Goal: Communication & Community: Answer question/provide support

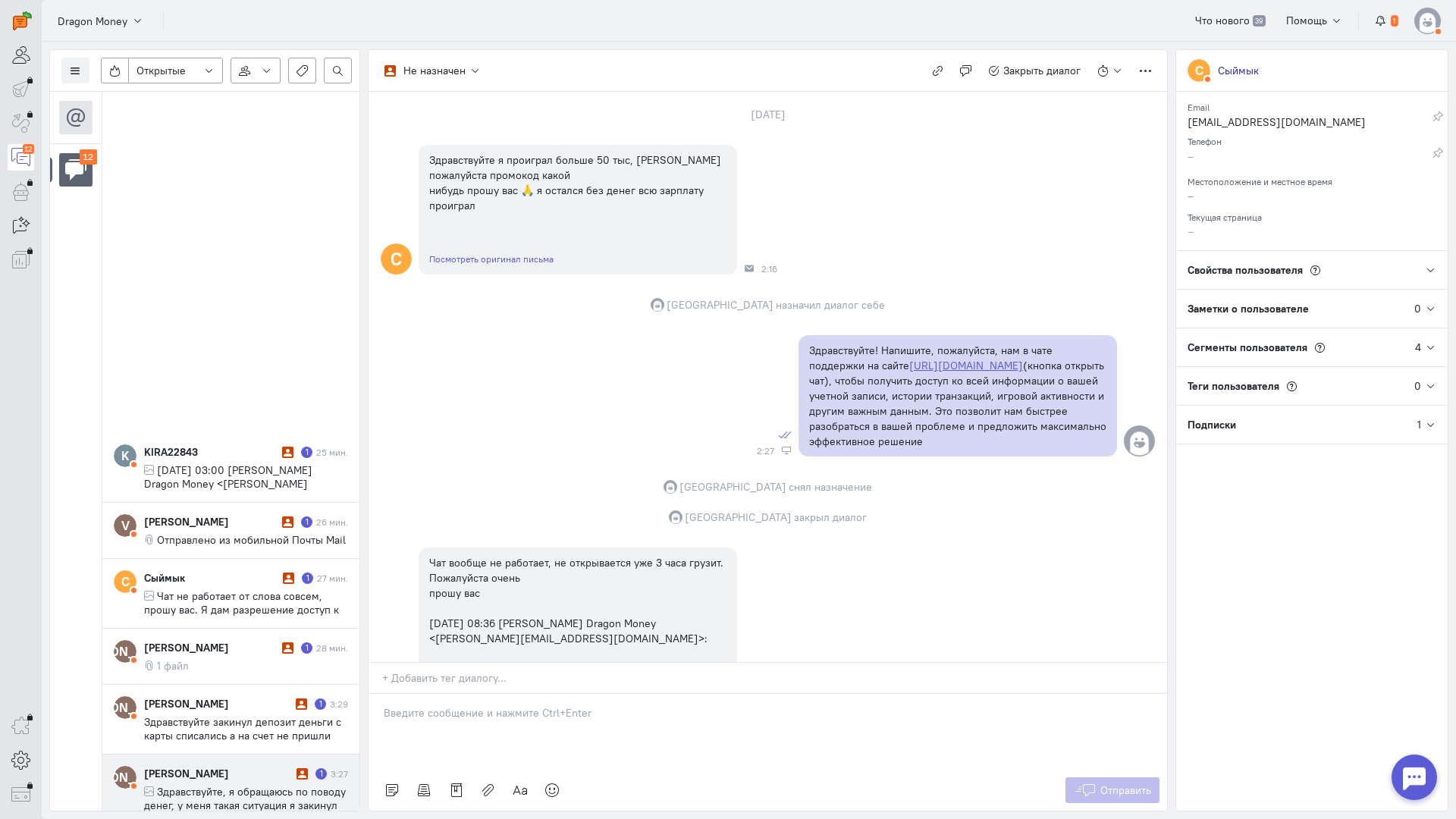
scroll to position [511, 0]
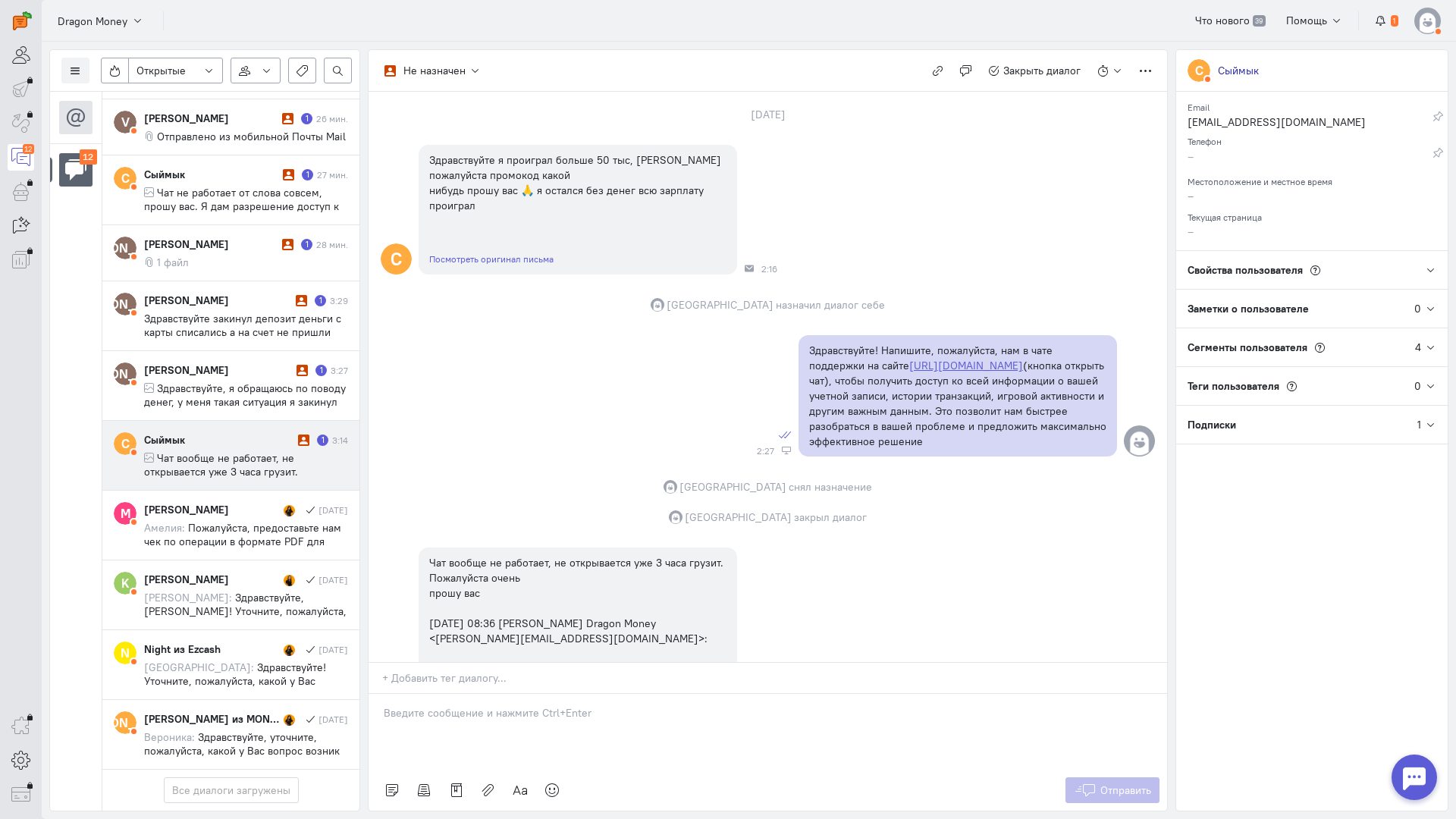
click at [221, 451] on span "Чат вообще не работает, не открывается уже 3 часа грузит. Пожалуйста очень прош…" at bounding box center [238, 492] width 189 height 82
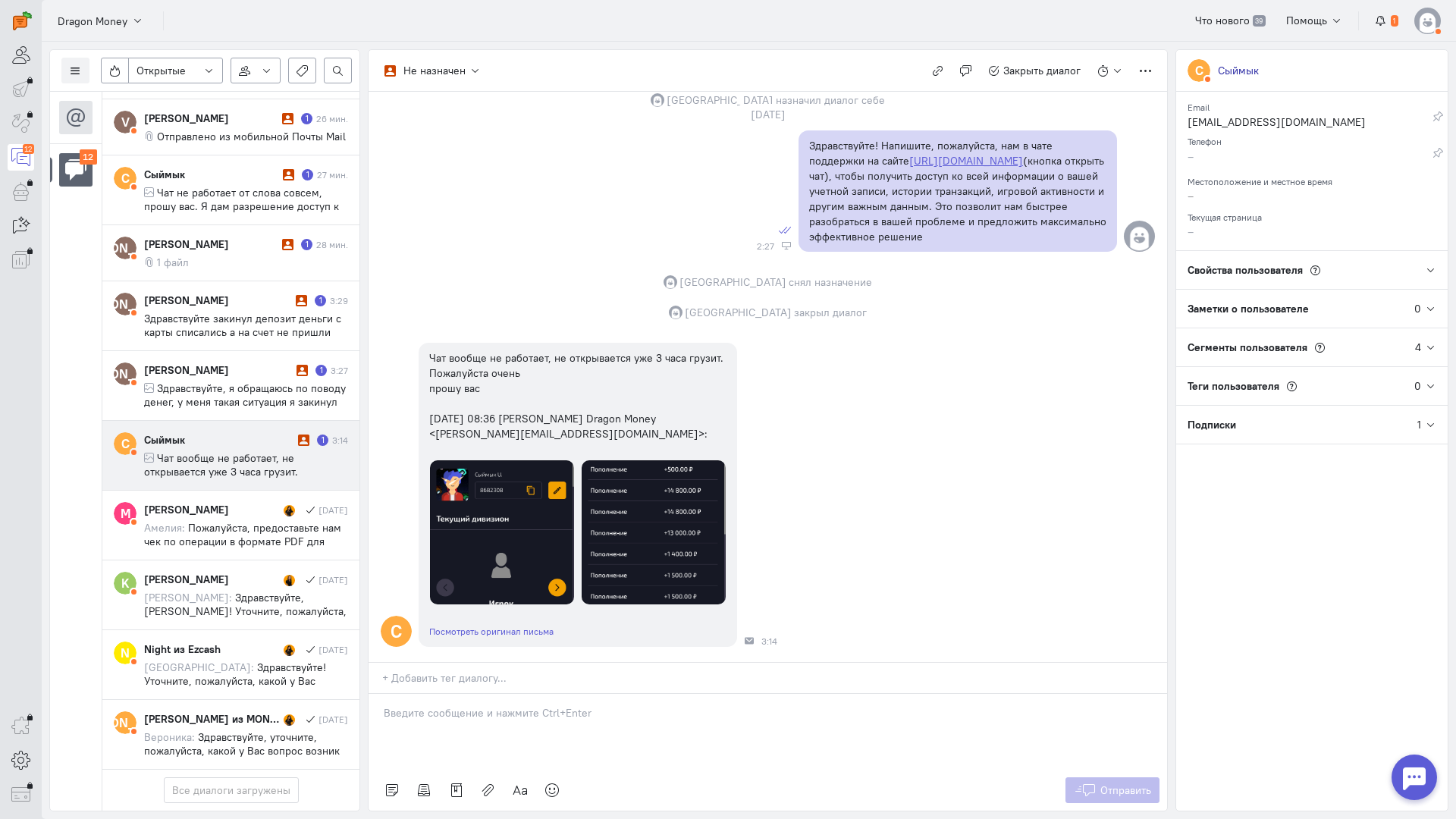
click at [475, 706] on p at bounding box center [768, 713] width 769 height 15
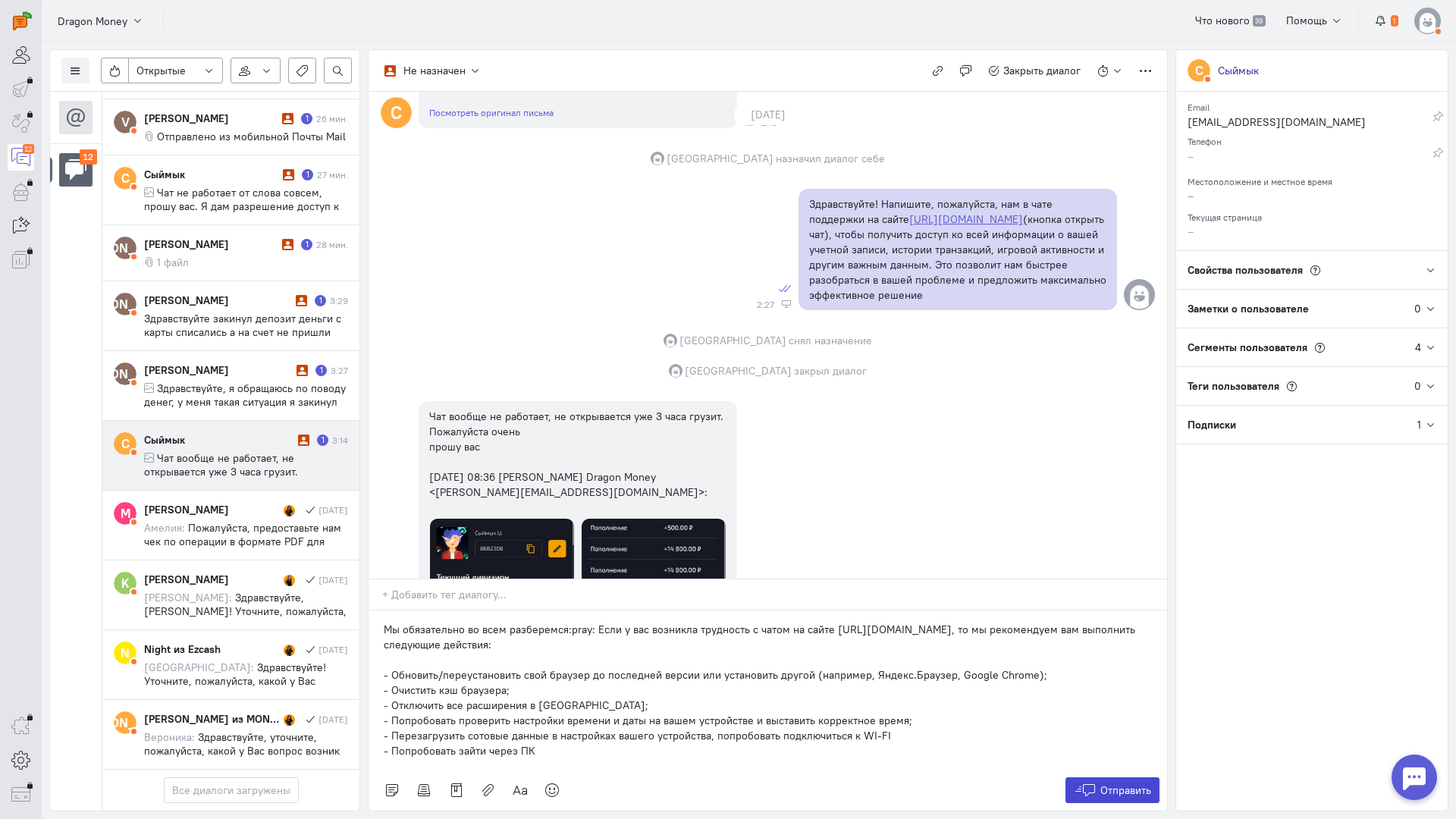
click at [1108, 784] on span "Отправить" at bounding box center [1126, 790] width 51 height 14
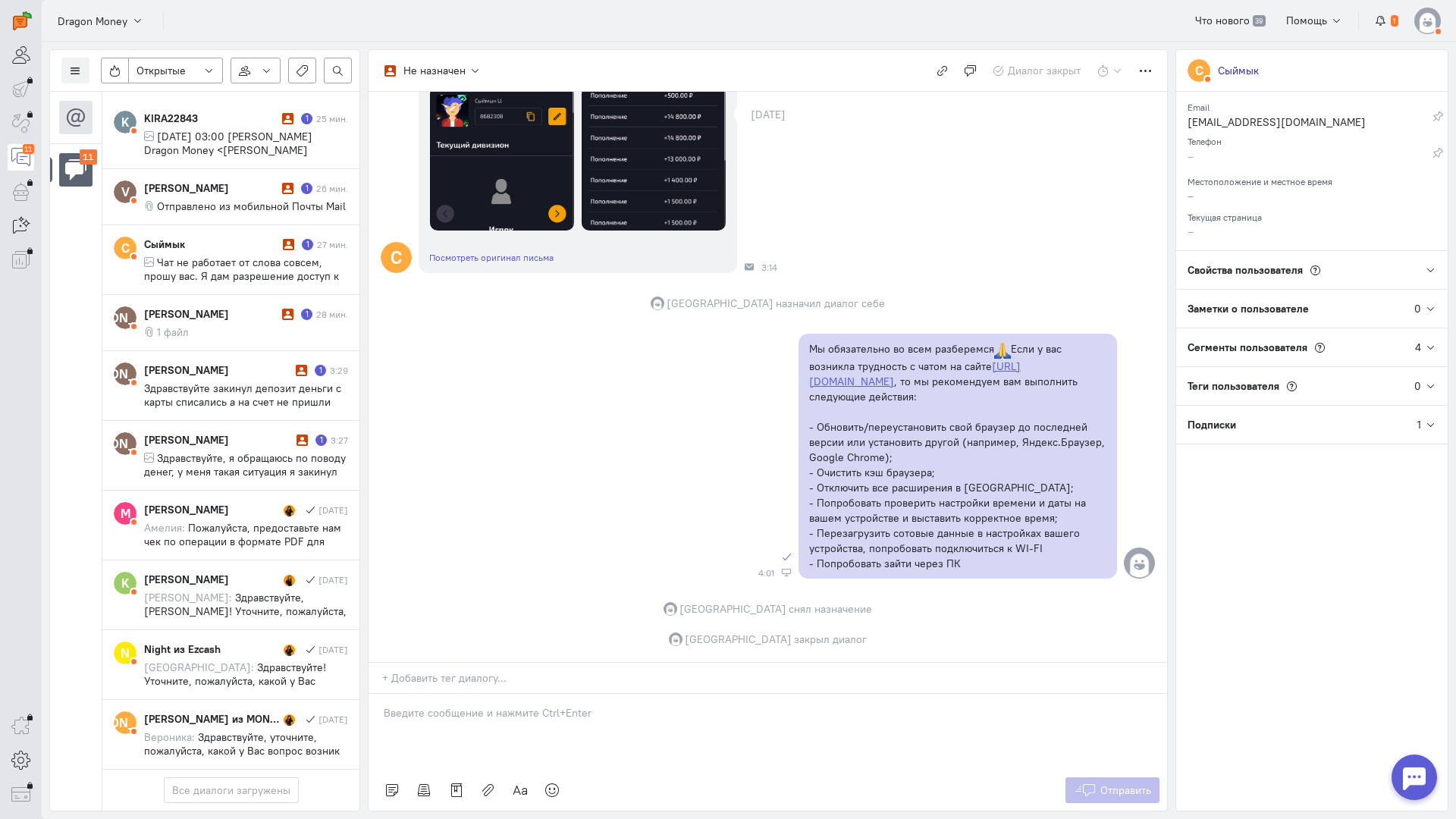
scroll to position [428, 0]
click at [238, 451] on span "Здравствуйте, я обращаюсь по поводу денег, у меня такая ситуация я закинул тыся…" at bounding box center [245, 485] width 201 height 68
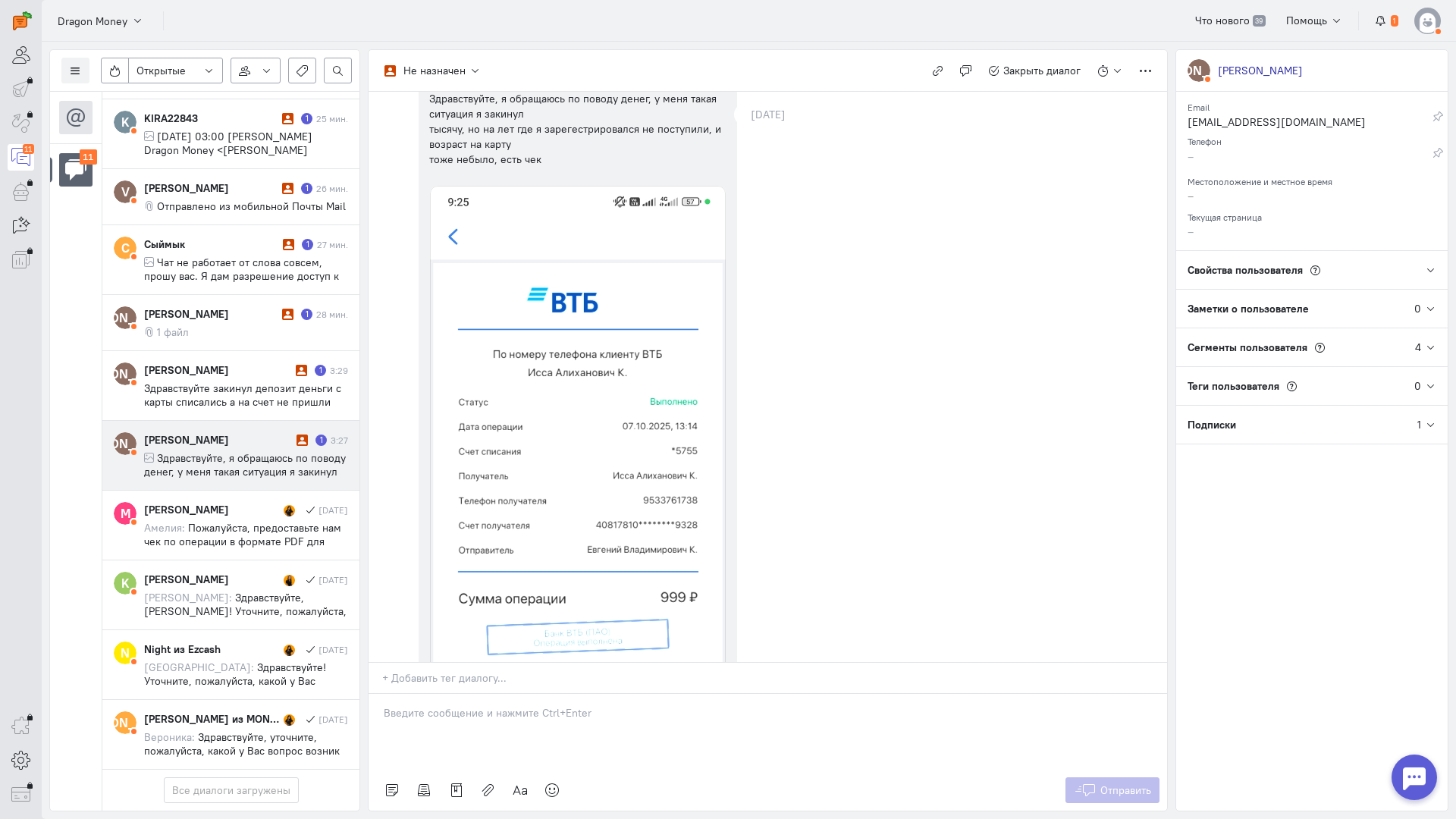
scroll to position [0, 0]
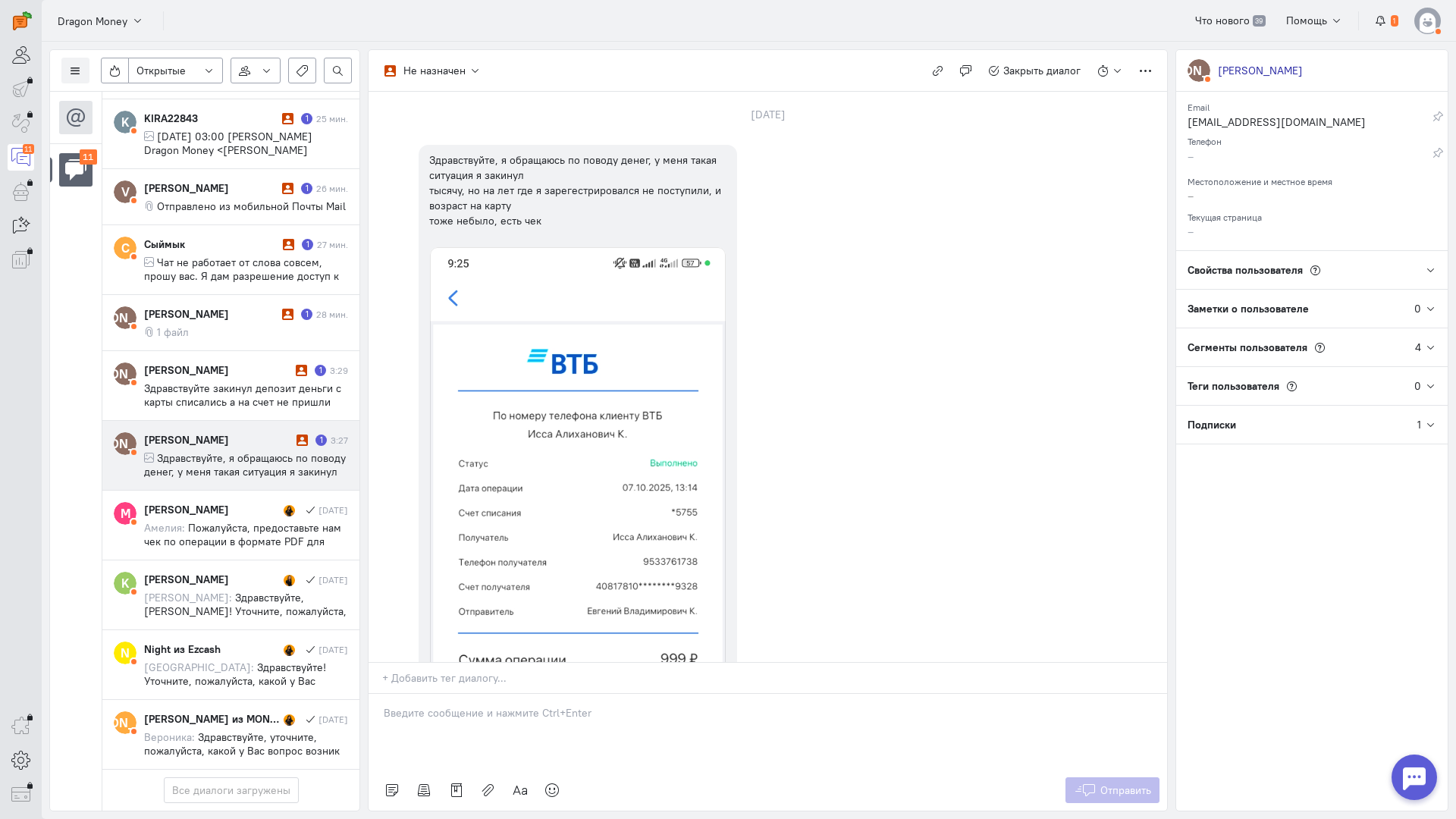
drag, startPoint x: 433, startPoint y: 630, endPoint x: 419, endPoint y: 628, distance: 14.1
click at [433, 694] on div at bounding box center [767, 732] width 798 height 76
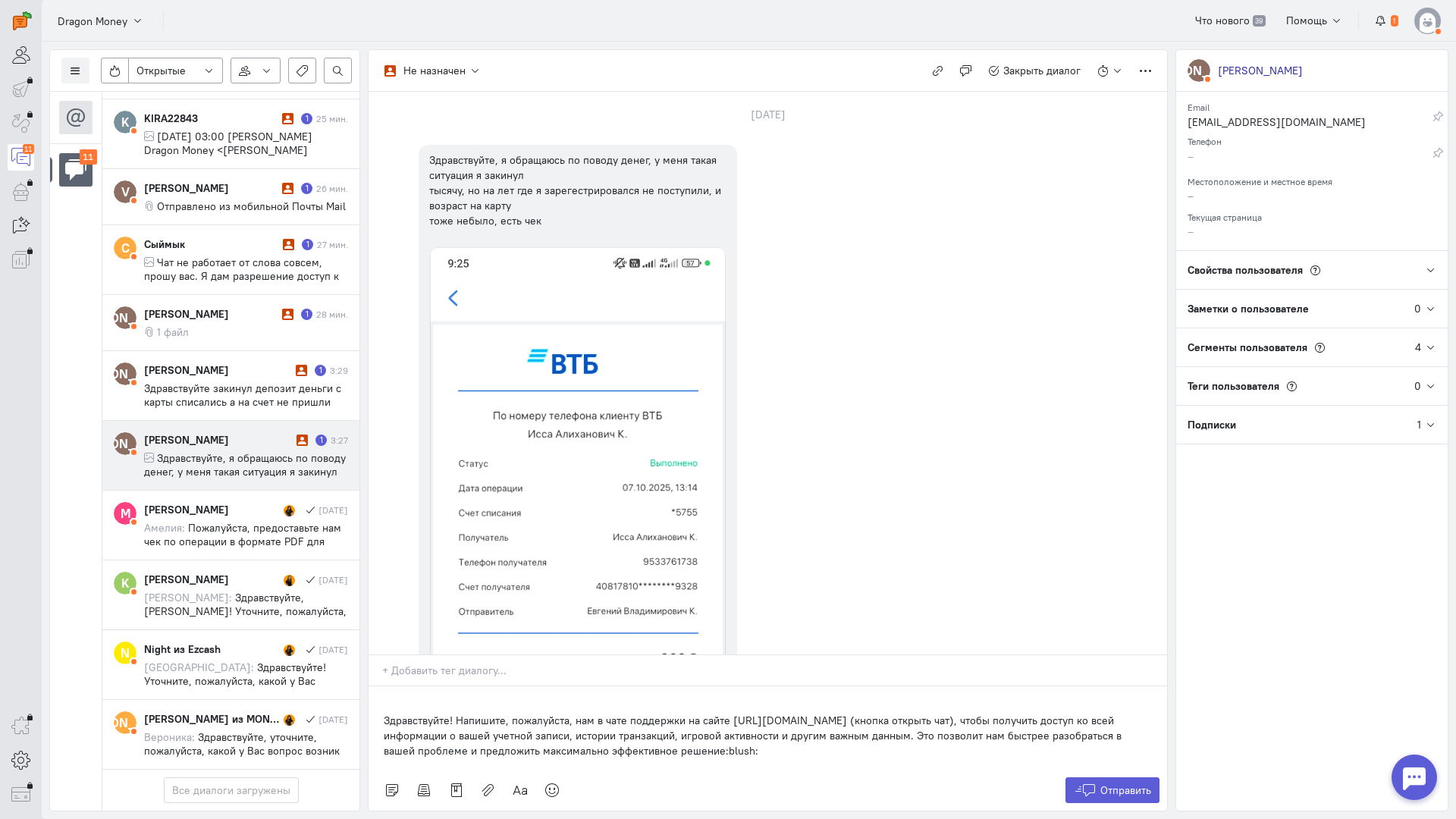
click at [376, 686] on div "Здравствуйте! Напишите, пожалуйста, нам в чате поддержки на сайте [URL][DOMAIN_…" at bounding box center [767, 728] width 798 height 83
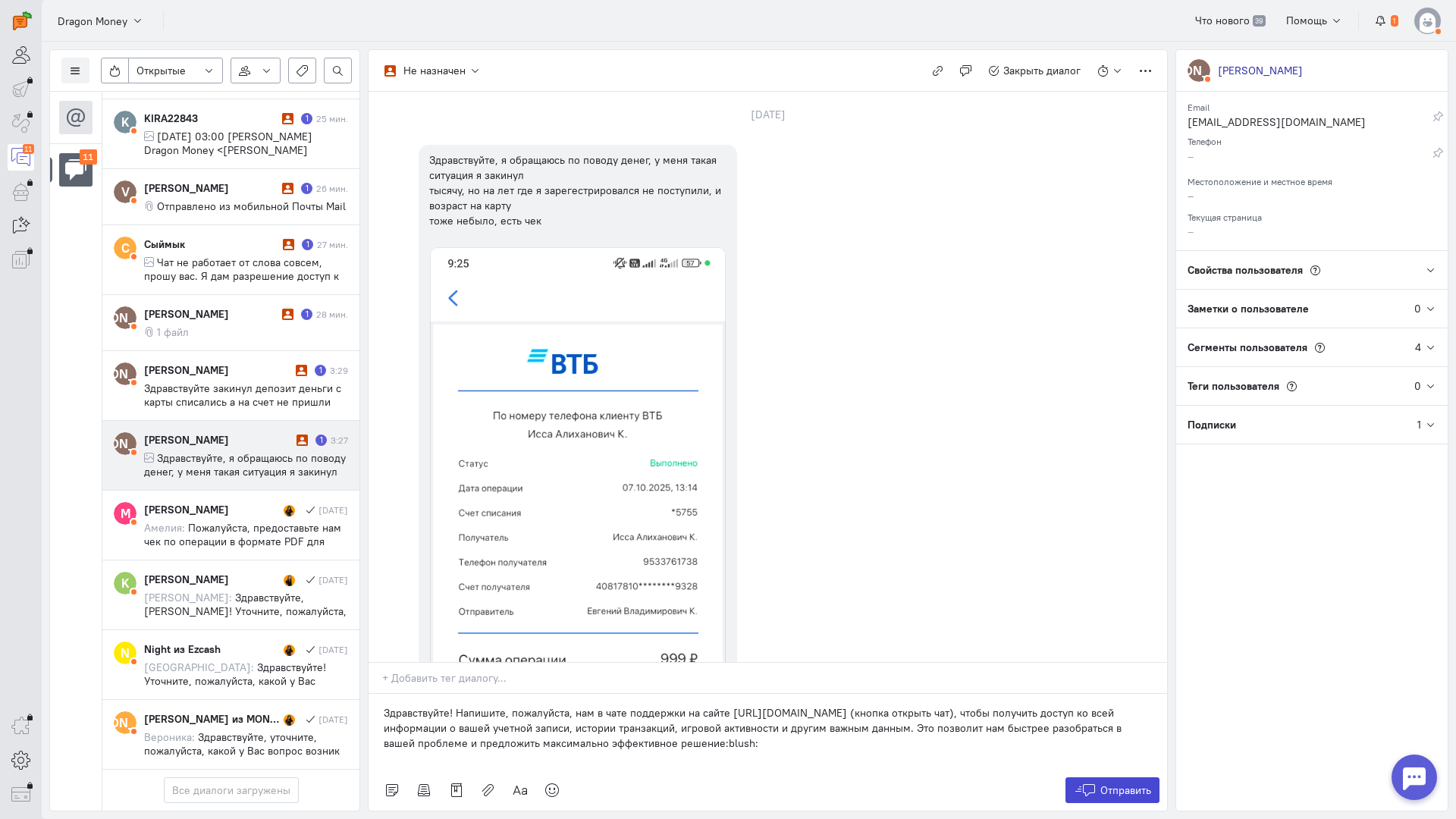
click at [1121, 784] on span "Отправить" at bounding box center [1126, 790] width 51 height 14
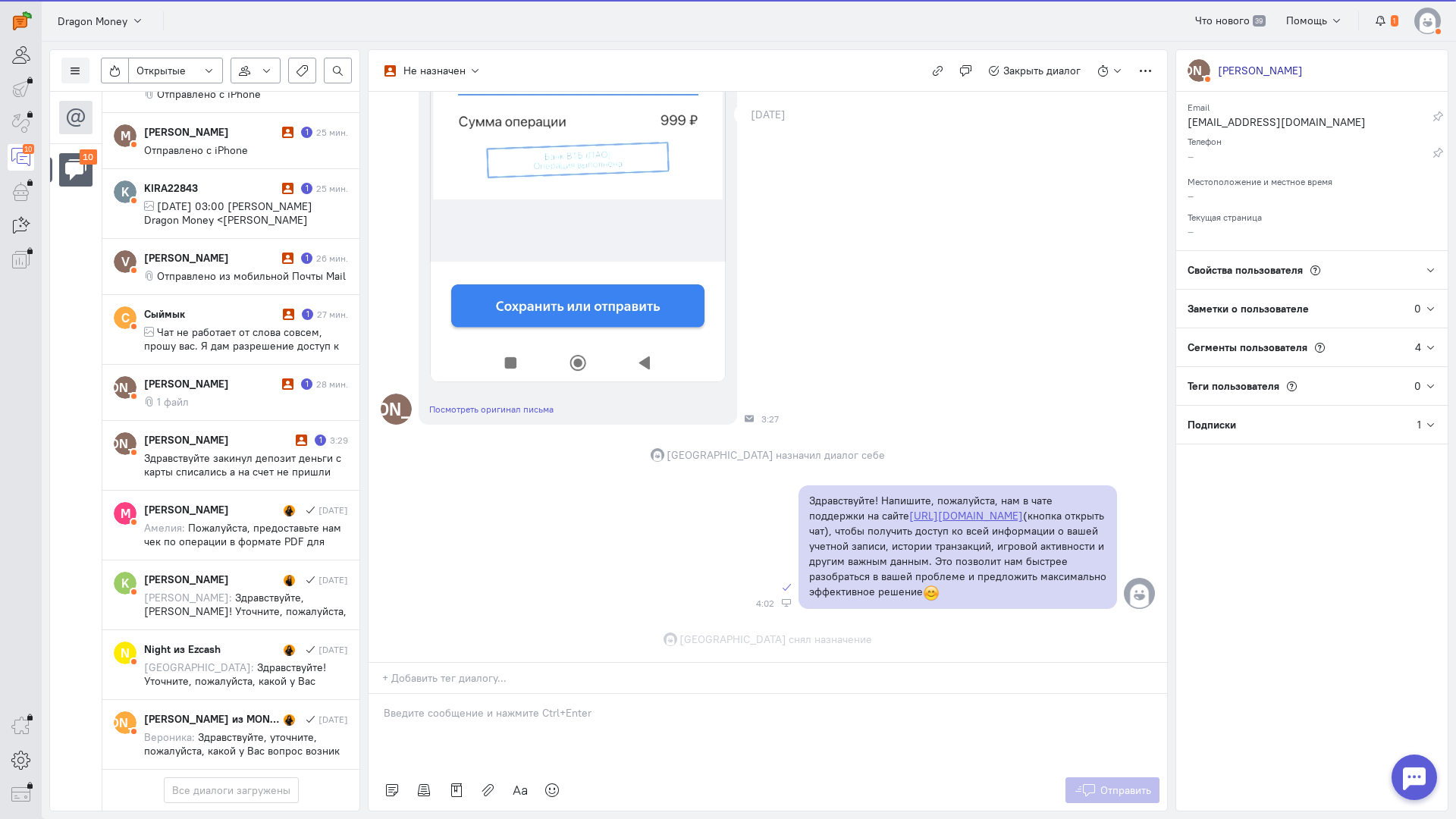
scroll to position [662, 0]
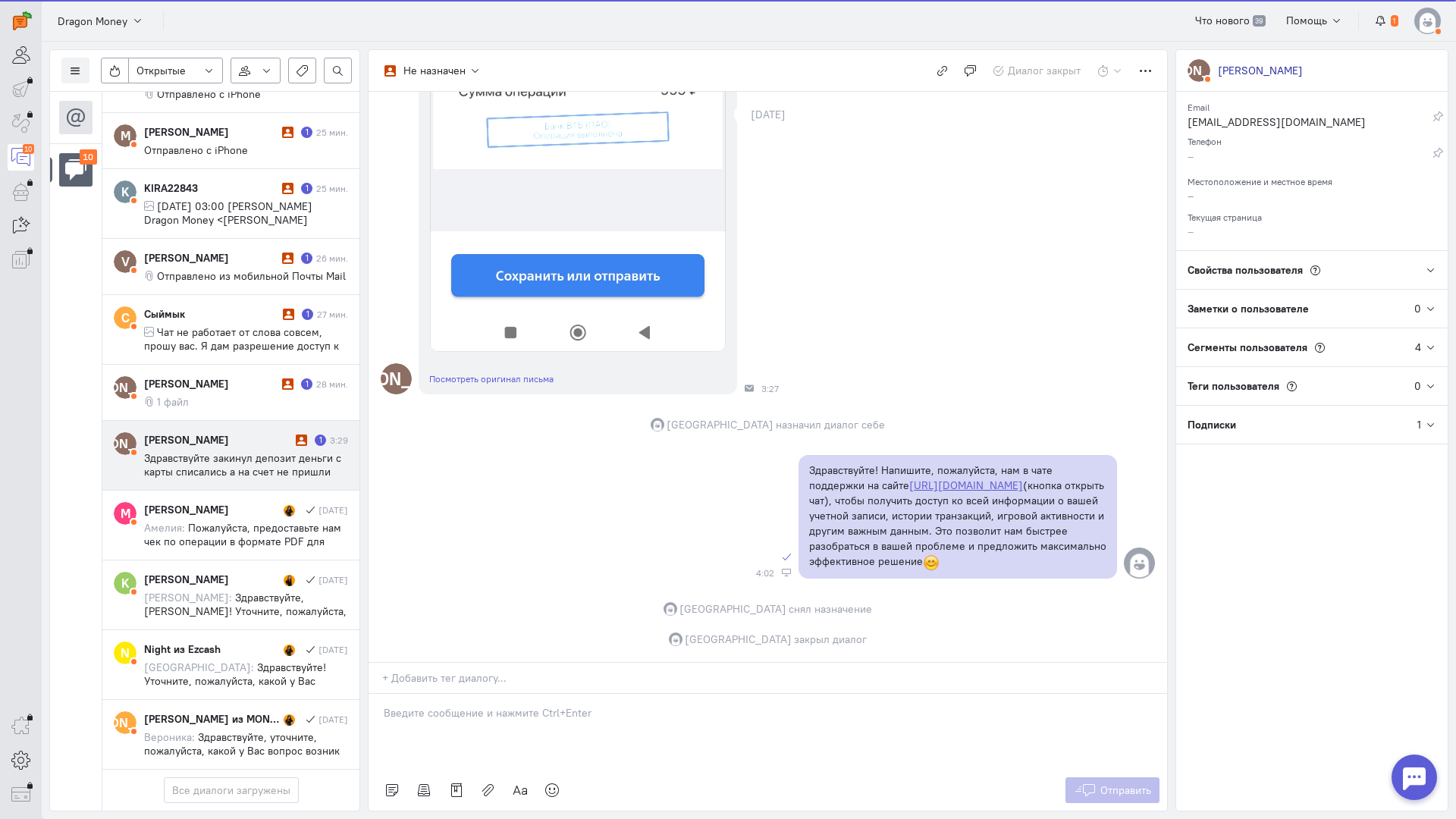
click at [205, 451] on span "Здравствуйте закинул депозит деньги с карты списались а на счет не пришли" at bounding box center [242, 465] width 197 height 27
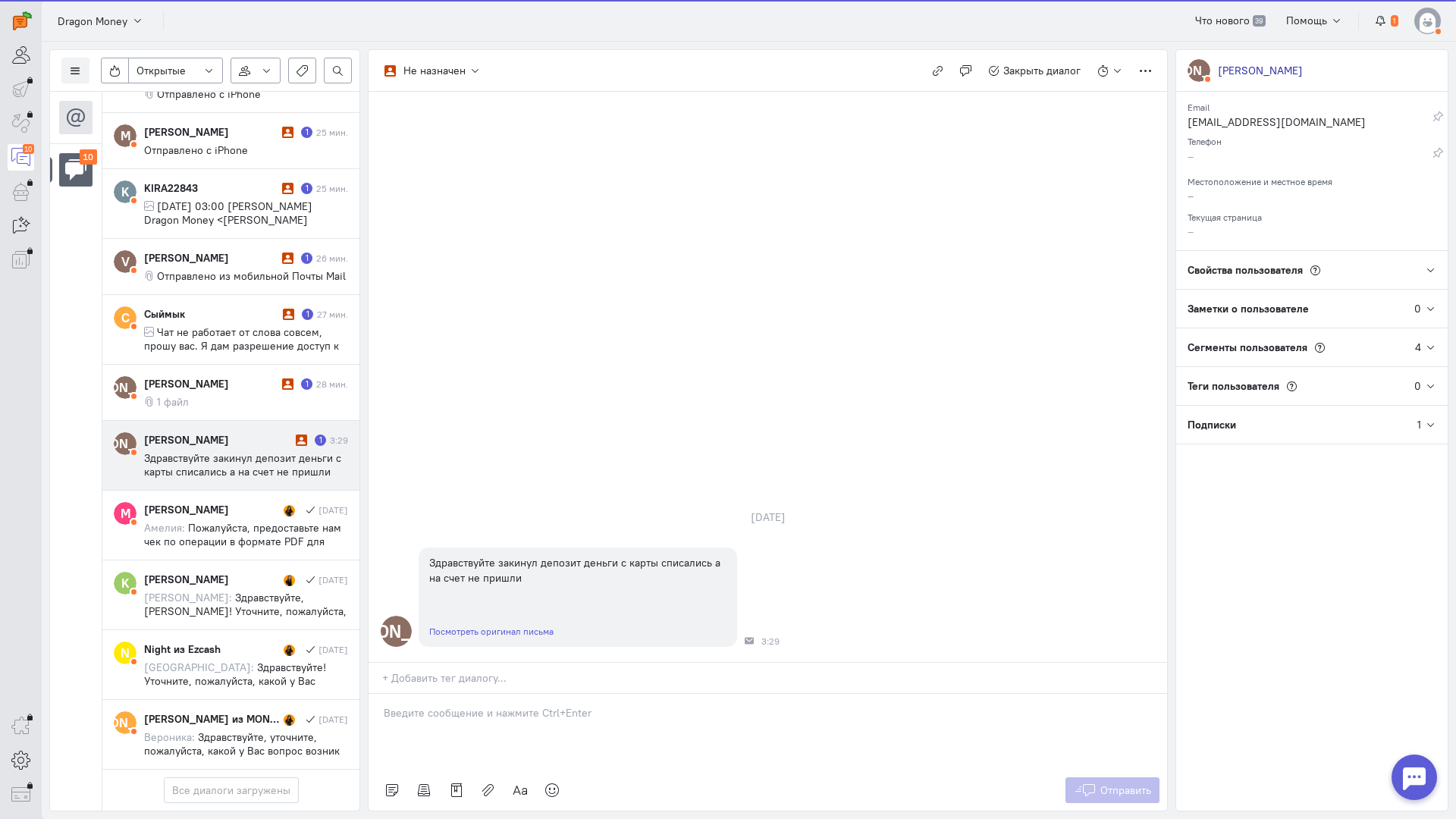
scroll to position [335, 0]
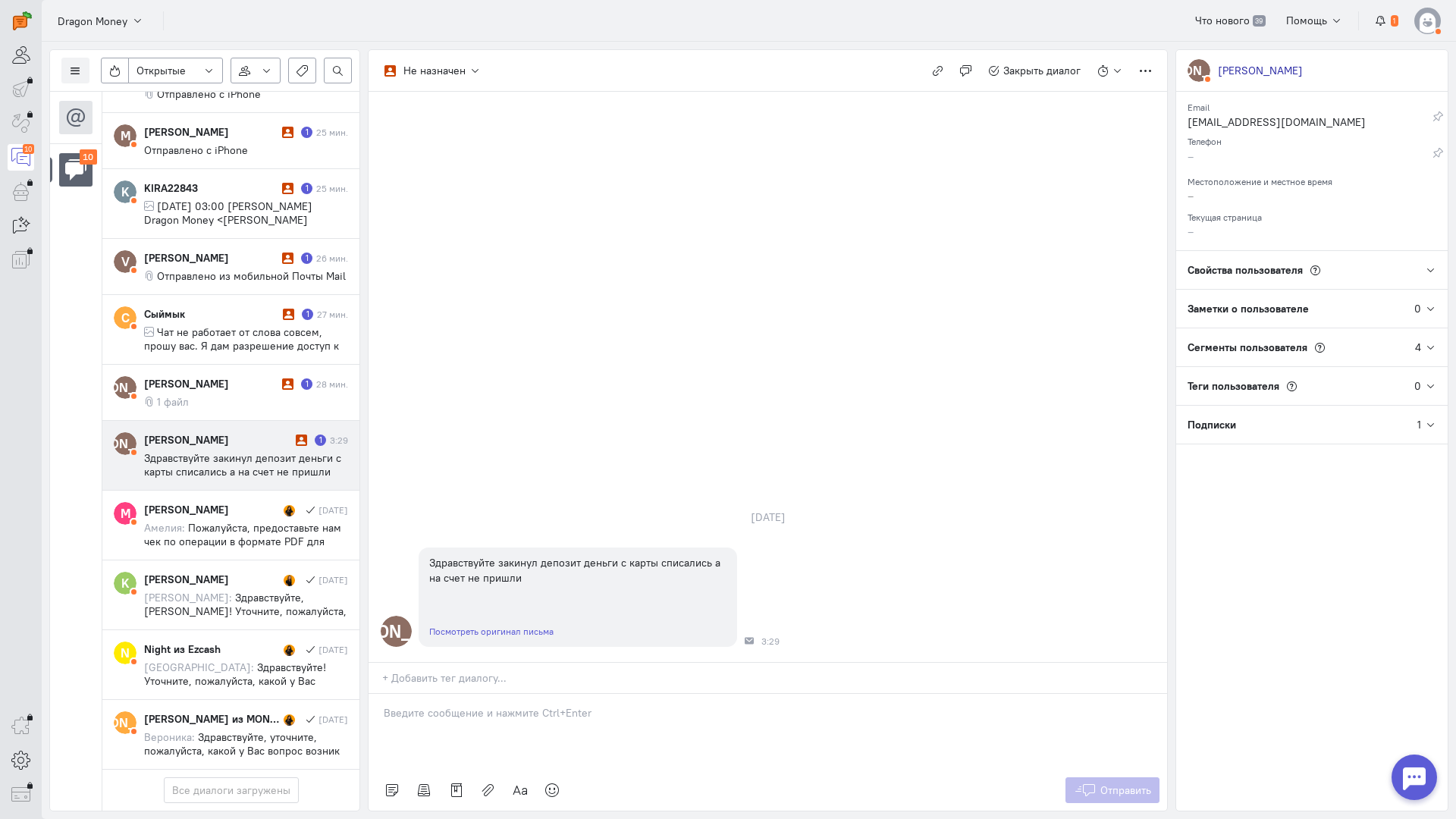
drag, startPoint x: 485, startPoint y: 608, endPoint x: 469, endPoint y: 608, distance: 16.0
click at [484, 694] on div at bounding box center [767, 732] width 798 height 76
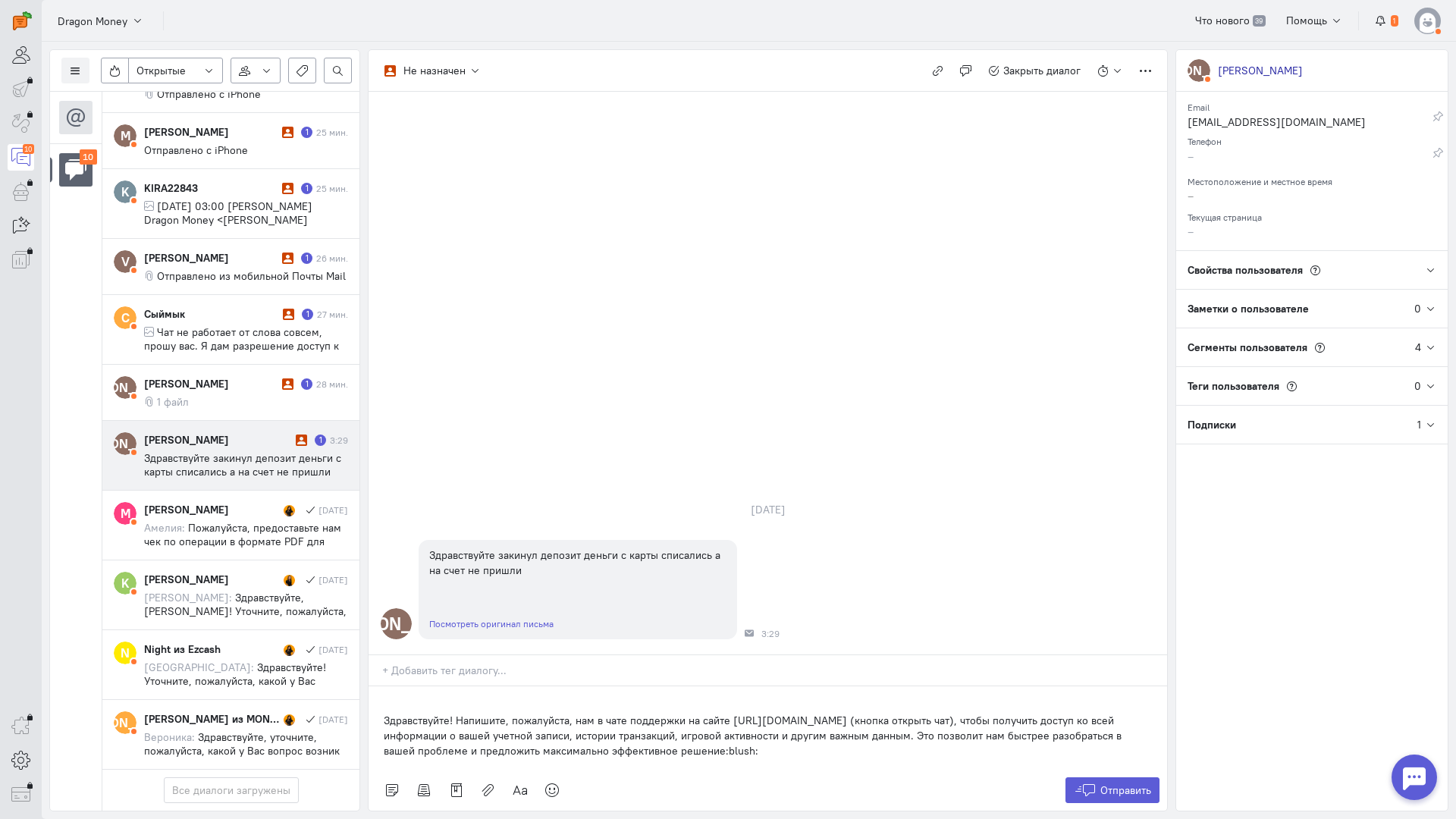
click at [369, 686] on div "Здравствуйте! Напишите, пожалуйста, нам в чате поддержки на сайте [URL][DOMAIN_…" at bounding box center [767, 728] width 798 height 83
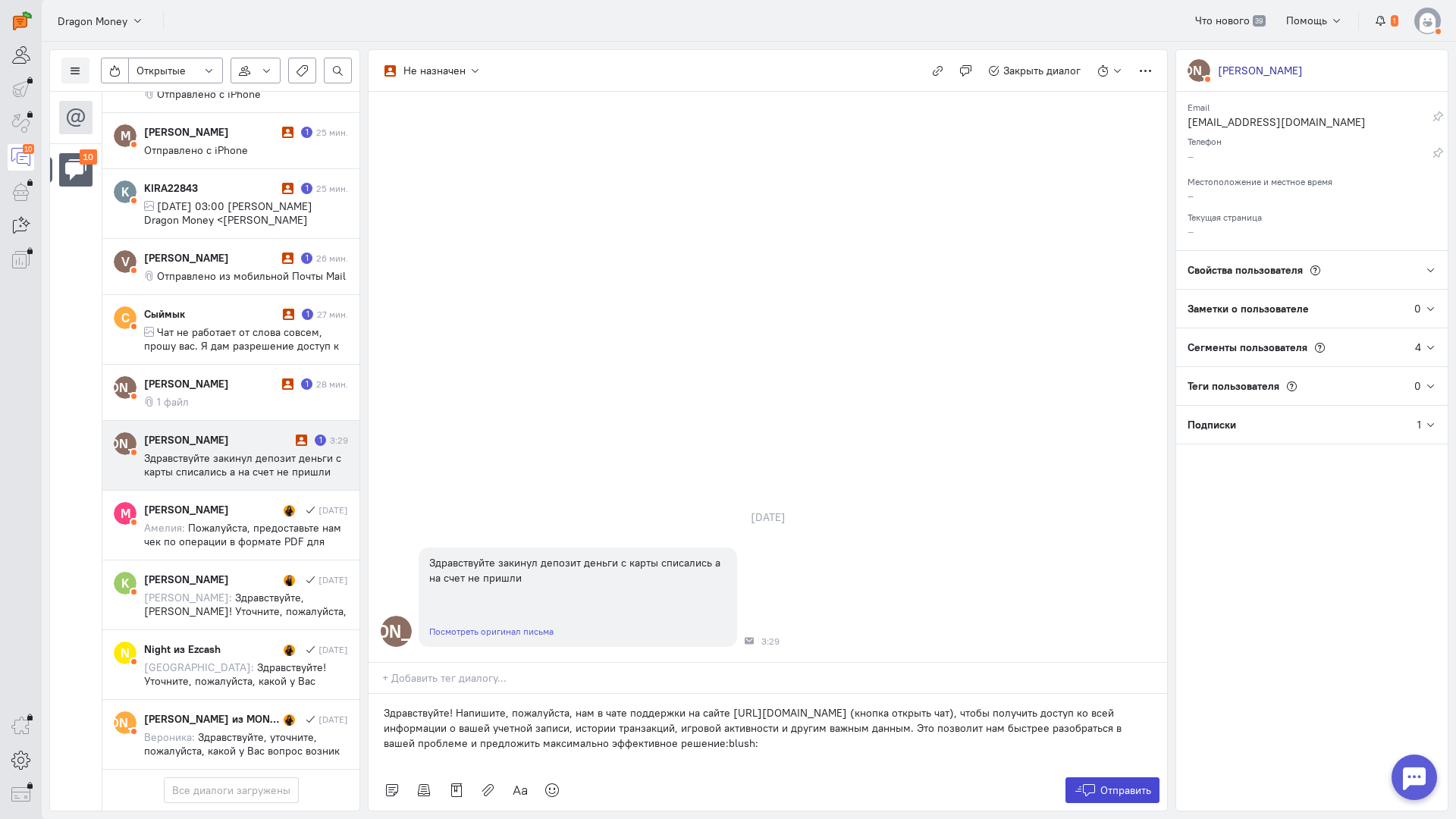
click at [1106, 784] on span "Отправить" at bounding box center [1126, 790] width 51 height 14
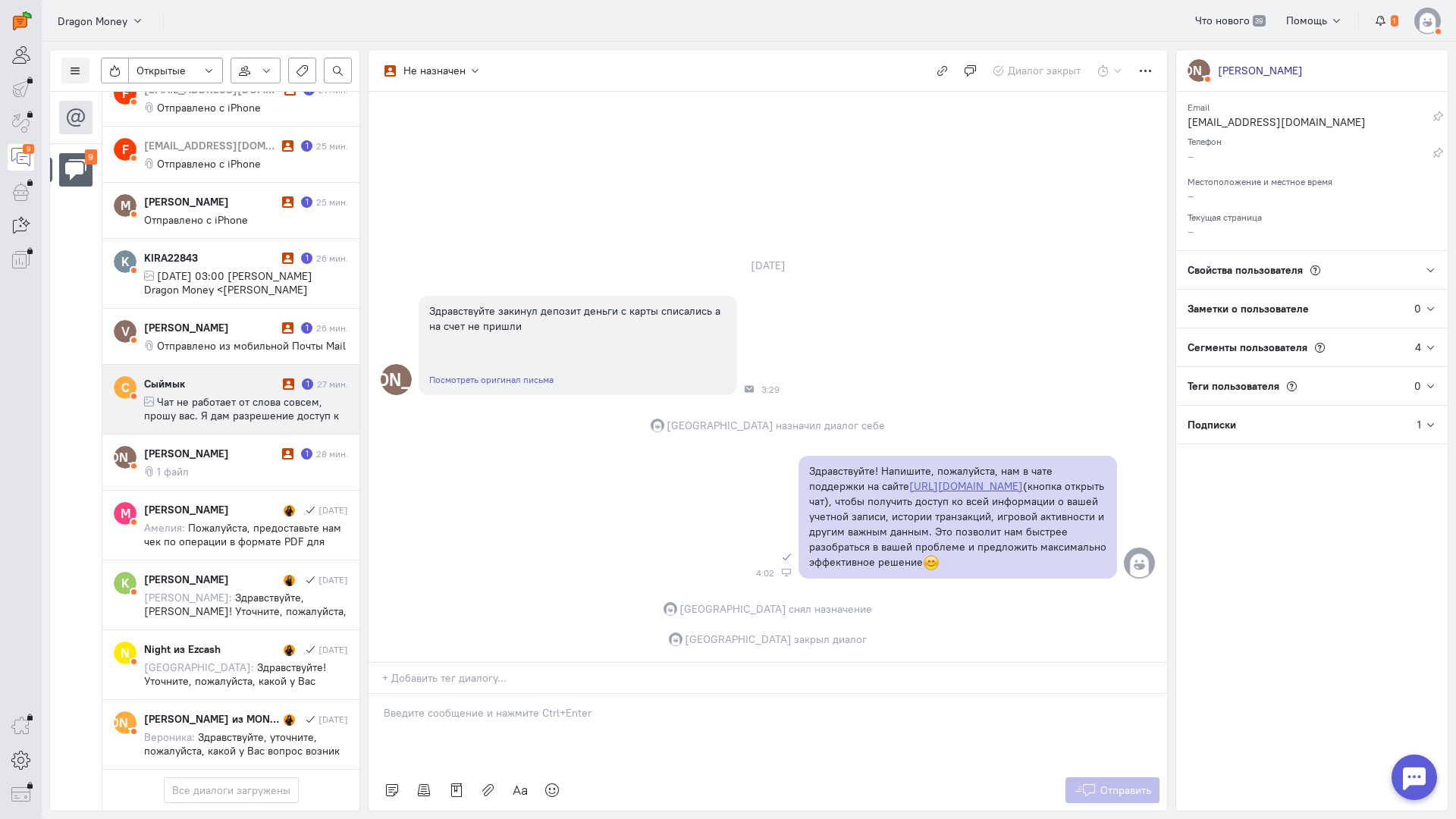
click at [233, 396] on span "Чат не работает от слова совсем, прошу вас. Я дам разрешение доступ к моему ака…" at bounding box center [244, 436] width 200 height 82
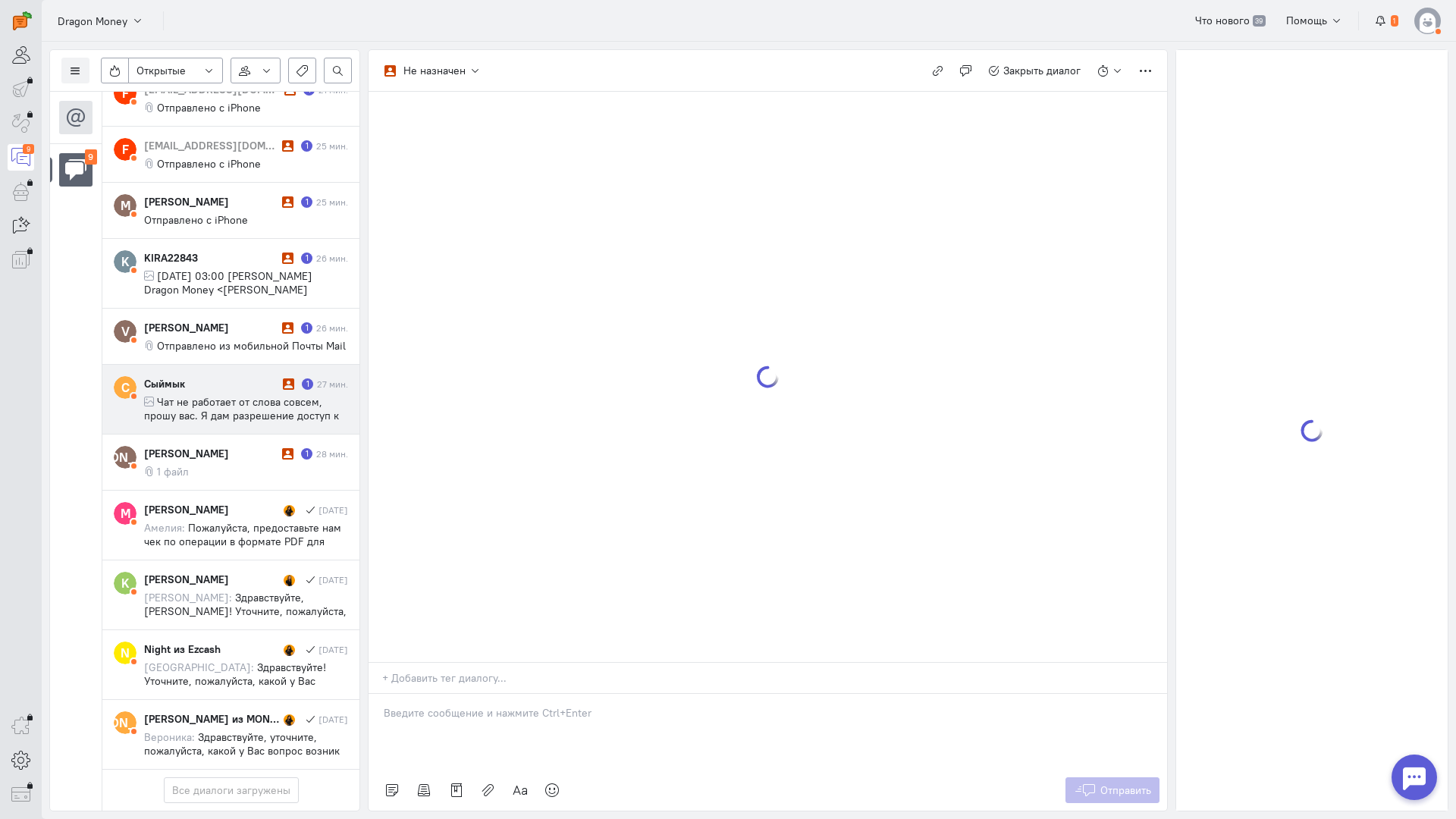
scroll to position [266, 0]
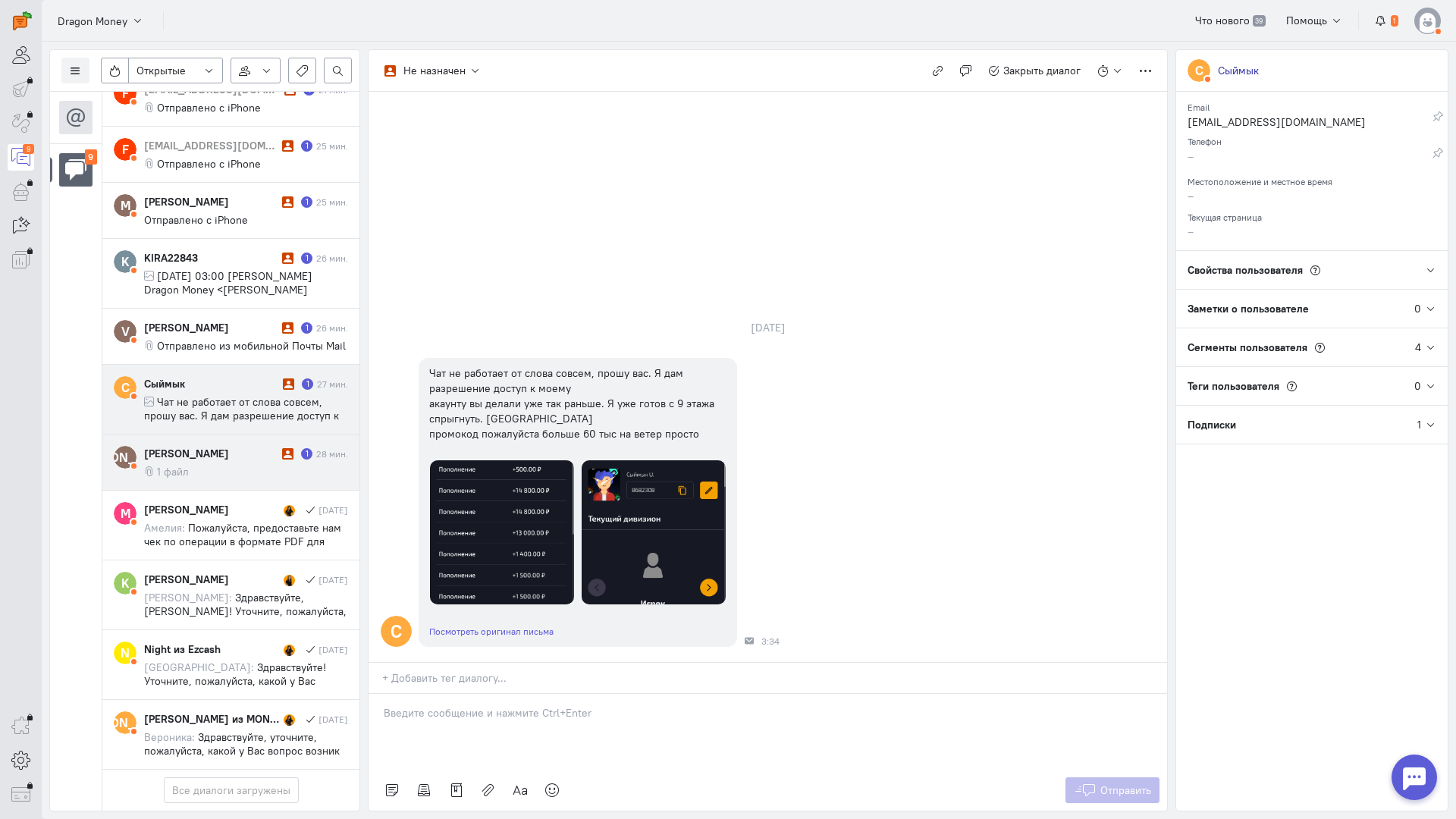
click at [222, 435] on cq-conversation-card "[PERSON_NAME] [PERSON_NAME] 1 28 мин. 1 файл" at bounding box center [231, 463] width 257 height 56
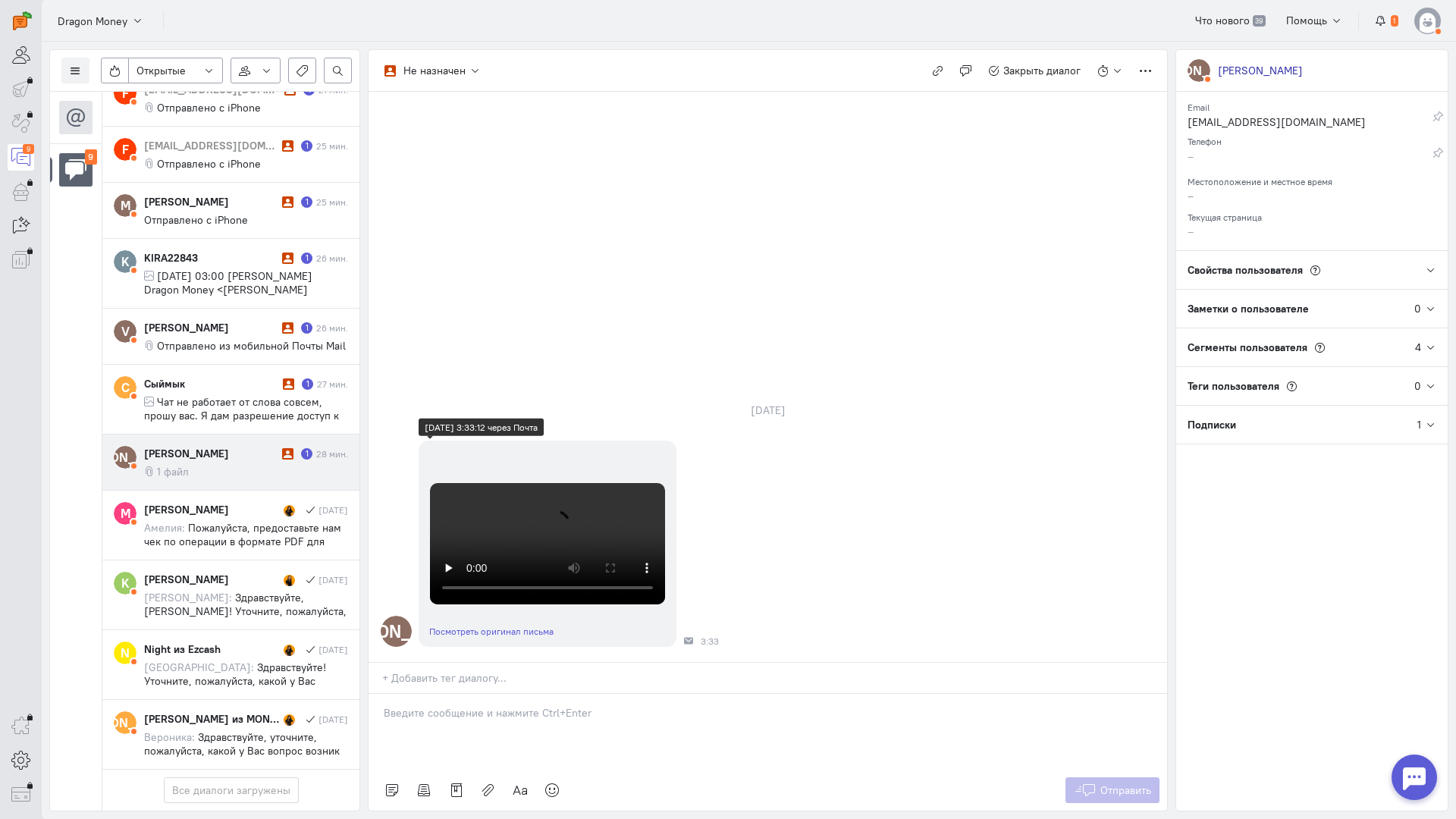
scroll to position [322, 0]
drag, startPoint x: 480, startPoint y: 632, endPoint x: 425, endPoint y: 628, distance: 55.1
click at [475, 694] on div at bounding box center [767, 732] width 798 height 76
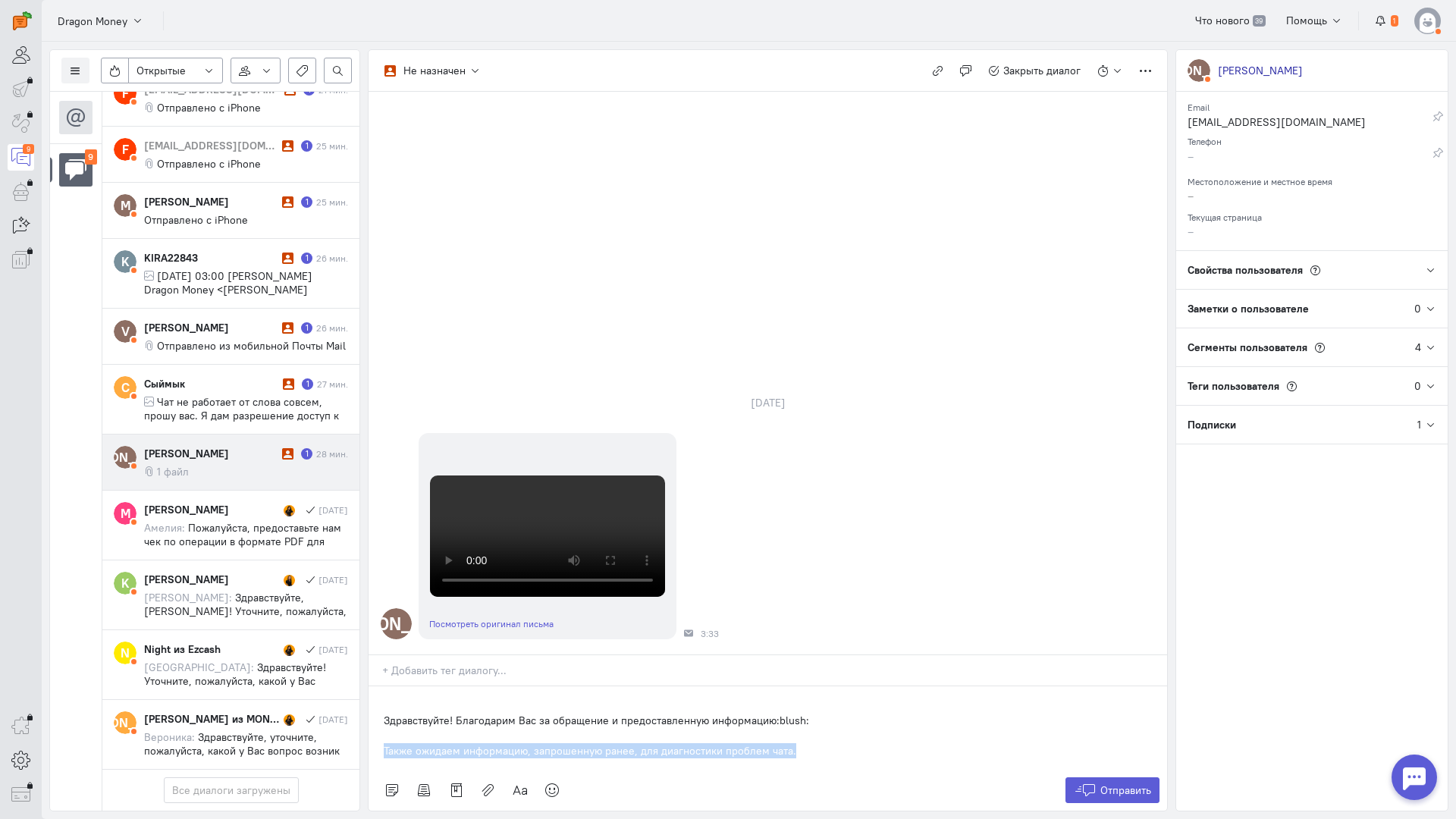
drag, startPoint x: 801, startPoint y: 657, endPoint x: 359, endPoint y: 651, distance: 442.0
click at [359, 651] on div "Список пользователей Включить темную тему Открытые Открытые диалоги Отложенные …" at bounding box center [749, 430] width 1414 height 777
click at [376, 686] on div "Здравствуйте! Благодарим Вас за обращение и предоставленную информацию:blush:" at bounding box center [767, 728] width 798 height 83
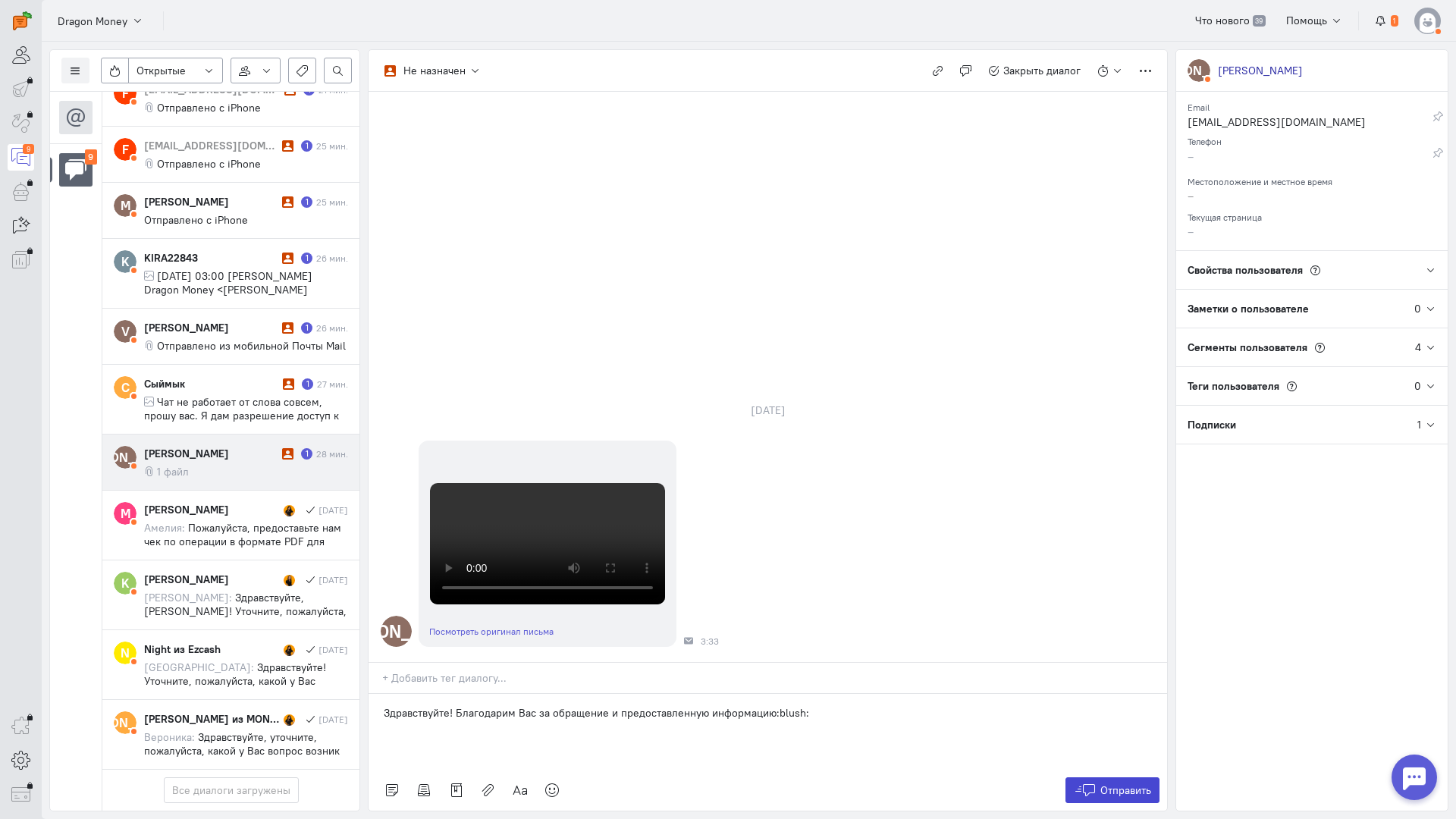
click at [1117, 784] on span "Отправить" at bounding box center [1126, 790] width 51 height 14
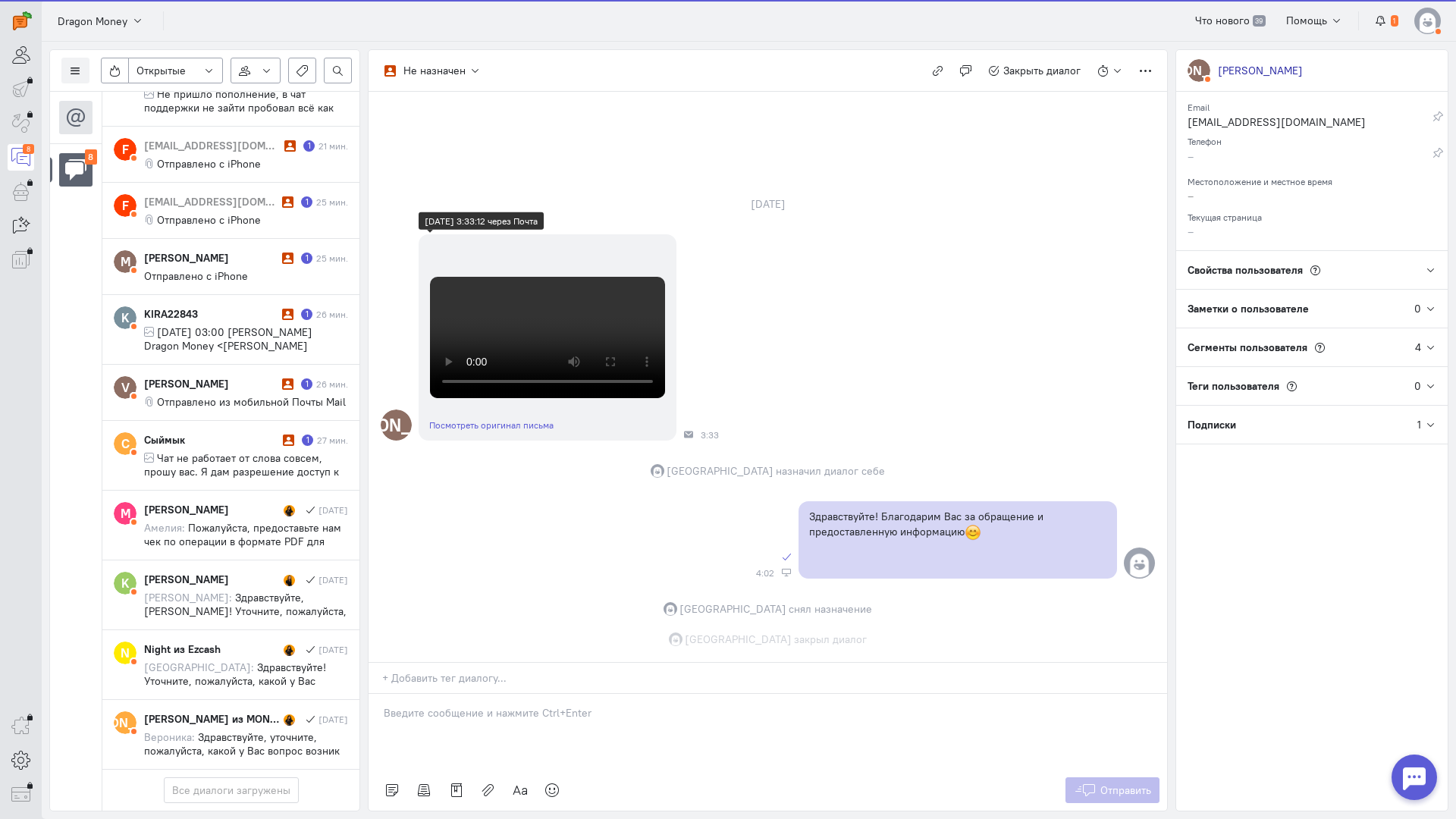
scroll to position [530, 0]
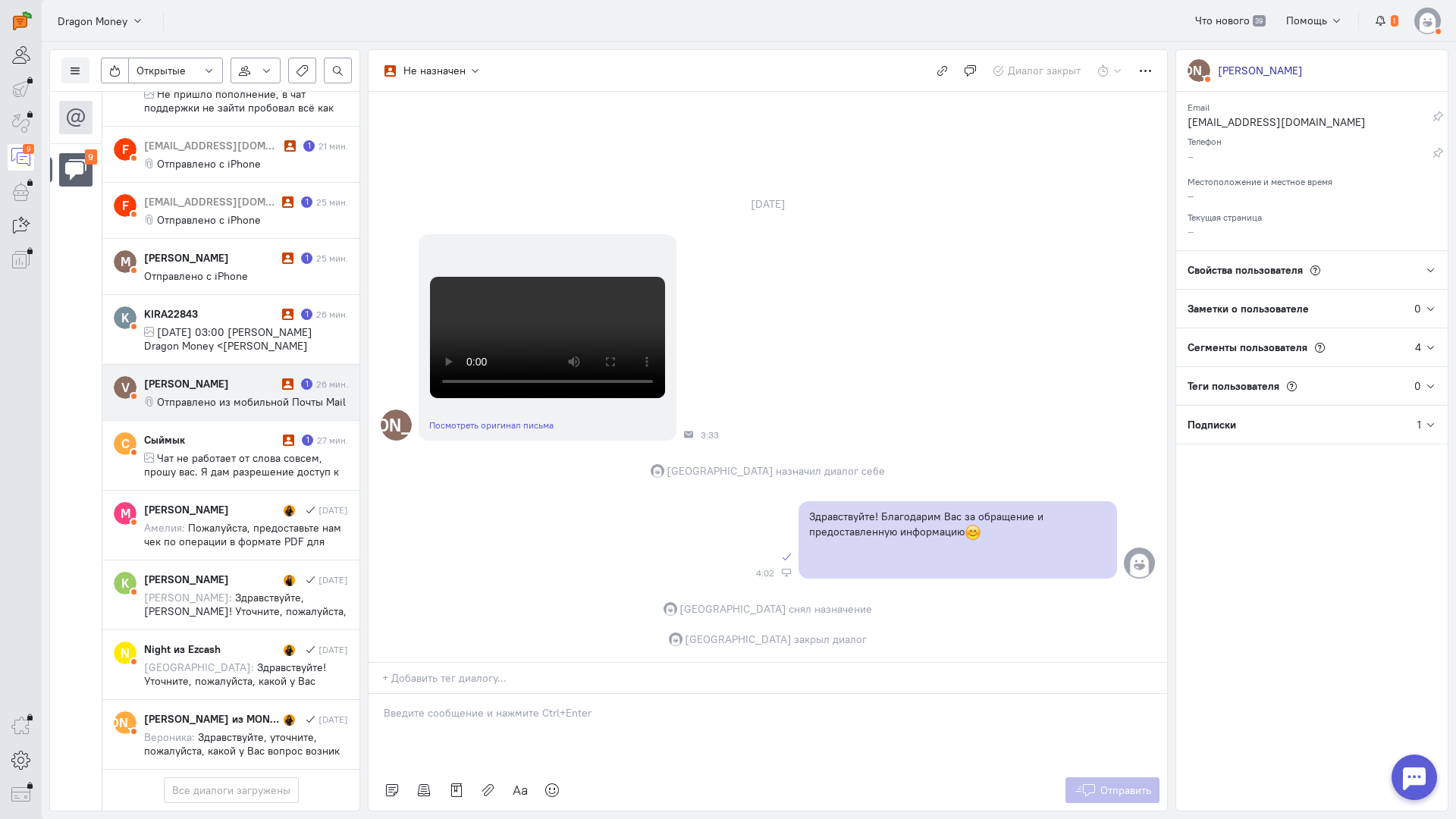
click at [217, 396] on span "Отправлено из мобильной Почты Mail" at bounding box center [251, 402] width 189 height 14
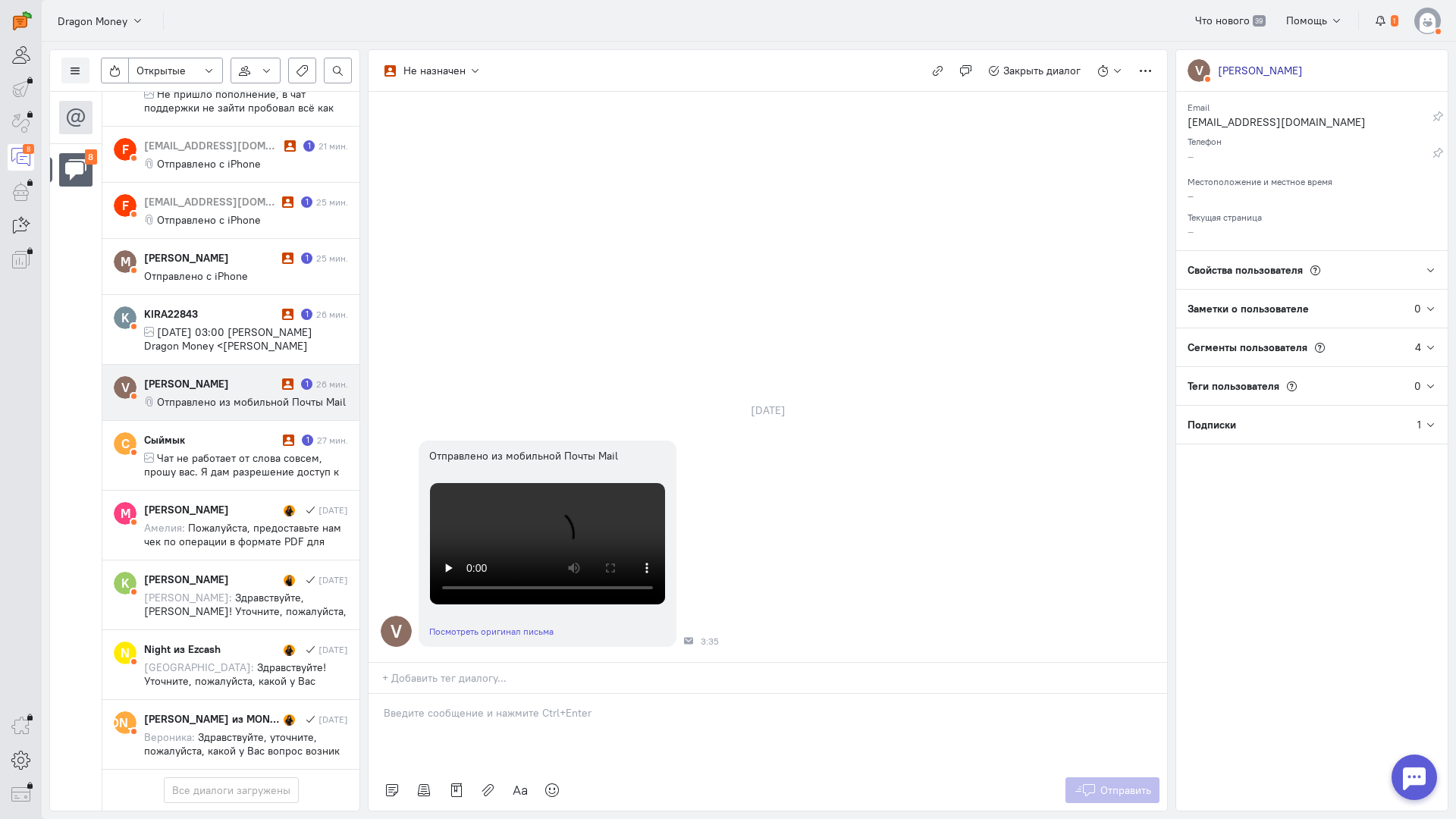
click at [467, 694] on div at bounding box center [767, 732] width 798 height 76
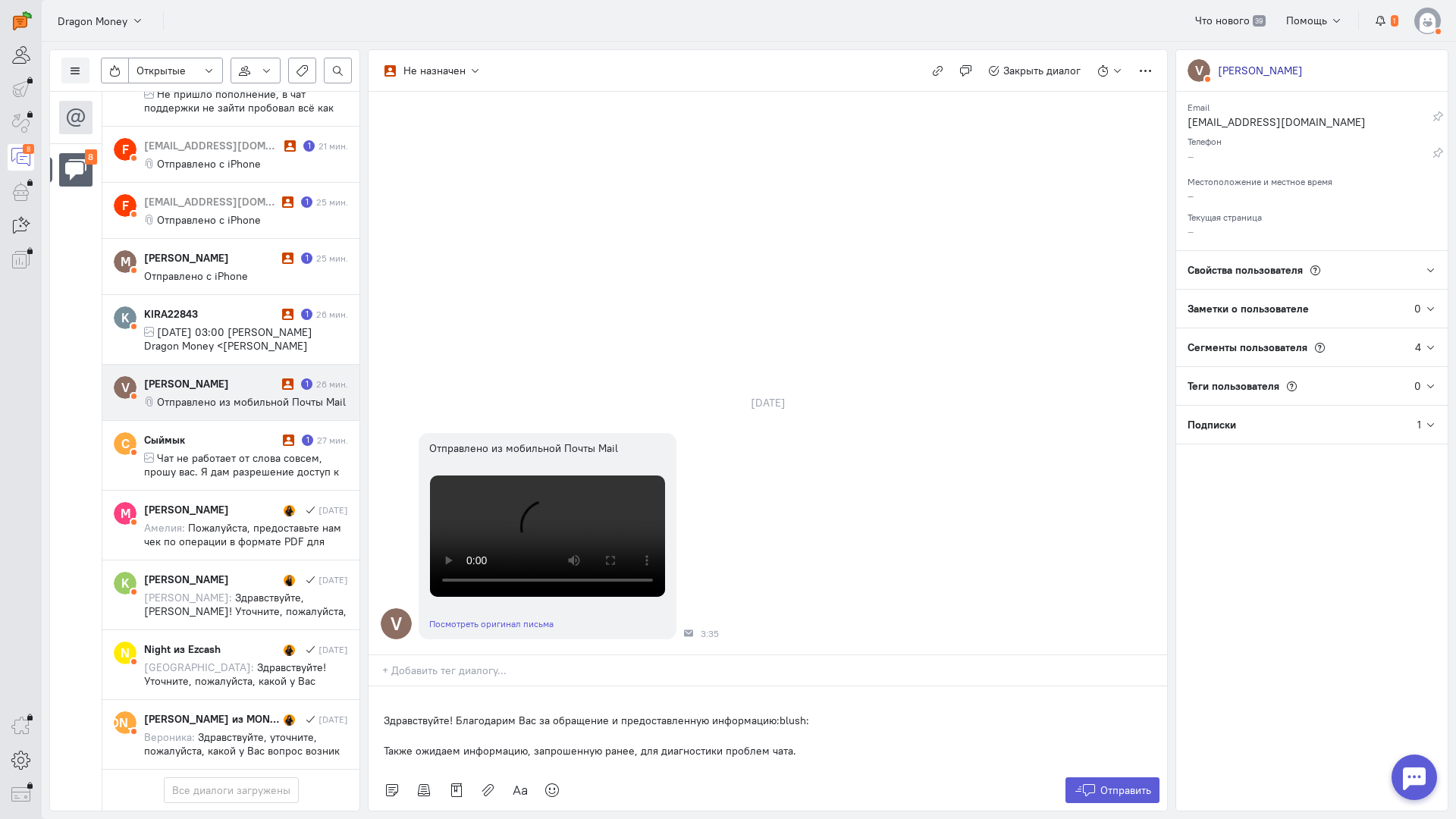
click at [379, 686] on div "Здравствуйте! Благодарим Вас за обращение и предоставленную информацию:blush: Т…" at bounding box center [767, 728] width 798 height 83
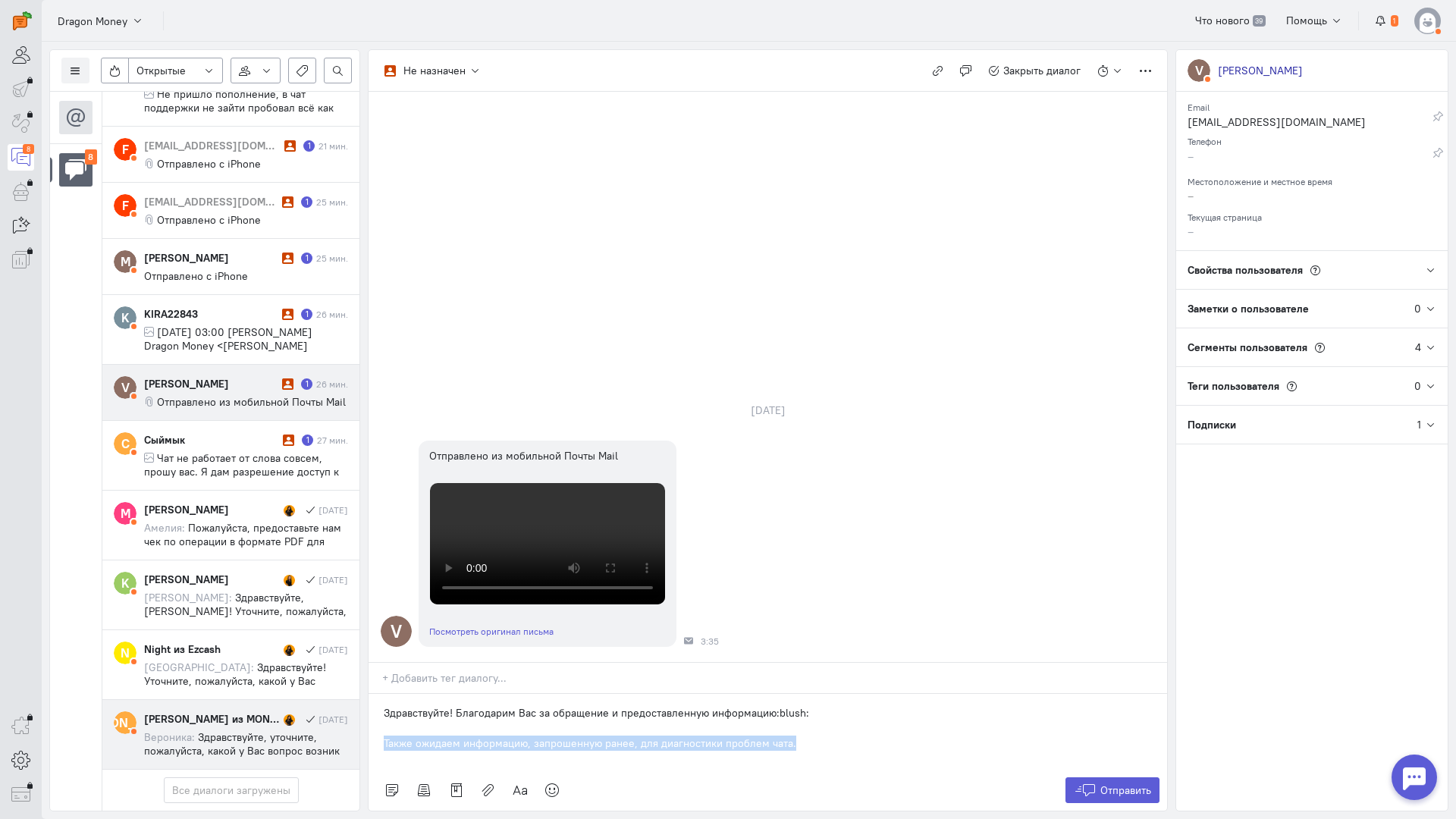
drag, startPoint x: 799, startPoint y: 662, endPoint x: 350, endPoint y: 645, distance: 449.3
click at [350, 645] on div "Список пользователей Включить темную тему Открытые Открытые диалоги Отложенные …" at bounding box center [749, 430] width 1414 height 777
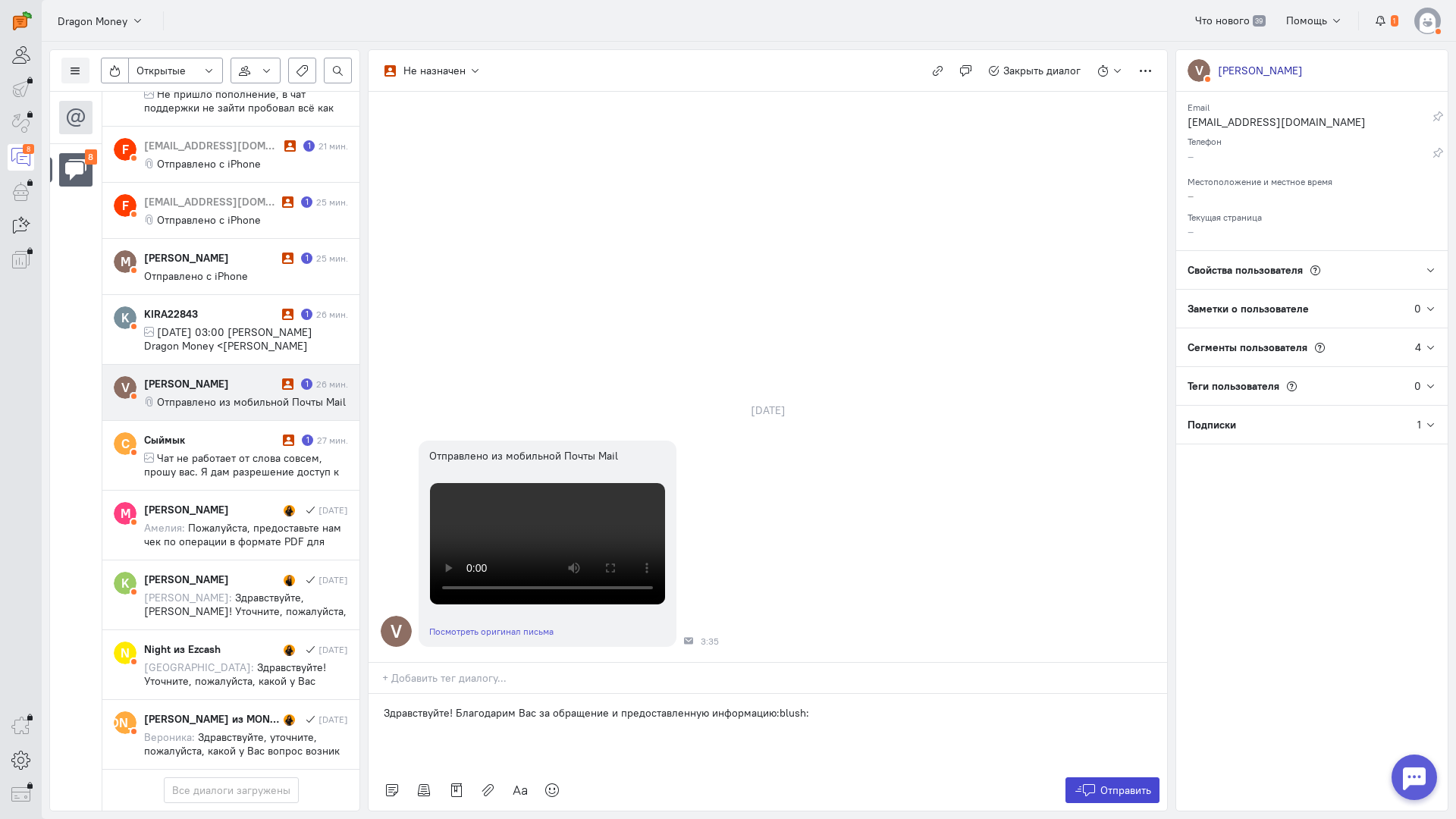
click at [1088, 783] on icon at bounding box center [1085, 790] width 22 height 15
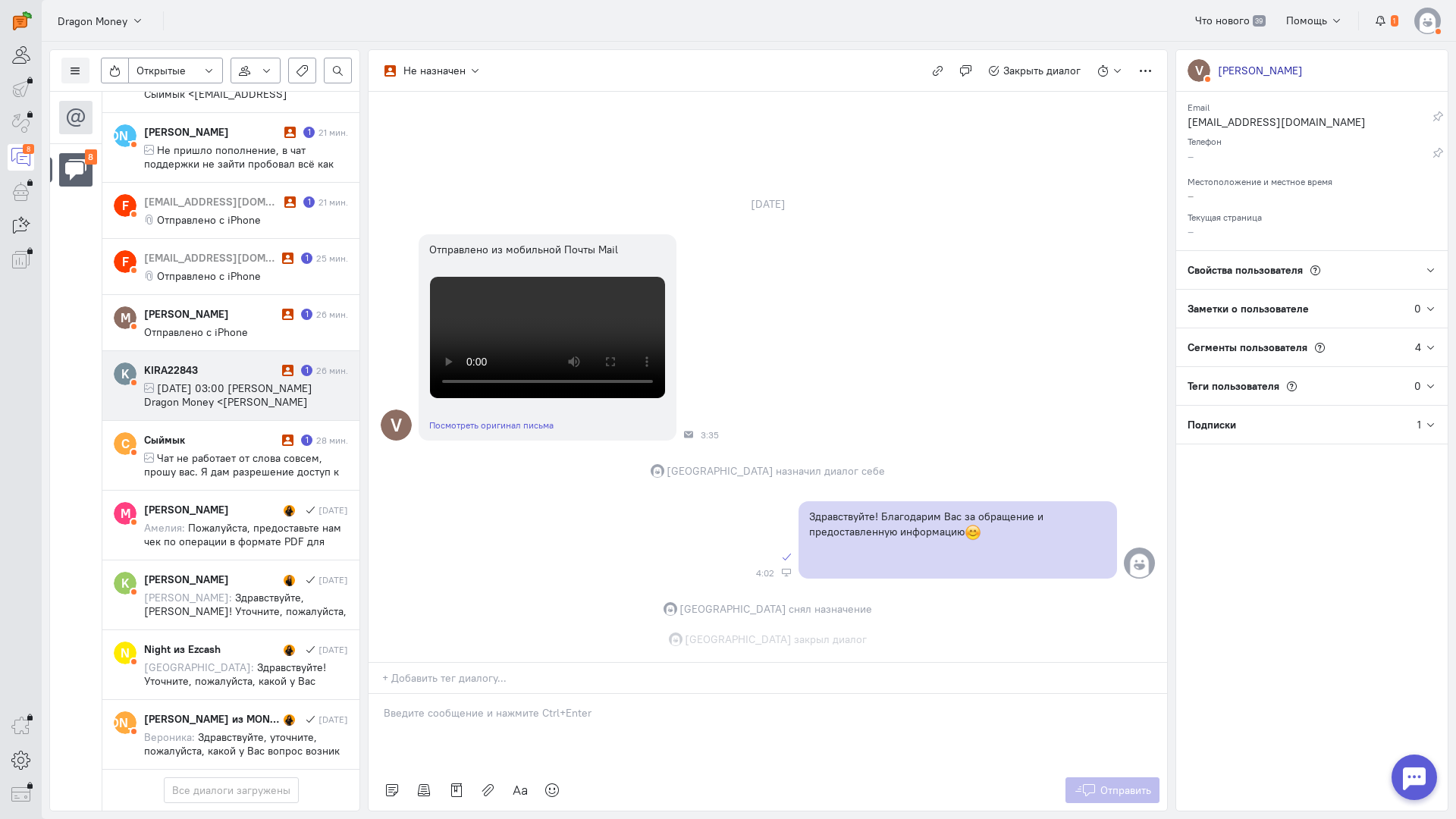
scroll to position [141, 0]
click at [229, 381] on span "[DATE] 03:00 [PERSON_NAME] Dragon Money <[PERSON_NAME][EMAIL_ADDRESS][DOMAIN_NA…" at bounding box center [237, 401] width 187 height 41
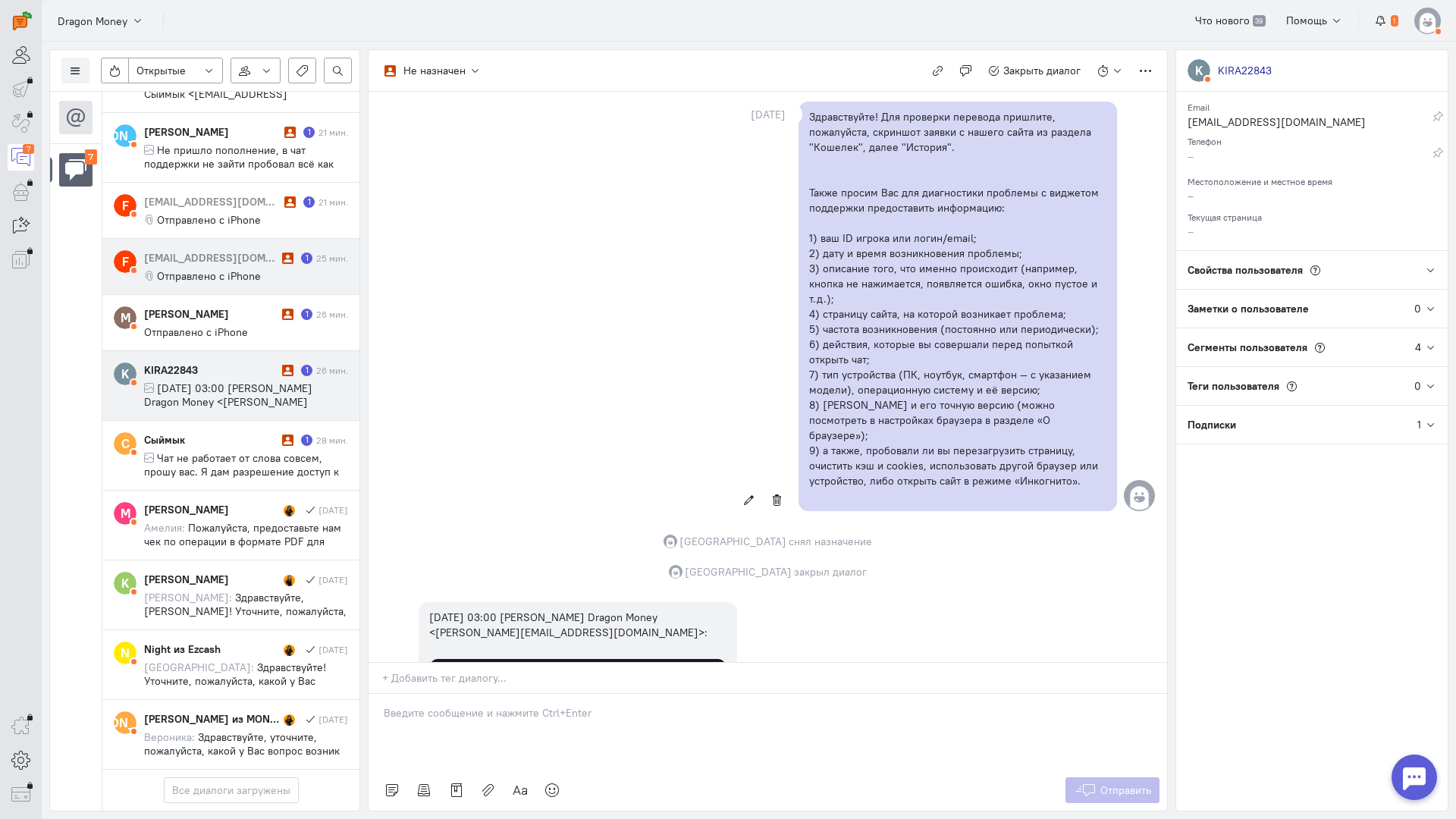
scroll to position [851, 0]
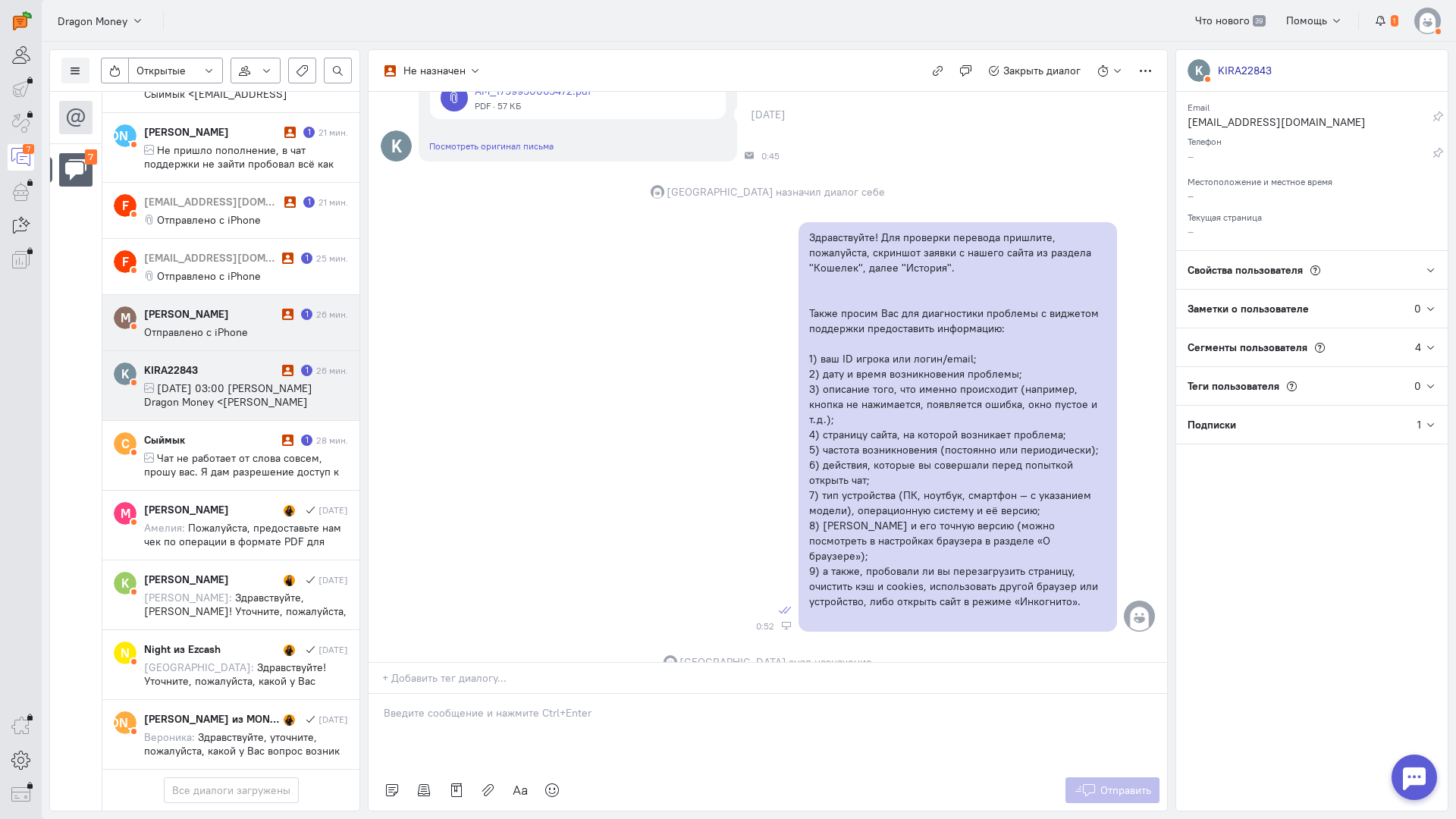
click at [237, 306] on div "[PERSON_NAME]" at bounding box center [211, 313] width 134 height 15
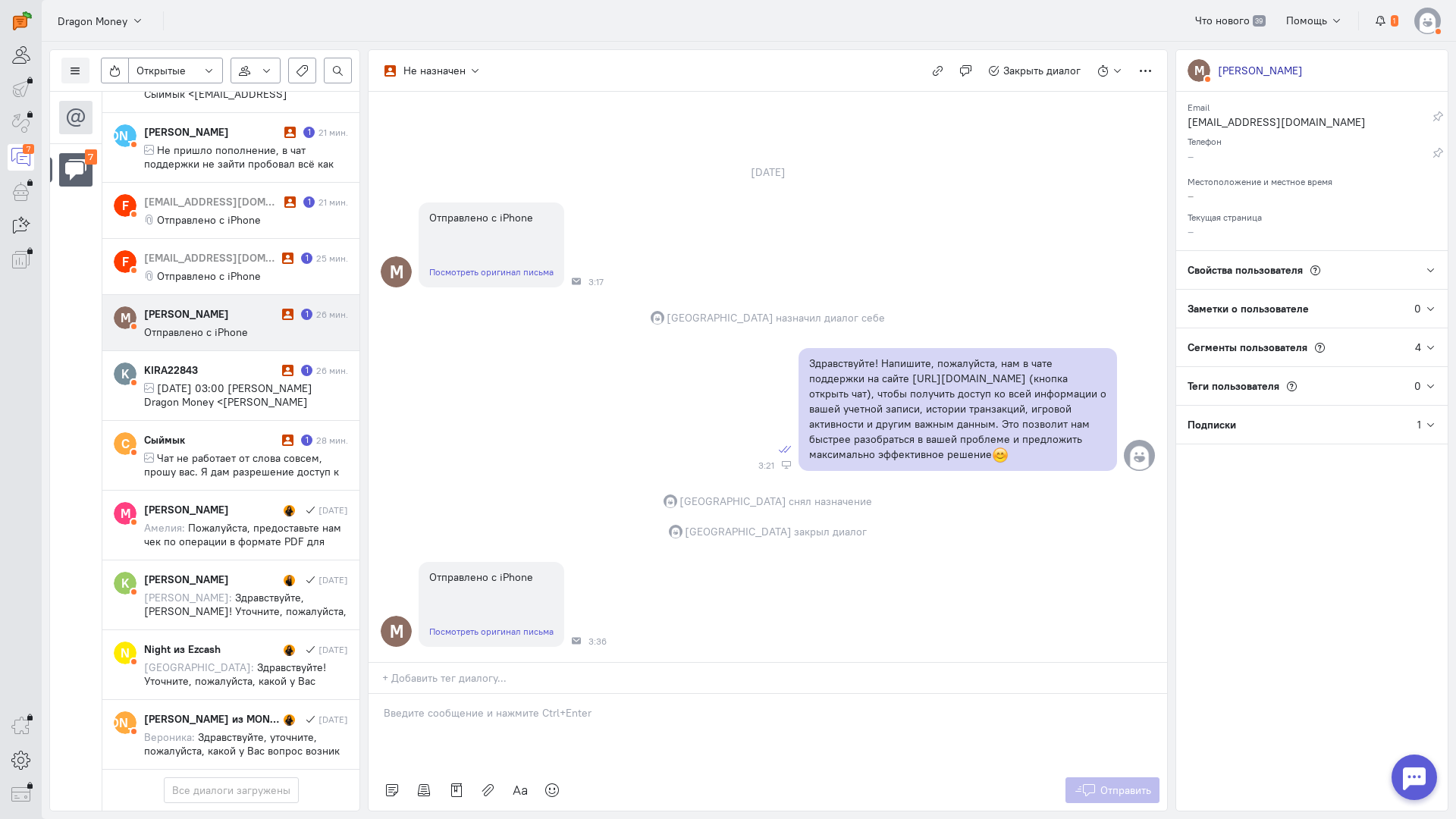
scroll to position [37, 0]
click at [502, 626] on link "Посмотреть оригинал письма" at bounding box center [491, 631] width 125 height 11
click at [464, 626] on link "Посмотреть оригинал письма" at bounding box center [491, 631] width 125 height 11
click at [523, 694] on div at bounding box center [767, 732] width 798 height 76
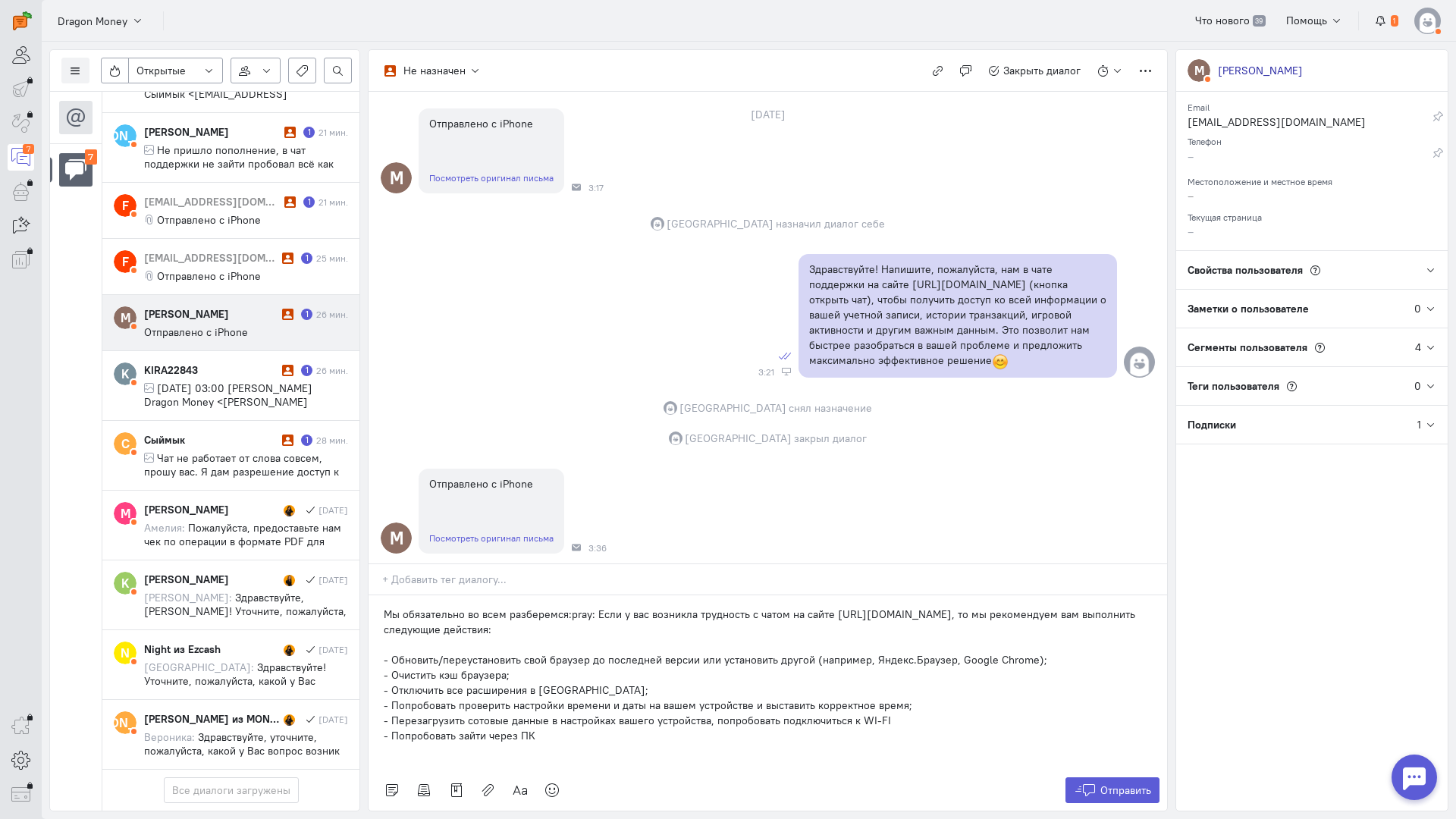
click at [385, 606] on p "Мы обязательно во всем разберемся:pray: Если у вас возникла трудность с чатом н…" at bounding box center [768, 622] width 769 height 30
click at [1112, 784] on span "Отправить" at bounding box center [1126, 790] width 51 height 14
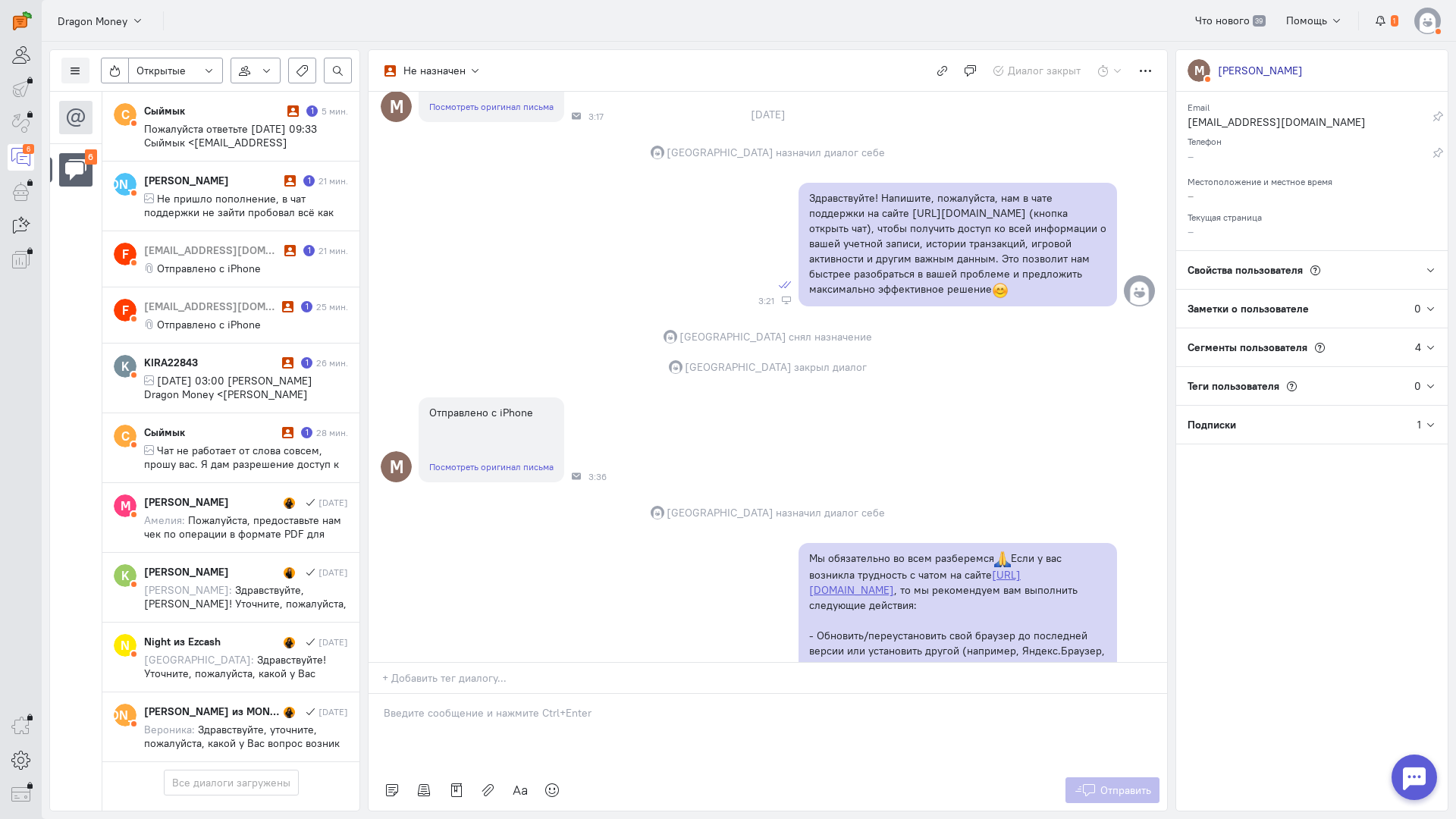
scroll to position [46, 0]
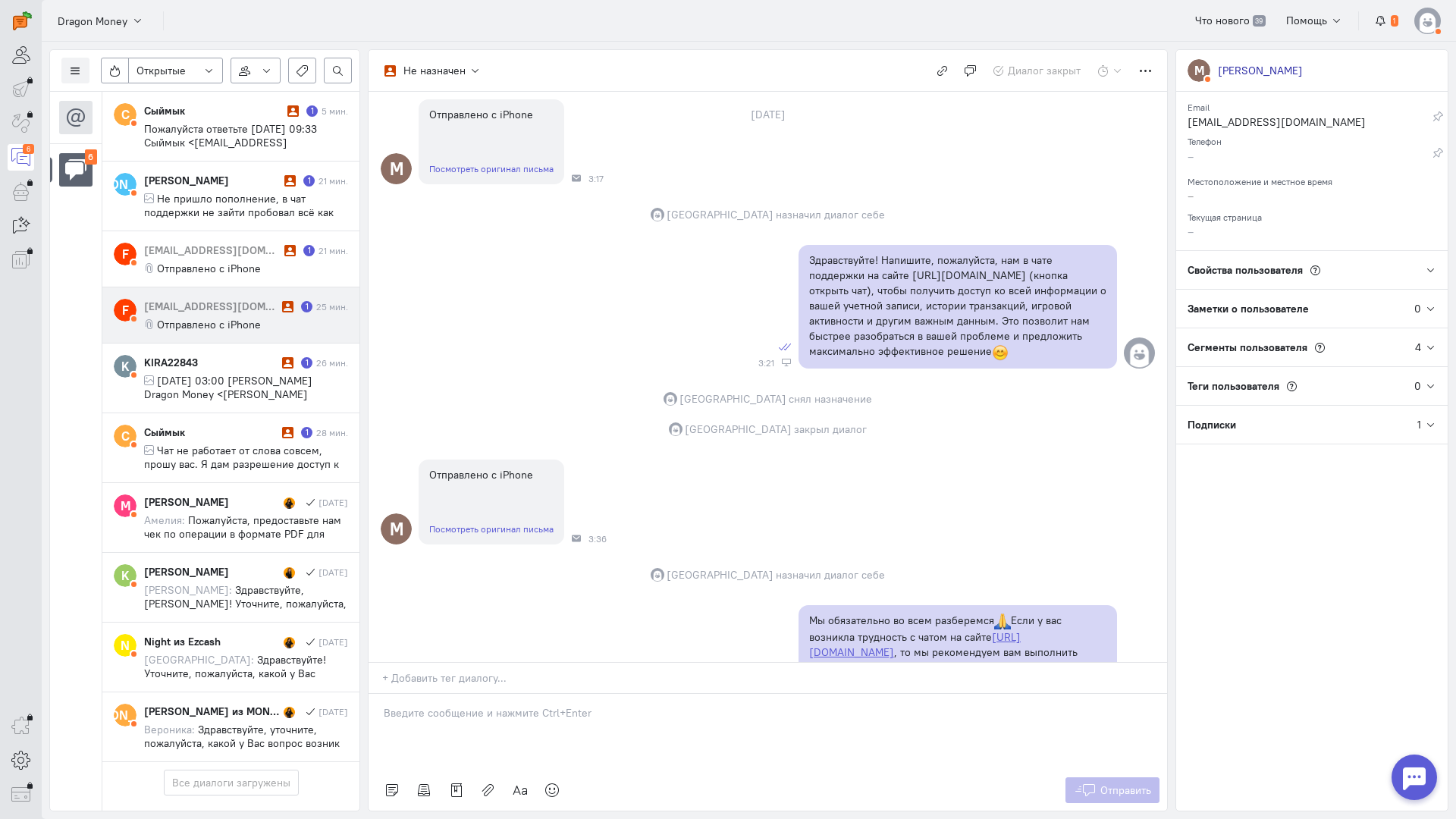
click at [232, 299] on div "[EMAIL_ADDRESS][DOMAIN_NAME] 1 25 мин. Отправлено с iPhone" at bounding box center [245, 315] width 204 height 33
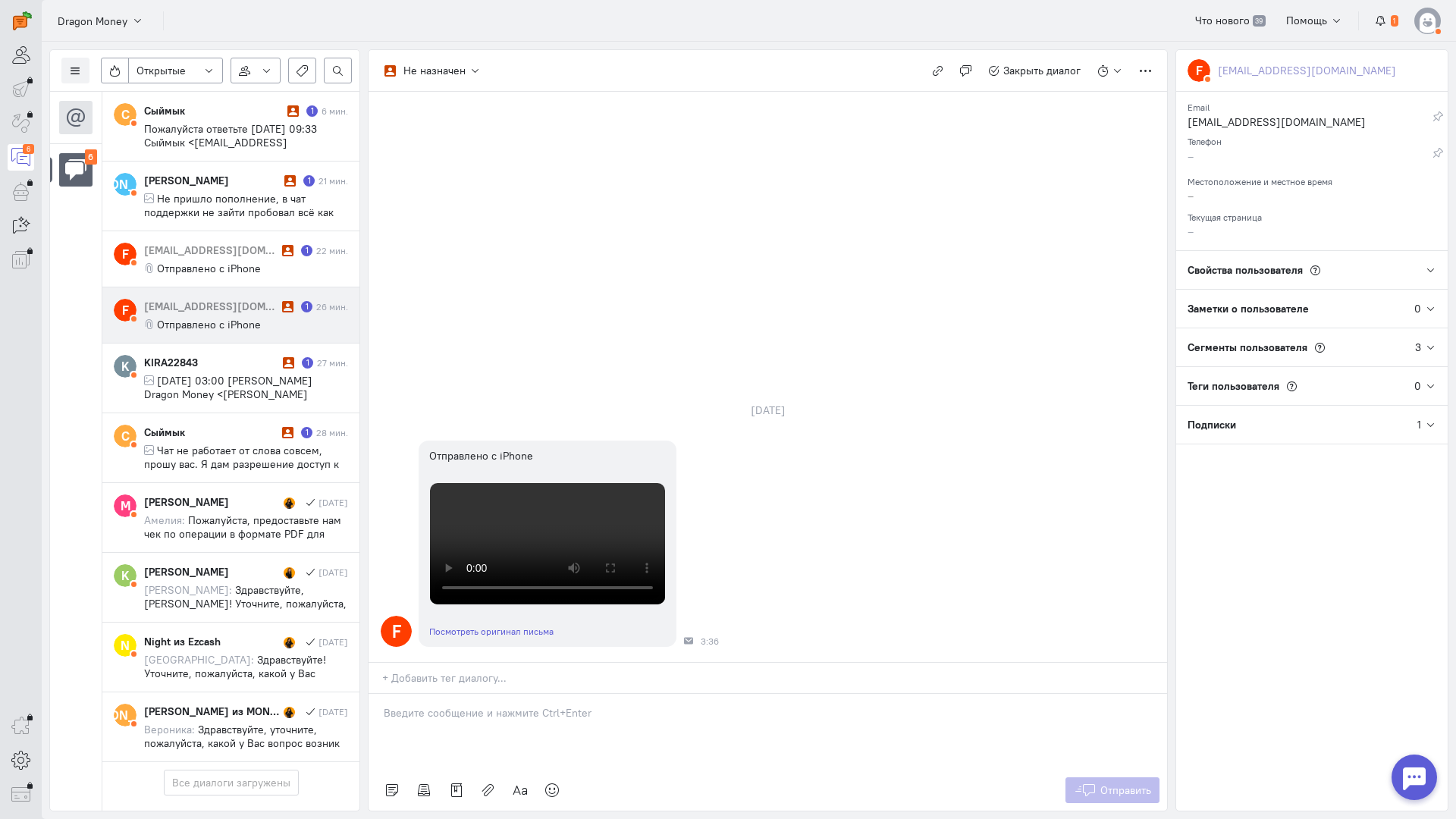
click at [418, 706] on p at bounding box center [768, 713] width 769 height 15
click at [382, 694] on div "Здравствуйте! Благодарим Вас за обращение и предоставленную информацию:blush:" at bounding box center [767, 732] width 798 height 76
click at [1127, 784] on span "Отправить" at bounding box center [1126, 790] width 51 height 14
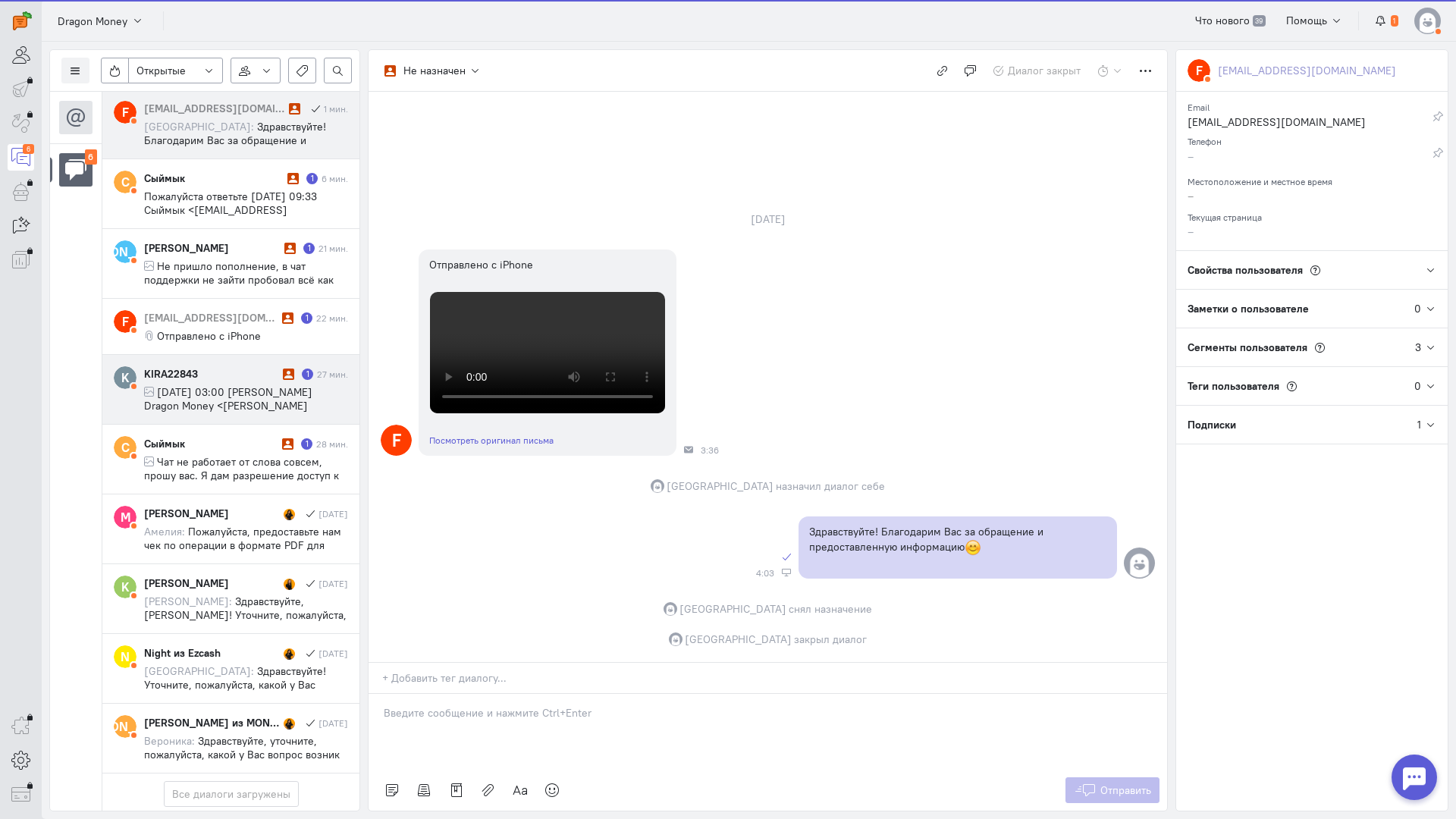
scroll to position [0, 0]
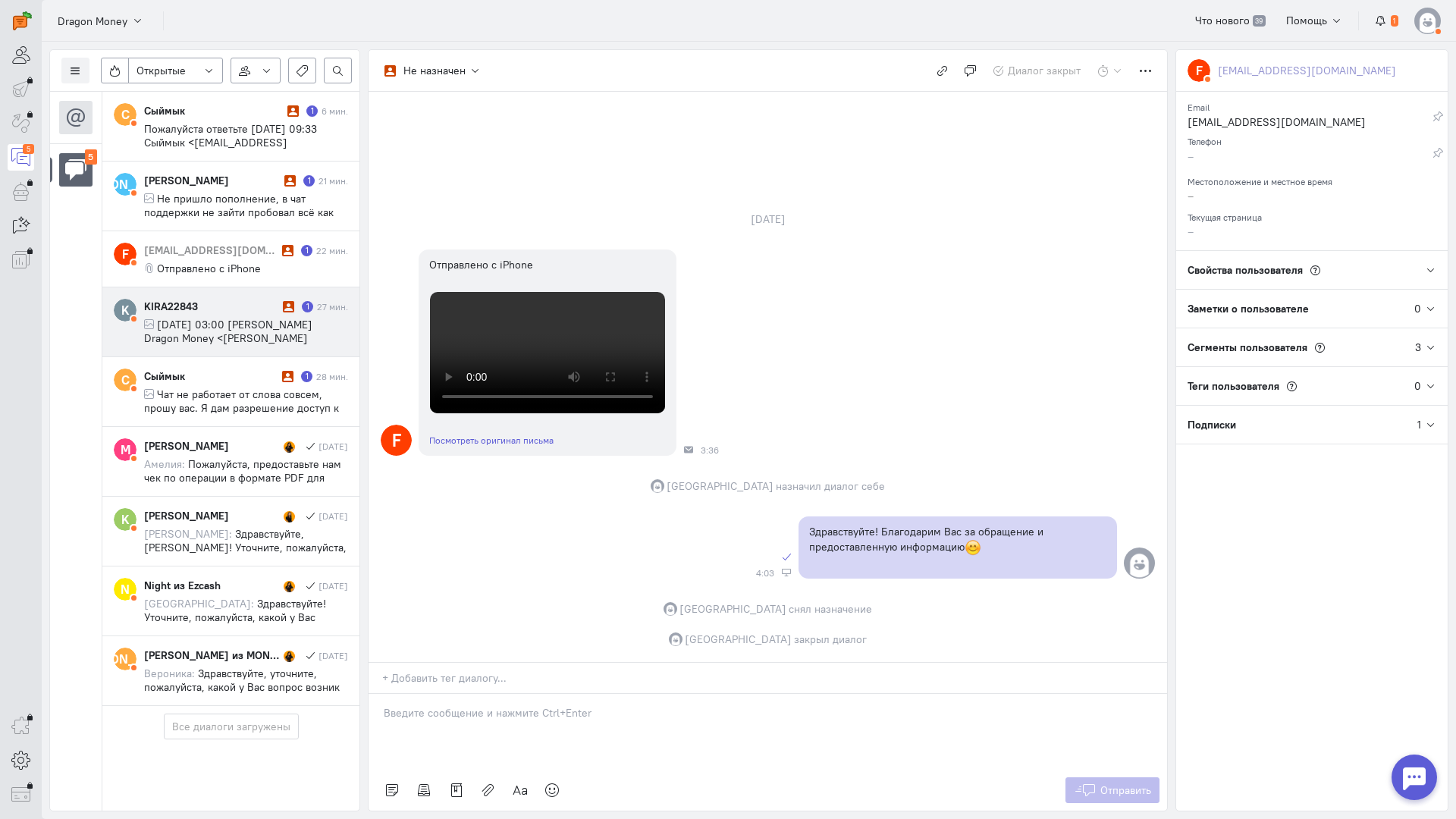
click at [249, 296] on cq-conversation-card "K KIRA22843 1 27 мин. [DATE] 03:00 [PERSON_NAME] Dragon Money <[PERSON_NAME][EM…" at bounding box center [231, 322] width 257 height 70
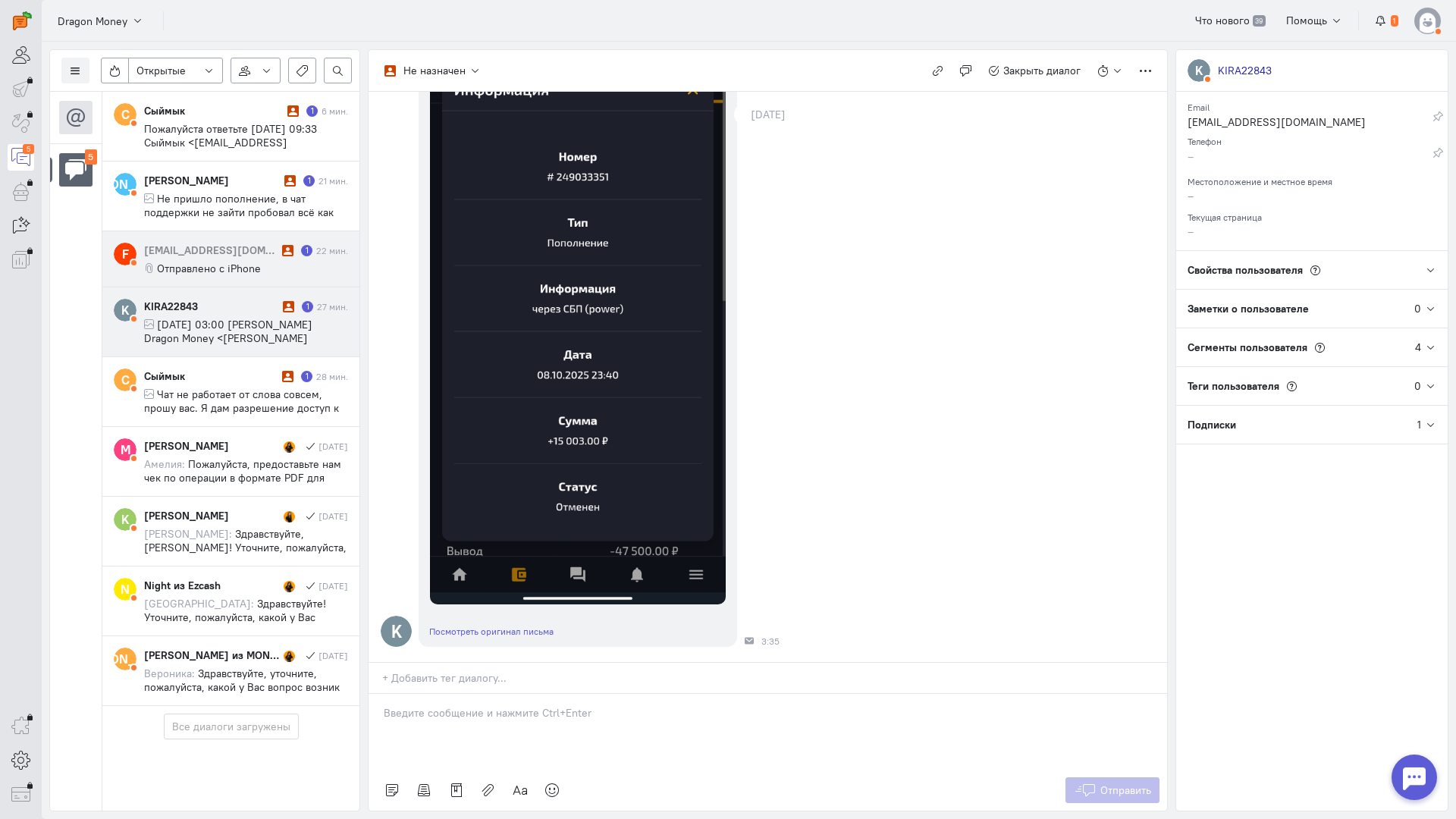
scroll to position [1761, 0]
click at [181, 261] on div "[EMAIL_ADDRESS][DOMAIN_NAME] 1 22 мин. Отправлено с iPhone" at bounding box center [245, 259] width 204 height 33
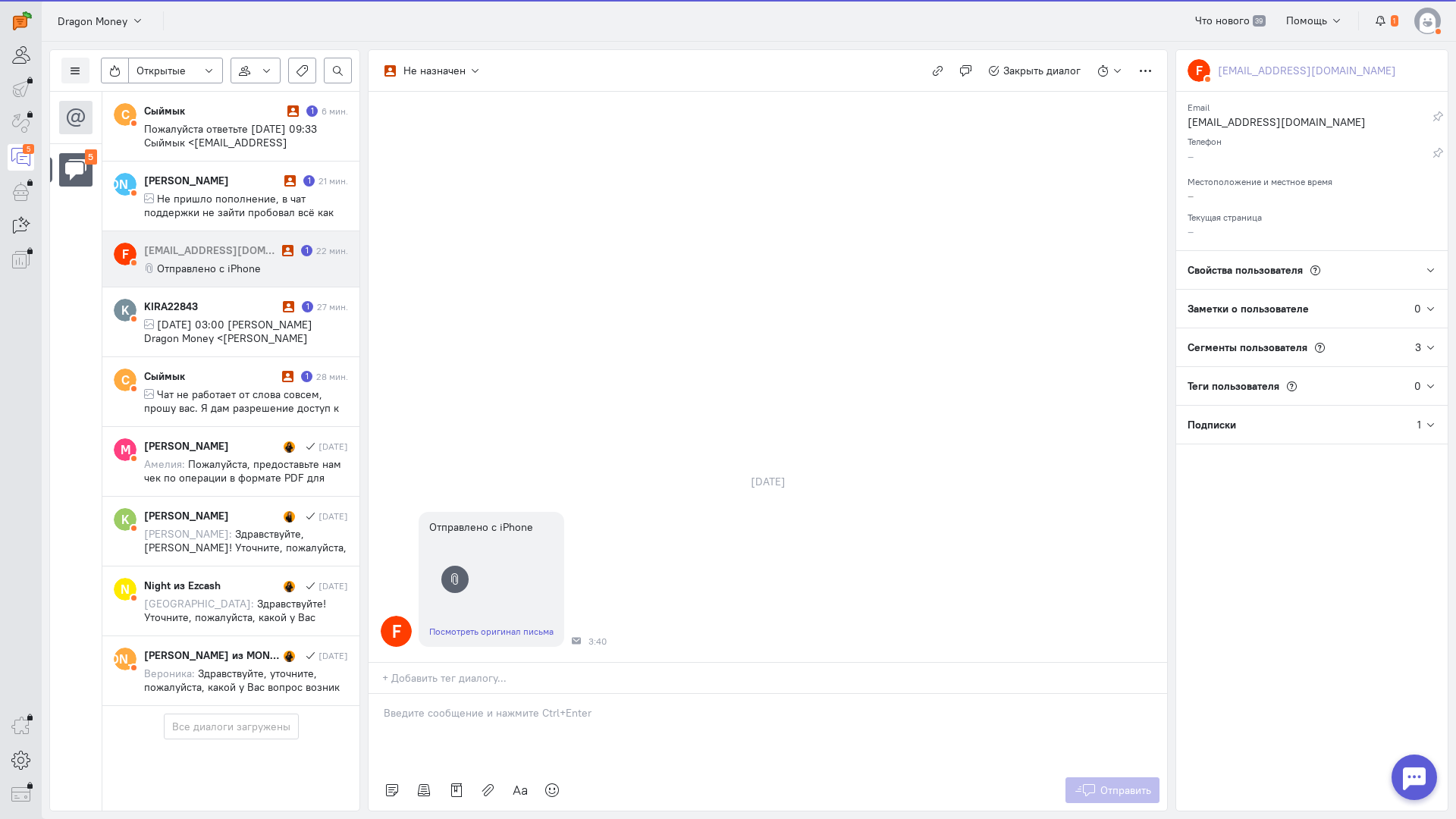
drag, startPoint x: 495, startPoint y: 636, endPoint x: 430, endPoint y: 626, distance: 65.8
click at [487, 694] on div at bounding box center [767, 732] width 798 height 76
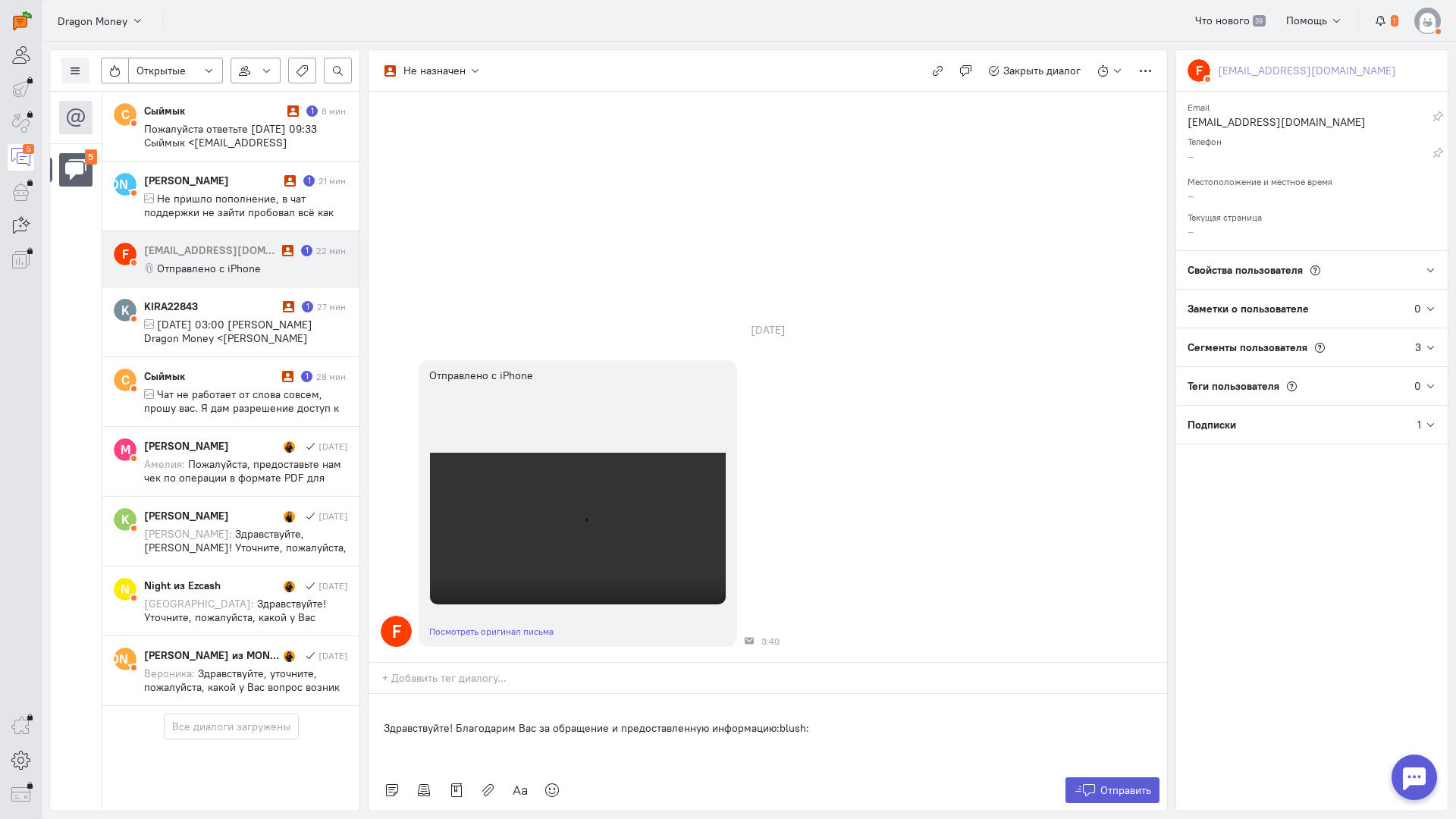
click at [382, 694] on div "Здравствуйте! Благодарим Вас за обращение и предоставленную информацию:blush:" at bounding box center [767, 732] width 798 height 76
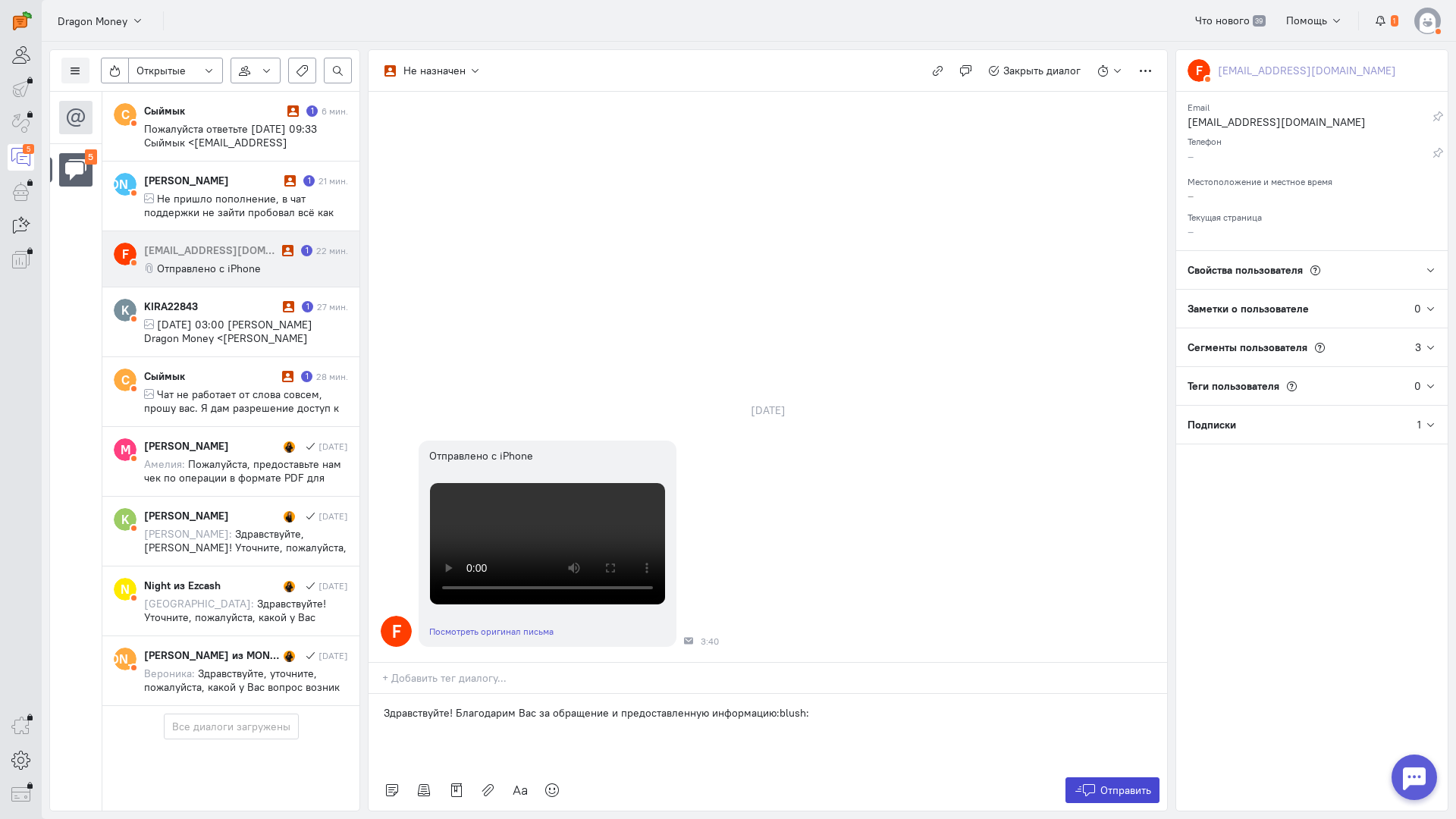
click at [1116, 784] on span "Отправить" at bounding box center [1126, 790] width 51 height 14
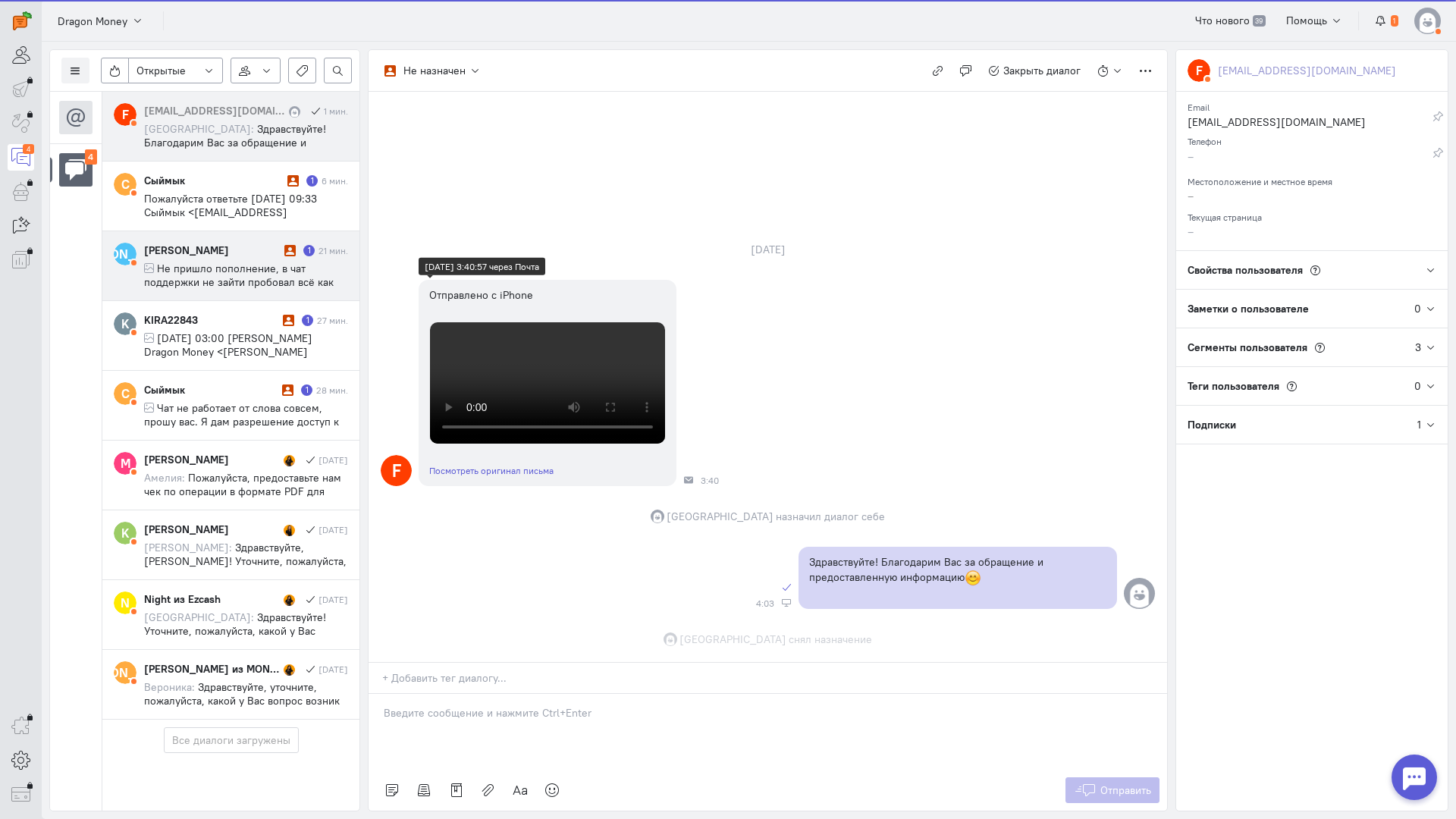
scroll to position [512, 0]
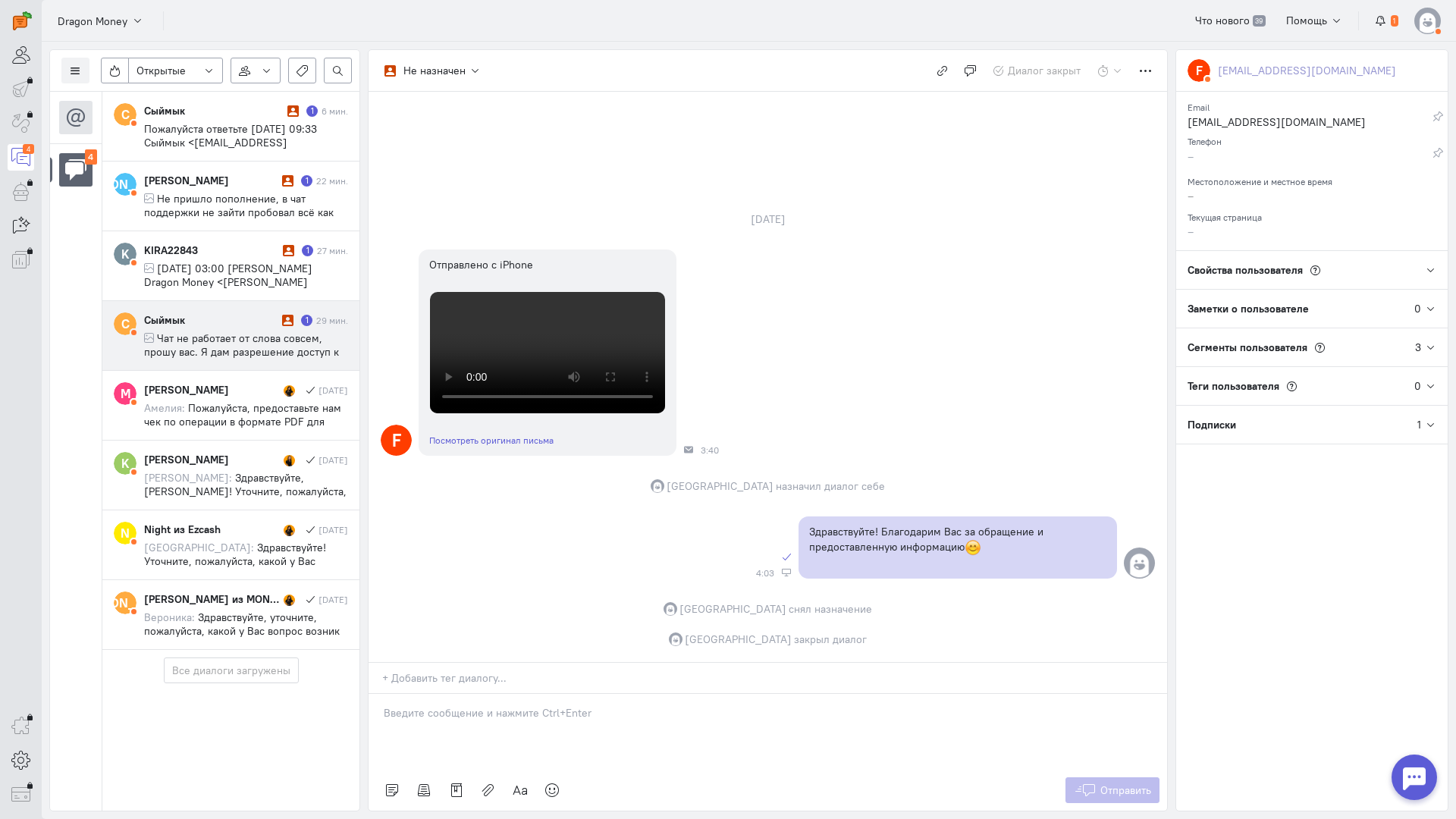
click at [201, 349] on span "Чат не работает от слова совсем, прошу вас. Я дам разрешение доступ к моему ака…" at bounding box center [244, 372] width 200 height 82
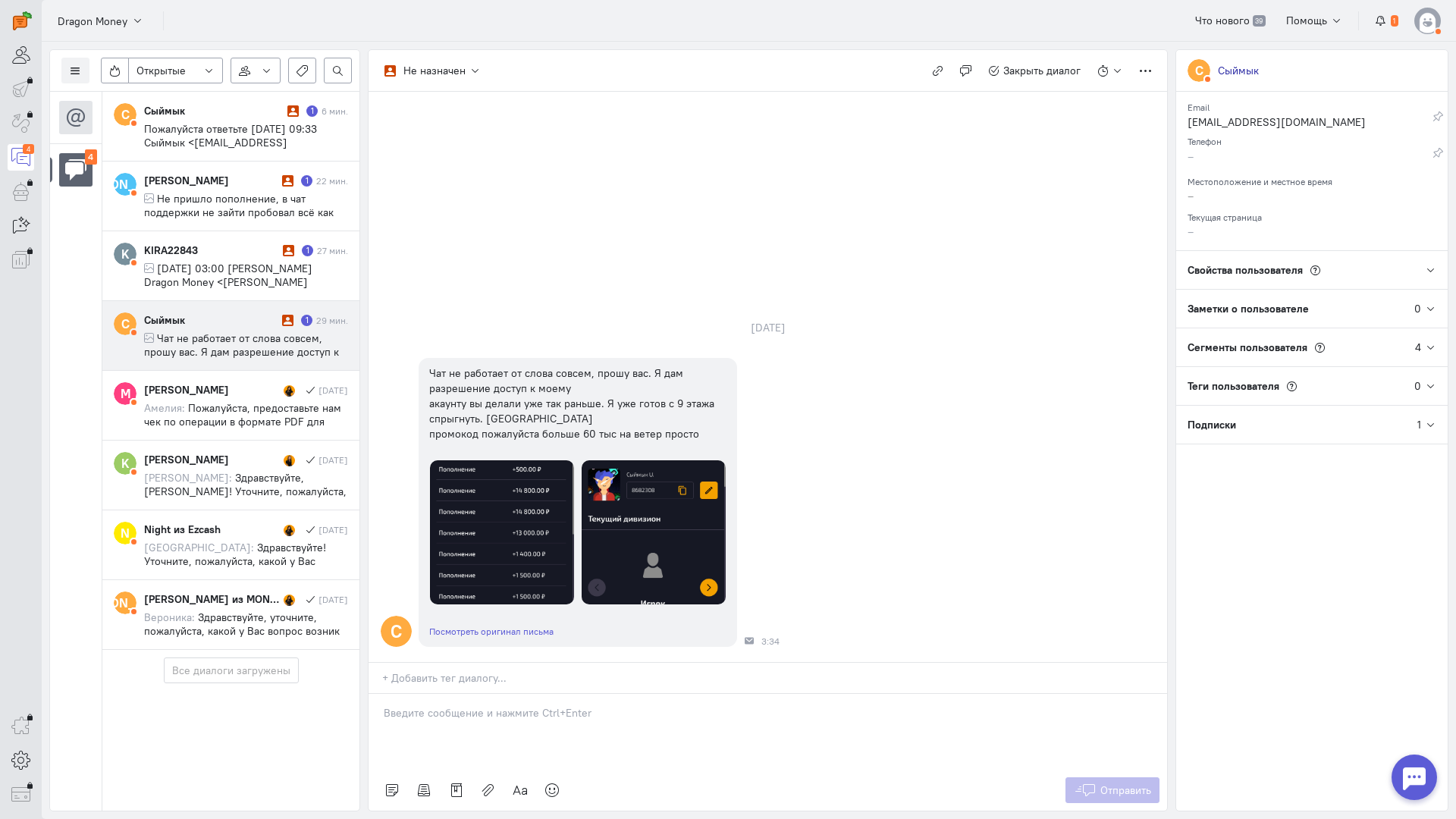
click at [472, 706] on p at bounding box center [768, 713] width 769 height 15
click at [668, 460] on img at bounding box center [654, 532] width 144 height 144
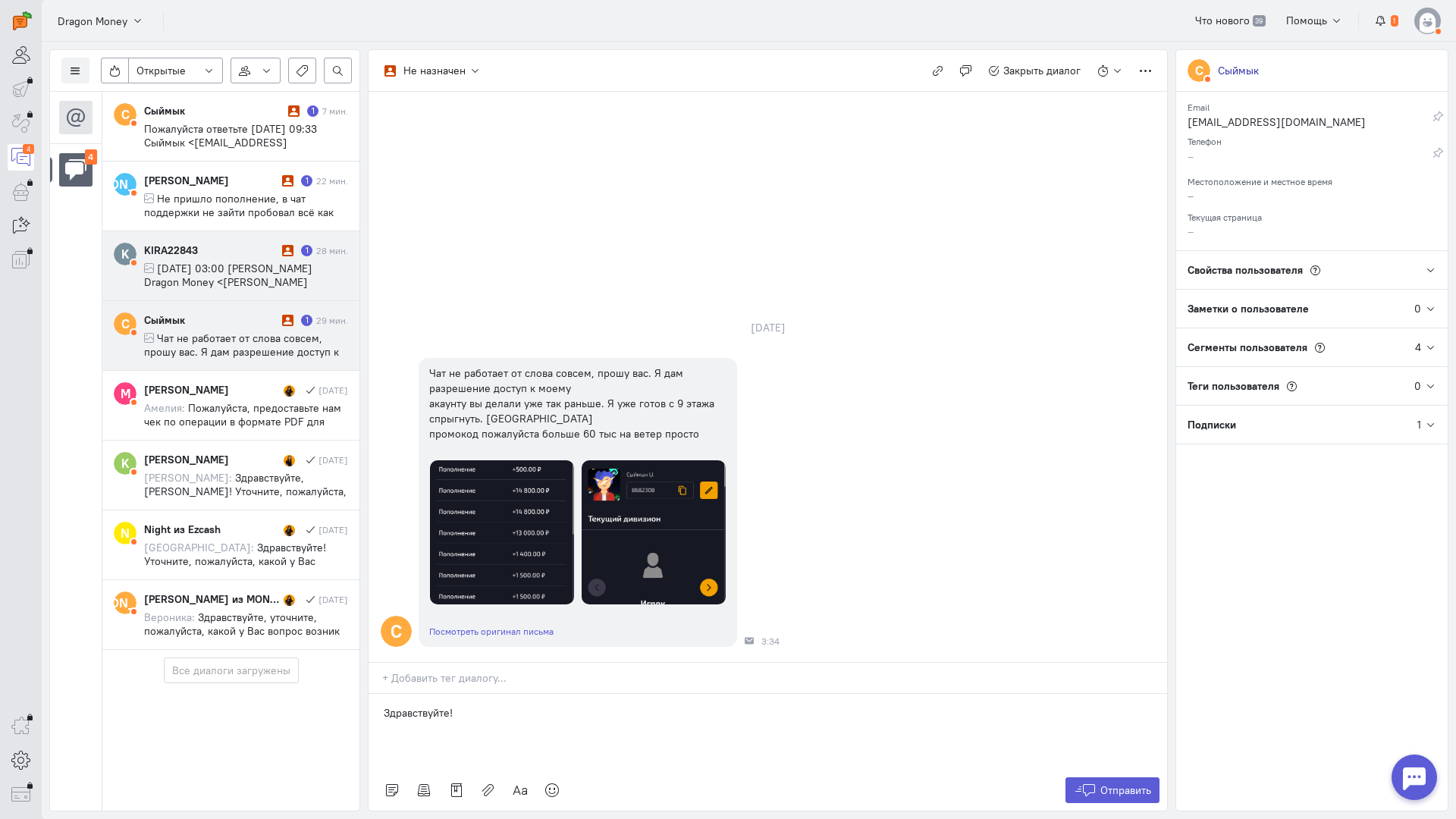
click at [222, 271] on span "[DATE] 03:00 [PERSON_NAME] Dragon Money <[PERSON_NAME][EMAIL_ADDRESS][DOMAIN_NA…" at bounding box center [237, 281] width 187 height 41
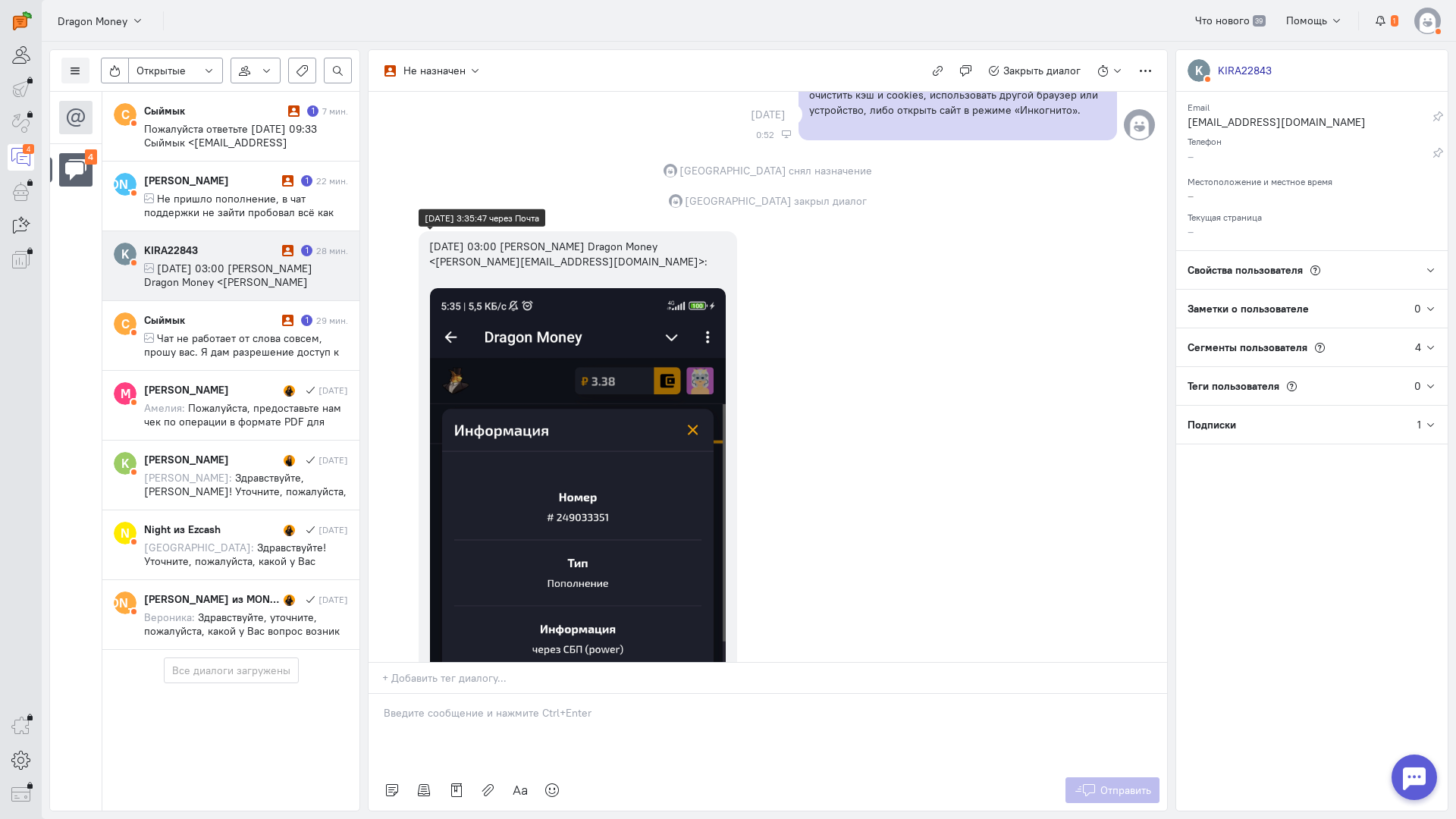
scroll to position [1457, 0]
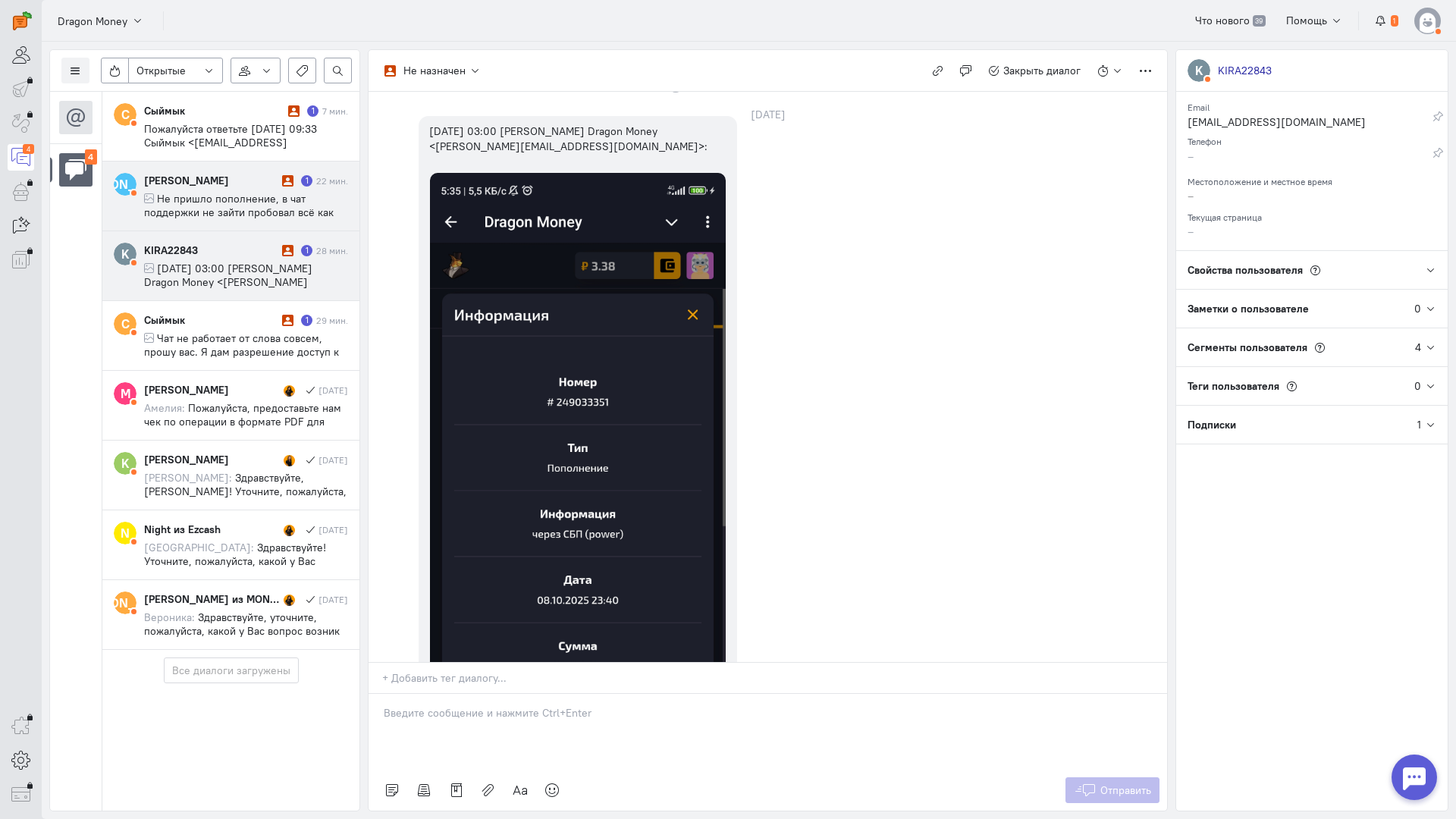
click at [245, 181] on div "[PERSON_NAME]" at bounding box center [211, 180] width 134 height 15
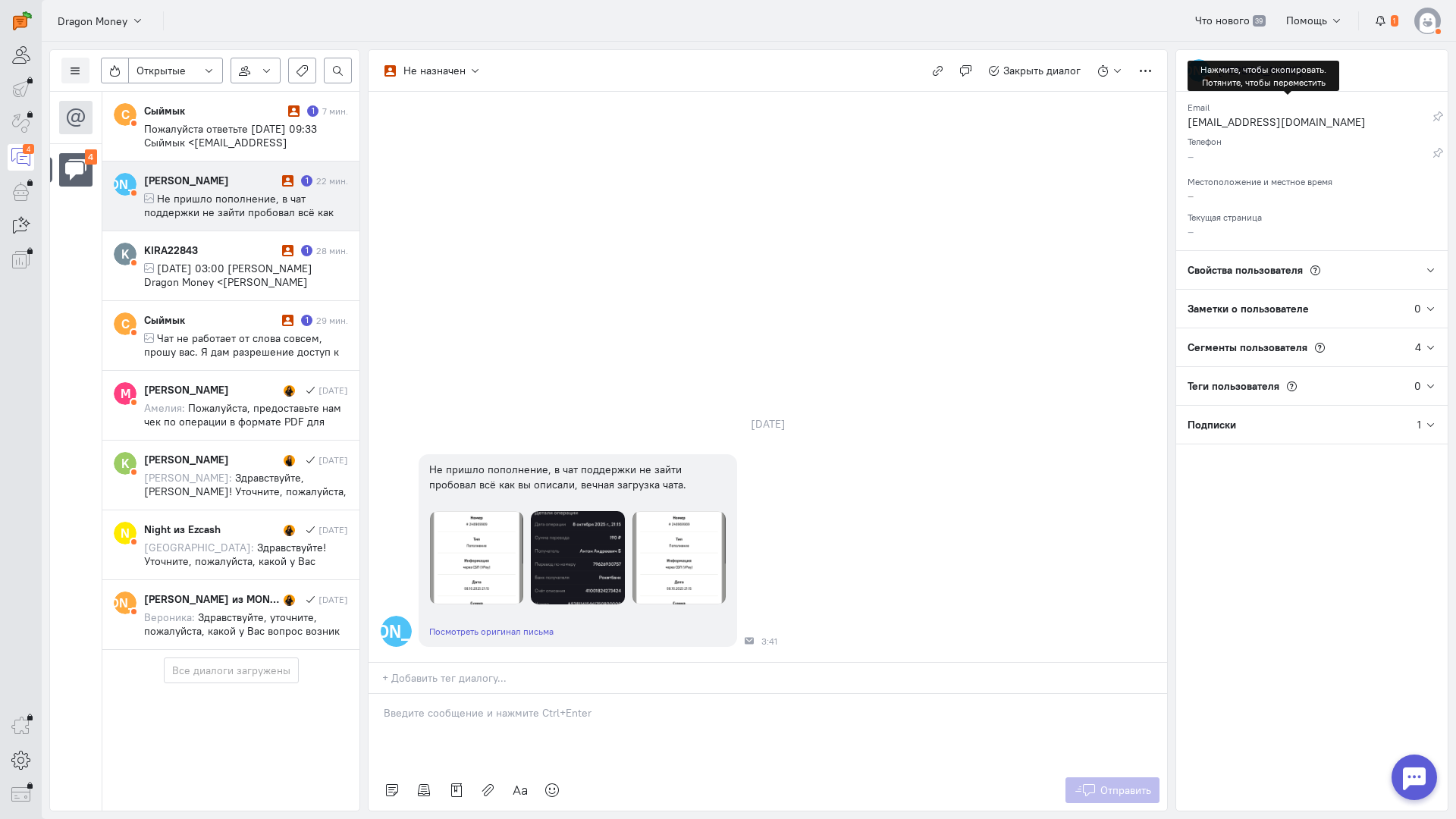
drag, startPoint x: 1223, startPoint y: 126, endPoint x: 836, endPoint y: 154, distance: 388.0
click at [1222, 126] on div "[EMAIL_ADDRESS][DOMAIN_NAME]" at bounding box center [1310, 124] width 245 height 19
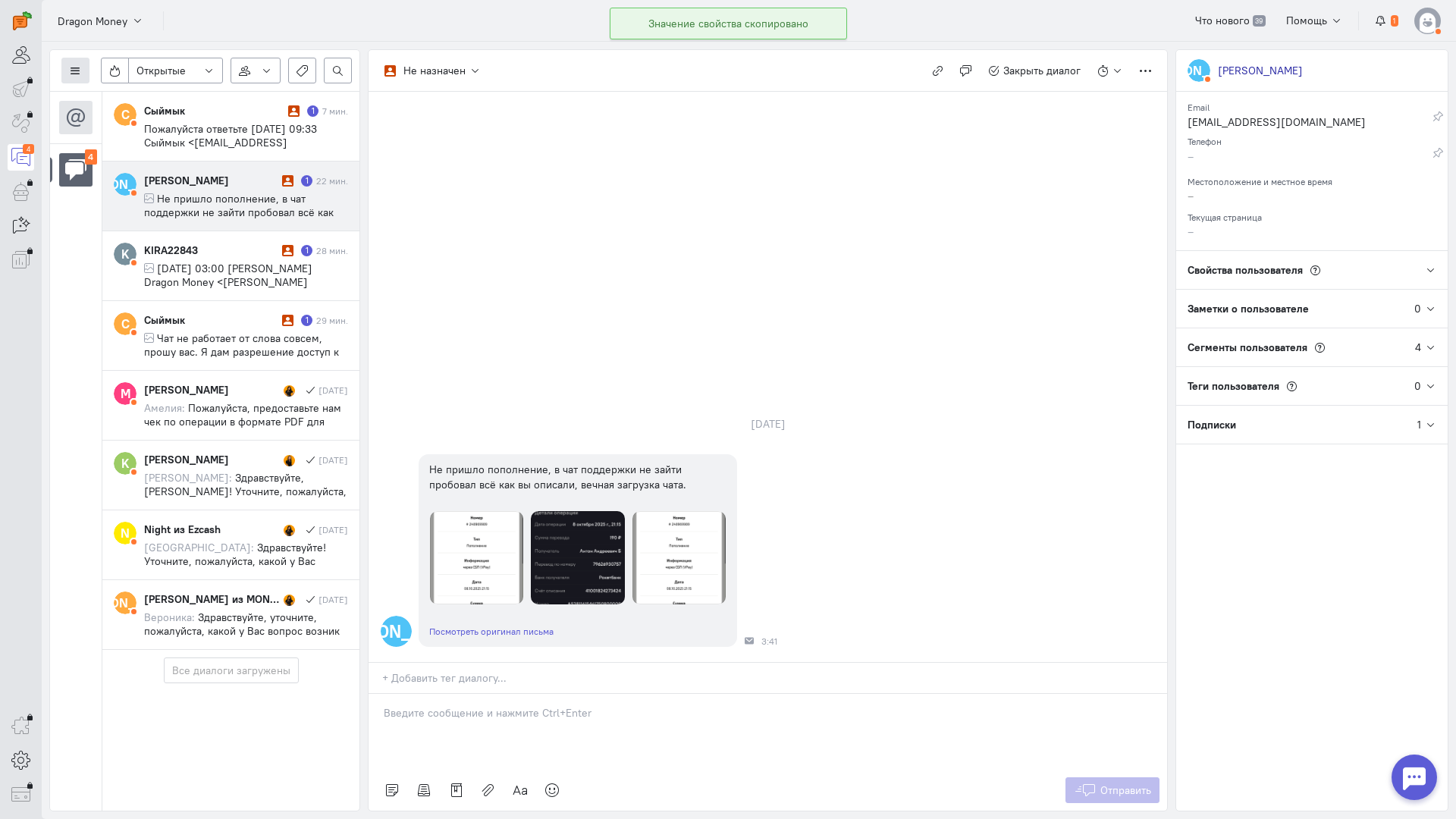
click at [79, 69] on icon at bounding box center [75, 71] width 11 height 11
click at [153, 96] on span "Список пользователей" at bounding box center [147, 101] width 113 height 14
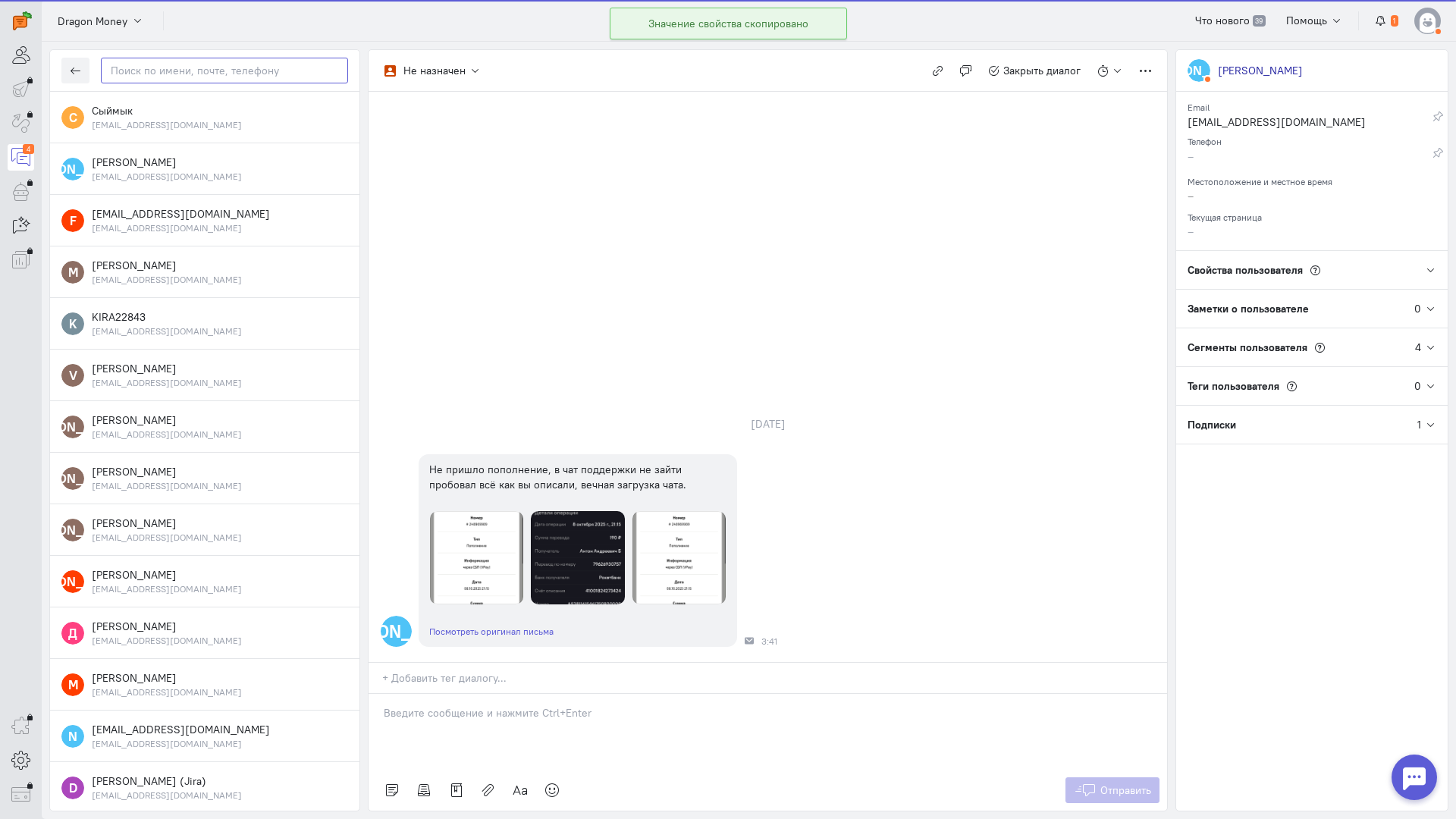
click at [217, 74] on input "text" at bounding box center [224, 70] width 247 height 26
paste input "dred19861986@ya"
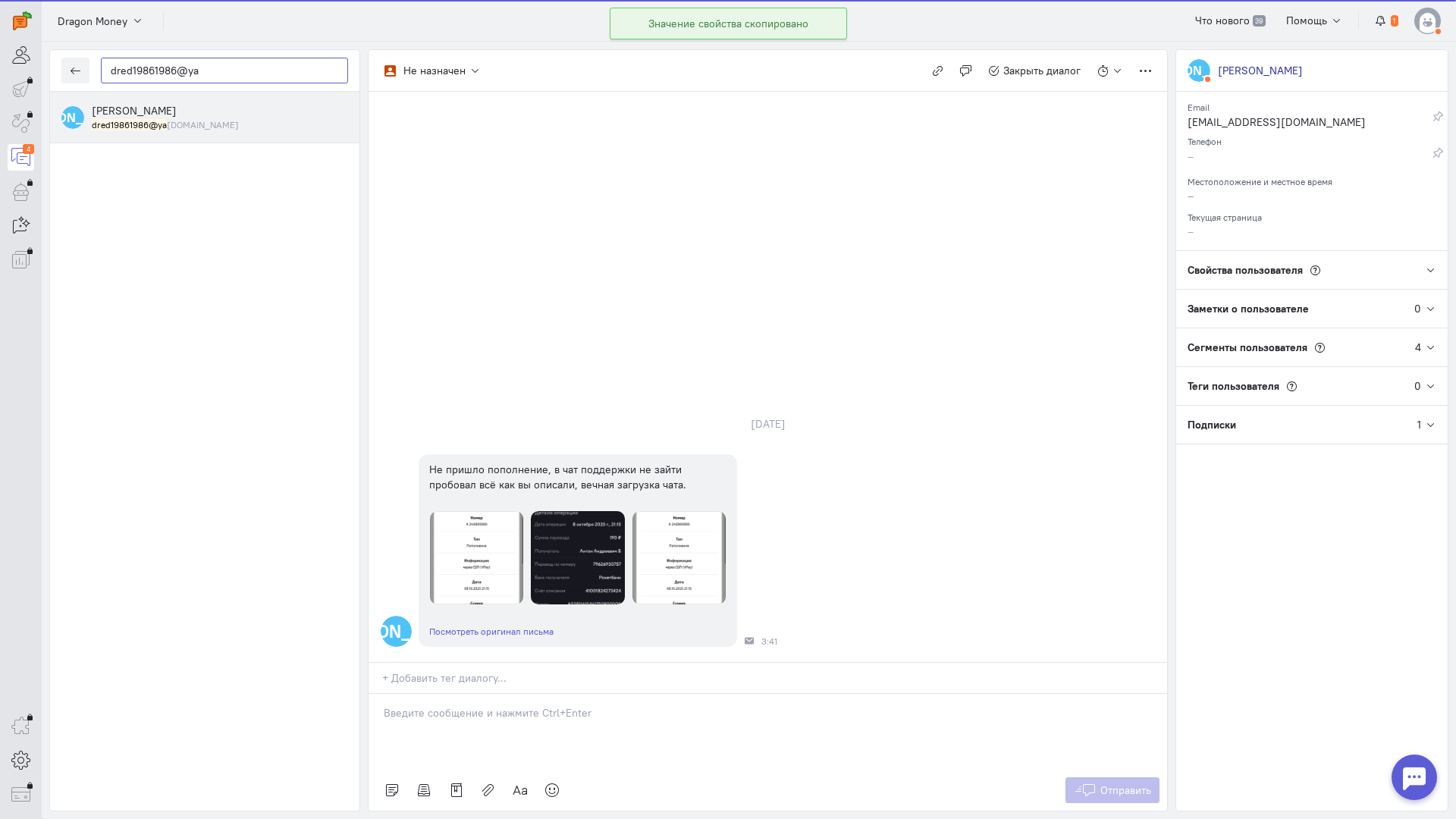
type input "dred19861986@ya"
click at [162, 116] on span "[PERSON_NAME]" at bounding box center [134, 110] width 85 height 14
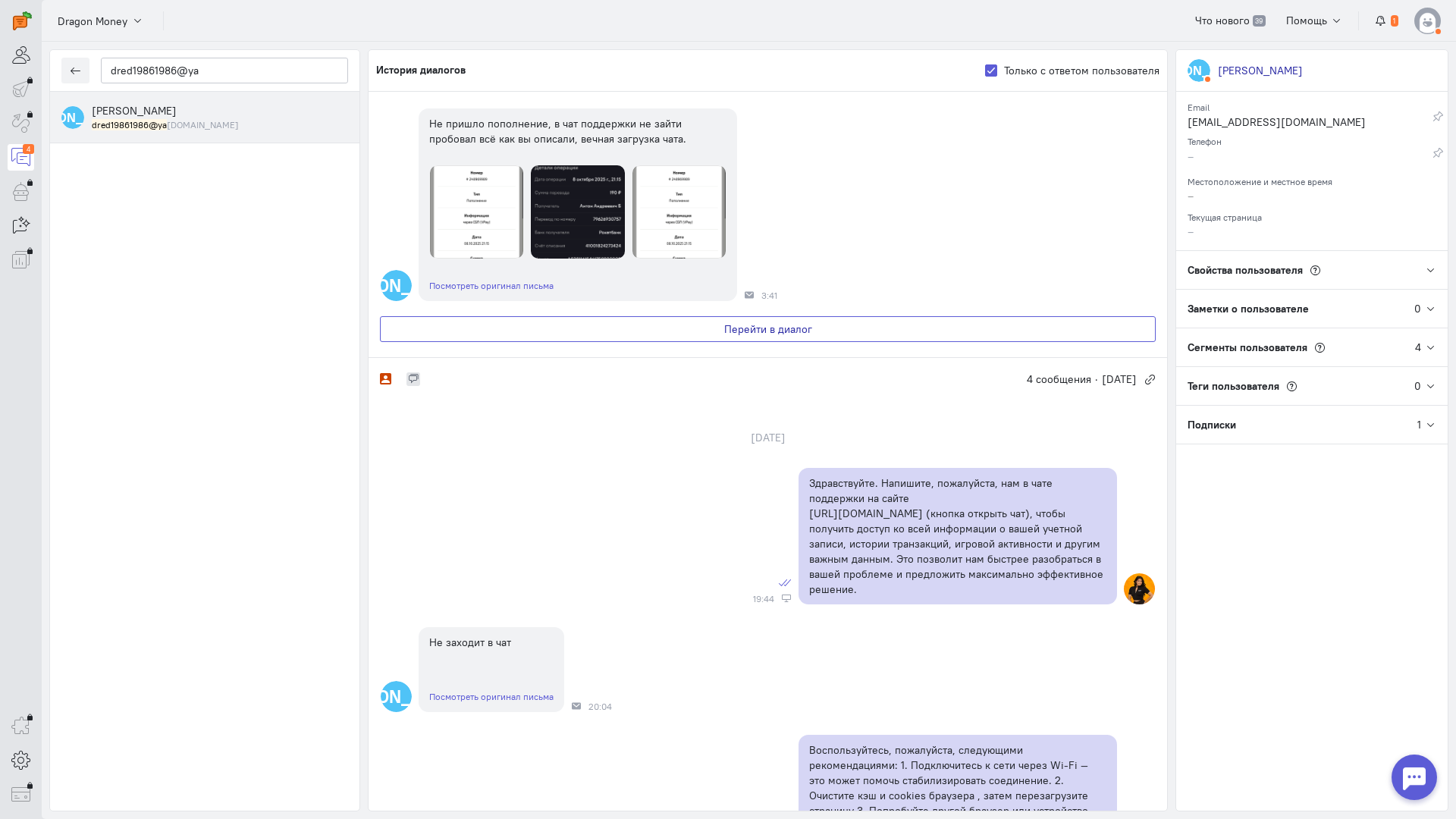
scroll to position [0, 0]
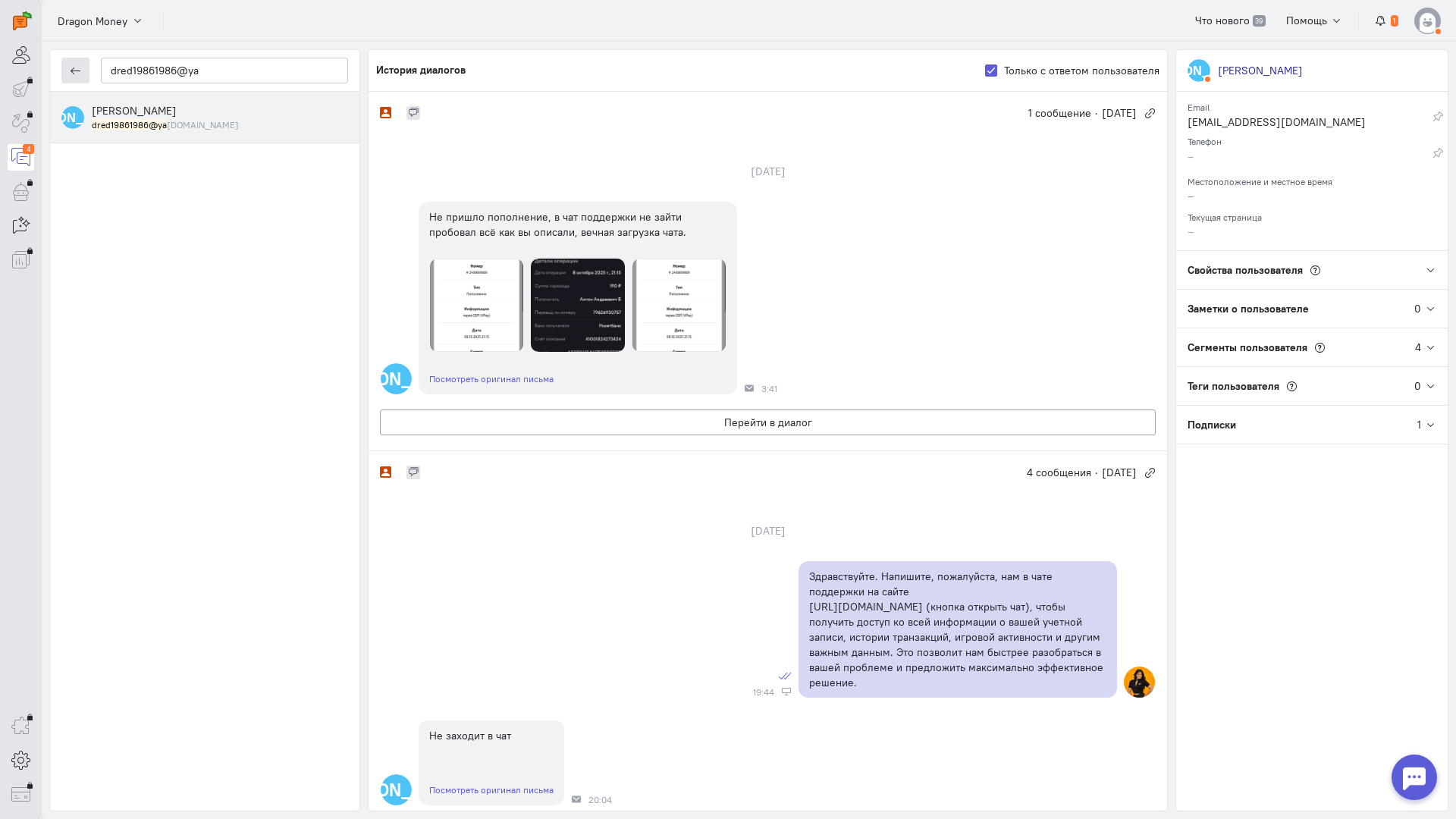
click at [67, 63] on button "button" at bounding box center [75, 70] width 28 height 26
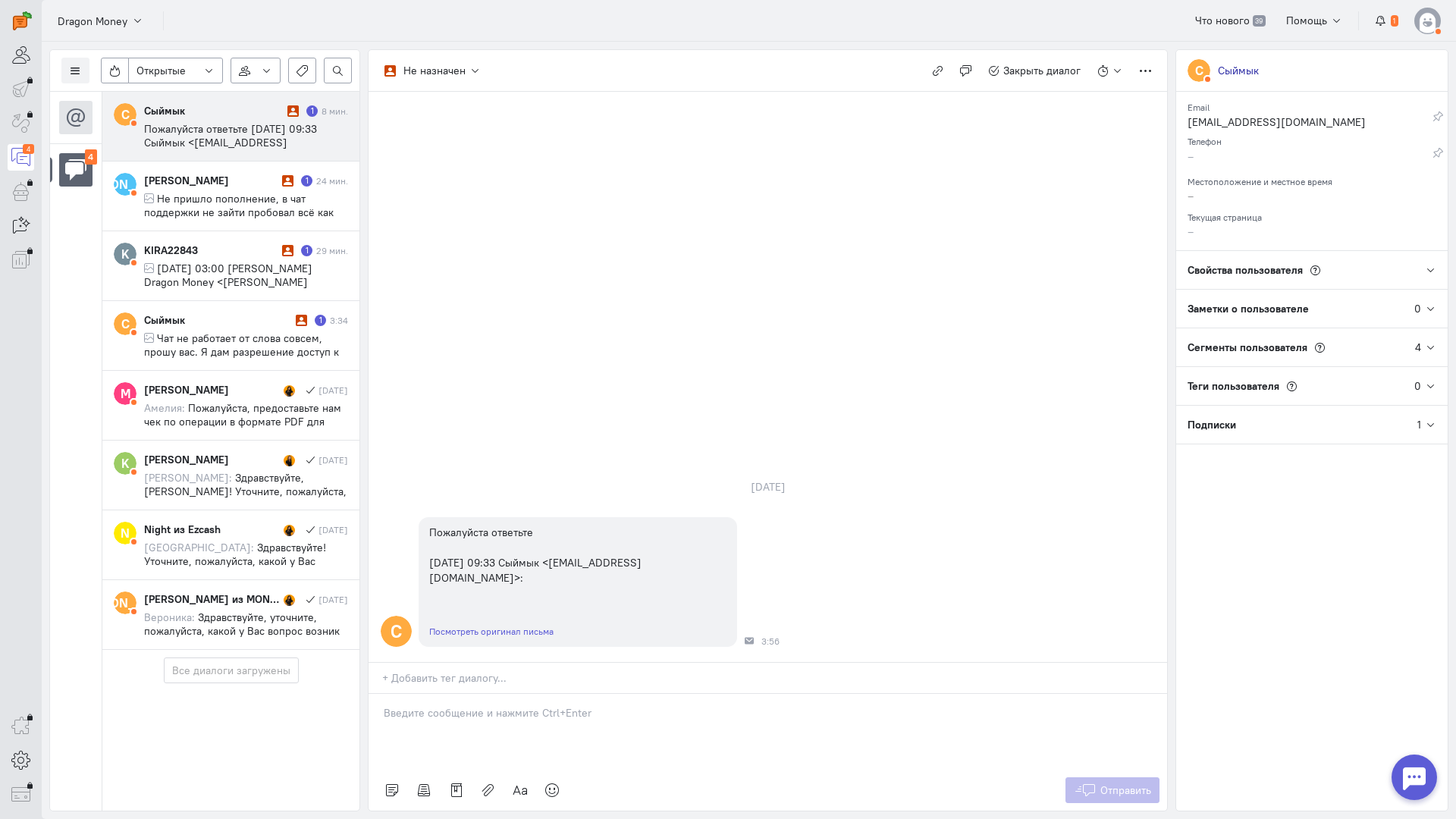
click at [253, 119] on div "Сыймык 1 8 мин. Пожалуйста ответьте [DATE] 09:33 Сыймык <[EMAIL_ADDRESS][DOMAIN…" at bounding box center [245, 126] width 204 height 46
click at [243, 346] on span "Чат не работает от слова совсем, прошу вас. Я дам разрешение доступ к моему ака…" at bounding box center [244, 372] width 200 height 82
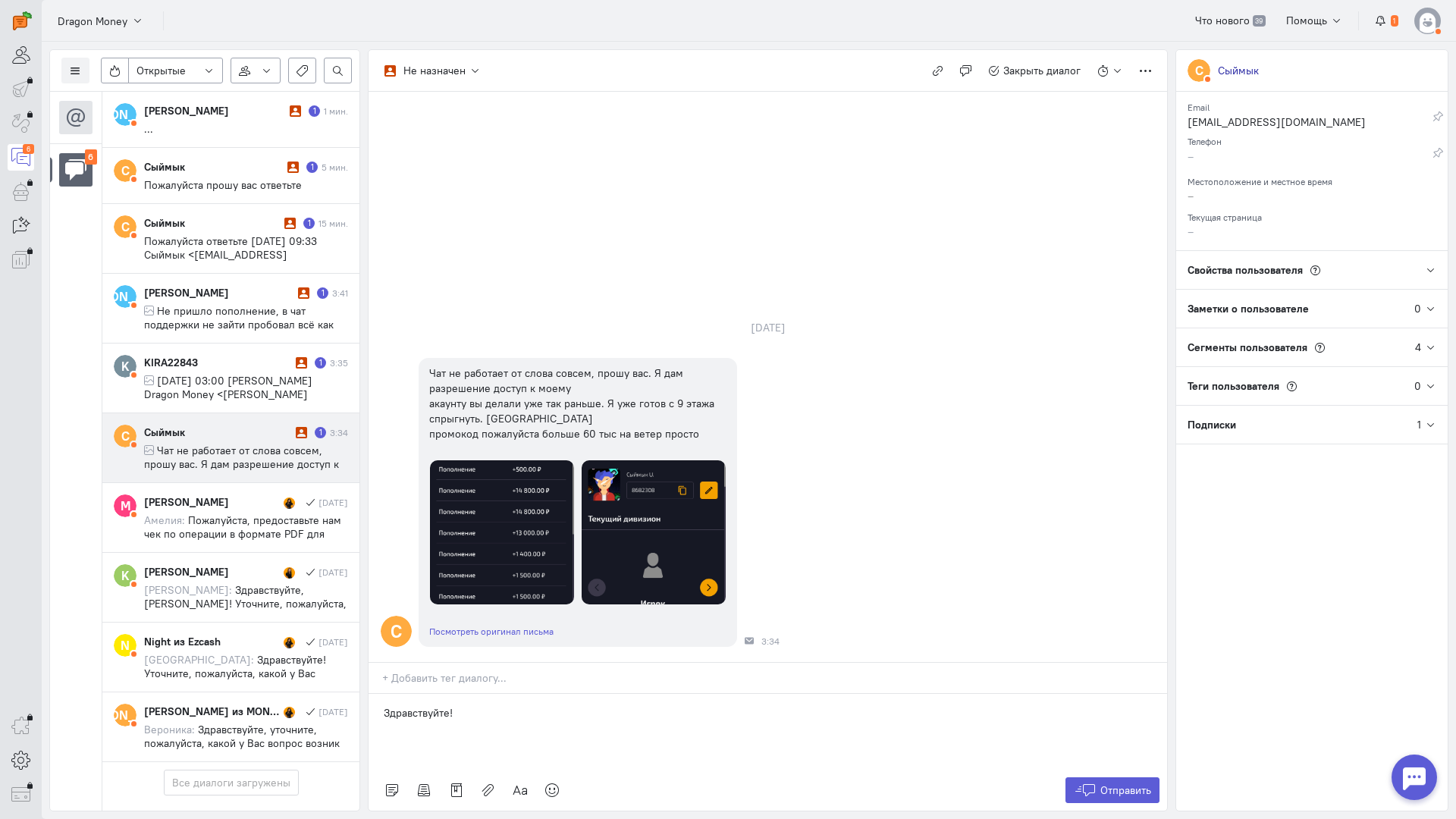
click at [201, 431] on div "Сыймык" at bounding box center [217, 432] width 148 height 15
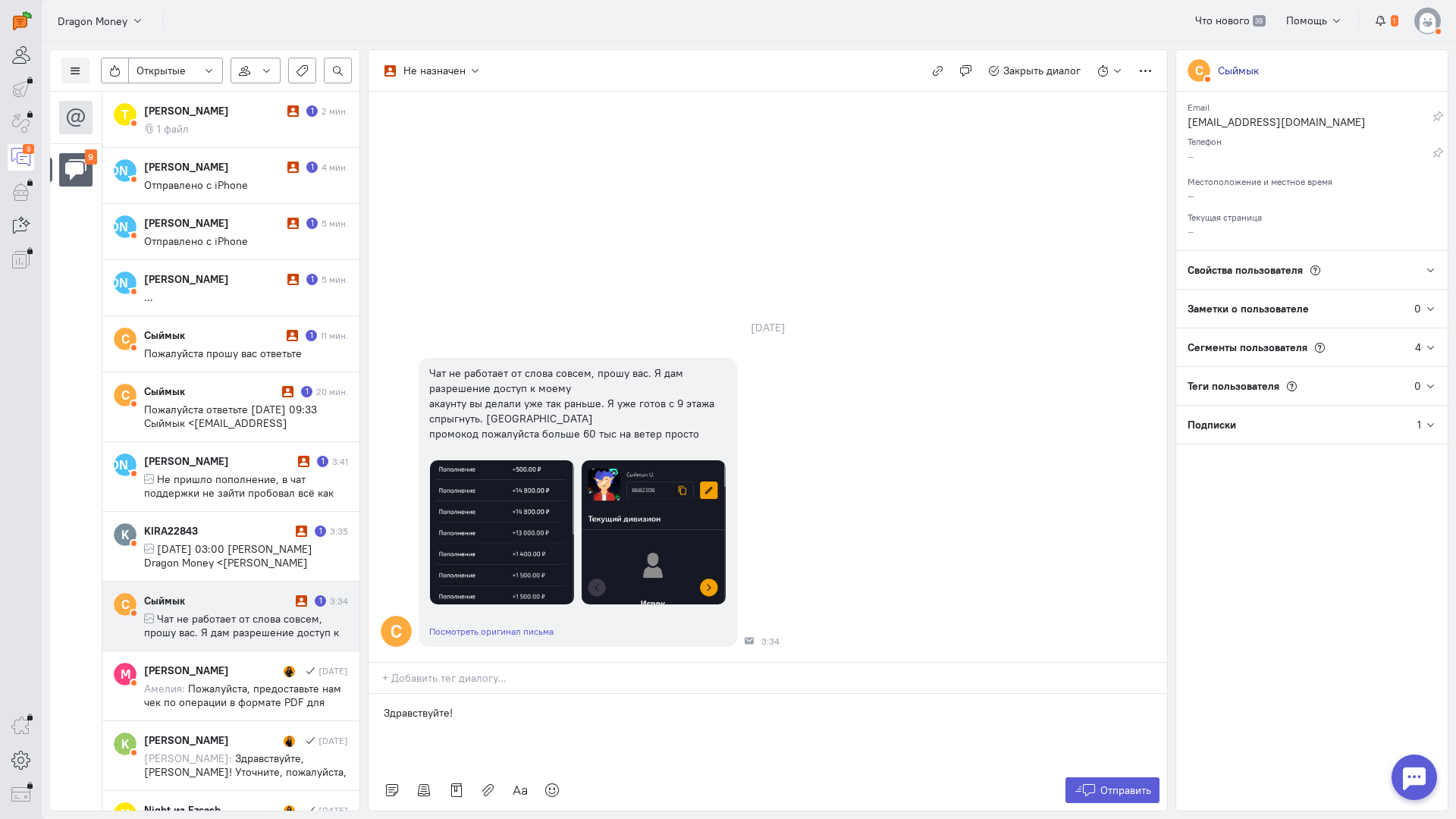
scroll to position [266, 0]
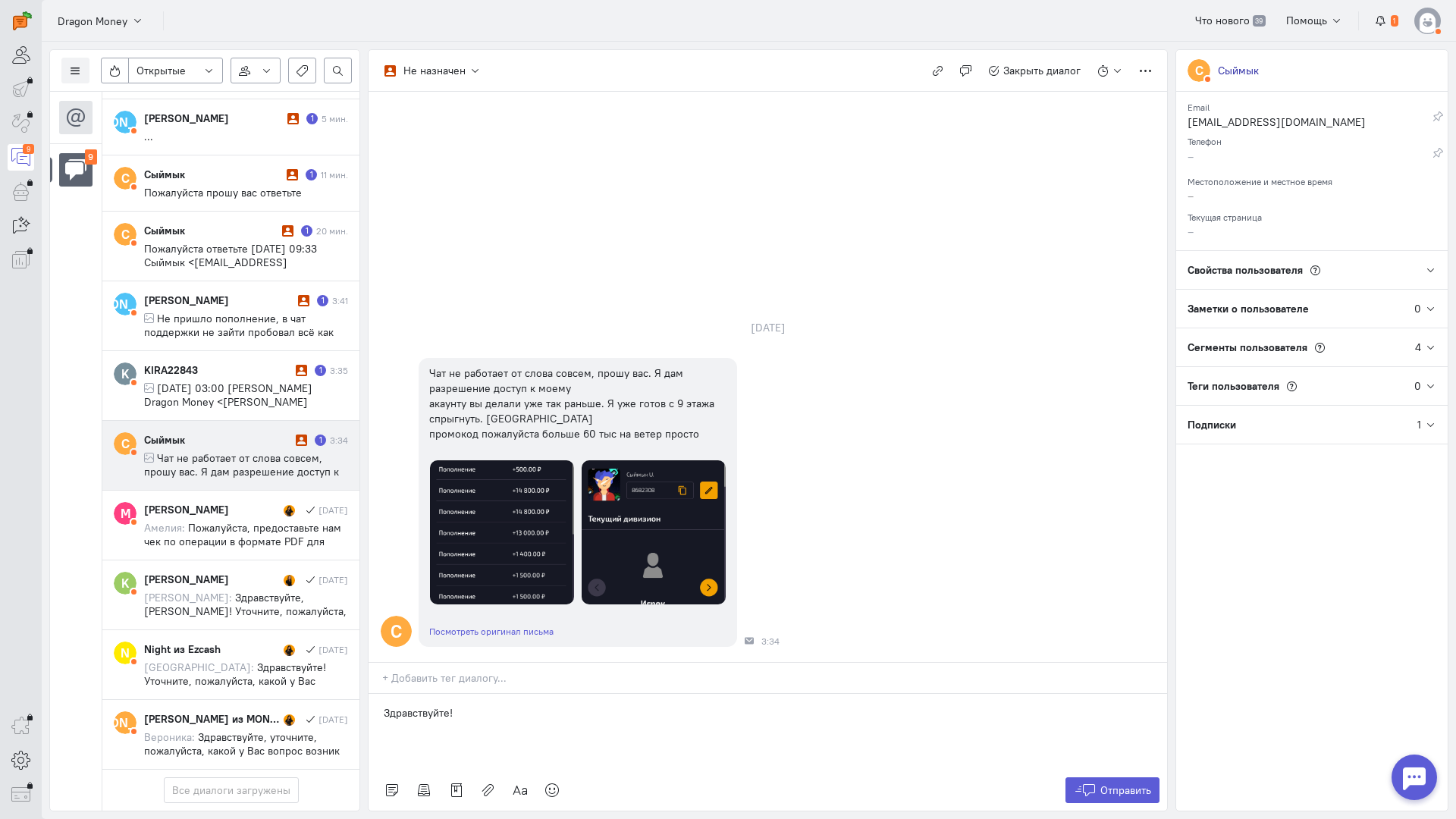
click at [217, 451] on span "Чат не работает от слова совсем, прошу вас. Я дам разрешение доступ к моему ака…" at bounding box center [244, 492] width 200 height 82
click at [483, 694] on div "Здравствуйте!" at bounding box center [767, 732] width 798 height 76
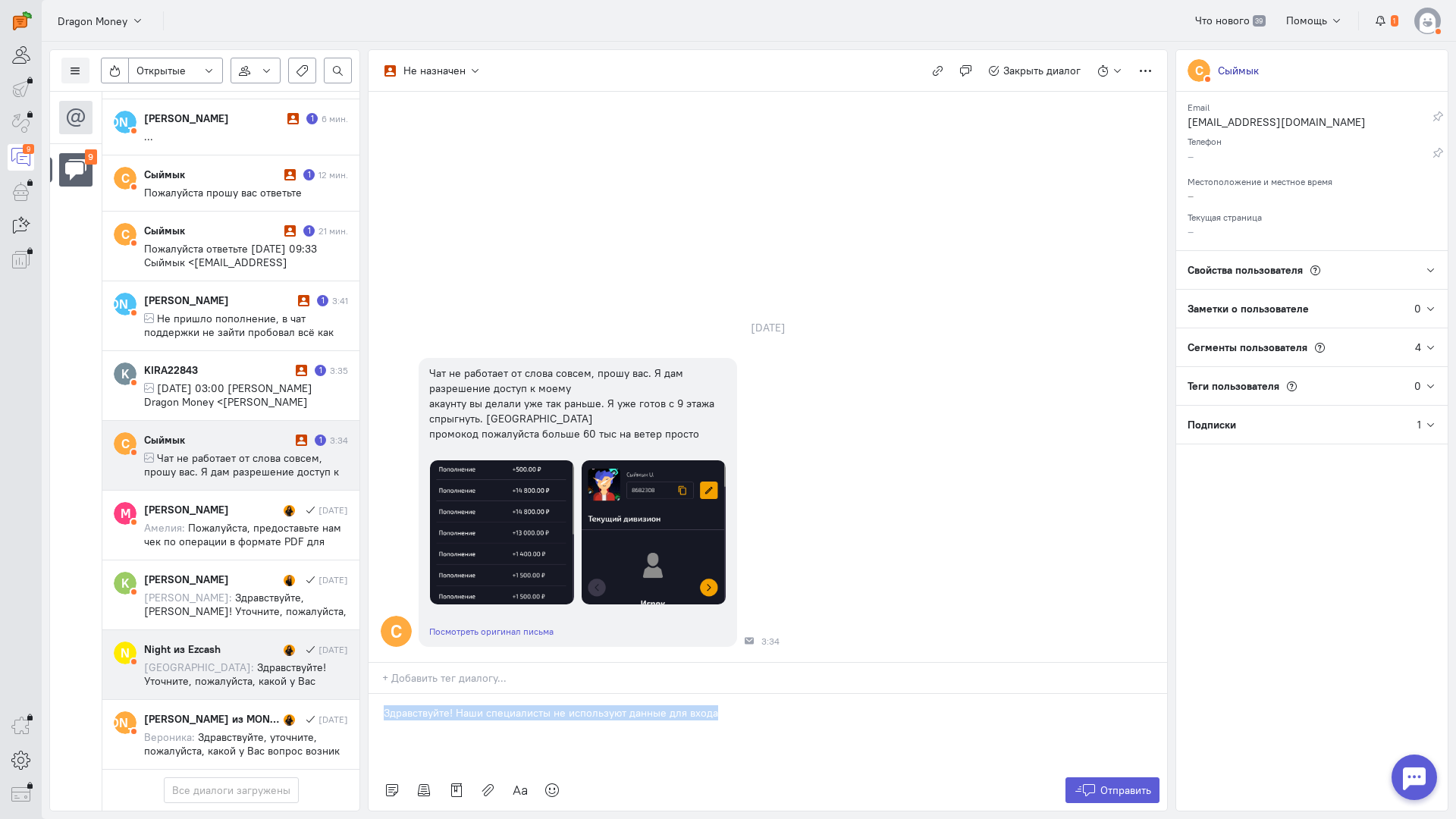
drag, startPoint x: 718, startPoint y: 616, endPoint x: 136, endPoint y: 563, distance: 584.4
click at [89, 596] on div "Список пользователей Включить темную тему Открытые Открытые диалоги Отложенные …" at bounding box center [749, 430] width 1414 height 777
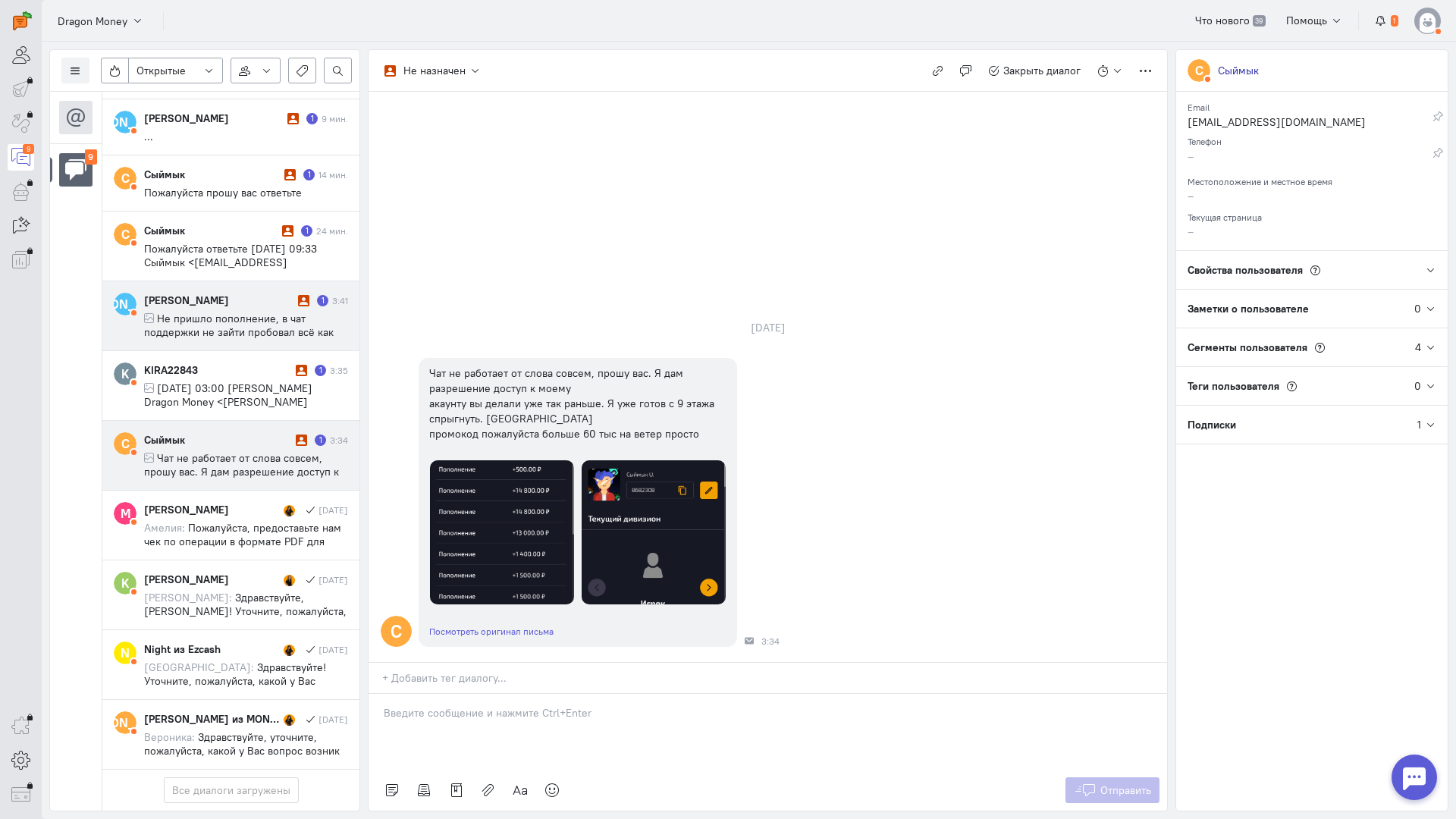
scroll to position [266, 0]
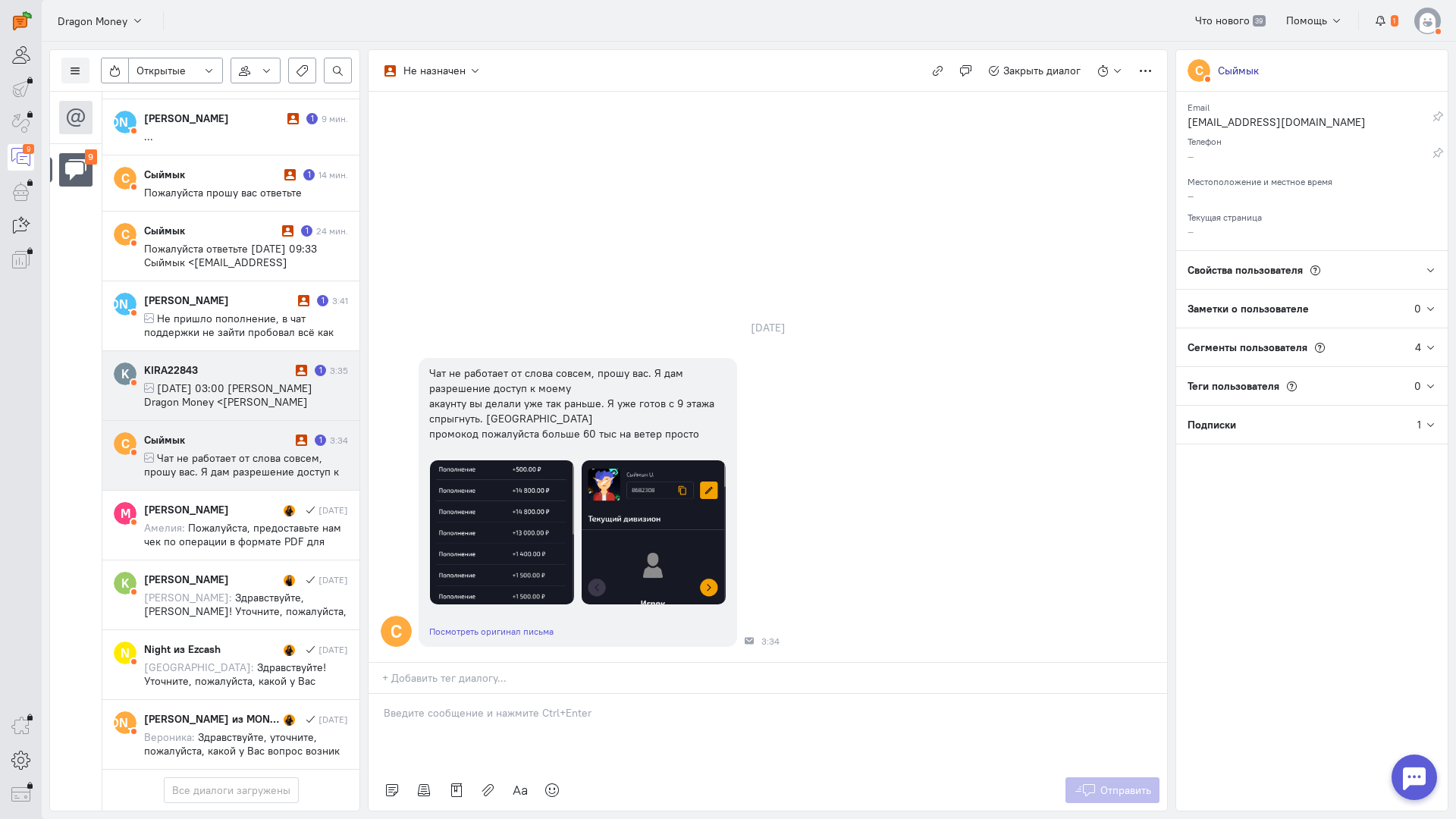
click at [239, 381] on span "[DATE] 03:00 [PERSON_NAME] Dragon Money <[PERSON_NAME][EMAIL_ADDRESS][DOMAIN_NA…" at bounding box center [237, 401] width 187 height 41
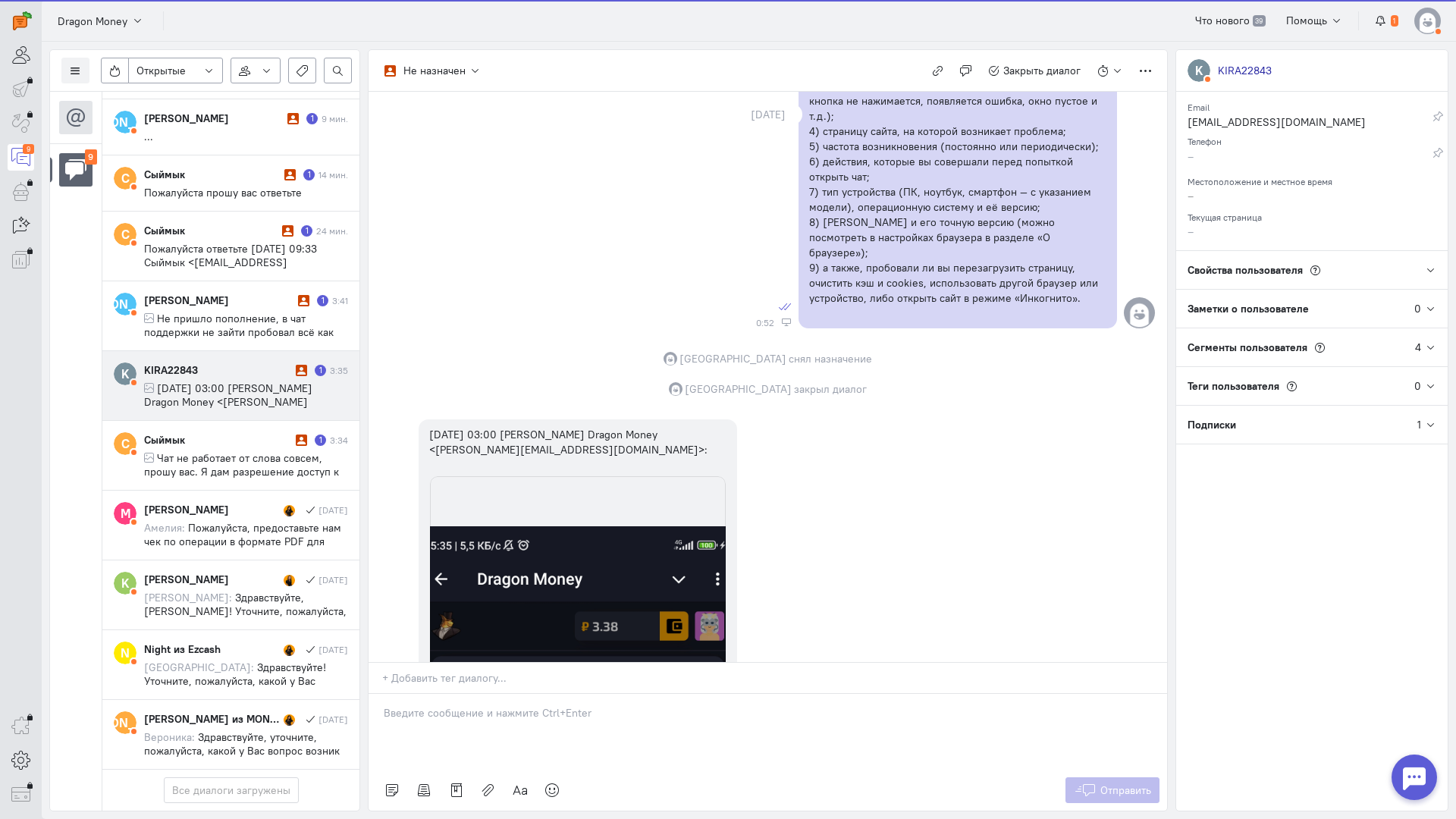
scroll to position [1155, 0]
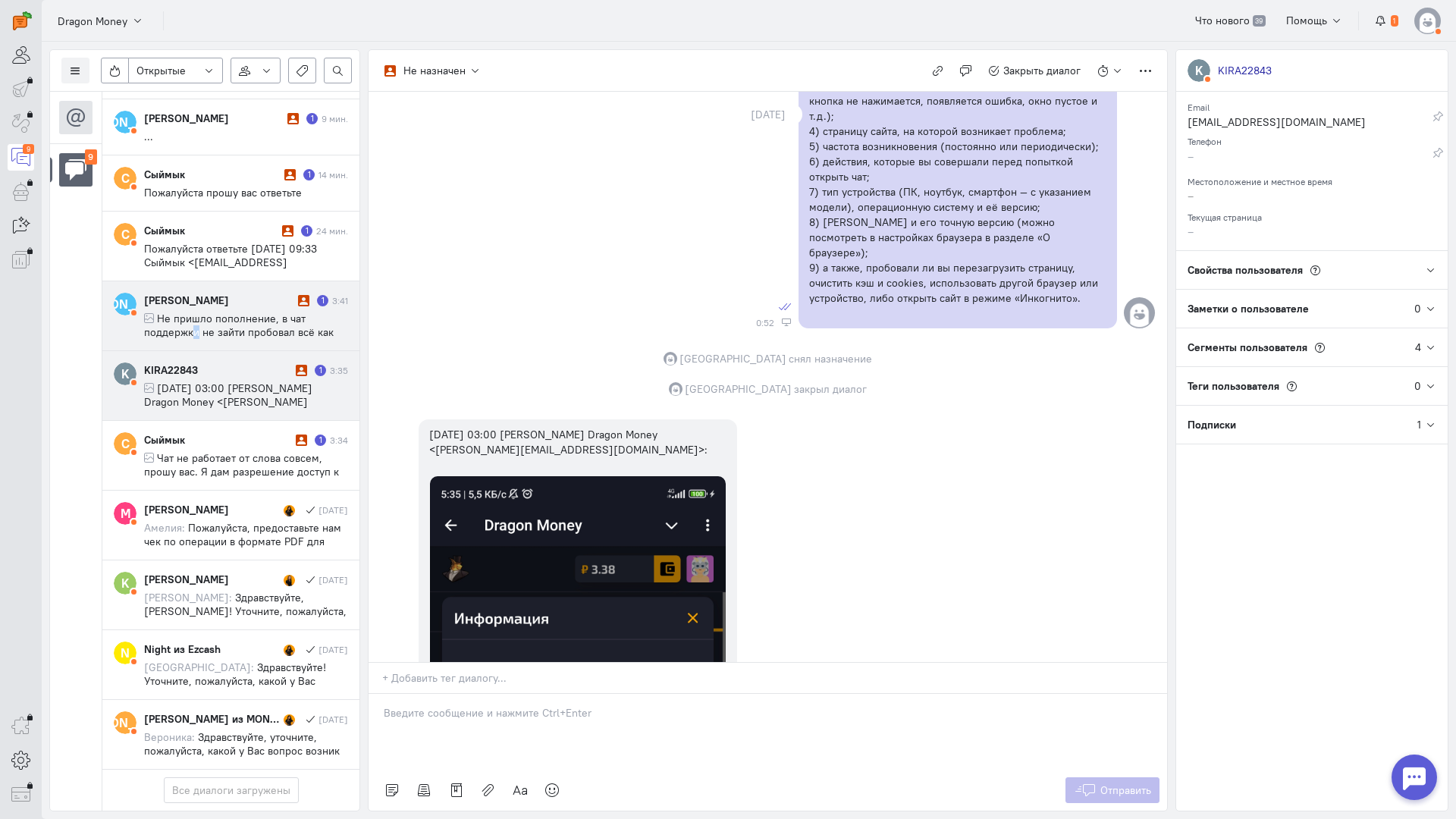
click at [196, 312] on span "Не пришло пополнение, в чат поддержки не зайти пробовал всё как вы описали, веч…" at bounding box center [238, 332] width 189 height 41
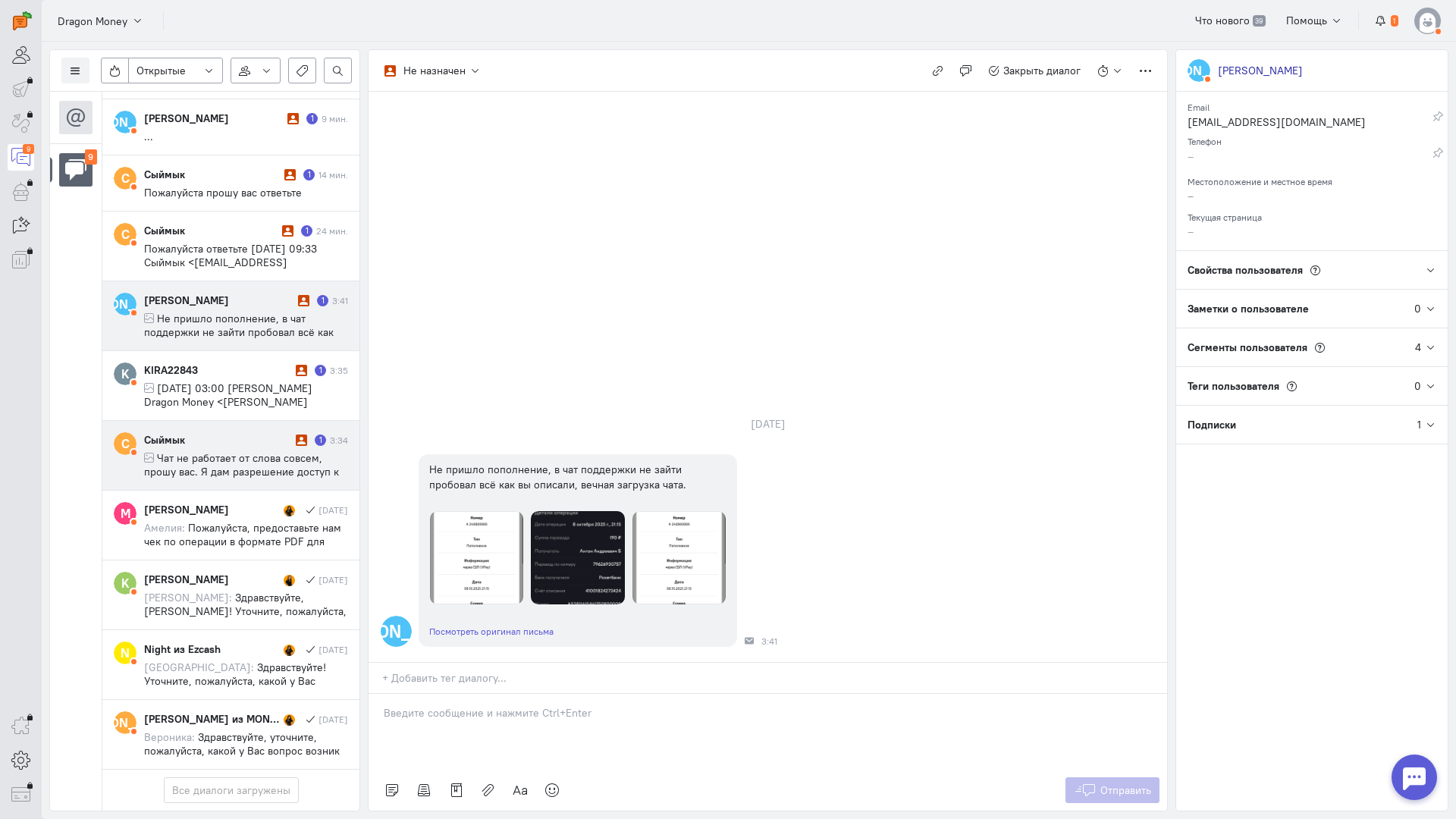
scroll to position [0, 0]
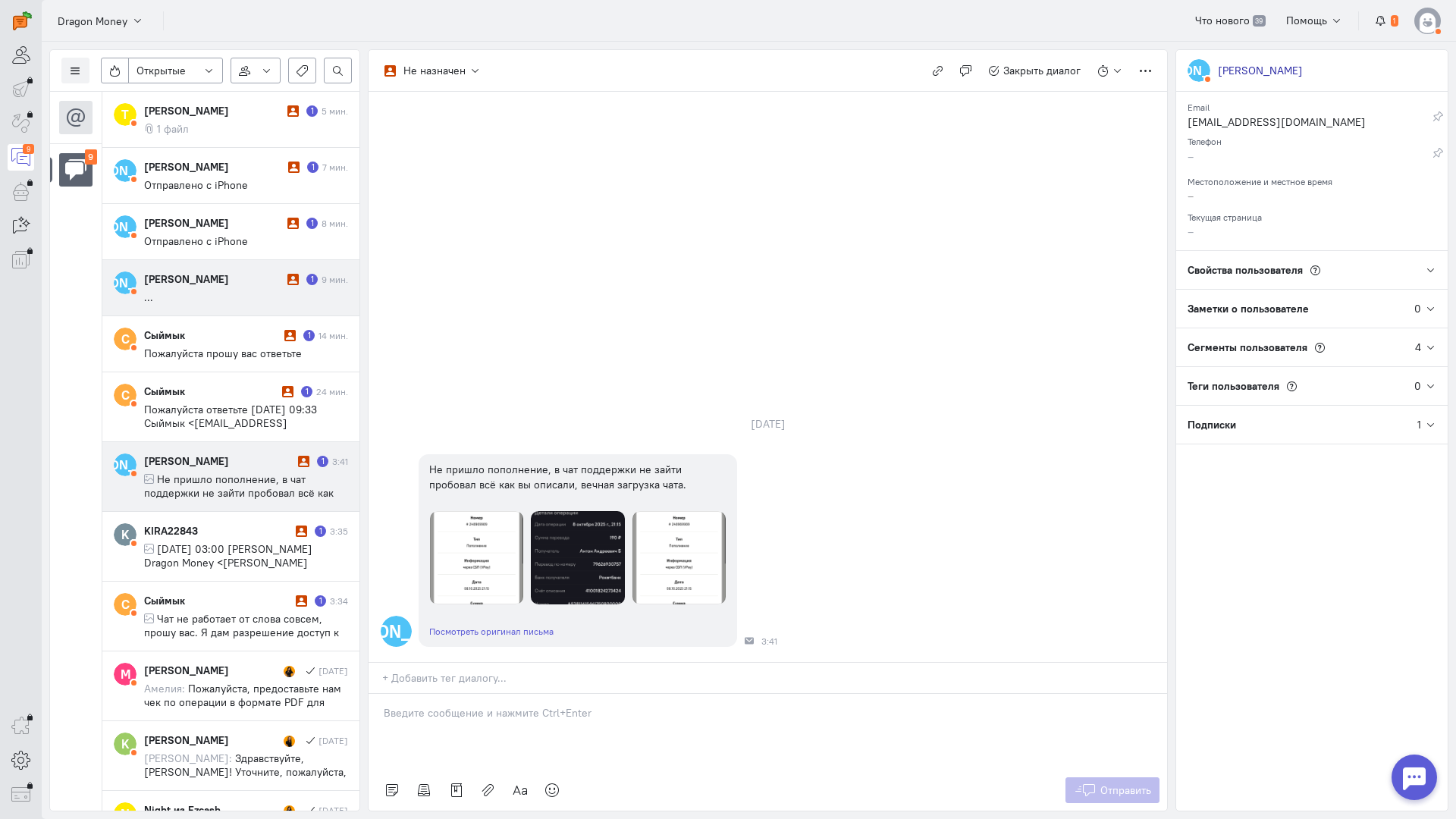
click at [236, 297] on cq-message "..." at bounding box center [245, 297] width 204 height 14
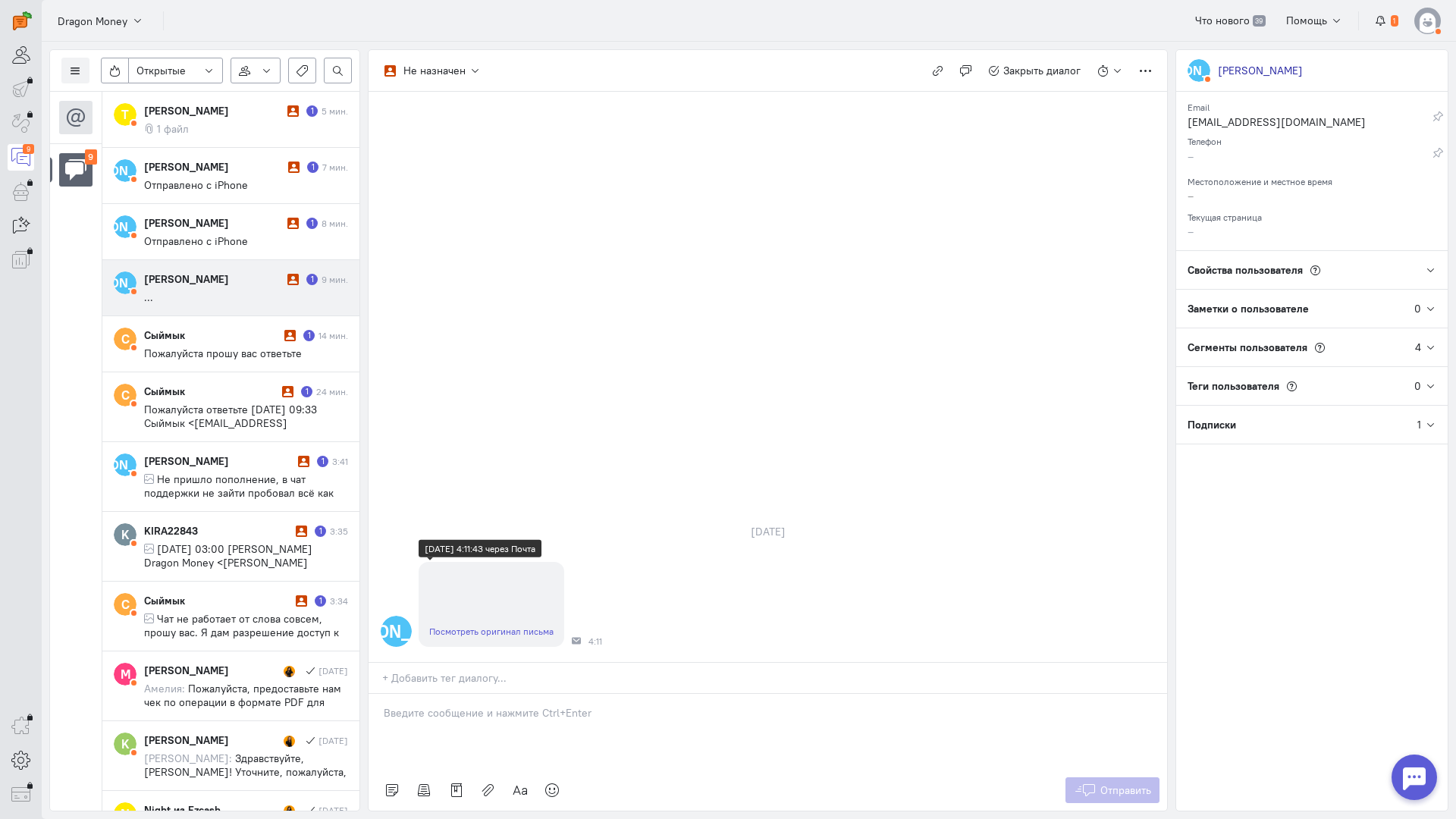
click at [465, 626] on link "Посмотреть оригинал письма" at bounding box center [491, 631] width 125 height 11
click at [230, 238] on span "Отправлено с iPhone" at bounding box center [196, 241] width 104 height 14
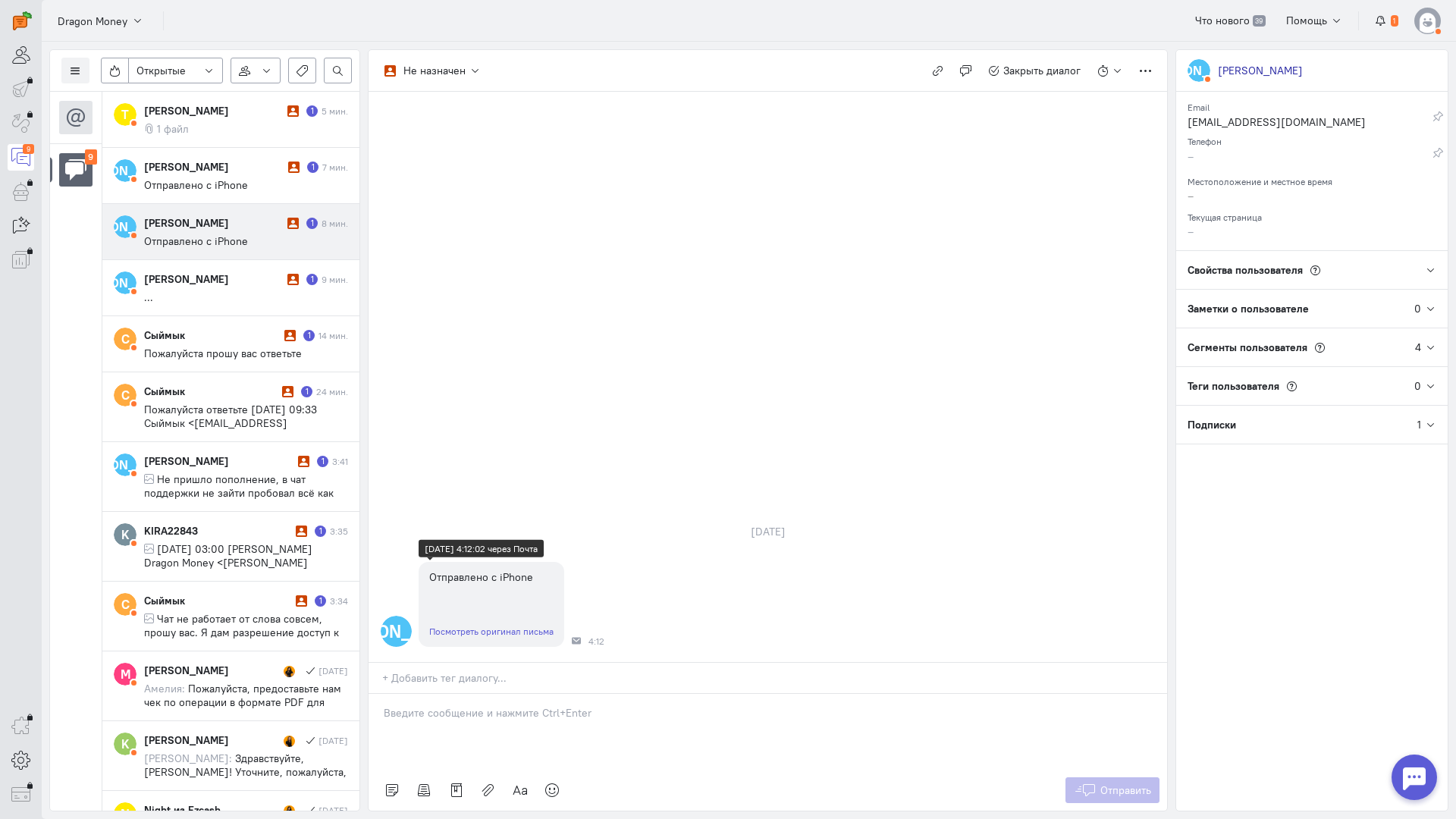
click at [475, 626] on link "Посмотреть оригинал письма" at bounding box center [491, 631] width 125 height 11
click at [223, 187] on span "Отправлено с iPhone" at bounding box center [196, 185] width 104 height 14
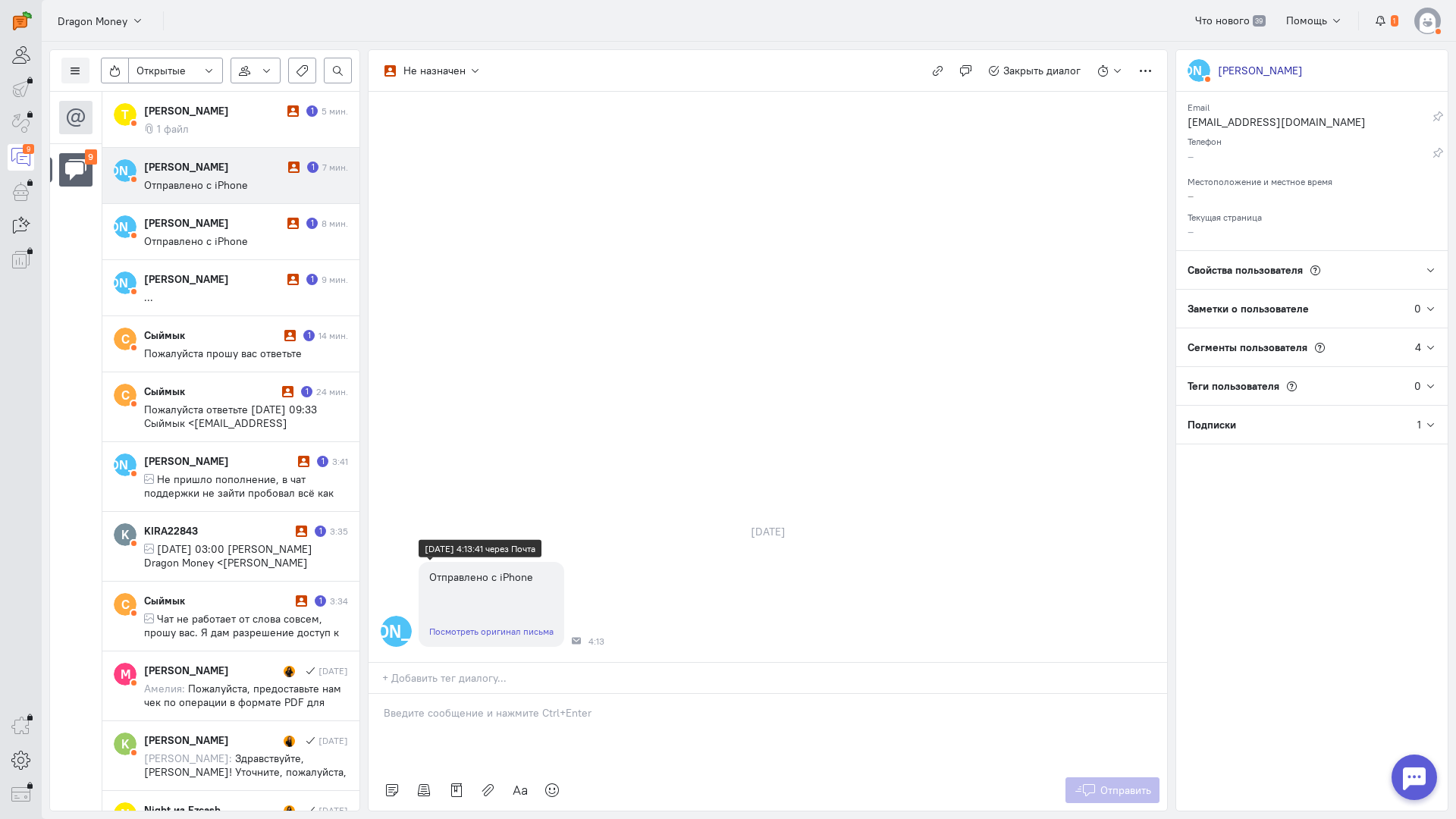
click at [473, 626] on link "Посмотреть оригинал письма" at bounding box center [491, 631] width 125 height 11
click at [529, 694] on div at bounding box center [767, 732] width 798 height 76
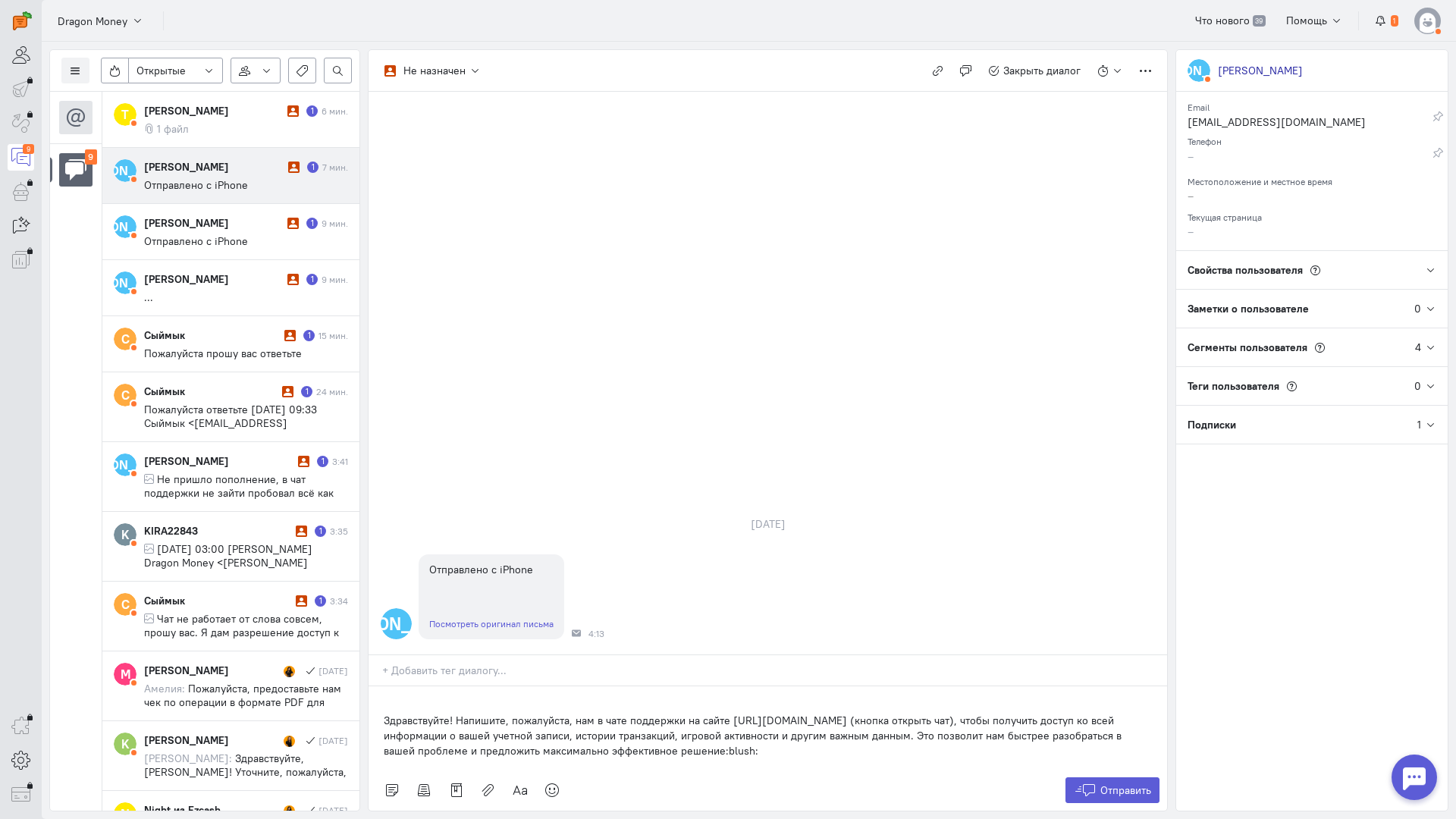
click at [379, 686] on div "Здравствуйте! Напишите, пожалуйста, нам в чате поддержки на сайте [URL][DOMAIN_…" at bounding box center [767, 728] width 798 height 83
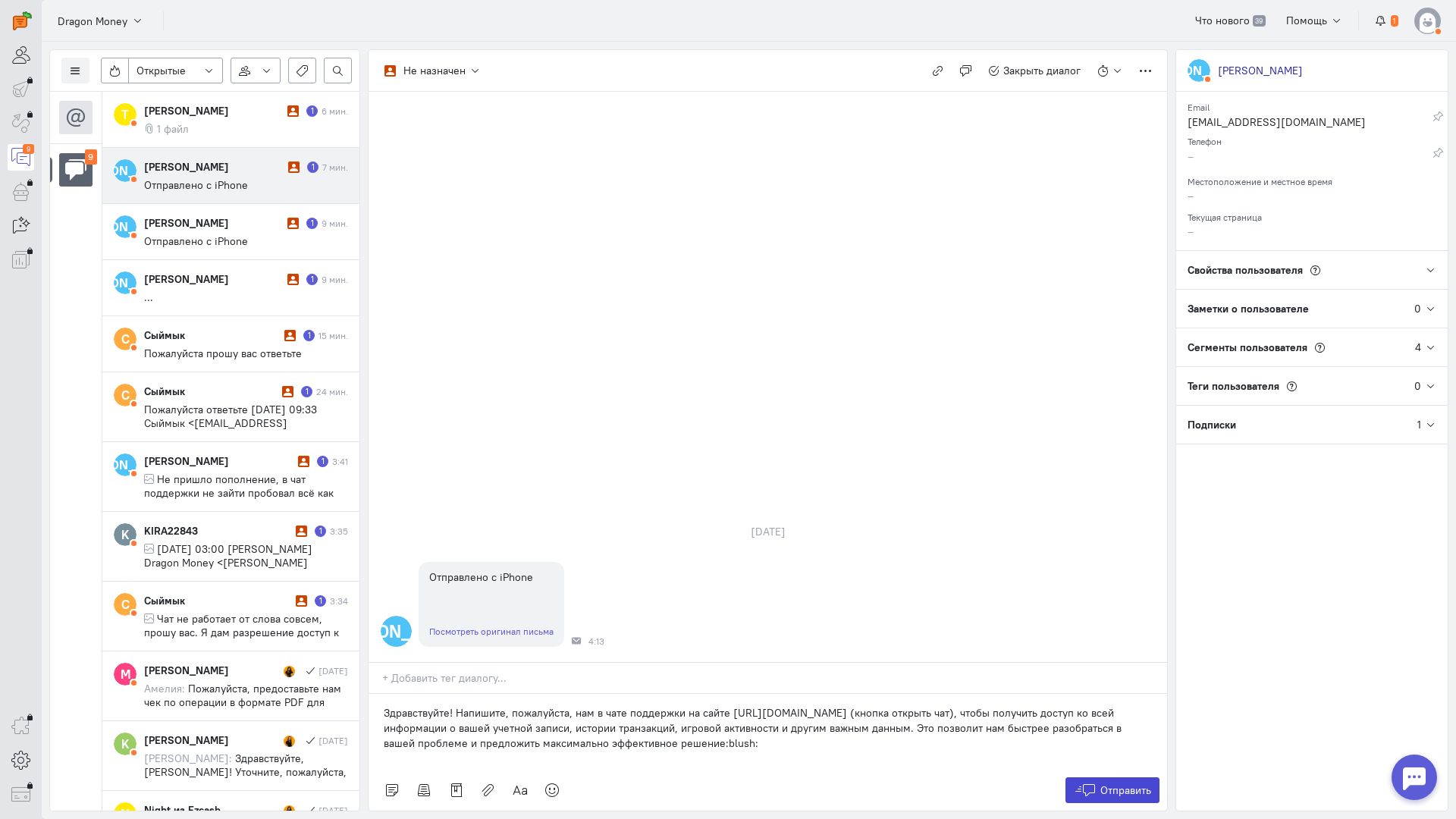
click at [1122, 784] on span "Отправить" at bounding box center [1126, 790] width 51 height 14
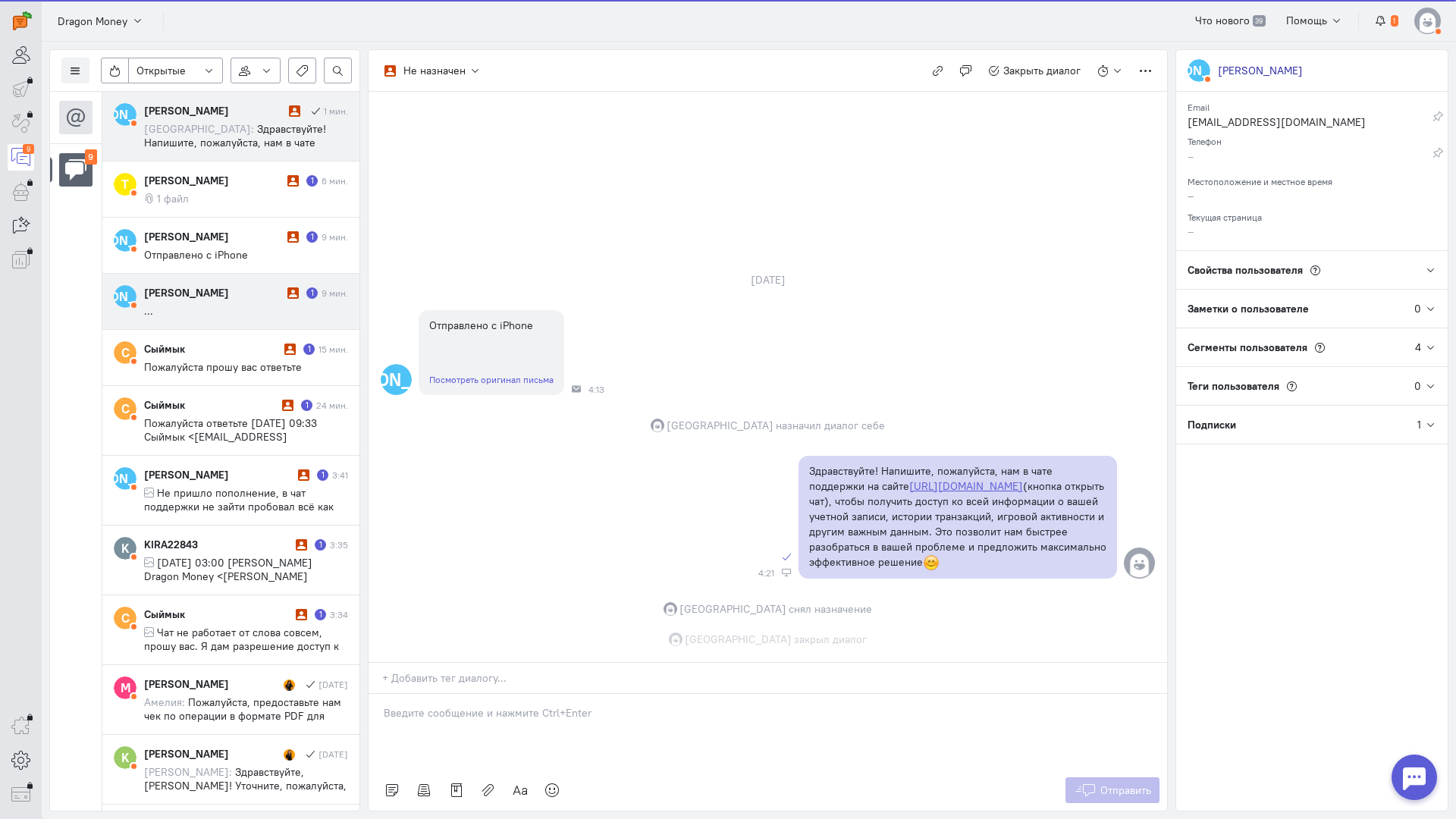
click at [226, 310] on cq-message "..." at bounding box center [245, 311] width 204 height 14
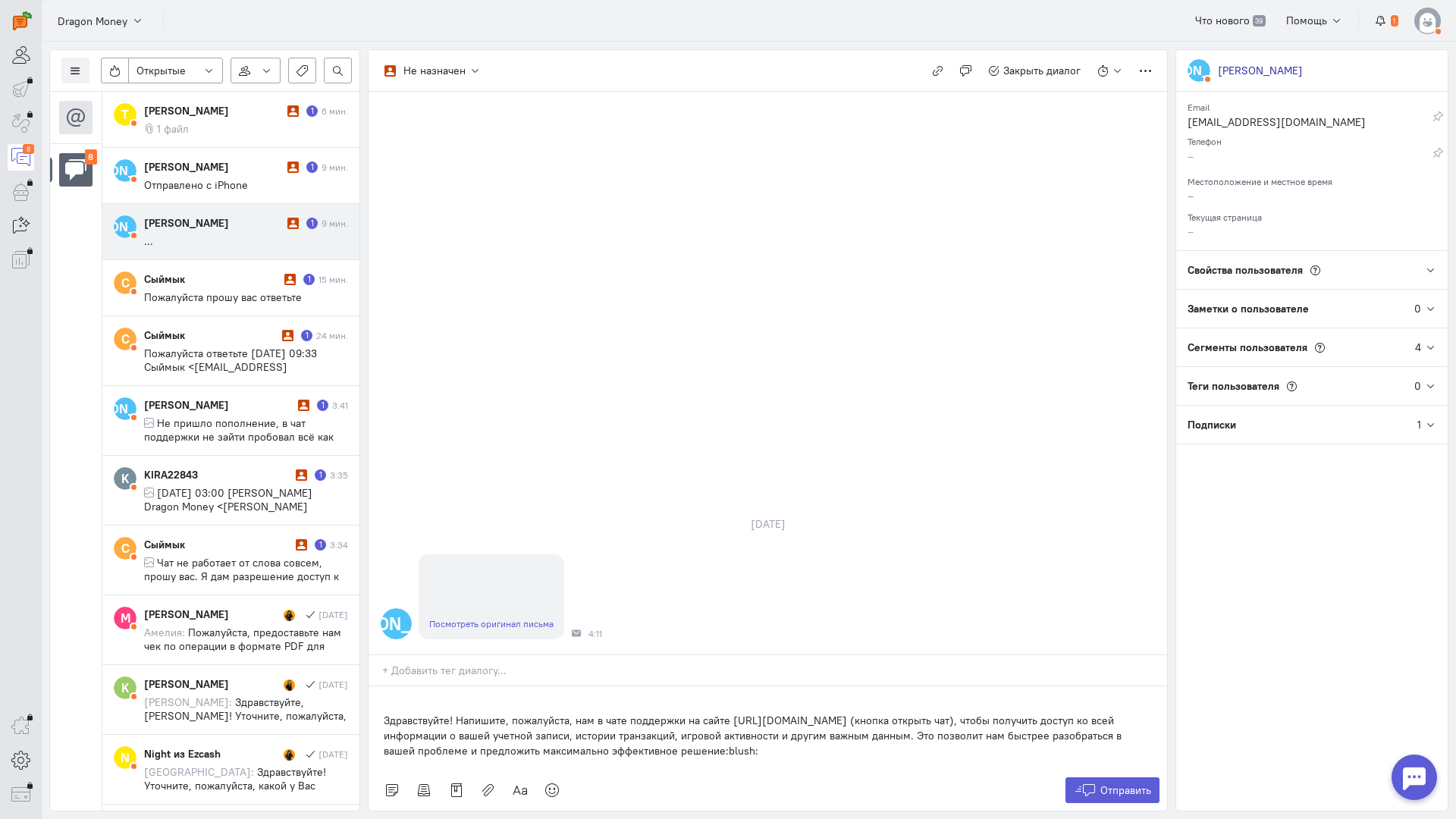
click at [384, 713] on p "Здравствуйте! Напишите, пожалуйста, нам в чате поддержки на сайте [URL][DOMAIN_…" at bounding box center [768, 735] width 769 height 46
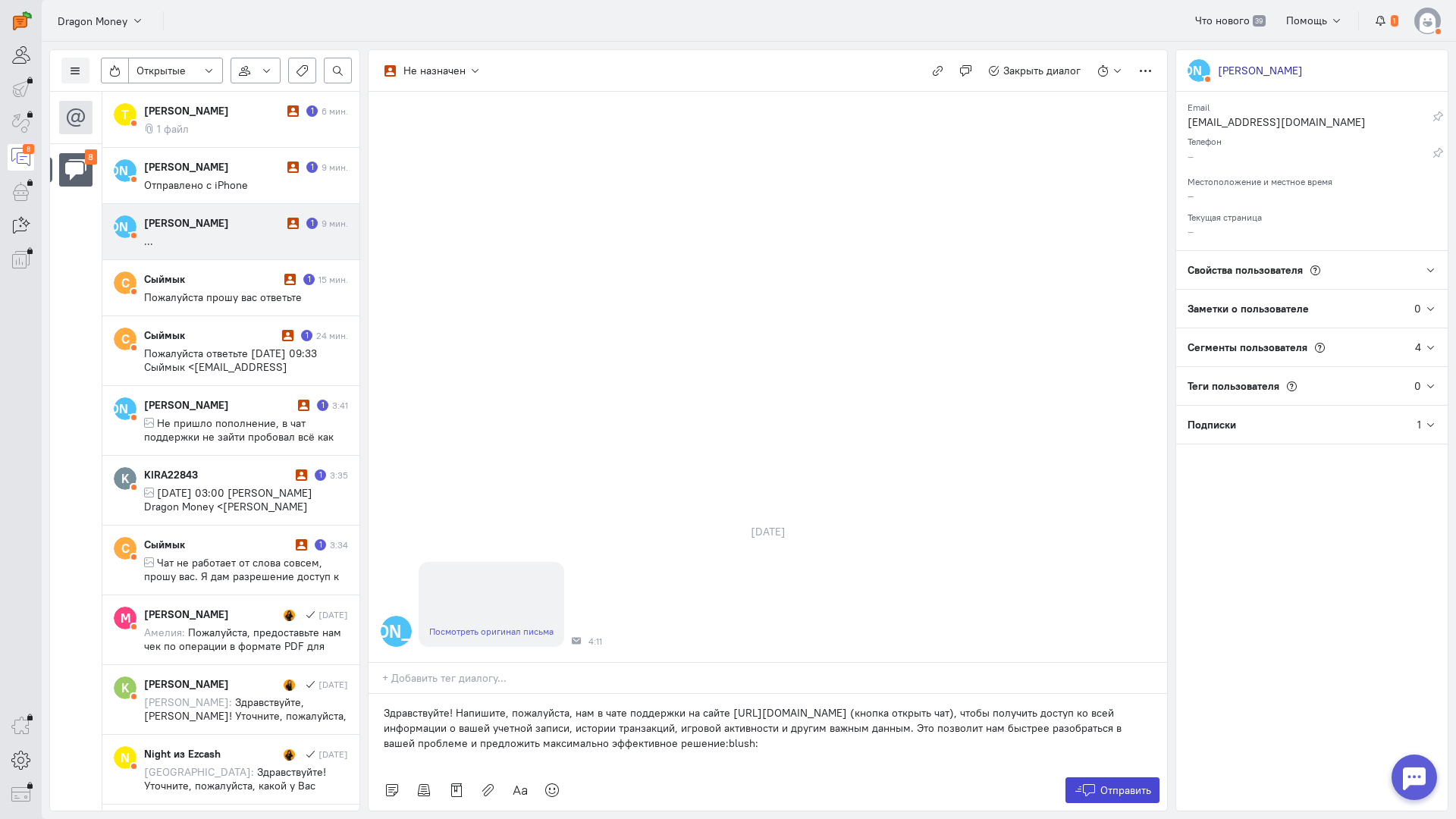
click at [1090, 783] on icon at bounding box center [1085, 790] width 22 height 15
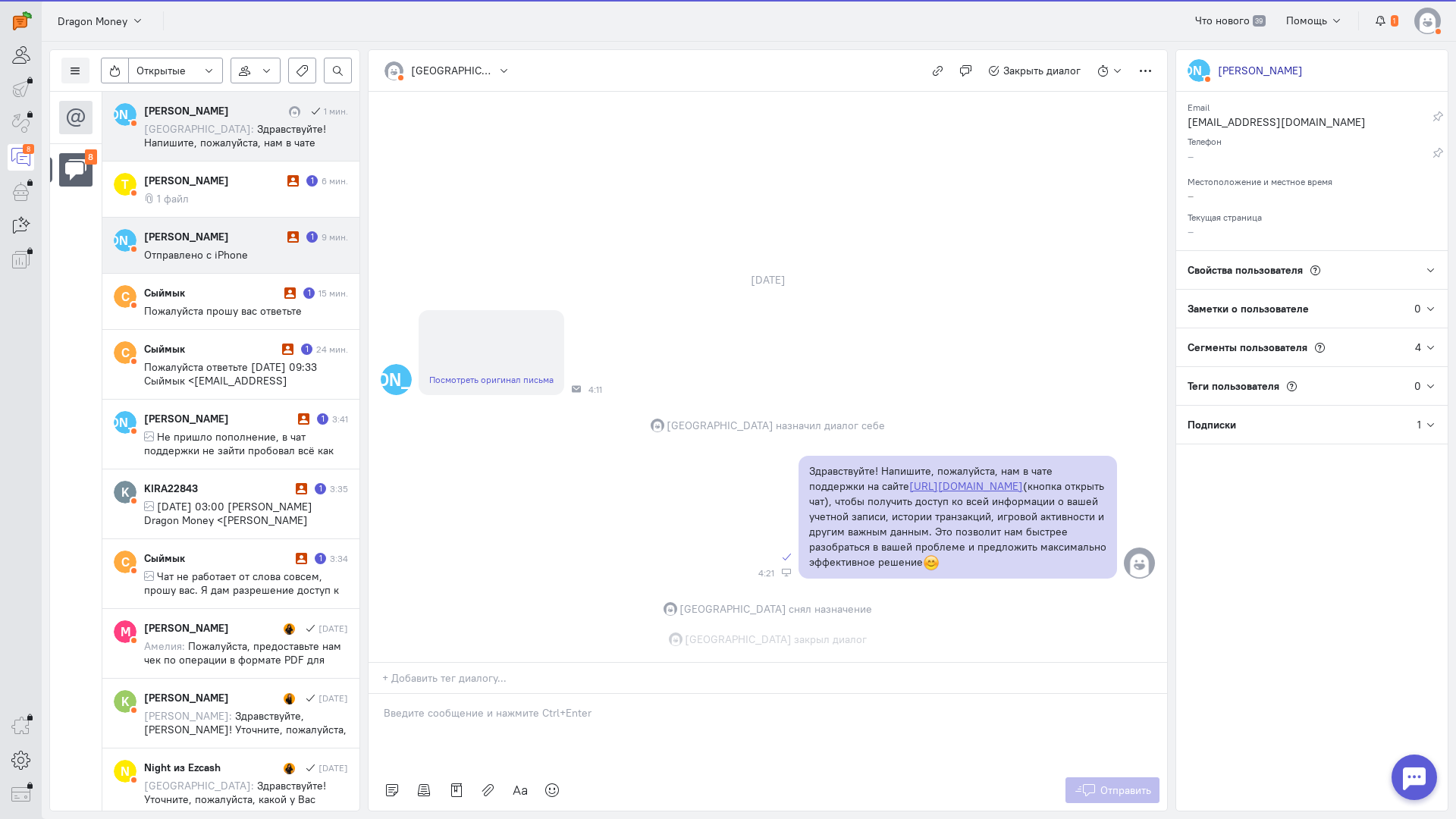
click at [187, 246] on div "[PERSON_NAME] 1 9 мин. Отправлено с iPhone" at bounding box center [245, 245] width 204 height 33
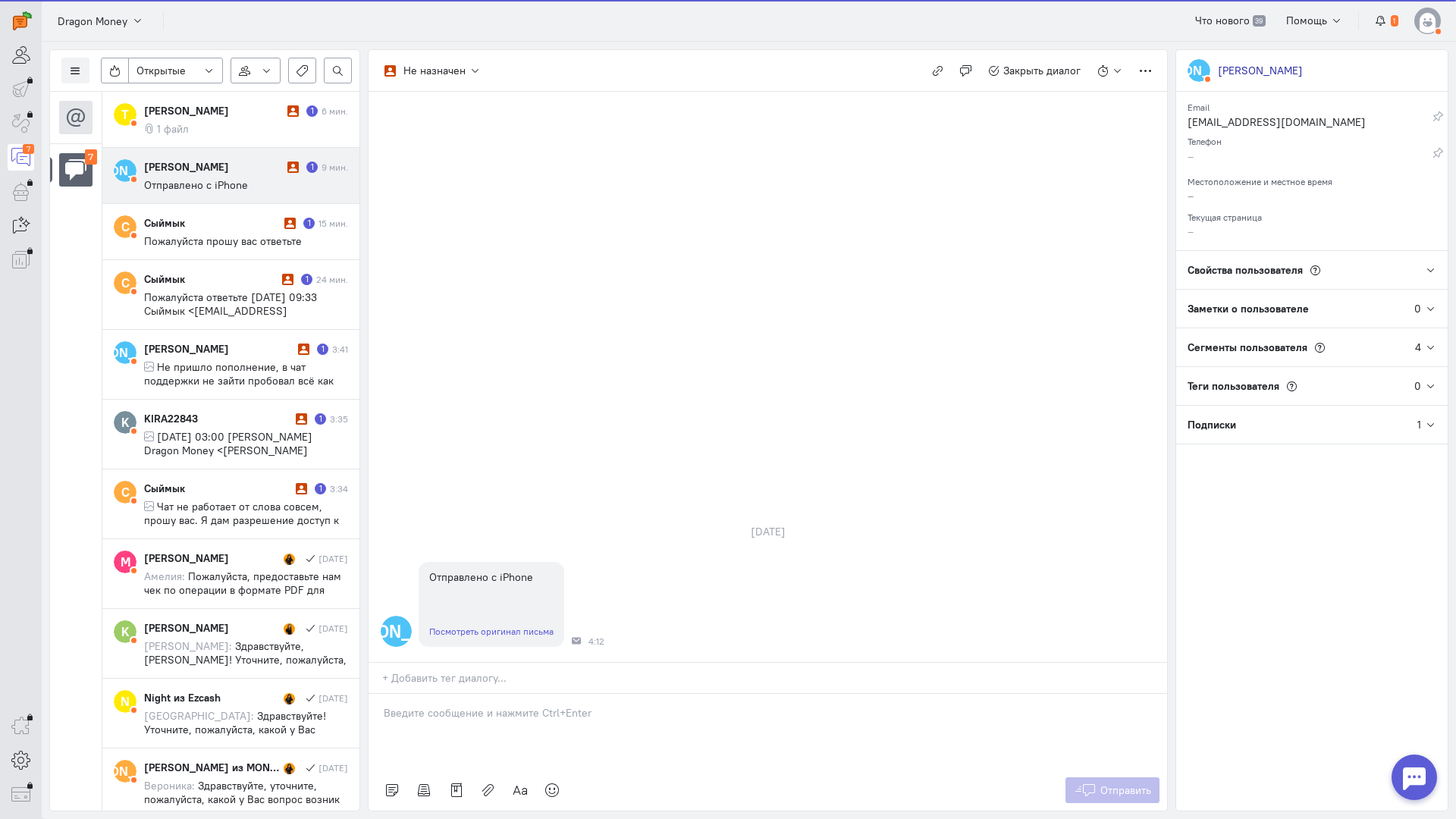
click at [440, 706] on p at bounding box center [768, 713] width 769 height 15
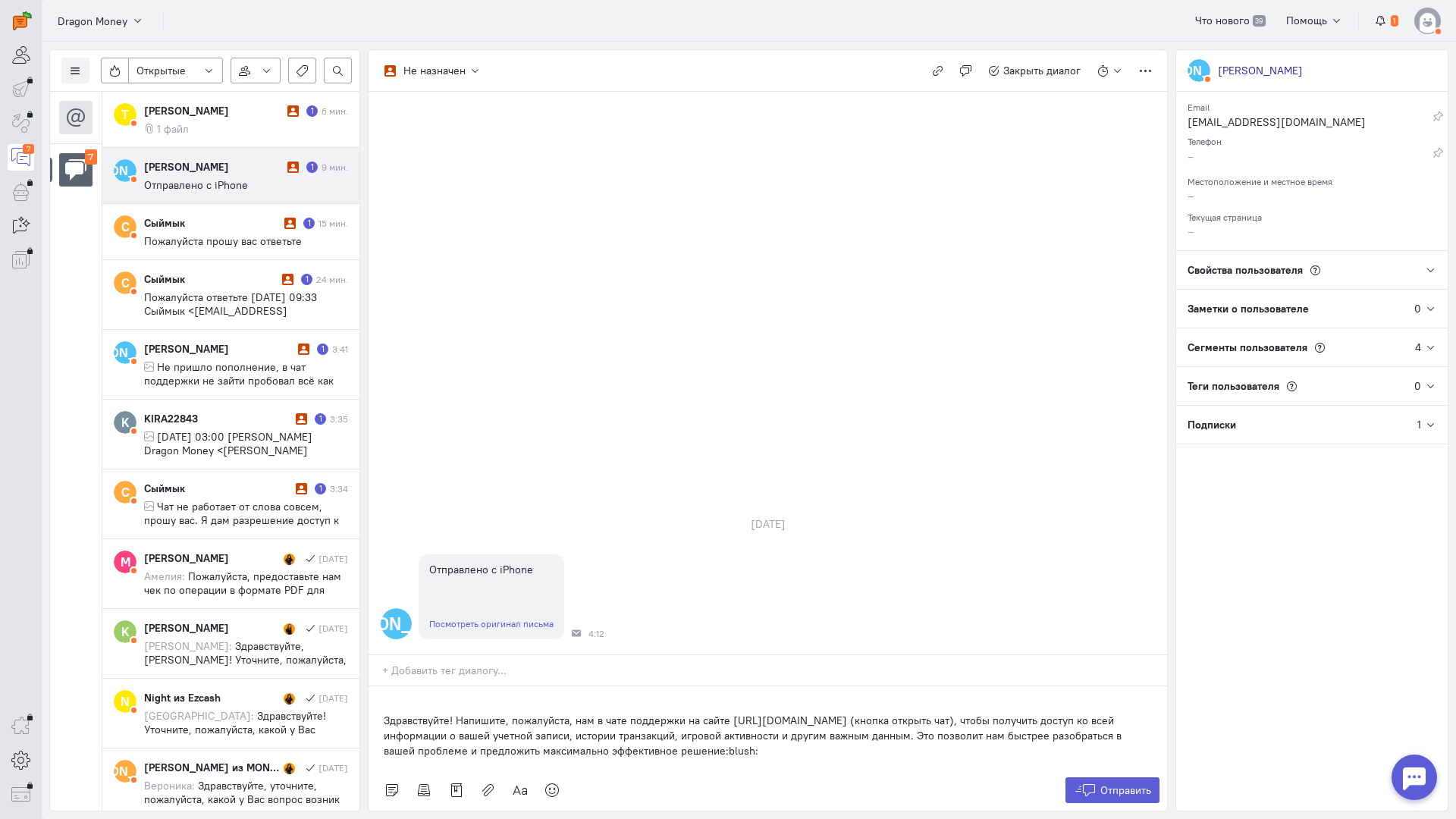
click at [373, 686] on div "Здравствуйте! Напишите, пожалуйста, нам в чате поддержки на сайте [URL][DOMAIN_…" at bounding box center [767, 728] width 798 height 83
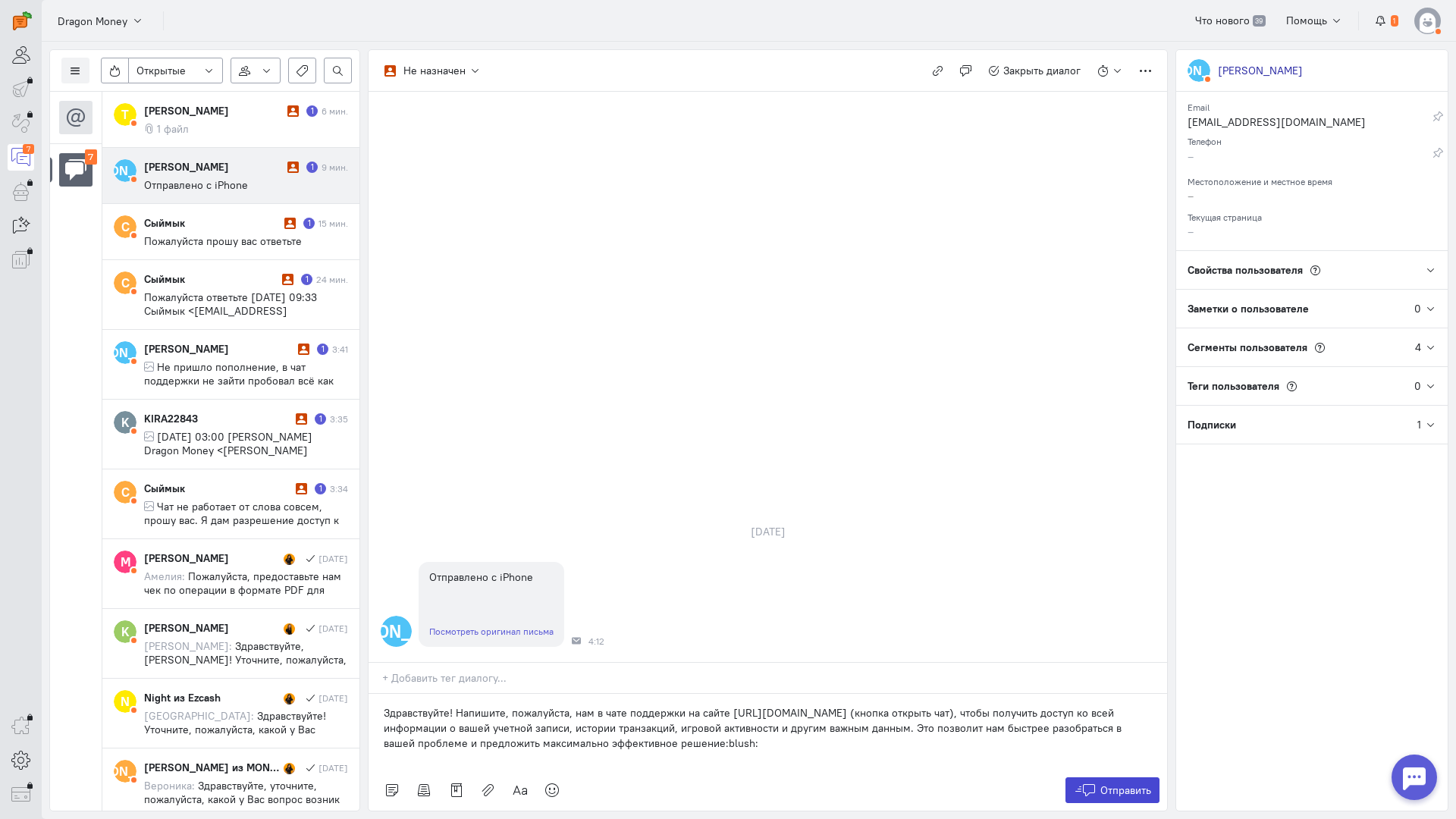
click at [1076, 783] on icon at bounding box center [1085, 790] width 22 height 15
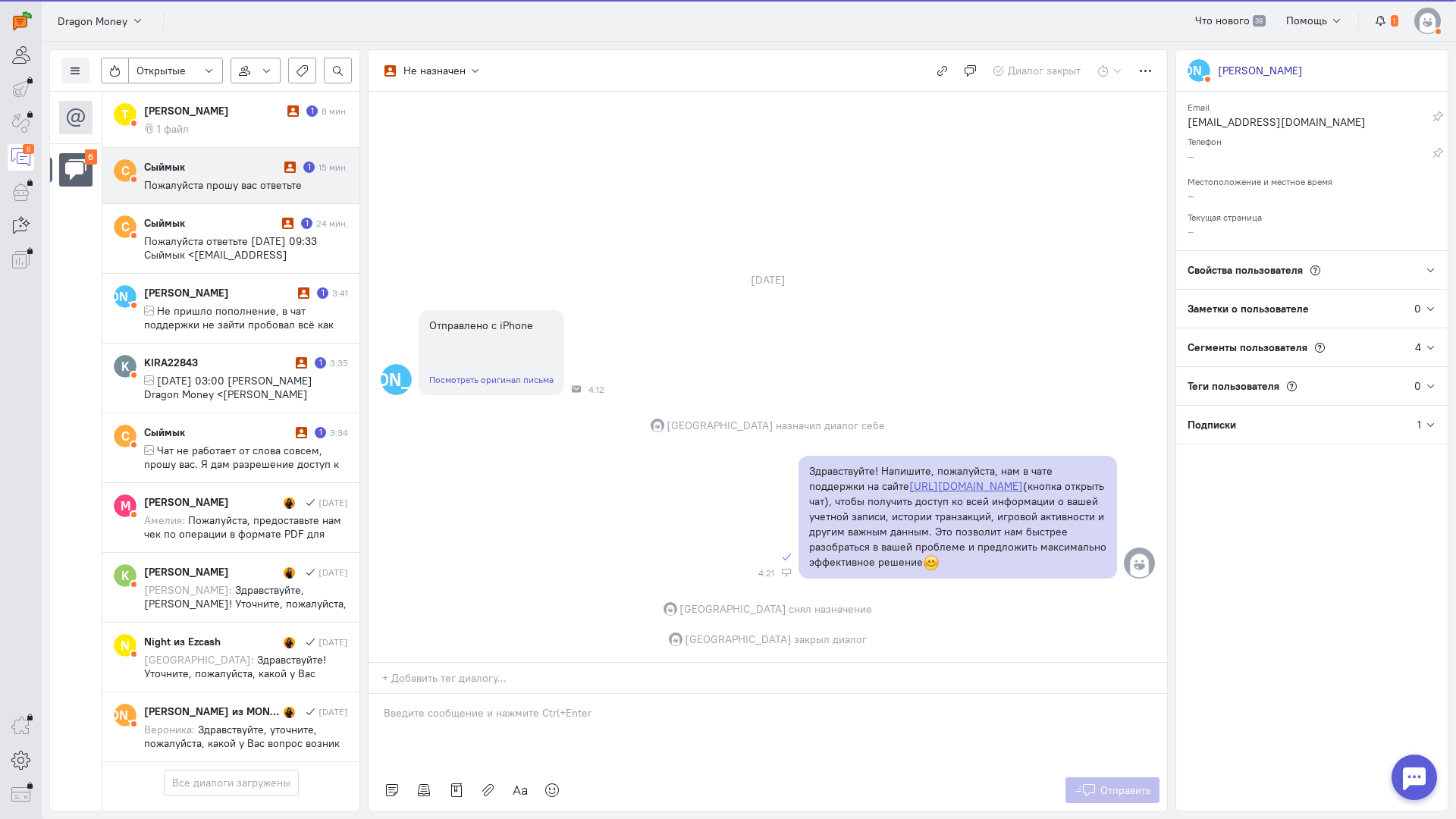
click at [196, 189] on span "Пожалуйста прошу вас ответьте" at bounding box center [222, 185] width 157 height 14
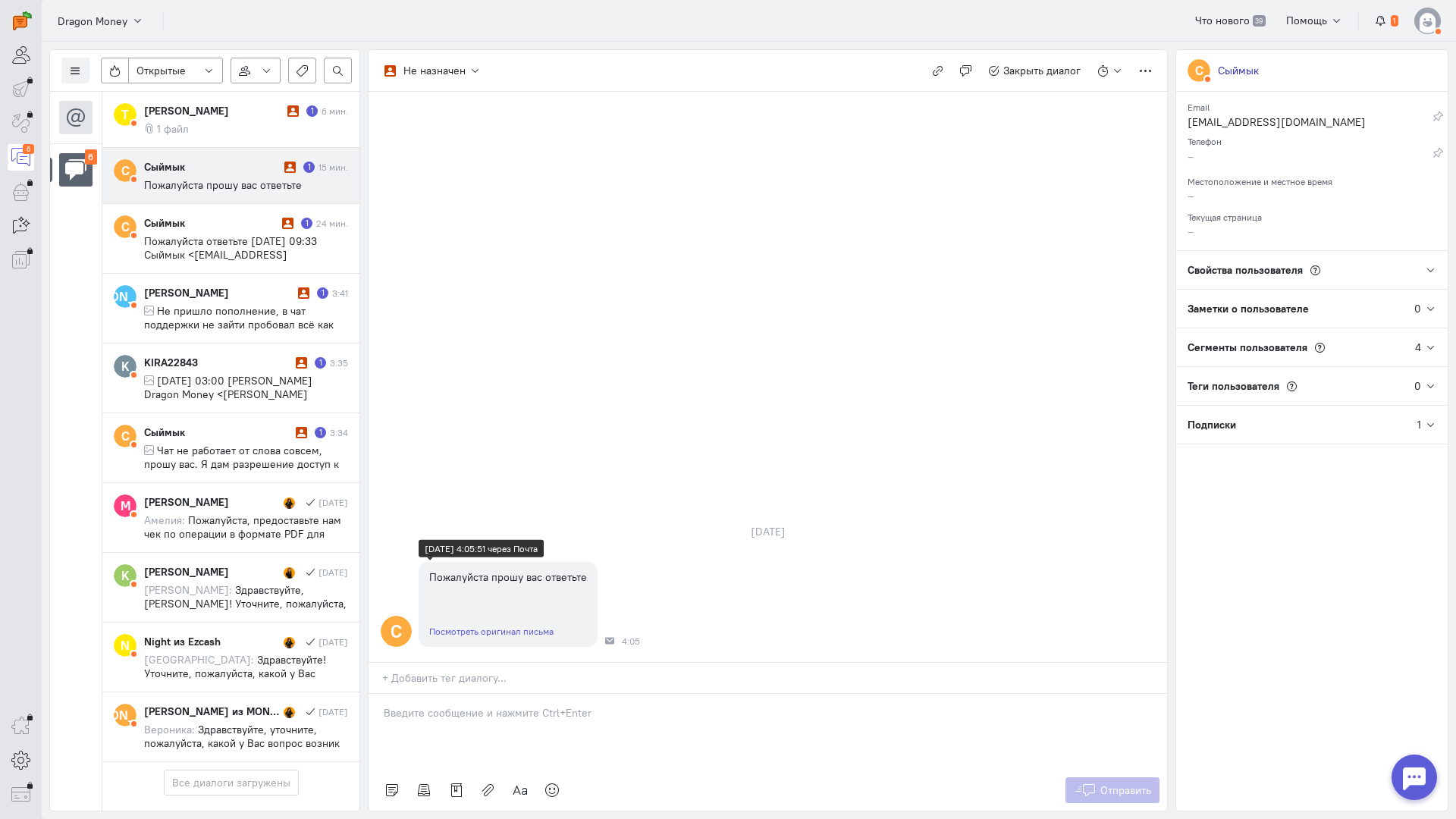
click at [506, 626] on link "Посмотреть оригинал письма" at bounding box center [491, 631] width 125 height 11
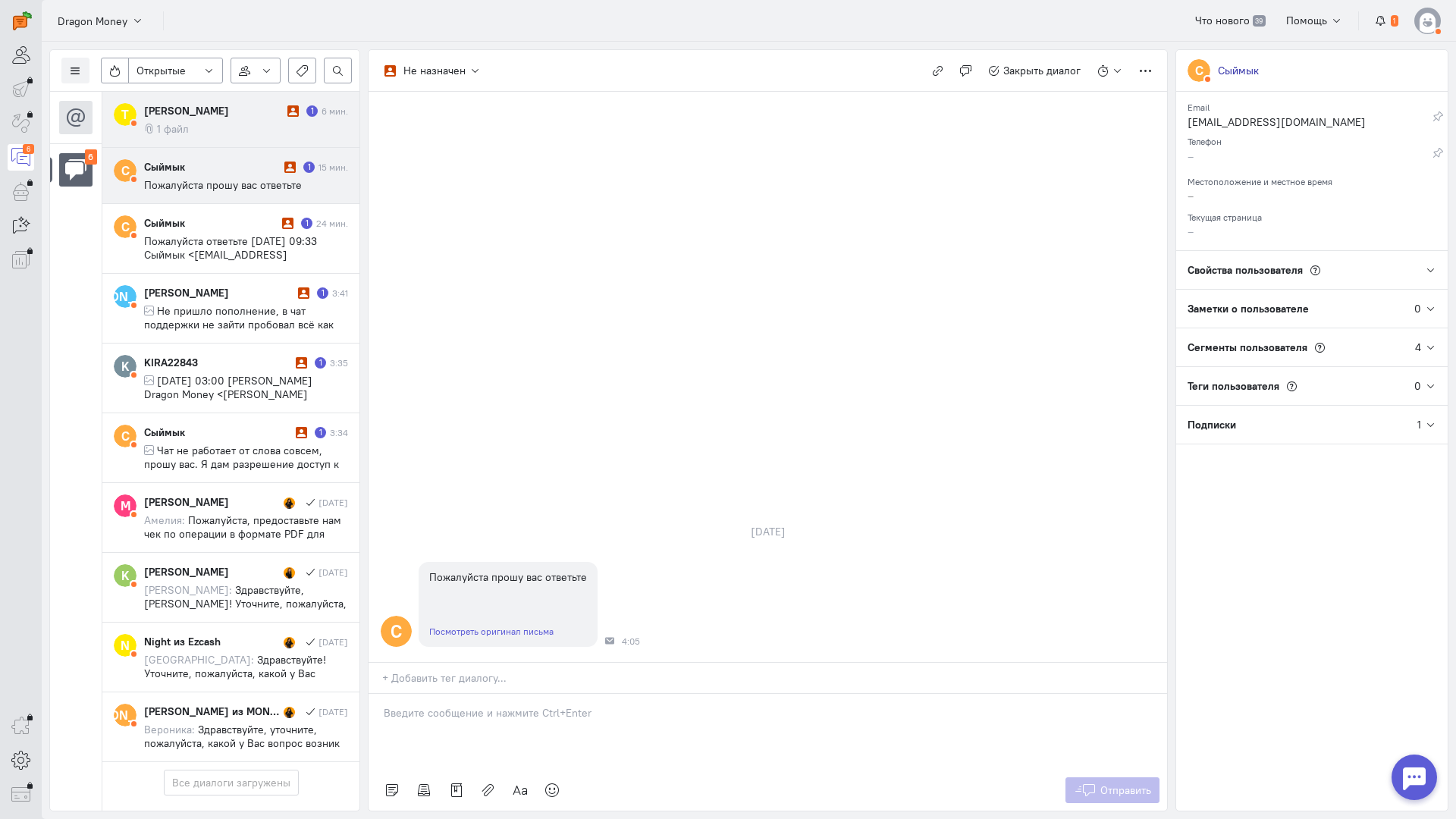
click at [181, 115] on div "[PERSON_NAME]" at bounding box center [213, 110] width 140 height 15
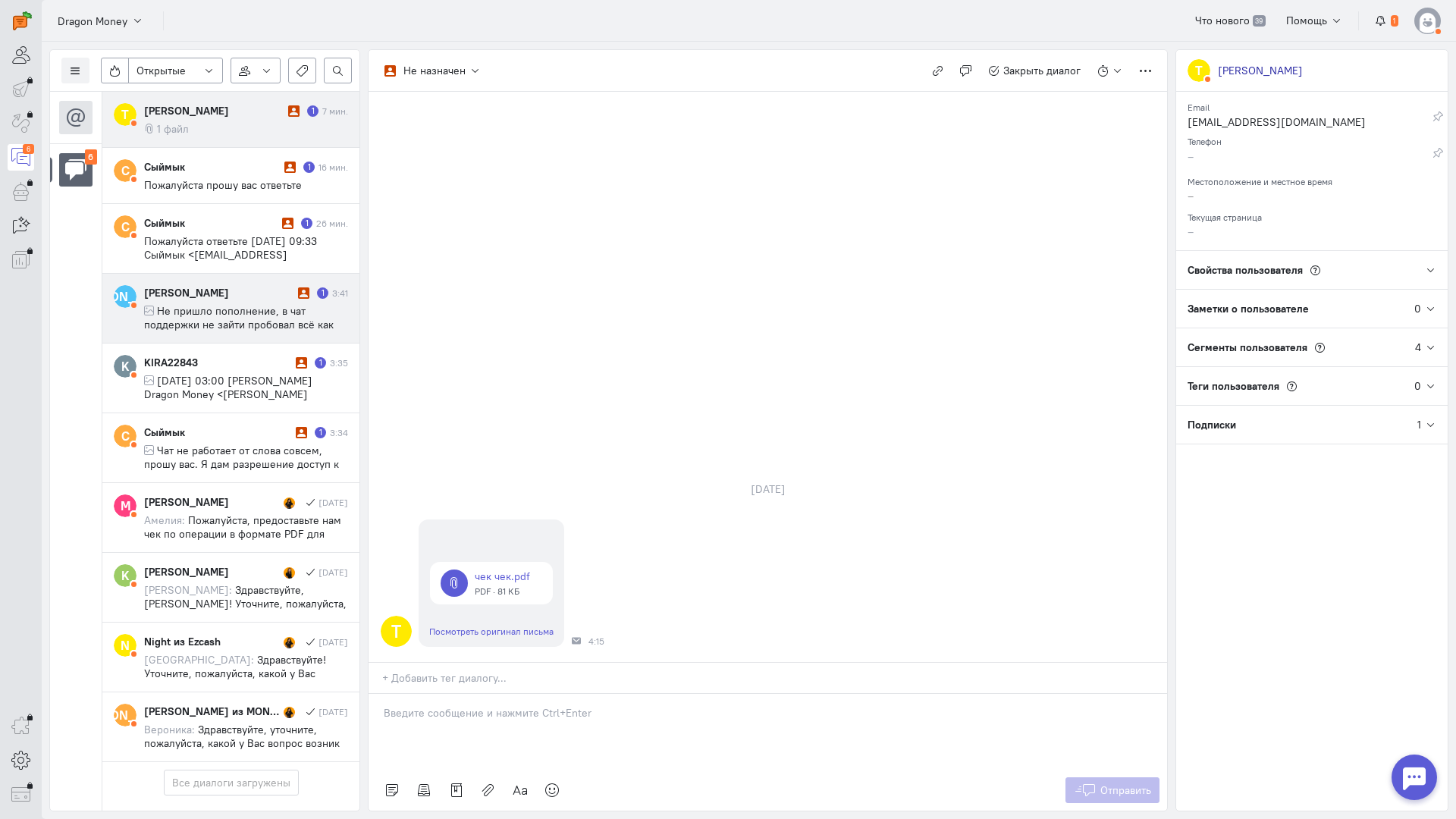
click at [228, 300] on div "[PERSON_NAME] 1 3:41 Не пришло пополнение, в чат поддержки не зайти пробовал вс…" at bounding box center [245, 308] width 204 height 46
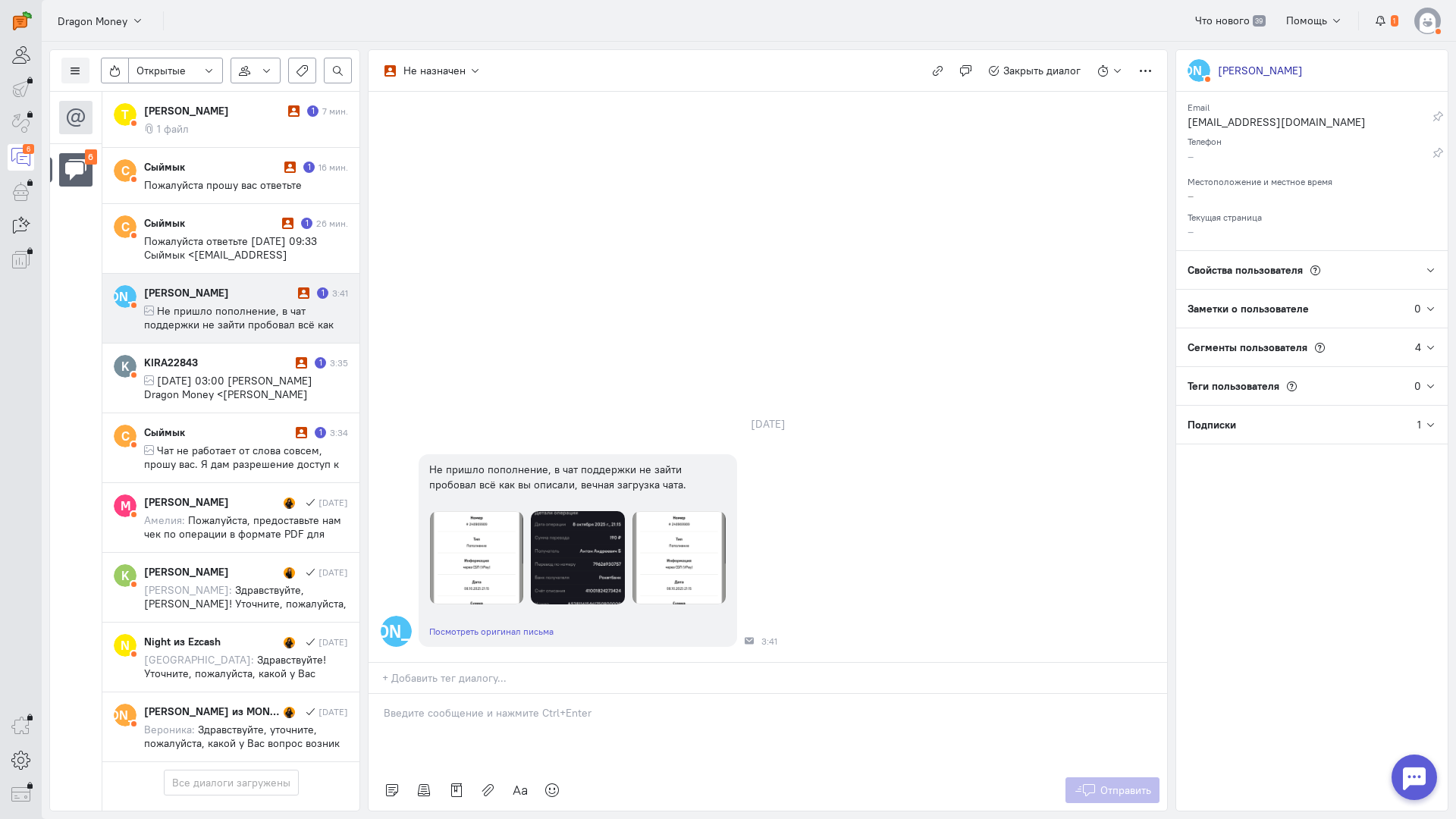
click at [418, 706] on p at bounding box center [768, 713] width 769 height 15
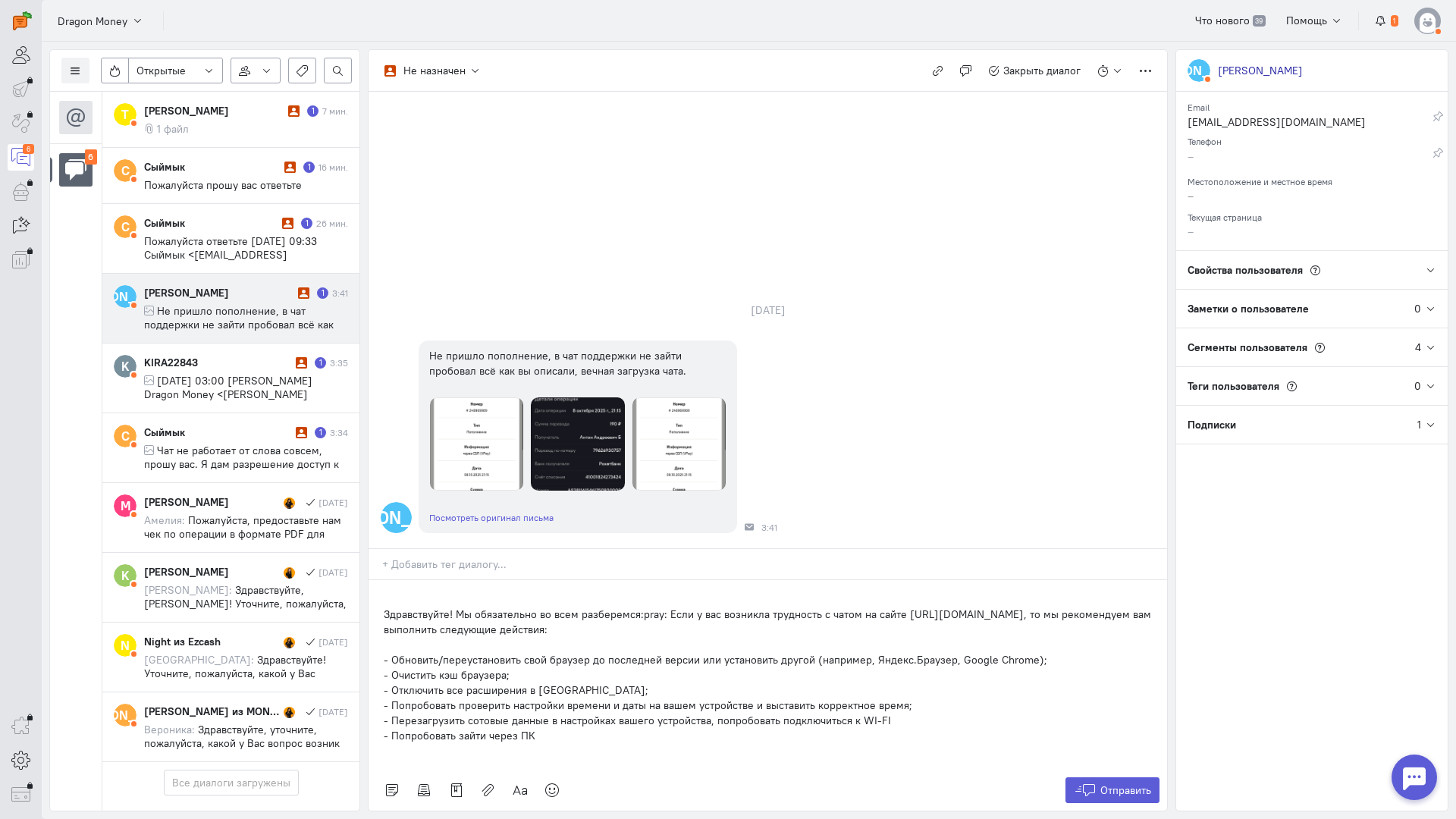
click at [380, 580] on div "Здравствуйте! Мы обязательно во всем разберемся:pray: Если у вас возникла трудн…" at bounding box center [767, 674] width 798 height 189
click at [378, 580] on div "Здравствуйте! Мы обязательно во всем разберемся:pray: Если у вас возникла трудн…" at bounding box center [767, 674] width 798 height 189
click at [1131, 784] on span "Отправить" at bounding box center [1126, 790] width 51 height 14
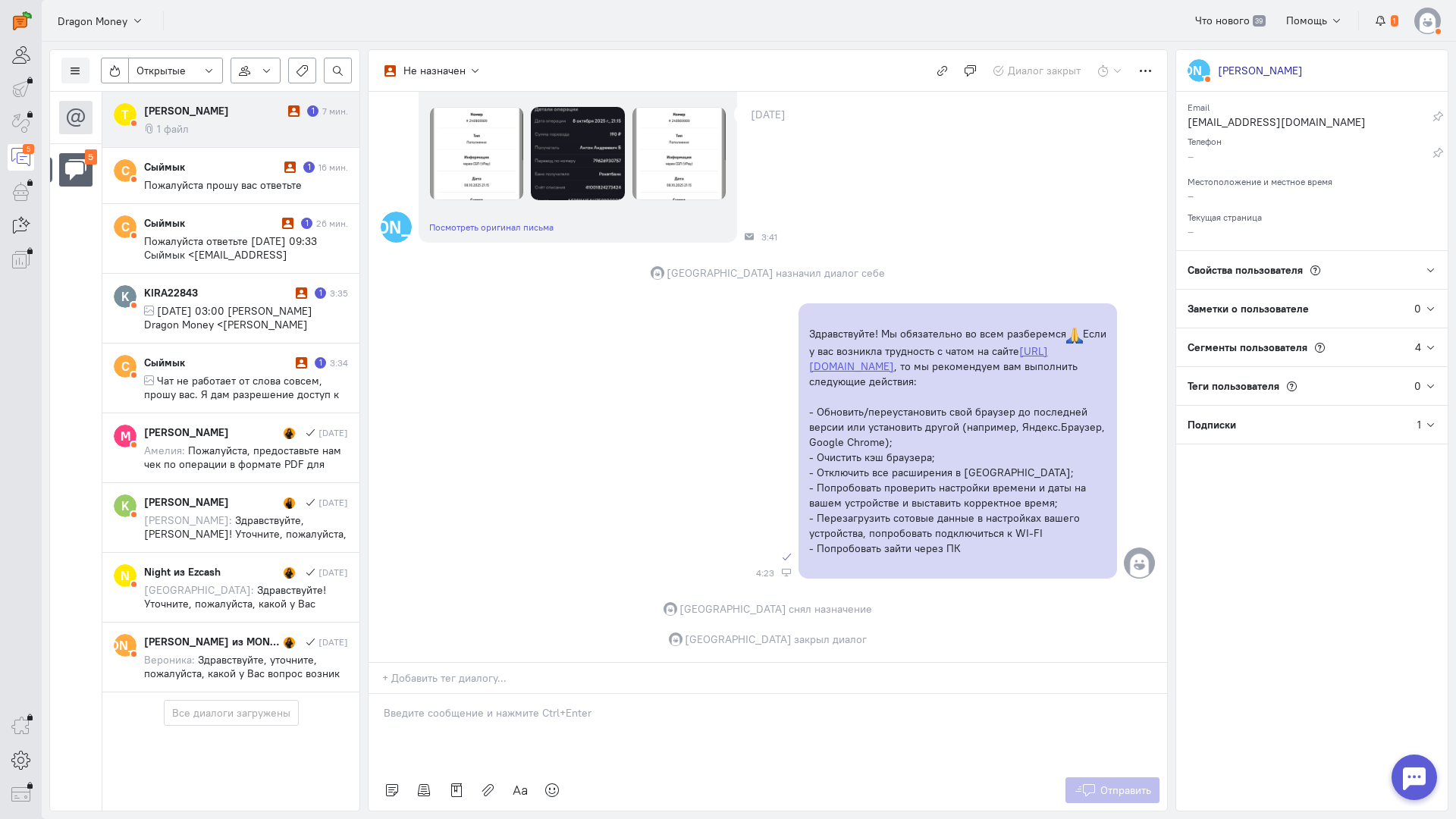
scroll to position [188, 0]
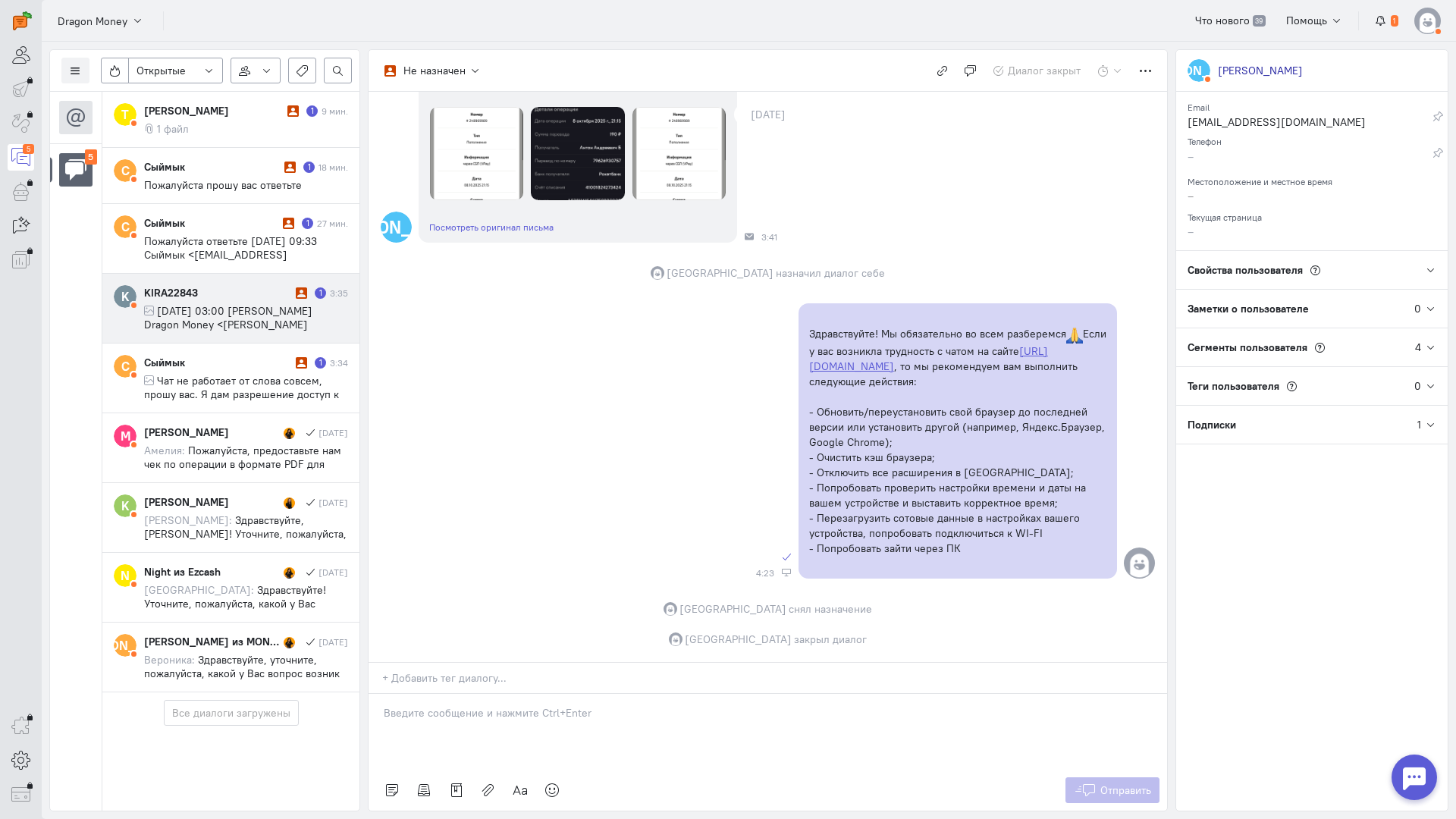
click at [233, 294] on div "KIRA22843" at bounding box center [217, 292] width 148 height 15
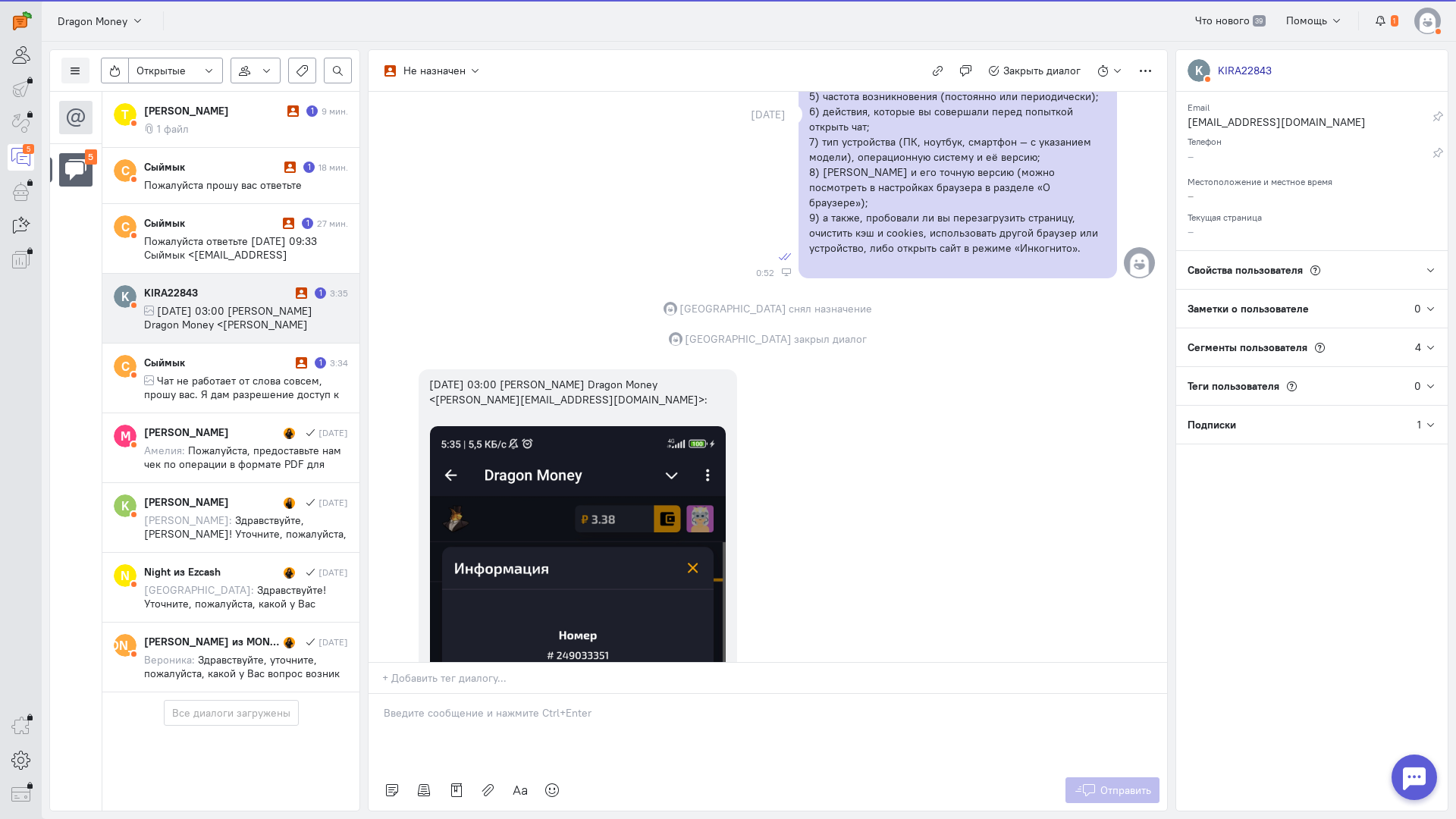
scroll to position [1155, 0]
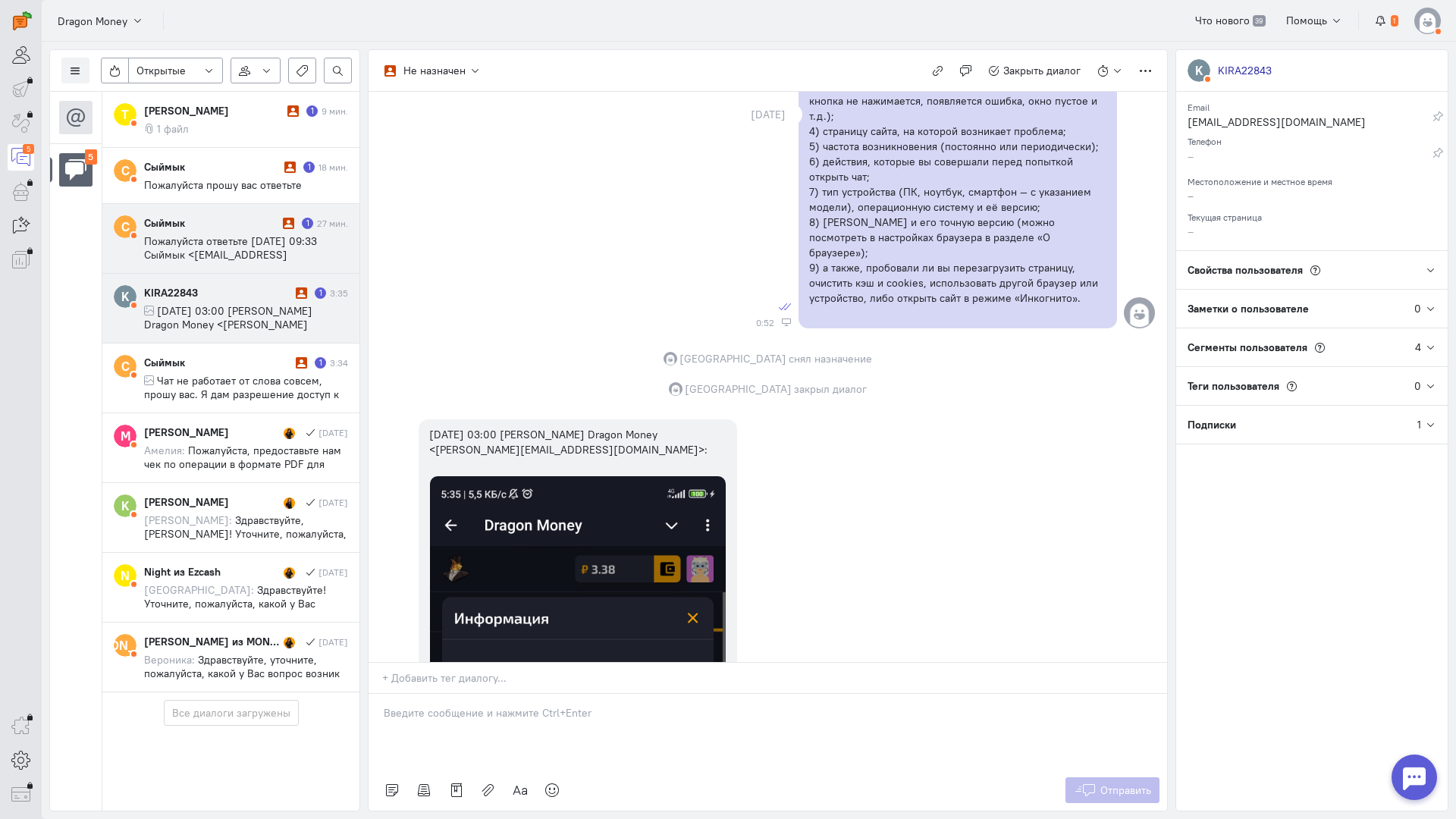
click at [270, 242] on span "Пожалуйста ответьте [DATE] 09:33 Сыймык <[EMAIL_ADDRESS][DOMAIN_NAME]>:" at bounding box center [230, 254] width 173 height 41
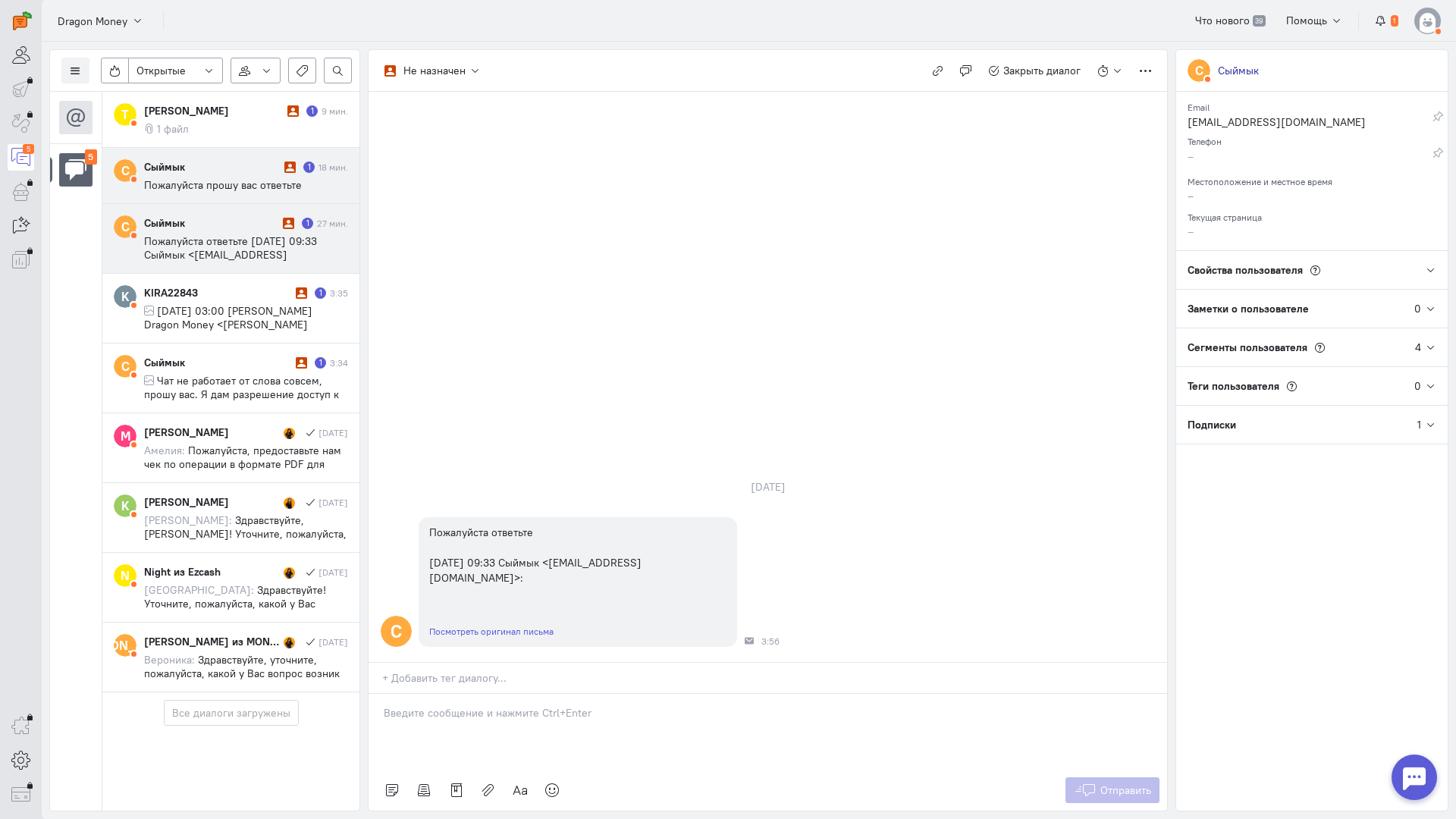
click at [205, 170] on div "Сыймык" at bounding box center [212, 166] width 137 height 15
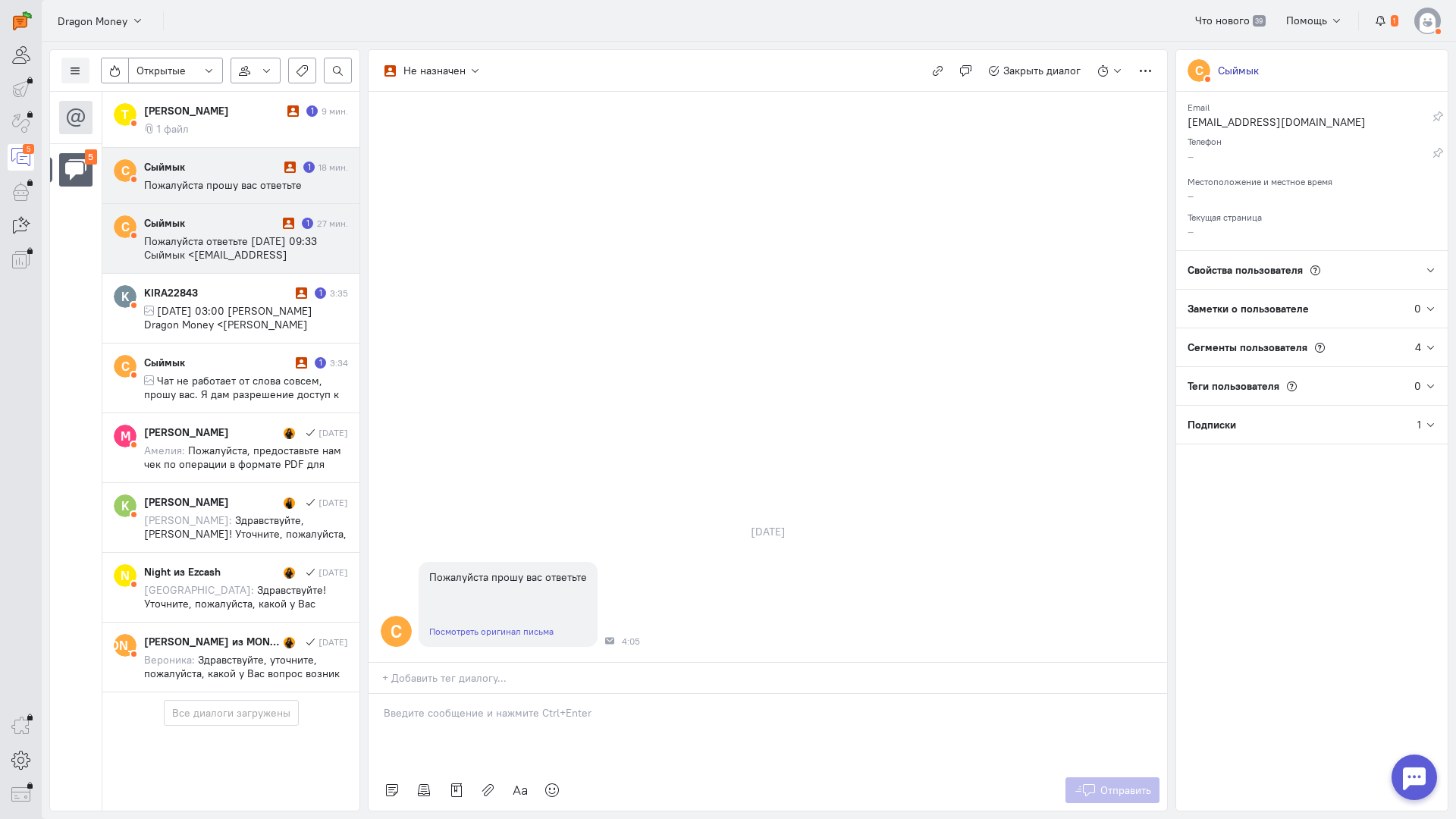
click at [265, 246] on span "Пожалуйста ответьте [DATE] 09:33 Сыймык <[EMAIL_ADDRESS][DOMAIN_NAME]>:" at bounding box center [230, 254] width 173 height 41
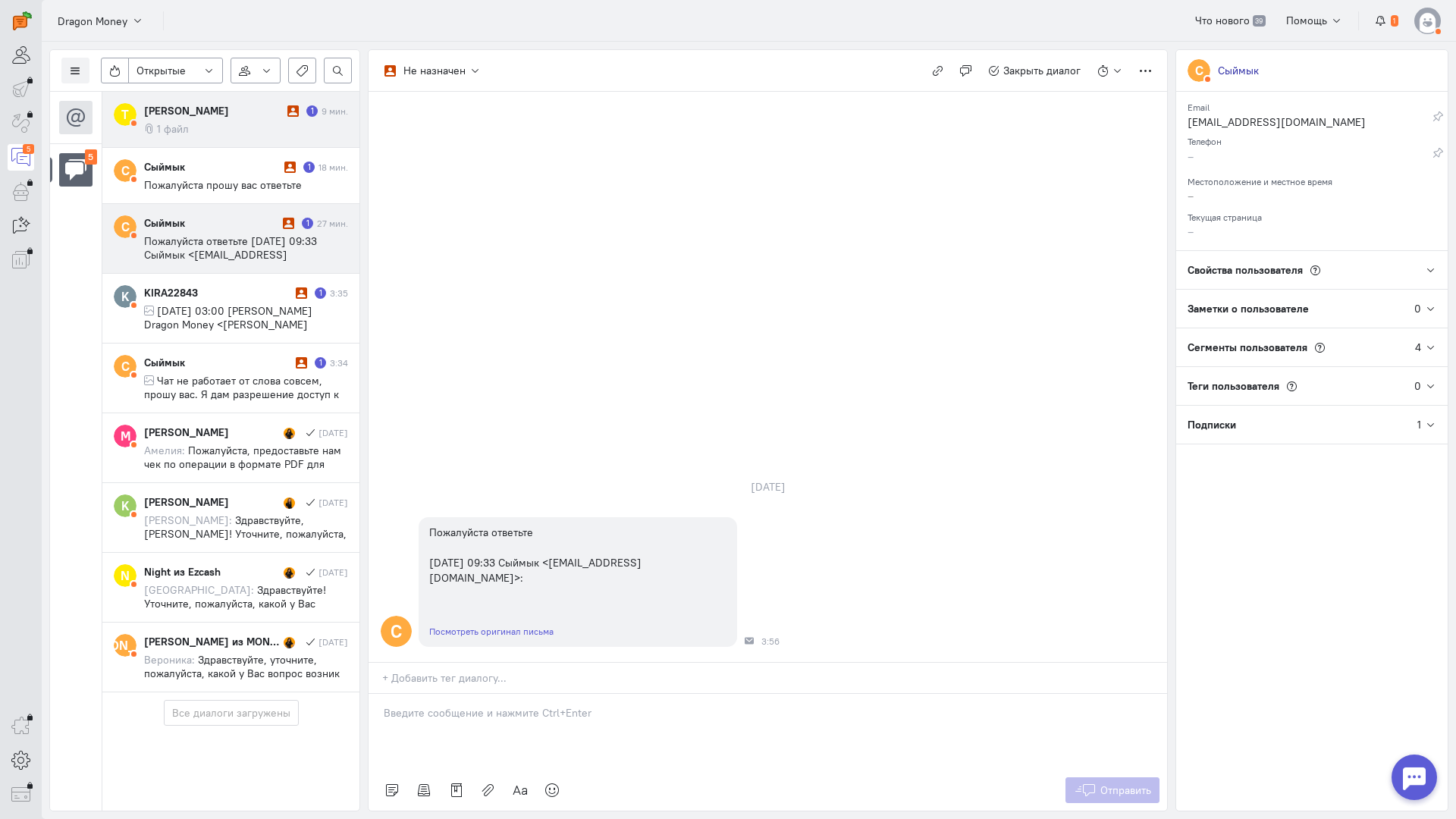
click at [232, 128] on cq-message "1 файл" at bounding box center [245, 129] width 204 height 14
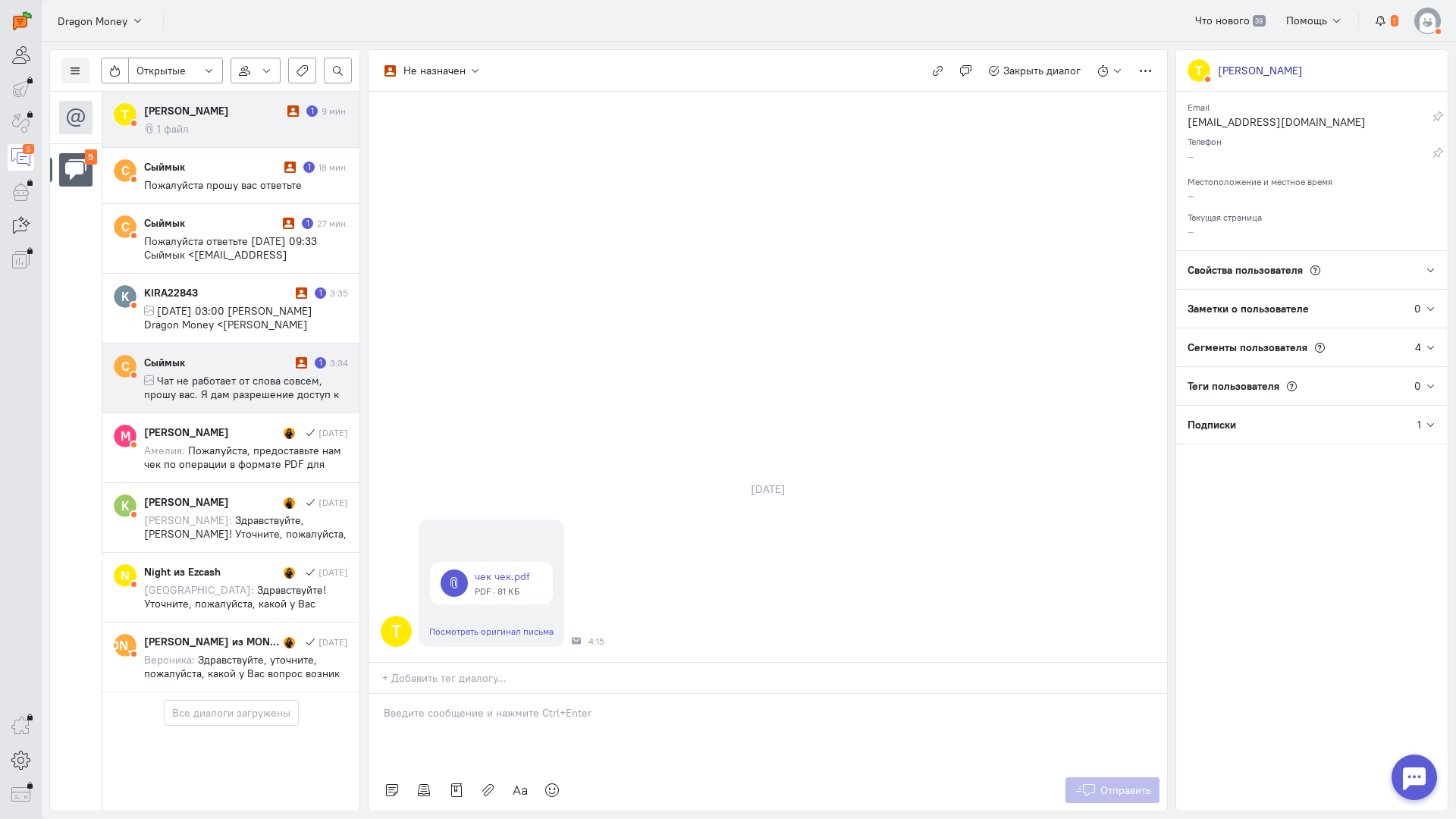
click at [225, 385] on span "Чат не работает от слова совсем, прошу вас. Я дам разрешение доступ к моему ака…" at bounding box center [244, 415] width 200 height 82
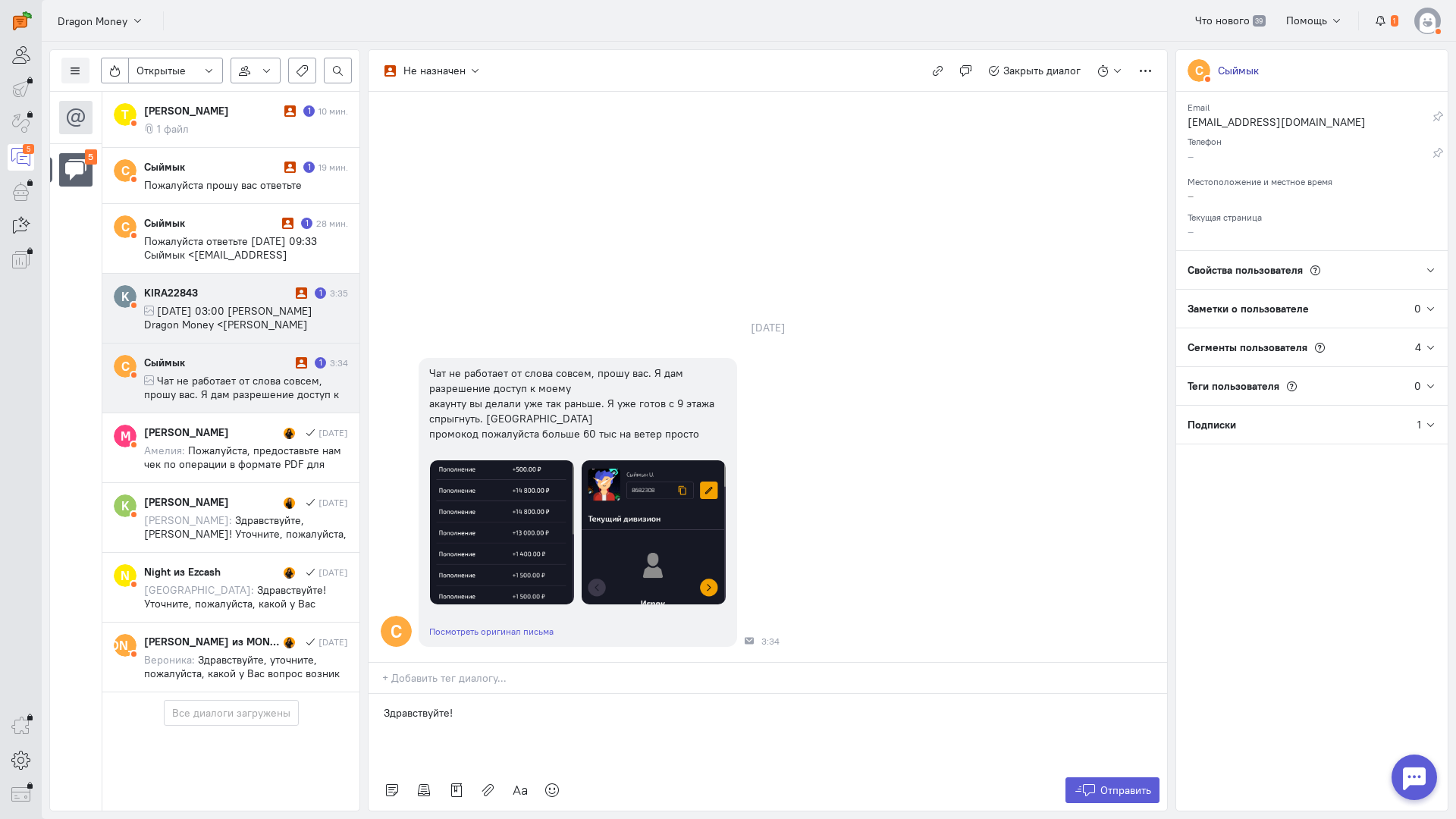
click at [205, 320] on span "[DATE] 03:00 [PERSON_NAME] Dragon Money <[PERSON_NAME][EMAIL_ADDRESS][DOMAIN_NA…" at bounding box center [237, 324] width 187 height 41
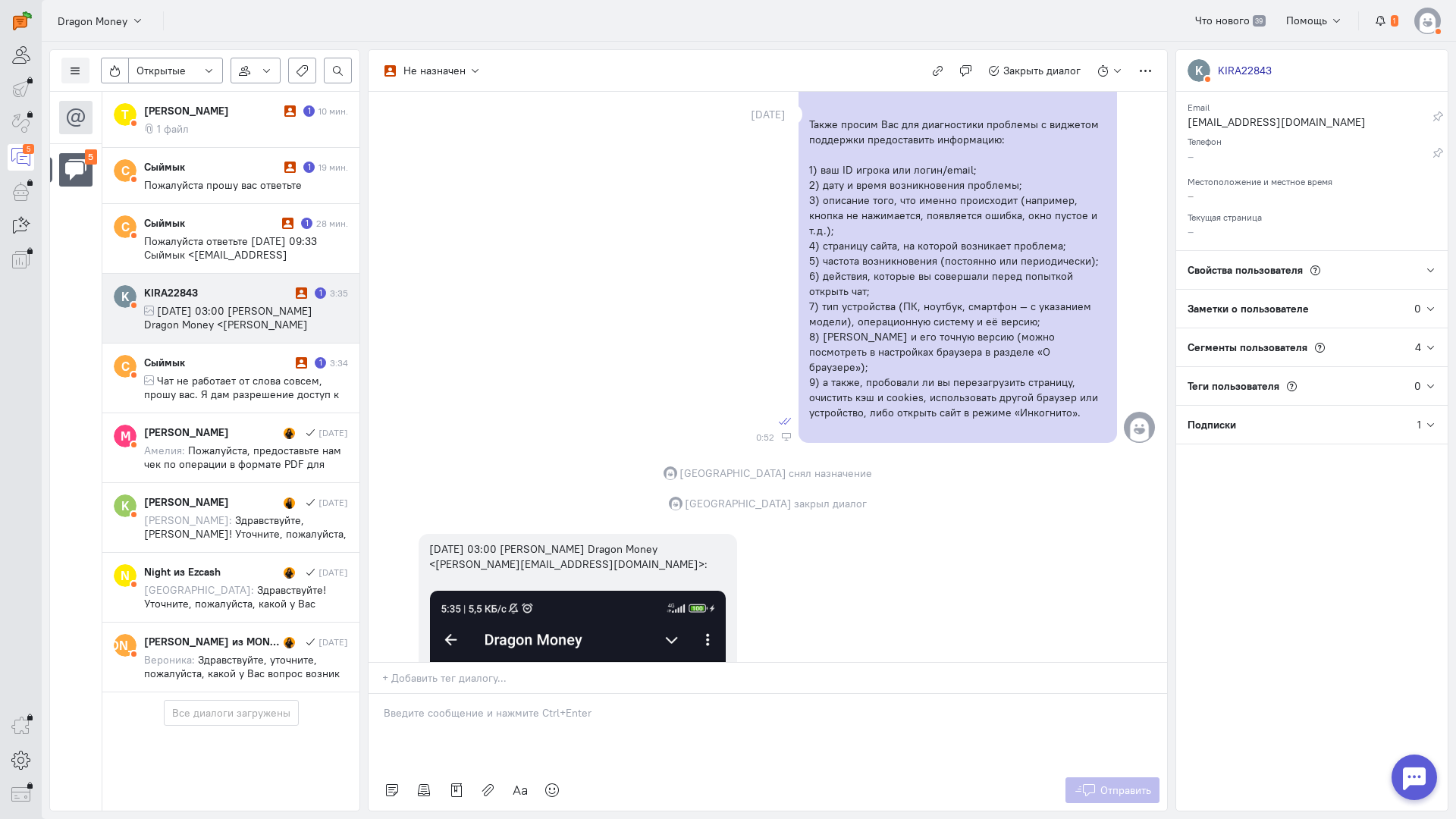
scroll to position [851, 0]
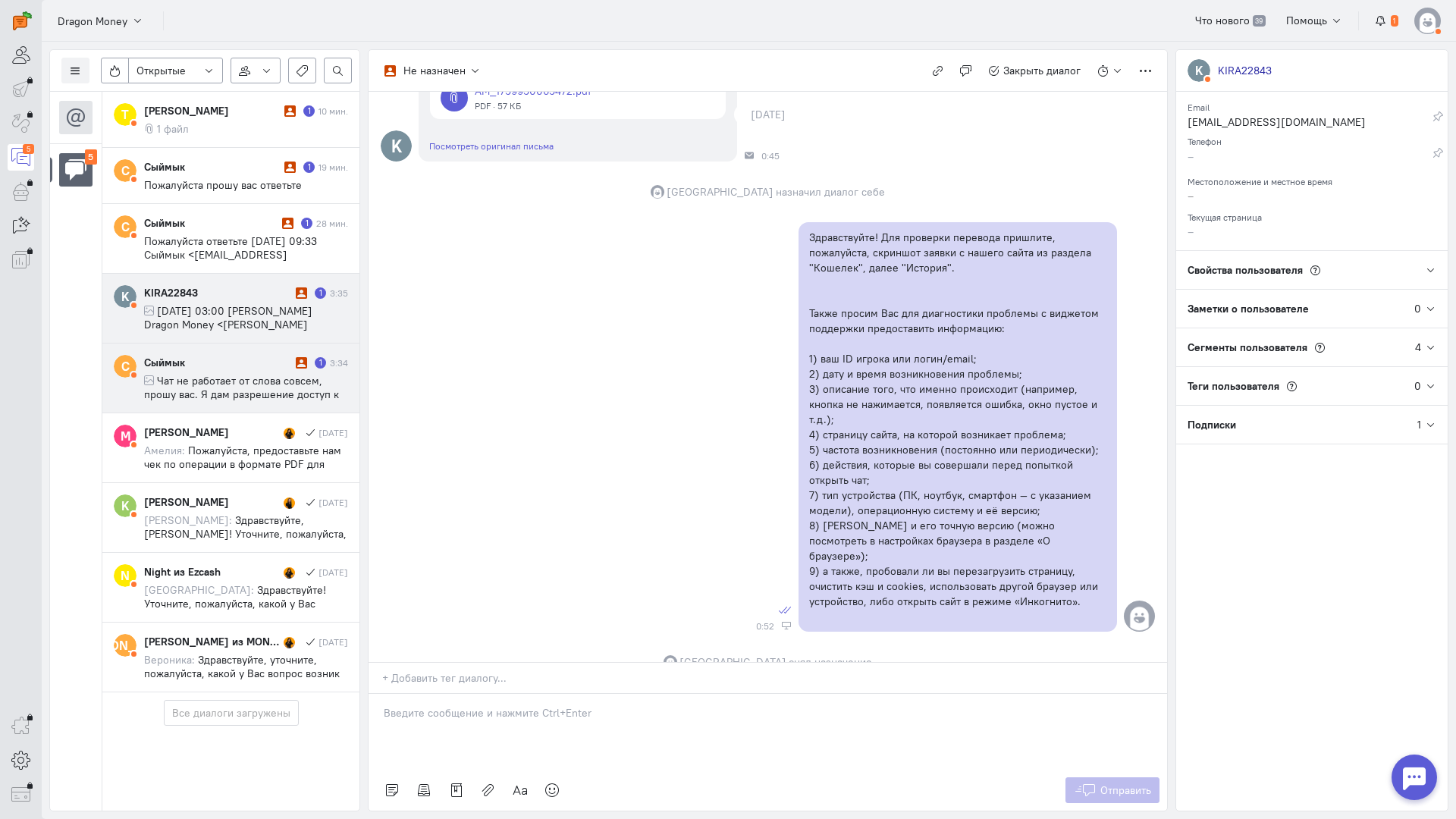
click at [205, 389] on span "Чат не работает от слова совсем, прошу вас. Я дам разрешение доступ к моему ака…" at bounding box center [244, 415] width 200 height 82
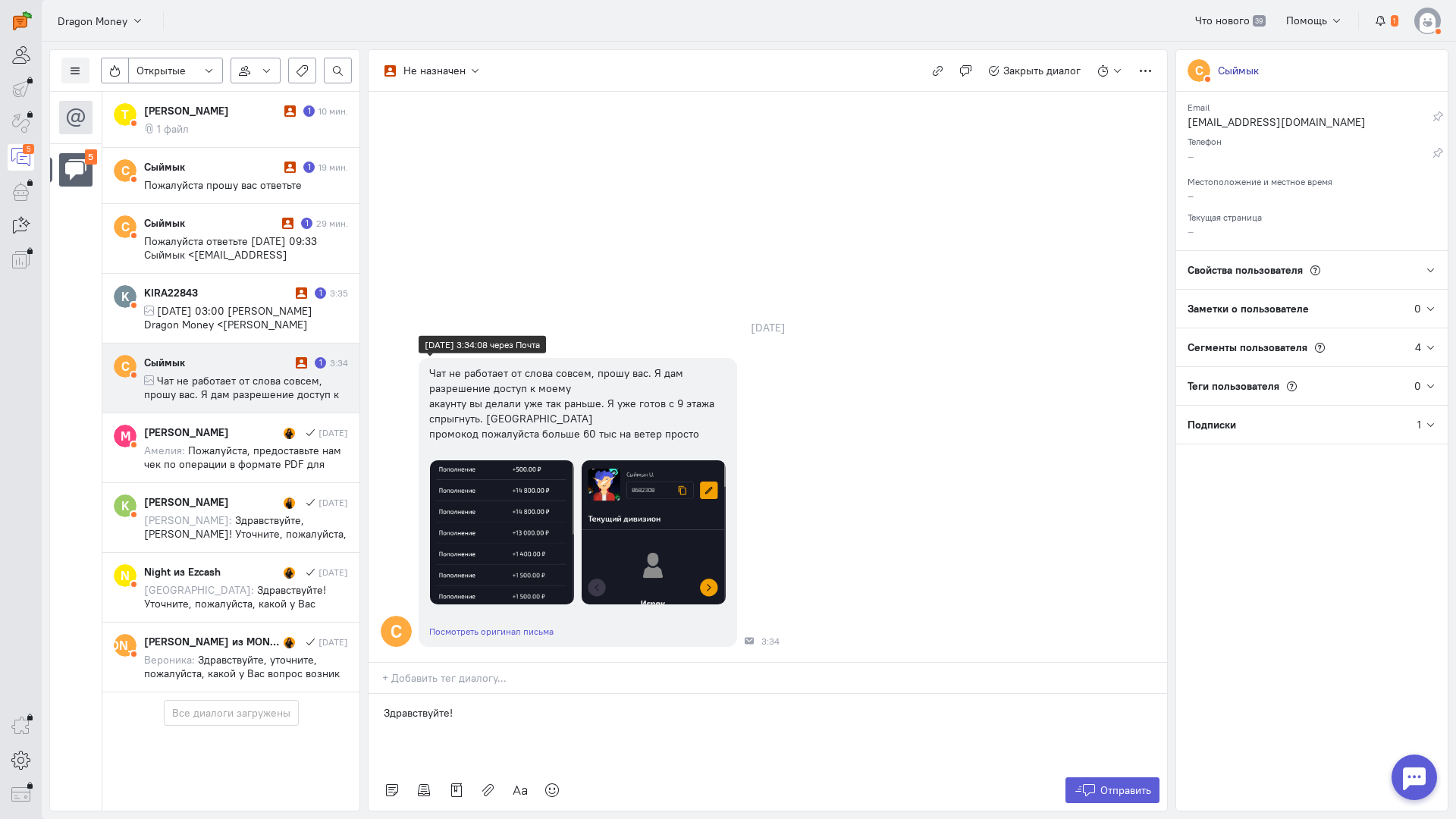
click at [655, 460] on img at bounding box center [654, 532] width 144 height 144
click at [478, 694] on div "Здравствуйте!" at bounding box center [767, 732] width 798 height 76
click at [559, 783] on icon at bounding box center [552, 790] width 15 height 15
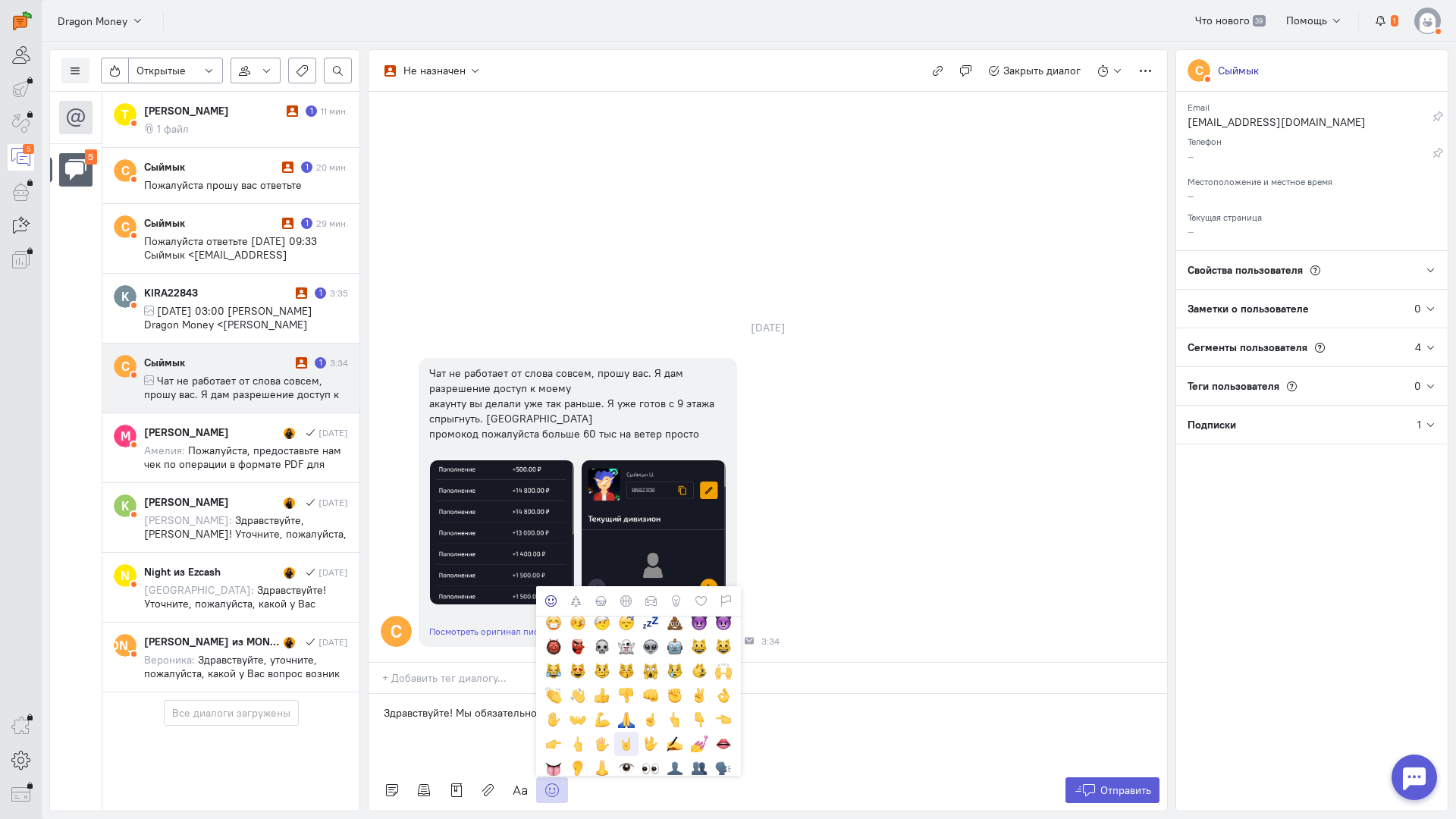
scroll to position [228, 0]
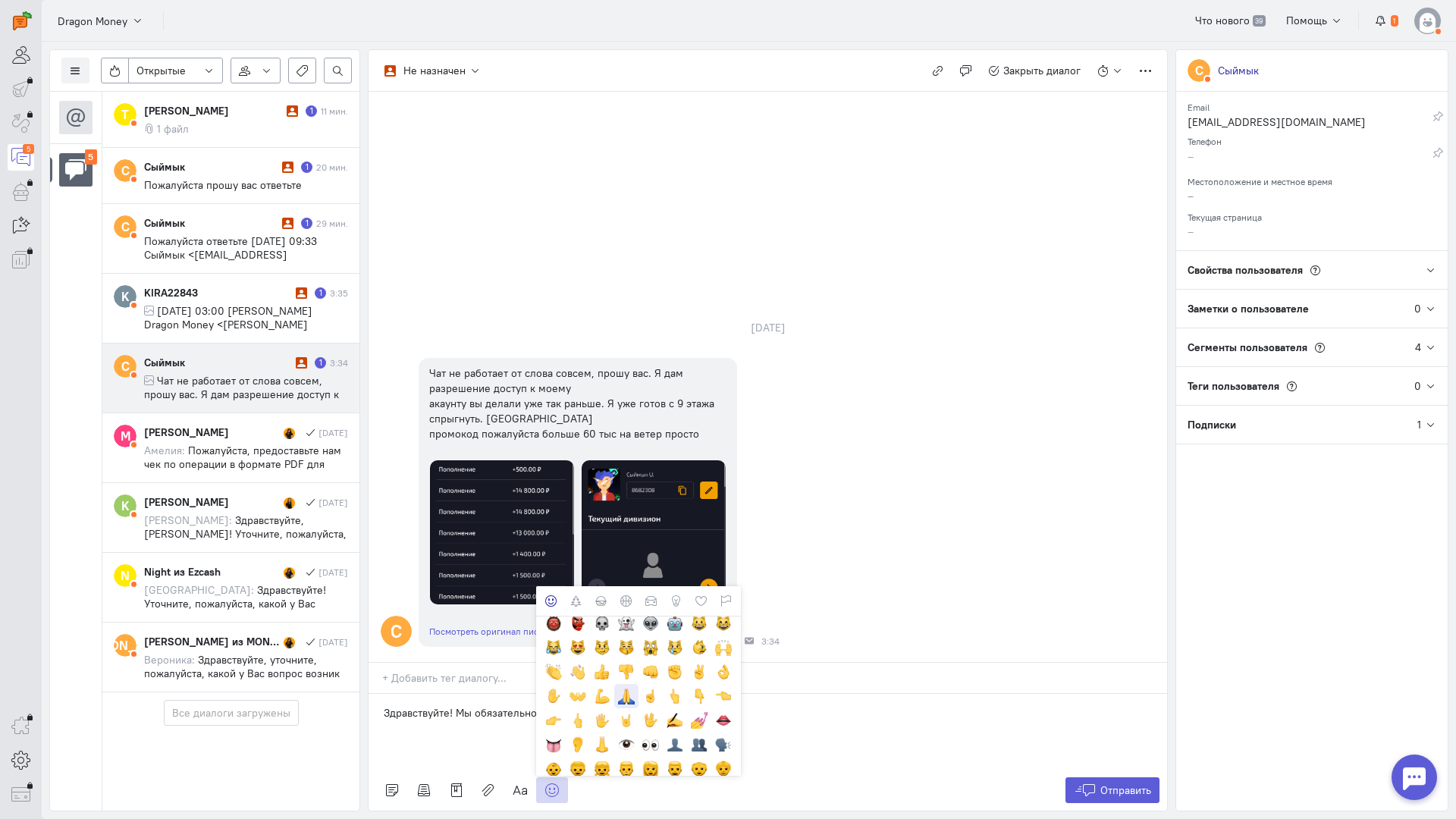
click at [623, 688] on div at bounding box center [627, 696] width 17 height 17
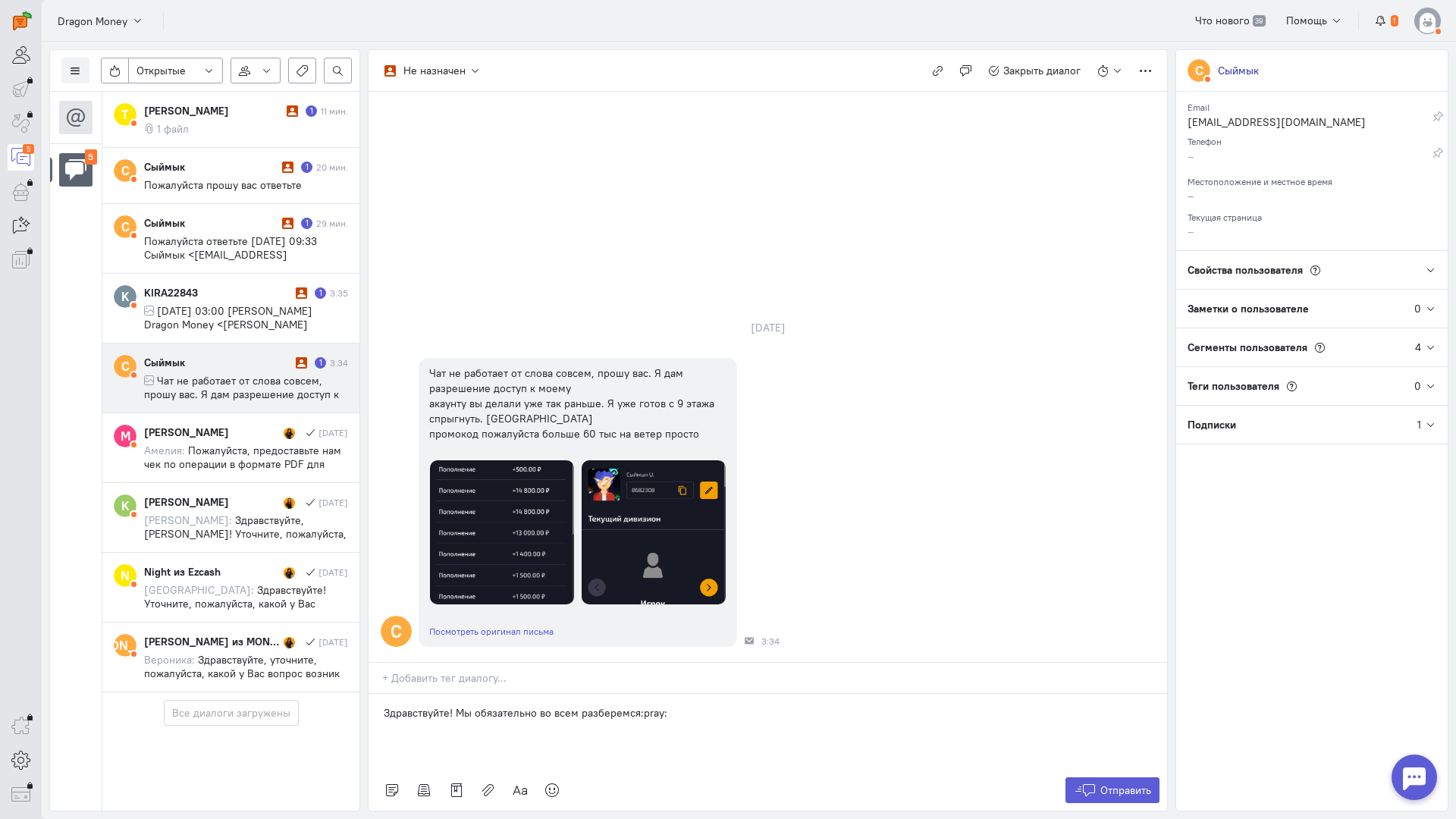
click at [694, 694] on div "Здравствуйте! Мы обязательно во всем разберемся:pray:" at bounding box center [767, 732] width 798 height 76
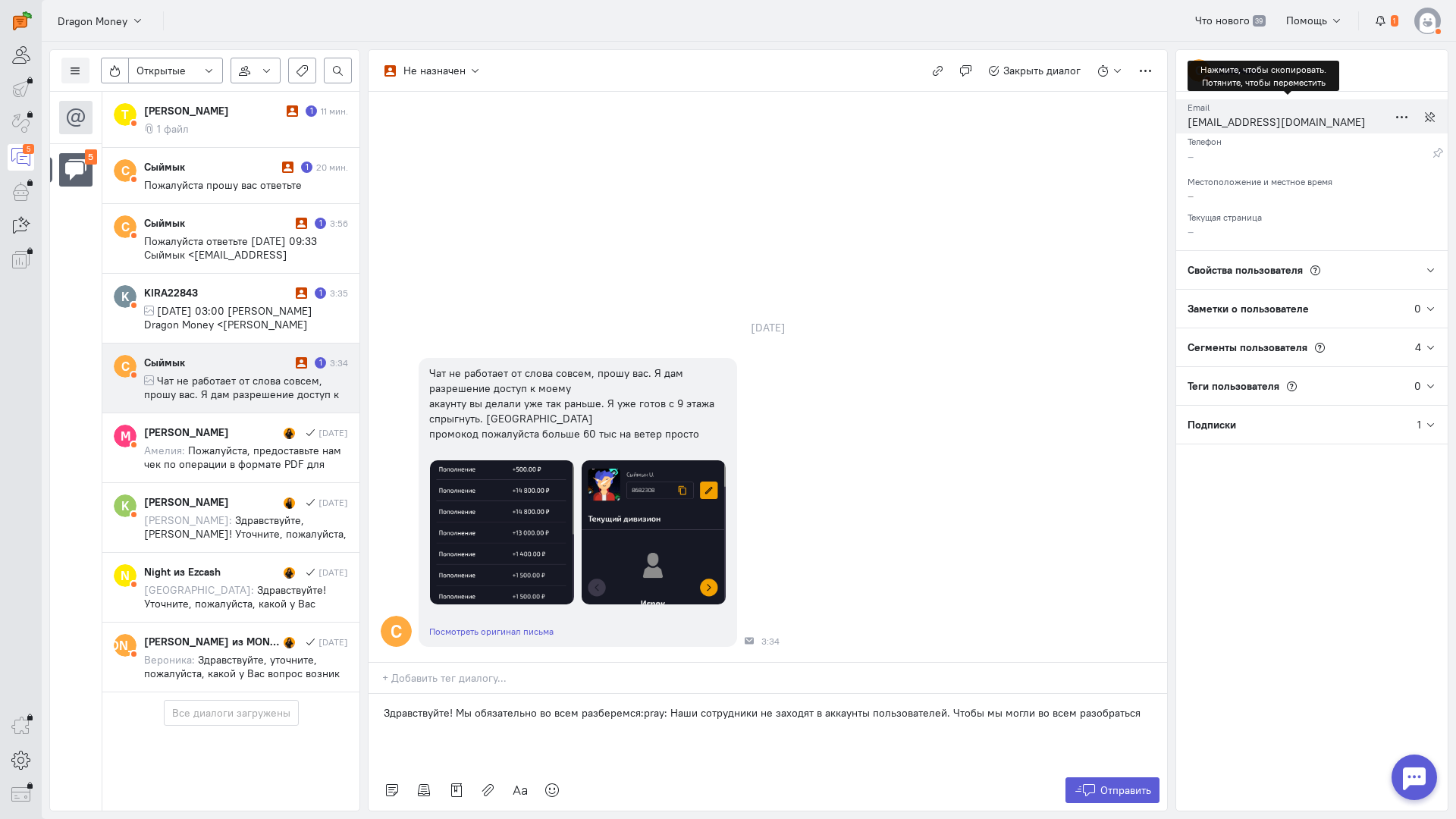
click at [1241, 122] on div "[EMAIL_ADDRESS][DOMAIN_NAME]" at bounding box center [1287, 124] width 201 height 19
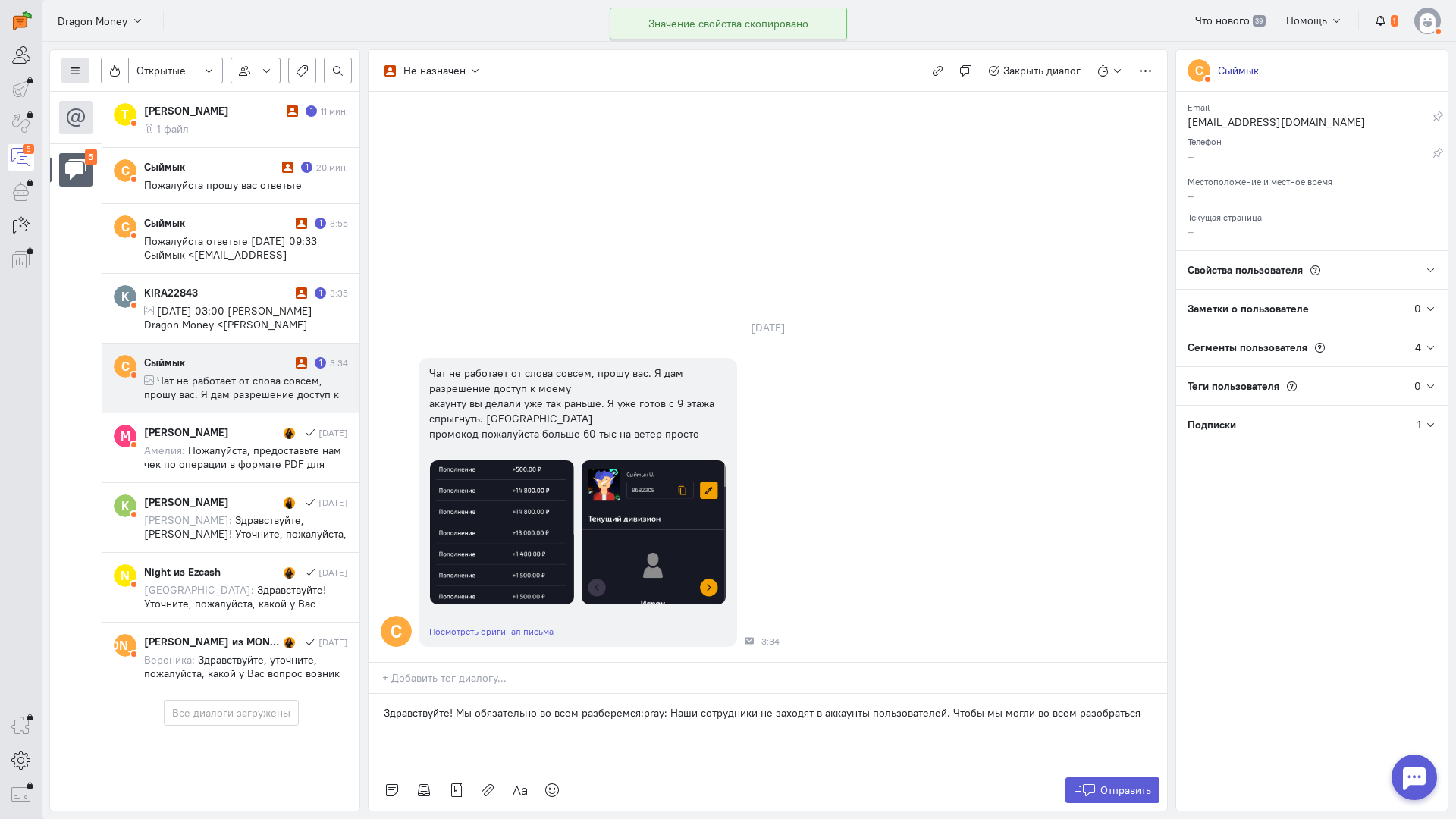
click at [80, 68] on icon at bounding box center [75, 71] width 11 height 11
click at [174, 95] on span "Список пользователей" at bounding box center [147, 101] width 113 height 14
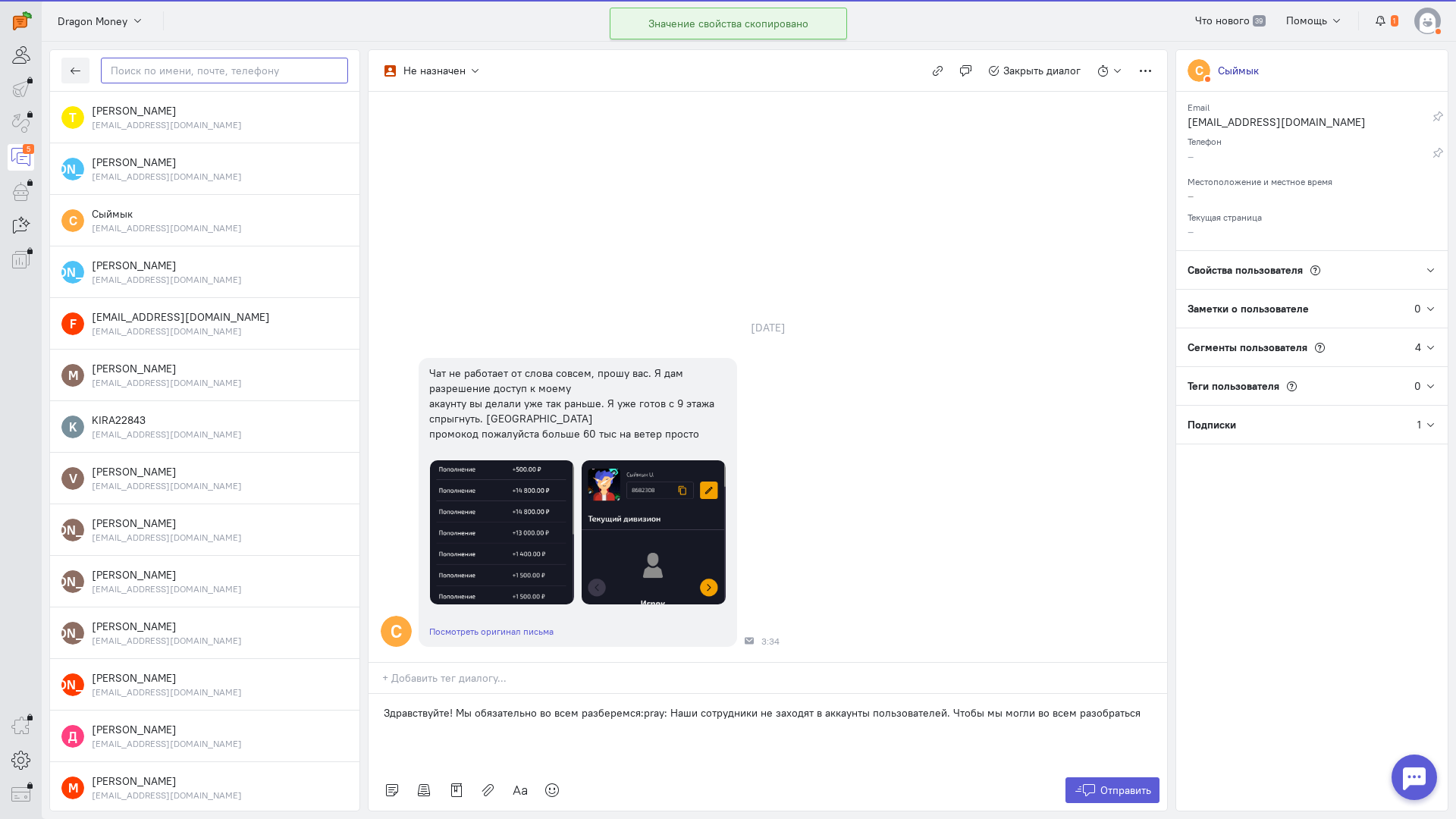
click at [224, 76] on input "text" at bounding box center [224, 70] width 247 height 26
paste input "kasymbekovsyimy"
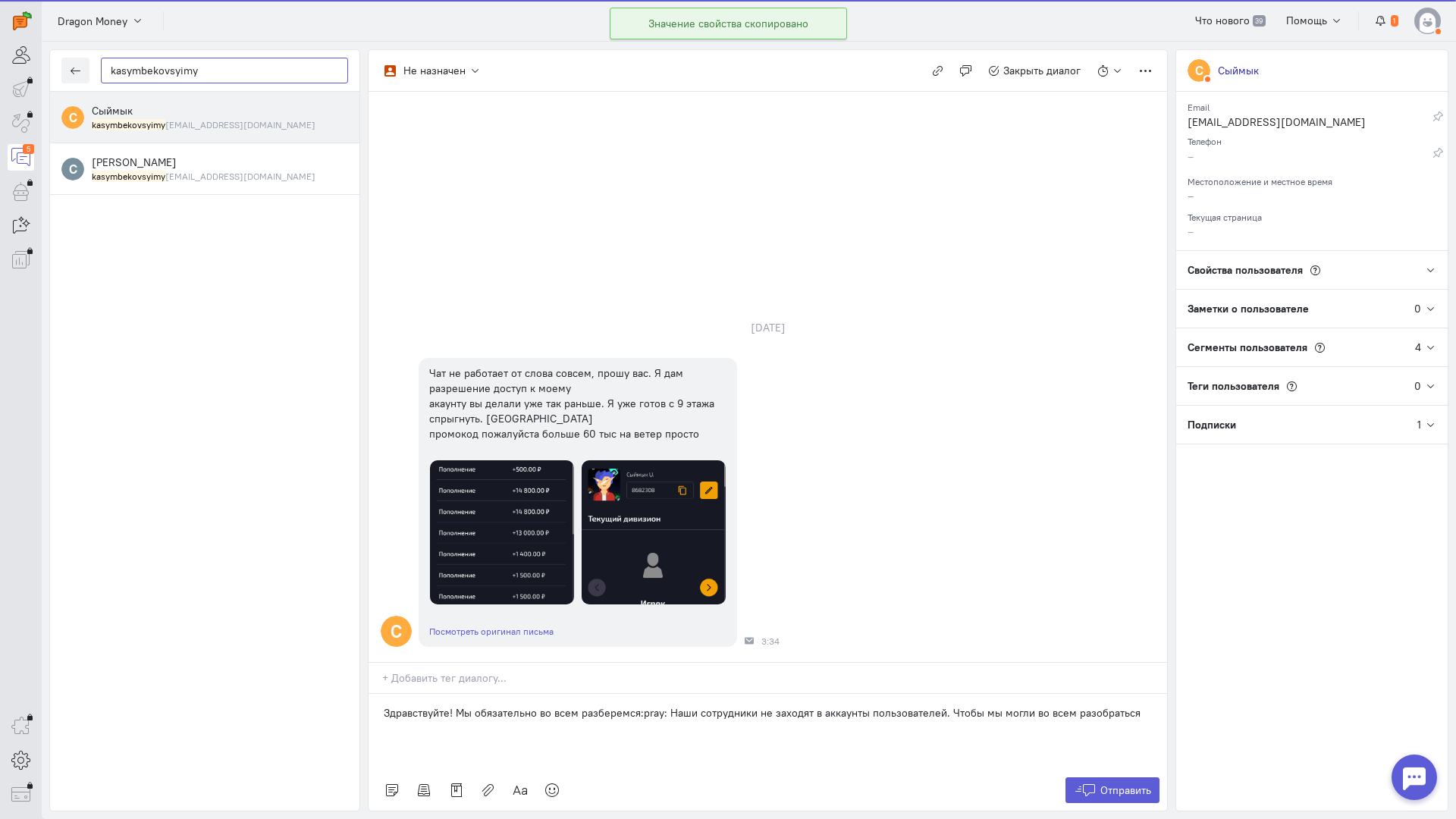
type input "kasymbekovsyimy"
click at [198, 122] on small "kasymbekovsyimy [EMAIL_ADDRESS][DOMAIN_NAME]" at bounding box center [204, 125] width 224 height 13
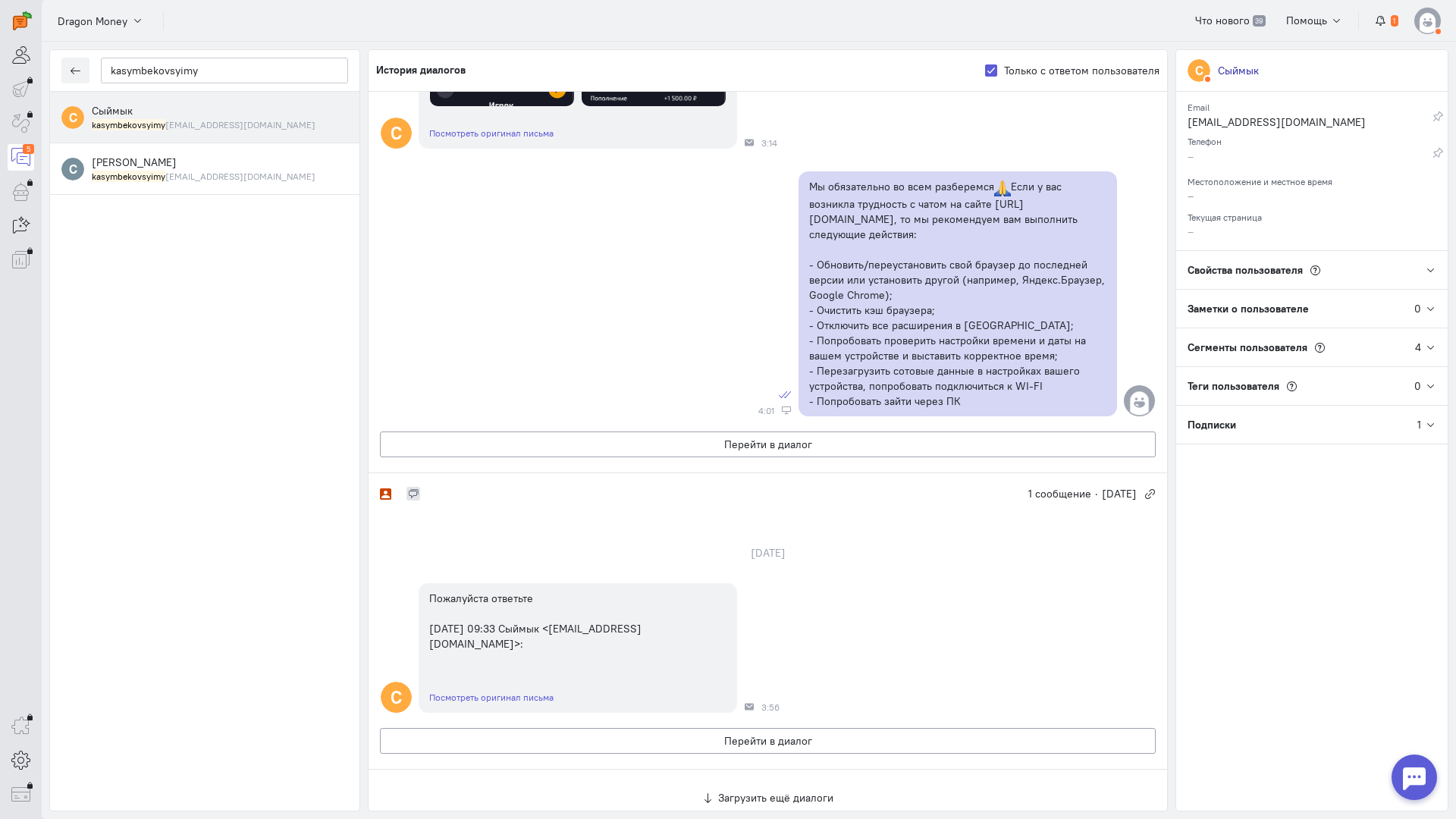
scroll to position [846, 0]
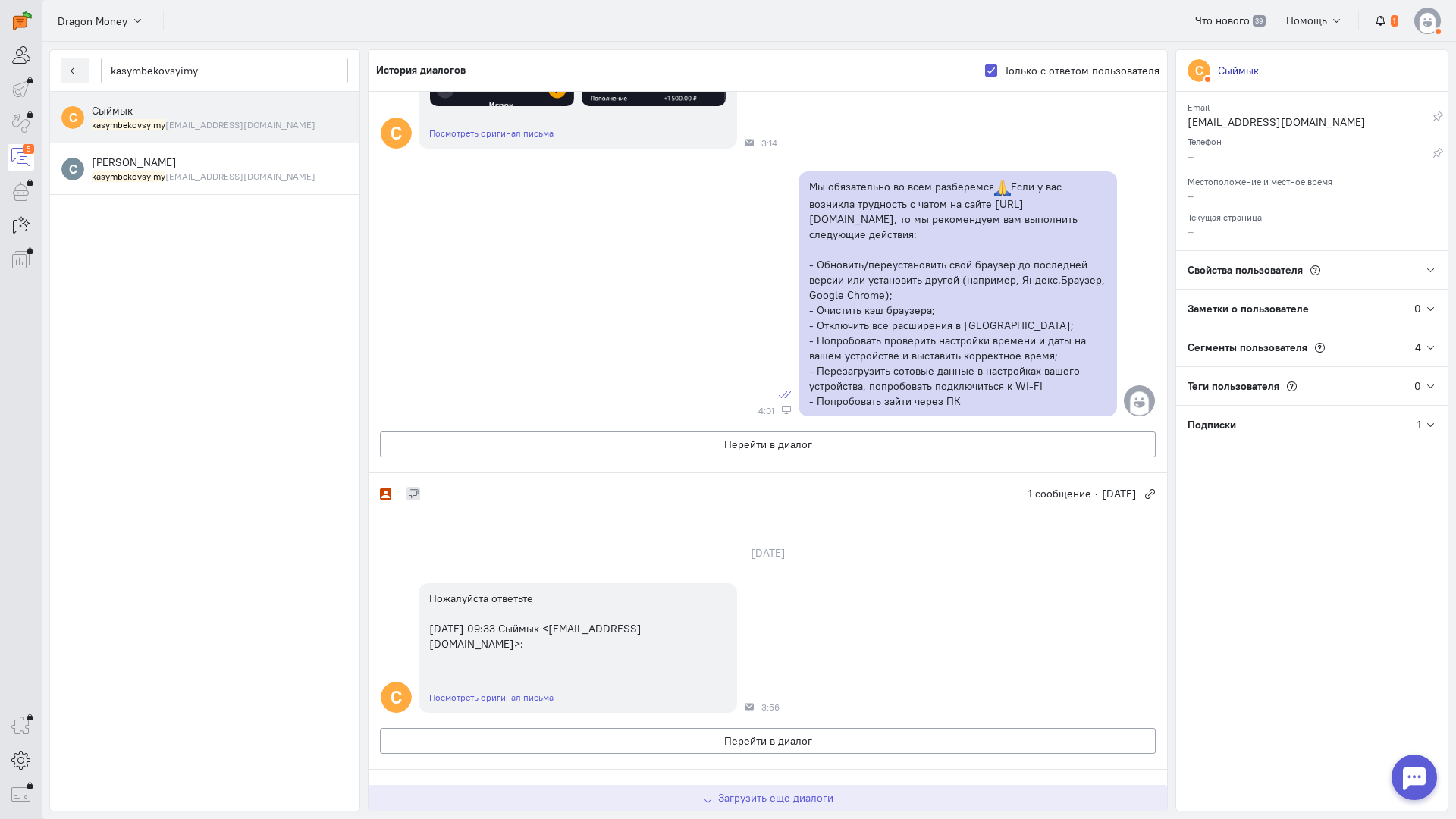
click at [766, 785] on button "Загрузить ещё диалоги" at bounding box center [767, 797] width 798 height 26
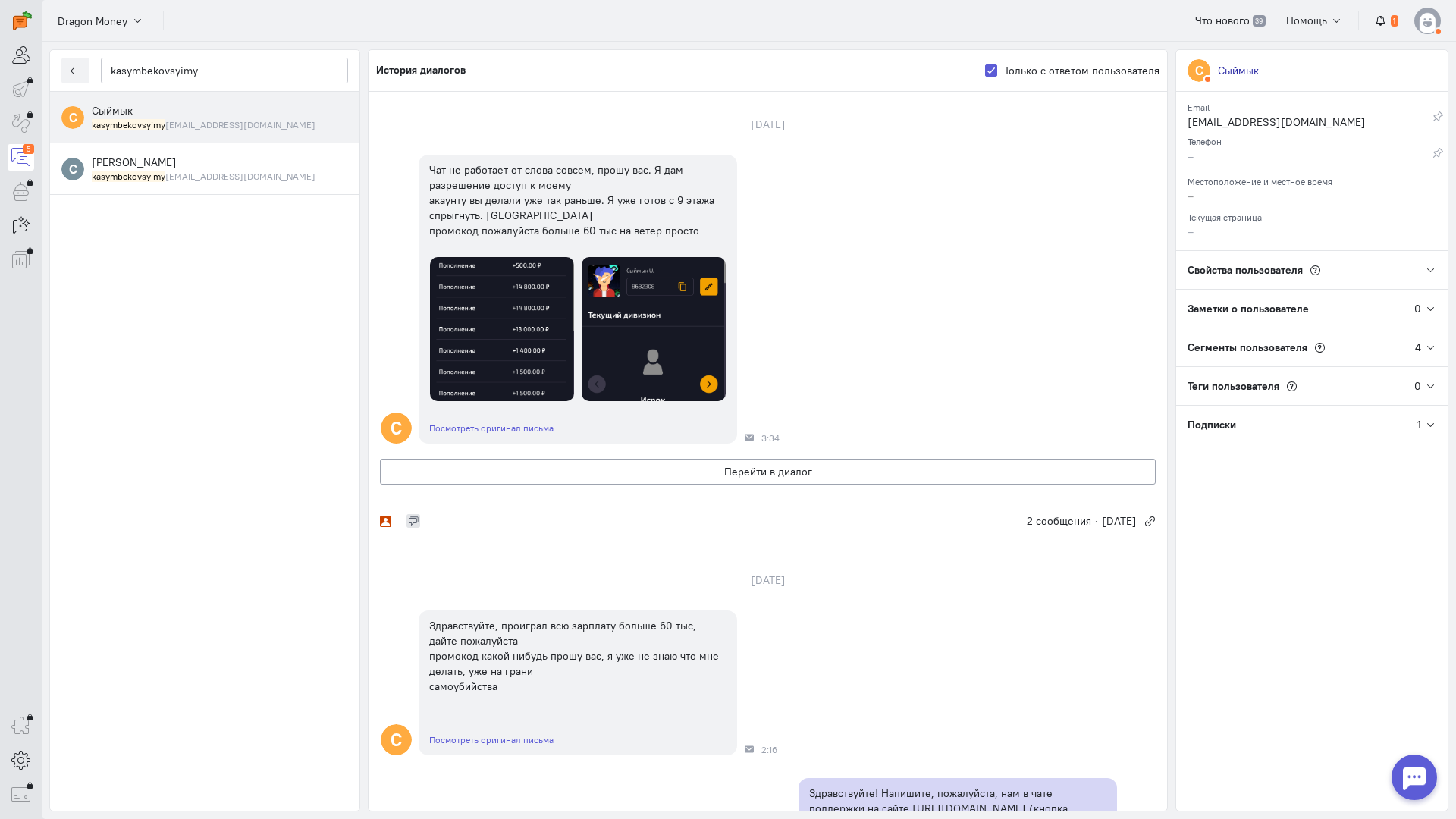
scroll to position [1441, 0]
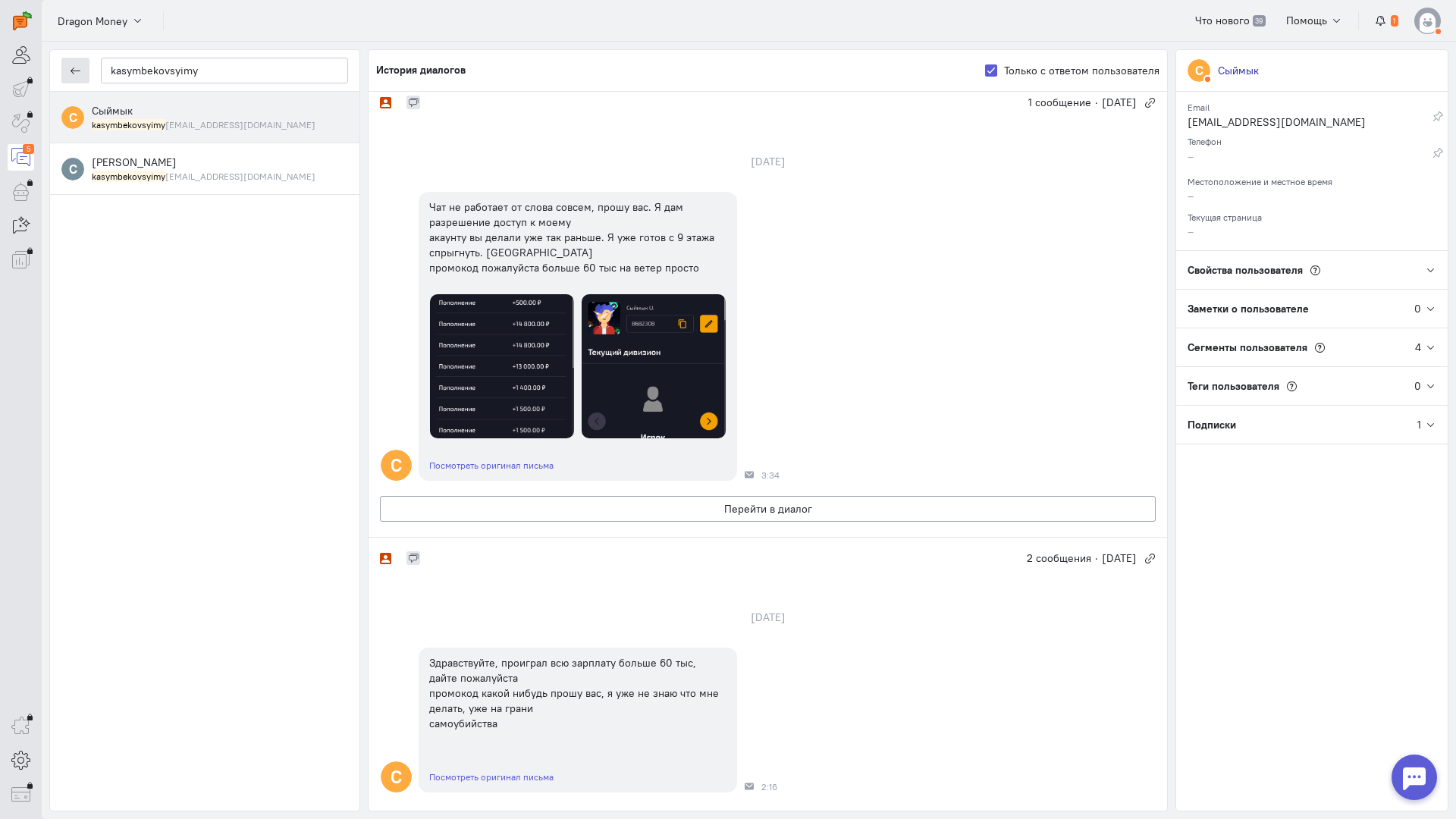
click at [83, 63] on button "button" at bounding box center [75, 70] width 28 height 26
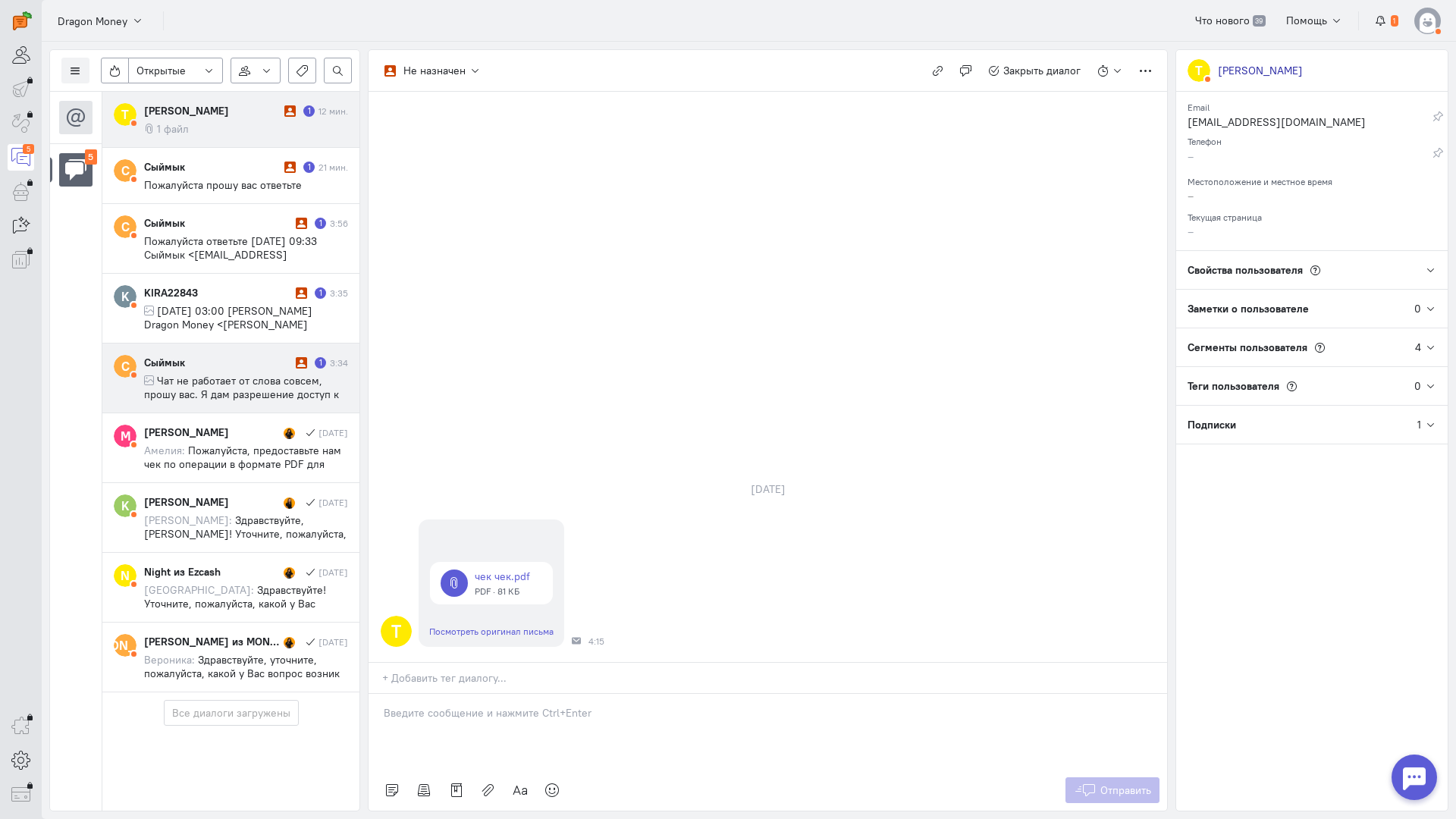
click at [257, 396] on span "Чат не работает от слова совсем, прошу вас. Я дам разрешение доступ к моему ака…" at bounding box center [244, 415] width 200 height 82
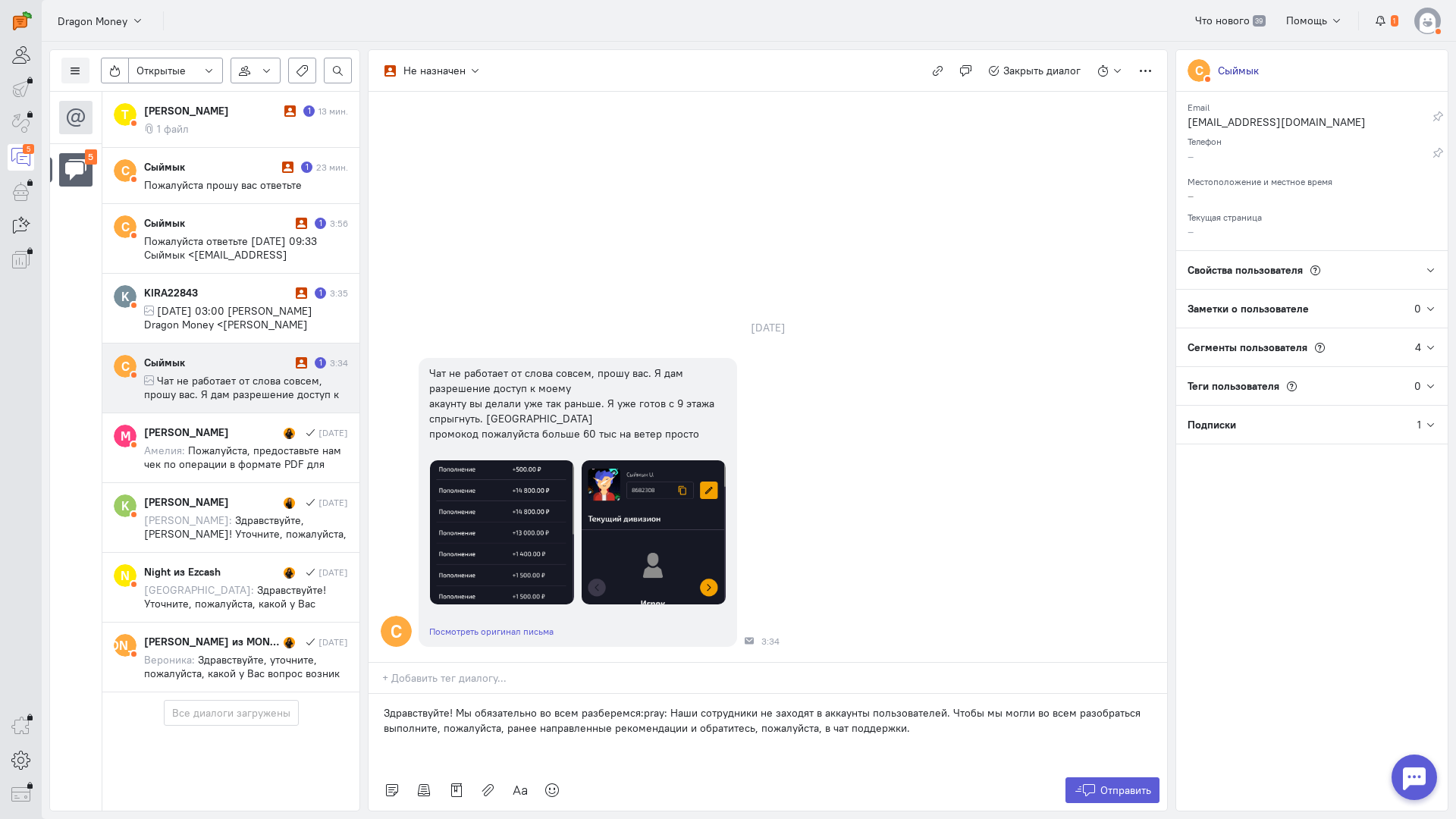
click at [913, 694] on div "Здравствуйте! Мы обязательно во всем разберемся:pray: Наши сотрудники не заходя…" at bounding box center [767, 732] width 798 height 76
click at [897, 706] on p "Здравствуйте! Мы обязательно во всем разберемся:pray: Наши сотрудники не заходя…" at bounding box center [768, 728] width 769 height 46
drag, startPoint x: 692, startPoint y: 647, endPoint x: 701, endPoint y: 646, distance: 9.1
click at [694, 706] on p "Здравствуйте! Мы обязательно во всем разберемся:pray: Наши сотрудники не заходя…" at bounding box center [768, 728] width 769 height 46
click at [750, 706] on p "Здравствуйте! Мы обязательно во всем разберемся:pray: Наши сотрудники не заходя…" at bounding box center [768, 728] width 769 height 46
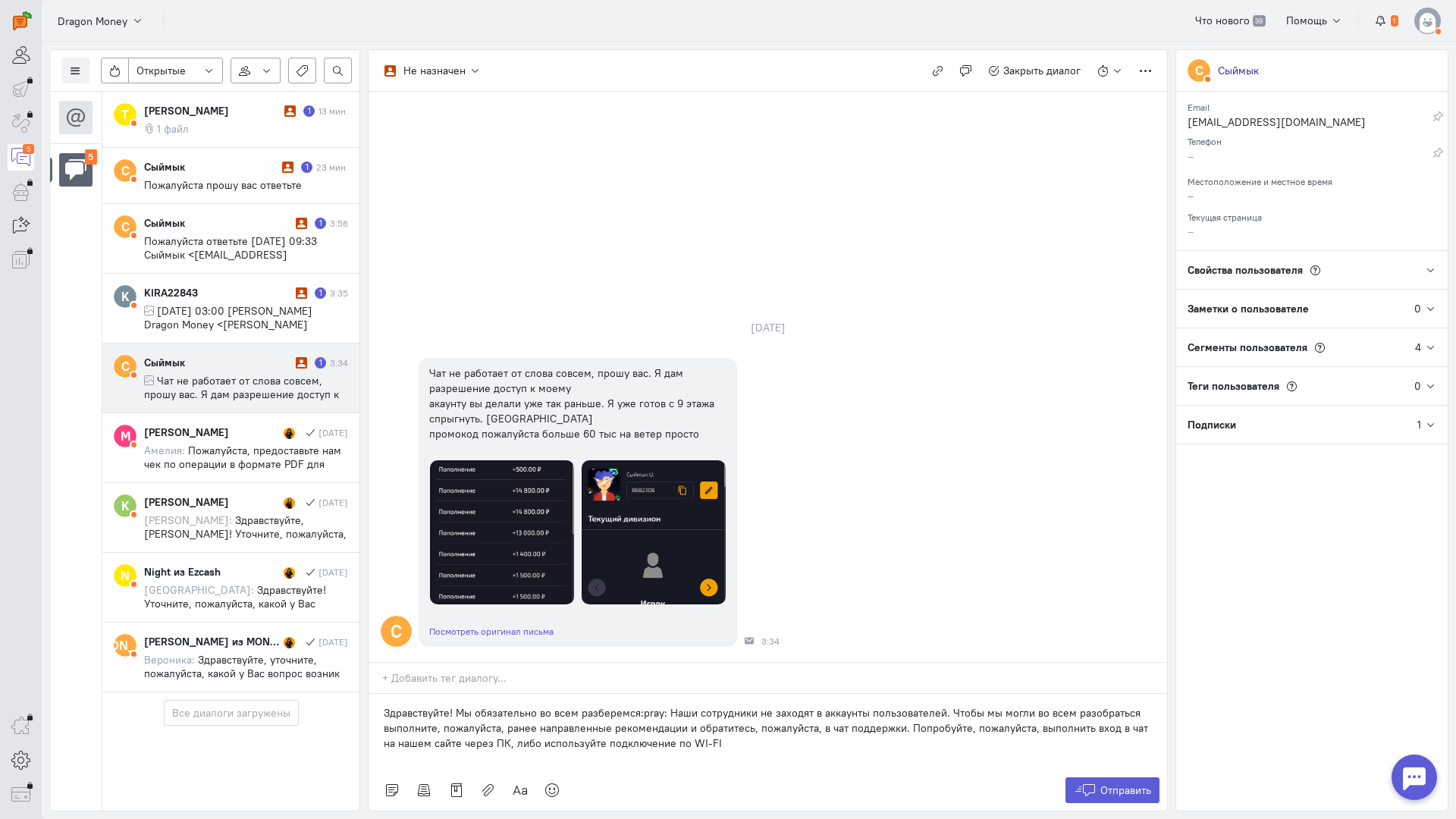
click at [894, 706] on p "Здравствуйте! Мы обязательно во всем разберемся:pray: Наши сотрудники не заходя…" at bounding box center [768, 728] width 769 height 46
click at [896, 706] on p "Здравствуйте! Мы обязательно во всем разберемся:pray: Наши сотрудники не заходя…" at bounding box center [768, 728] width 769 height 46
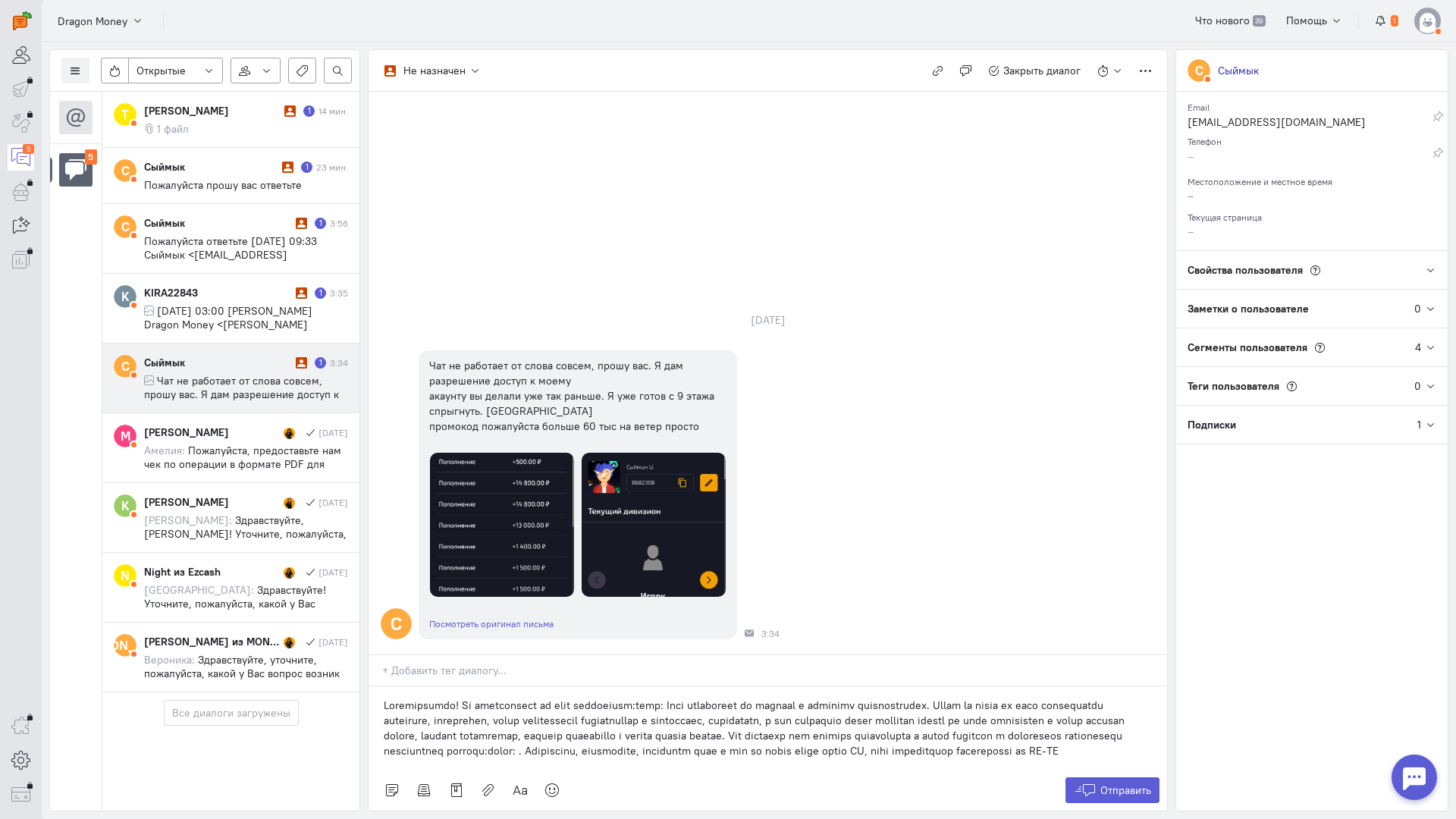
click at [893, 698] on p at bounding box center [768, 728] width 769 height 61
click at [894, 698] on p at bounding box center [768, 728] width 769 height 61
click at [897, 698] on p at bounding box center [768, 728] width 769 height 61
click at [663, 698] on p at bounding box center [768, 728] width 769 height 61
click at [1102, 784] on span "Отправить" at bounding box center [1126, 790] width 51 height 14
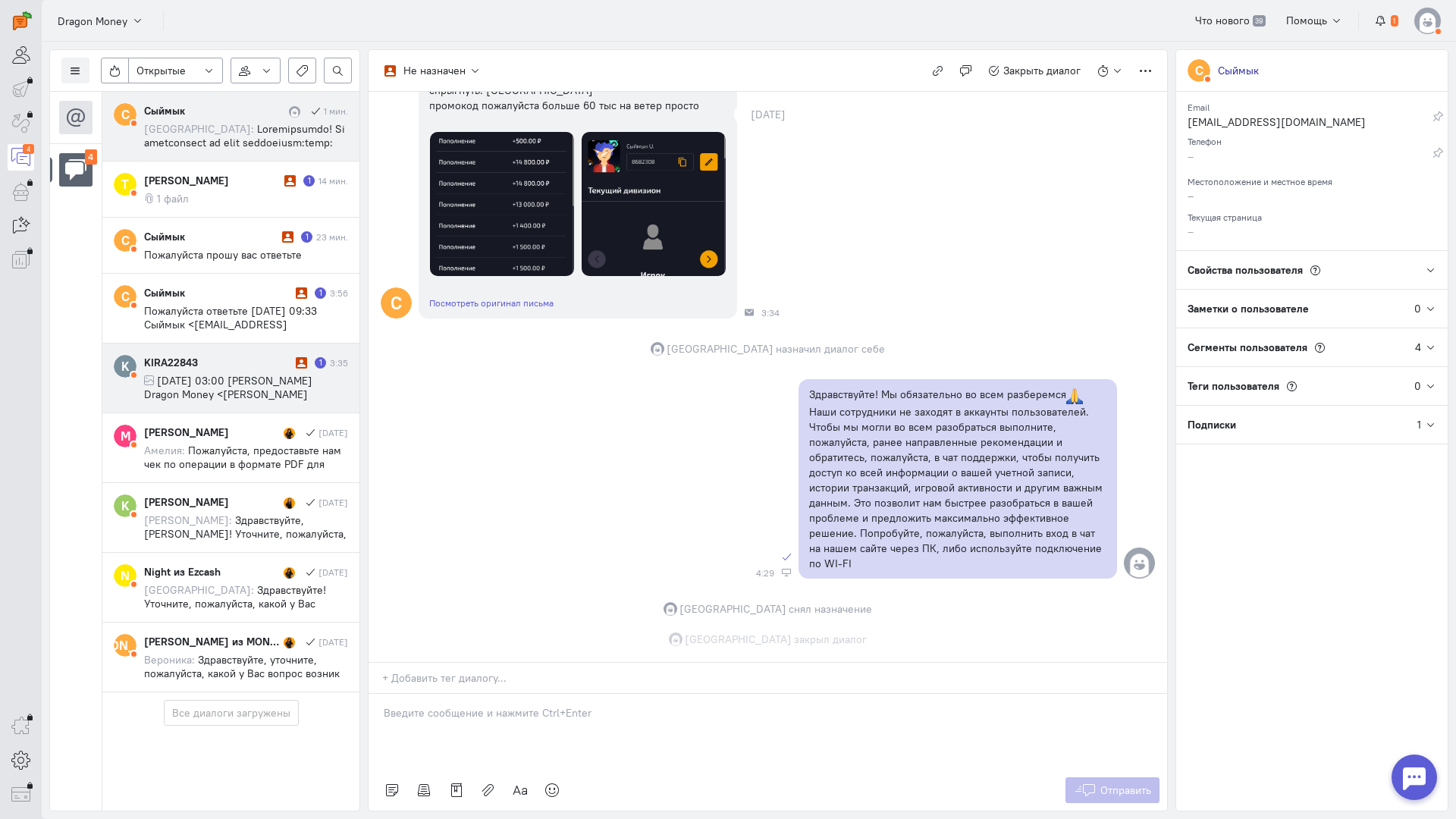
scroll to position [209, 0]
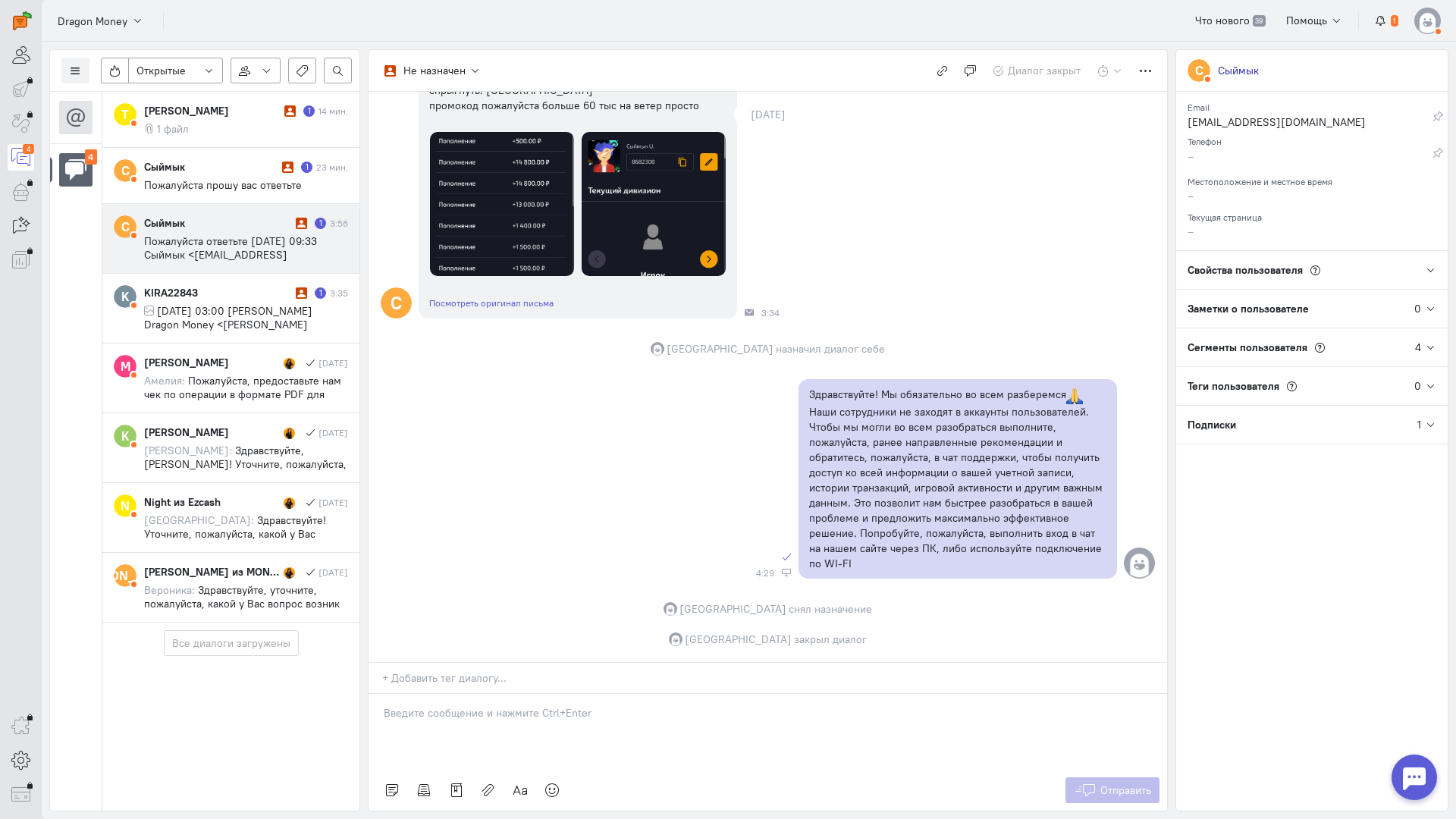
click at [248, 244] on span "Пожалуйста ответьте [DATE] 09:33 Сыймык <[EMAIL_ADDRESS][DOMAIN_NAME]>:" at bounding box center [230, 254] width 173 height 41
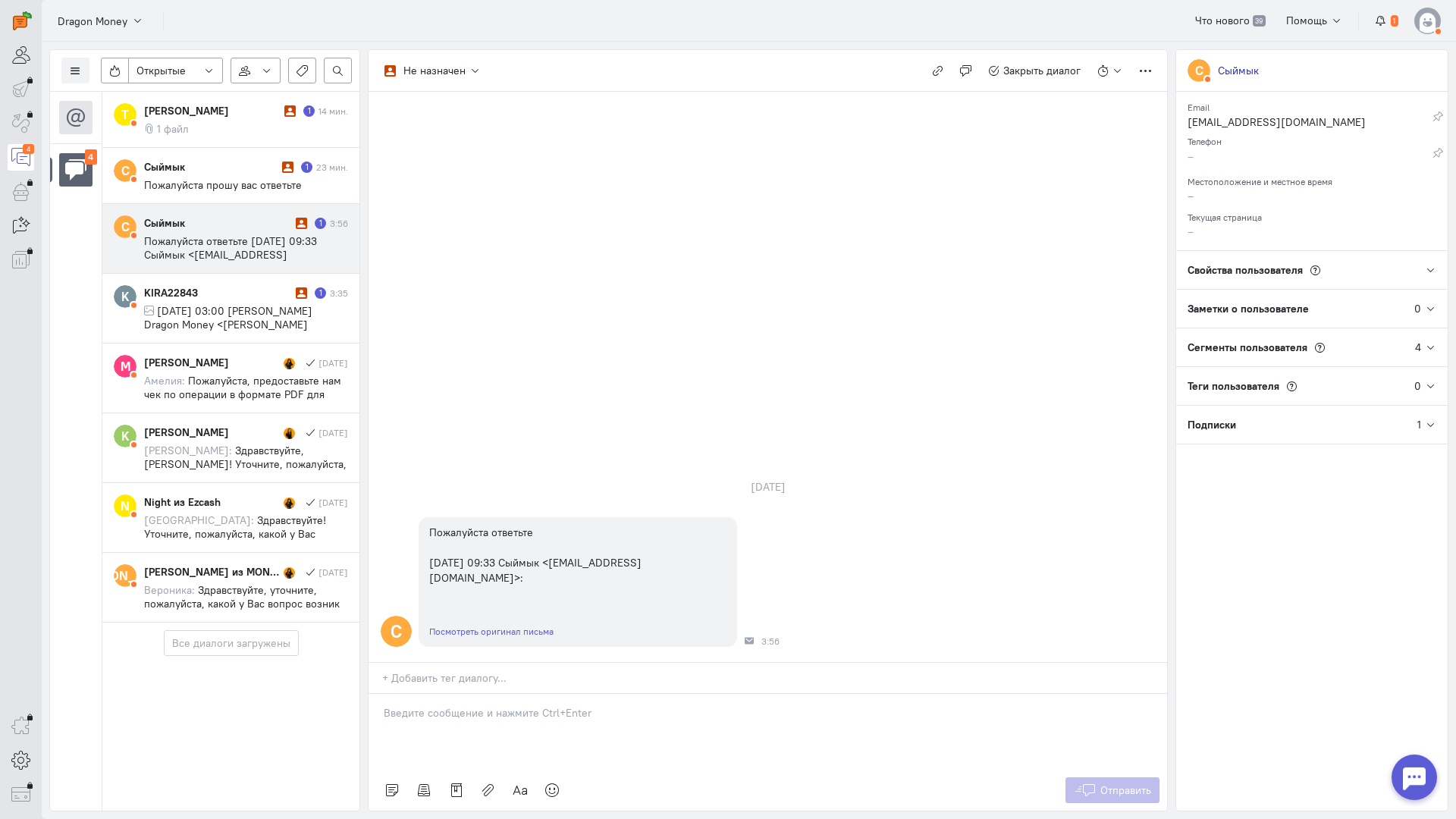
click at [533, 694] on div at bounding box center [767, 732] width 798 height 76
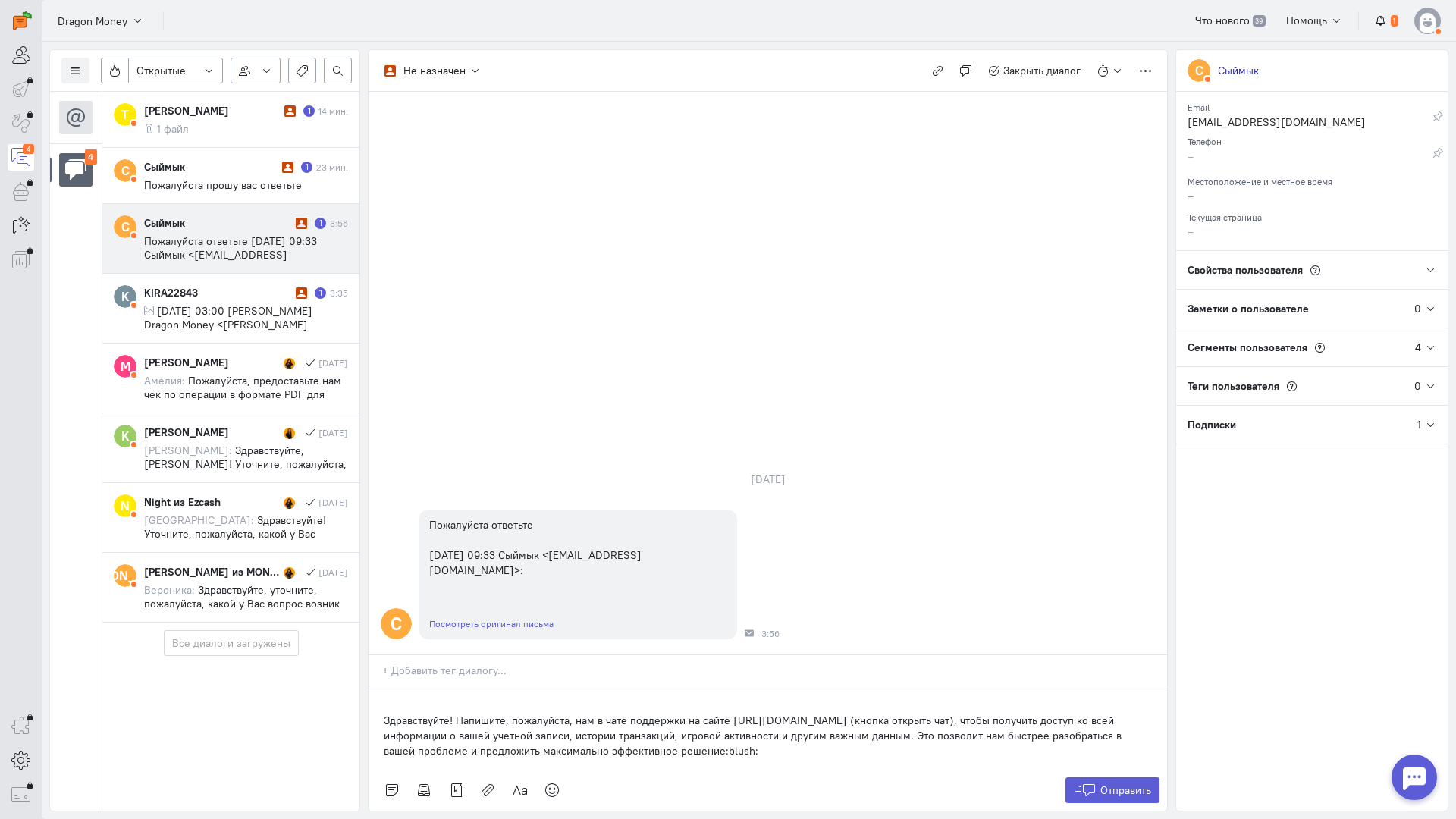
click at [380, 686] on div "Здравствуйте! Напишите, пожалуйста, нам в чате поддержки на сайте [URL][DOMAIN_…" at bounding box center [767, 728] width 798 height 83
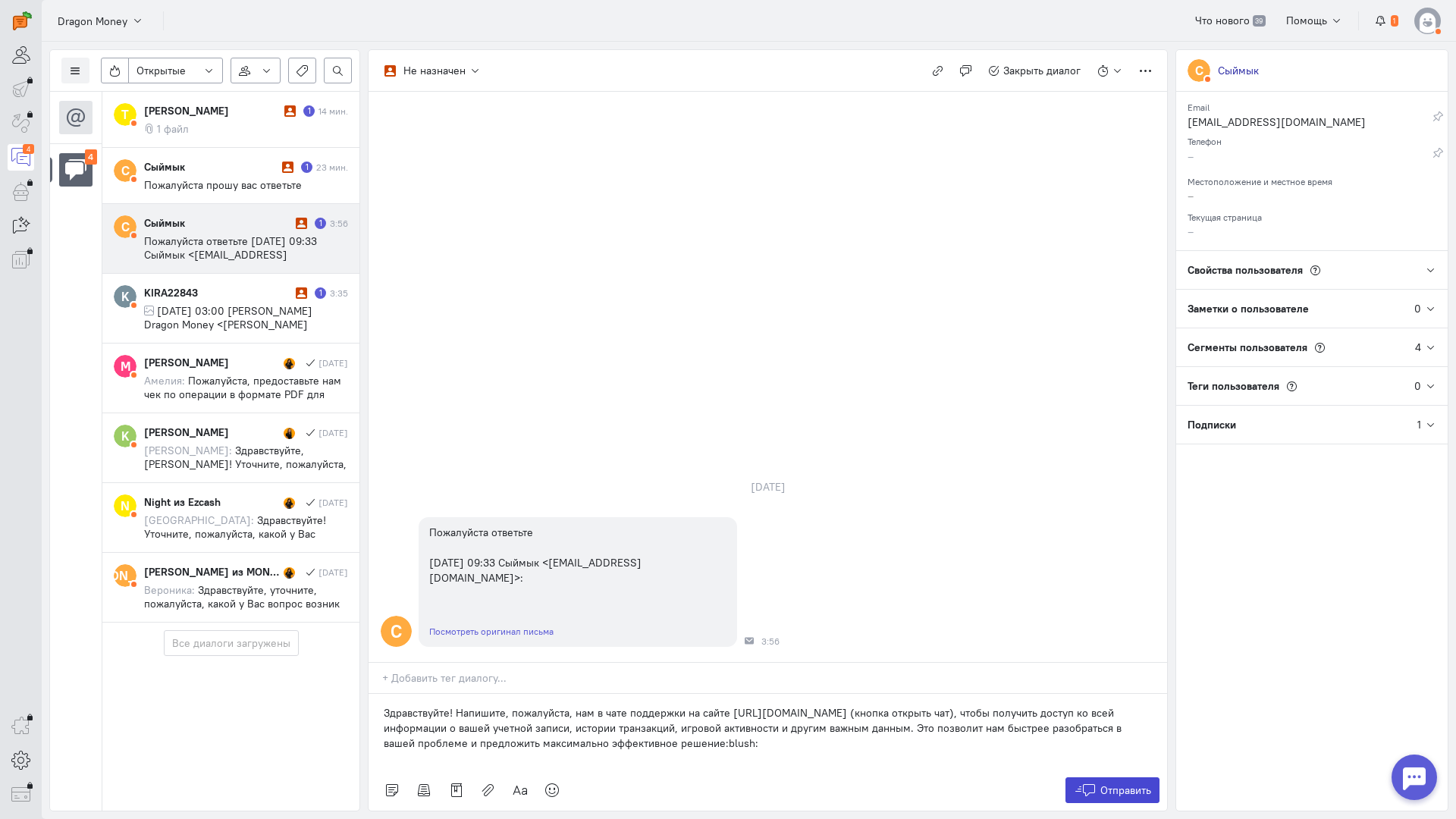
click at [1107, 777] on button "Отправить" at bounding box center [1113, 790] width 95 height 26
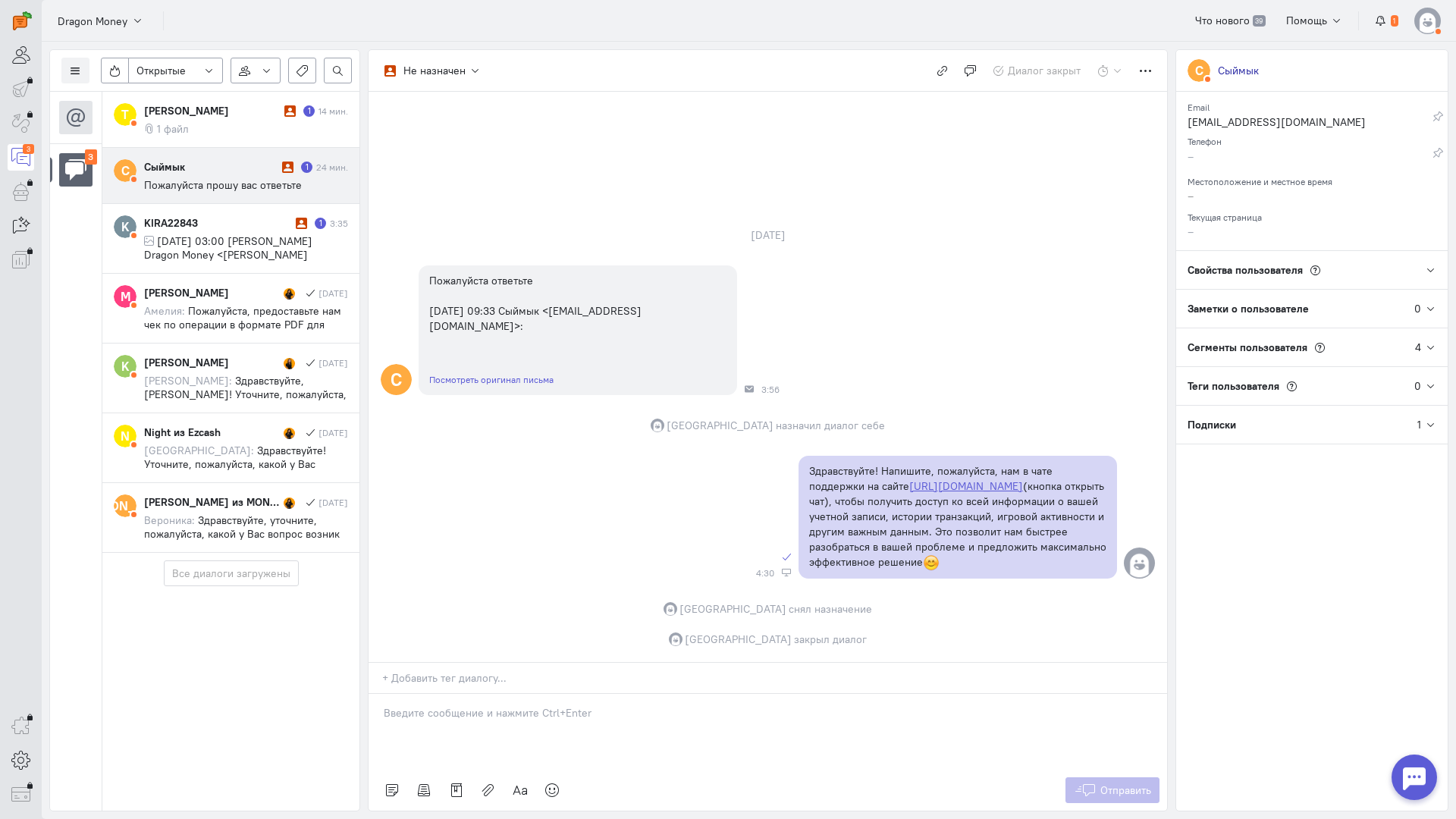
click at [259, 182] on span "Пожалуйста прошу вас ответьте" at bounding box center [222, 185] width 157 height 14
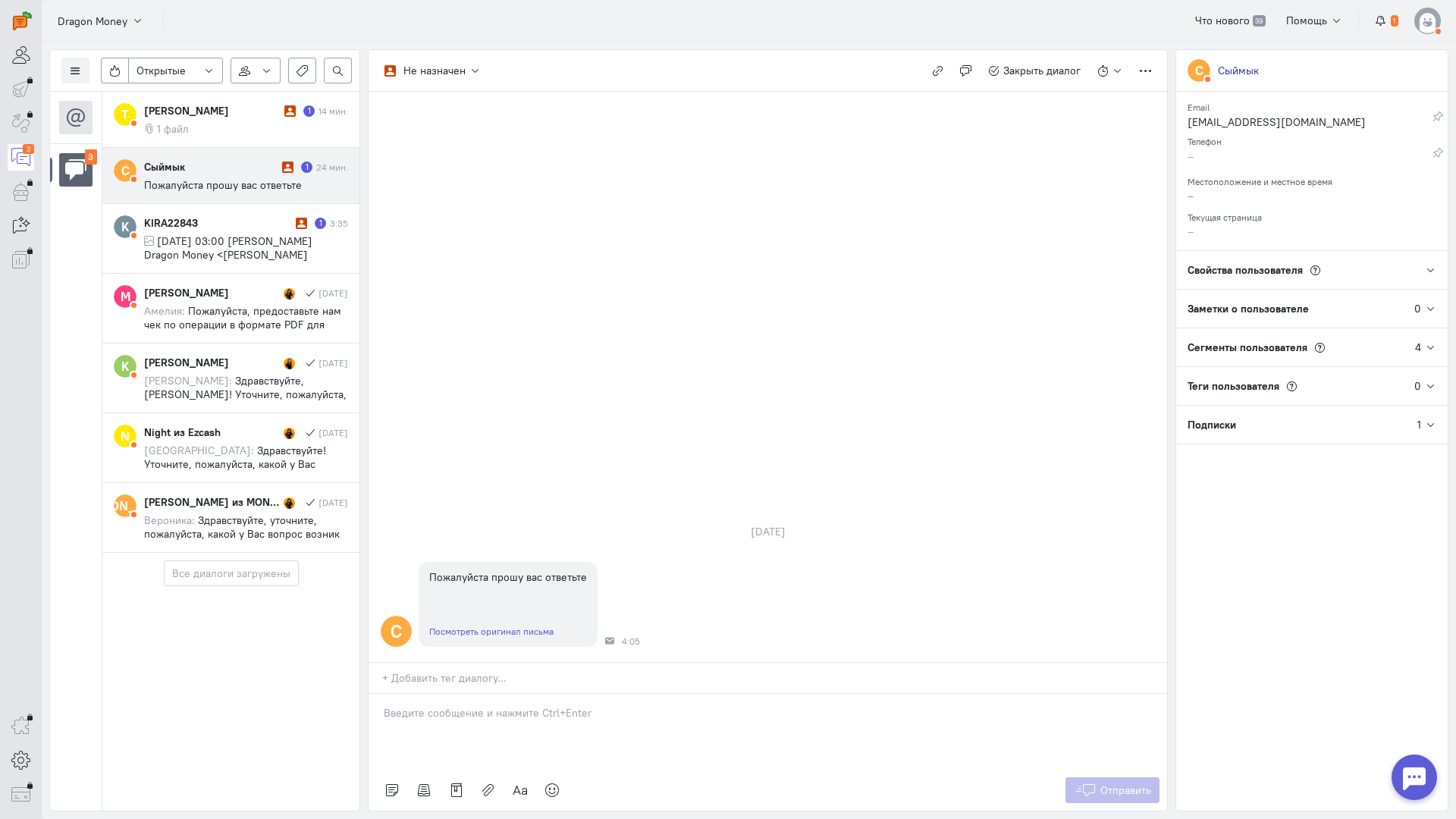
click at [499, 706] on p at bounding box center [768, 713] width 769 height 15
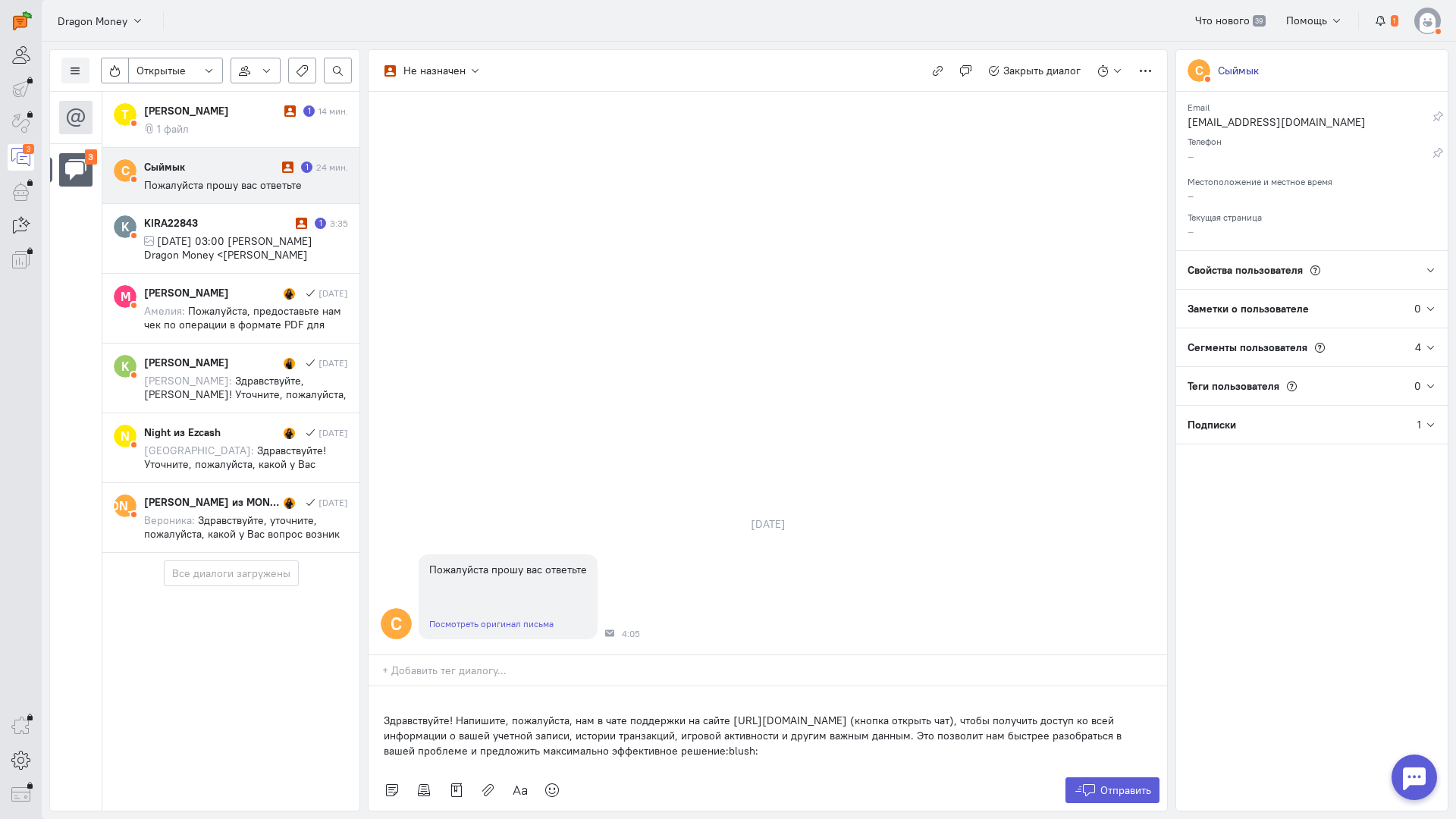
drag, startPoint x: 374, startPoint y: 622, endPoint x: 380, endPoint y: 627, distance: 7.8
click at [380, 686] on div "Здравствуйте! Напишите, пожалуйста, нам в чате поддержки на сайте [URL][DOMAIN_…" at bounding box center [767, 728] width 798 height 83
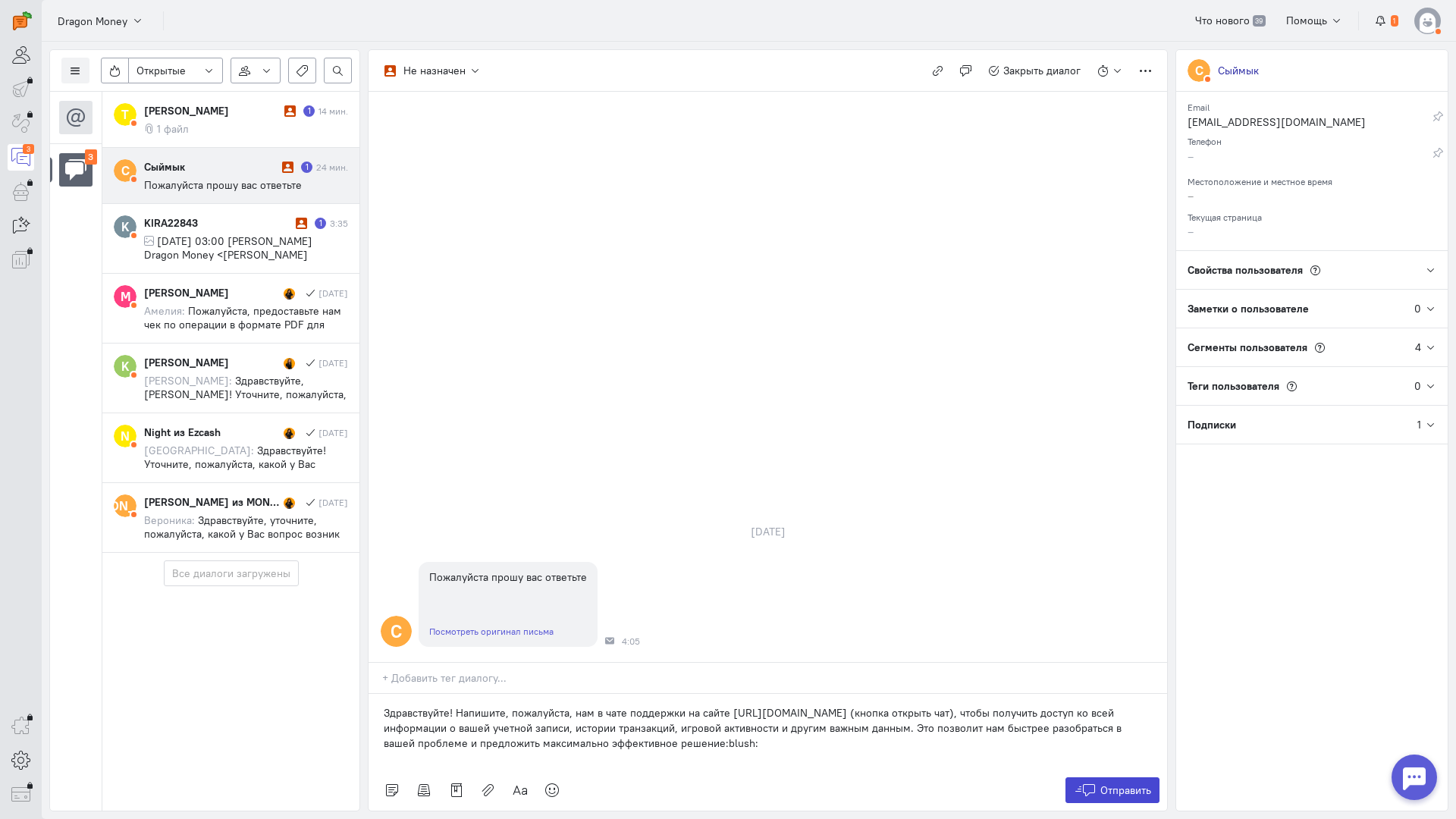
click at [1120, 777] on button "Отправить" at bounding box center [1113, 790] width 95 height 26
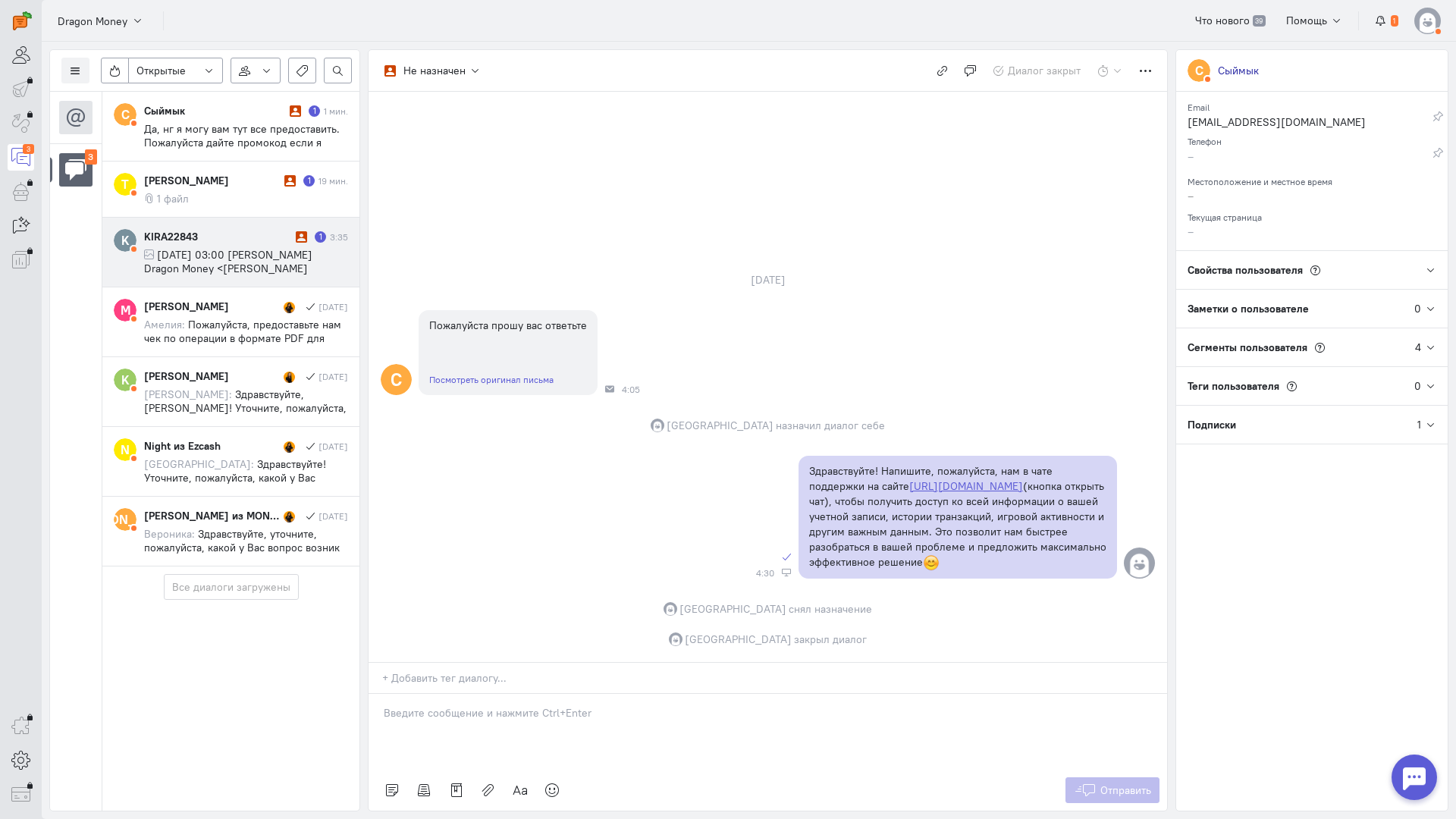
click at [200, 241] on div "KIRA22843" at bounding box center [217, 237] width 148 height 15
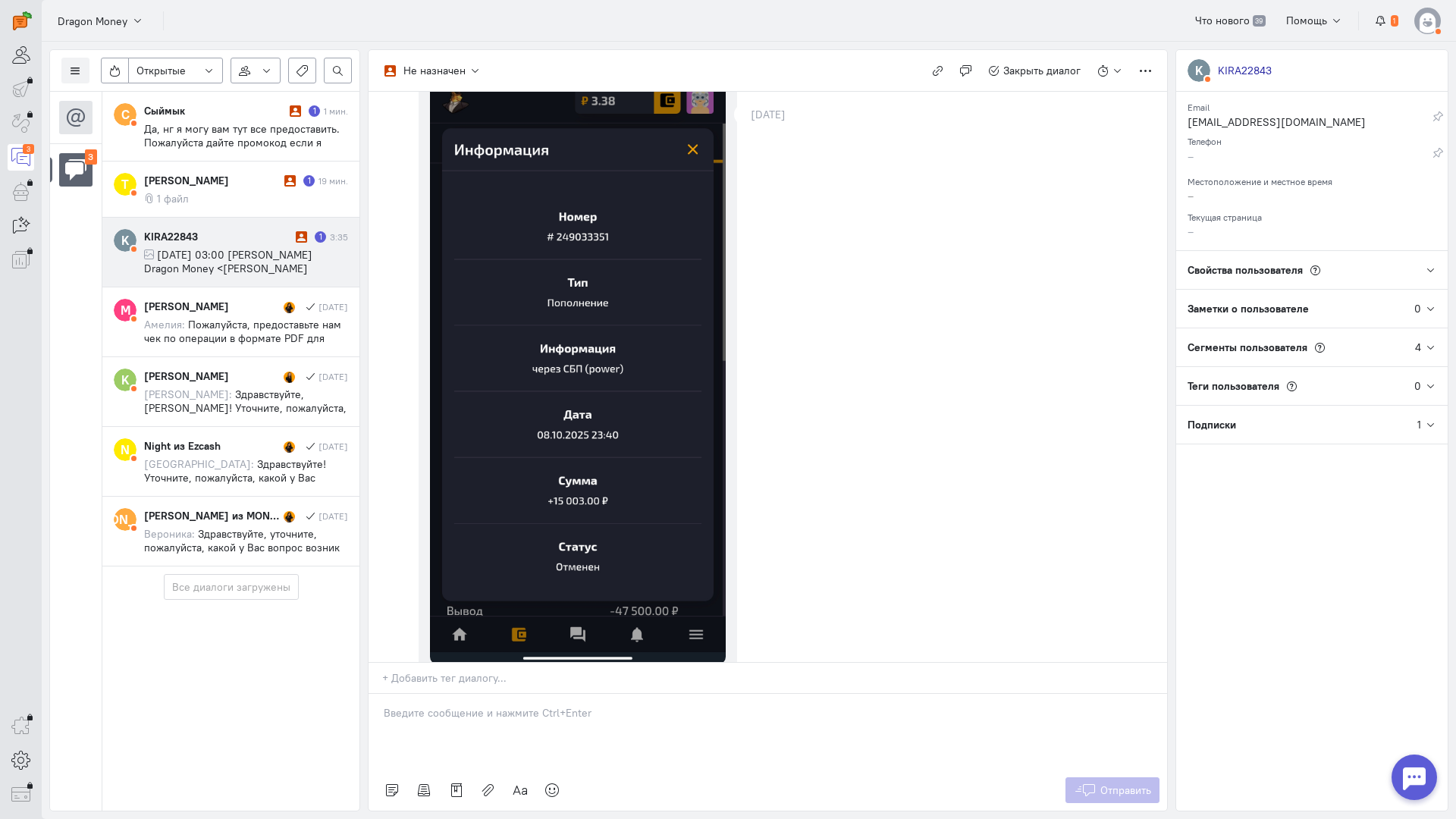
scroll to position [1761, 0]
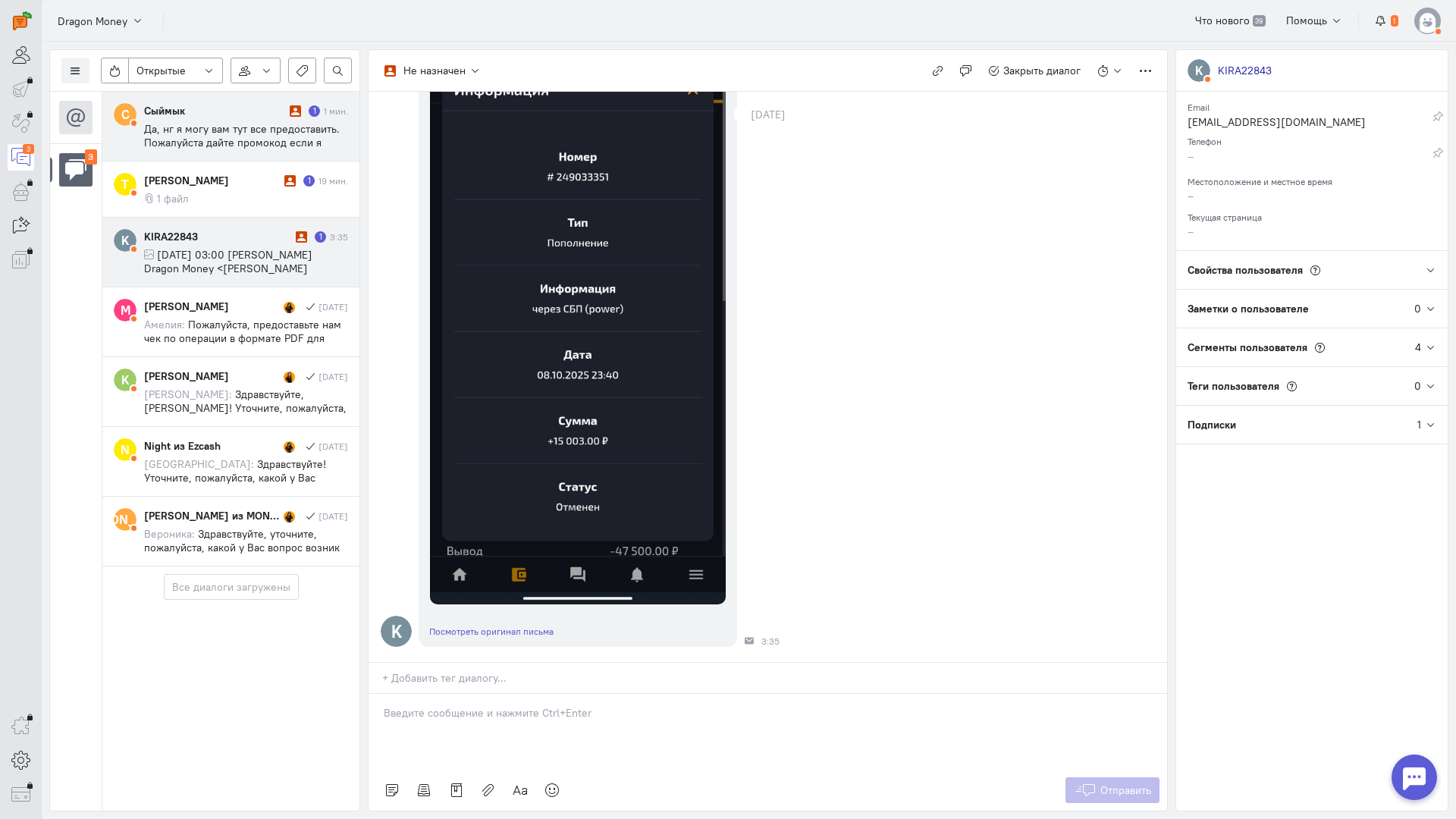
click at [242, 141] on span "Да, нг я могу вам тут все предоставить. Пожалуйста дайте промокод если я больше…" at bounding box center [245, 170] width 203 height 96
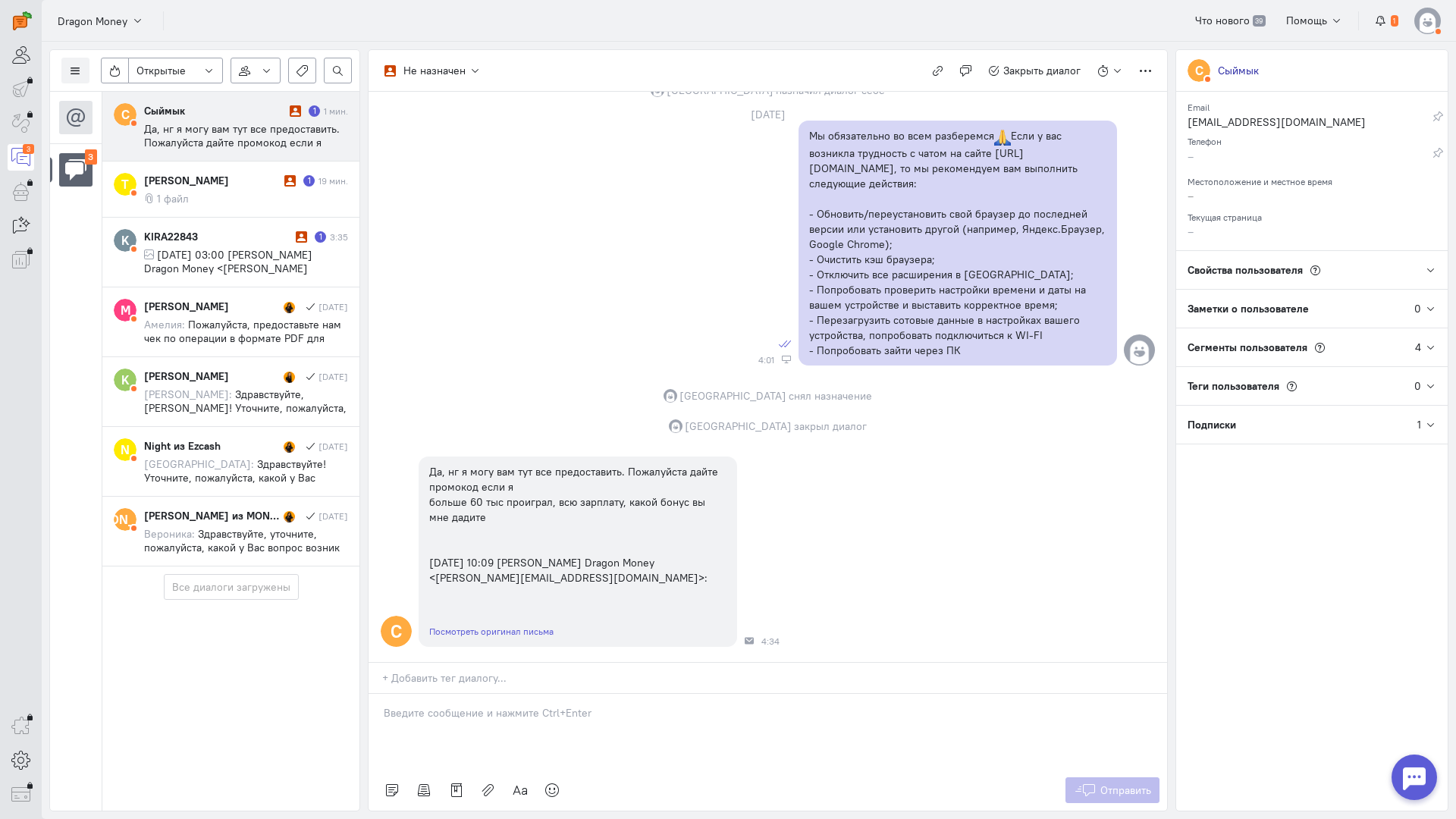
scroll to position [885, 0]
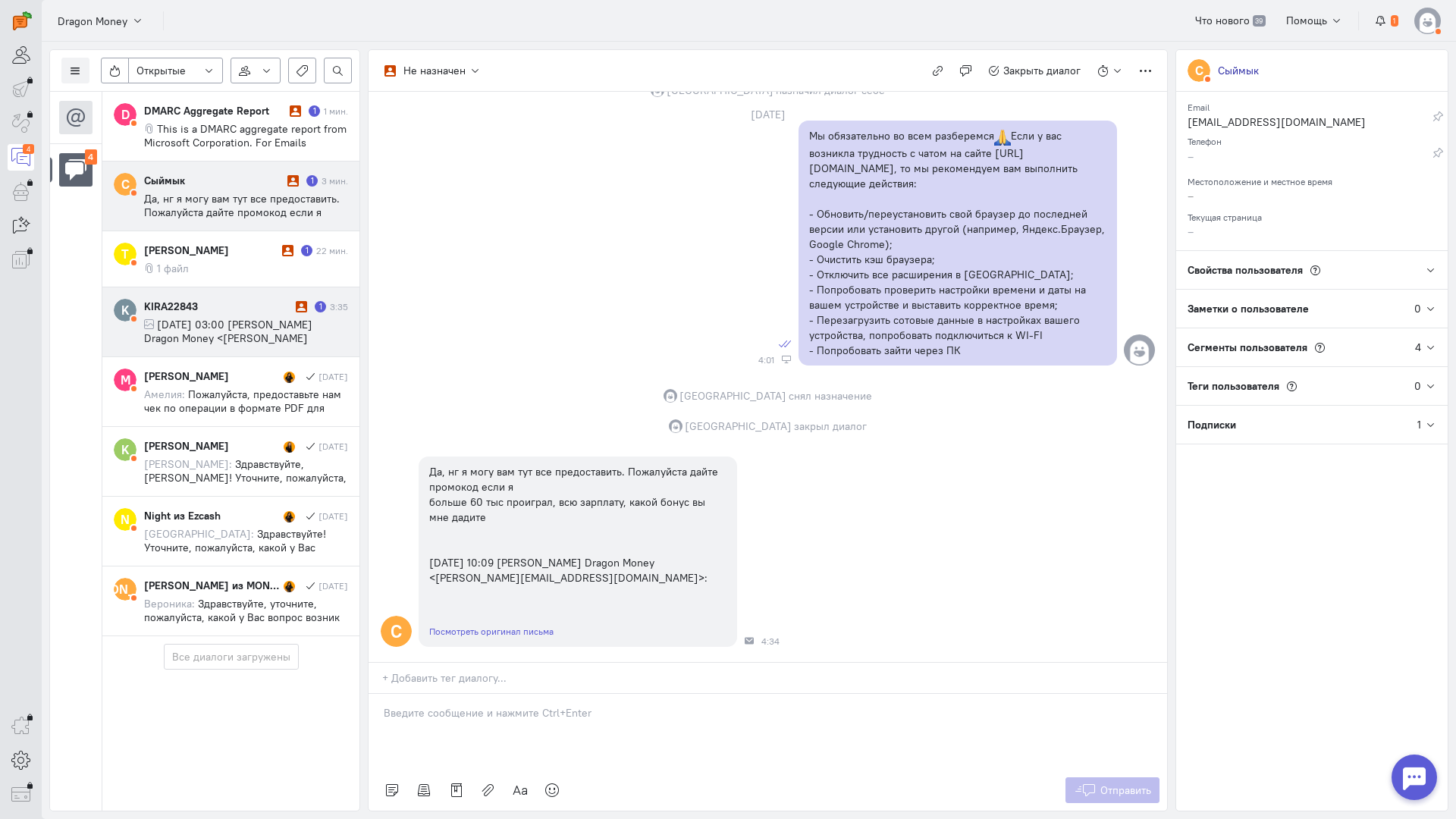
click at [229, 331] on span "[DATE] 03:00 [PERSON_NAME] Dragon Money <[PERSON_NAME][EMAIL_ADDRESS][DOMAIN_NA…" at bounding box center [237, 338] width 187 height 41
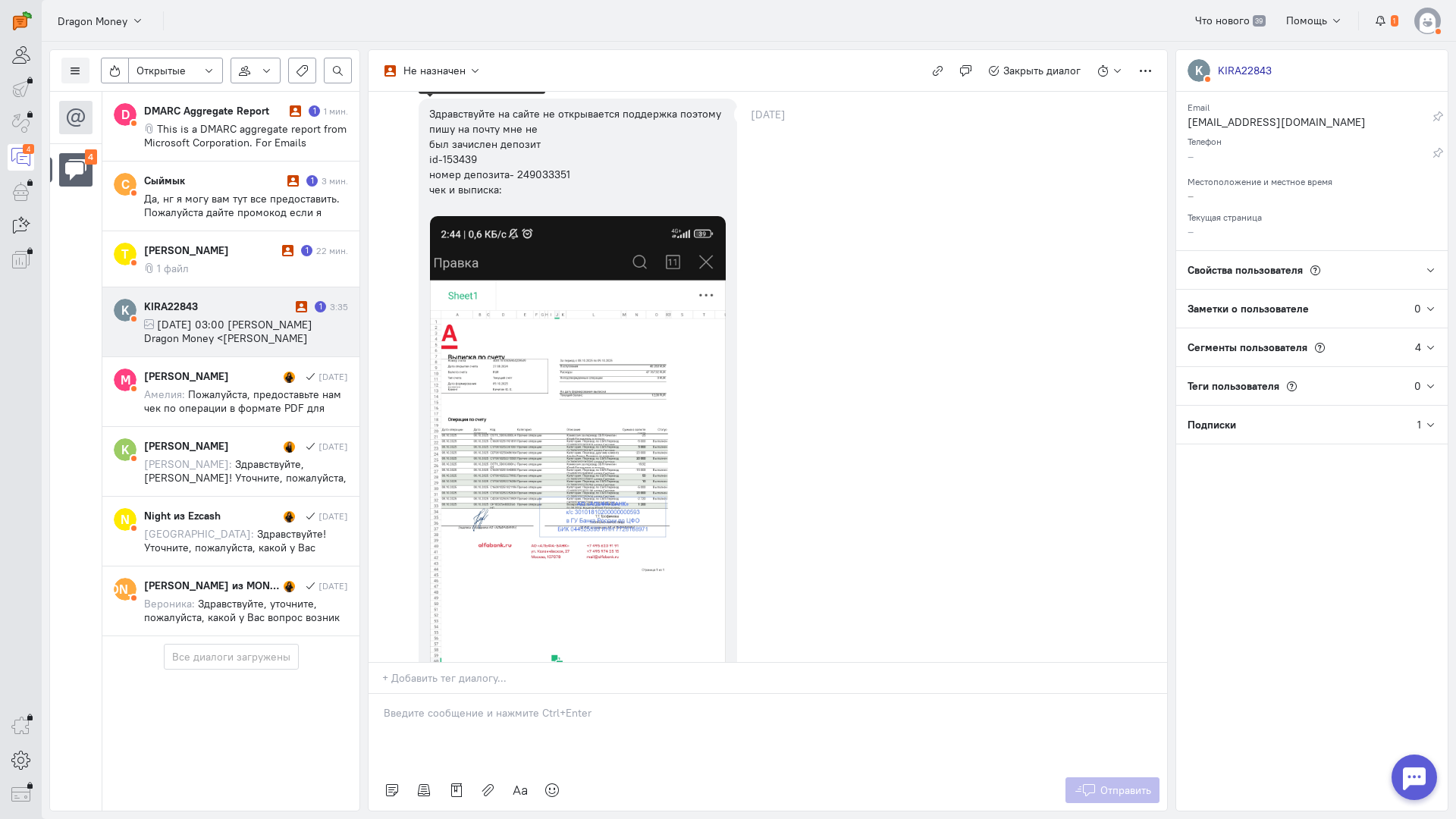
scroll to position [0, 0]
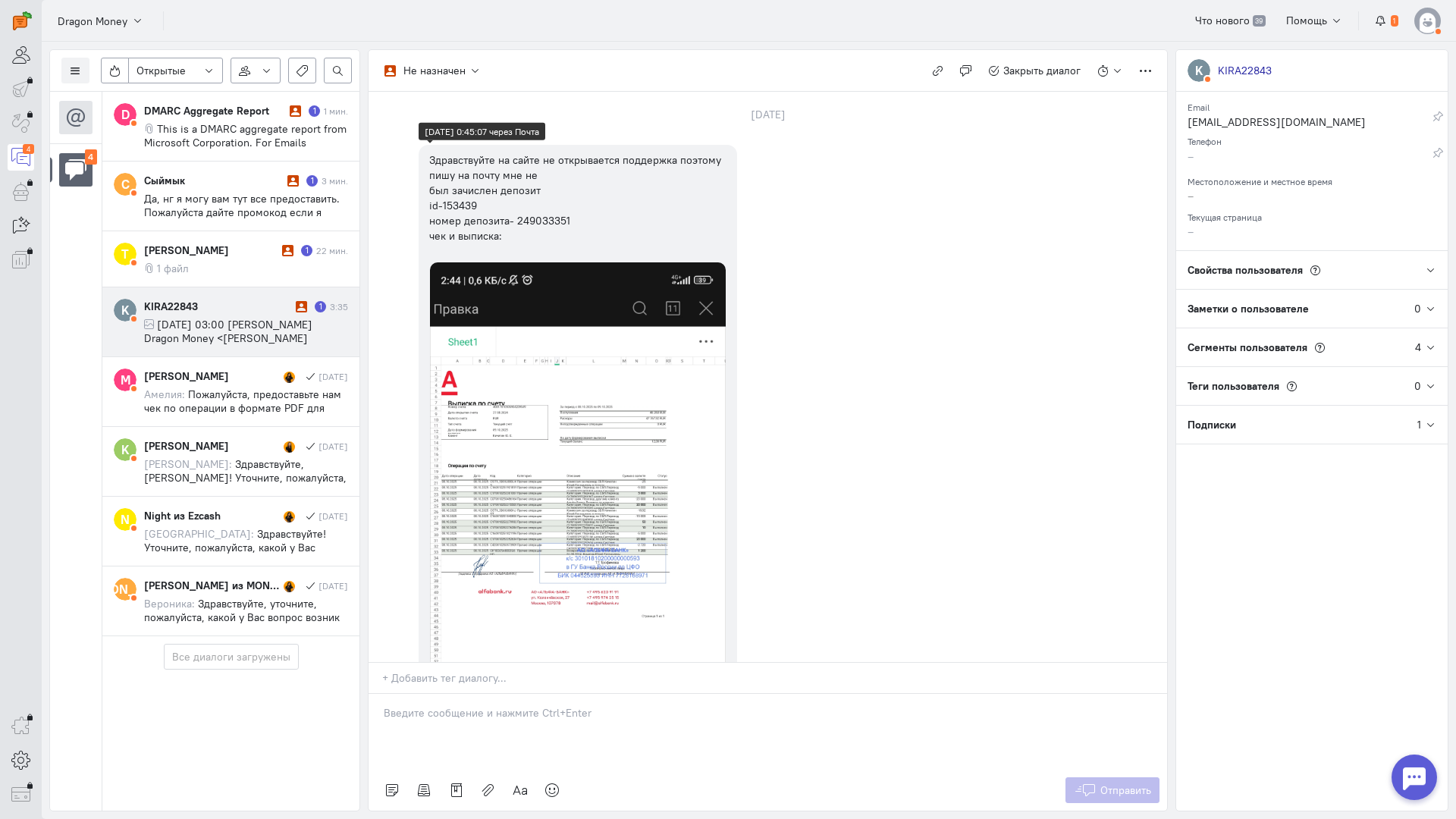
click at [468, 201] on div "Здравствуйте на сайте не открывается поддержка поэтому пишу на почту мне не был…" at bounding box center [578, 198] width 297 height 91
copy div "153439"
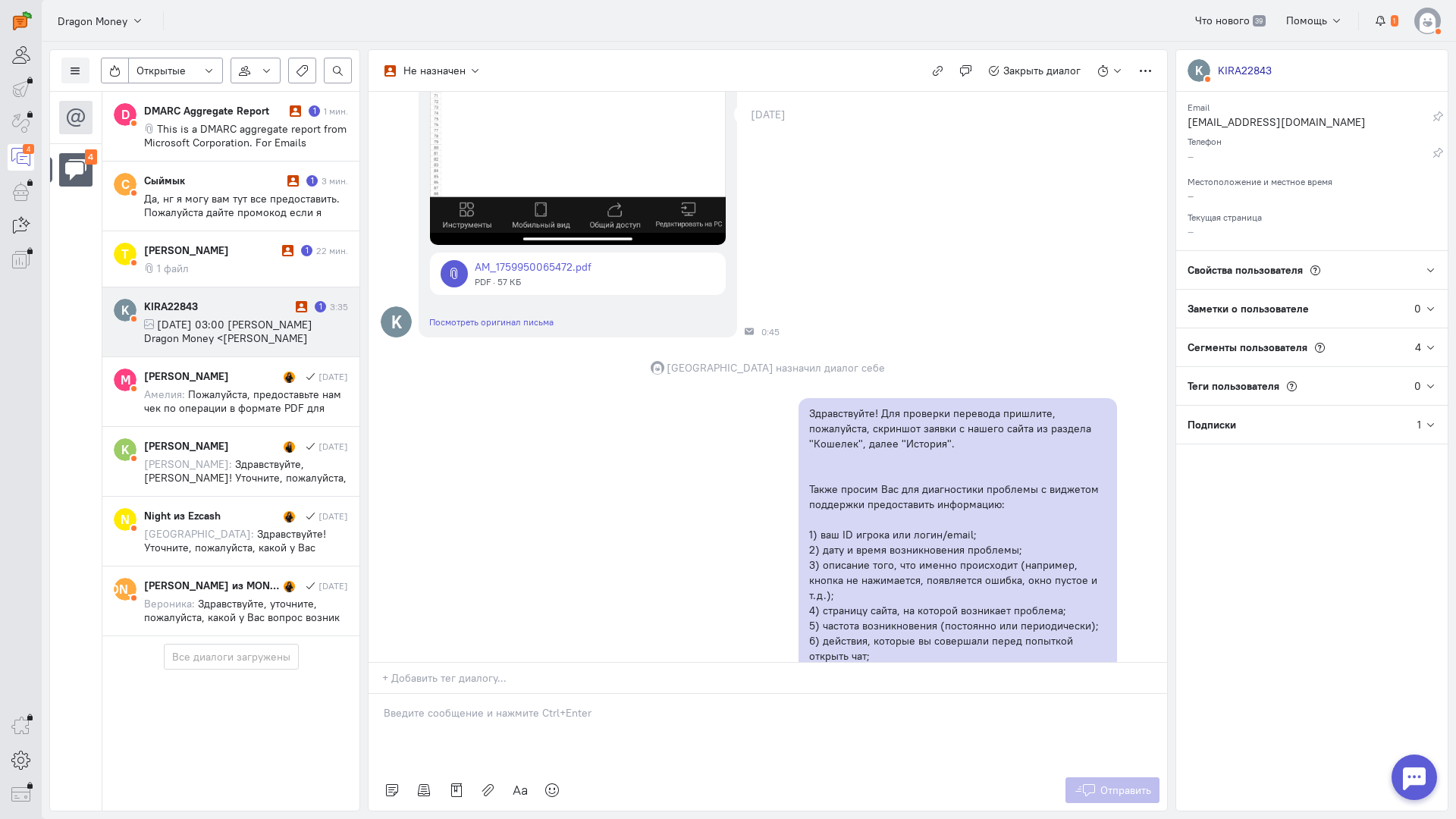
scroll to position [682, 0]
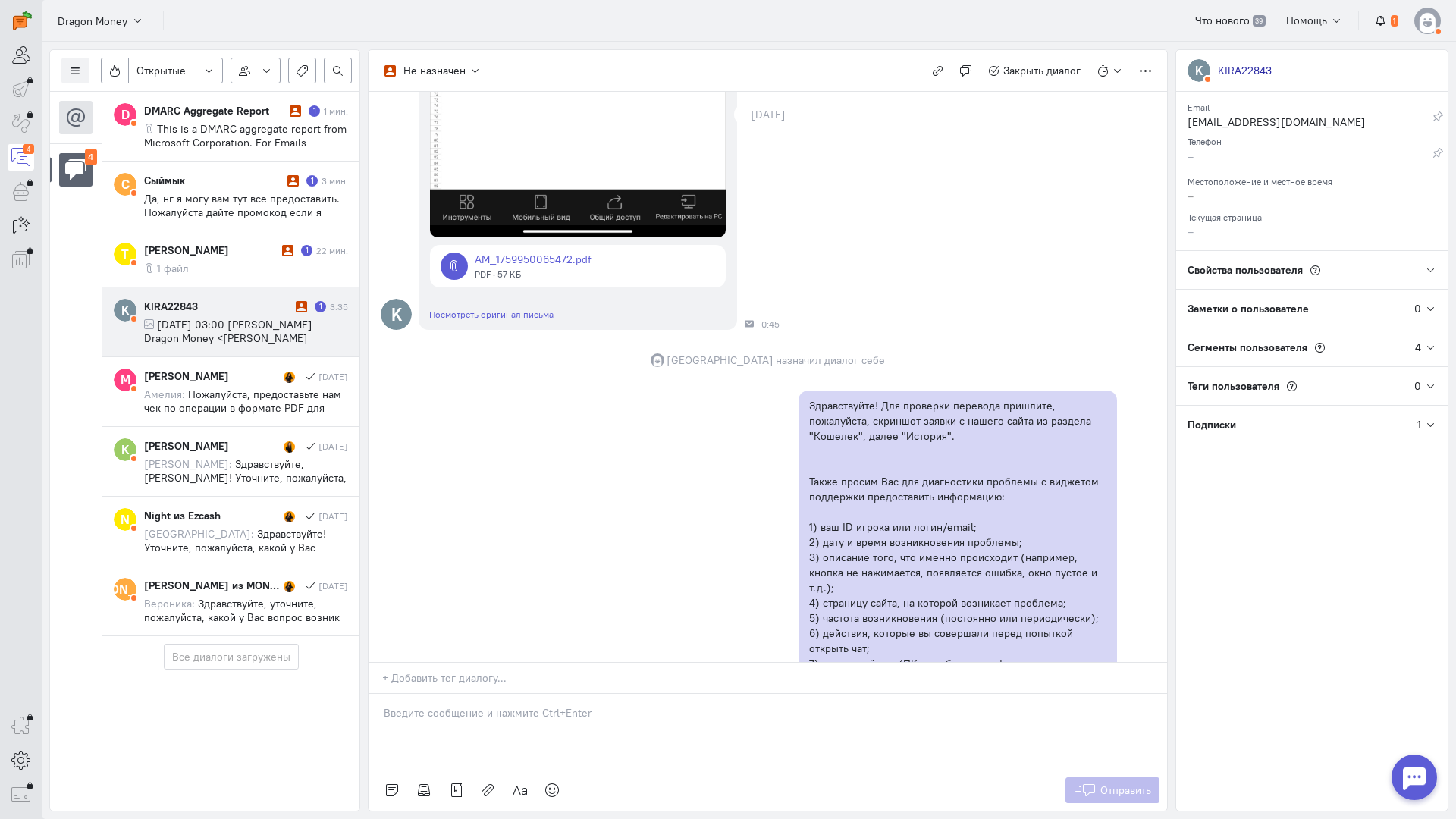
click at [545, 256] on link at bounding box center [578, 266] width 296 height 42
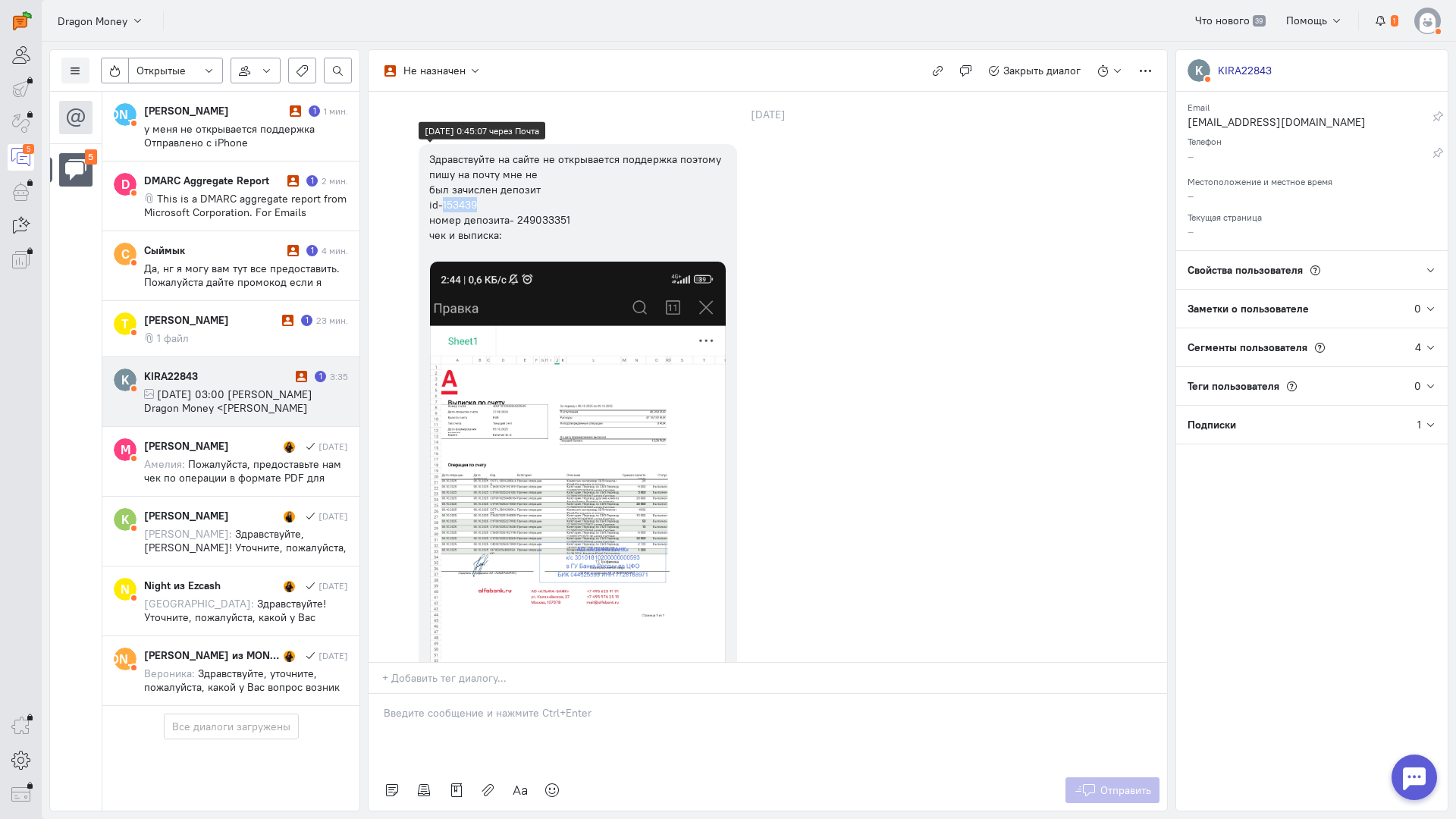
scroll to position [0, 0]
click at [551, 222] on div "Здравствуйте на сайте не открывается поддержка поэтому пишу на почту мне не был…" at bounding box center [578, 198] width 297 height 91
copy div "249033351"
click at [551, 222] on div "Здравствуйте на сайте не открывается поддержка поэтому пишу на почту мне не был…" at bounding box center [578, 198] width 297 height 91
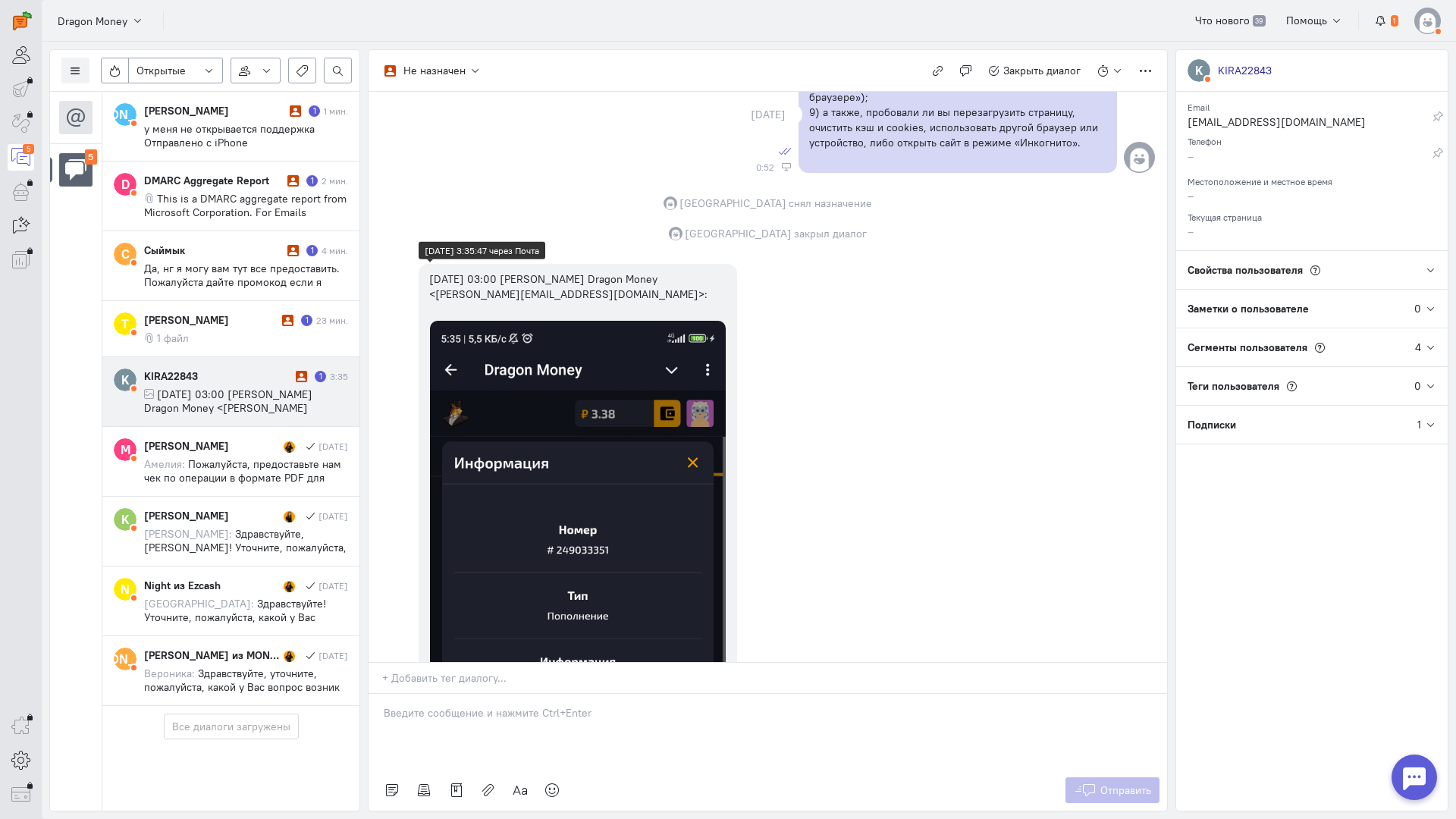
scroll to position [1609, 0]
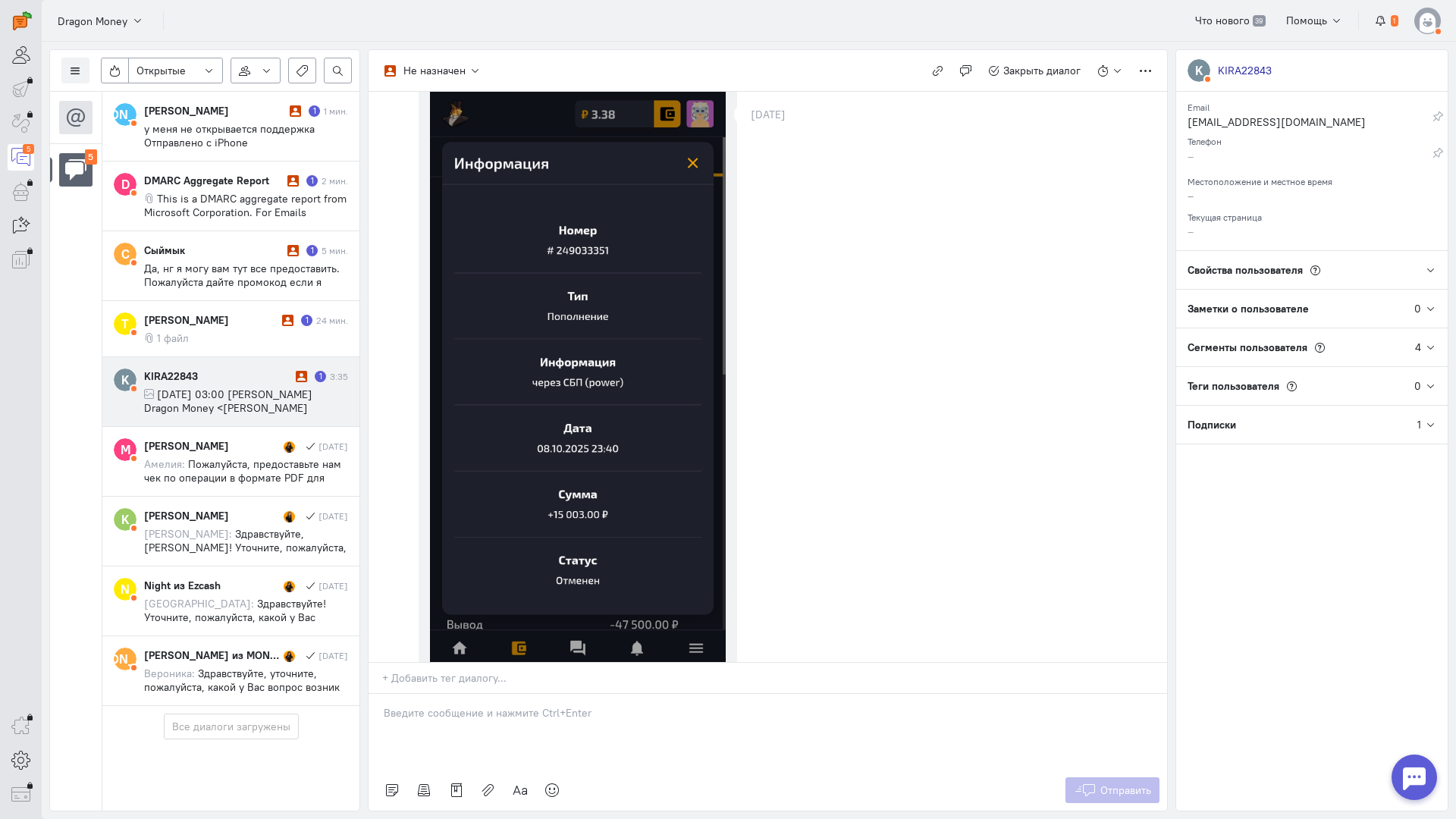
click at [559, 706] on p at bounding box center [768, 713] width 769 height 15
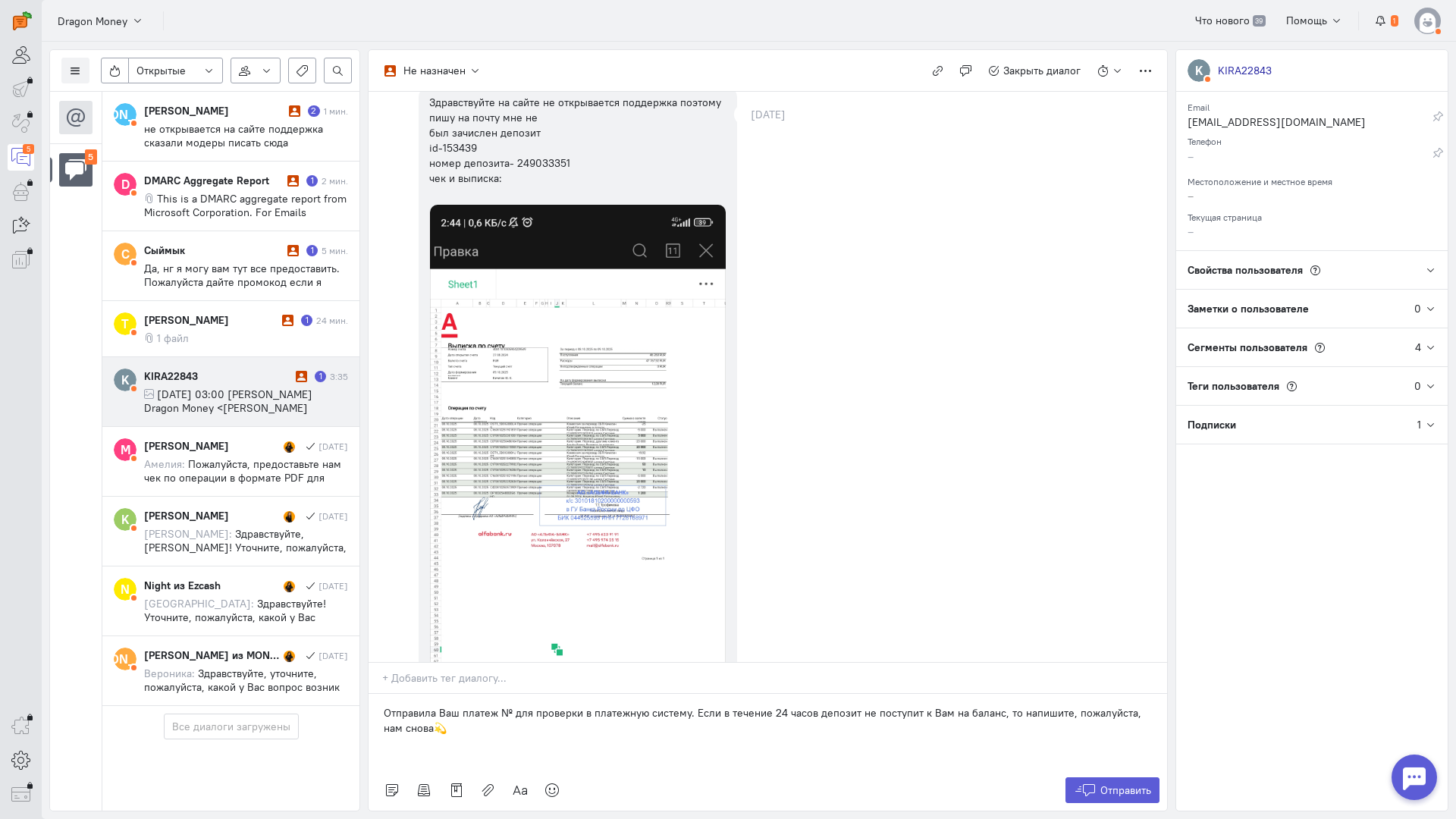
scroll to position [0, 0]
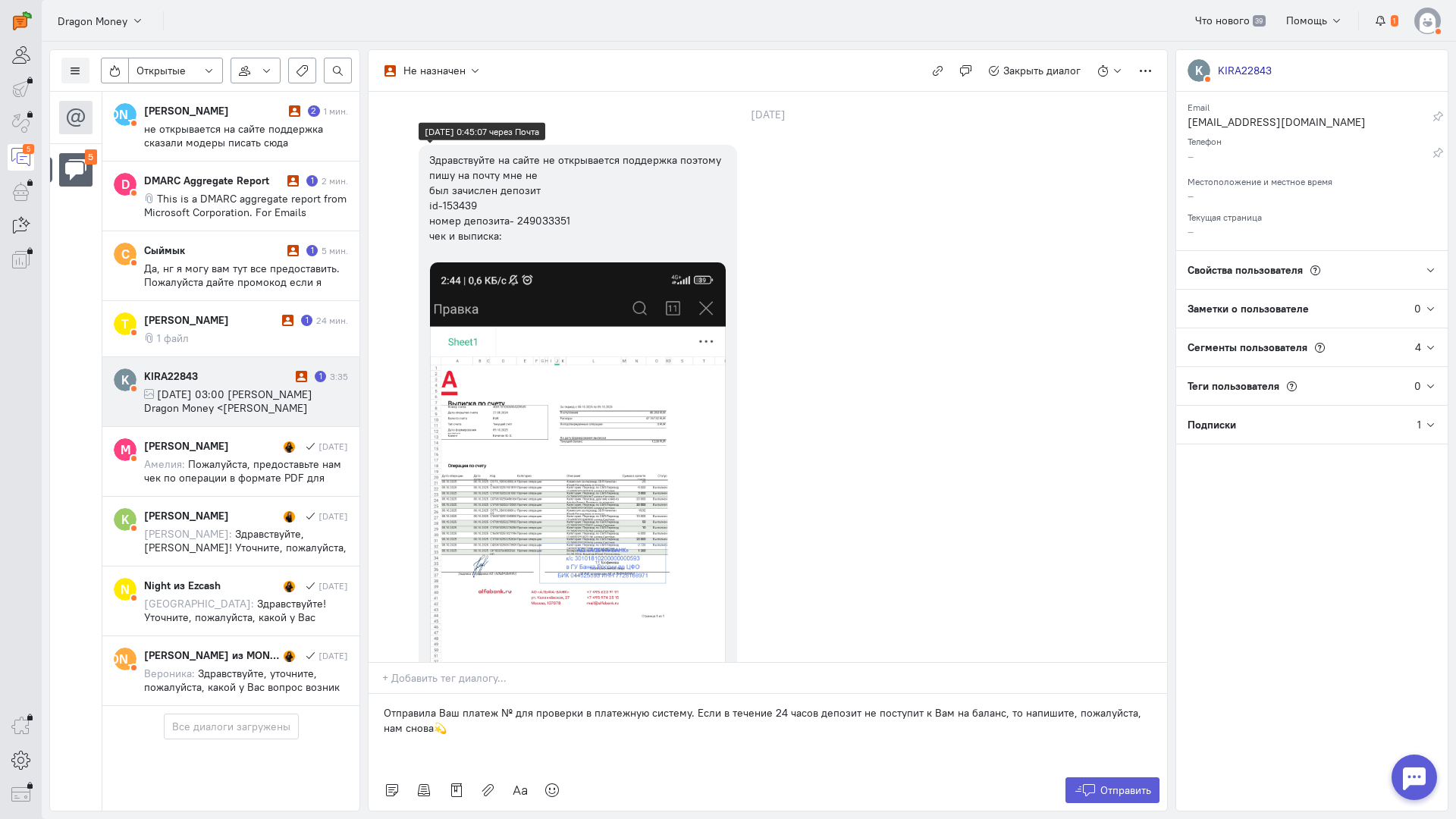
click at [548, 223] on div "Здравствуйте на сайте не открывается поддержка поэтому пишу на почту мне не был…" at bounding box center [578, 198] width 297 height 91
copy div "249033351"
click at [548, 223] on div "Здравствуйте на сайте не открывается поддержка поэтому пишу на почту мне не был…" at bounding box center [578, 198] width 297 height 91
click at [509, 706] on p "Отправила Ваш платеж № для проверки в платежную систему. Если в течение 24 часо…" at bounding box center [768, 721] width 769 height 30
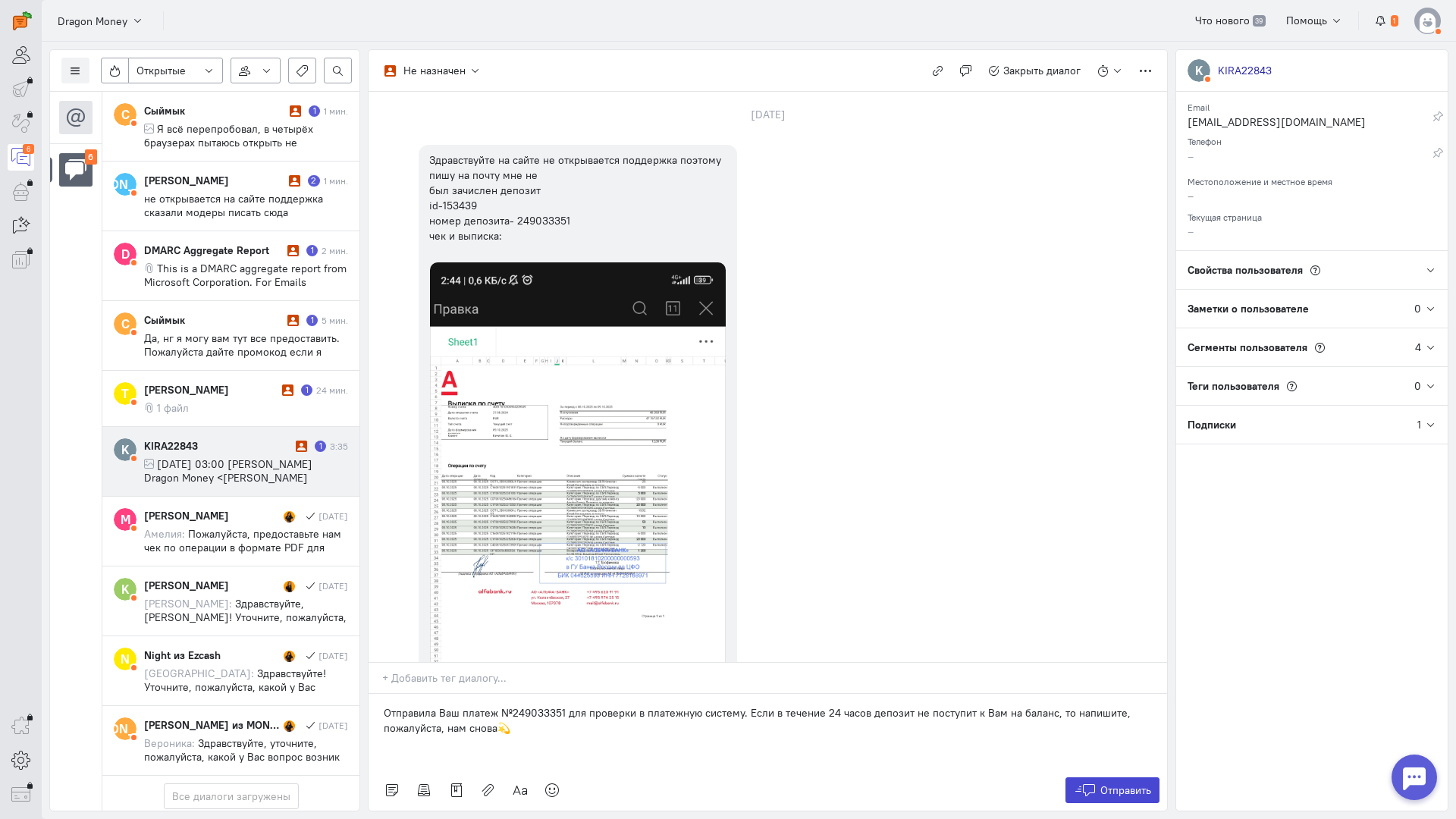
click at [1106, 784] on span "Отправить" at bounding box center [1126, 790] width 51 height 14
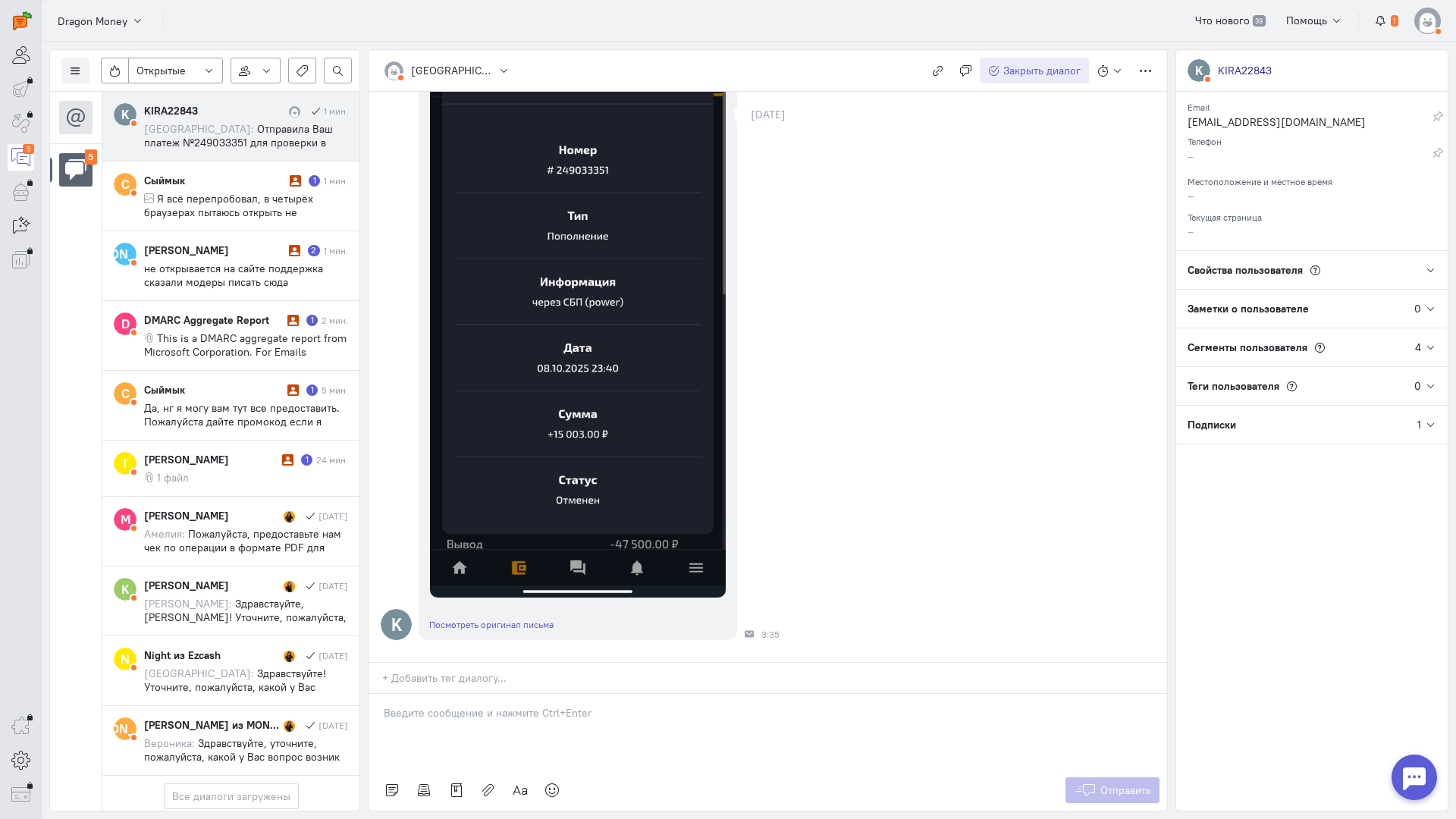
scroll to position [1442, 0]
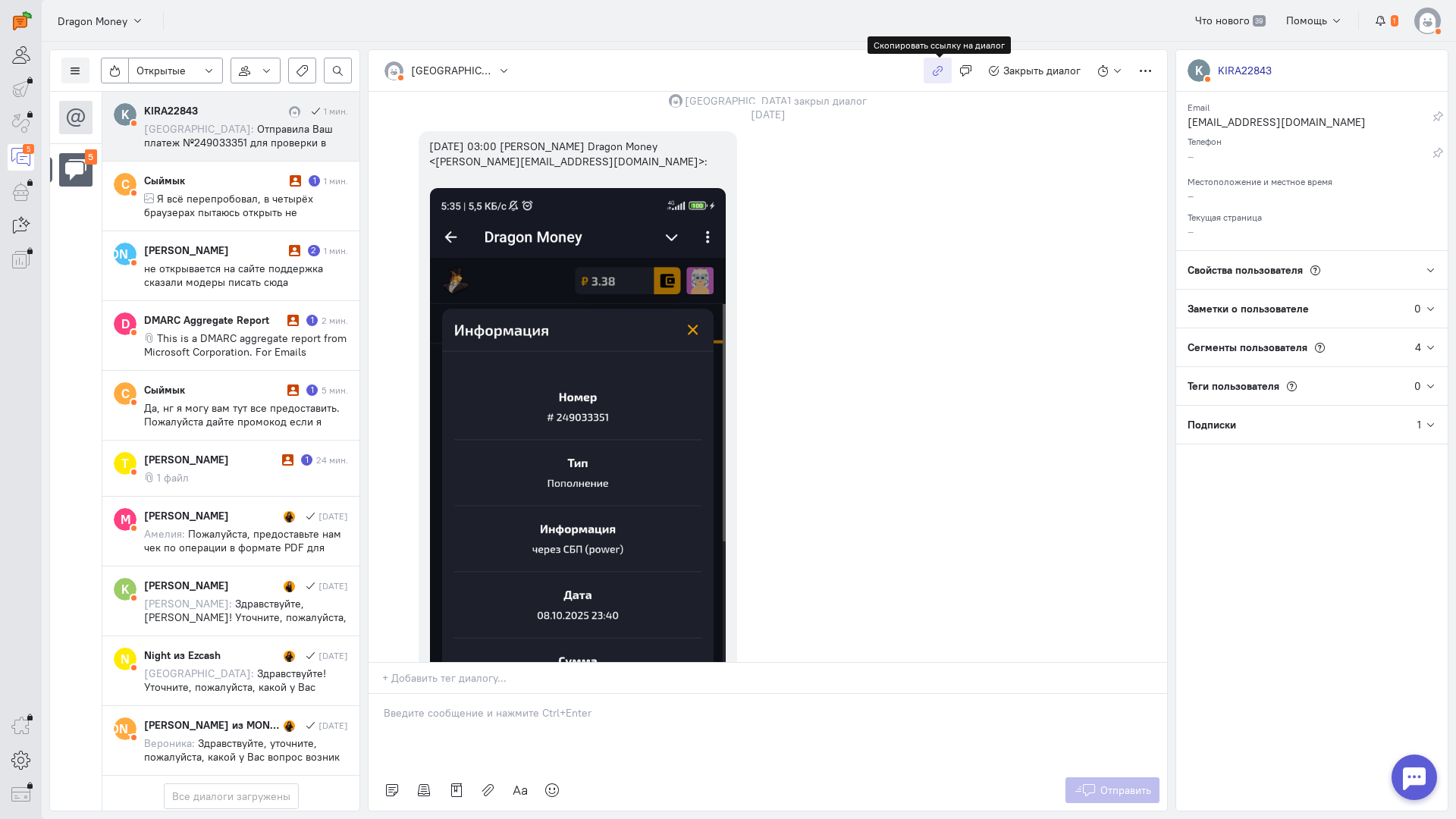
click at [941, 67] on icon "button" at bounding box center [938, 71] width 11 height 11
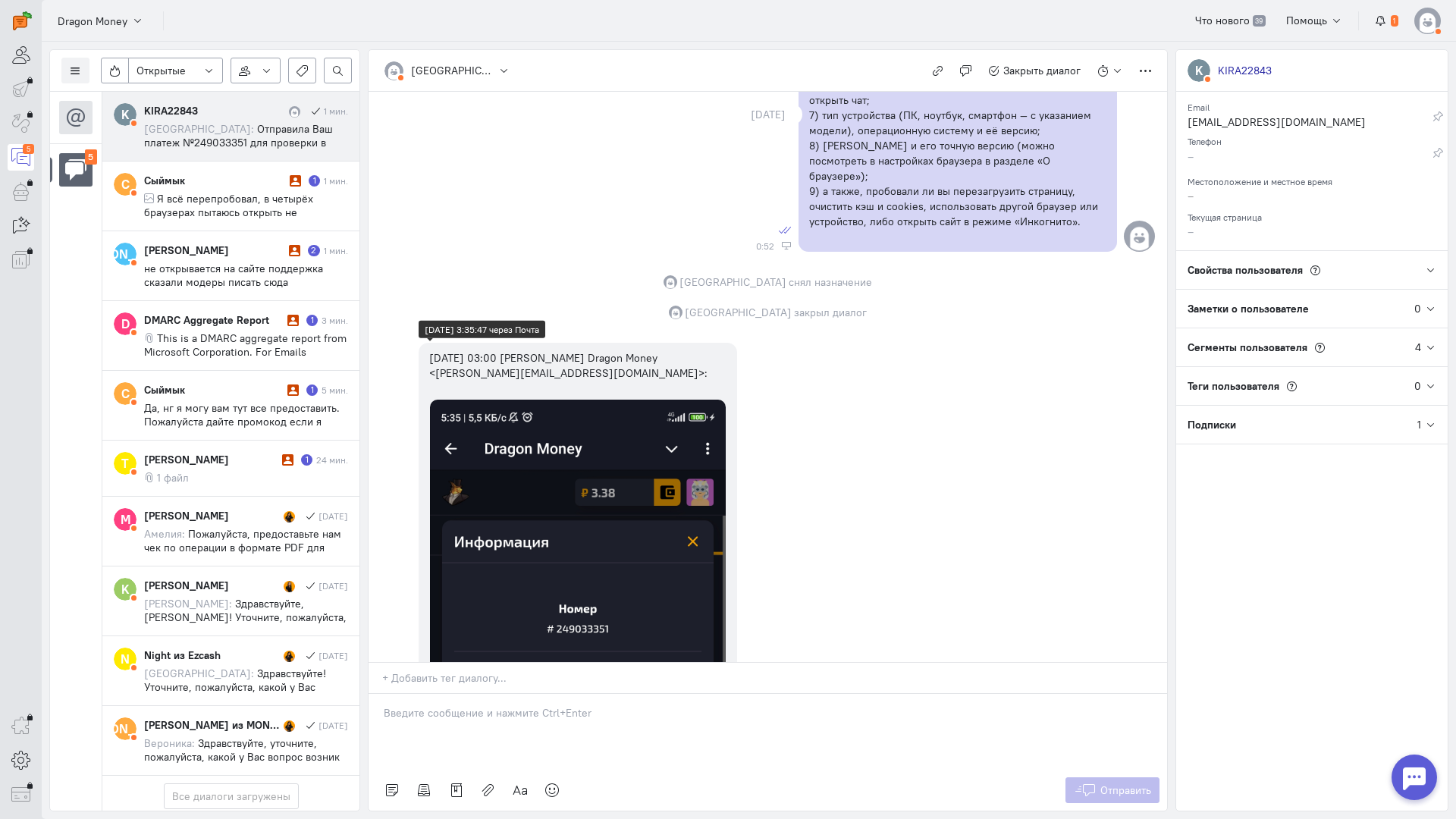
scroll to position [912, 0]
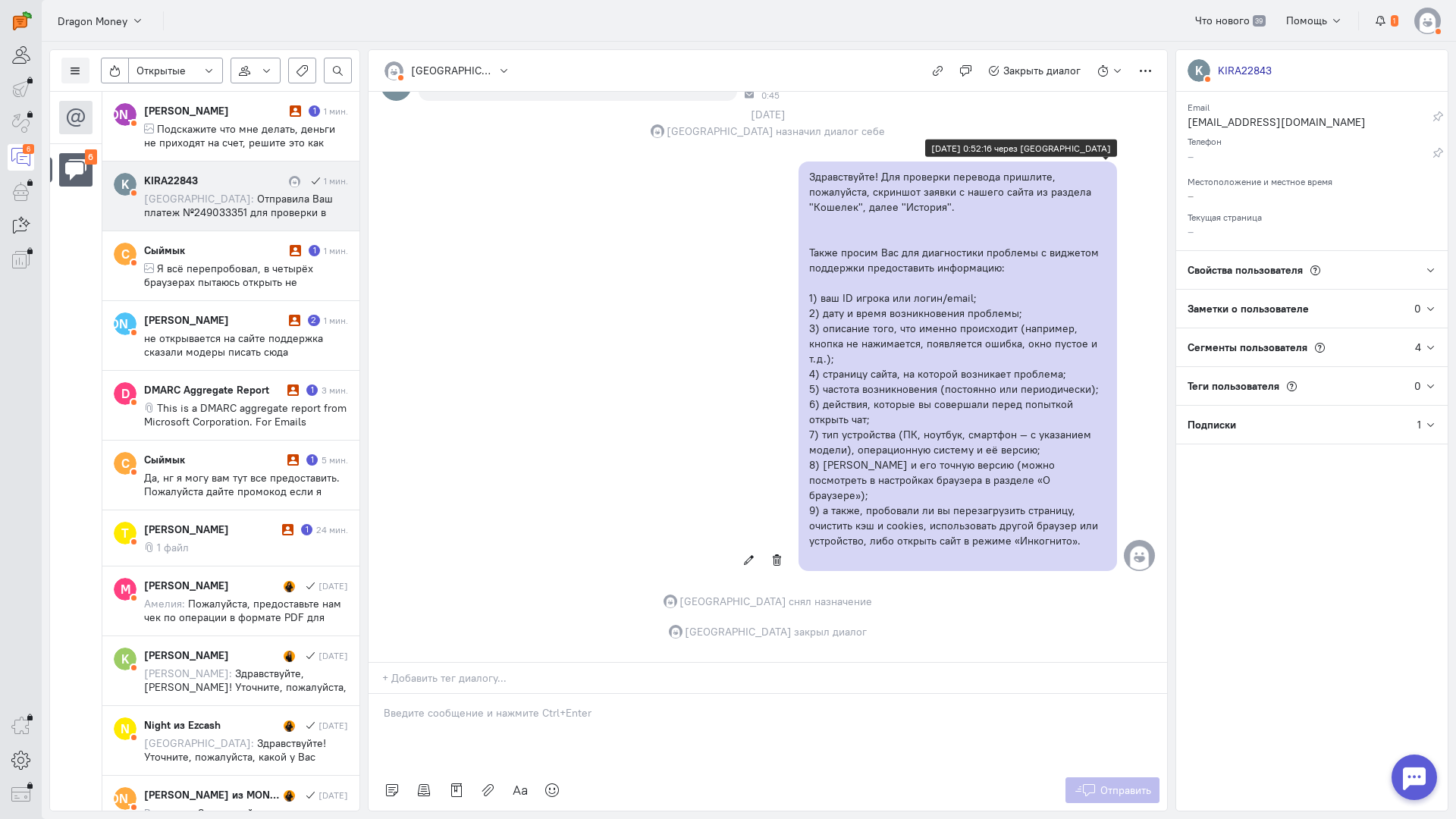
click at [804, 296] on div "Здравствуйте! Для проверки перевода пришлите, пожалуйста, скриншот заявки с наш…" at bounding box center [957, 366] width 319 height 410
click at [801, 292] on div "Здравствуйте! Для проверки перевода пришлите, пожалуйста, скриншот заявки с наш…" at bounding box center [957, 366] width 319 height 410
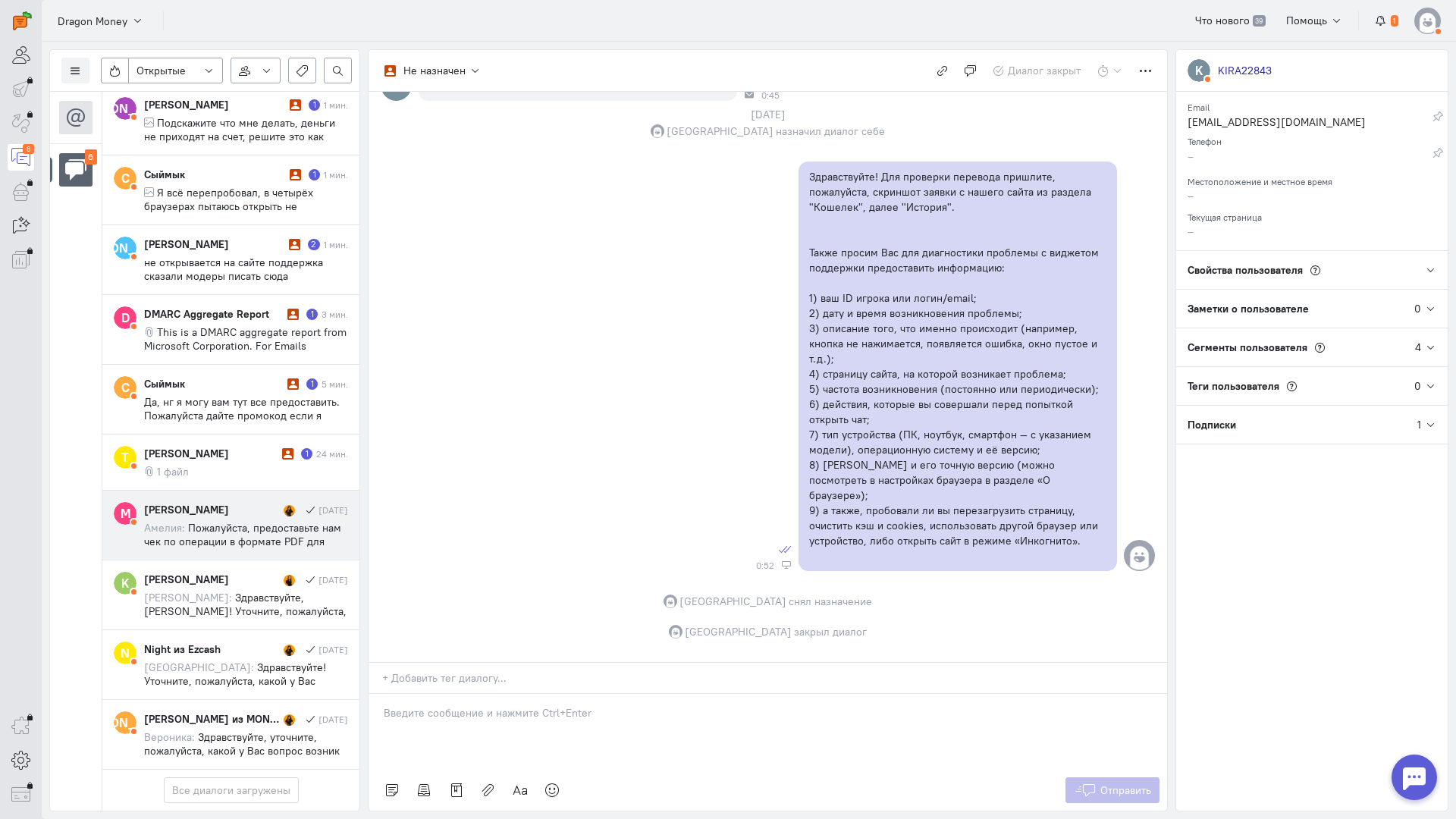
scroll to position [99, 0]
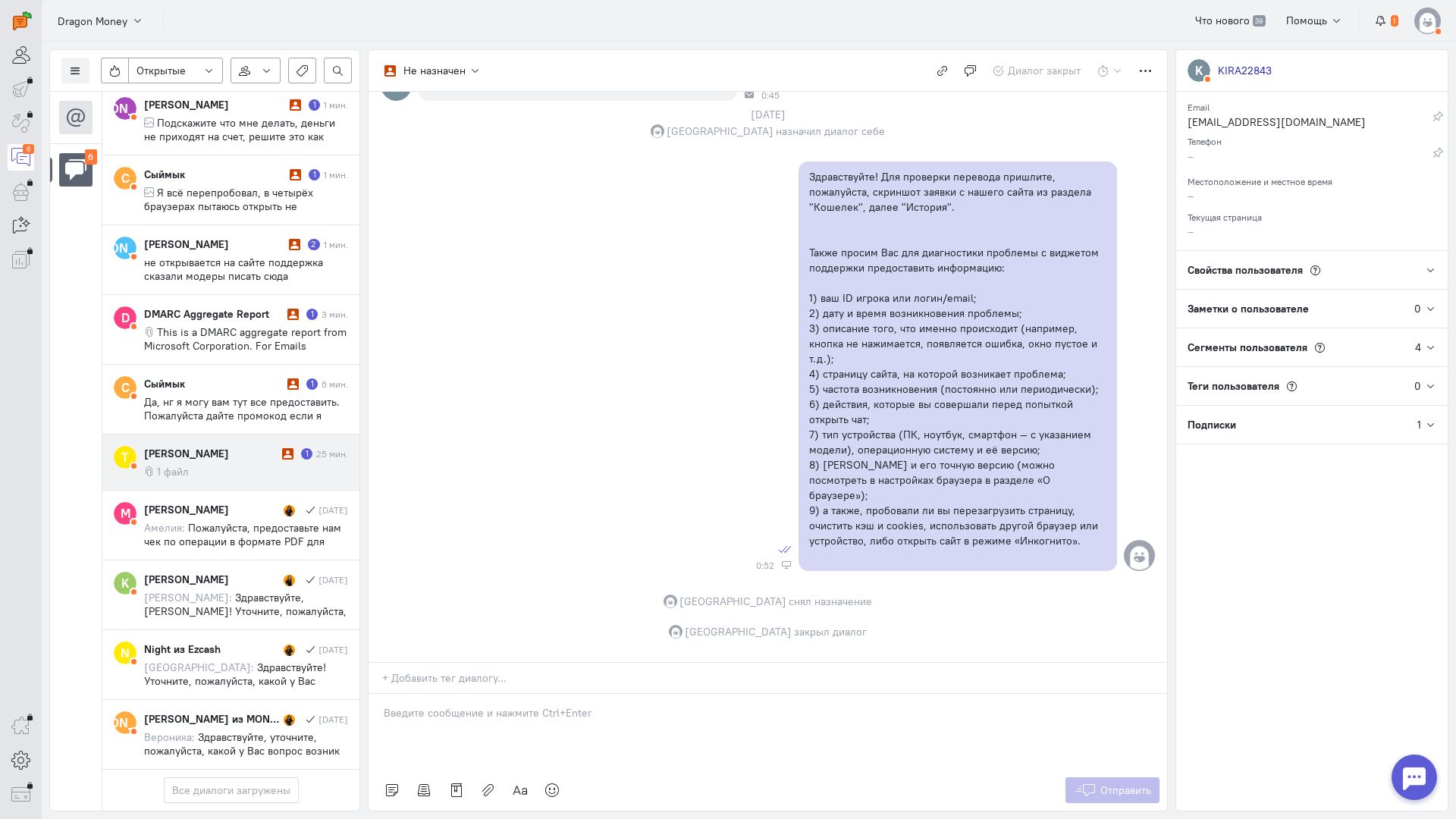
click at [233, 446] on div "[PERSON_NAME]" at bounding box center [211, 453] width 134 height 15
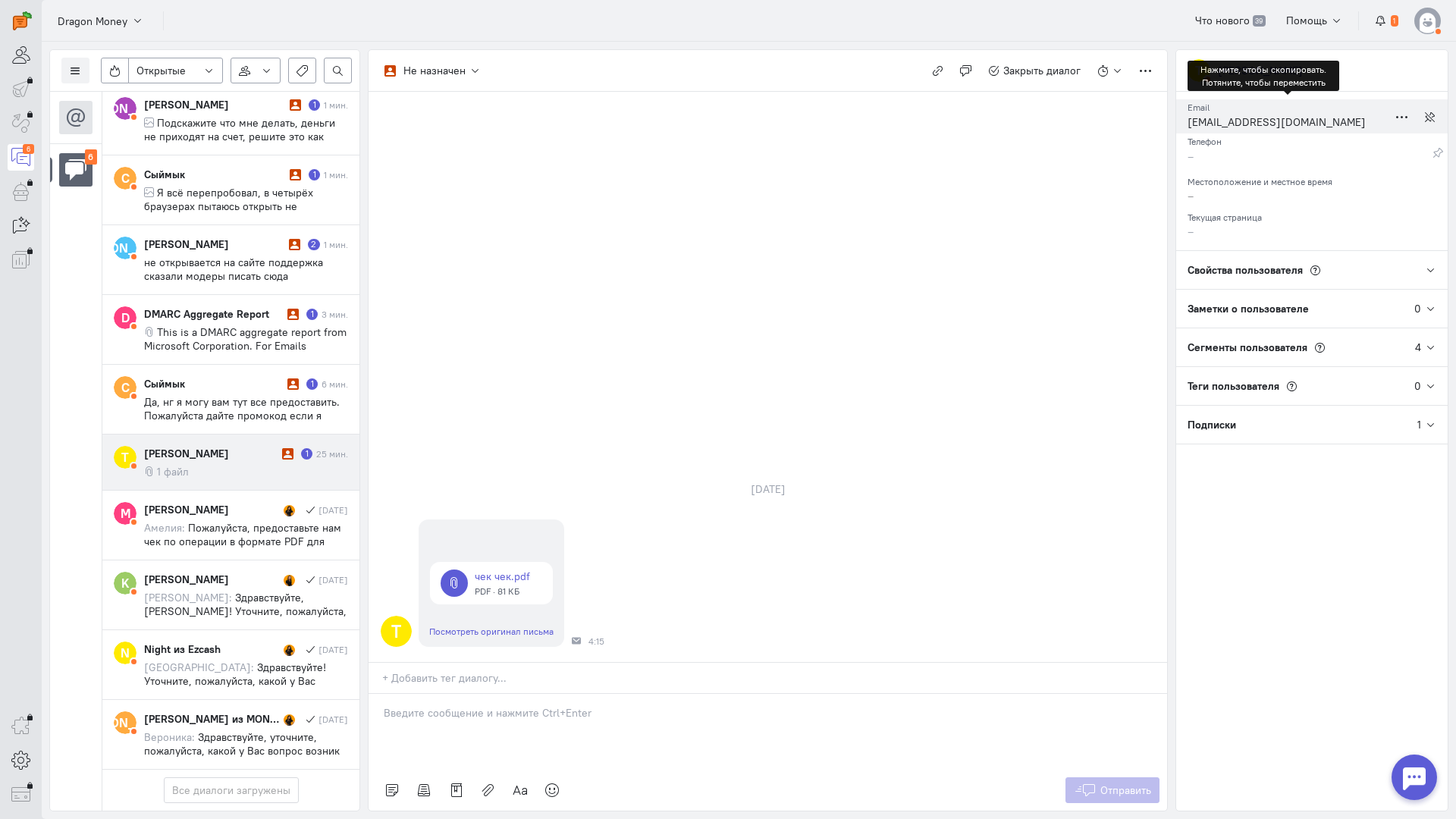
click at [1229, 122] on div "[EMAIL_ADDRESS][DOMAIN_NAME]" at bounding box center [1287, 124] width 201 height 19
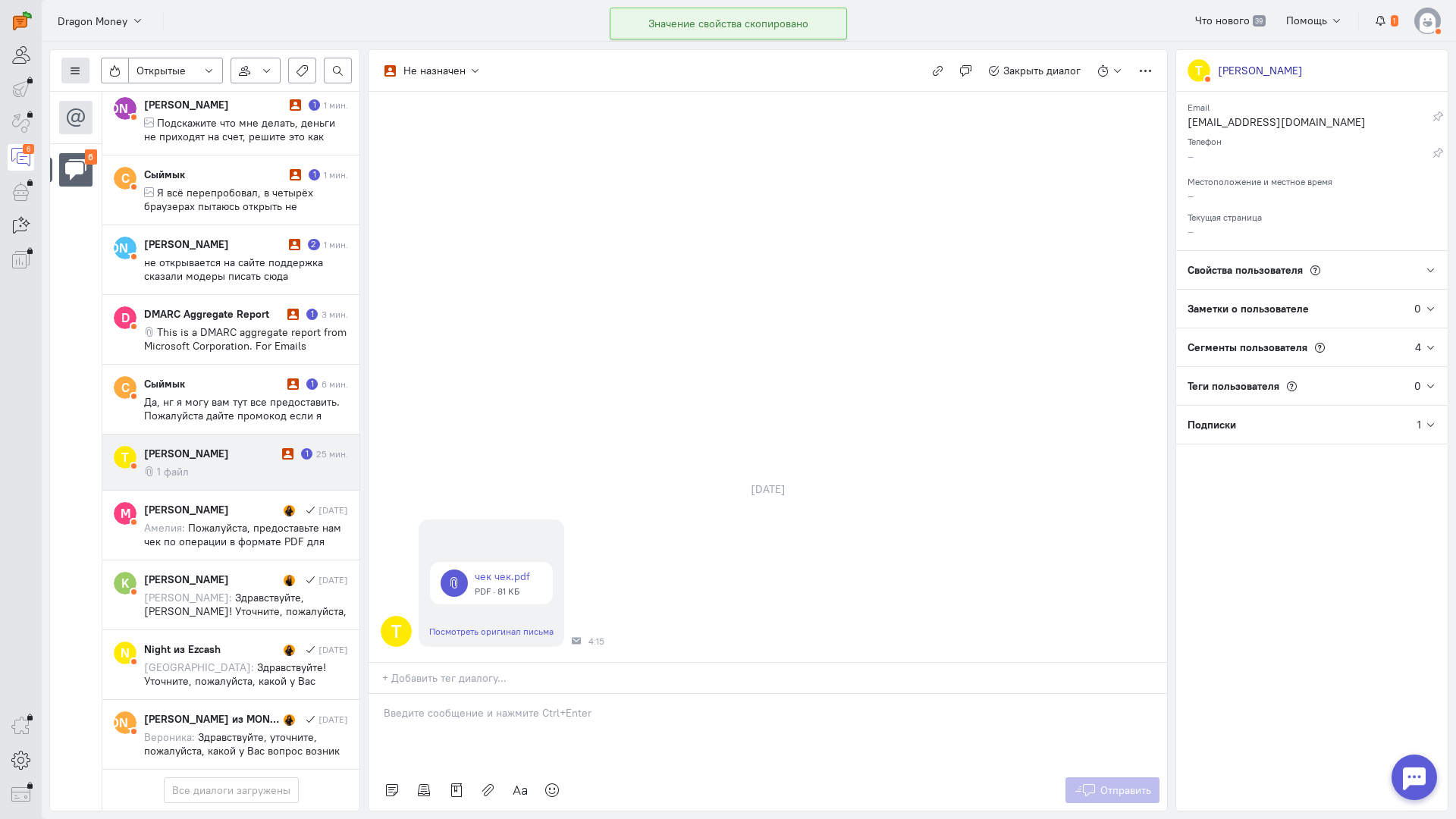
click at [79, 69] on icon at bounding box center [75, 71] width 11 height 11
click at [142, 96] on span "Список пользователей" at bounding box center [147, 101] width 113 height 14
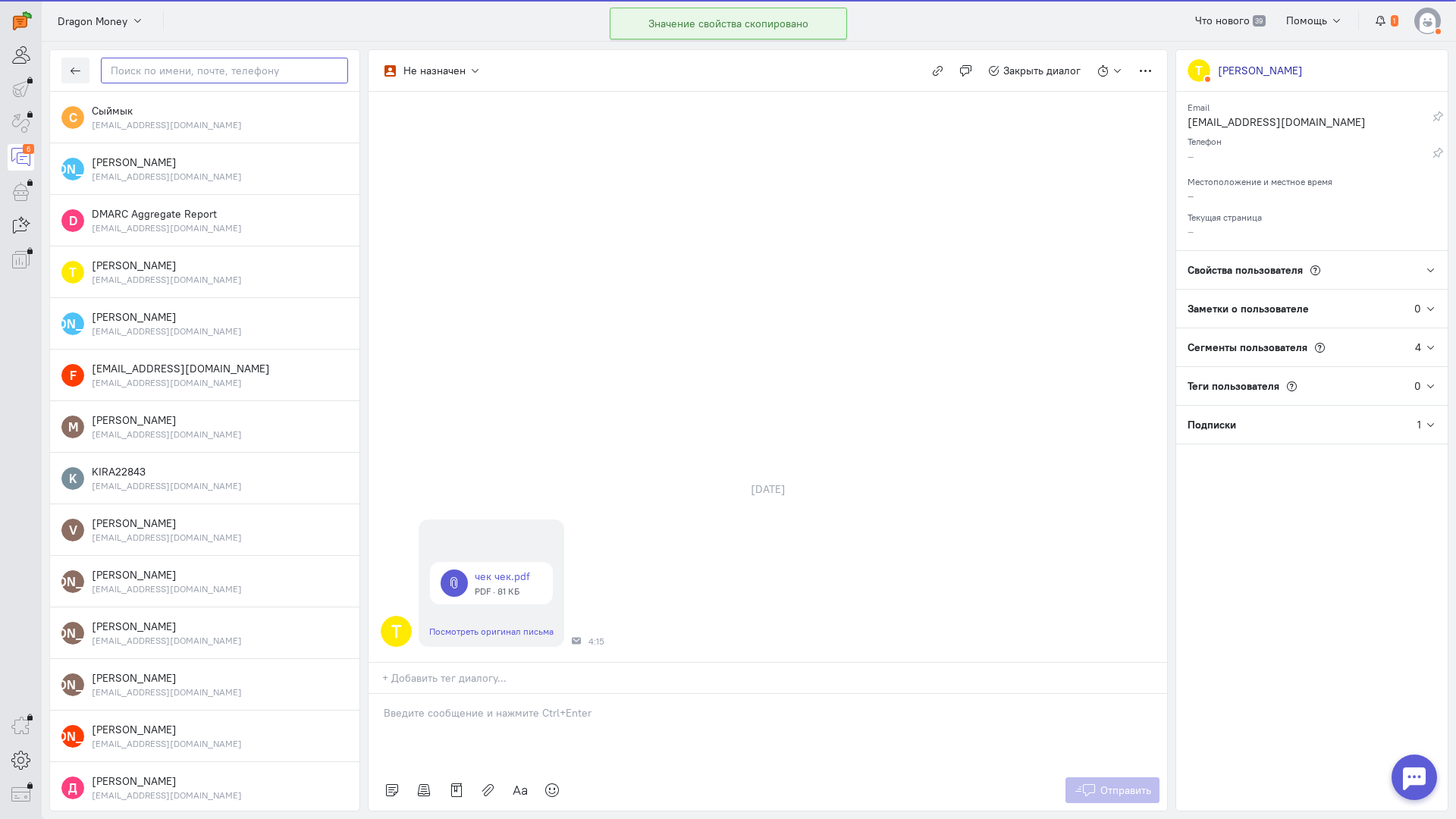
click at [226, 68] on input "text" at bounding box center [224, 70] width 247 height 26
paste input "kochettan88@gma"
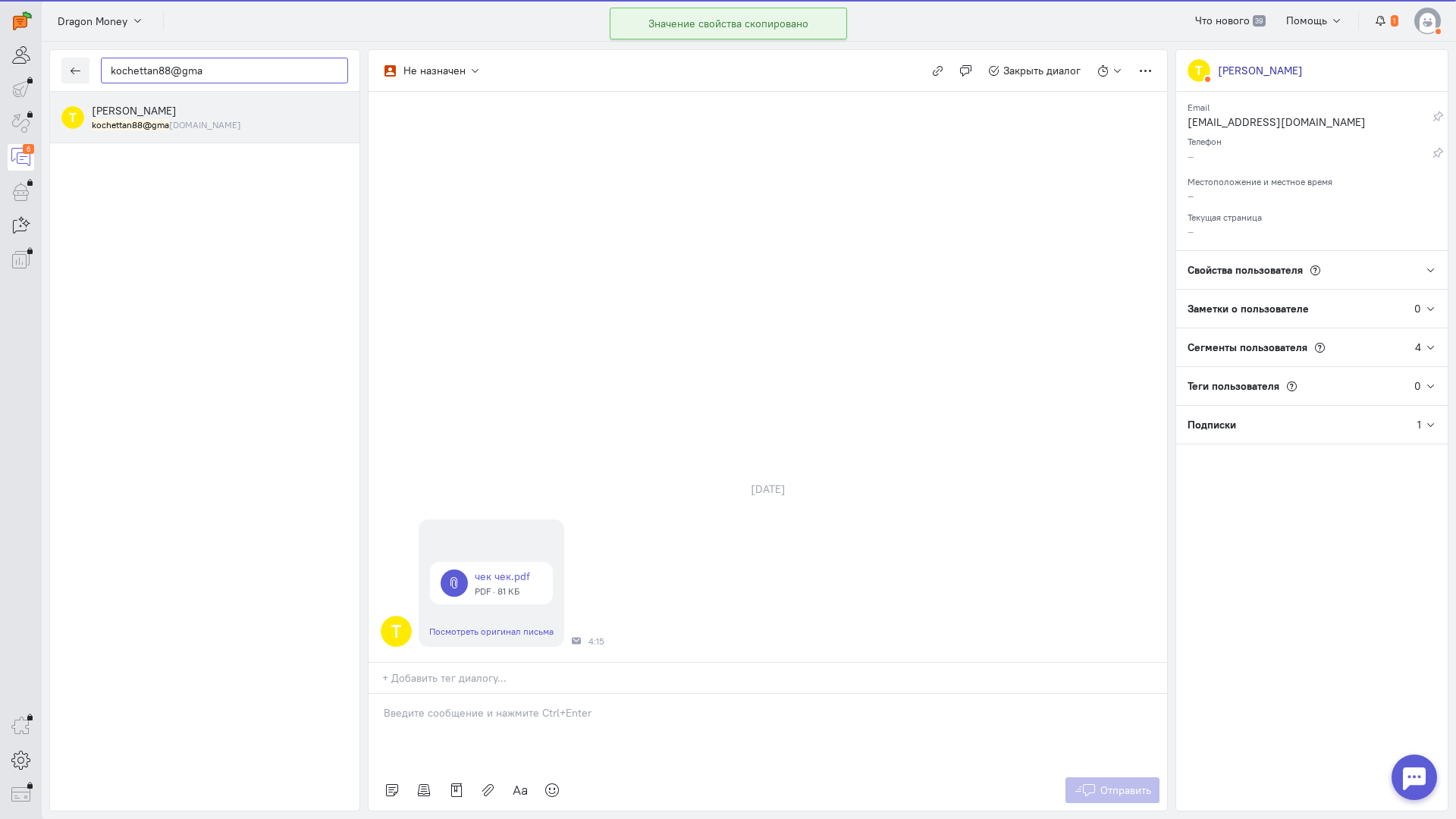
type input "kochettan88@gma"
click at [172, 106] on span "[PERSON_NAME]" at bounding box center [134, 110] width 85 height 14
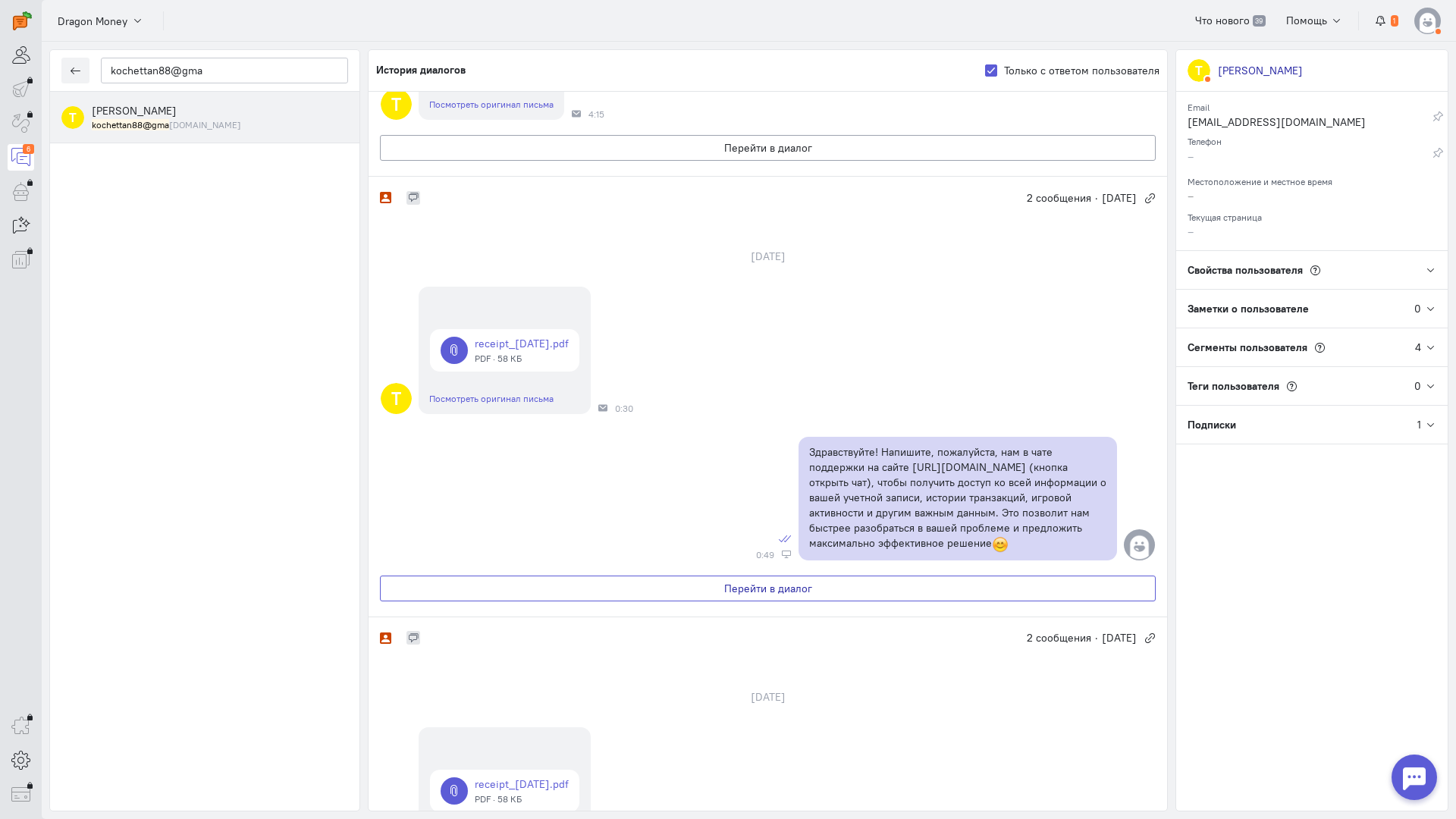
scroll to position [363, 0]
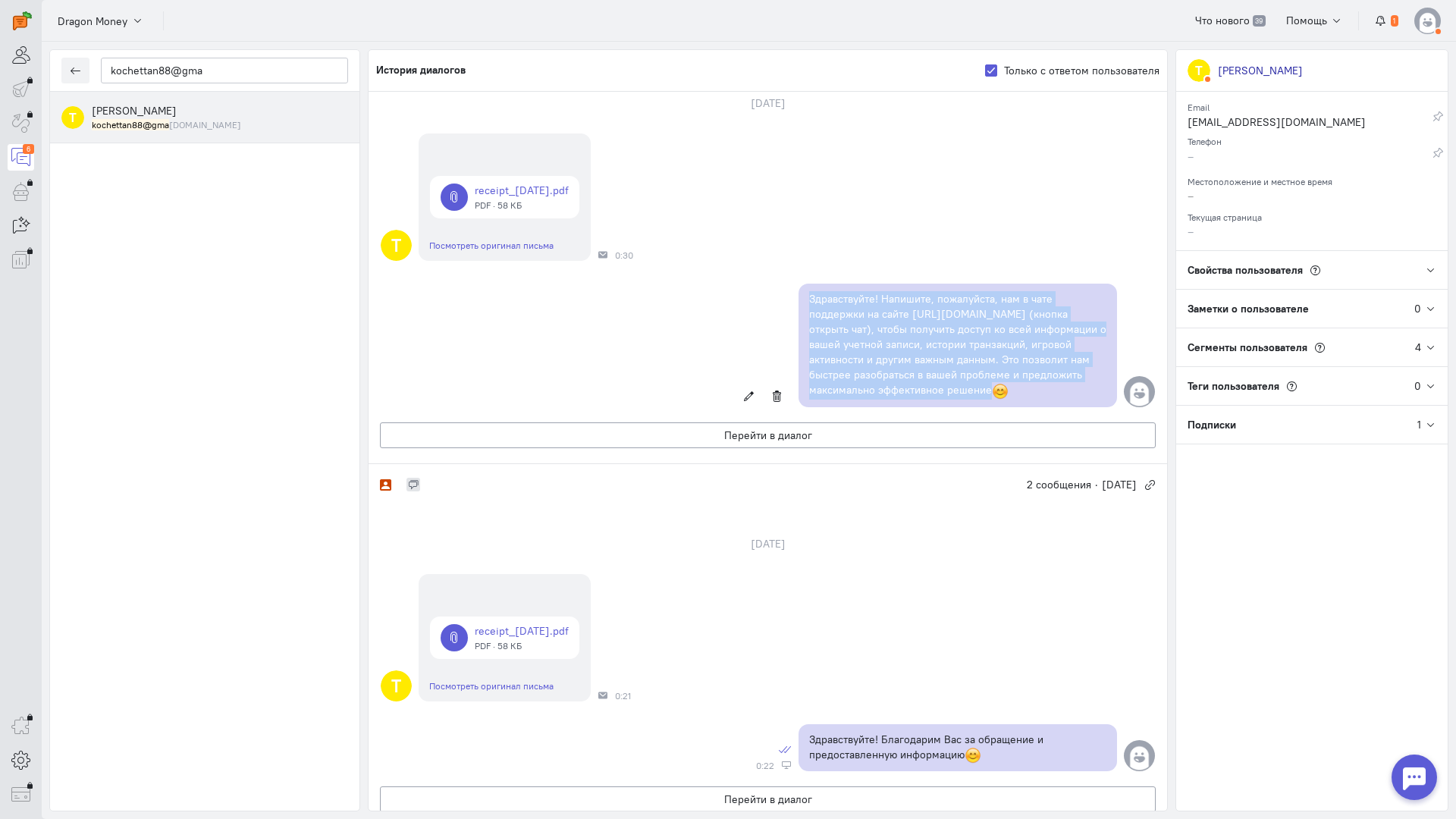
copy p "Здравствуйте! Напишите, пожалуйста, нам в чате поддержки на сайте [URL][DOMAIN_…"
drag, startPoint x: 1012, startPoint y: 394, endPoint x: 782, endPoint y: 298, distance: 249.2
click at [782, 298] on div "Здравствуйте! Напишите, пожалуйста, нам в чате поддержки на сайте [URL][DOMAIN_…" at bounding box center [767, 346] width 798 height 139
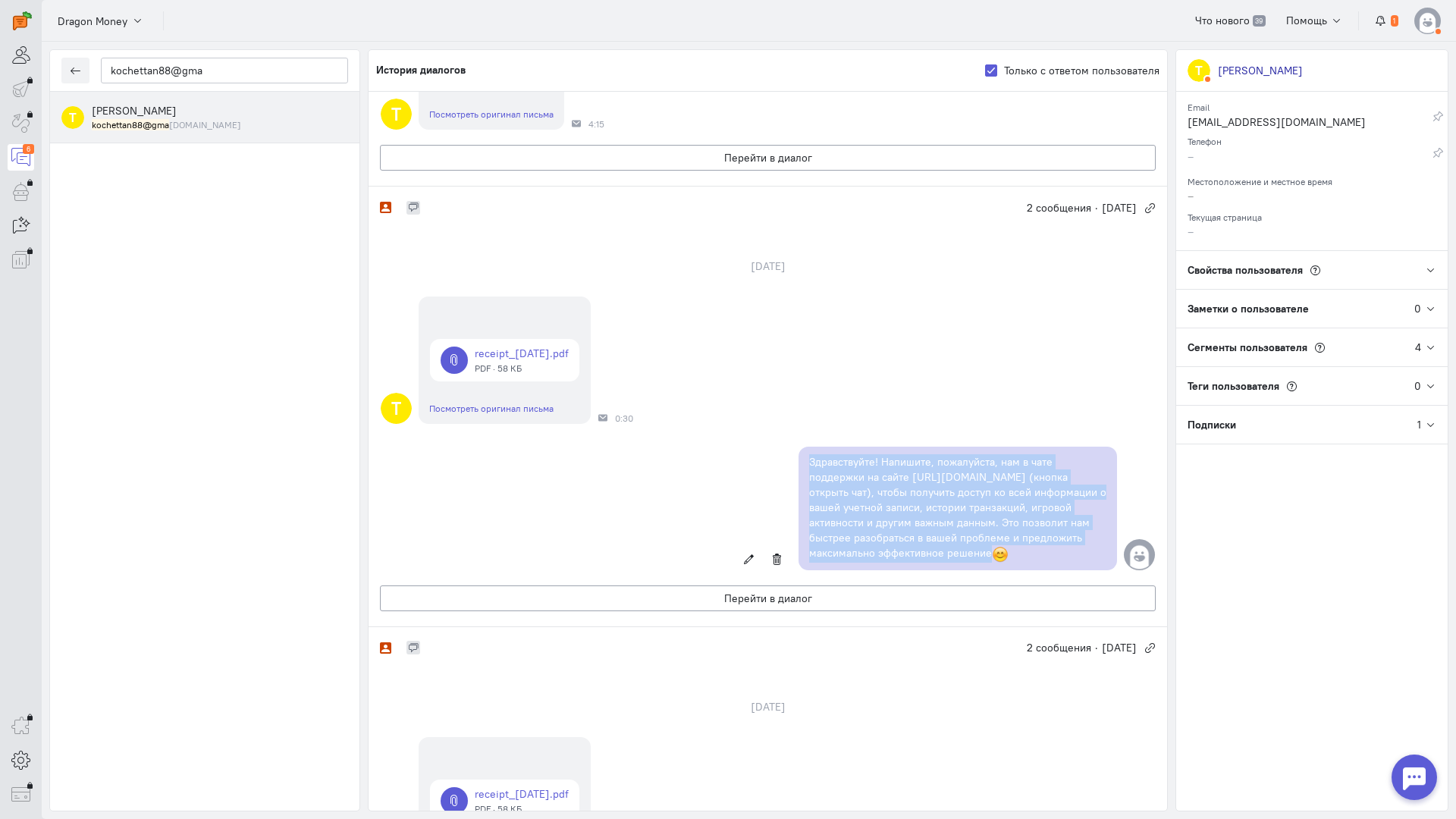
scroll to position [0, 0]
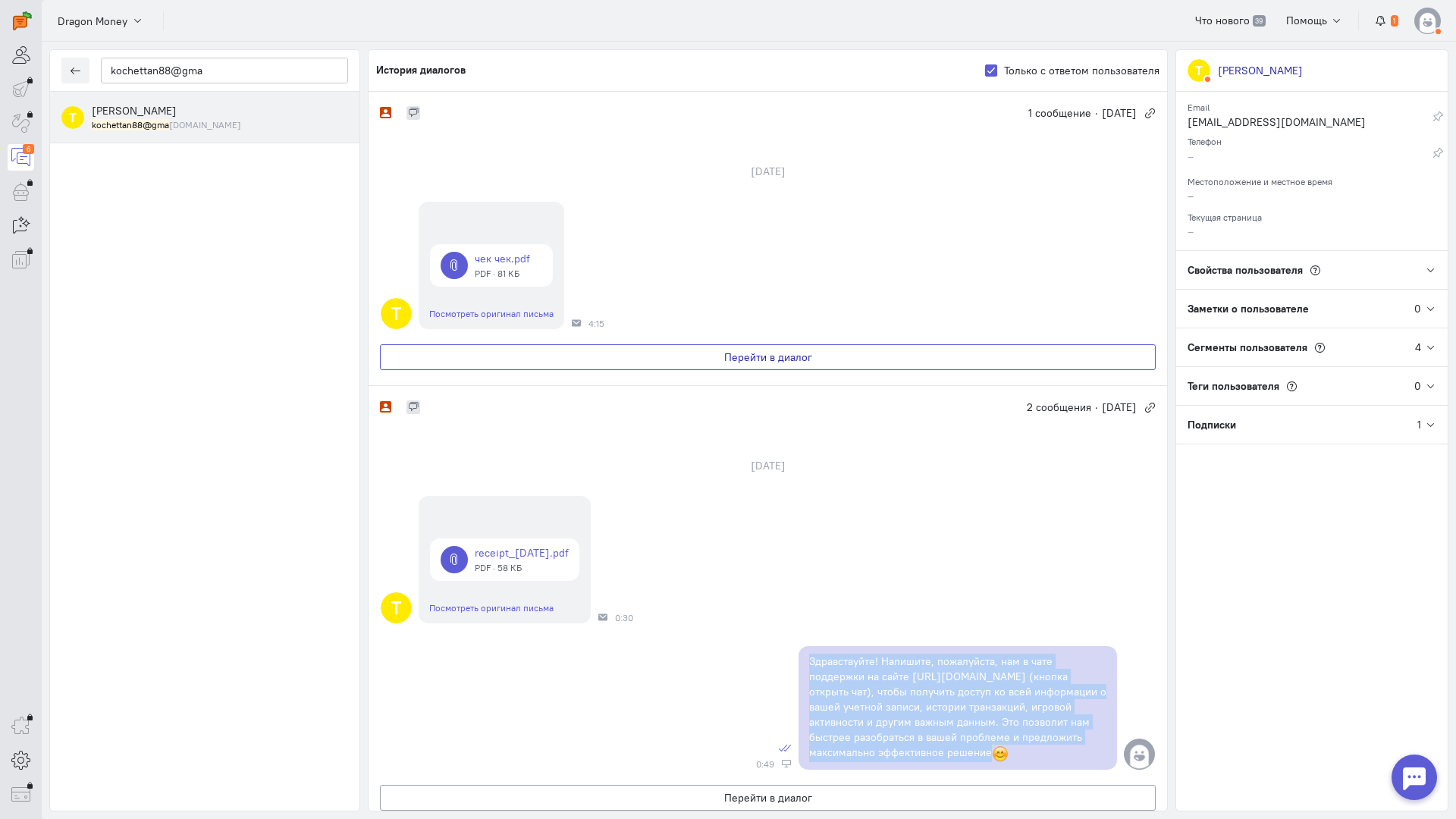
click at [574, 351] on button "Перейти в диалог" at bounding box center [768, 357] width 776 height 26
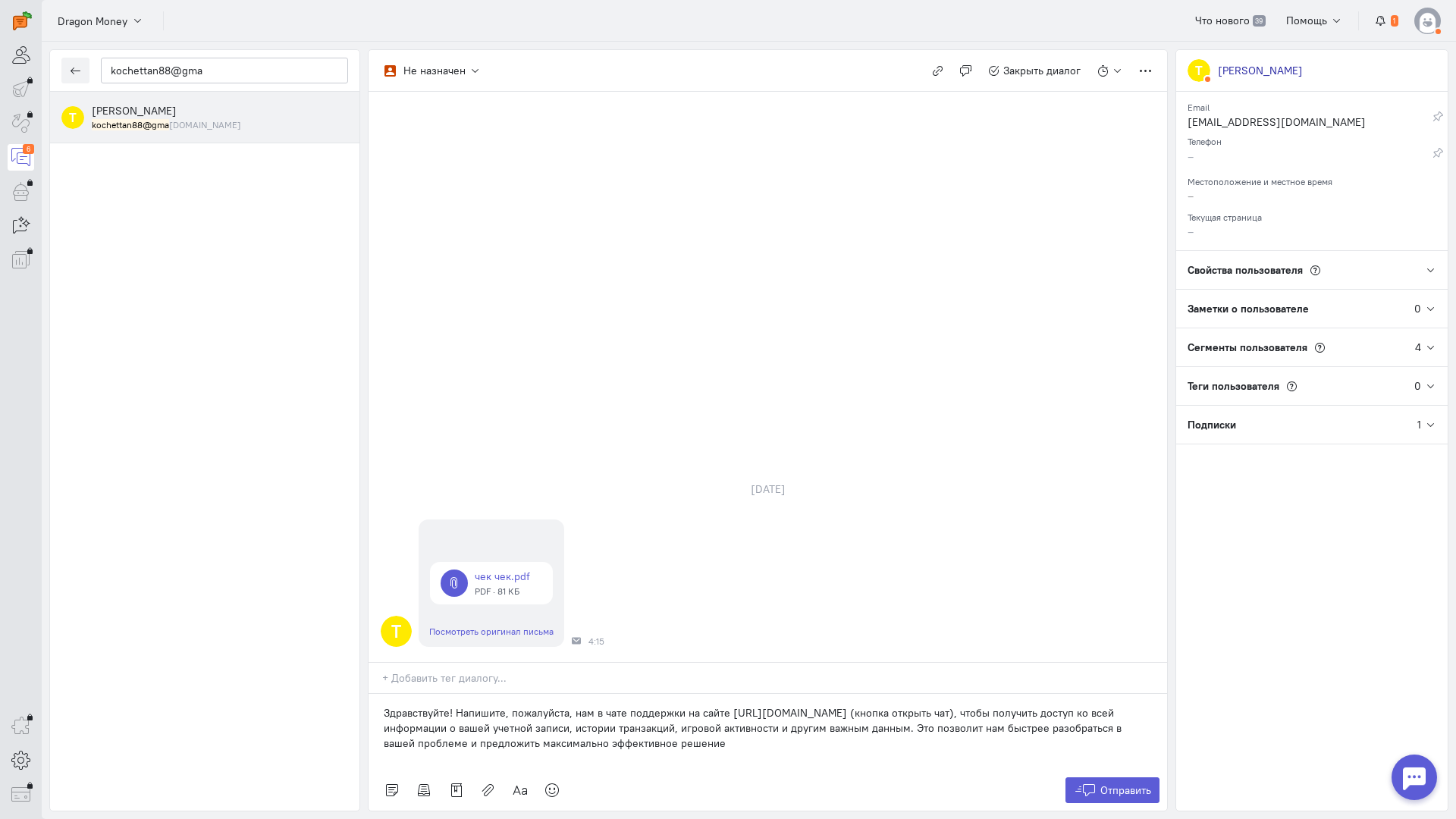
click at [382, 694] on div "Здравствуйте! Напишите, пожалуйста, нам в чате поддержки на сайте [URL][DOMAIN_…" at bounding box center [767, 732] width 798 height 76
click at [1127, 784] on span "Отправить" at bounding box center [1126, 790] width 51 height 14
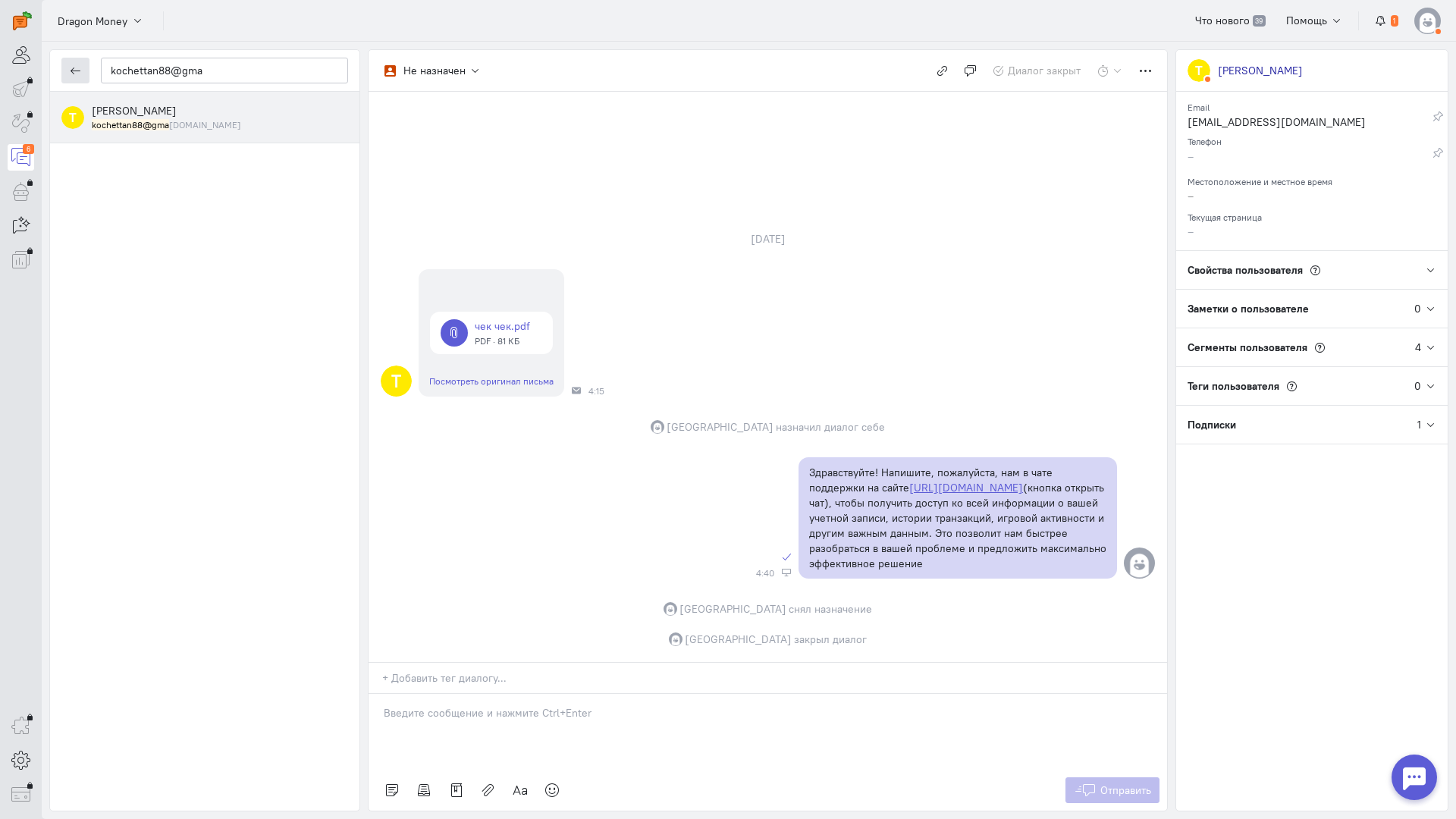
click at [77, 70] on icon "button" at bounding box center [75, 71] width 11 height 11
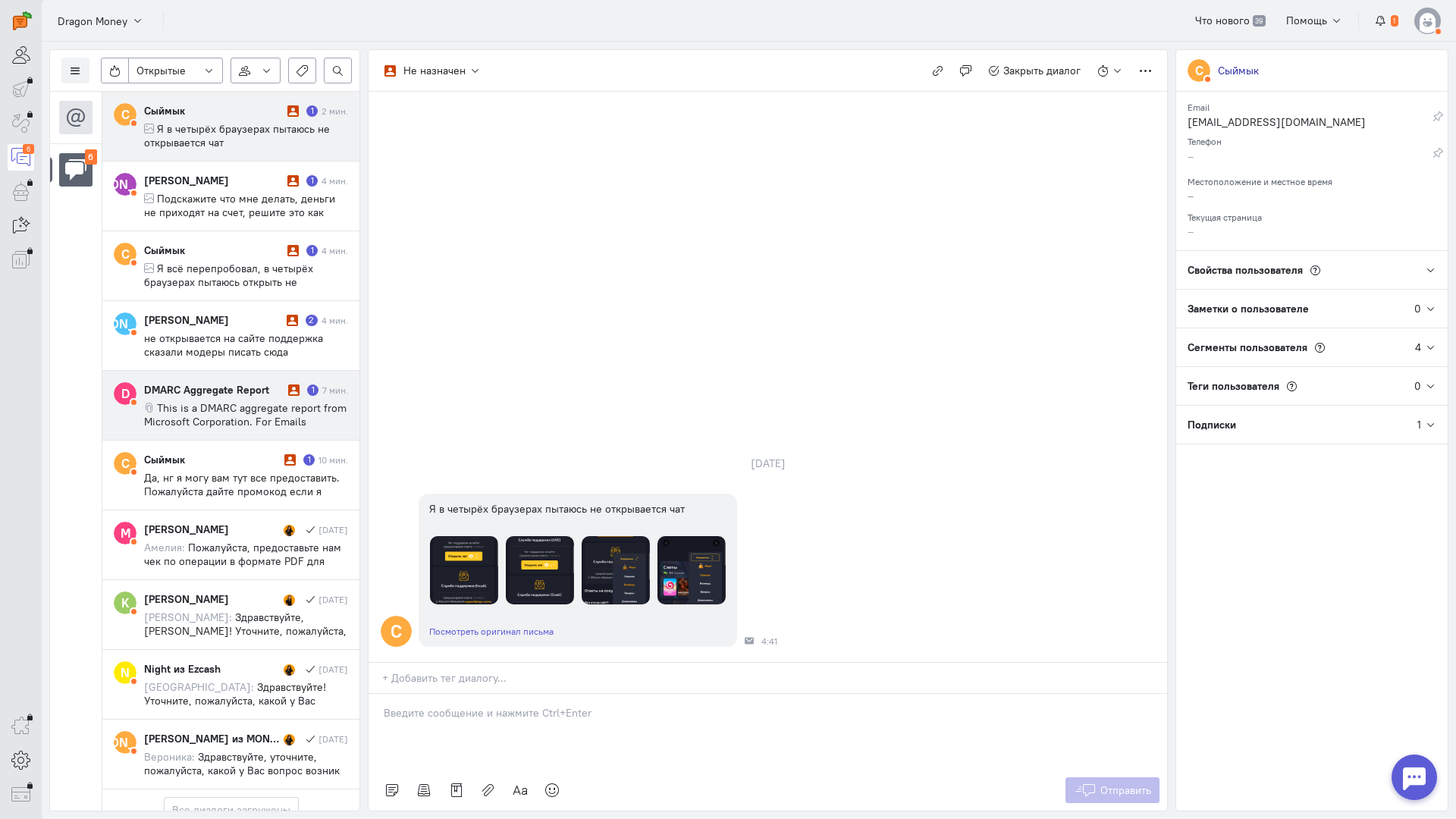
scroll to position [113, 0]
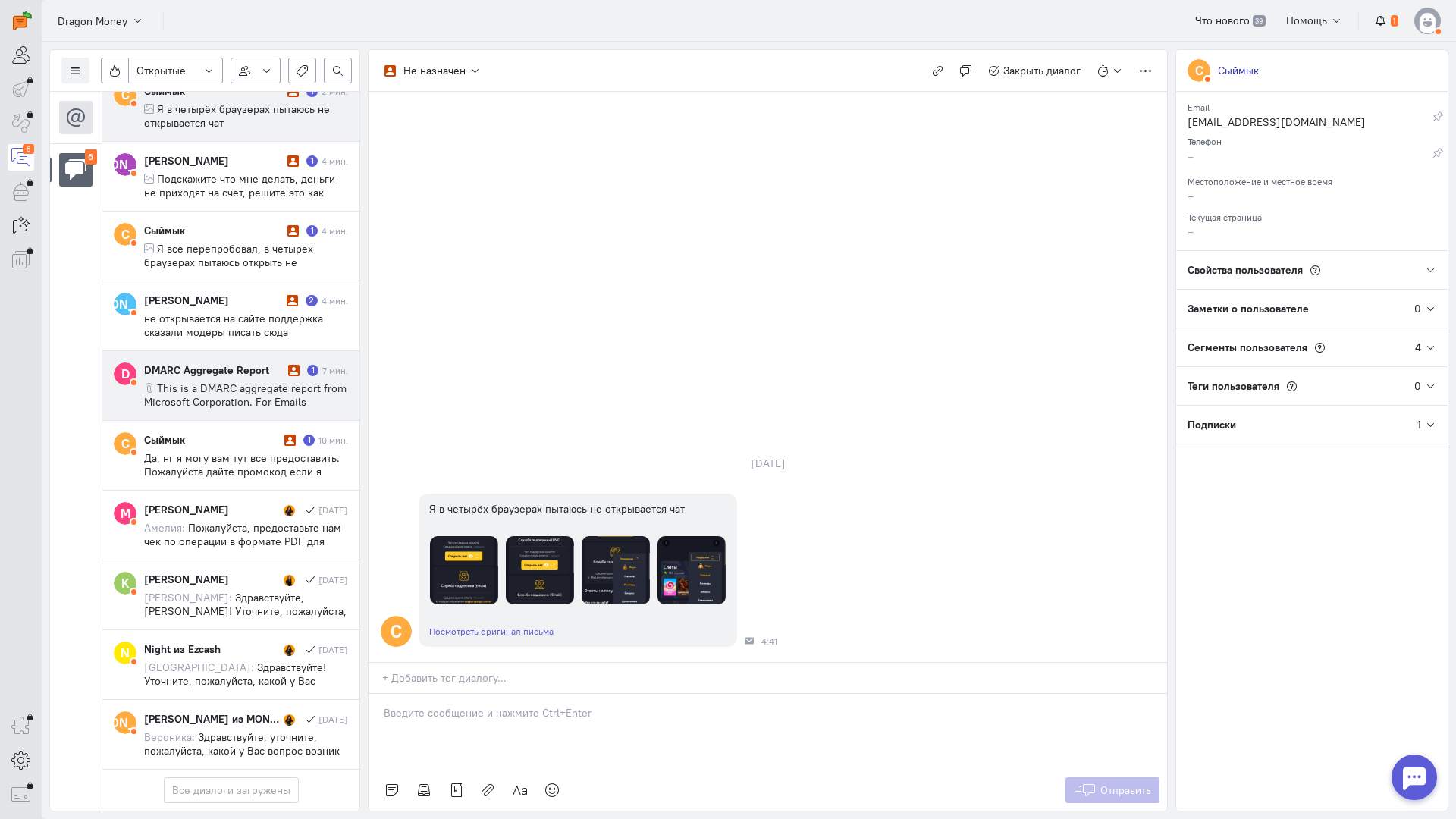
click at [280, 381] on span "This is a DMARC aggregate report from Microsoft Corporation. For Emails receive…" at bounding box center [245, 511] width 204 height 260
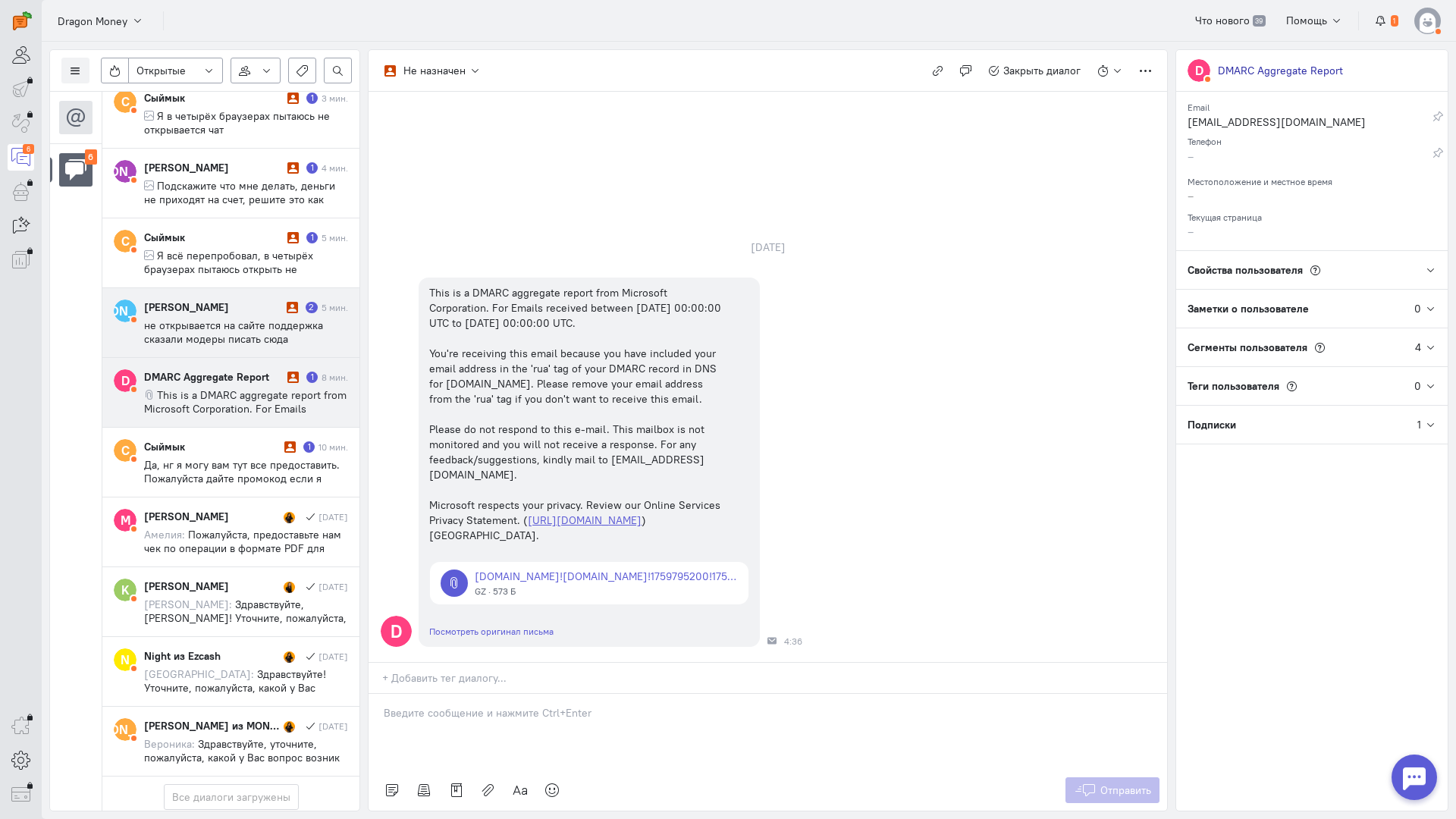
scroll to position [0, 0]
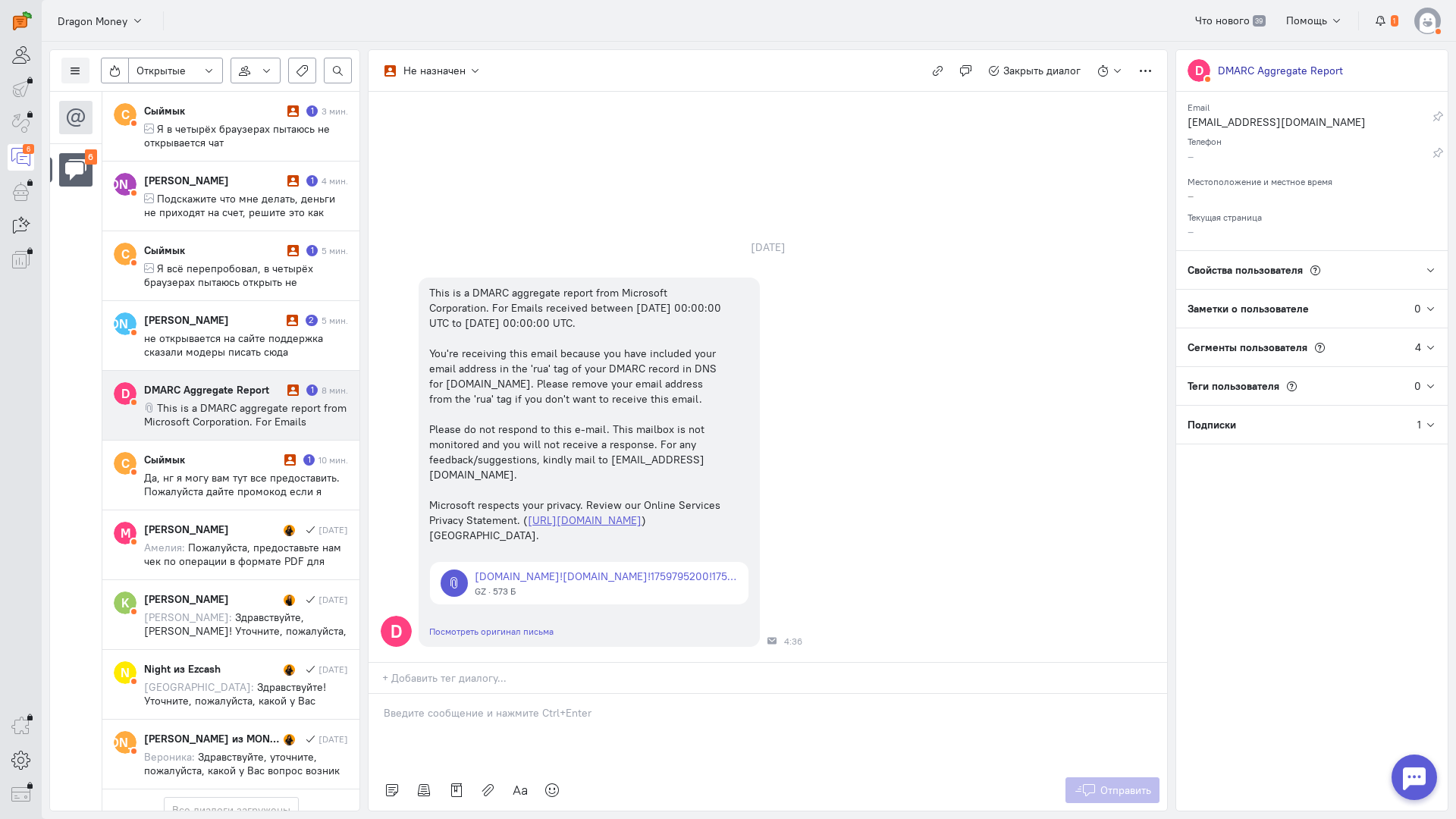
click at [221, 398] on div "DMARC Aggregate Report 1 8 мин." at bounding box center [245, 405] width 204 height 46
drag, startPoint x: 425, startPoint y: 181, endPoint x: 677, endPoint y: 405, distance: 337.2
click at [674, 406] on div "This is a DMARC aggregate report from Microsoft Corporation. For Emails receive…" at bounding box center [578, 414] width 319 height 273
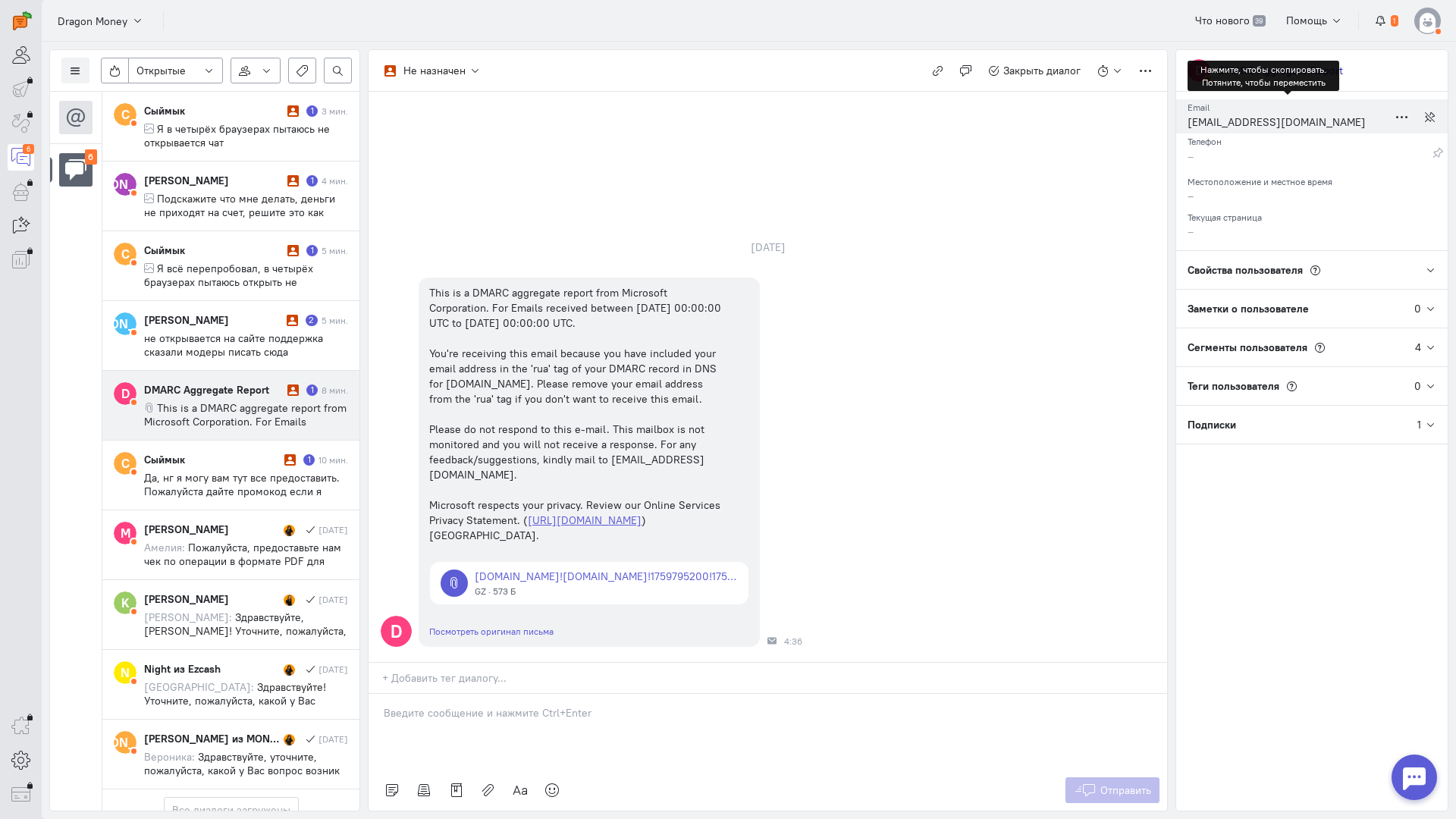
click at [1230, 121] on div "[EMAIL_ADDRESS][DOMAIN_NAME]" at bounding box center [1287, 124] width 201 height 19
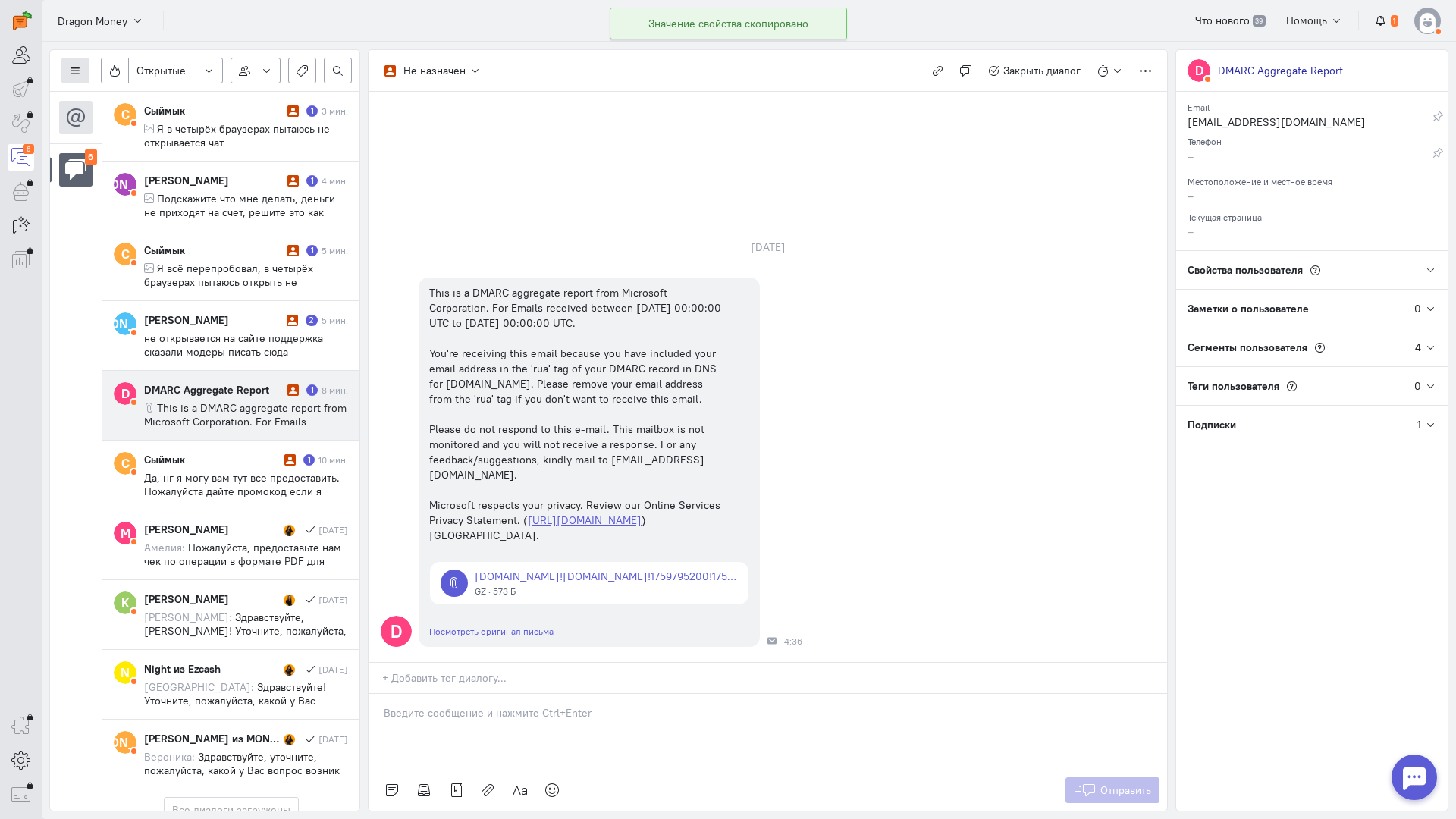
click at [70, 70] on icon at bounding box center [75, 71] width 11 height 11
click at [134, 91] on button "Список пользователей" at bounding box center [139, 101] width 155 height 24
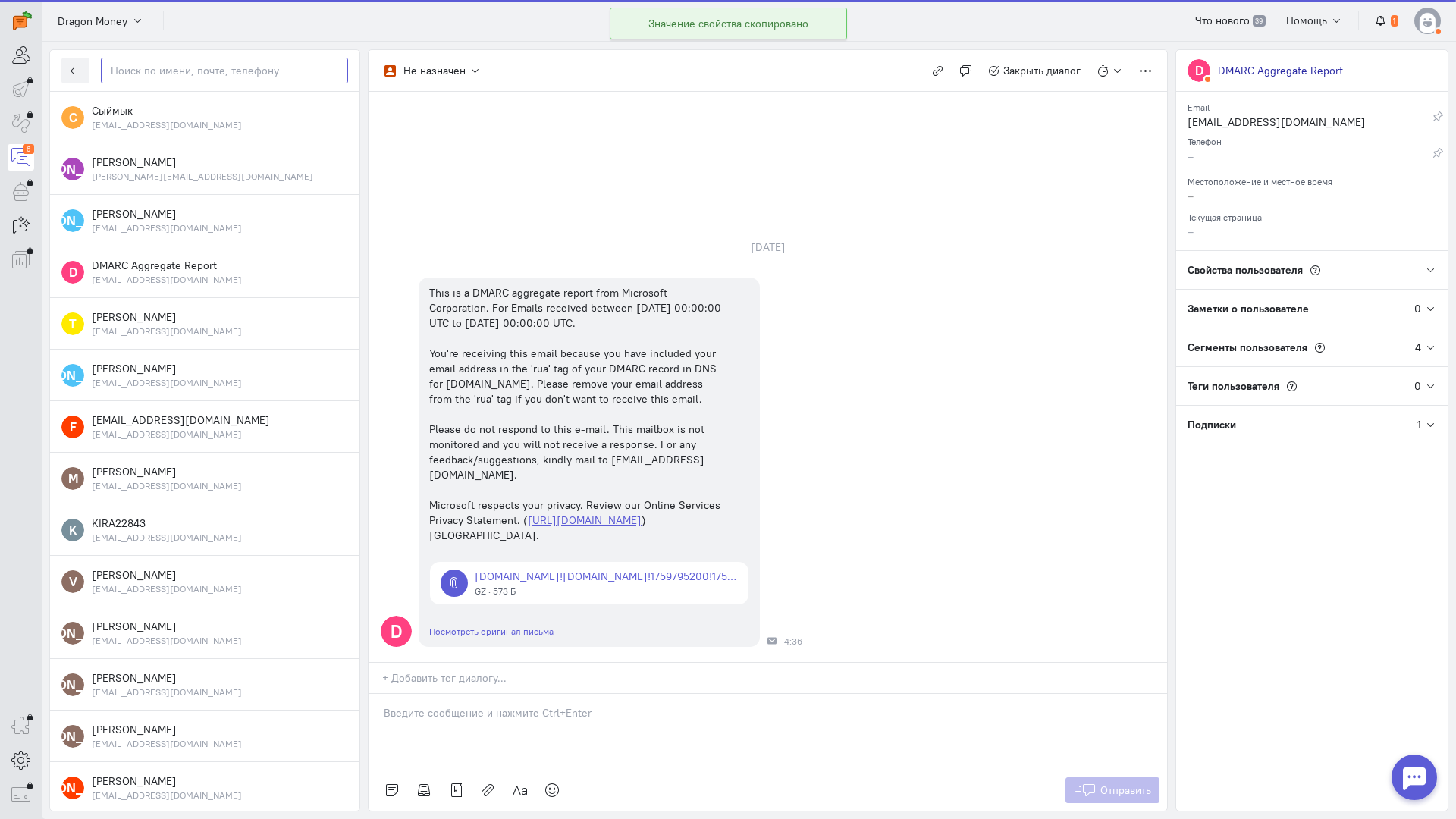
click at [146, 69] on input "text" at bounding box center [224, 70] width 247 height 26
paste input "dmarcreport@mic"
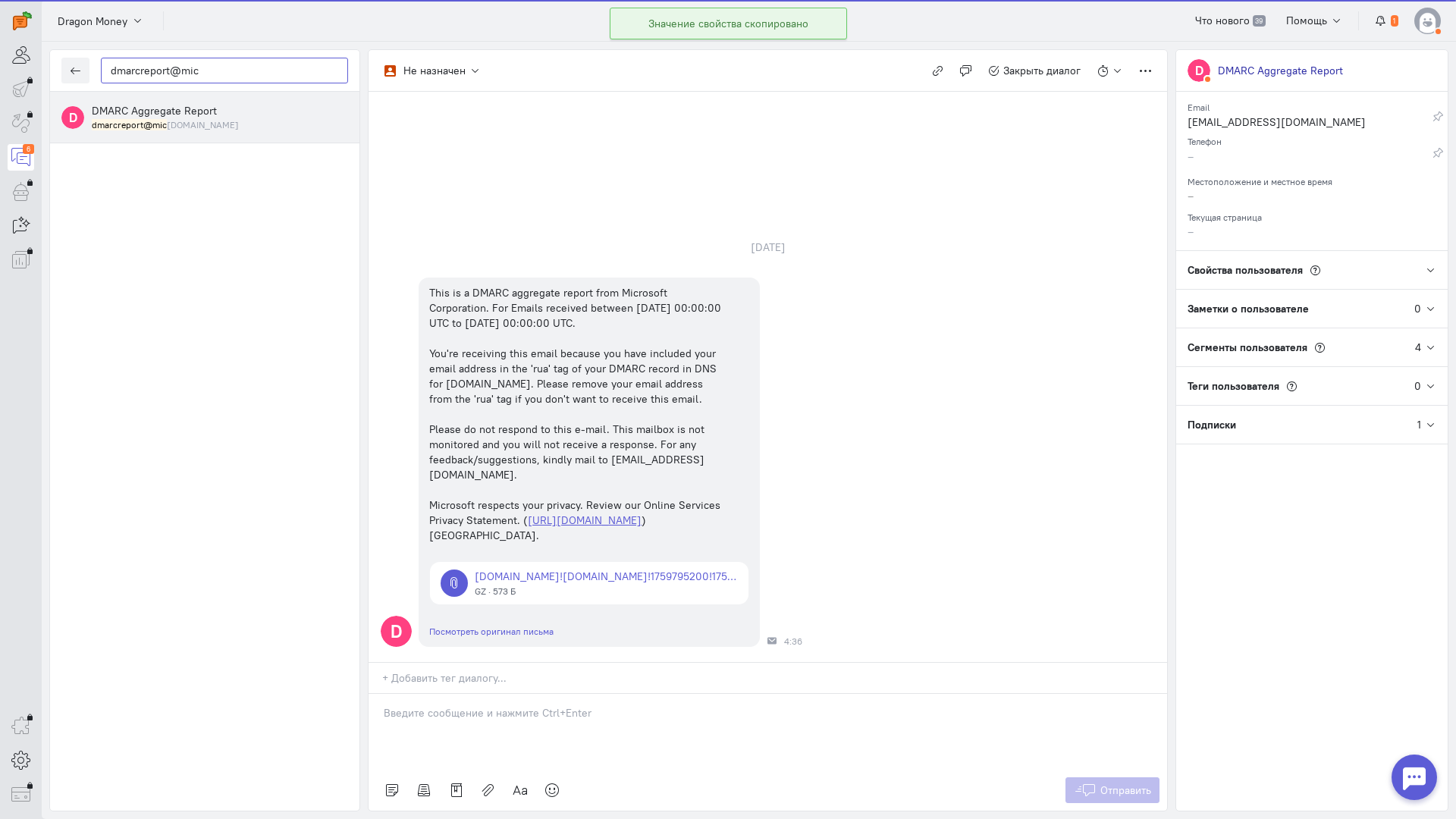
type input "dmarcreport@mic"
click at [161, 115] on span "DMARC Aggregate Report" at bounding box center [154, 110] width 125 height 14
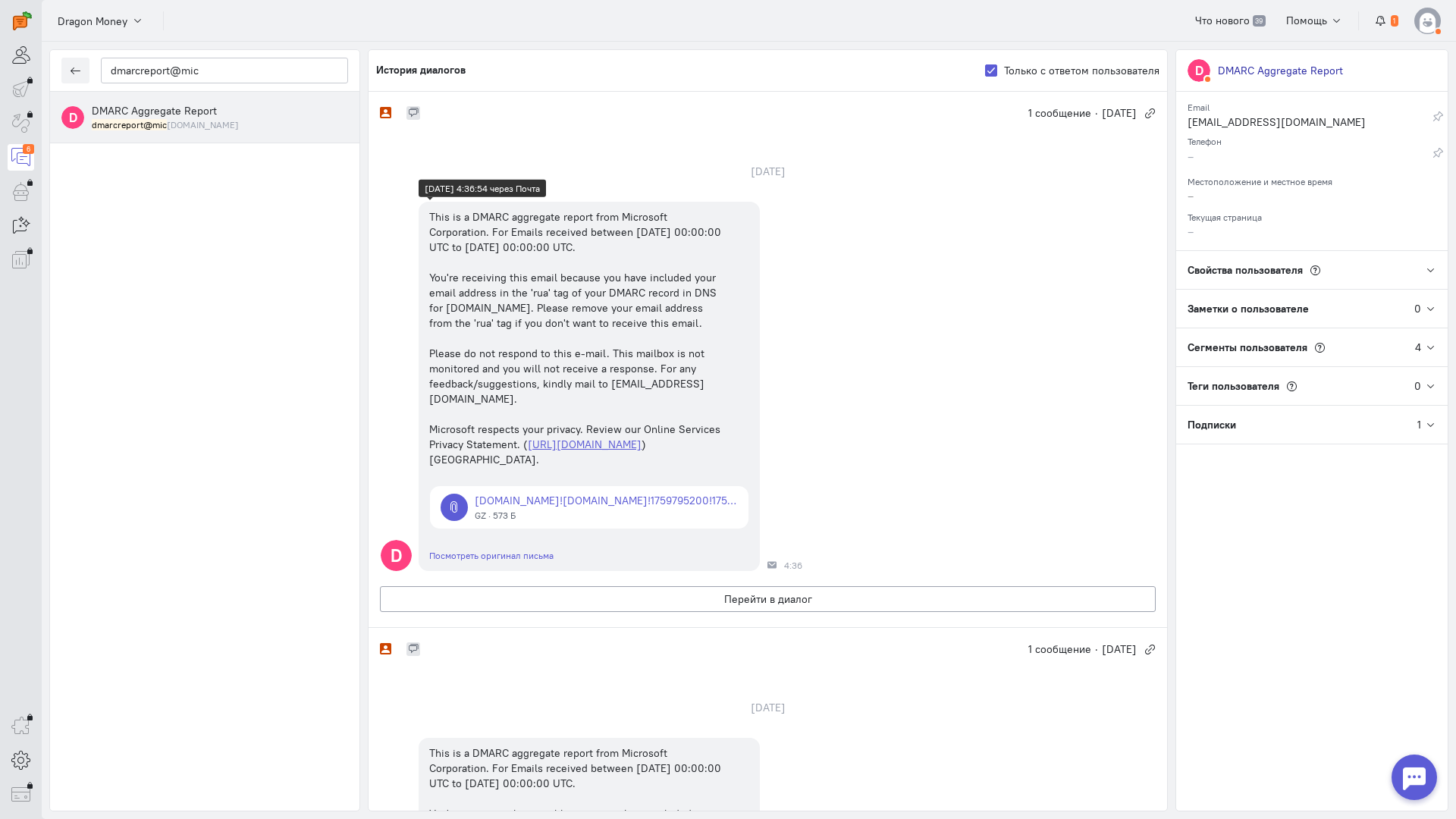
copy div "This is a DMARC aggregate report from Microsoft Corporation. For Emails receive…"
drag, startPoint x: 425, startPoint y: 209, endPoint x: 733, endPoint y: 478, distance: 408.9
click at [733, 475] on div "This is a DMARC aggregate report from Microsoft Corporation. For Emails receive…" at bounding box center [578, 338] width 319 height 273
click at [71, 74] on icon "button" at bounding box center [75, 71] width 11 height 11
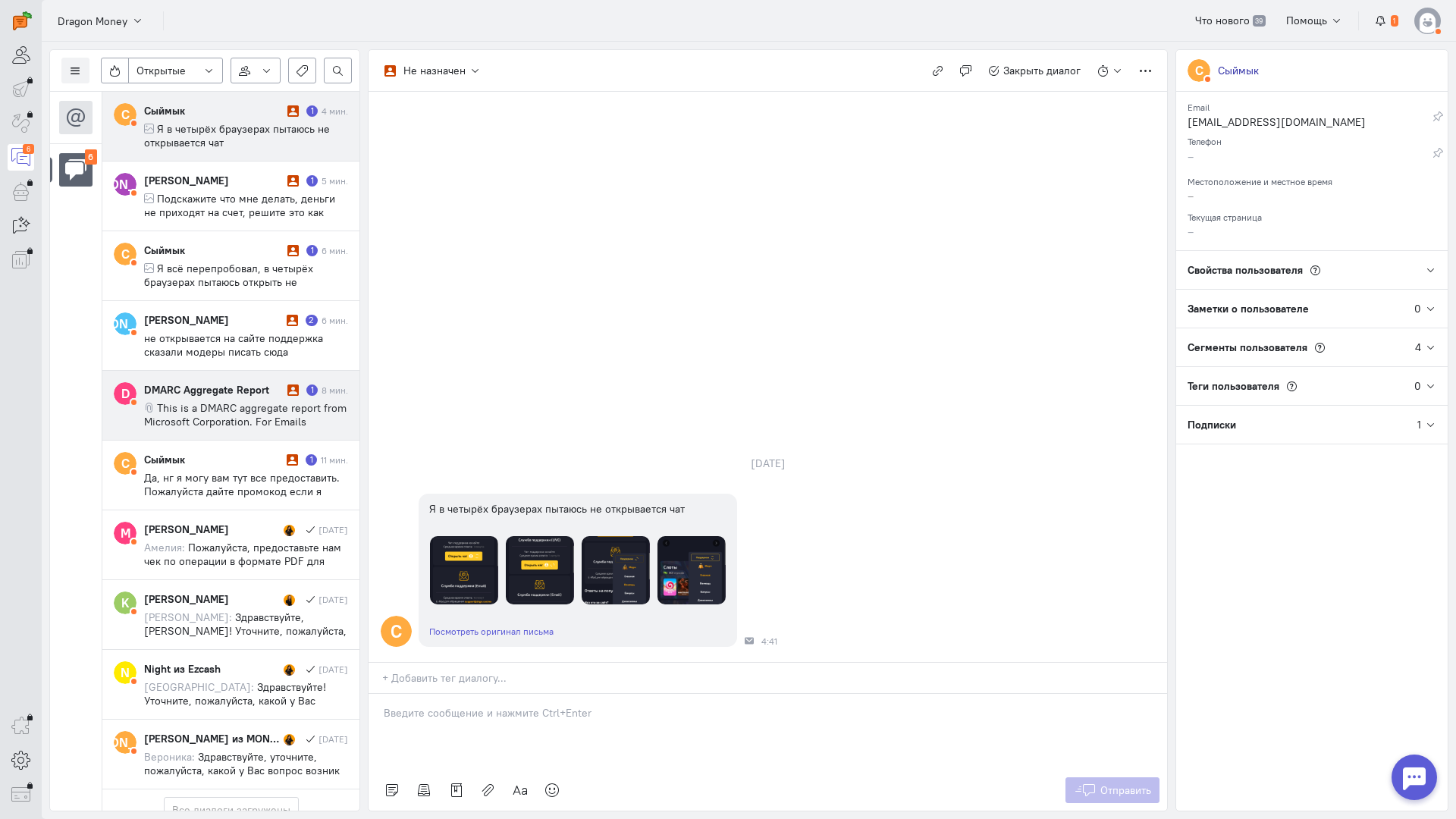
click at [331, 392] on div "8 мин." at bounding box center [334, 390] width 26 height 13
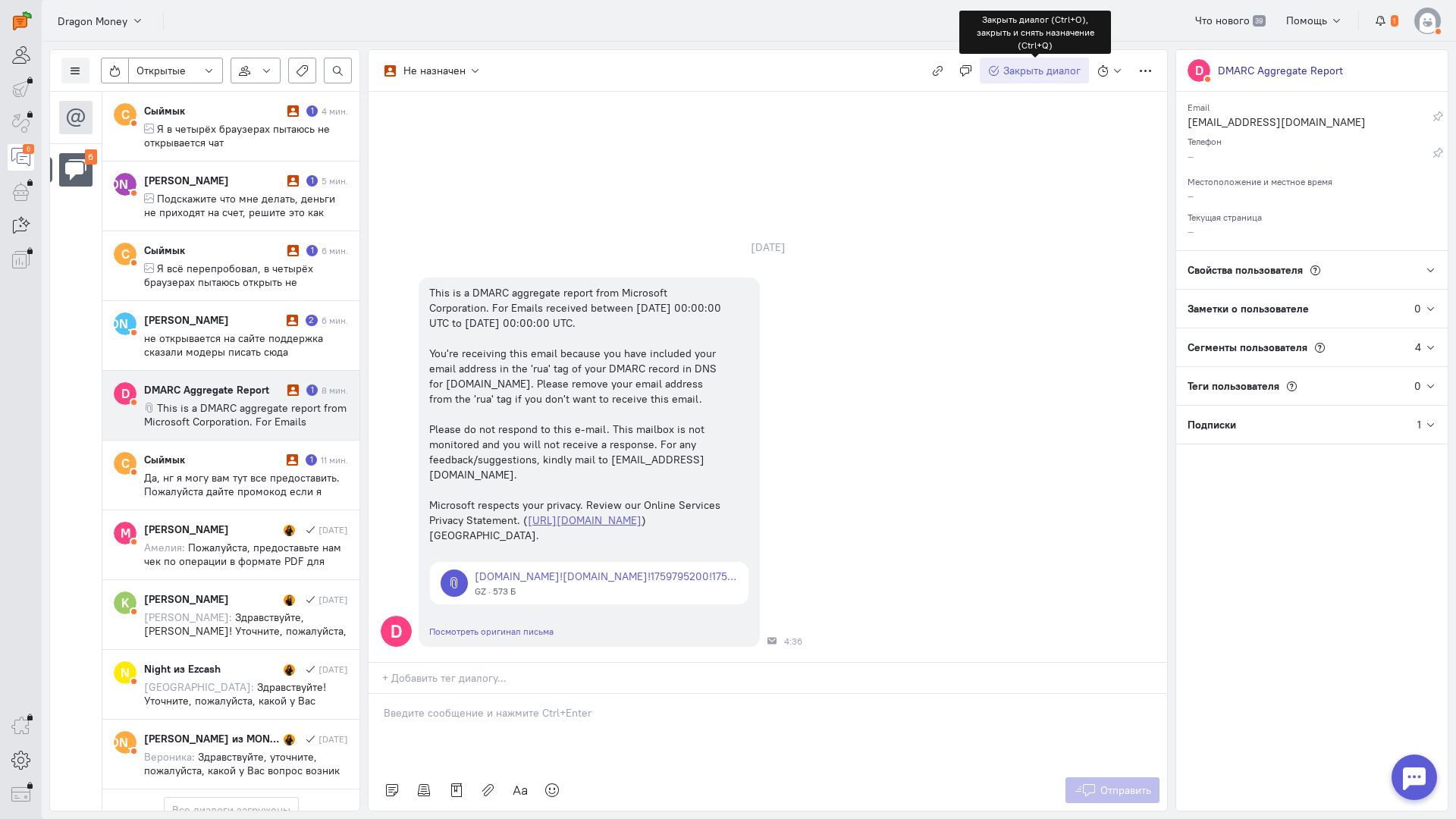
click at [1045, 70] on span "Закрыть диалог" at bounding box center [1042, 70] width 78 height 14
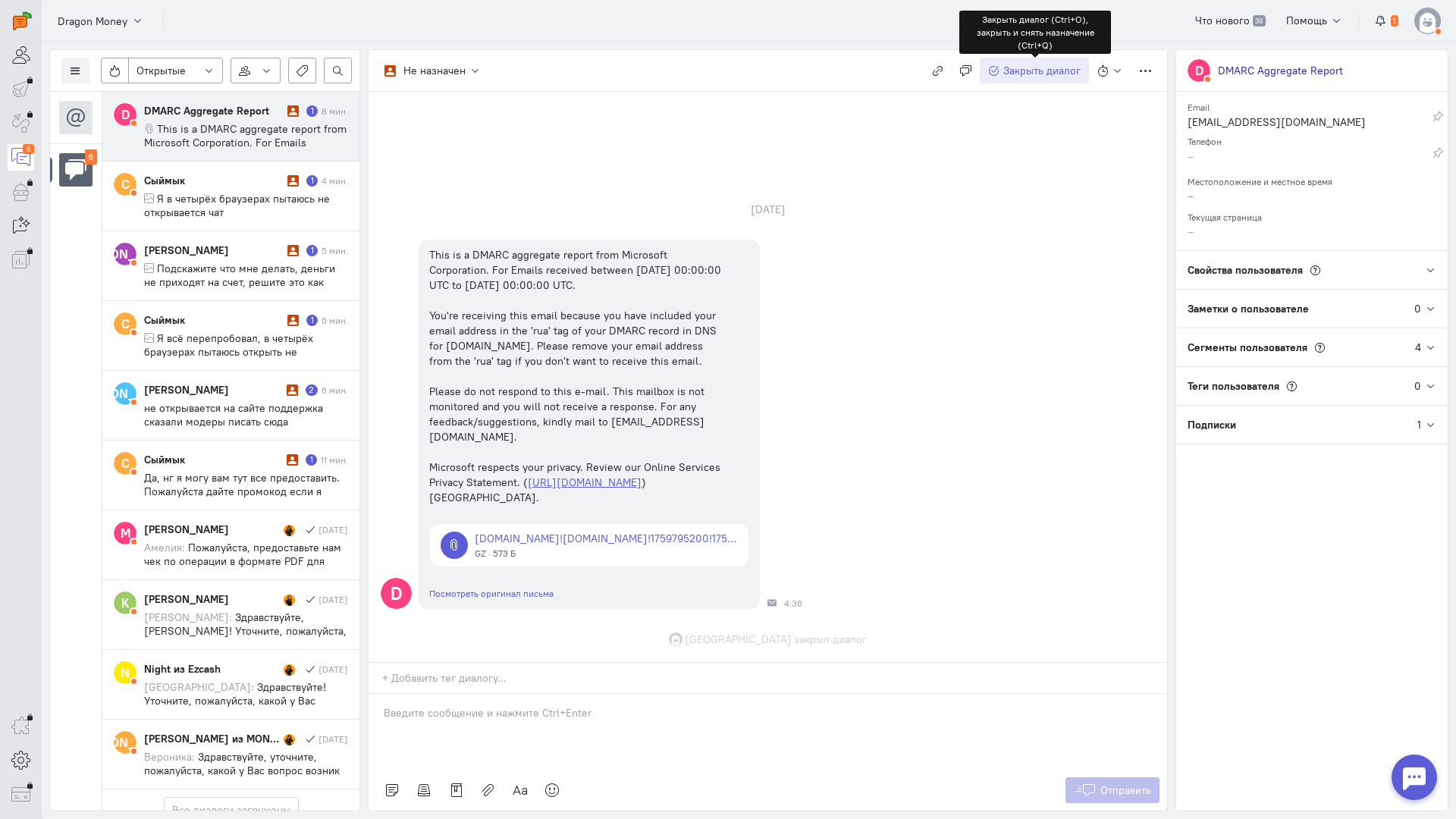
scroll to position [14, 0]
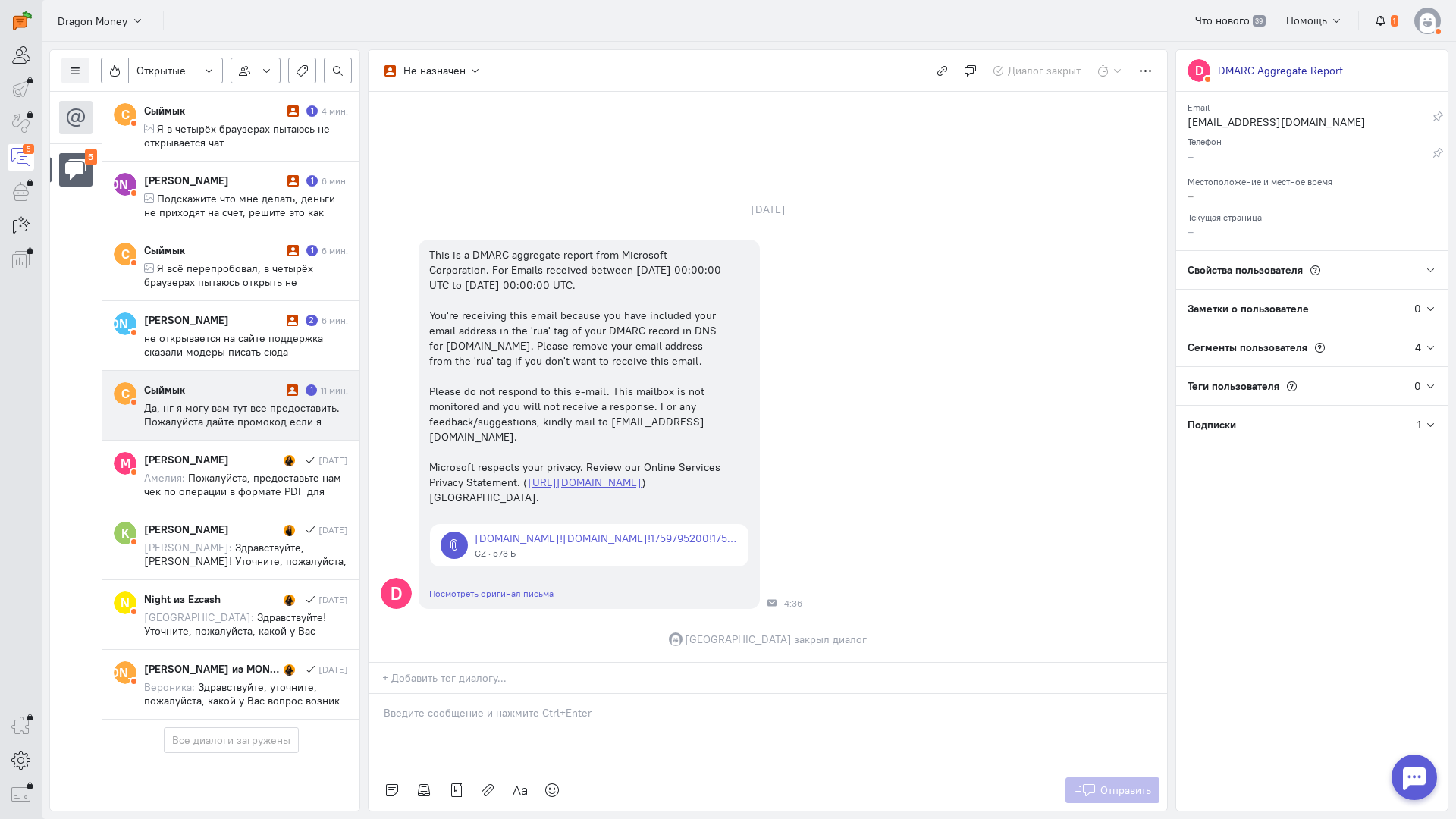
click at [225, 388] on div "Сыймык" at bounding box center [213, 389] width 139 height 15
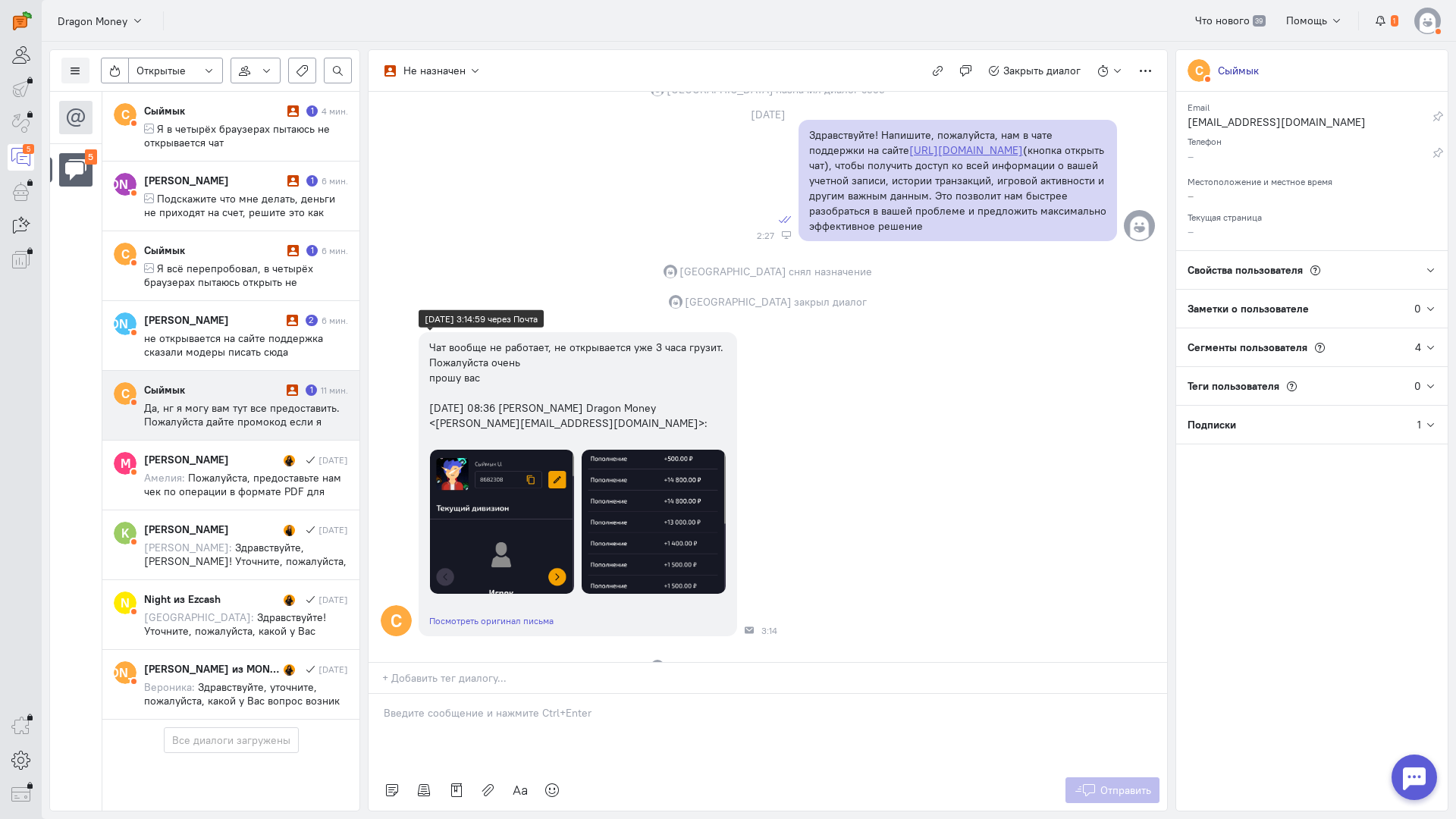
scroll to position [202, 0]
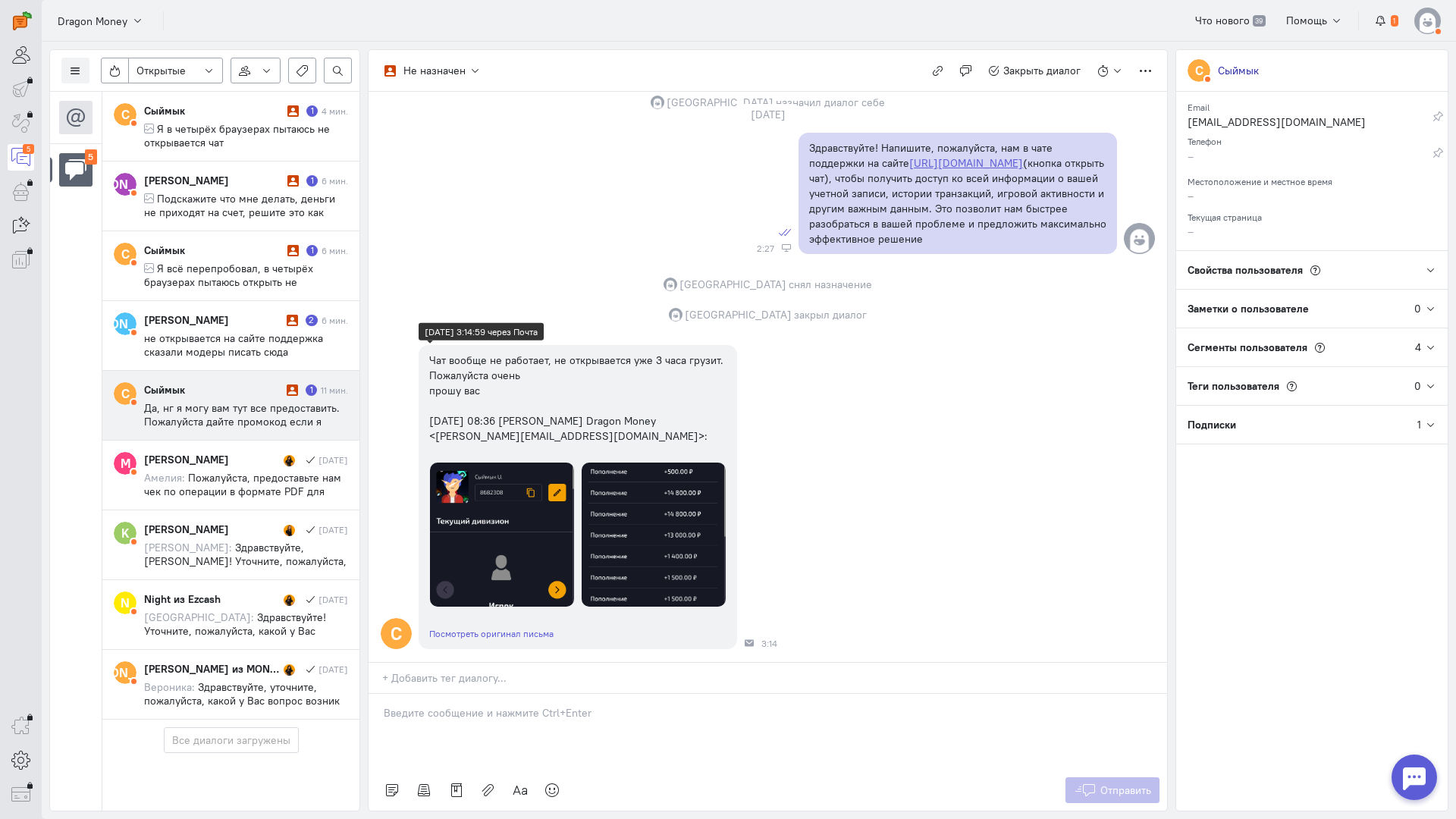
click at [479, 477] on img at bounding box center [502, 535] width 144 height 144
click at [257, 400] on div "Сыймык 1 12 мин. Да, нг я могу вам тут все предоставить. Пожалуйста дайте промо…" at bounding box center [245, 405] width 204 height 46
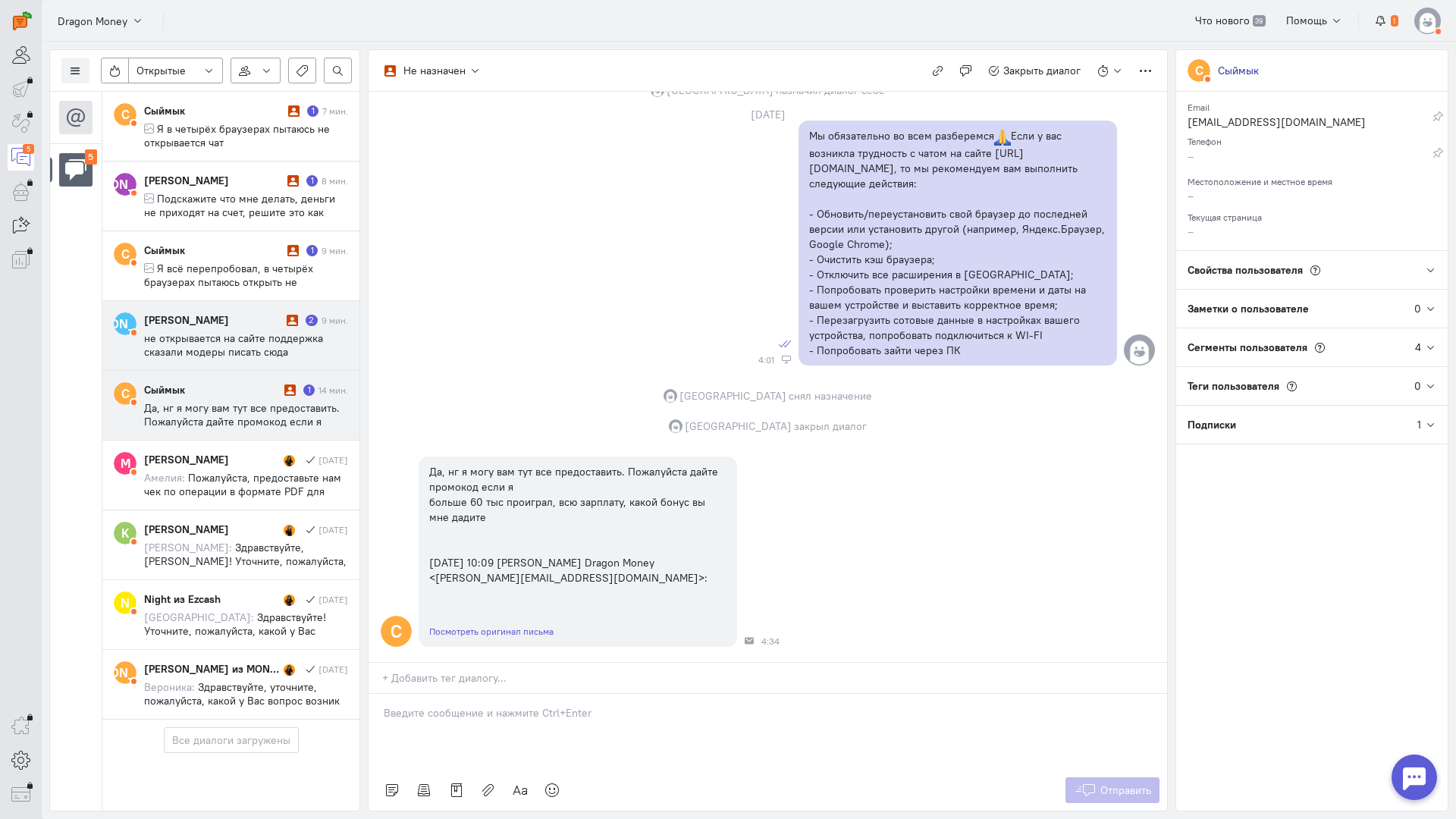
scroll to position [0, 0]
click at [213, 326] on div "[PERSON_NAME]" at bounding box center [213, 320] width 138 height 15
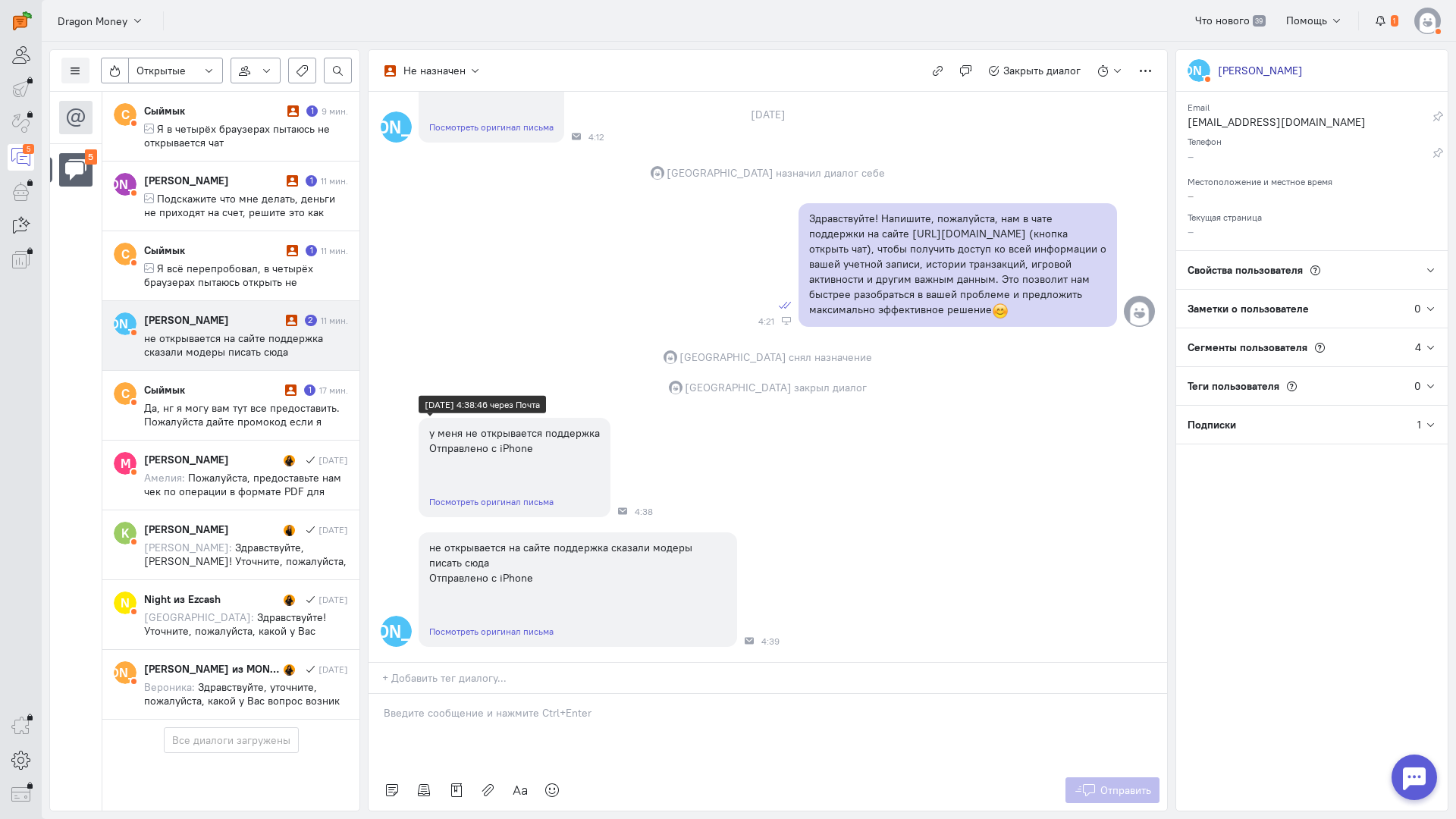
scroll to position [181, 0]
click at [541, 706] on p at bounding box center [768, 713] width 769 height 15
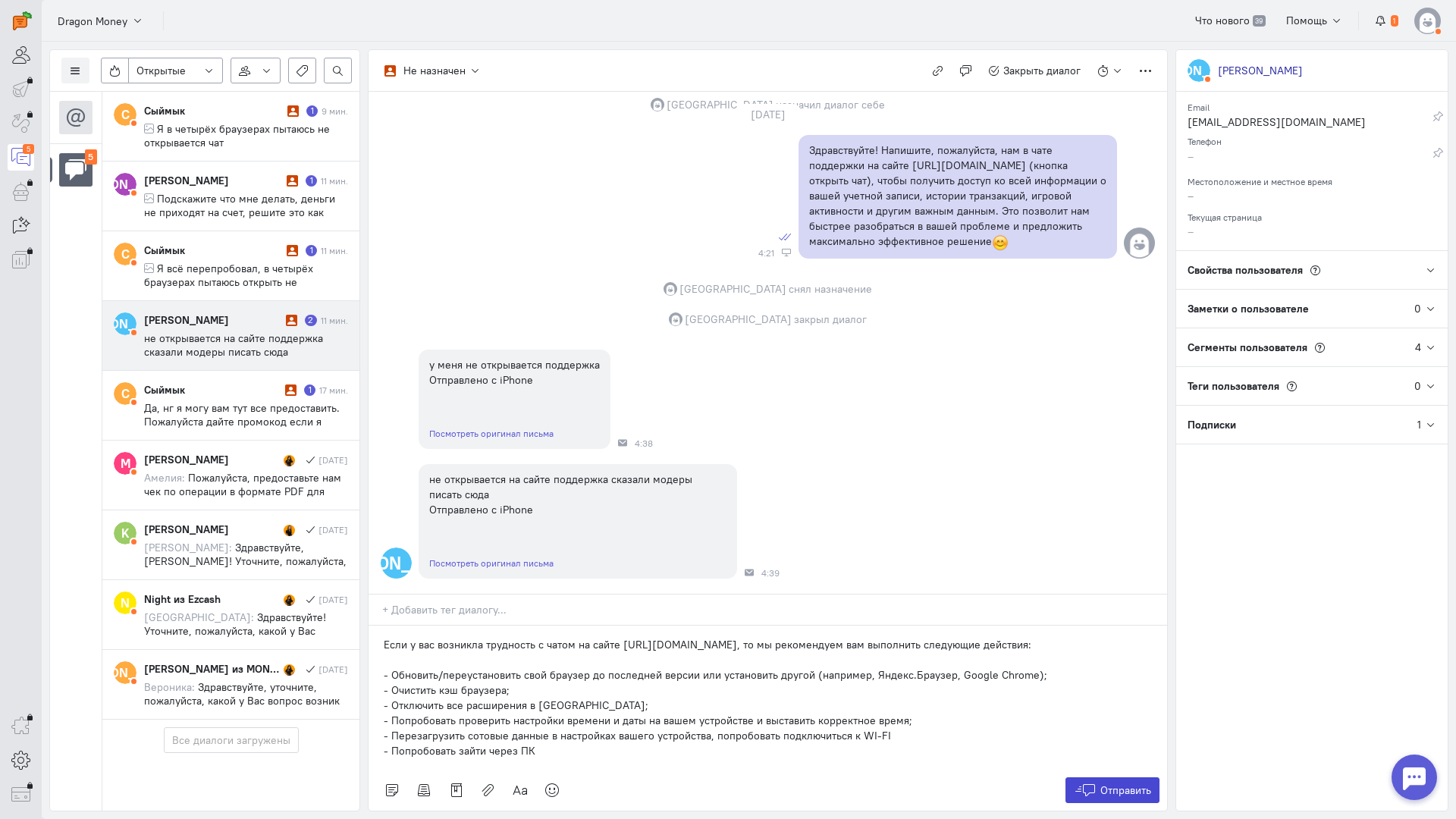
click at [1112, 784] on span "Отправить" at bounding box center [1126, 790] width 51 height 14
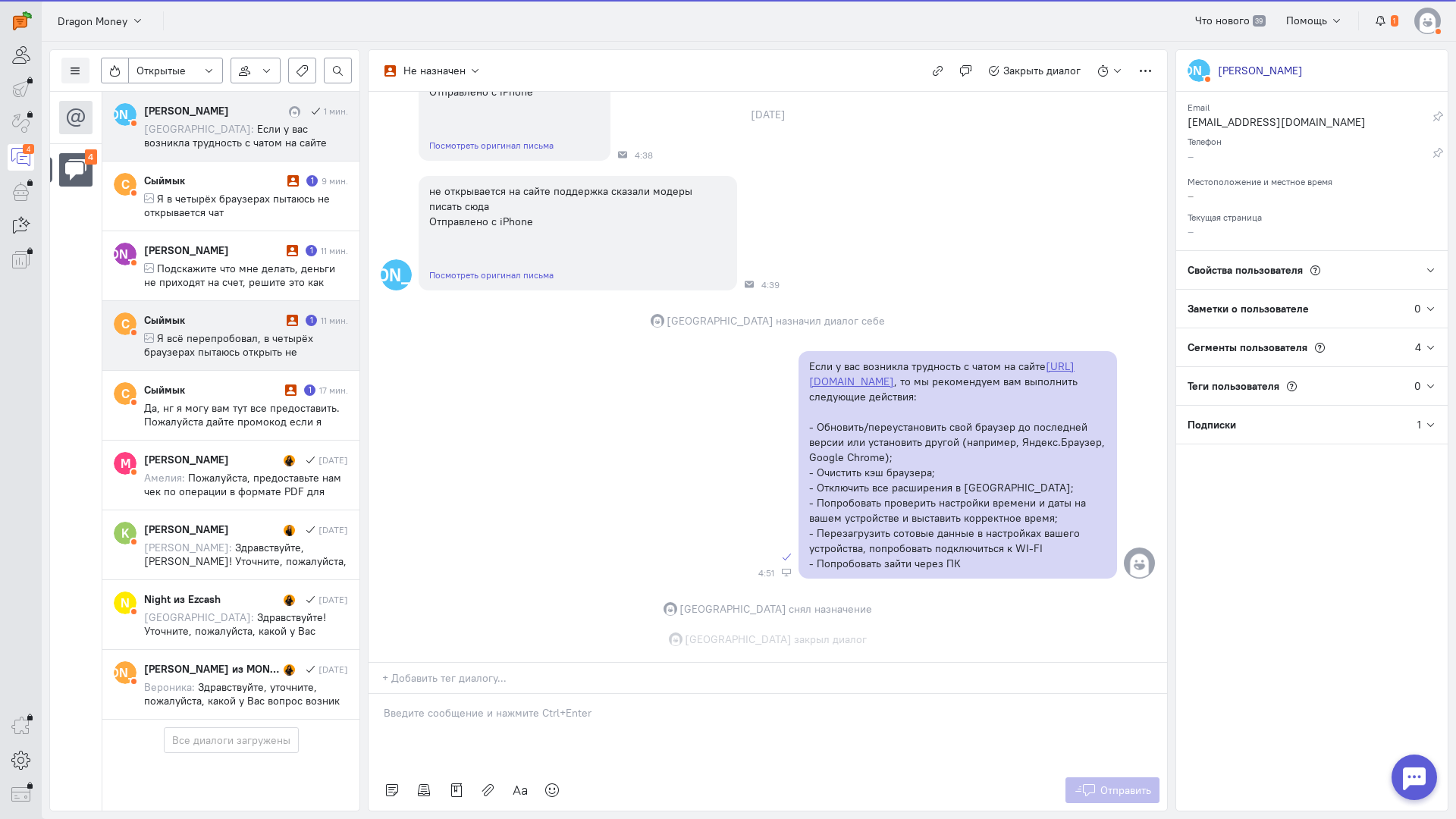
scroll to position [537, 0]
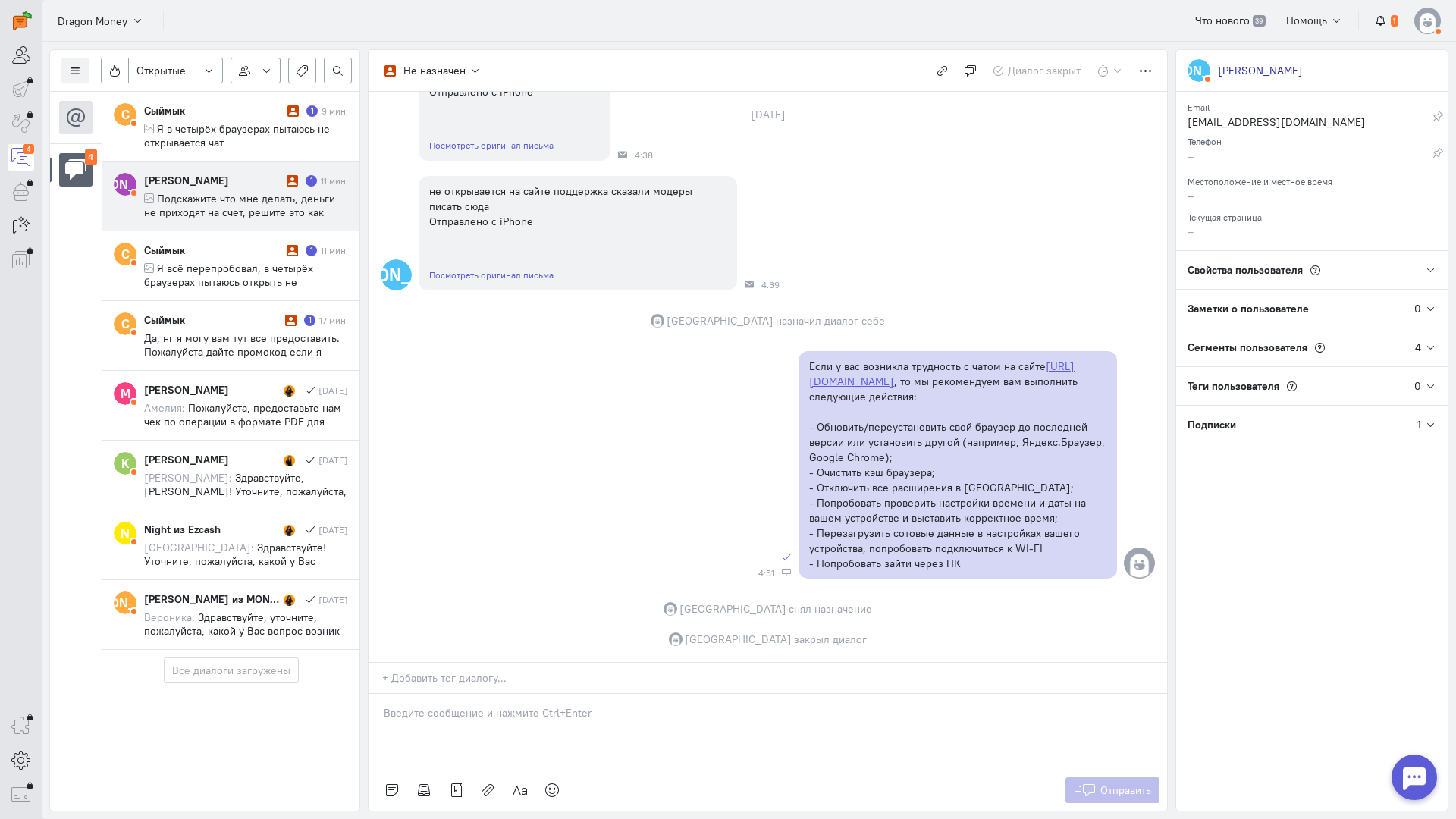
click at [243, 208] on span "Подскажите что мне делать, деньги не приходят на счет, решите это как нибудь) О…" at bounding box center [239, 219] width 191 height 54
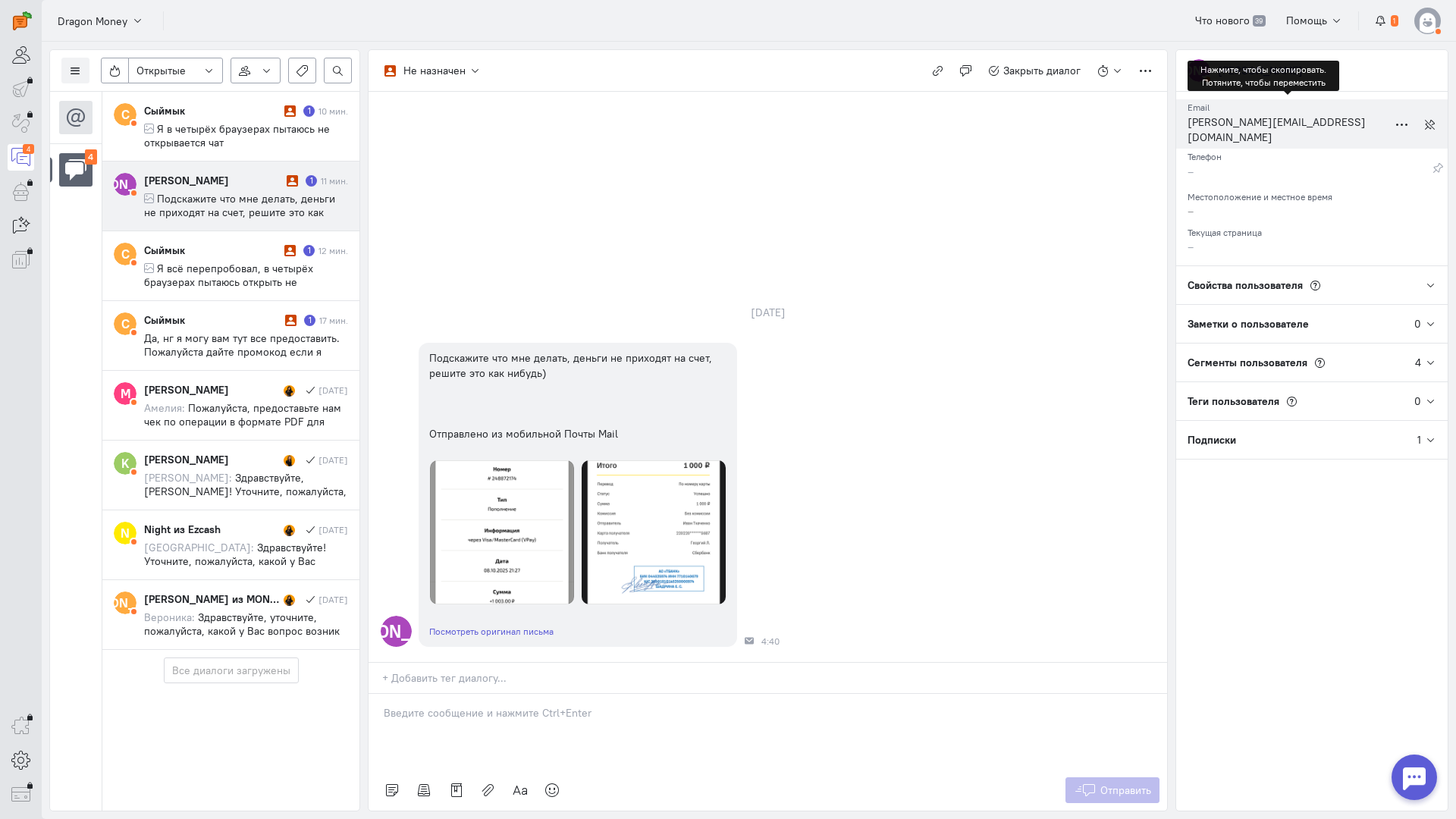
click at [1219, 124] on div "[PERSON_NAME][EMAIL_ADDRESS][DOMAIN_NAME]" at bounding box center [1287, 131] width 201 height 34
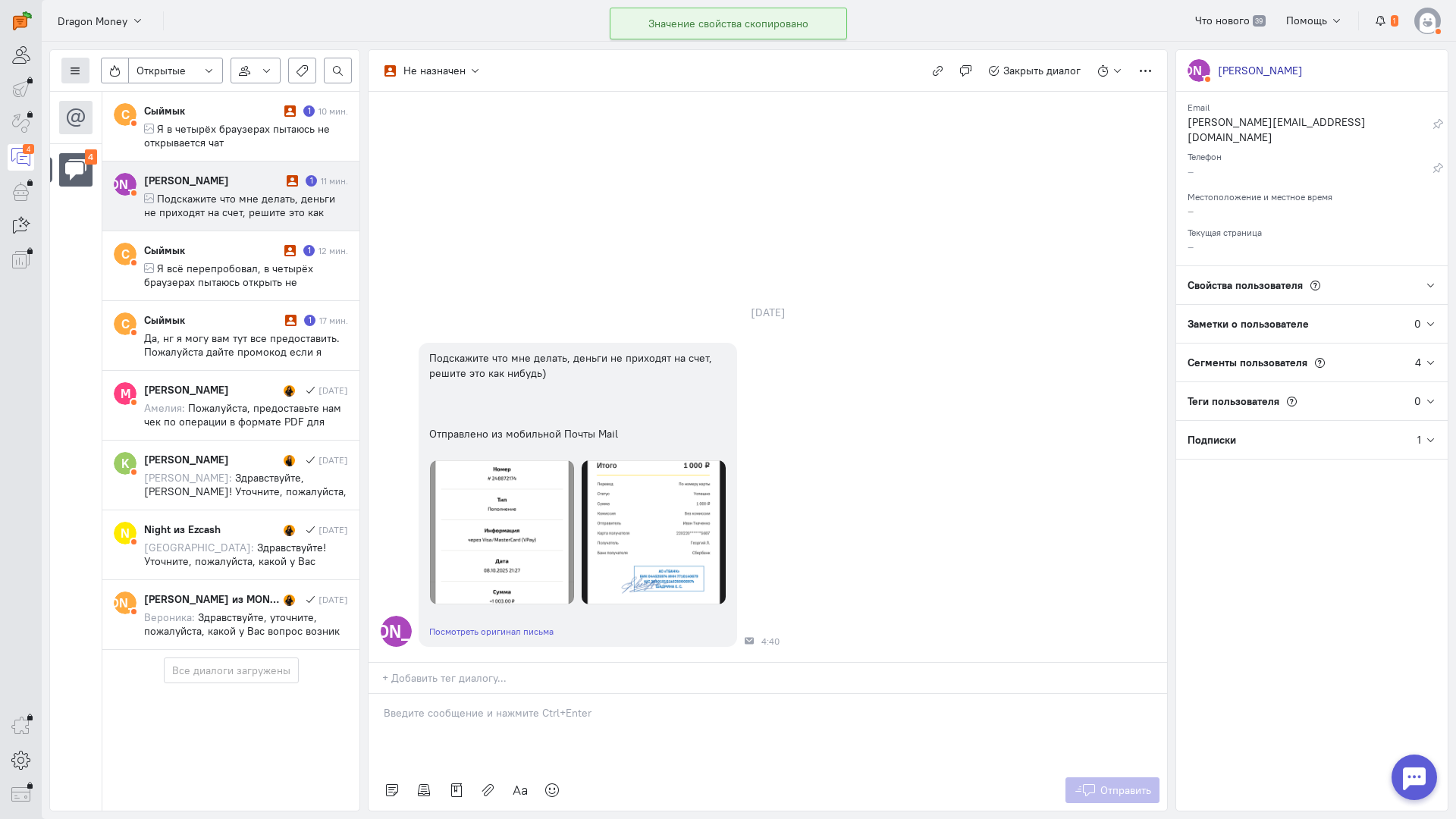
click at [75, 66] on icon at bounding box center [75, 71] width 11 height 11
click at [141, 96] on span "Список пользователей" at bounding box center [147, 101] width 113 height 14
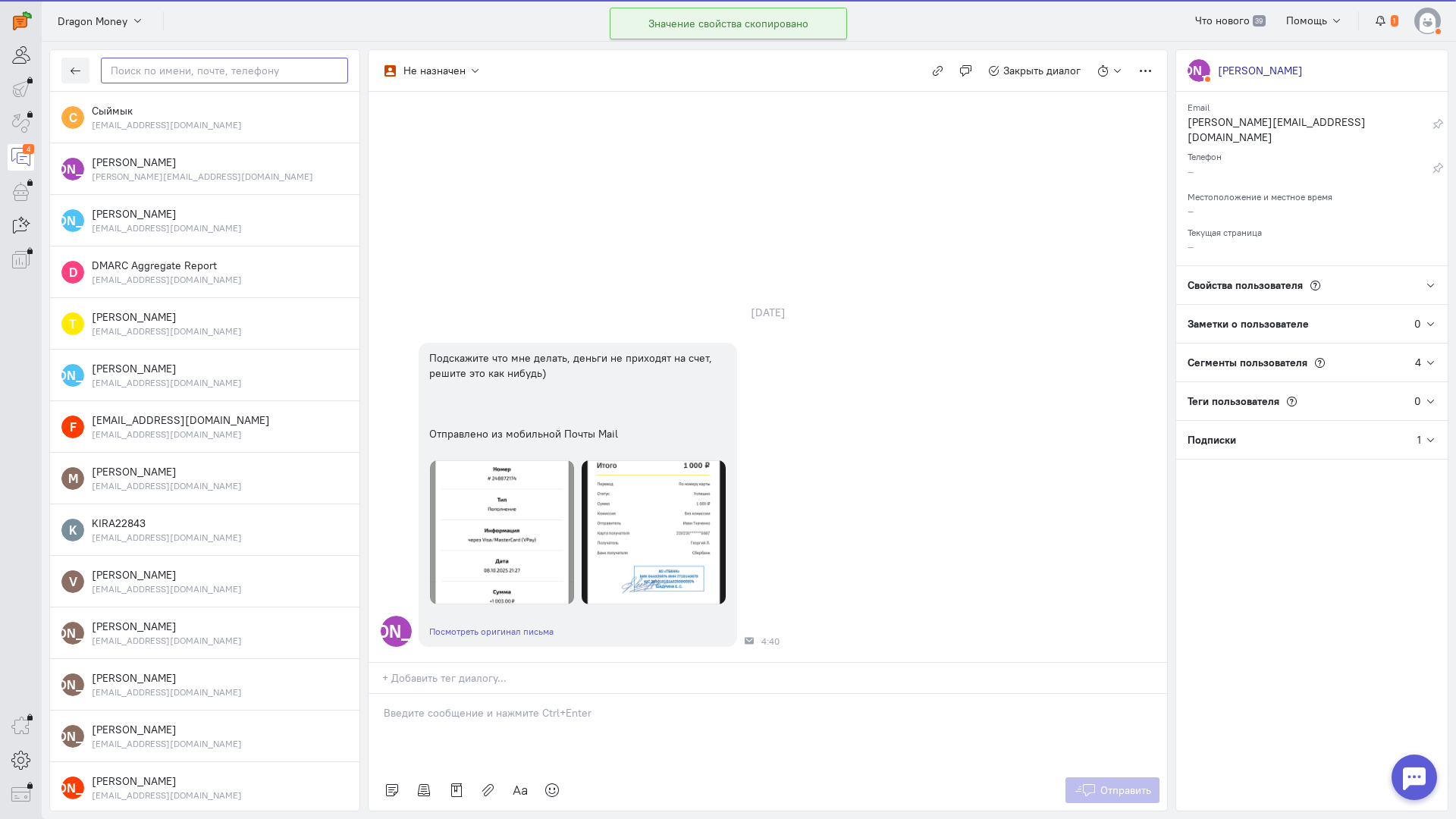
click at [172, 70] on input "text" at bounding box center [224, 70] width 247 height 26
paste input "[PERSON_NAME].05@mail.r"
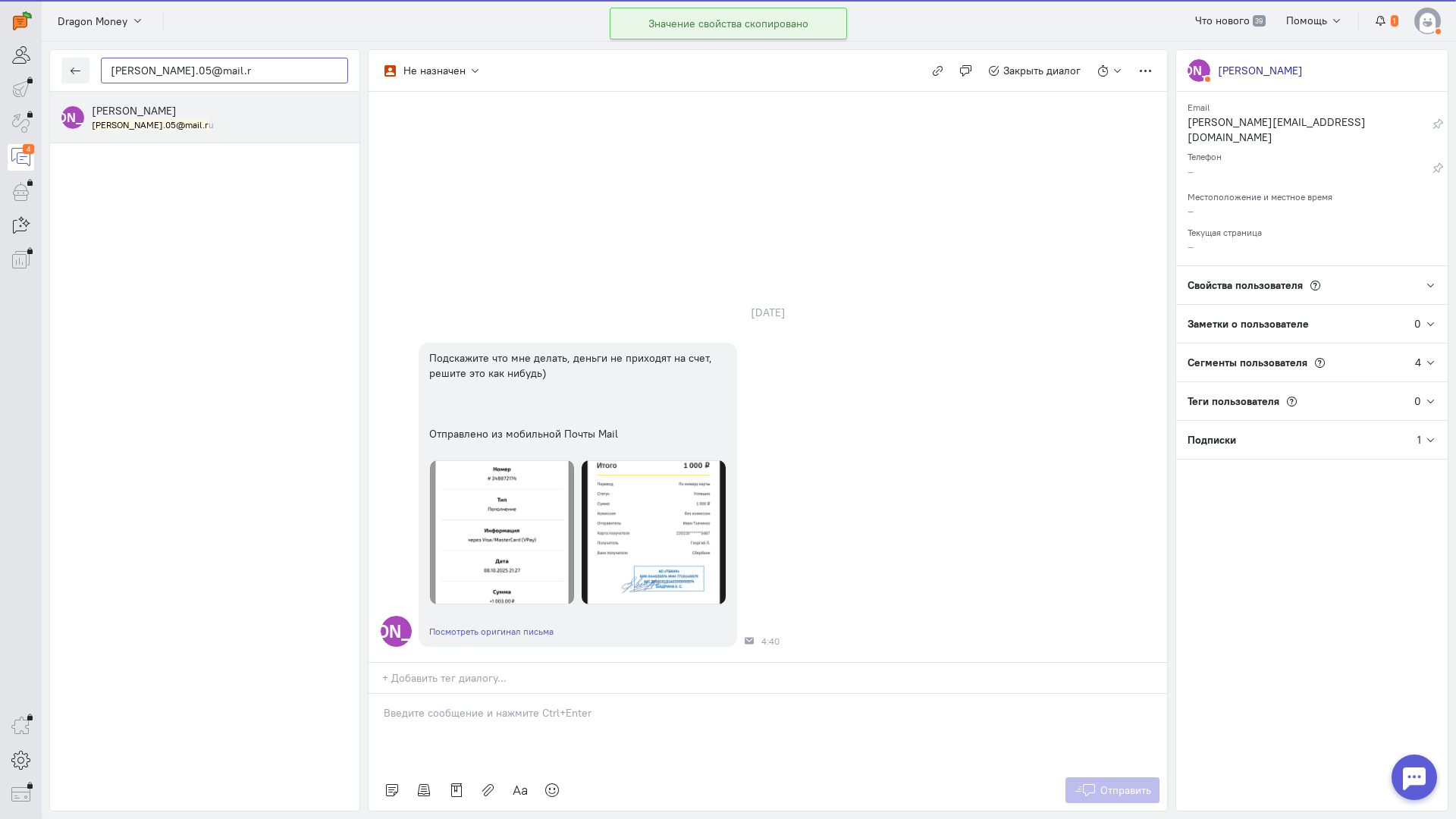
type input "[PERSON_NAME].05@mail.r"
drag, startPoint x: 167, startPoint y: 122, endPoint x: 301, endPoint y: 156, distance: 138.2
click at [167, 121] on small "[PERSON_NAME].05@mail.r u" at bounding box center [153, 125] width 122 height 13
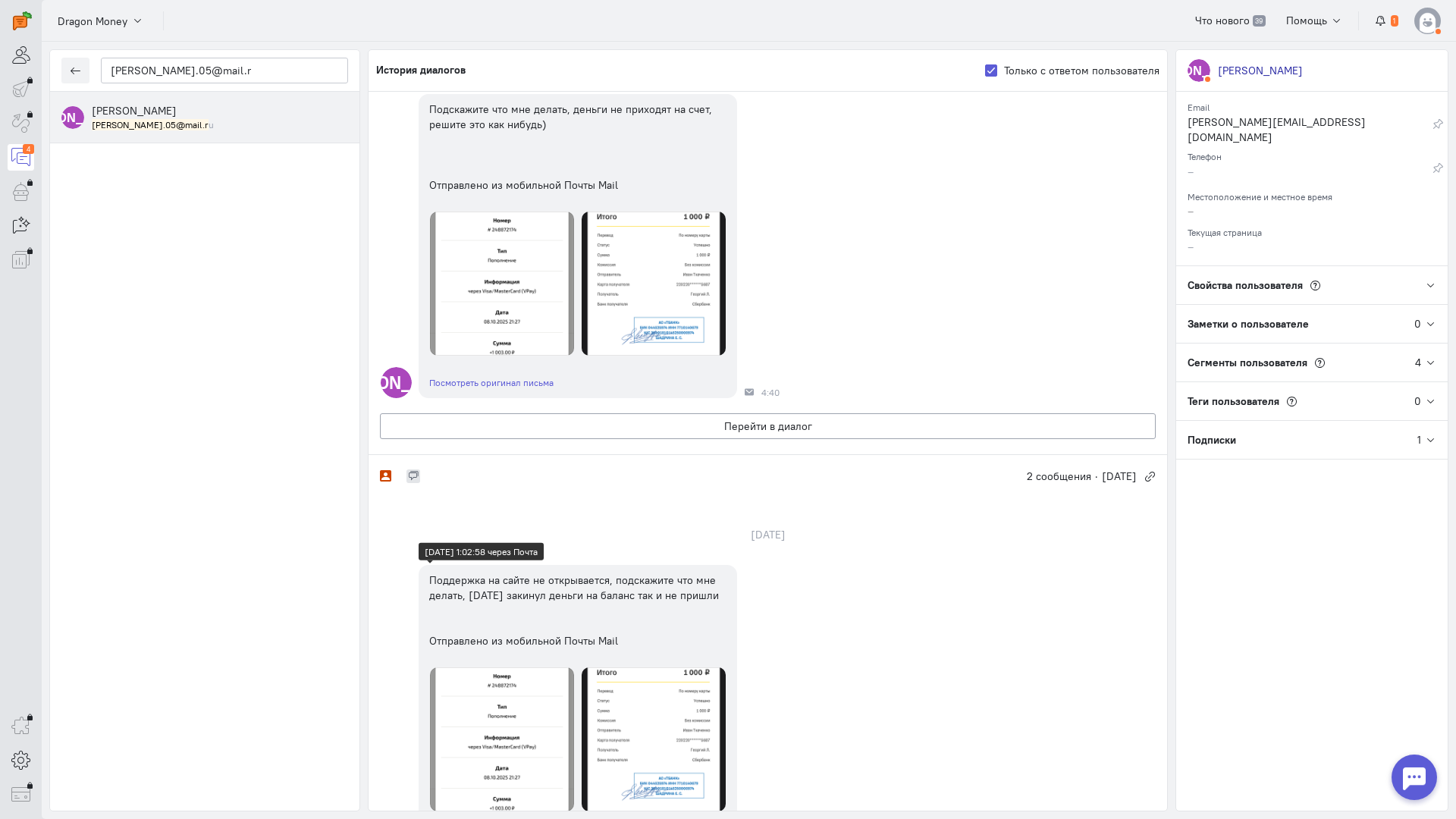
scroll to position [0, 0]
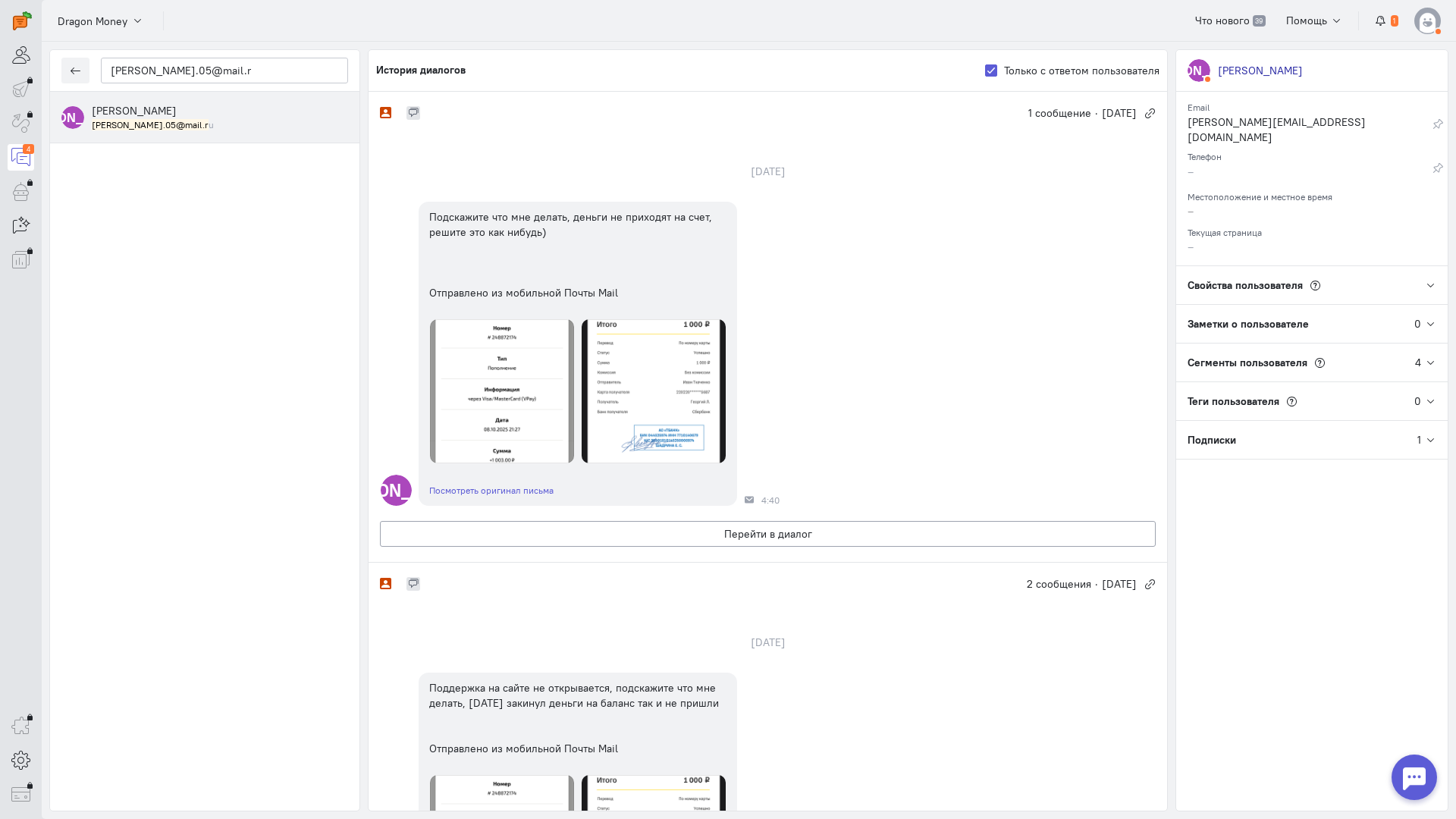
click at [166, 615] on div "[PERSON_NAME] [PERSON_NAME] [PERSON_NAME].05@mail.r u" at bounding box center [205, 451] width 309 height 719
click at [543, 535] on button "Перейти в диалог" at bounding box center [768, 534] width 776 height 26
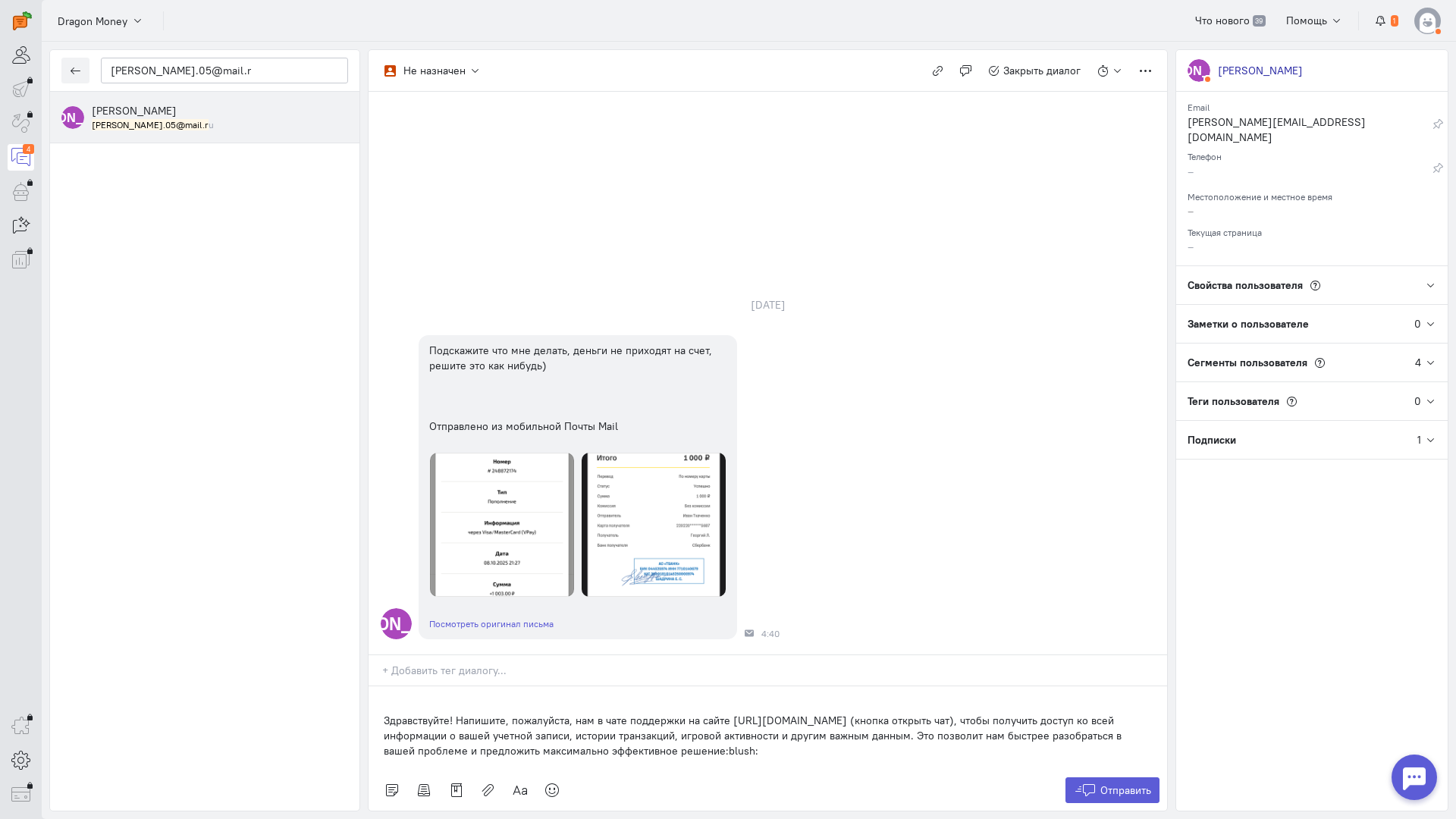
click at [380, 686] on div "Здравствуйте! Напишите, пожалуйста, нам в чате поддержки на сайте [URL][DOMAIN_…" at bounding box center [767, 728] width 798 height 83
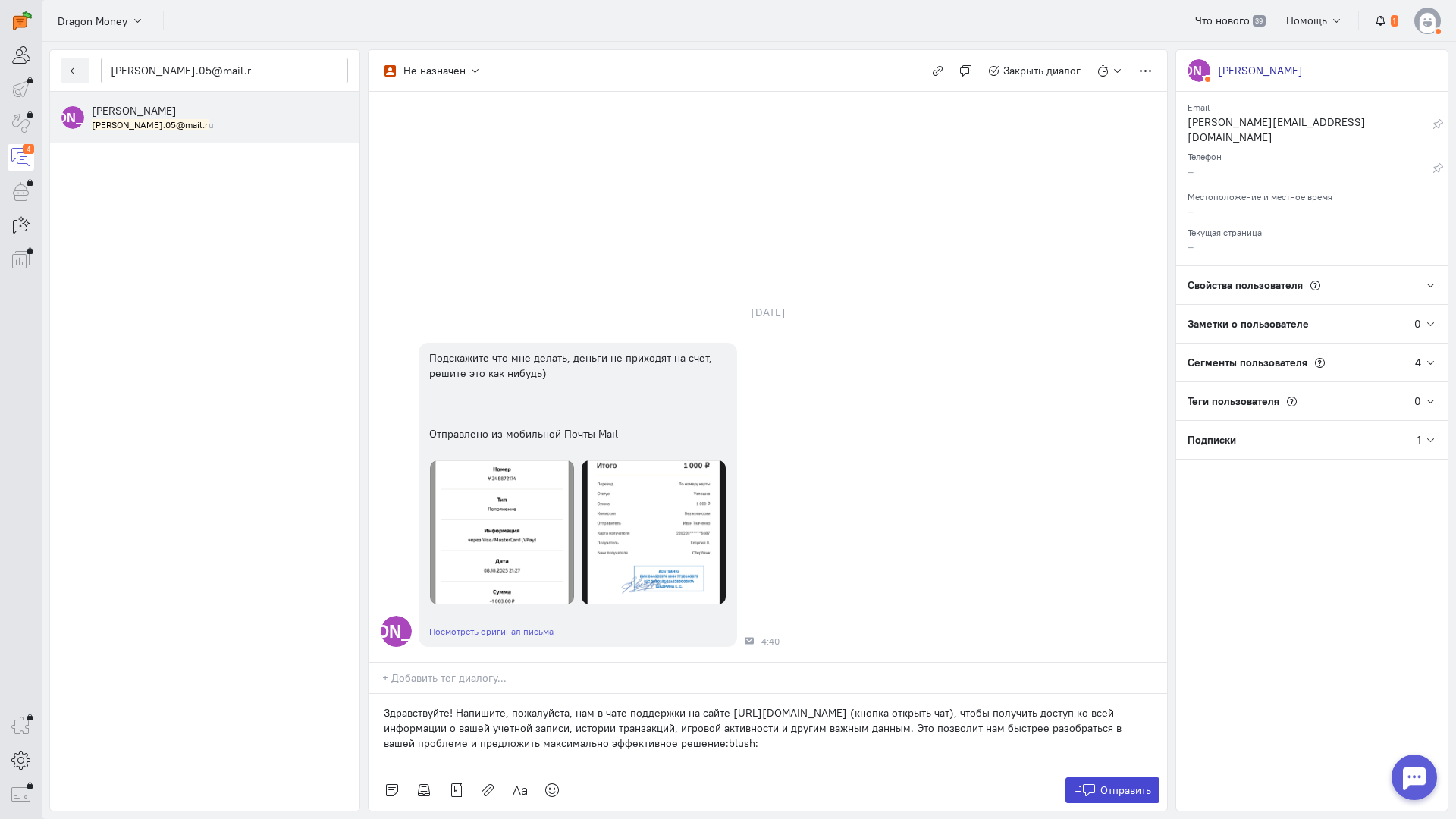
click at [1108, 777] on button "Отправить" at bounding box center [1113, 790] width 95 height 26
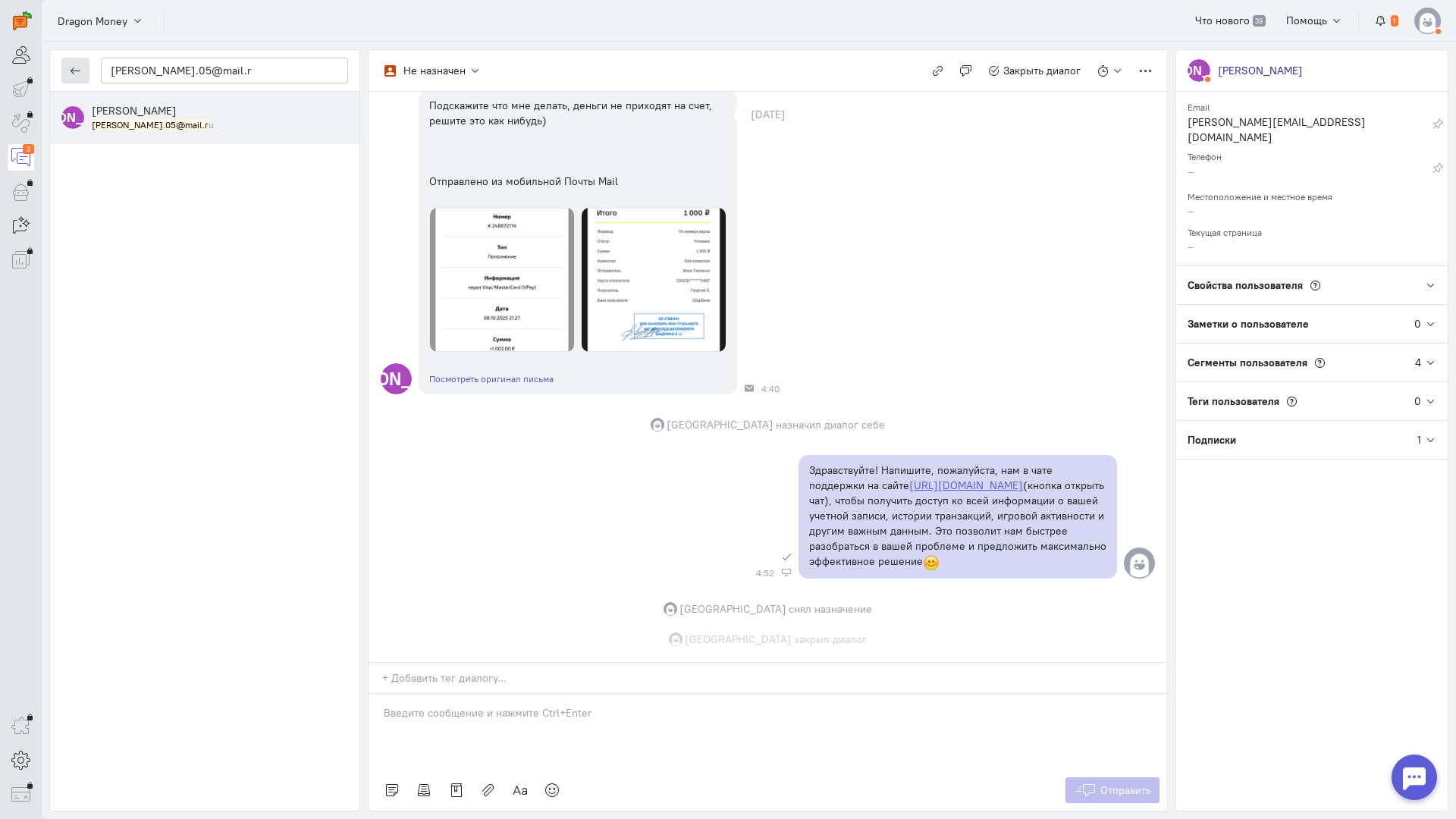
scroll to position [148, 0]
click at [67, 67] on button "button" at bounding box center [75, 70] width 28 height 26
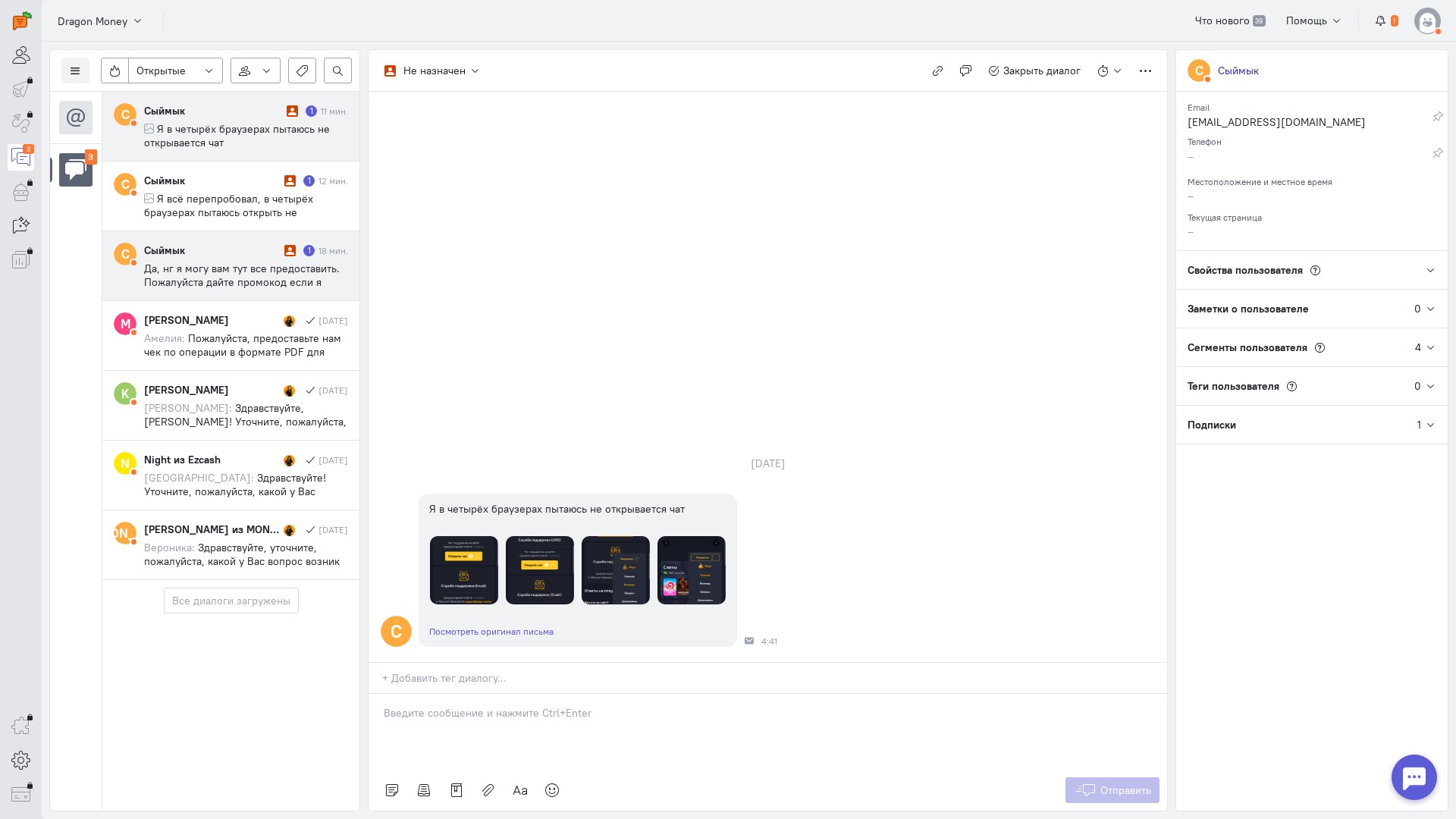
click at [222, 268] on span "Да, нг я могу вам тут все предоставить. Пожалуйста дайте промокод если я больше…" at bounding box center [245, 309] width 203 height 96
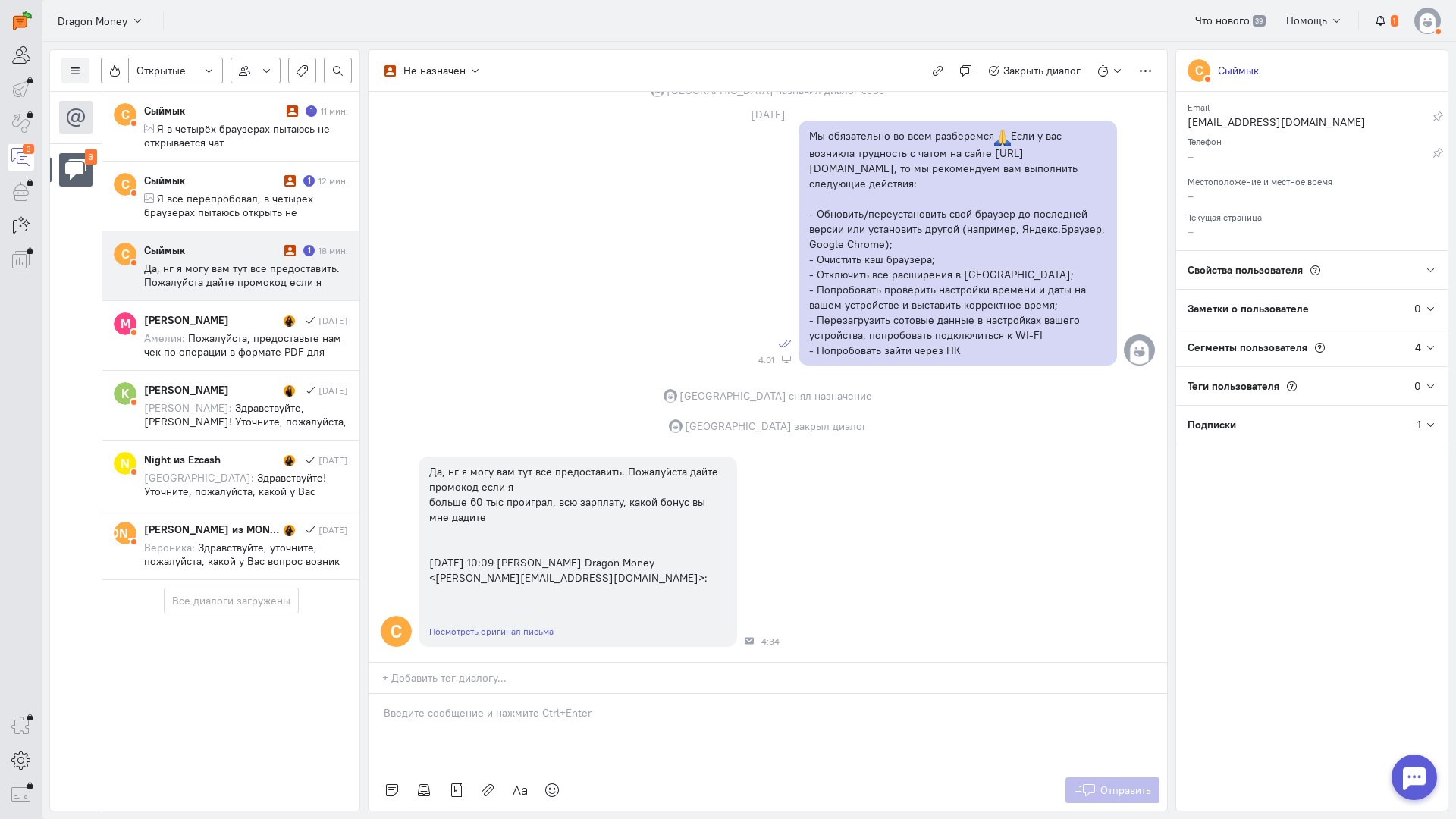
scroll to position [885, 0]
drag, startPoint x: 234, startPoint y: 270, endPoint x: 269, endPoint y: 278, distance: 35.9
click at [234, 270] on span "Да, нг я могу вам тут все предоставить. Пожалуйста дайте промокод если я больше…" at bounding box center [245, 309] width 203 height 96
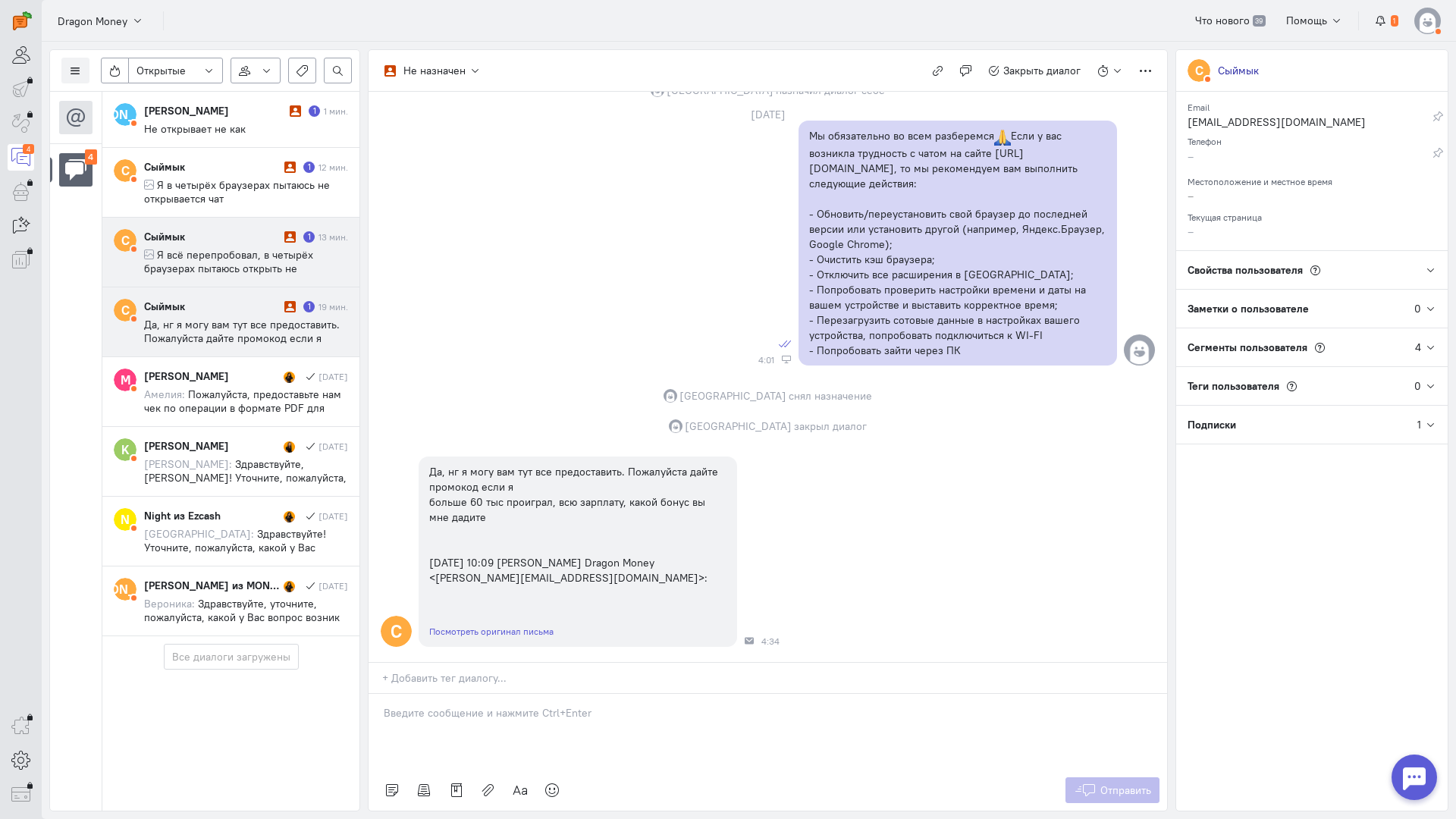
click at [258, 263] on span "Я всё перепробовал, в четырёх браузерах пытаюсь открыть не получается уже не зн…" at bounding box center [243, 288] width 198 height 82
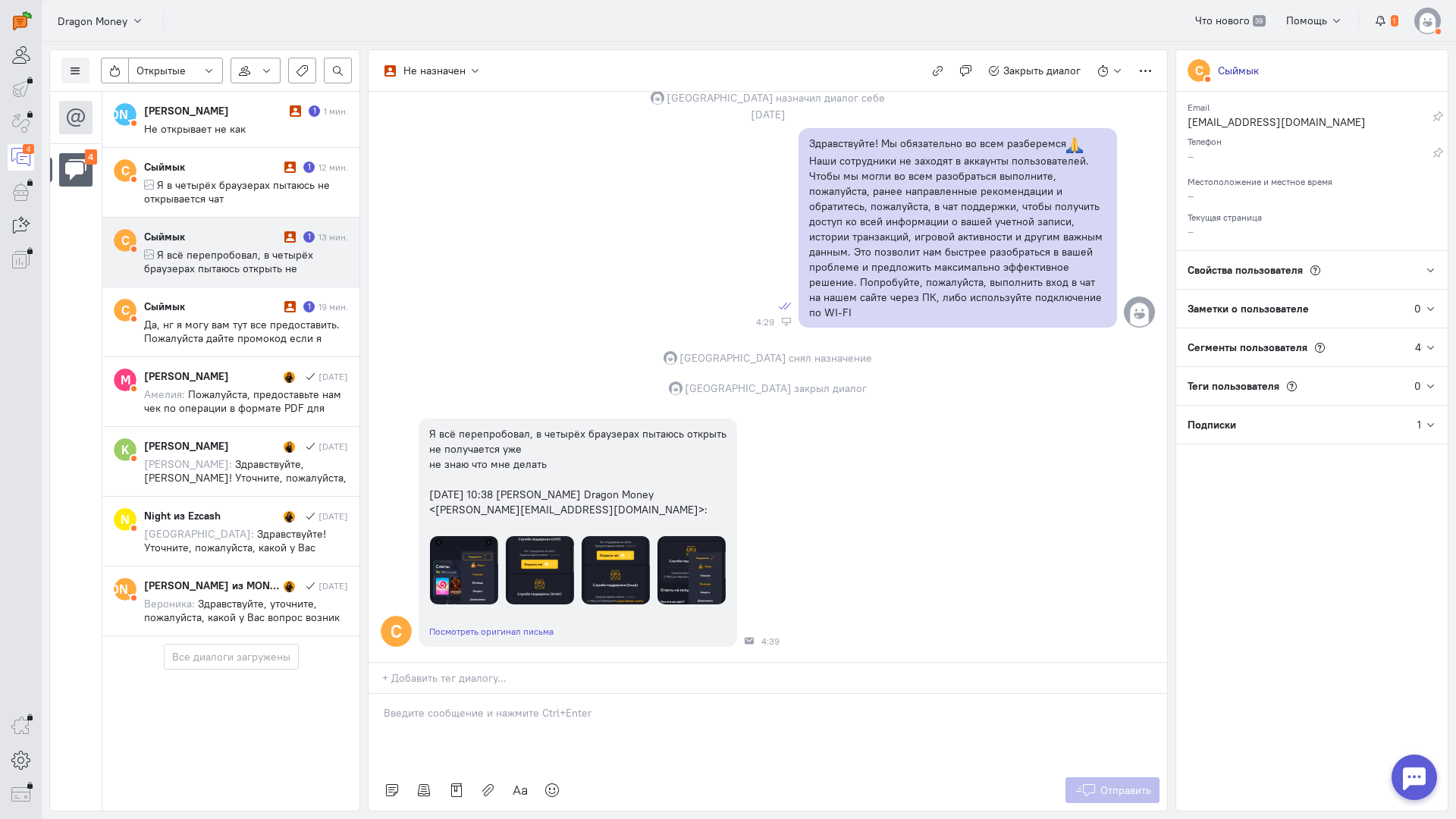
scroll to position [459, 0]
click at [467, 536] on img at bounding box center [463, 570] width 68 height 68
click at [527, 536] on img at bounding box center [539, 570] width 68 height 68
click at [654, 536] on div at bounding box center [578, 570] width 296 height 68
click at [623, 536] on img at bounding box center [615, 570] width 68 height 68
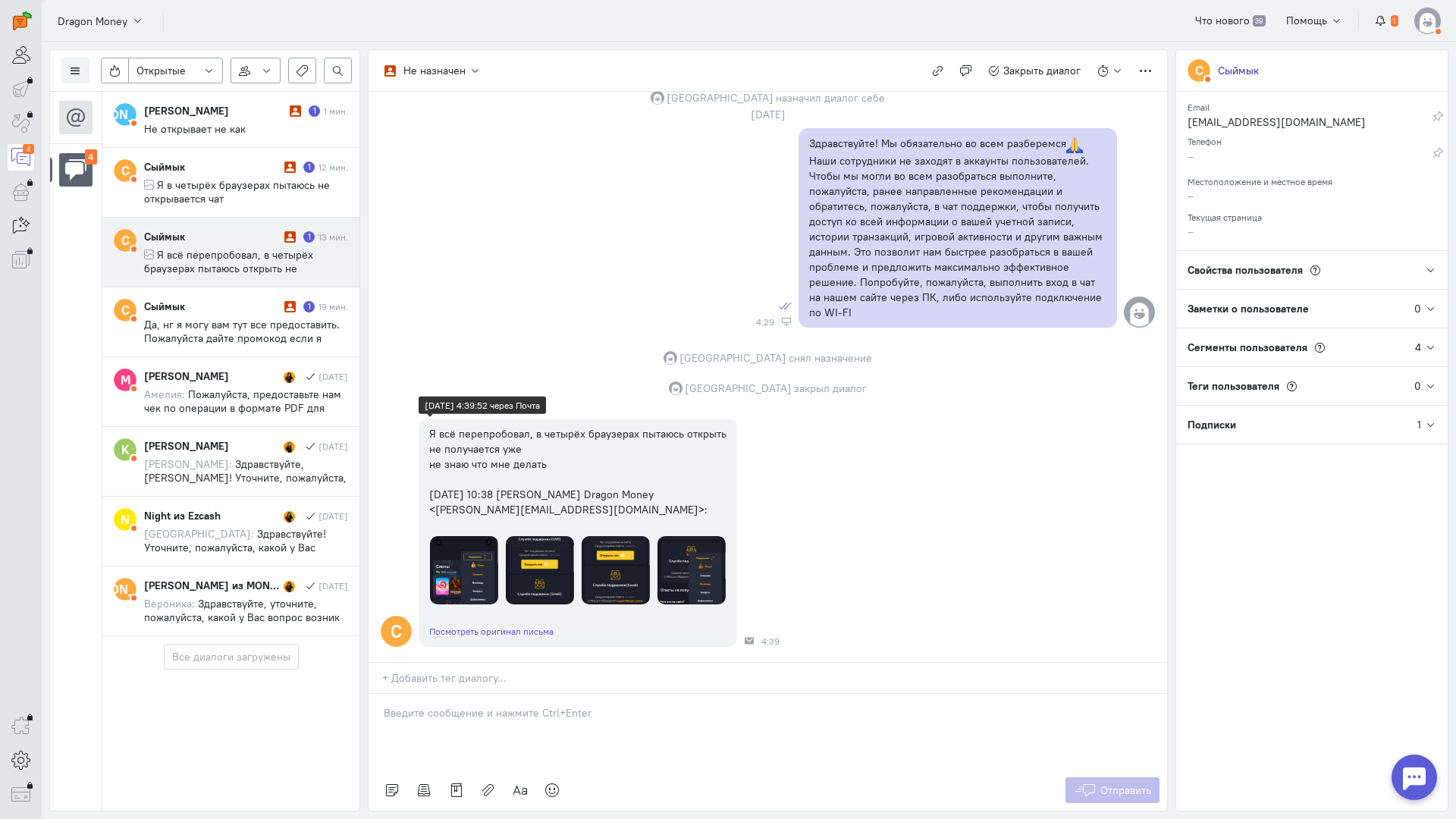
click at [702, 536] on img at bounding box center [691, 570] width 68 height 68
click at [682, 536] on img at bounding box center [691, 570] width 68 height 68
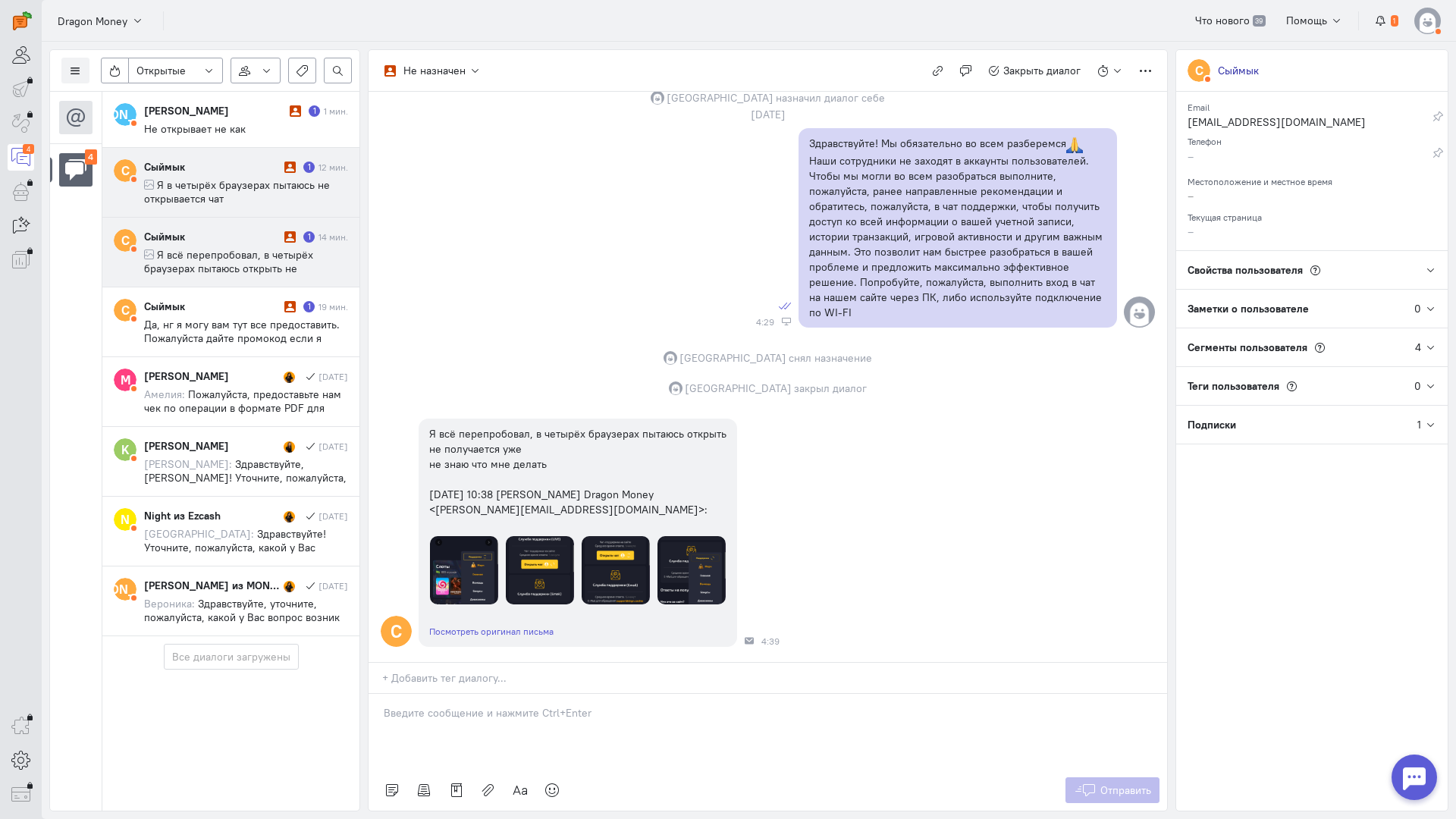
click at [212, 193] on span "Я в четырёх браузерах пытаюсь не открывается чат" at bounding box center [237, 192] width 186 height 27
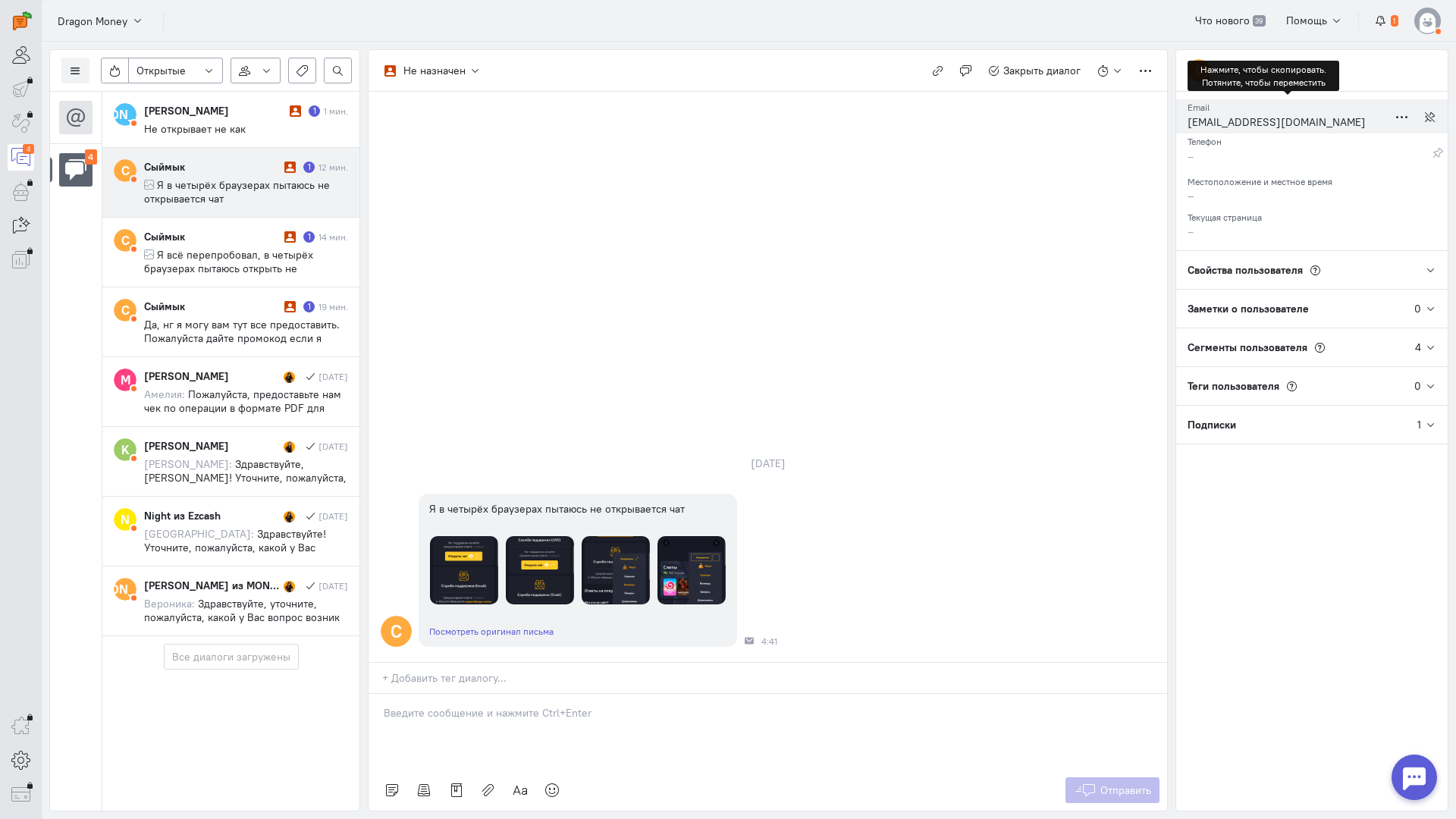
click at [1221, 121] on div "[EMAIL_ADDRESS][DOMAIN_NAME]" at bounding box center [1287, 124] width 201 height 19
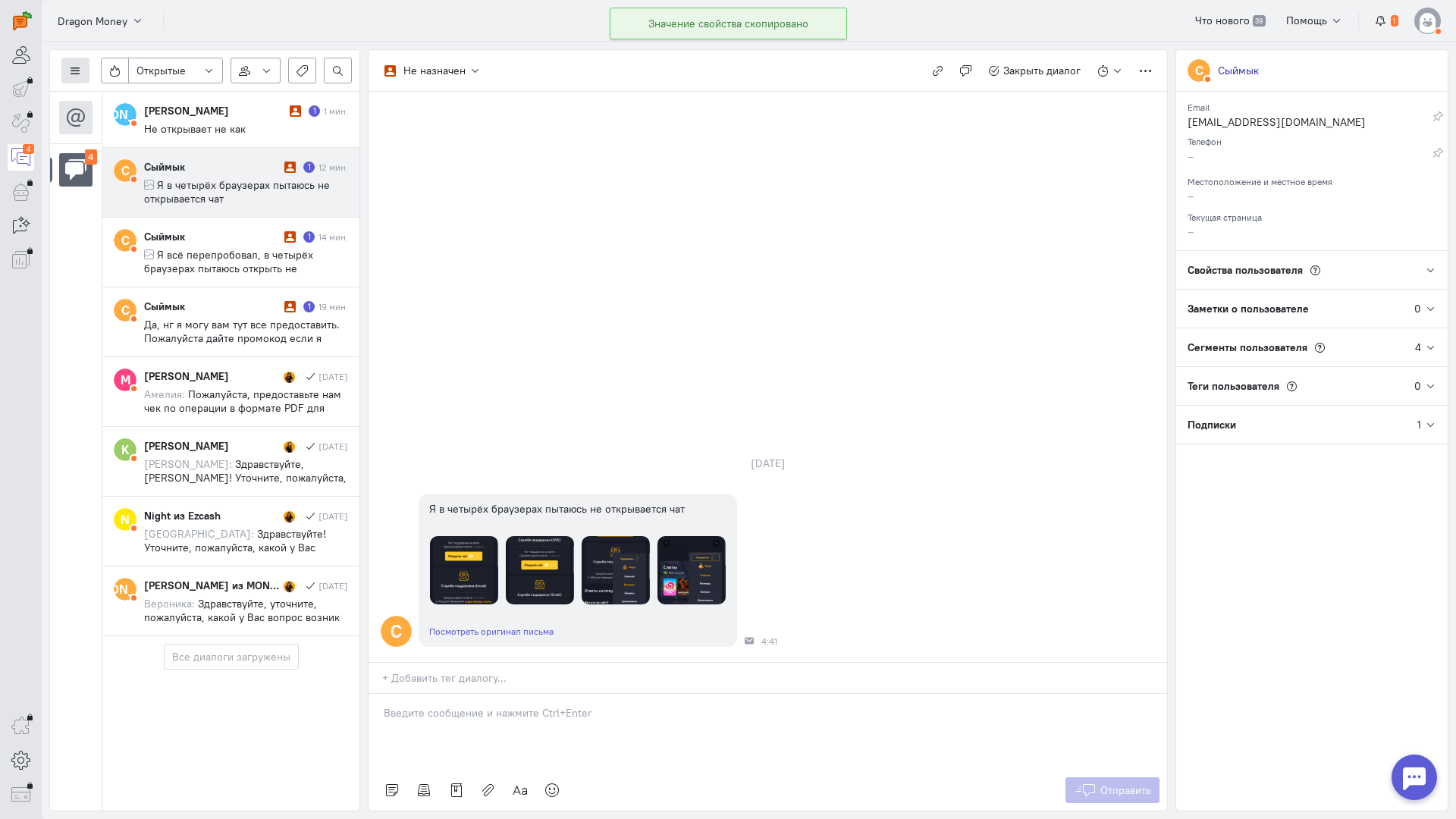
click at [78, 82] on button at bounding box center [75, 70] width 28 height 26
click at [109, 101] on span "Список пользователей" at bounding box center [147, 101] width 113 height 14
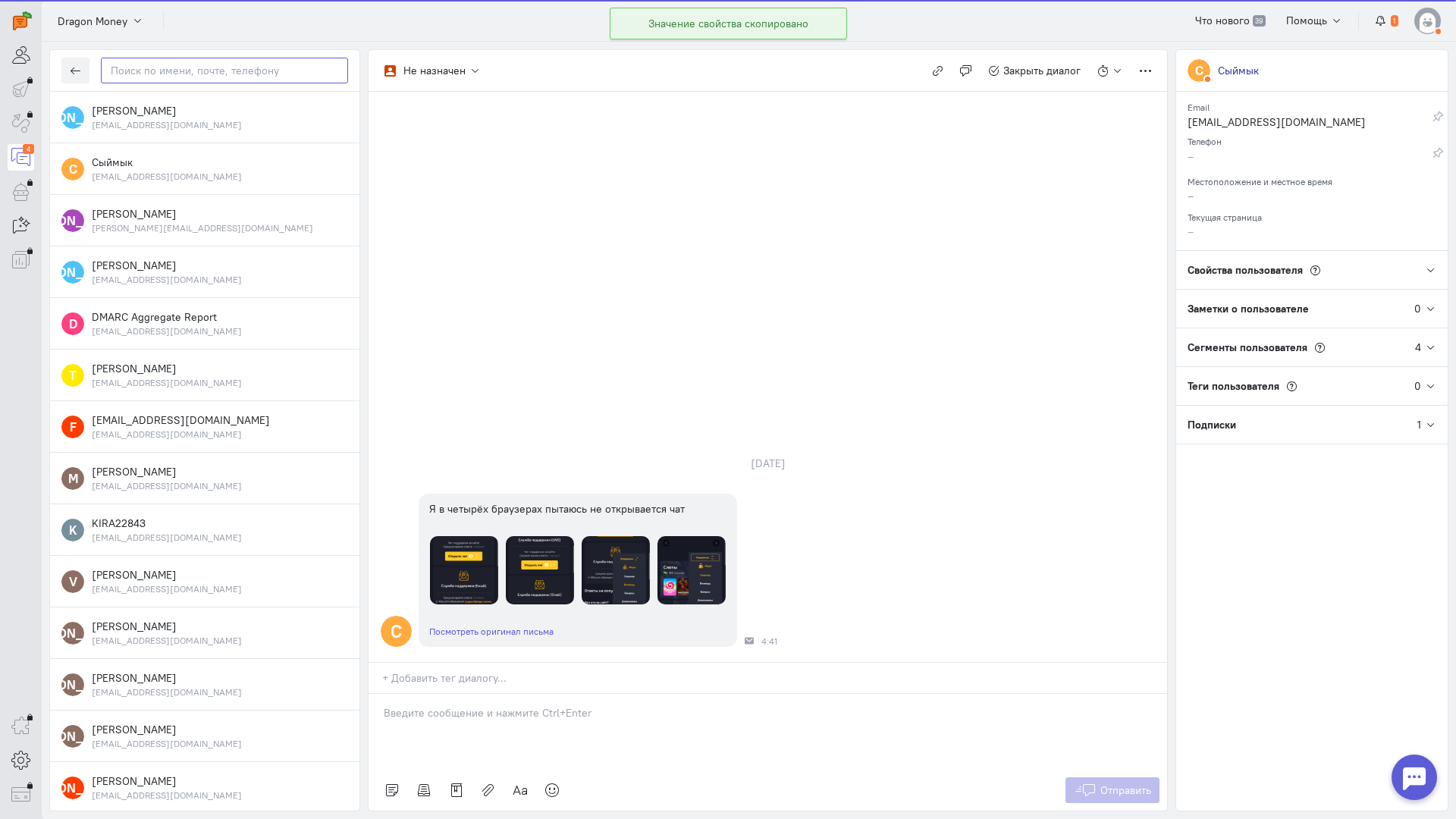
click at [256, 69] on input "text" at bounding box center [224, 70] width 247 height 26
paste input "kasymbekovsyimy"
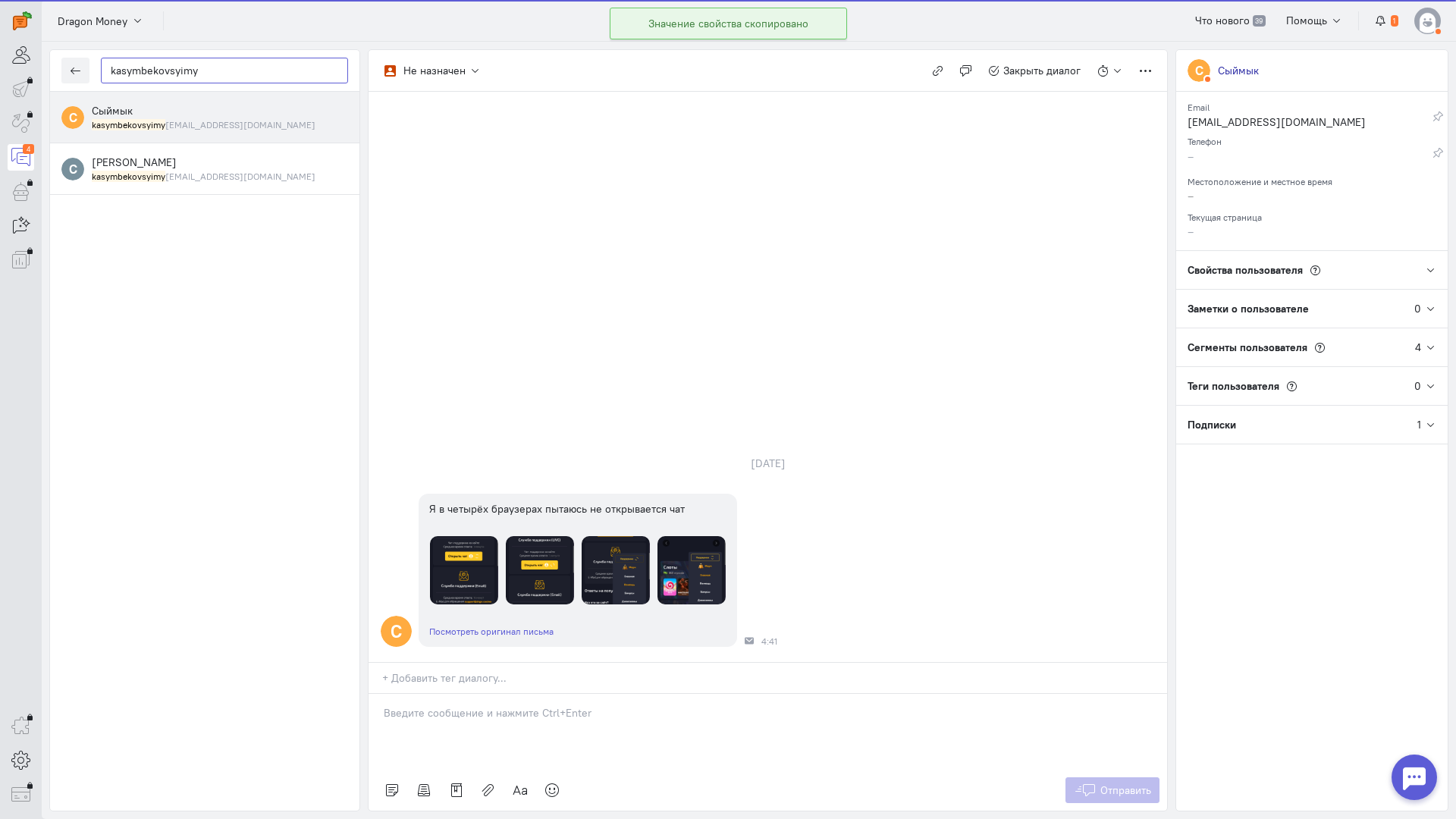
type input "kasymbekovsyimy"
click at [164, 102] on div "С Сыймык kasymbekovsyimy [EMAIL_ADDRESS][DOMAIN_NAME]" at bounding box center [205, 117] width 309 height 52
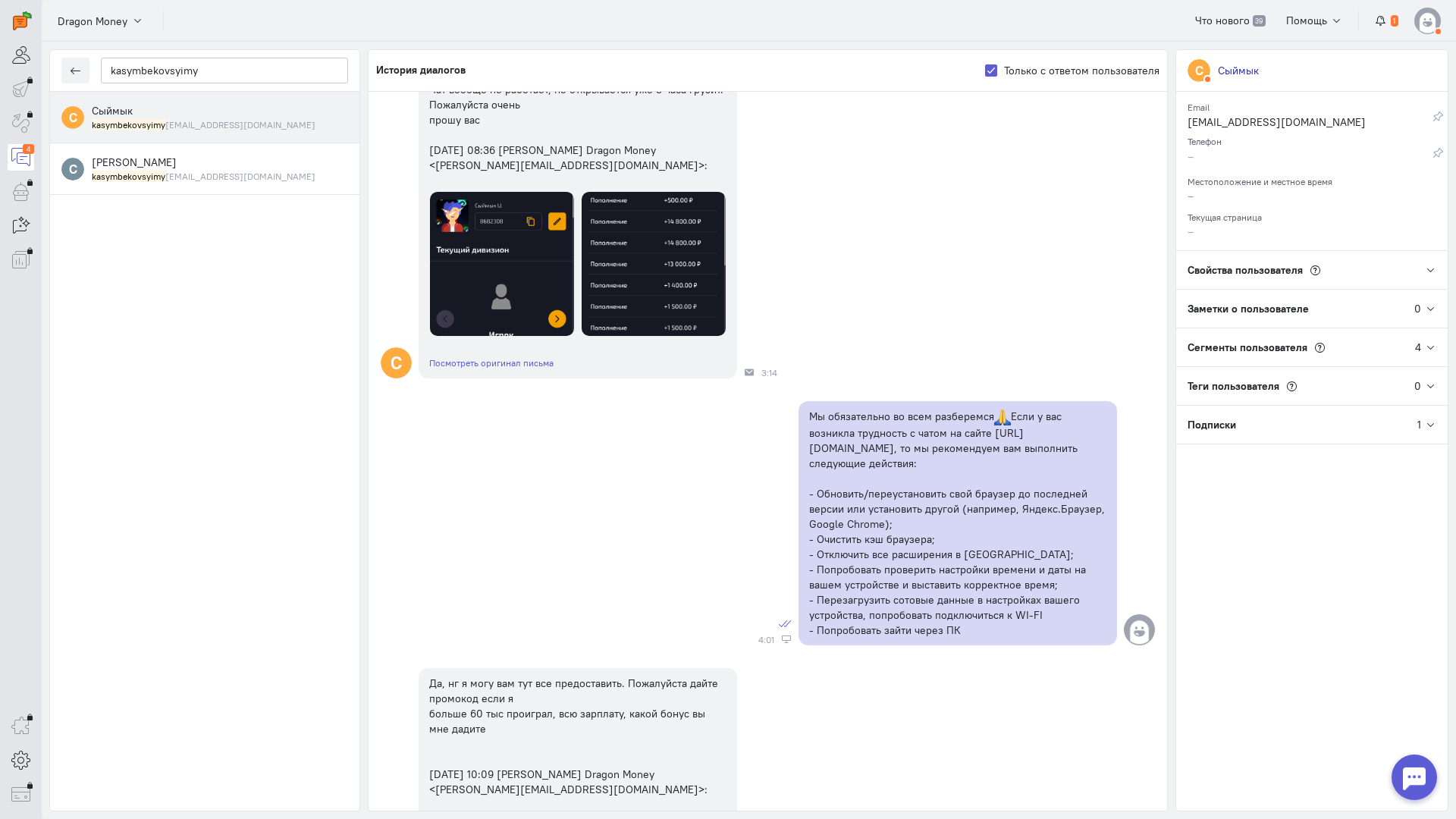
scroll to position [1616, 0]
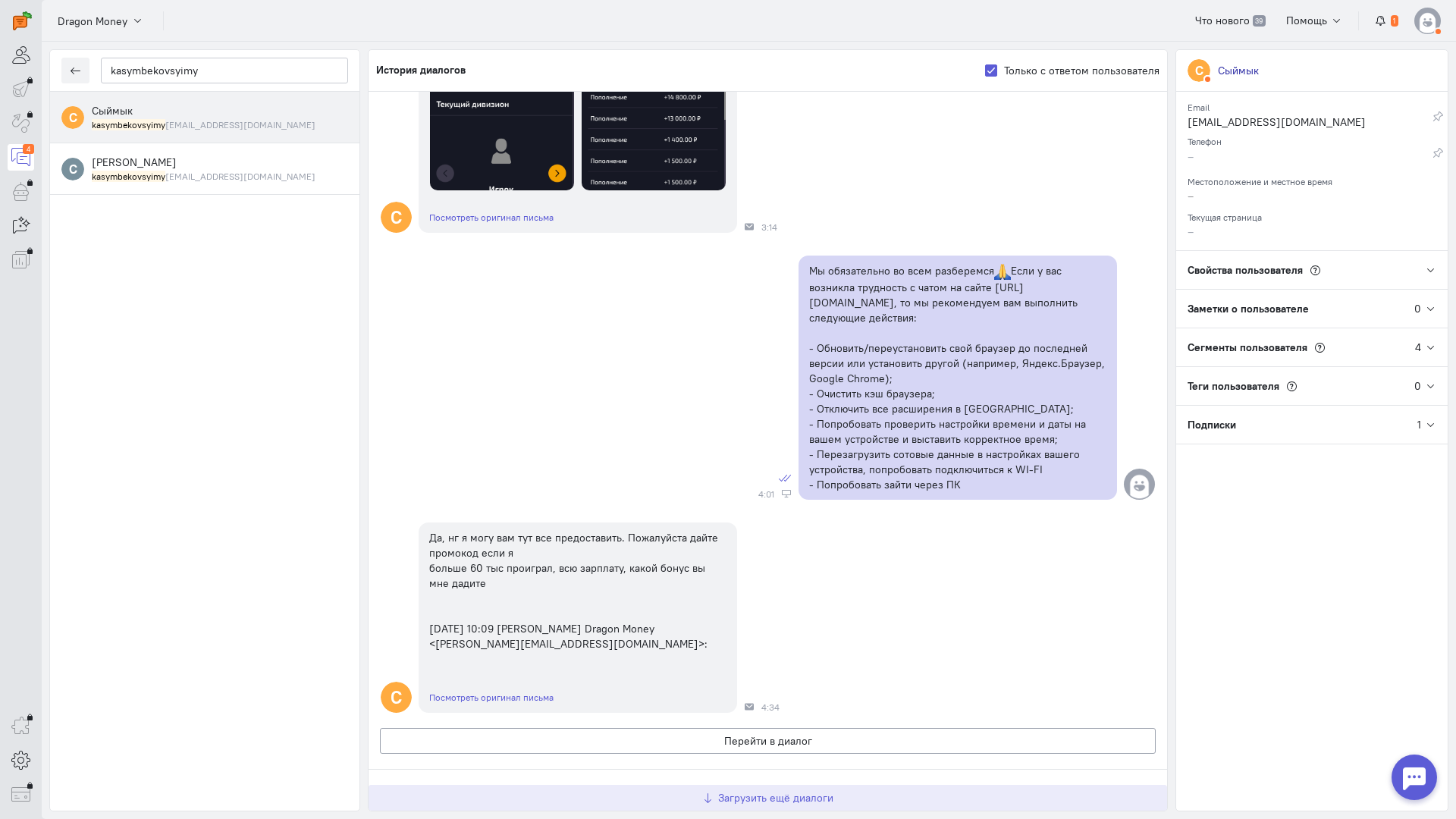
drag, startPoint x: 739, startPoint y: 698, endPoint x: 730, endPoint y: 670, distance: 29.4
click at [739, 791] on span "Загрузить ещё диалоги" at bounding box center [776, 797] width 115 height 14
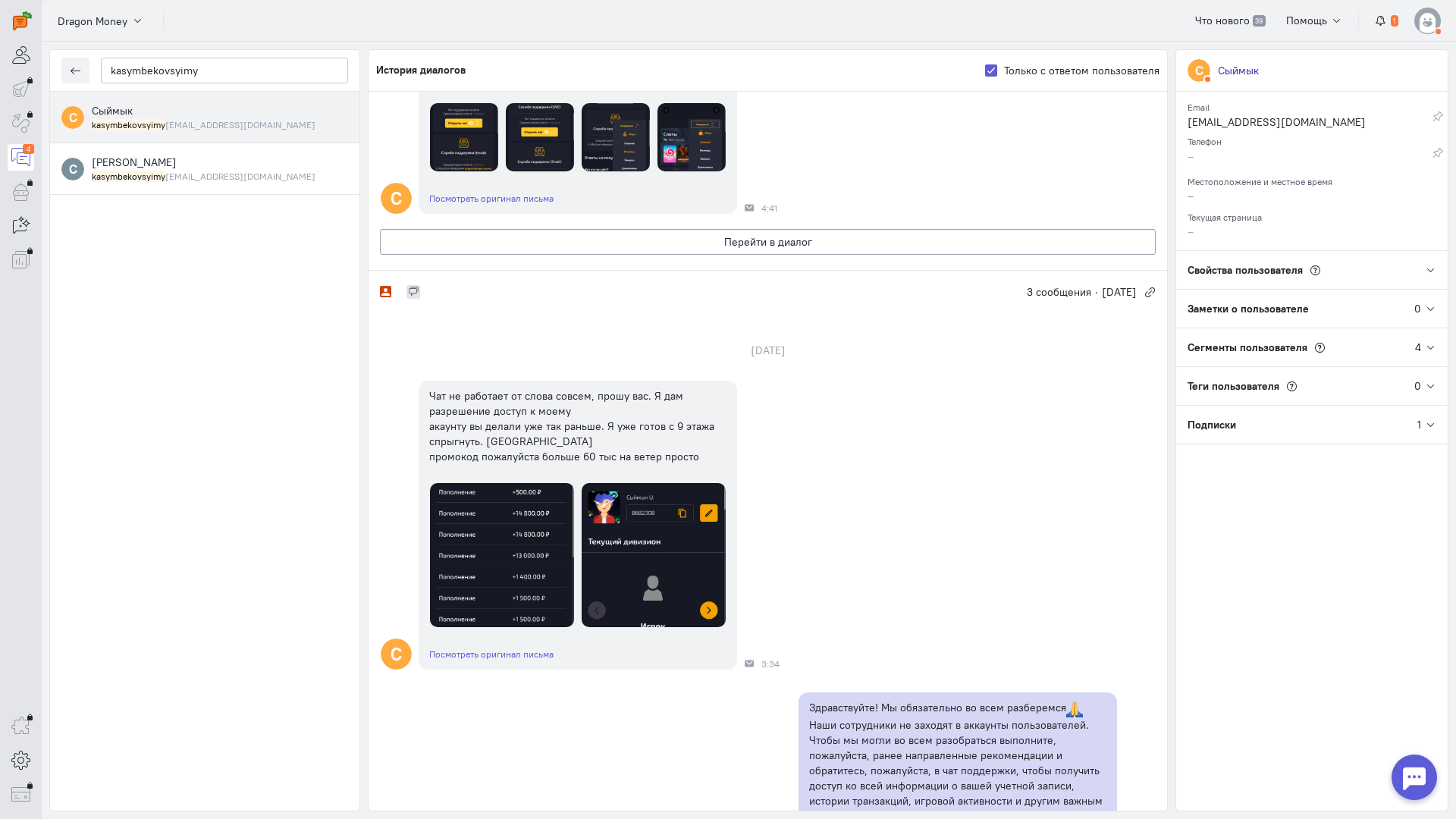
scroll to position [380, 0]
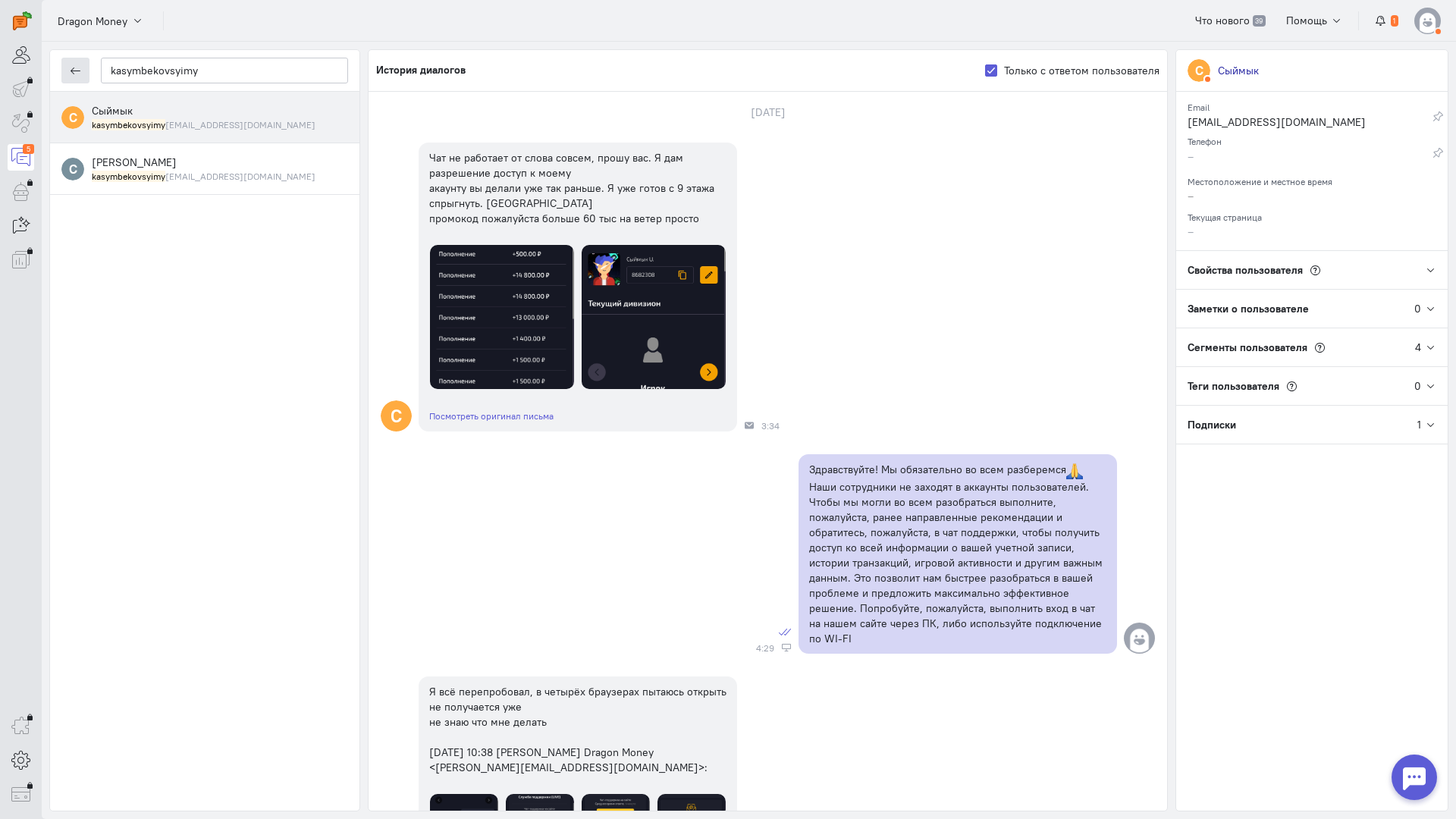
click at [78, 63] on button "button" at bounding box center [75, 70] width 28 height 26
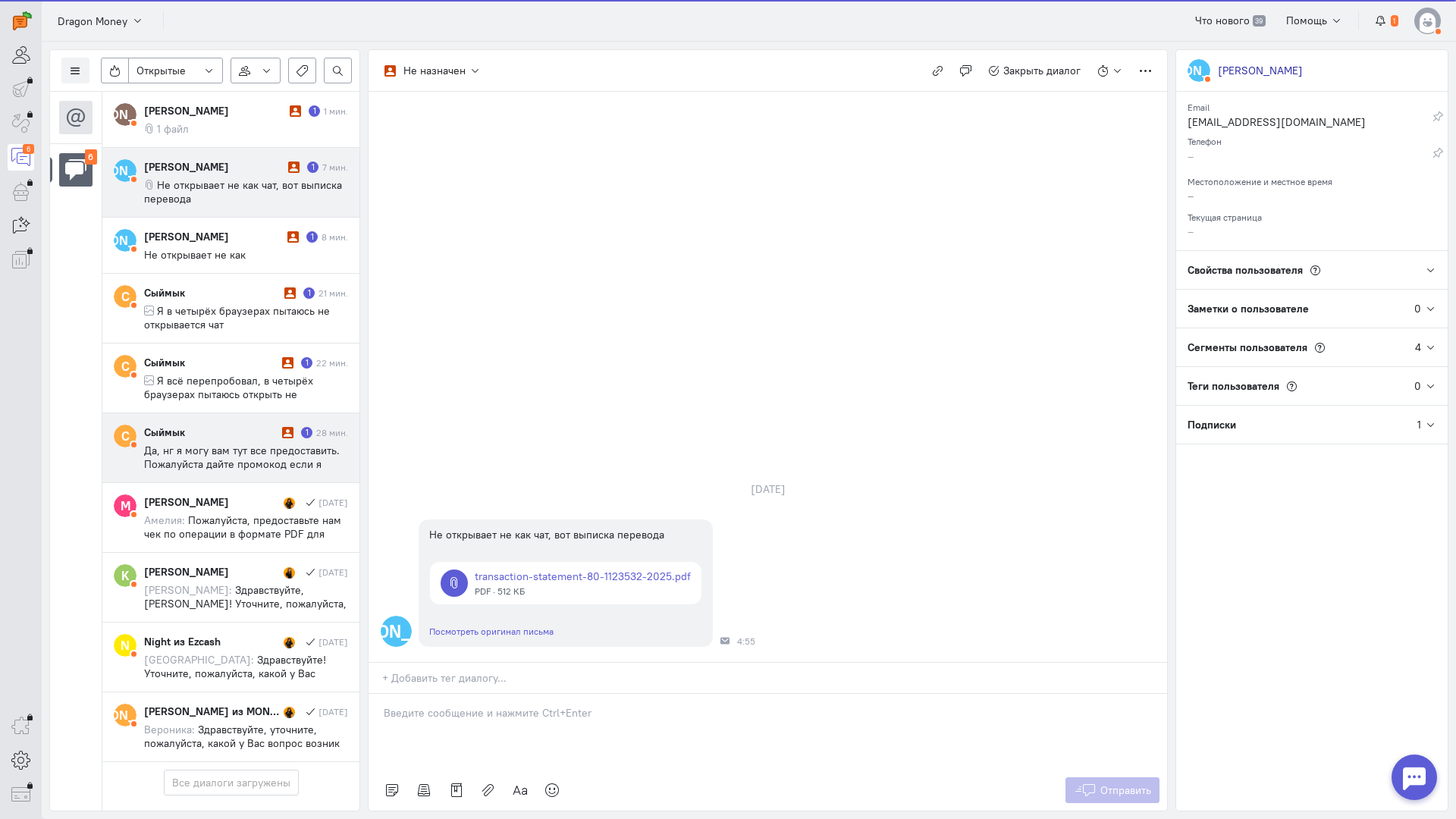
click at [215, 430] on div "Сыймык" at bounding box center [211, 432] width 134 height 15
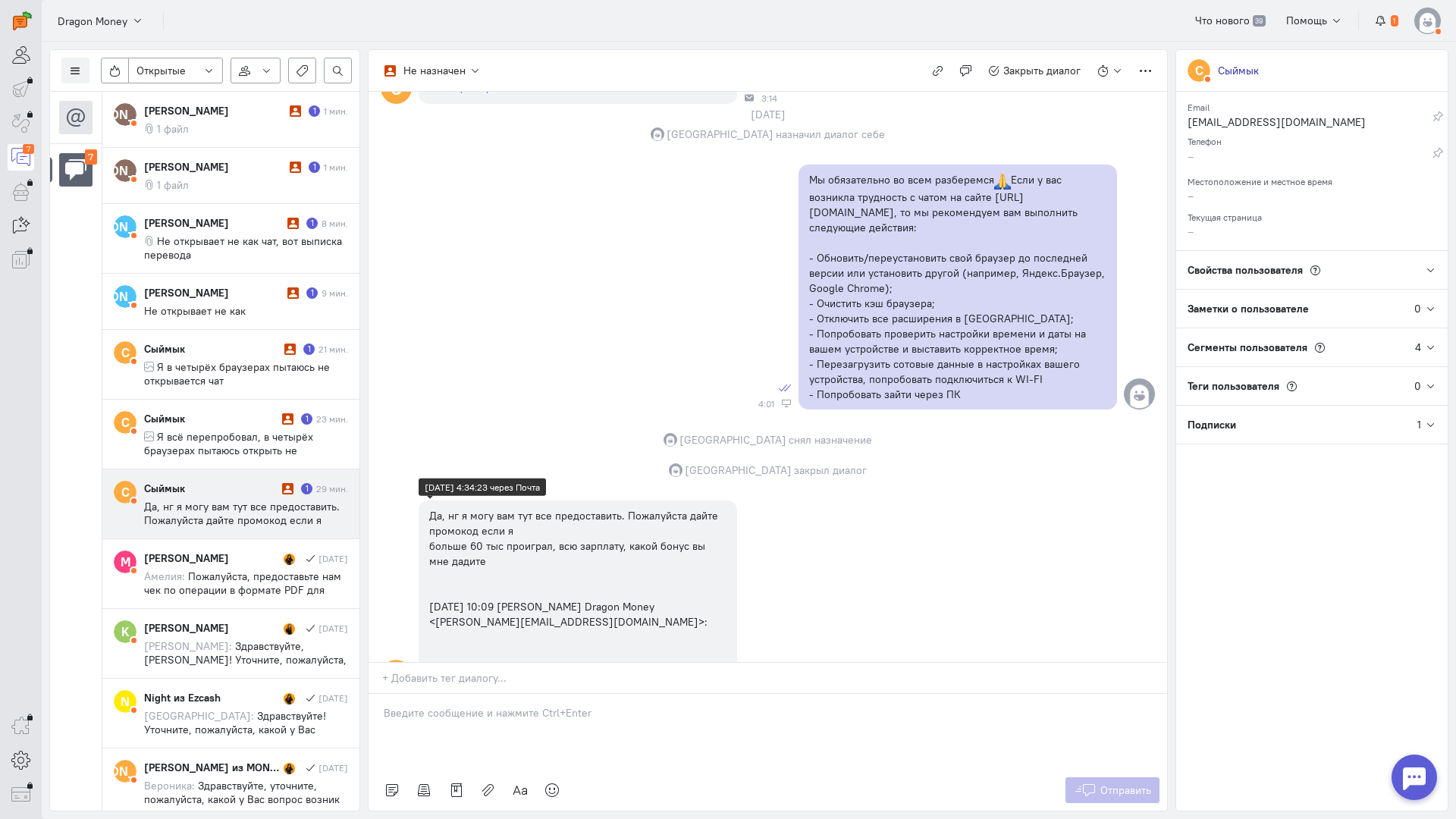
scroll to position [506, 0]
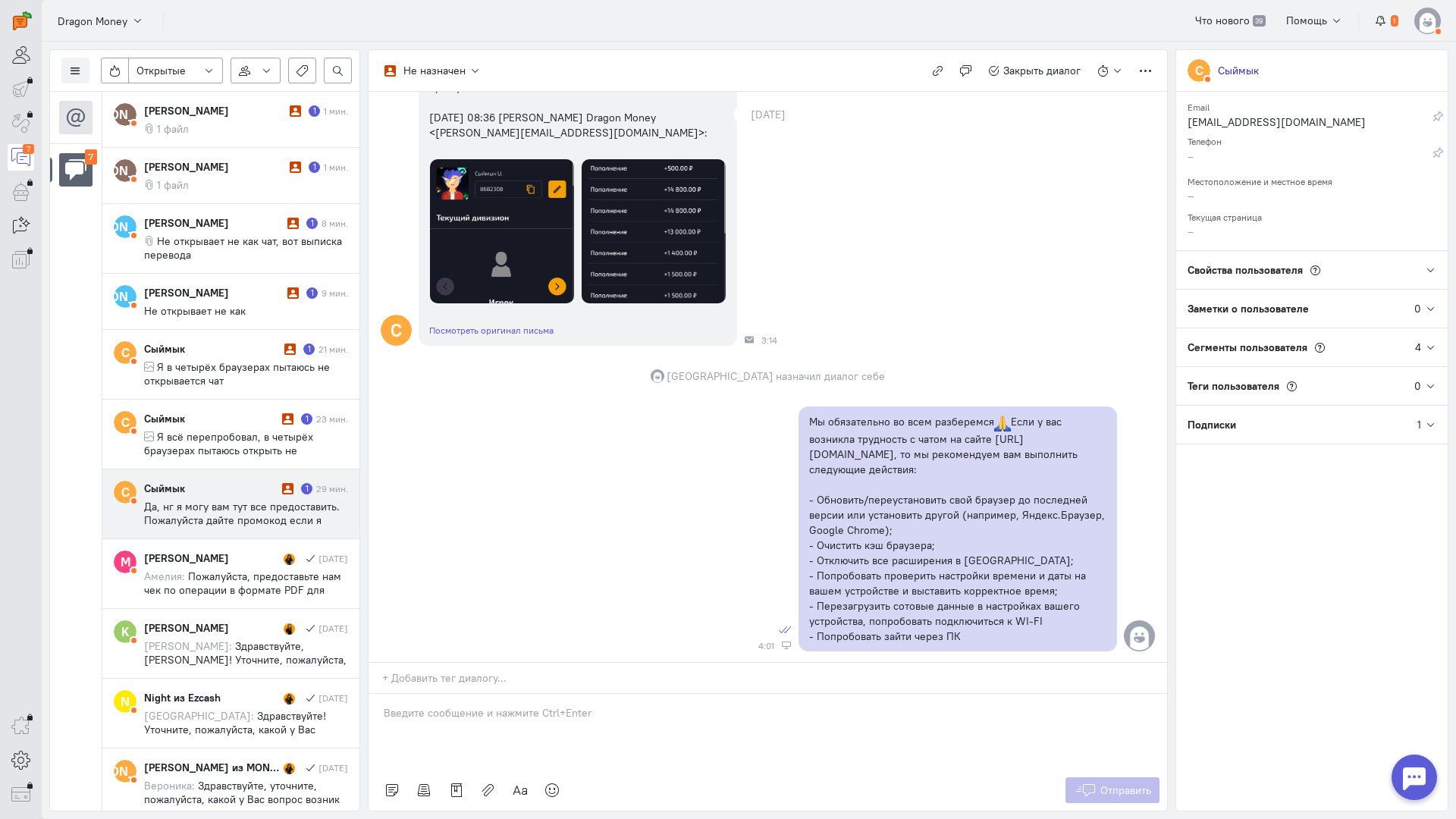
click at [655, 223] on img at bounding box center [654, 231] width 144 height 144
click at [502, 249] on img at bounding box center [502, 231] width 144 height 144
click at [619, 229] on img at bounding box center [654, 231] width 144 height 144
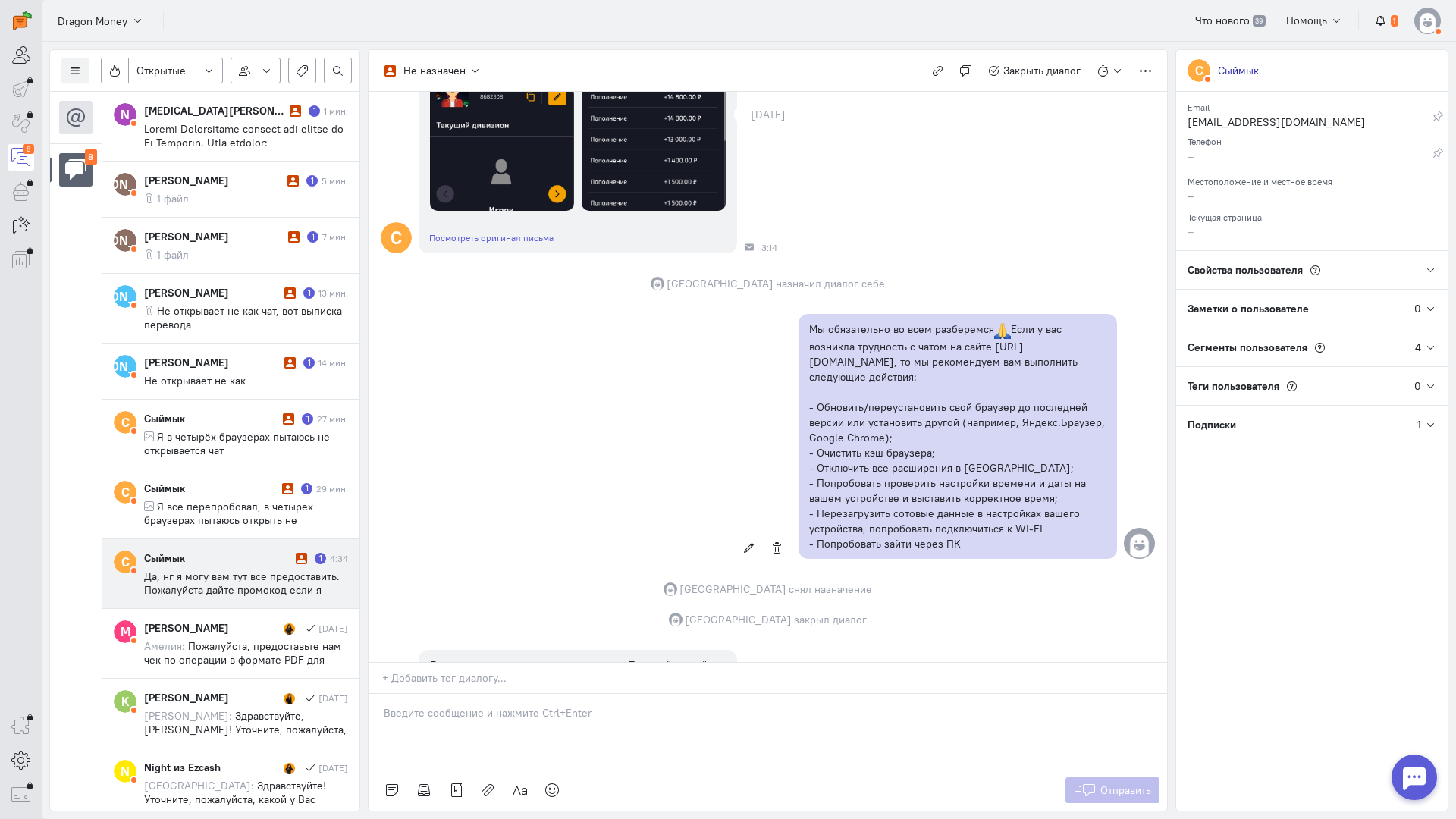
scroll to position [885, 0]
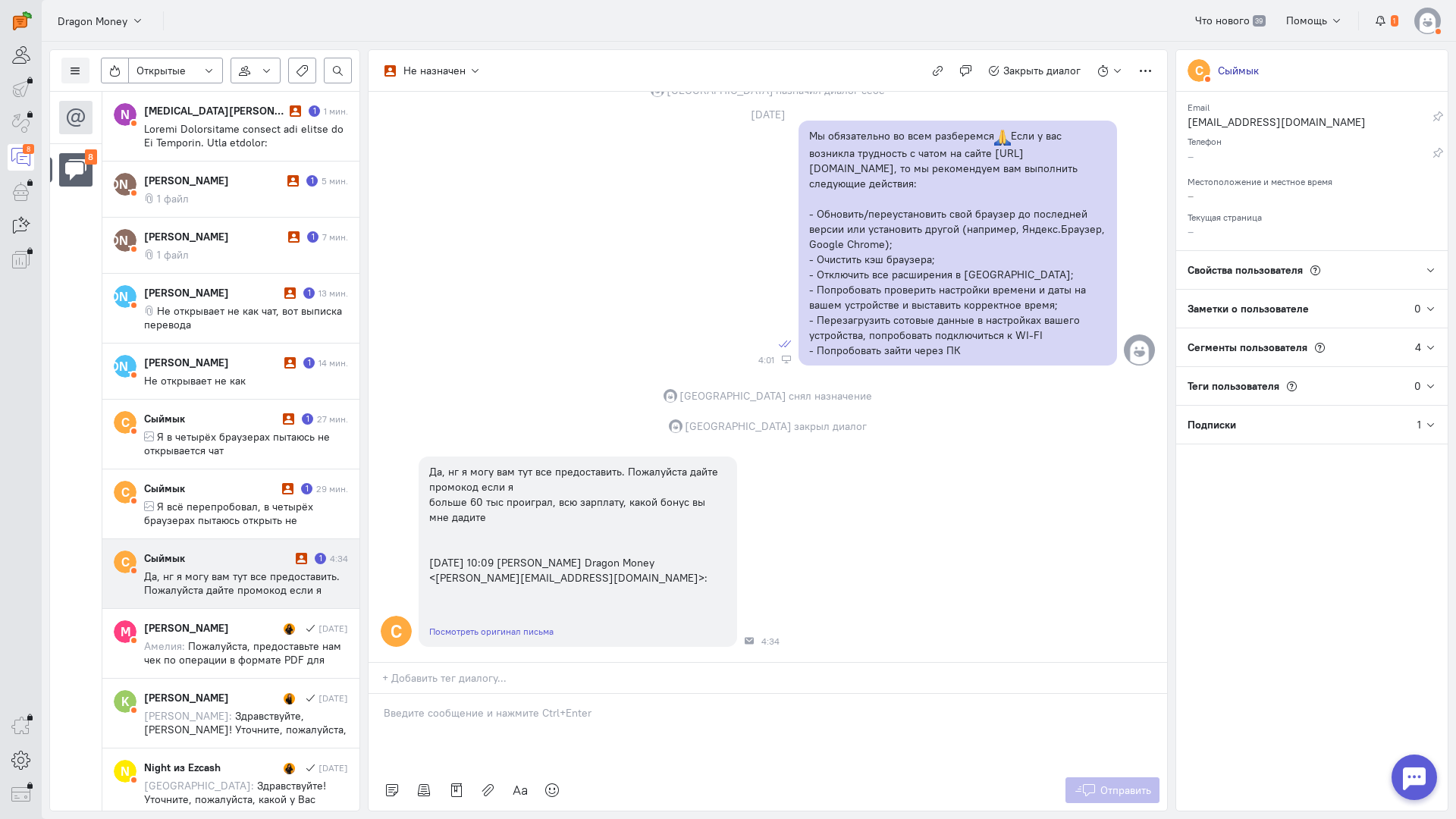
click at [496, 694] on div at bounding box center [767, 732] width 798 height 76
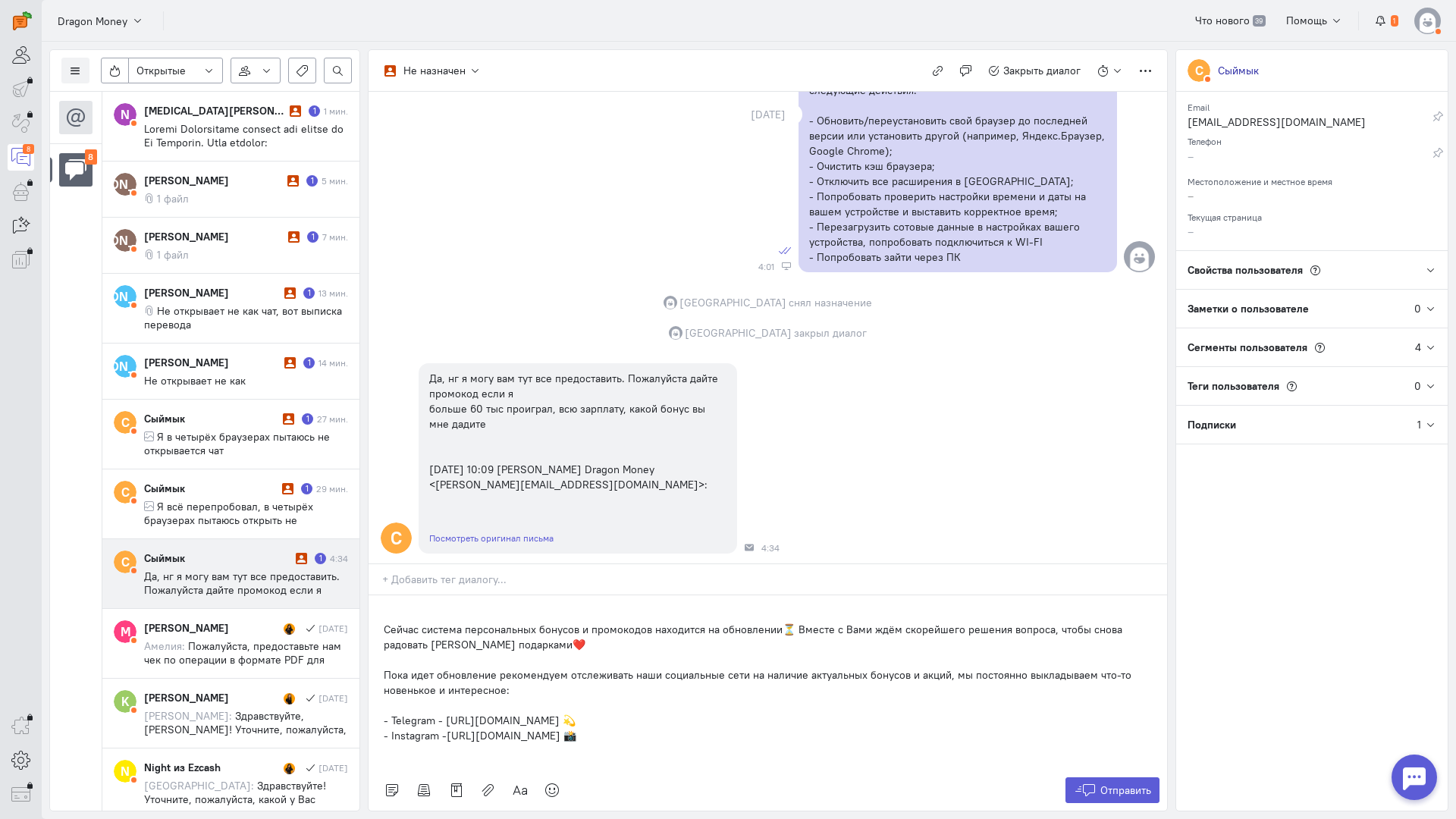
click at [382, 595] on div "Сейчас система персональных бонусов и промокодов находится на обновлении⏳ Вмест…" at bounding box center [767, 682] width 798 height 174
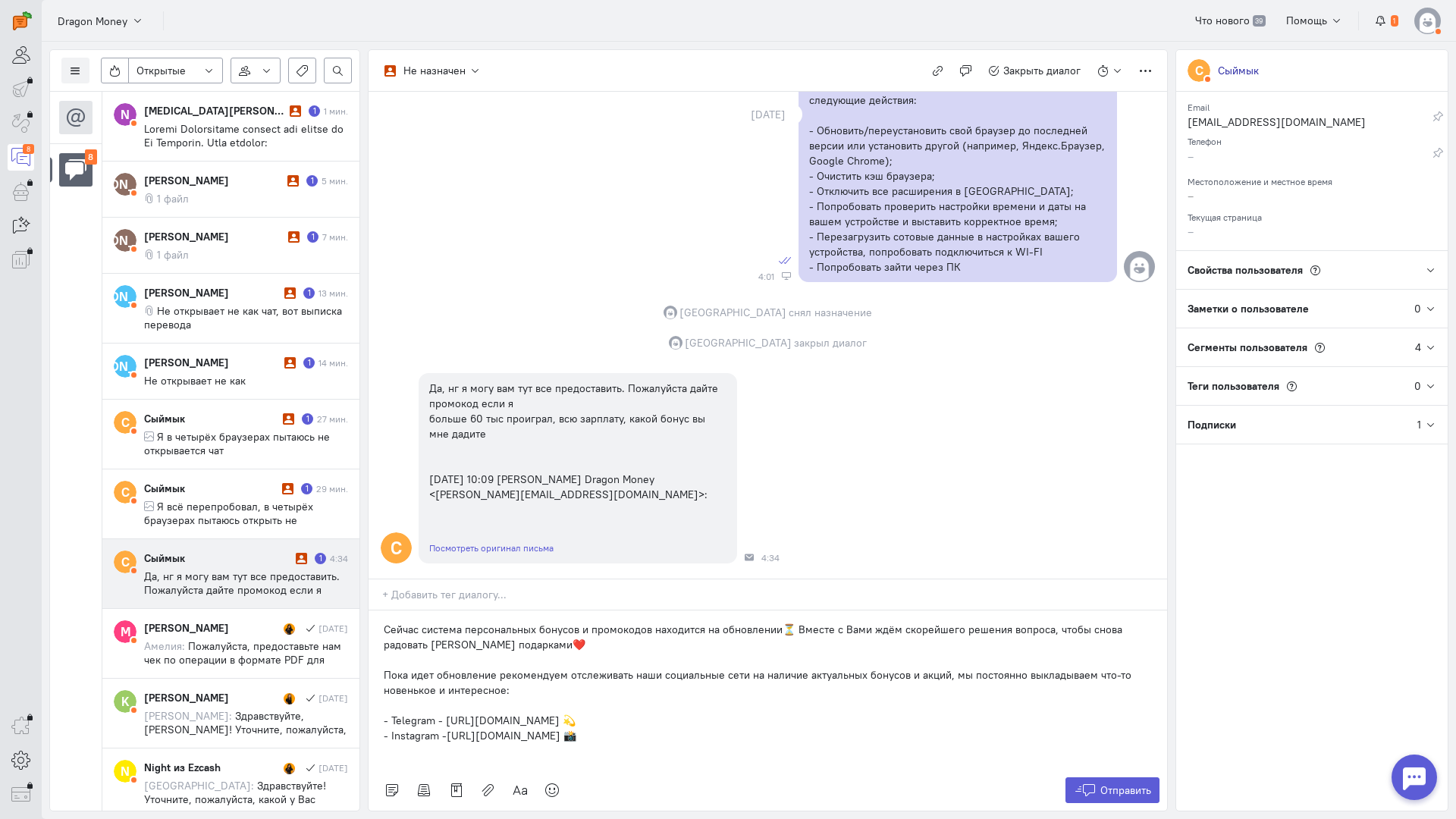
click at [776, 622] on p "Сейчас система персональных бонусов и промокодов находится на обновлении⏳ Вмест…" at bounding box center [768, 637] width 769 height 30
click at [948, 622] on p "Сейчас система персональных бонусов и промокодов находится на обновлении, поэто…" at bounding box center [768, 637] width 769 height 30
click at [1079, 783] on icon at bounding box center [1085, 790] width 22 height 15
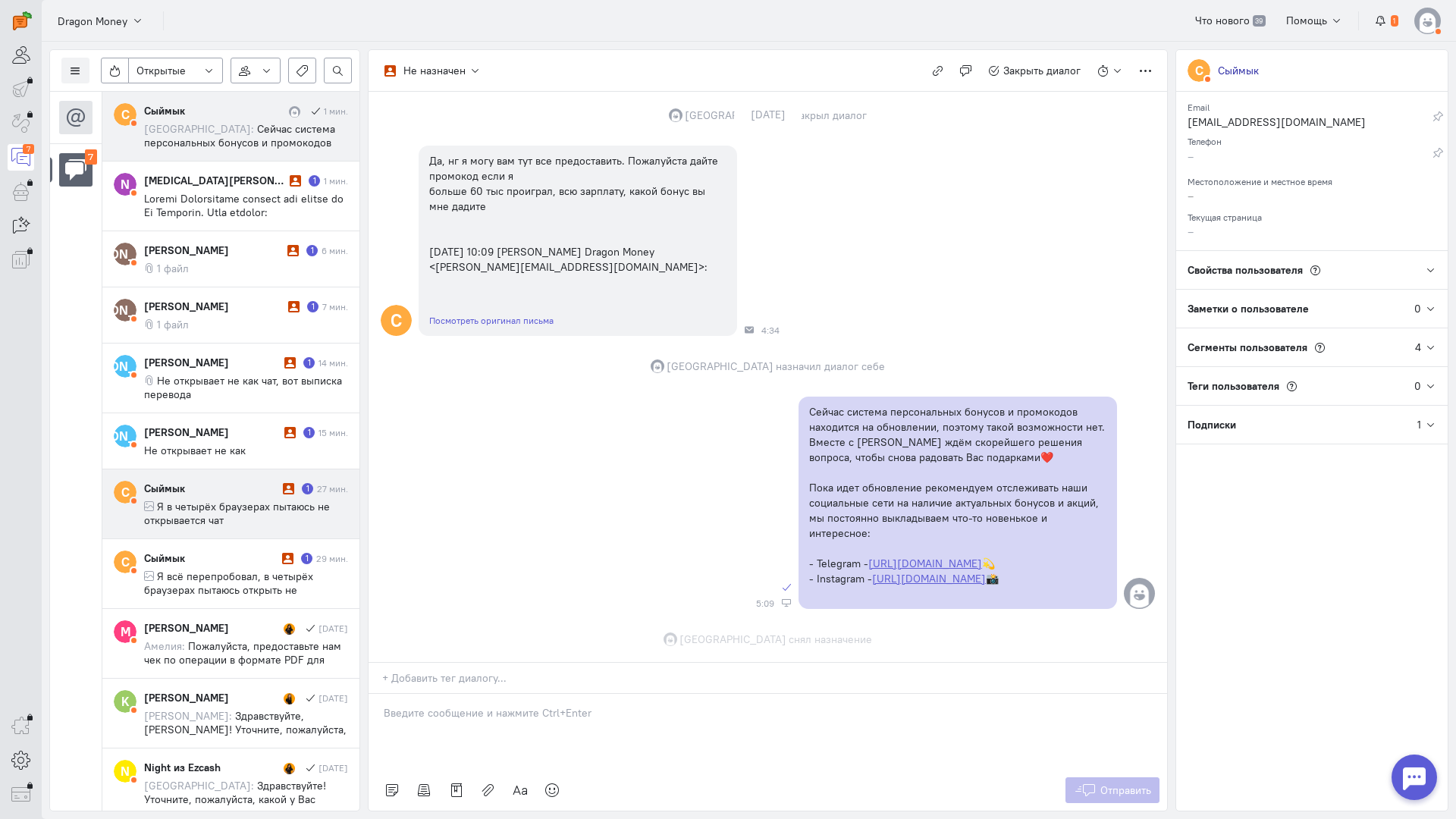
scroll to position [1227, 0]
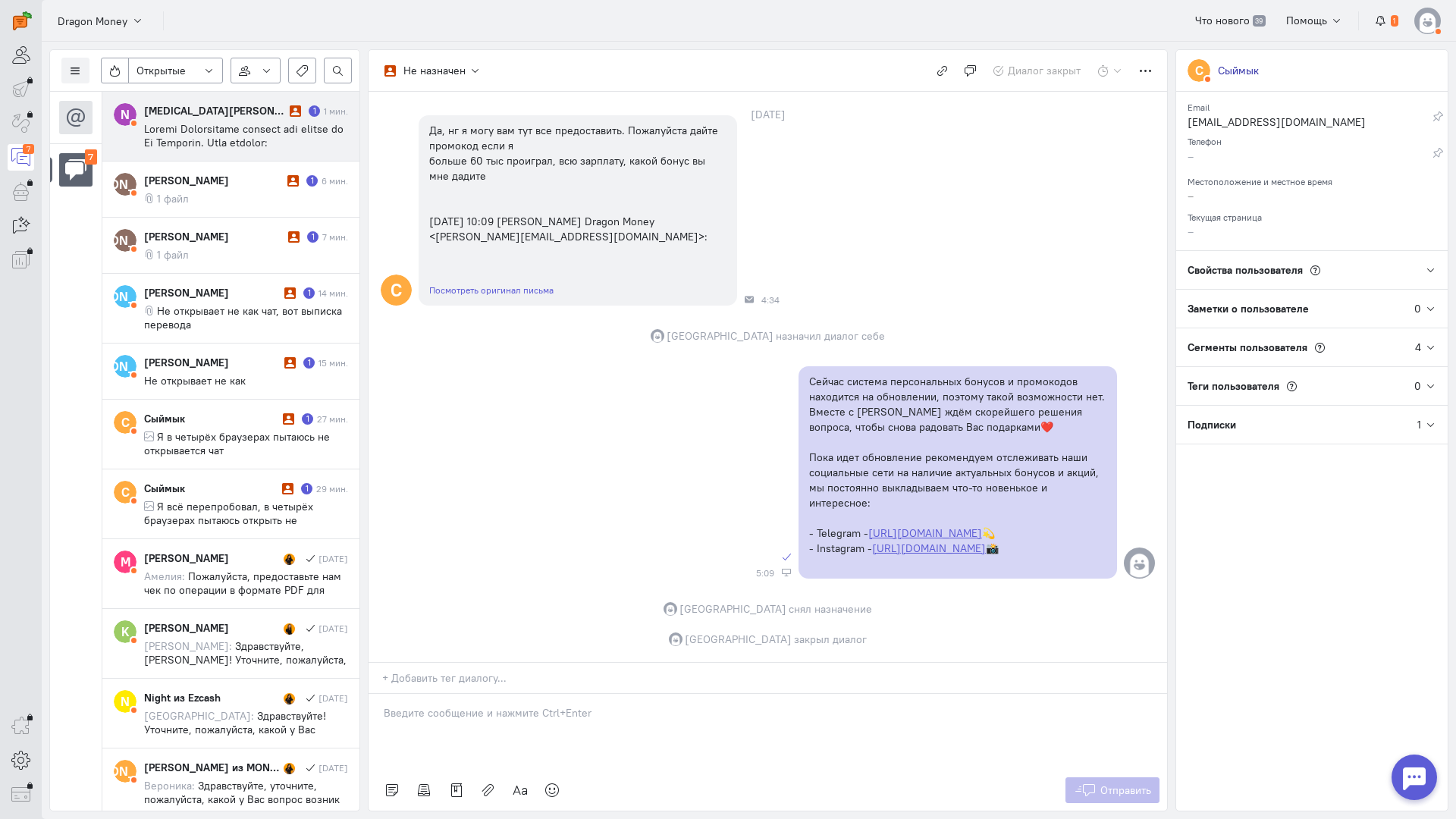
click at [290, 117] on div at bounding box center [296, 110] width 11 height 15
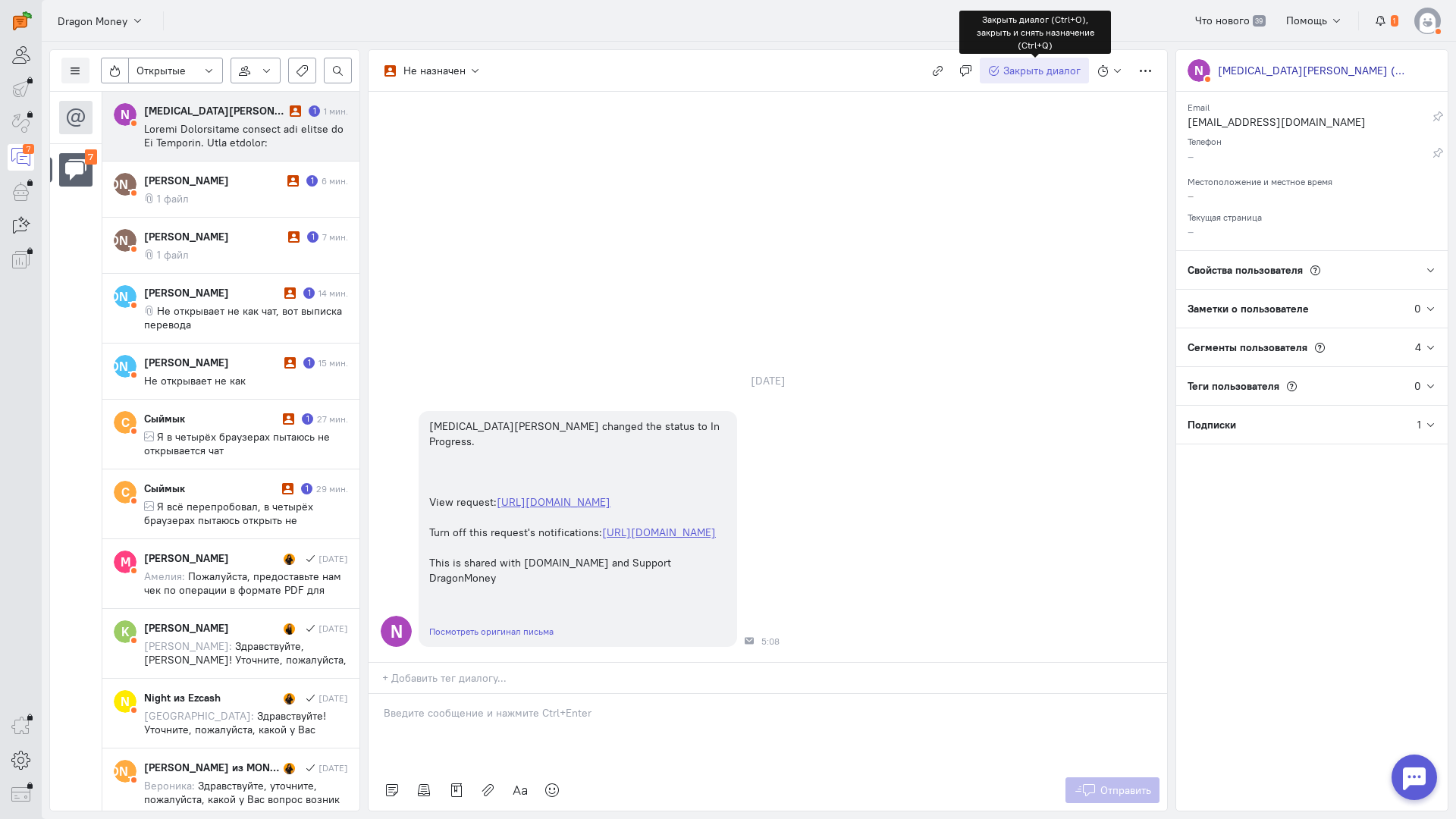
click at [1040, 76] on span "Закрыть диалог" at bounding box center [1042, 70] width 78 height 14
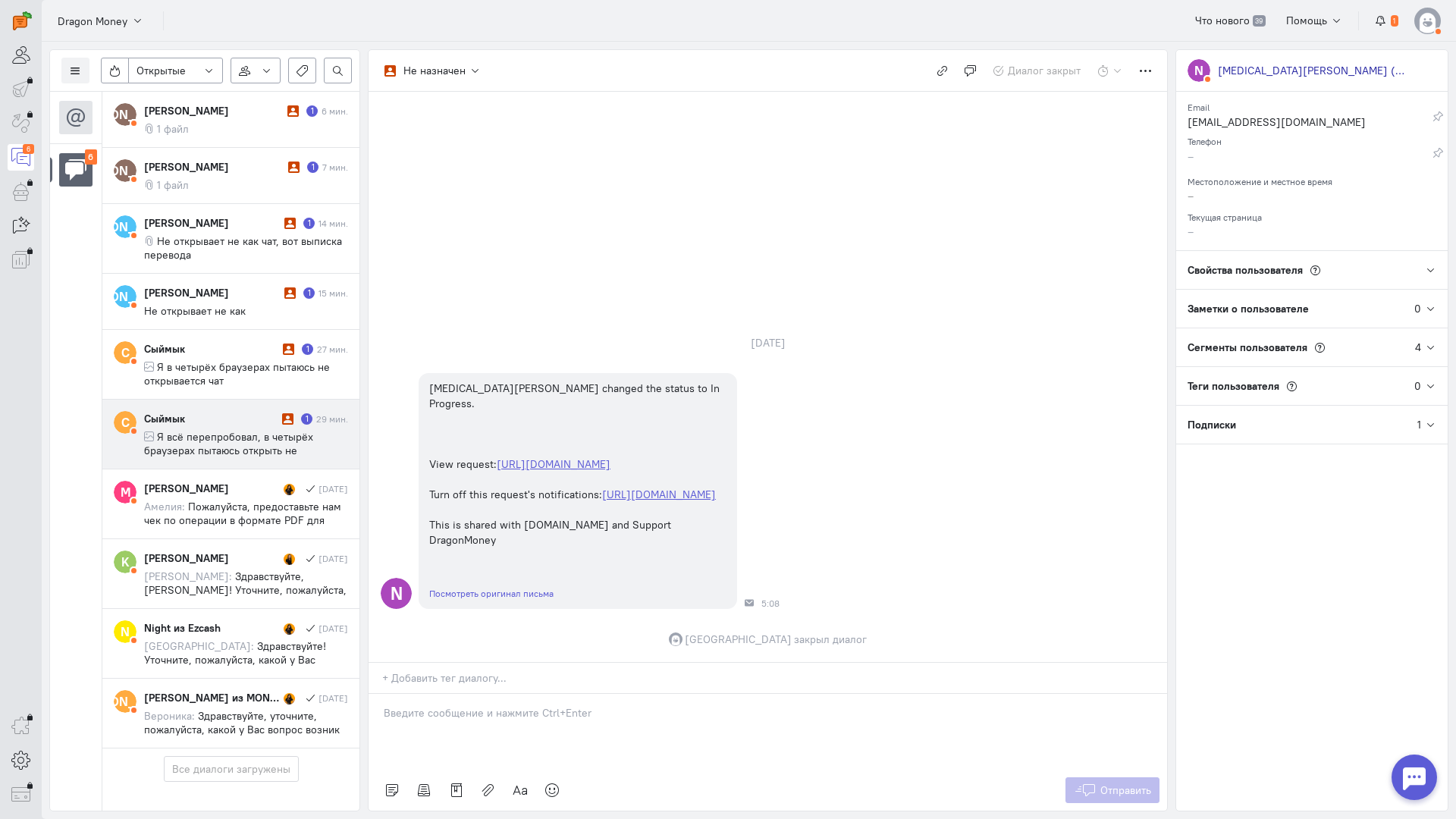
click at [222, 438] on span "Я всё перепробовал, в четырёх браузерах пытаюсь открыть не получается уже не зн…" at bounding box center [243, 471] width 198 height 82
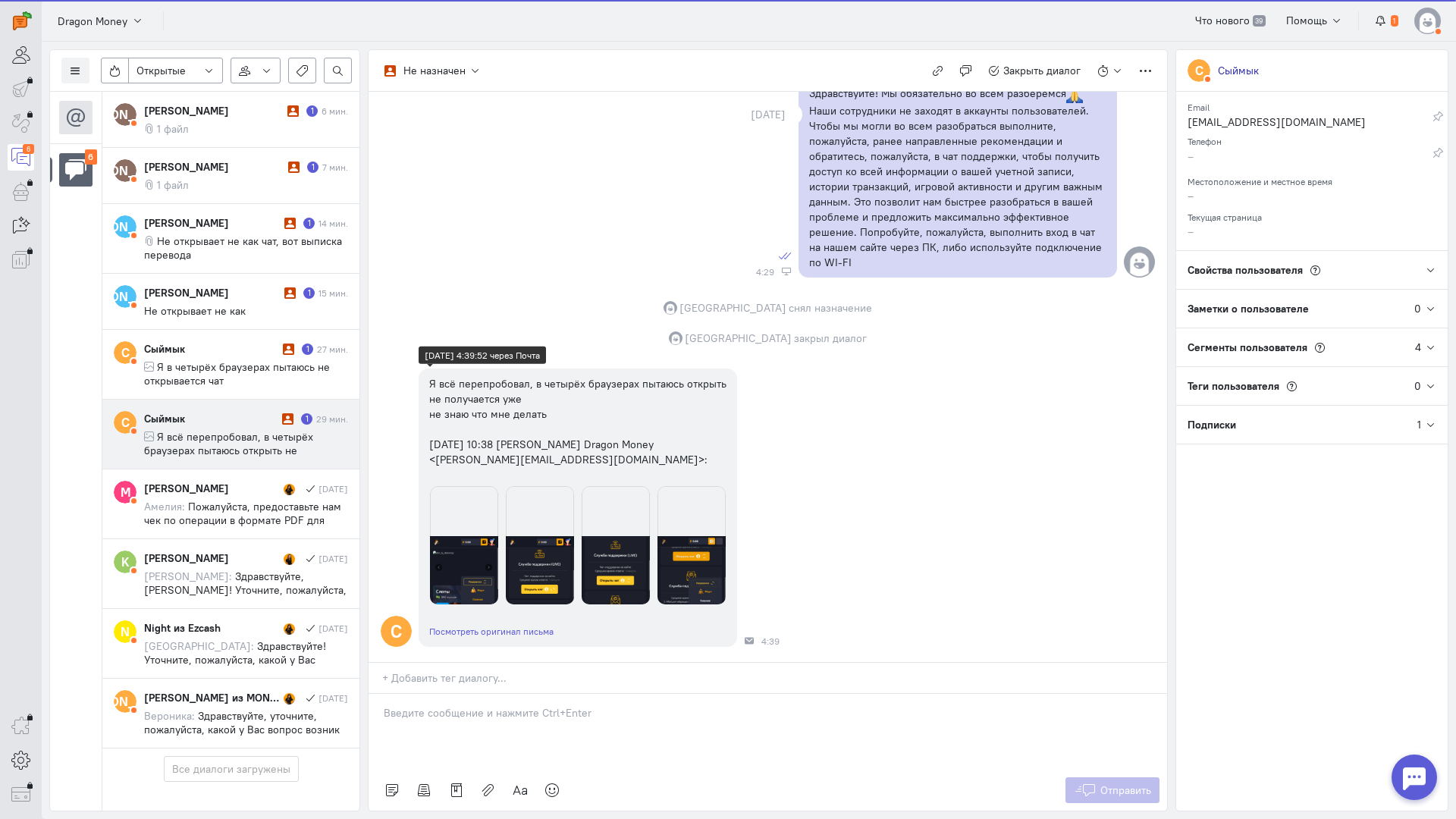
scroll to position [459, 0]
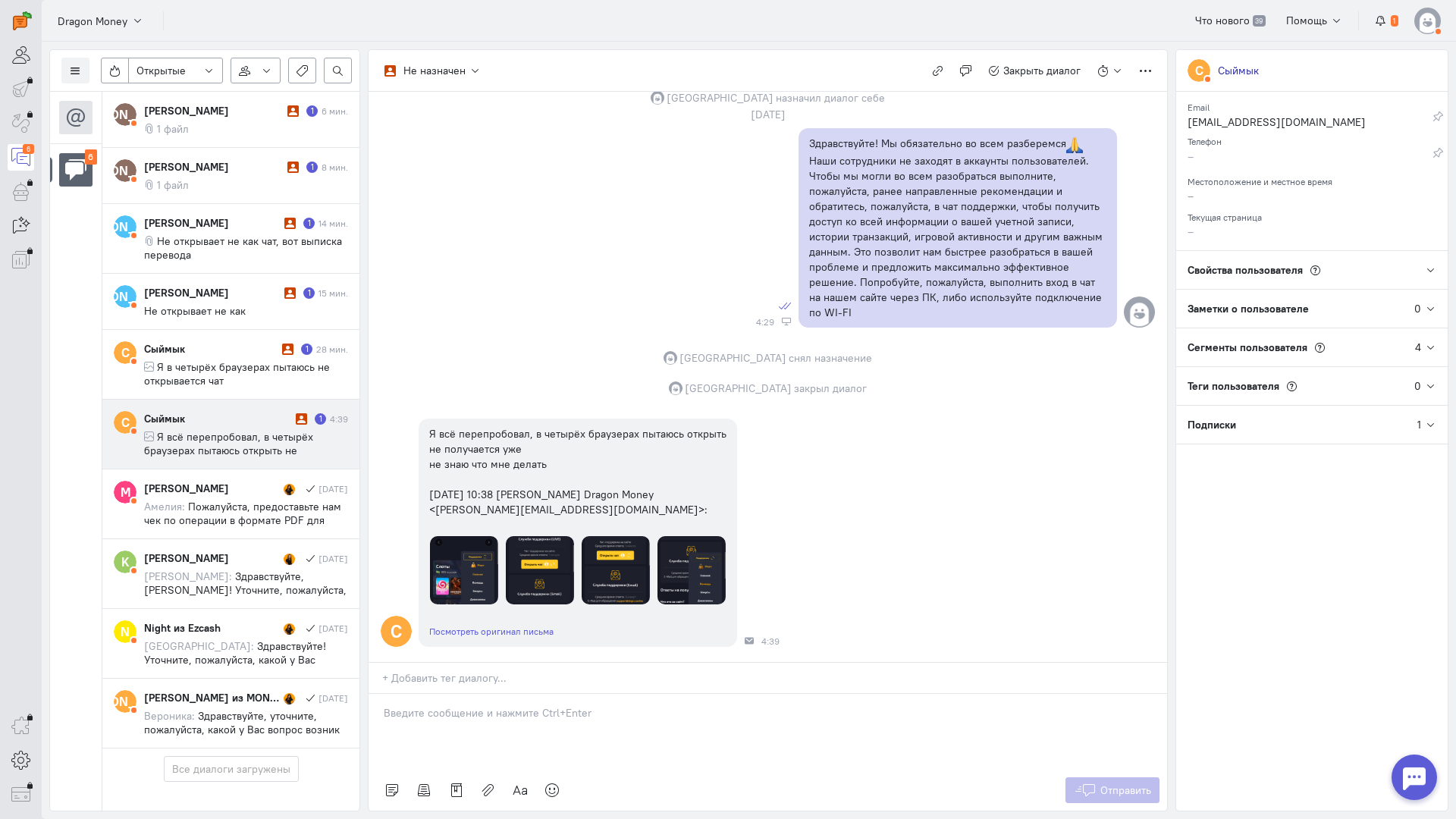
click at [530, 706] on p at bounding box center [768, 713] width 769 height 15
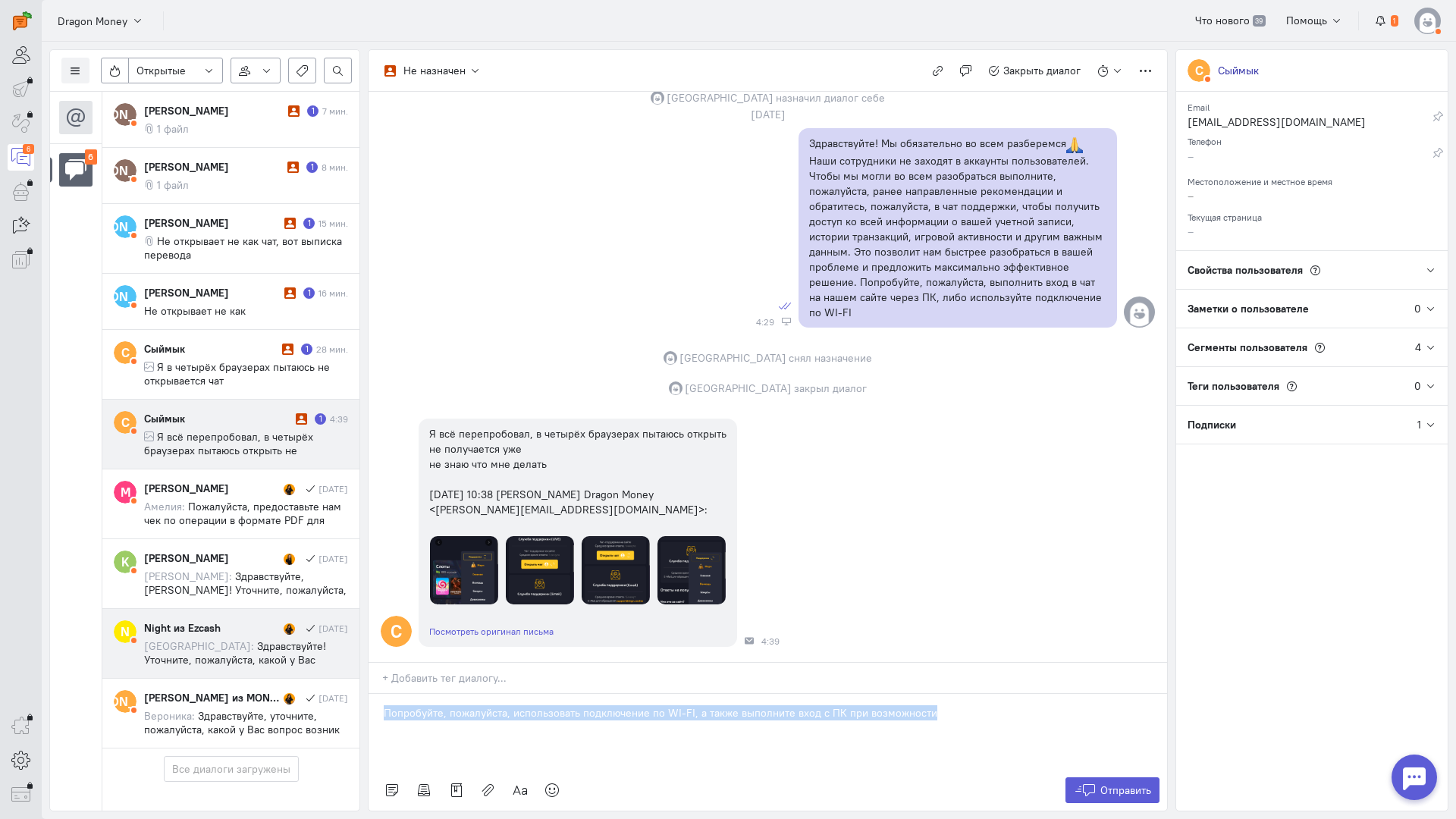
drag, startPoint x: 515, startPoint y: 624, endPoint x: 334, endPoint y: 626, distance: 181.0
click at [334, 626] on div "Список пользователей Включить темную тему Открытые Открытые диалоги Отложенные …" at bounding box center [749, 430] width 1414 height 777
copy p "Попробуйте, пожалуйста, использовать подключение по WI-FI, а также выполните вх…"
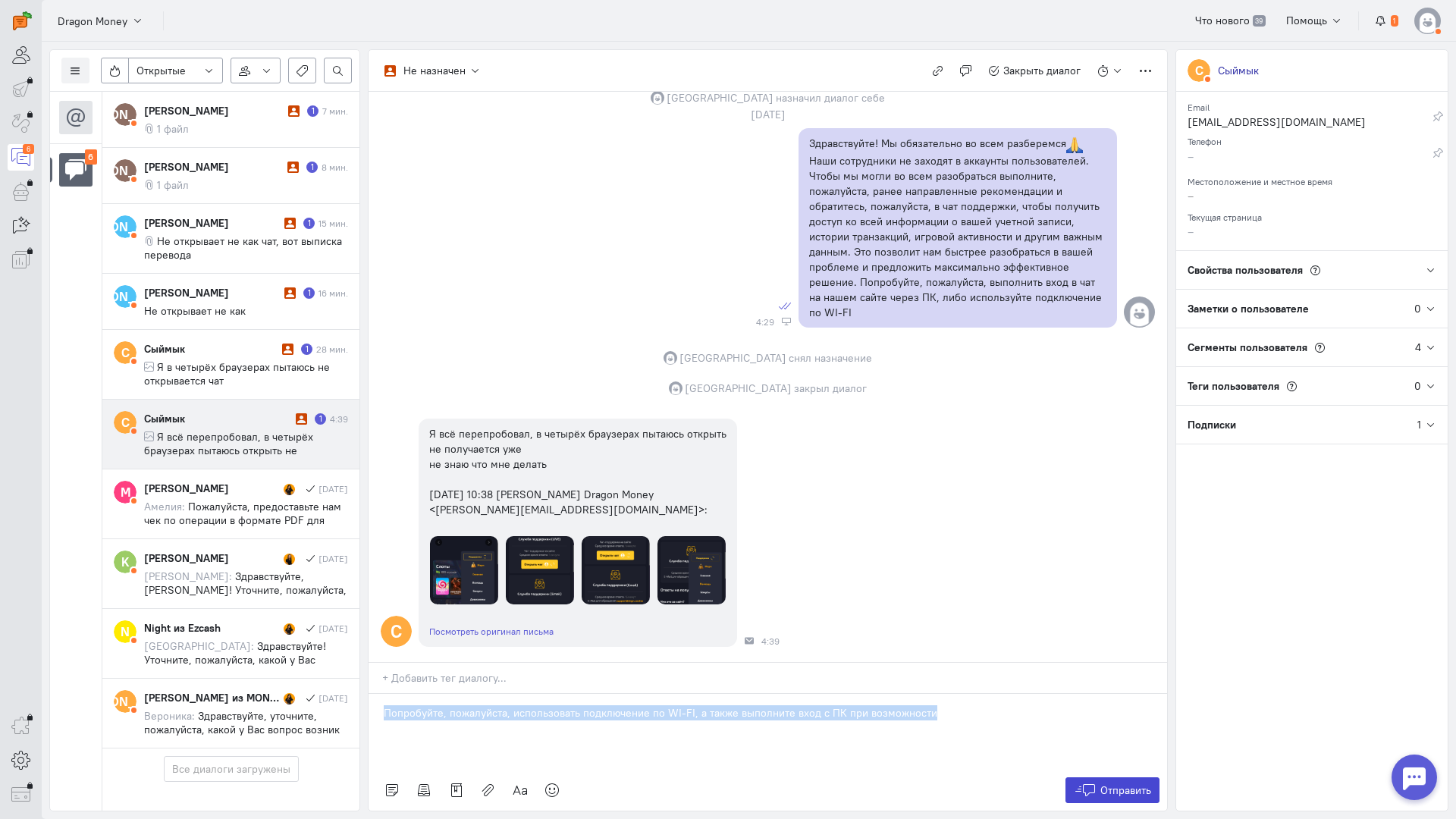
click at [1112, 784] on span "Отправить" at bounding box center [1126, 790] width 51 height 14
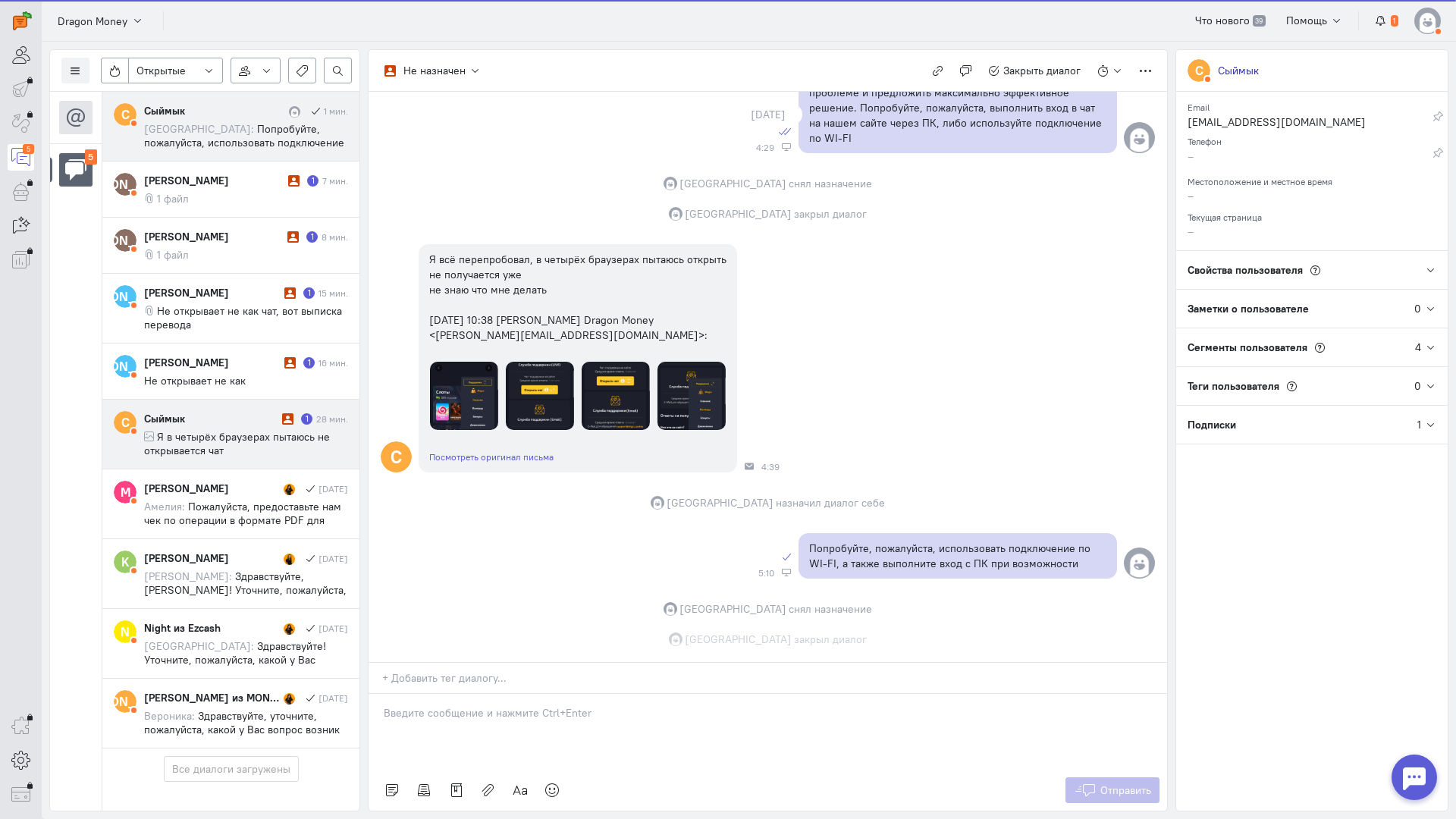
scroll to position [634, 0]
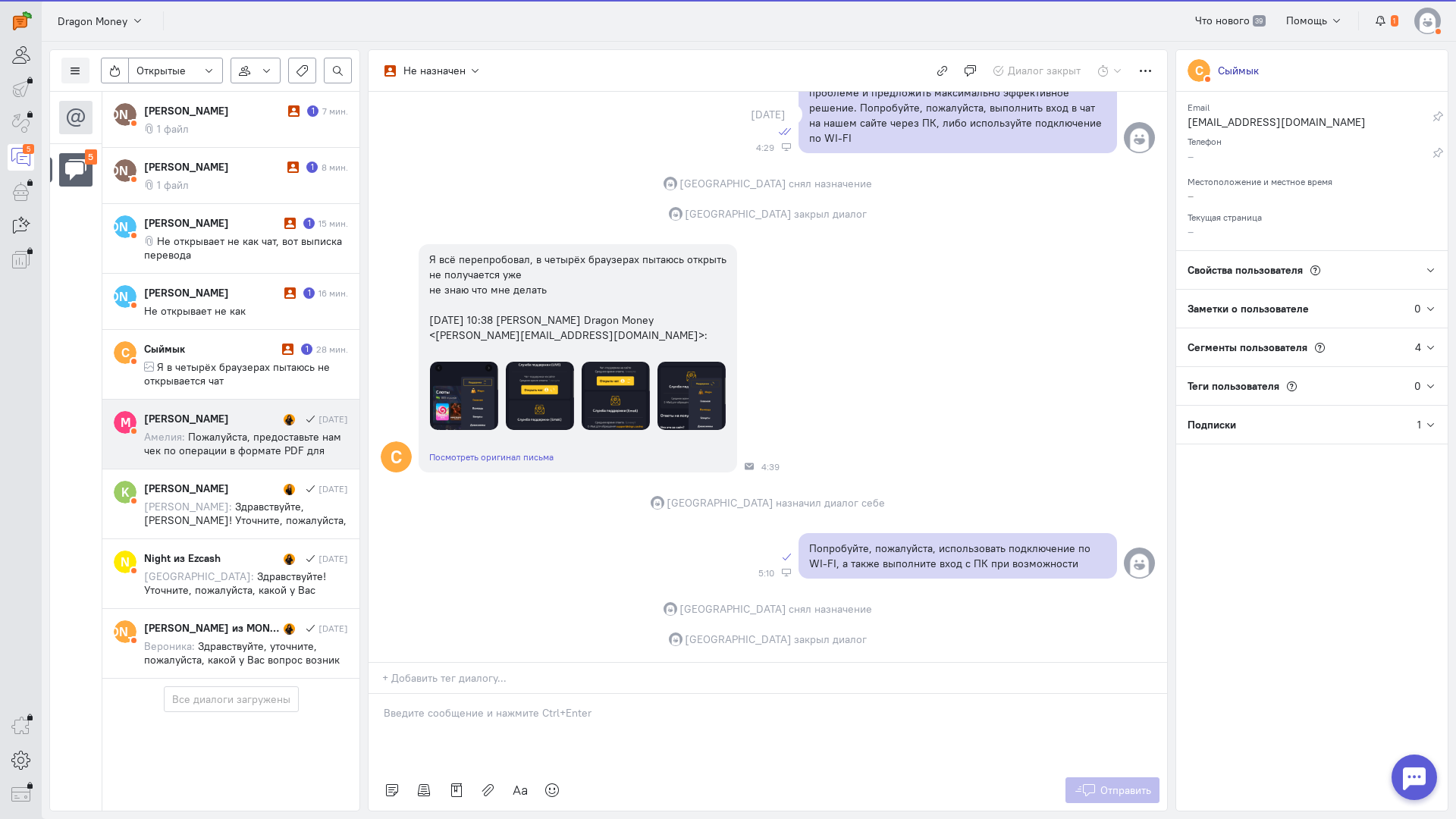
click at [246, 428] on div "[PERSON_NAME] [DATE] Амелия:" at bounding box center [245, 434] width 204 height 46
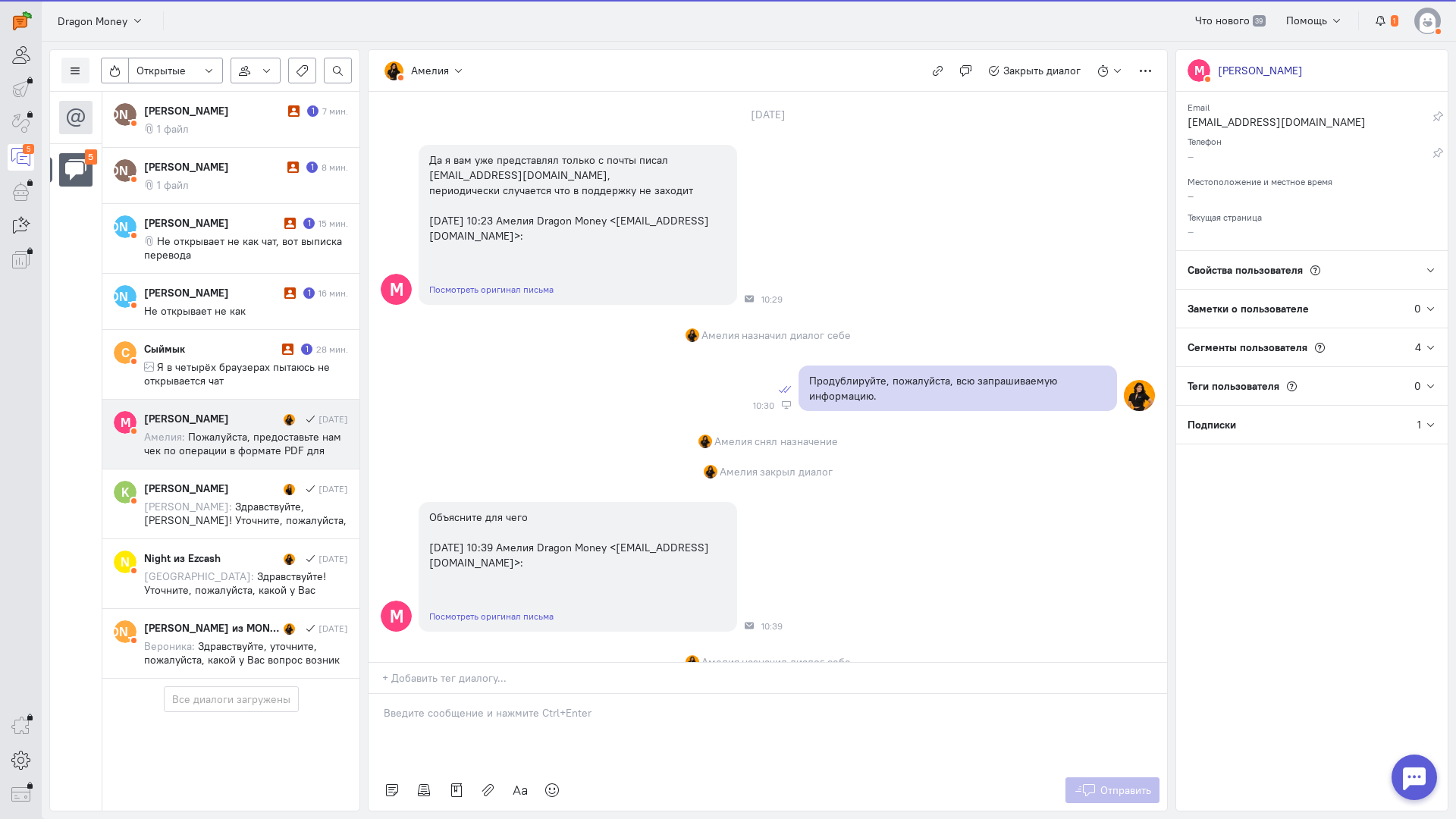
scroll to position [1726, 0]
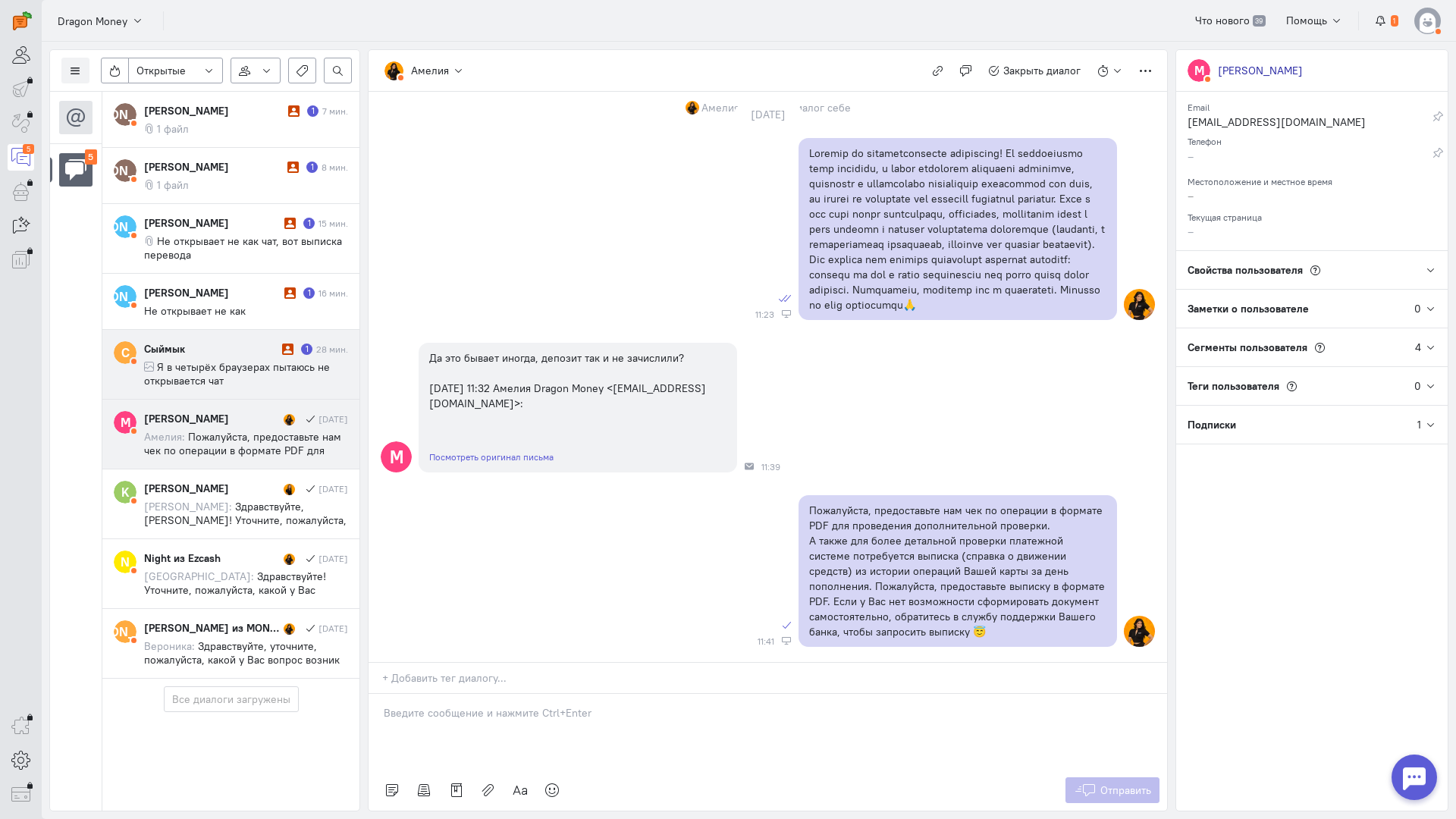
click at [254, 364] on span "Я в четырёх браузерах пытаюсь не открывается чат" at bounding box center [237, 374] width 186 height 27
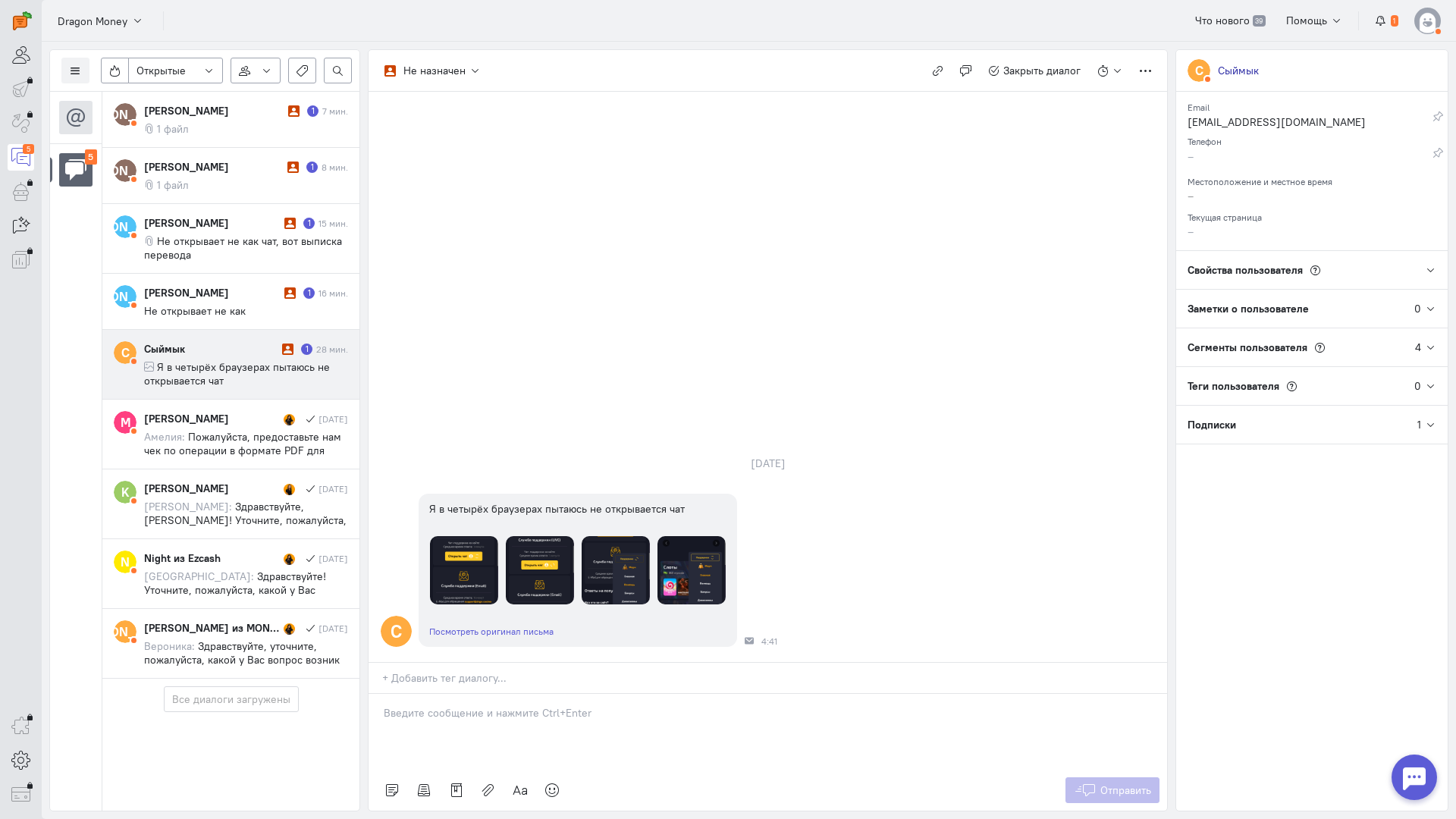
click at [485, 706] on p at bounding box center [768, 713] width 769 height 15
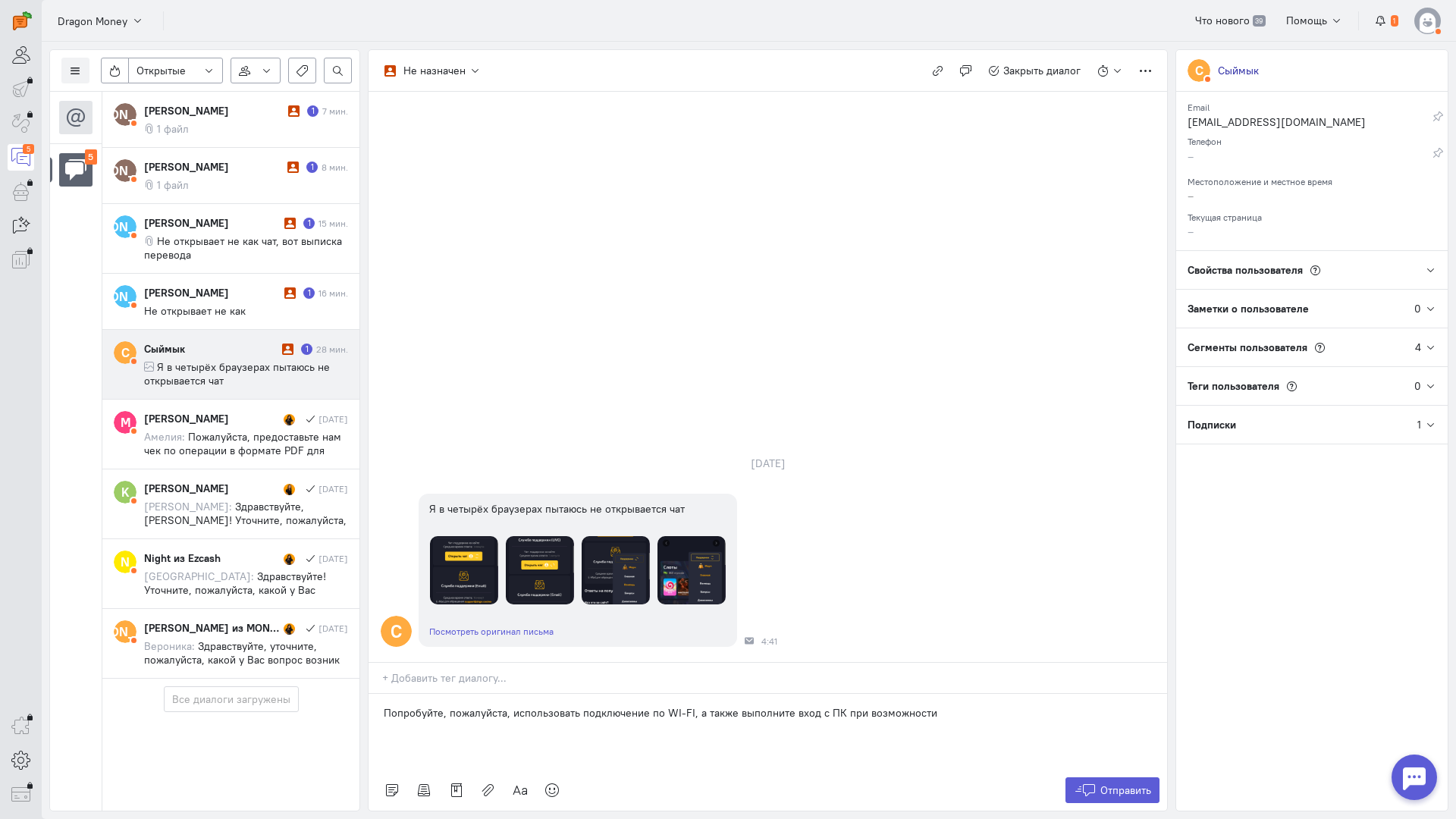
click at [384, 706] on p "Попробуйте, пожалуйста, использовать подключение по WI-FI, а также выполните вх…" at bounding box center [768, 713] width 769 height 15
click at [1100, 784] on span "Отправить" at bounding box center [1126, 790] width 51 height 14
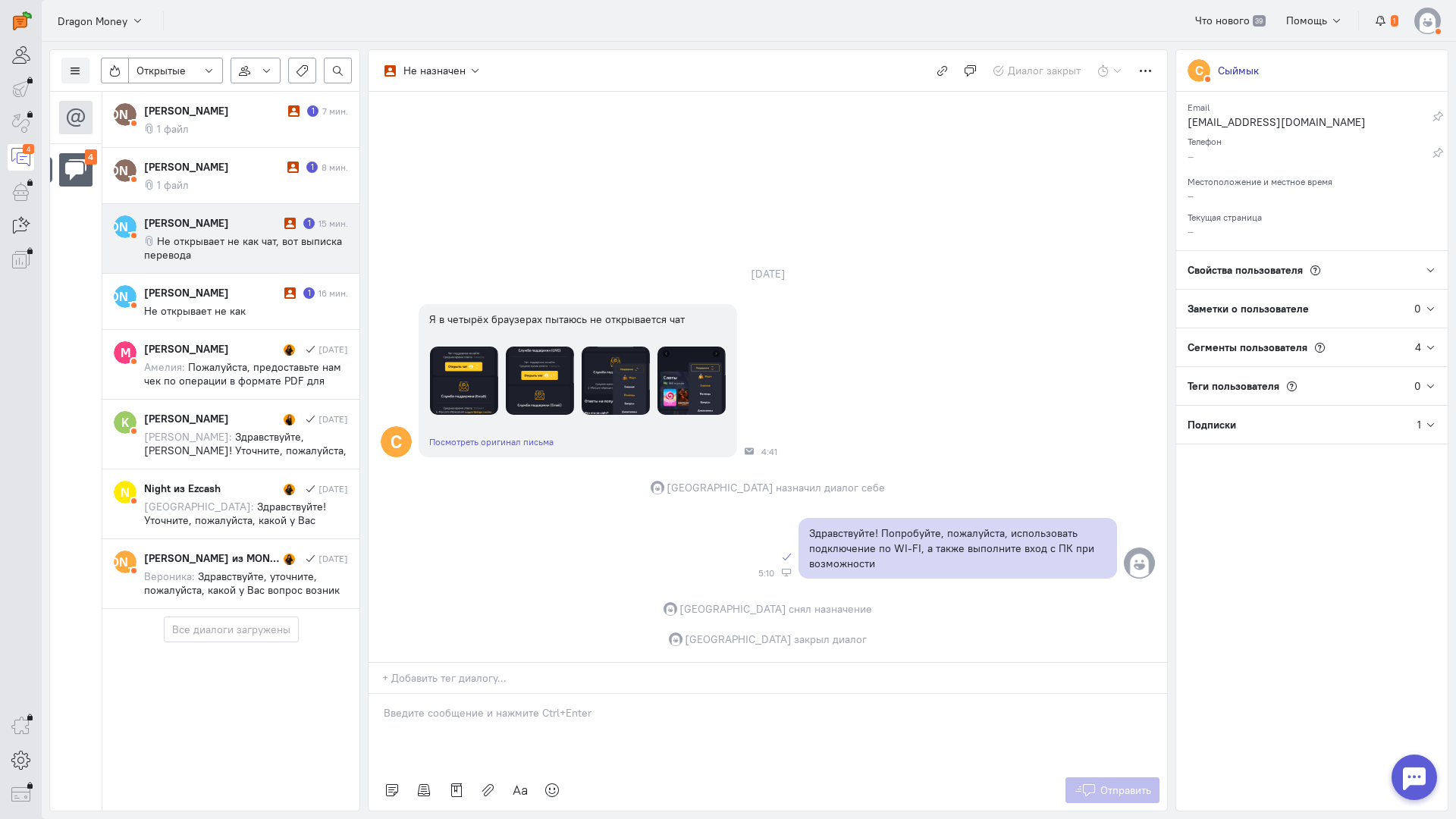
click at [229, 262] on cq-conversation-card "[PERSON_NAME] [PERSON_NAME] 1 15 мин. Не открывает не как чат, вот выписка пере…" at bounding box center [231, 238] width 257 height 70
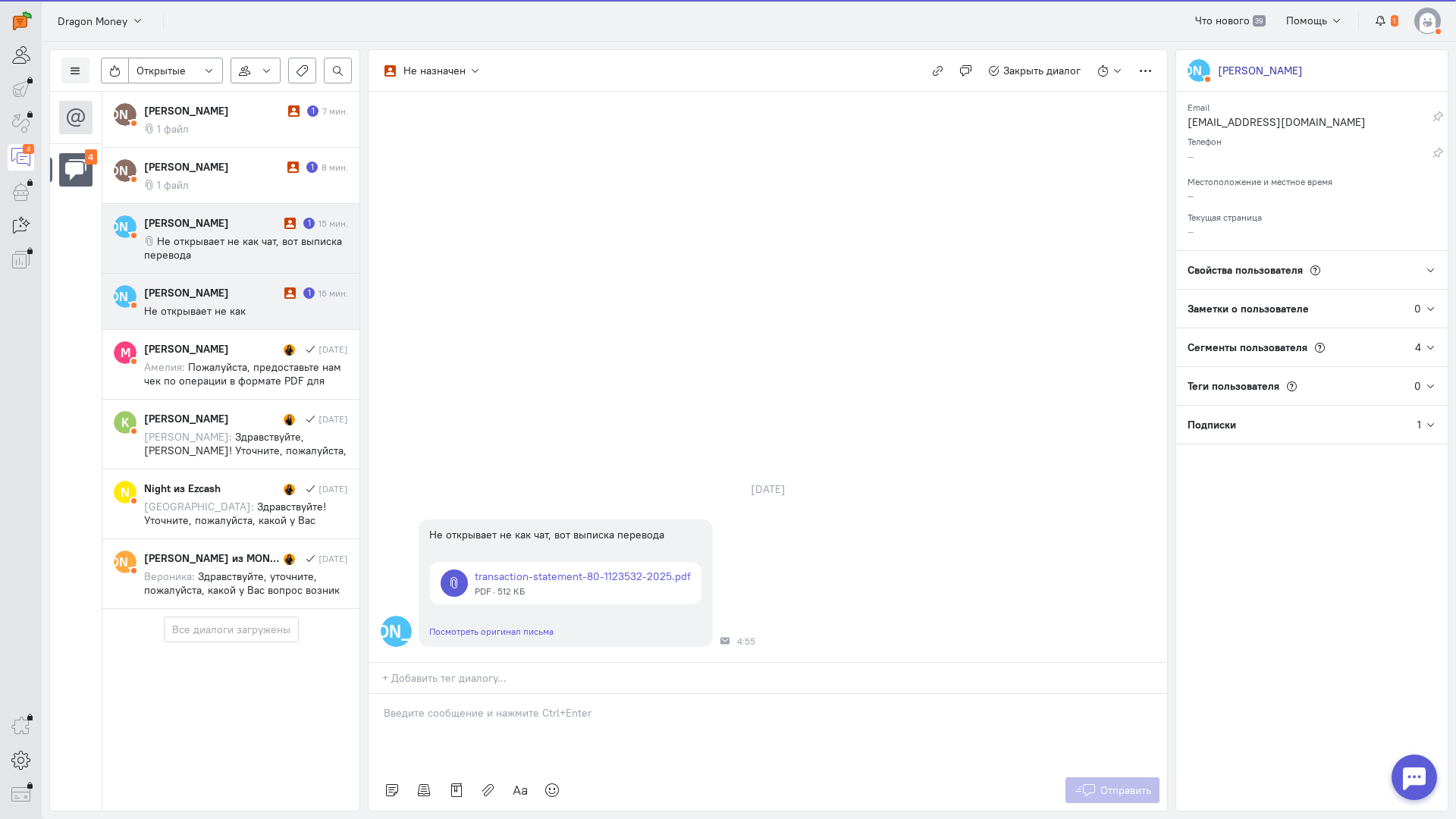
click at [229, 290] on div "[PERSON_NAME]" at bounding box center [212, 292] width 137 height 15
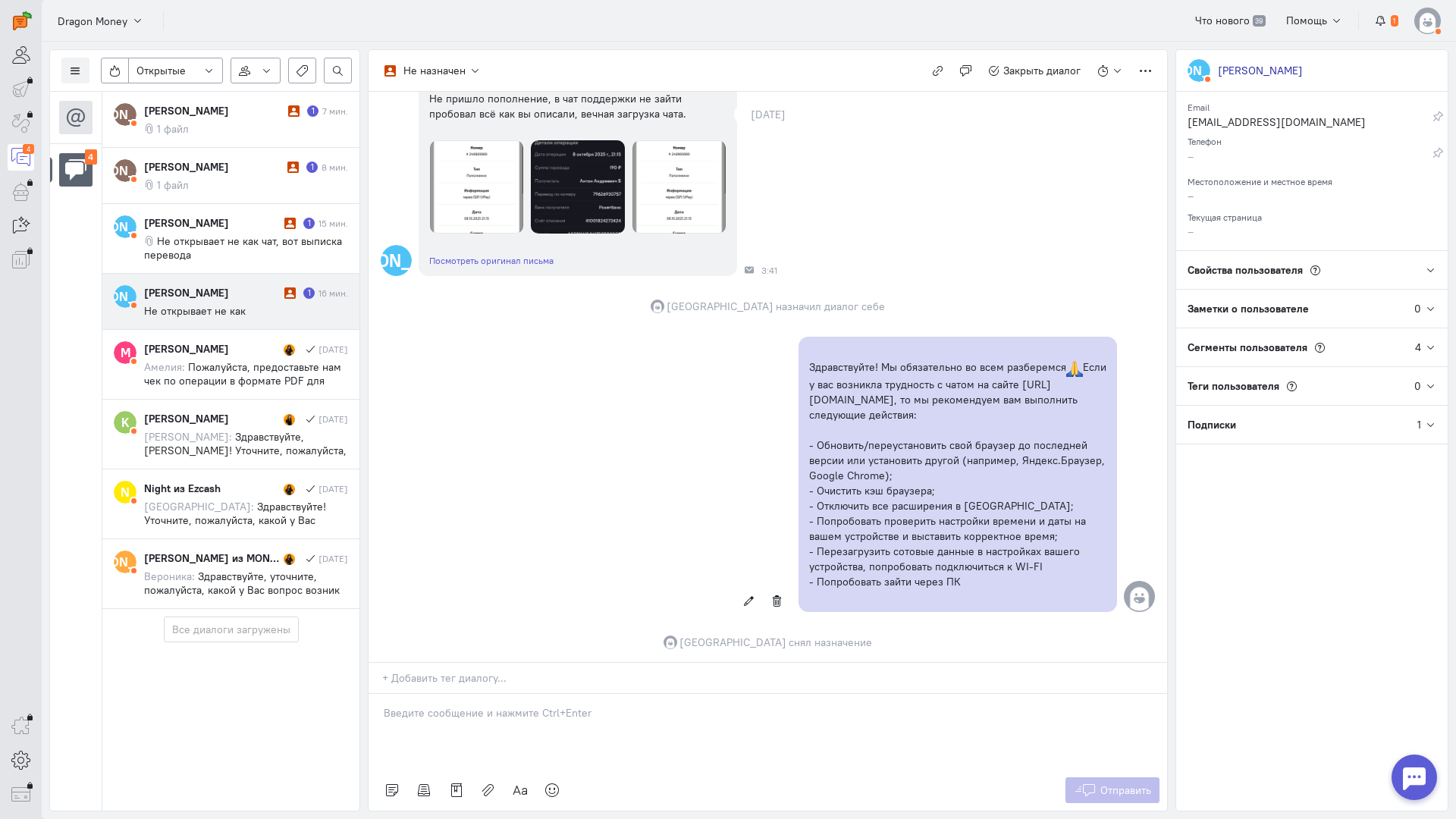
scroll to position [0, 0]
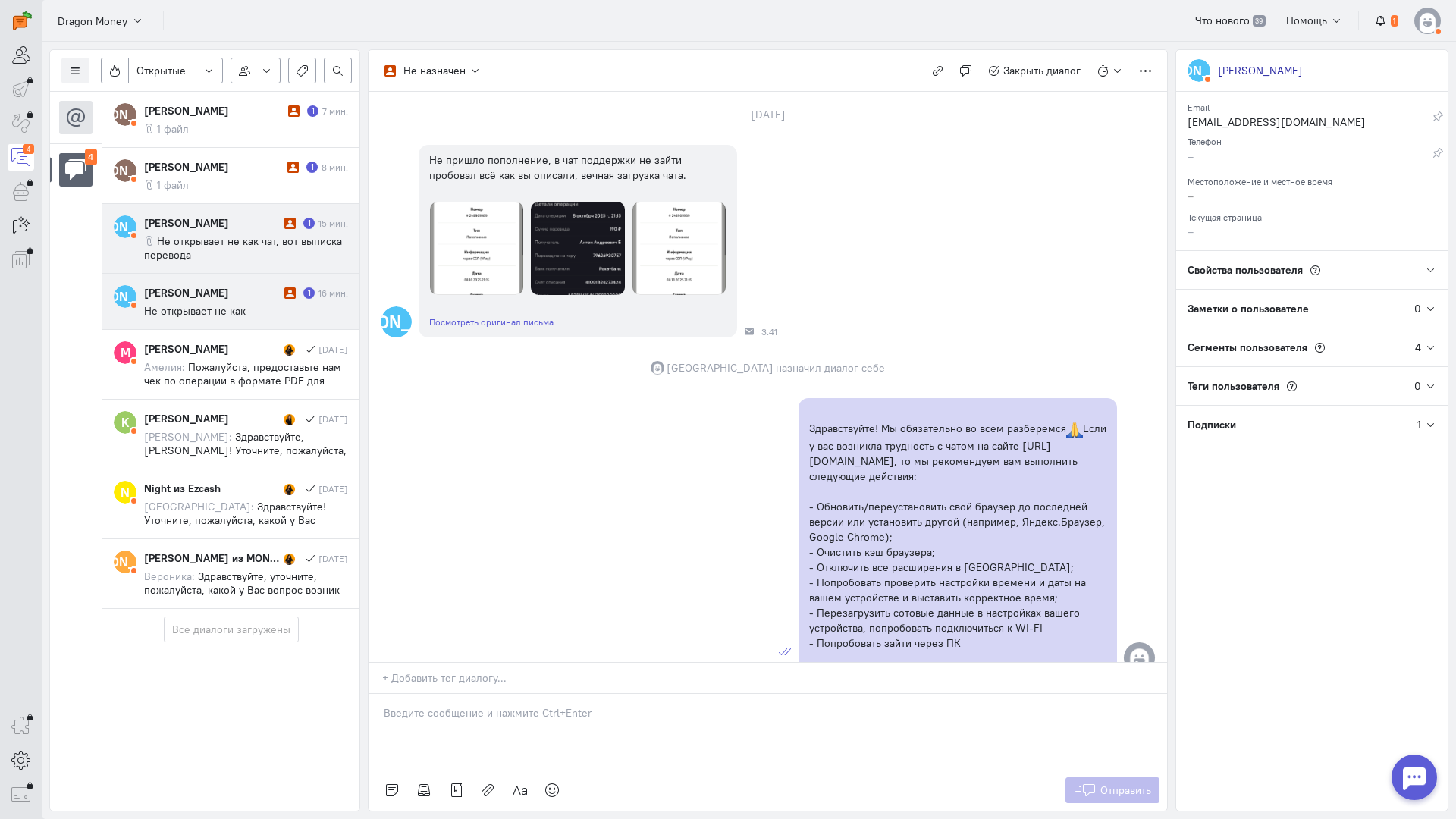
click at [260, 267] on cq-conversation-card "[PERSON_NAME] [PERSON_NAME] 1 15 мин. Не открывает не как чат, вот выписка пере…" at bounding box center [231, 238] width 257 height 70
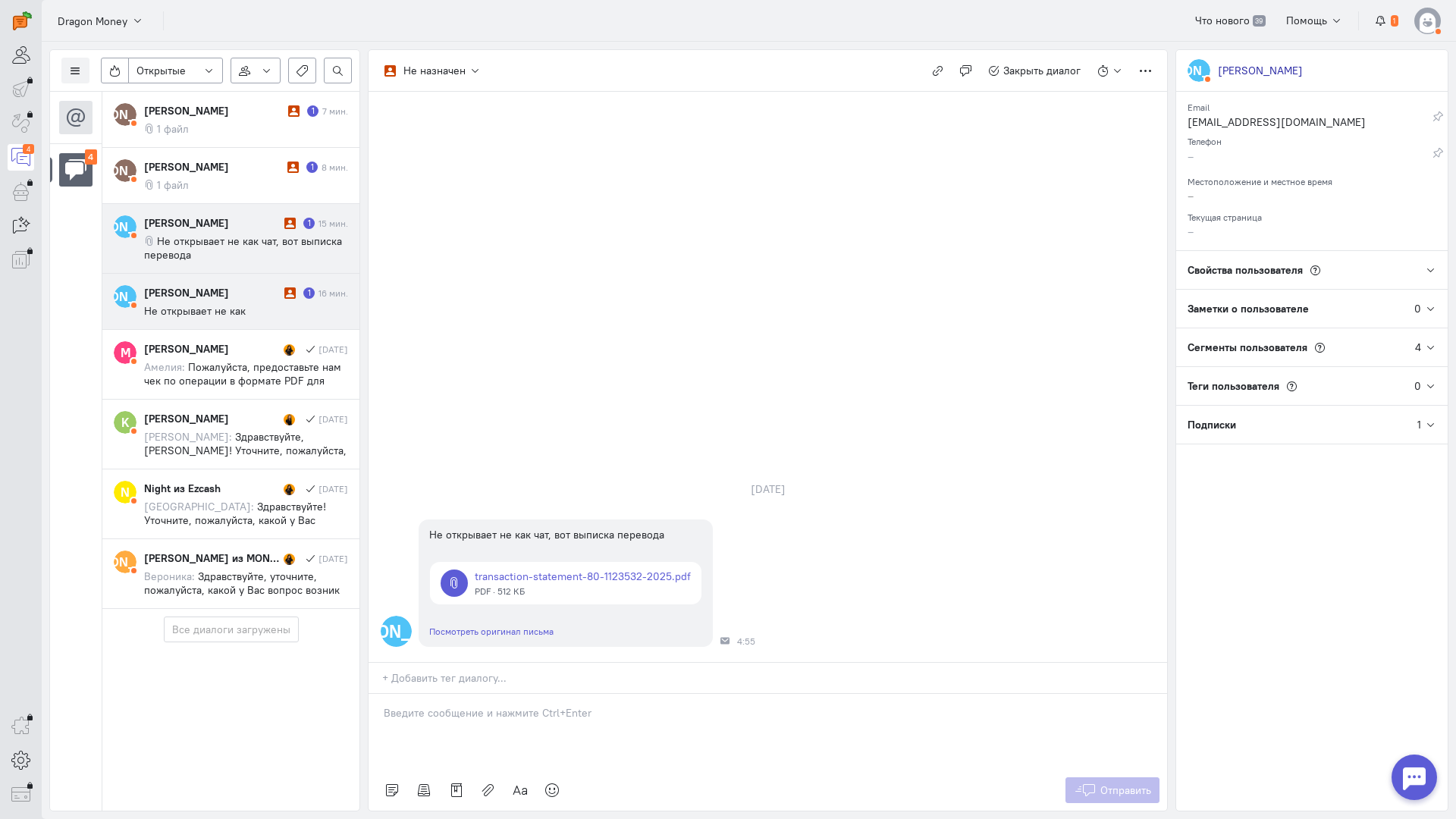
click at [257, 293] on div "[PERSON_NAME]" at bounding box center [212, 292] width 137 height 15
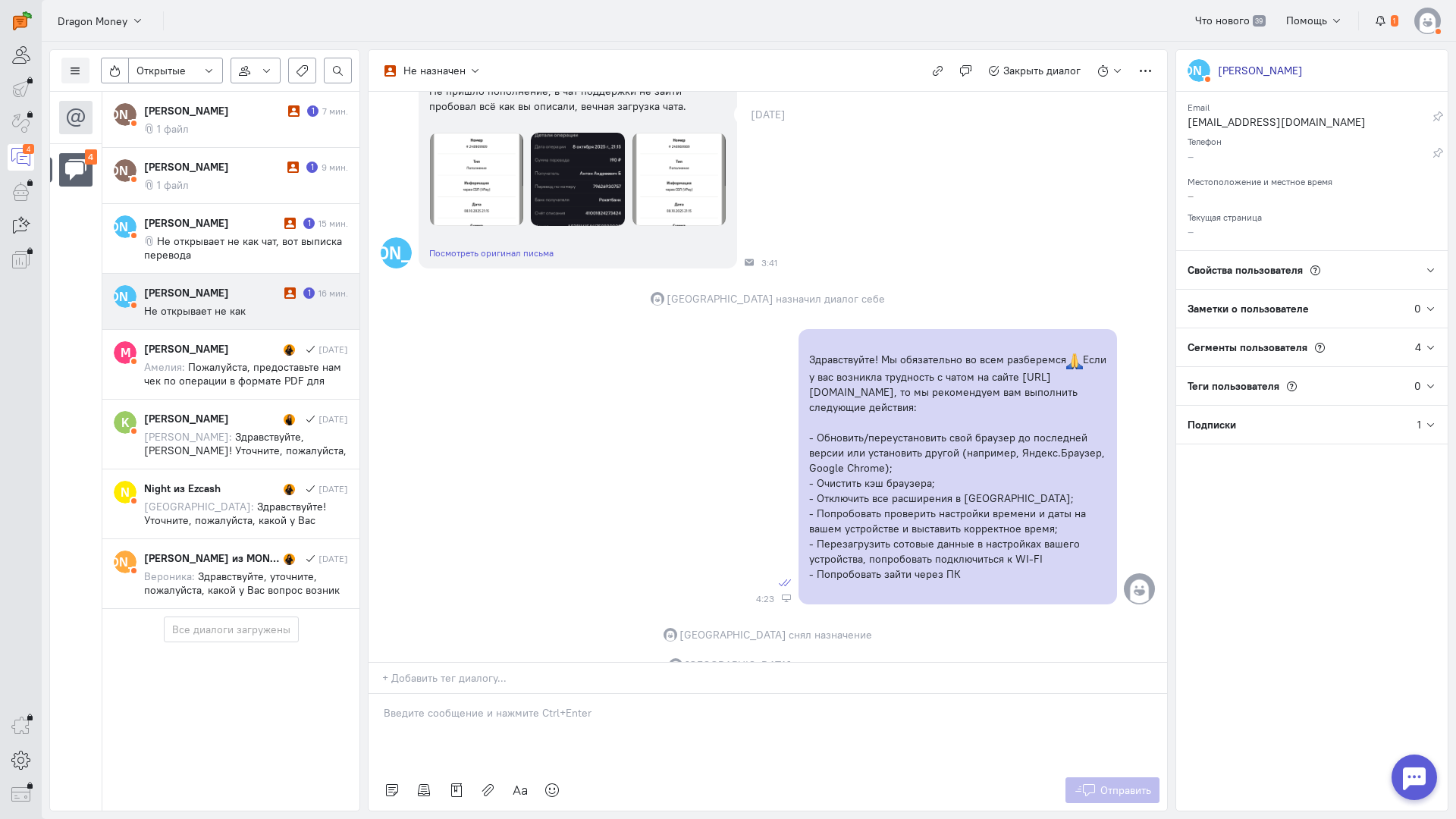
scroll to position [296, 0]
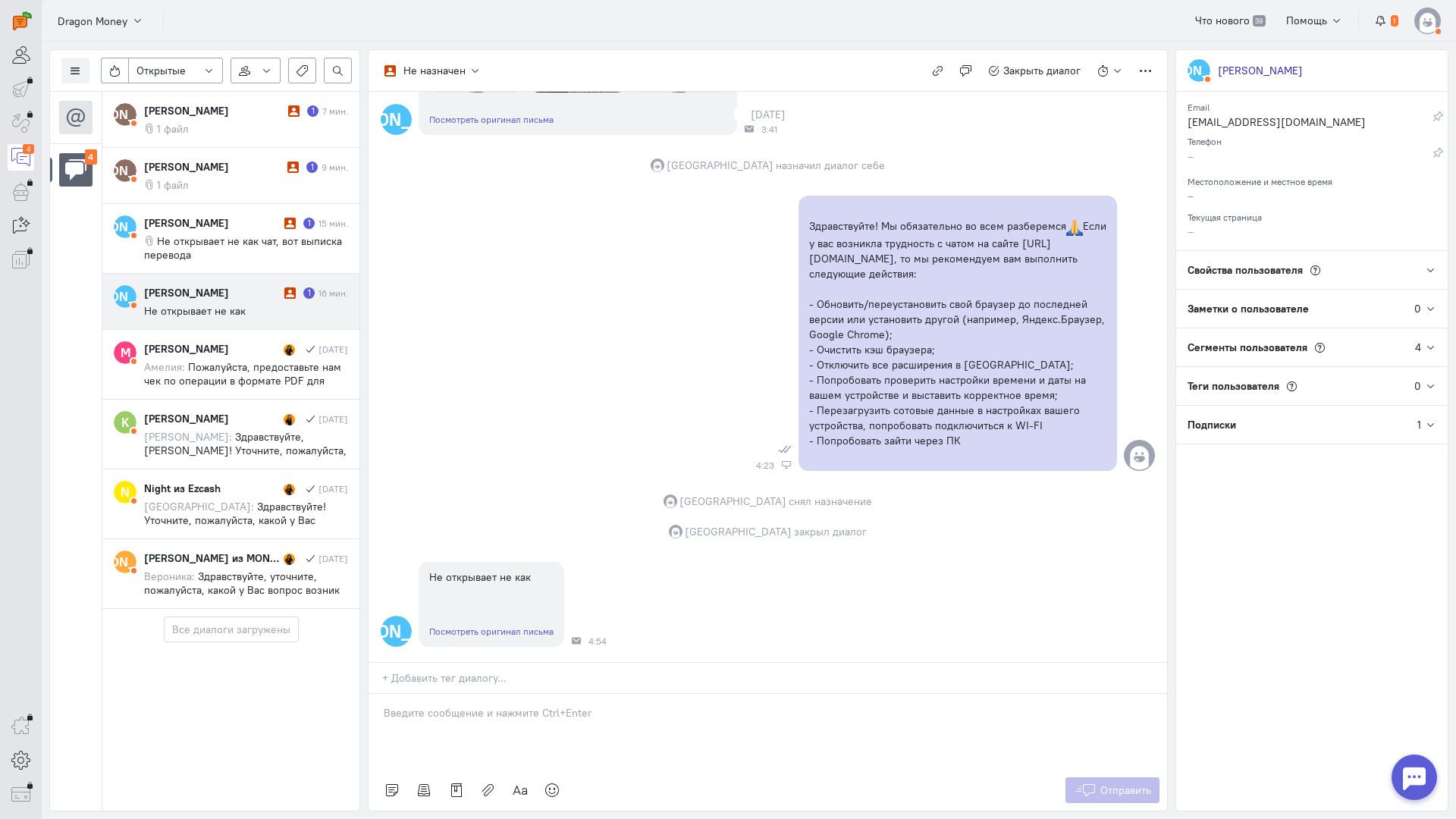
click at [512, 694] on div at bounding box center [767, 732] width 798 height 76
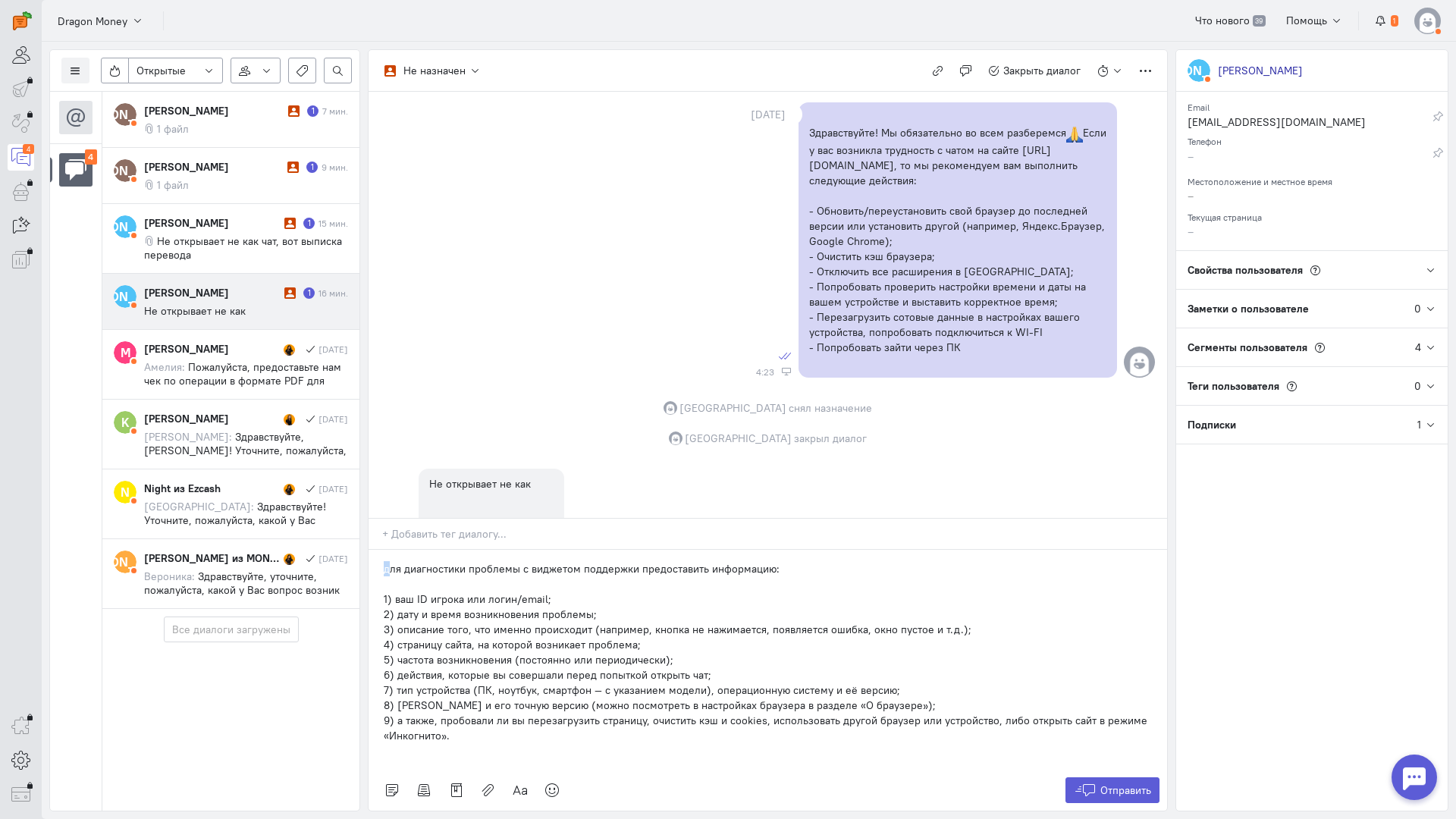
drag, startPoint x: 390, startPoint y: 479, endPoint x: 367, endPoint y: 479, distance: 23.0
click at [367, 479] on div "Список пользователей Включить темную тему Открытые Открытые диалоги Отложенные …" at bounding box center [749, 430] width 1414 height 777
click at [1116, 784] on span "Отправить" at bounding box center [1126, 790] width 51 height 14
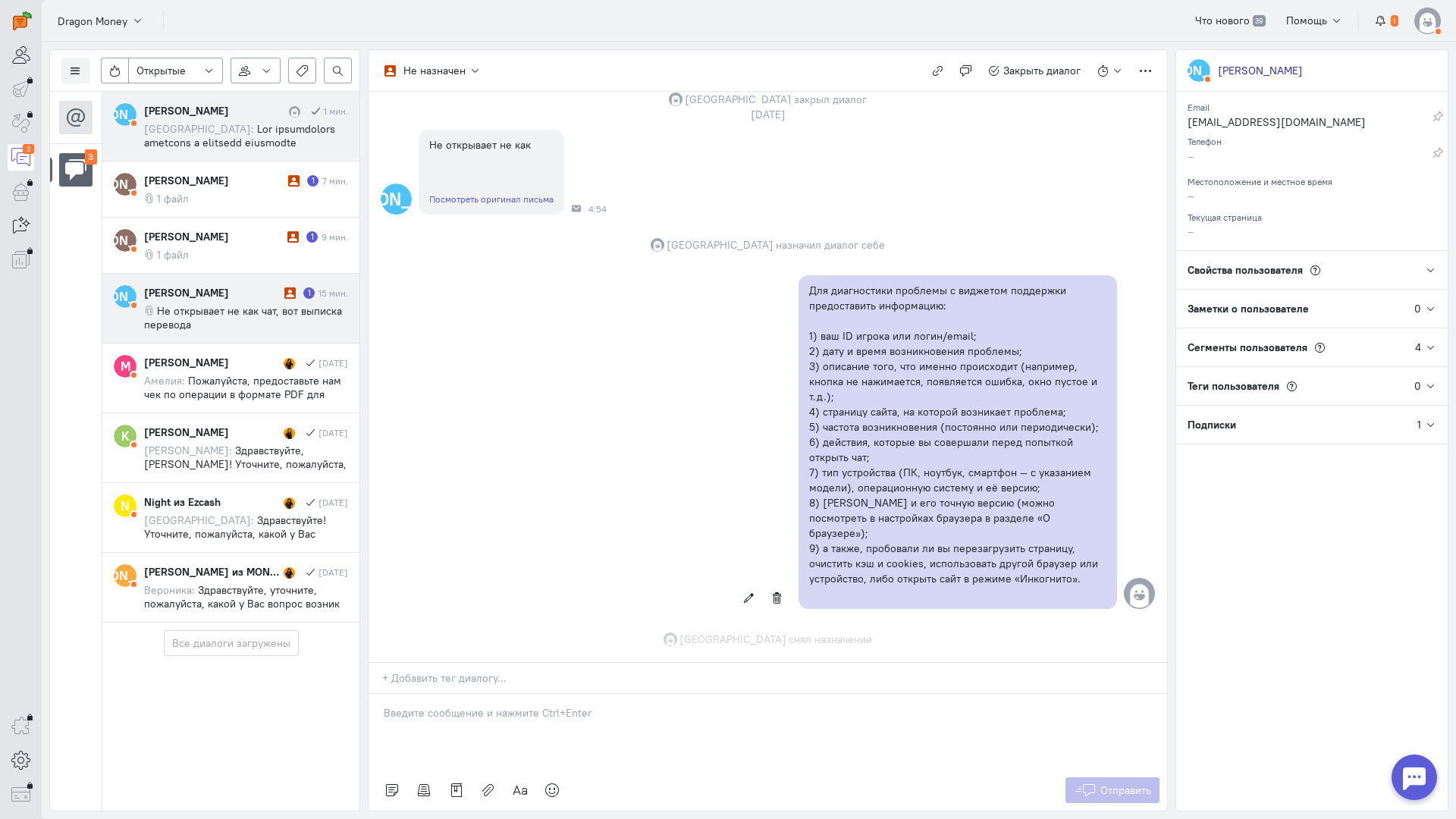
scroll to position [743, 0]
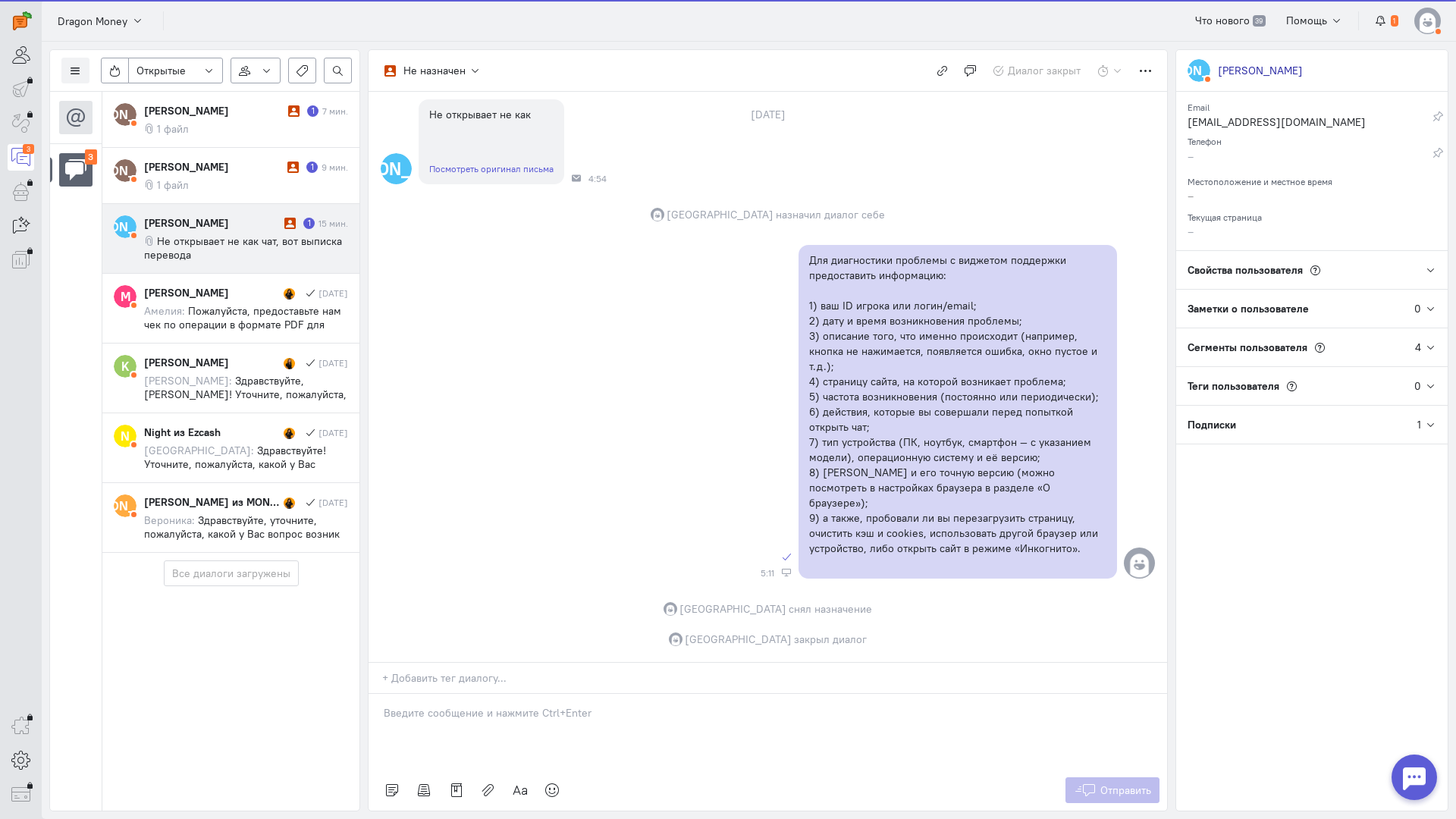
click at [257, 246] on span "Не открывает не как чат, вот выписка перевода" at bounding box center [243, 248] width 198 height 27
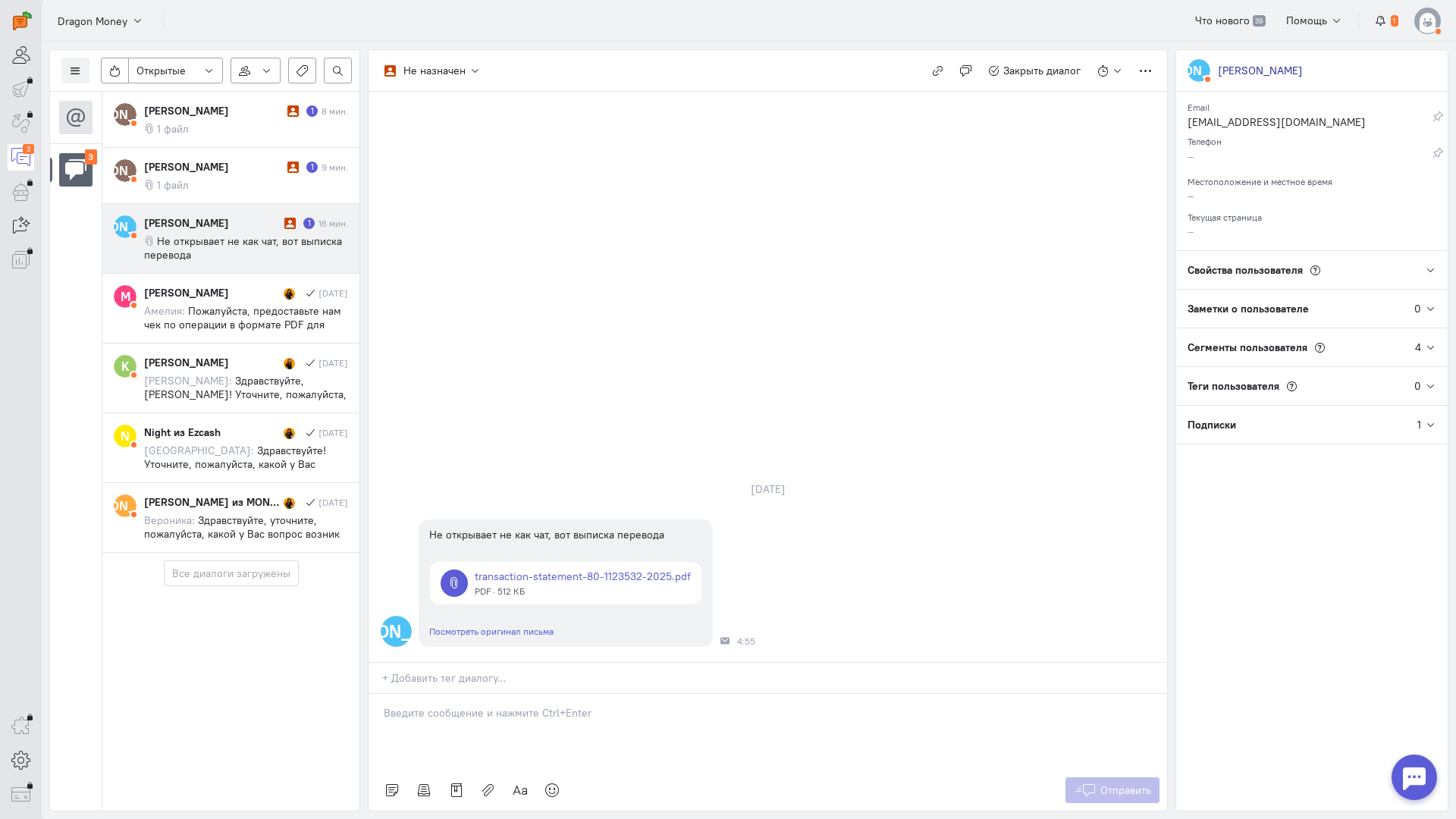
drag, startPoint x: 425, startPoint y: 624, endPoint x: 396, endPoint y: 629, distance: 29.4
click at [424, 706] on p at bounding box center [768, 713] width 769 height 15
click at [376, 694] on div "Здравствуйте! Мы обязательно во всем разберемся:pray:" at bounding box center [767, 732] width 798 height 76
click at [657, 706] on p "Здравствуйте! Мы обязательно во всем разберемся:pray:" at bounding box center [768, 713] width 769 height 15
click at [675, 706] on p "Здравствуйте! Мы обязательно во всем разберемся:pray:" at bounding box center [768, 713] width 769 height 15
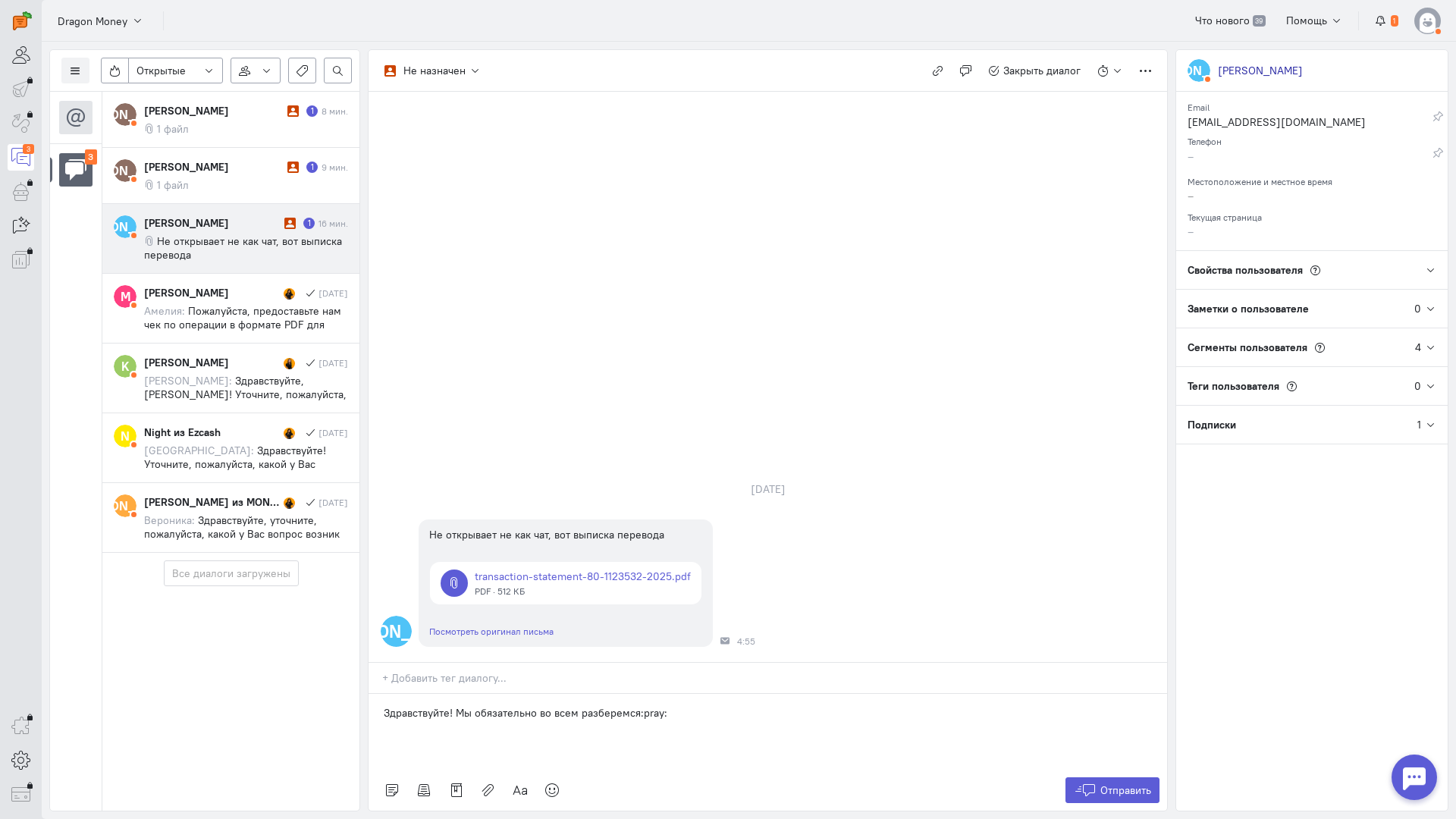
click at [250, 258] on cq-message "Не открывает не как чат, вот выписка перевода" at bounding box center [245, 248] width 204 height 27
click at [677, 694] on div "Здравствуйте! Мы обязательно во всем разберемся:pray:" at bounding box center [767, 732] width 798 height 76
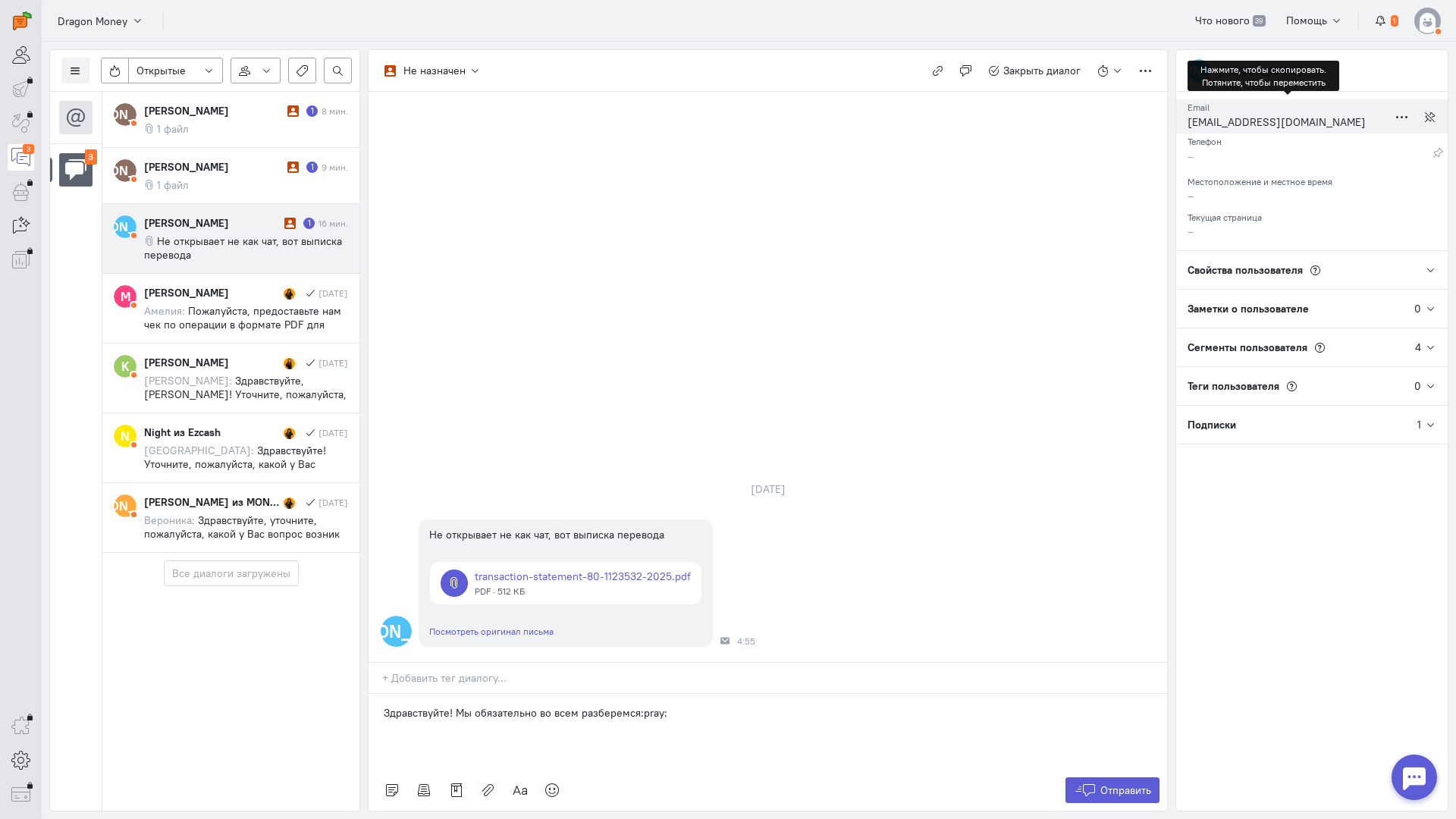
click at [1244, 127] on div "[EMAIL_ADDRESS][DOMAIN_NAME]" at bounding box center [1287, 124] width 201 height 19
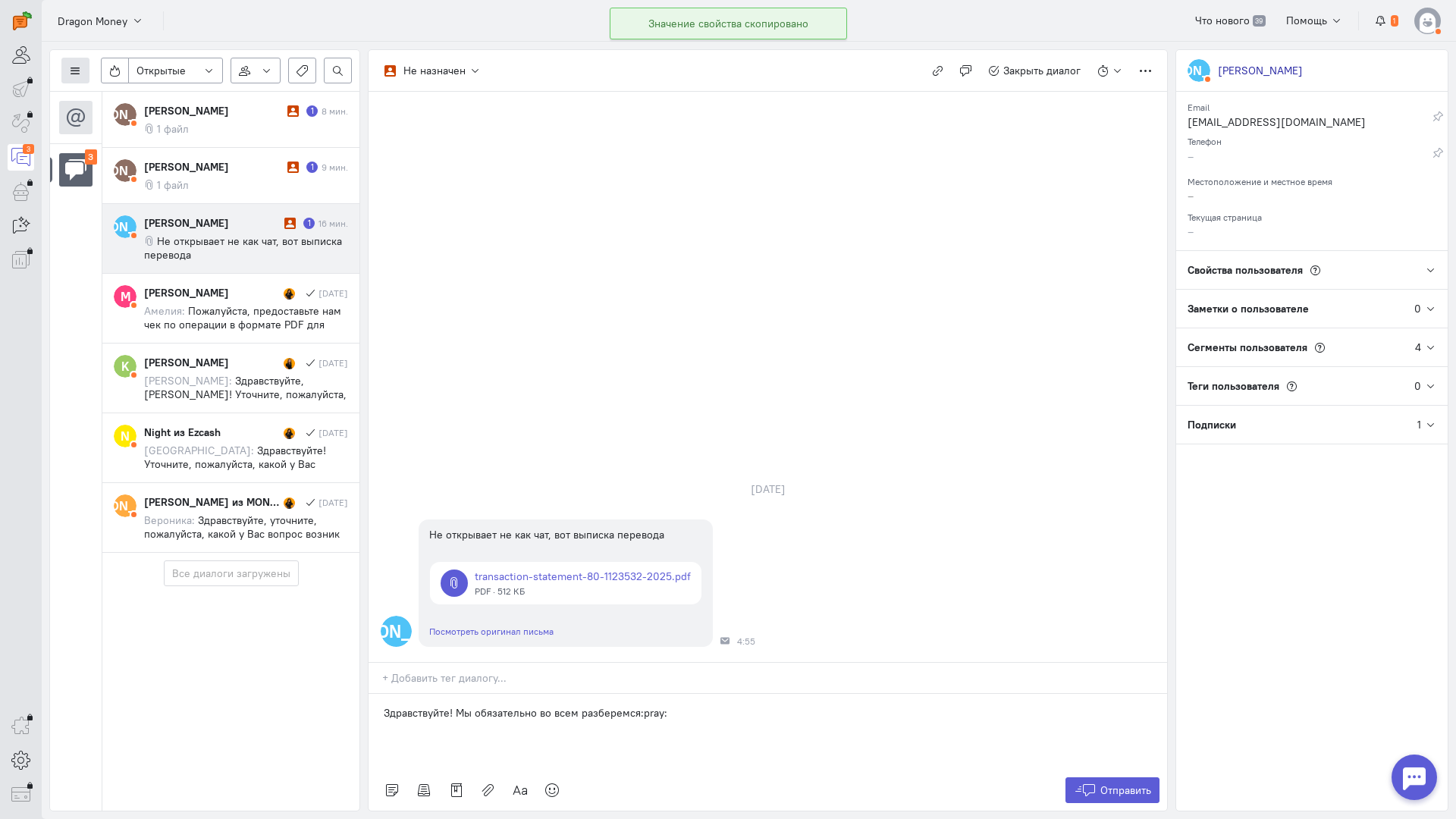
click at [74, 74] on icon at bounding box center [75, 71] width 11 height 11
click at [140, 98] on span "Список пользователей" at bounding box center [147, 101] width 113 height 14
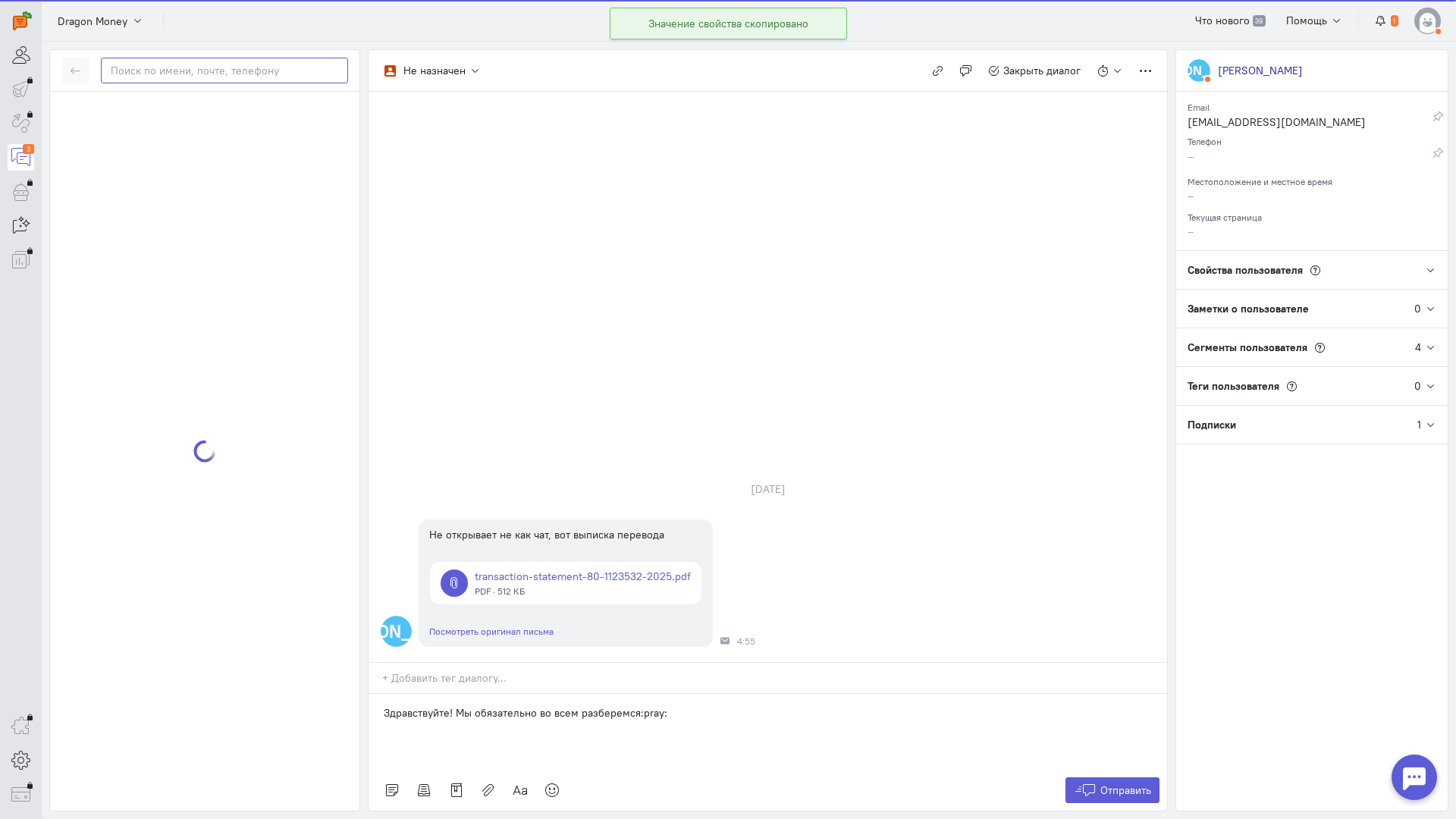
click at [173, 77] on input "text" at bounding box center [224, 70] width 247 height 26
paste input "dred19861986@ya"
type input "dred19861986@ya"
click at [176, 115] on span "[PERSON_NAME]" at bounding box center [134, 110] width 85 height 14
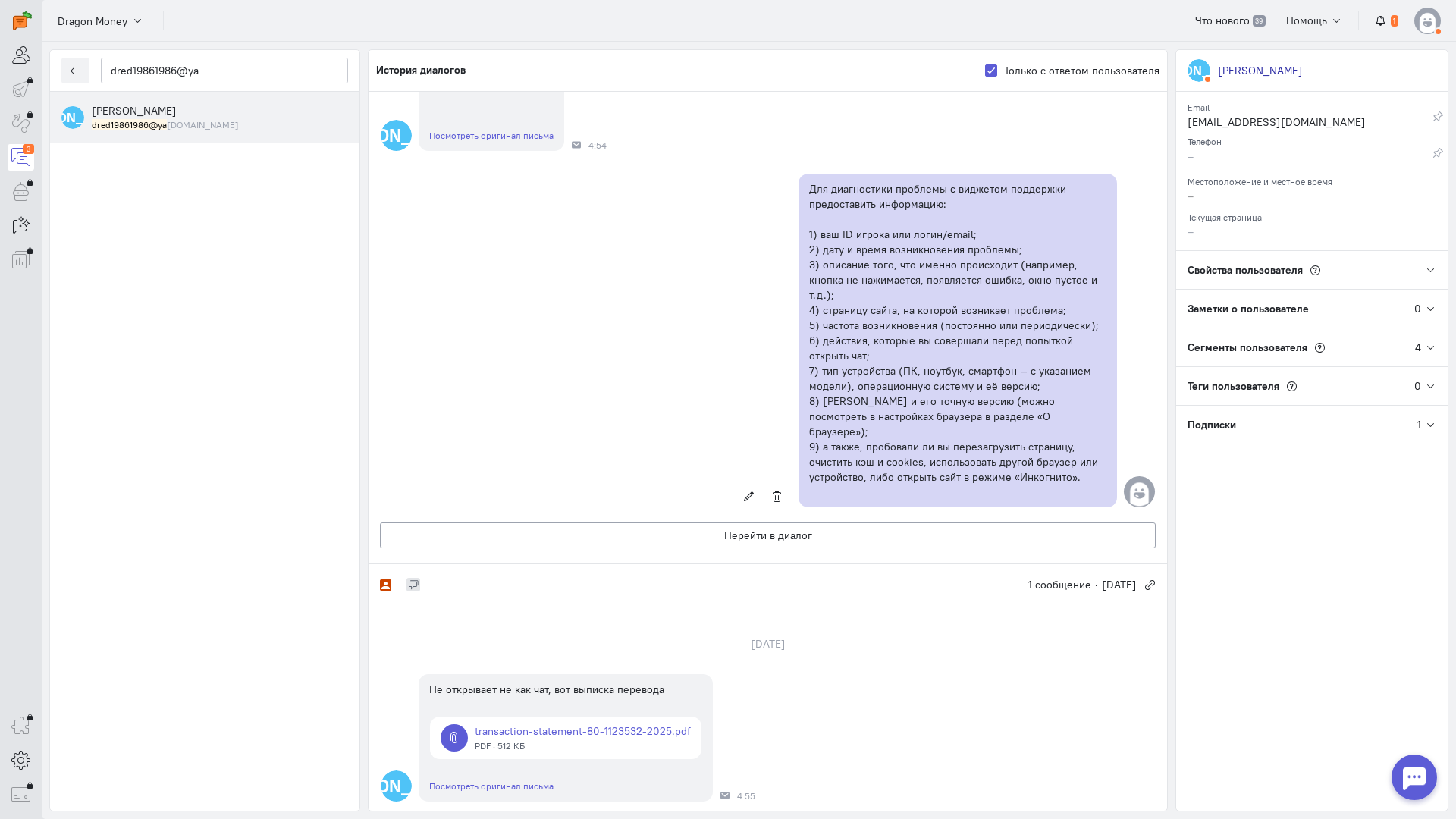
scroll to position [737, 0]
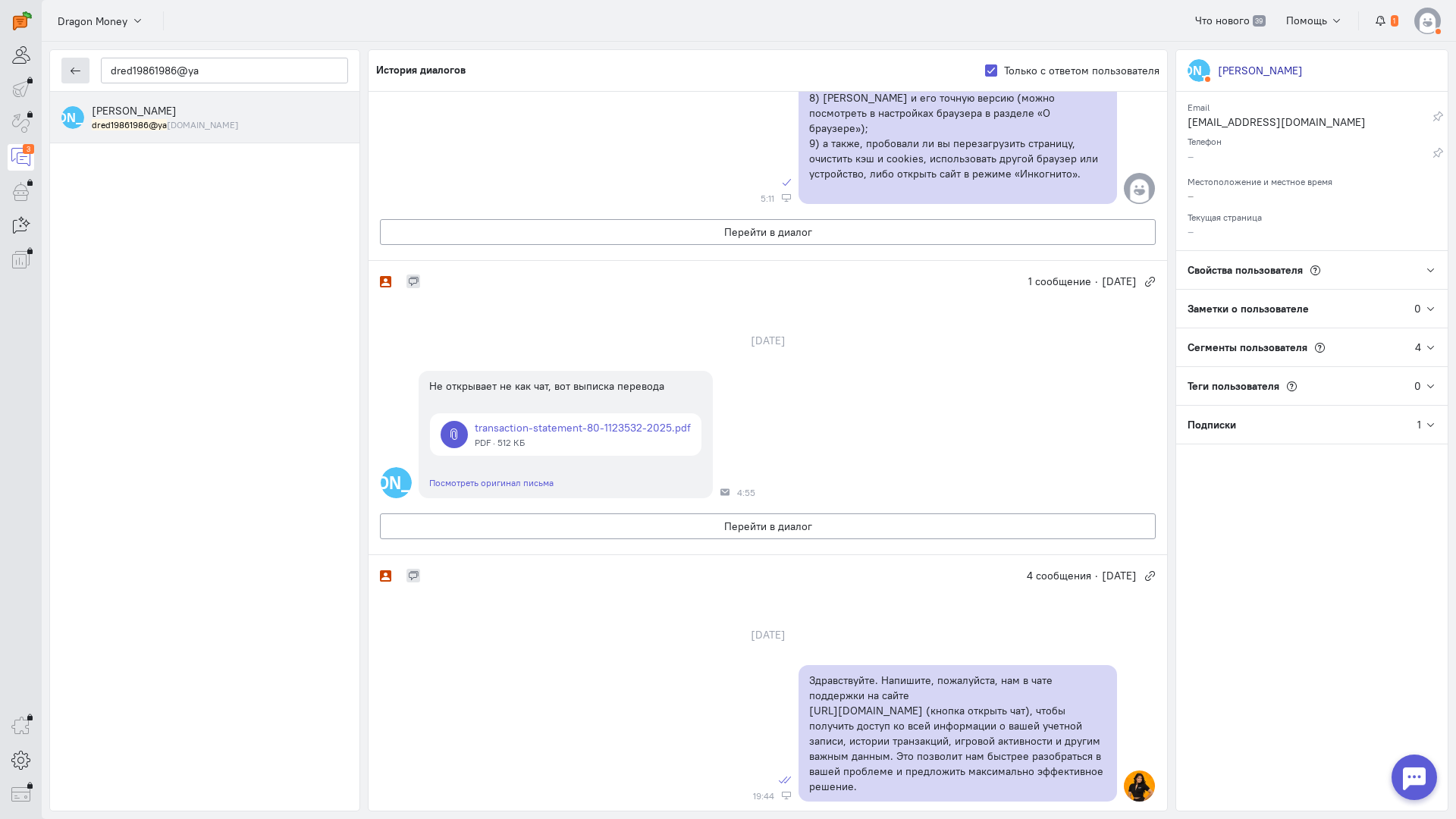
click at [82, 74] on button "button" at bounding box center [75, 70] width 28 height 26
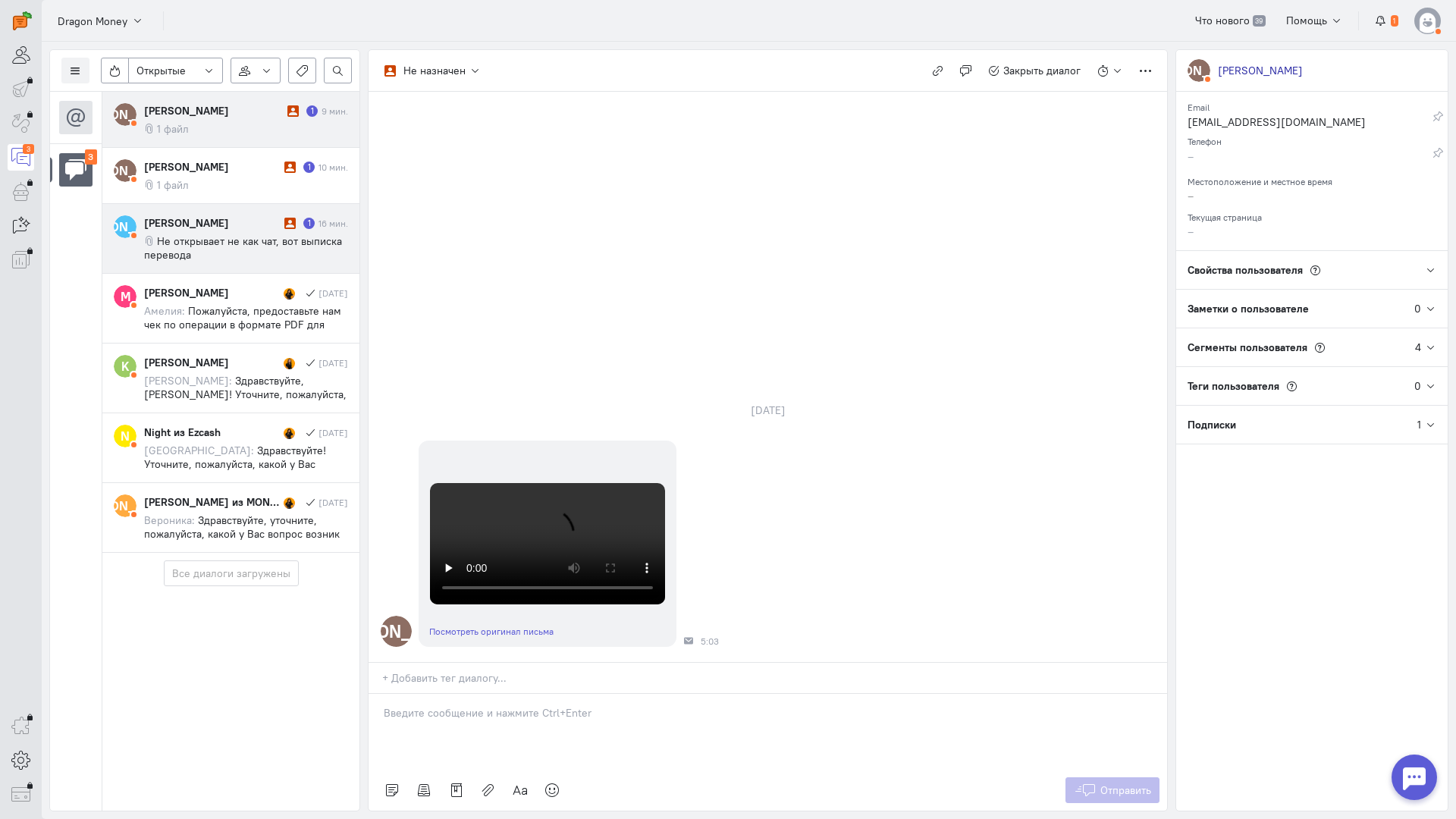
click at [210, 235] on span "Не открывает не как чат, вот выписка перевода" at bounding box center [243, 248] width 198 height 27
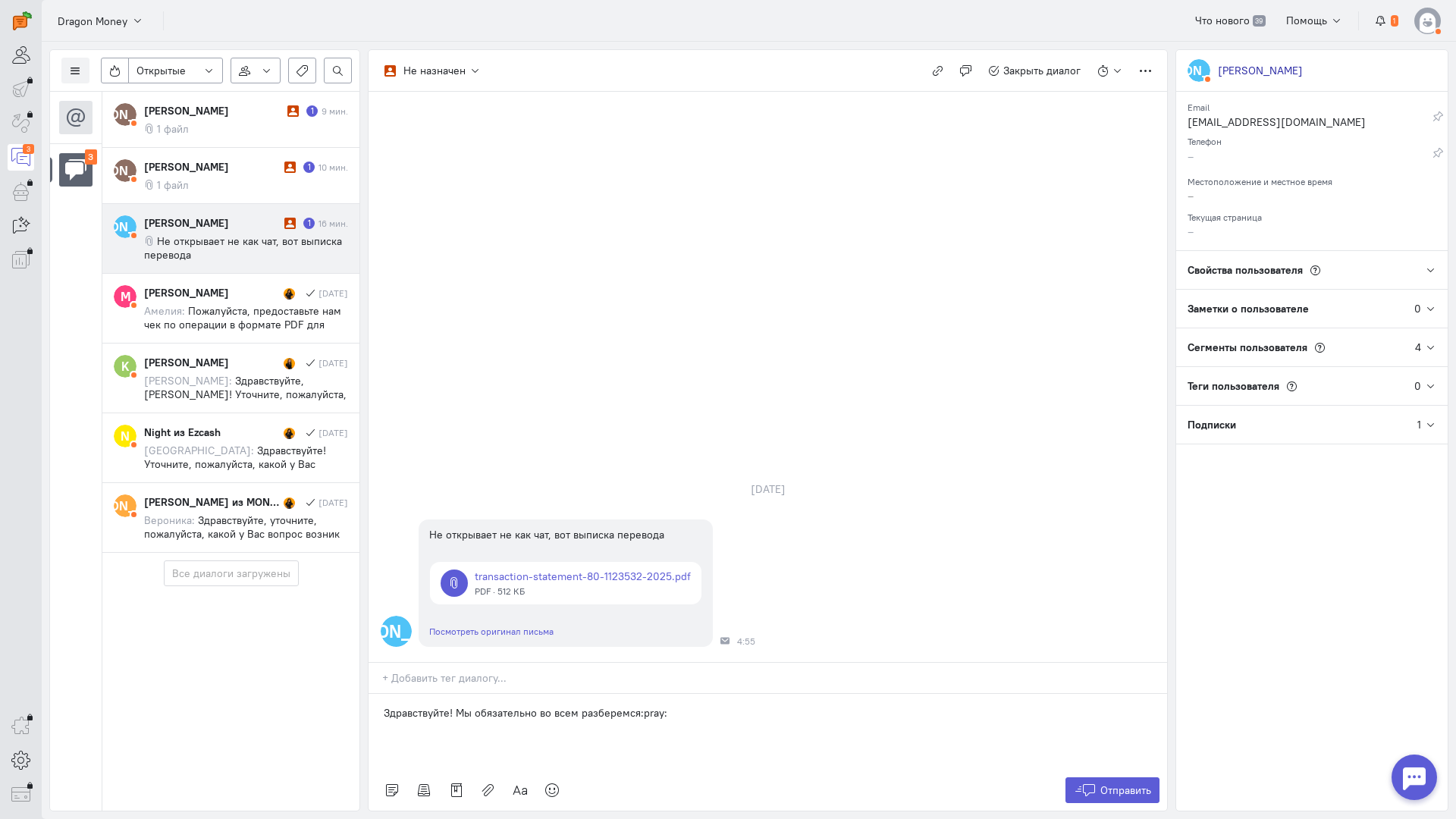
click at [702, 694] on div "Здравствуйте! Мы обязательно во всем разберемся:pray:" at bounding box center [767, 732] width 798 height 76
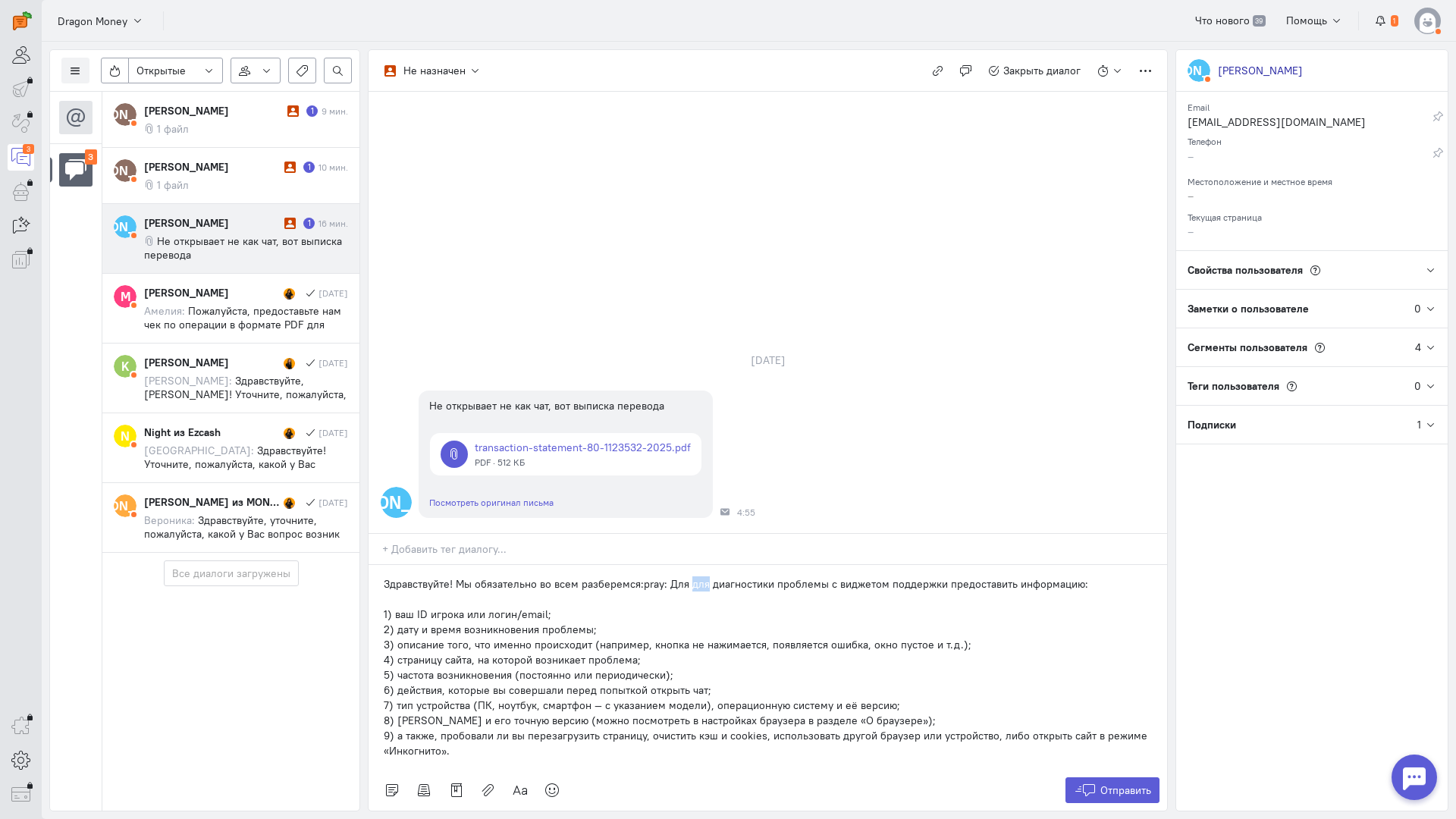
drag, startPoint x: 704, startPoint y: 492, endPoint x: 686, endPoint y: 493, distance: 18.0
click at [686, 576] on p "Здравствуйте! Мы обязательно во всем разберемся:pray: Для для диагностики пробл…" at bounding box center [768, 583] width 769 height 15
click at [1086, 783] on icon at bounding box center [1085, 790] width 22 height 15
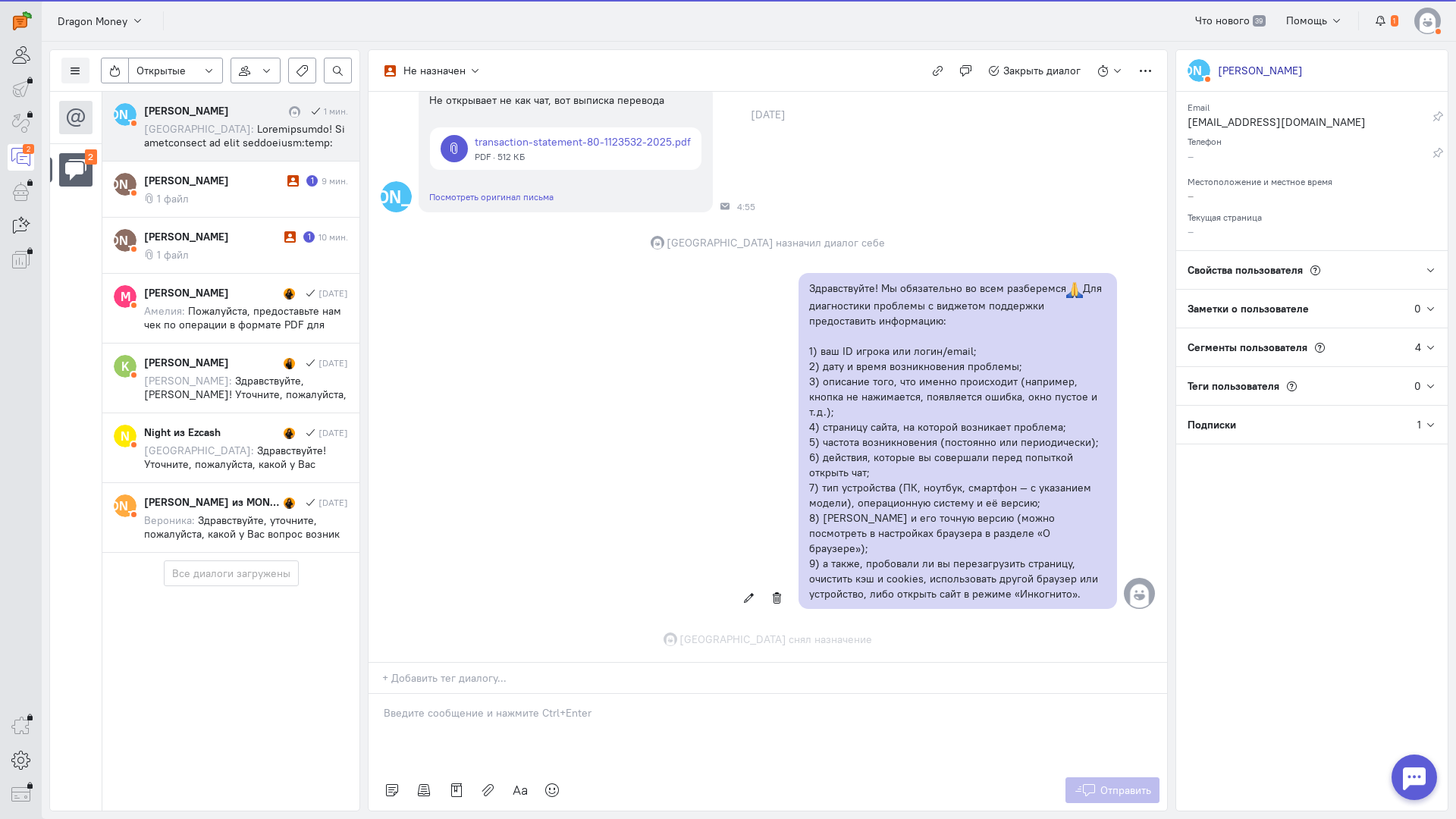
scroll to position [169, 0]
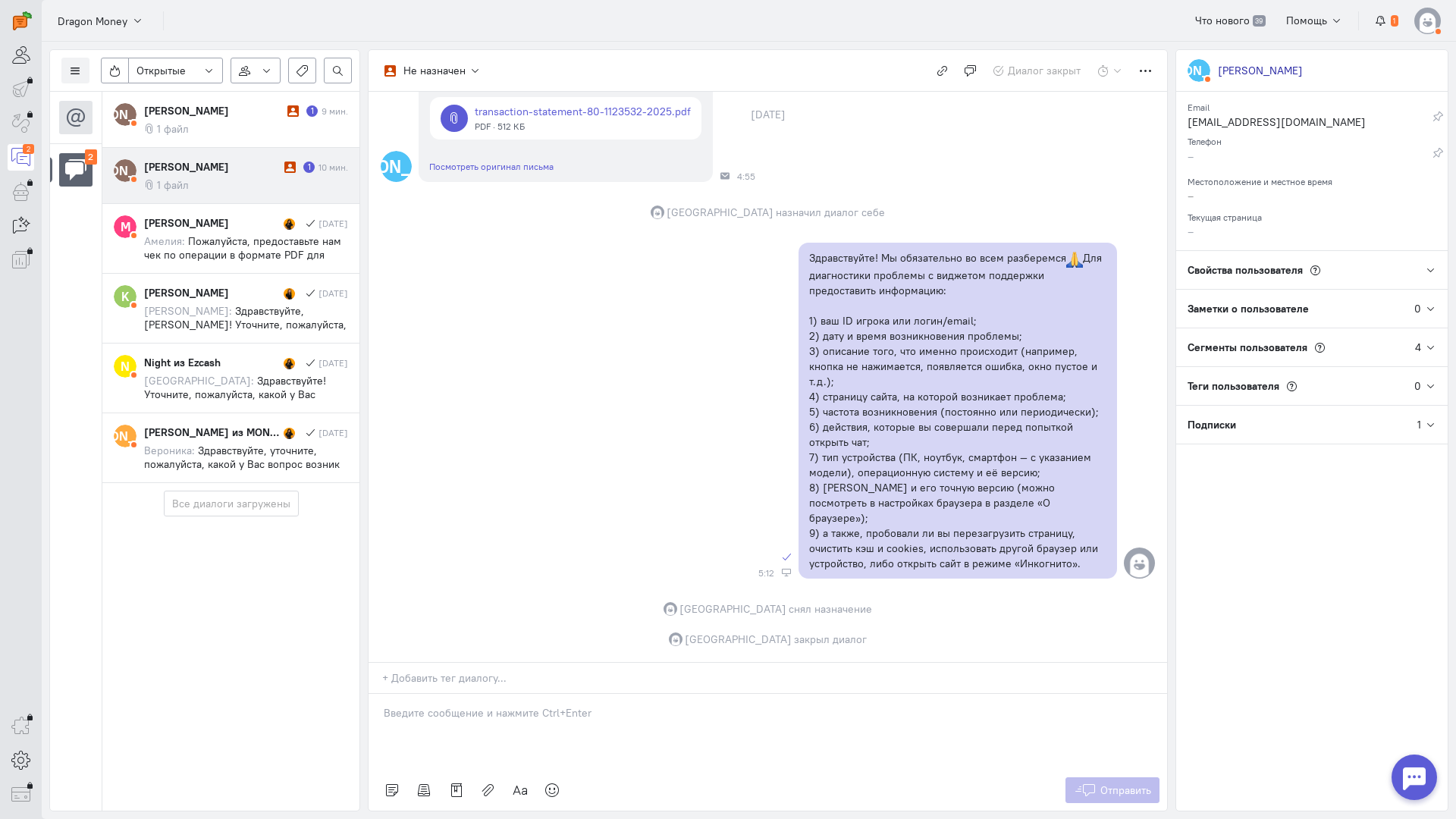
click at [223, 186] on cq-message "1 файл" at bounding box center [245, 185] width 204 height 14
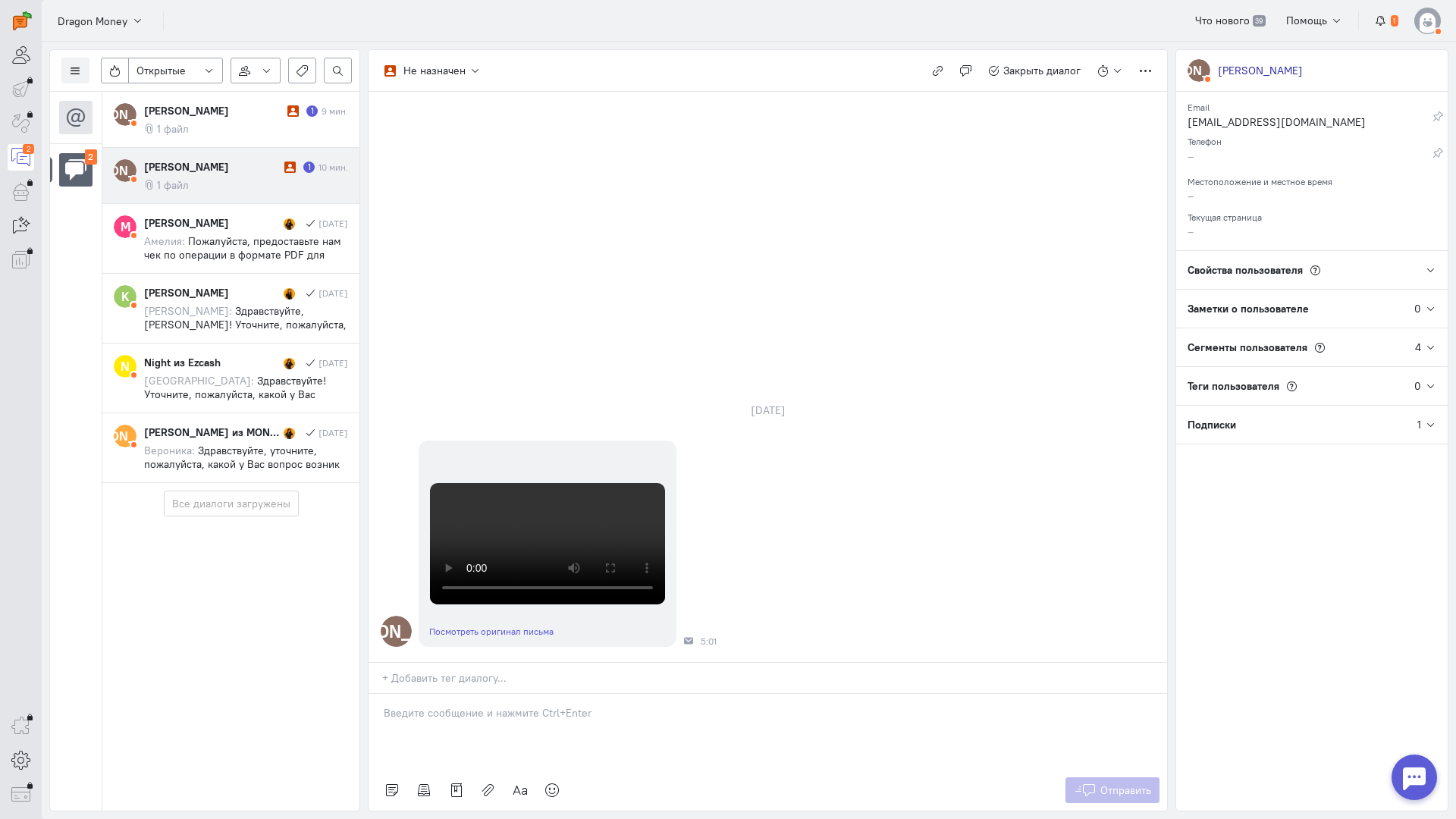
click at [471, 694] on div at bounding box center [767, 732] width 798 height 76
click at [386, 721] on p "Здравствуйте! Благодарим Вас за обращение и предоставленную информацию:blush:" at bounding box center [768, 728] width 769 height 15
click at [1106, 784] on span "Отправить" at bounding box center [1126, 790] width 51 height 14
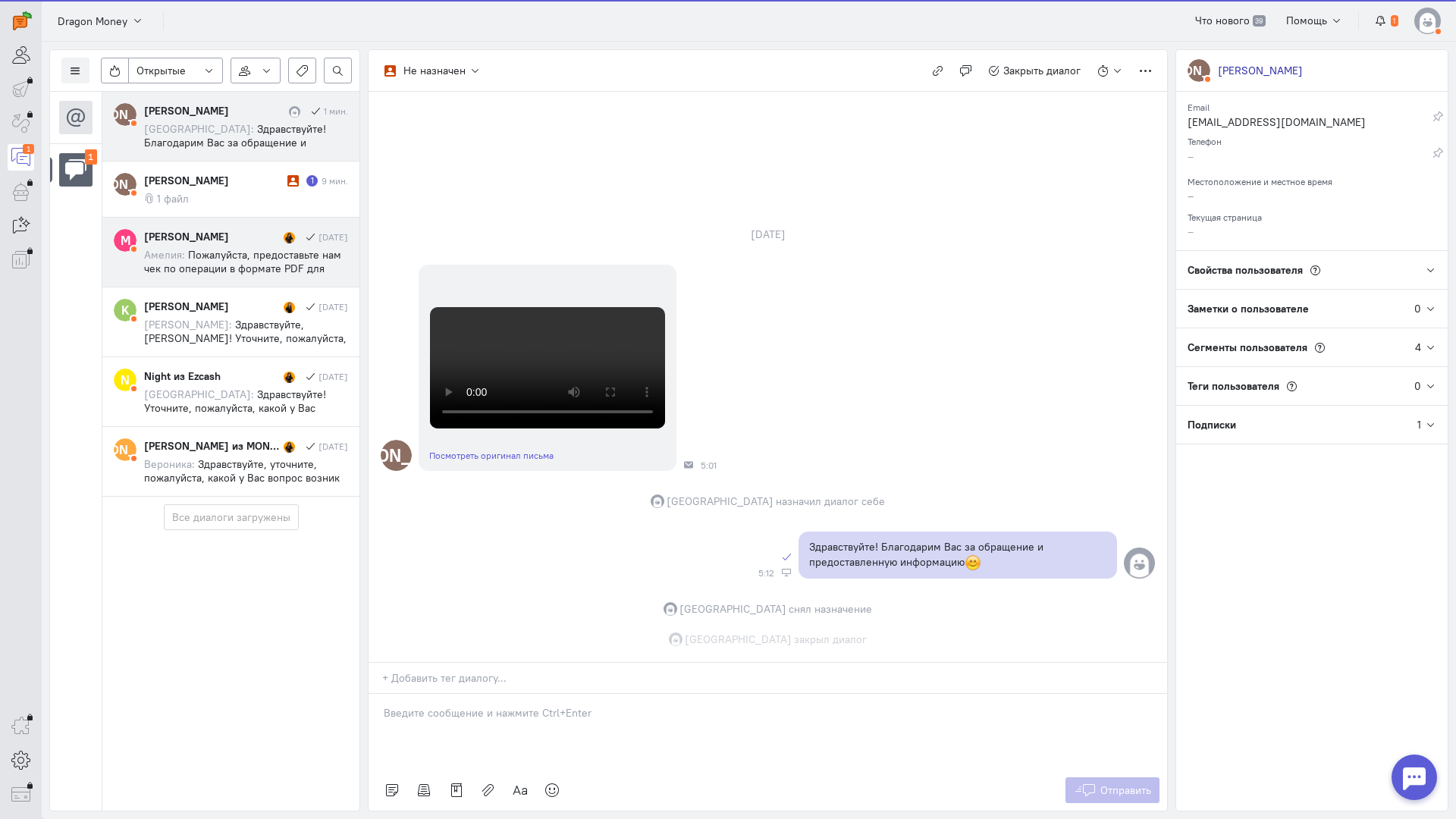
scroll to position [514, 0]
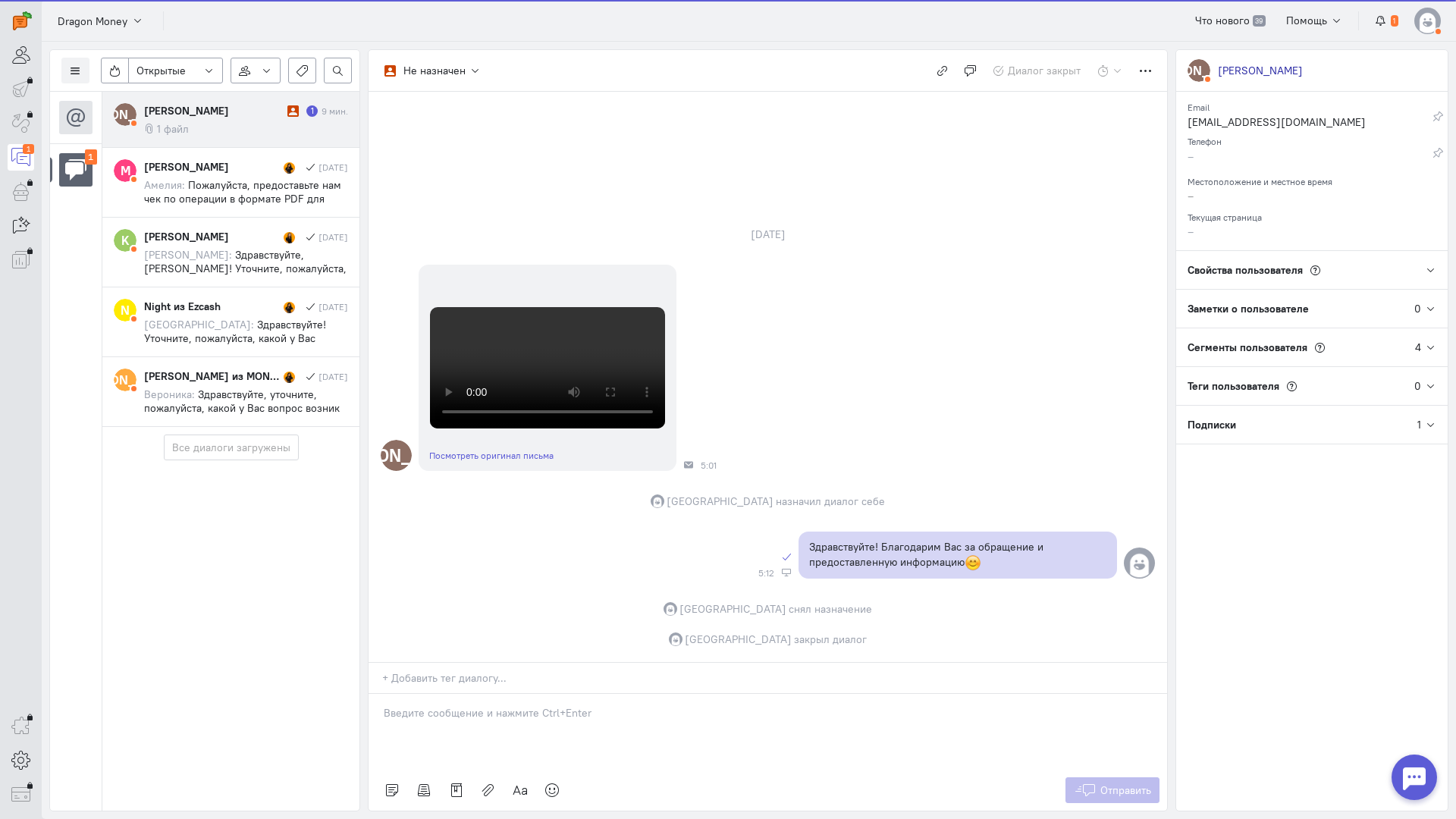
click at [253, 136] on cq-conversation-card "[PERSON_NAME] [PERSON_NAME] 1 9 мин. 1 файл" at bounding box center [231, 120] width 257 height 56
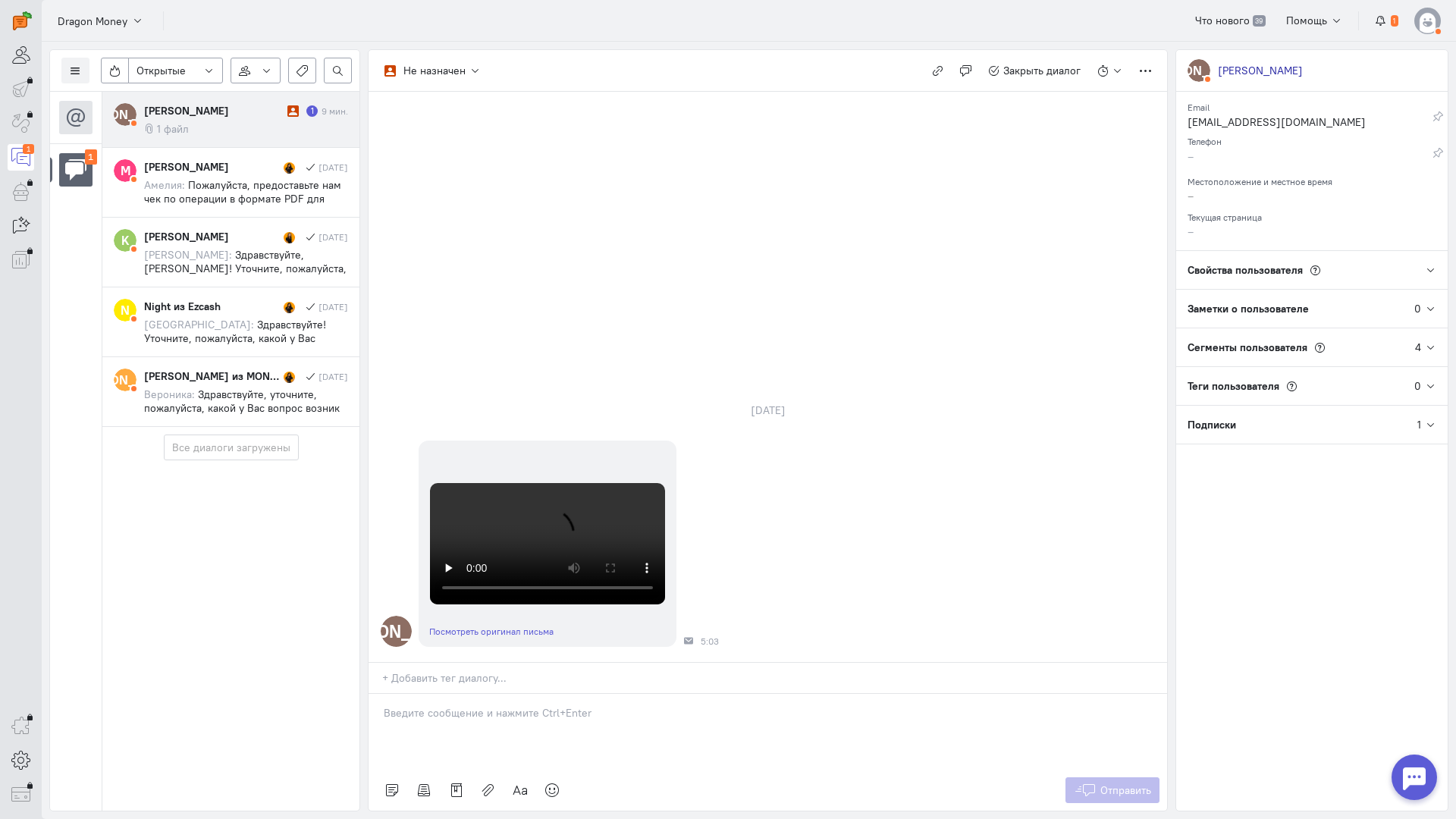
drag, startPoint x: 450, startPoint y: 635, endPoint x: 393, endPoint y: 631, distance: 57.1
click at [445, 694] on div at bounding box center [767, 732] width 798 height 76
click at [375, 694] on div "Здравствуйте! Благодарим Вас за обращение и предоставленную информацию:blush:" at bounding box center [767, 732] width 798 height 76
click at [1116, 784] on span "Отправить" at bounding box center [1126, 790] width 51 height 14
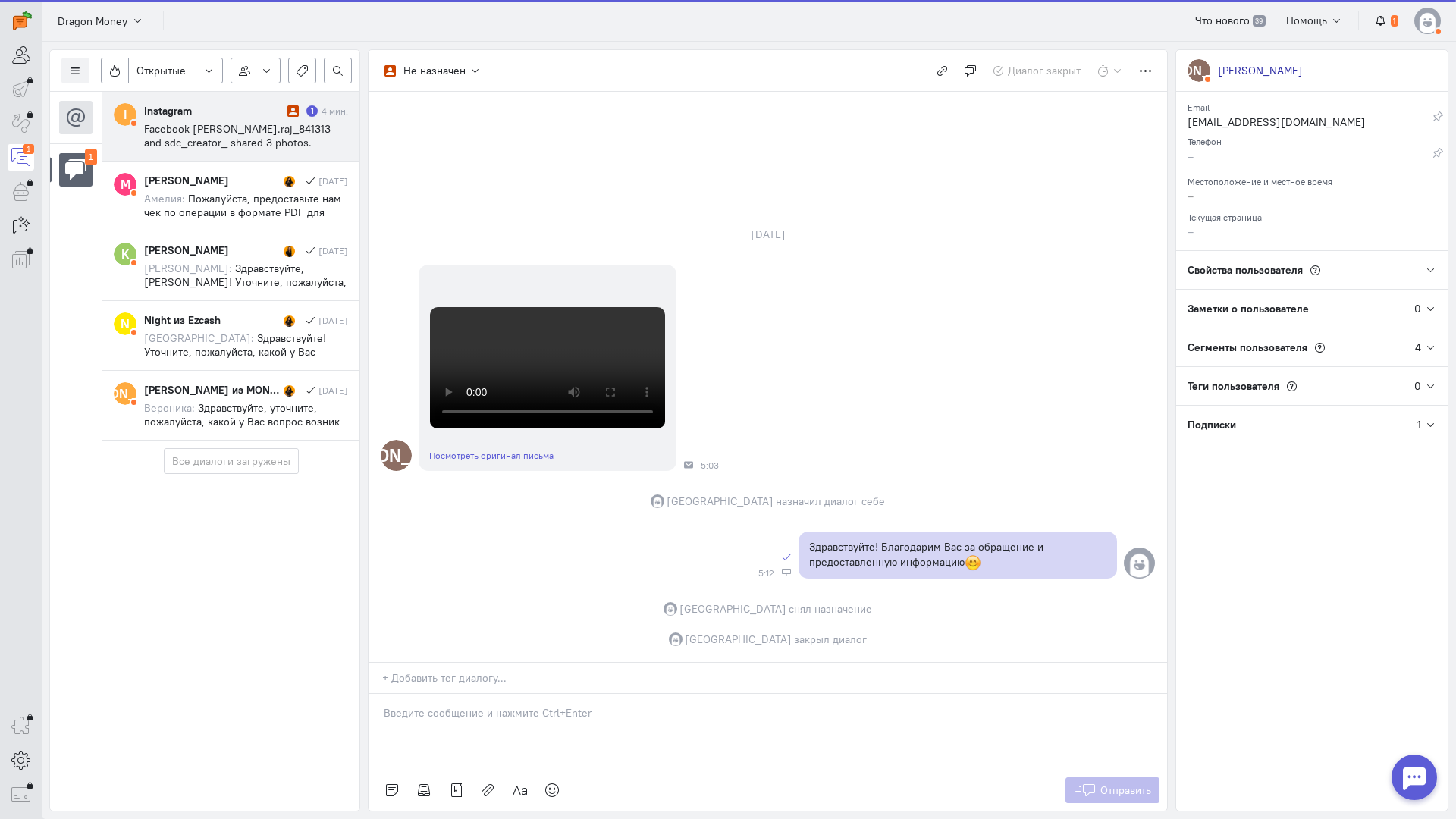
click at [200, 125] on span "Facebook [PERSON_NAME].raj_841313 and sdc_creator_ shared 3 photos. Open Instag…" at bounding box center [245, 211] width 204 height 177
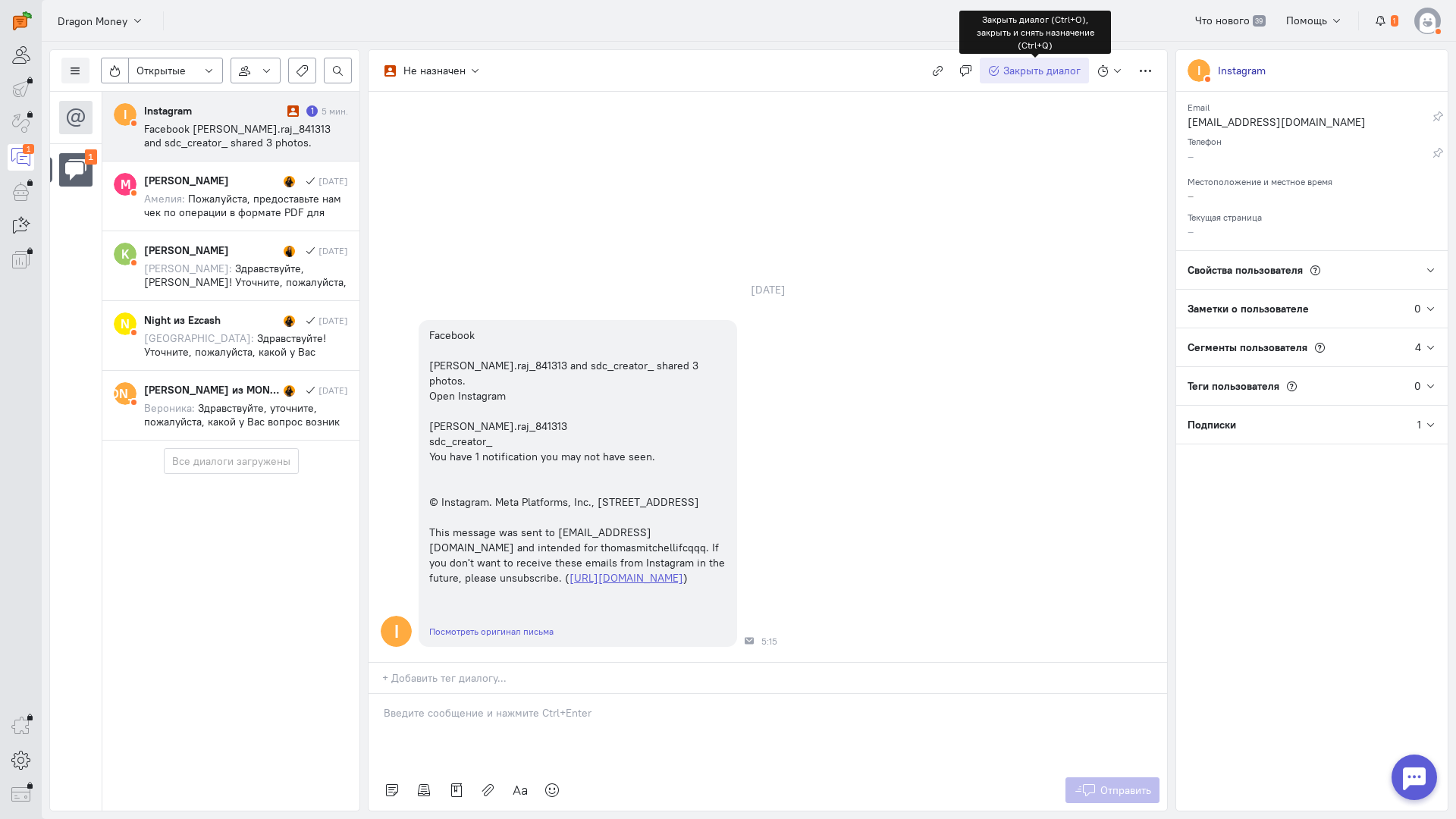
click at [1004, 67] on span "Закрыть диалог" at bounding box center [1042, 70] width 78 height 14
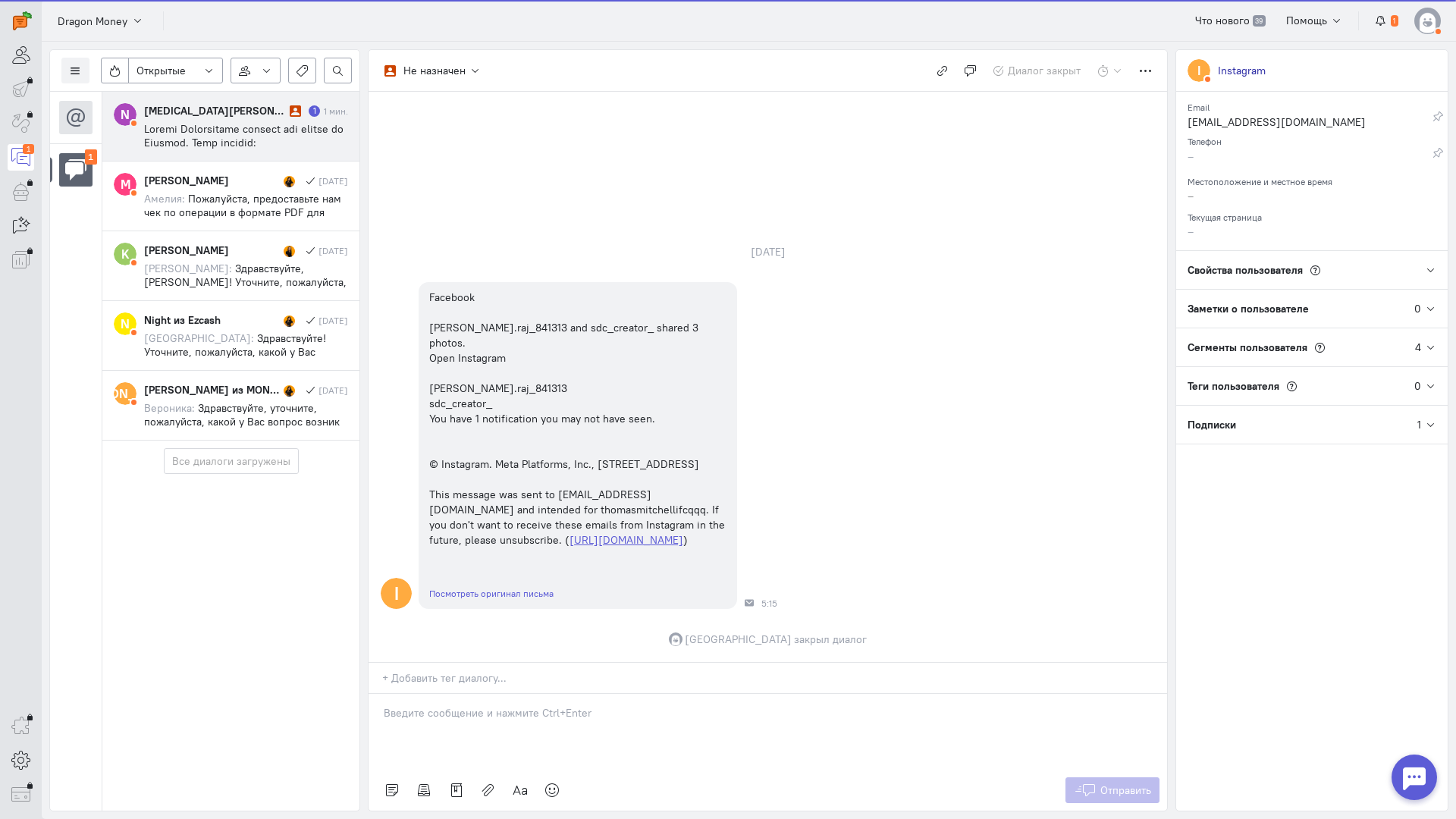
click at [205, 102] on cq-conversation-card "N [MEDICAL_DATA][PERSON_NAME] (Jira) 1 1 мин." at bounding box center [231, 126] width 257 height 70
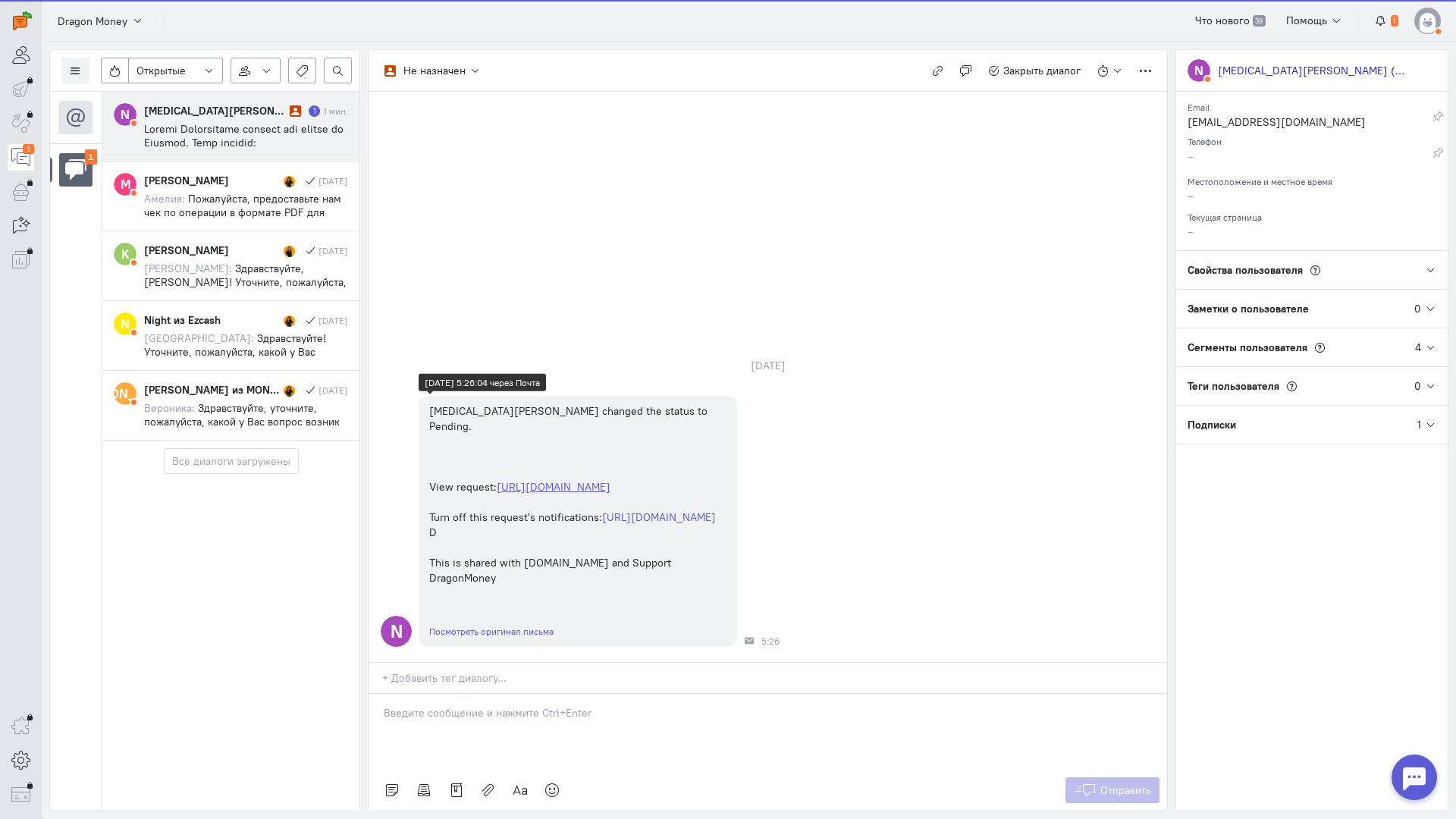
scroll to position [343, 0]
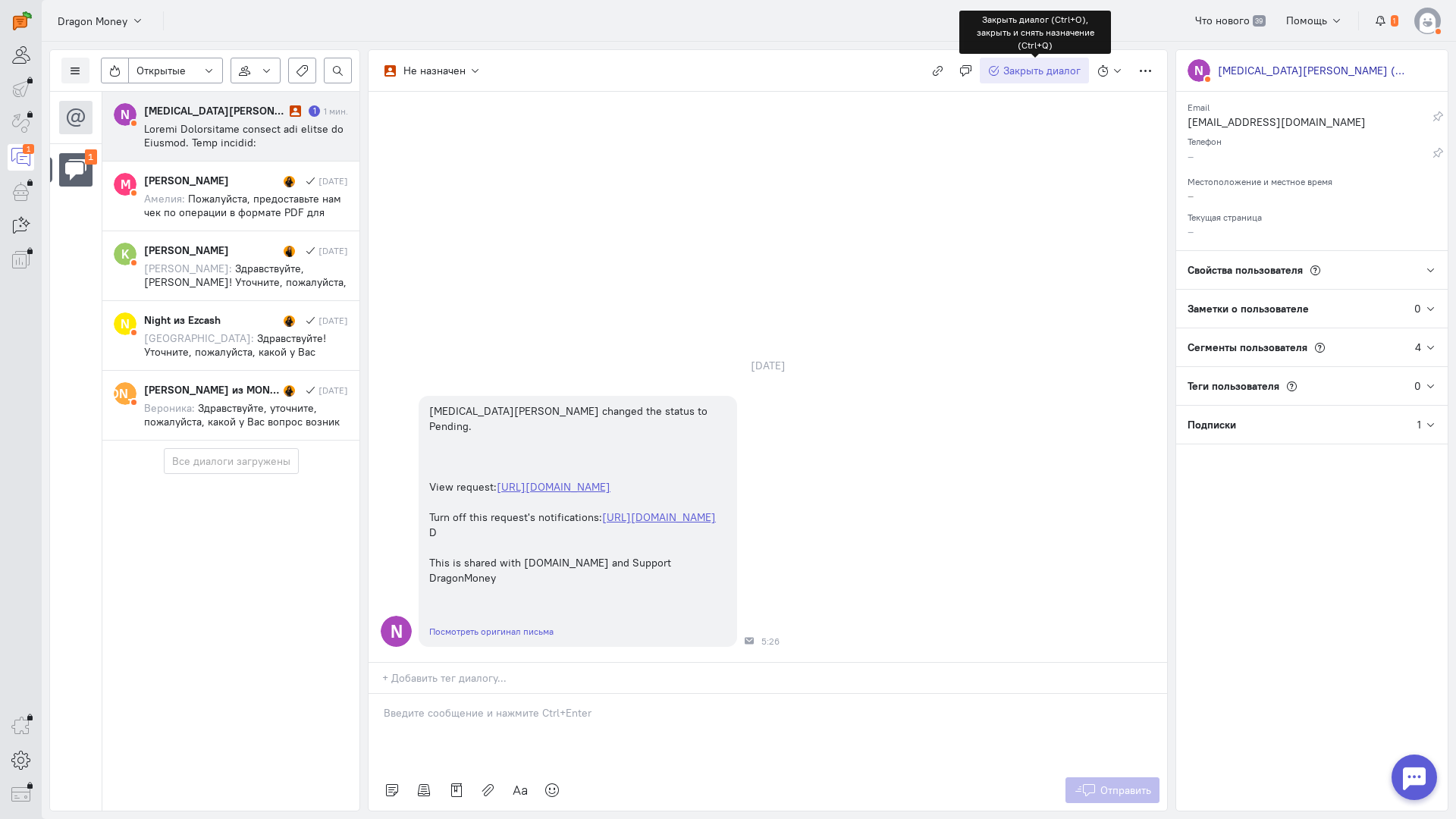
drag, startPoint x: 1024, startPoint y: 66, endPoint x: 1016, endPoint y: 67, distance: 8.1
click at [1024, 66] on span "Закрыть диалог" at bounding box center [1042, 70] width 78 height 14
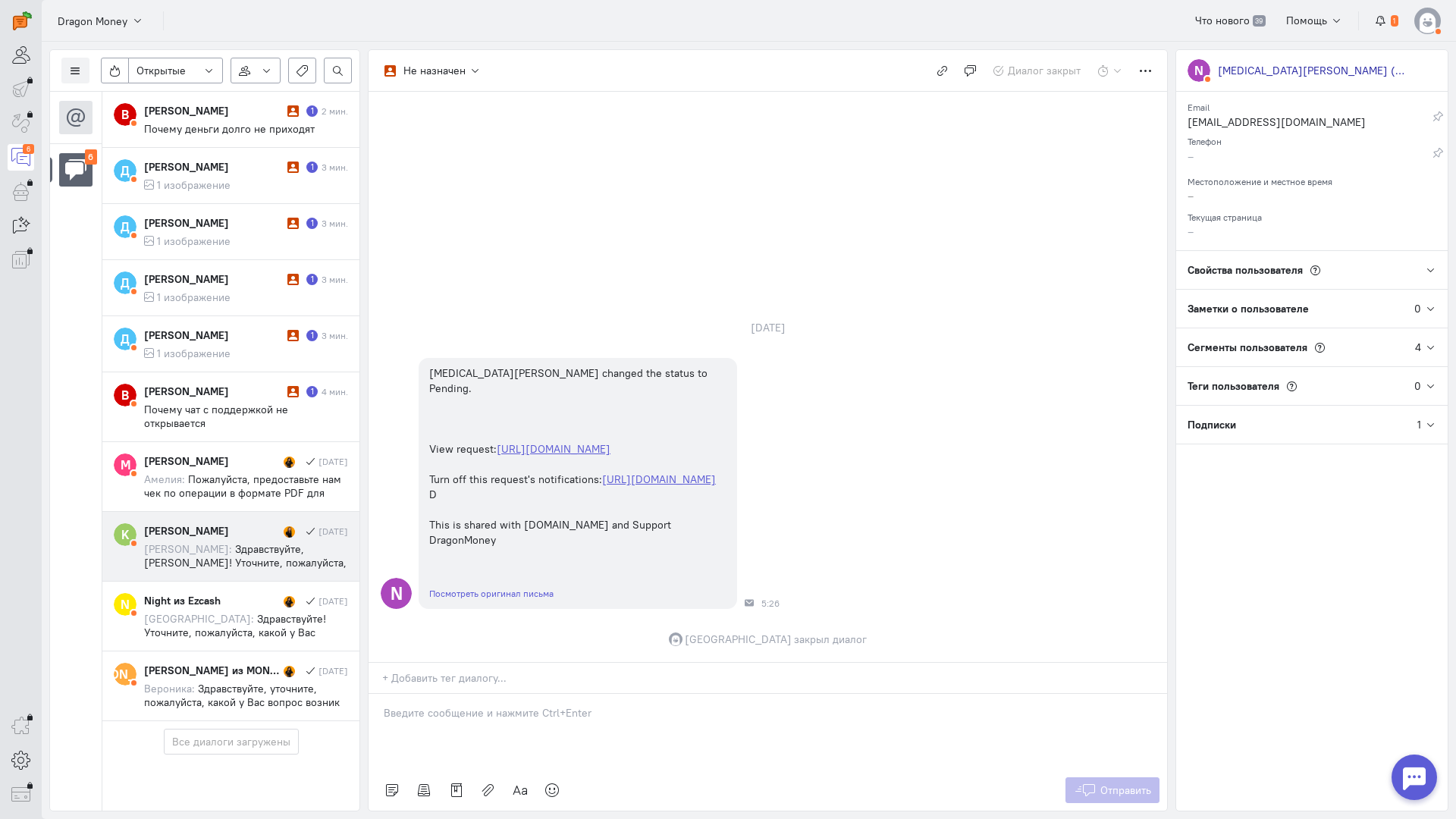
scroll to position [45, 0]
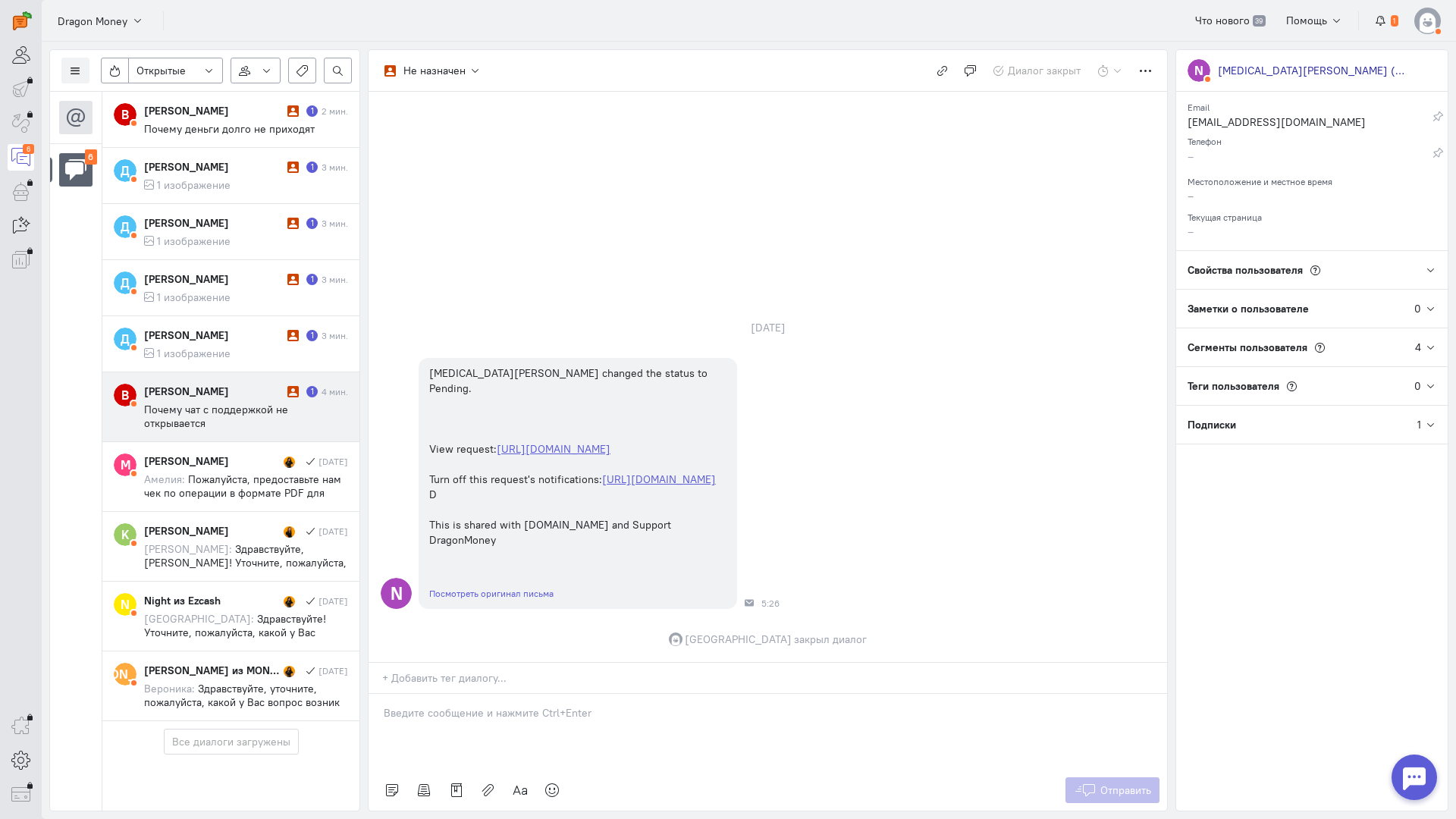
click at [235, 403] on span "Почему чат с поддержкой не открывается" at bounding box center [216, 416] width 144 height 27
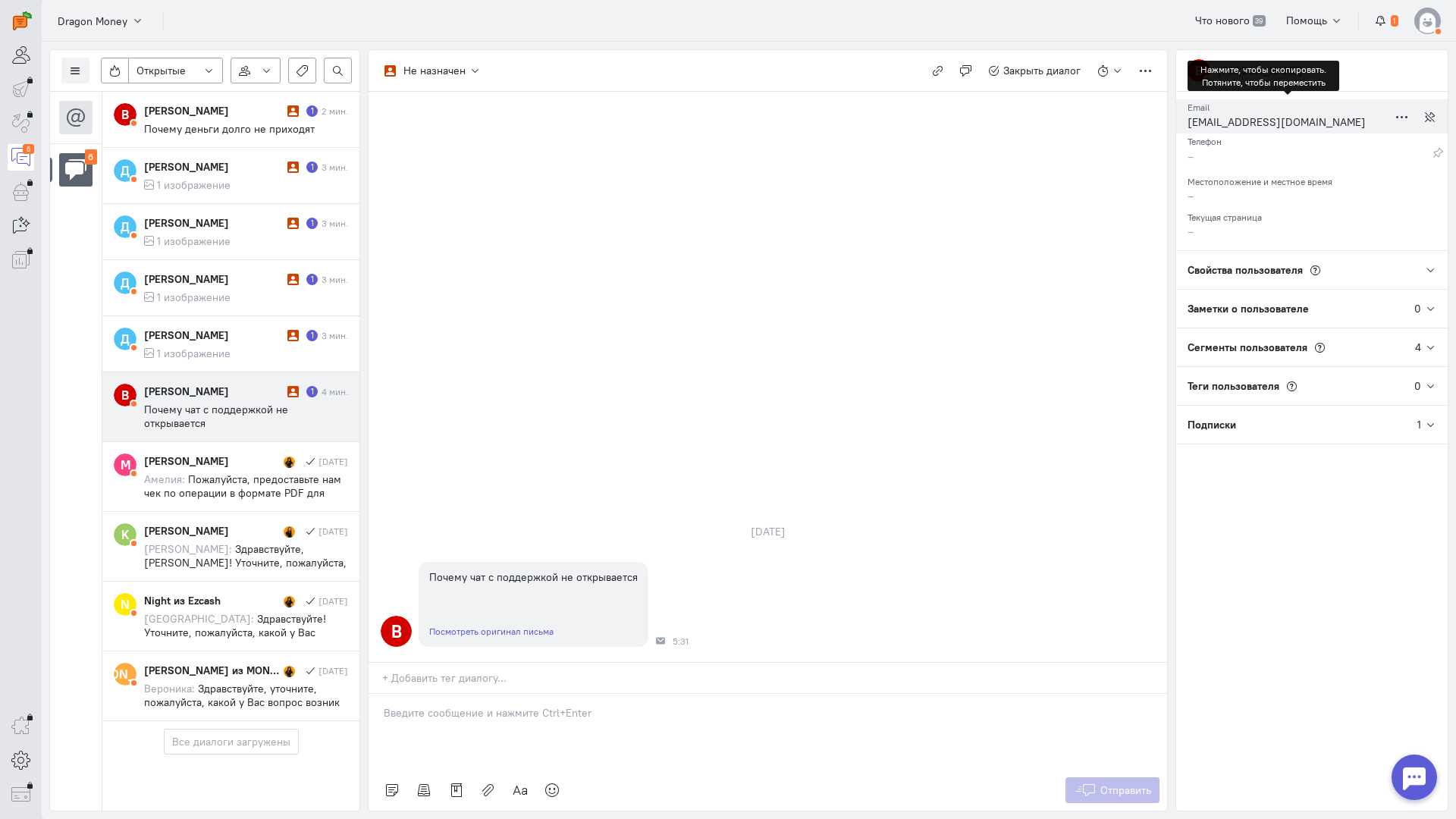
click at [1216, 124] on div "[EMAIL_ADDRESS][DOMAIN_NAME]" at bounding box center [1287, 124] width 201 height 19
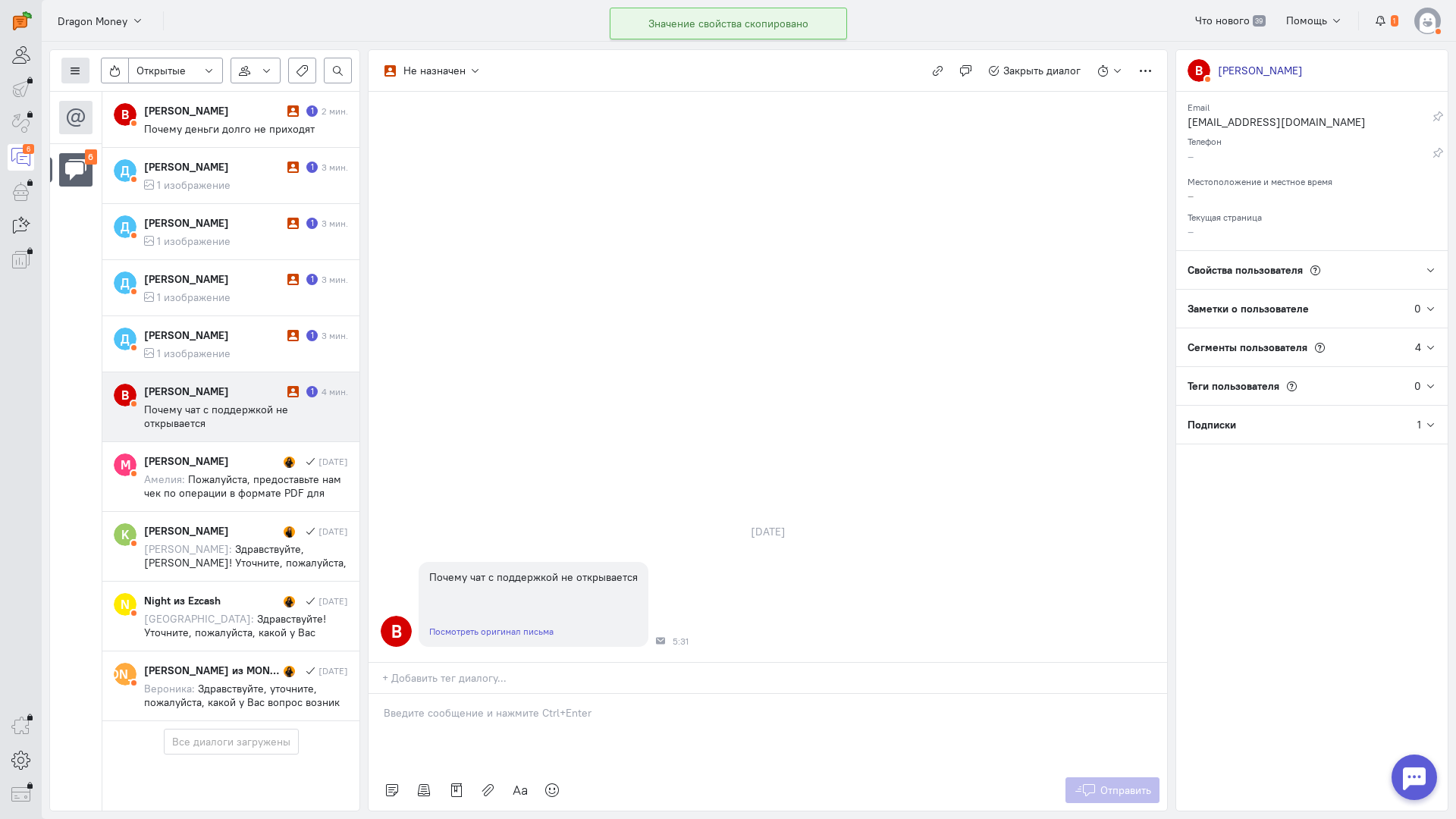
click at [74, 74] on icon at bounding box center [75, 71] width 11 height 11
click at [141, 97] on span "Список пользователей" at bounding box center [147, 101] width 113 height 14
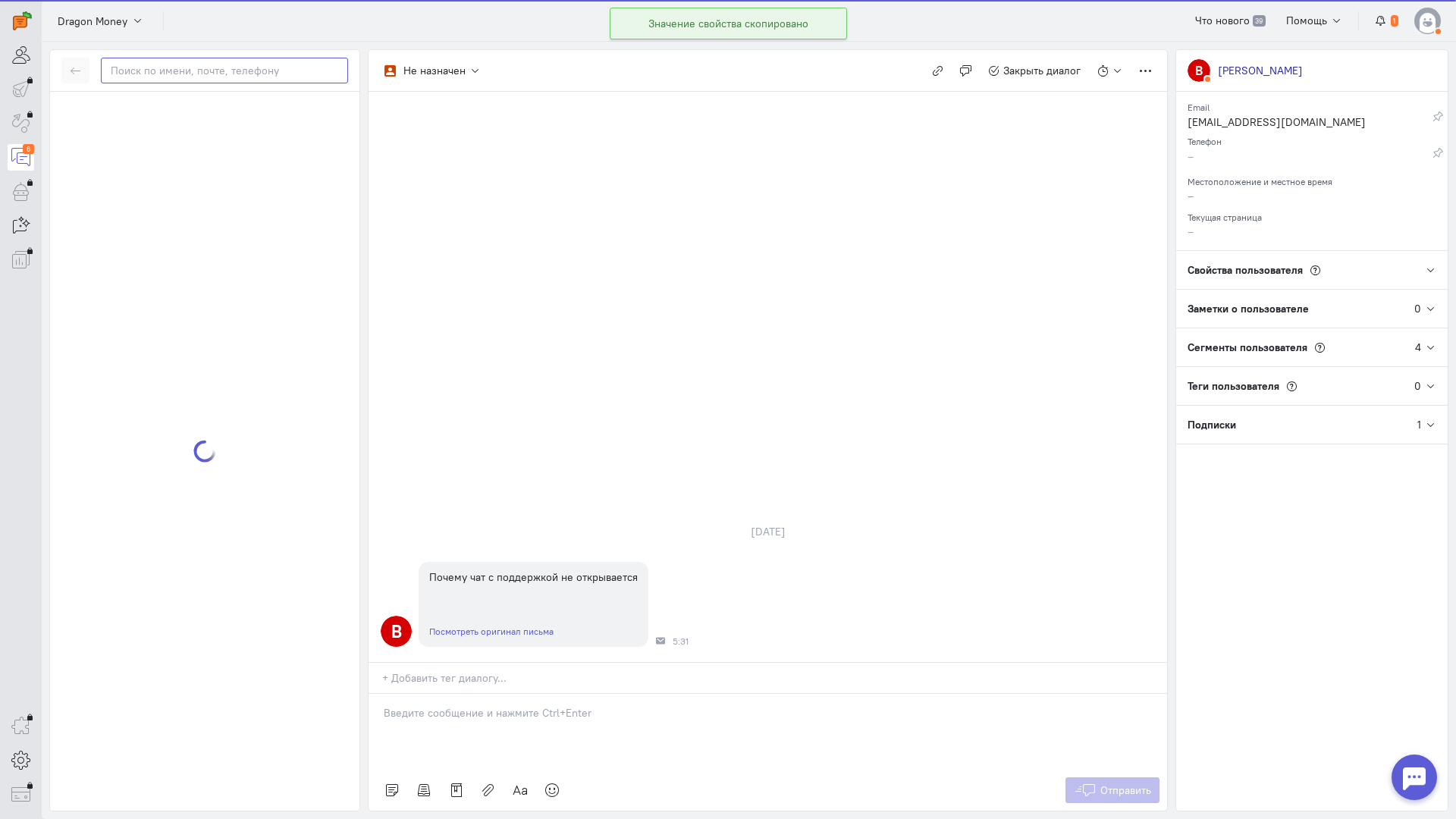
click at [153, 73] on input "text" at bounding box center [224, 70] width 247 height 26
paste input "vovan12charf@gm"
type input "vovan12charf@gm"
click at [209, 109] on div "[PERSON_NAME] vovan12charf@gm [DOMAIN_NAME]" at bounding box center [220, 117] width 257 height 28
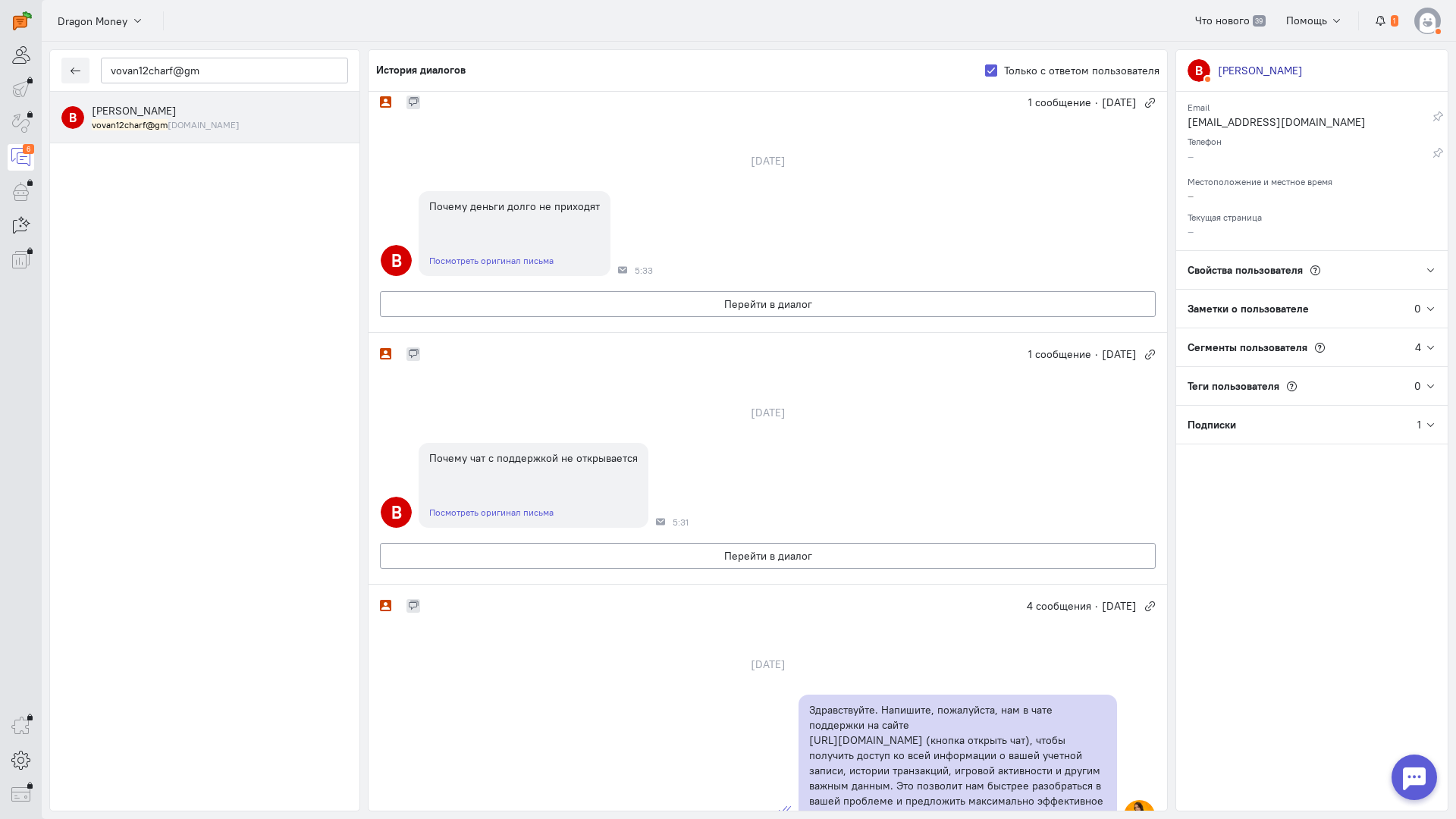
scroll to position [0, 0]
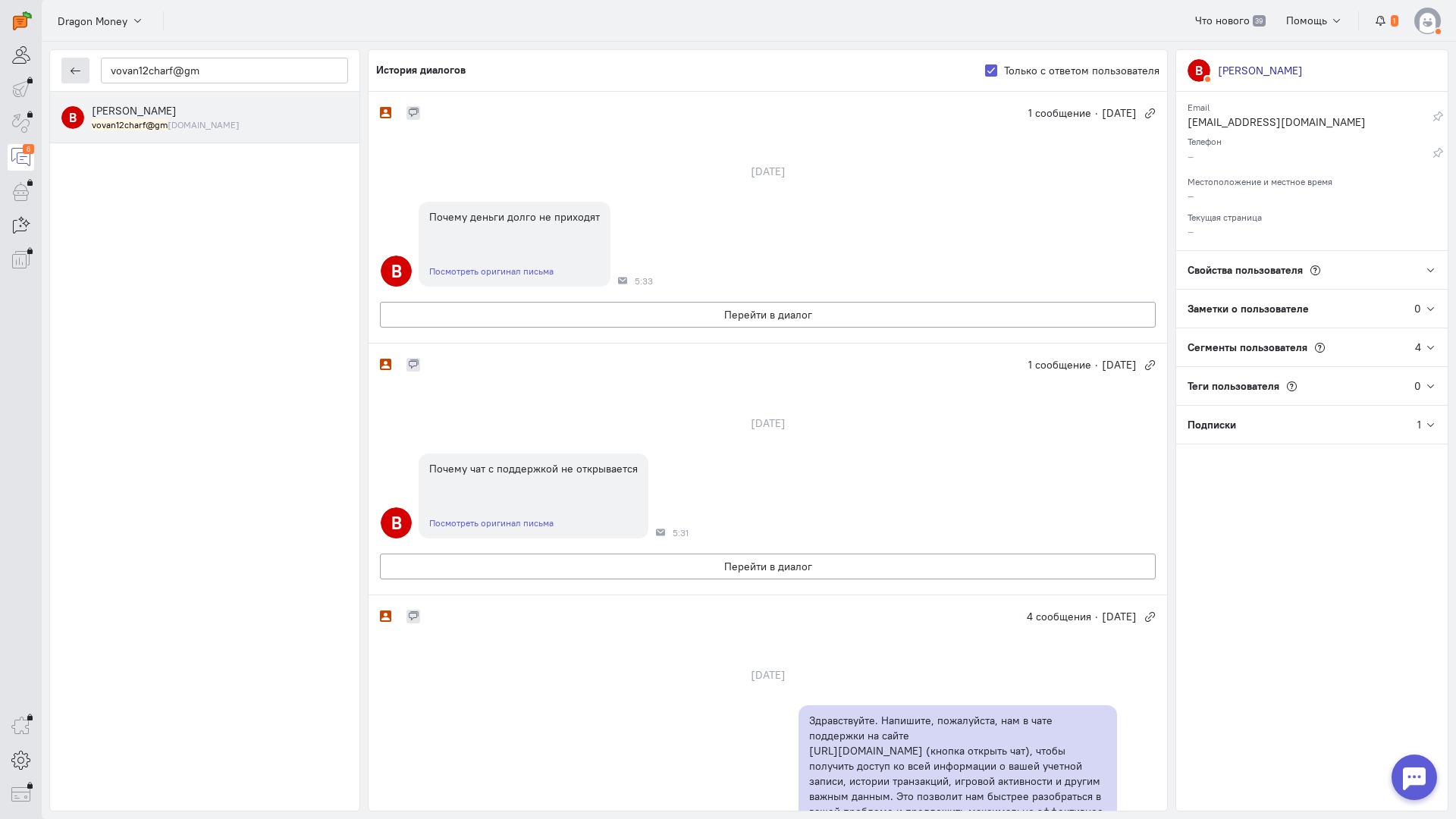
click at [88, 74] on button "button" at bounding box center [75, 70] width 28 height 26
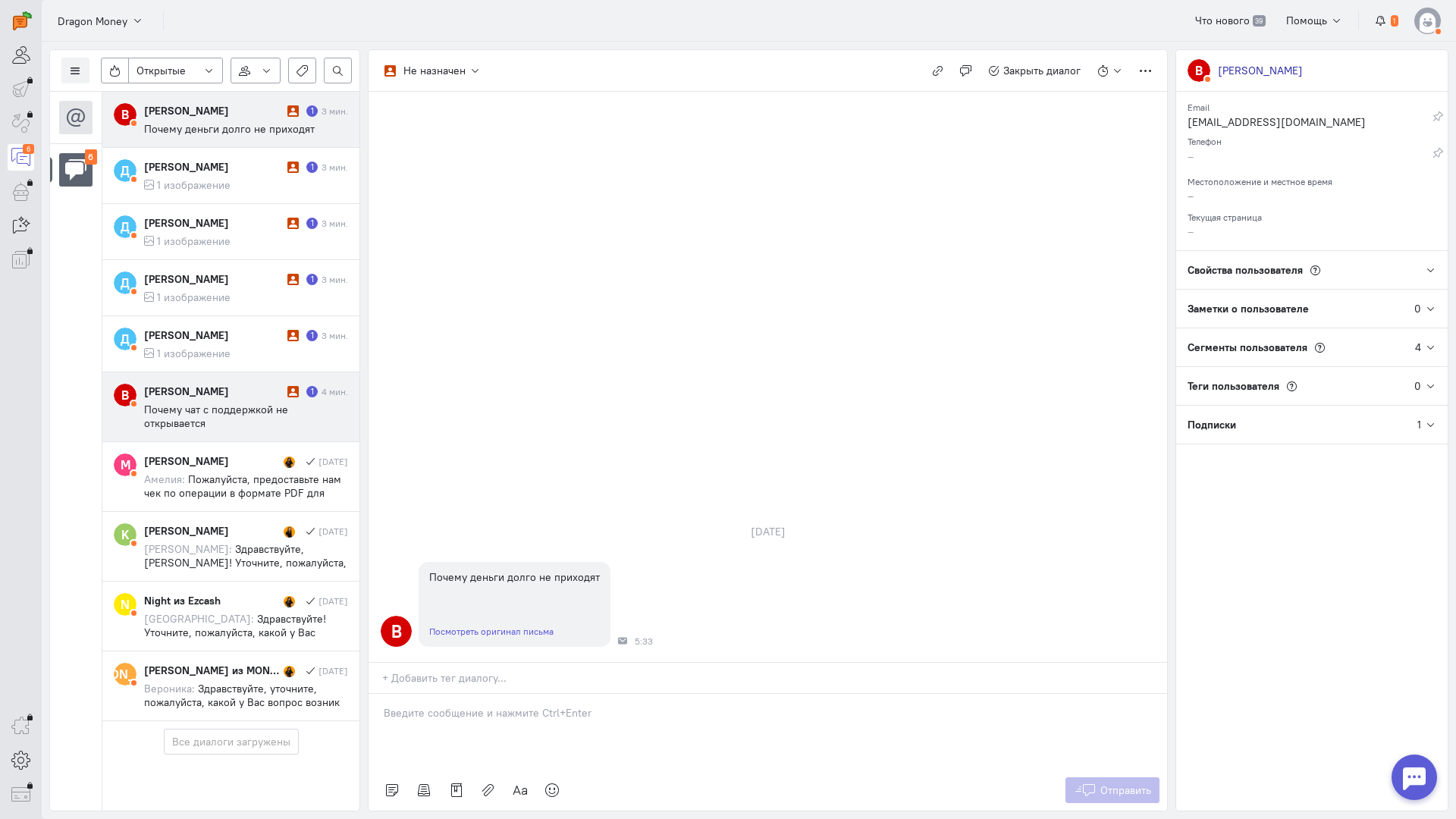
click at [250, 415] on span "Почему чат с поддержкой не открывается" at bounding box center [216, 416] width 144 height 27
click at [455, 706] on p at bounding box center [768, 713] width 769 height 15
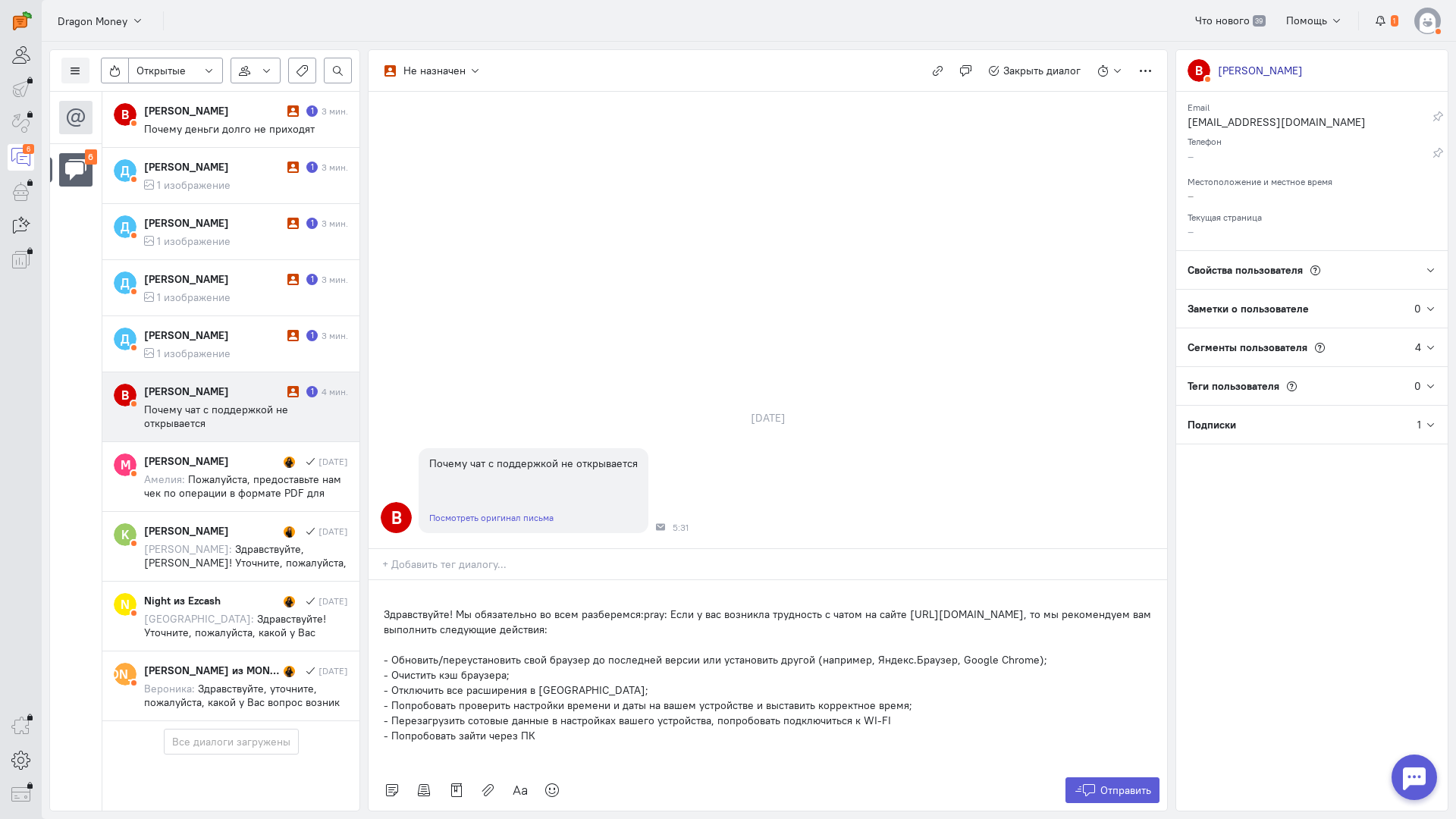
click at [380, 580] on div "Здравствуйте! Мы обязательно во всем разберемся:pray: Если у вас возникла трудн…" at bounding box center [767, 674] width 798 height 189
click at [1087, 769] on div "Отправить" at bounding box center [767, 789] width 798 height 41
click at [1082, 783] on icon at bounding box center [1085, 790] width 22 height 15
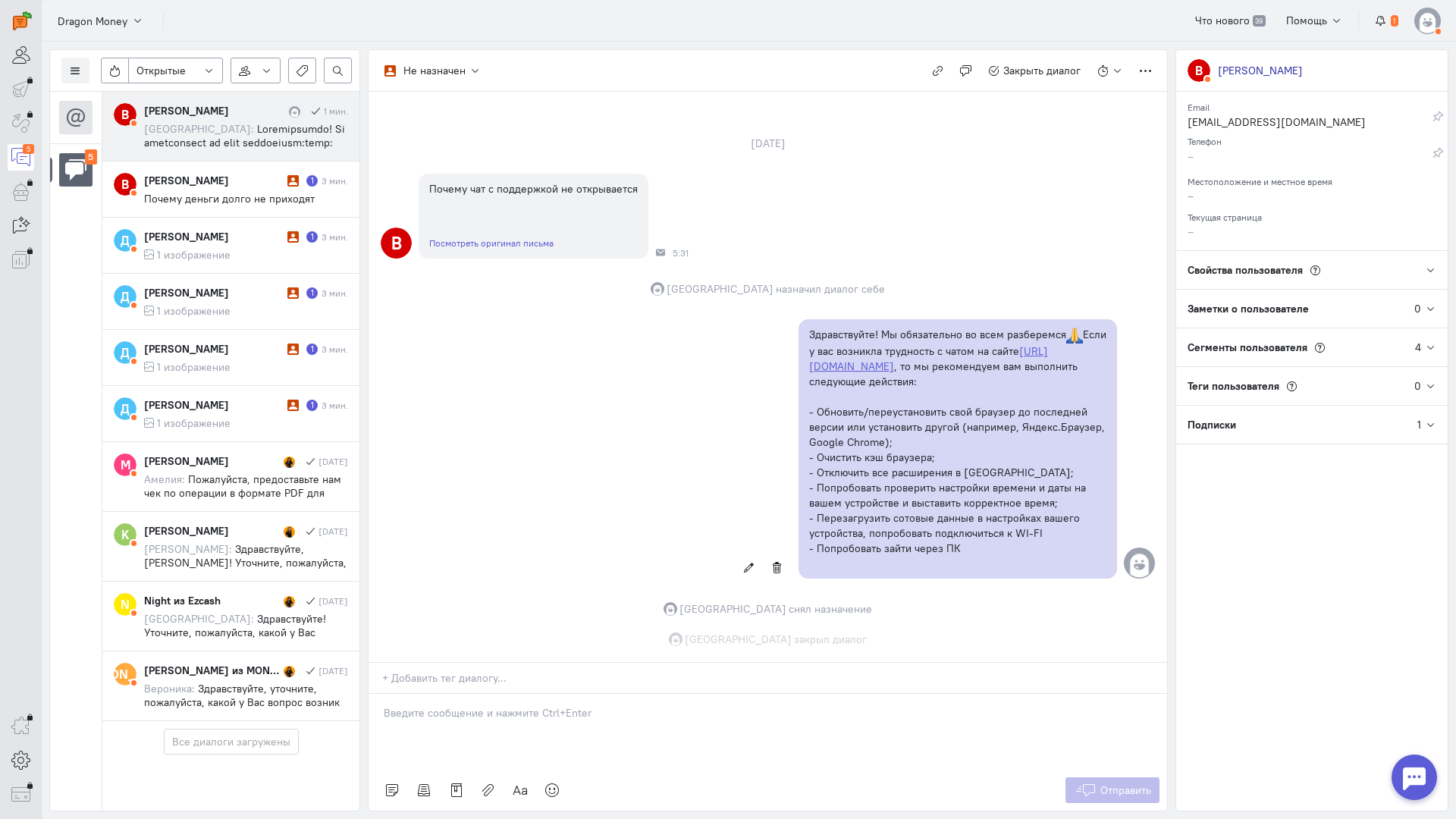
scroll to position [66, 0]
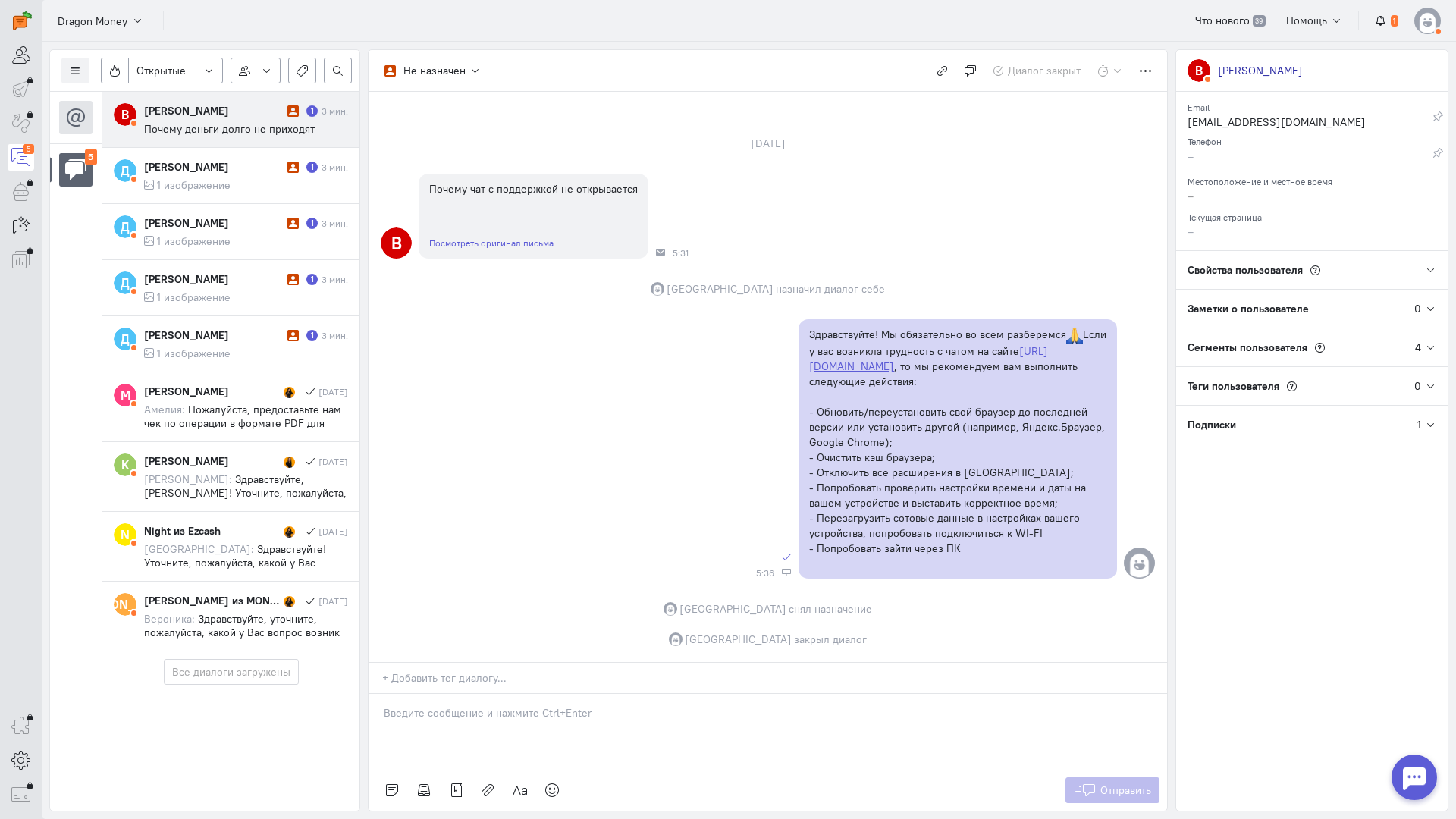
click at [187, 123] on span "Почему деньги долго не приходят" at bounding box center [229, 129] width 171 height 14
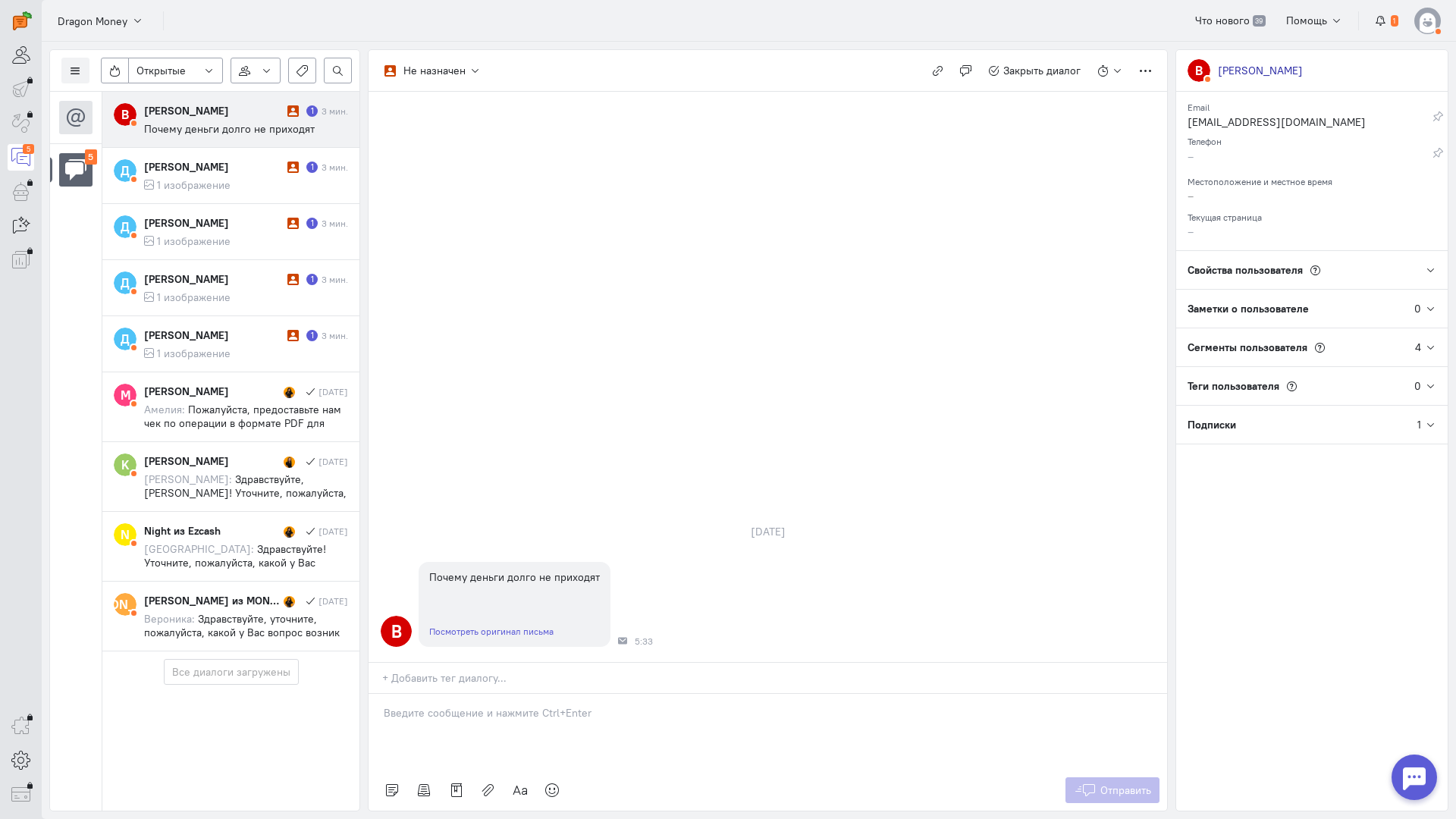
click at [492, 706] on p at bounding box center [768, 713] width 769 height 15
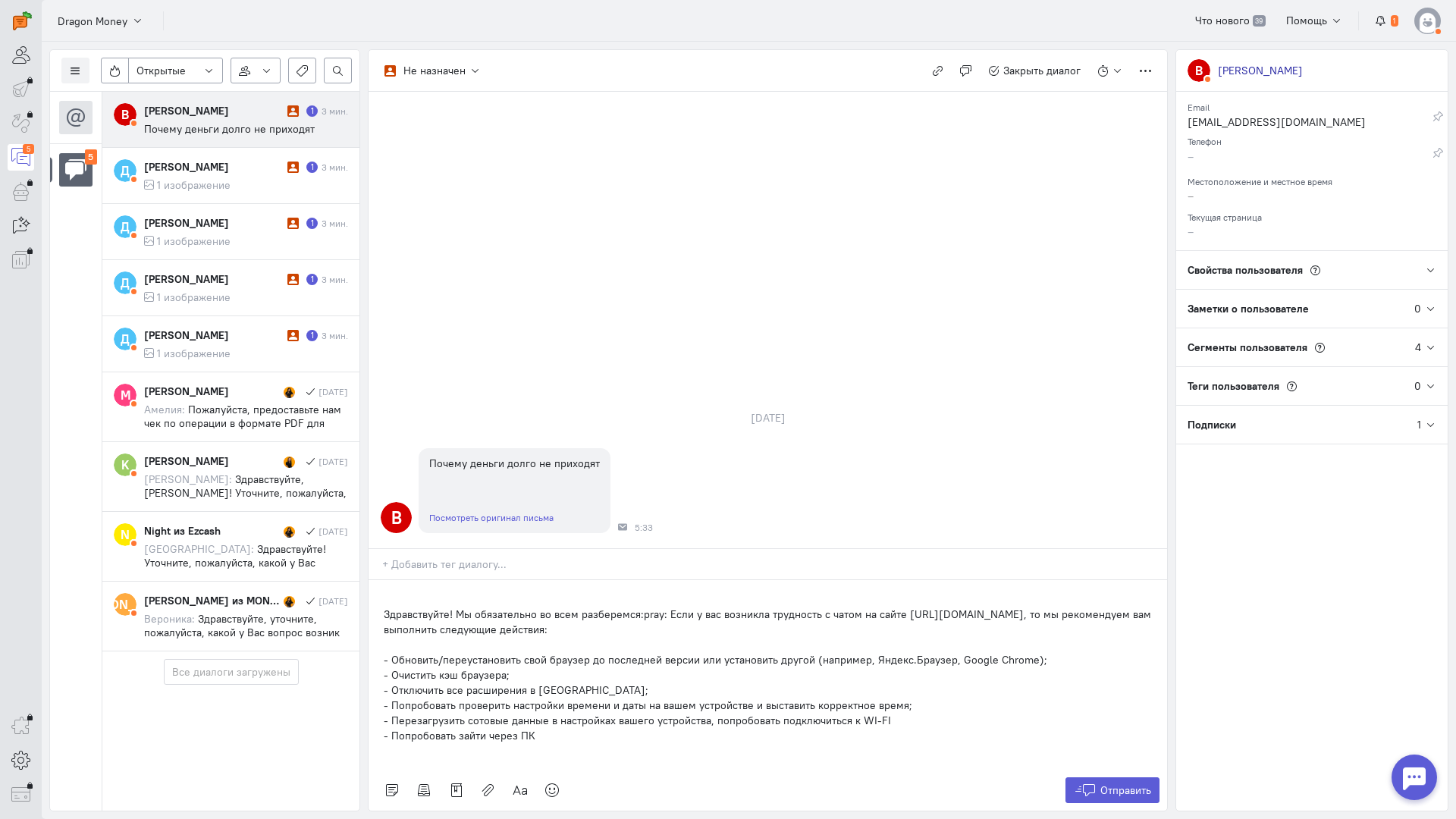
click at [382, 580] on div "Здравствуйте! Мы обязательно во всем разберемся:pray: Если у вас возникла трудн…" at bounding box center [767, 674] width 798 height 189
click at [580, 713] on p "- Перезагрузить сотовые данные в настройках вашего устройства, попробовать подк…" at bounding box center [768, 720] width 769 height 15
click at [558, 698] on p "- Попробовать проверить настройки времени и даты на вашем устройстве и выставит…" at bounding box center [768, 705] width 769 height 15
drag, startPoint x: 455, startPoint y: 520, endPoint x: 664, endPoint y: 515, distance: 209.1
click at [664, 606] on p "Здравствуйте! Мы обязательно во всем разберемся:pray: Если у вас возникла трудн…" at bounding box center [768, 622] width 769 height 30
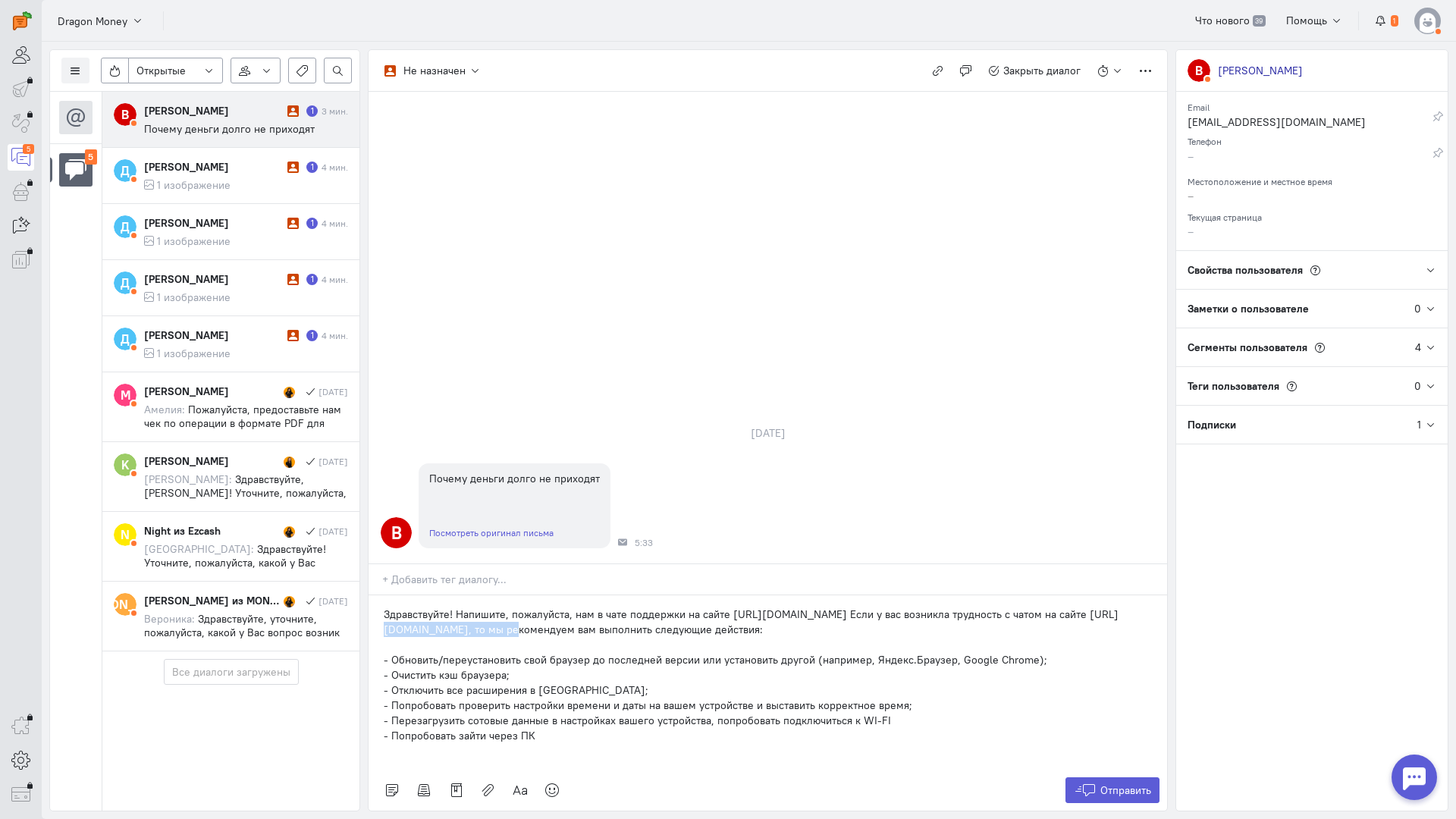
drag, startPoint x: 496, startPoint y: 533, endPoint x: 362, endPoint y: 531, distance: 134.0
click at [362, 531] on div "Список пользователей Включить темную тему Открытые Открытые диалоги Отложенные …" at bounding box center [749, 430] width 1414 height 777
click at [1142, 784] on span "Отправить" at bounding box center [1126, 790] width 51 height 14
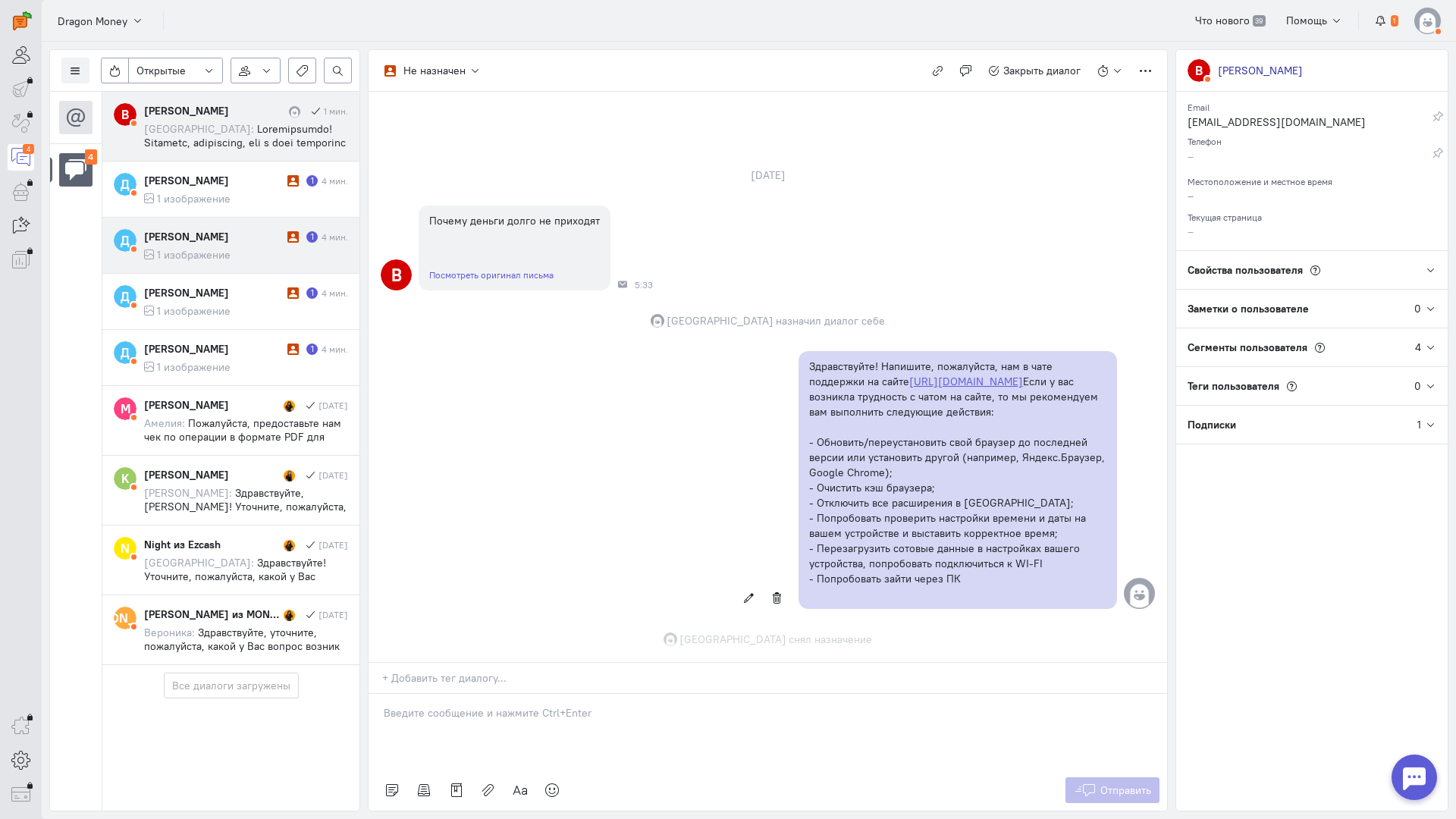
scroll to position [63, 0]
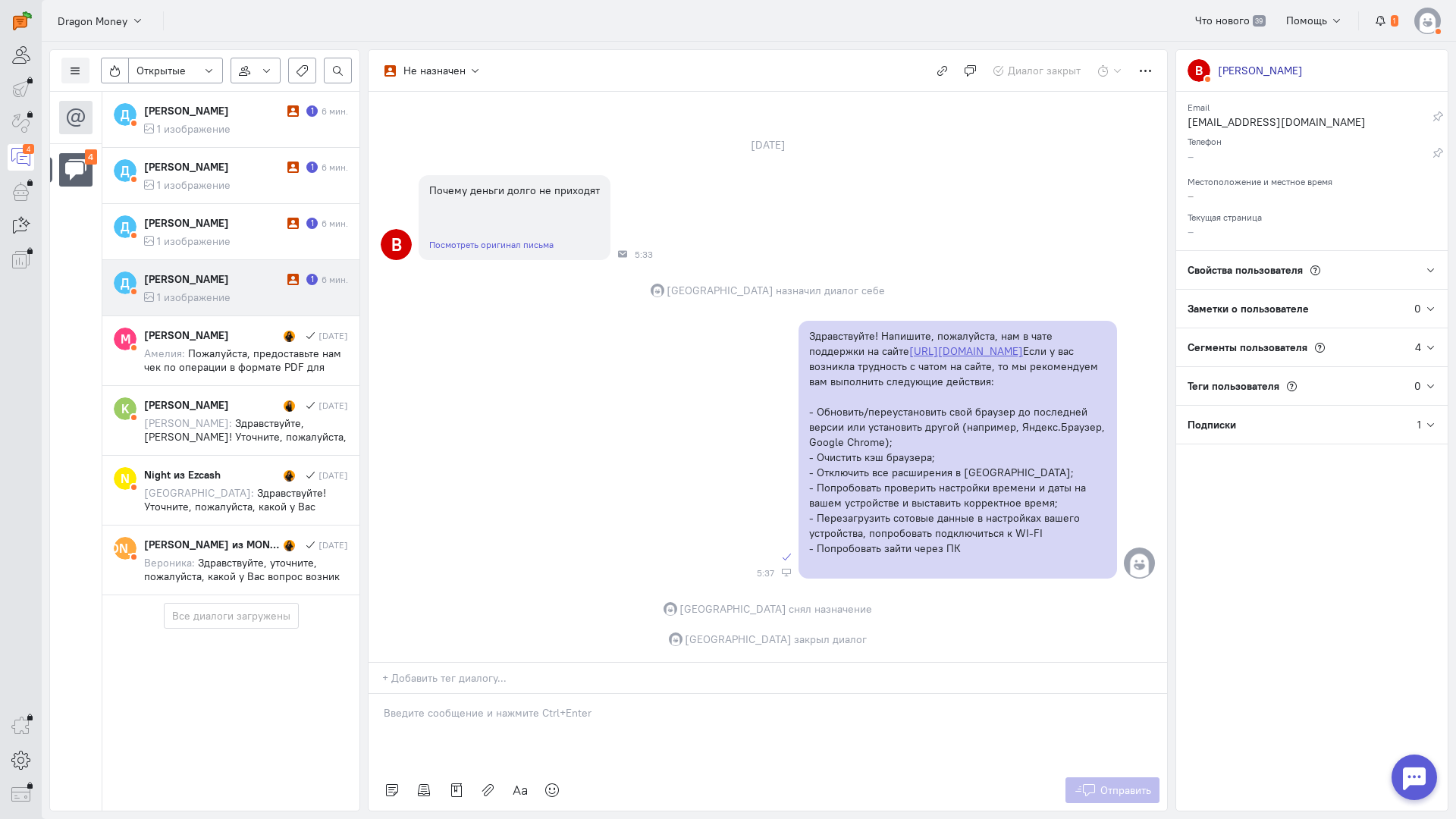
click at [218, 286] on div "[PERSON_NAME]" at bounding box center [213, 279] width 140 height 15
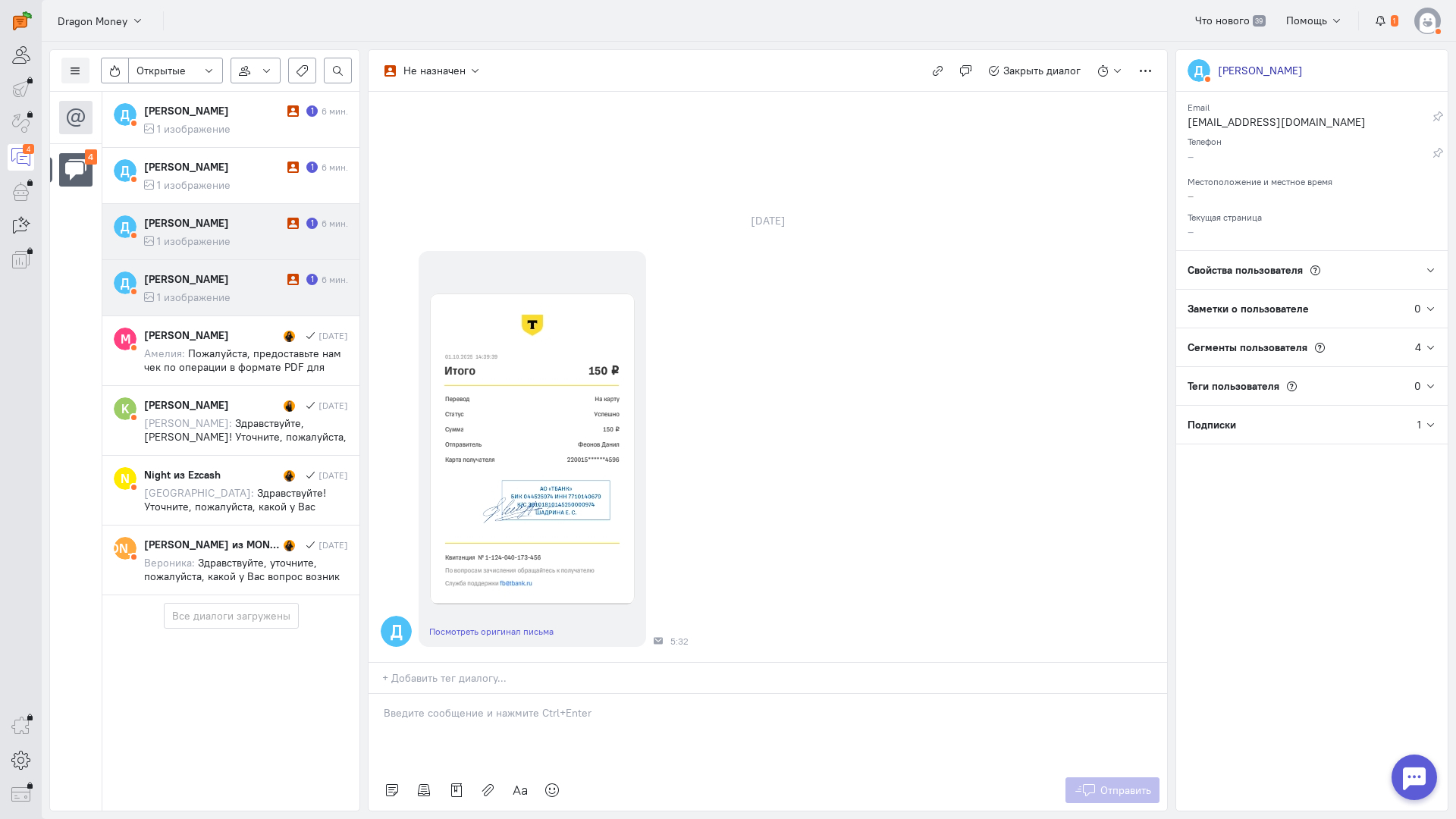
click at [281, 229] on div "[PERSON_NAME]" at bounding box center [213, 223] width 140 height 15
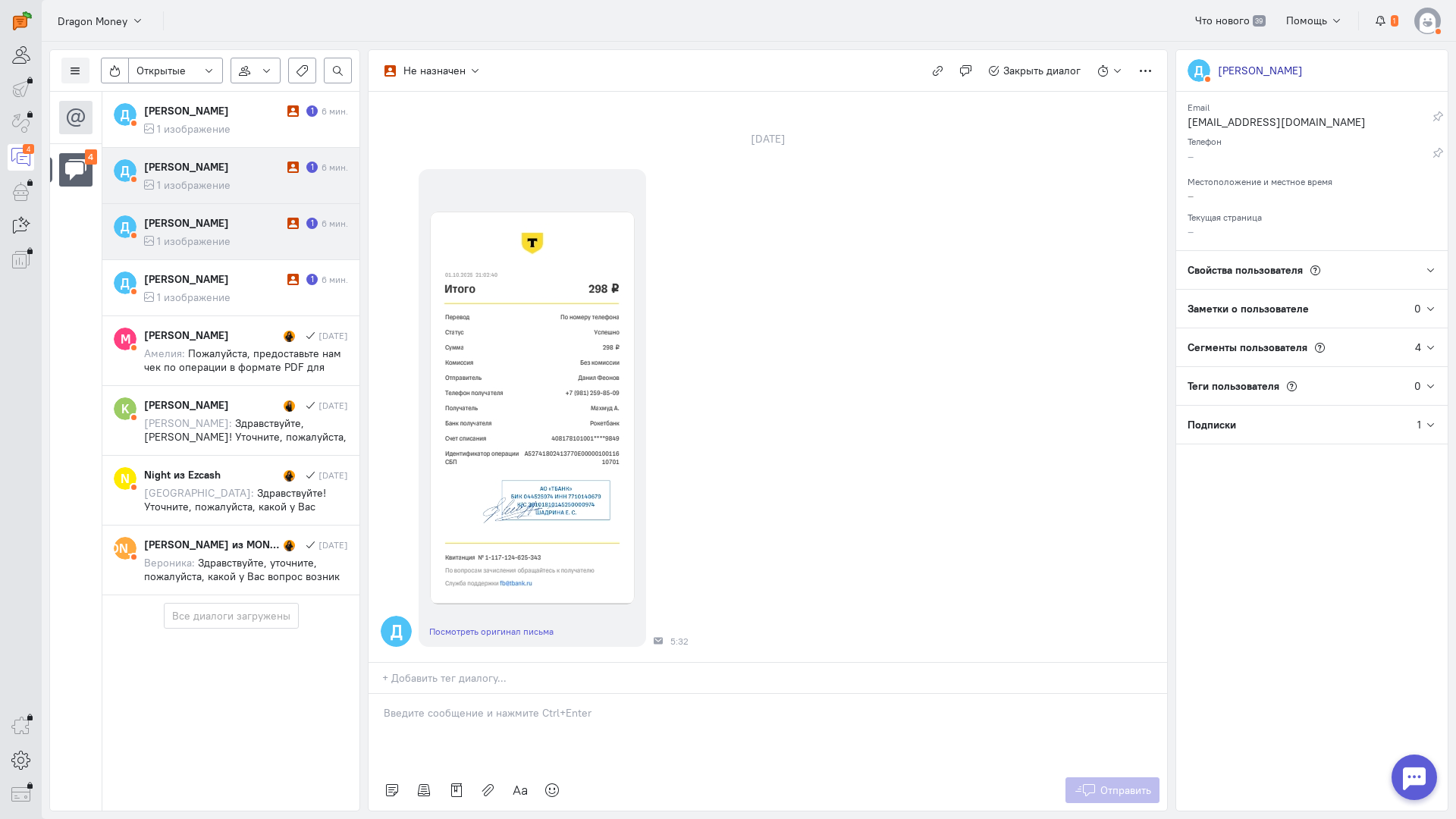
click at [253, 169] on div "[PERSON_NAME]" at bounding box center [213, 166] width 140 height 15
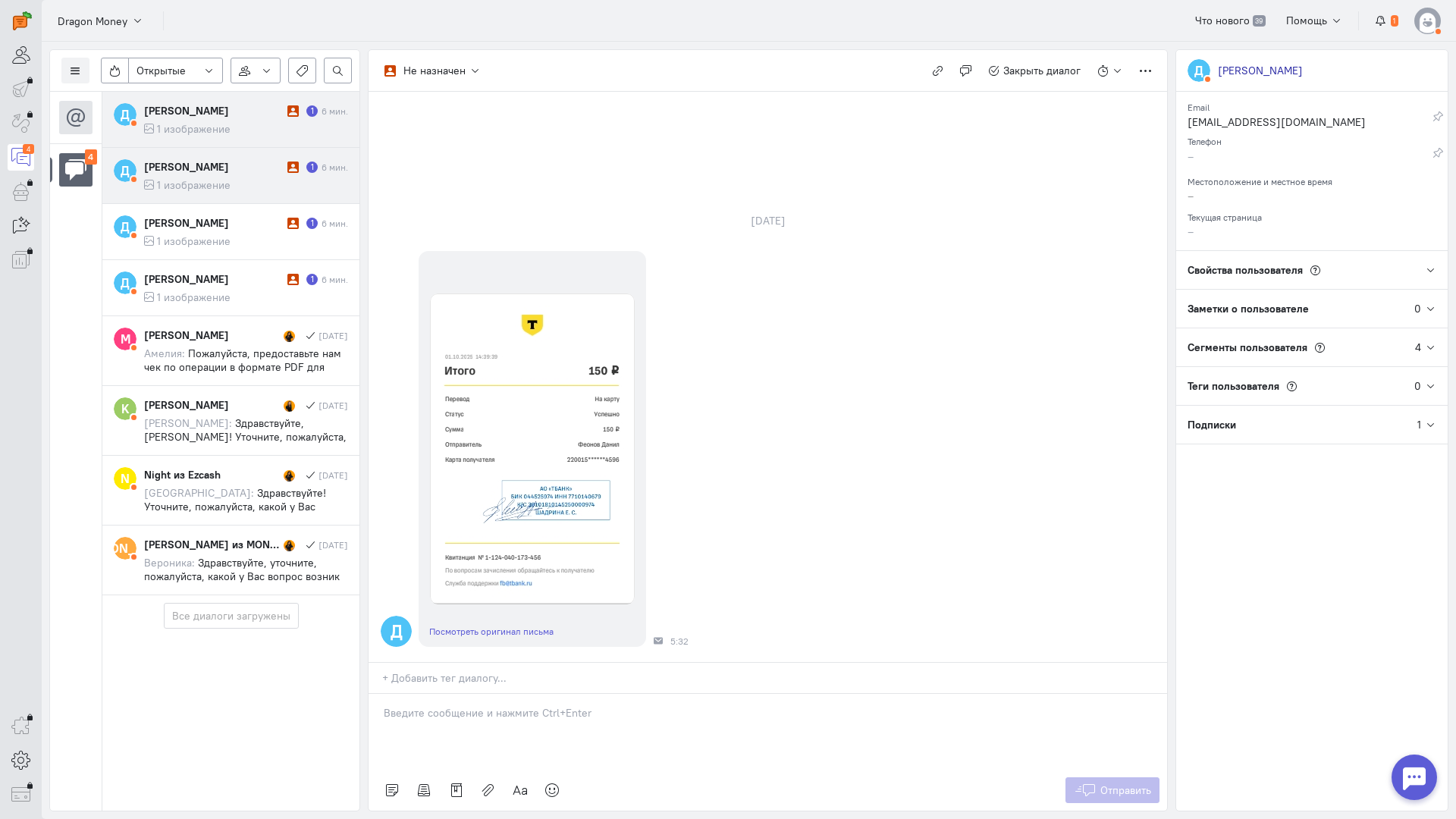
click at [249, 126] on cq-message "1 изображение" at bounding box center [245, 129] width 204 height 14
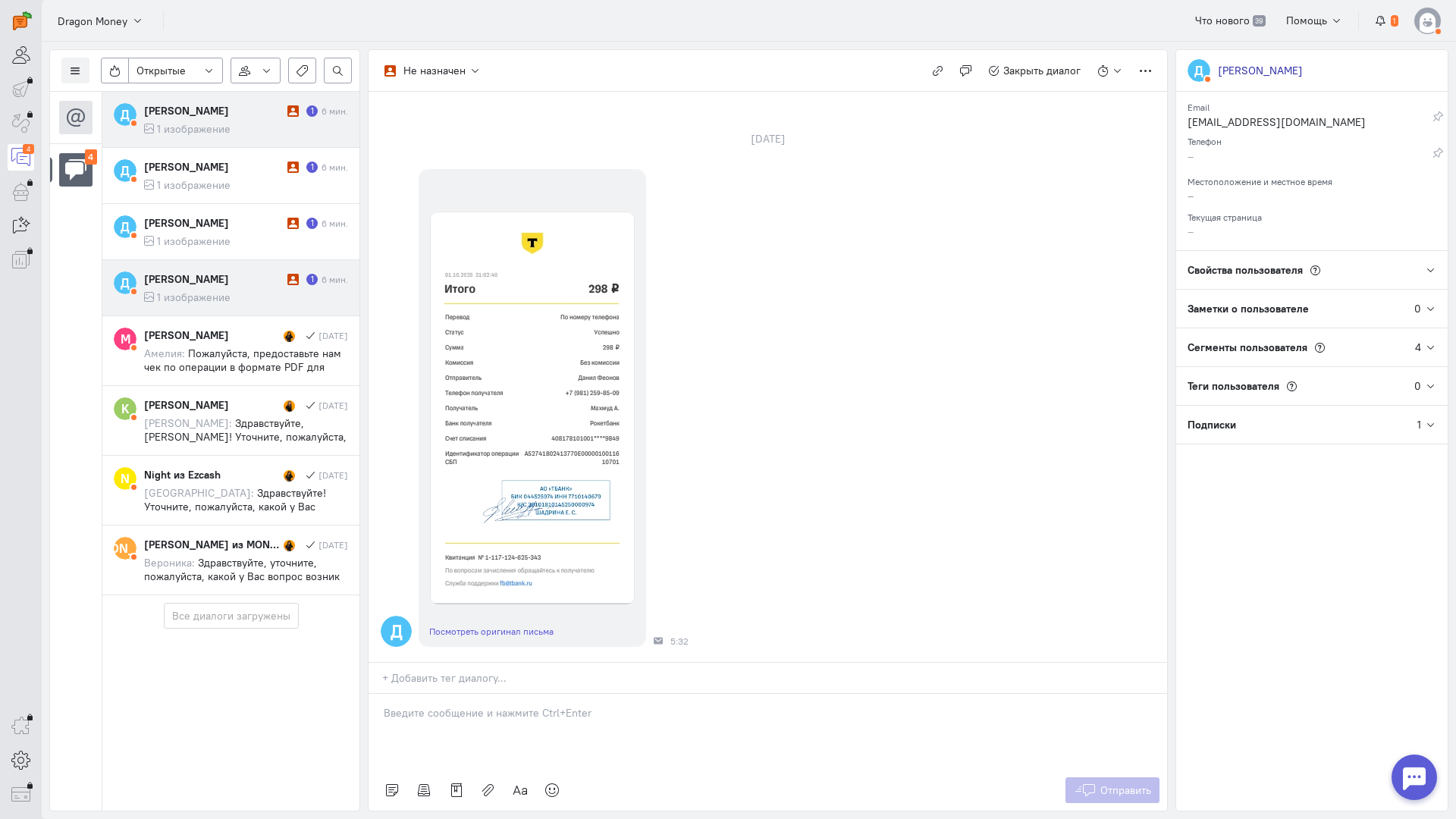
click at [246, 272] on div "[PERSON_NAME]" at bounding box center [213, 279] width 140 height 15
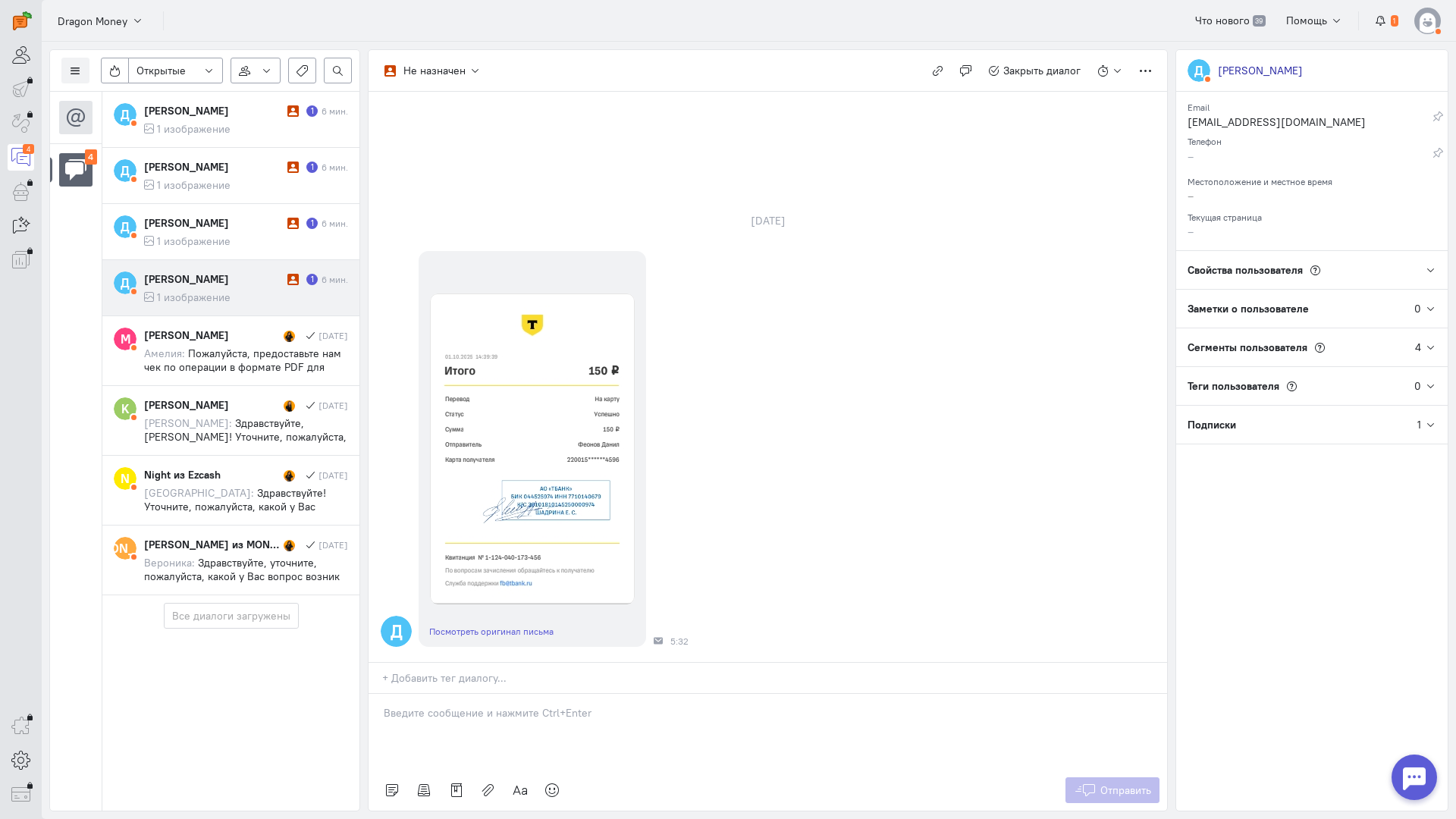
click at [527, 694] on div at bounding box center [767, 732] width 798 height 76
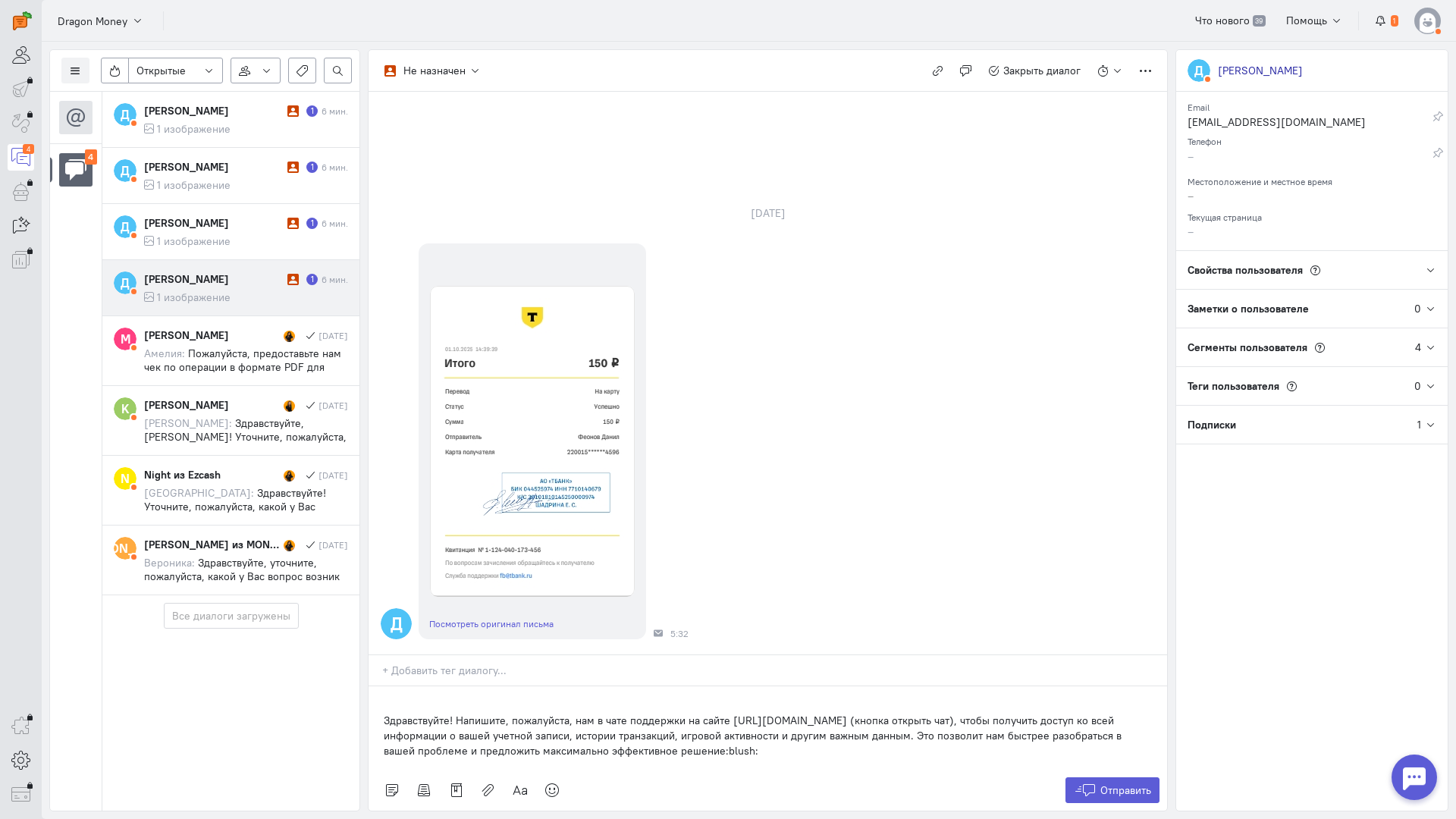
click at [375, 686] on div "Здравствуйте! Напишите, пожалуйста, нам в чате поддержки на сайте [URL][DOMAIN_…" at bounding box center [767, 728] width 798 height 83
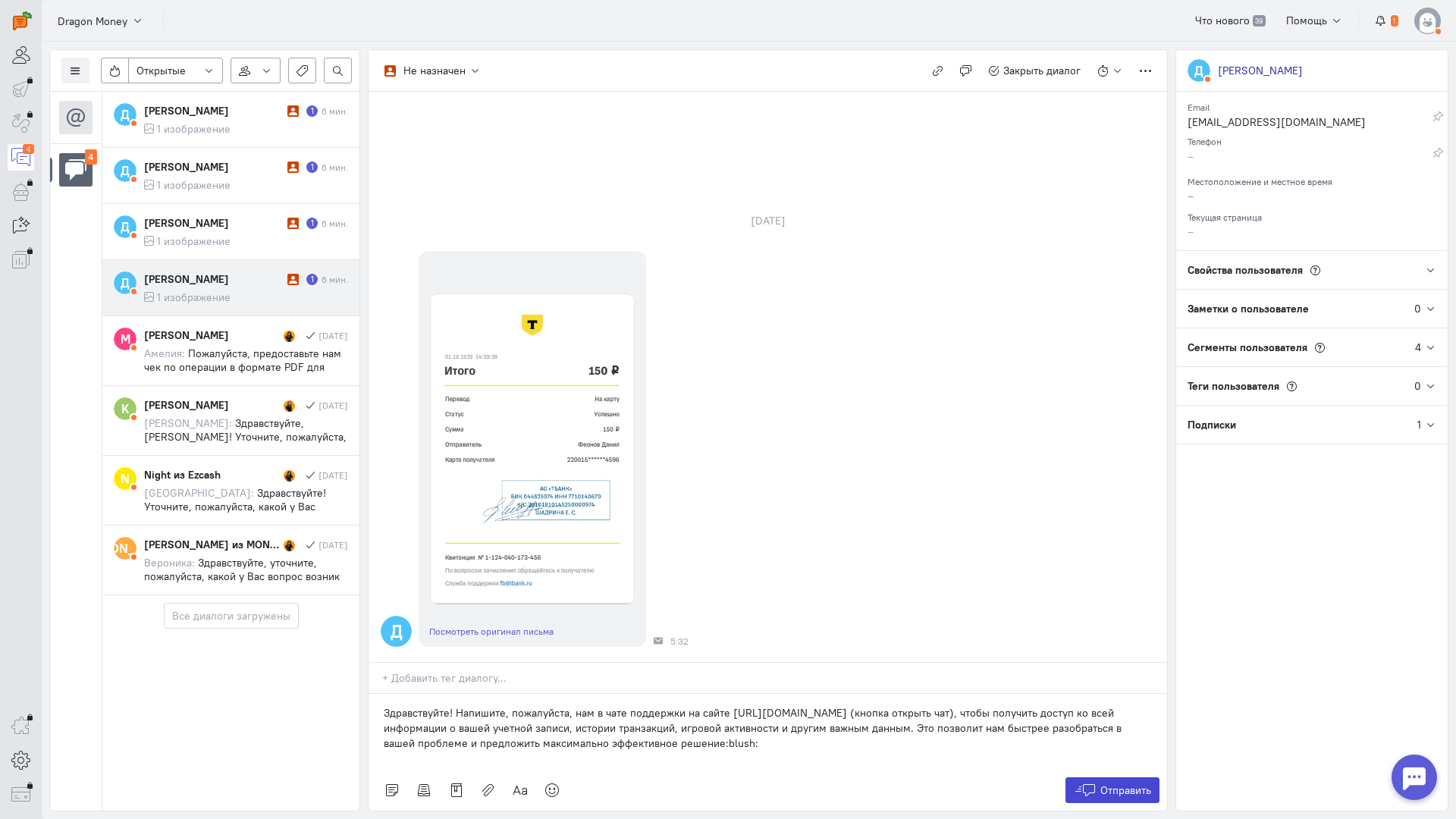
click at [1081, 783] on icon at bounding box center [1085, 790] width 22 height 15
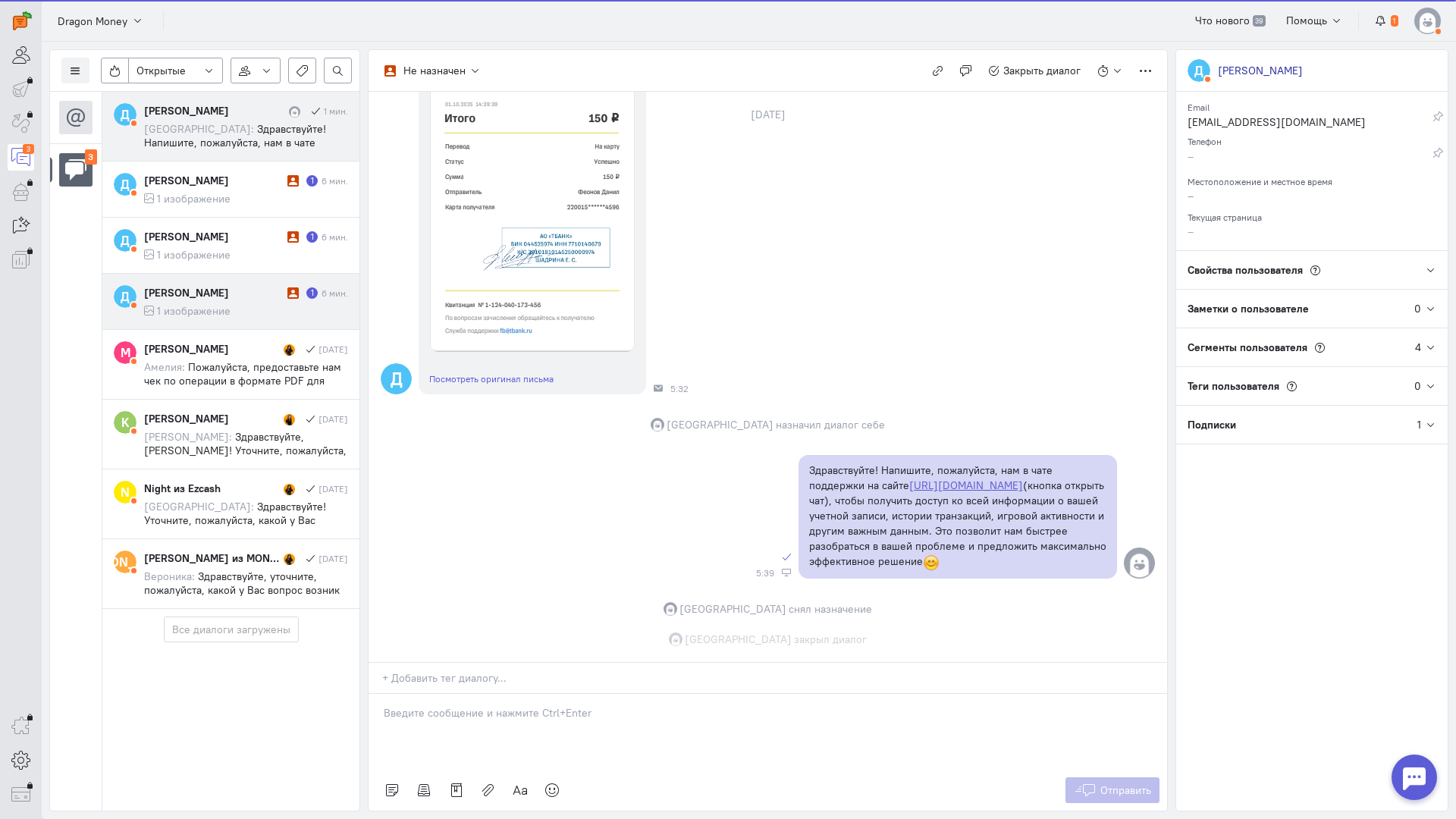
scroll to position [240, 0]
click at [269, 294] on div "[PERSON_NAME]" at bounding box center [213, 292] width 140 height 15
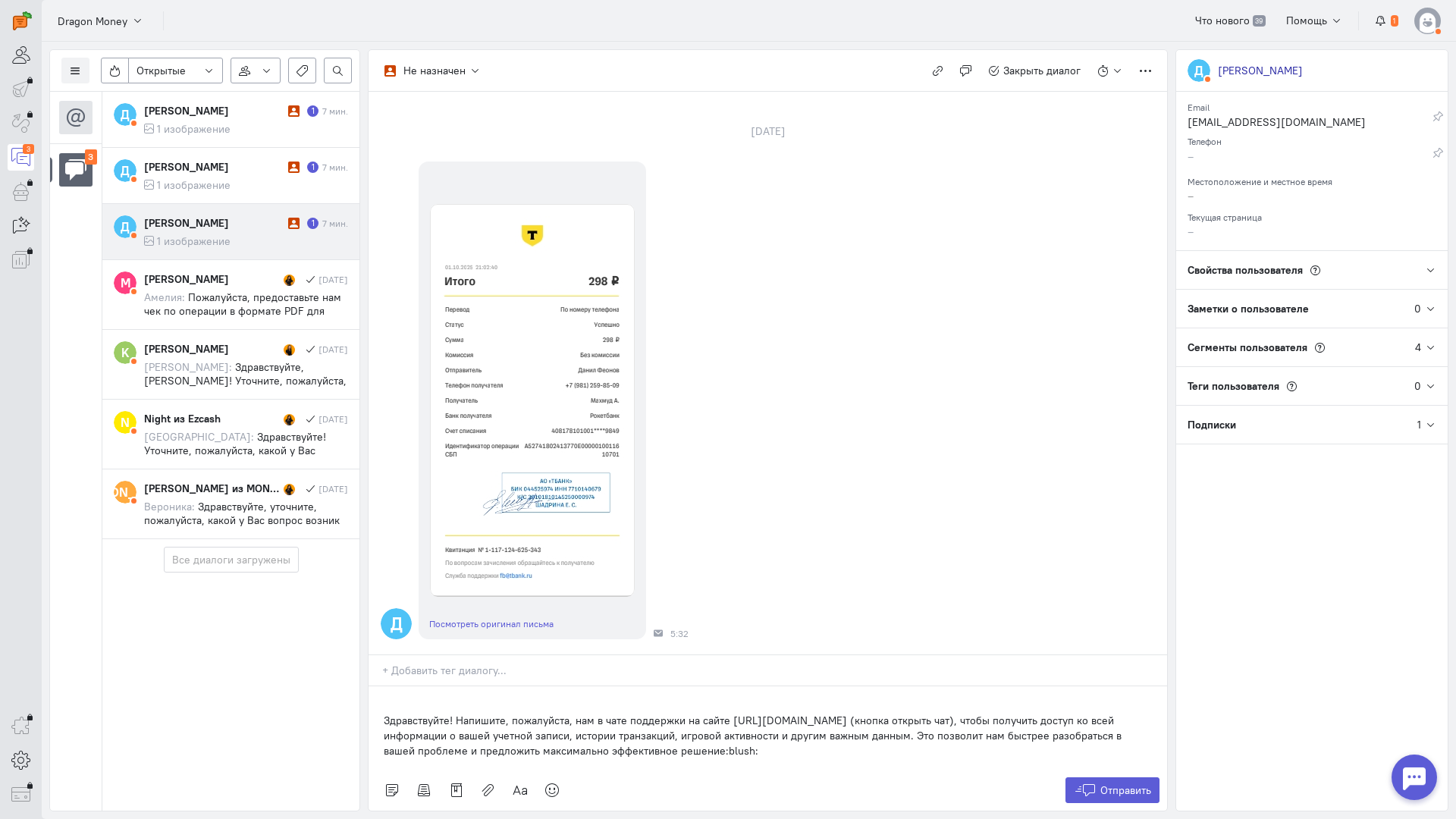
click at [376, 686] on div "Здравствуйте! Напишите, пожалуйста, нам в чате поддержки на сайте [URL][DOMAIN_…" at bounding box center [767, 728] width 798 height 83
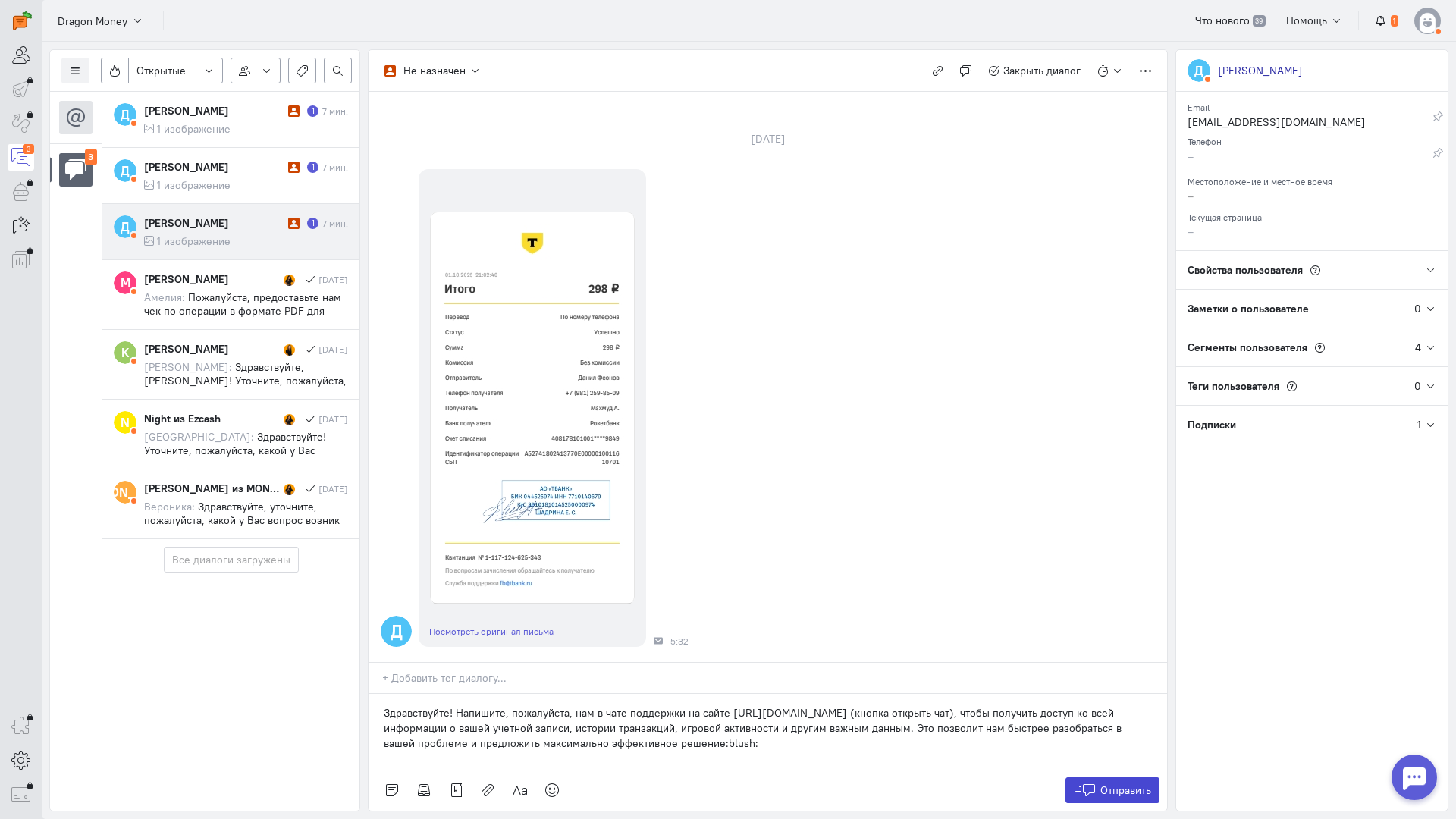
click at [1098, 777] on button "Отправить" at bounding box center [1113, 790] width 95 height 26
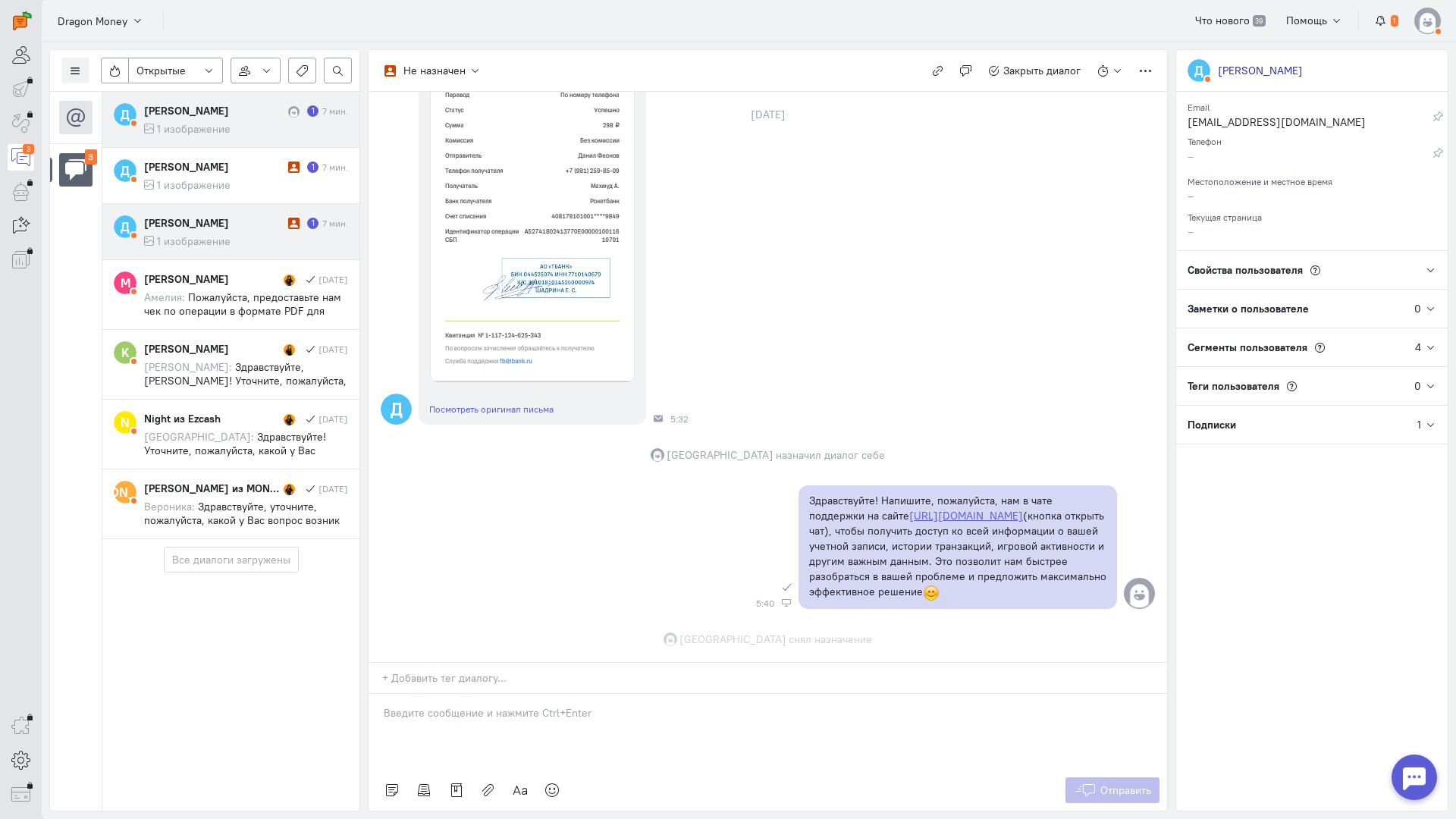
scroll to position [321, 0]
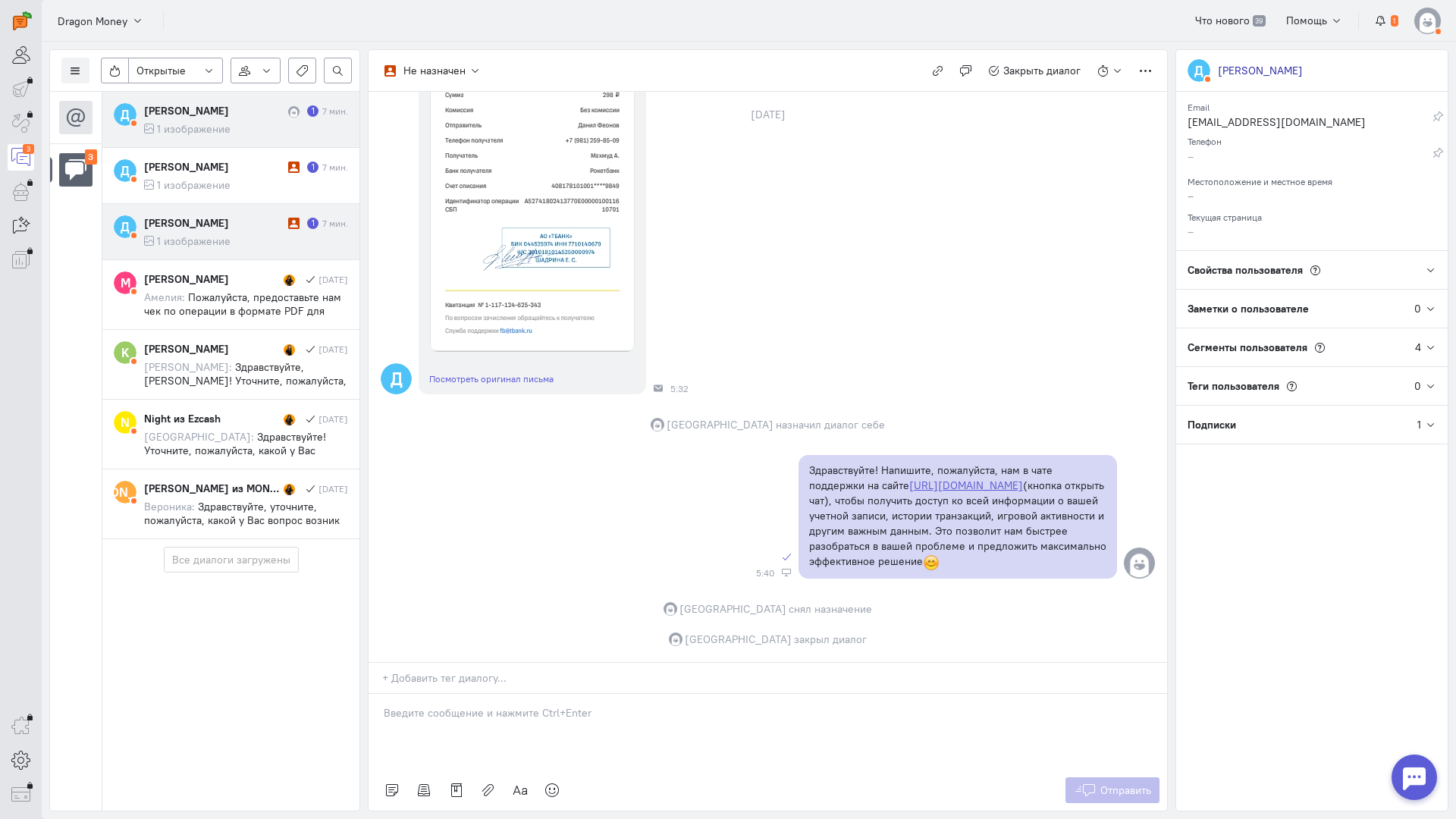
click at [237, 219] on div "Д [PERSON_NAME] 1 7 мин. 1 изображение Д [PERSON_NAME] 1 7 мин. 1 изображение" at bounding box center [231, 316] width 257 height 447
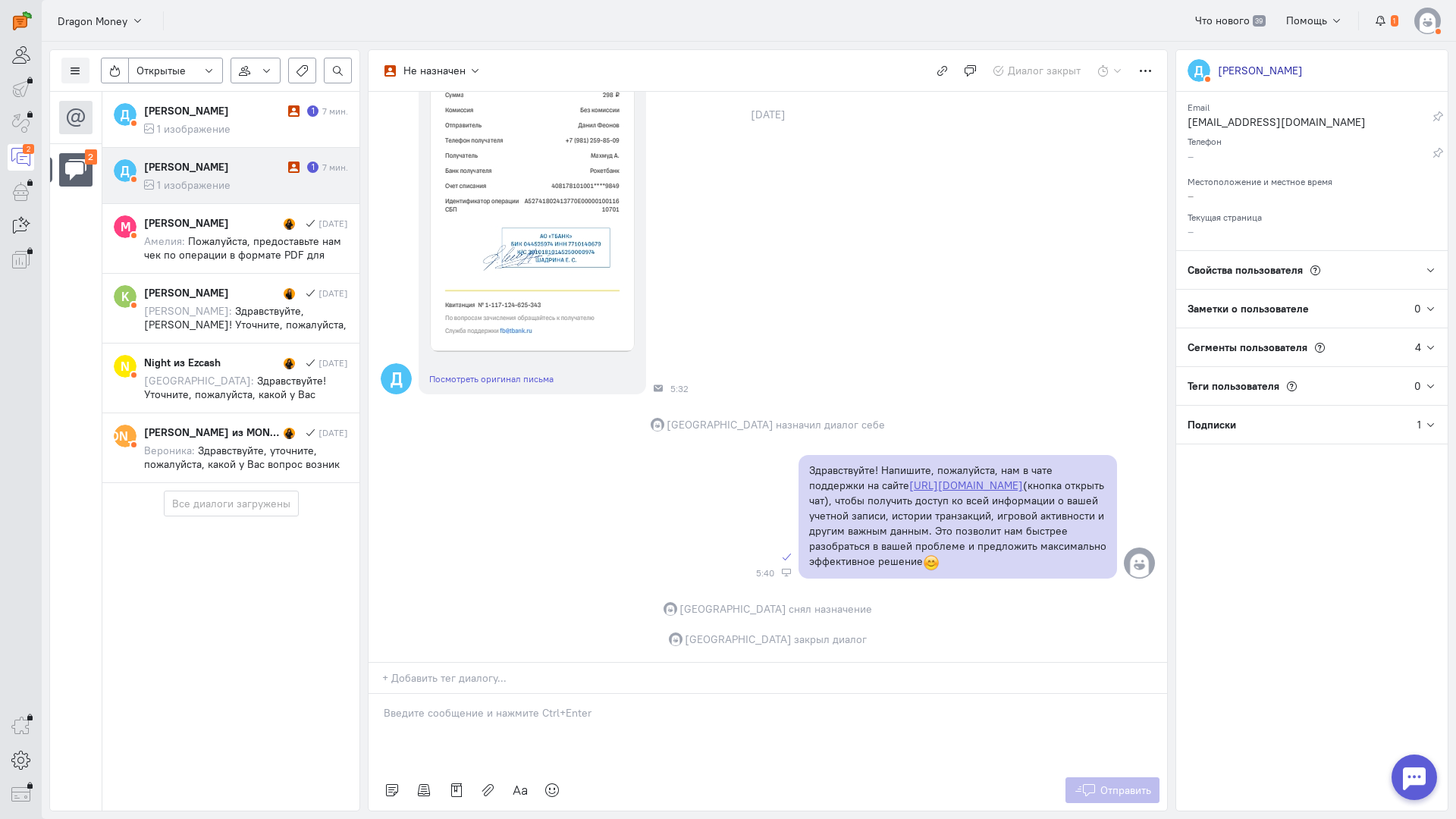
click at [253, 176] on div "[PERSON_NAME] 1 7 мин. 1 изображение" at bounding box center [245, 175] width 204 height 33
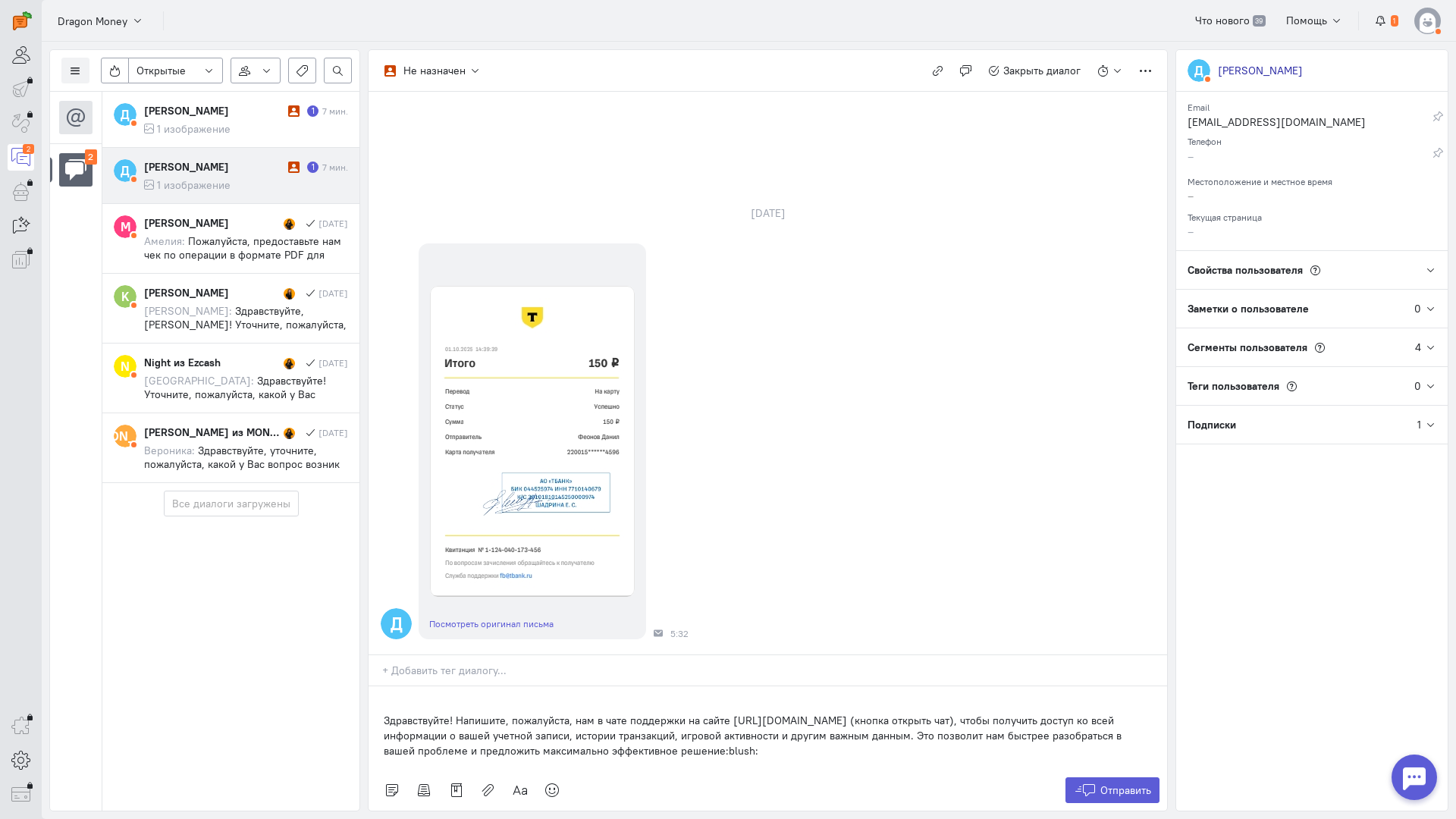
click at [376, 686] on div "Здравствуйте! Напишите, пожалуйста, нам в чате поддержки на сайте [URL][DOMAIN_…" at bounding box center [767, 728] width 798 height 83
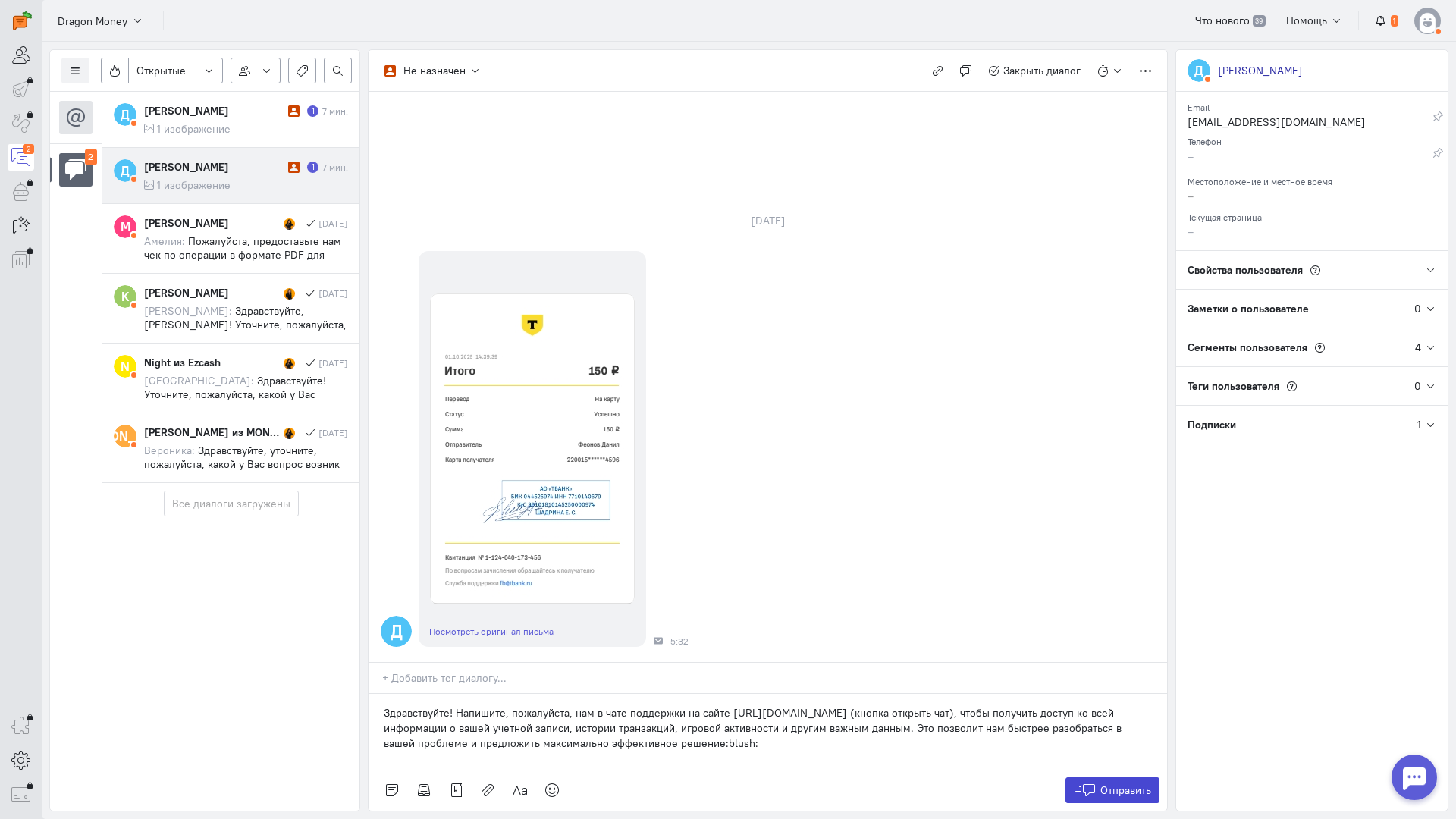
click at [1110, 784] on span "Отправить" at bounding box center [1126, 790] width 51 height 14
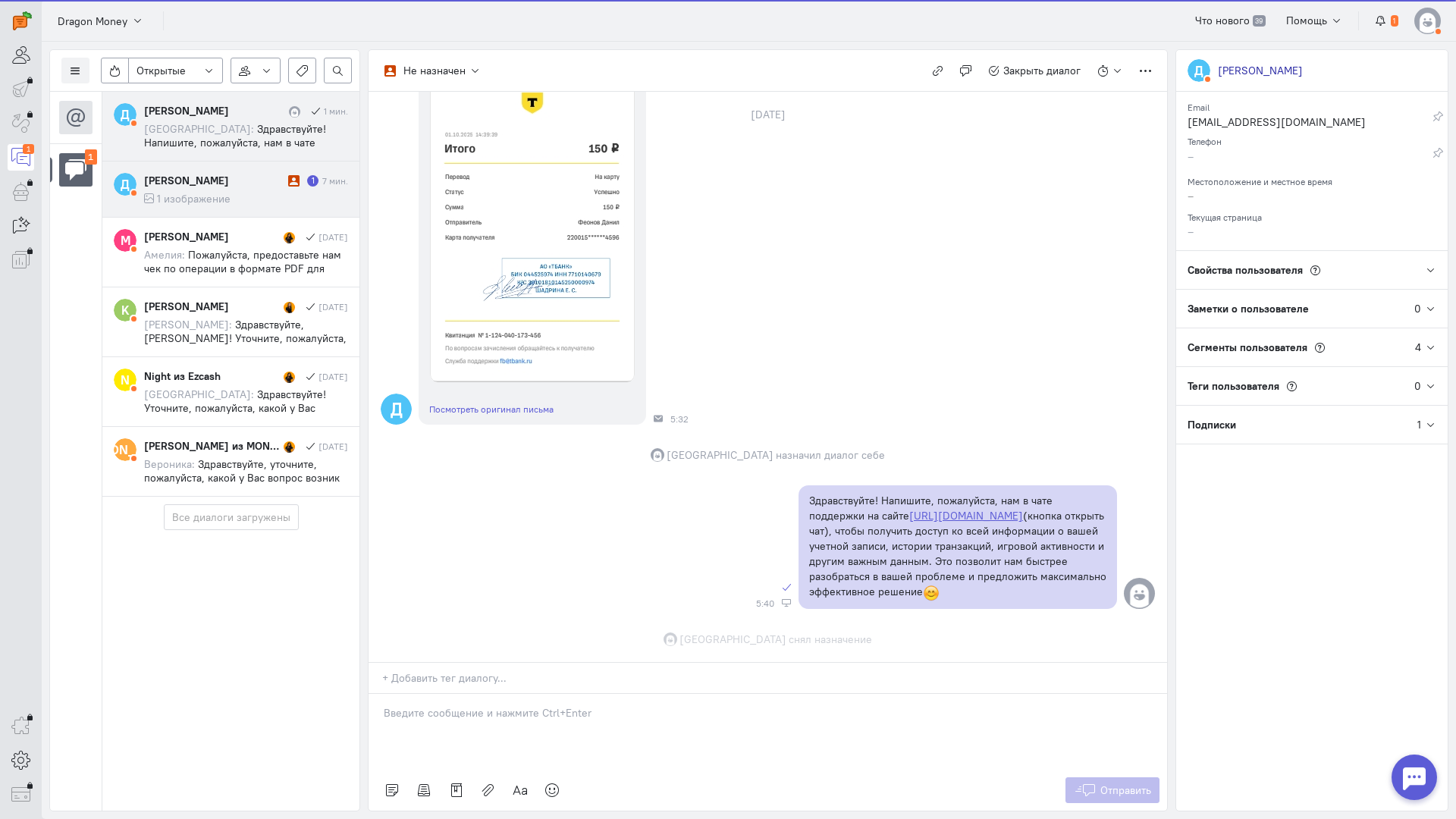
scroll to position [240, 0]
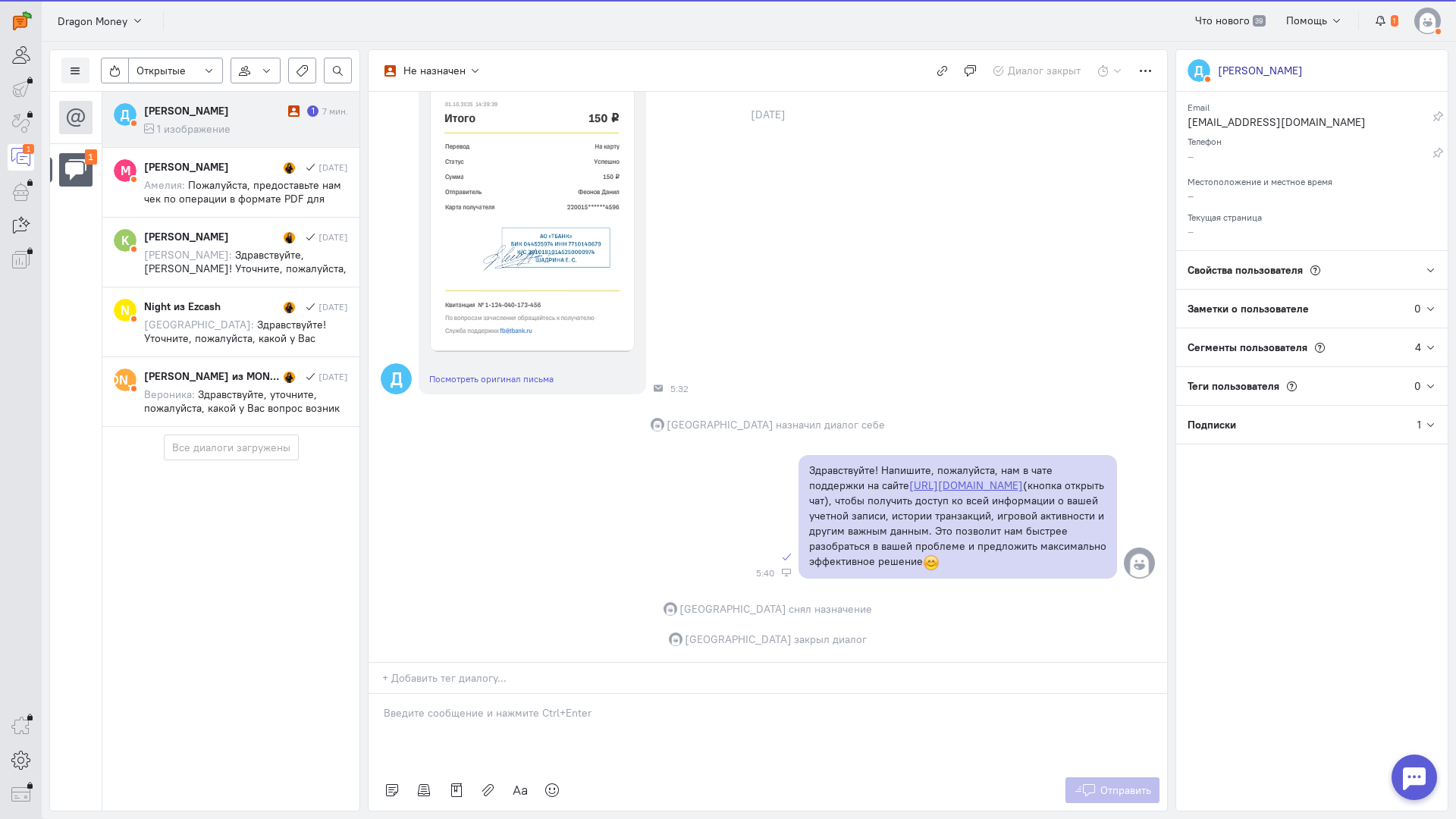
click at [235, 127] on cq-message "1 изображение" at bounding box center [245, 129] width 204 height 14
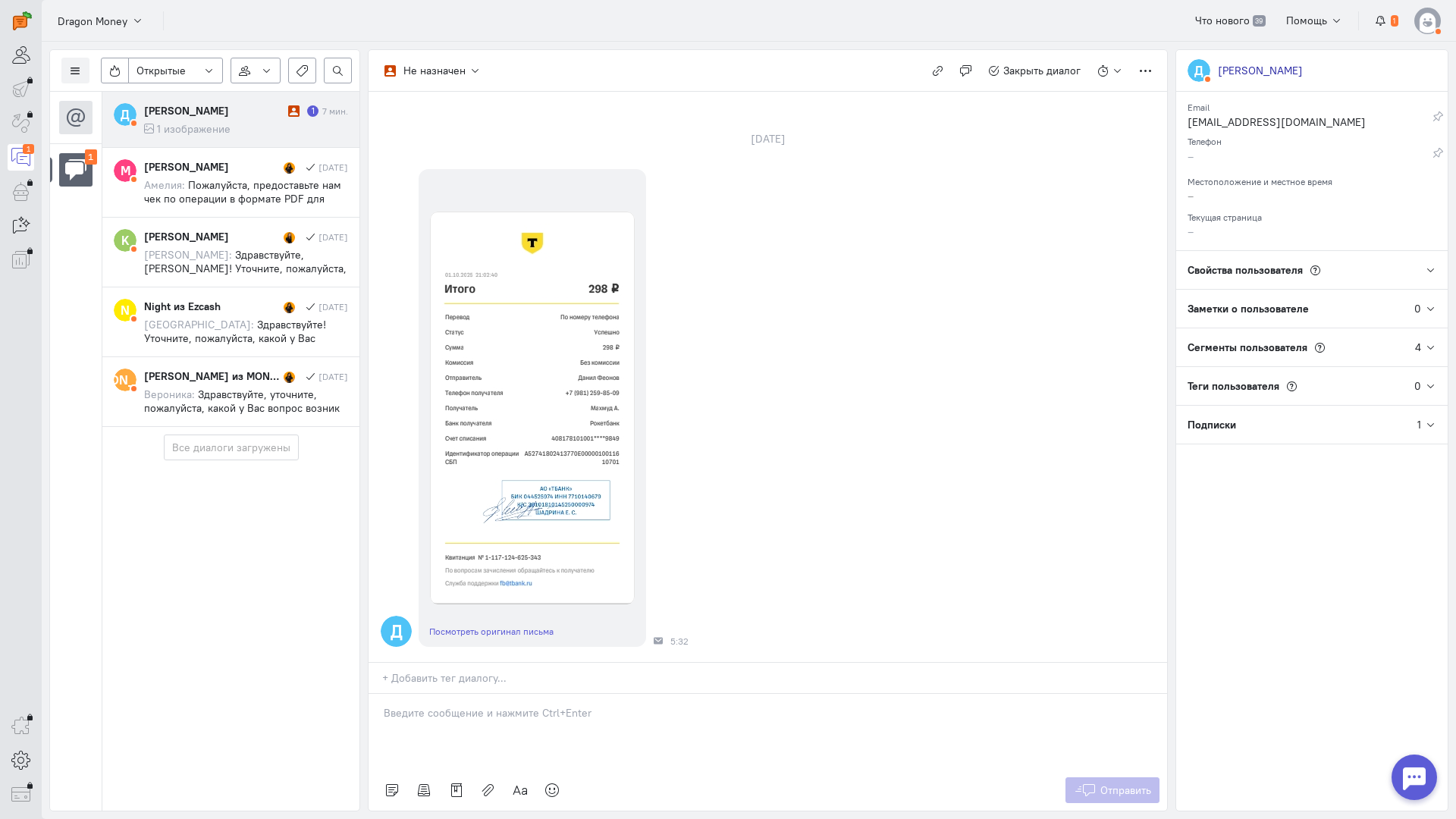
click at [454, 706] on p at bounding box center [768, 713] width 769 height 15
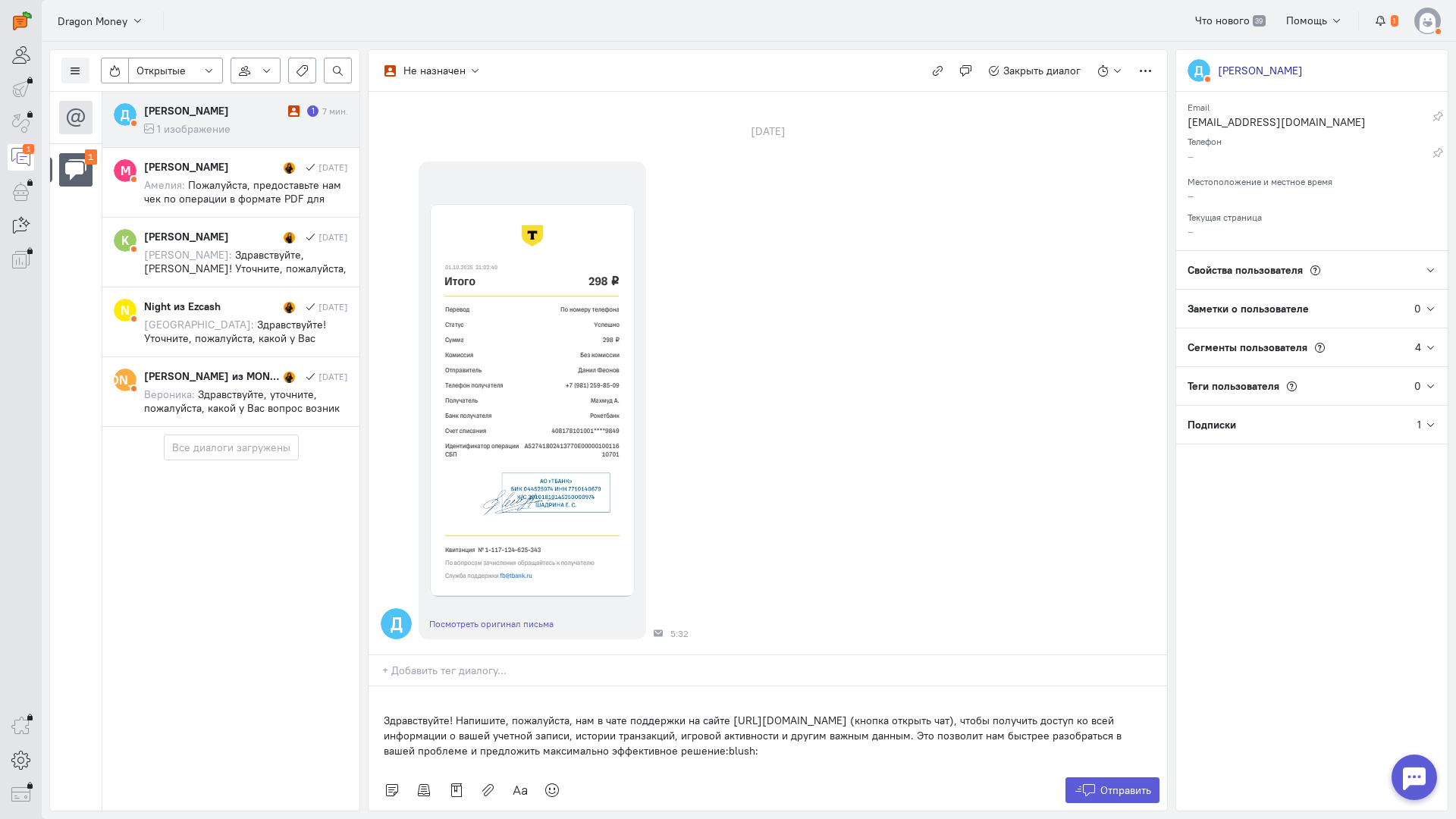
click at [369, 686] on div "Здравствуйте! Напишите, пожалуйста, нам в чате поддержки на сайте [URL][DOMAIN_…" at bounding box center [767, 728] width 798 height 83
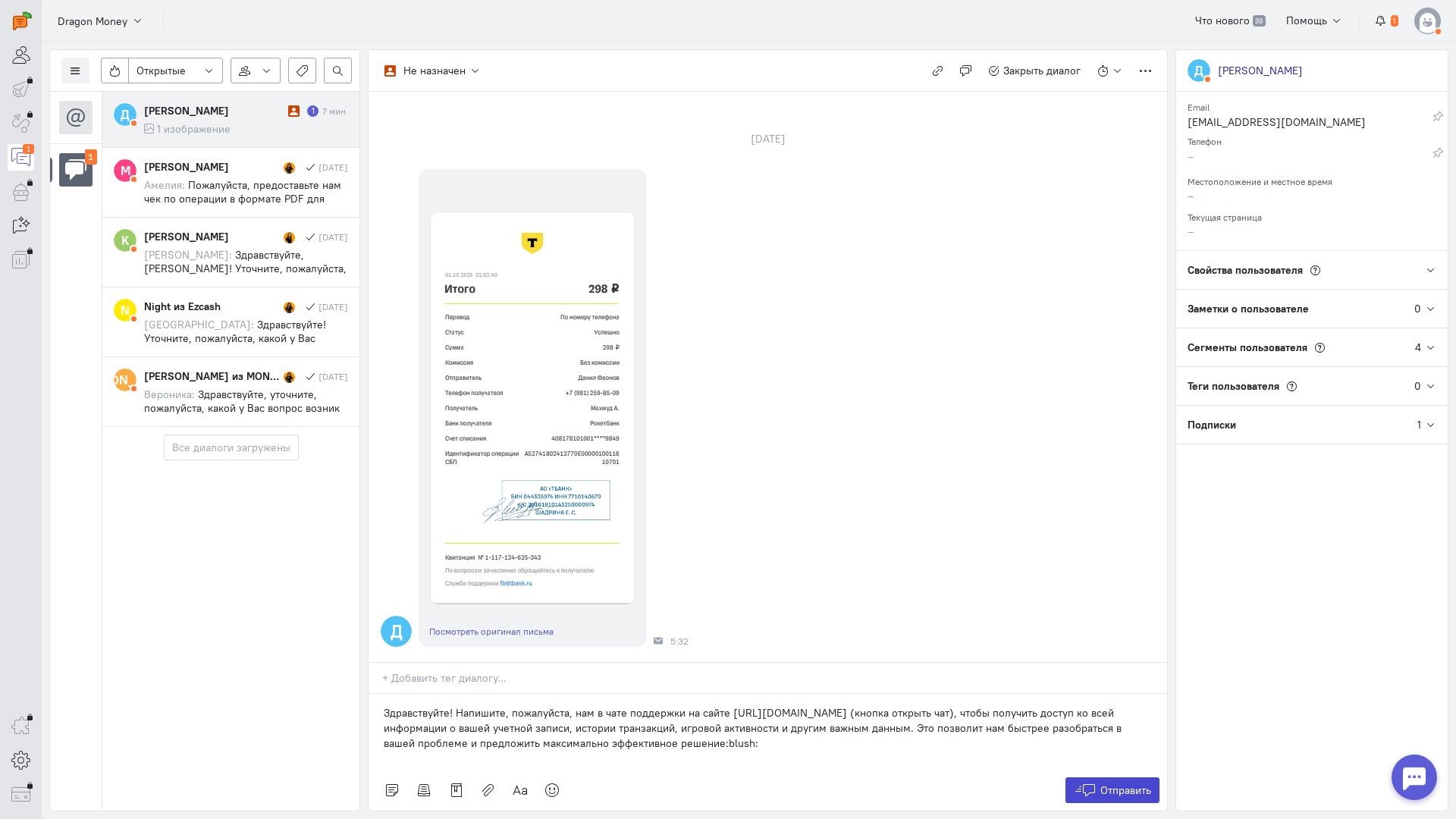
click at [1113, 784] on span "Отправить" at bounding box center [1126, 790] width 51 height 14
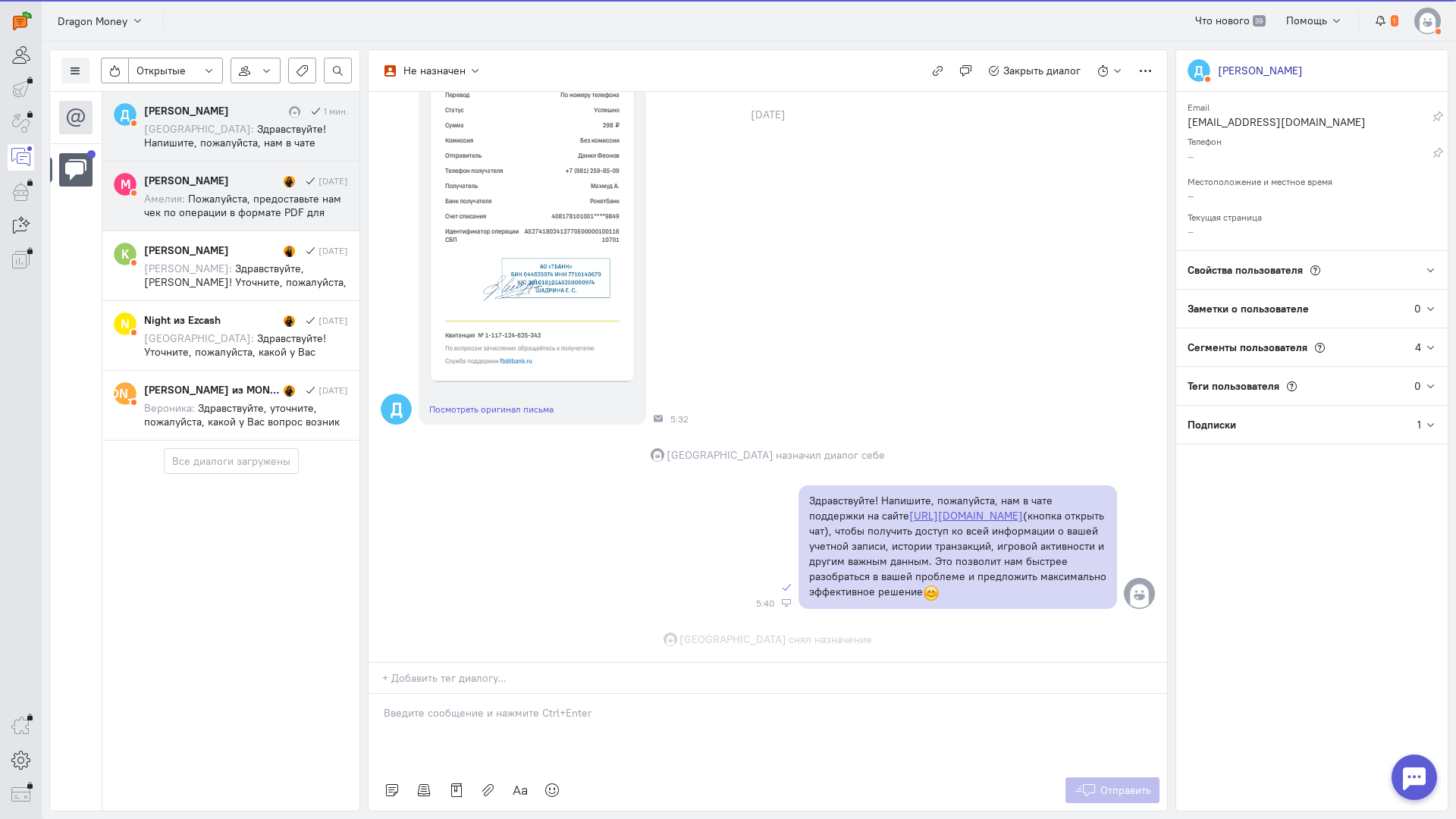
scroll to position [321, 0]
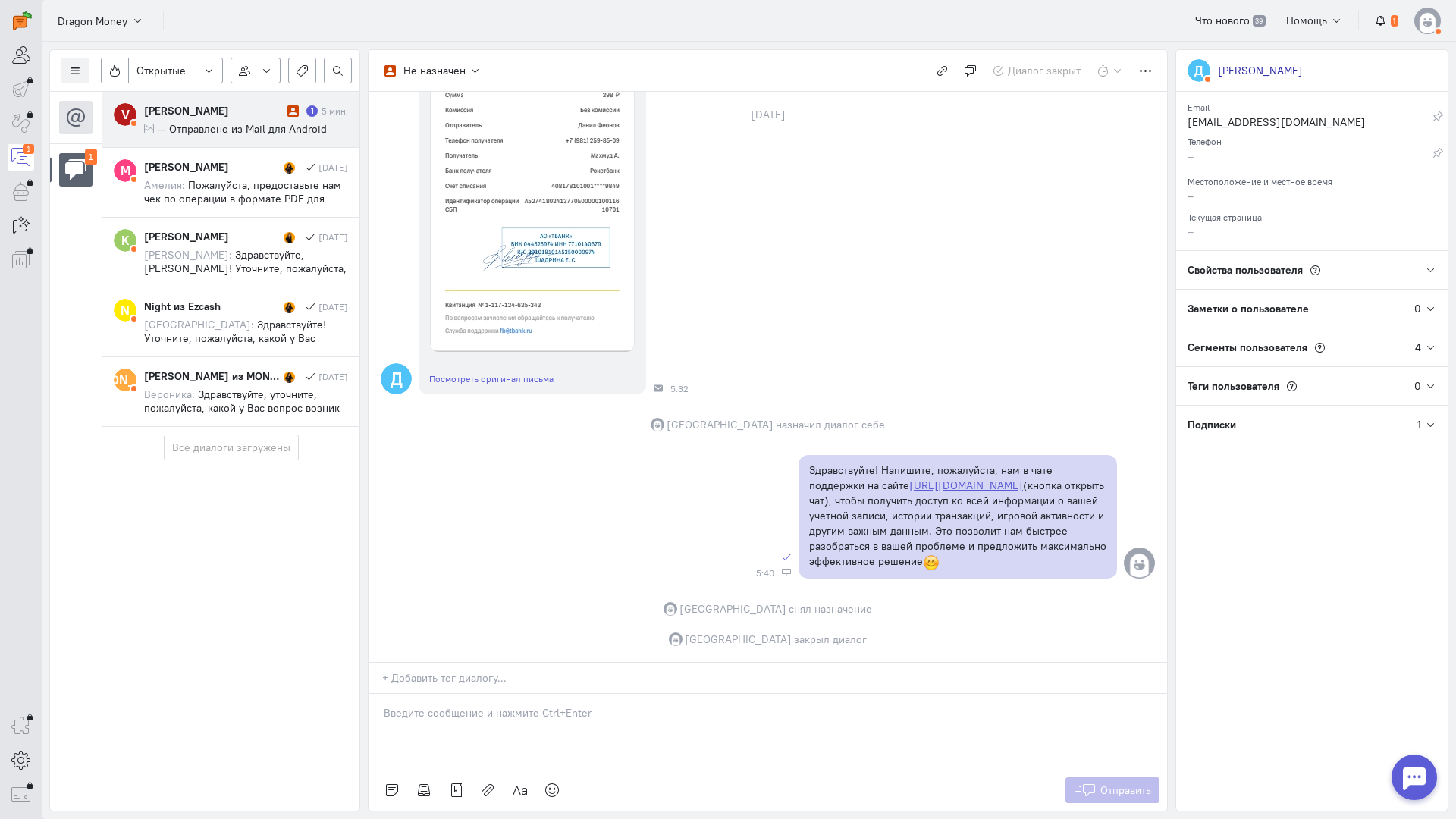
click at [253, 125] on span "-- Отправлено из Mail для Android" at bounding box center [241, 129] width 170 height 14
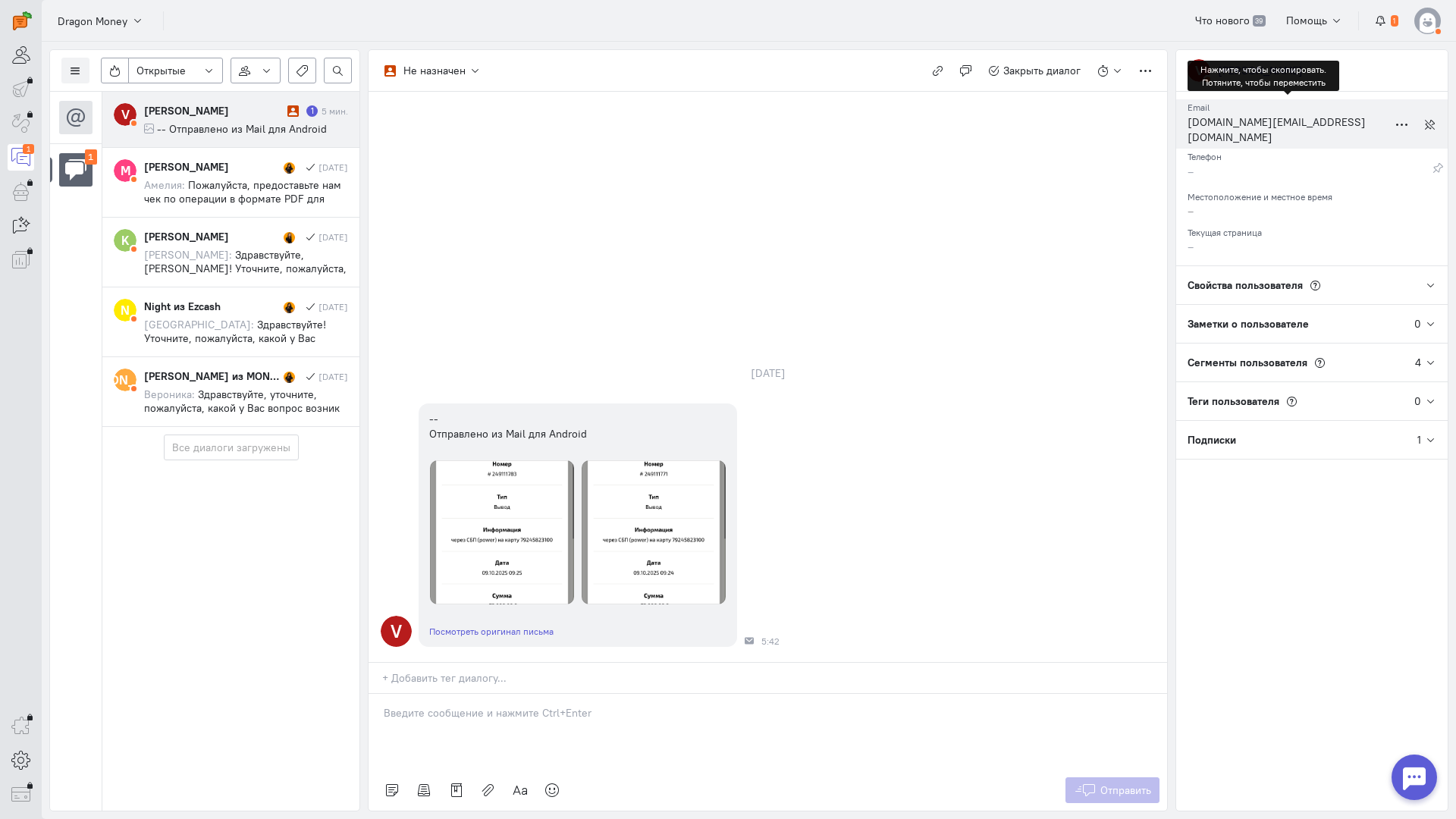
click at [1216, 120] on div "[DOMAIN_NAME][EMAIL_ADDRESS][DOMAIN_NAME]" at bounding box center [1287, 131] width 201 height 34
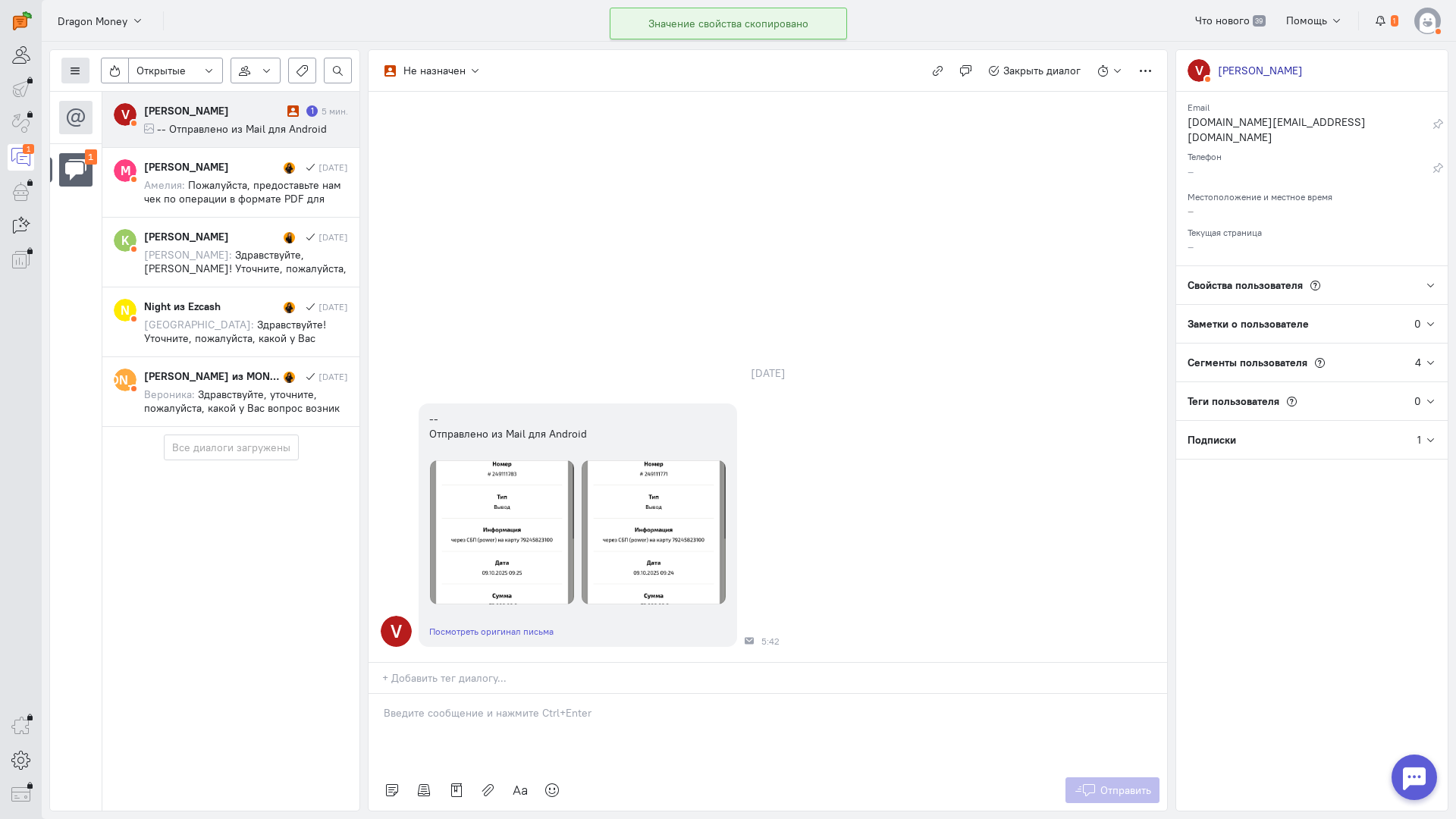
click at [85, 66] on button at bounding box center [75, 70] width 28 height 26
click at [131, 93] on button "Список пользователей" at bounding box center [139, 101] width 155 height 24
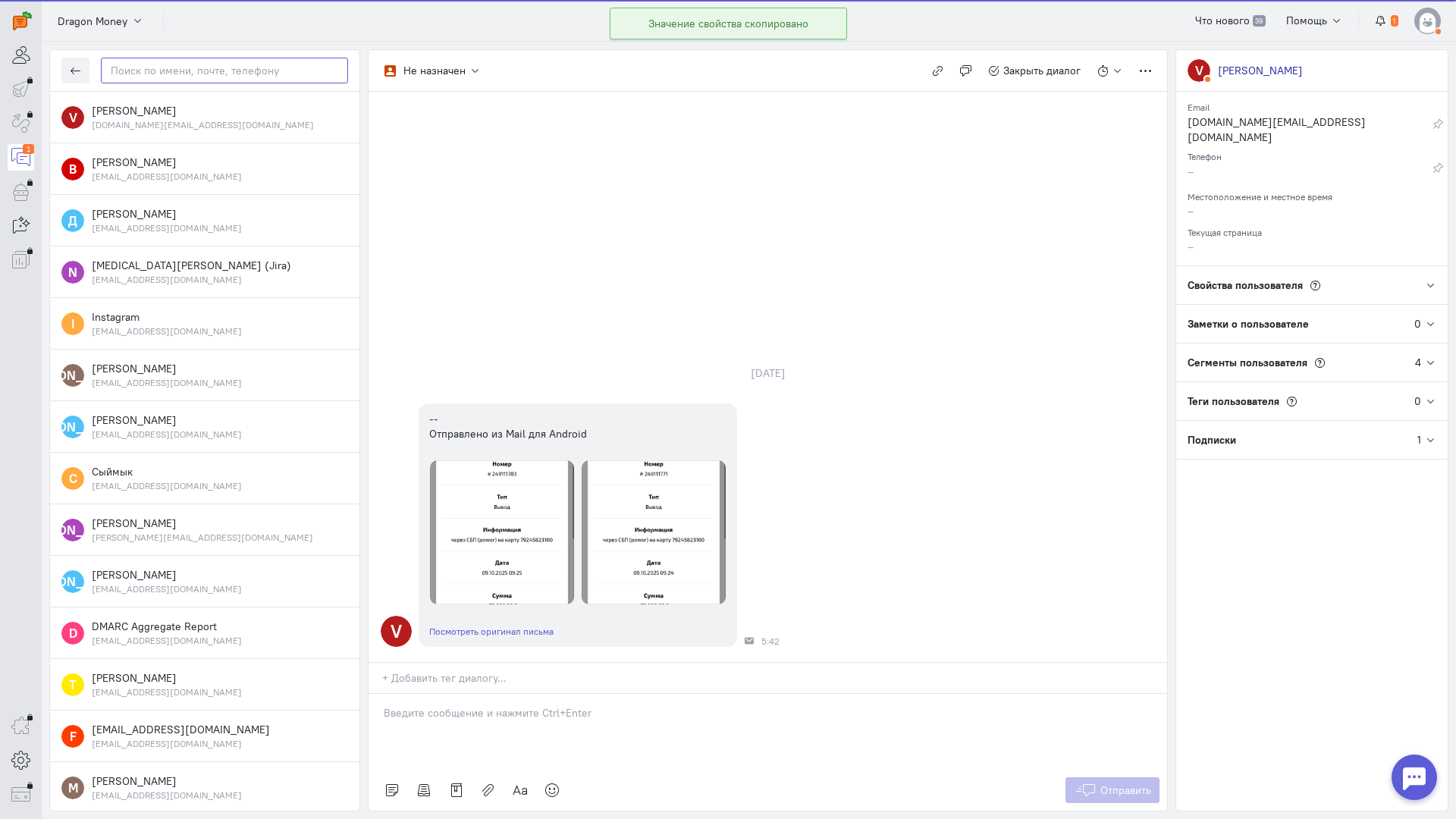
click at [202, 82] on input "text" at bounding box center [224, 70] width 247 height 26
paste input "[DOMAIN_NAME]@mai"
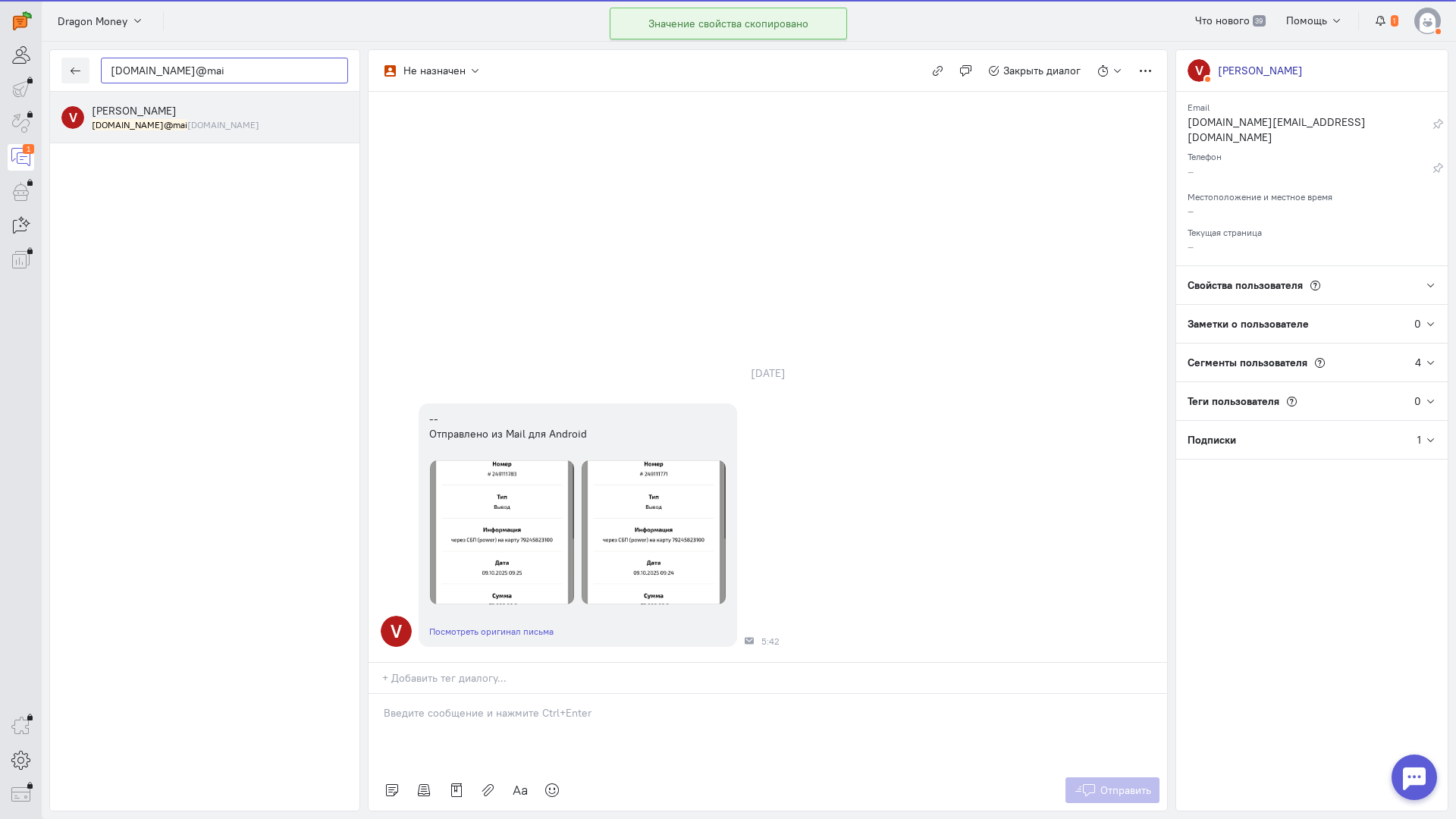
type input "[DOMAIN_NAME]@mai"
click at [191, 124] on div "[DOMAIN_NAME]@mai [DOMAIN_NAME]" at bounding box center [220, 125] width 257 height 13
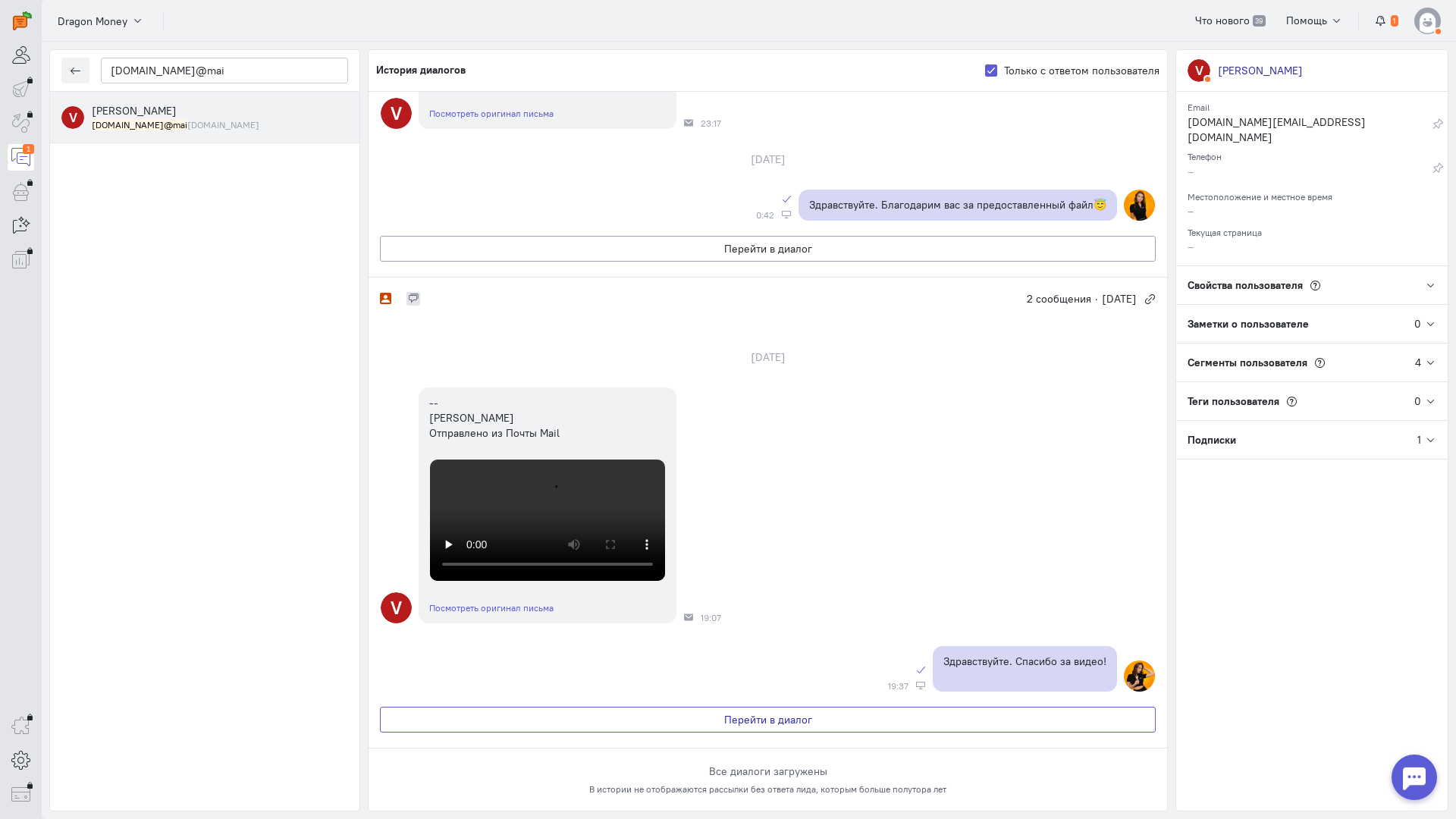
scroll to position [1859, 0]
click at [72, 77] on button "button" at bounding box center [75, 70] width 28 height 26
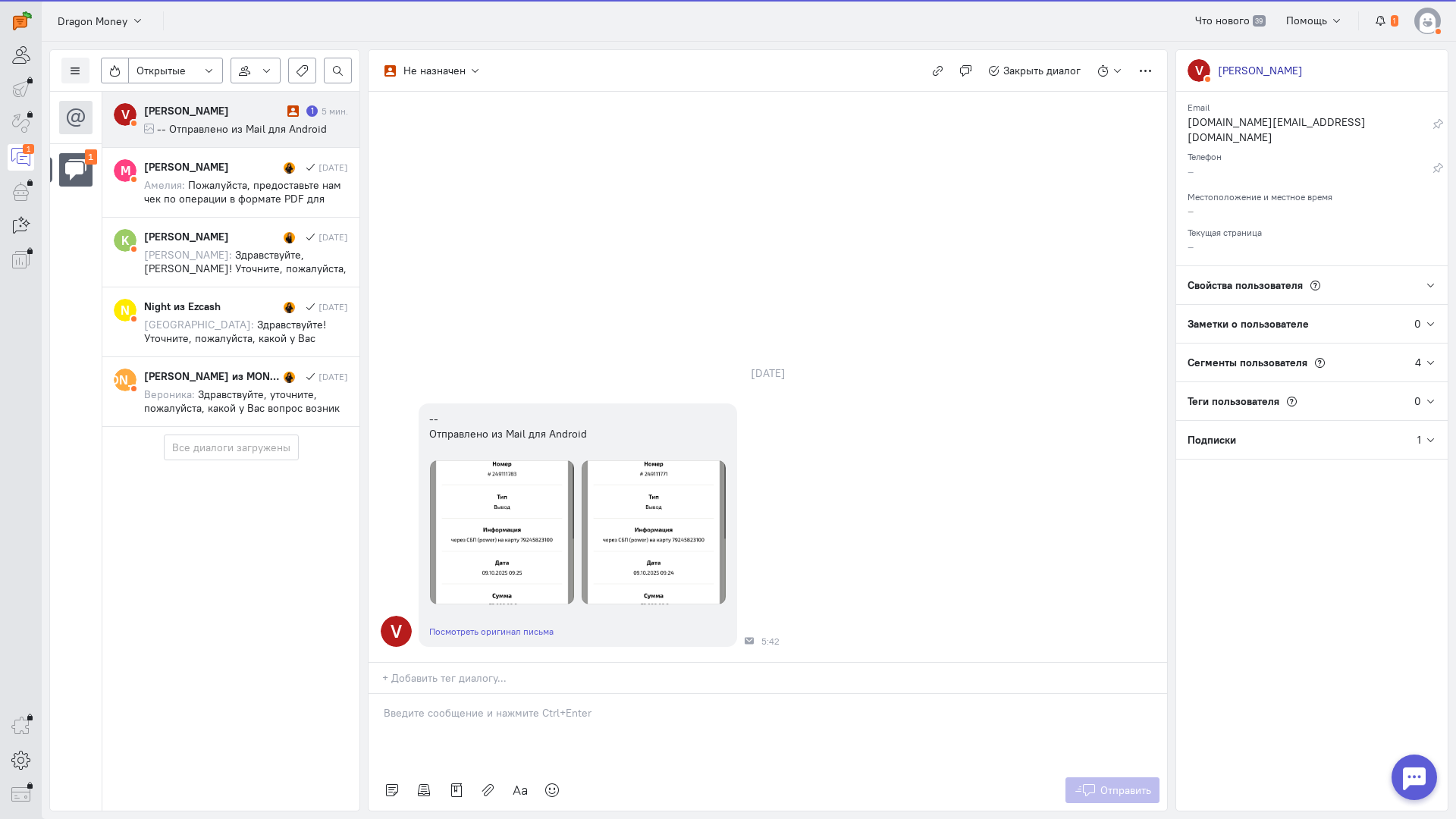
click at [177, 129] on span "-- Отправлено из Mail для Android" at bounding box center [241, 129] width 170 height 14
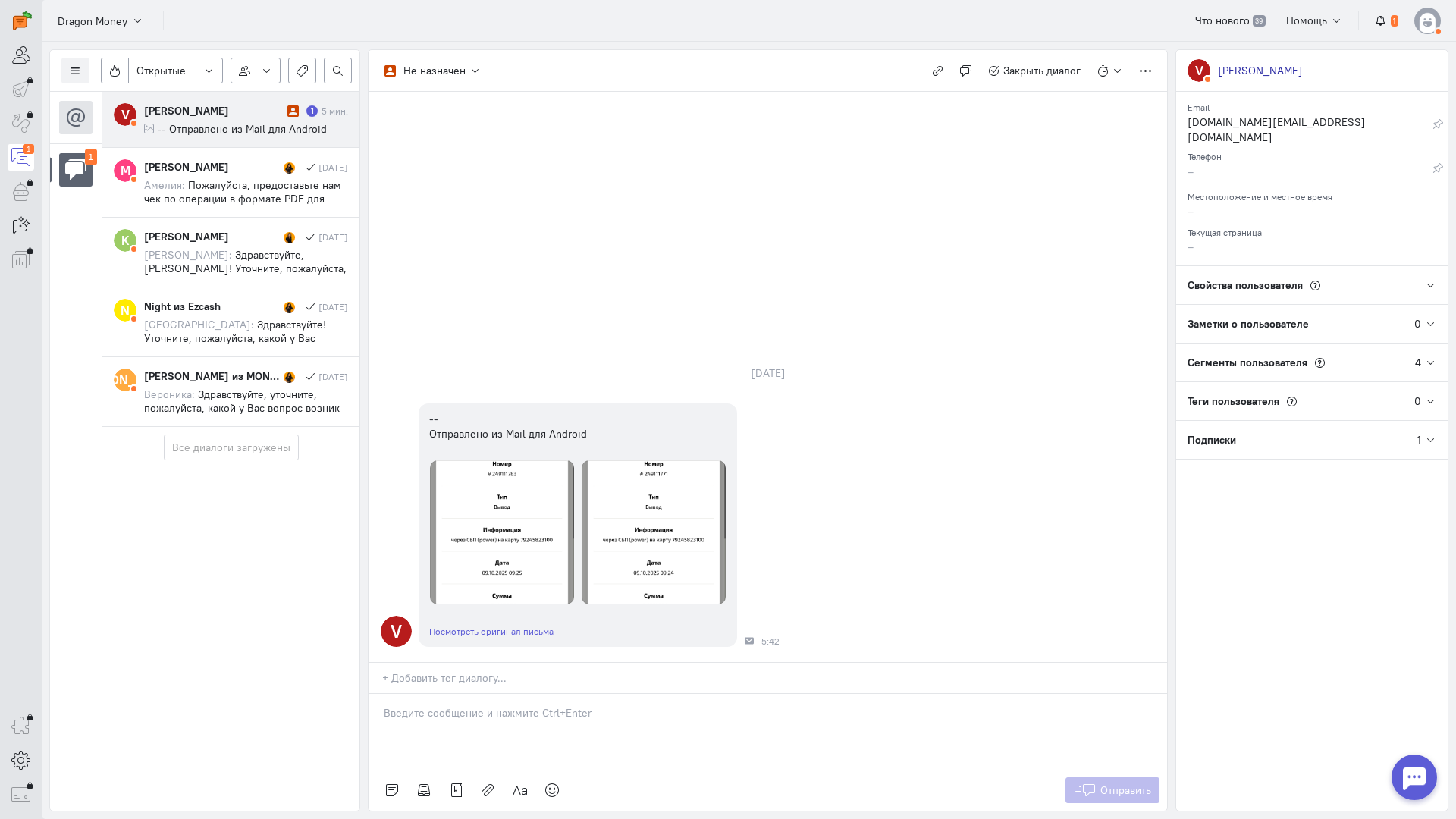
click at [479, 694] on div at bounding box center [767, 732] width 798 height 76
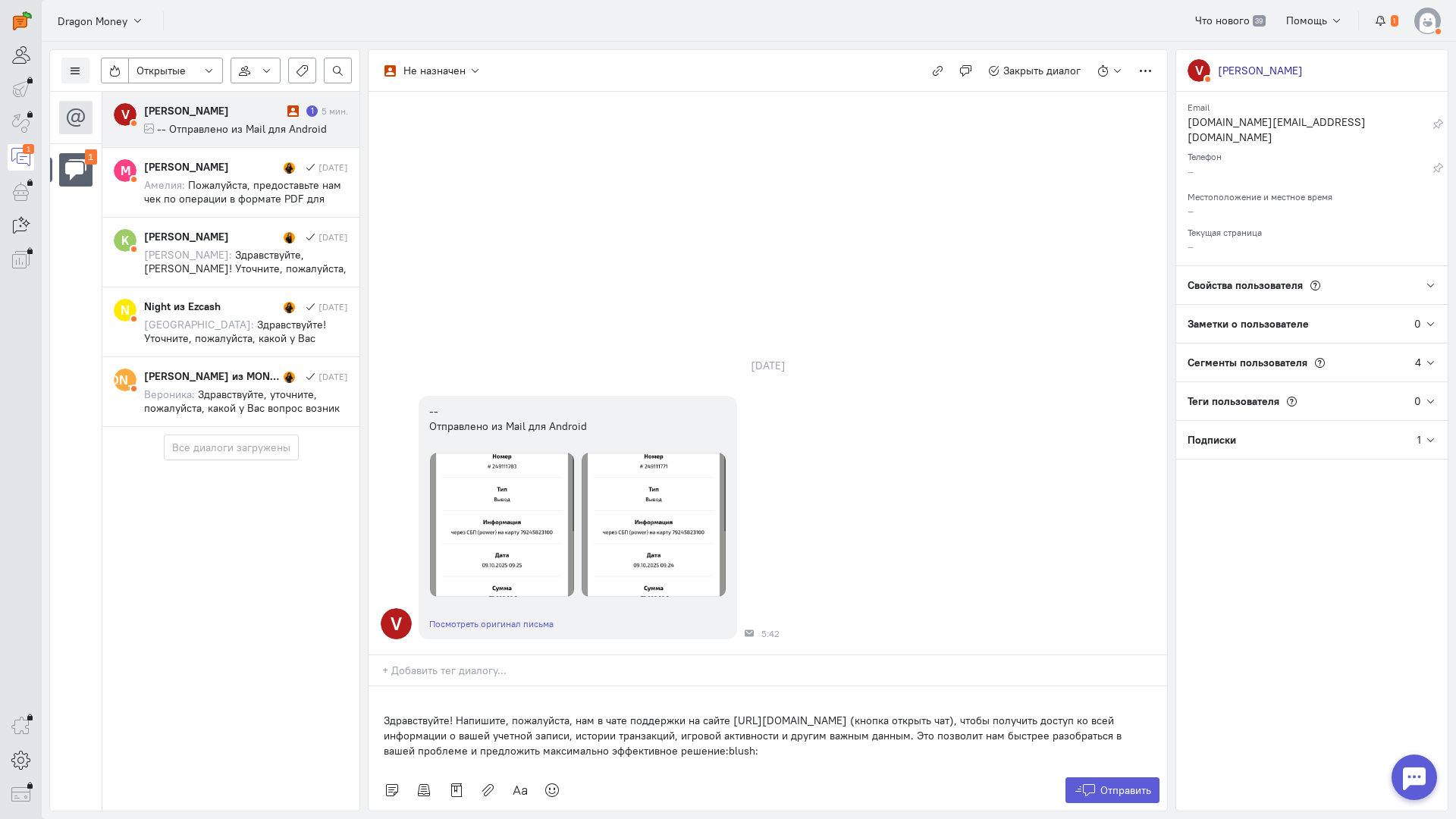
click at [375, 686] on div "Здравствуйте! Напишите, пожалуйста, нам в чате поддержки на сайте [URL][DOMAIN_…" at bounding box center [767, 728] width 798 height 83
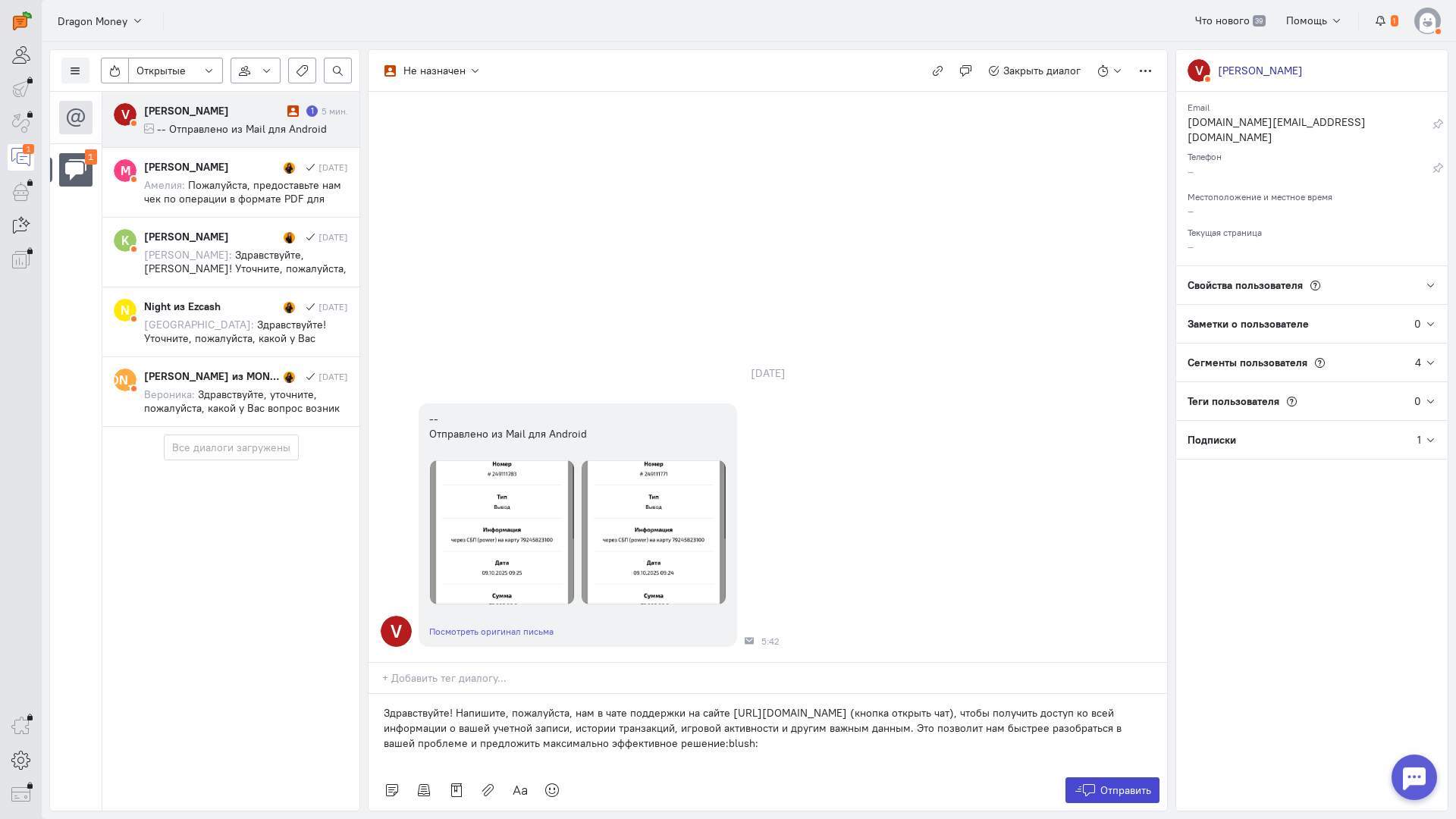
click at [1093, 783] on icon at bounding box center [1085, 790] width 22 height 15
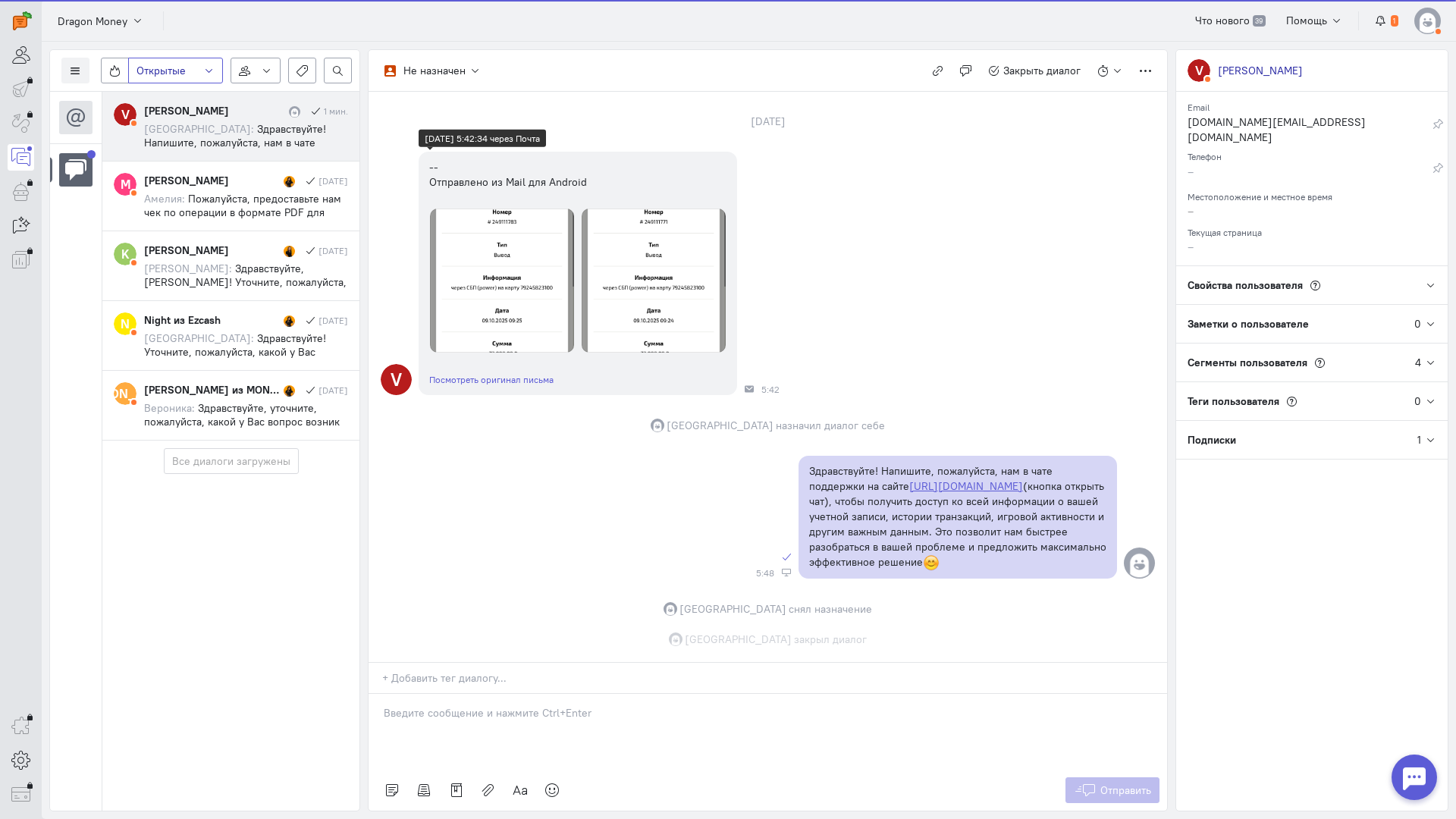
scroll to position [87, 0]
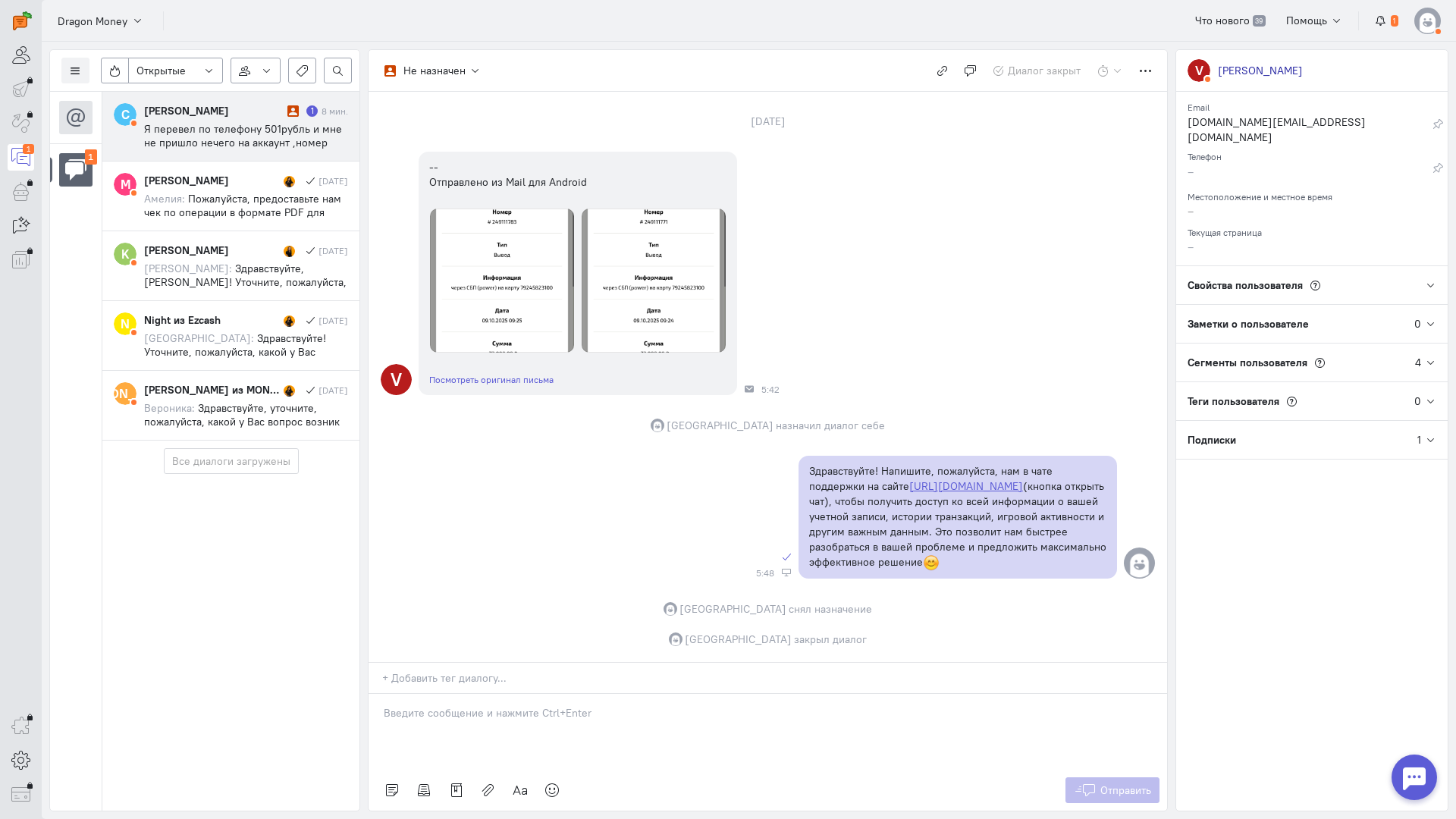
click at [233, 96] on cq-conversation-card "С [PERSON_NAME] 1 8 мин. Я перевел по телефону 501рубль и мне не пришло нечего …" at bounding box center [231, 126] width 257 height 70
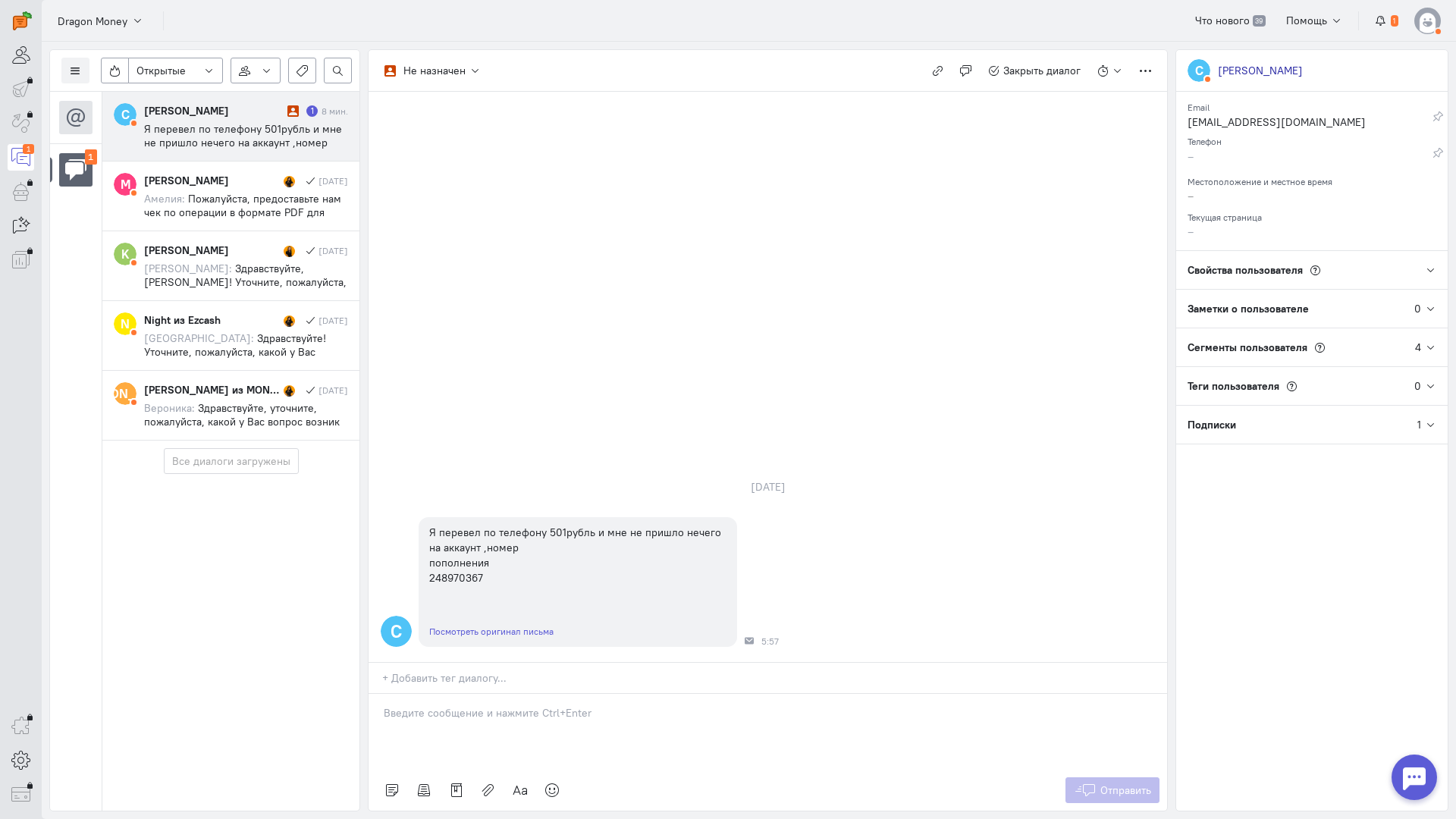
click at [543, 706] on p at bounding box center [768, 713] width 769 height 15
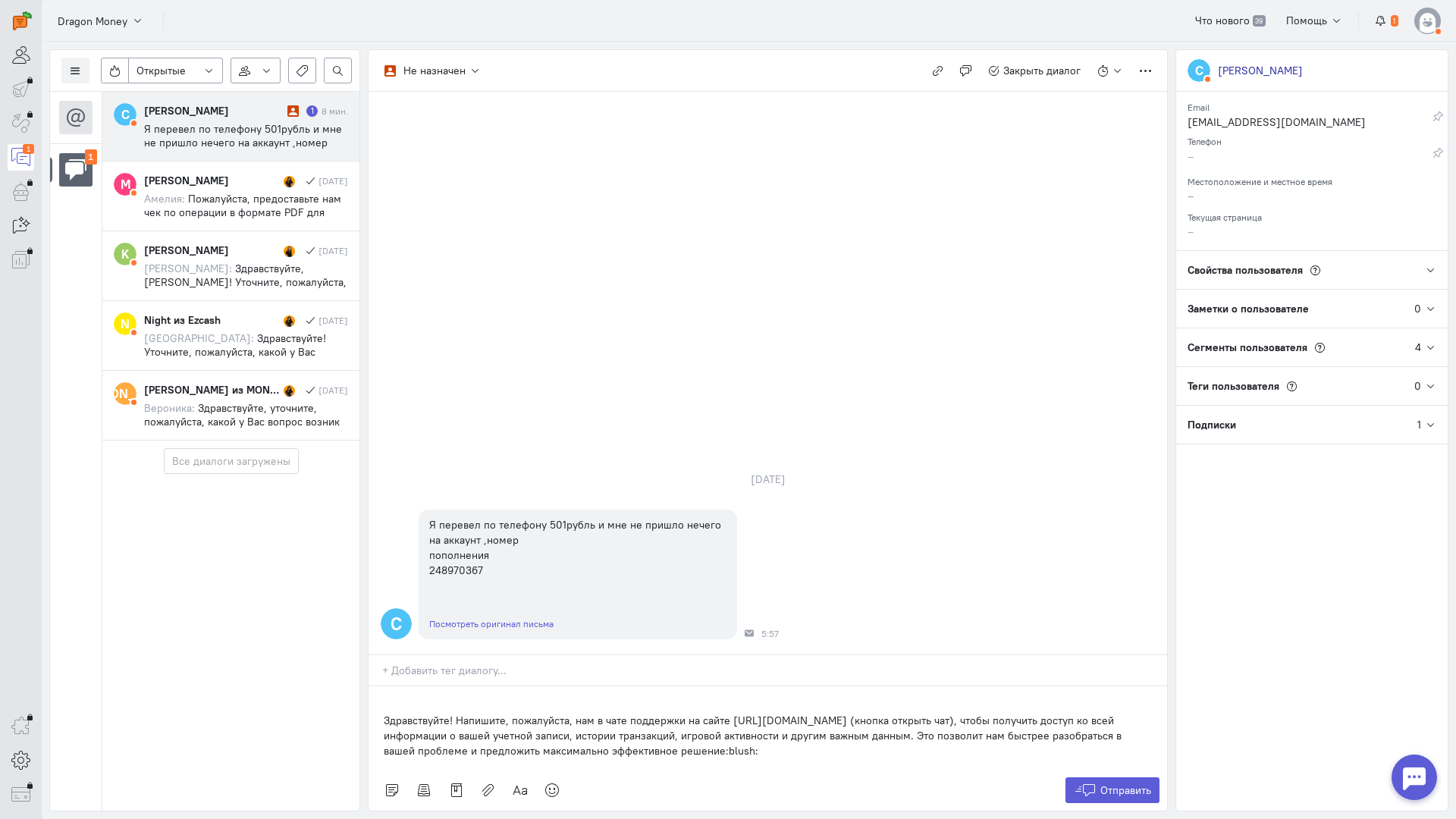
click at [372, 686] on div "Здравствуйте! Напишите, пожалуйста, нам в чате поддержки на сайте [URL][DOMAIN_…" at bounding box center [767, 728] width 798 height 83
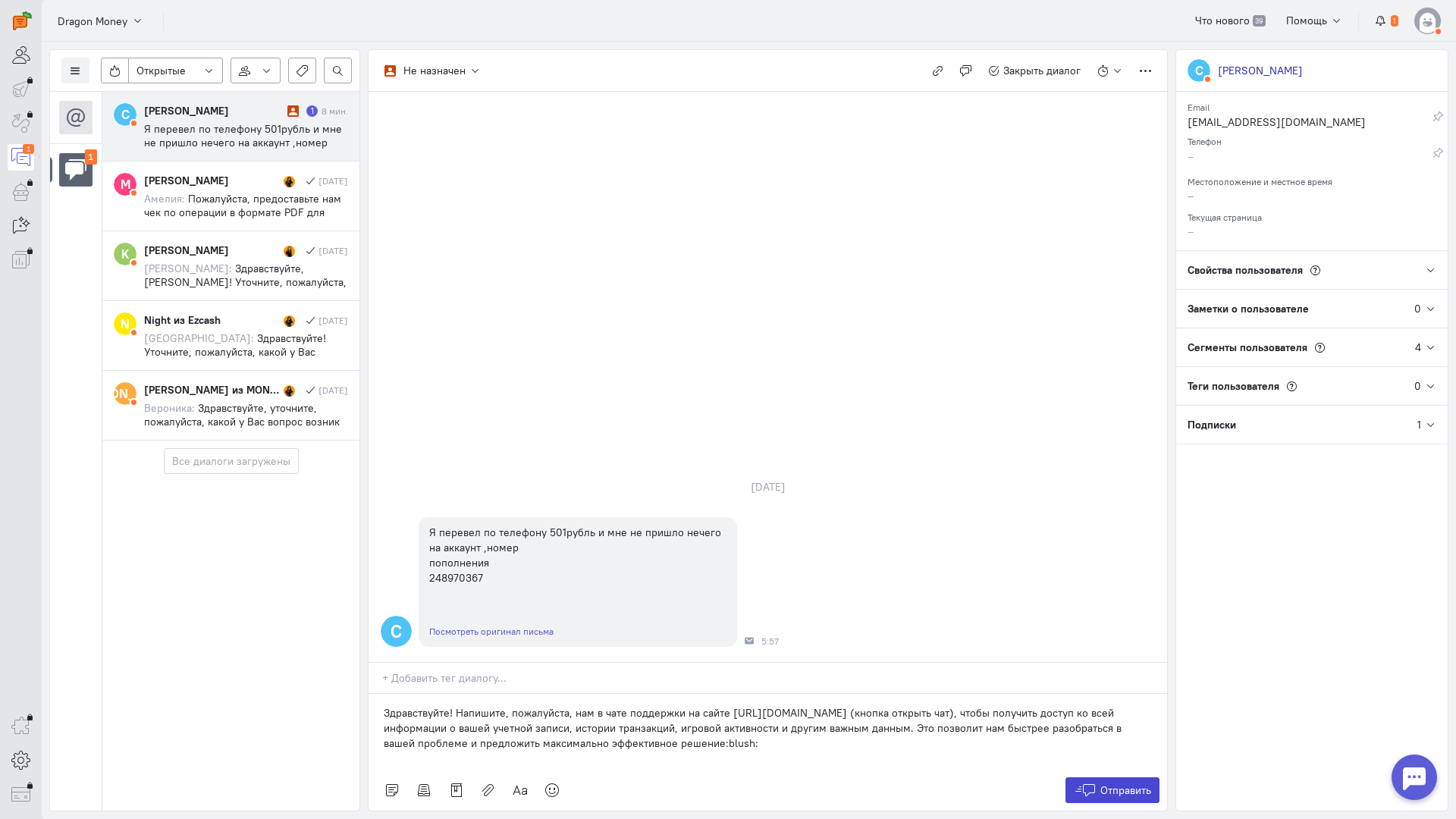
click at [1097, 777] on button "Отправить" at bounding box center [1113, 790] width 95 height 26
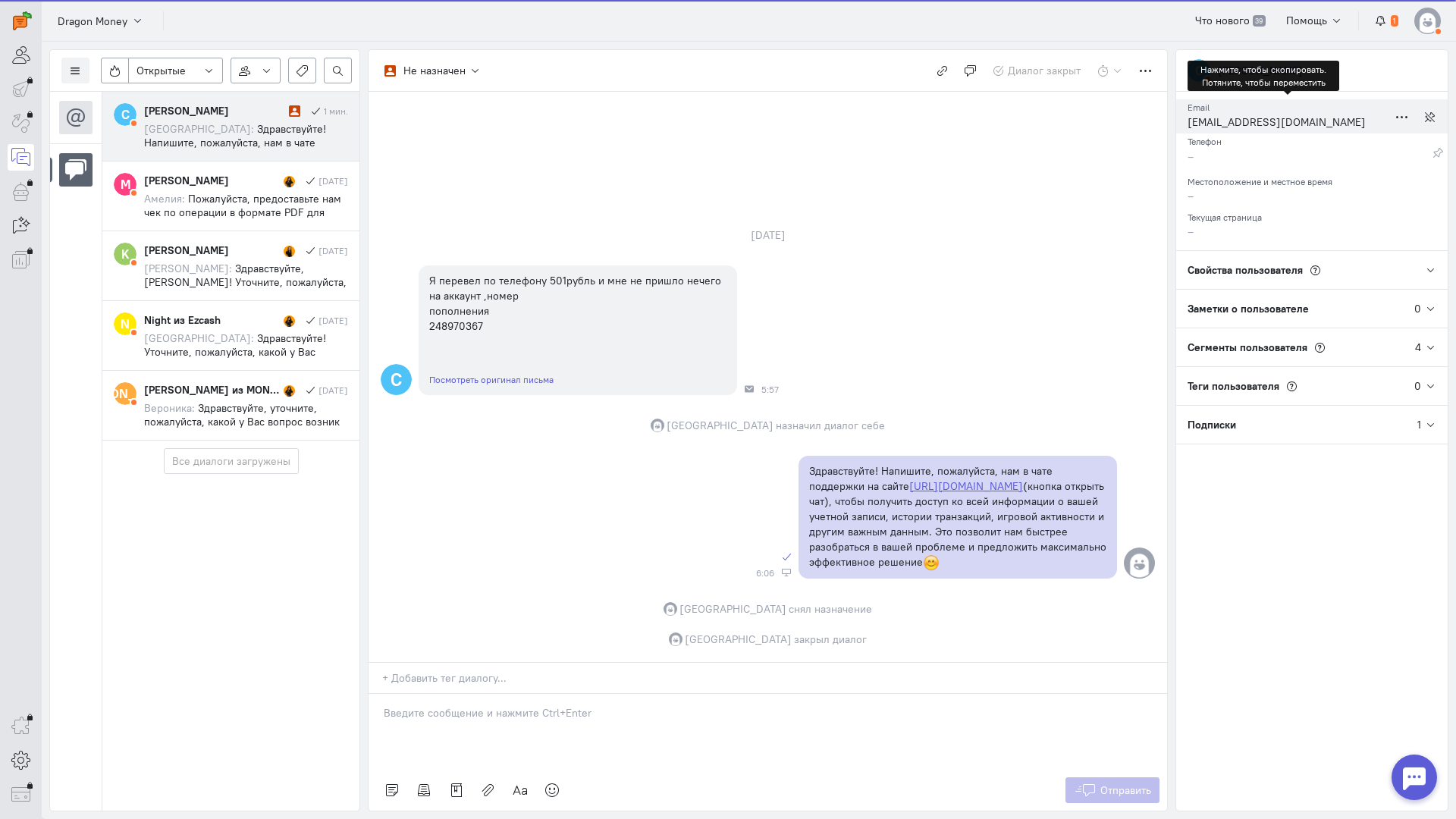
click at [1259, 122] on div "[EMAIL_ADDRESS][DOMAIN_NAME]" at bounding box center [1287, 124] width 201 height 19
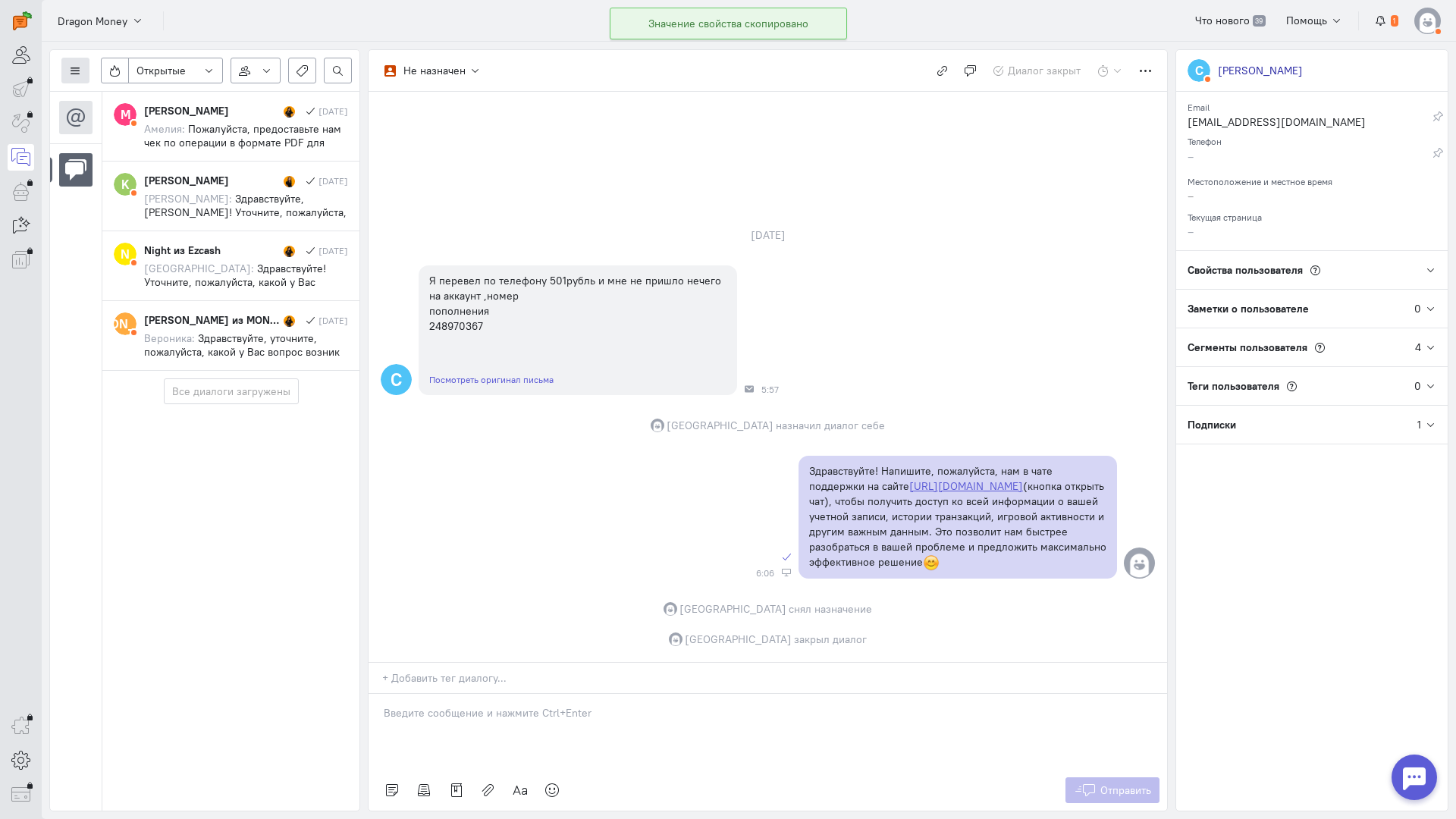
click at [75, 69] on icon at bounding box center [75, 71] width 11 height 11
click at [95, 93] on button "Список пользователей" at bounding box center [139, 101] width 155 height 24
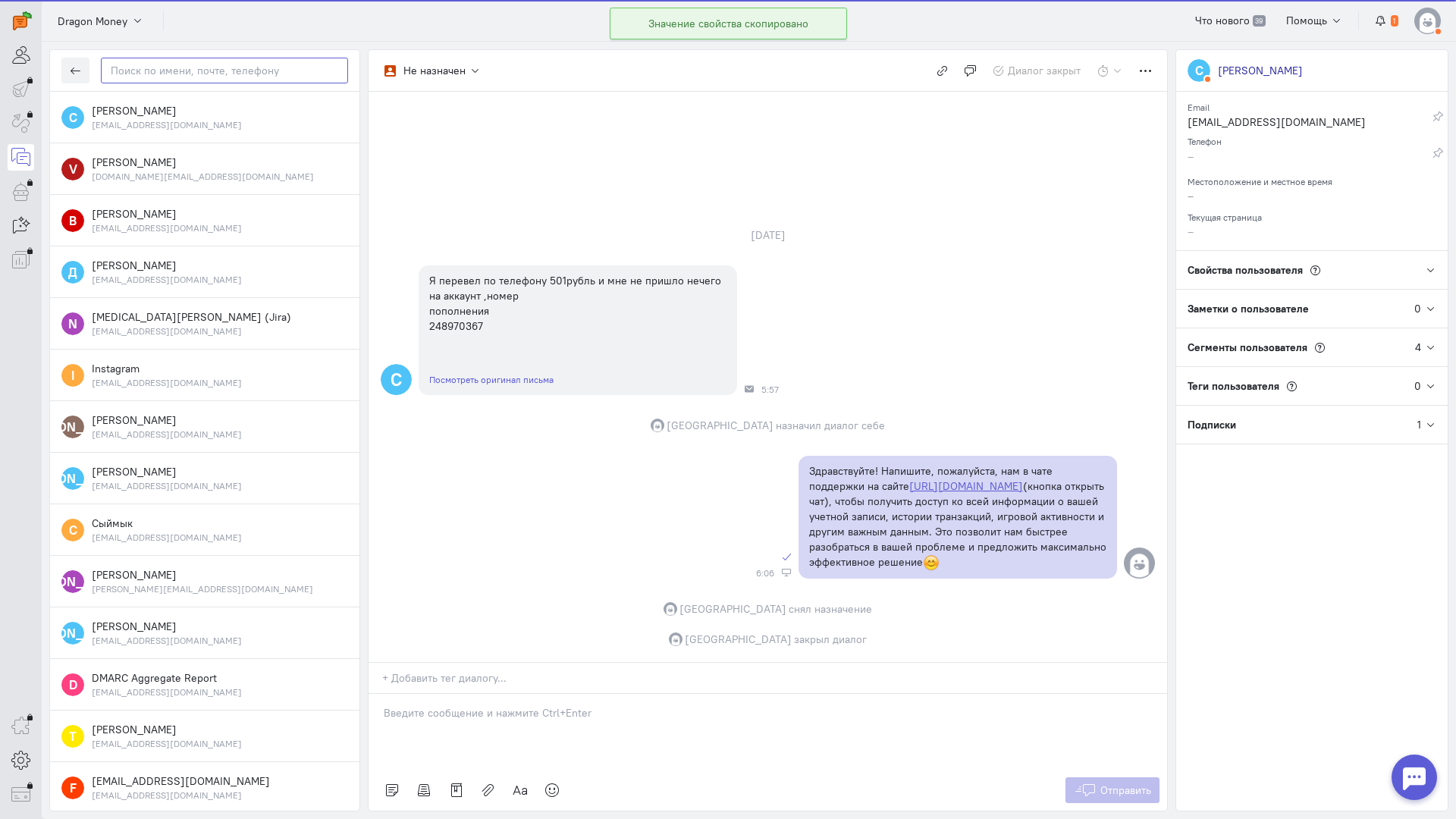
click at [133, 67] on input "text" at bounding box center [224, 70] width 247 height 26
paste input "stasikvtanke200"
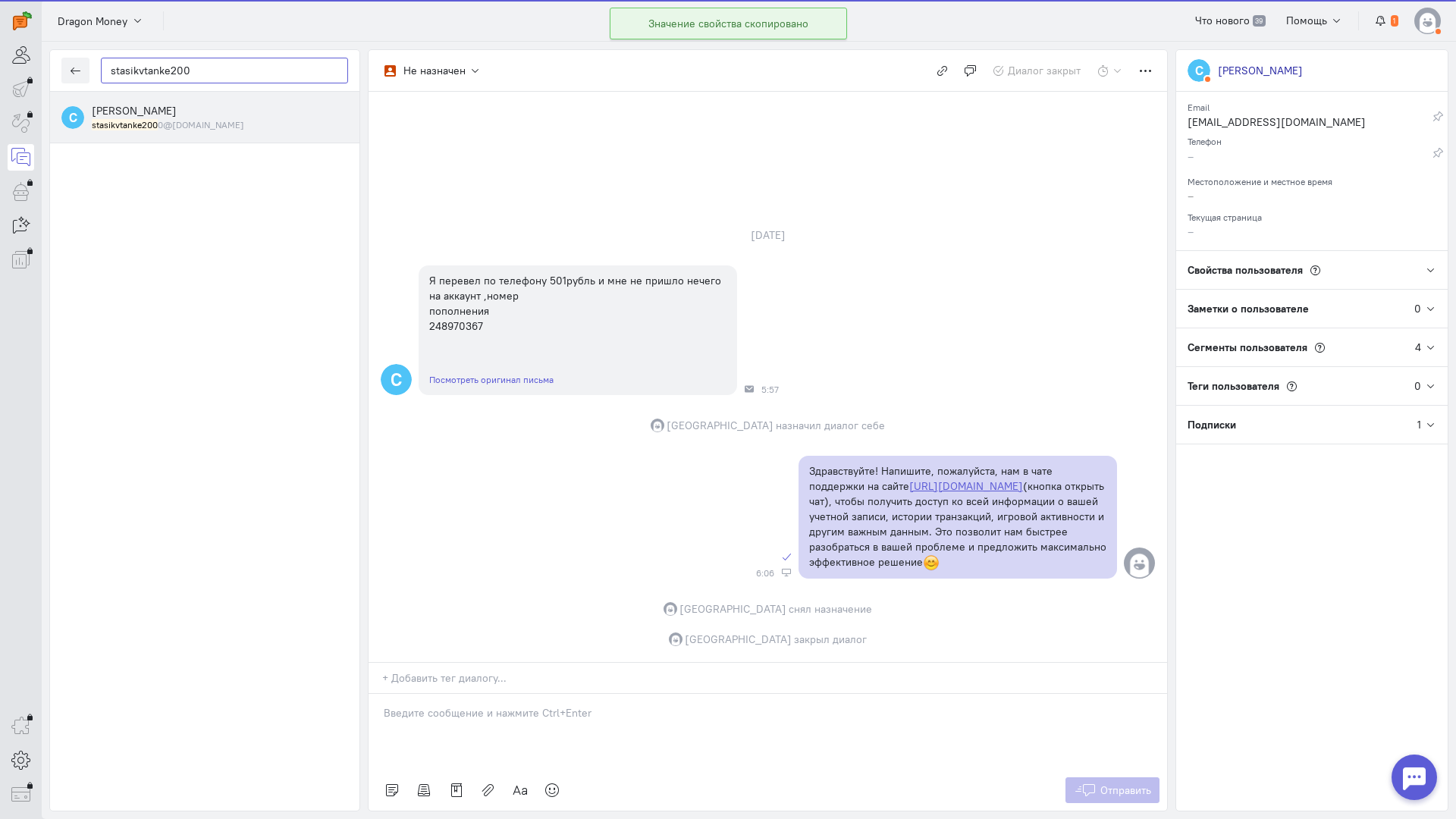
type input "stasikvtanke200"
click at [201, 109] on div "[PERSON_NAME] stasikvtanke200 0@[DOMAIN_NAME]" at bounding box center [220, 117] width 257 height 28
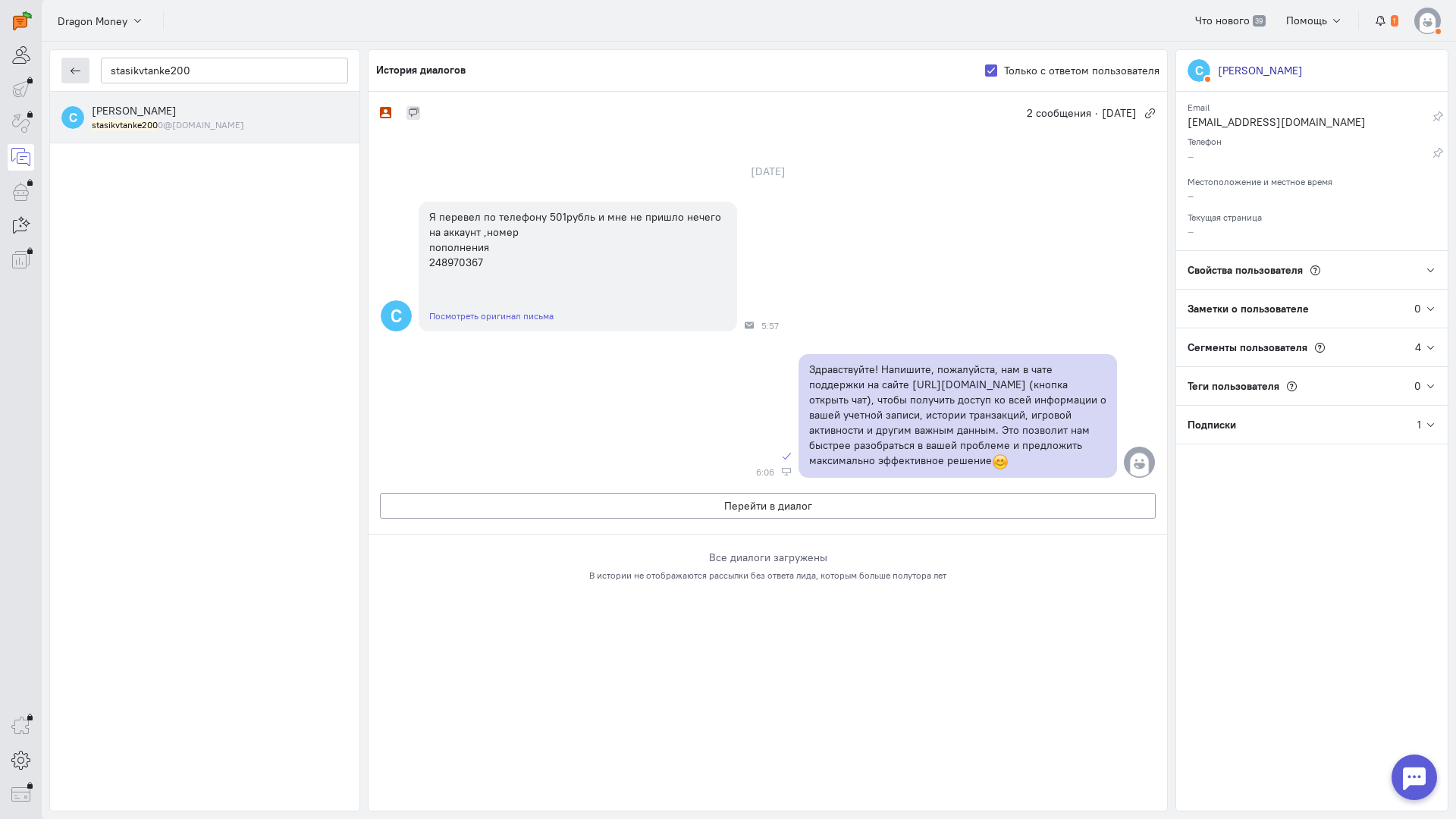
click at [78, 64] on button "button" at bounding box center [75, 70] width 28 height 26
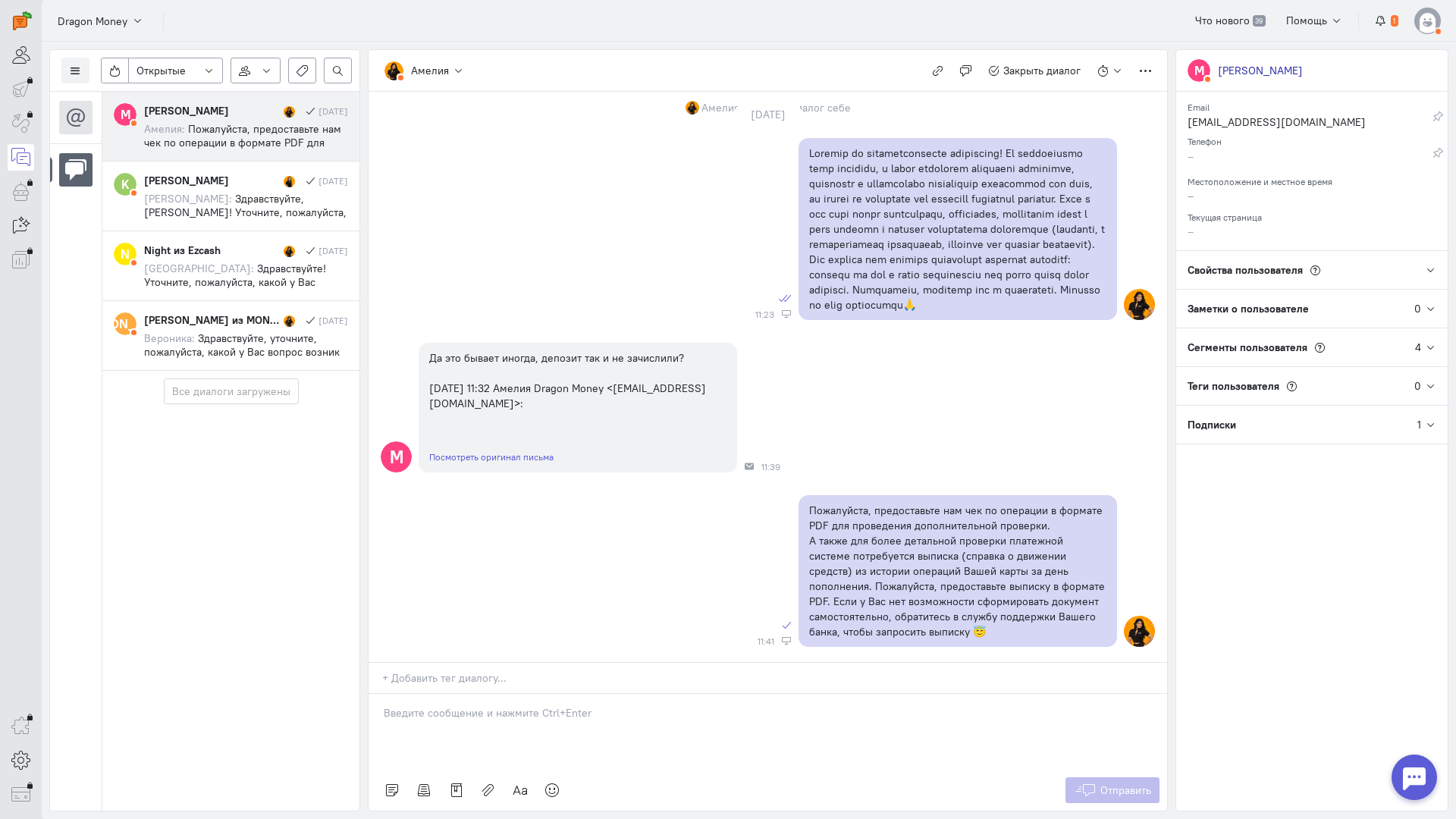
scroll to position [1726, 0]
click at [225, 184] on div "[PERSON_NAME]" at bounding box center [212, 180] width 136 height 15
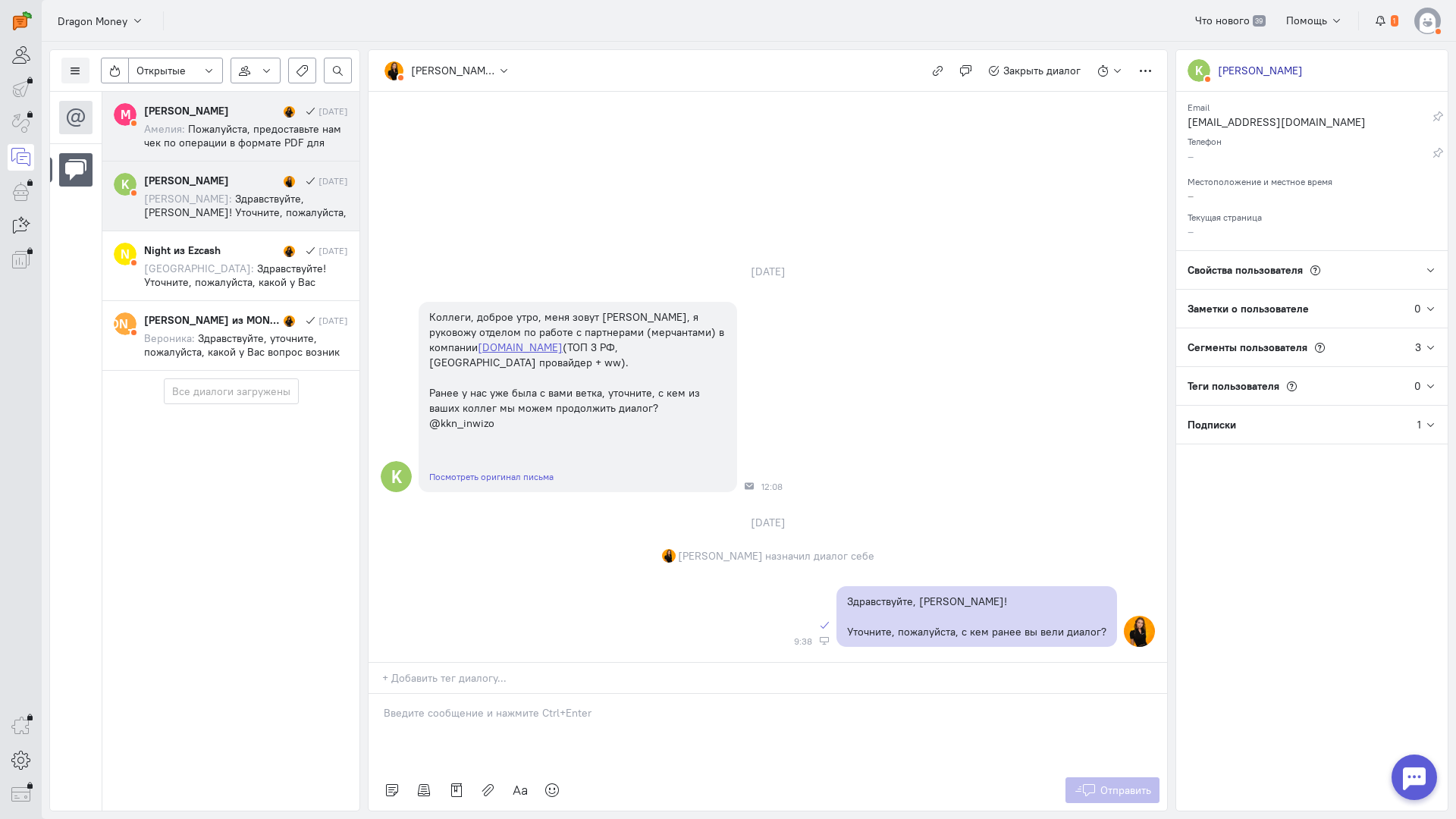
click at [276, 129] on span "Пожалуйста, предоставьте нам чек по операции в формате PDF для проведения допол…" at bounding box center [243, 217] width 198 height 191
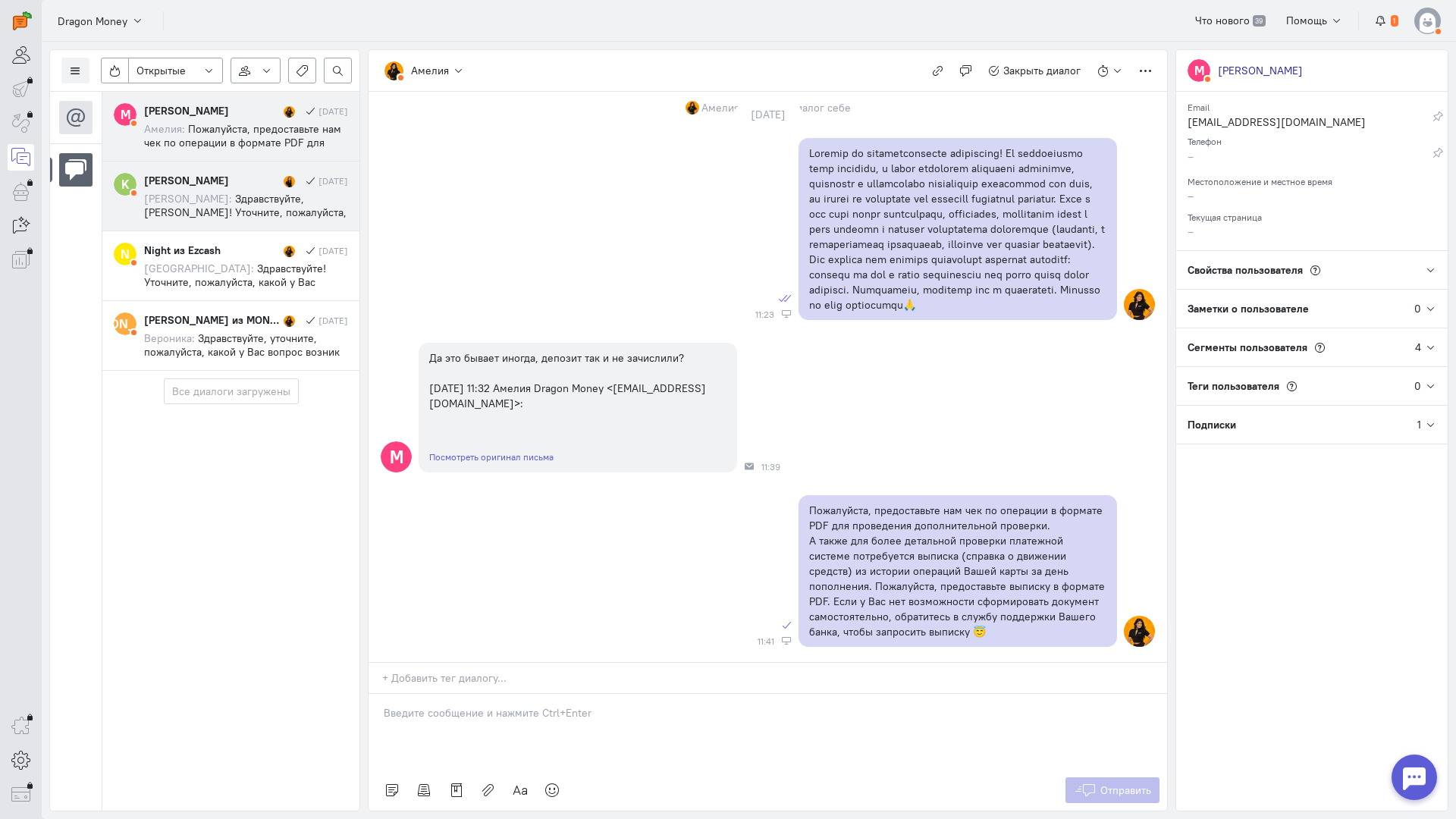
click at [227, 178] on div "[PERSON_NAME]" at bounding box center [212, 180] width 136 height 15
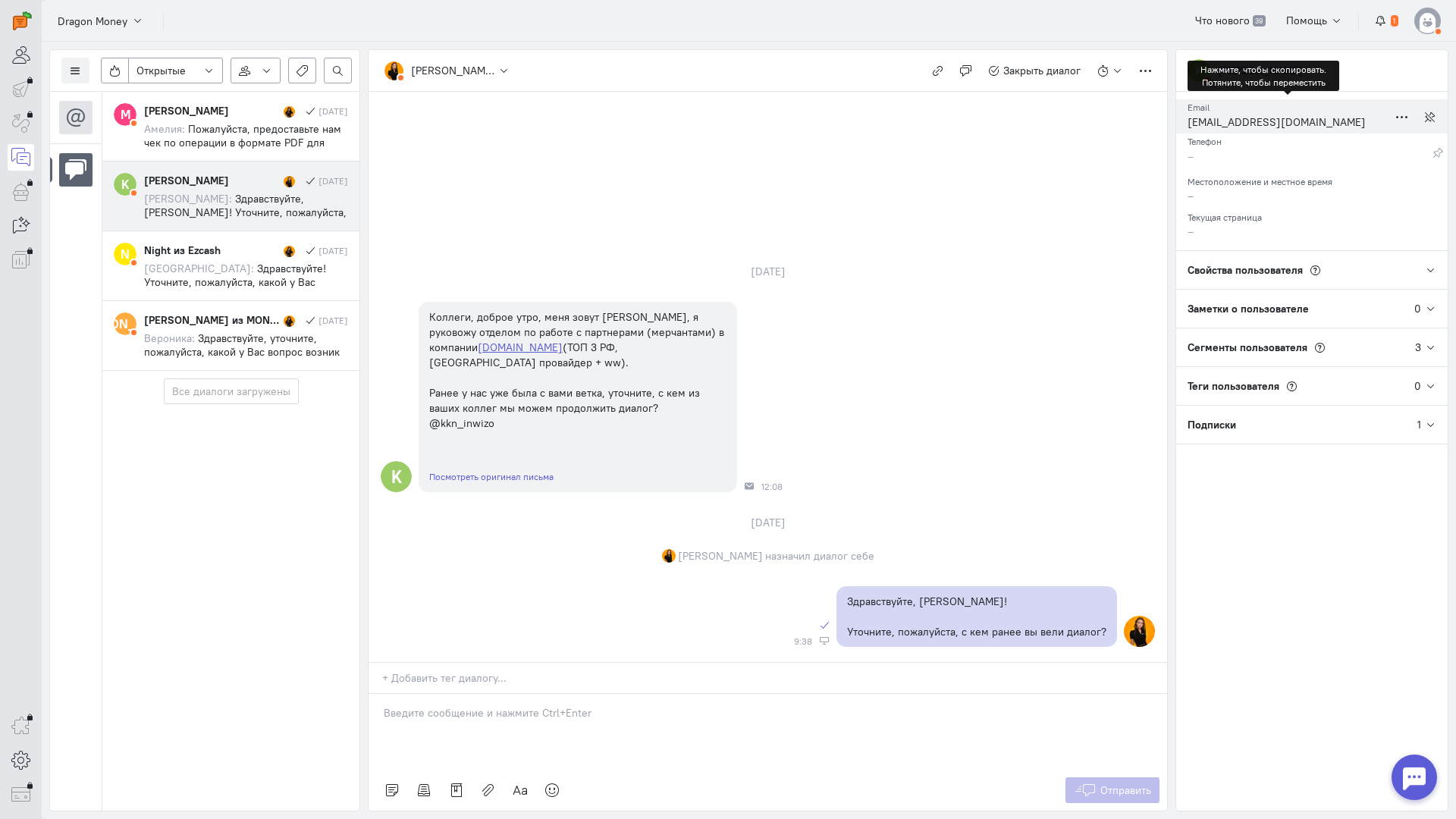
click at [1231, 121] on div "[EMAIL_ADDRESS][DOMAIN_NAME]" at bounding box center [1287, 124] width 201 height 19
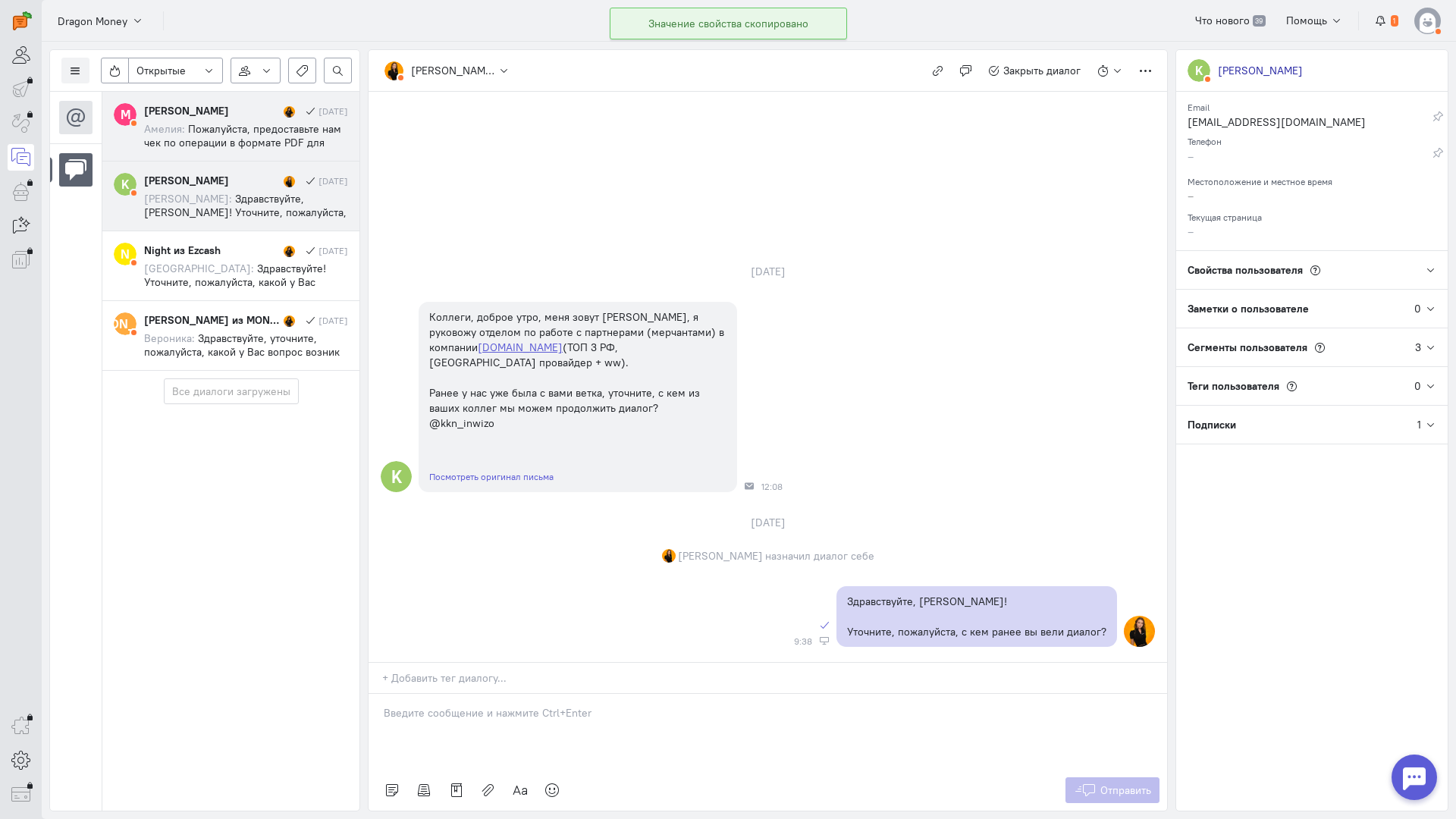
click at [201, 137] on span "Пожалуйста, предоставьте нам чек по операции в формате PDF для проведения допол…" at bounding box center [243, 217] width 198 height 191
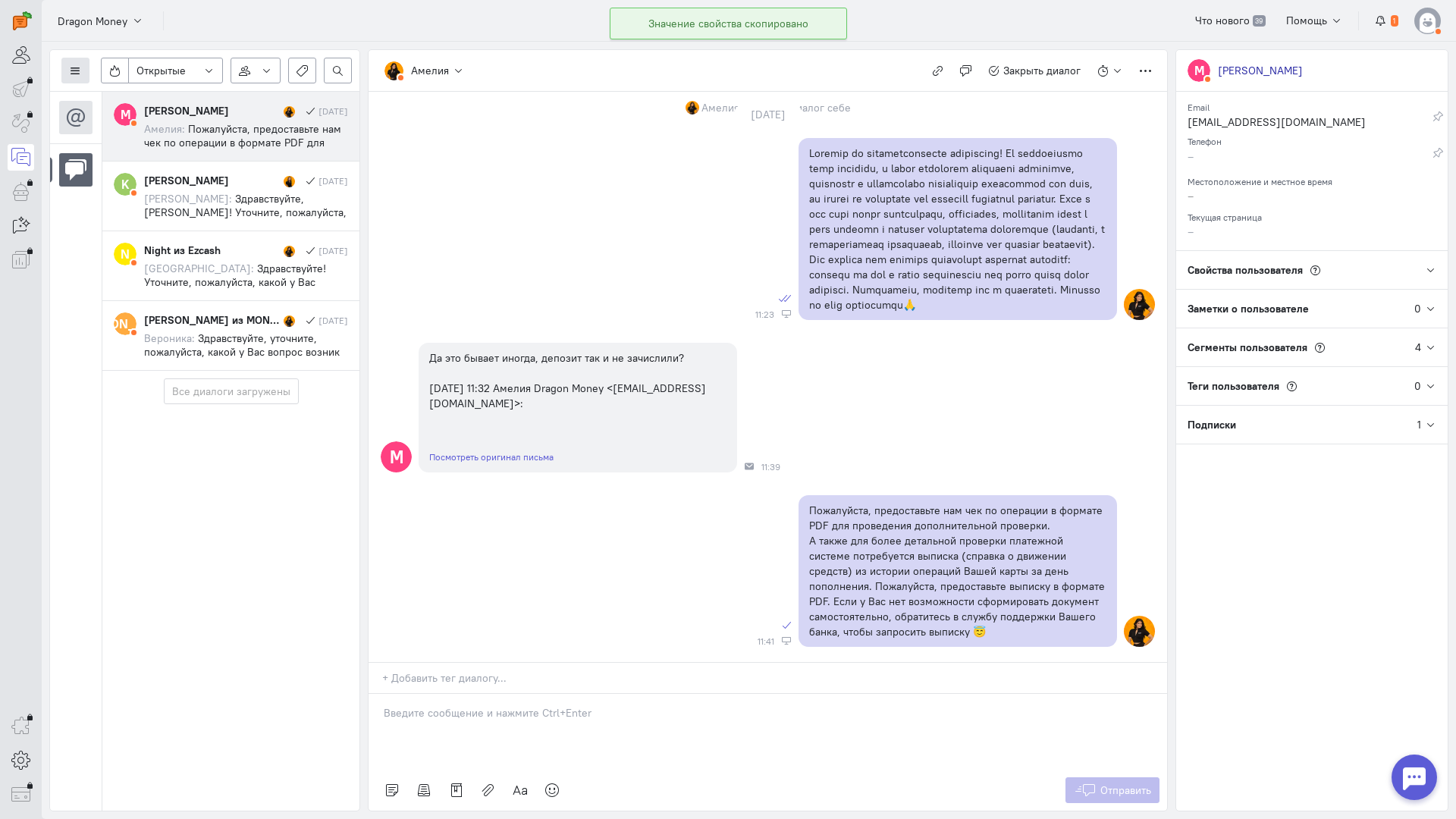
click at [71, 63] on button at bounding box center [75, 70] width 28 height 26
click at [98, 97] on span "Список пользователей" at bounding box center [147, 101] width 113 height 14
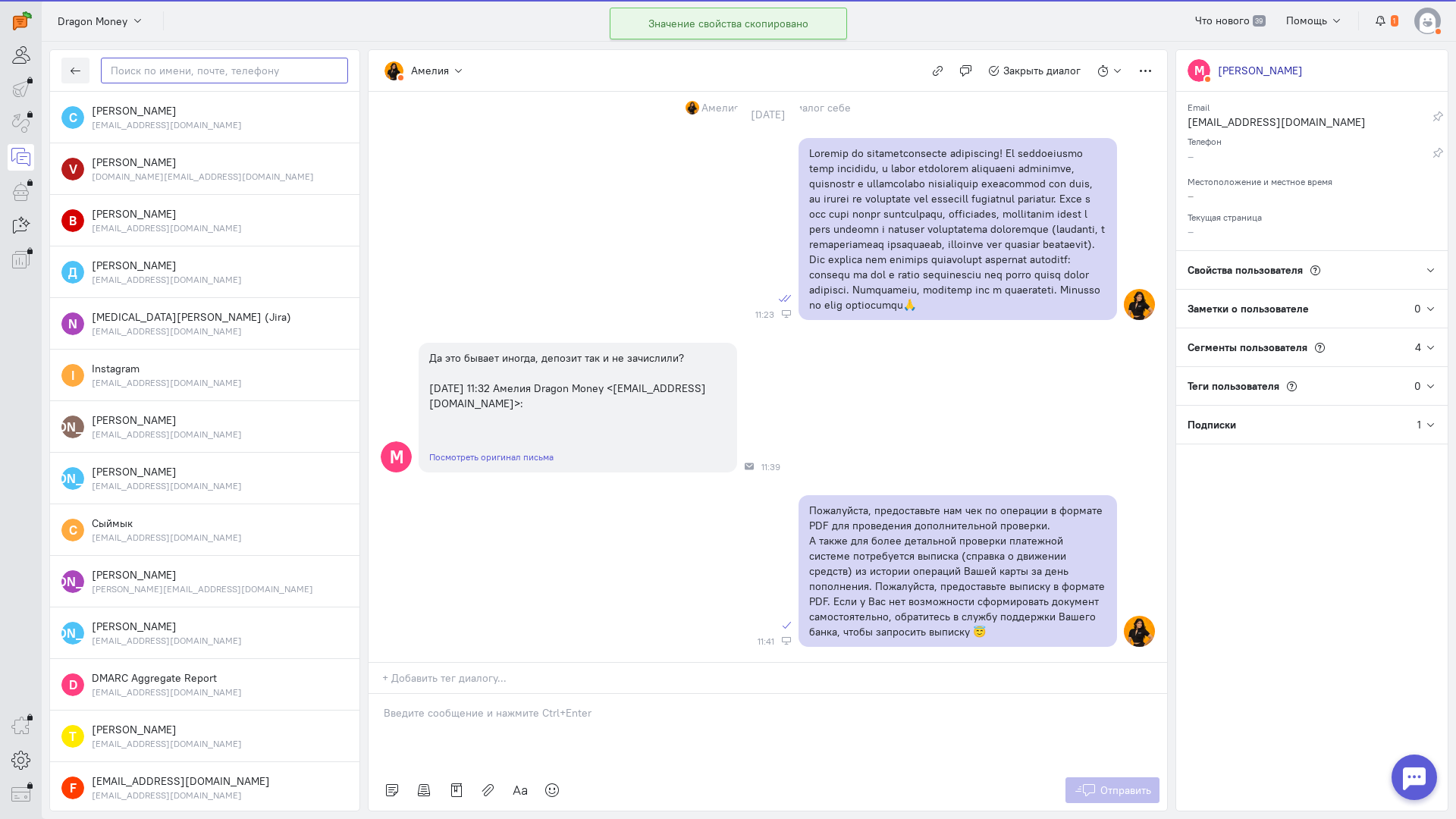
click at [170, 74] on input "text" at bounding box center [224, 70] width 247 height 26
paste input "[EMAIL_ADDRESS][DOMAIN_NAME]"
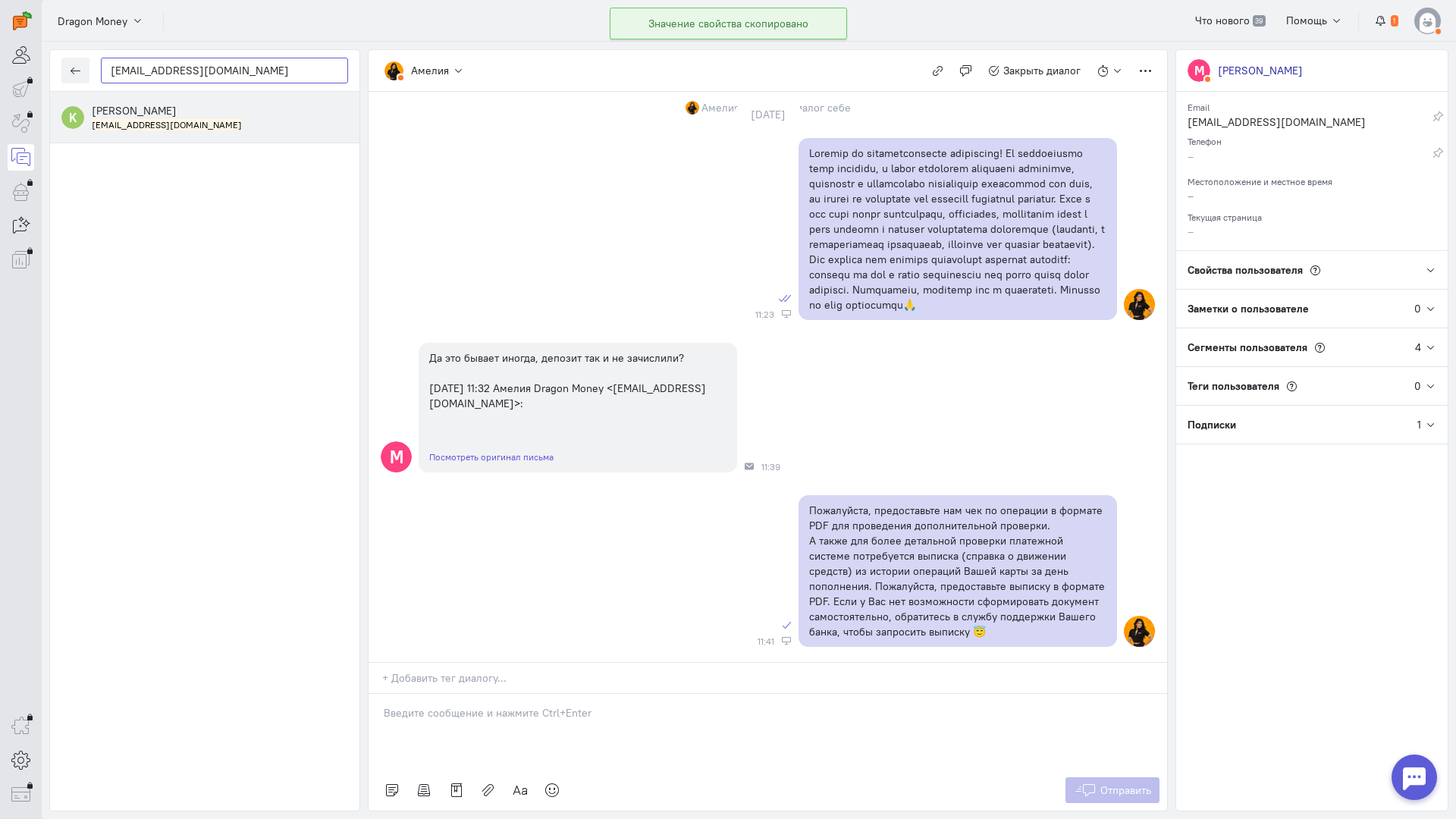
type input "[EMAIL_ADDRESS][DOMAIN_NAME]"
click at [184, 117] on div "[PERSON_NAME] [EMAIL_ADDRESS][DOMAIN_NAME]" at bounding box center [220, 117] width 257 height 28
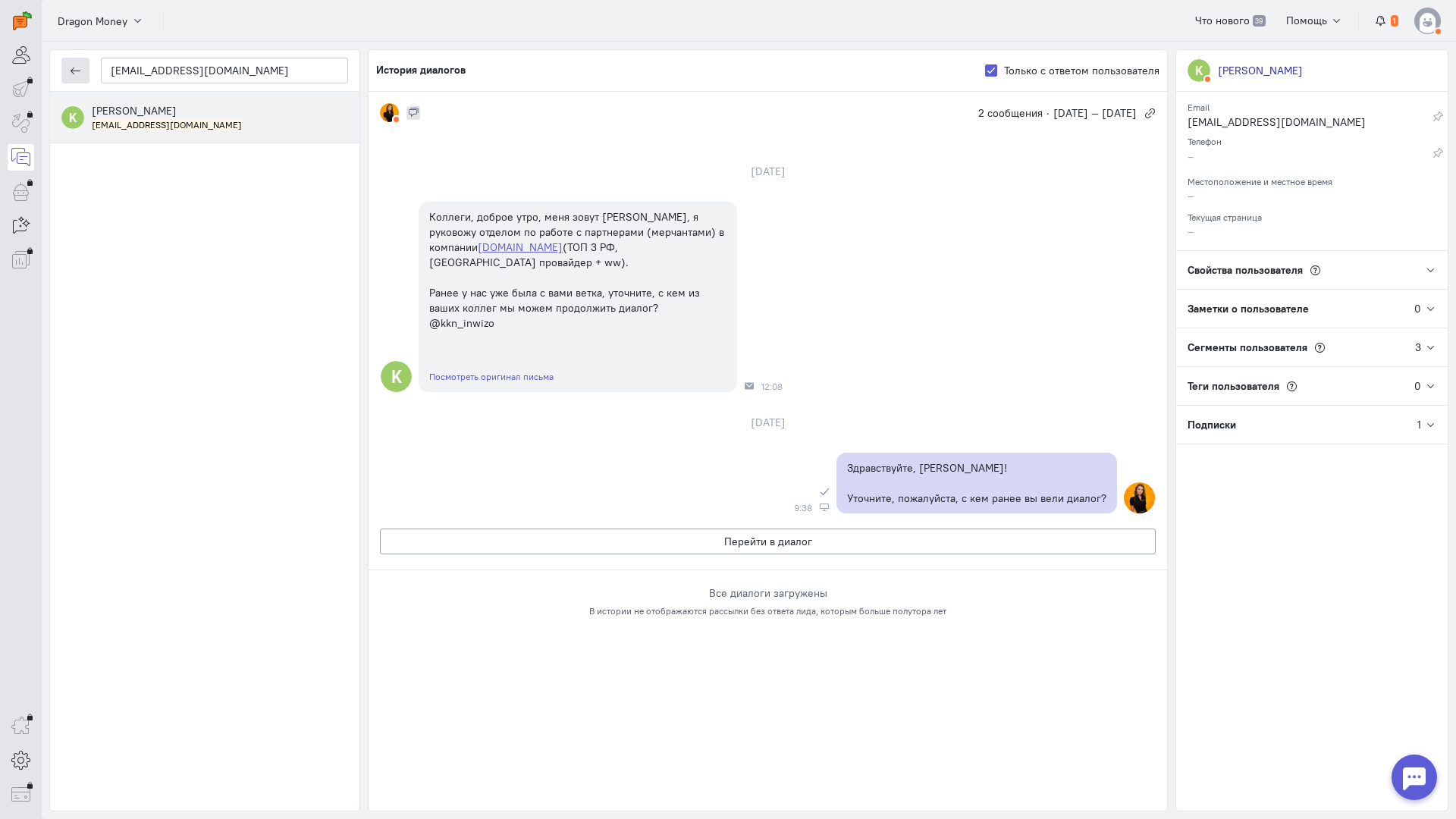
click at [72, 82] on button "button" at bounding box center [75, 70] width 28 height 26
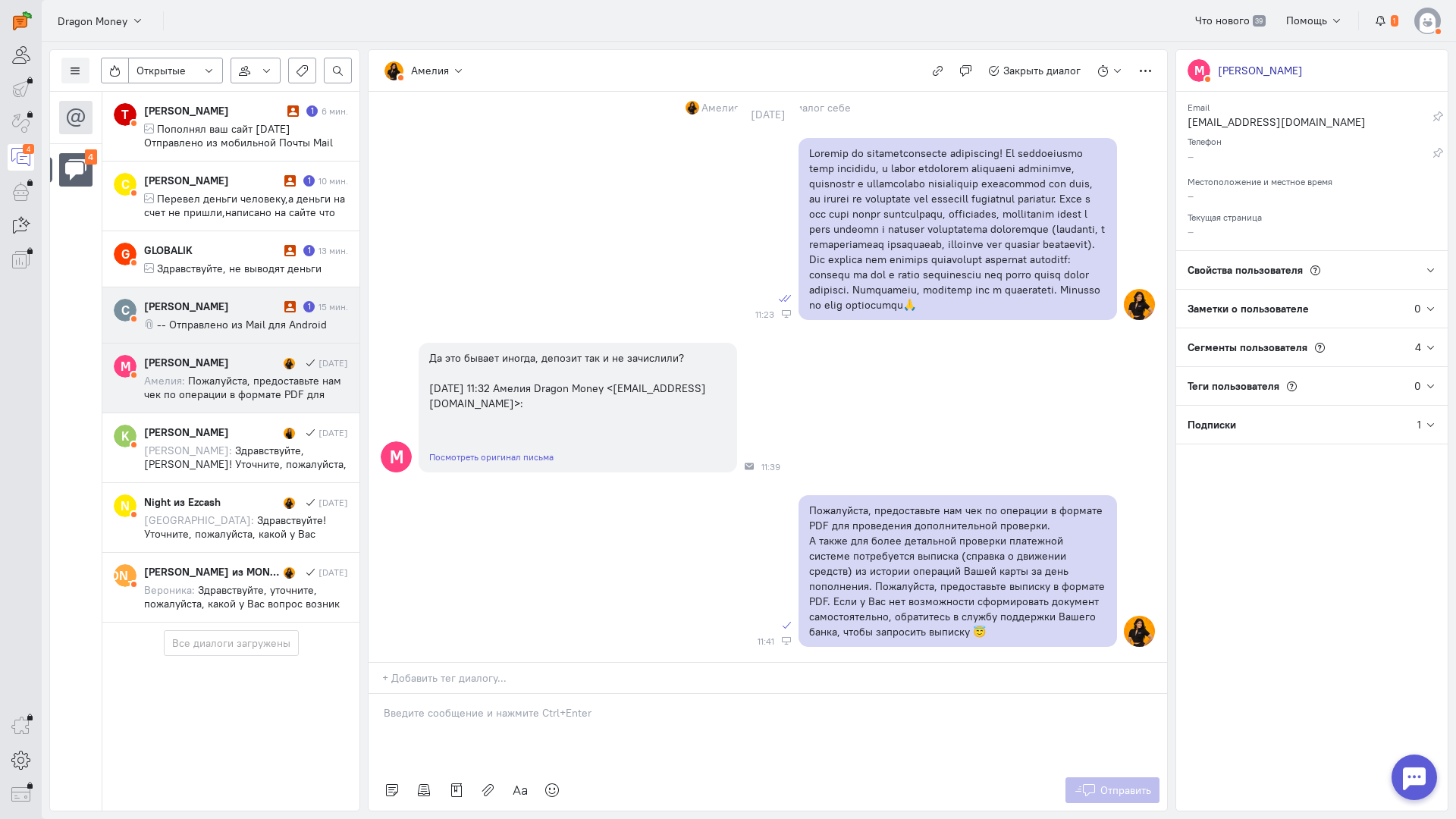
click at [275, 327] on span "-- Отправлено из Mail для Android" at bounding box center [241, 324] width 170 height 14
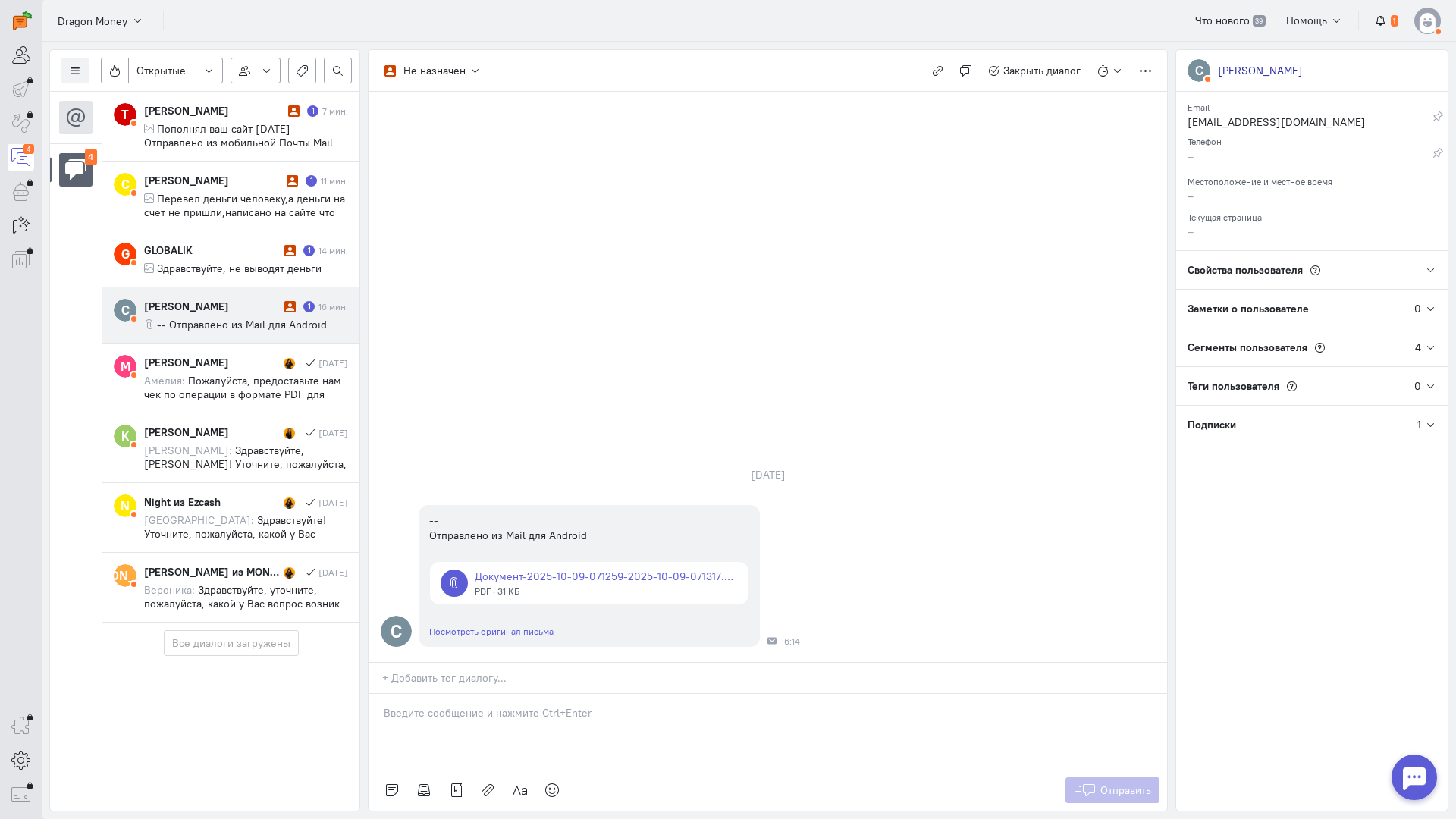
click at [448, 706] on p at bounding box center [768, 713] width 769 height 15
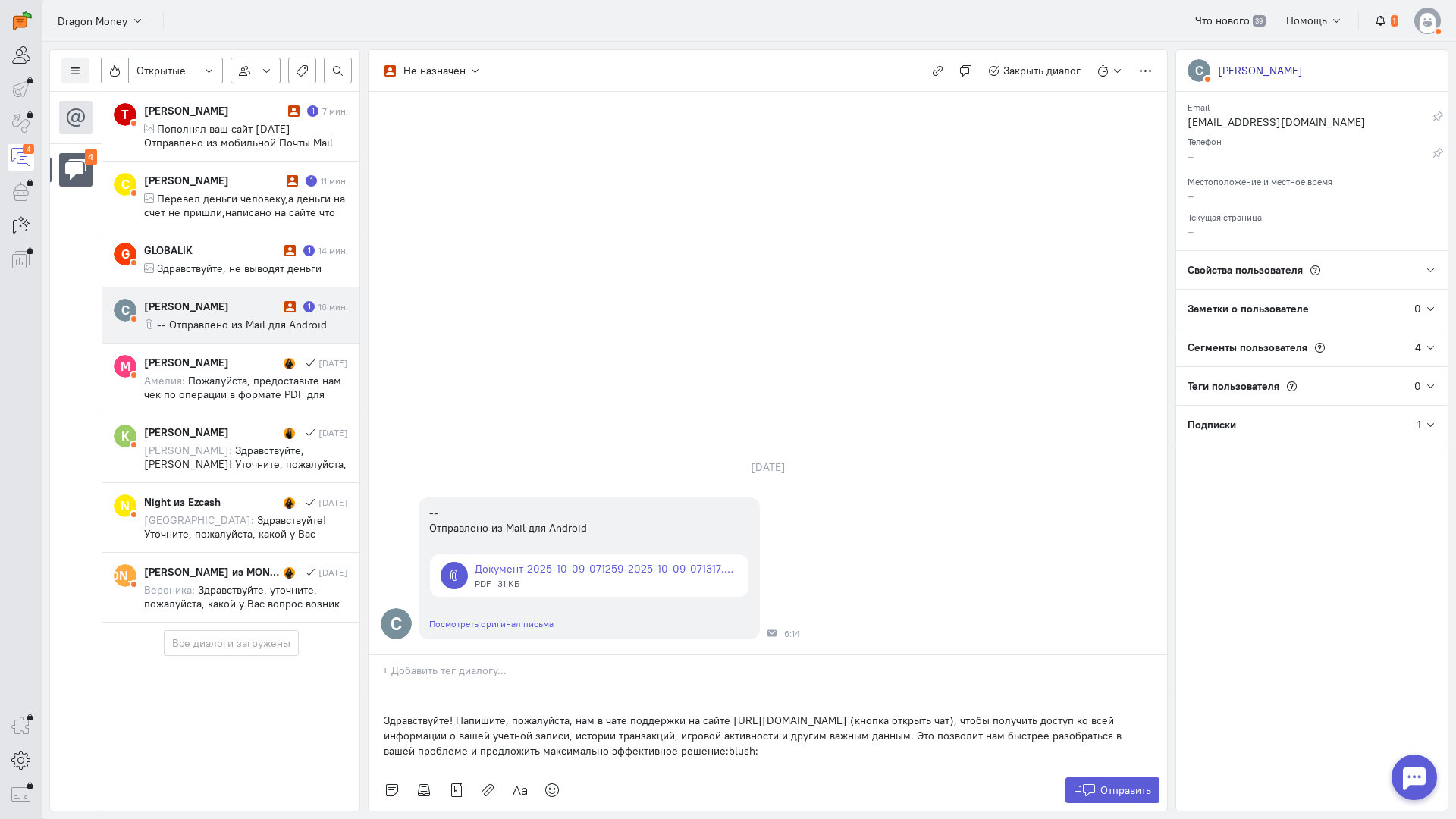
click at [376, 686] on div "Здравствуйте! Напишите, пожалуйста, нам в чате поддержки на сайте [URL][DOMAIN_…" at bounding box center [767, 728] width 798 height 83
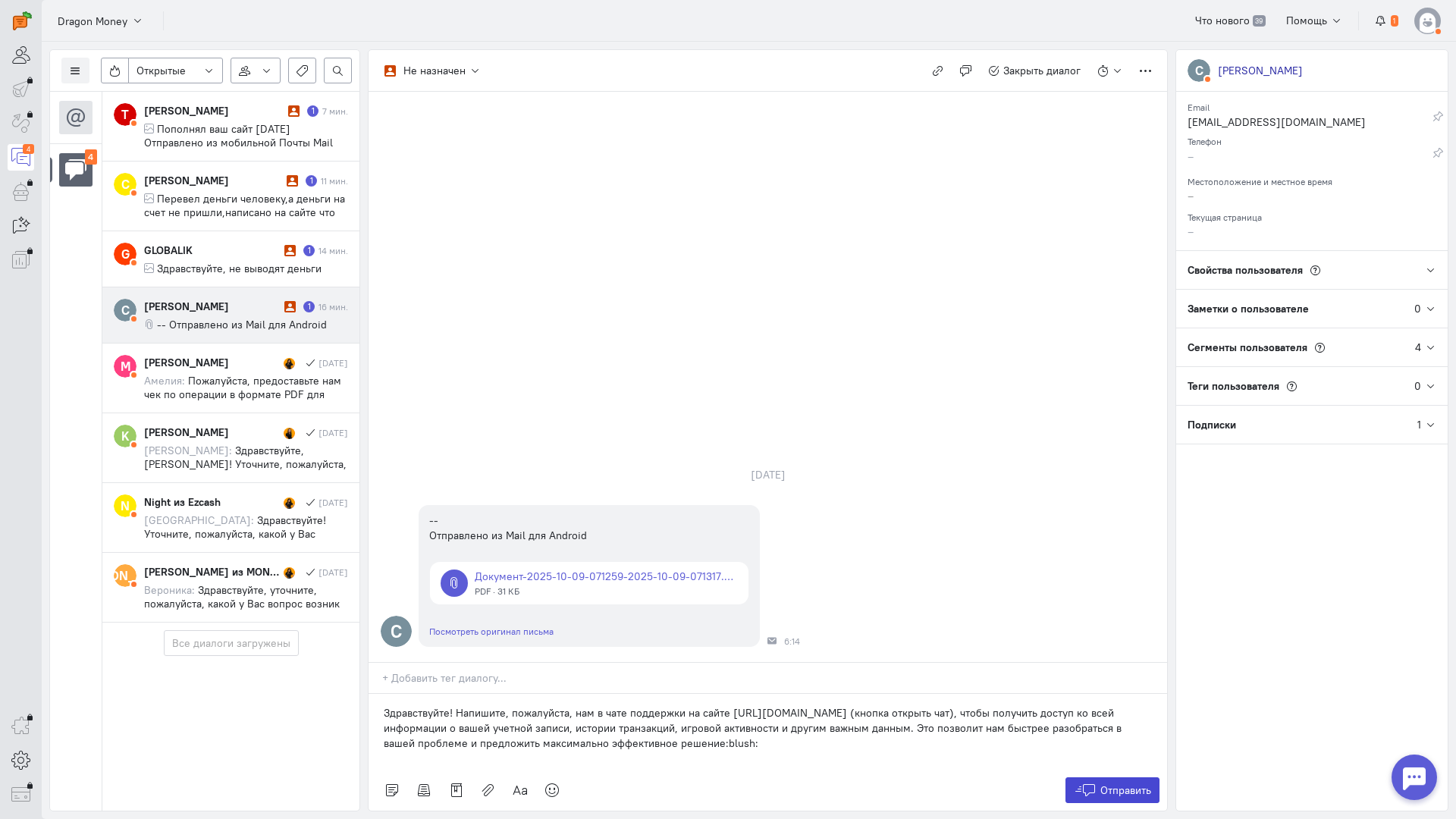
click at [1109, 784] on span "Отправить" at bounding box center [1126, 790] width 51 height 14
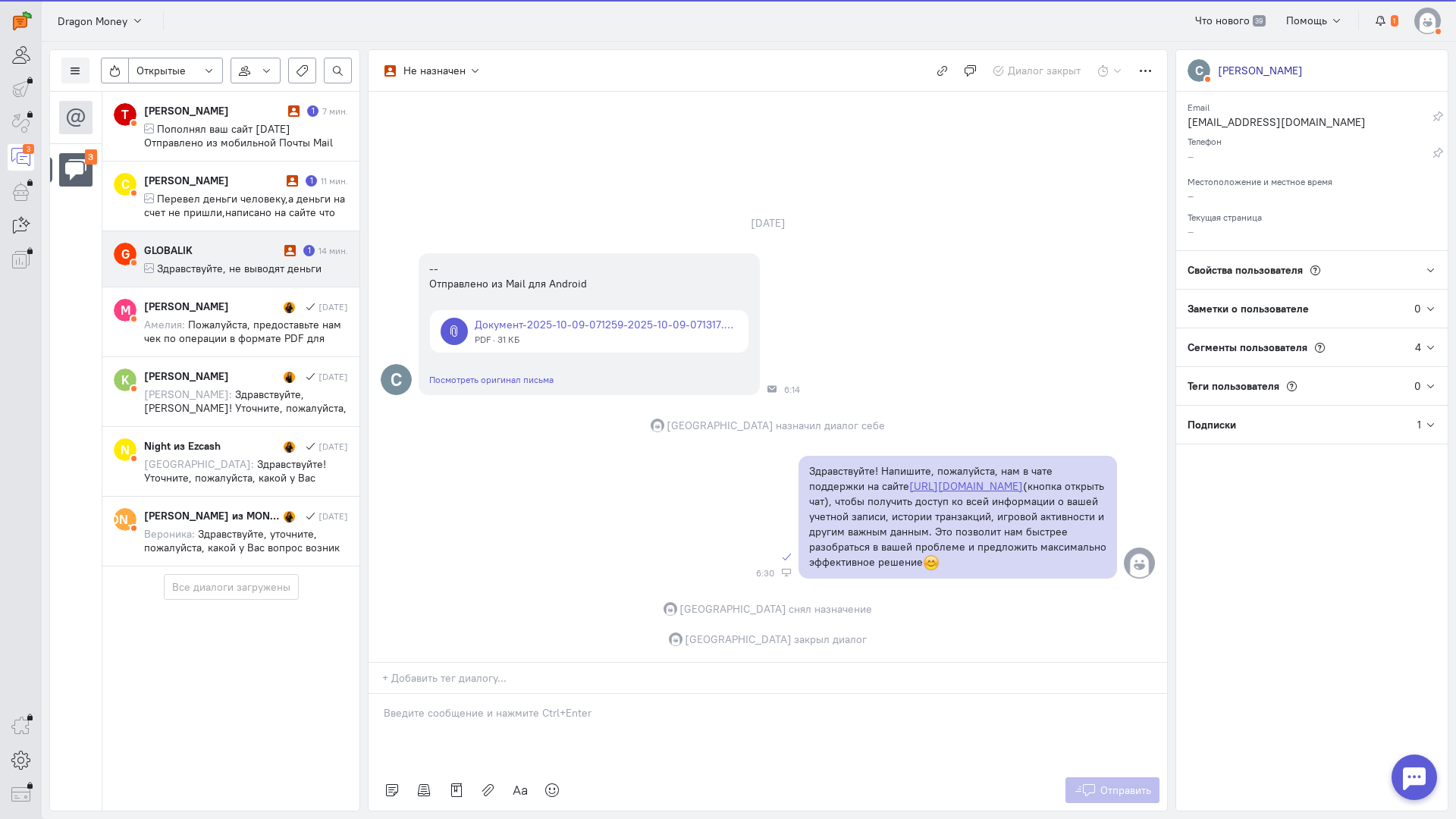
click at [226, 243] on div "GLOBALIK" at bounding box center [212, 250] width 137 height 15
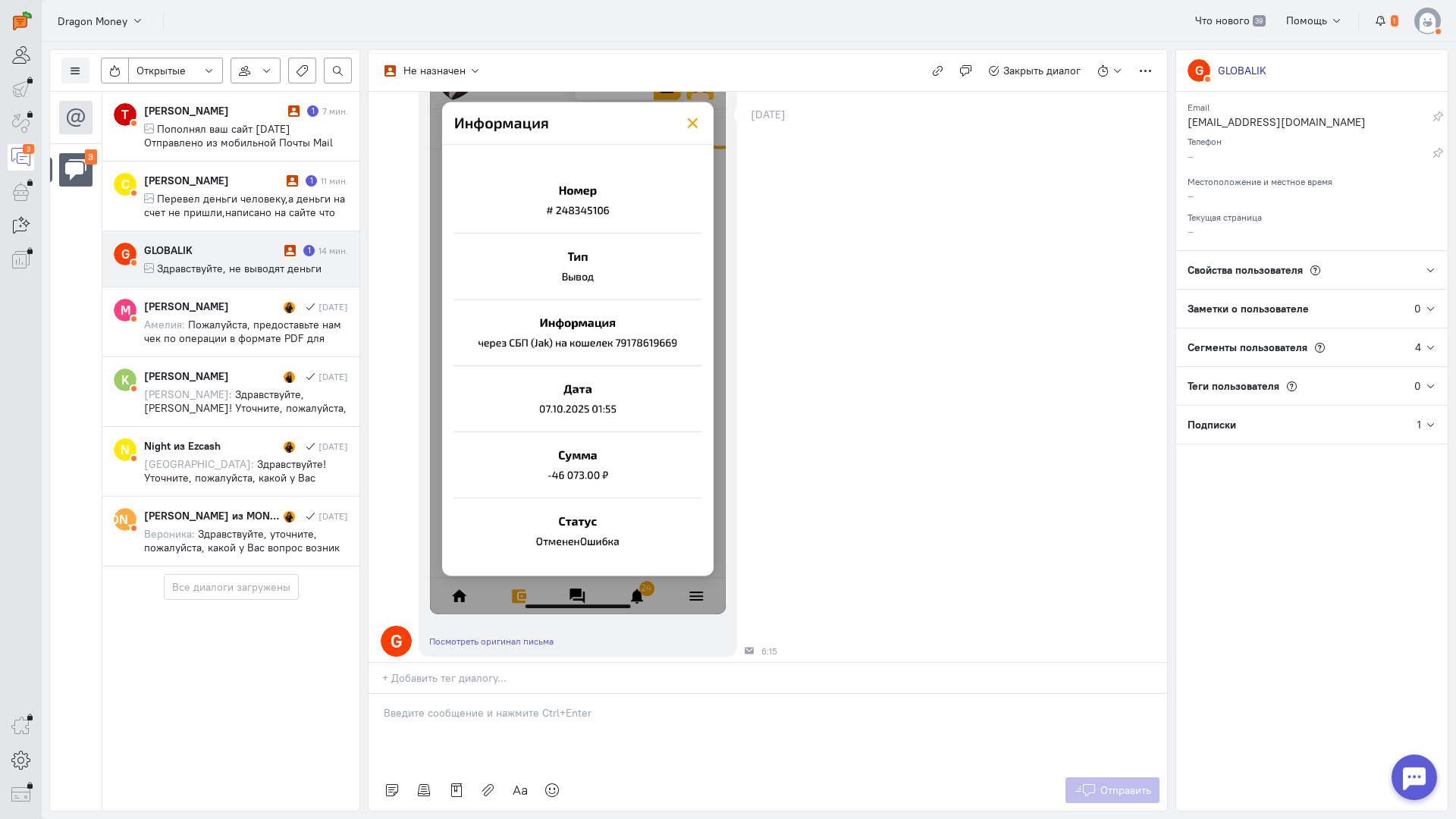
scroll to position [317, 0]
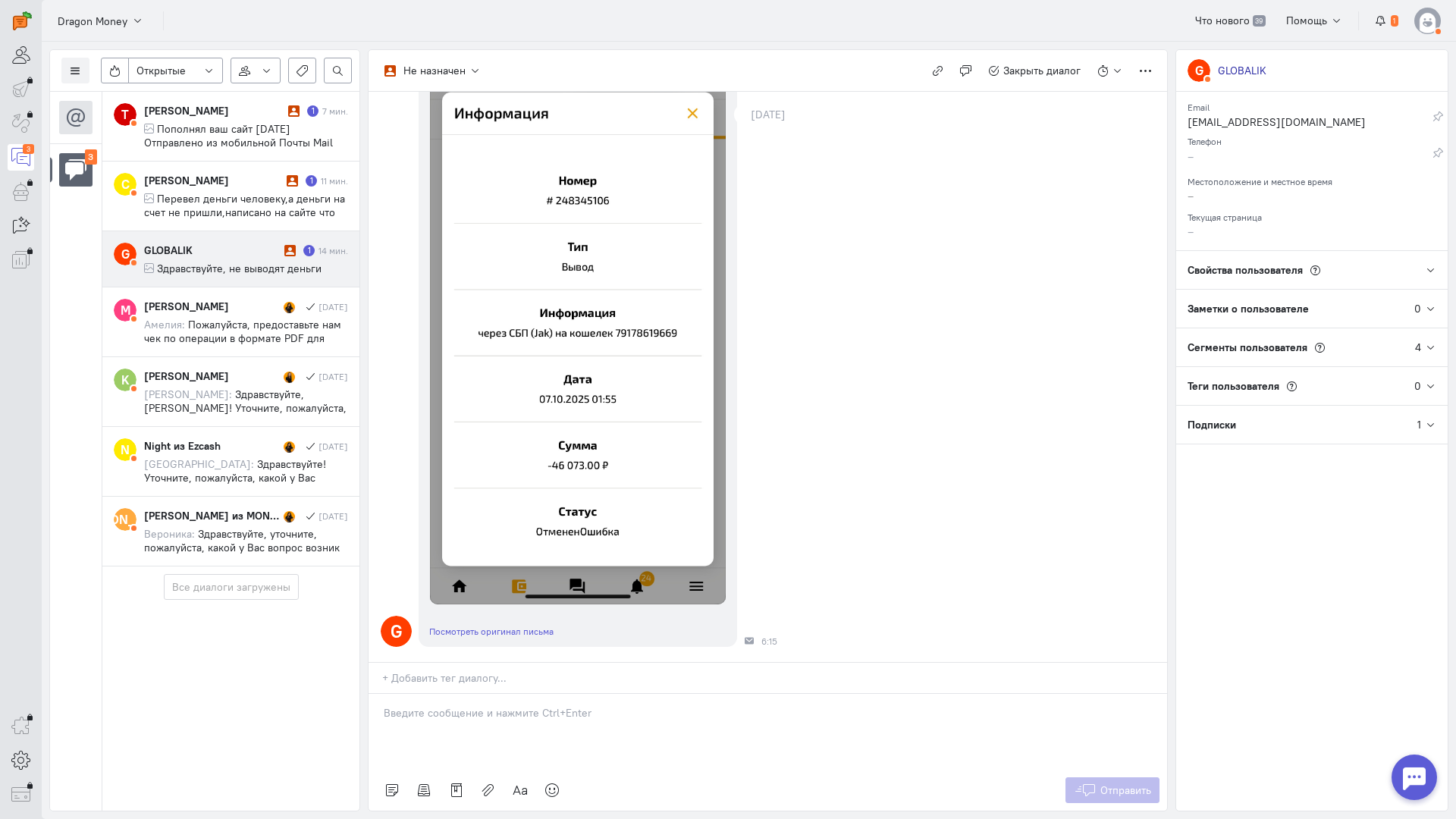
click at [435, 694] on div at bounding box center [767, 732] width 798 height 76
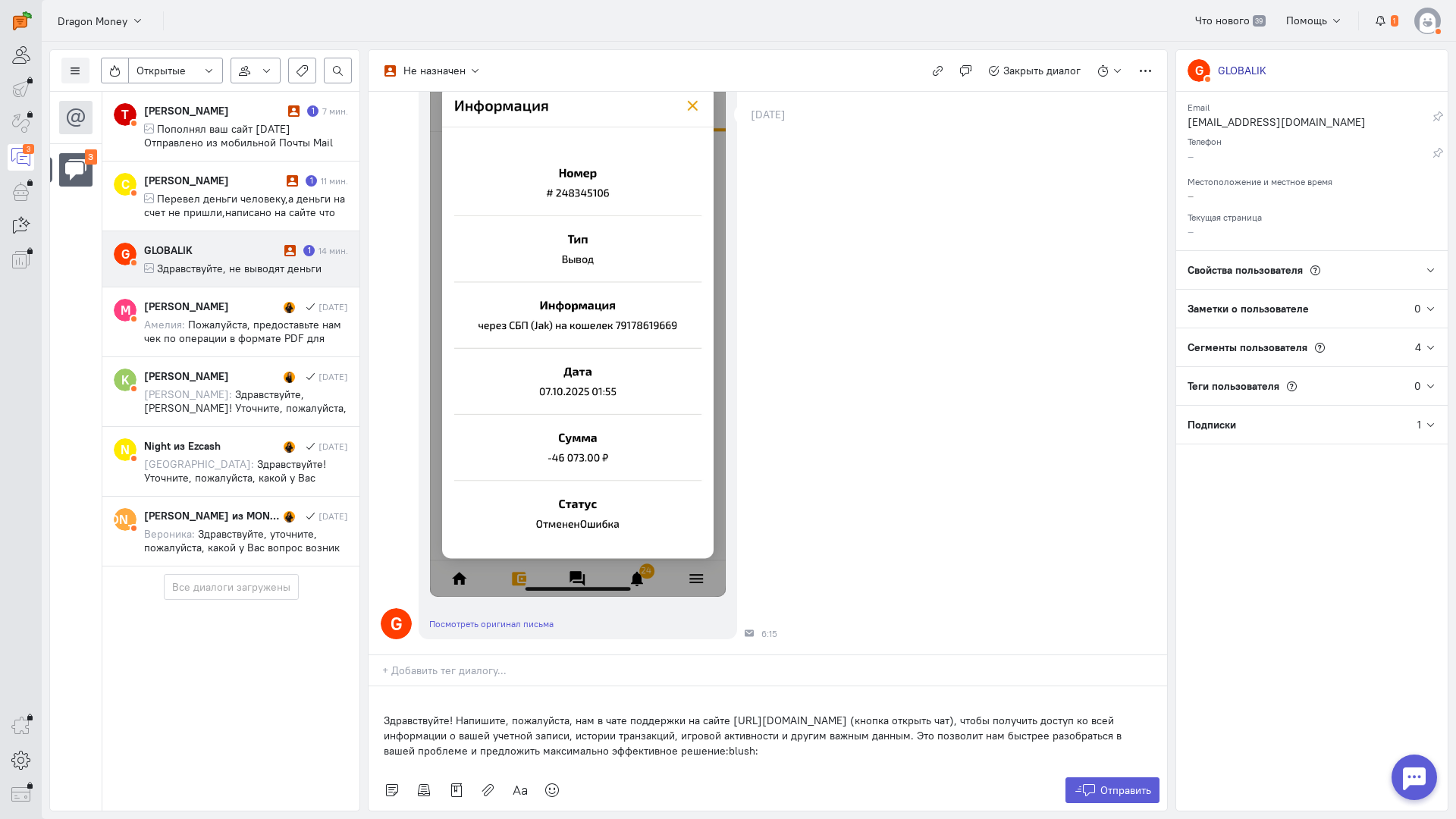
click at [380, 686] on div "Здравствуйте! Напишите, пожалуйста, нам в чате поддержки на сайте [URL][DOMAIN_…" at bounding box center [767, 728] width 798 height 83
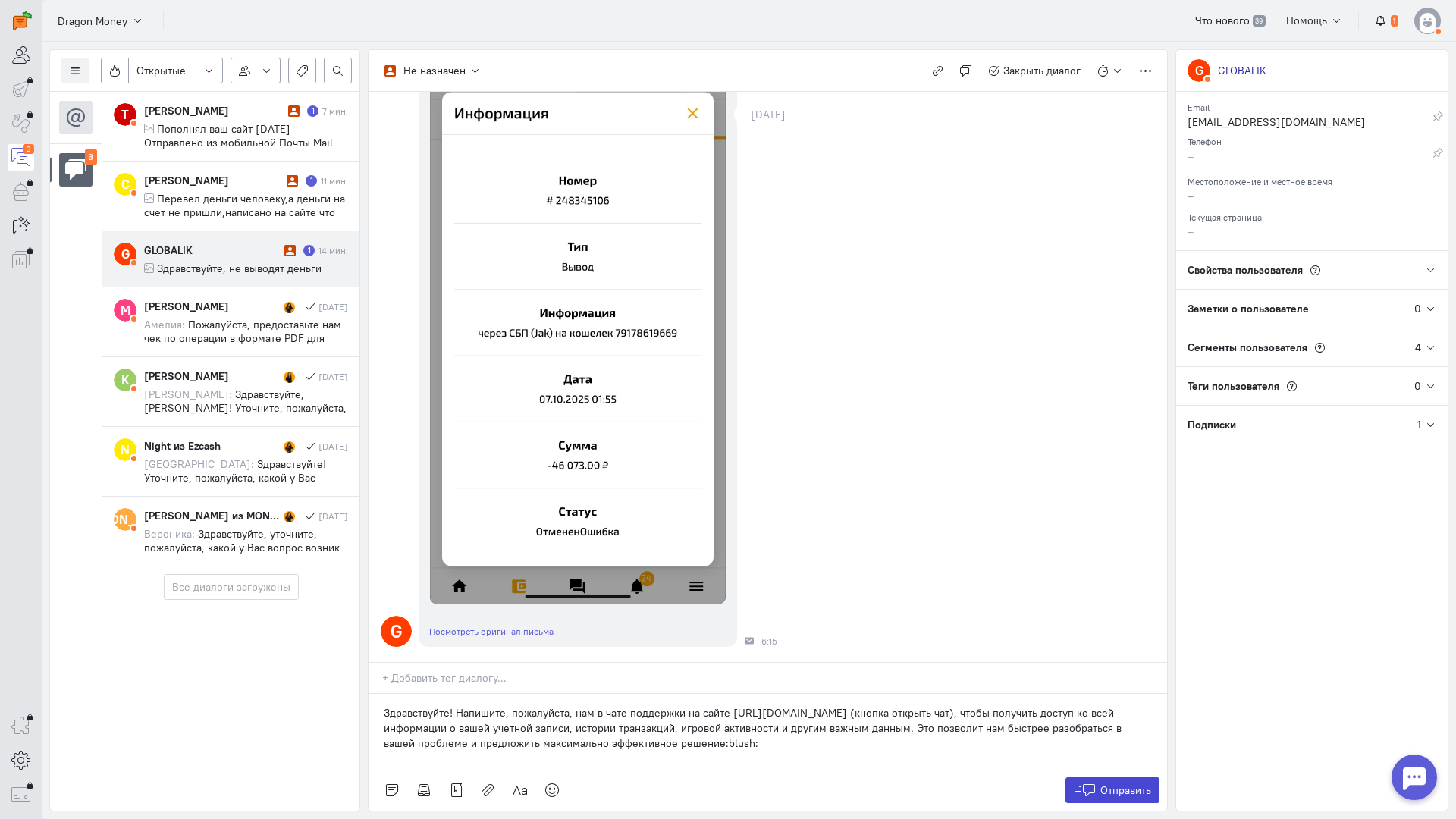
drag, startPoint x: 1102, startPoint y: 695, endPoint x: 1091, endPoint y: 692, distance: 11.4
click at [1102, 784] on span "Отправить" at bounding box center [1126, 790] width 51 height 14
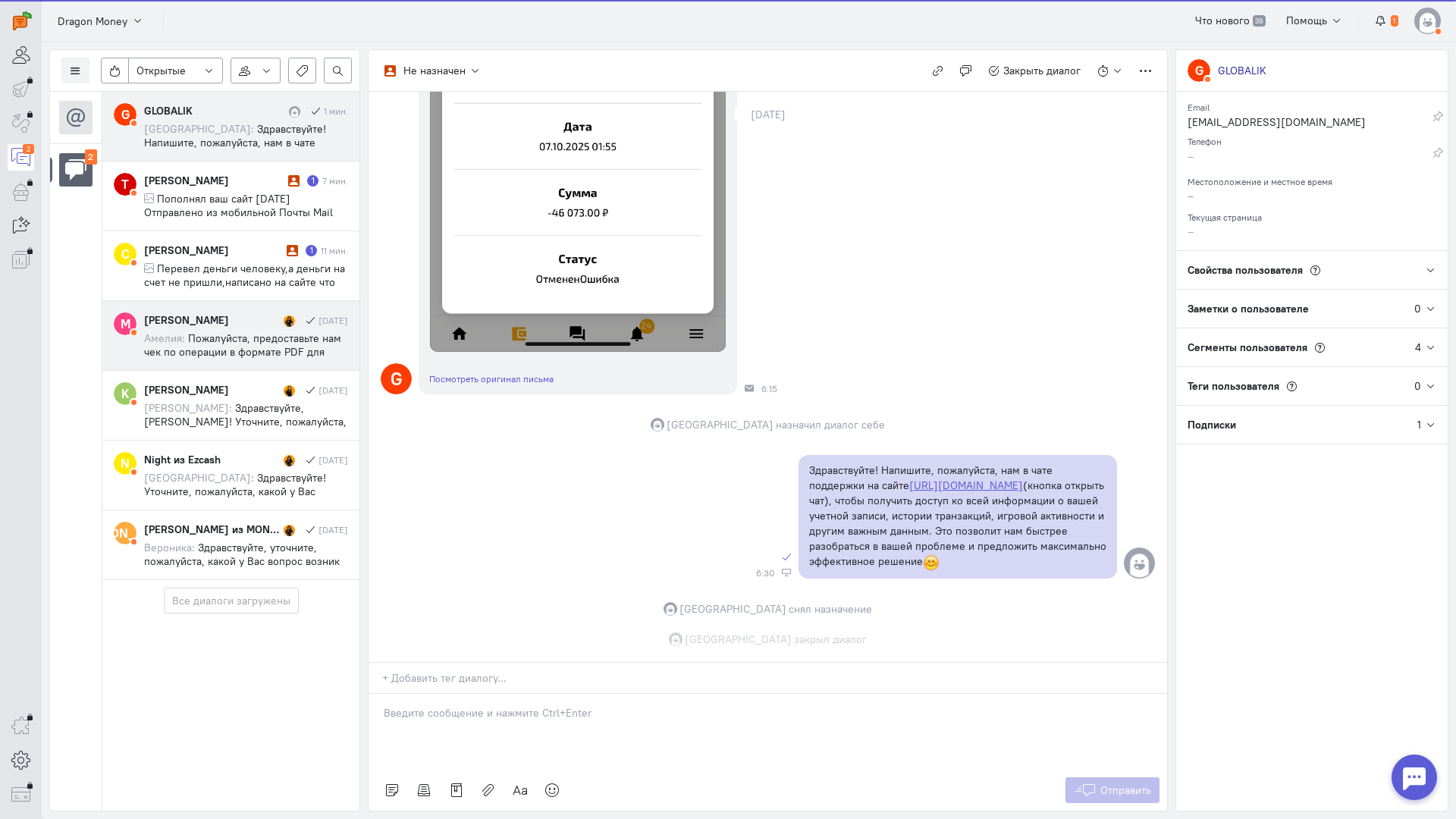
scroll to position [570, 0]
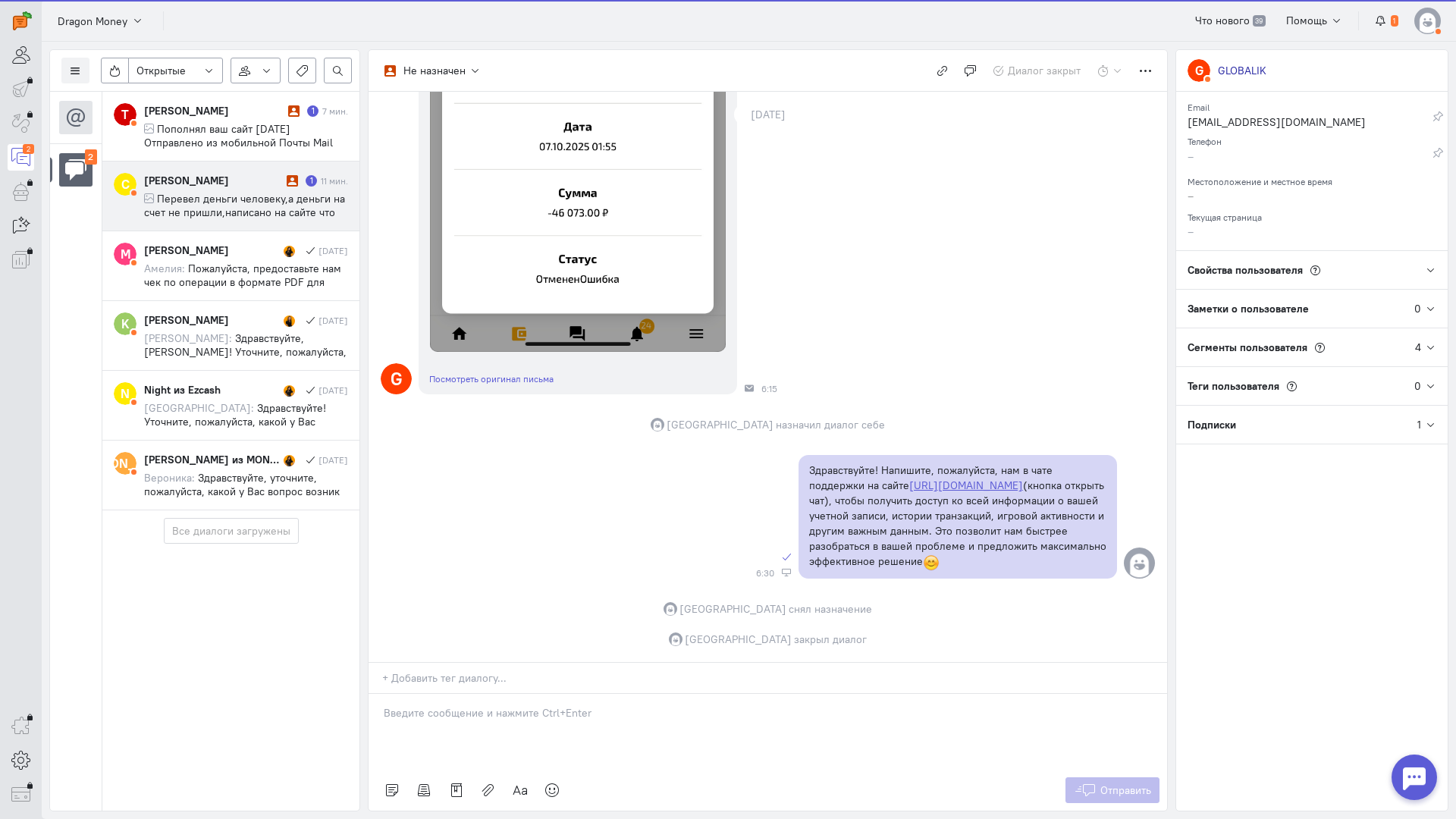
click at [235, 212] on span "Перевел деньги человеку,а деньги на счет не пришли,написано на сайте что отмене…" at bounding box center [245, 219] width 201 height 54
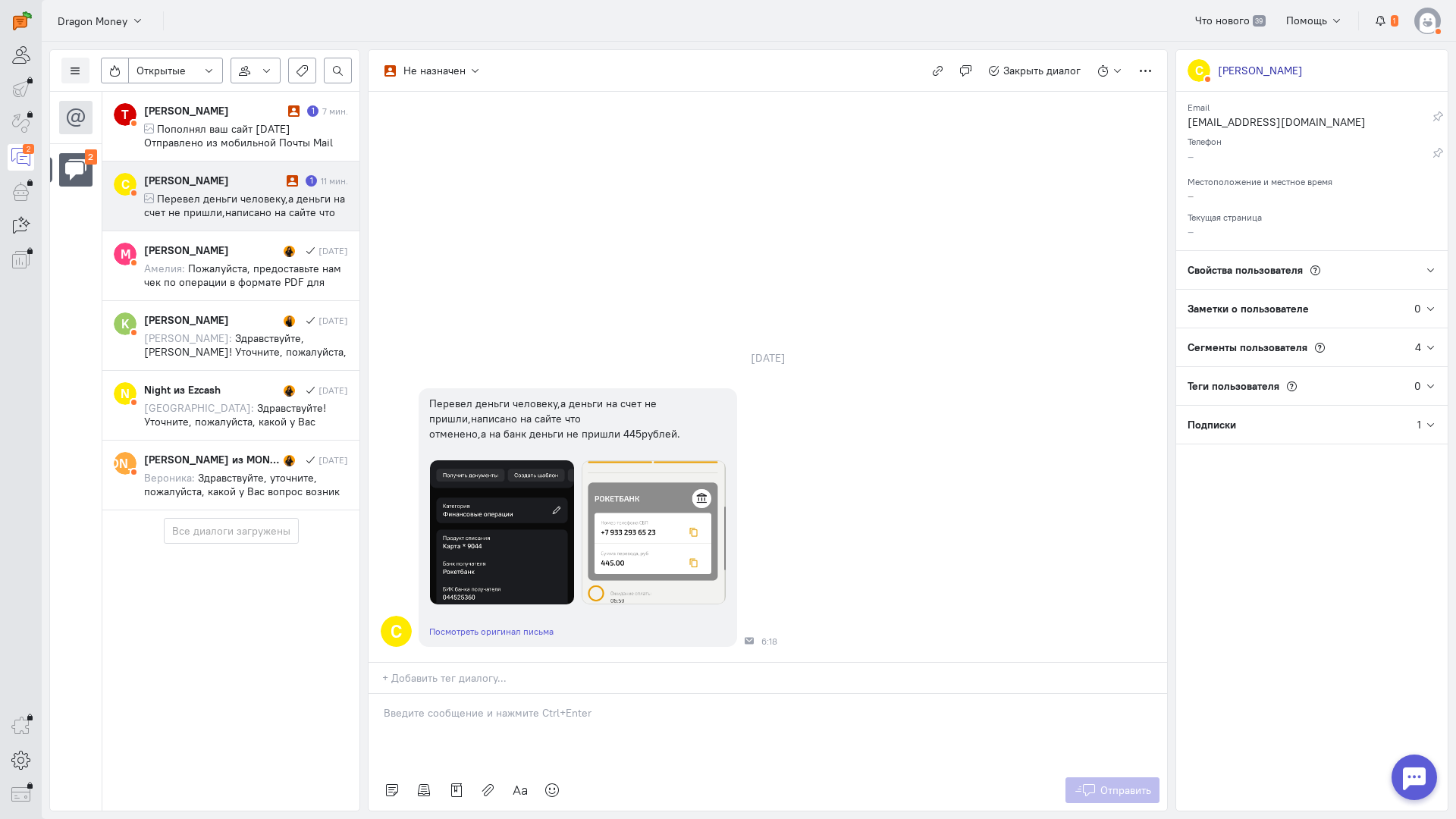
click at [461, 694] on div at bounding box center [767, 732] width 798 height 76
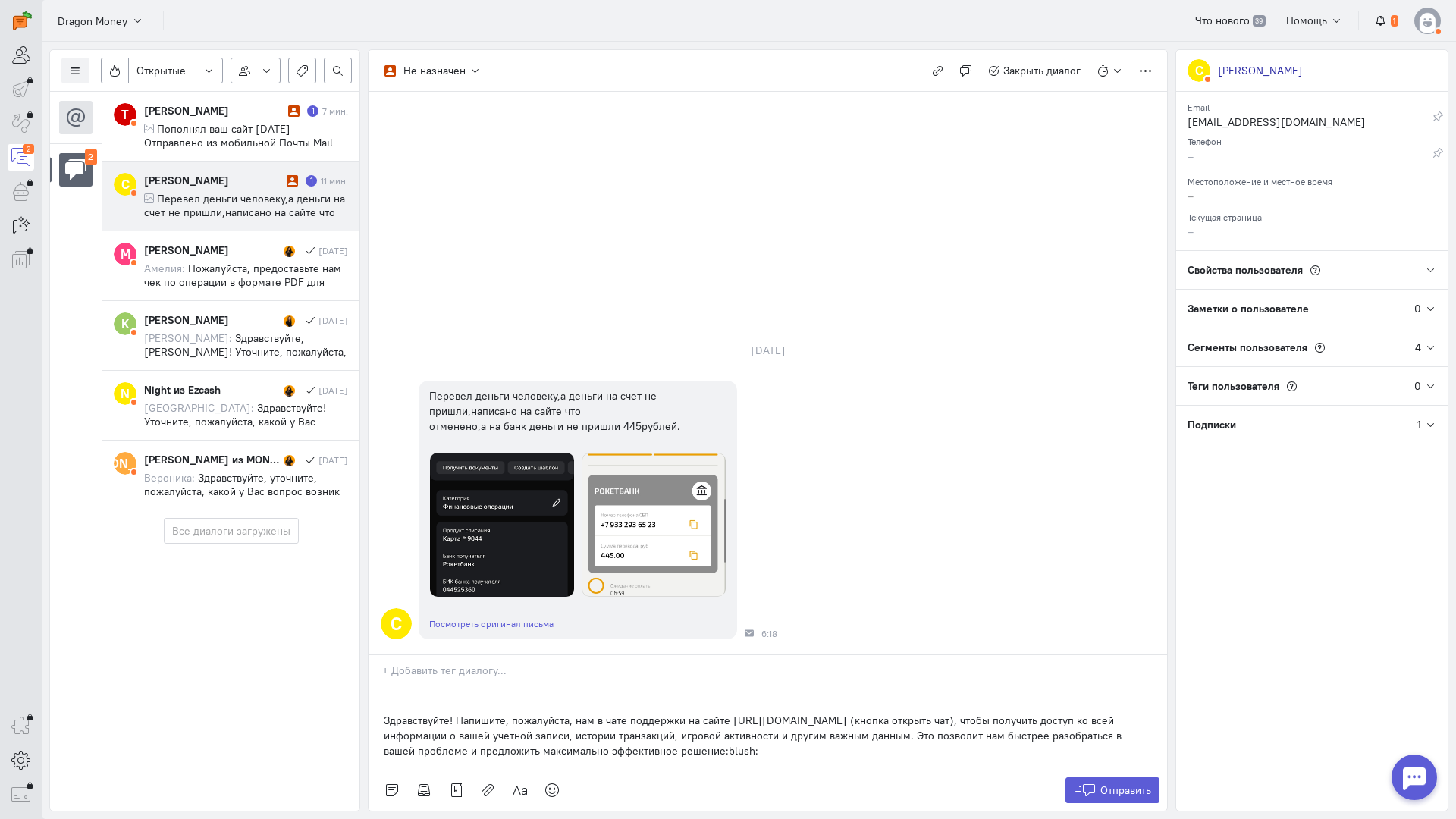
click at [380, 686] on div "Здравствуйте! Напишите, пожалуйста, нам в чате поддержки на сайте [URL][DOMAIN_…" at bounding box center [767, 728] width 798 height 83
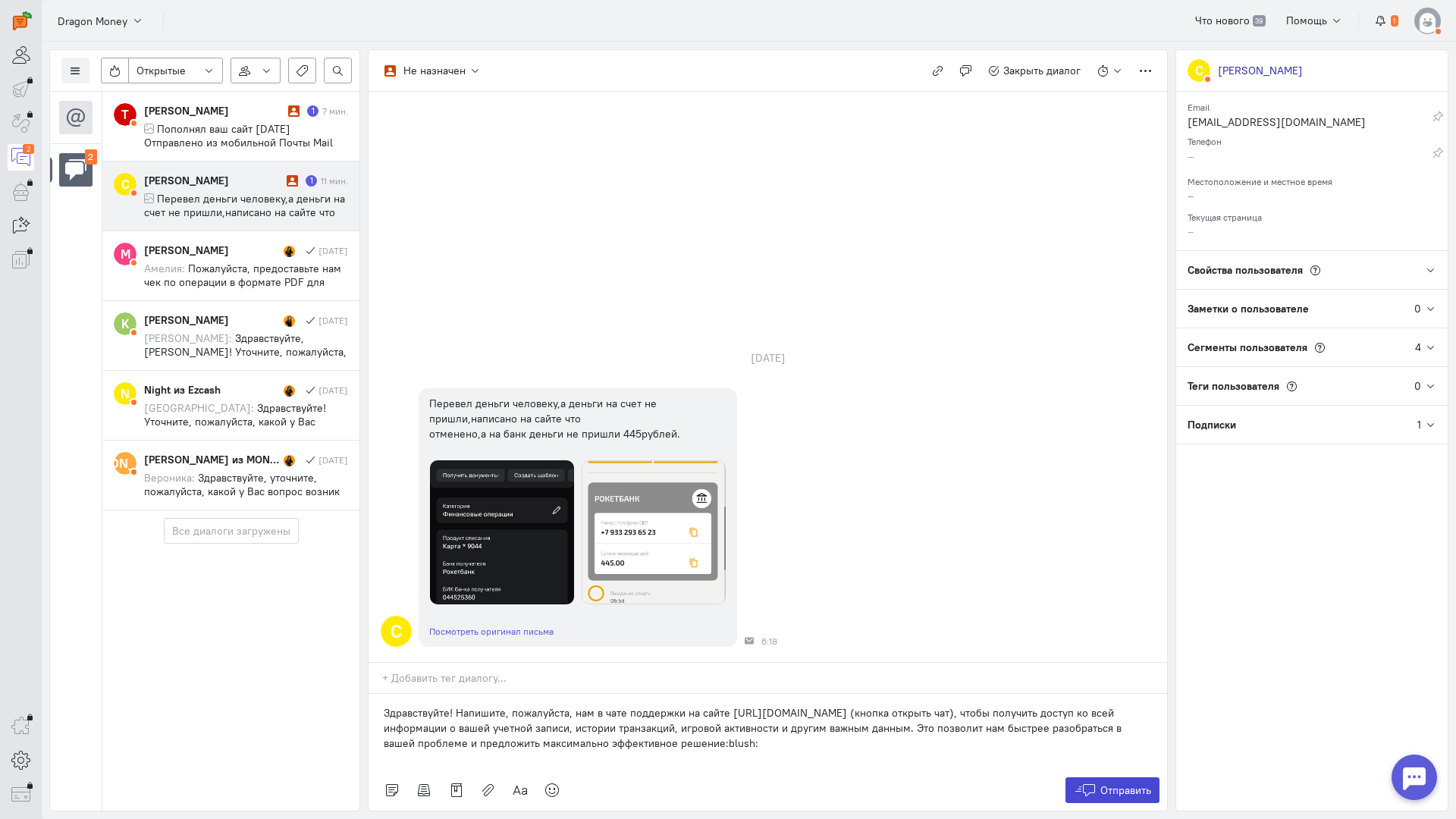
drag, startPoint x: 1112, startPoint y: 691, endPoint x: 1100, endPoint y: 687, distance: 12.6
click at [1112, 784] on span "Отправить" at bounding box center [1126, 790] width 51 height 14
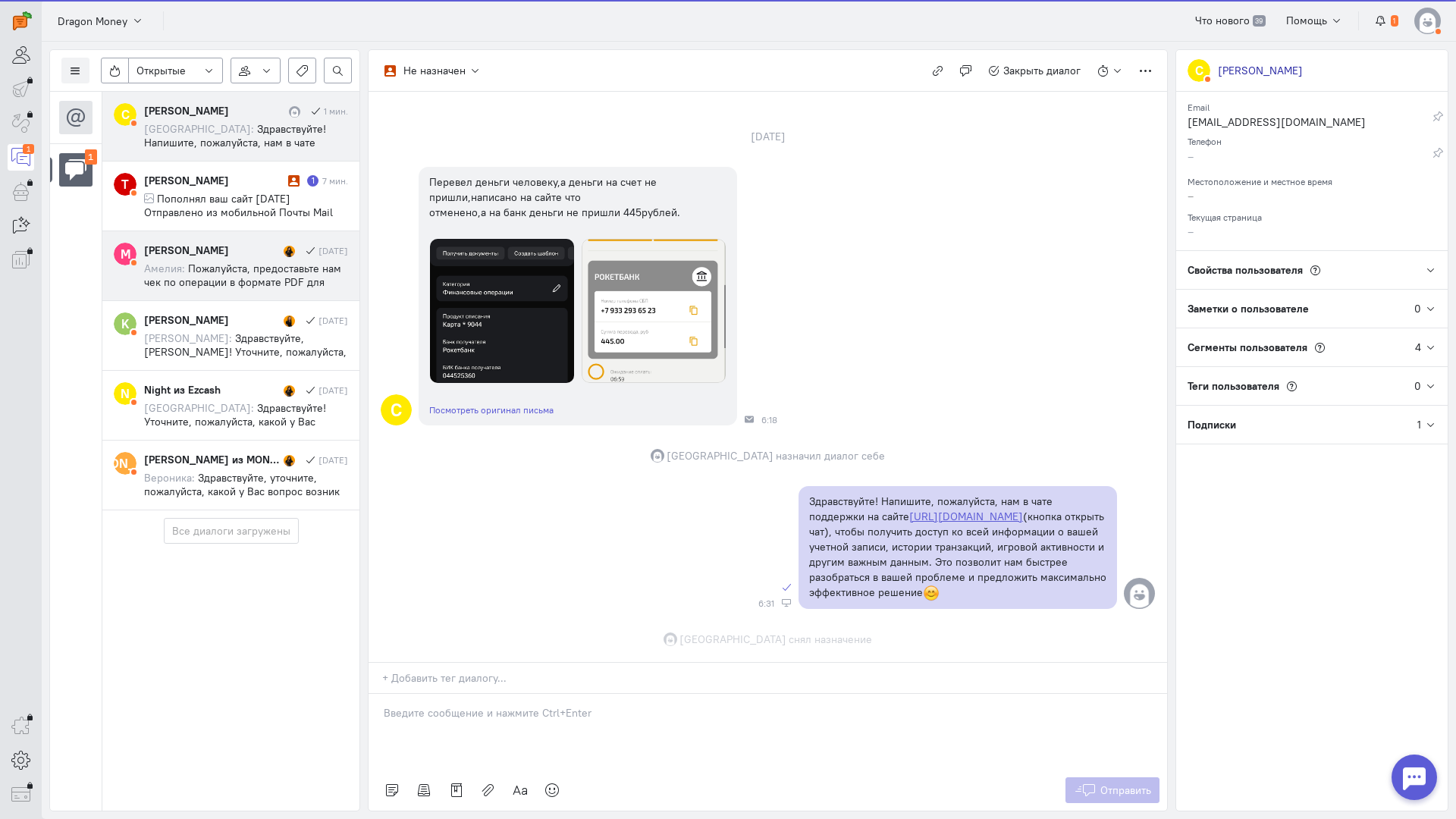
scroll to position [102, 0]
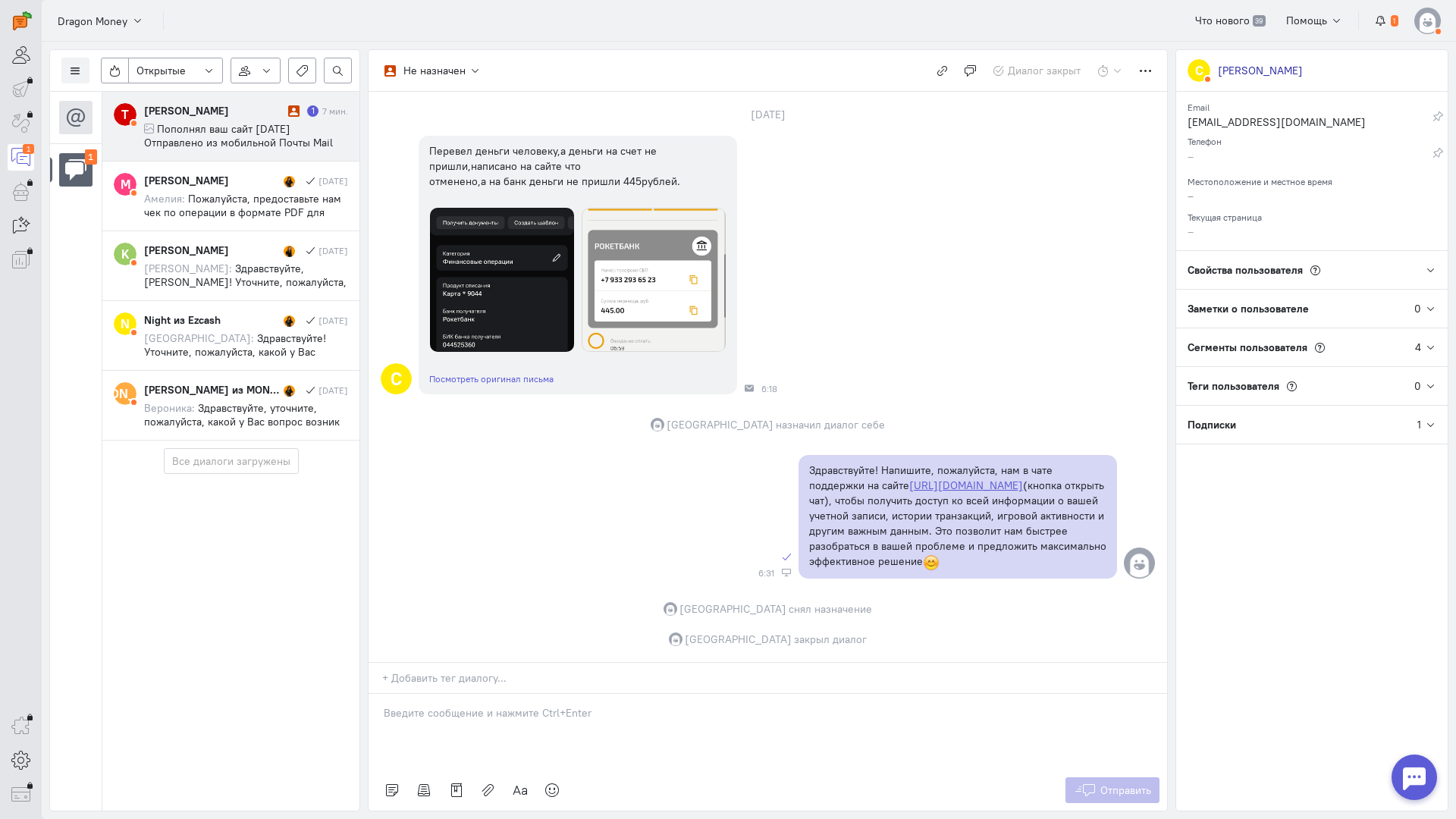
click at [249, 104] on div "[PERSON_NAME]" at bounding box center [214, 110] width 141 height 15
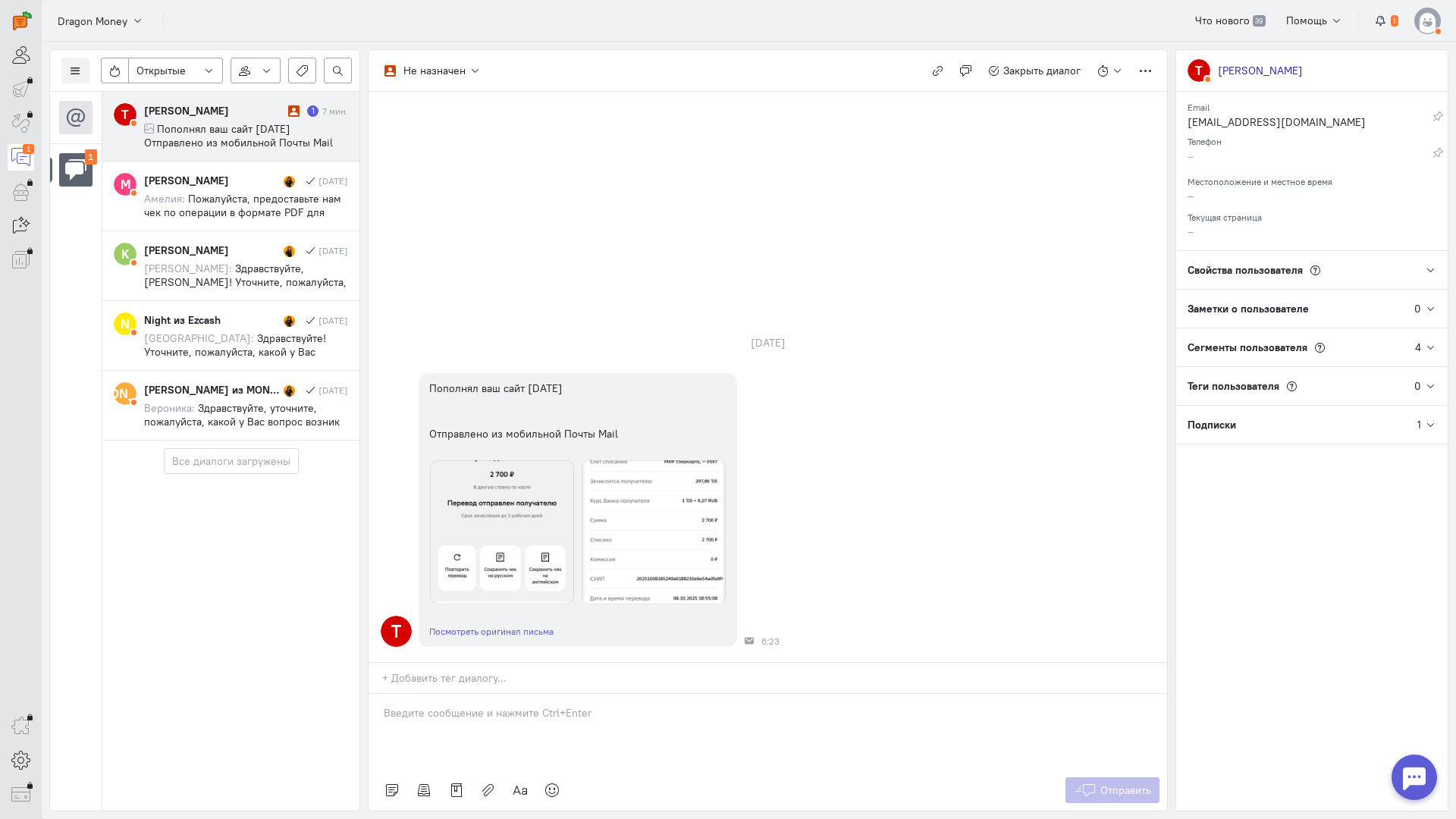
drag, startPoint x: 456, startPoint y: 628, endPoint x: 438, endPoint y: 625, distance: 18.2
click at [455, 694] on div at bounding box center [767, 732] width 798 height 76
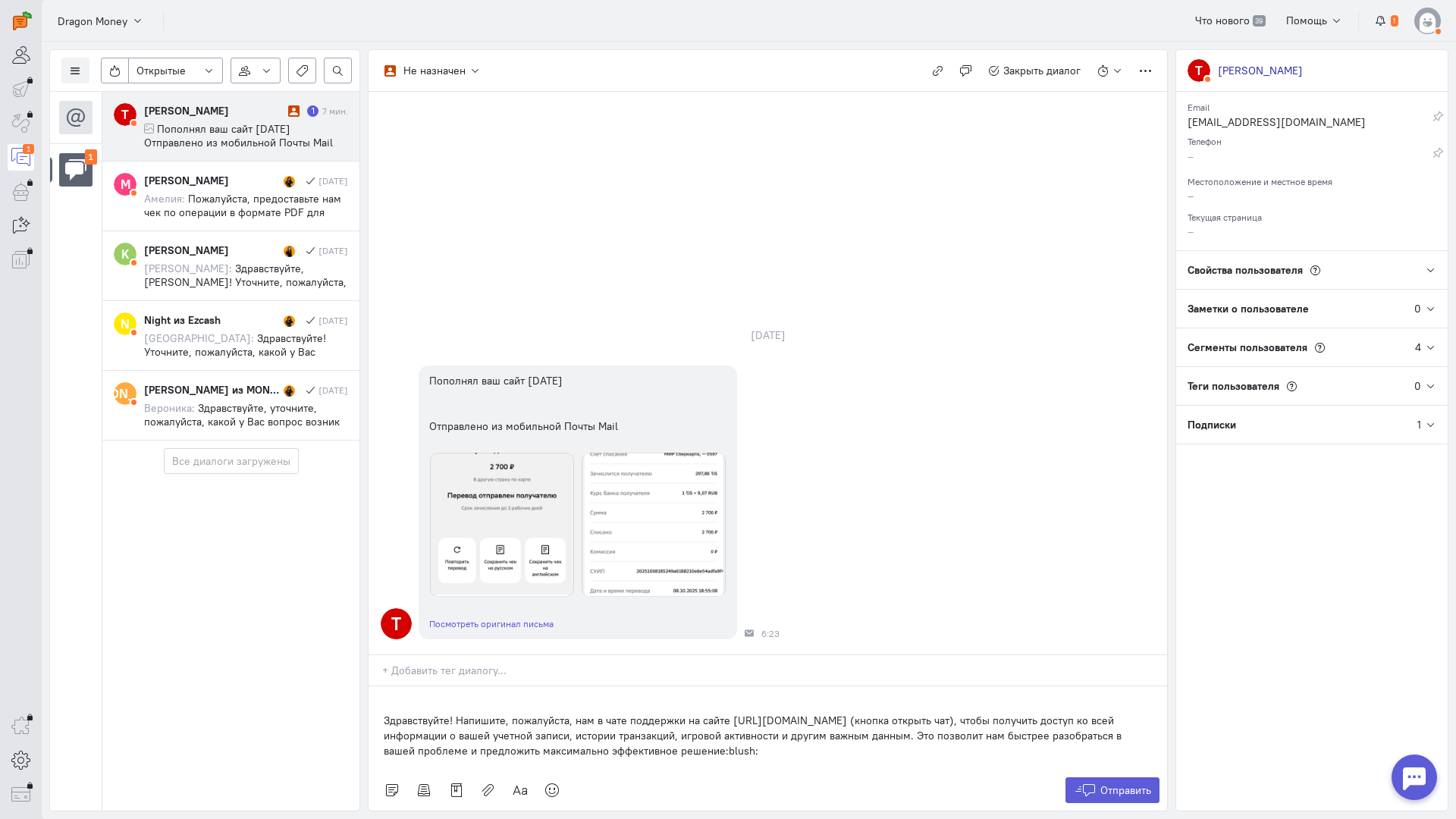
click at [378, 686] on div "Здравствуйте! Напишите, пожалуйста, нам в чате поддержки на сайте [URL][DOMAIN_…" at bounding box center [767, 728] width 798 height 83
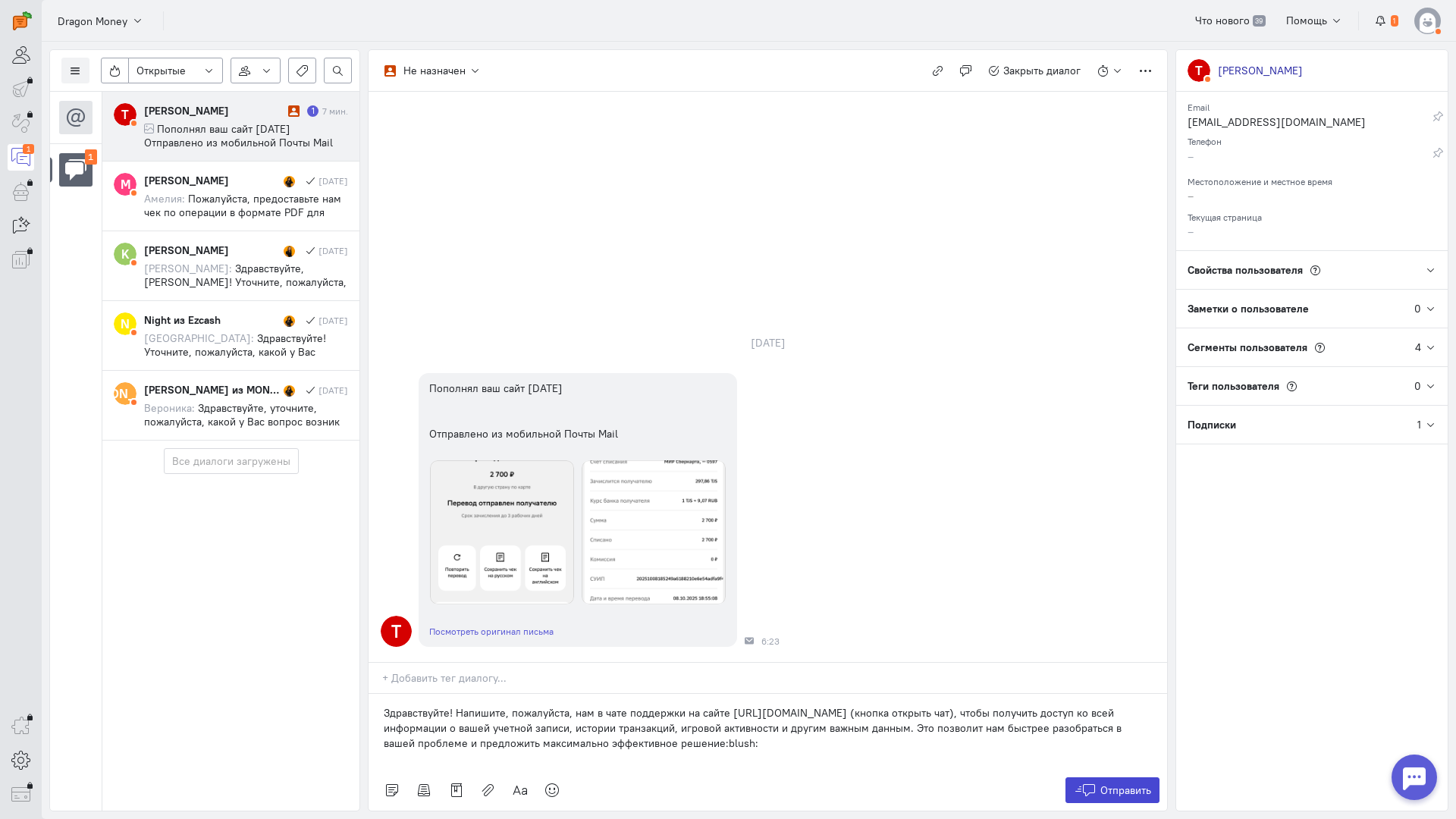
click at [1124, 777] on button "Отправить" at bounding box center [1113, 790] width 95 height 26
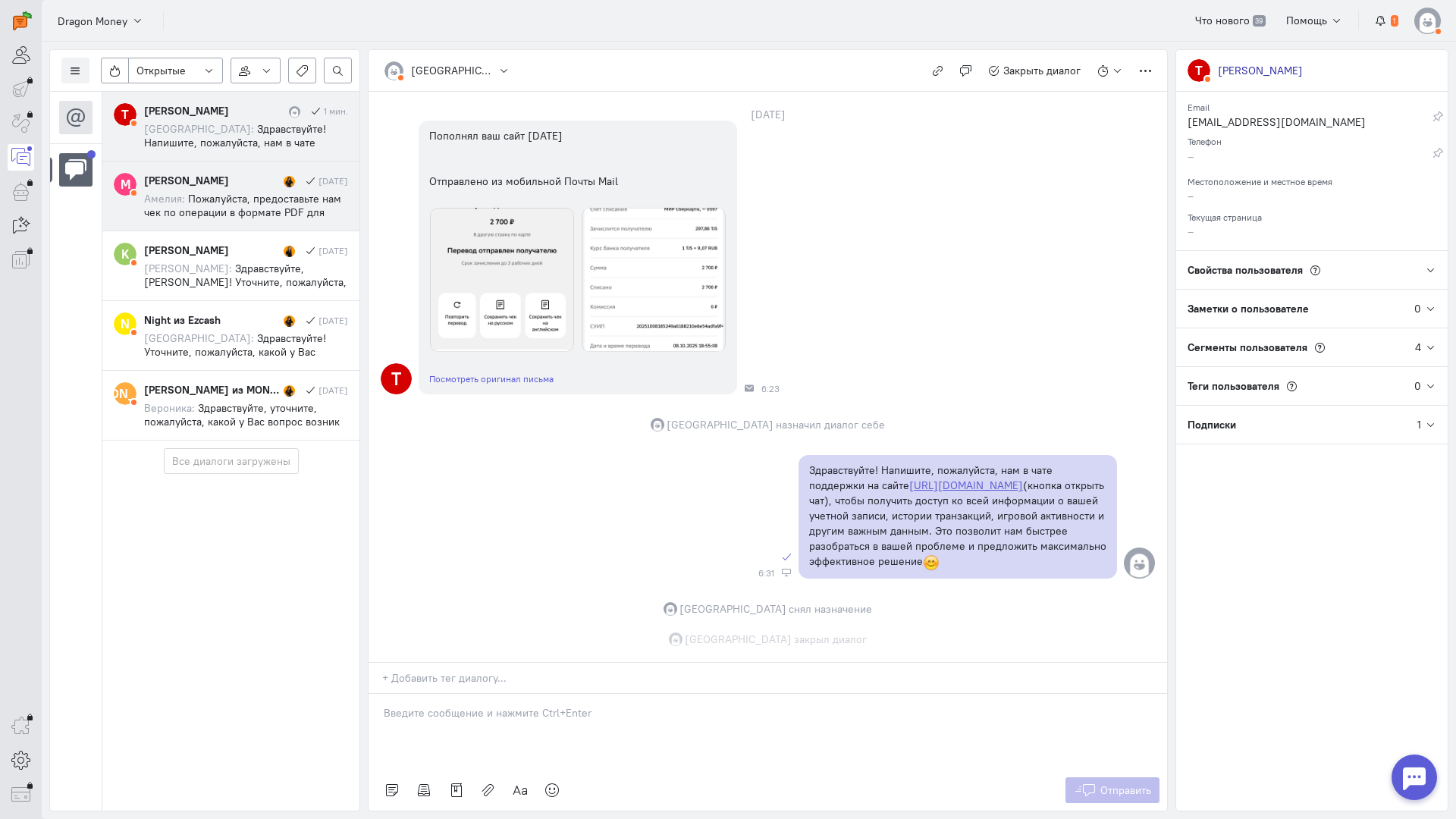
scroll to position [117, 0]
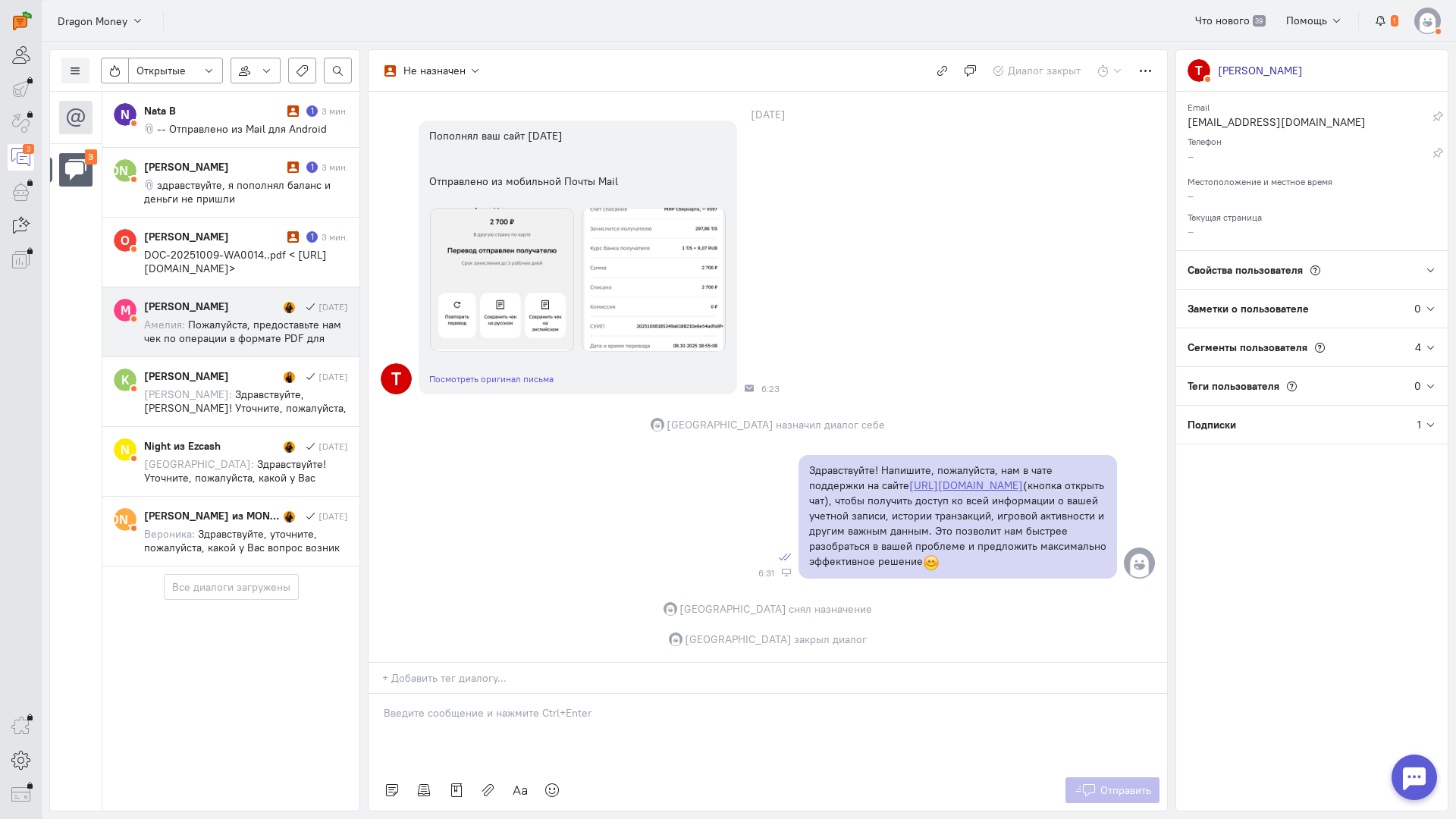
click at [263, 328] on span "Пожалуйста, предоставьте нам чек по операции в формате PDF для проведения допол…" at bounding box center [243, 413] width 198 height 191
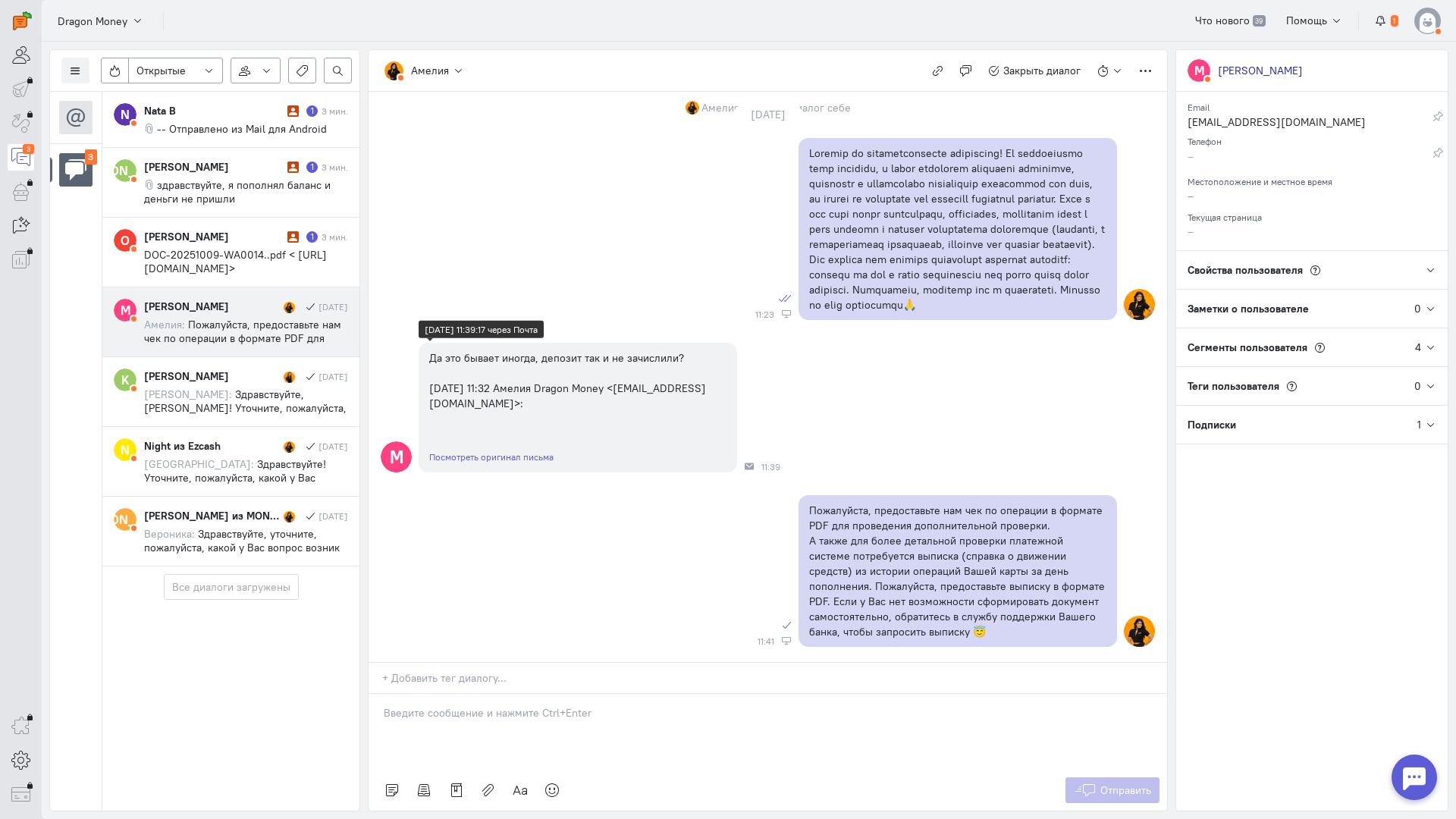
scroll to position [1726, 0]
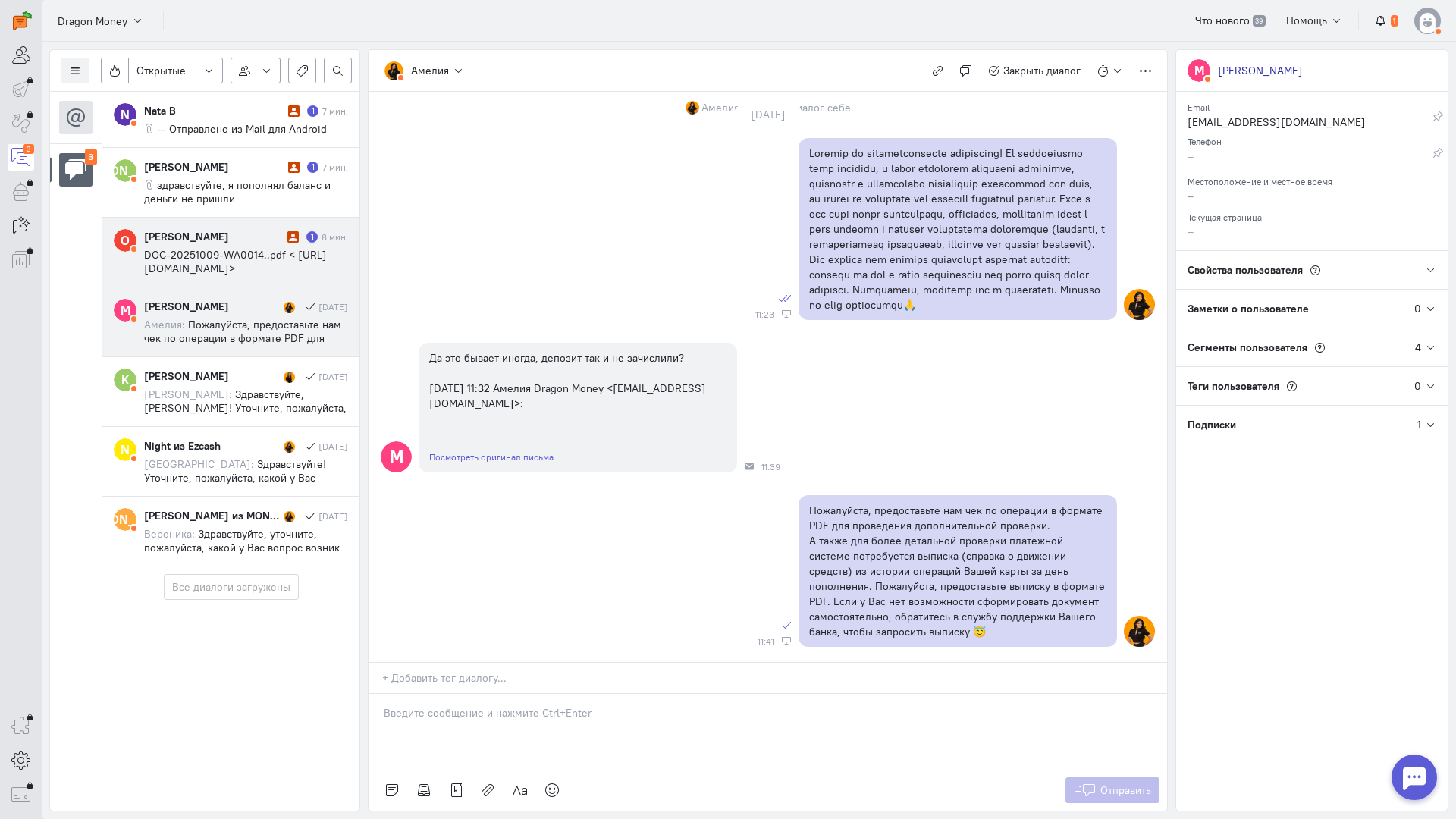
click at [234, 264] on span "DOC-20251009-WA0014..pdf < [URL][DOMAIN_NAME]>" at bounding box center [235, 261] width 183 height 27
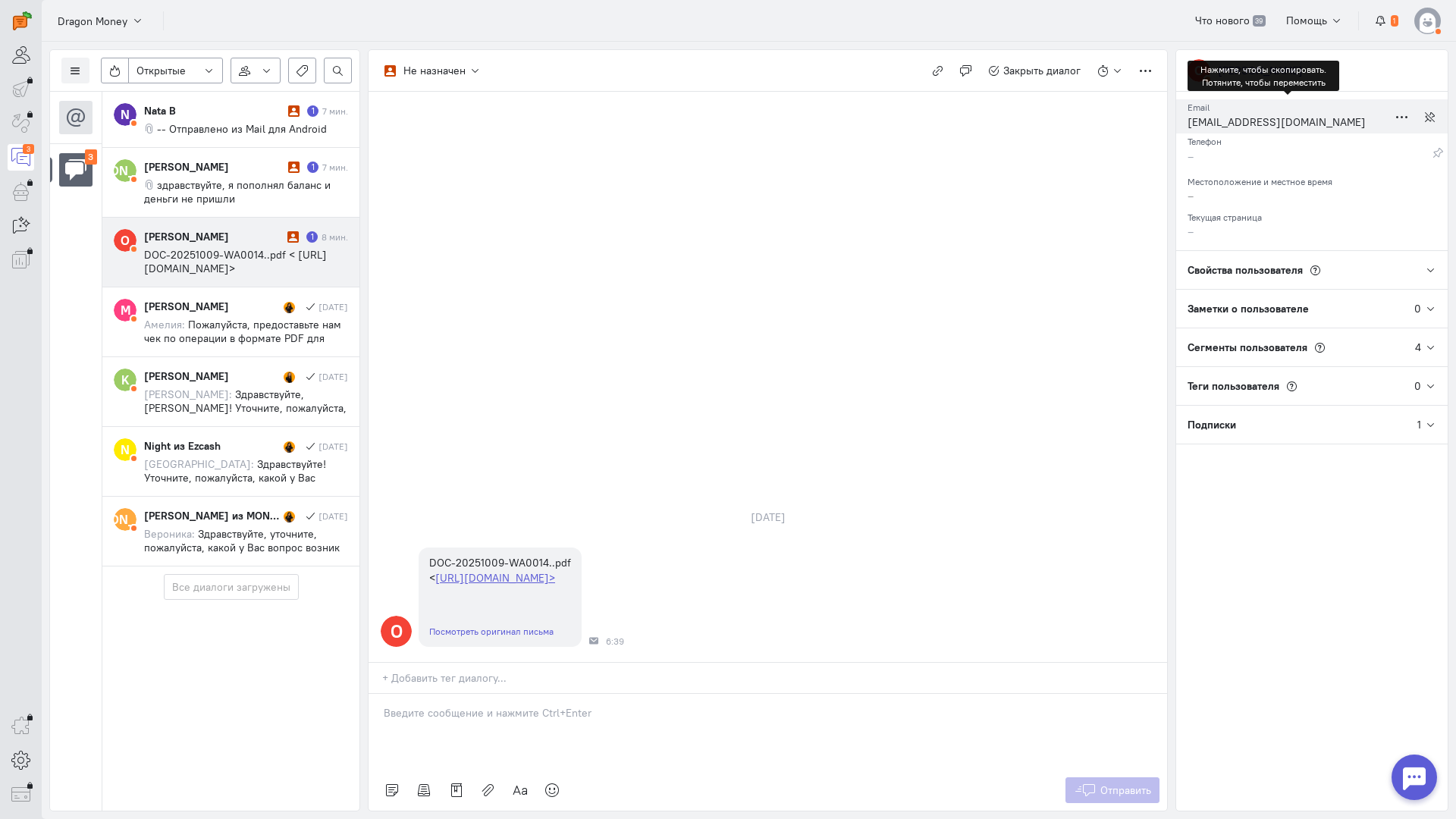
drag, startPoint x: 1236, startPoint y: 120, endPoint x: 1227, endPoint y: 121, distance: 9.1
click at [1236, 120] on div "[EMAIL_ADDRESS][DOMAIN_NAME]" at bounding box center [1287, 124] width 201 height 19
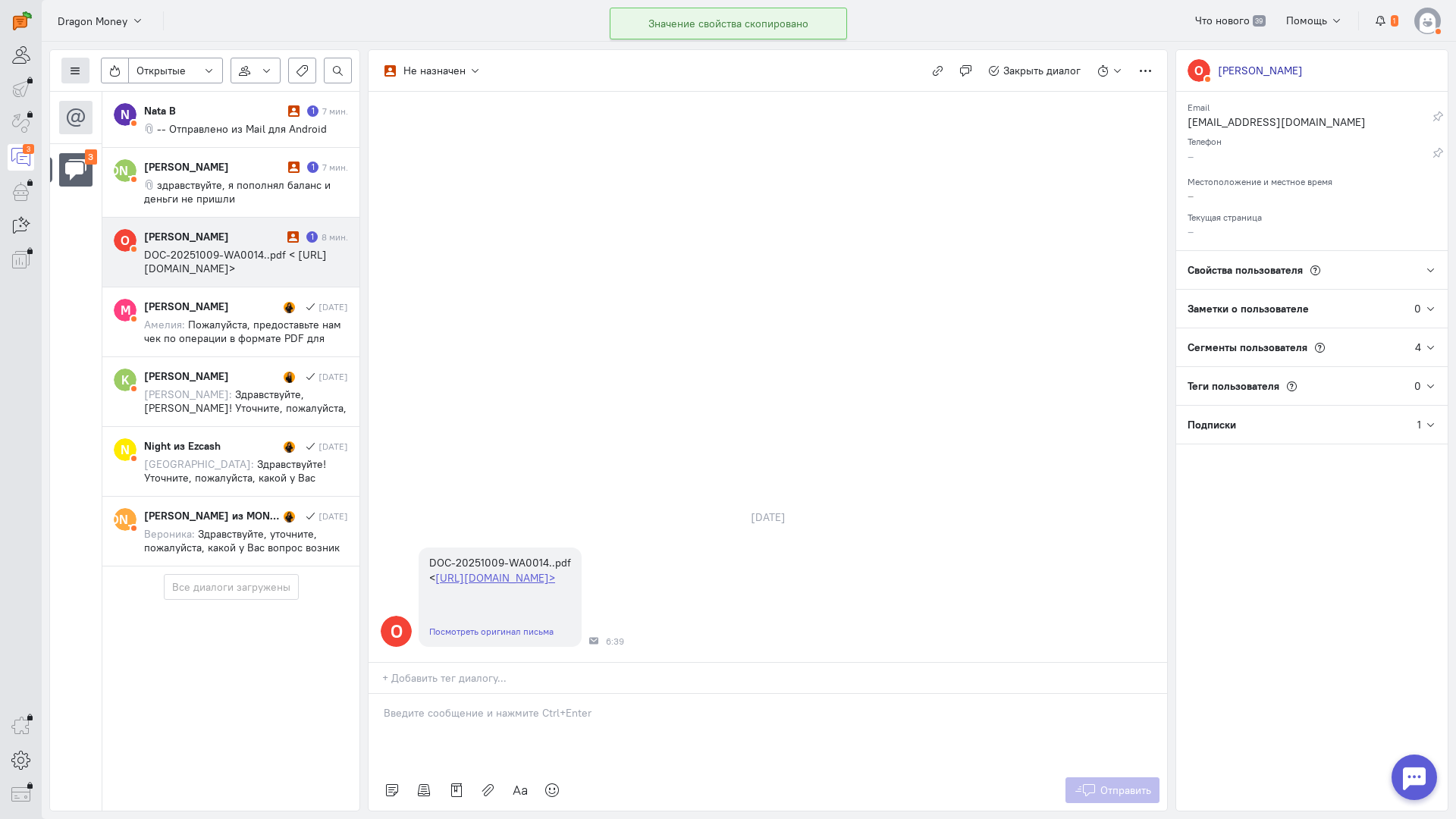
click at [79, 70] on icon at bounding box center [75, 71] width 11 height 11
click at [125, 99] on span "Список пользователей" at bounding box center [147, 101] width 113 height 14
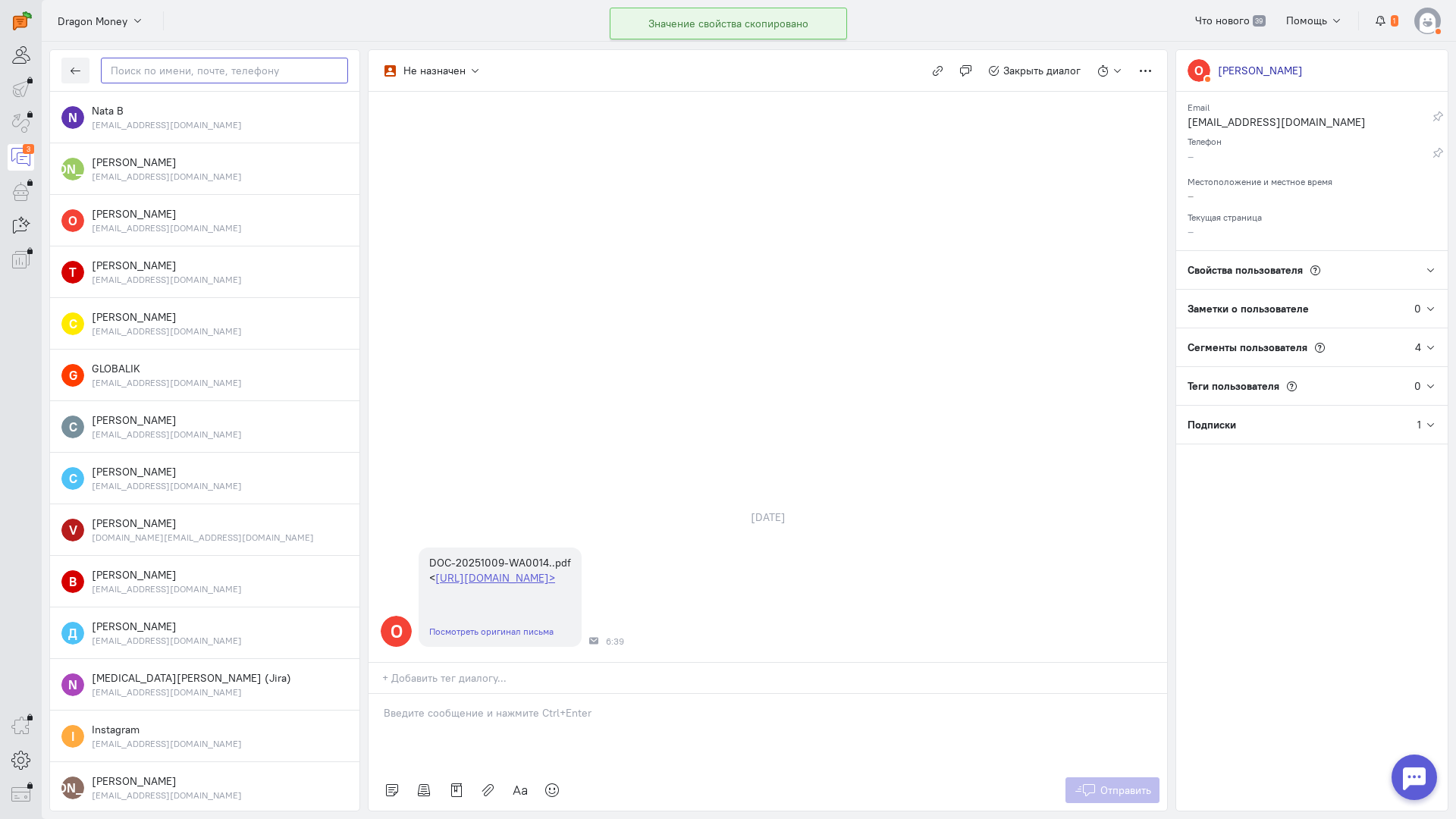
click at [171, 69] on input "text" at bounding box center [224, 70] width 247 height 26
paste input "palicinaolga200"
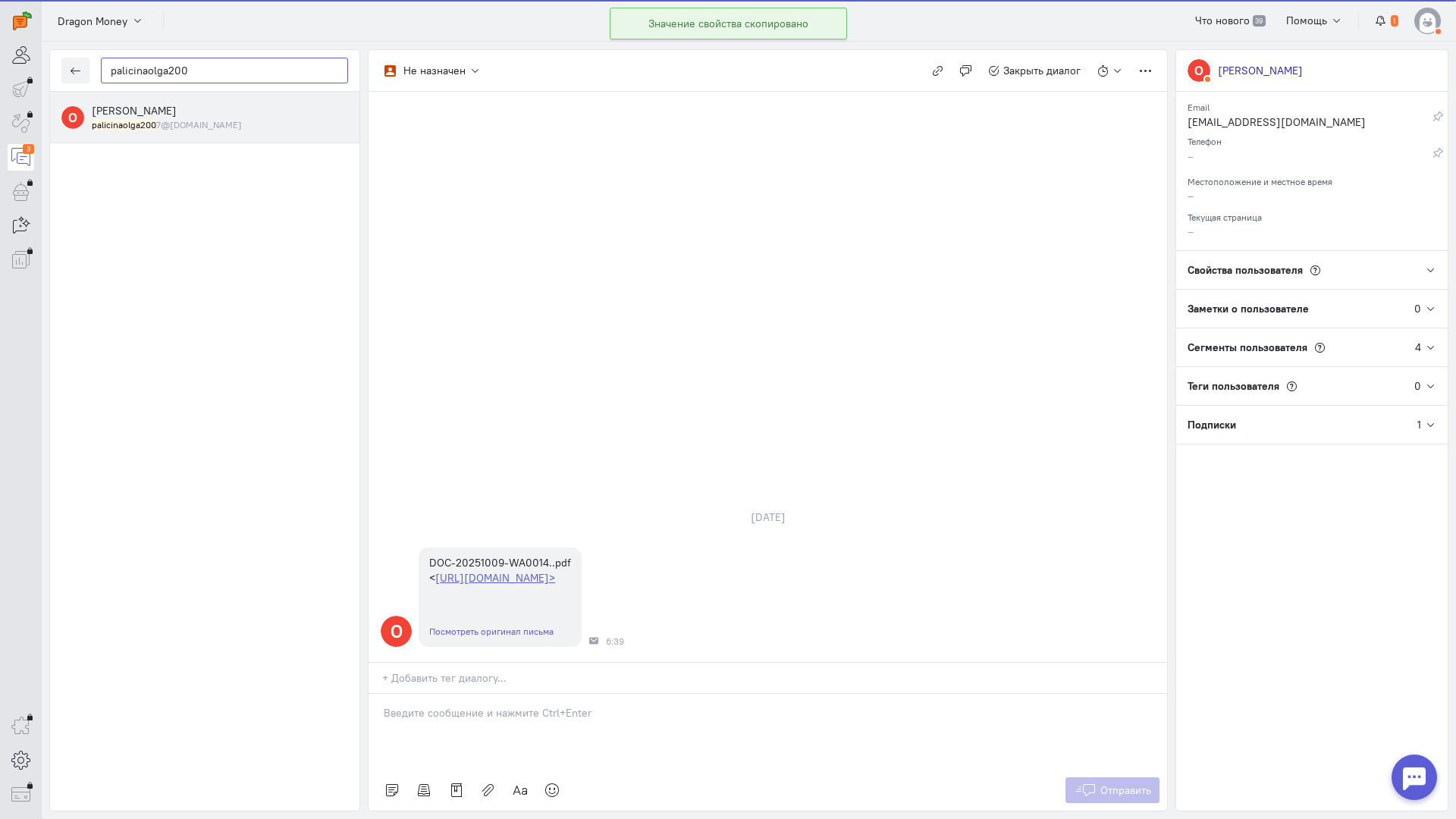
type input "palicinaolga200"
click at [154, 119] on mark "palicinaolga200" at bounding box center [124, 125] width 65 height 11
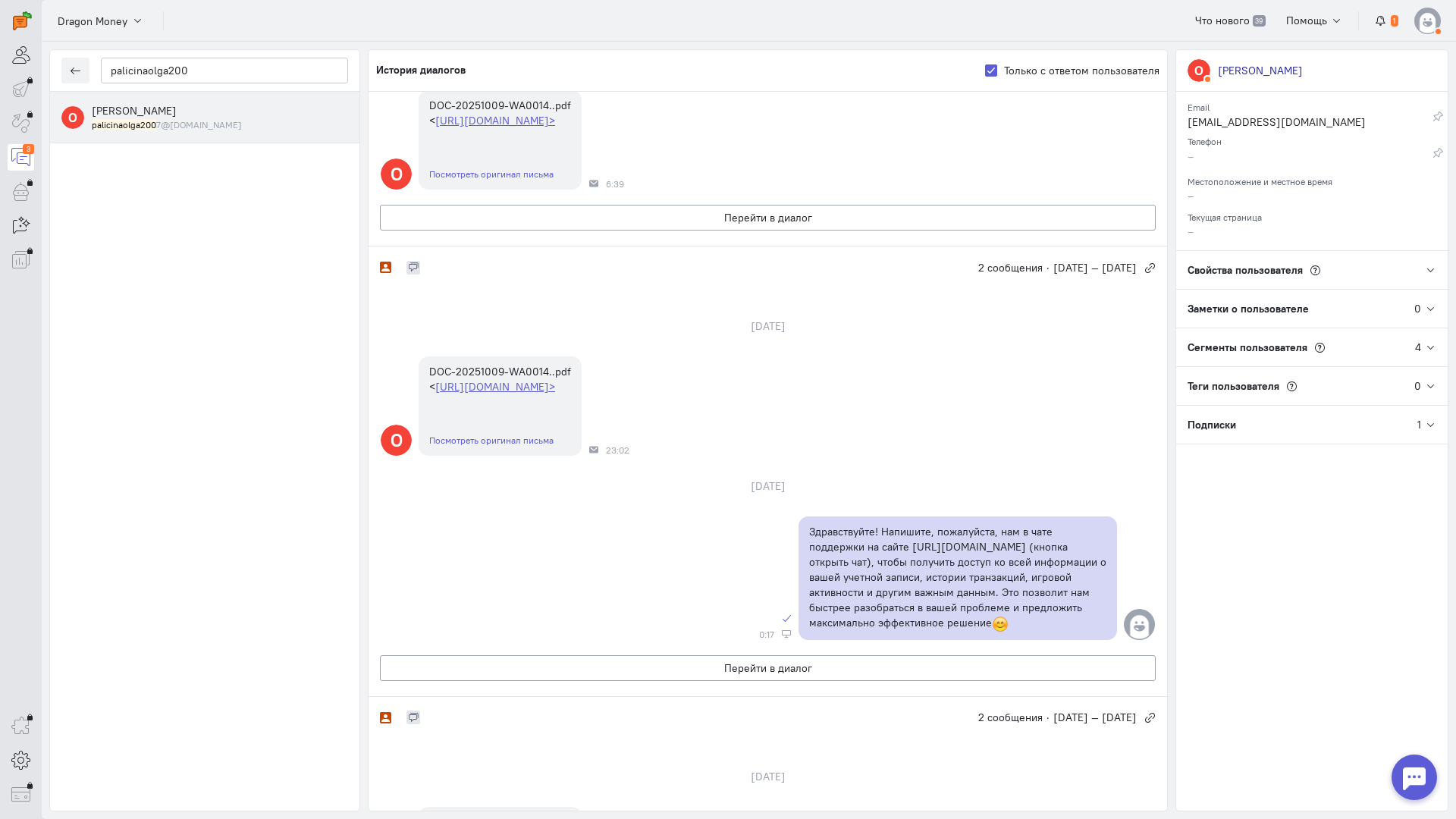
scroll to position [0, 0]
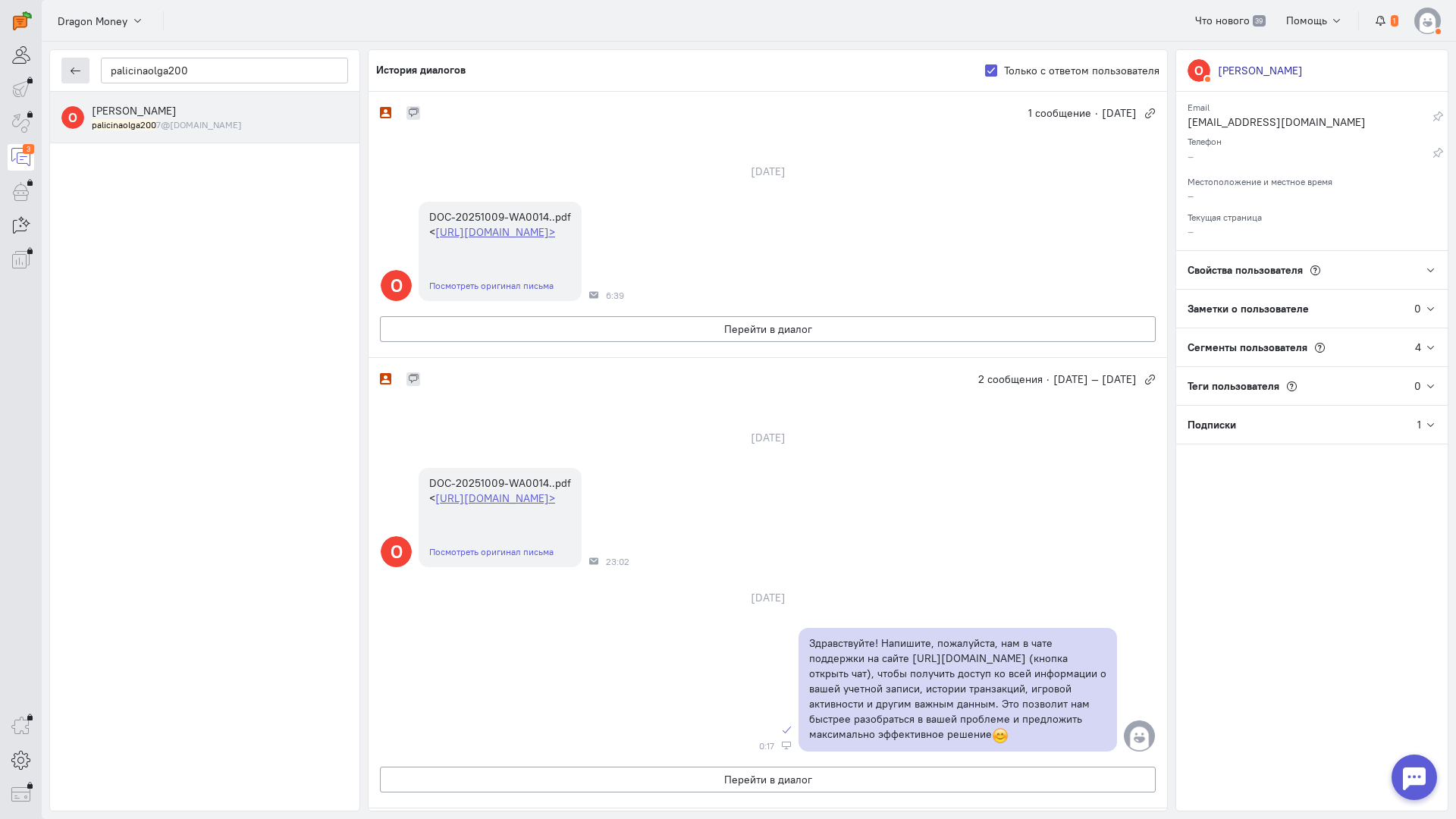
click at [78, 77] on button "button" at bounding box center [75, 70] width 28 height 26
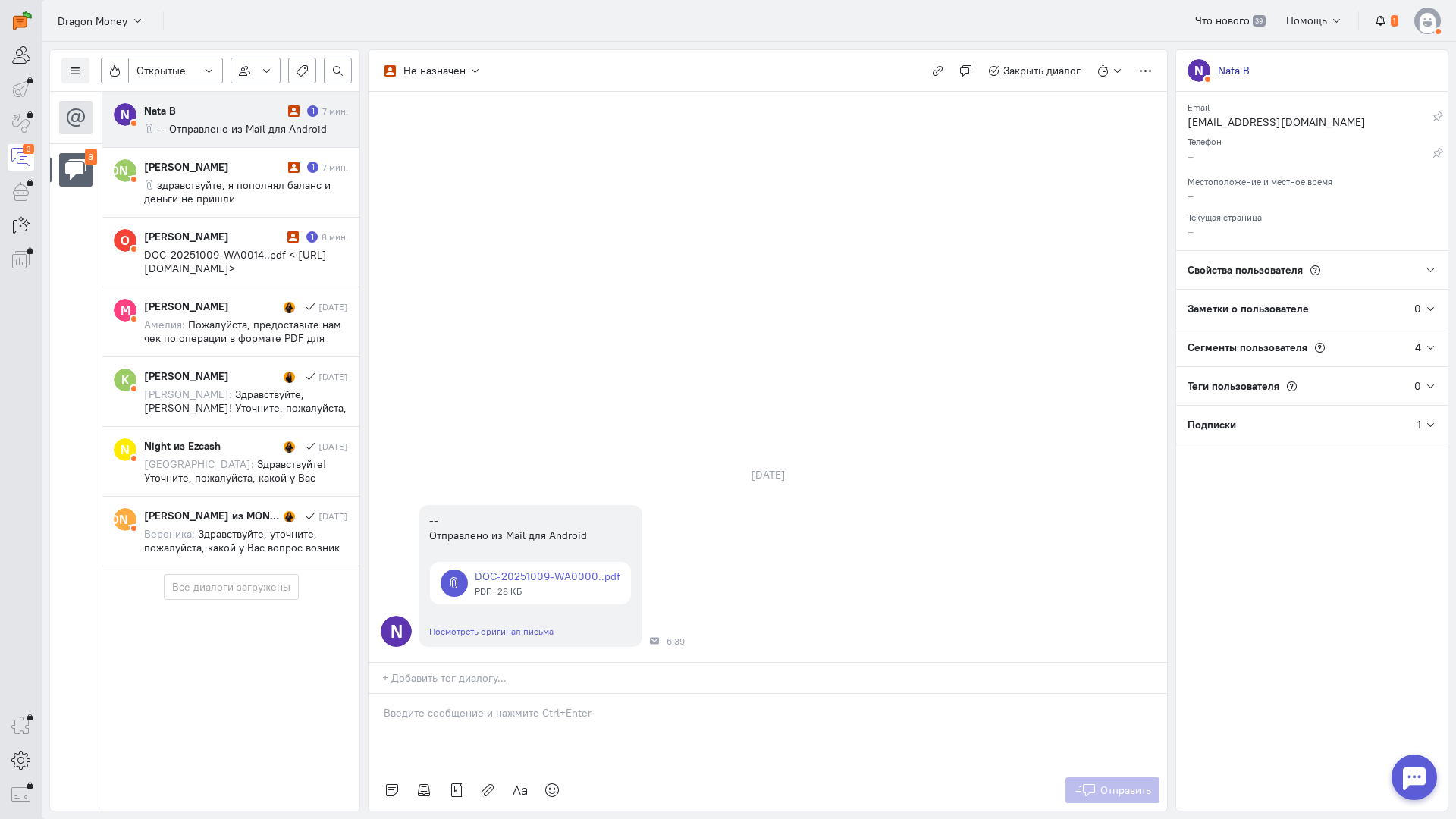
drag, startPoint x: 224, startPoint y: 247, endPoint x: 394, endPoint y: 681, distance: 466.1
click at [225, 247] on div "[PERSON_NAME] 1 8 мин. DOC-20251009-WA0014..pdf < [URL][DOMAIN_NAME]>" at bounding box center [245, 252] width 204 height 46
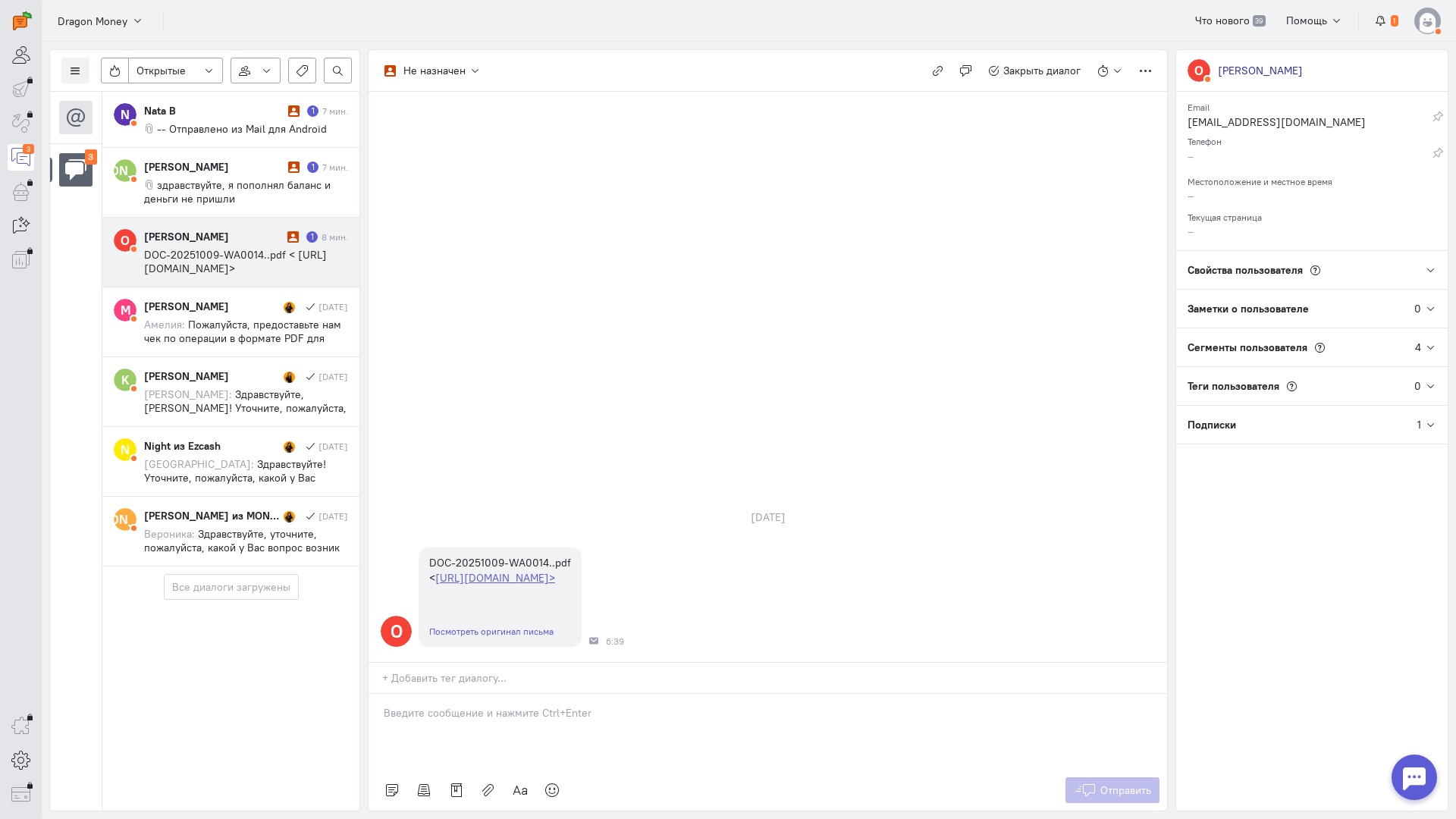
drag, startPoint x: 449, startPoint y: 634, endPoint x: 411, endPoint y: 630, distance: 38.2
click at [448, 694] on div at bounding box center [767, 732] width 798 height 76
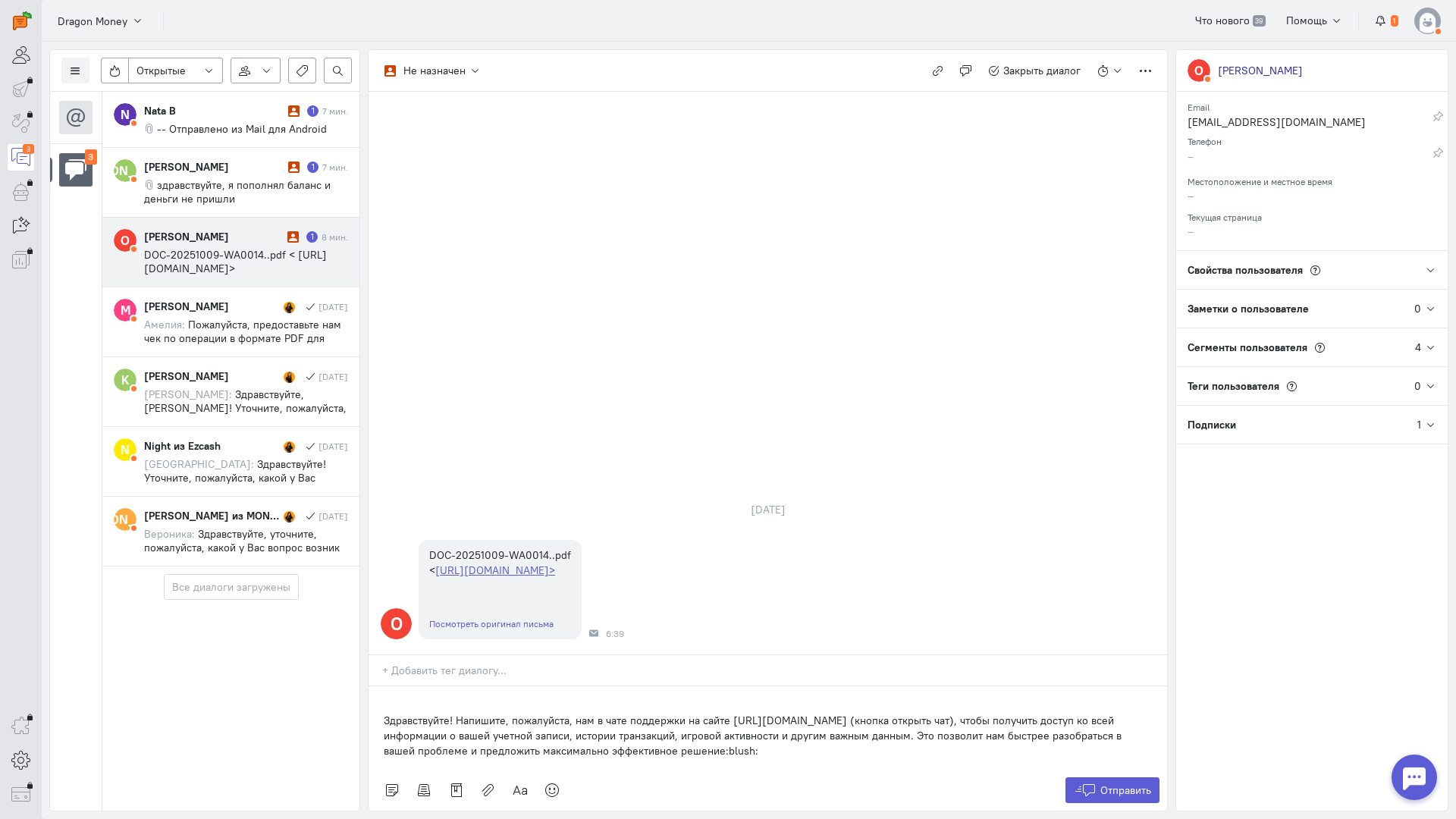
click at [370, 686] on div "Здравствуйте! Напишите, пожалуйста, нам в чате поддержки на сайте [URL][DOMAIN_…" at bounding box center [767, 728] width 798 height 83
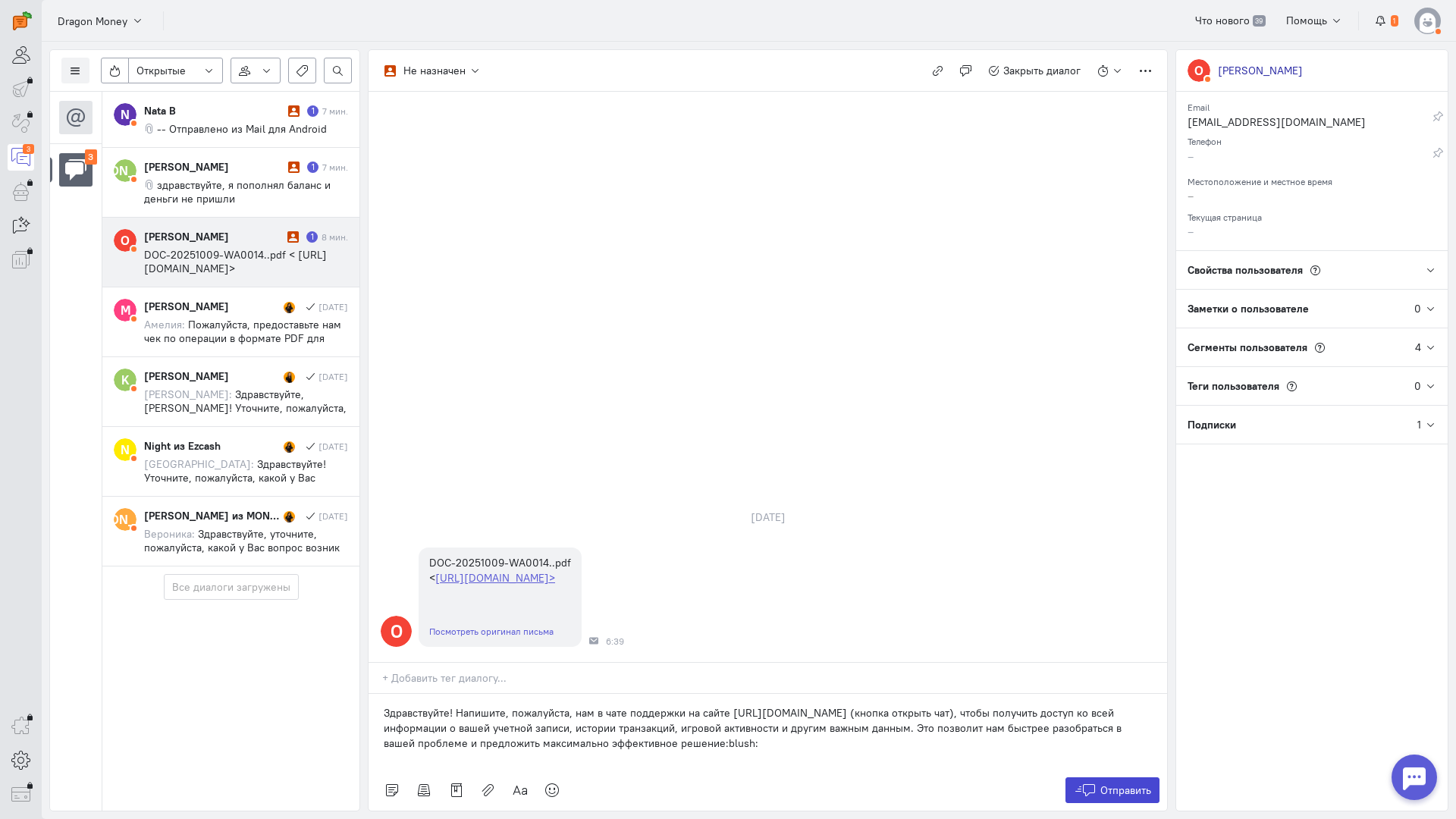
click at [1096, 783] on icon at bounding box center [1085, 790] width 22 height 15
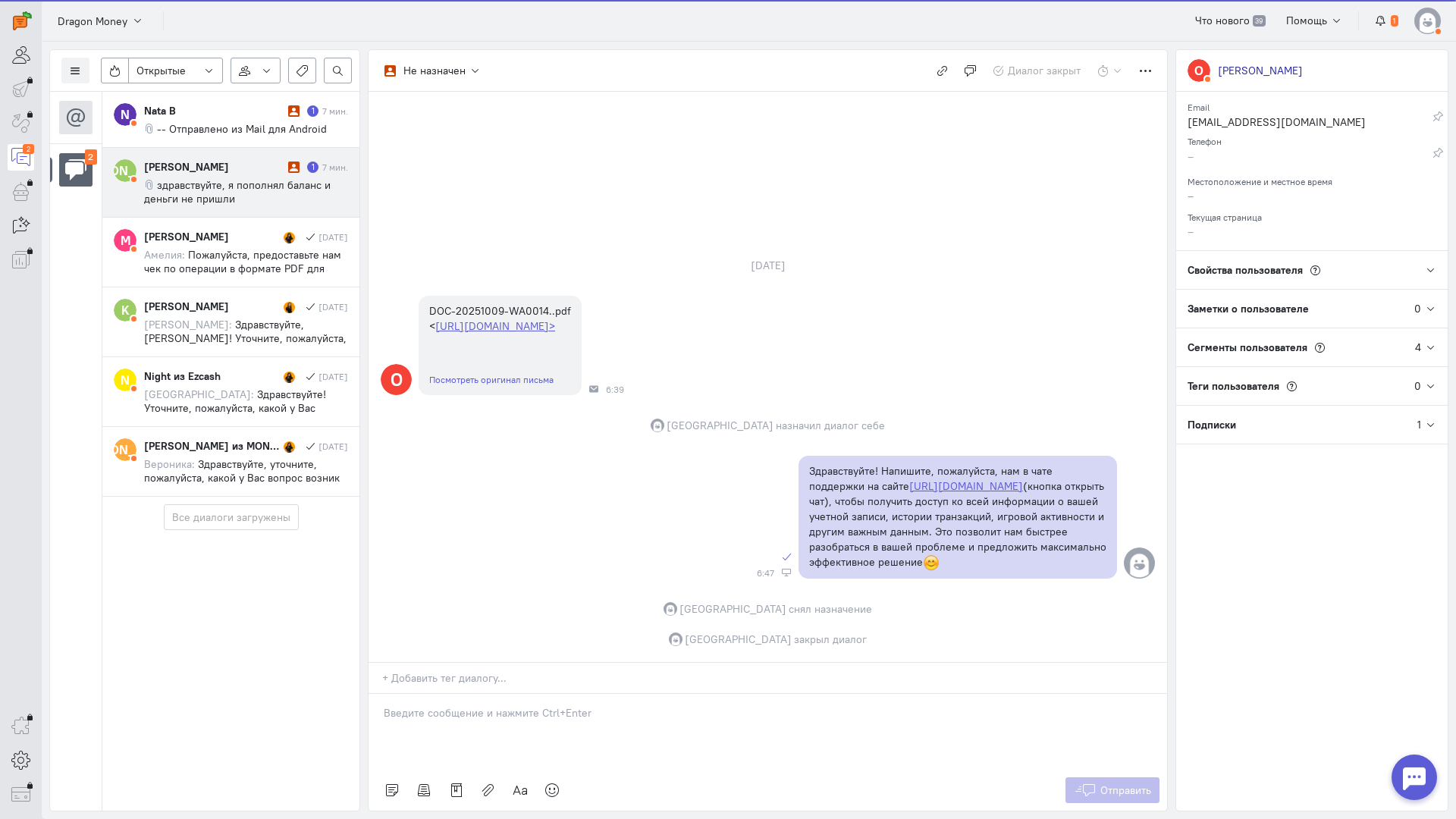
click at [268, 172] on div "[PERSON_NAME]" at bounding box center [214, 166] width 141 height 15
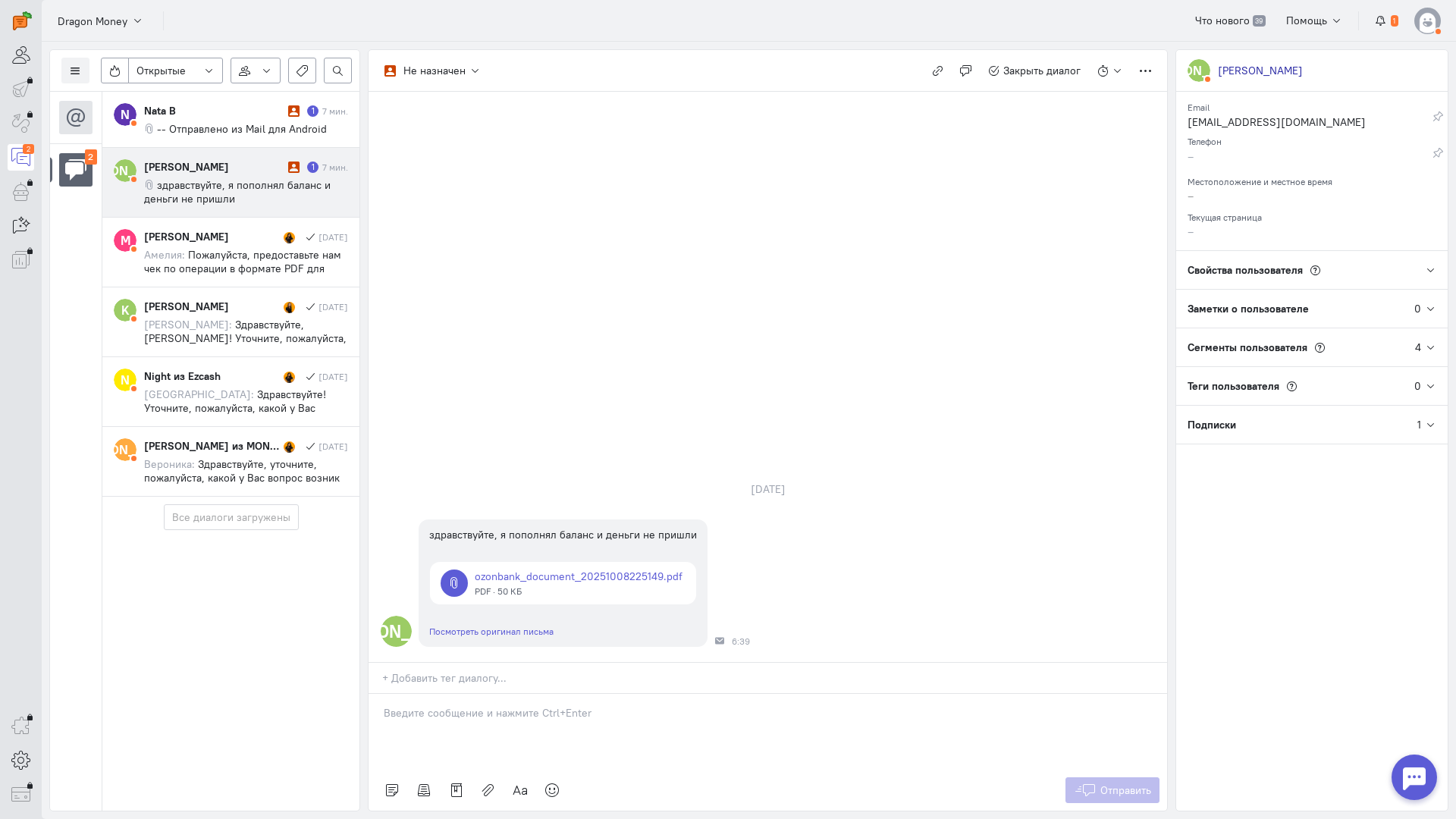
drag, startPoint x: 504, startPoint y: 615, endPoint x: 378, endPoint y: 628, distance: 126.7
click at [501, 706] on p at bounding box center [768, 713] width 769 height 15
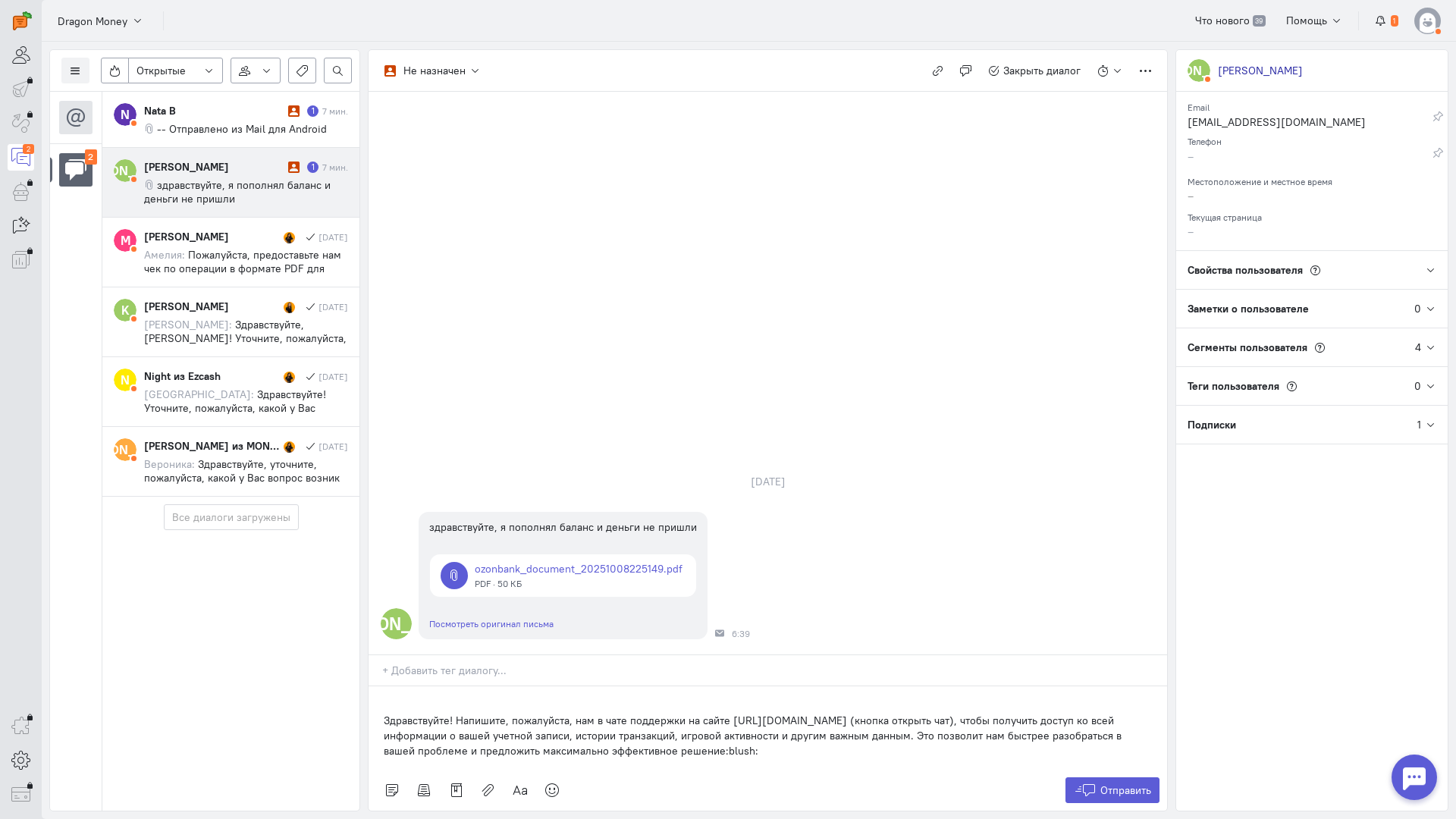
drag, startPoint x: 379, startPoint y: 630, endPoint x: 395, endPoint y: 631, distance: 16.0
click at [380, 686] on div "Здравствуйте! Напишите, пожалуйста, нам в чате поддержки на сайте [URL][DOMAIN_…" at bounding box center [767, 728] width 798 height 83
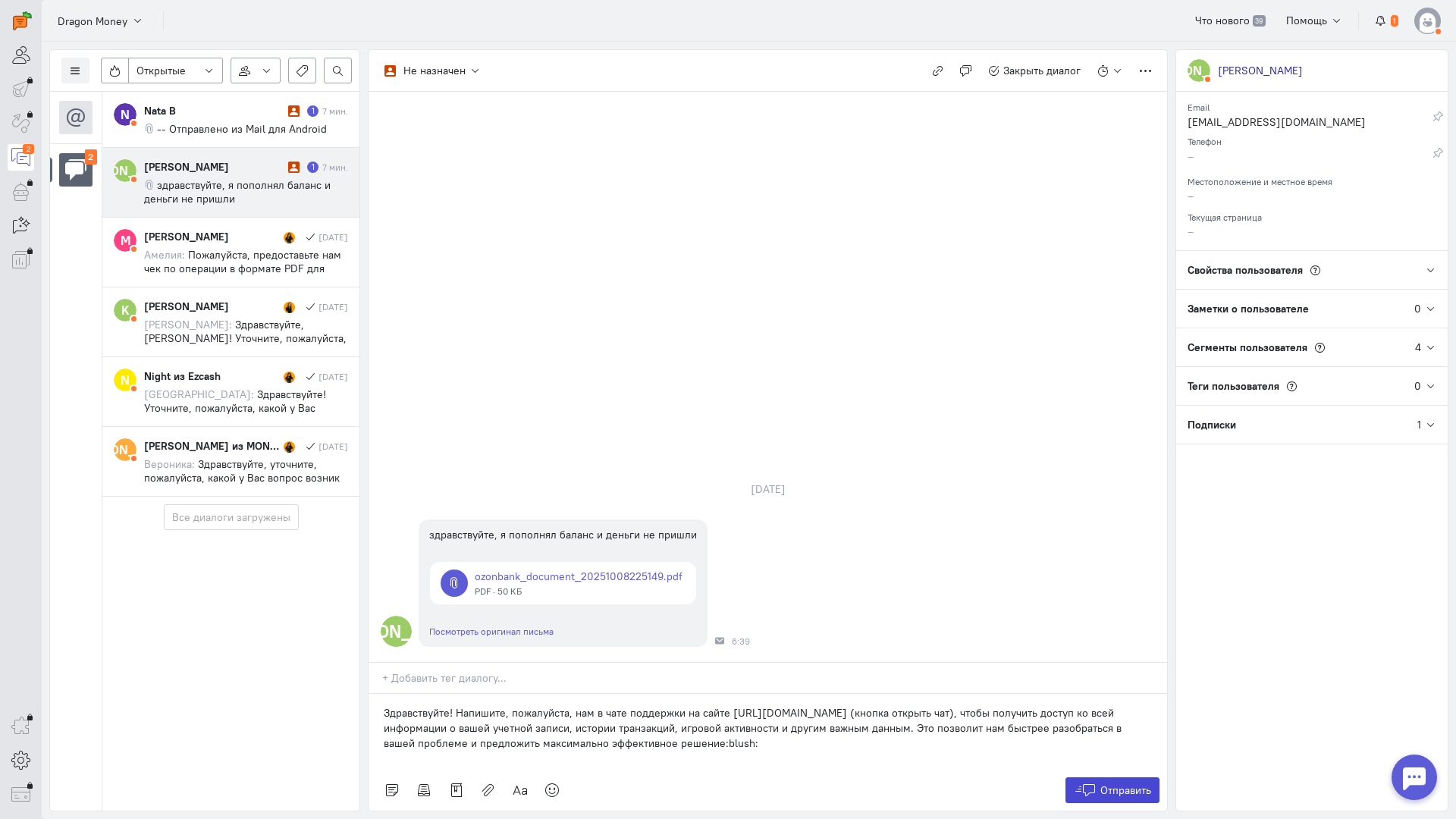
click at [1135, 777] on button "Отправить" at bounding box center [1113, 790] width 95 height 26
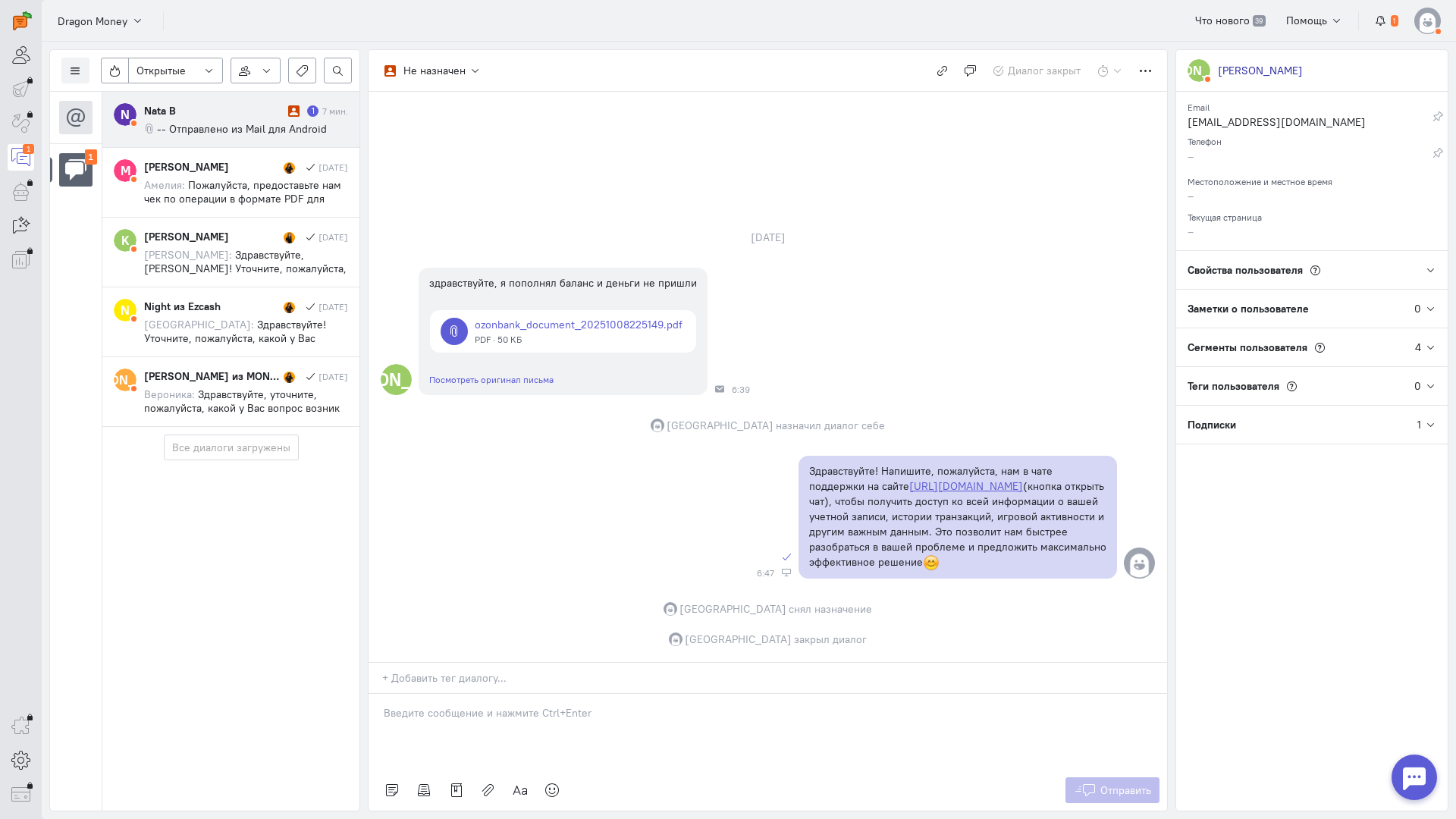
click at [198, 124] on span "-- Отправлено из Mail для Android" at bounding box center [241, 129] width 170 height 14
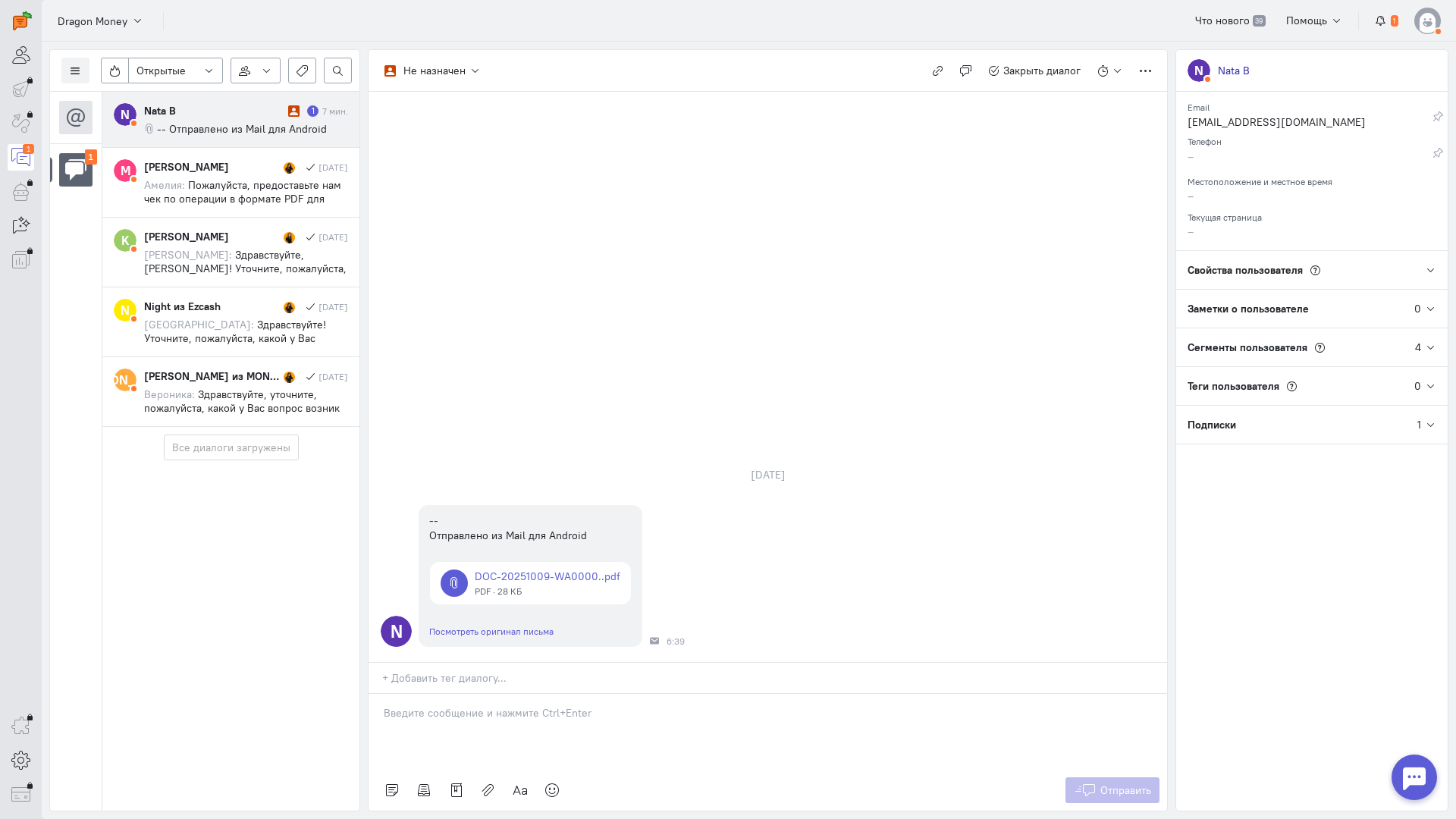
click at [247, 128] on span "-- Отправлено из Mail для Android" at bounding box center [241, 129] width 170 height 14
click at [473, 706] on p at bounding box center [768, 713] width 769 height 15
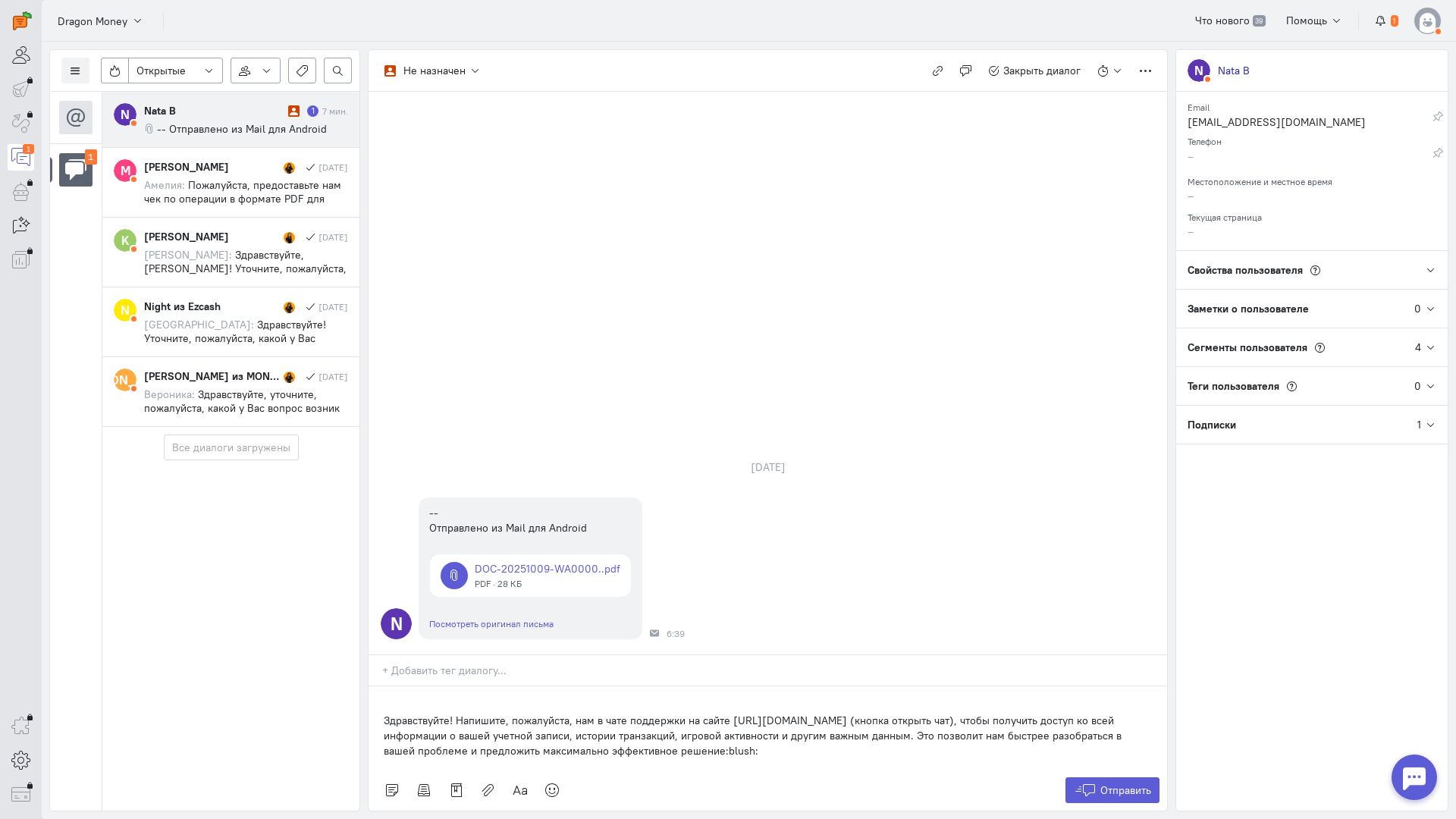
click at [380, 686] on div "Здравствуйте! Напишите, пожалуйста, нам в чате поддержки на сайте [URL][DOMAIN_…" at bounding box center [767, 728] width 798 height 83
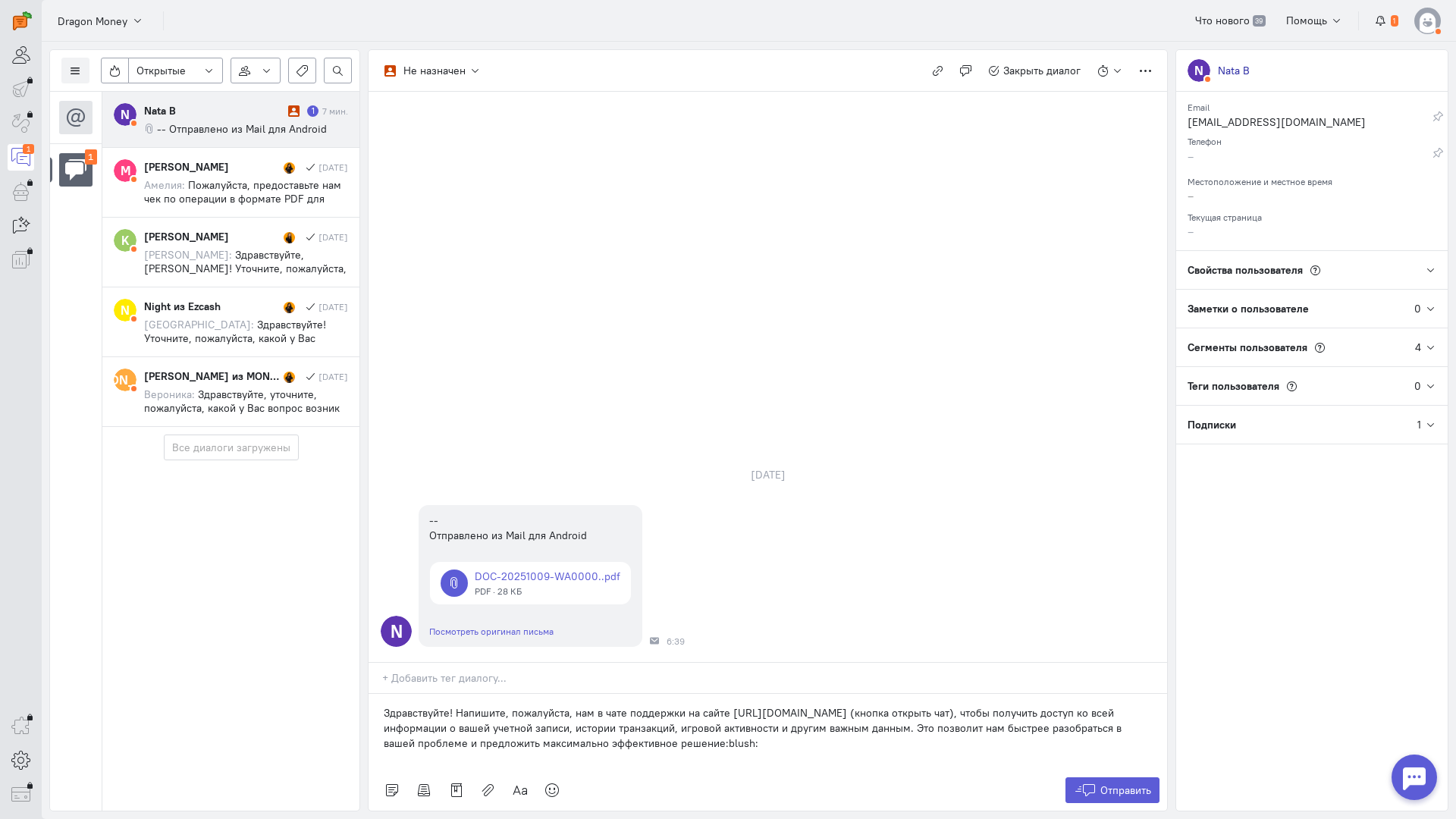
drag, startPoint x: 711, startPoint y: 651, endPoint x: 223, endPoint y: 588, distance: 492.0
click at [232, 591] on div "Список пользователей Включить темную тему Открытые Открытые диалоги Отложенные …" at bounding box center [749, 430] width 1414 height 777
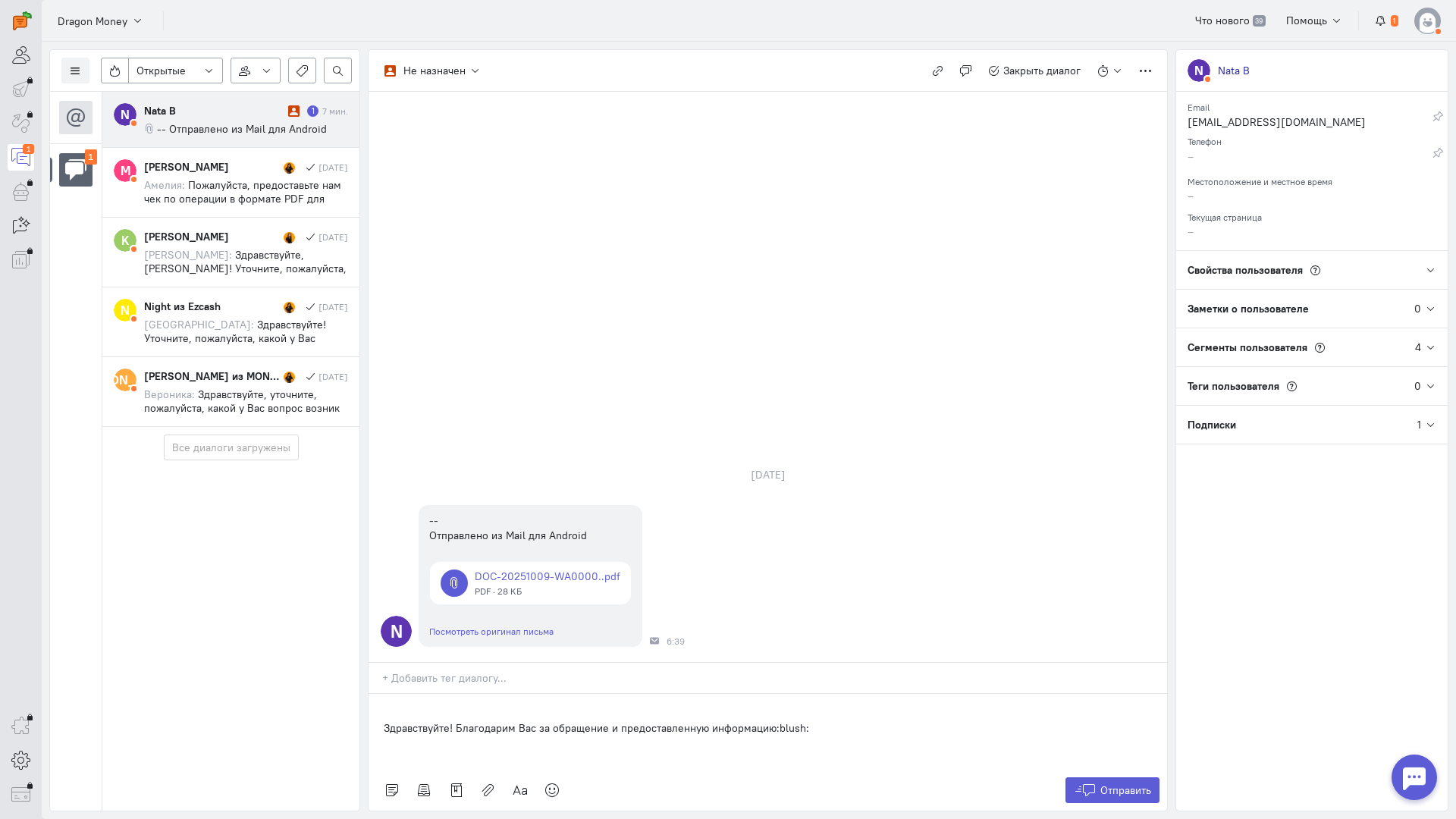
click at [383, 694] on div "Здравствуйте! Благодарим Вас за обращение и предоставленную информацию:blush:" at bounding box center [767, 732] width 798 height 76
click at [1099, 777] on button "Отправить" at bounding box center [1113, 790] width 95 height 26
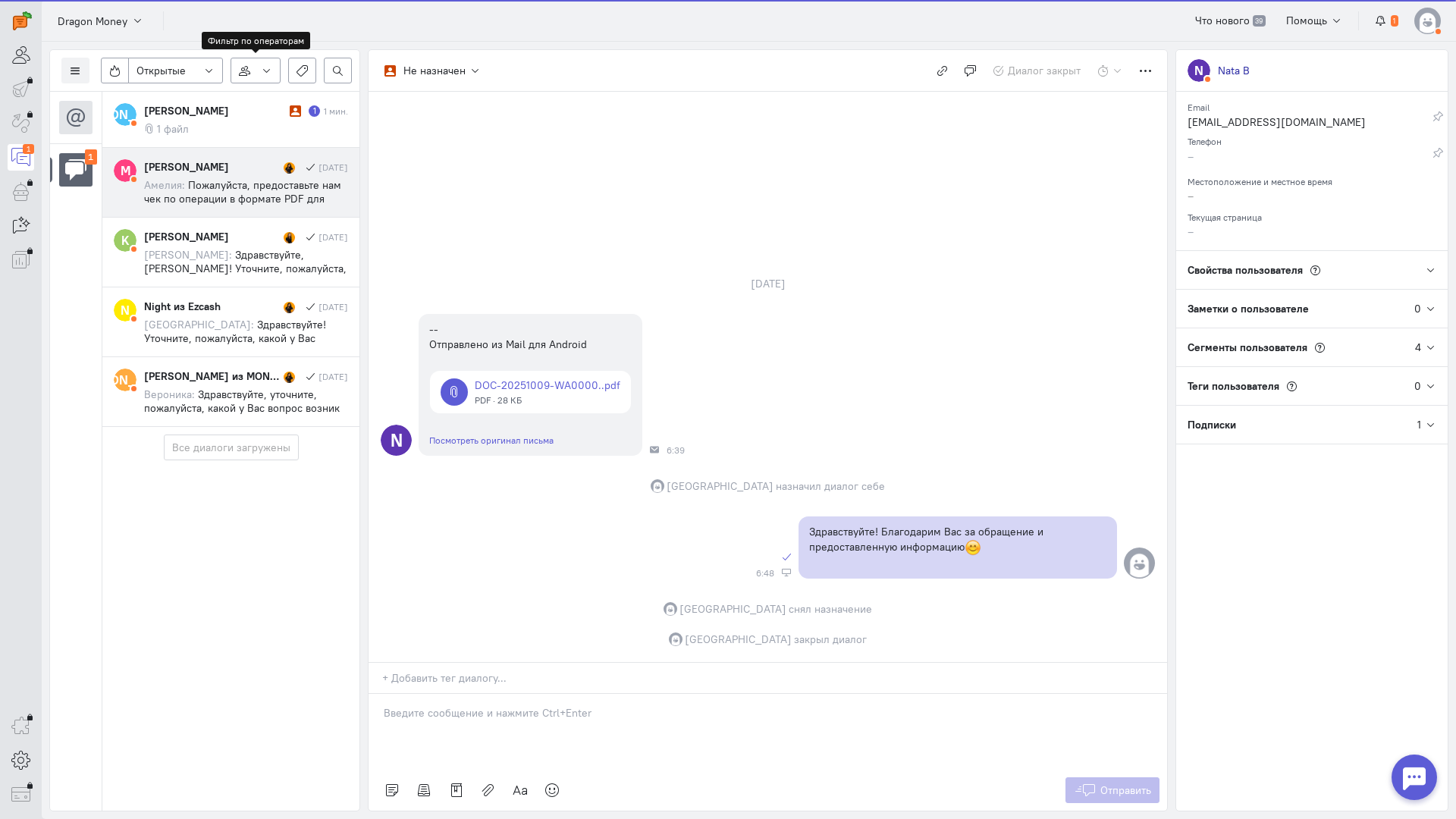
click at [219, 114] on div "[PERSON_NAME]" at bounding box center [214, 110] width 141 height 15
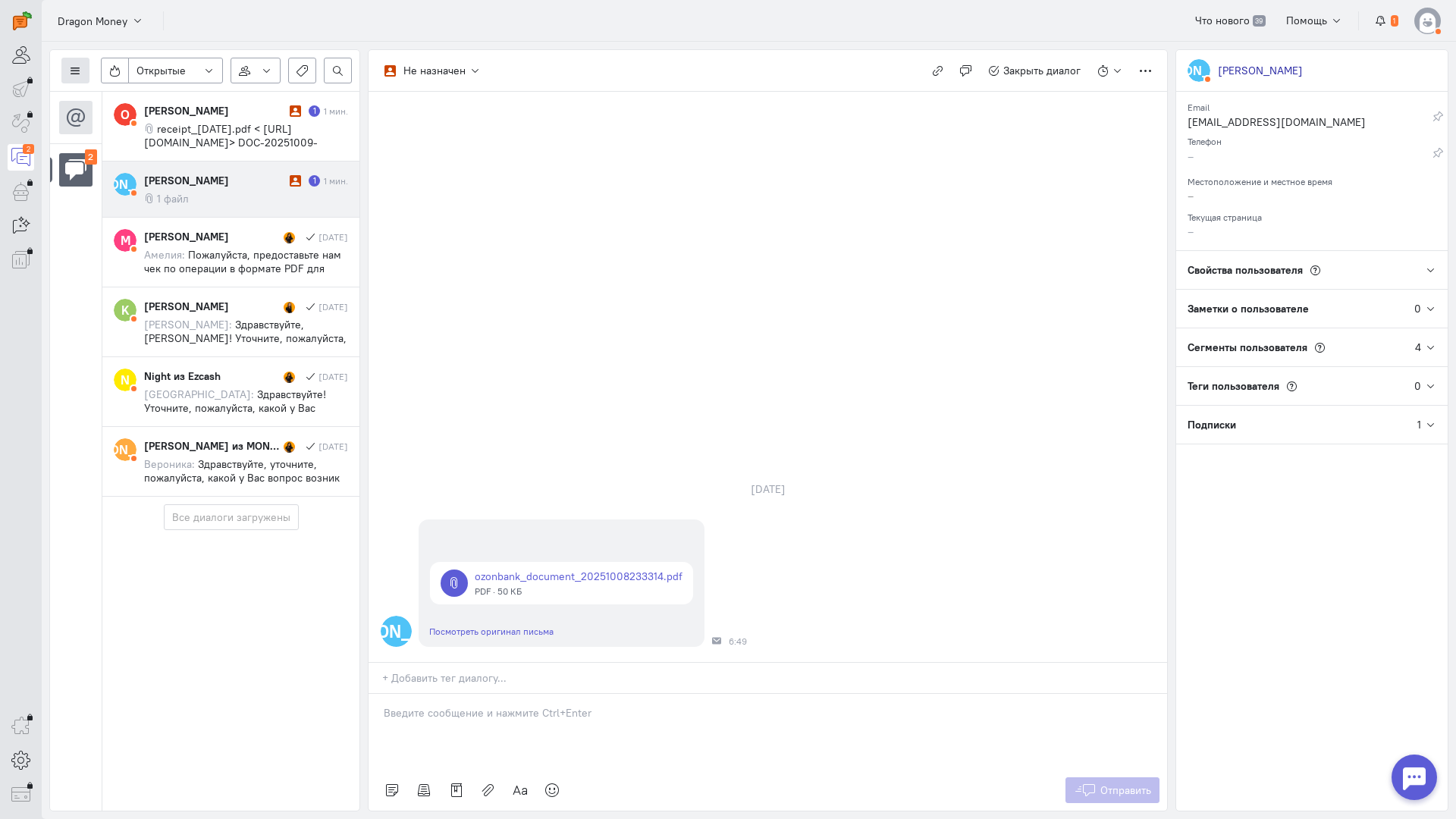
click at [74, 62] on button at bounding box center [75, 70] width 28 height 26
click at [114, 97] on span "Список пользователей" at bounding box center [147, 101] width 113 height 14
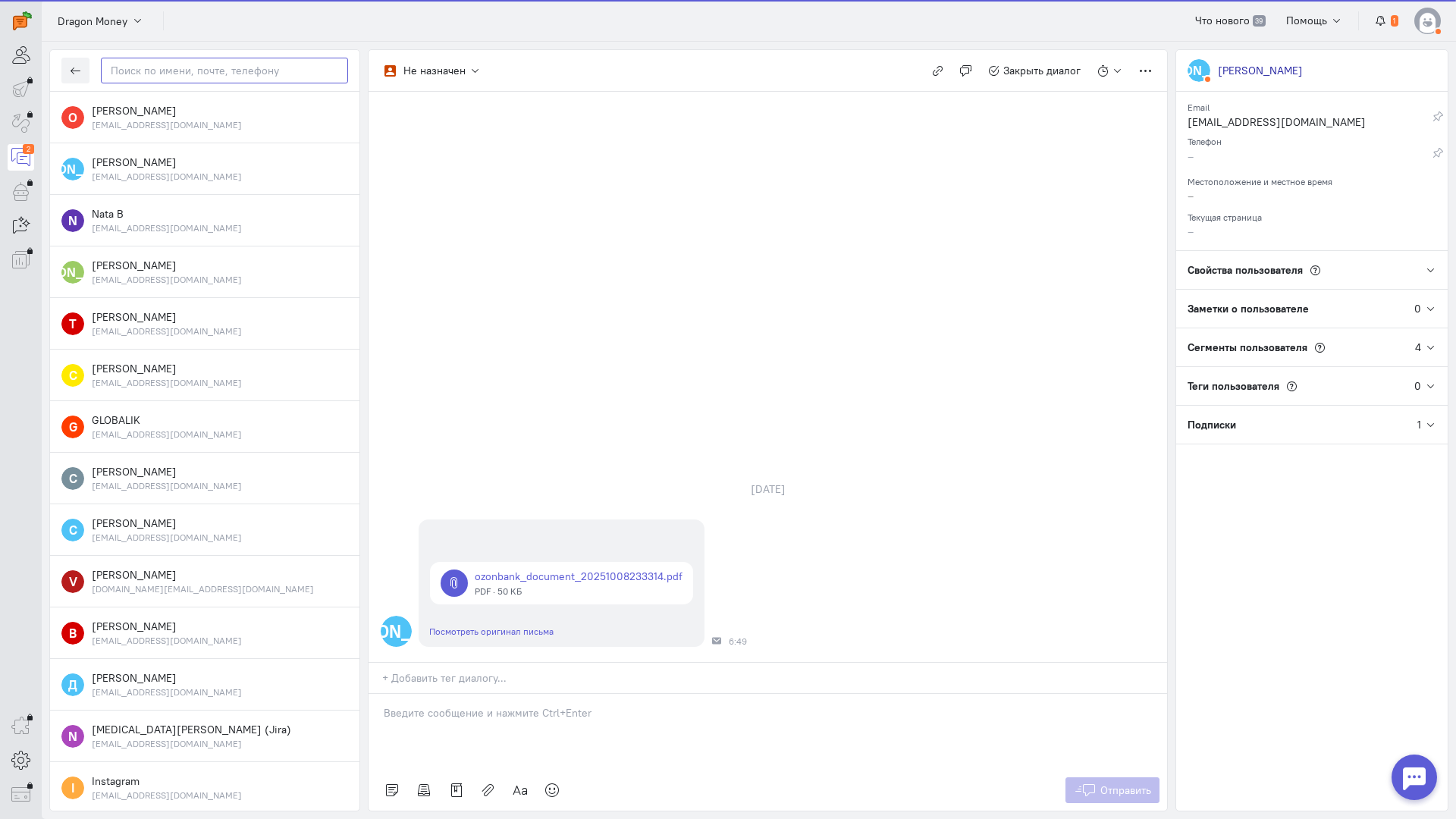
click at [149, 68] on input "text" at bounding box center [224, 70] width 247 height 26
paste input "palicinaolga200"
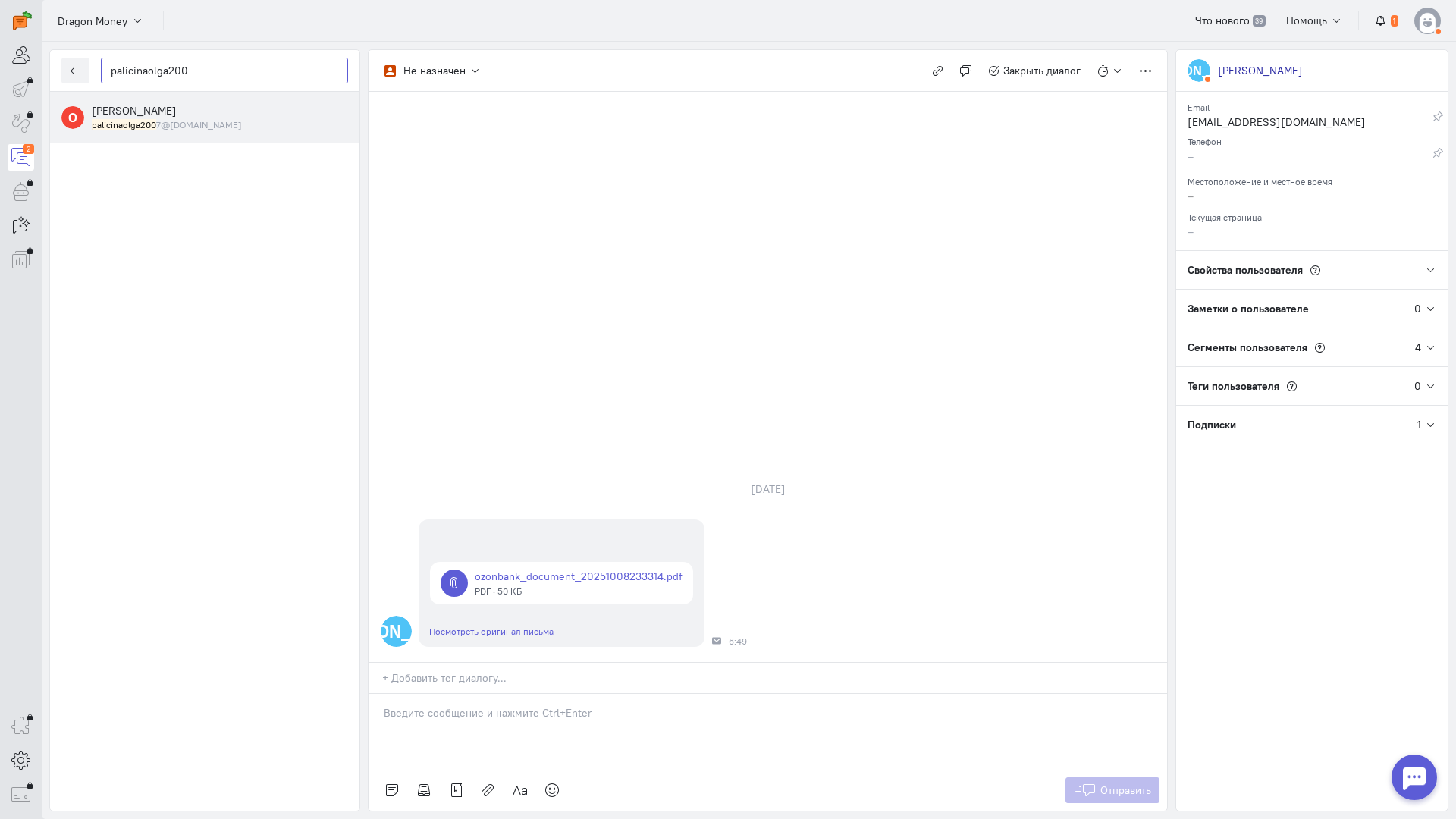
type input "palicinaolga200"
click at [212, 115] on div "[PERSON_NAME] palicinaolga200 7@[DOMAIN_NAME]" at bounding box center [220, 117] width 257 height 28
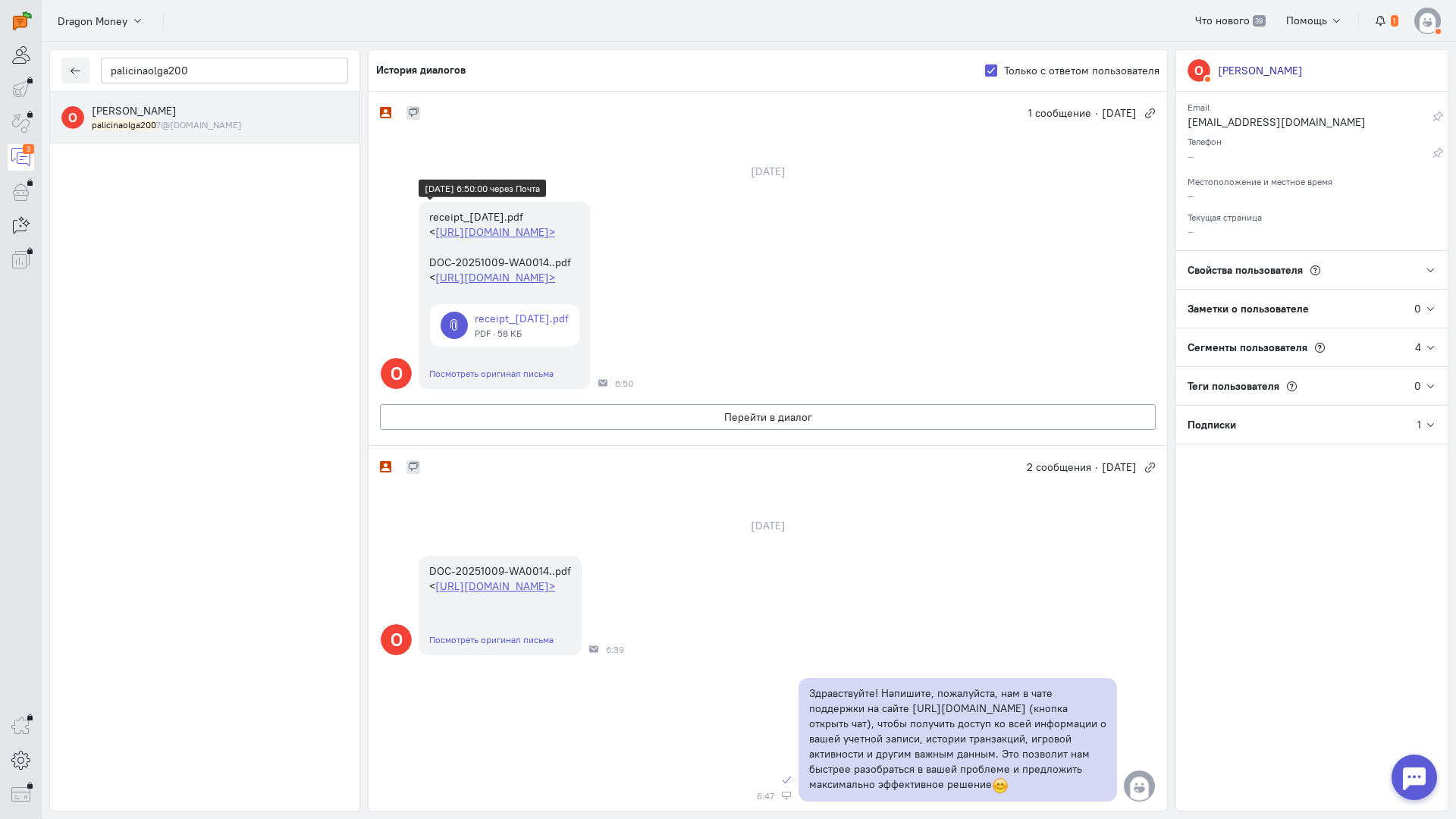
click at [550, 347] on link at bounding box center [504, 325] width 149 height 42
click at [974, 621] on div "О DOC-20251009-WA0014..pdf < [URL][DOMAIN_NAME]> Посмотреть оригинал письма [DA…" at bounding box center [767, 605] width 798 height 114
click at [699, 430] on button "Перейти в диалог" at bounding box center [768, 417] width 776 height 26
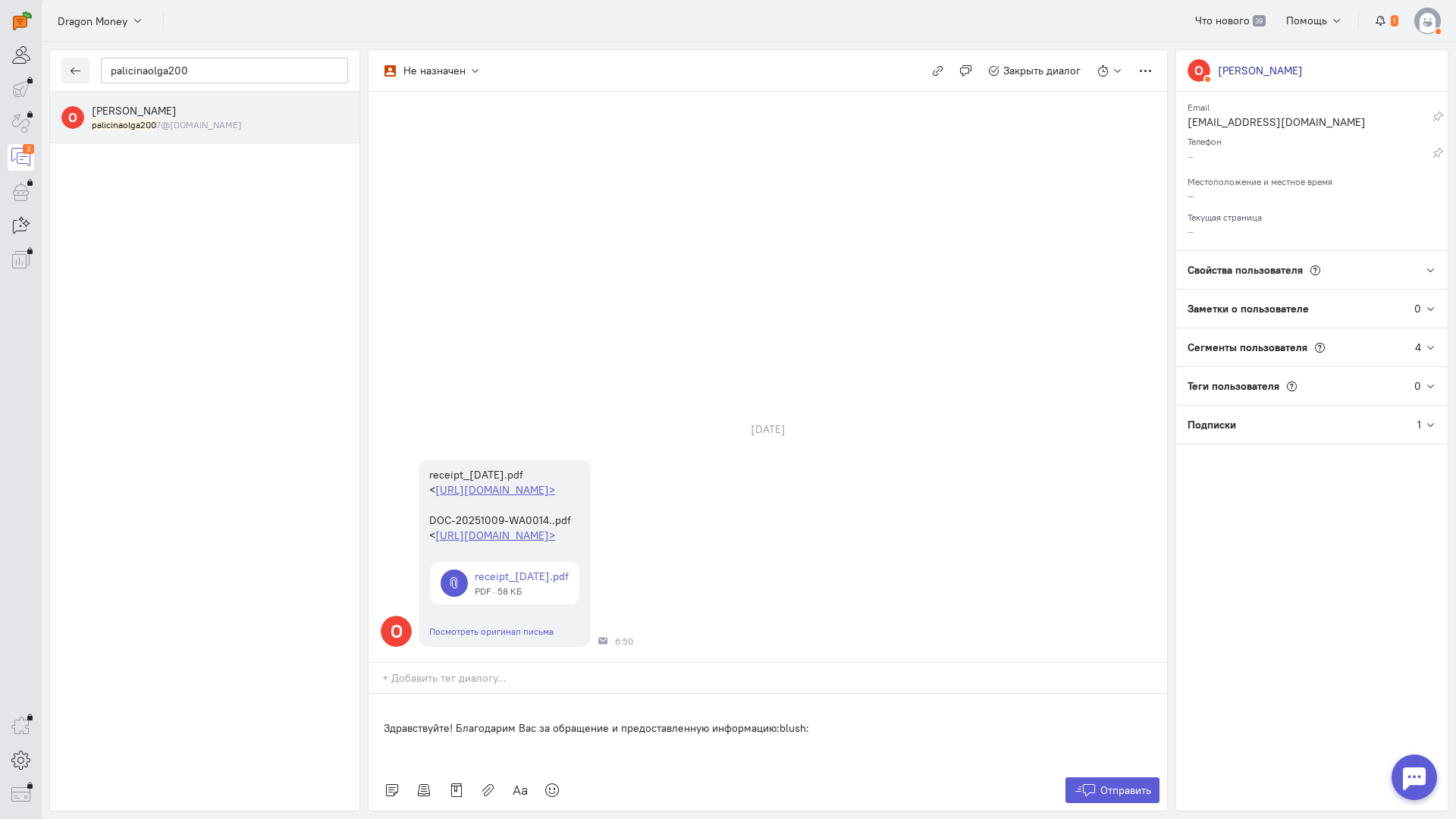
click at [383, 694] on div "Здравствуйте! Благодарим Вас за обращение и предоставленную информацию:blush:" at bounding box center [767, 732] width 798 height 76
drag, startPoint x: 1125, startPoint y: 723, endPoint x: 1122, endPoint y: 715, distance: 8.5
click at [1125, 724] on div "palicinaolga200 О [PERSON_NAME] palicinaolga200 7@[DOMAIN_NAME] Не назначен Не …" at bounding box center [749, 430] width 1414 height 777
click at [1116, 784] on span "Отправить" at bounding box center [1126, 790] width 51 height 14
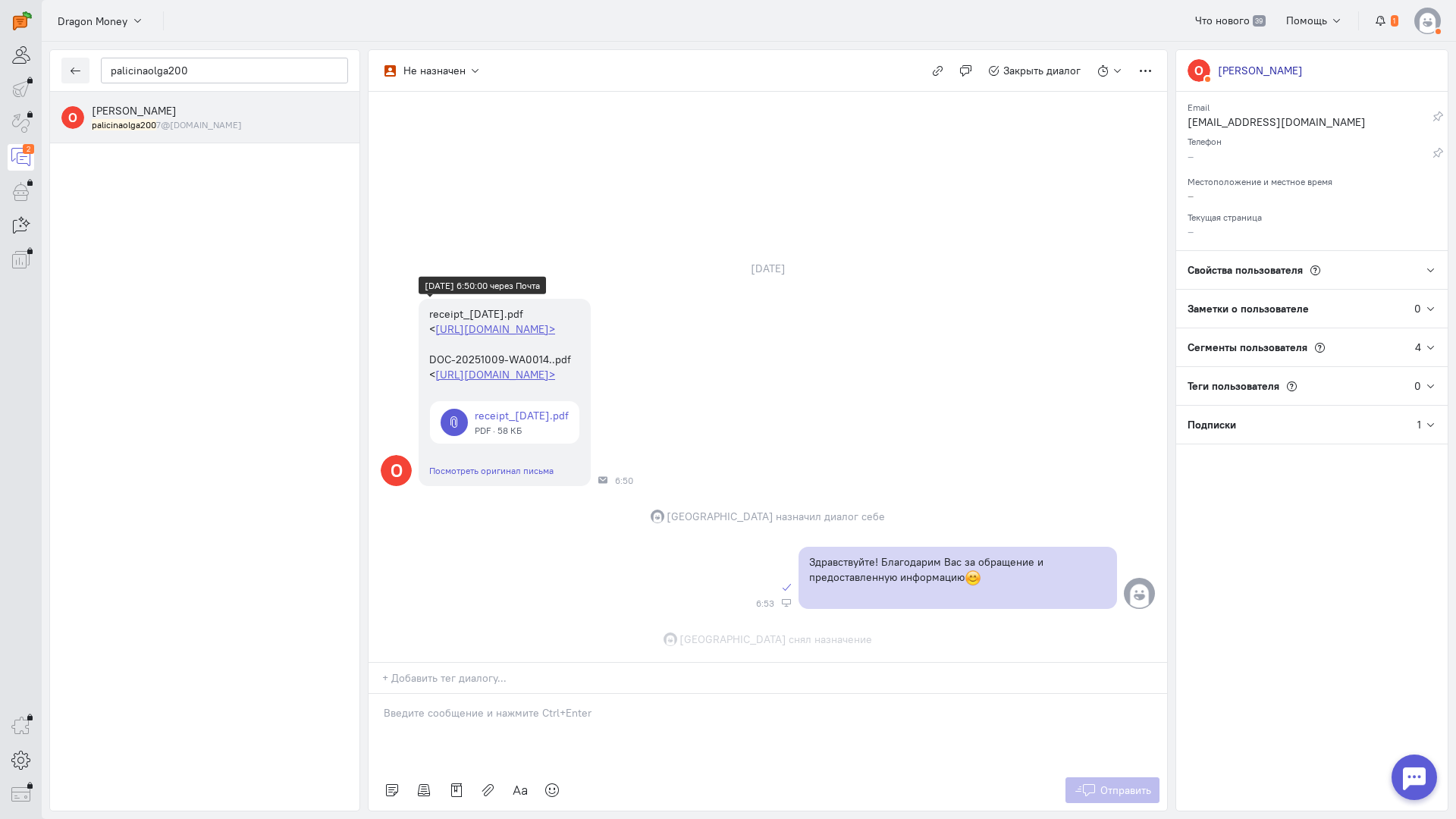
scroll to position [1, 0]
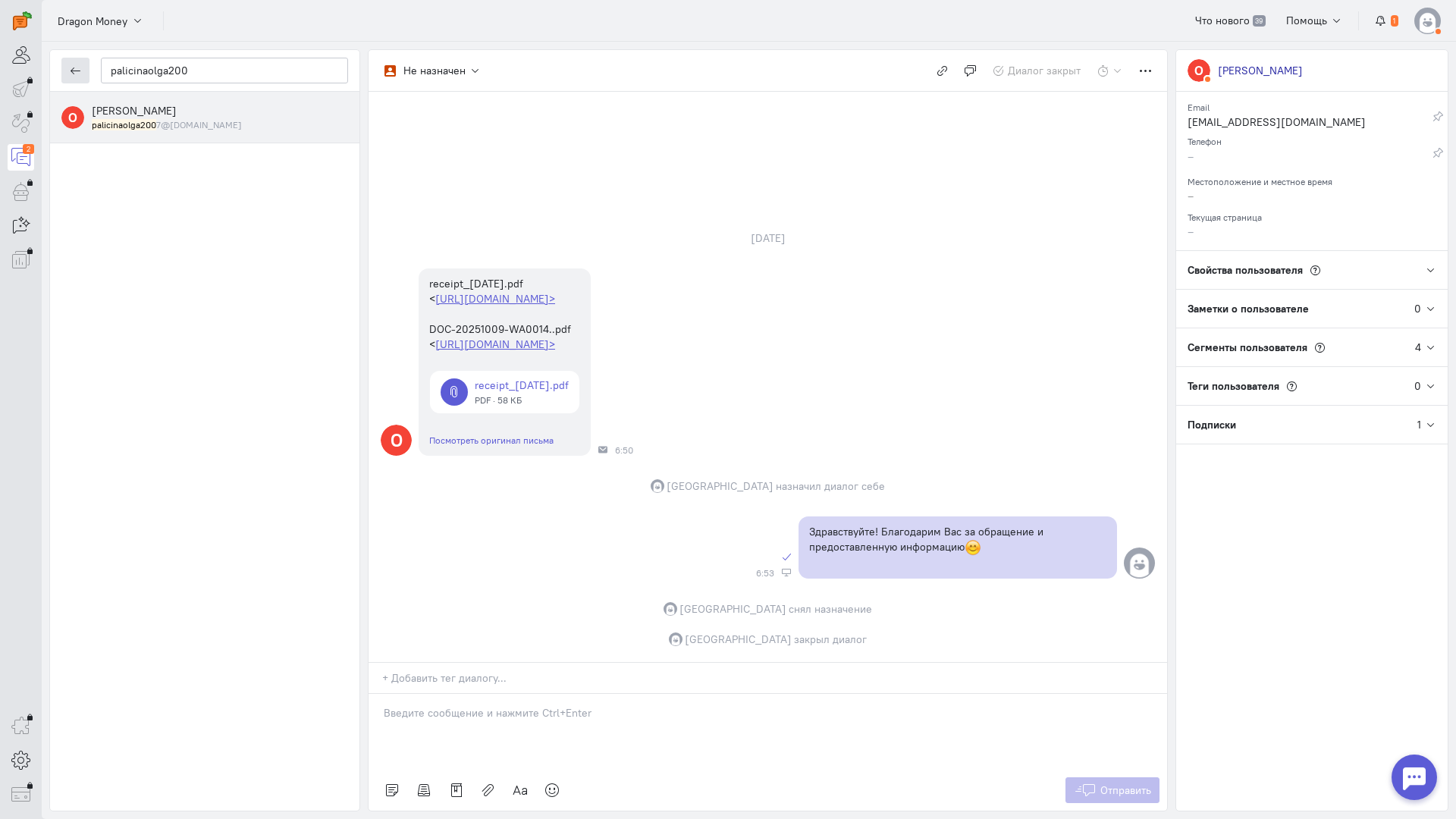
click at [74, 70] on icon "button" at bounding box center [75, 71] width 11 height 11
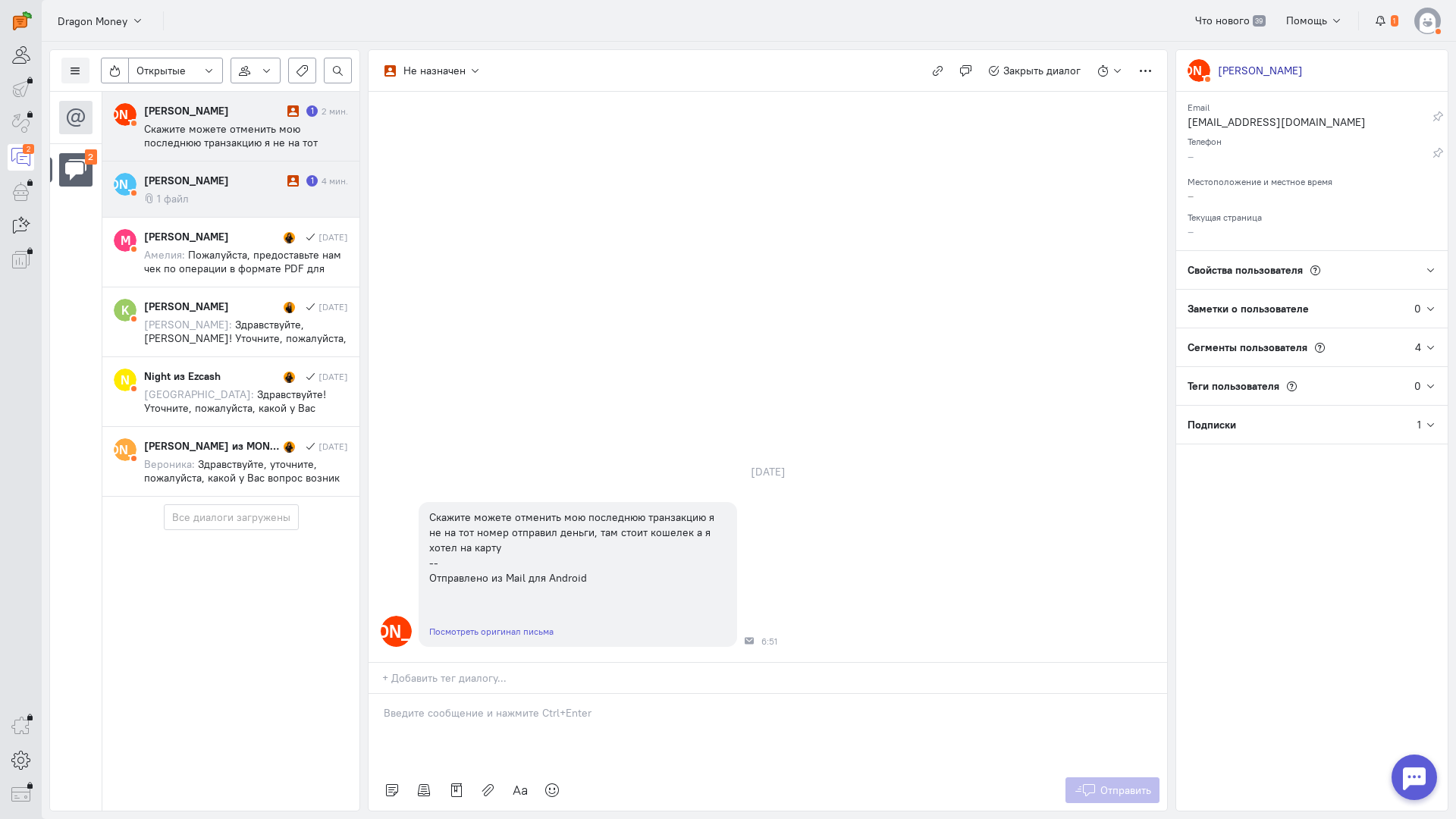
click at [248, 199] on cq-message "1 файл" at bounding box center [245, 198] width 204 height 14
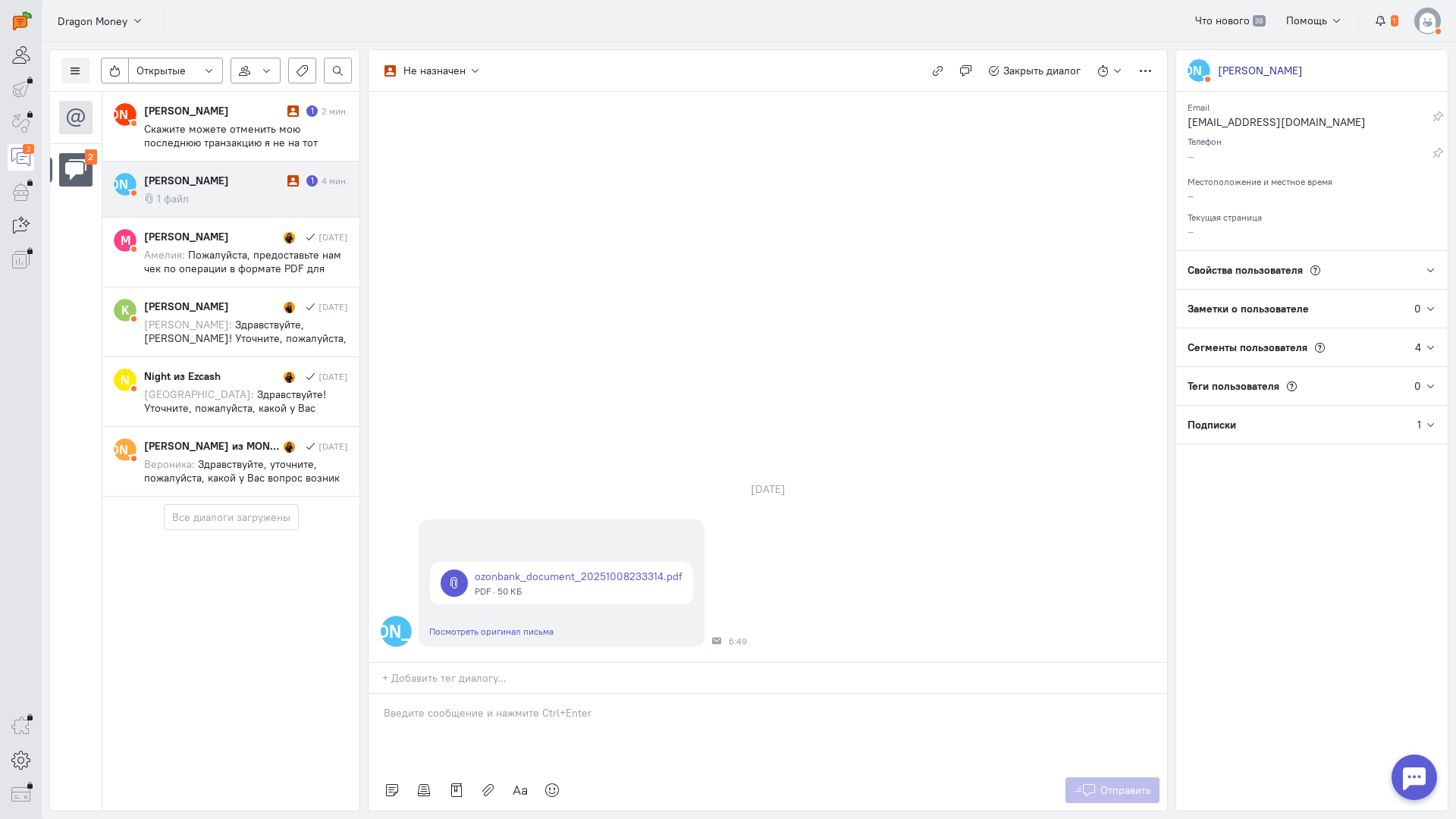
drag, startPoint x: 482, startPoint y: 630, endPoint x: 467, endPoint y: 624, distance: 16.2
click at [479, 694] on div at bounding box center [767, 732] width 798 height 76
click at [379, 694] on div "Здравствуйте! Благодарим Вас за обращение и предоставленную информацию:blush:" at bounding box center [767, 732] width 798 height 76
click at [1120, 784] on span "Отправить" at bounding box center [1126, 790] width 51 height 14
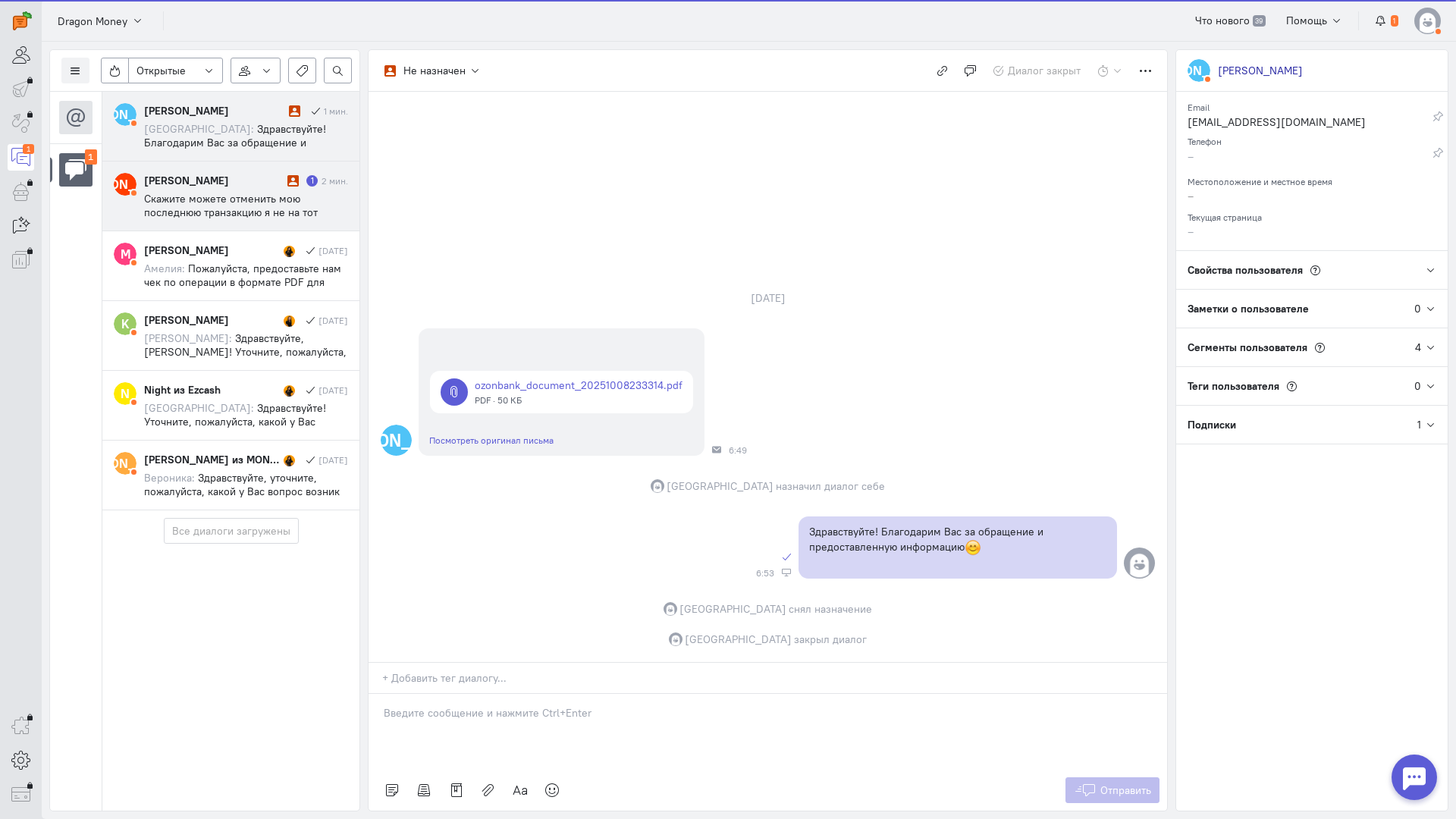
click at [246, 192] on span "Скажите можете отменить мою последнюю транзакцию я не на тот номер отправил ден…" at bounding box center [230, 225] width 173 height 68
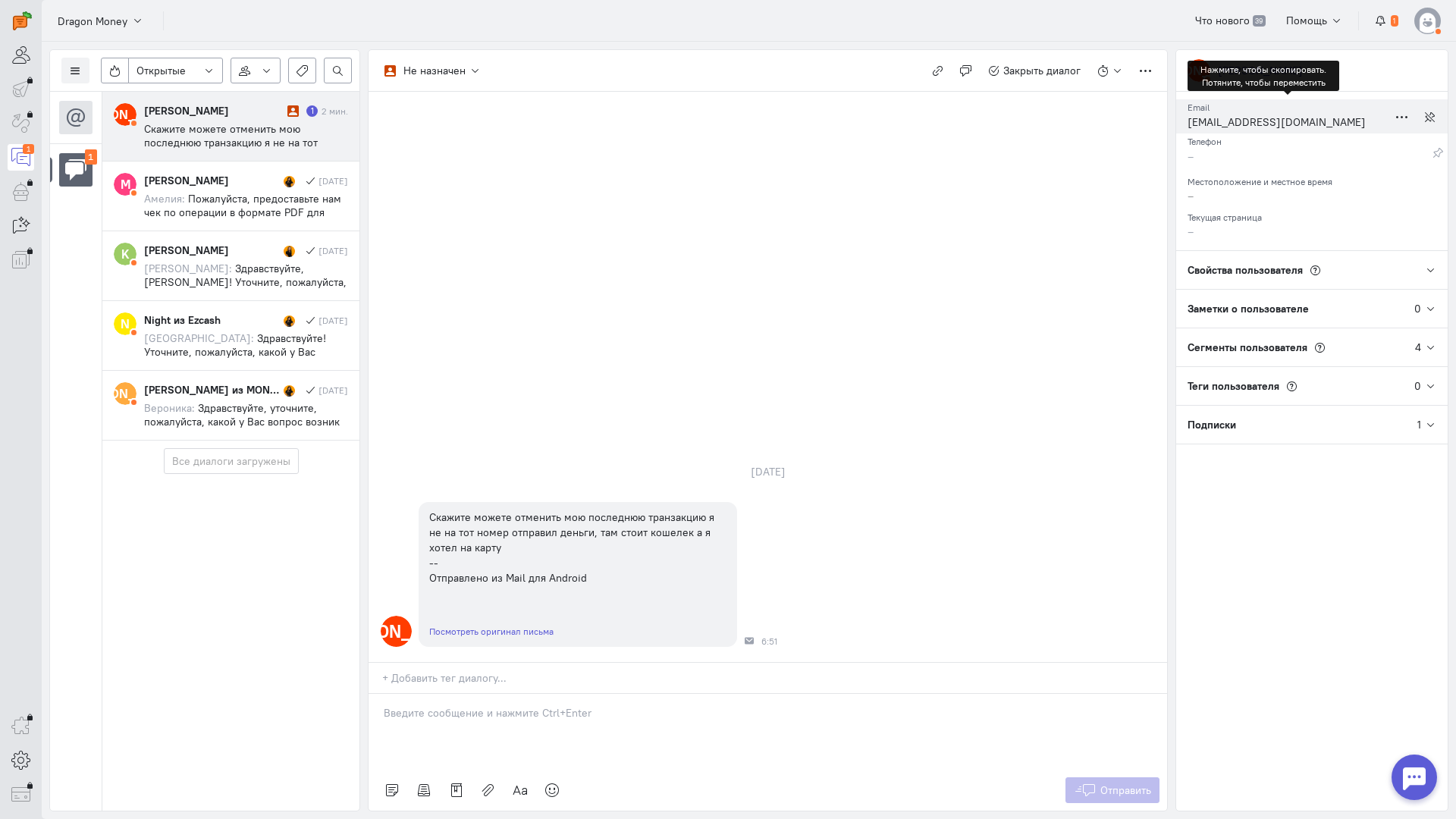
click at [1233, 125] on div "[EMAIL_ADDRESS][DOMAIN_NAME]" at bounding box center [1287, 124] width 201 height 19
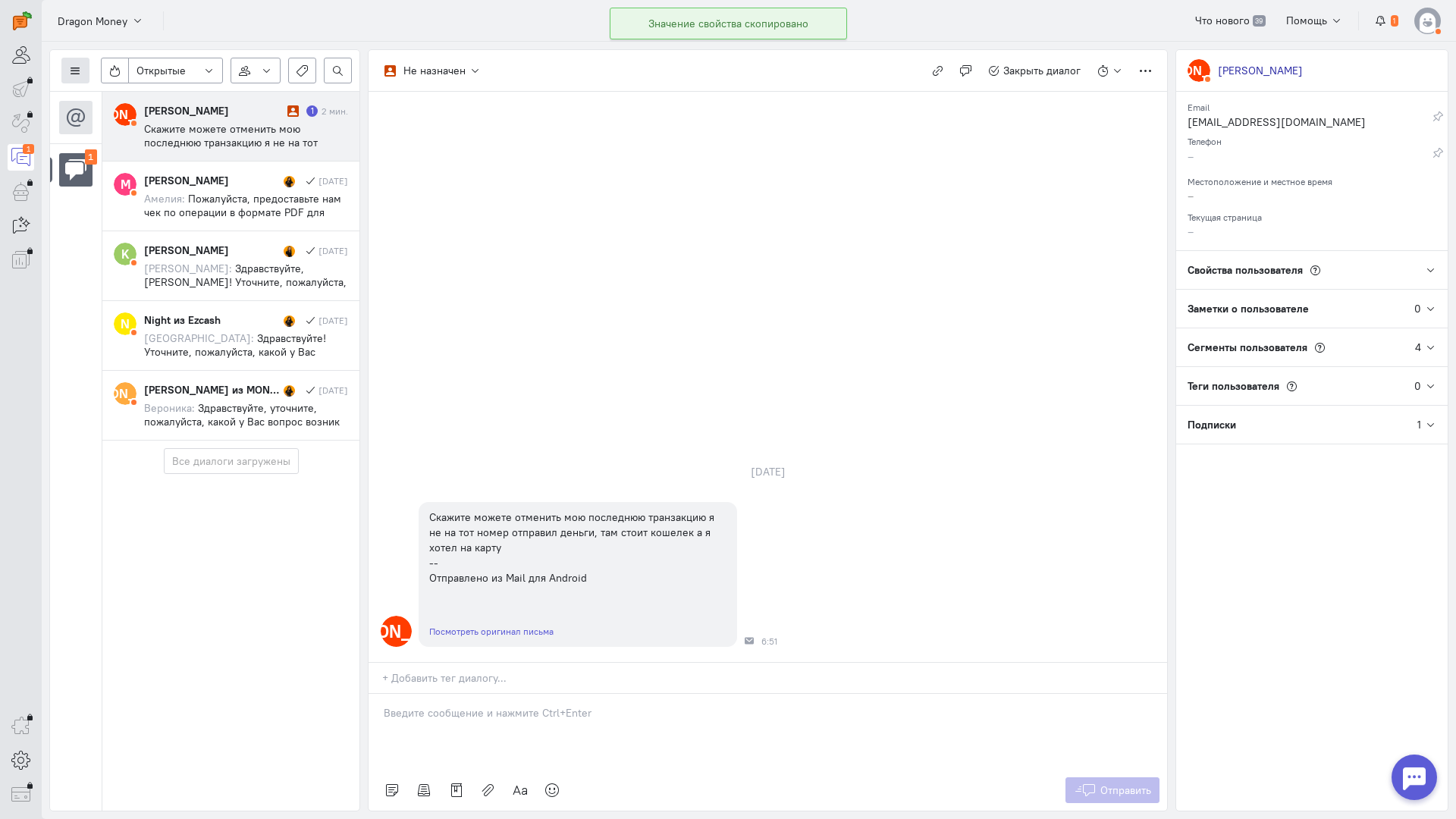
click at [78, 68] on icon at bounding box center [75, 71] width 11 height 11
click at [145, 101] on span "Список пользователей" at bounding box center [147, 101] width 113 height 14
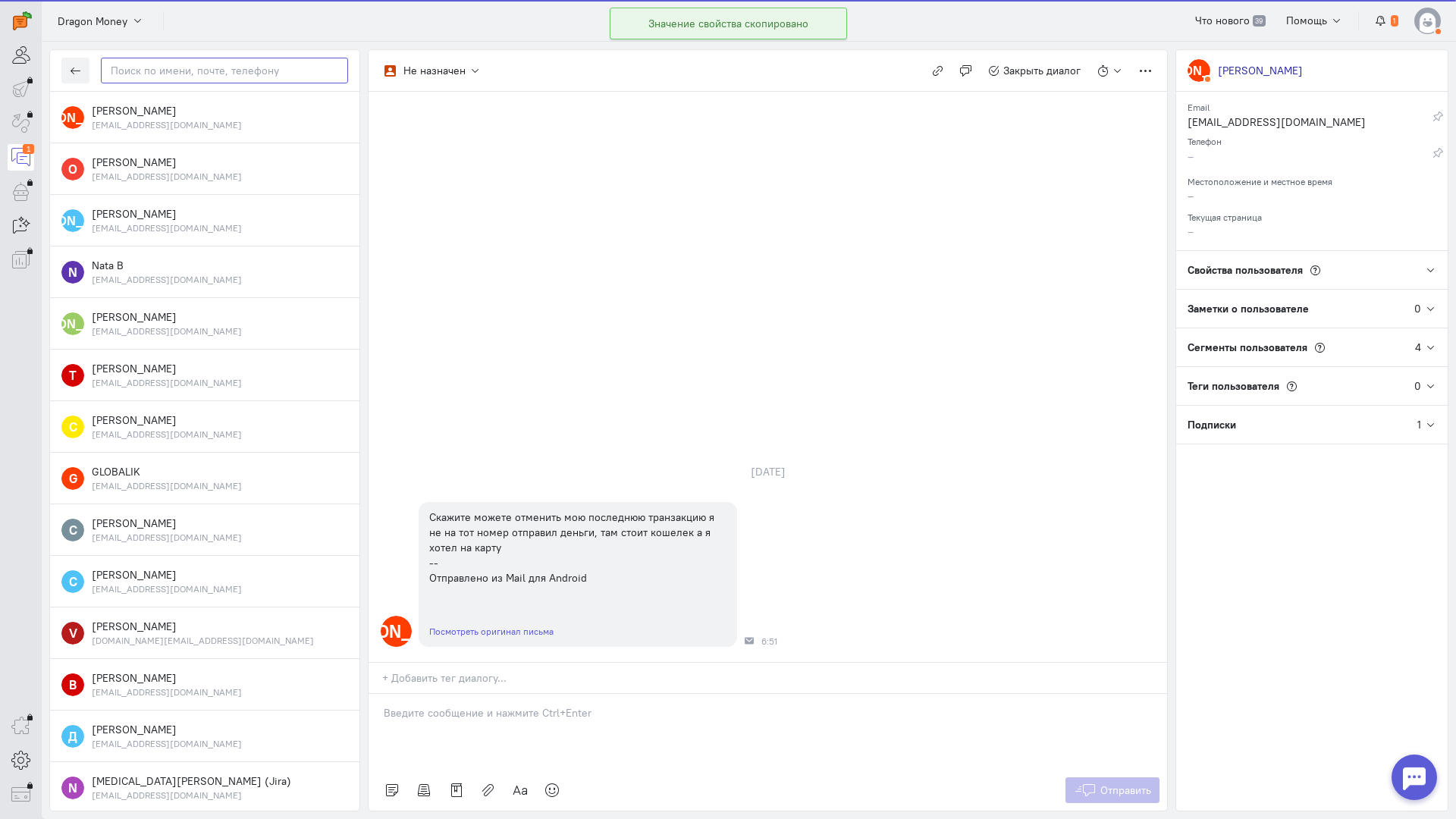
click at [197, 63] on input "text" at bounding box center [224, 70] width 247 height 26
paste input "evstafev.90@lis"
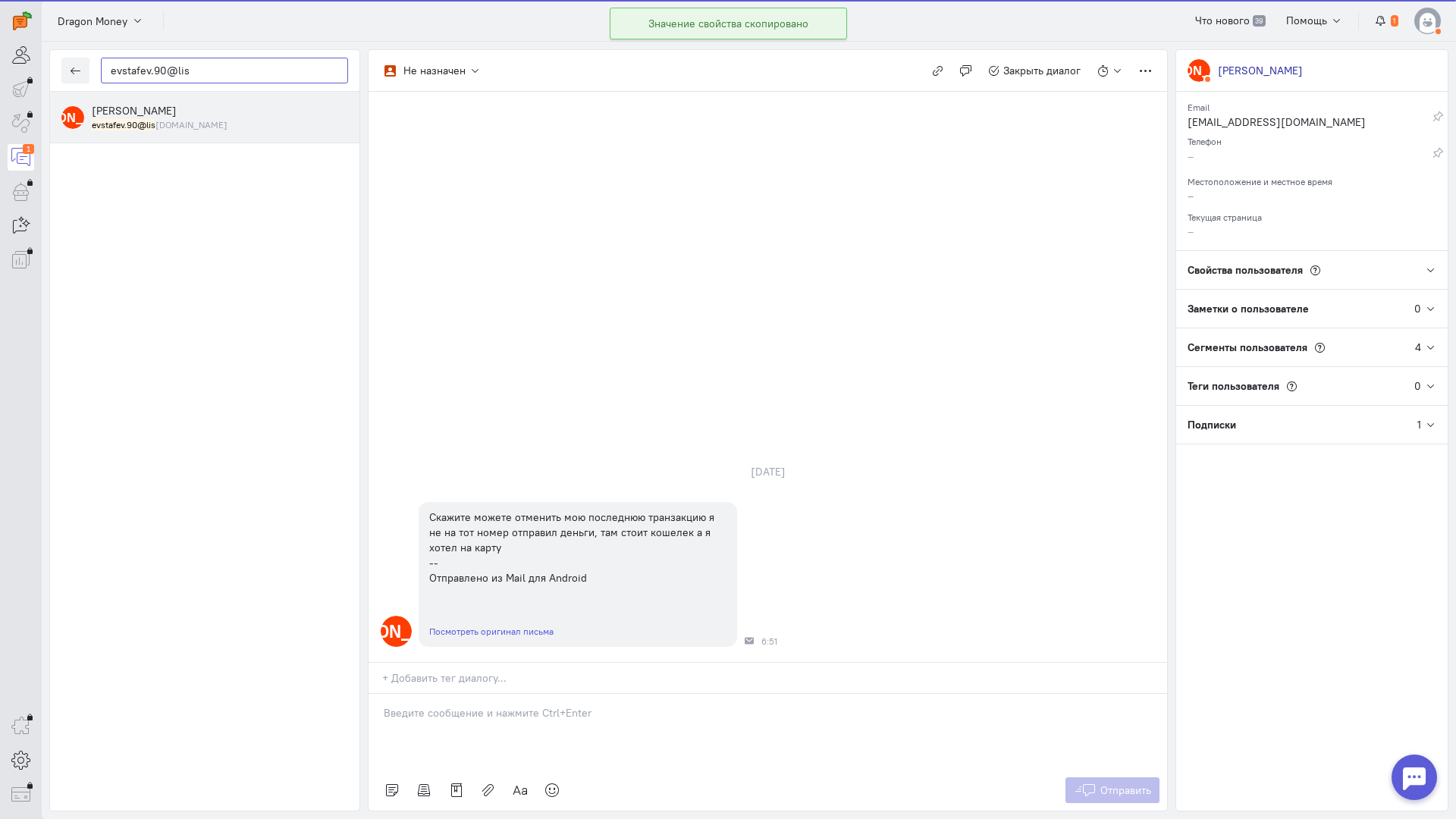
type input "evstafev.90@lis"
click at [171, 120] on small "evstafev.90@lis [DOMAIN_NAME]" at bounding box center [160, 125] width 136 height 13
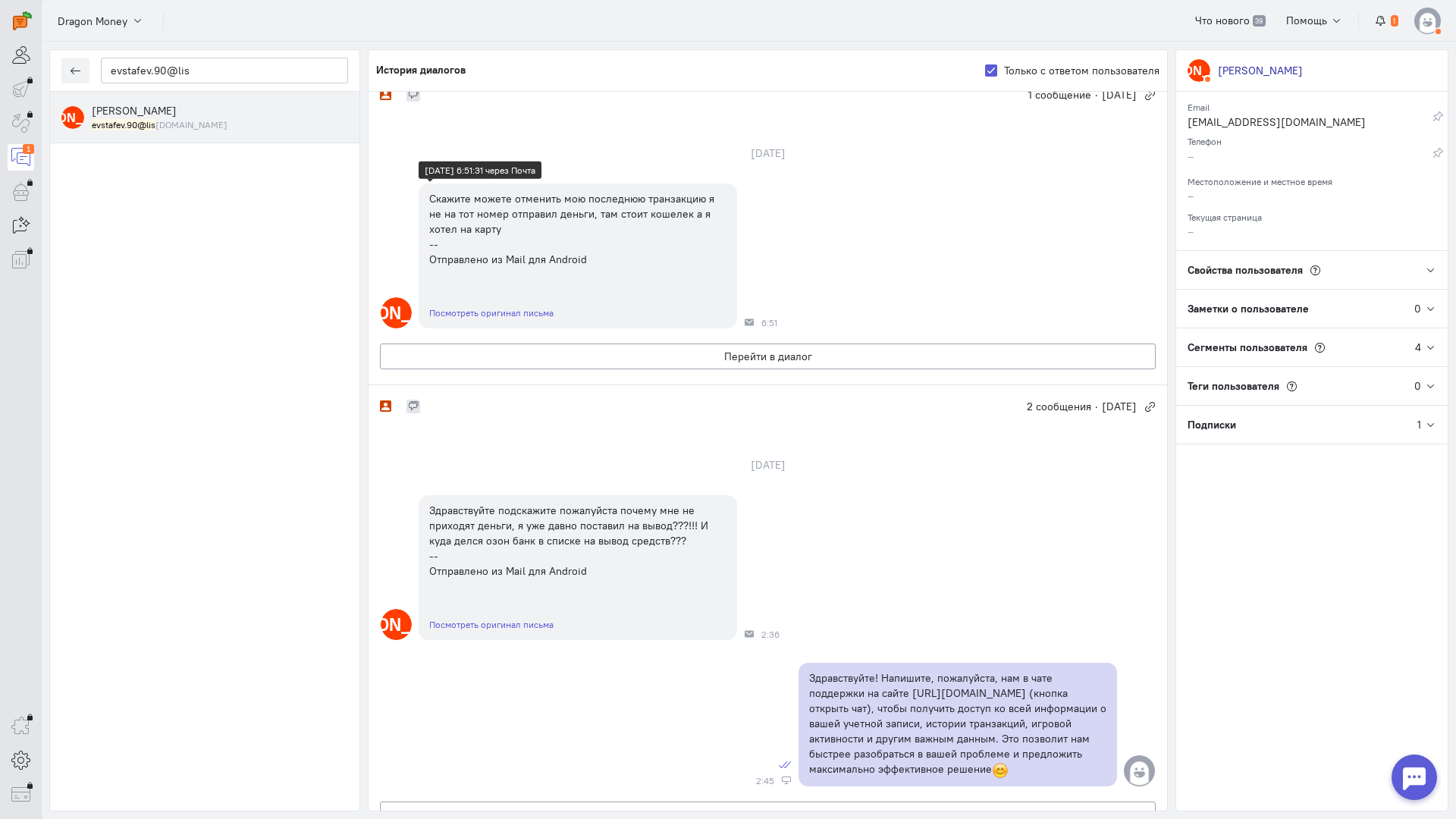
scroll to position [0, 0]
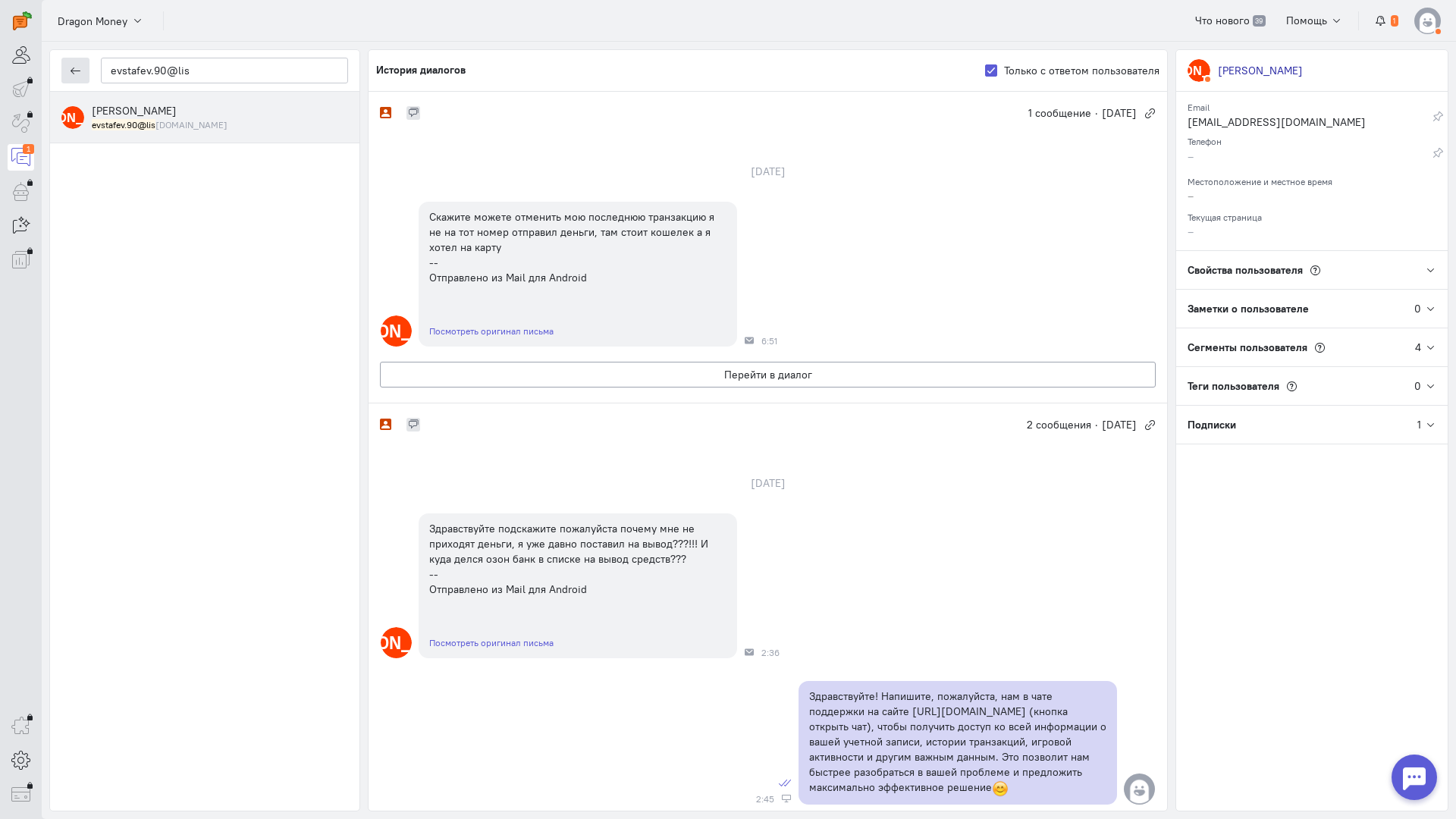
click at [66, 74] on button "button" at bounding box center [75, 70] width 28 height 26
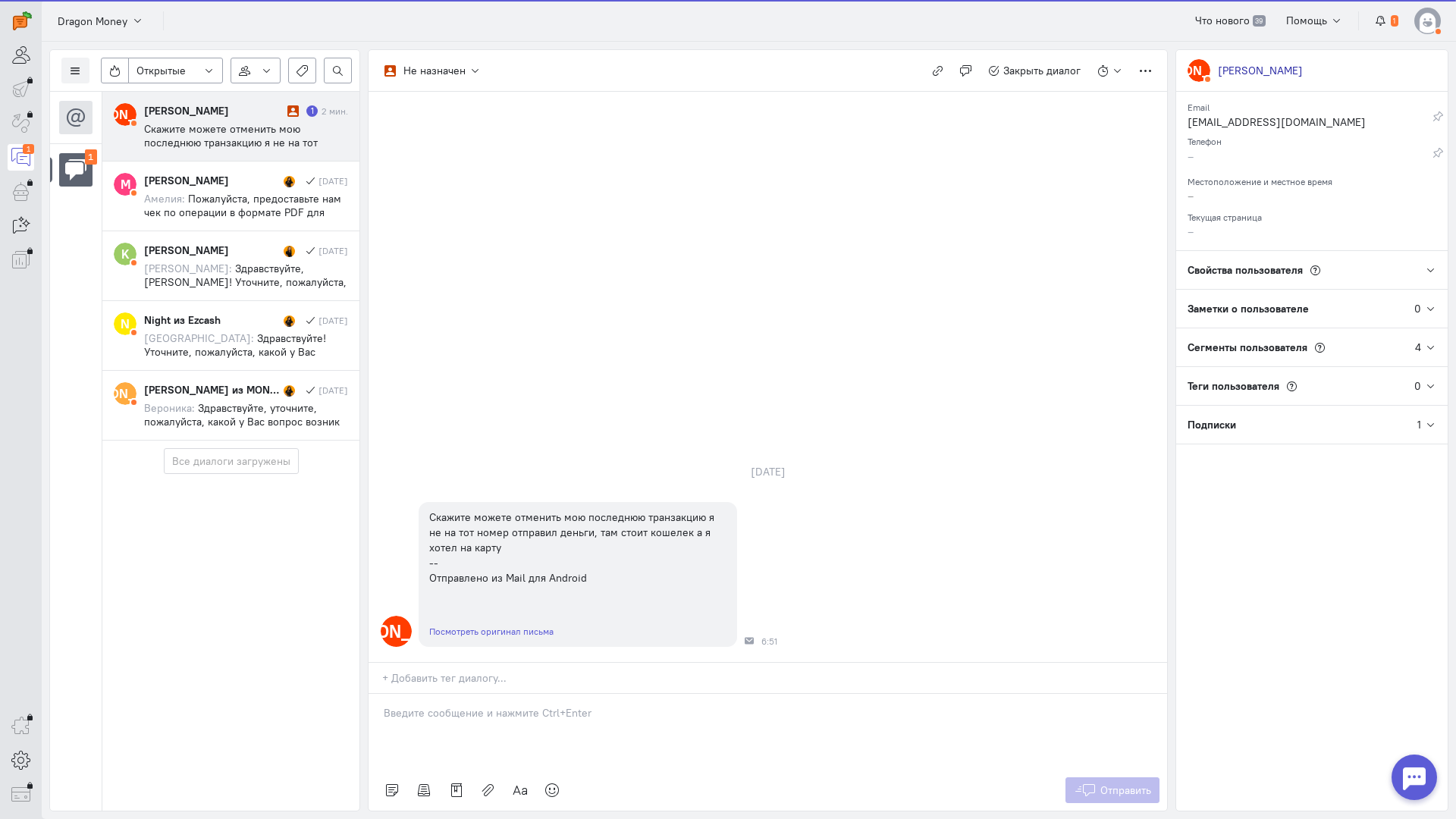
click at [161, 105] on div "[PERSON_NAME]" at bounding box center [213, 110] width 140 height 15
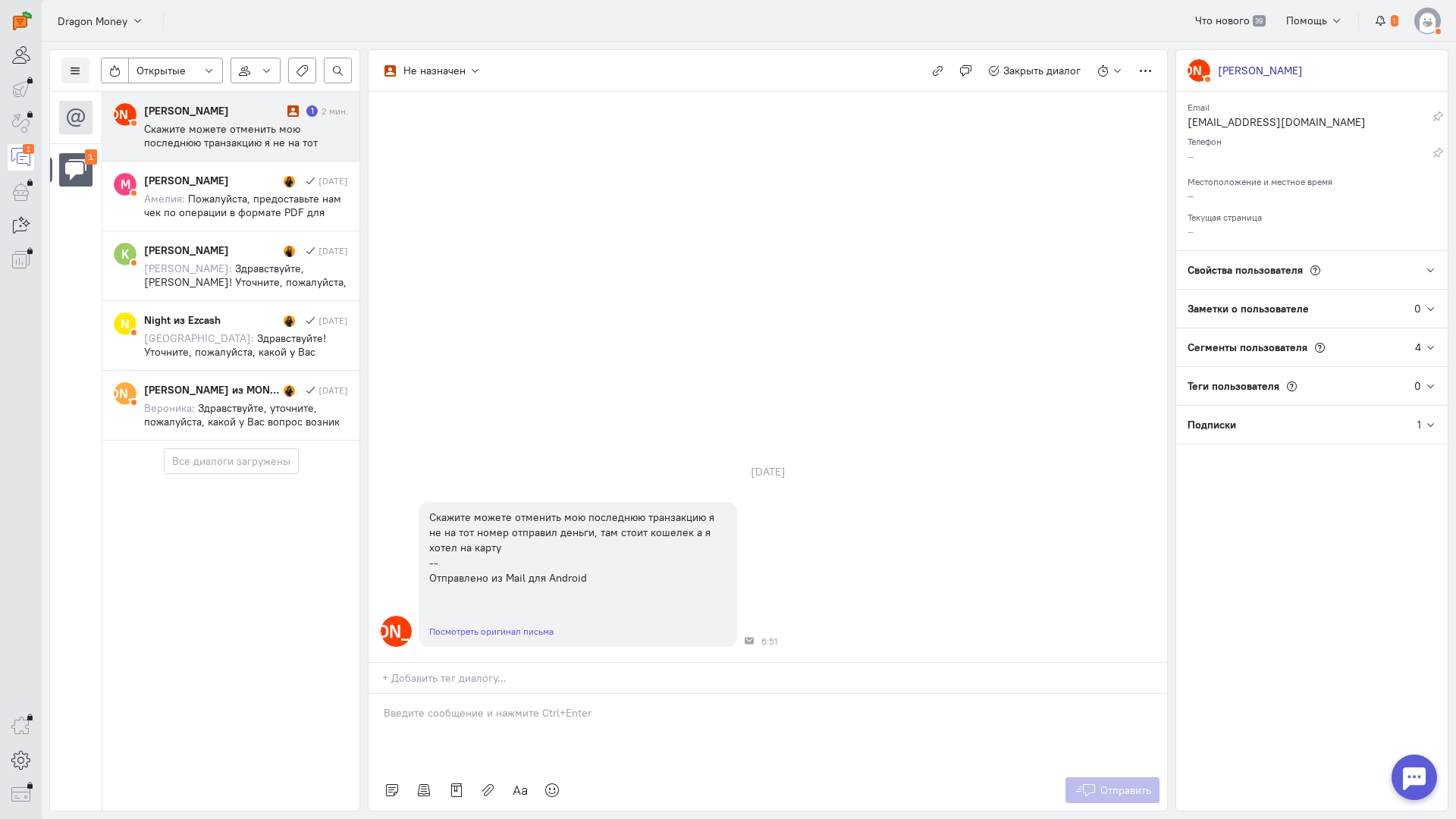
click at [444, 694] on div at bounding box center [767, 732] width 798 height 76
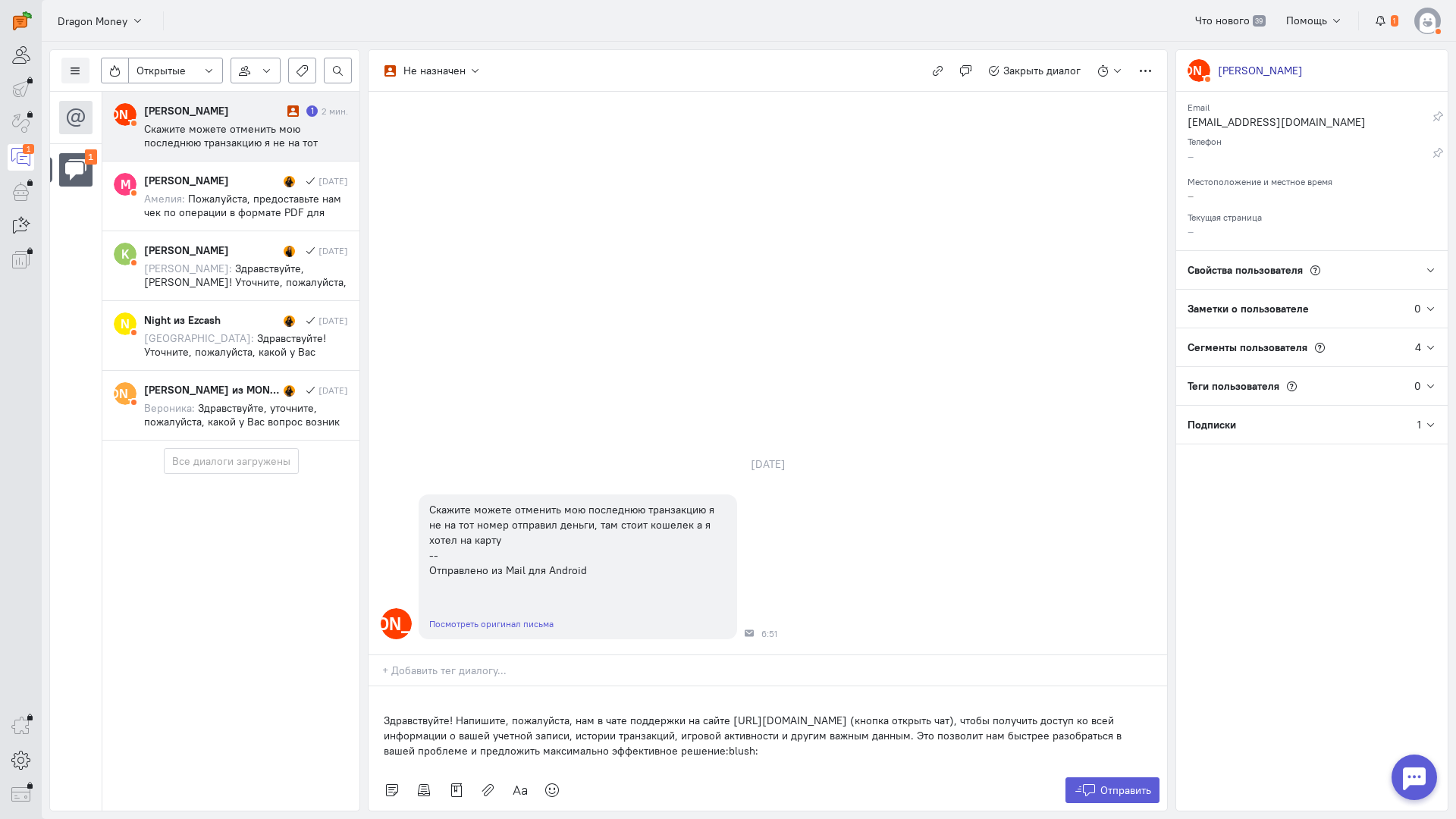
click at [378, 686] on div "Здравствуйте! Напишите, пожалуйста, нам в чате поддержки на сайте [URL][DOMAIN_…" at bounding box center [767, 728] width 798 height 83
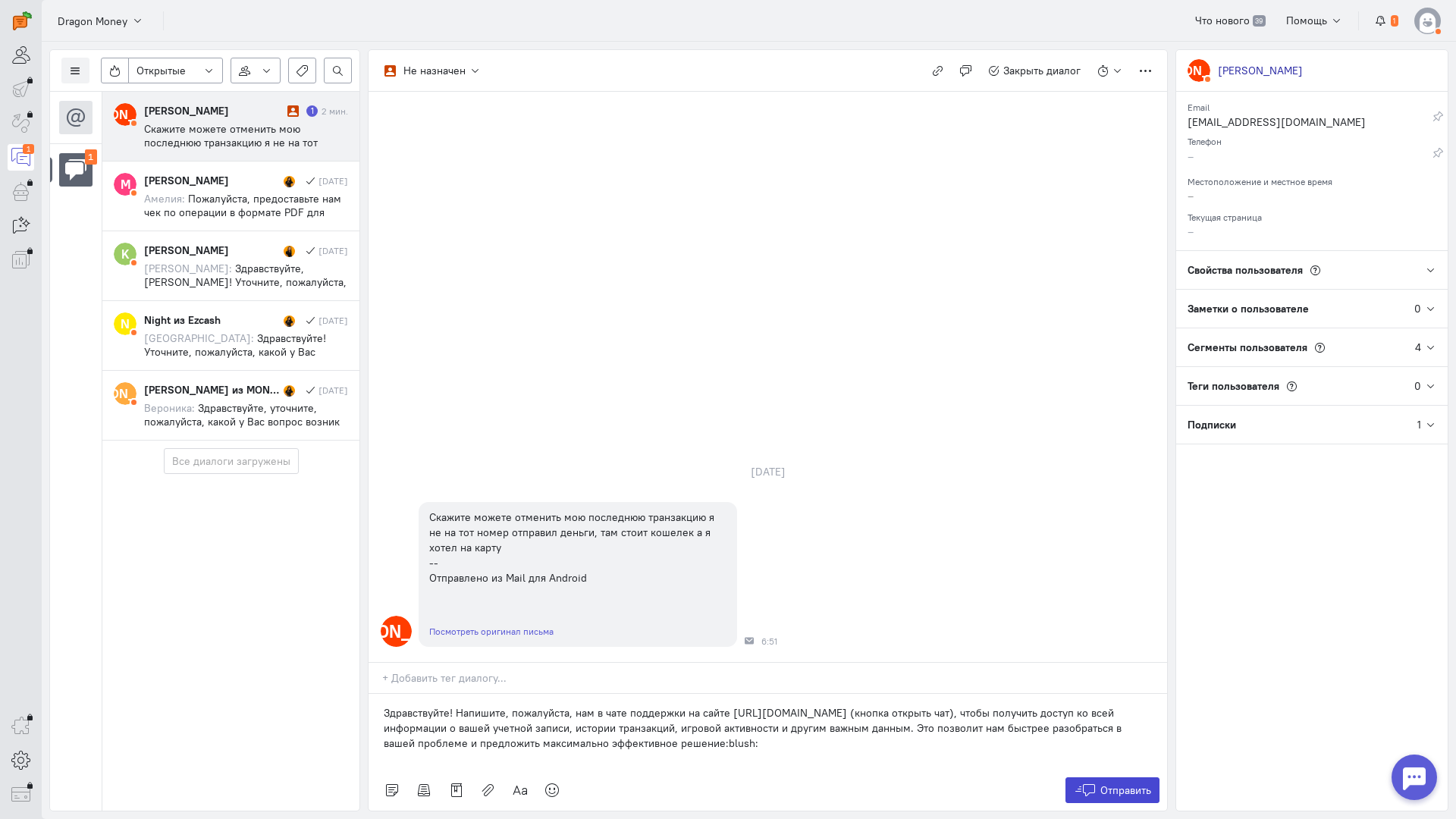
click at [1114, 784] on span "Отправить" at bounding box center [1126, 790] width 51 height 14
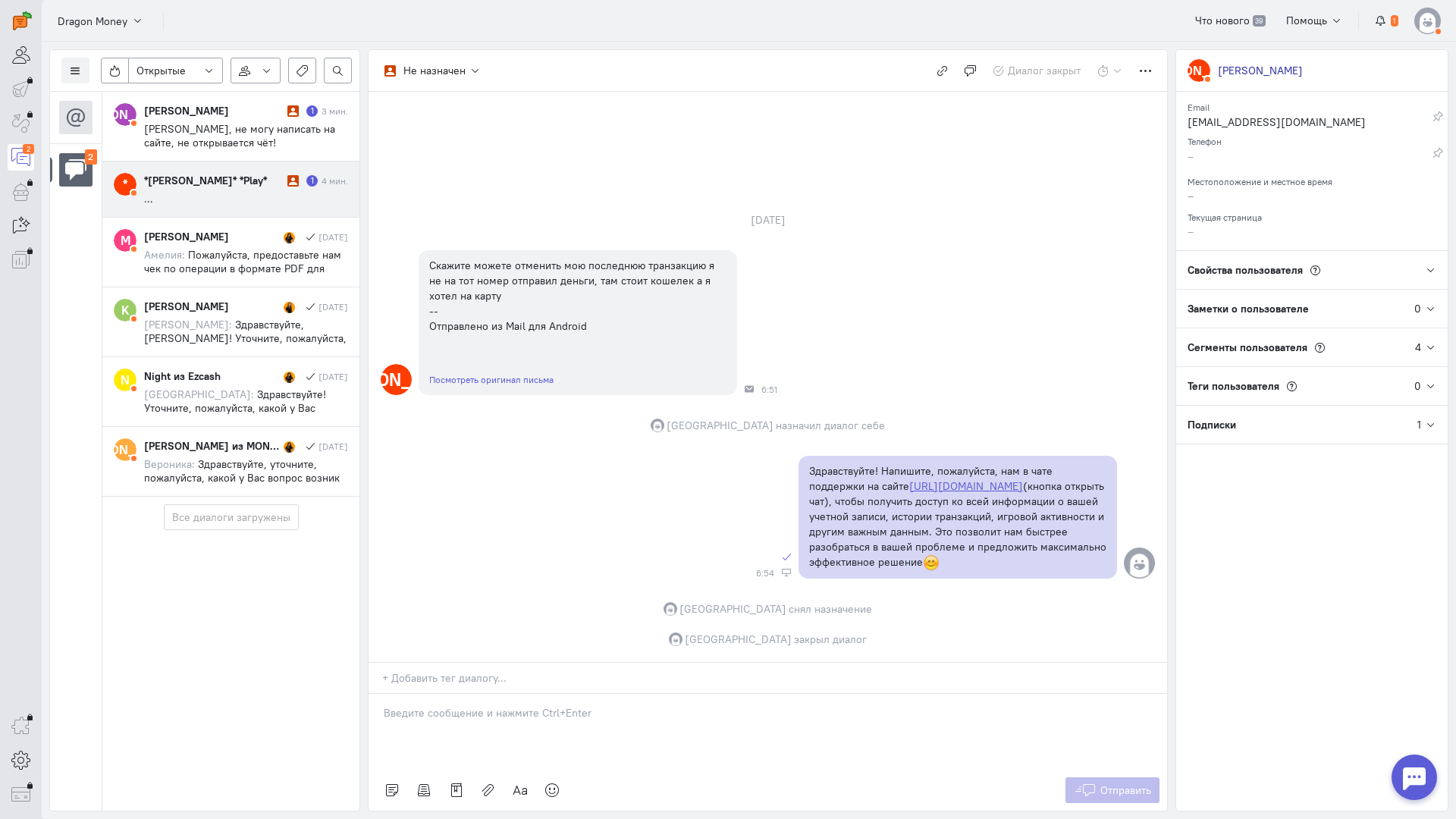
click at [259, 185] on div "*[PERSON_NAME]* *Play*" at bounding box center [213, 180] width 140 height 15
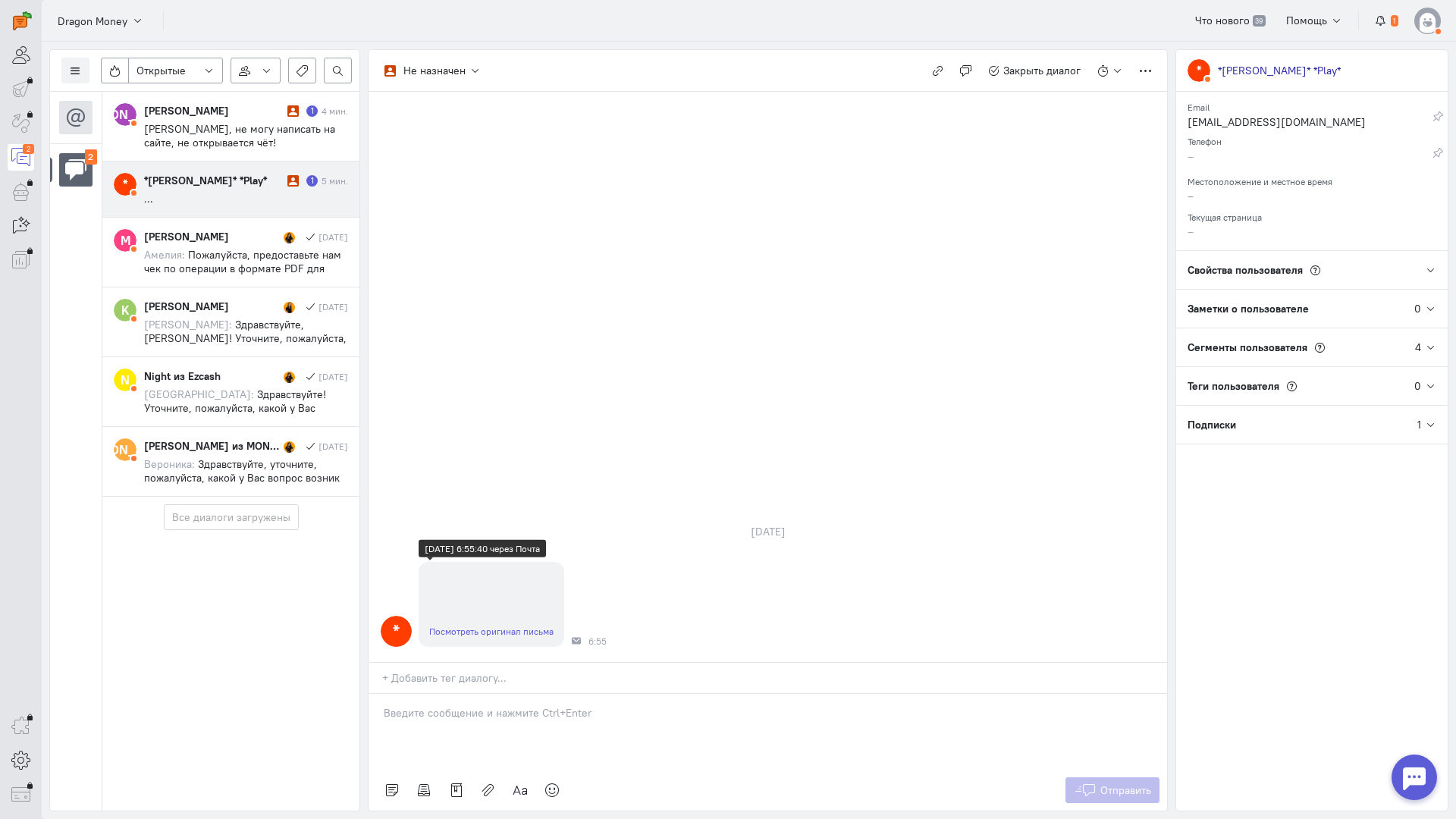
click at [480, 626] on link "Посмотреть оригинал письма" at bounding box center [491, 631] width 125 height 11
drag, startPoint x: 438, startPoint y: 631, endPoint x: 412, endPoint y: 633, distance: 26.1
click at [436, 694] on div at bounding box center [767, 732] width 798 height 76
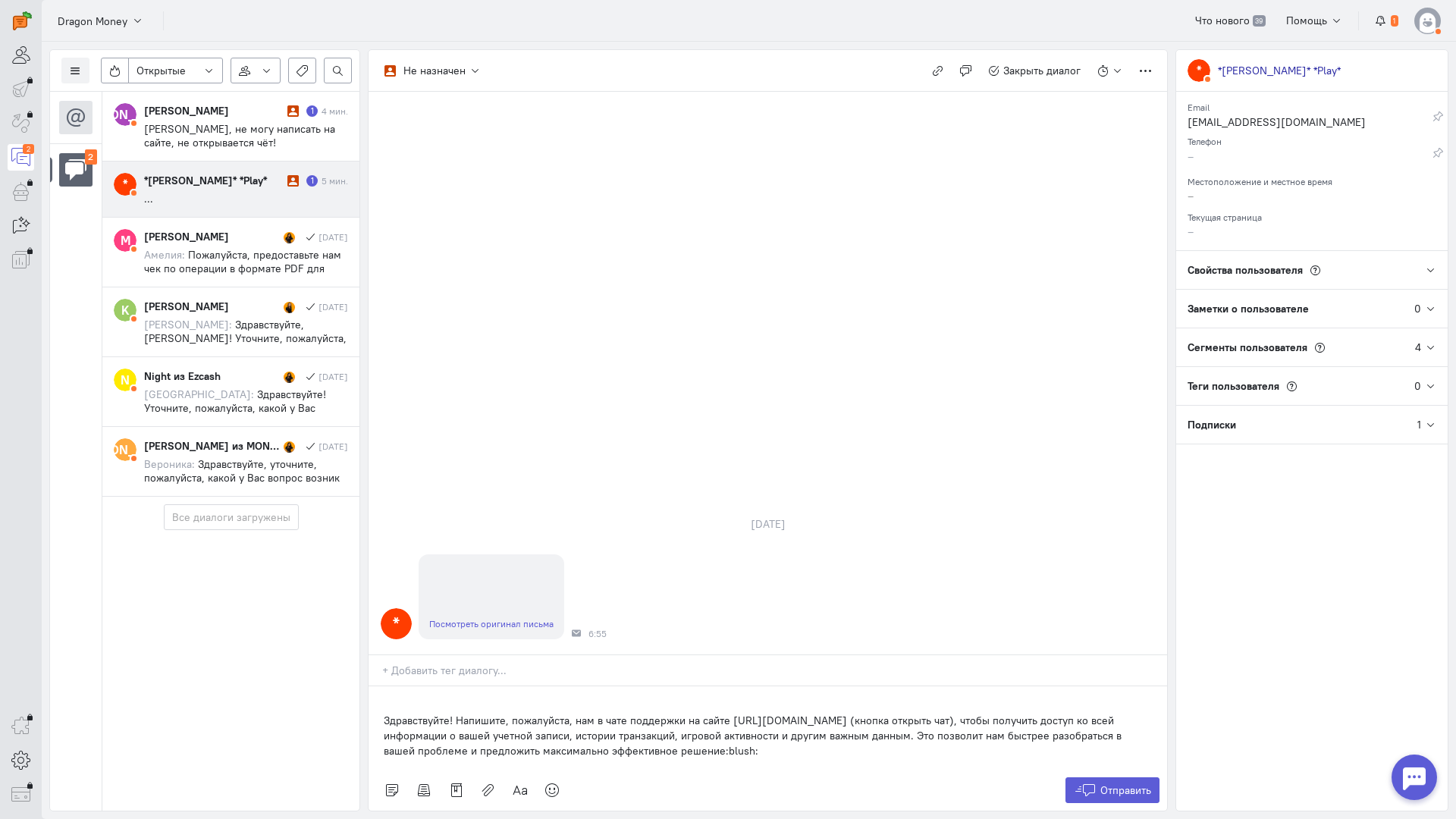
click at [372, 686] on div "Здравствуйте! Напишите, пожалуйста, нам в чате поддержки на сайте [URL][DOMAIN_…" at bounding box center [767, 728] width 798 height 83
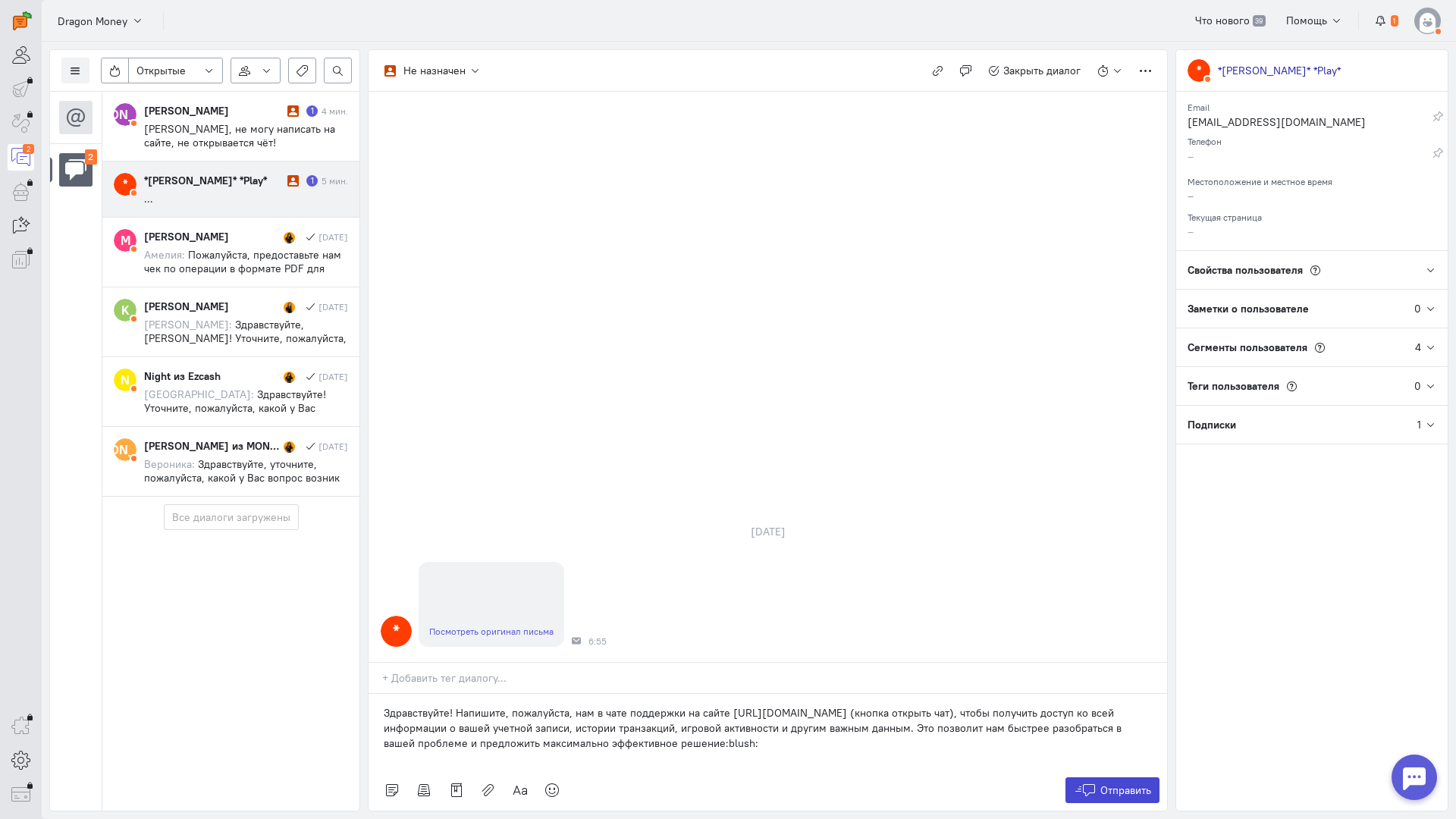
click at [1082, 783] on icon at bounding box center [1085, 790] width 22 height 15
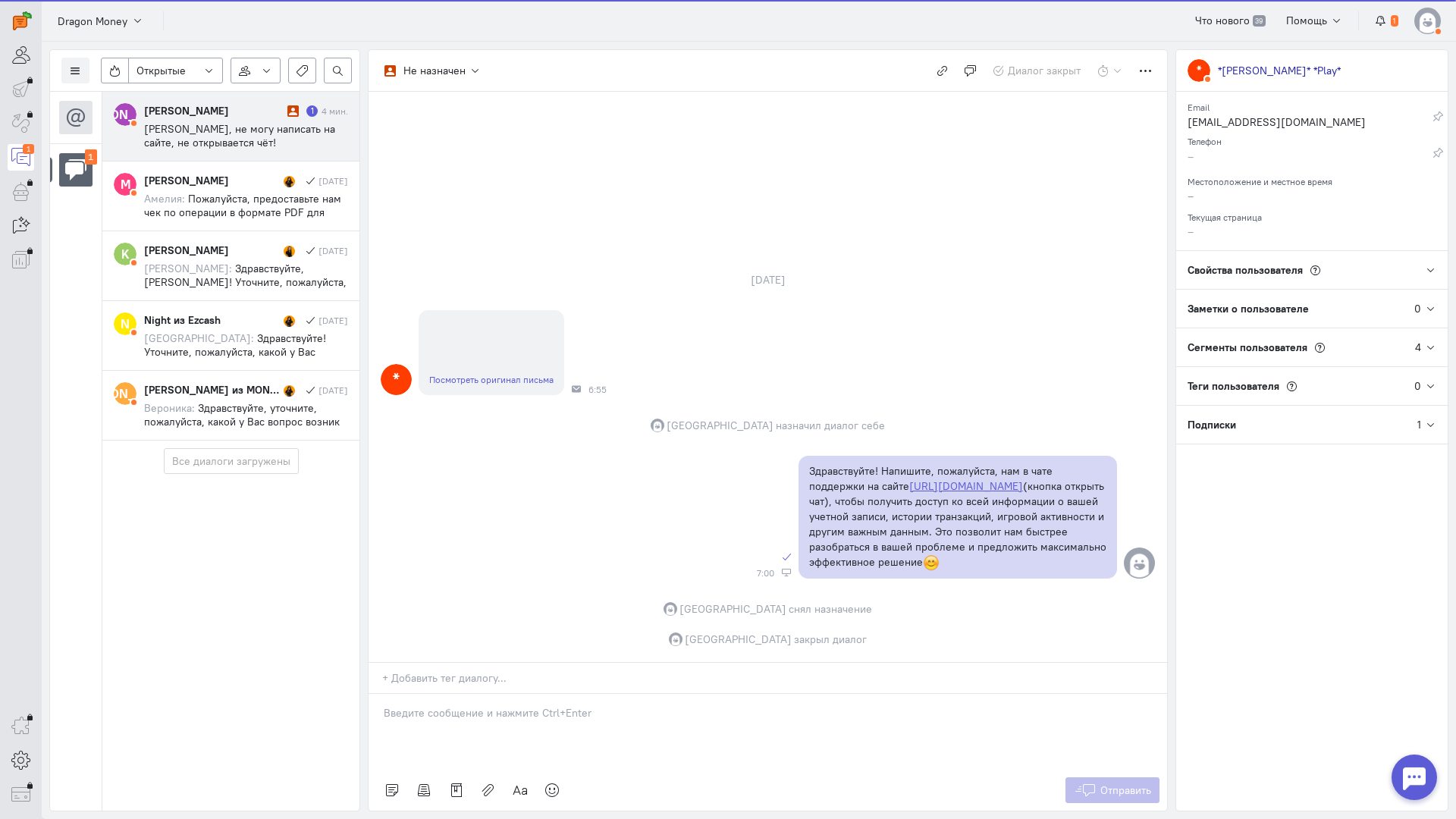
click at [236, 141] on cq-message "[PERSON_NAME], не могу написать на сайте, не открывается чёт!" at bounding box center [245, 136] width 204 height 27
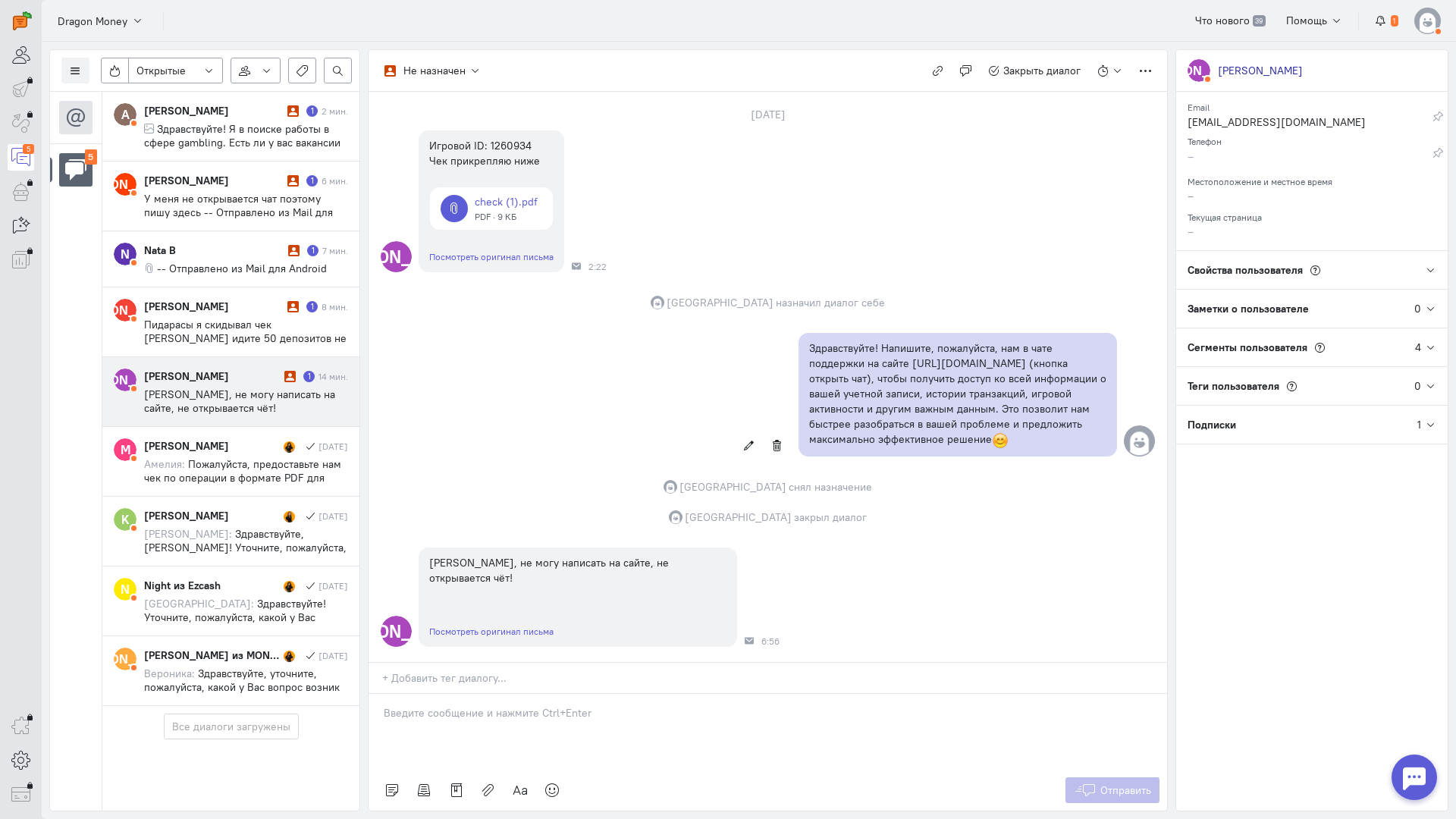
scroll to position [93, 0]
click at [492, 706] on p at bounding box center [768, 713] width 769 height 15
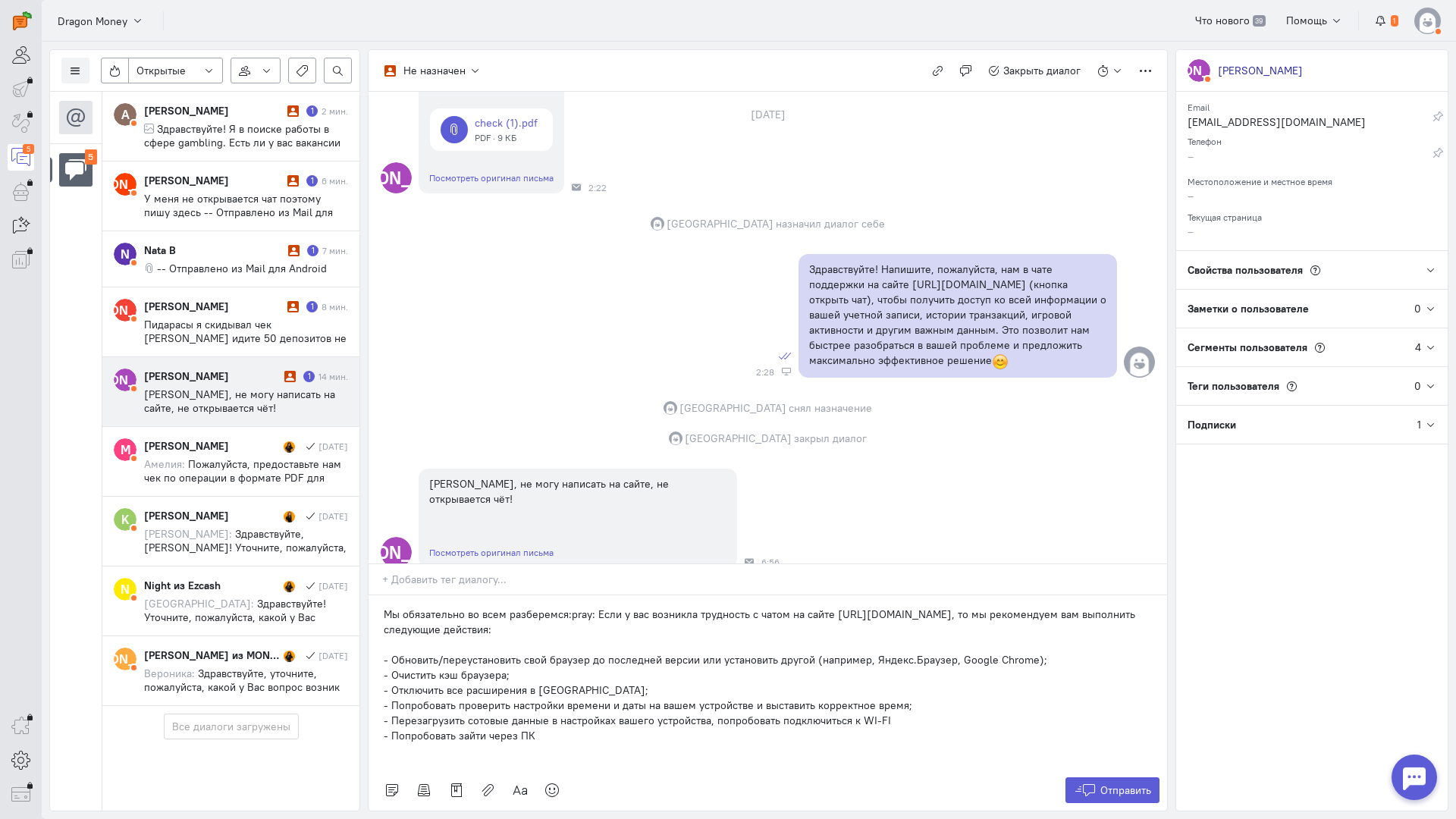
click at [380, 595] on div "Мы обязательно во всем разберемся:pray: Если у вас возникла трудность с чатом н…" at bounding box center [767, 682] width 798 height 174
click at [1121, 784] on span "Отправить" at bounding box center [1126, 790] width 51 height 14
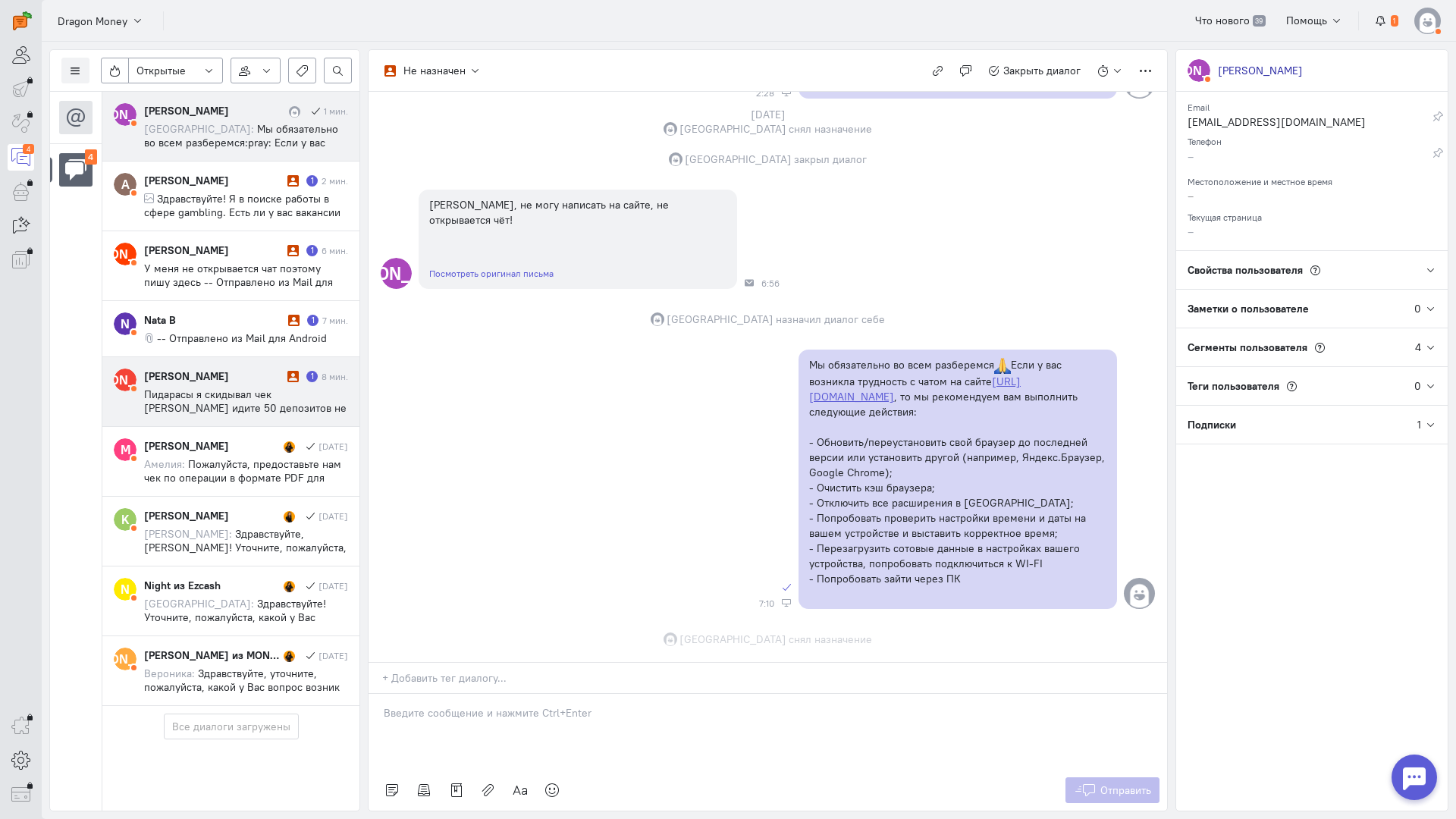
scroll to position [482, 0]
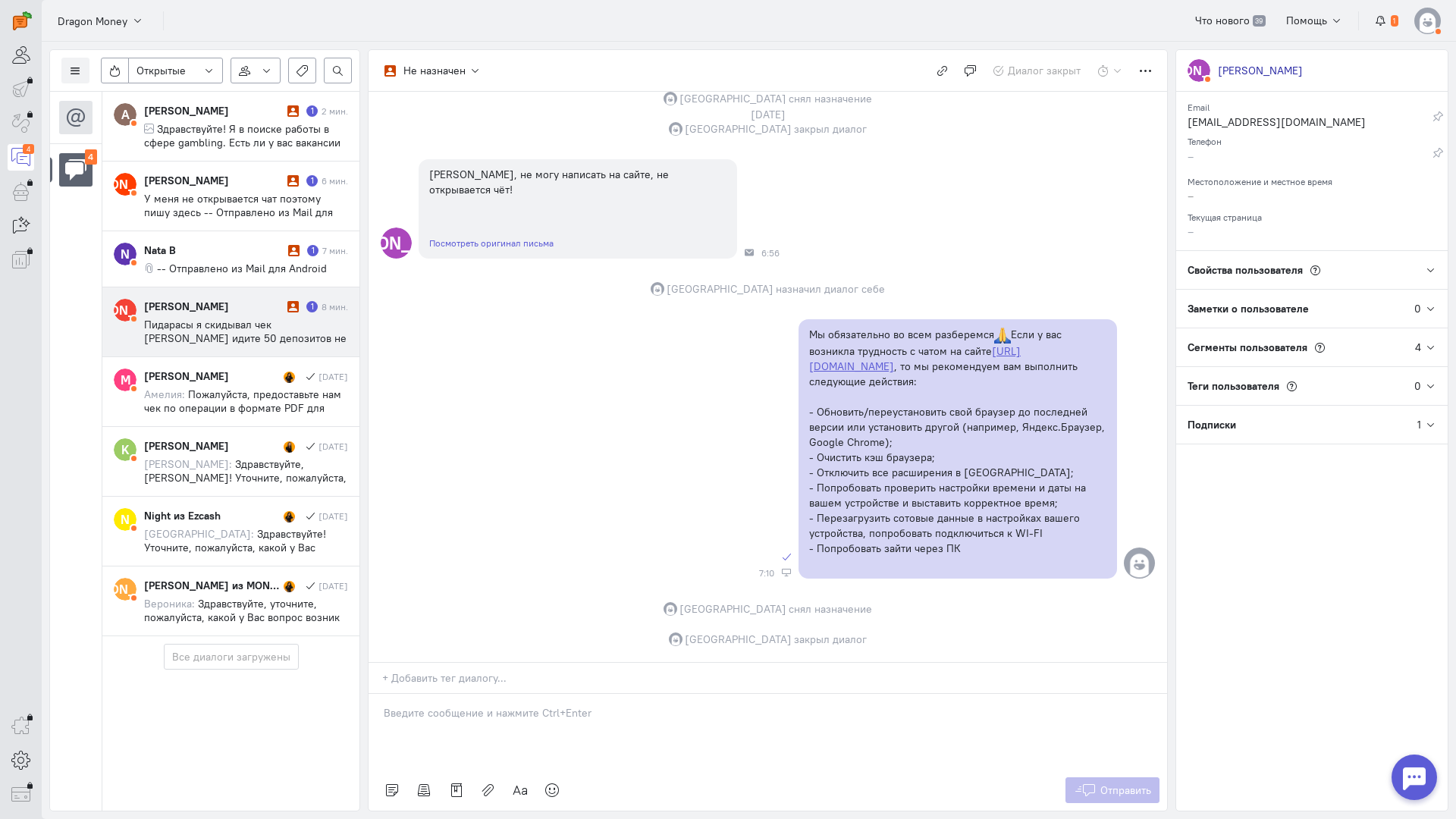
click at [228, 394] on span "Пожалуйста, предоставьте нам чек по операции в формате PDF для проведения допол…" at bounding box center [243, 483] width 198 height 191
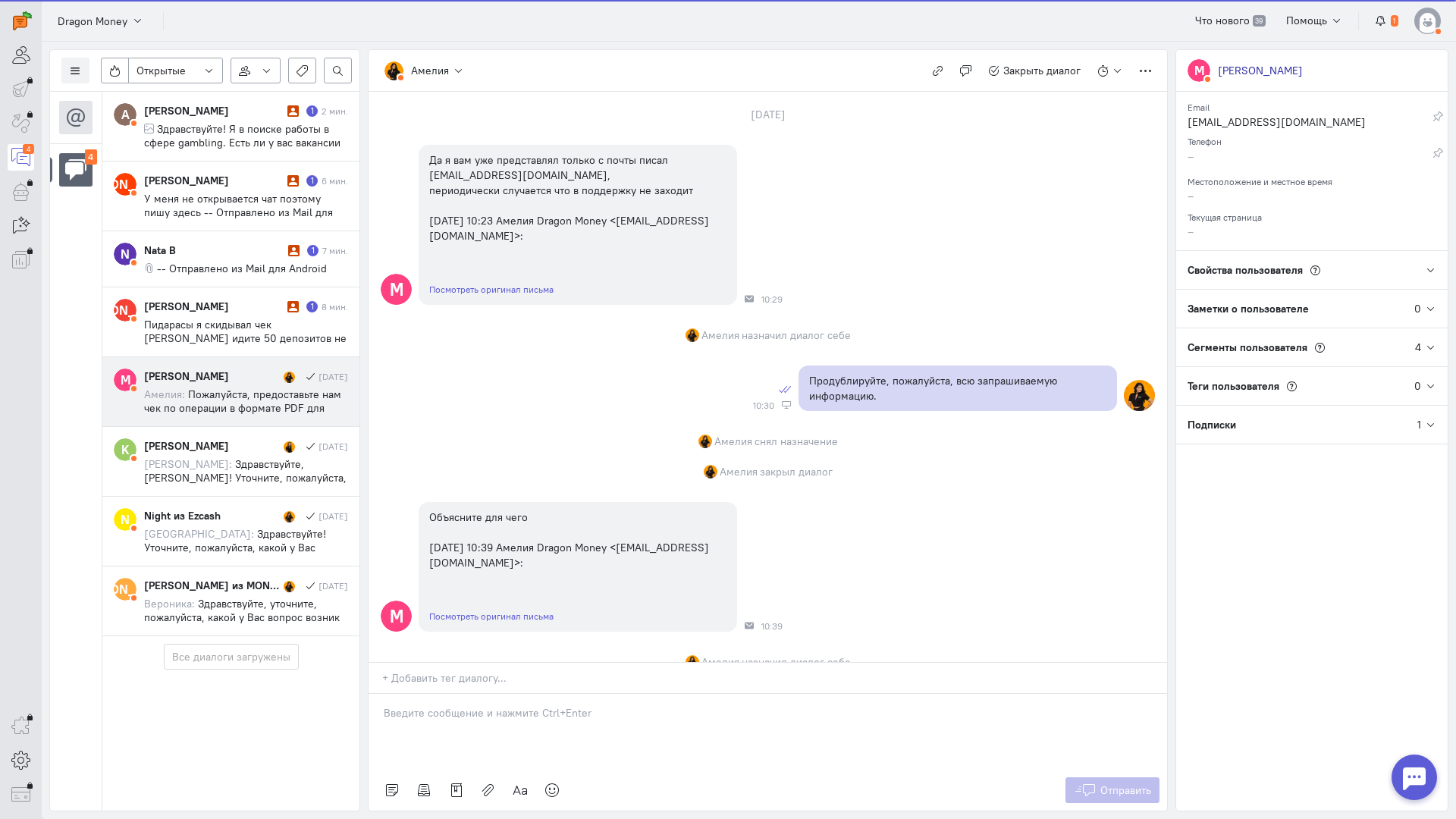
scroll to position [1726, 0]
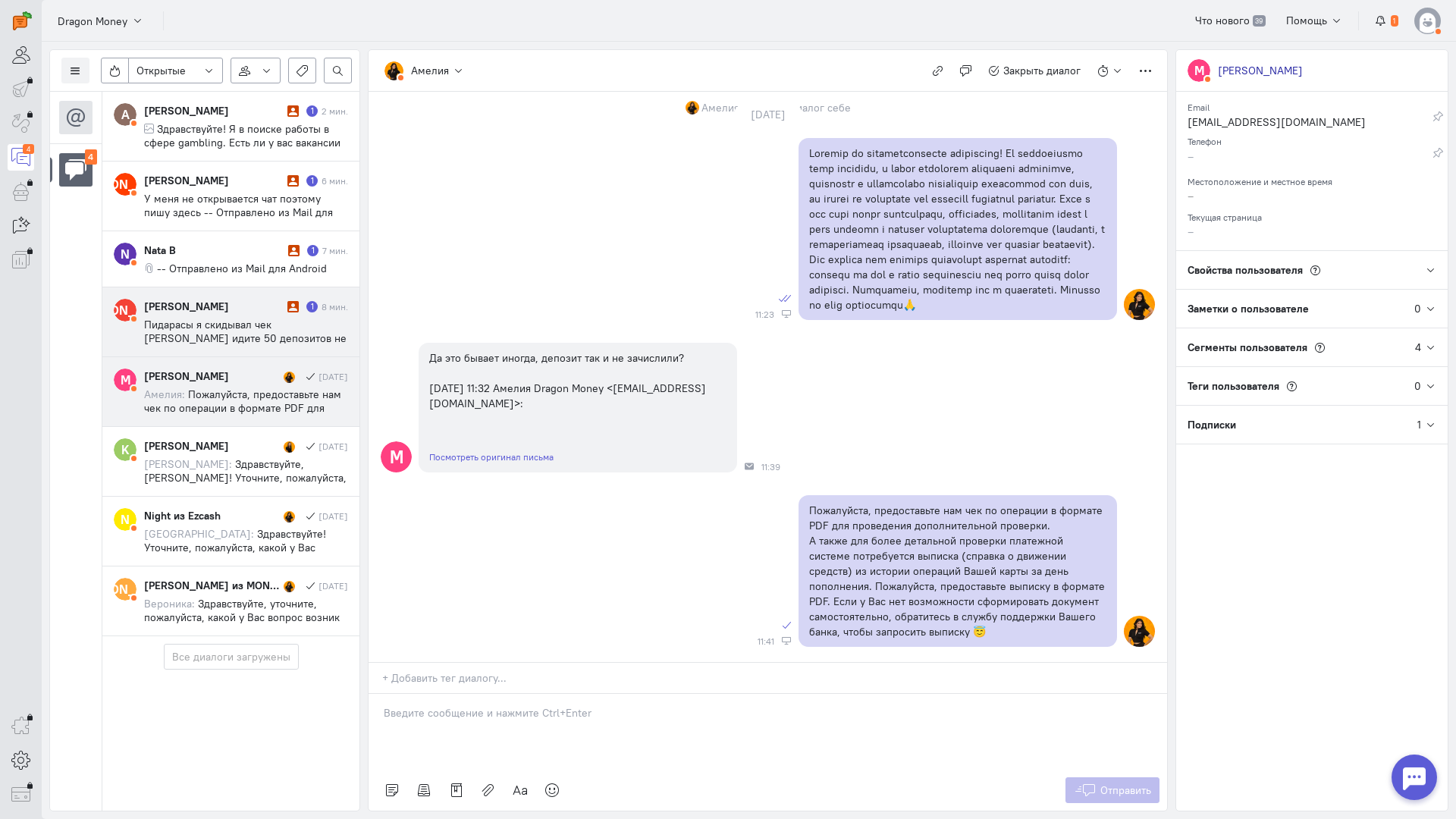
click at [248, 332] on span "Пидарасы я скидывал чек [PERSON_NAME] идите 50 депозитов не одного минуса нахер…" at bounding box center [245, 359] width 202 height 82
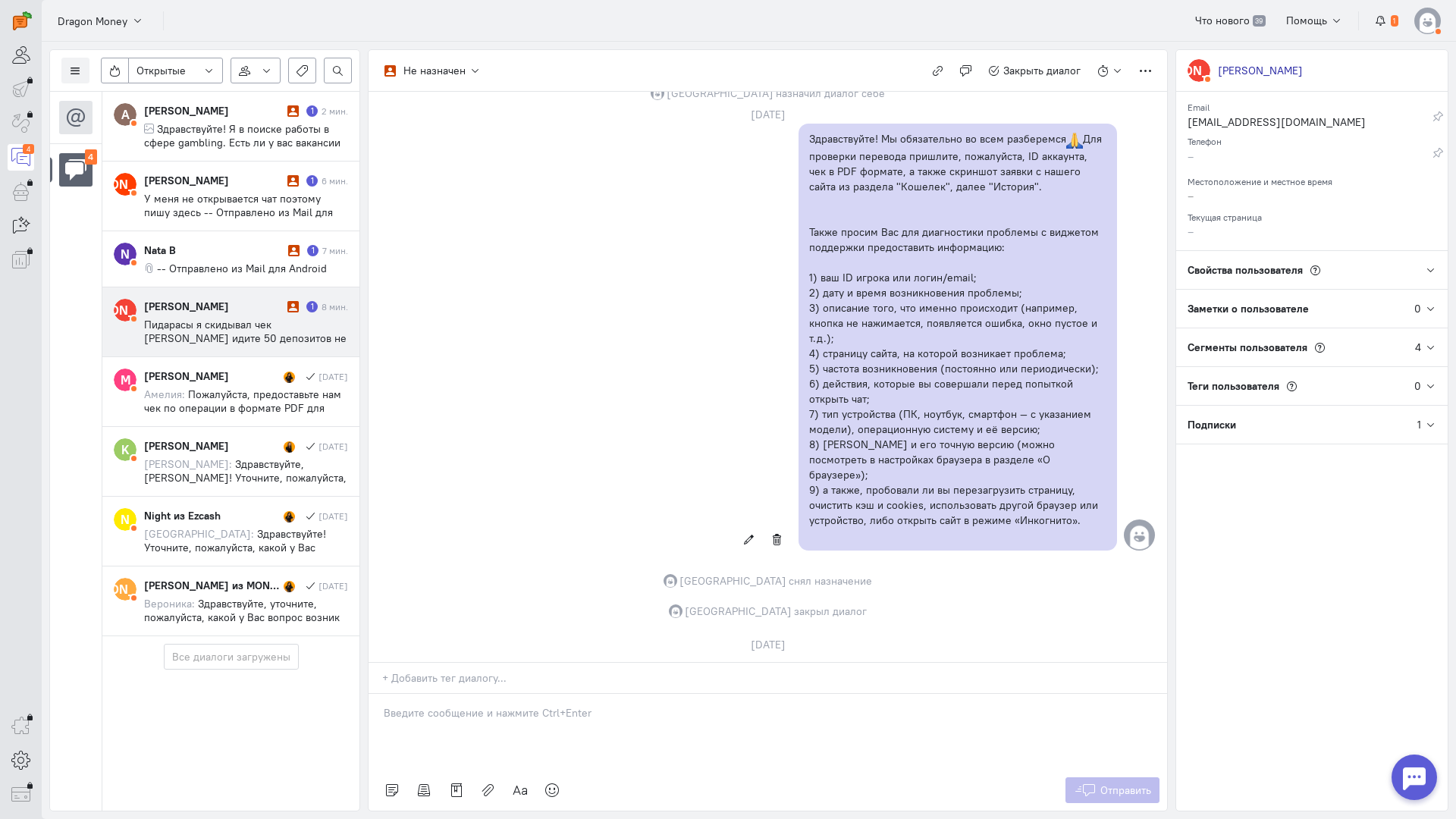
scroll to position [1298, 0]
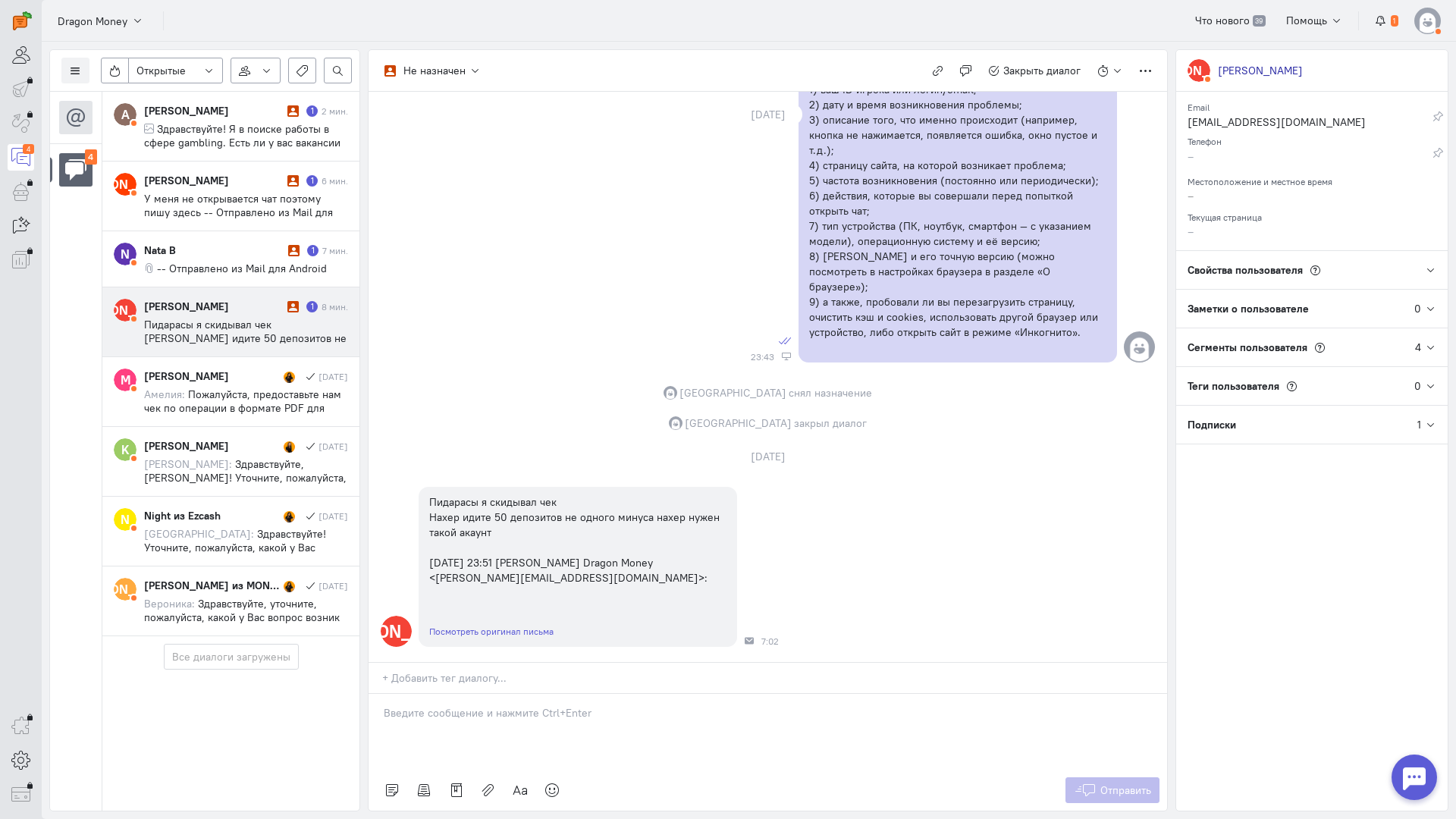
click at [577, 706] on p at bounding box center [768, 713] width 769 height 15
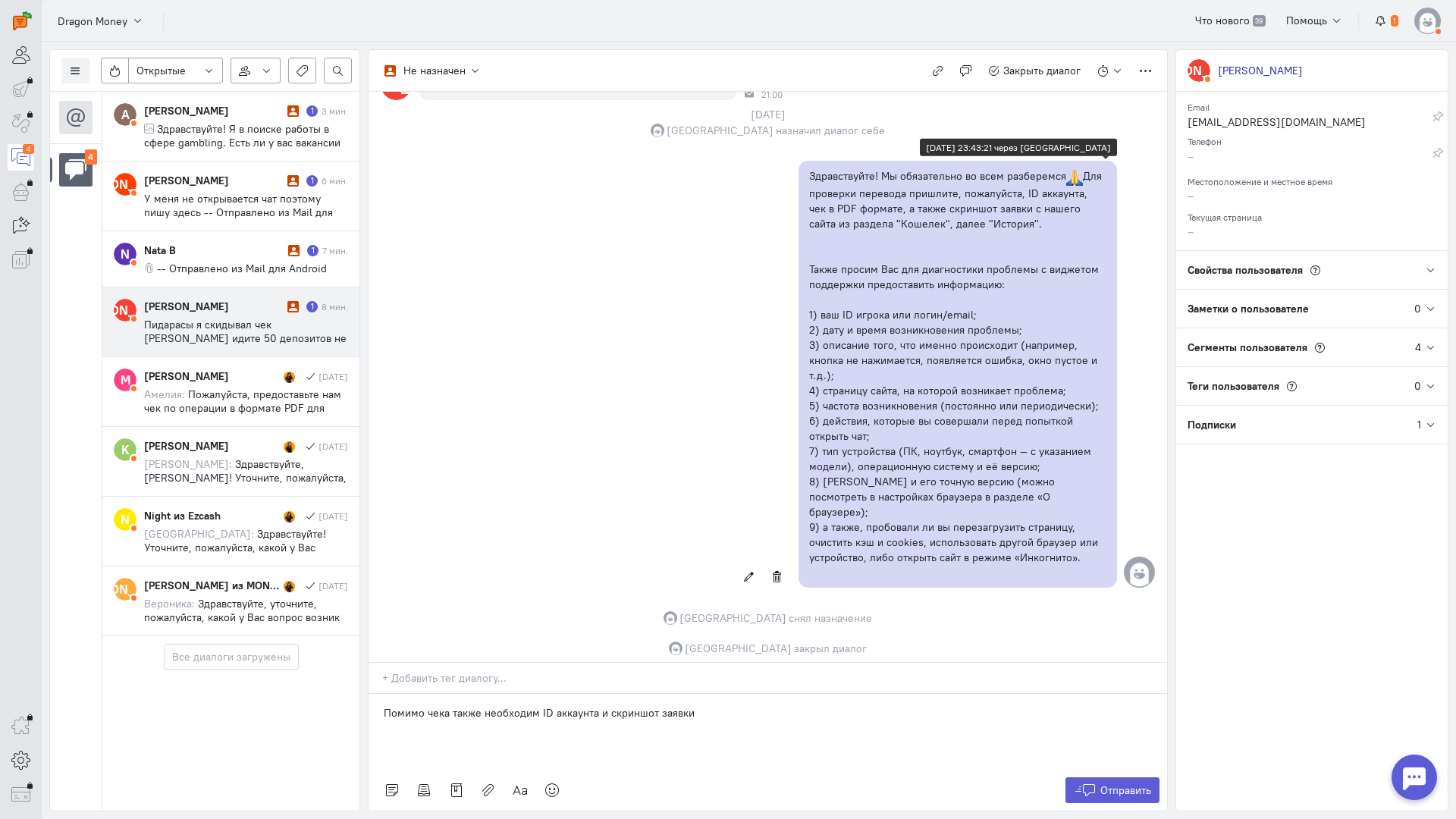
copy p "с нашего сайта из раздела "Кошелек", далее "История"."
drag, startPoint x: 990, startPoint y: 227, endPoint x: 1009, endPoint y: 211, distance: 24.8
click at [1009, 211] on p "Здравствуйте! Мы обязательно во всем разберемся Для проверки перевода пришлите,…" at bounding box center [958, 200] width 297 height 63
click at [737, 694] on div "Помимо чека также необходим ID аккаунта и скриншот заявки" at bounding box center [767, 732] width 798 height 76
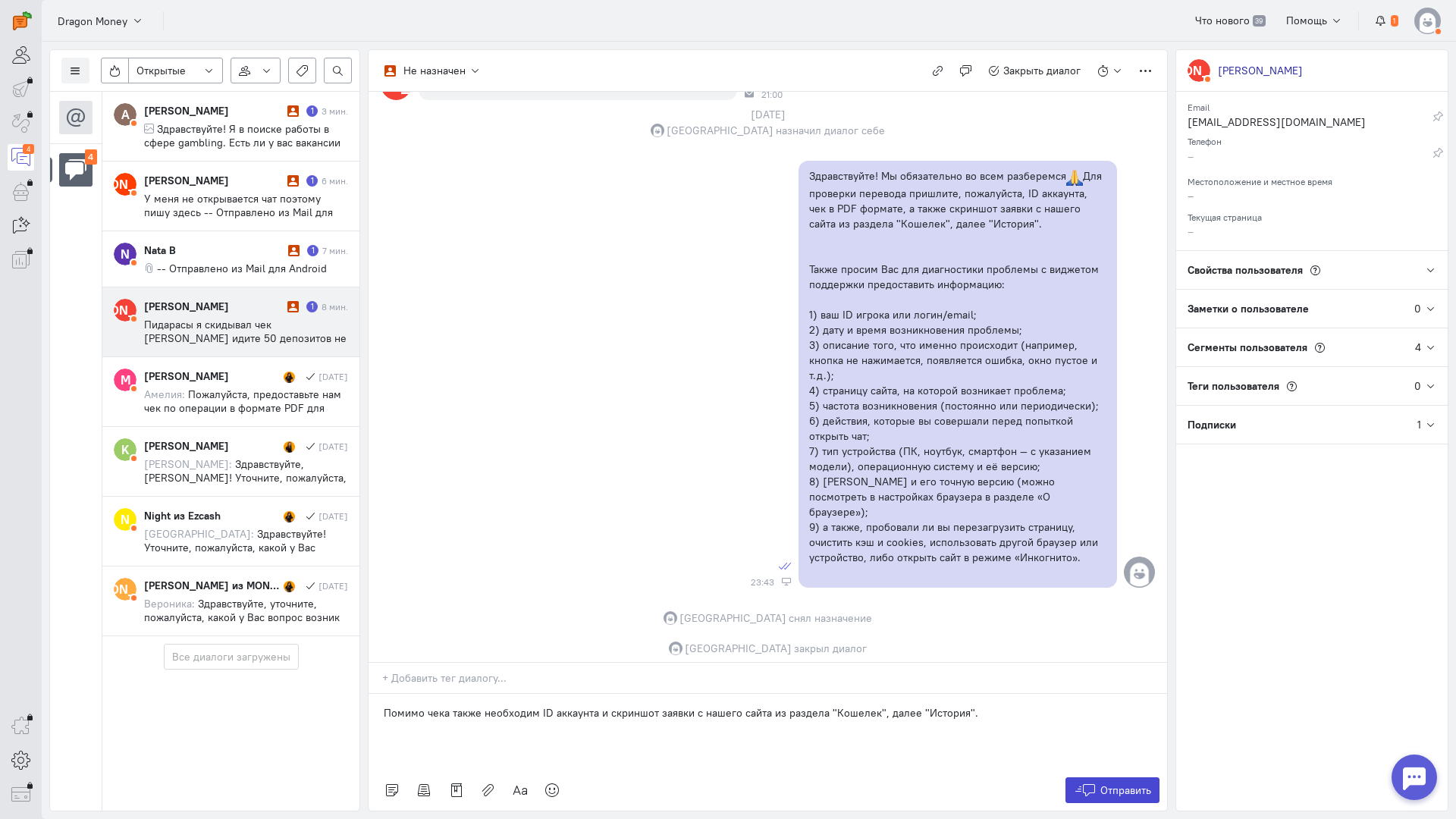
click at [1119, 784] on span "Отправить" at bounding box center [1126, 790] width 51 height 14
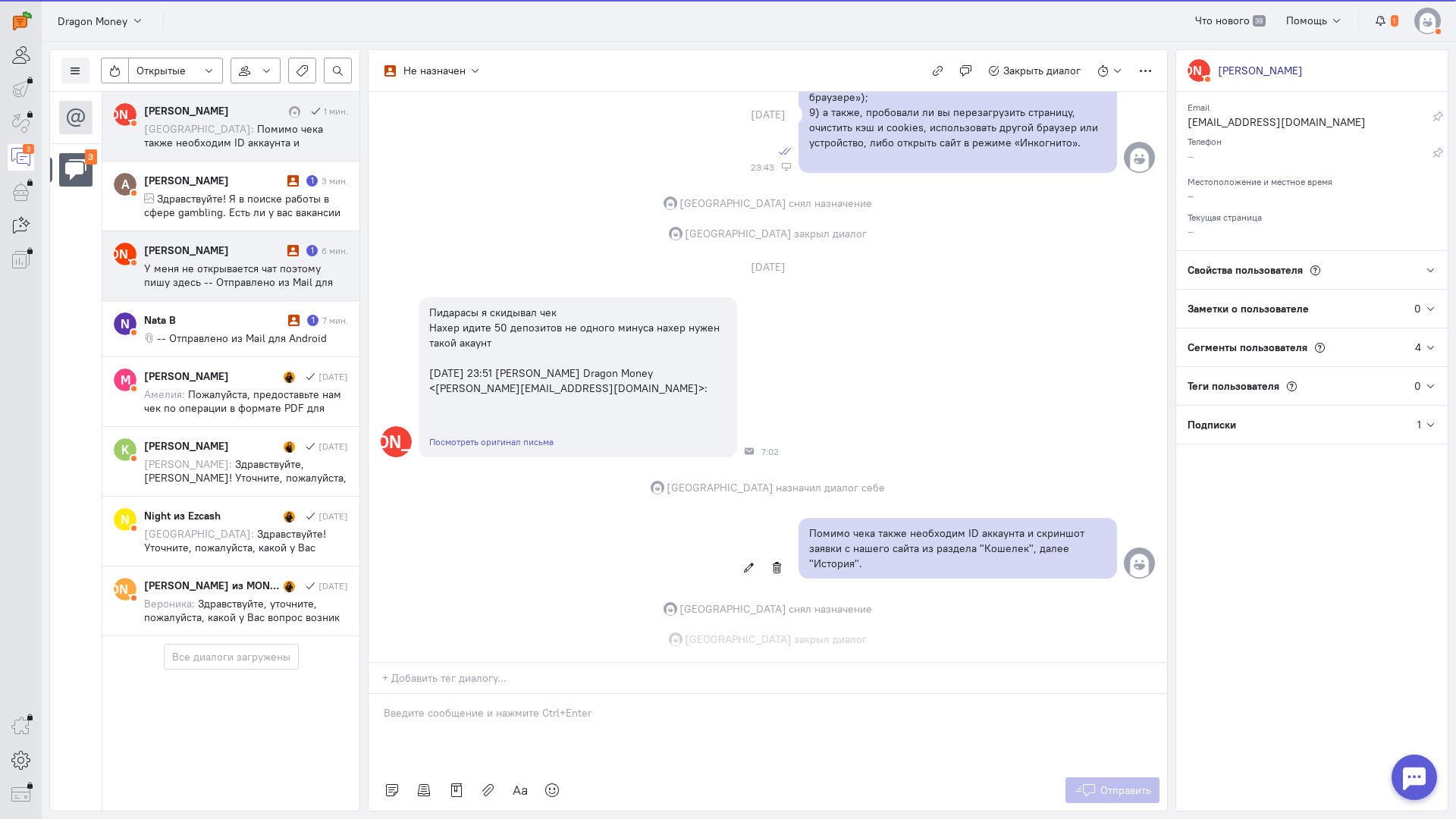
scroll to position [1488, 0]
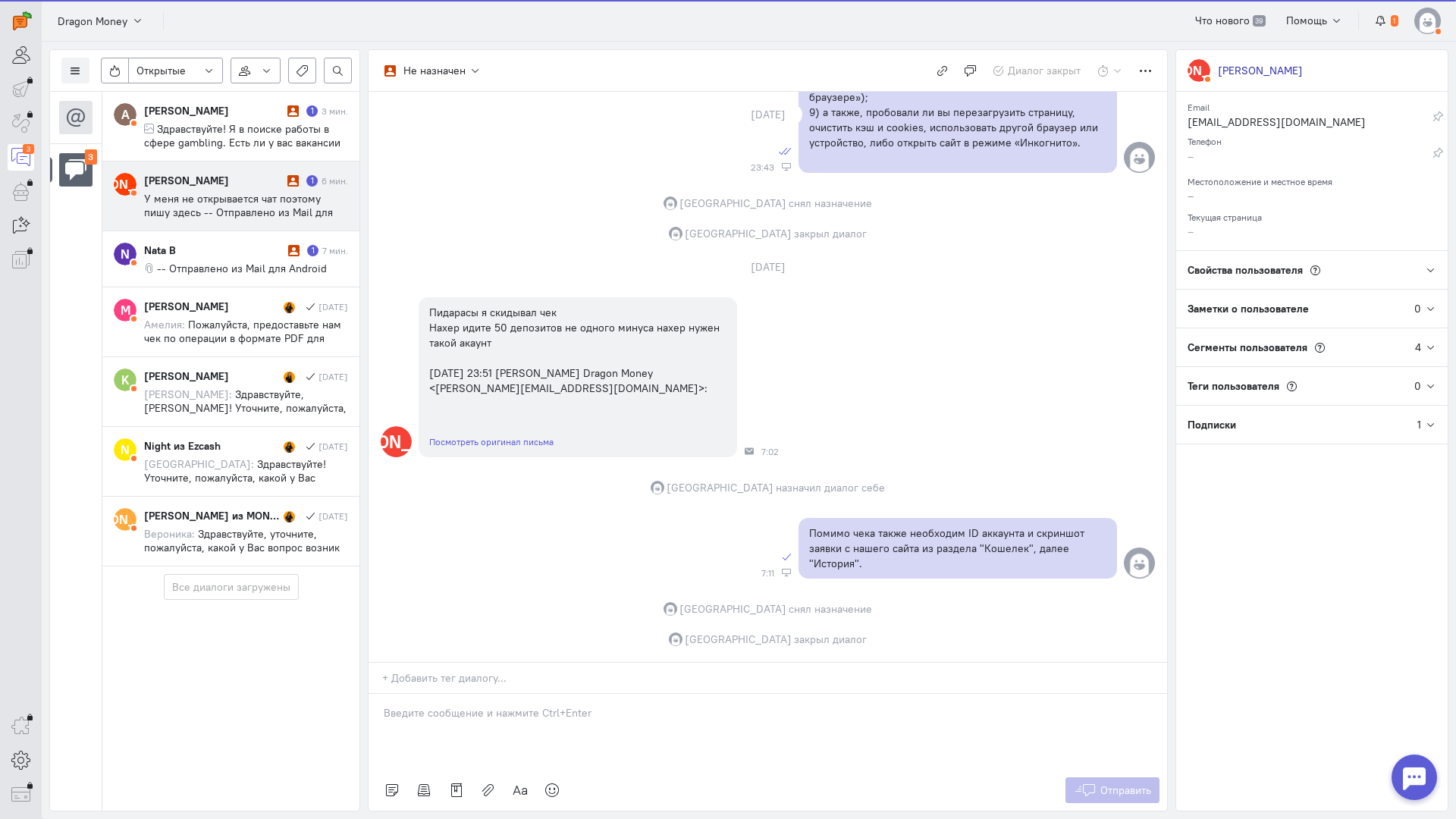
click at [214, 193] on span "У меня не открывается чат поэтому пишу здесь -- Отправлено из Mail для Android …" at bounding box center [238, 233] width 189 height 82
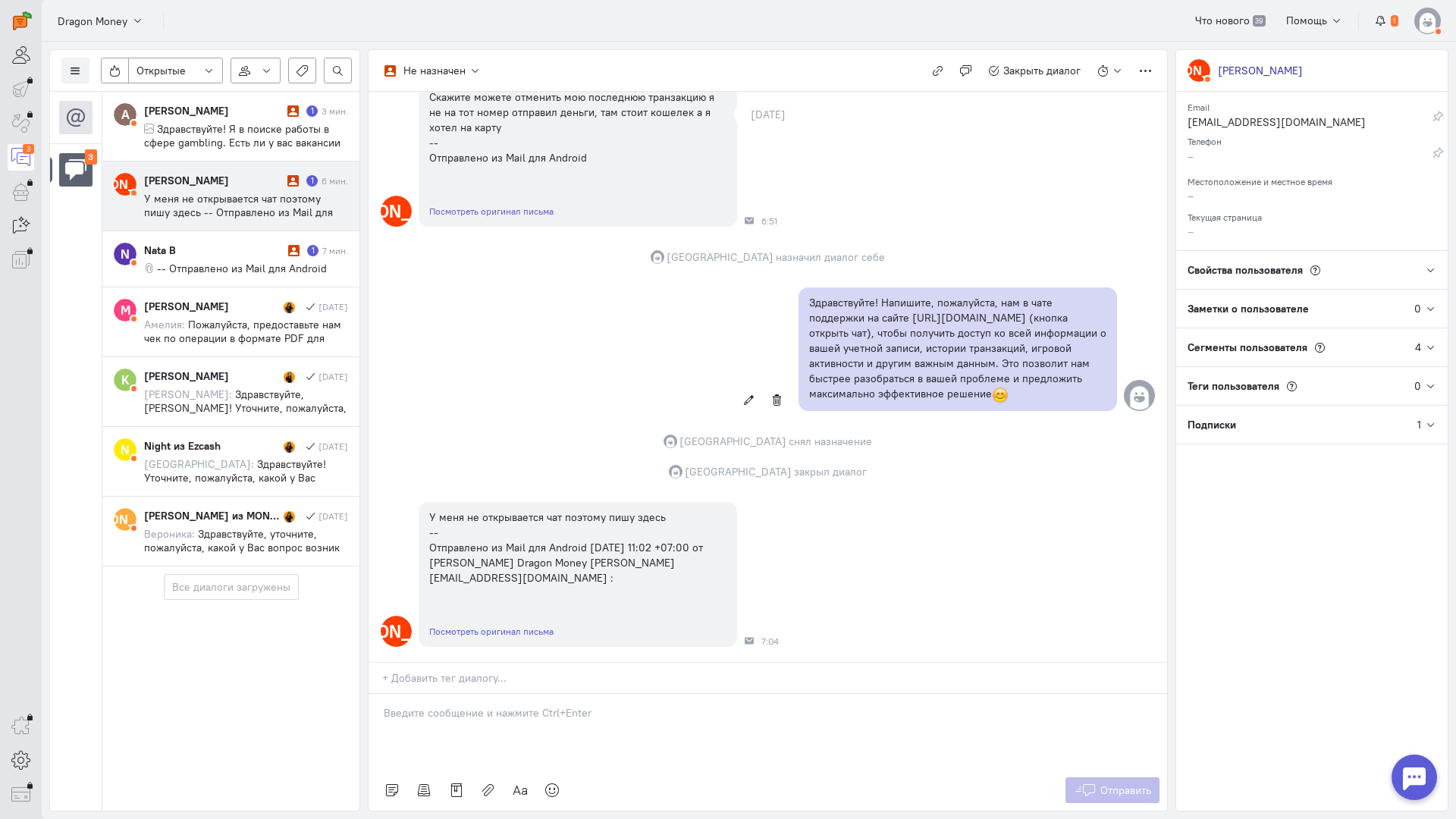
scroll to position [157, 0]
click at [248, 256] on div "Nata B" at bounding box center [213, 250] width 140 height 15
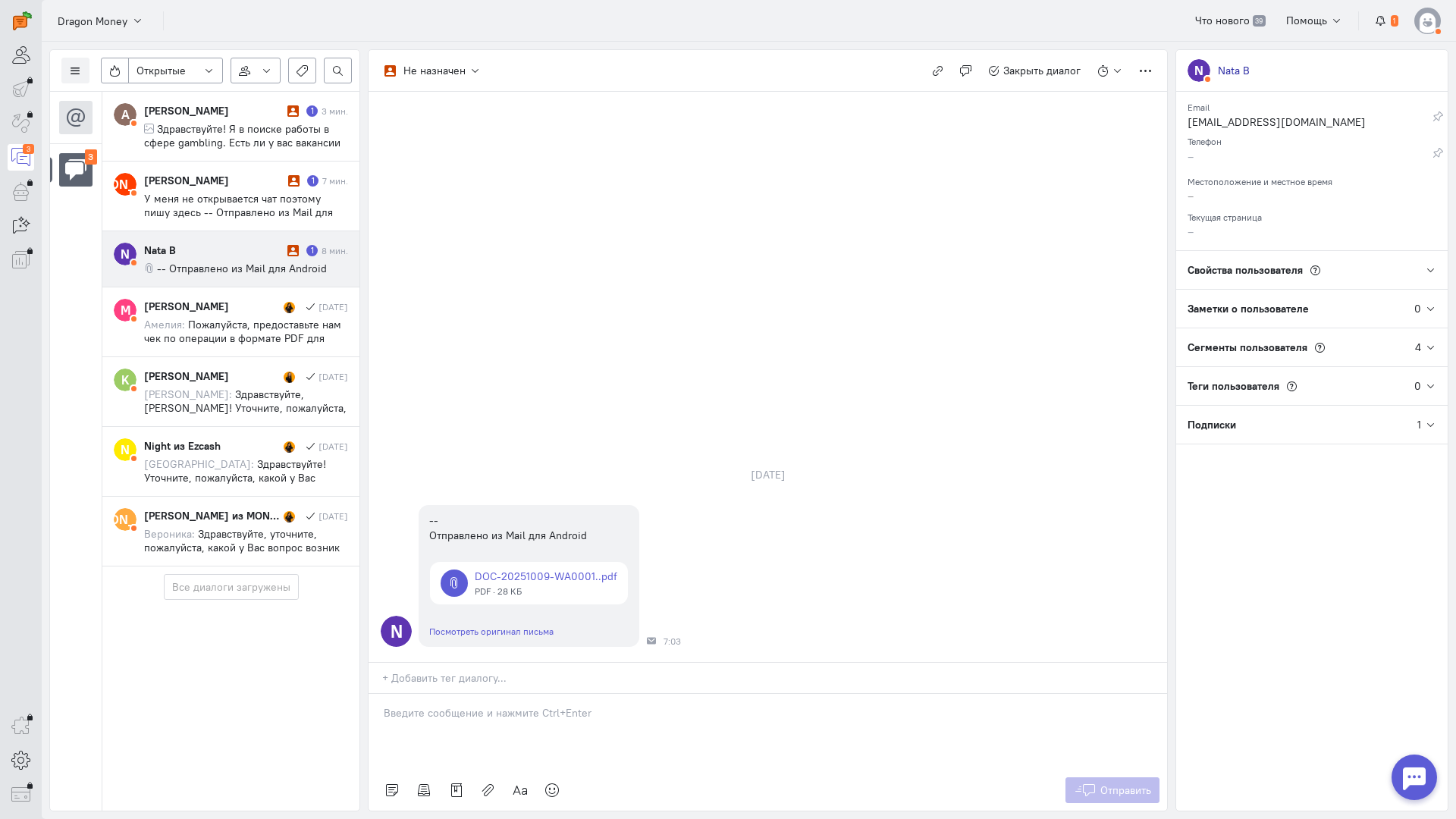
drag, startPoint x: 470, startPoint y: 610, endPoint x: 449, endPoint y: 613, distance: 21.2
click at [468, 694] on div at bounding box center [767, 732] width 798 height 76
click at [380, 694] on div "Здравствуйте! Благодарим Вас за обращение и предоставленную информацию:blush:" at bounding box center [767, 732] width 798 height 76
click at [1135, 784] on span "Отправить" at bounding box center [1126, 790] width 51 height 14
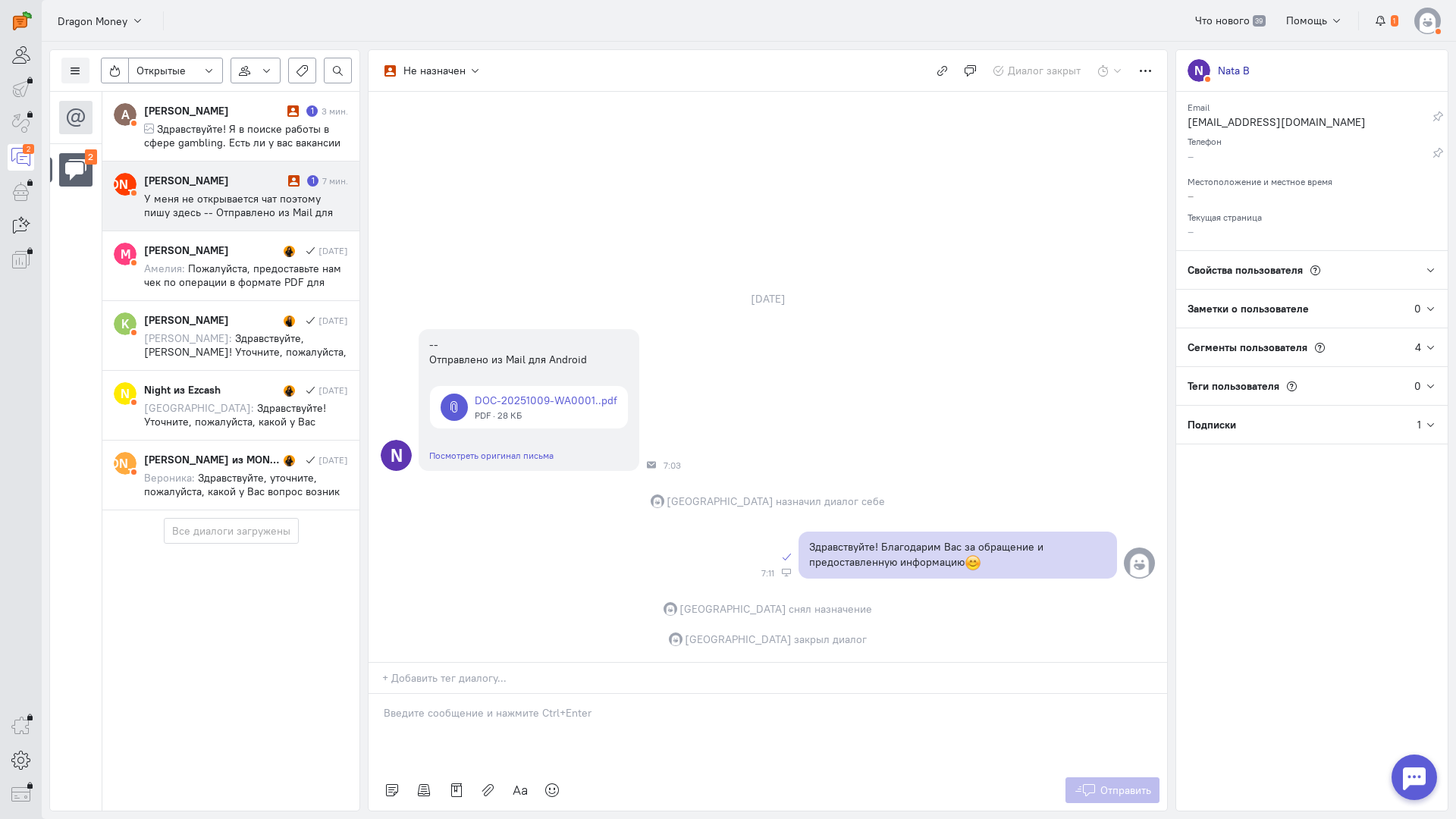
click at [219, 171] on cq-conversation-card "[PERSON_NAME] [PERSON_NAME] 1 7 мин. У меня не открывается чат поэтому пишу зде…" at bounding box center [231, 196] width 257 height 70
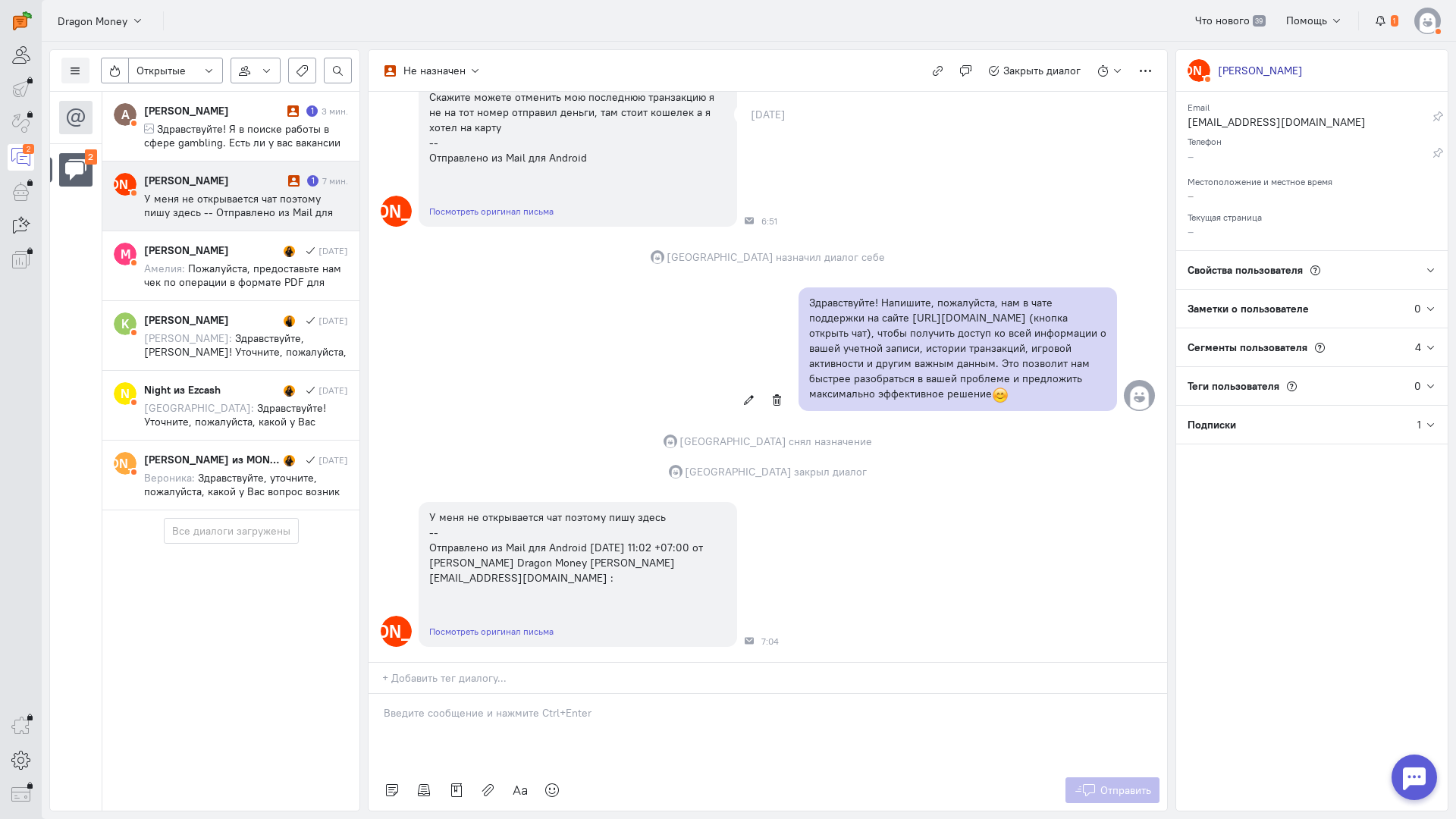
scroll to position [0, 0]
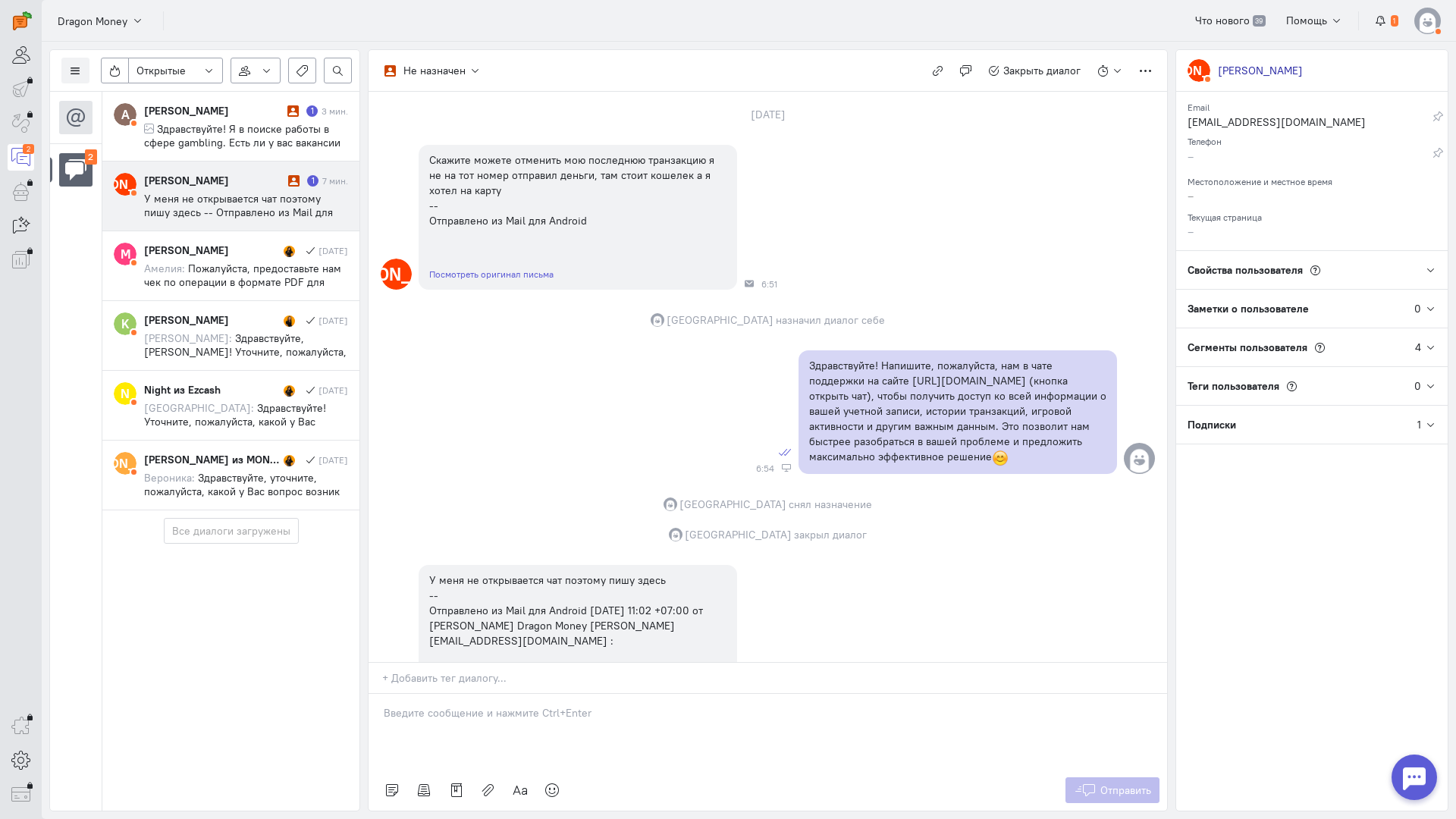
click at [457, 706] on p at bounding box center [768, 713] width 769 height 15
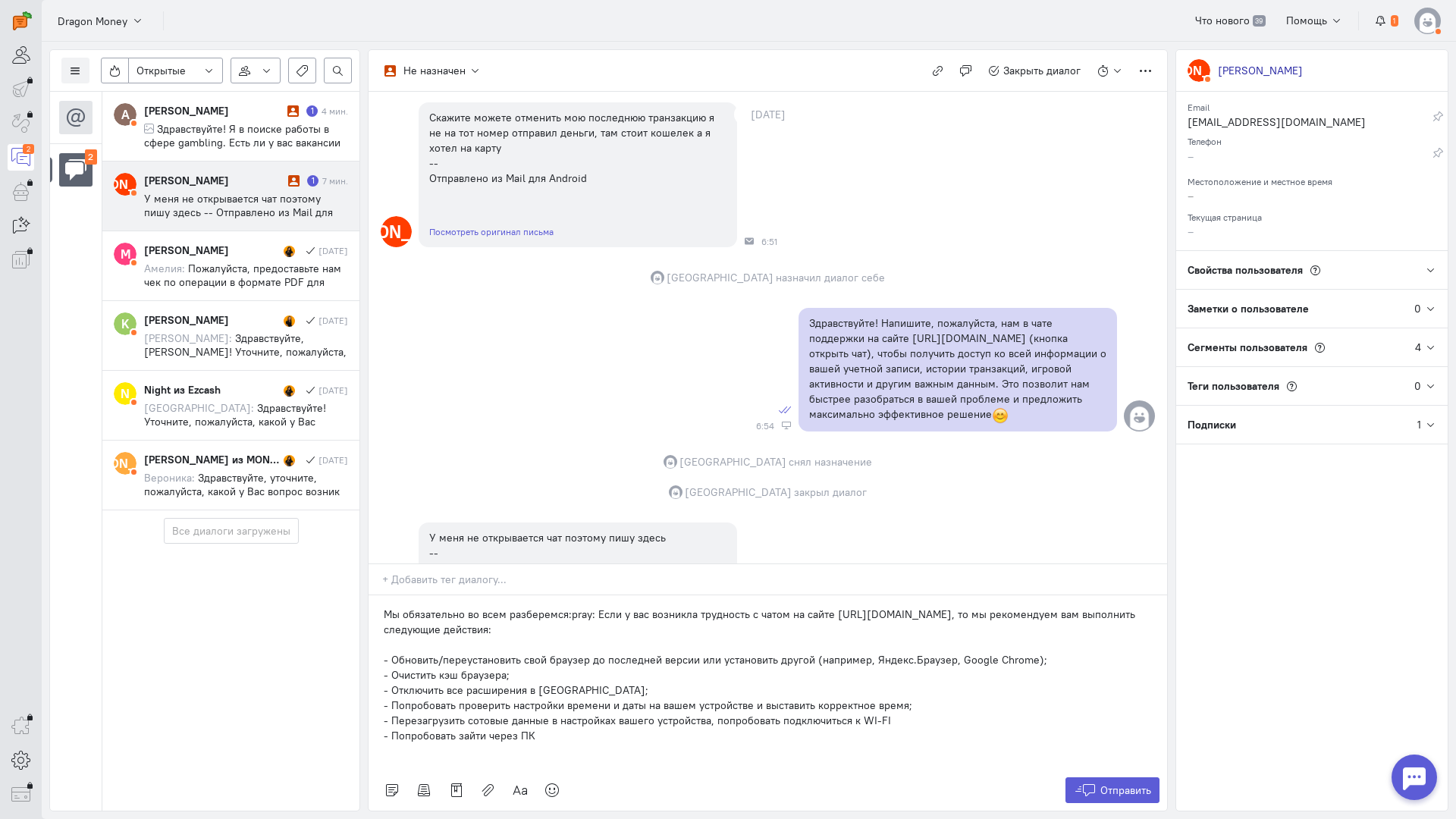
scroll to position [255, 0]
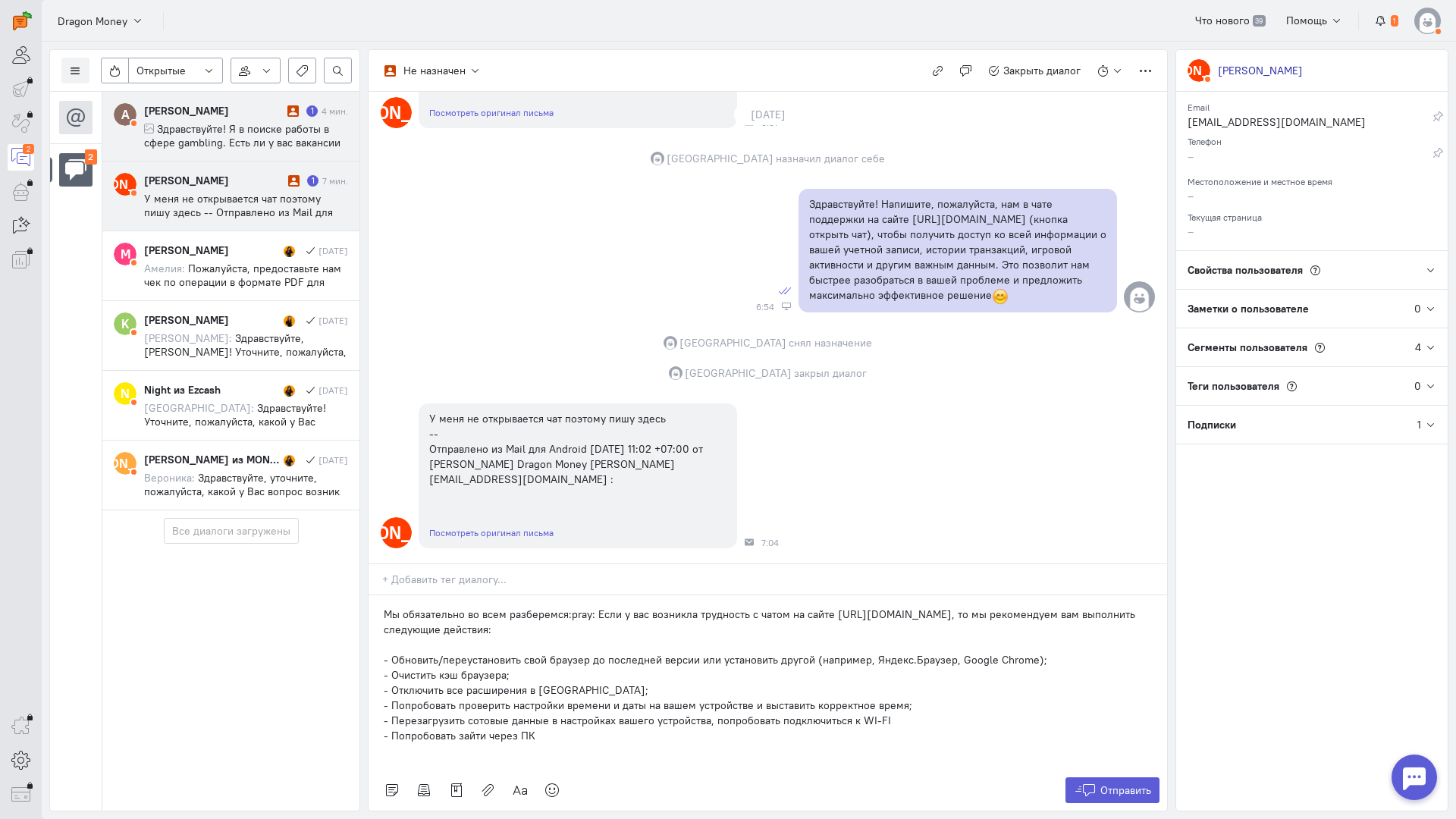
click at [235, 129] on span "Здравствуйте! Я в поиске работы в сфере gambling. Есть ли у вас вакансии ? Резю…" at bounding box center [242, 149] width 197 height 54
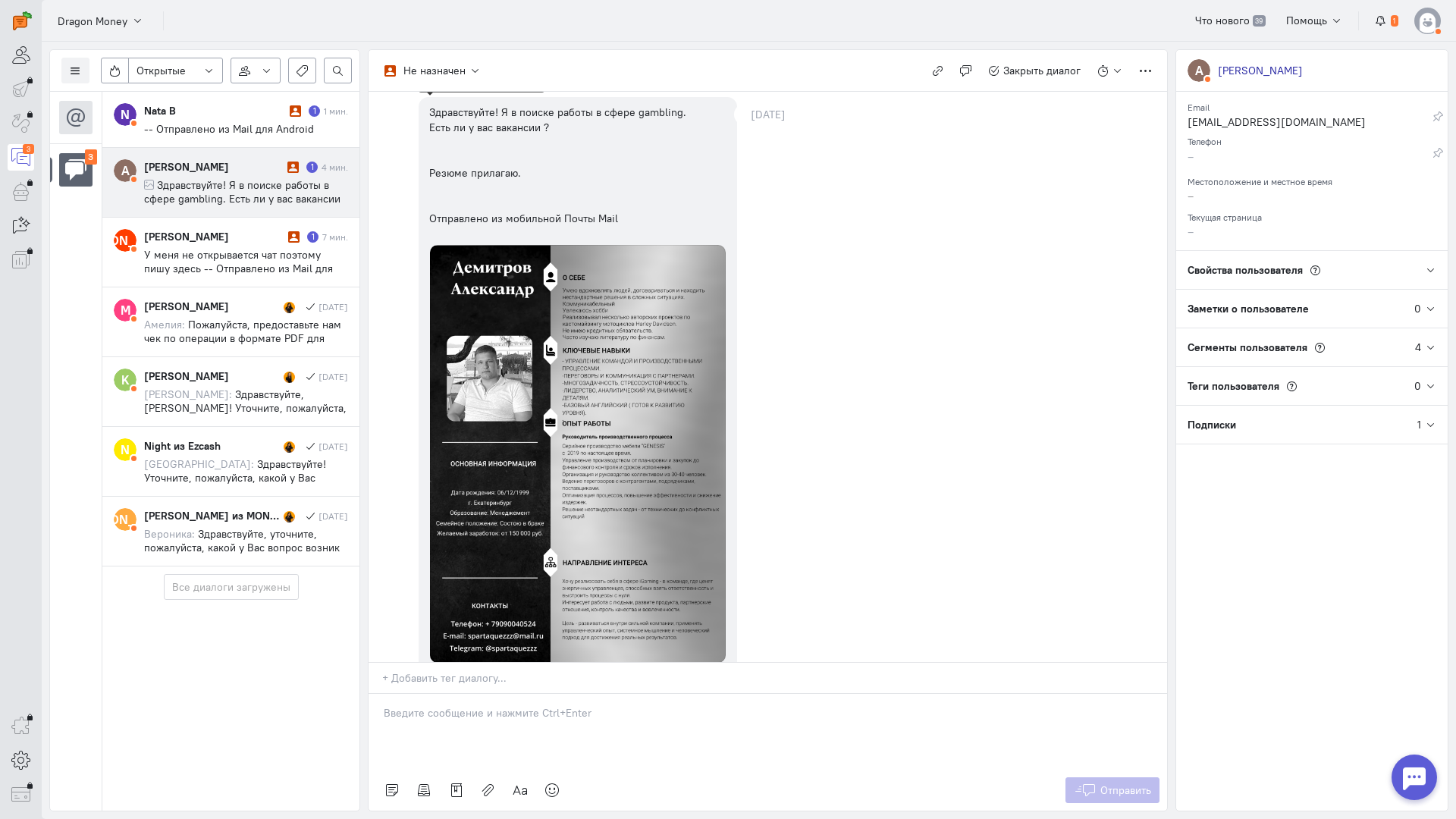
scroll to position [0, 0]
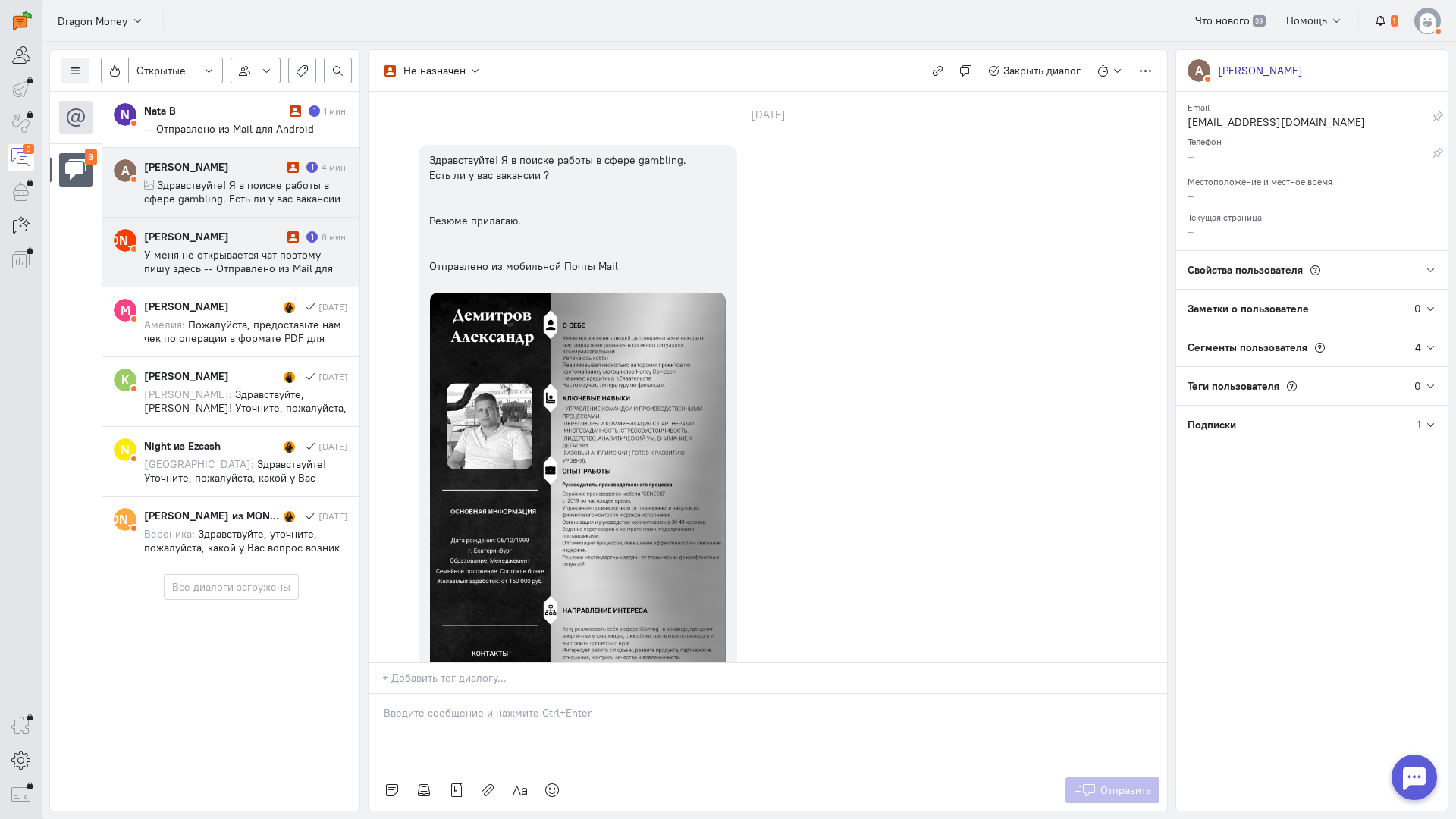
click at [222, 248] on span "У меня не открывается чат поэтому пишу здесь -- Отправлено из Mail для Android …" at bounding box center [238, 288] width 189 height 82
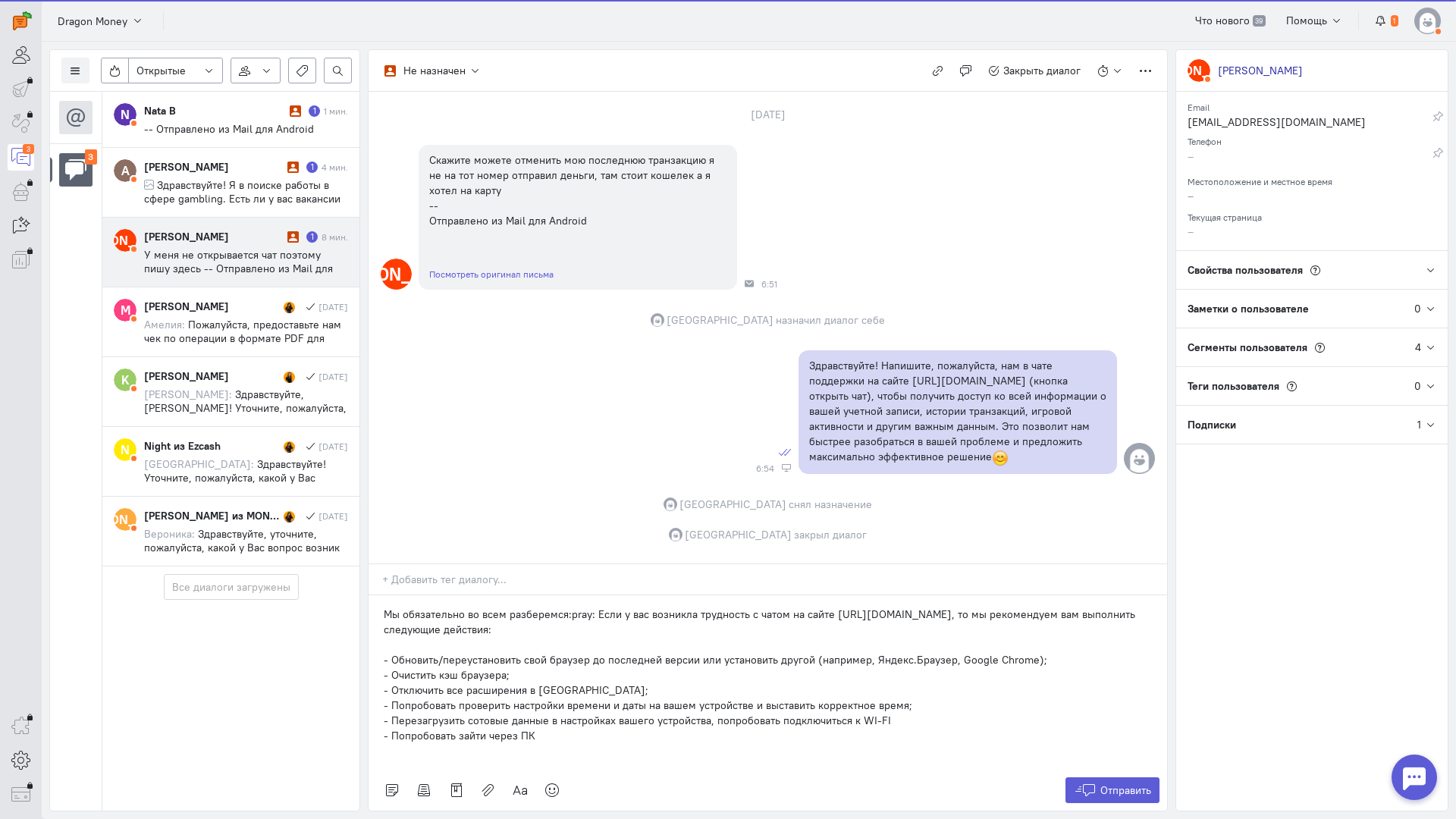
scroll to position [255, 0]
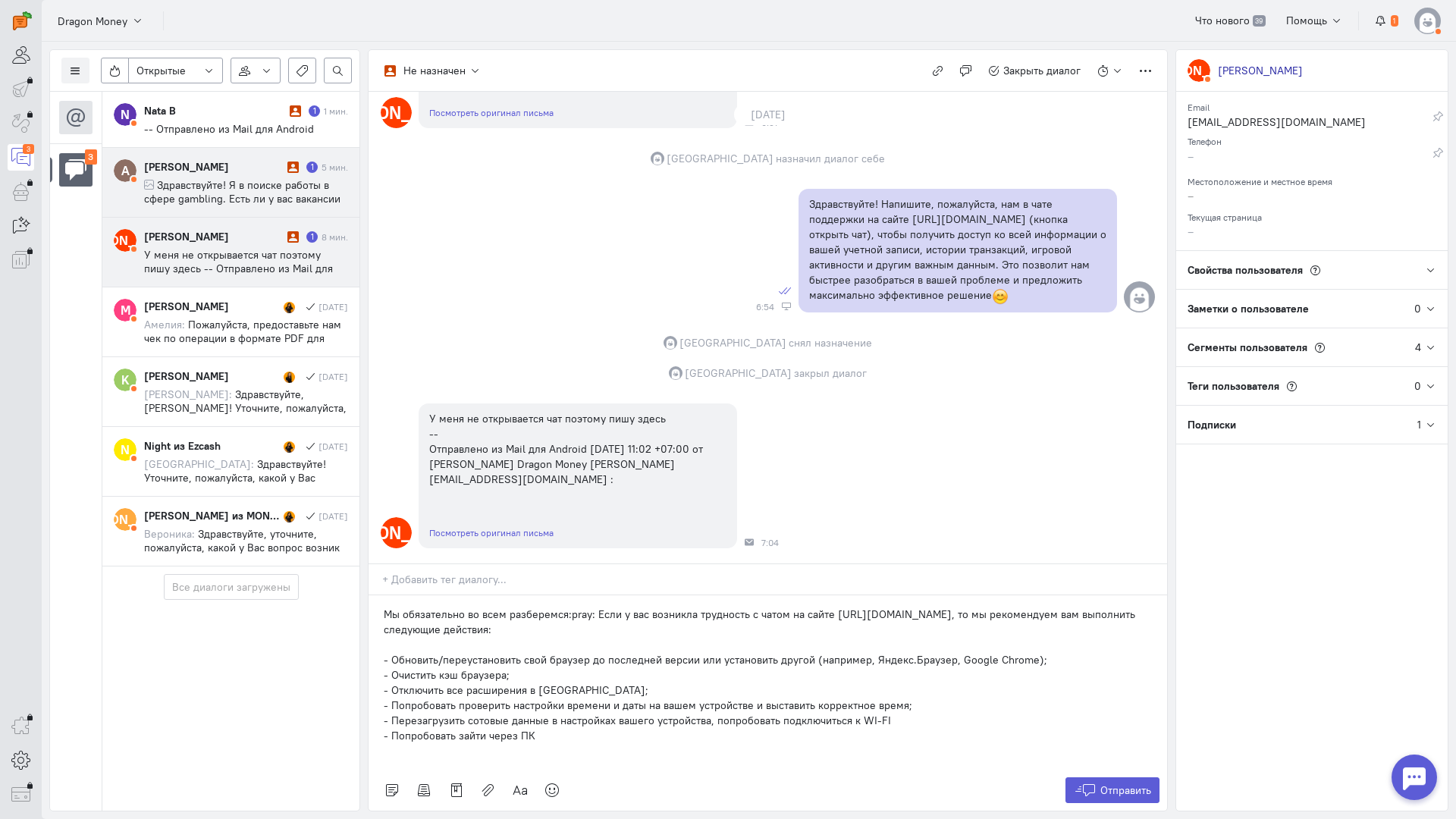
click at [254, 193] on span "Здравствуйте! Я в поиске работы в сфере gambling. Есть ли у вас вакансии ? Резю…" at bounding box center [242, 205] width 197 height 54
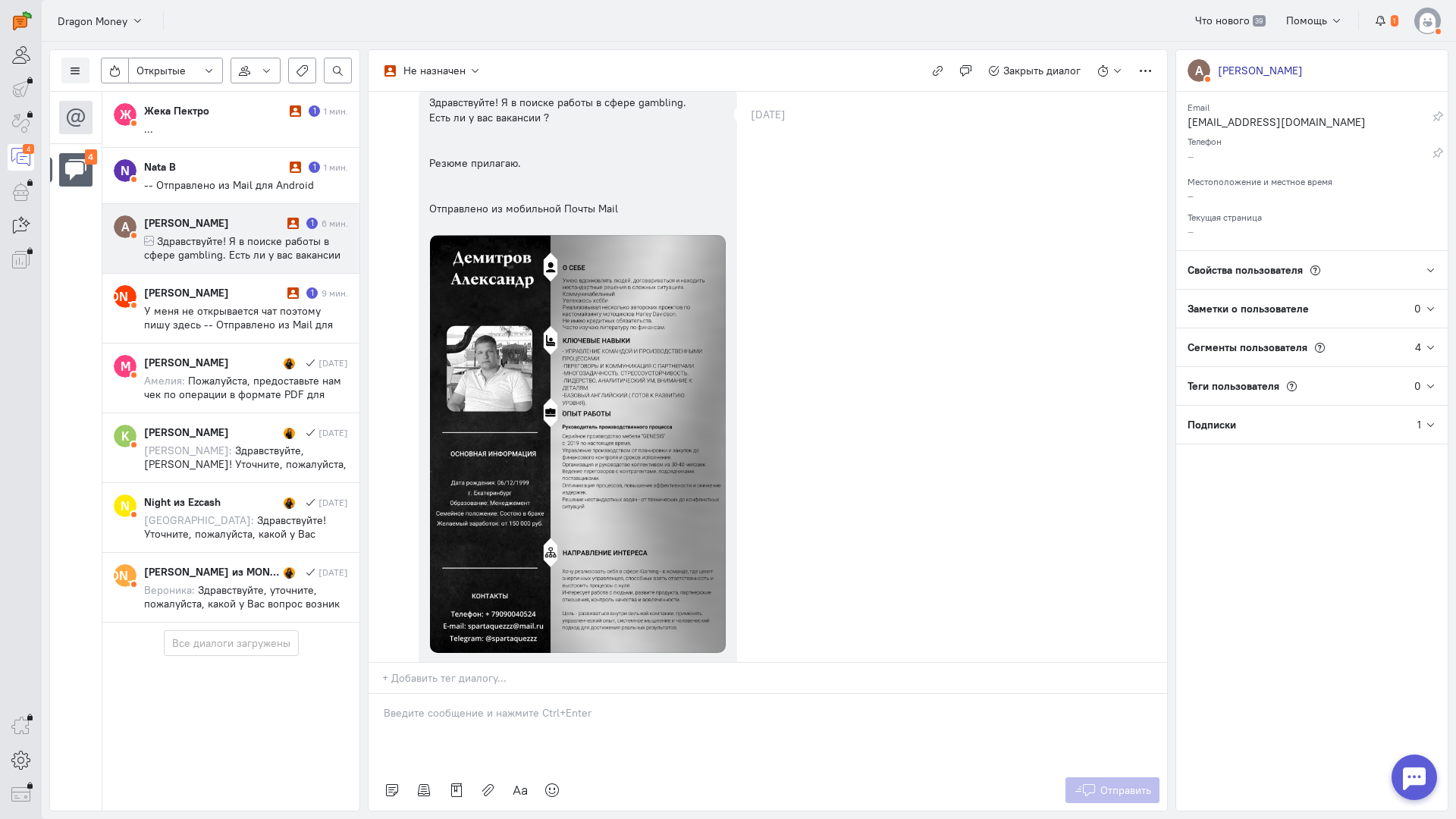
scroll to position [200, 0]
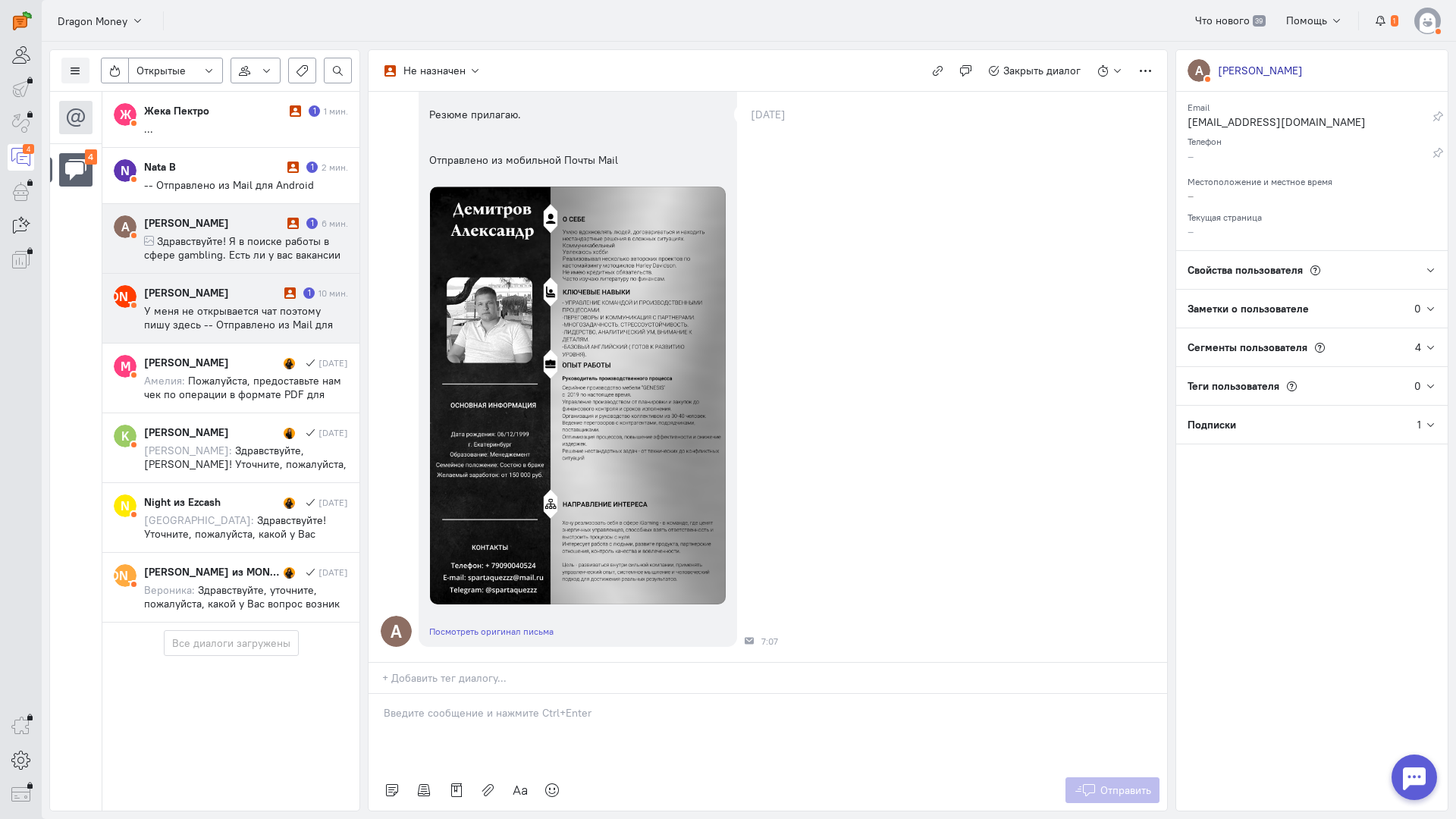
click at [208, 307] on span "У меня не открывается чат поэтому пишу здесь -- Отправлено из Mail для Android …" at bounding box center [238, 345] width 189 height 82
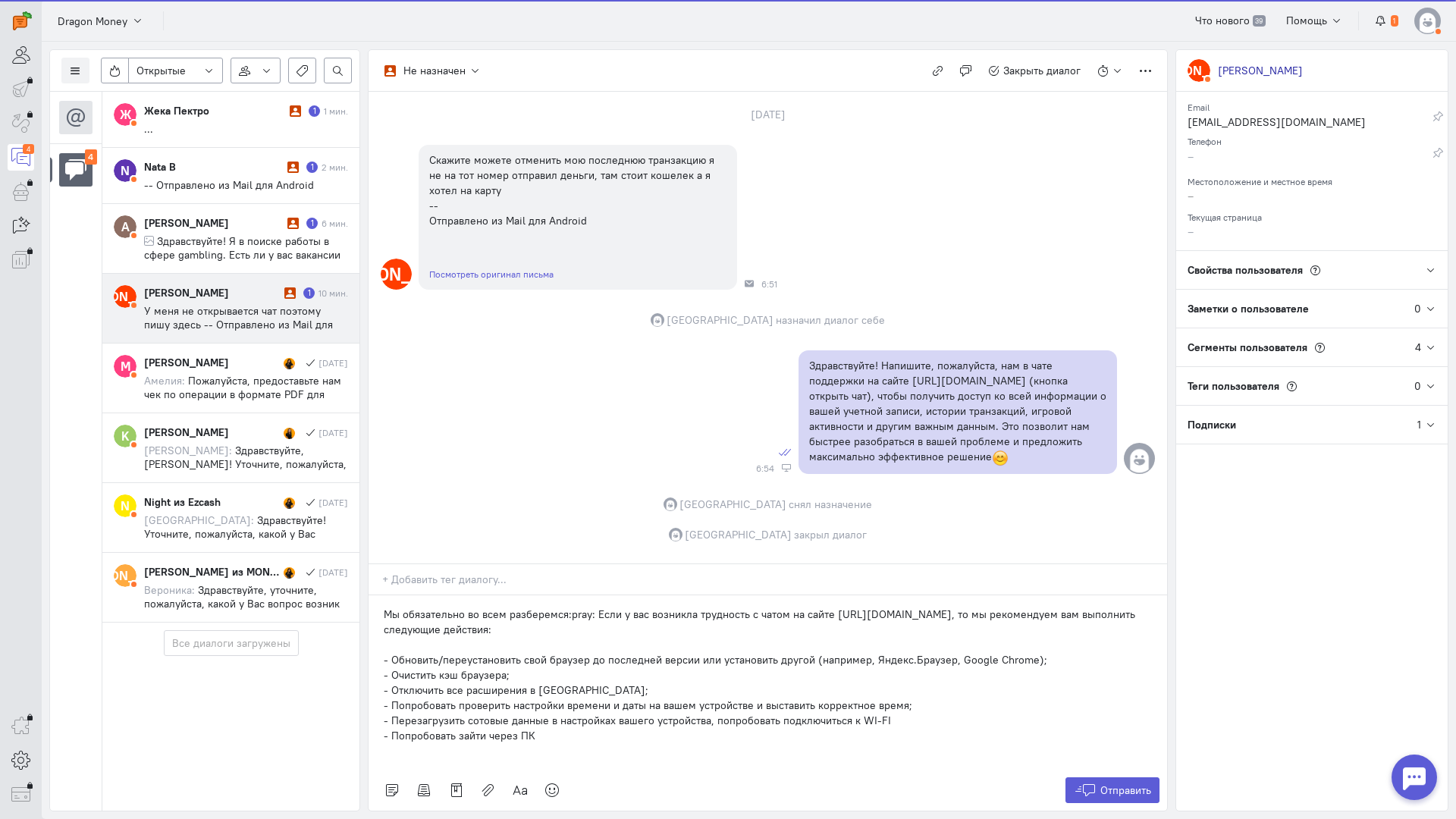
scroll to position [255, 0]
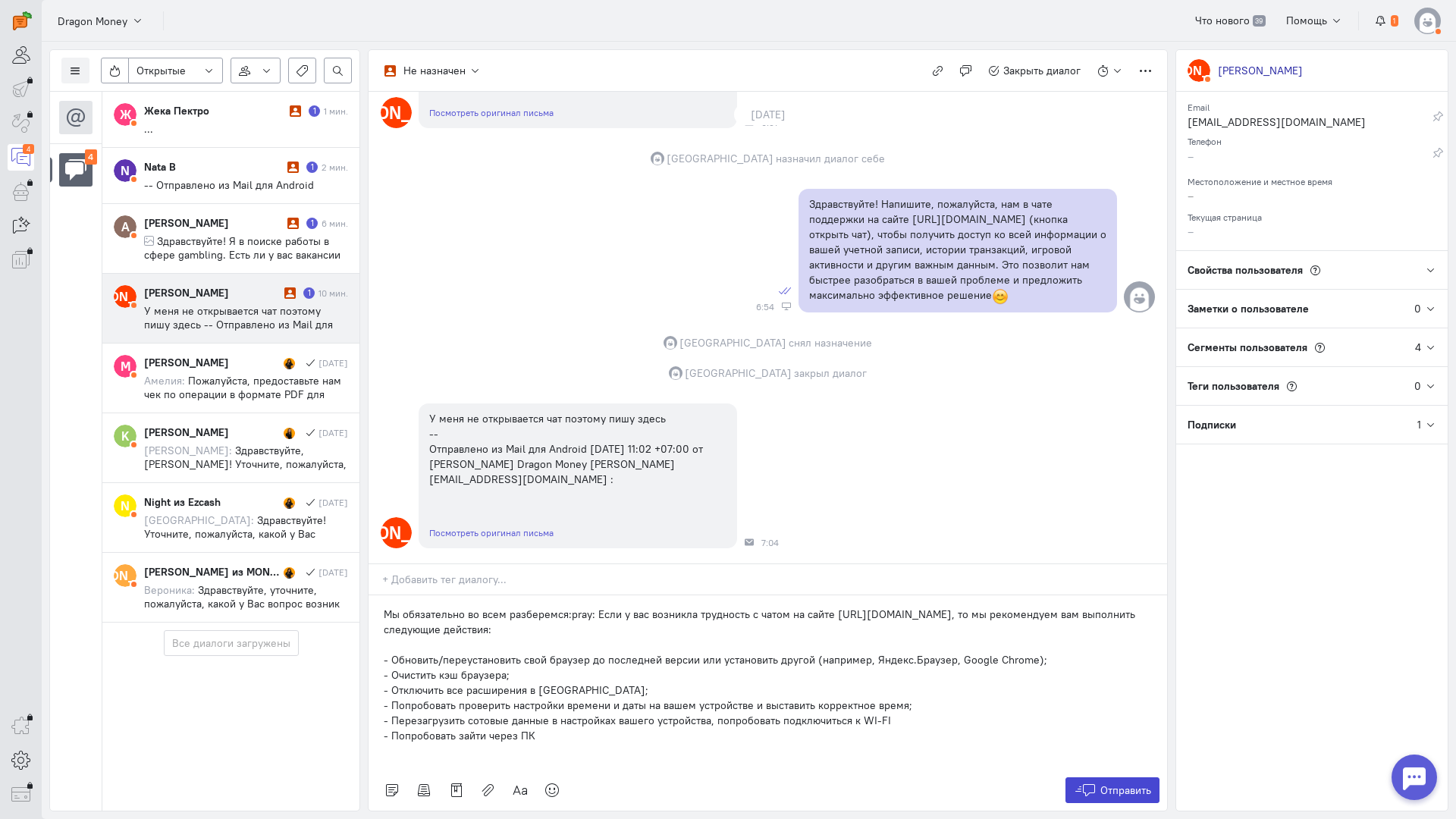
click at [1104, 784] on span "Отправить" at bounding box center [1126, 790] width 51 height 14
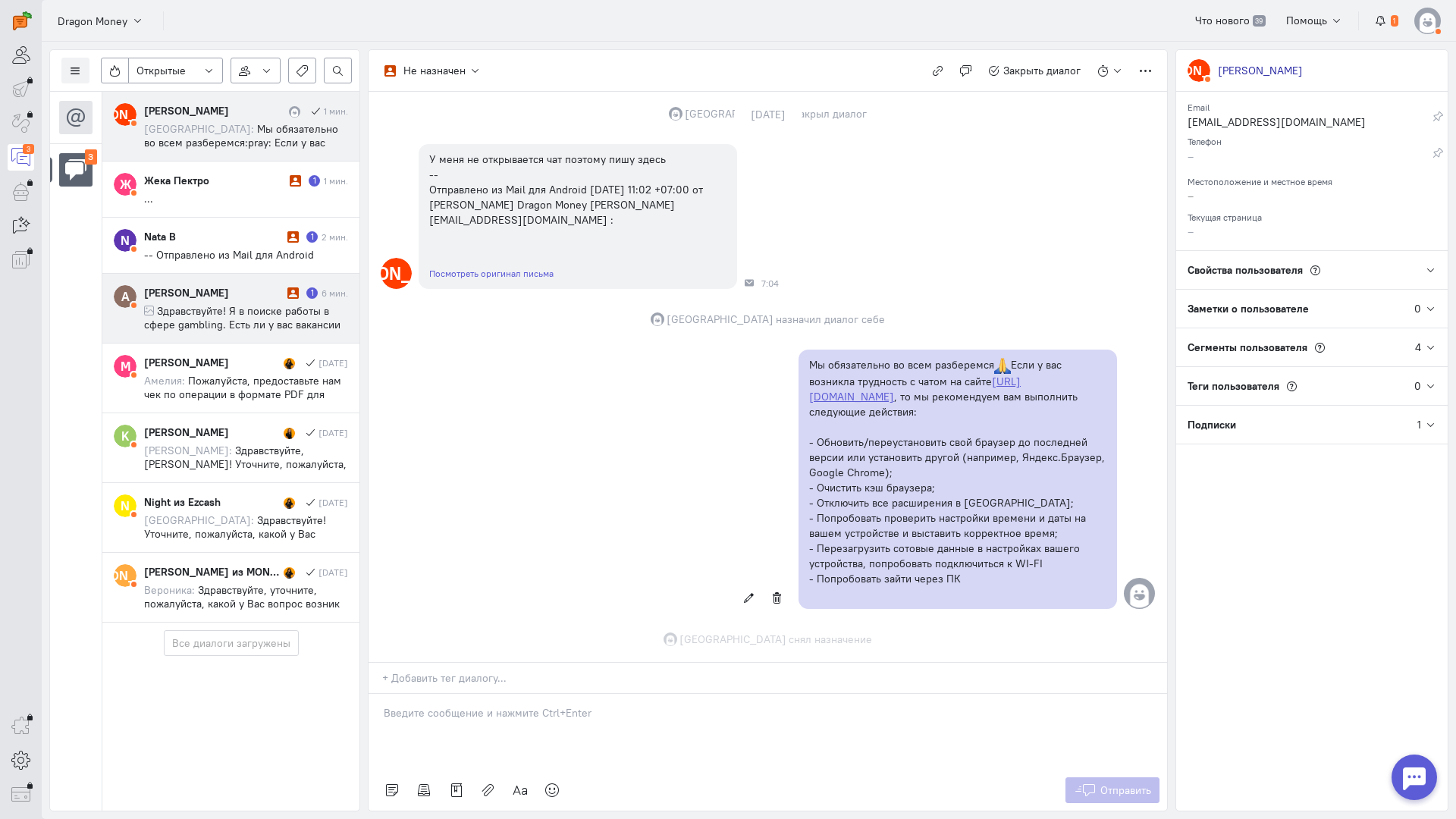
scroll to position [545, 0]
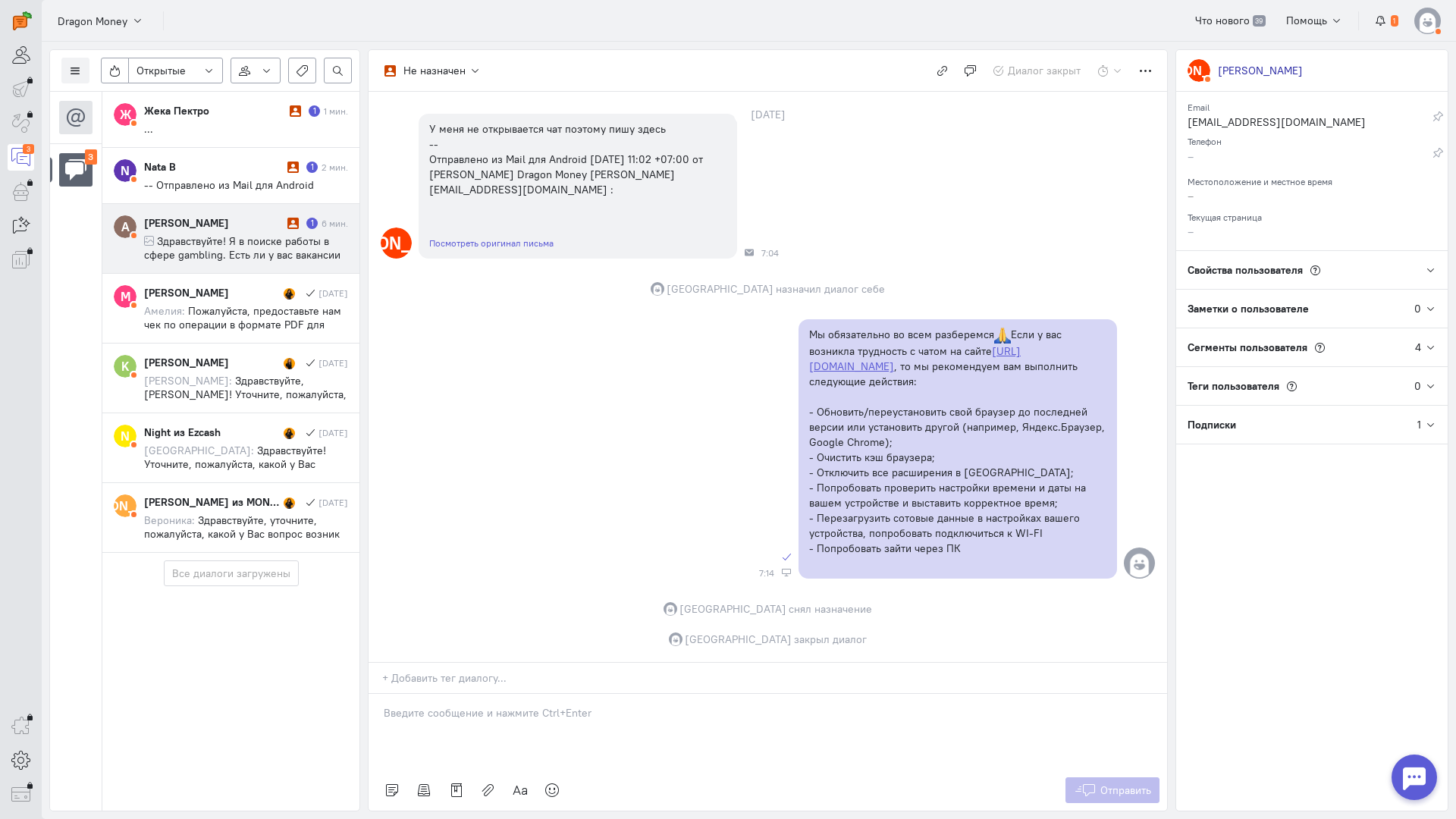
click at [216, 212] on cq-conversation-card "A [PERSON_NAME] 1 6 мин. Здравствуйте! Я в поиске работы в сфере gambling. Есть…" at bounding box center [231, 238] width 257 height 70
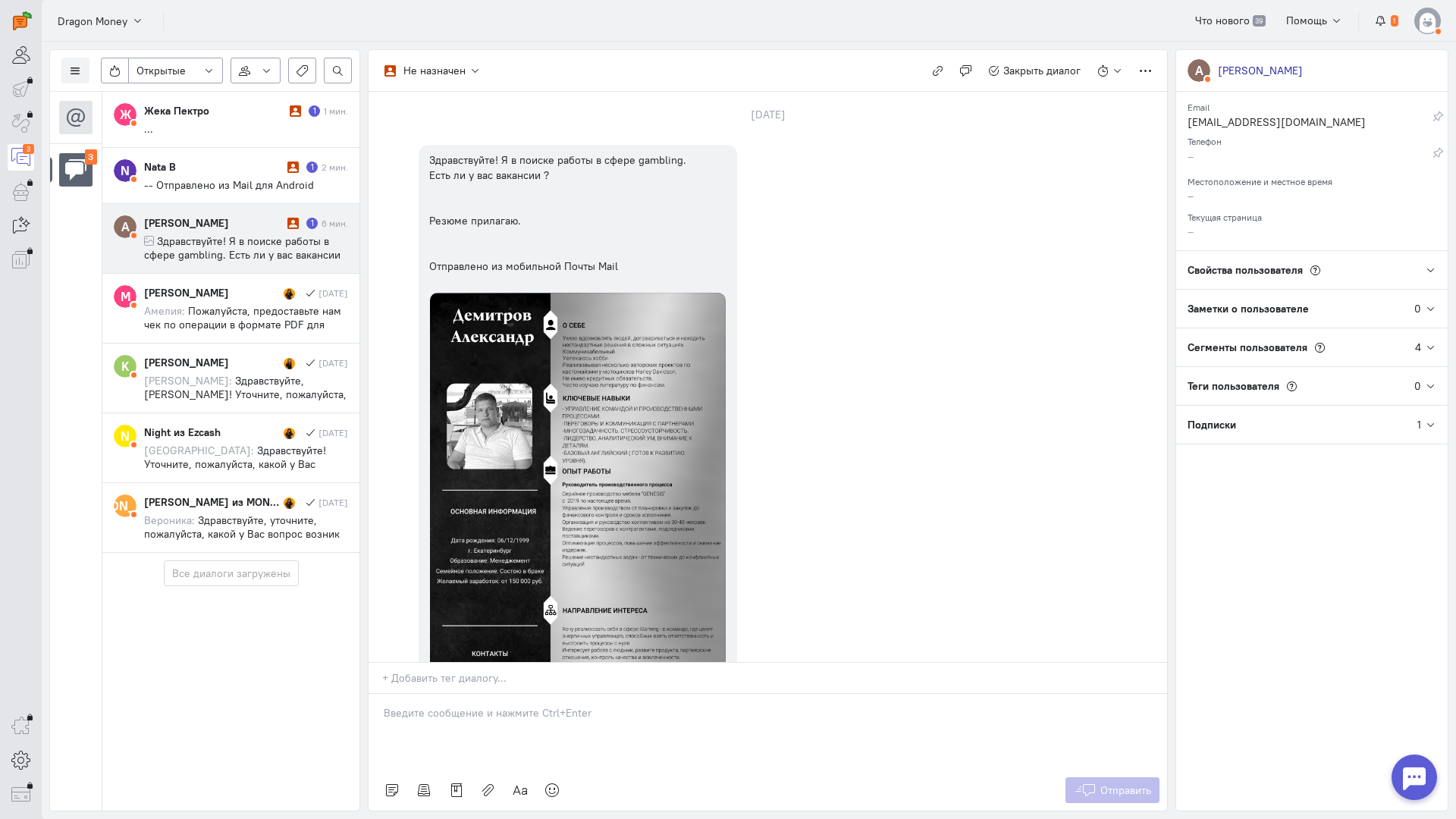
click at [484, 694] on div at bounding box center [767, 732] width 798 height 76
drag, startPoint x: 510, startPoint y: 626, endPoint x: 197, endPoint y: 598, distance: 314.2
click at [241, 606] on div "Список пользователей Включить темную тему Открытые Открытые диалоги Отложенные …" at bounding box center [749, 430] width 1414 height 777
click at [941, 66] on icon "button" at bounding box center [938, 71] width 11 height 11
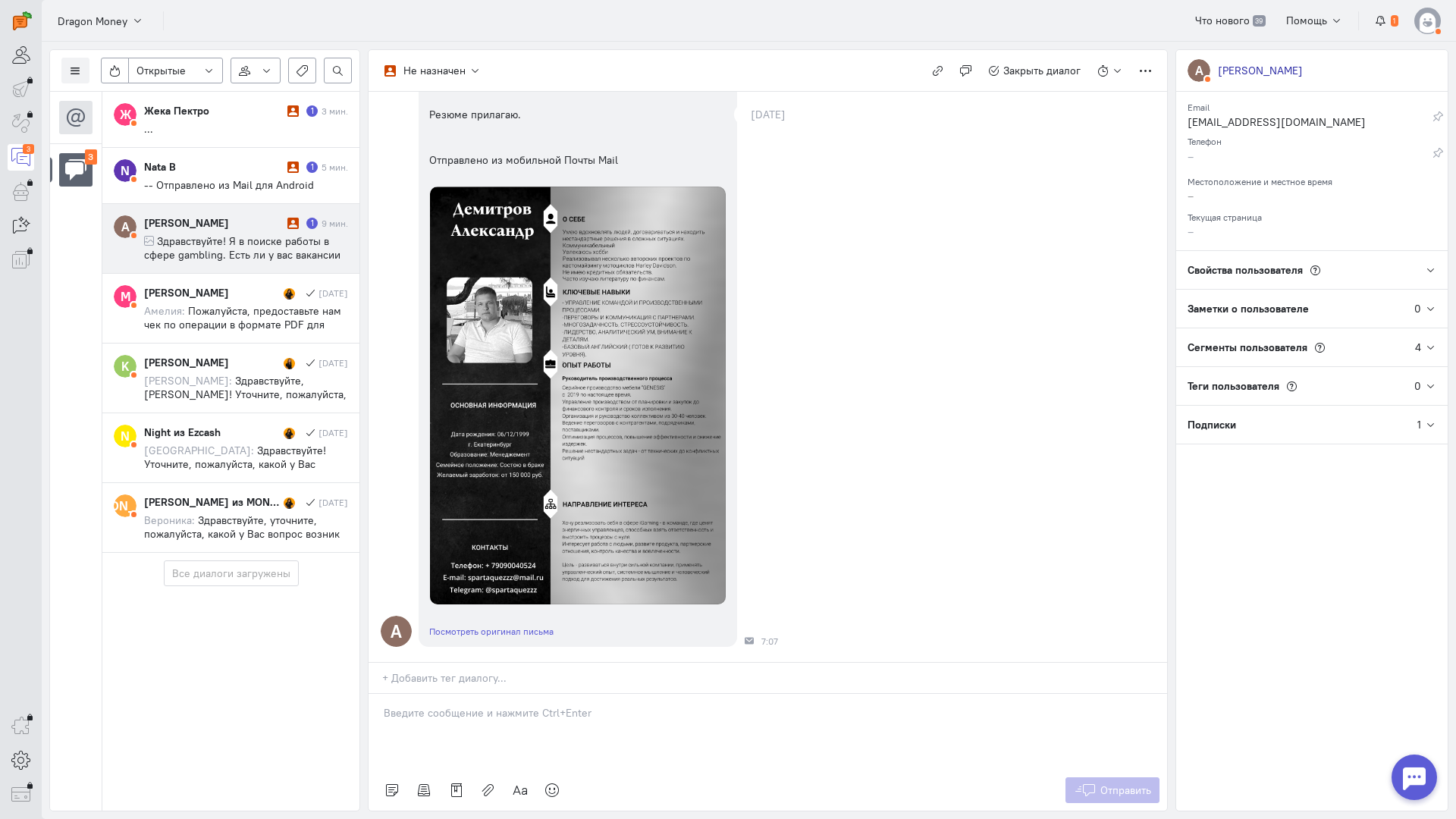
scroll to position [200, 0]
click at [934, 66] on icon "button" at bounding box center [938, 71] width 11 height 11
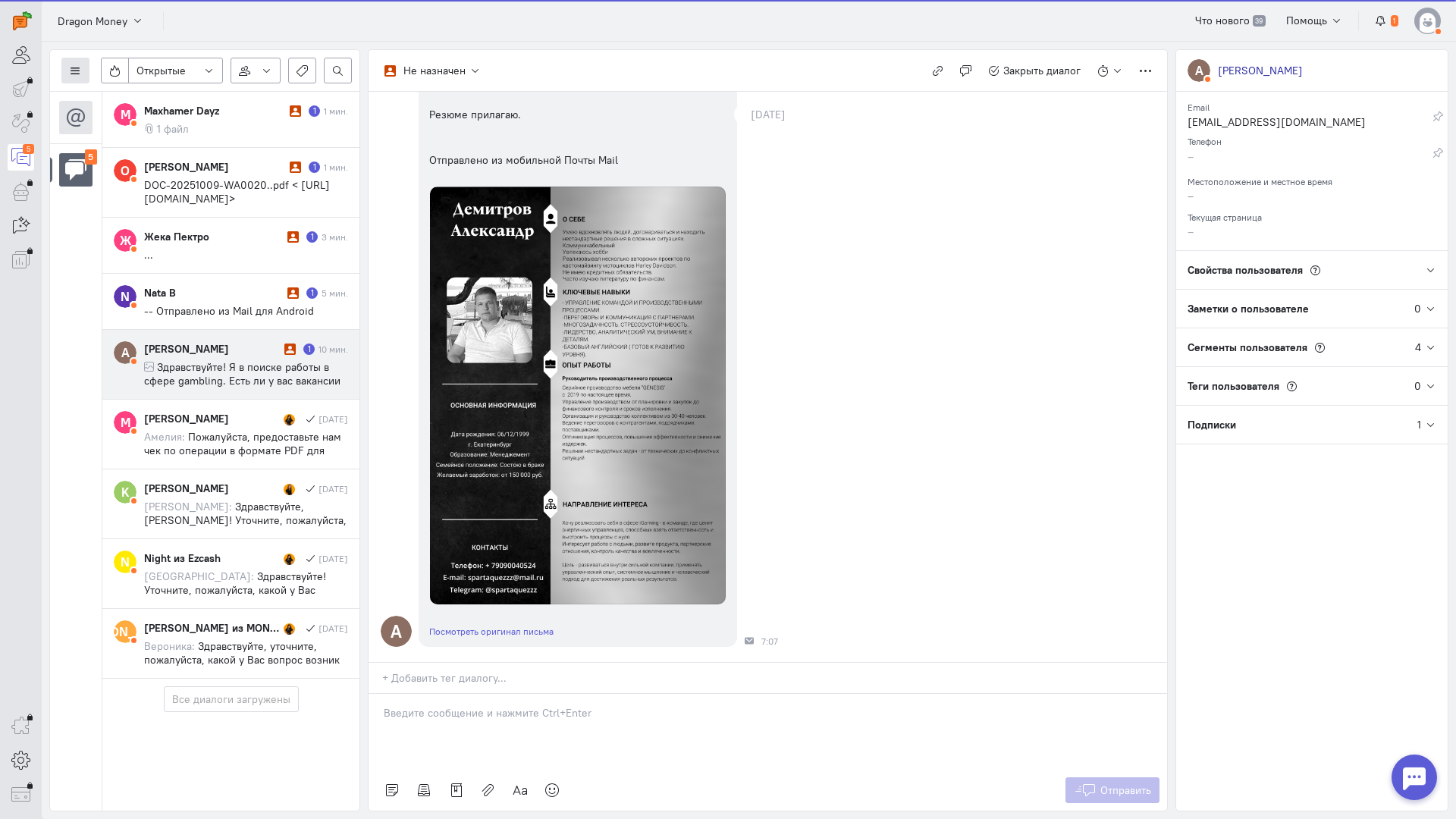
click at [72, 74] on icon at bounding box center [75, 71] width 11 height 11
click at [115, 98] on span "Список пользователей" at bounding box center [147, 101] width 113 height 14
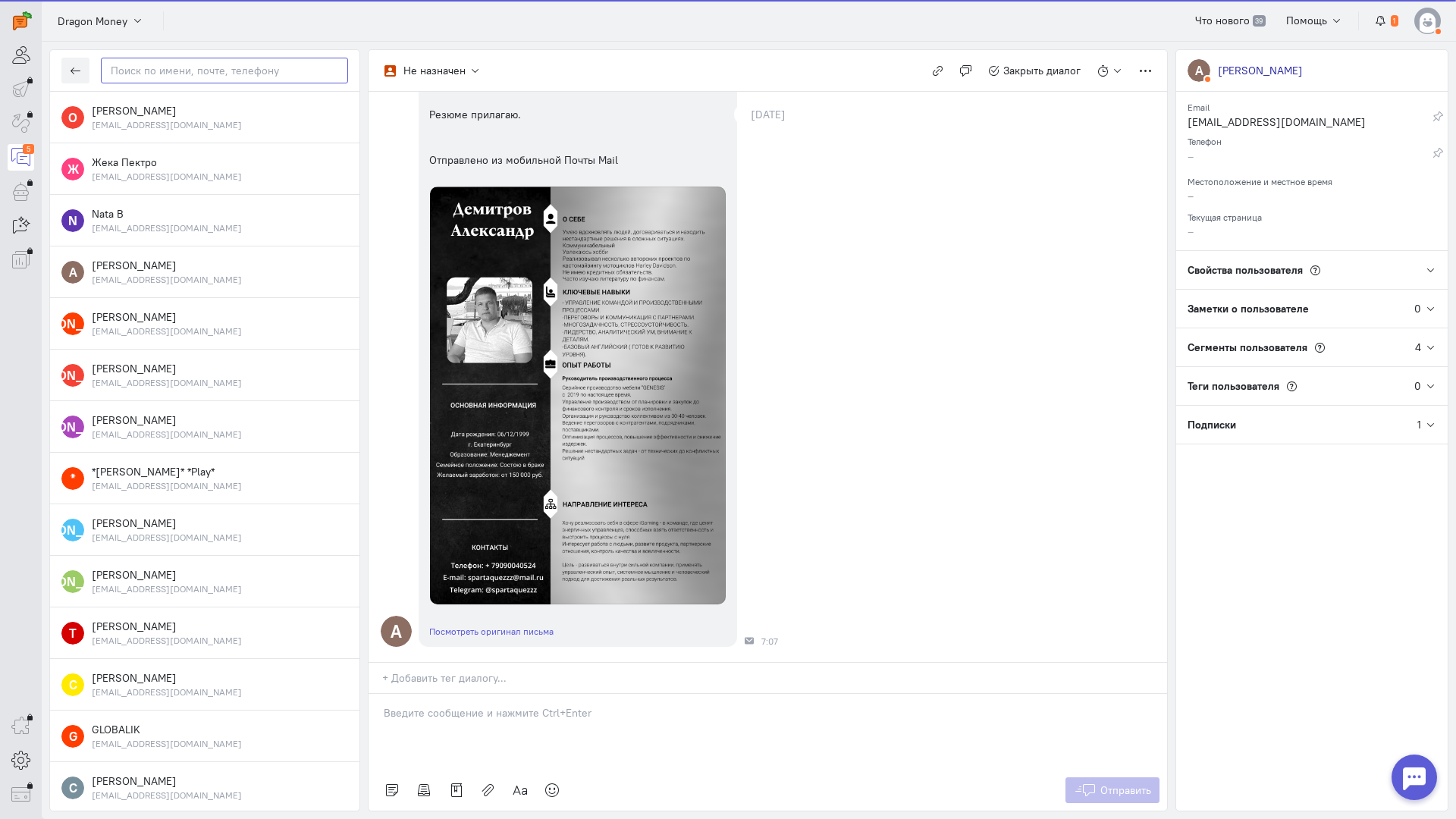
click at [194, 67] on input "text" at bounding box center [224, 70] width 247 height 26
paste input "palicinaolga200"
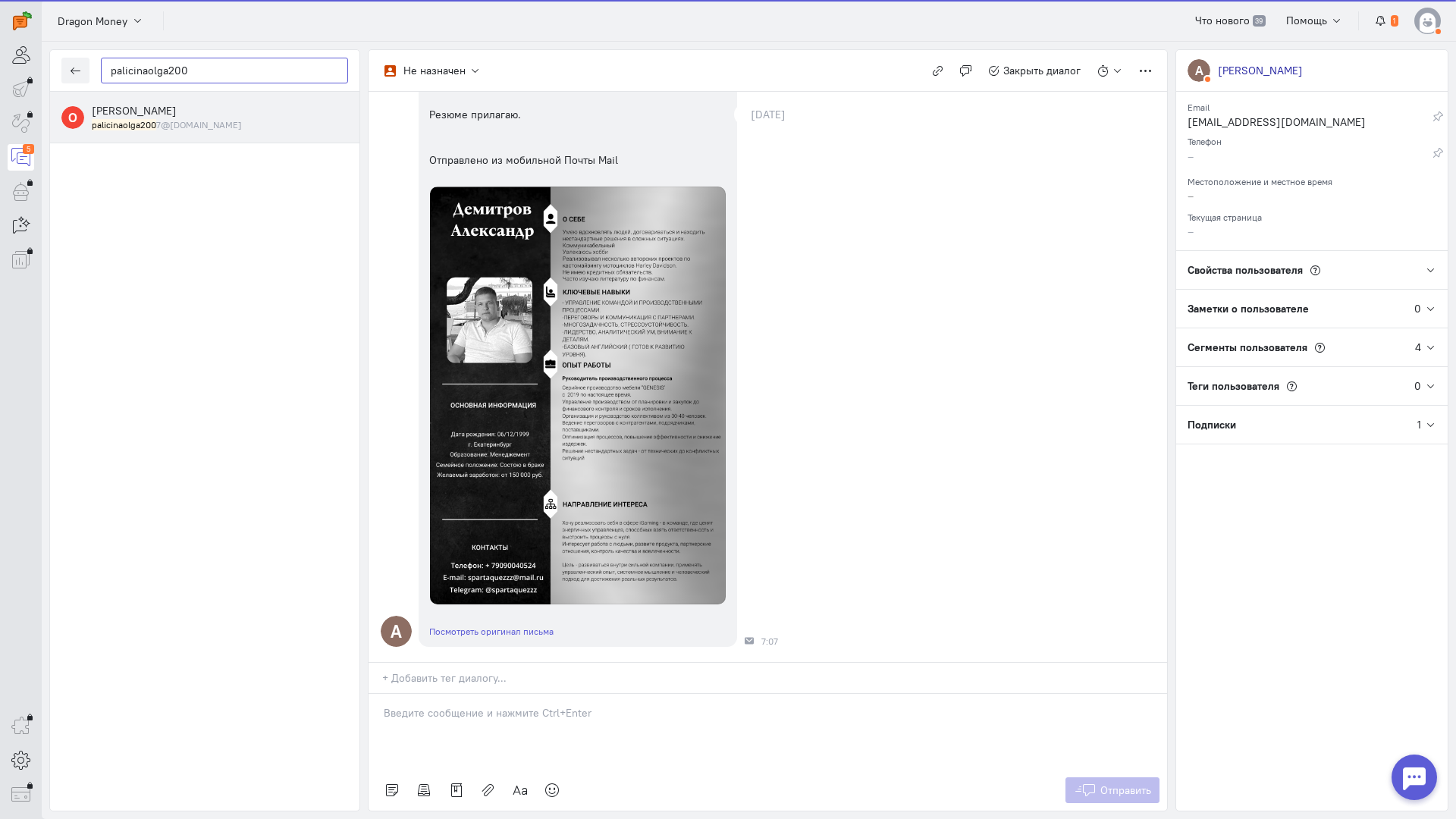
type input "palicinaolga200"
drag, startPoint x: 188, startPoint y: 116, endPoint x: 206, endPoint y: 123, distance: 19.3
click at [188, 115] on div "[PERSON_NAME] palicinaolga200 7@[DOMAIN_NAME]" at bounding box center [220, 117] width 257 height 28
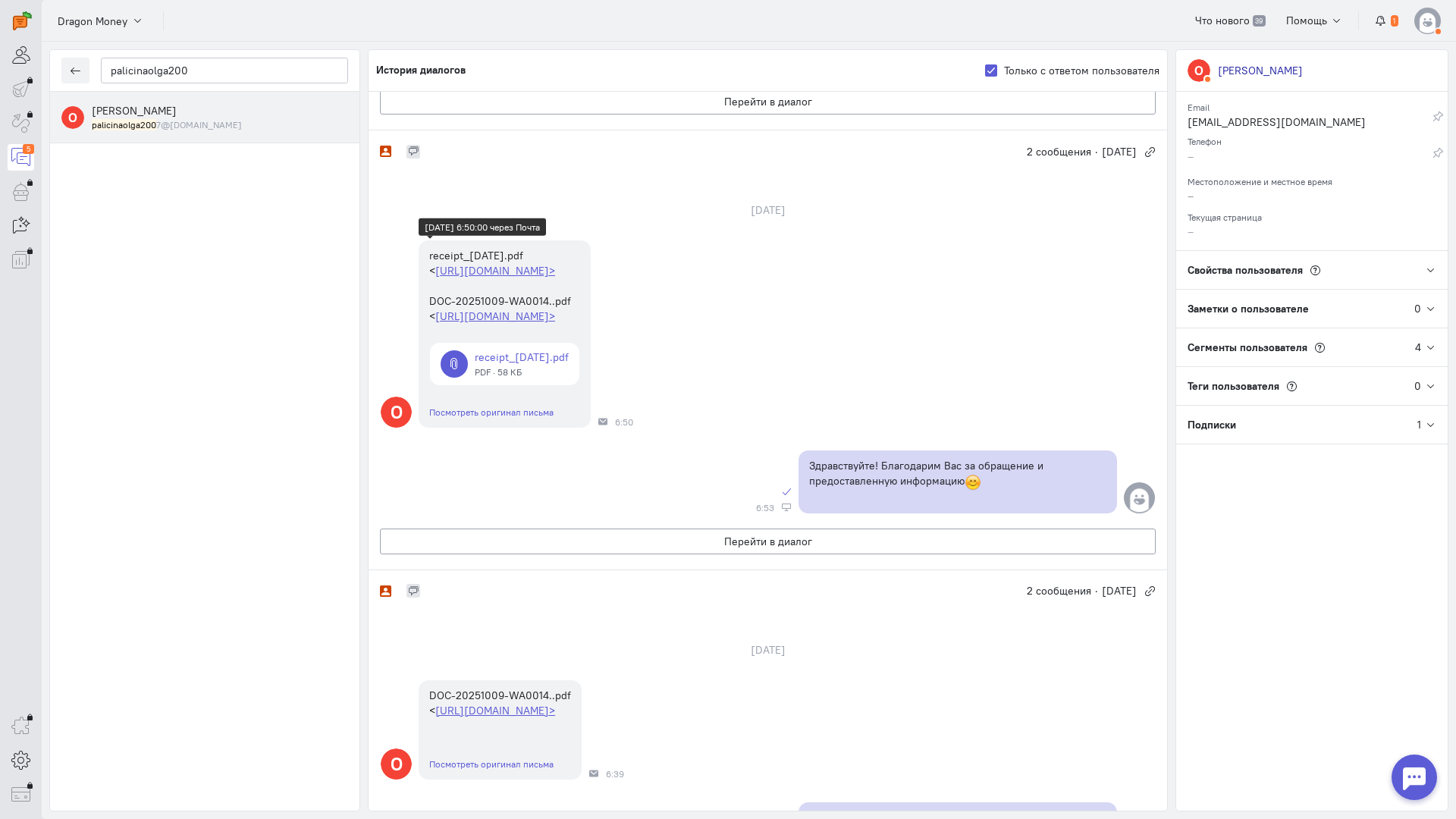
scroll to position [0, 0]
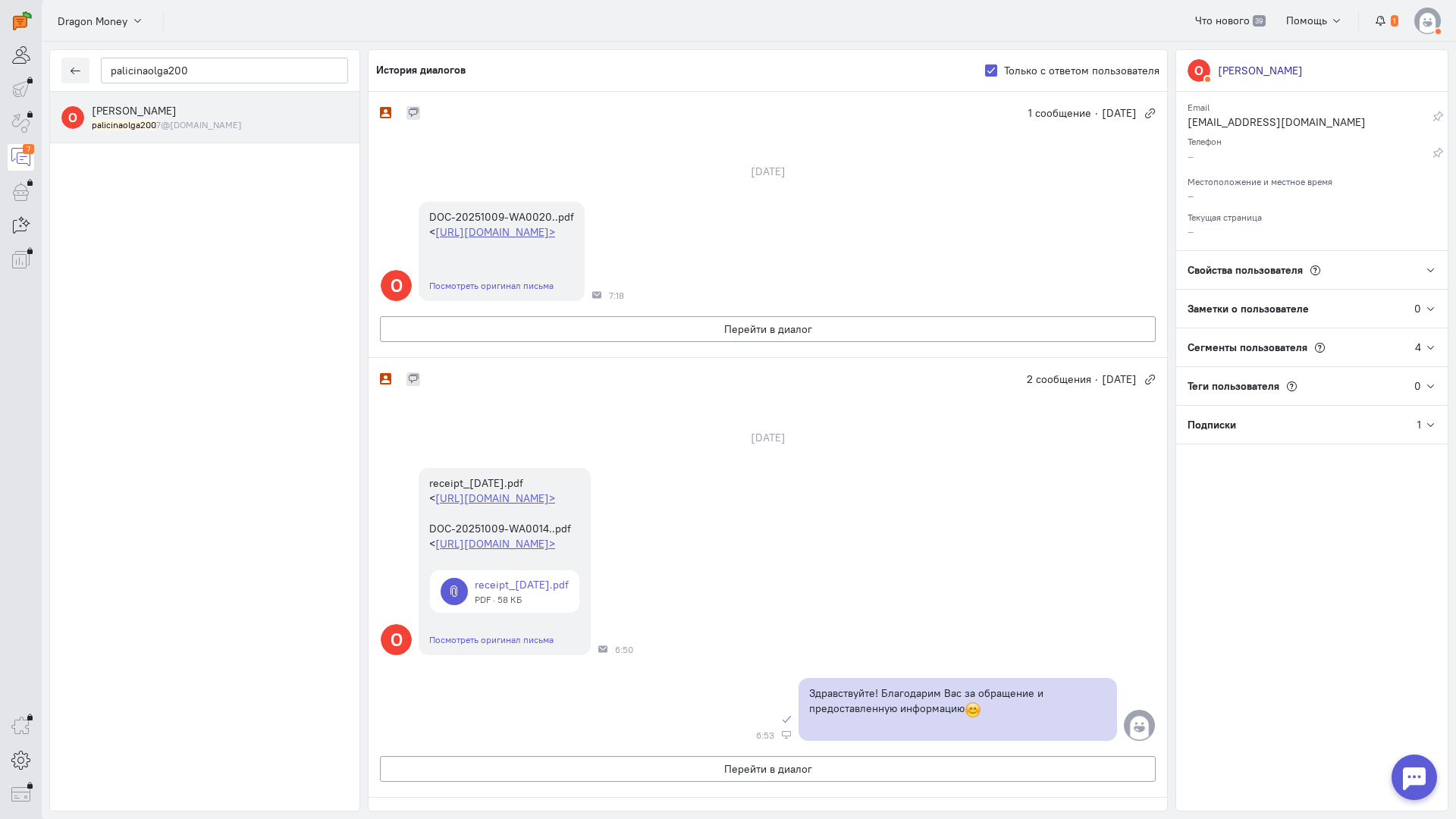
click at [948, 622] on div "О receipt_[DATE].pdf < [URL][DOMAIN_NAME]> DOC-20251009-WA0014..pdf < [URL][DOM…" at bounding box center [767, 561] width 798 height 202
click at [673, 342] on button "Перейти в диалог" at bounding box center [768, 329] width 776 height 26
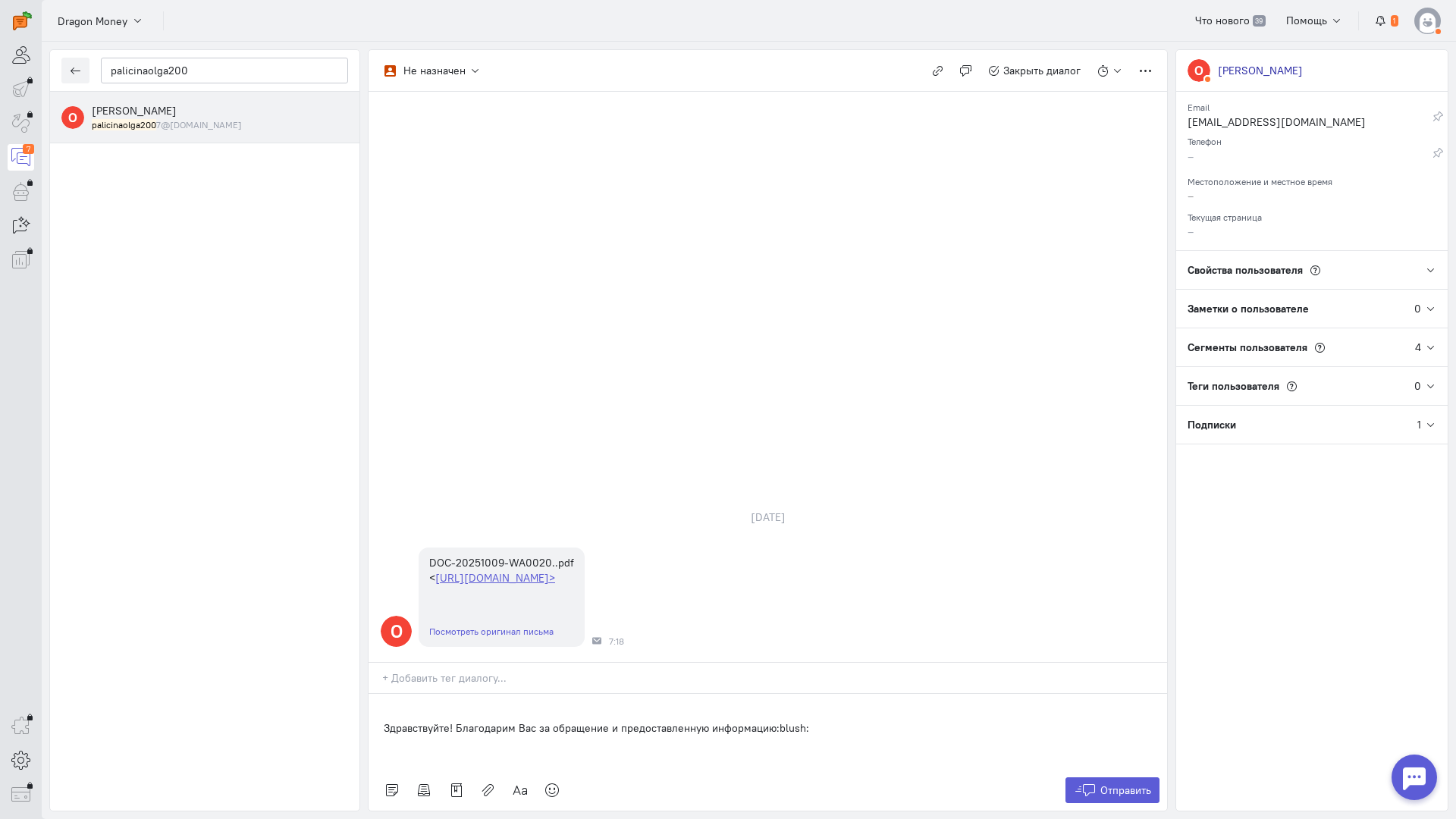
click at [384, 721] on p "Здравствуйте! Благодарим Вас за обращение и предоставленную информацию:blush:" at bounding box center [768, 728] width 769 height 15
click at [1108, 784] on span "Отправить" at bounding box center [1126, 790] width 51 height 14
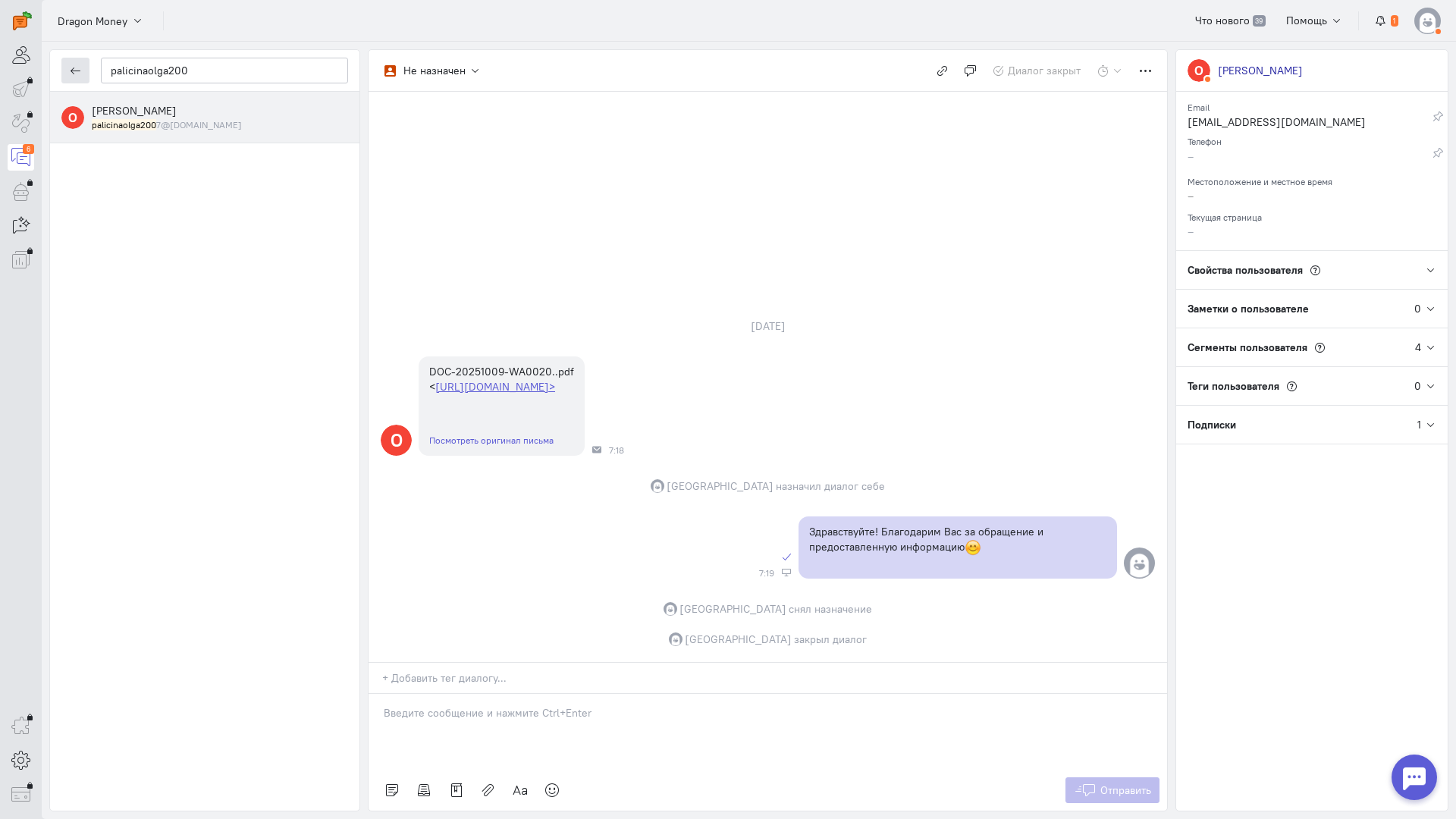
click at [74, 71] on icon "button" at bounding box center [75, 71] width 11 height 11
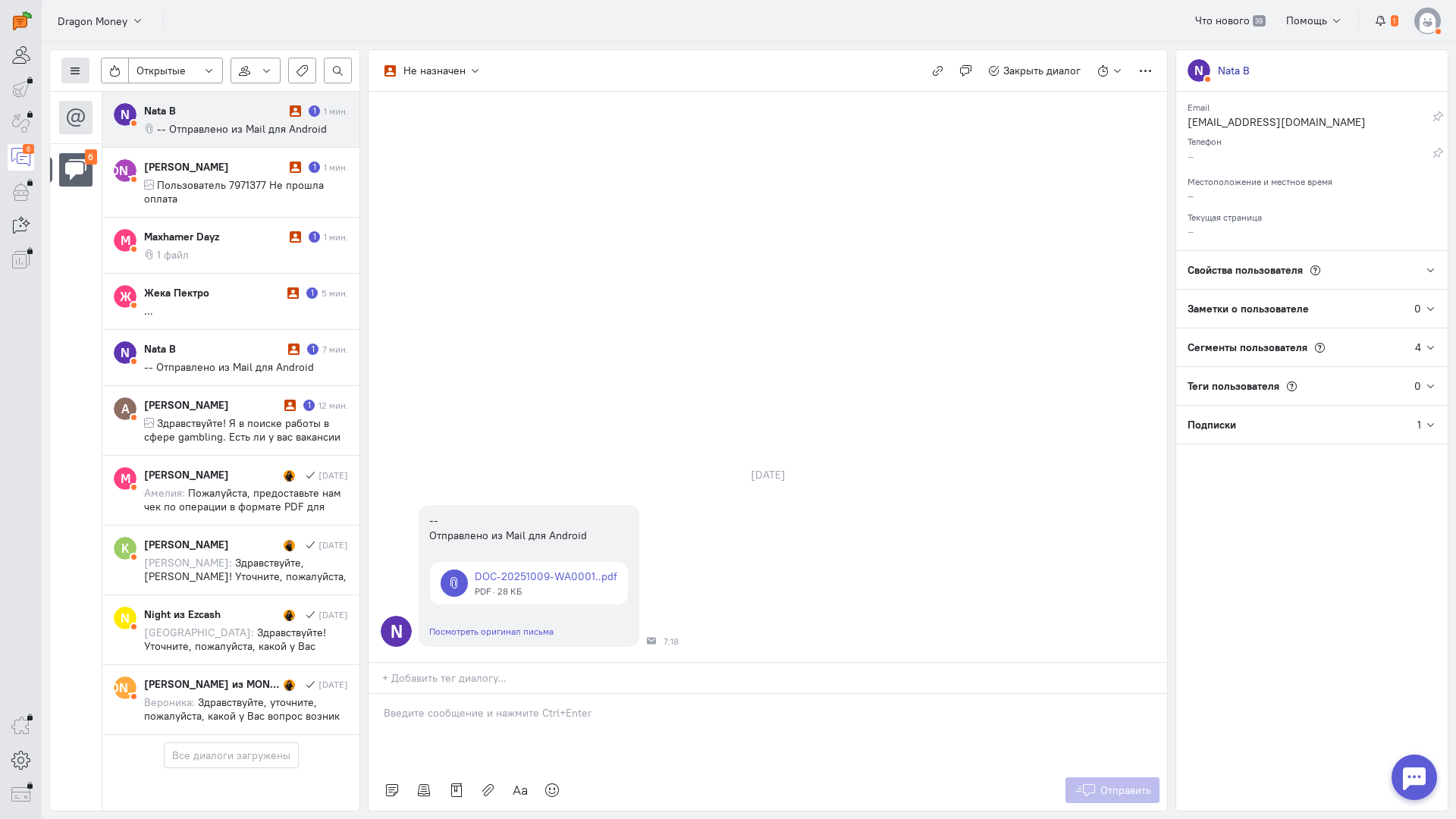
click at [78, 70] on icon at bounding box center [75, 71] width 11 height 11
click at [113, 86] on div "Список пользователей Включить темную тему" at bounding box center [139, 113] width 155 height 56
click at [106, 96] on span "Список пользователей" at bounding box center [147, 101] width 113 height 14
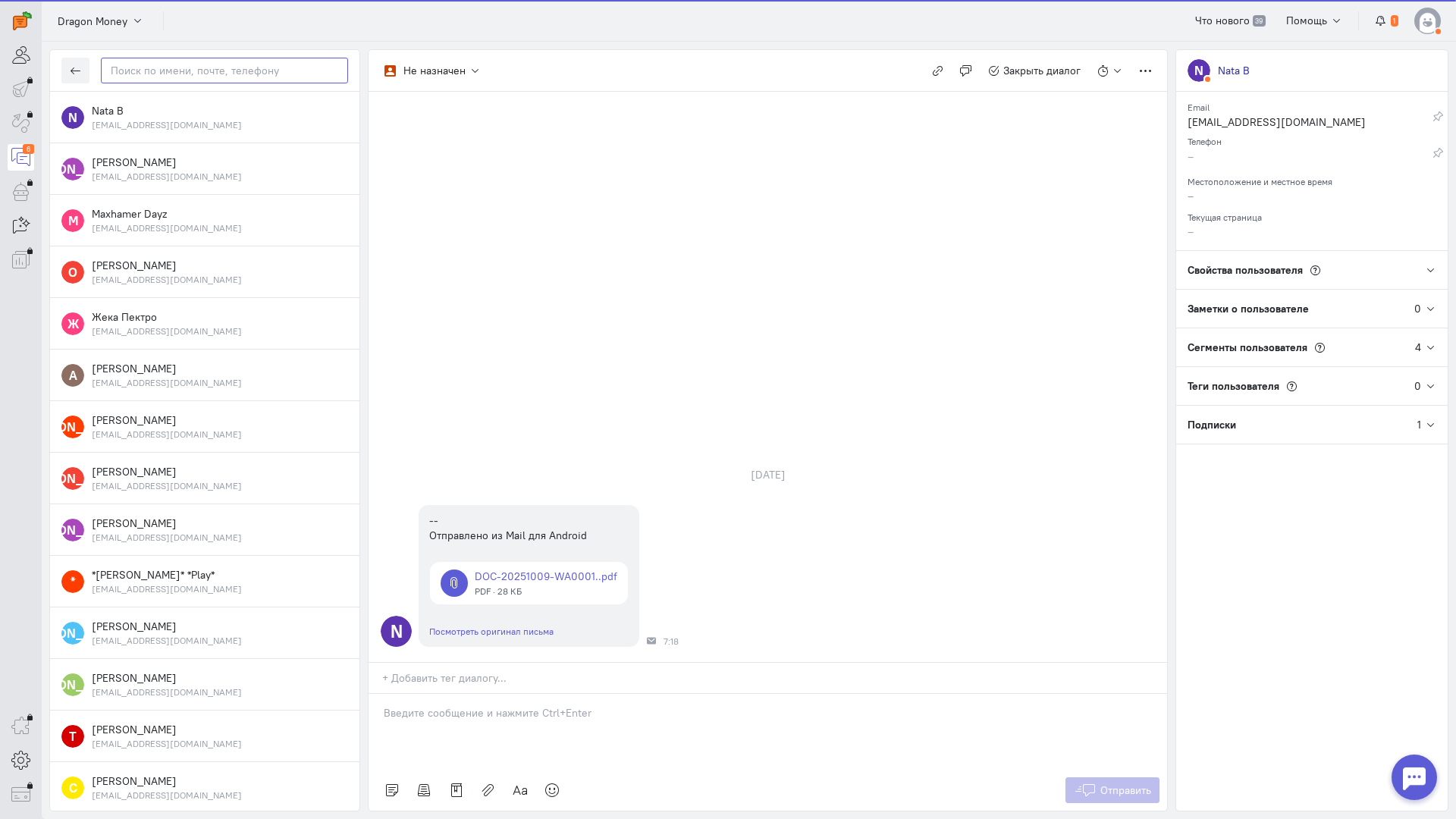
click at [164, 73] on input "text" at bounding box center [224, 70] width 247 height 26
paste input "maxhamer.dayz"
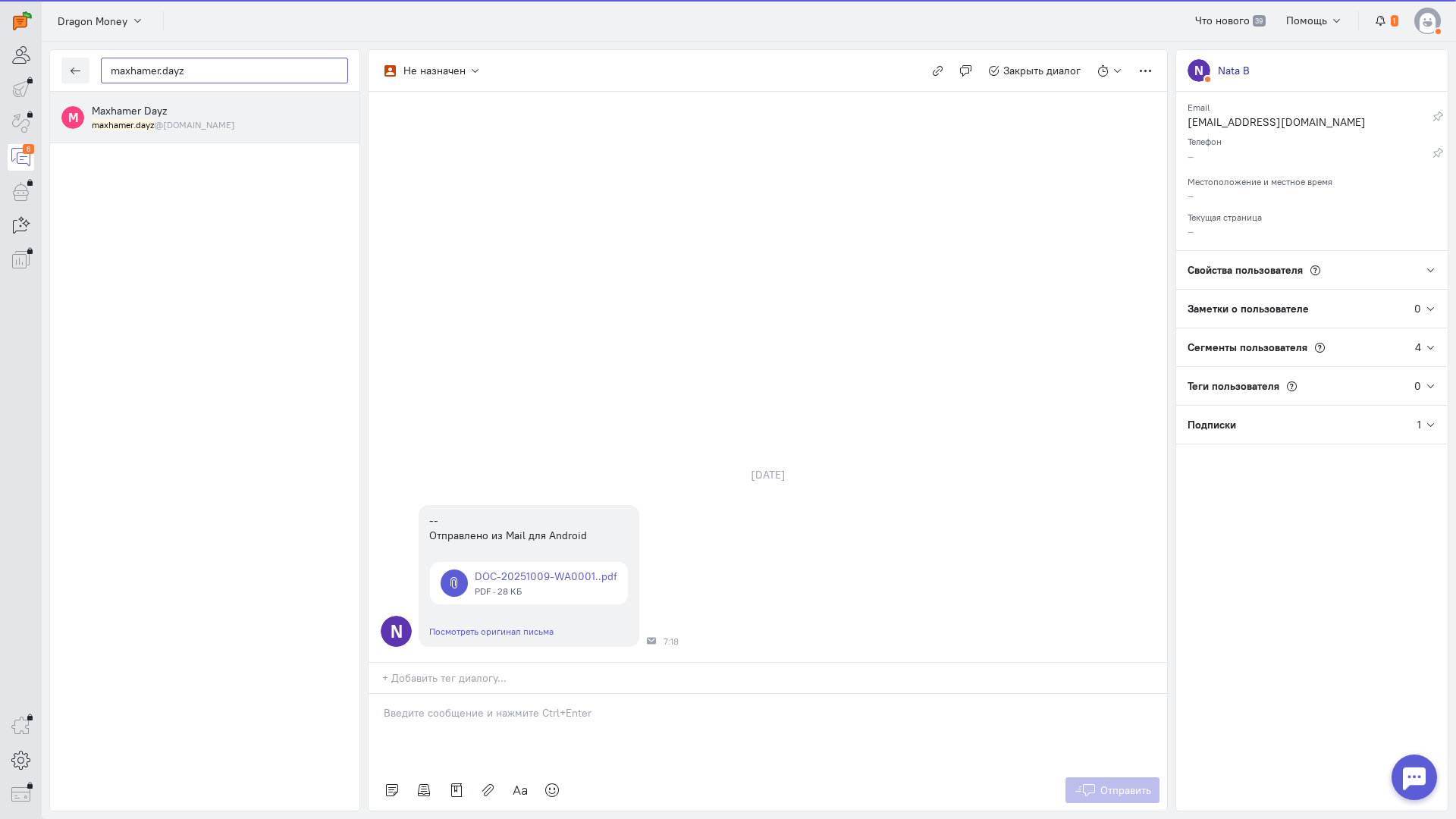
type input "maxhamer.dayz"
click at [172, 108] on div "Maxhamer Dayz maxhamer.dayz @[DOMAIN_NAME]" at bounding box center [220, 117] width 257 height 28
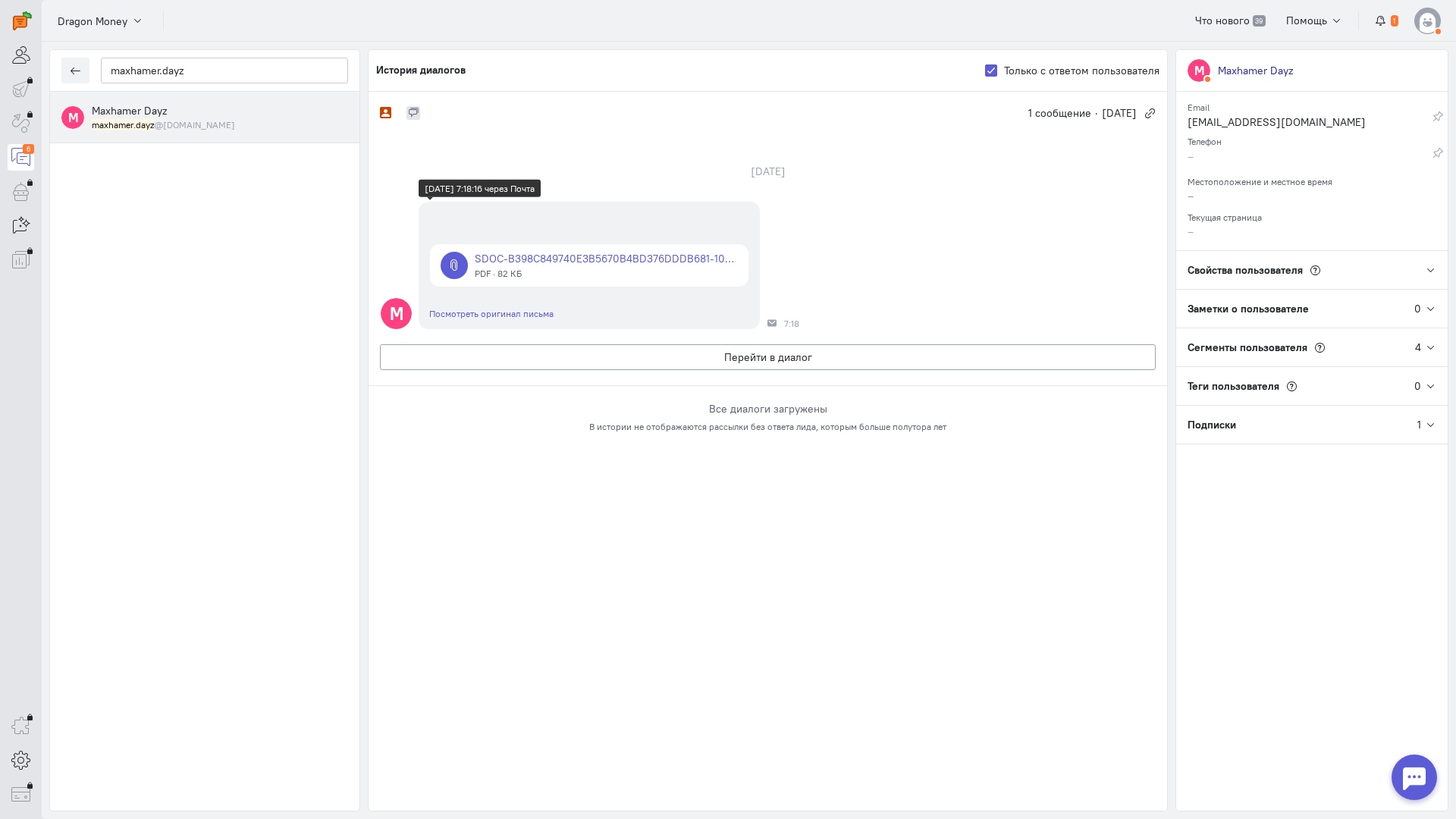
click at [597, 262] on link at bounding box center [589, 265] width 319 height 42
click at [73, 73] on icon "button" at bounding box center [75, 71] width 11 height 11
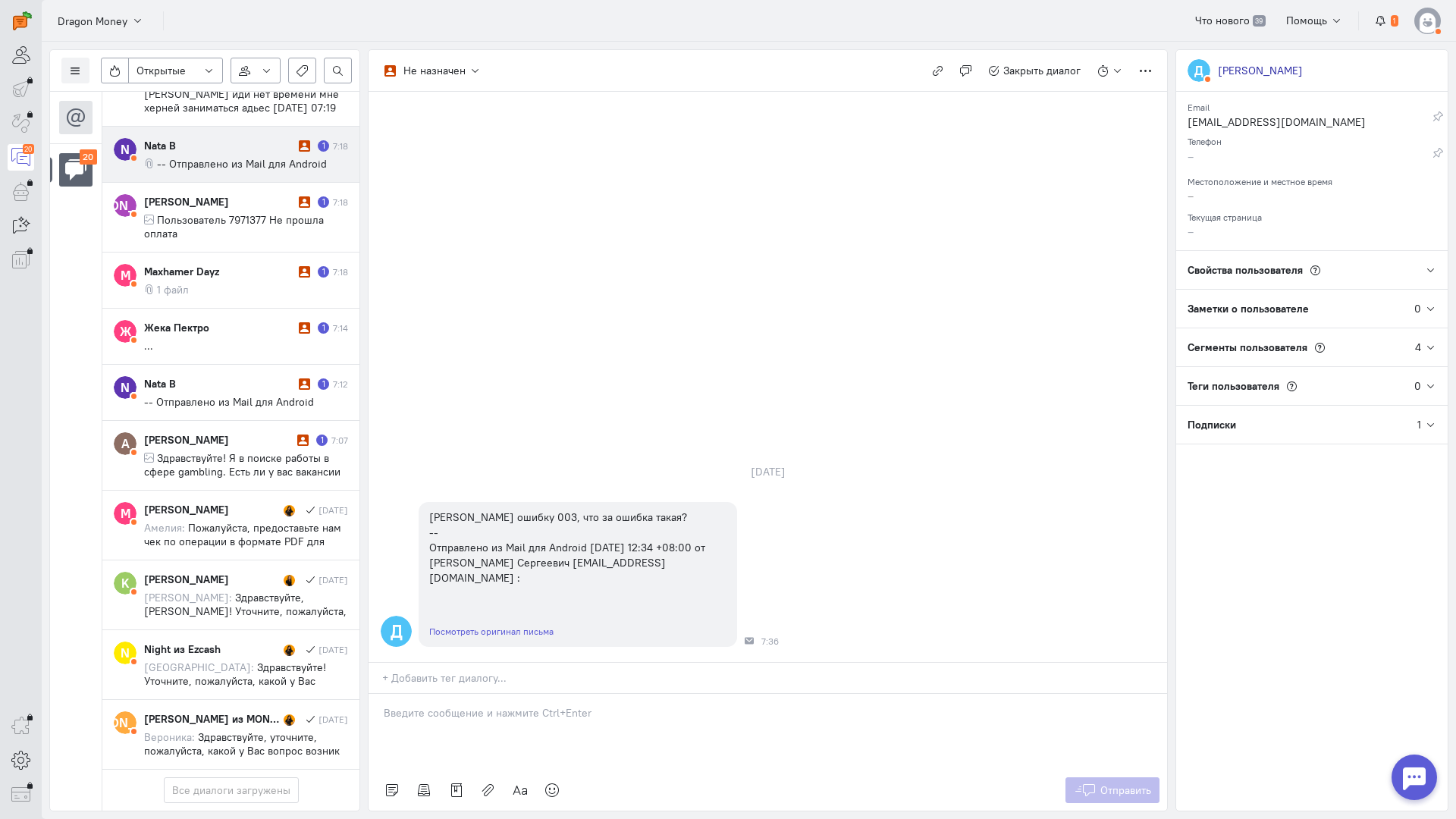
scroll to position [1004, 0]
click at [66, 69] on button at bounding box center [75, 70] width 28 height 26
click at [138, 97] on span "Список пользователей" at bounding box center [147, 101] width 113 height 14
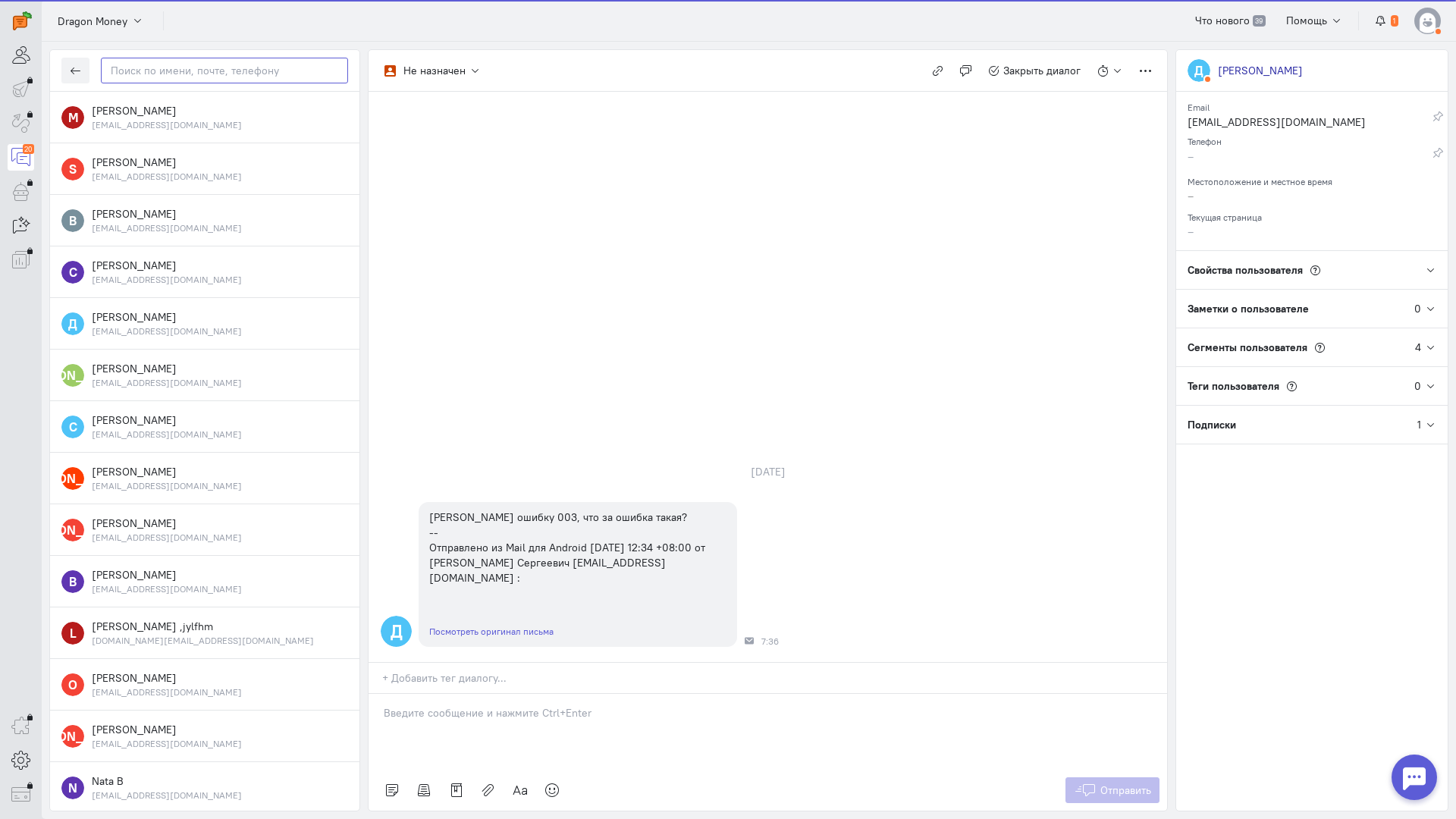
click at [170, 74] on input "text" at bounding box center [224, 70] width 247 height 26
paste input "[EMAIL_ADDRESS]"
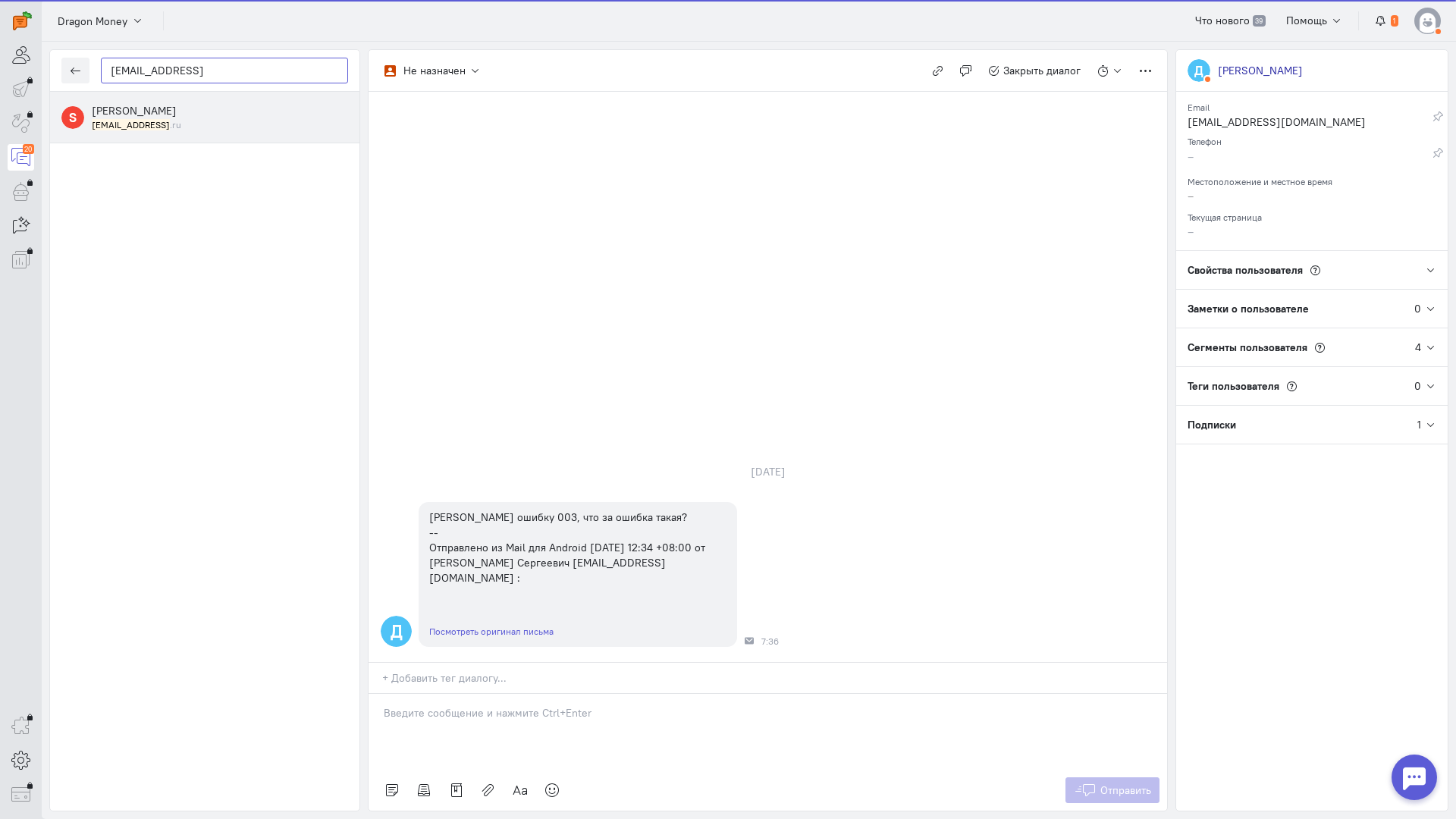
type input "[EMAIL_ADDRESS]"
click at [177, 119] on small "[EMAIL_ADDRESS] .ru" at bounding box center [137, 125] width 90 height 13
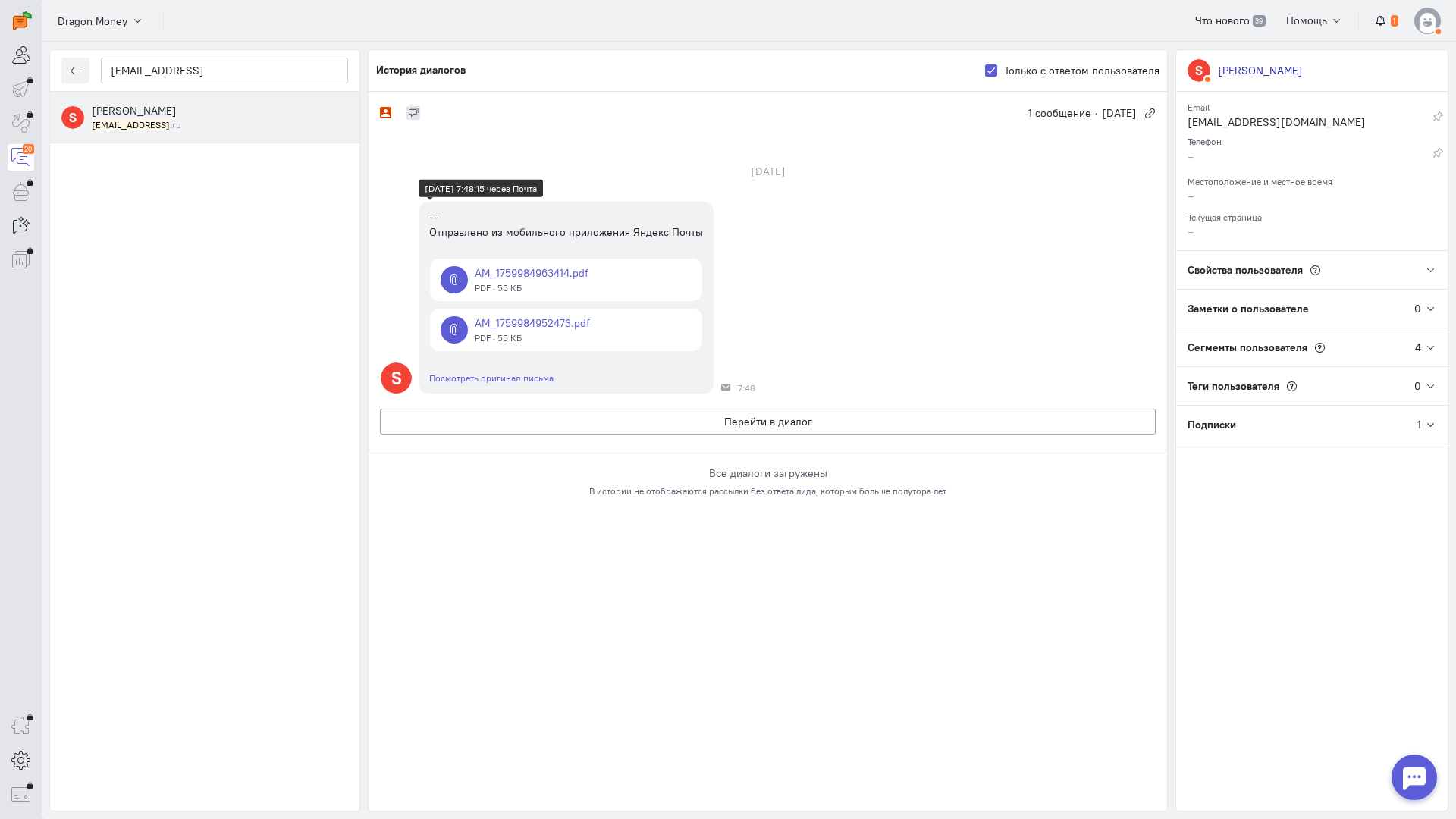
click at [563, 277] on link at bounding box center [566, 280] width 273 height 42
click at [491, 338] on link at bounding box center [566, 329] width 273 height 42
click at [509, 643] on div "Не назначен 1 сообщение · [DATE] [DATE] S -- Отправлено из мобильного приложени…" at bounding box center [767, 451] width 798 height 719
click at [633, 423] on button "Перейти в диалог" at bounding box center [768, 422] width 776 height 26
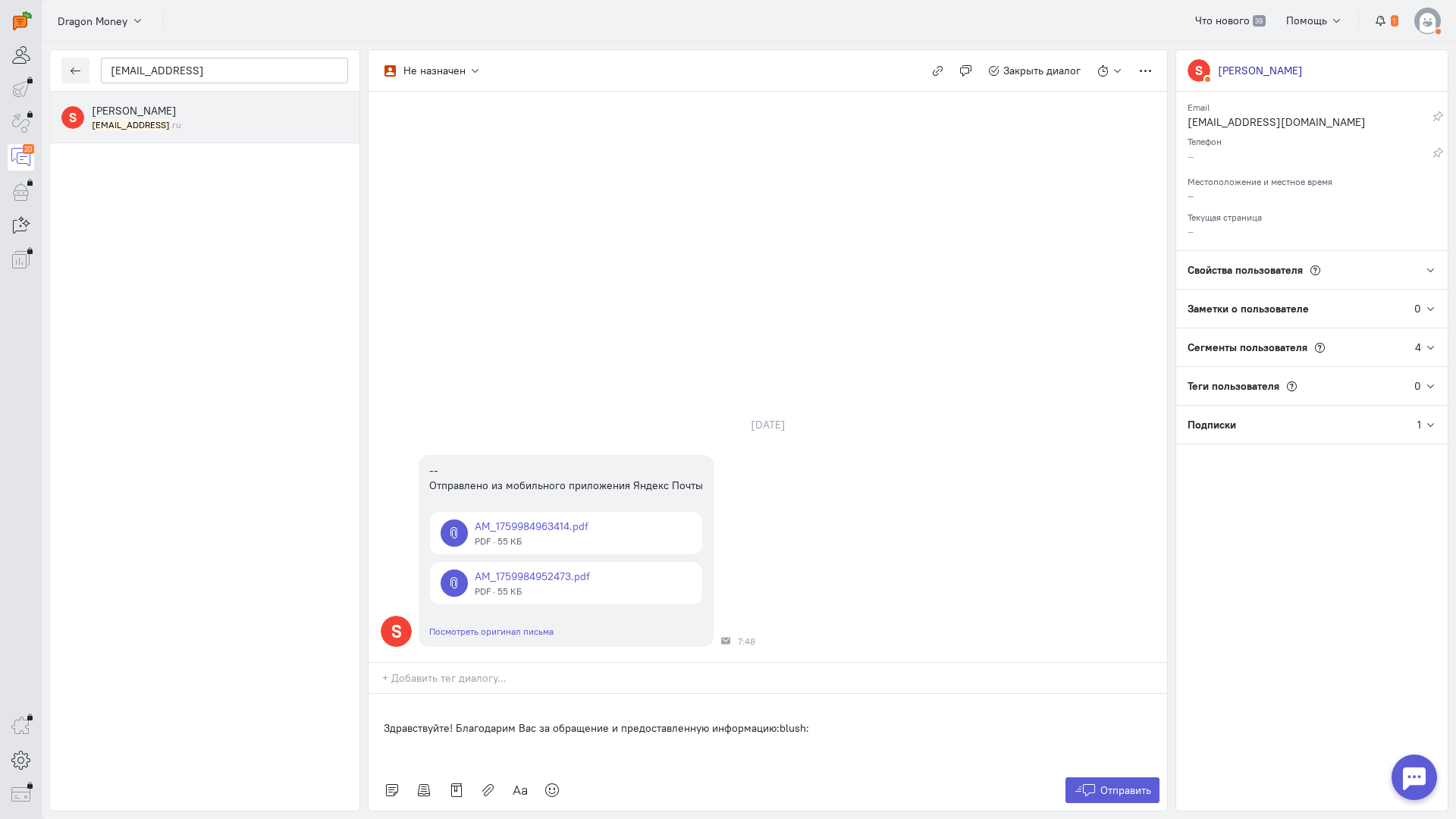
click at [377, 694] on div "Здравствуйте! Благодарим Вас за обращение и предоставленную информацию:blush:" at bounding box center [767, 732] width 798 height 76
click at [1125, 784] on span "Отправить" at bounding box center [1126, 790] width 51 height 14
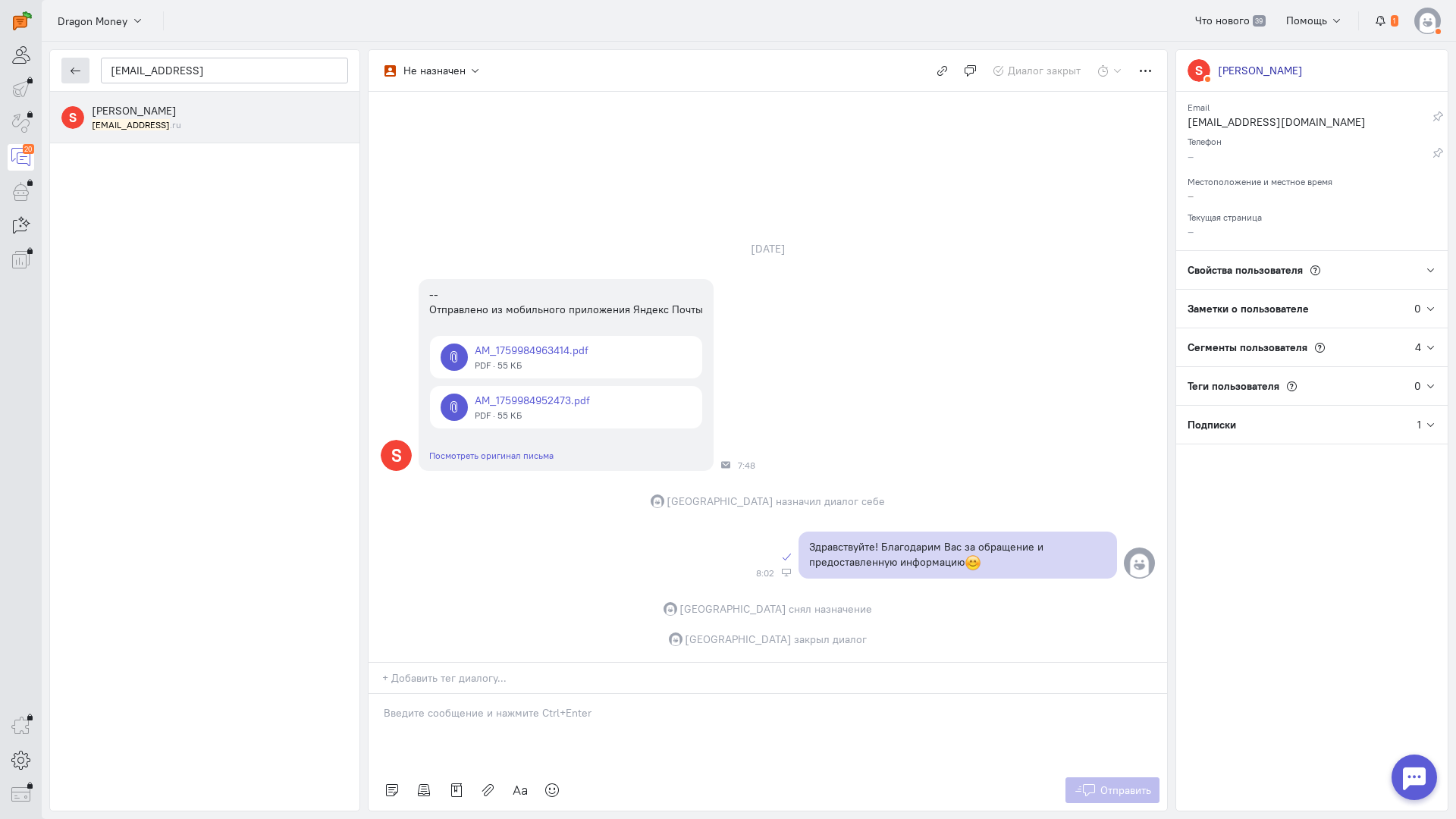
click at [66, 71] on button "button" at bounding box center [75, 70] width 28 height 26
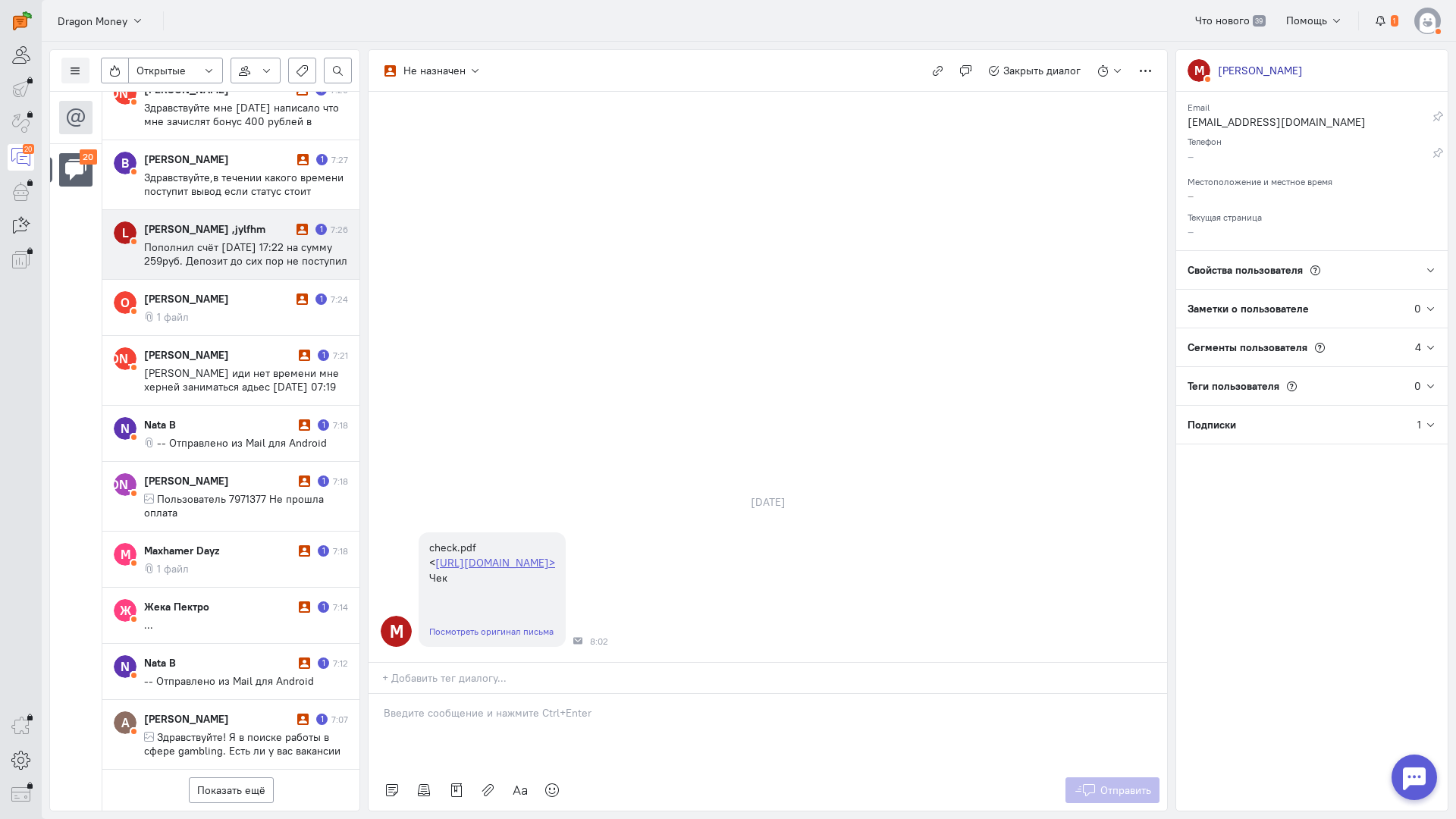
scroll to position [730, 0]
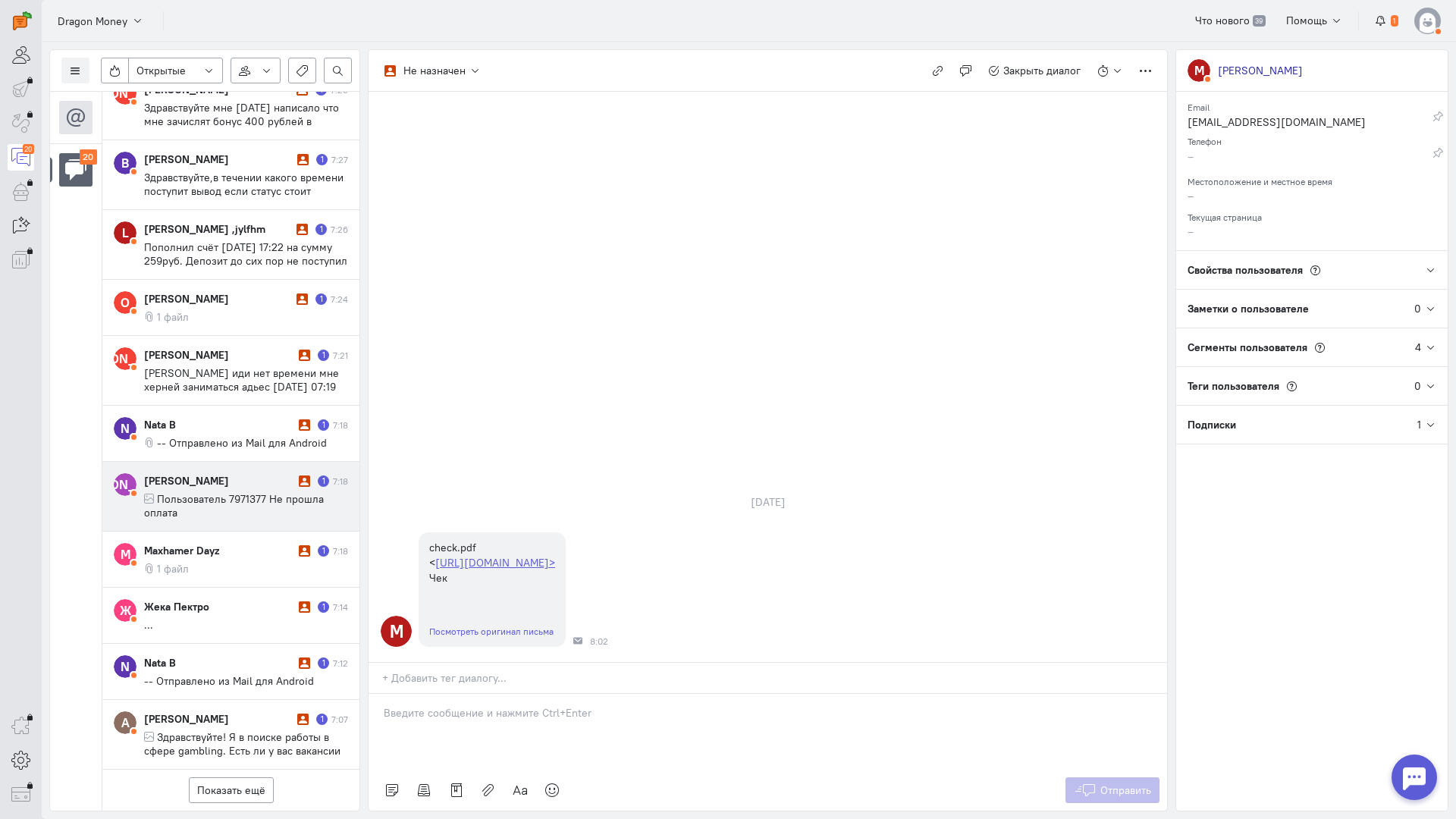
click at [247, 473] on div "[PERSON_NAME]" at bounding box center [219, 480] width 151 height 15
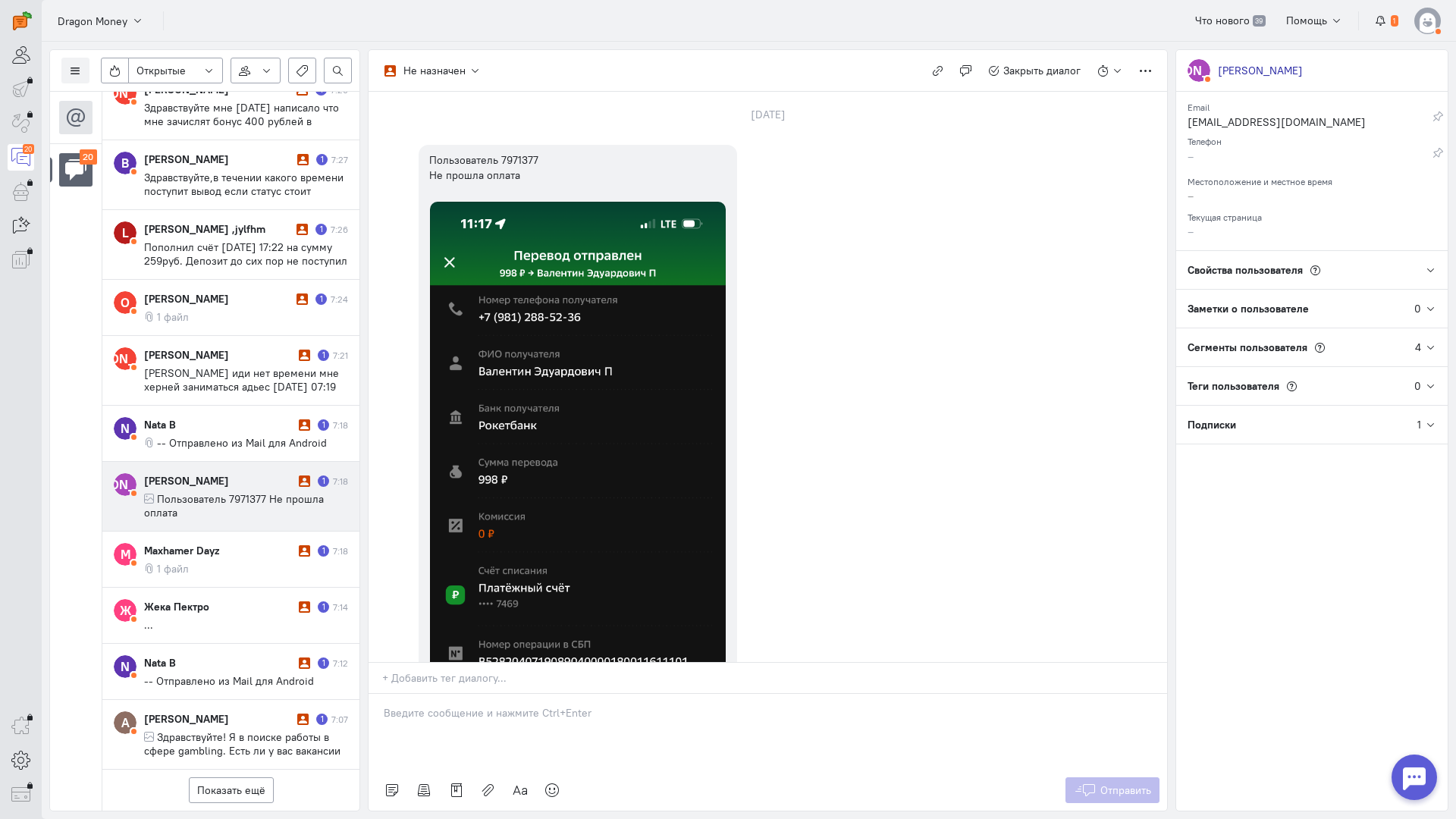
drag, startPoint x: 508, startPoint y: 619, endPoint x: 492, endPoint y: 619, distance: 16.0
click at [507, 706] on p at bounding box center [768, 713] width 769 height 15
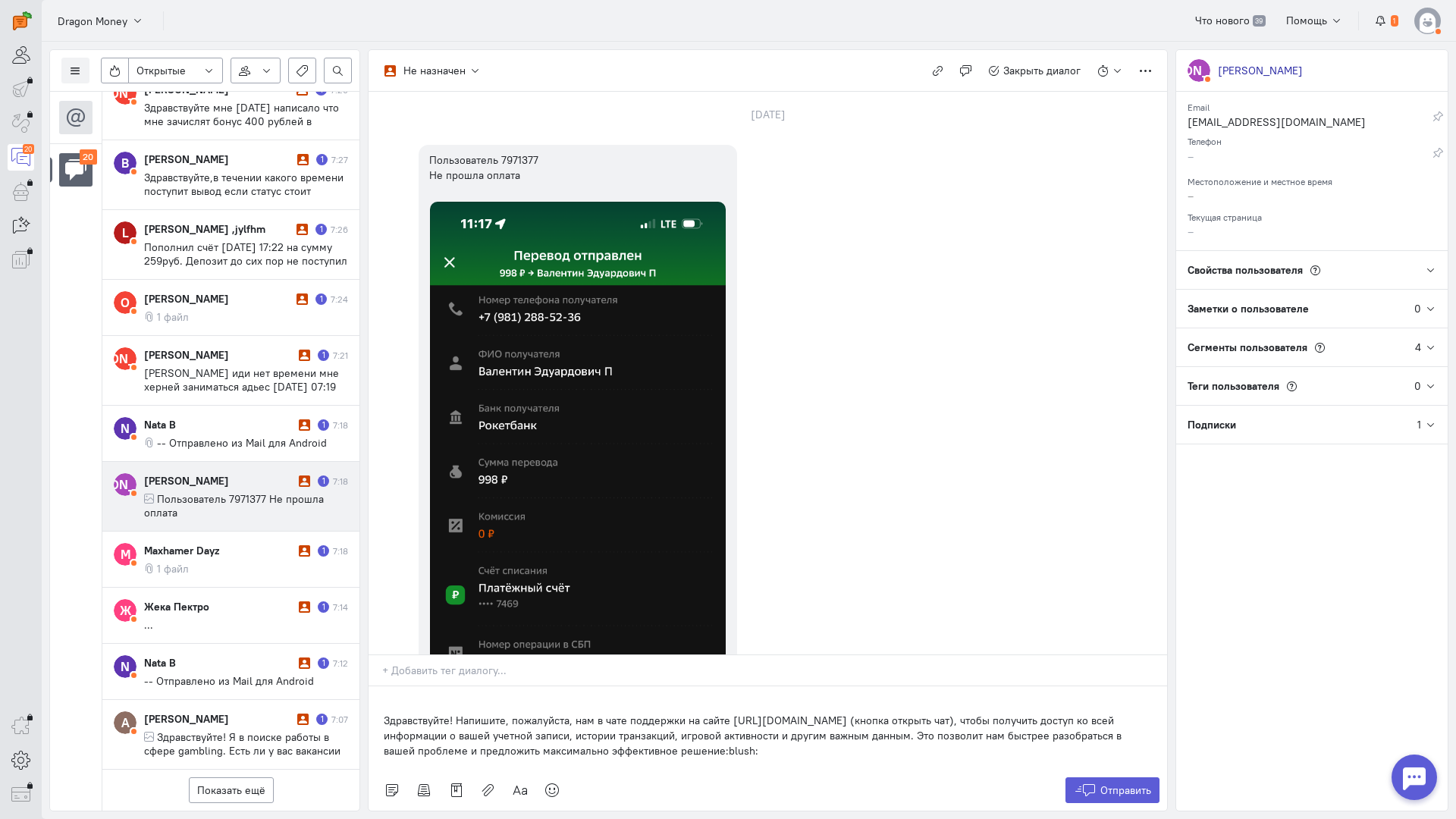
click at [380, 686] on div "Здравствуйте! Напишите, пожалуйста, нам в чате поддержки на сайте [URL][DOMAIN_…" at bounding box center [767, 728] width 798 height 83
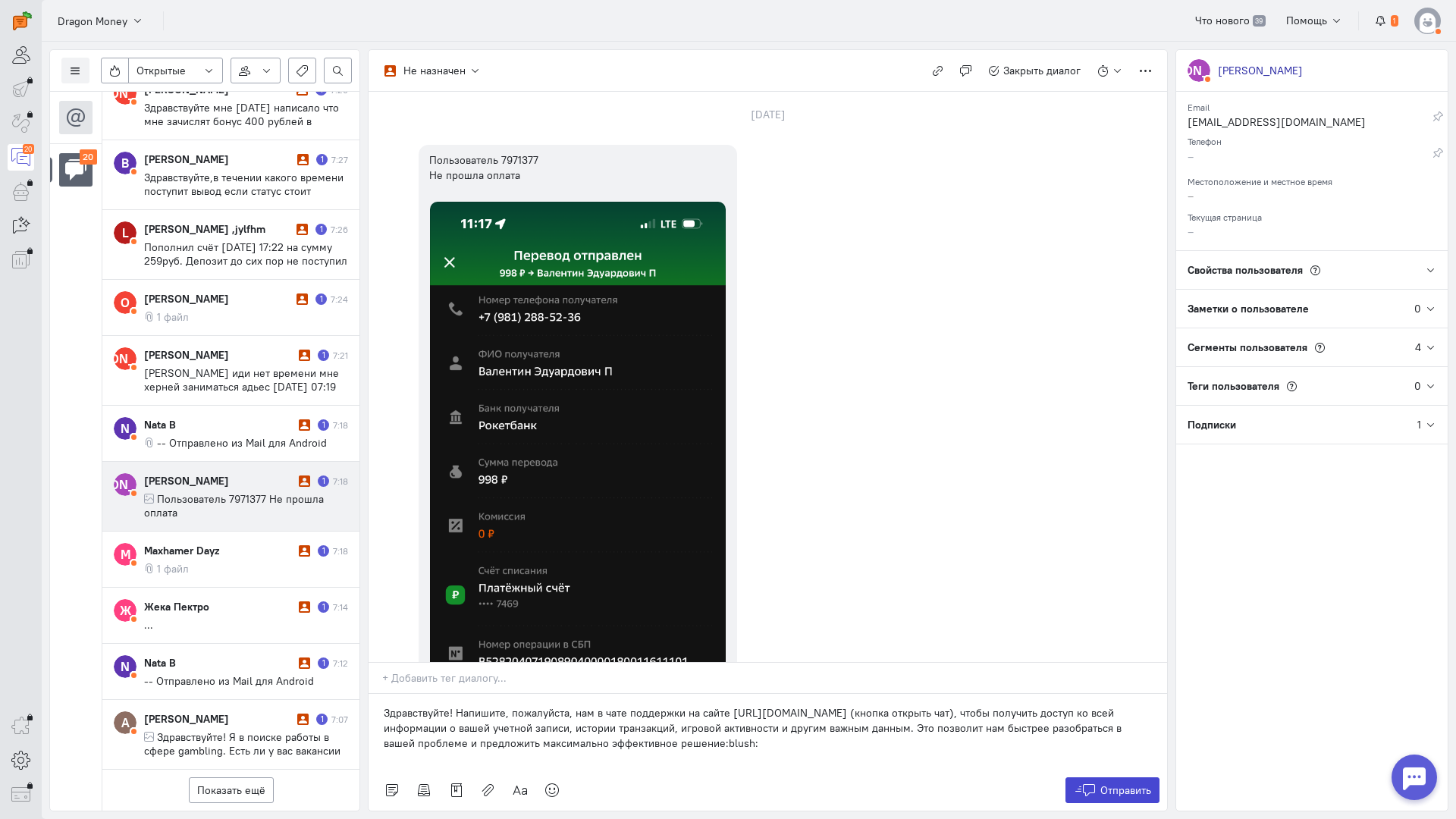
drag, startPoint x: 1081, startPoint y: 698, endPoint x: 953, endPoint y: 609, distance: 155.9
click at [1081, 783] on icon at bounding box center [1085, 790] width 22 height 15
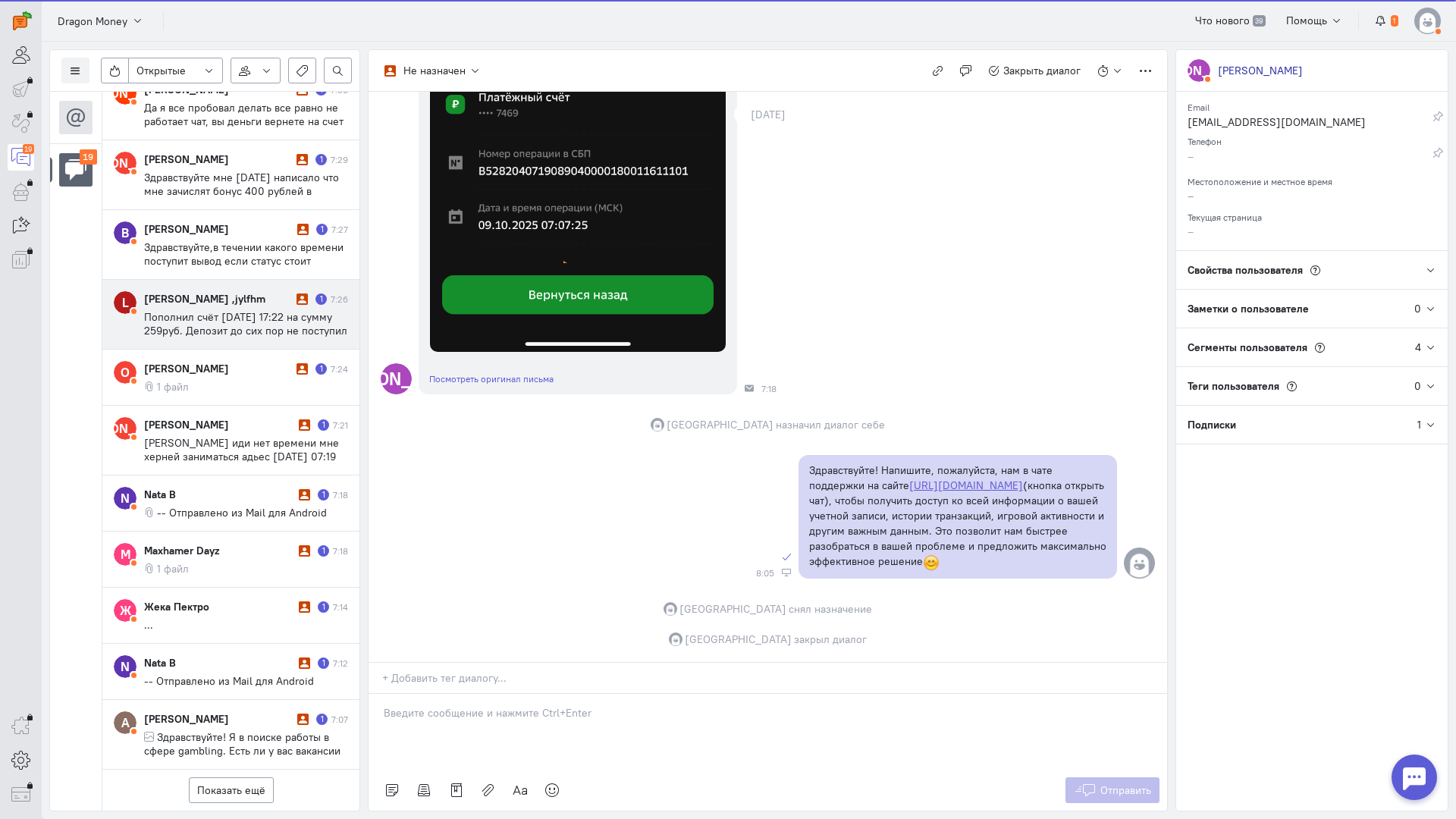
scroll to position [662, 0]
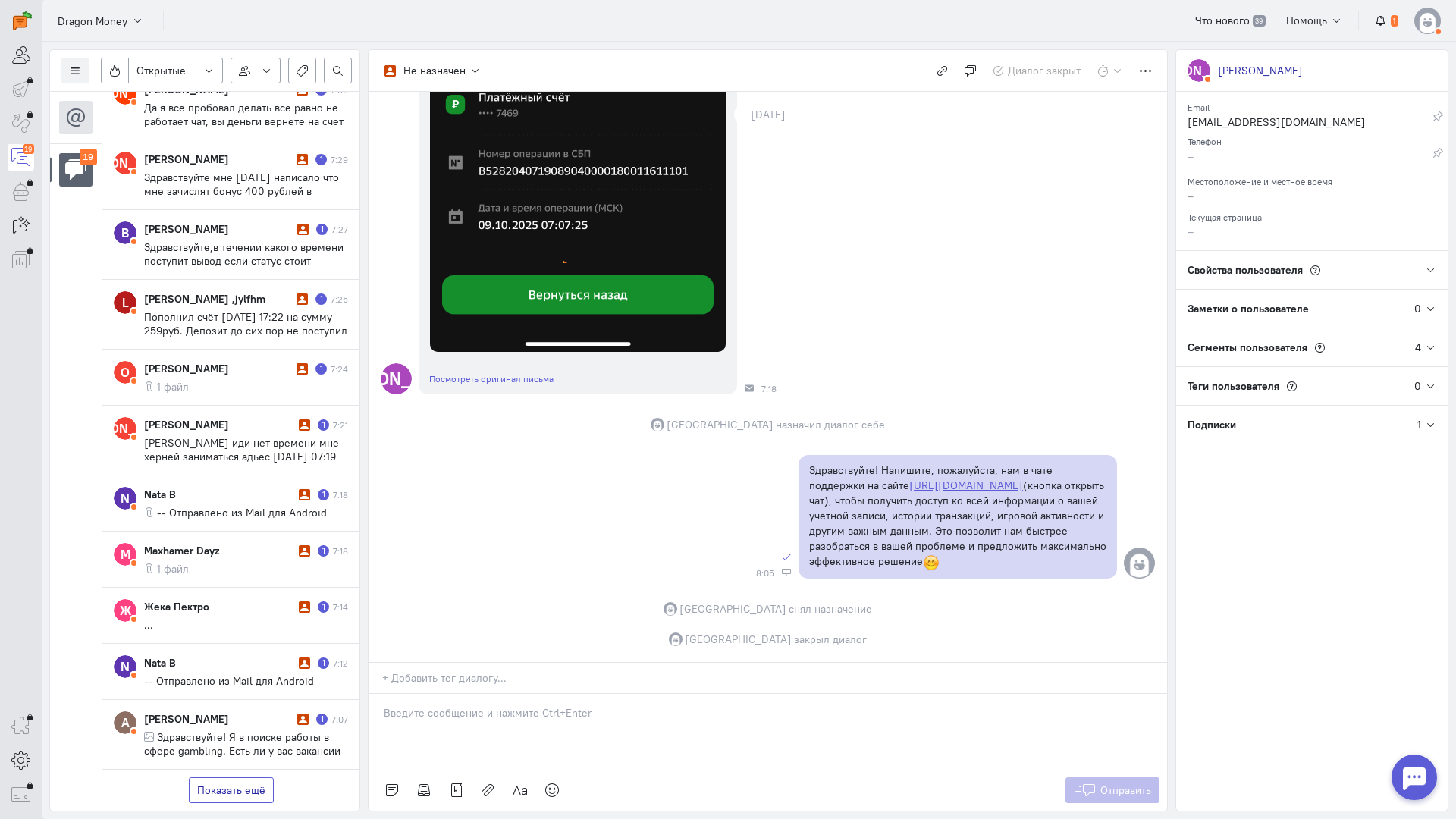
click at [225, 777] on button "Показать ещё" at bounding box center [231, 790] width 85 height 26
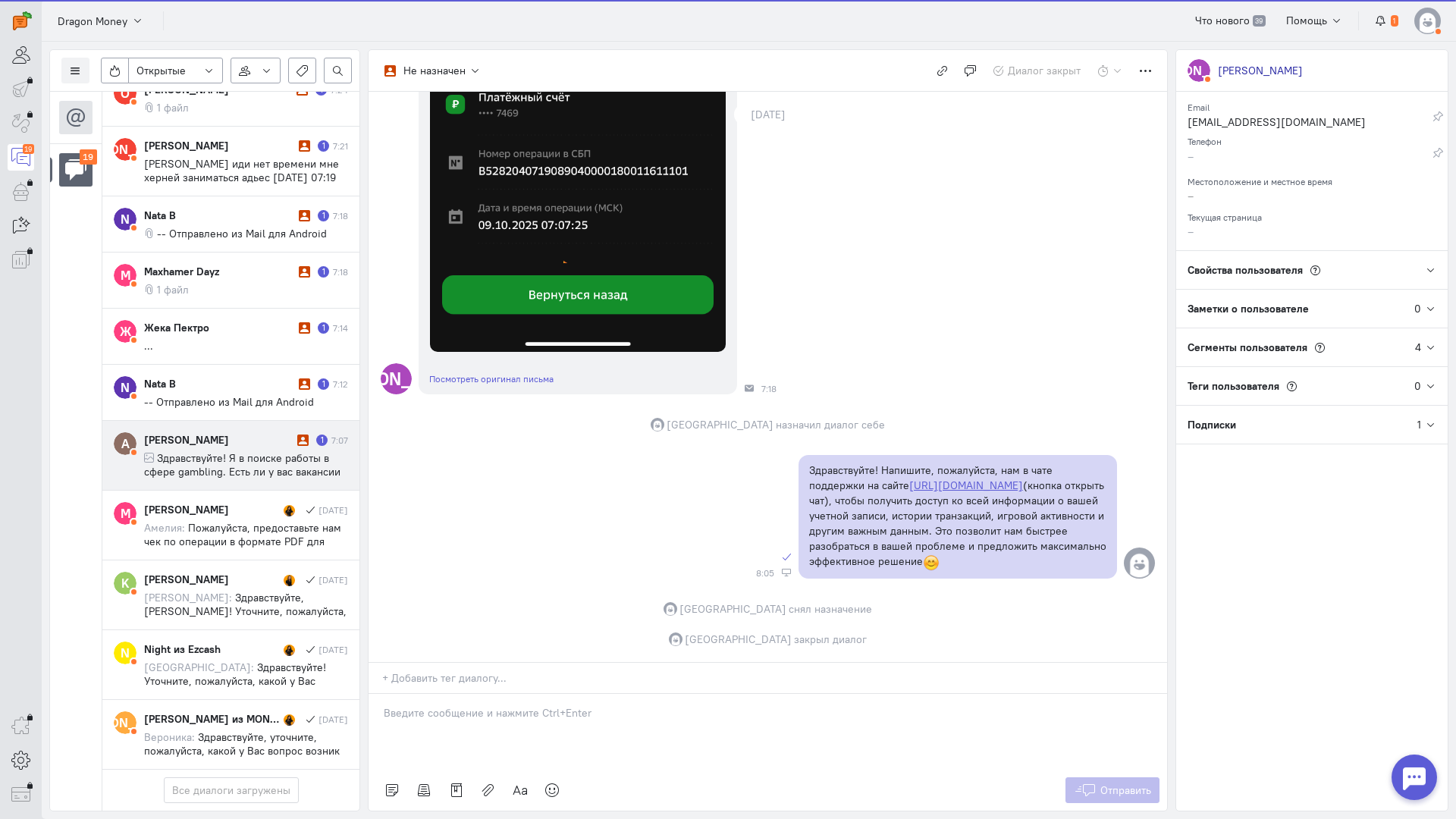
scroll to position [885, 0]
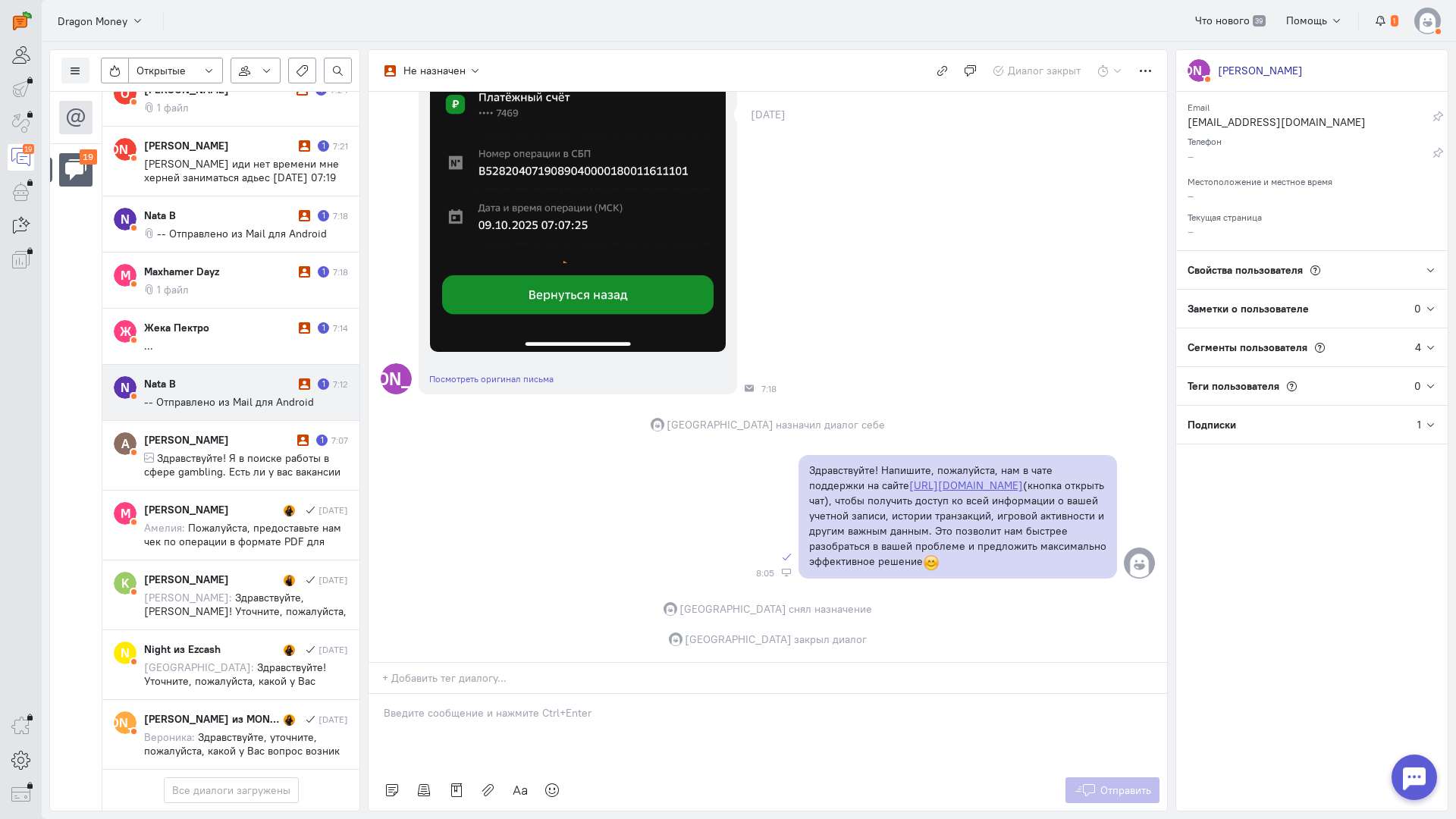
click at [246, 365] on cq-conversation-card "N Nata B 1 7:12 -- Отправлено из Mail для Android" at bounding box center [231, 393] width 257 height 56
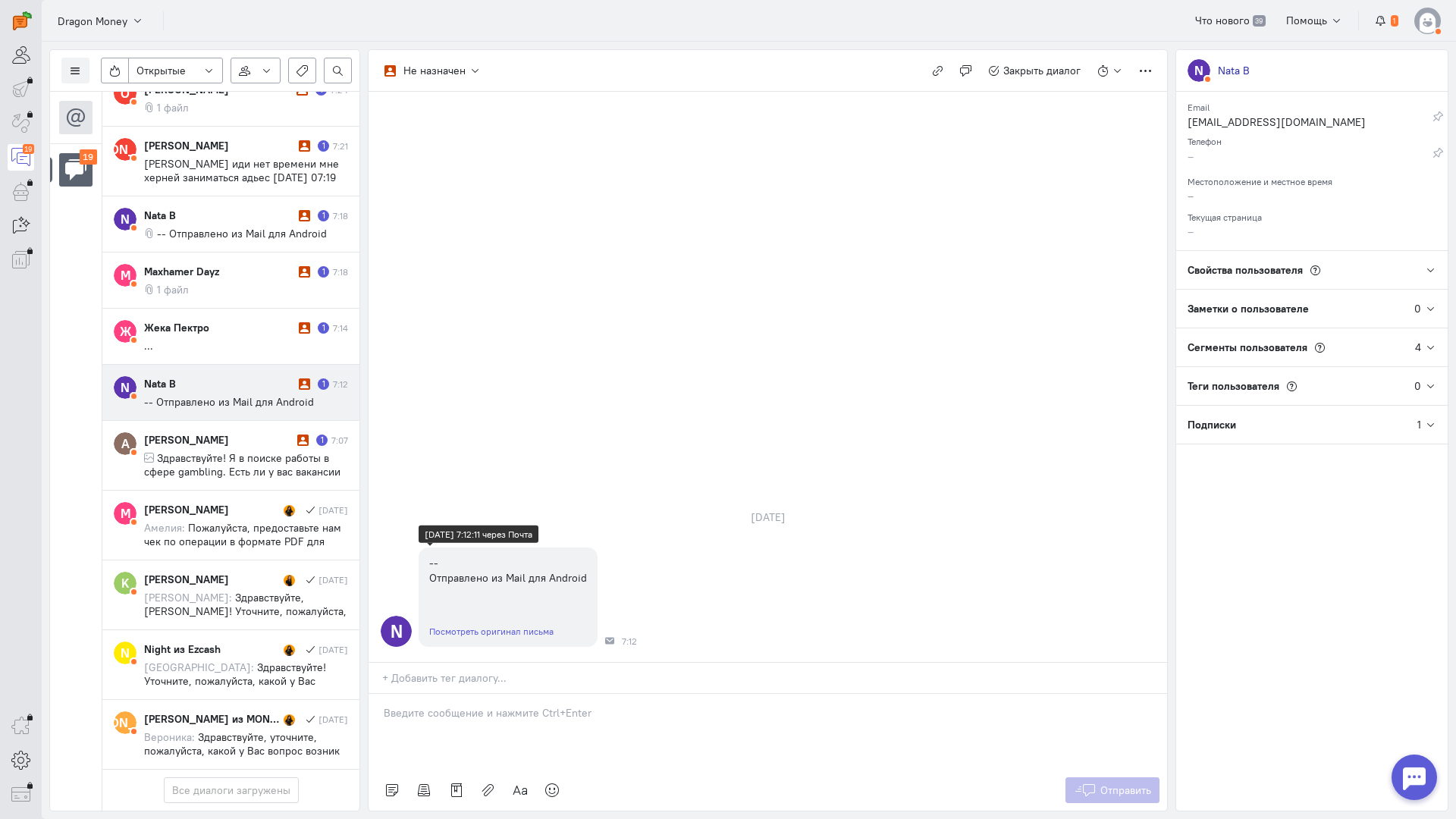
click at [487, 626] on link "Посмотреть оригинал письма" at bounding box center [491, 631] width 125 height 11
click at [448, 706] on p at bounding box center [768, 713] width 769 height 15
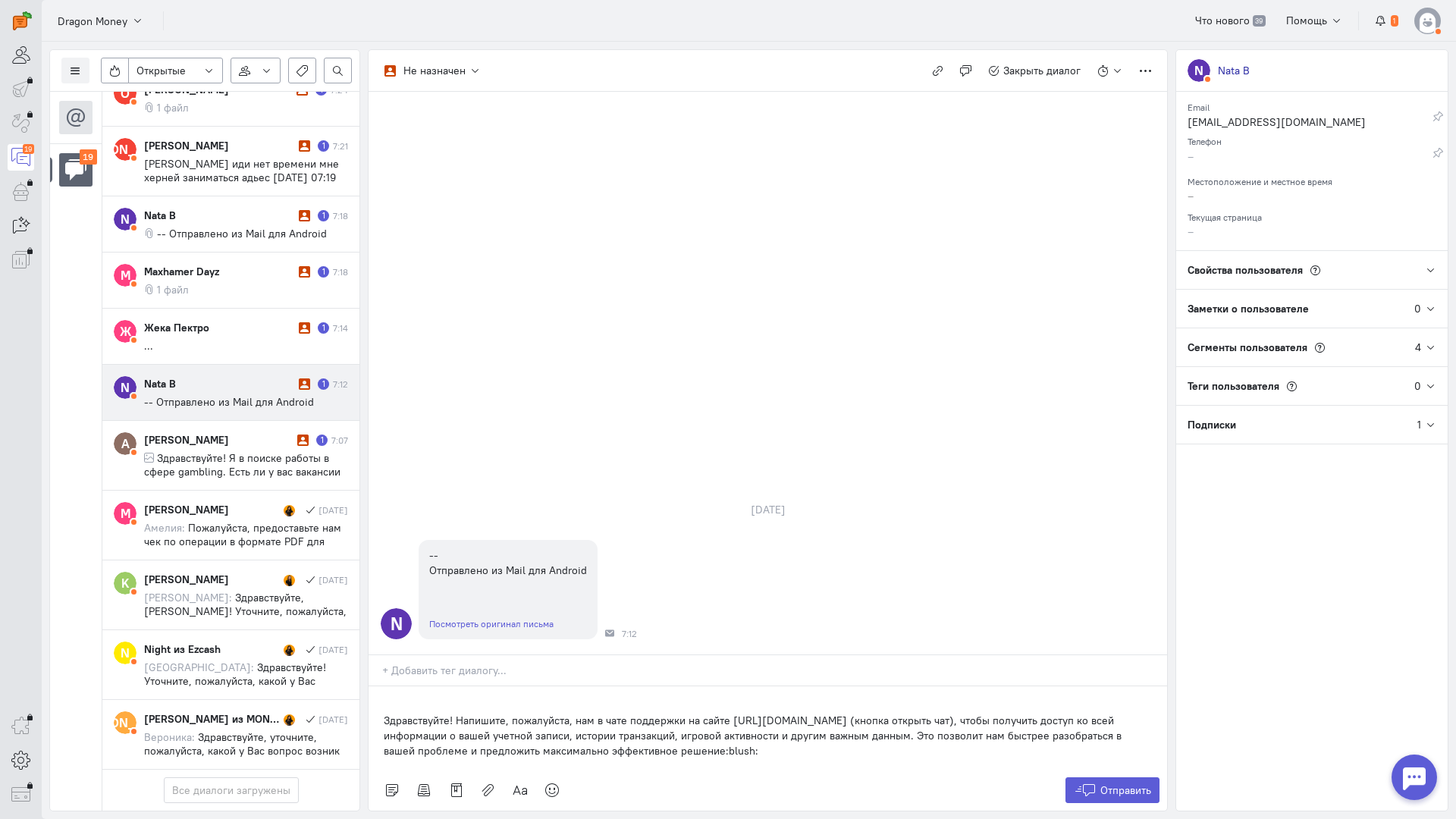
click at [377, 686] on div "Здравствуйте! Напишите, пожалуйста, нам в чате поддержки на сайте [URL][DOMAIN_…" at bounding box center [767, 728] width 798 height 83
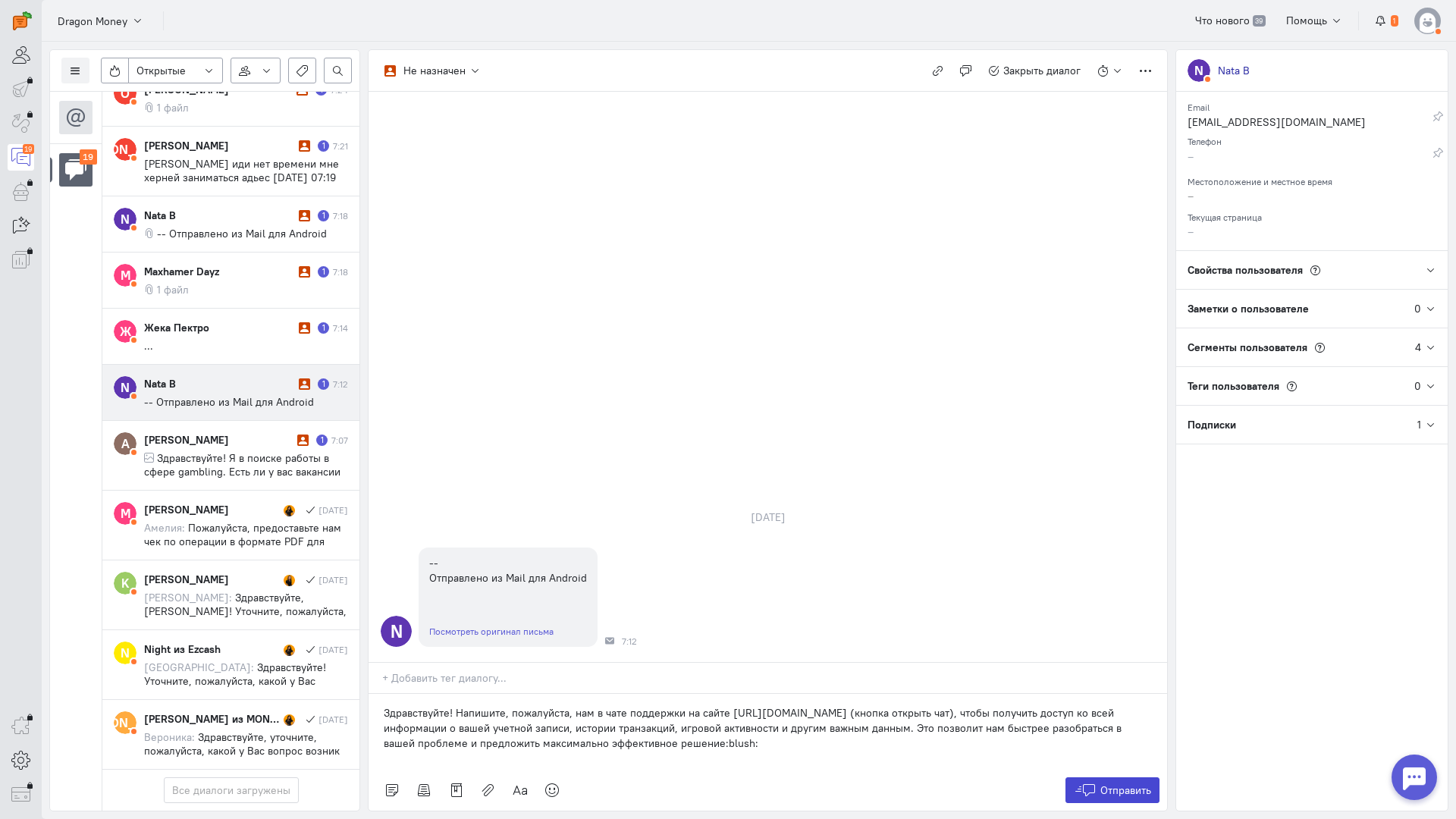
click at [1128, 784] on span "Отправить" at bounding box center [1126, 790] width 51 height 14
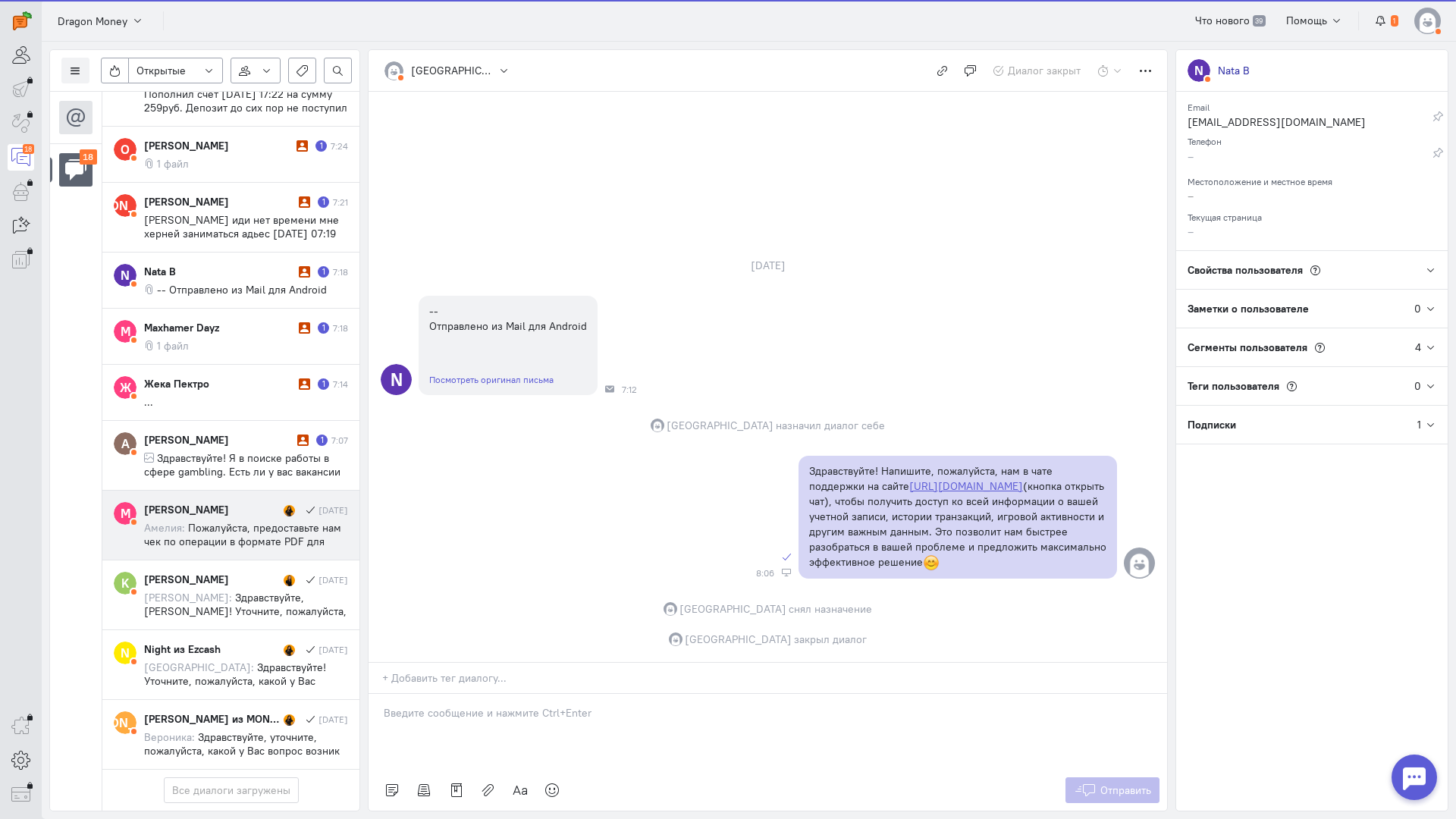
scroll to position [881, 0]
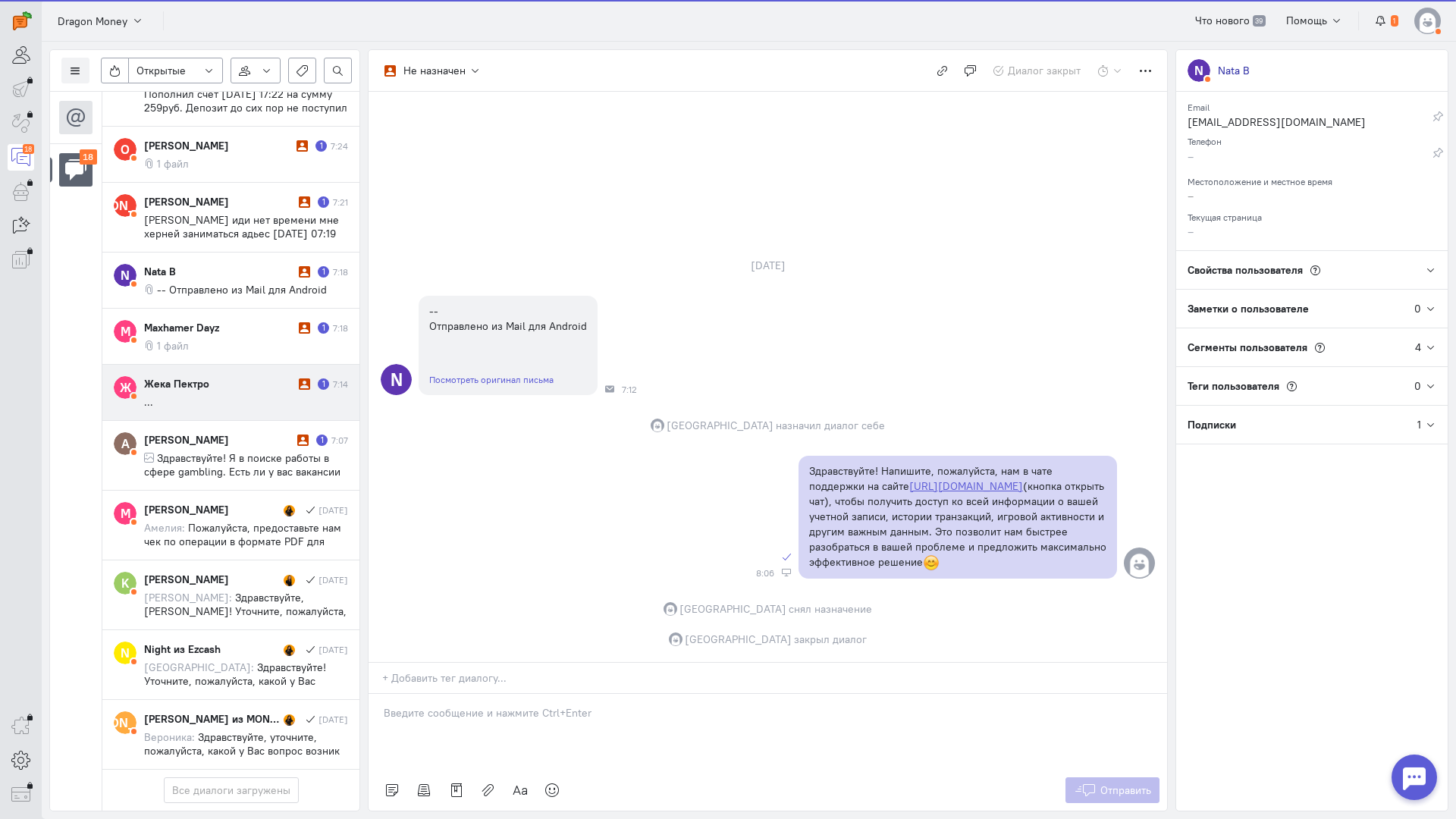
click at [239, 376] on div "Жека Пектро" at bounding box center [219, 384] width 151 height 15
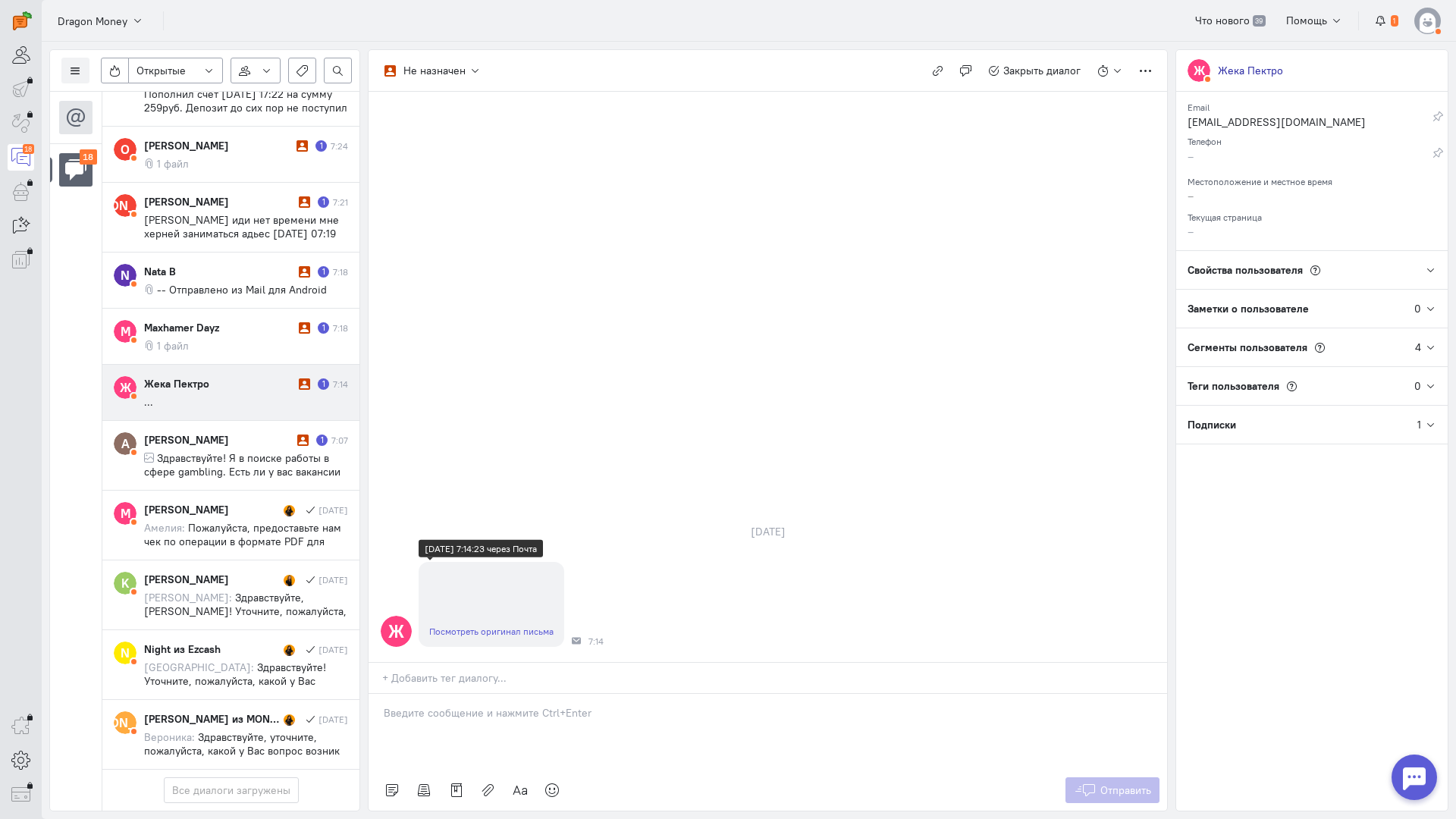
click at [487, 626] on link "Посмотреть оригинал письма" at bounding box center [491, 631] width 125 height 11
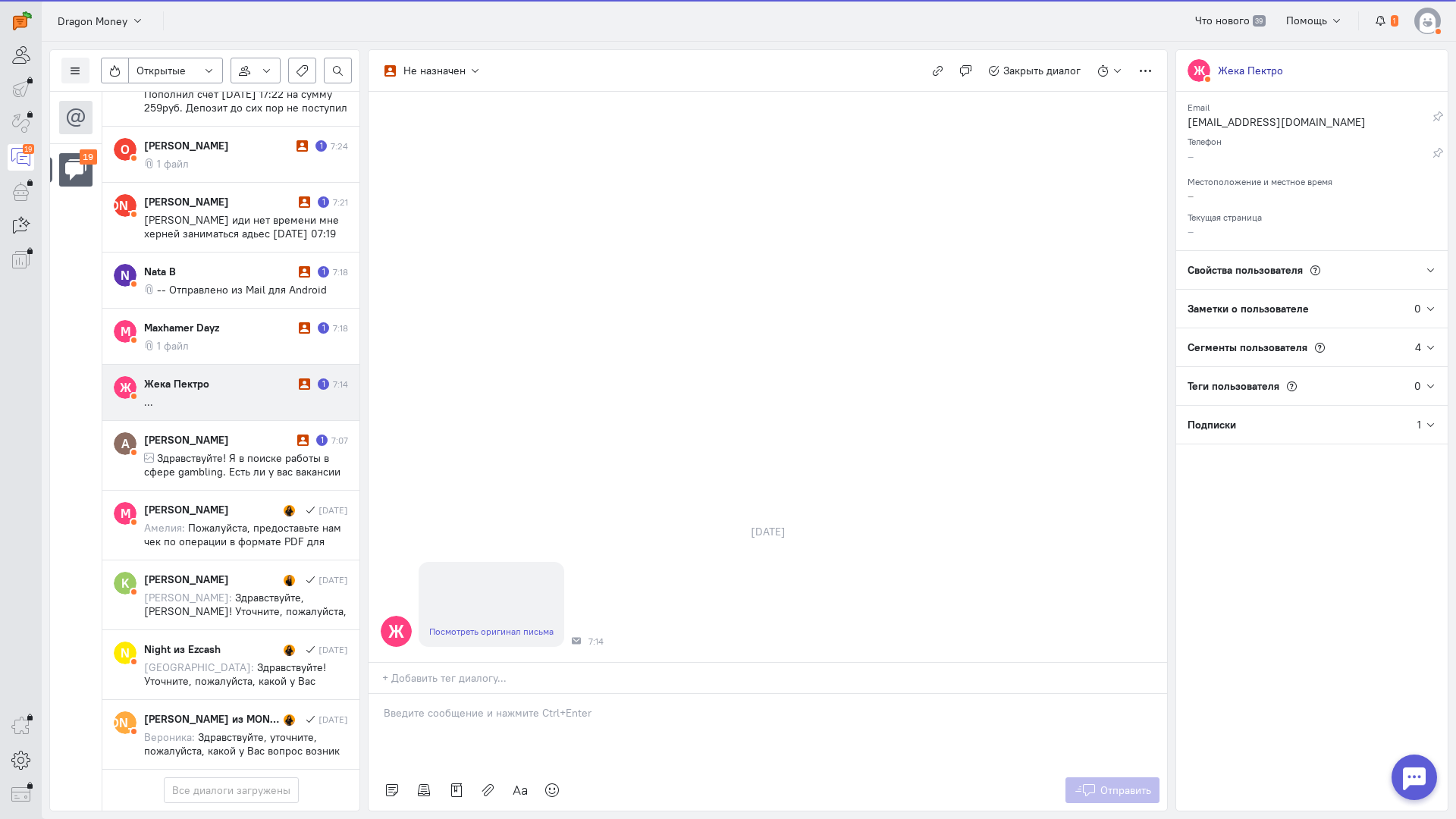
scroll to position [948, 0]
click at [479, 694] on div at bounding box center [767, 732] width 798 height 76
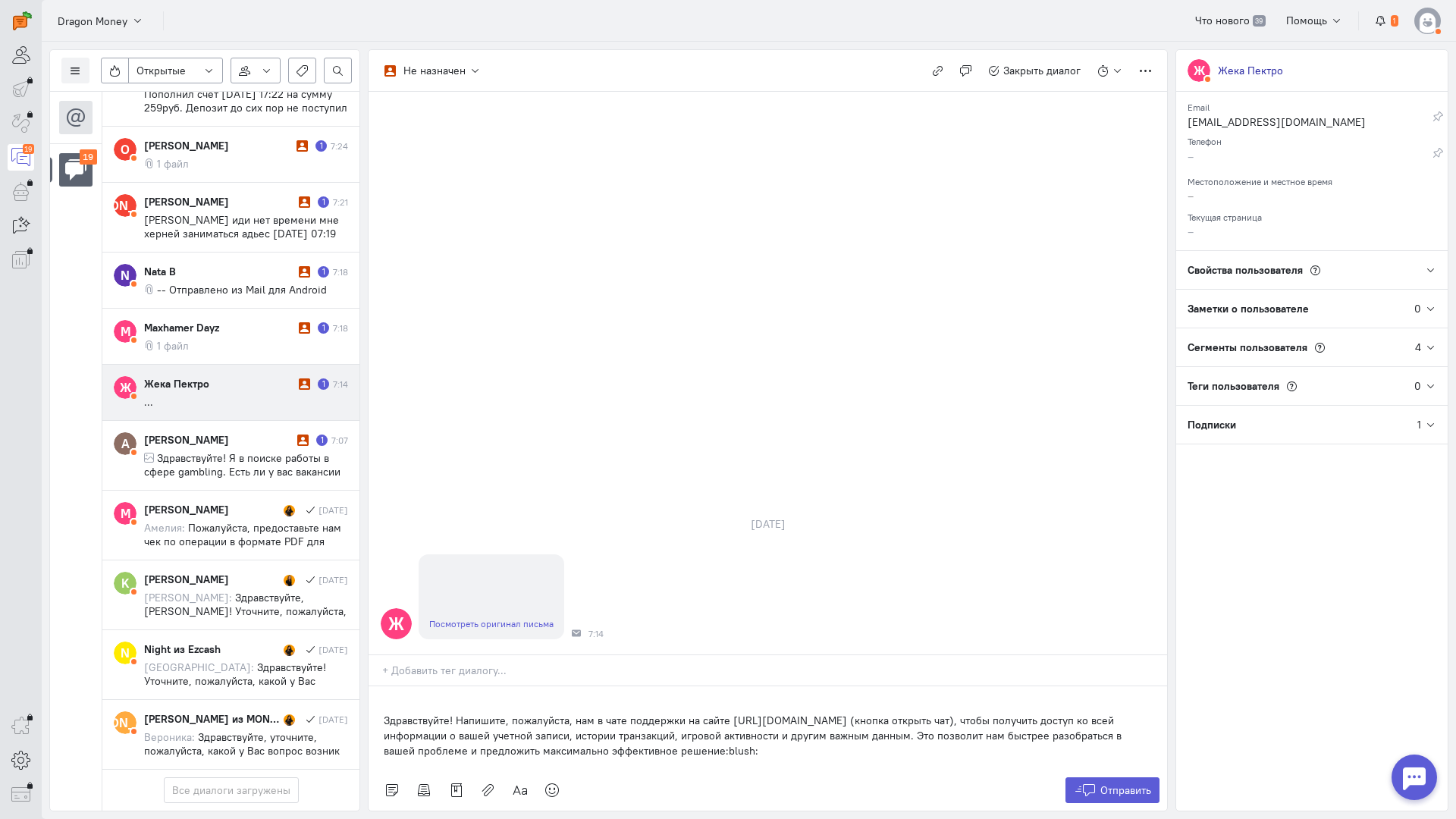
click at [371, 686] on div "Здравствуйте! Напишите, пожалуйста, нам в чате поддержки на сайте [URL][DOMAIN_…" at bounding box center [767, 728] width 798 height 83
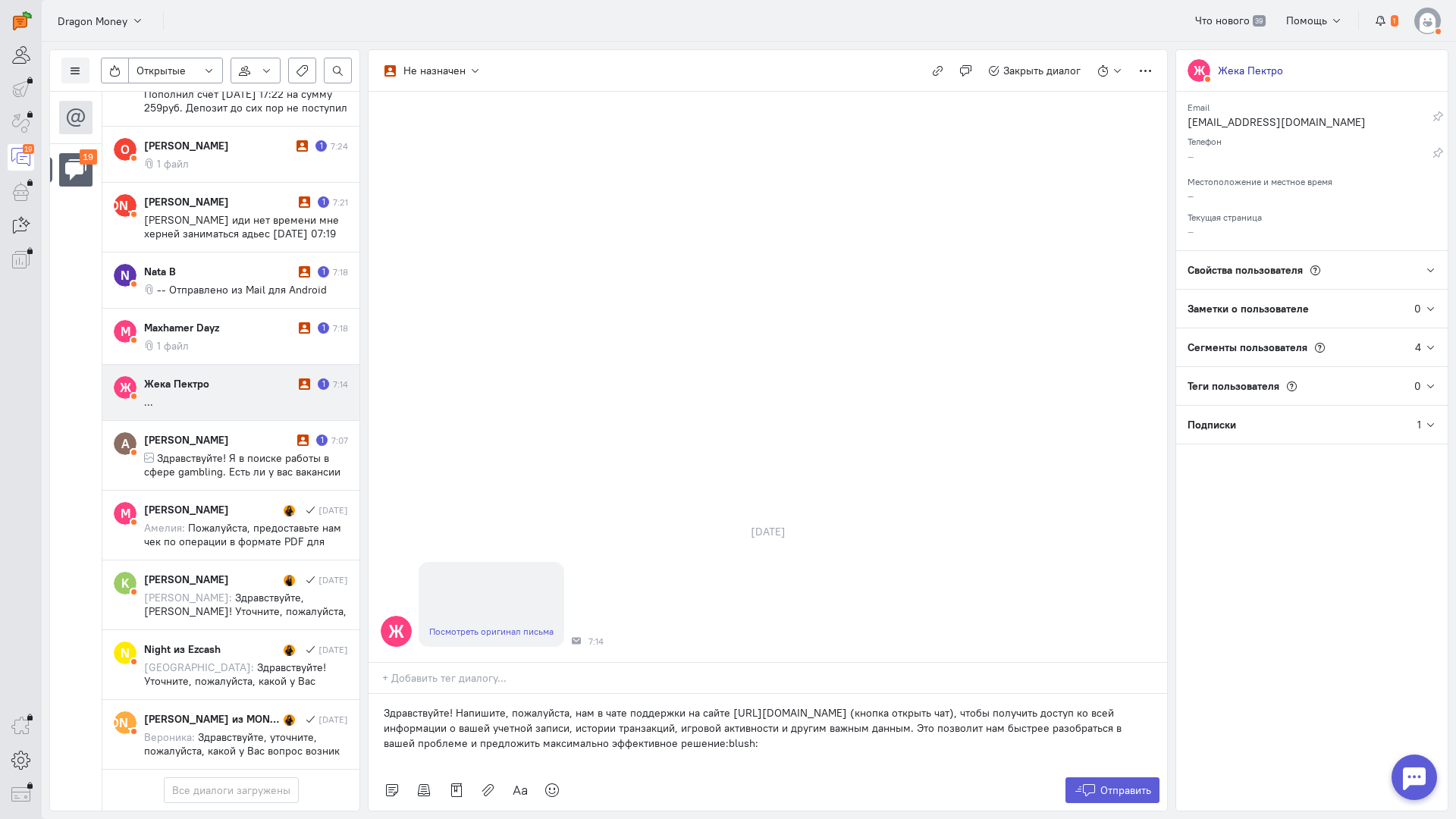
click at [1123, 769] on div "Отправить" at bounding box center [767, 789] width 798 height 41
click at [1104, 784] on span "Отправить" at bounding box center [1126, 790] width 51 height 14
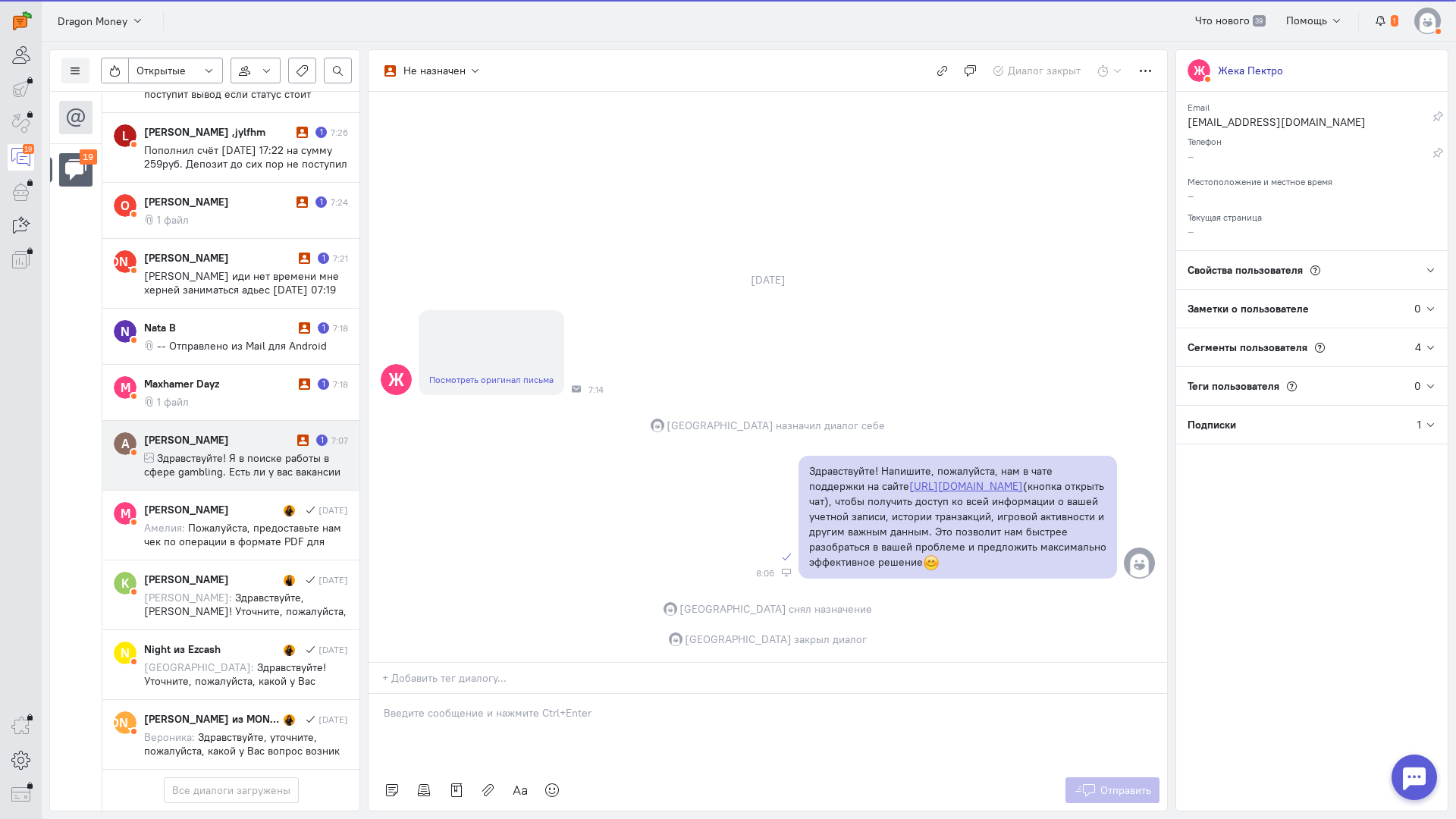
scroll to position [894, 0]
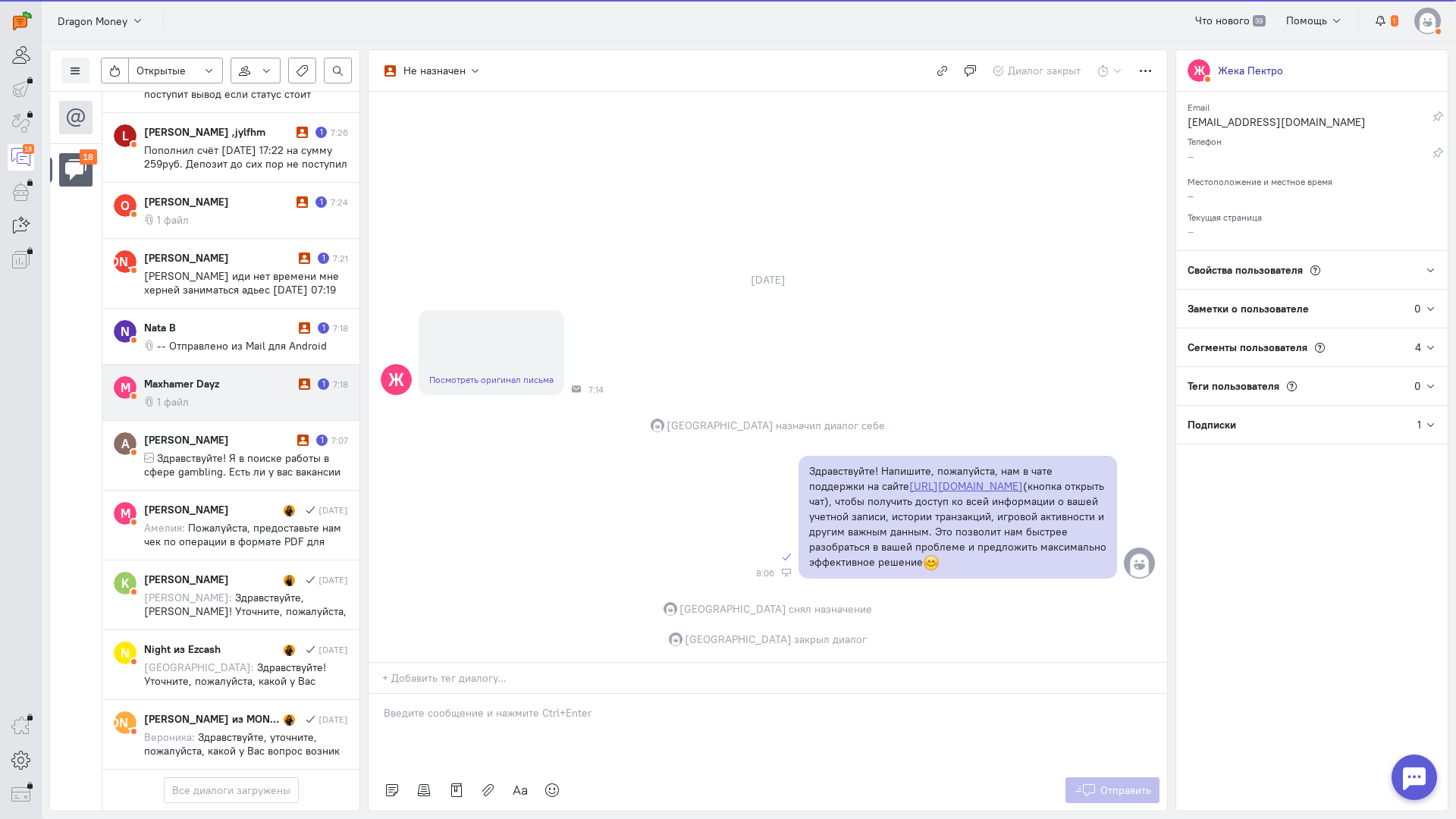
click at [214, 376] on div "Maxhamer Dayz" at bounding box center [219, 384] width 151 height 15
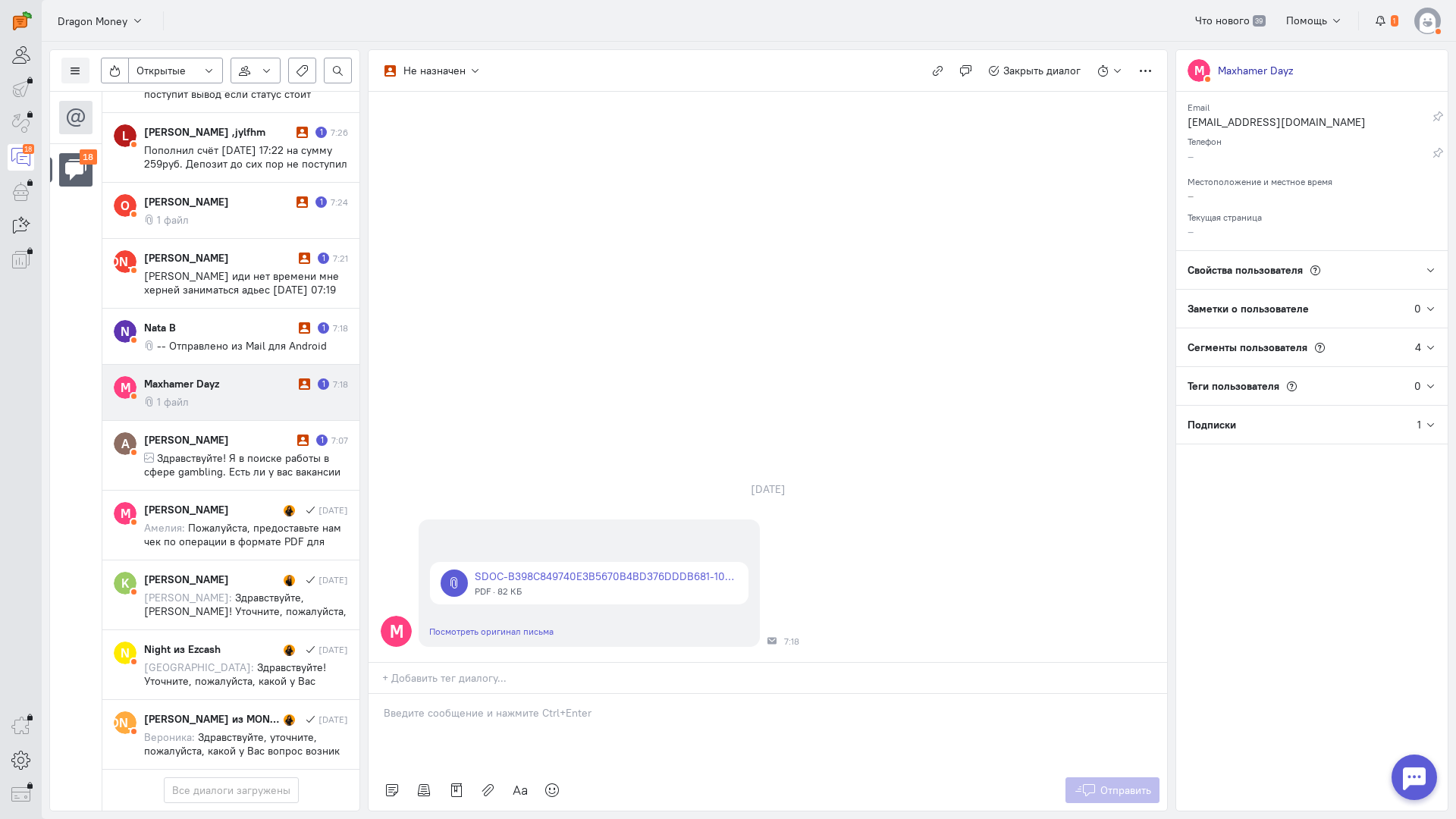
drag, startPoint x: 523, startPoint y: 601, endPoint x: 465, endPoint y: 610, distance: 58.7
click at [519, 600] on div "Не назначен Не назначен [GEOGRAPHIC_DATA] [DOMAIN_NAME][EMAIL_ADDRESS][DOMAIN_N…" at bounding box center [767, 431] width 800 height 762
click at [368, 637] on div "Не назначен Не назначен [GEOGRAPHIC_DATA] [DOMAIN_NAME][EMAIL_ADDRESS][DOMAIN_N…" at bounding box center [767, 431] width 800 height 762
click at [374, 694] on div "Здравствуйте! Благодарим Вас за обращение и предоставленную информацию:blush:" at bounding box center [767, 732] width 798 height 76
click at [1112, 784] on span "Отправить" at bounding box center [1126, 790] width 51 height 14
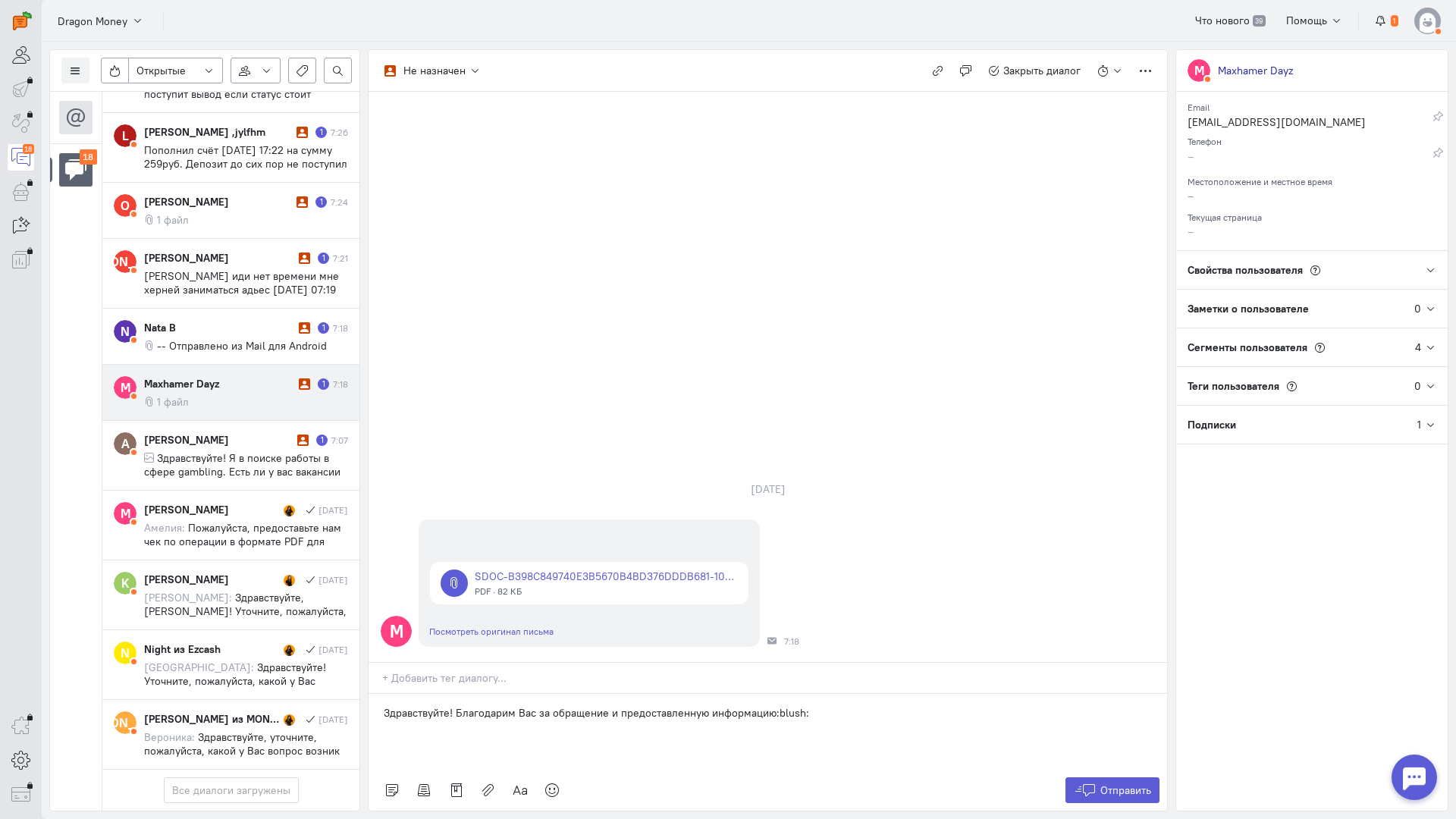
scroll to position [906, 0]
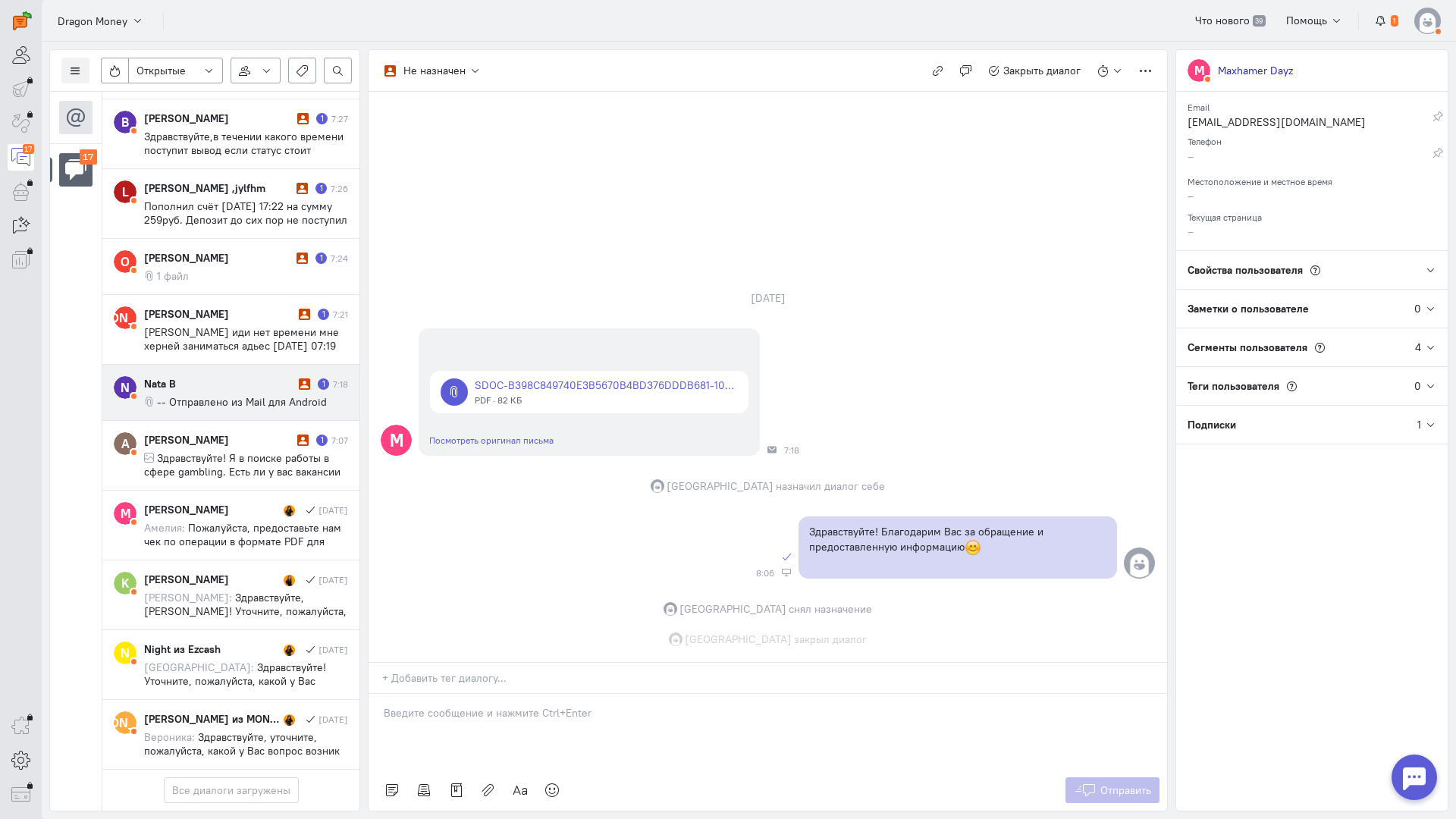
click at [246, 376] on div "Nata B" at bounding box center [219, 384] width 151 height 15
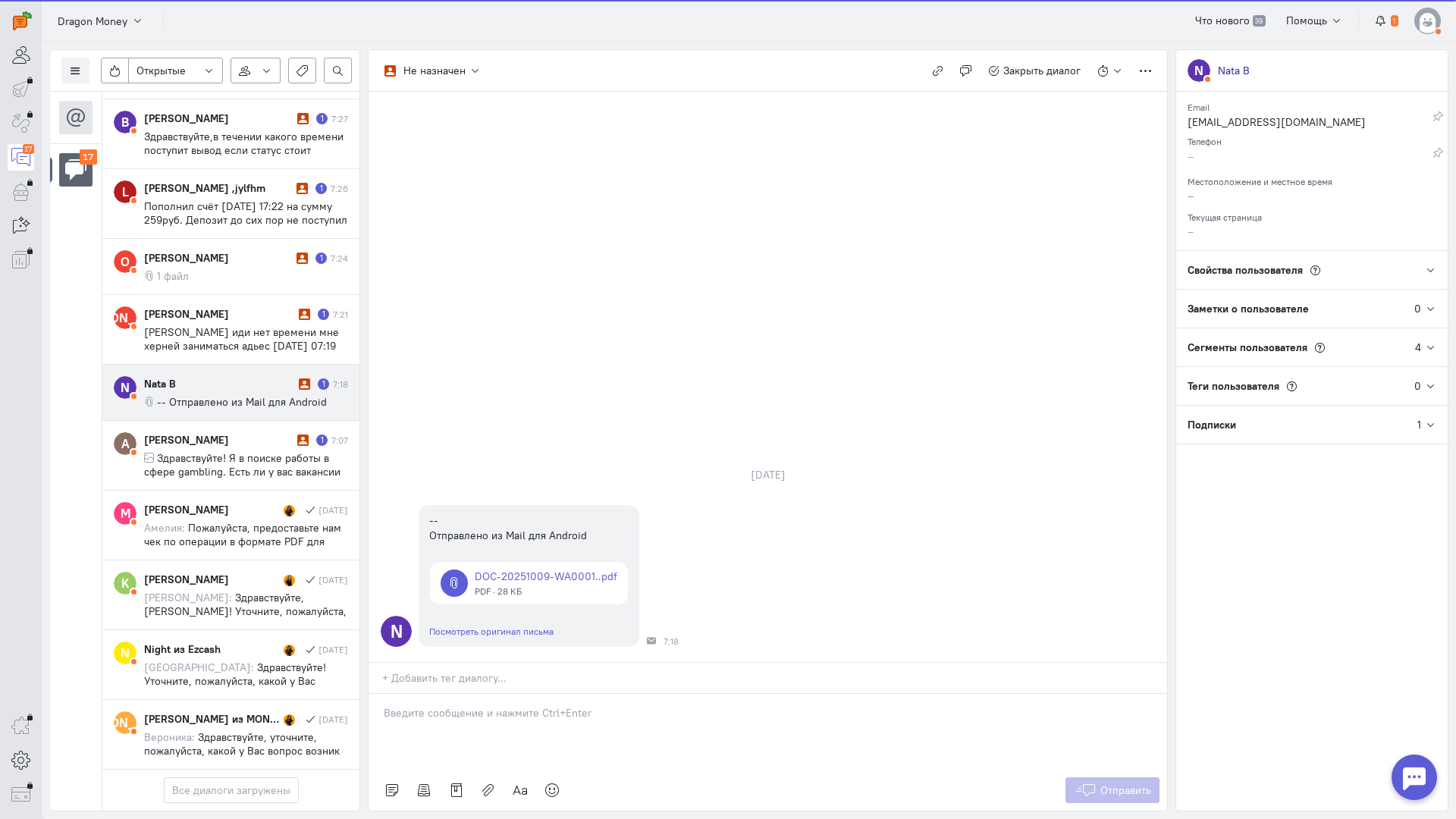
scroll to position [838, 0]
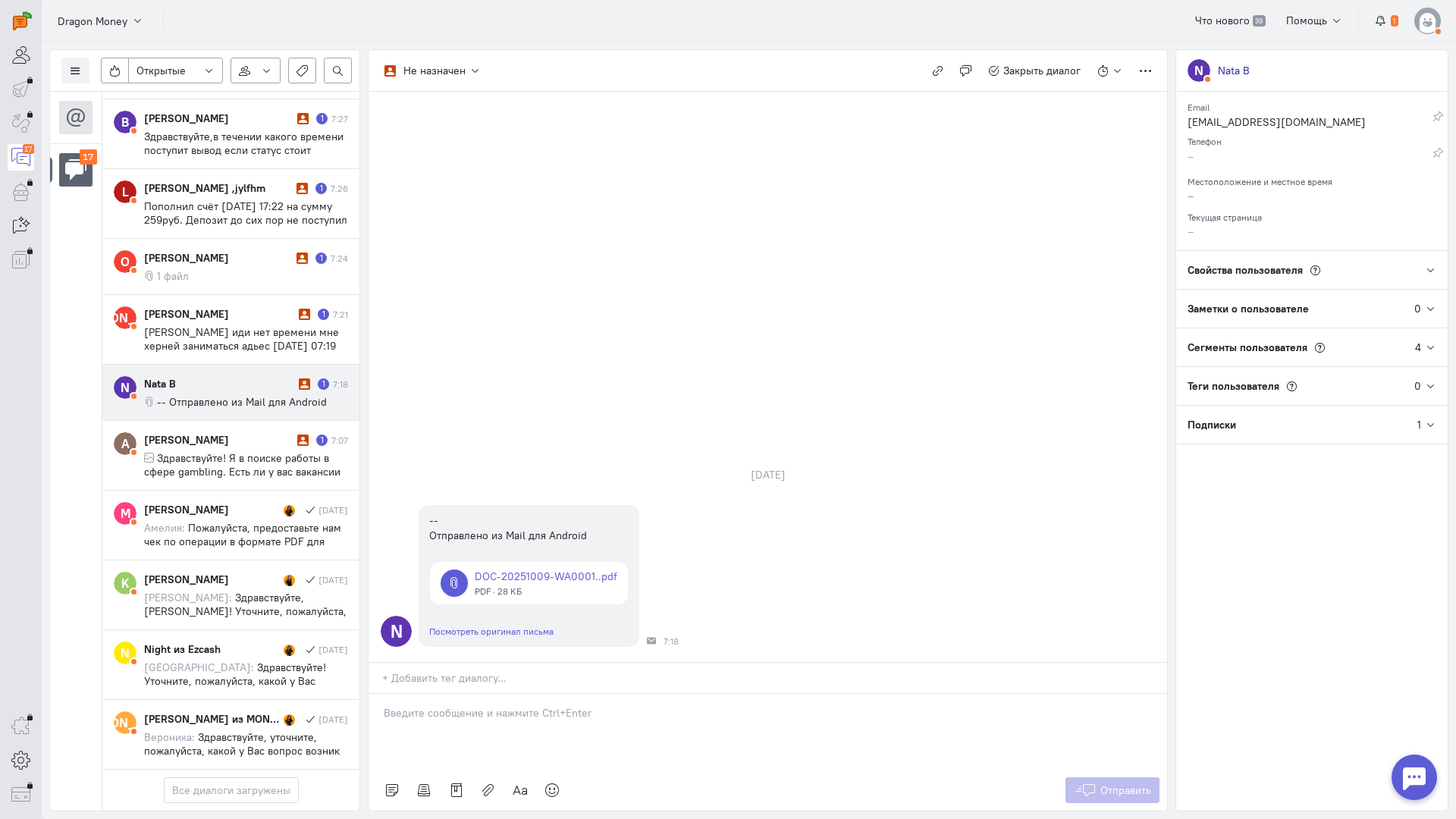
click at [440, 706] on p at bounding box center [768, 713] width 769 height 15
click at [375, 694] on div "Здравствуйте! Благодарим Вас за обращение и предоставленную информацию:blush:" at bounding box center [767, 732] width 798 height 76
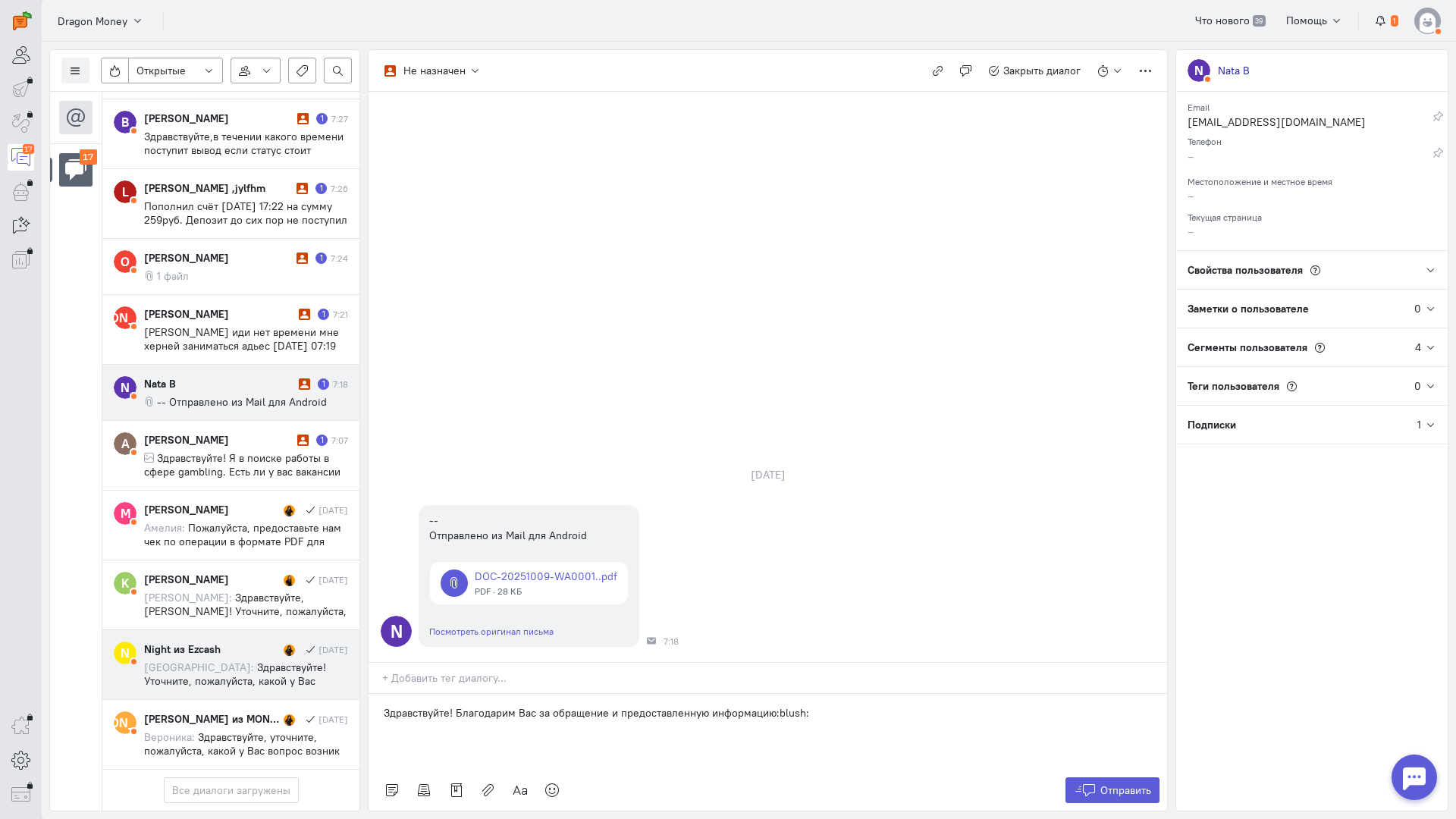
drag, startPoint x: 871, startPoint y: 623, endPoint x: 282, endPoint y: 603, distance: 589.3
click at [280, 603] on div "Список пользователей Включить темную тему Открытые Открытые диалоги Отложенные …" at bounding box center [749, 430] width 1414 height 777
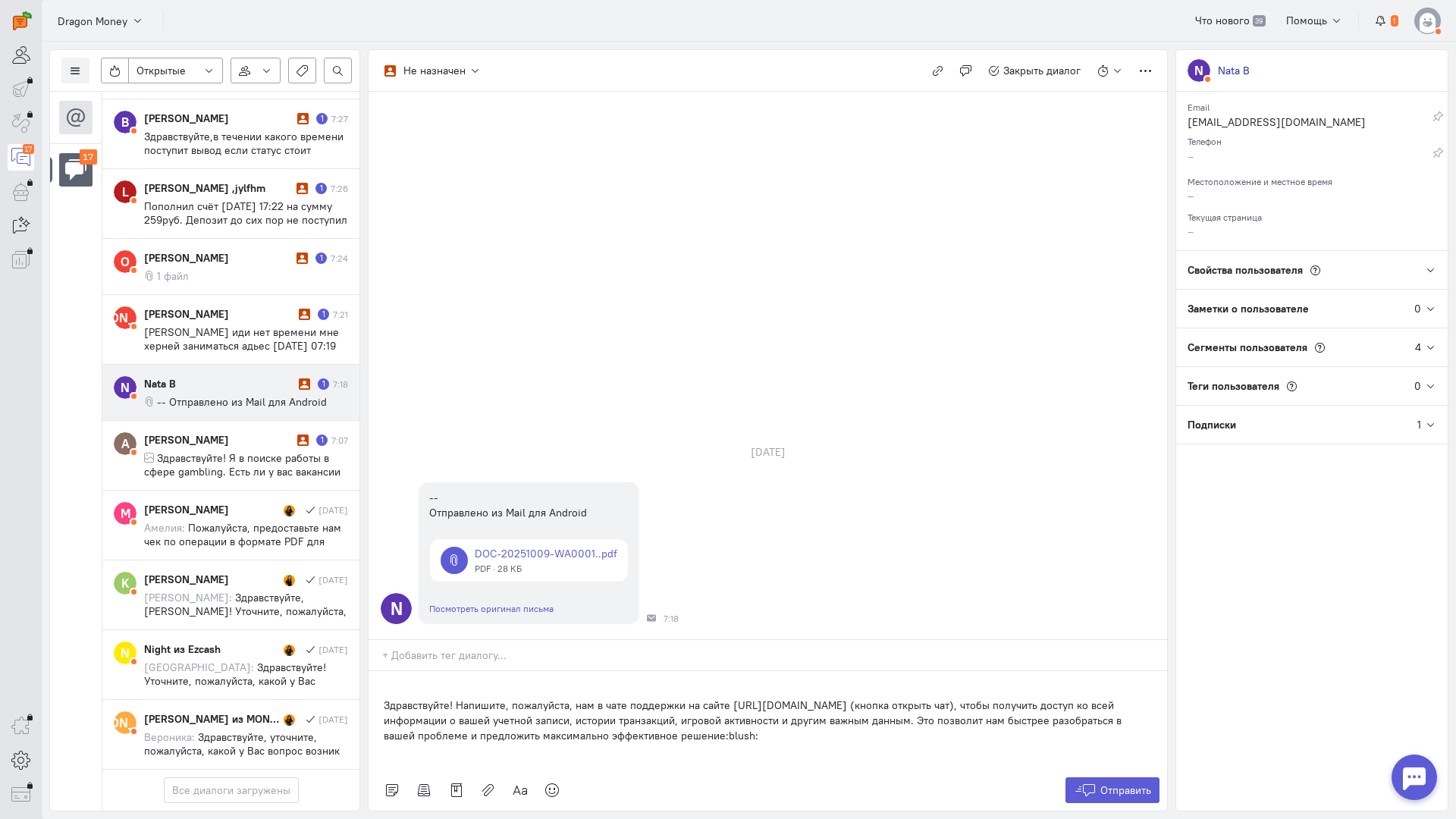
click at [373, 671] on div "Здравствуйте! Напишите, пожалуйста, нам в чате поддержки на сайте [URL][DOMAIN_…" at bounding box center [767, 720] width 798 height 98
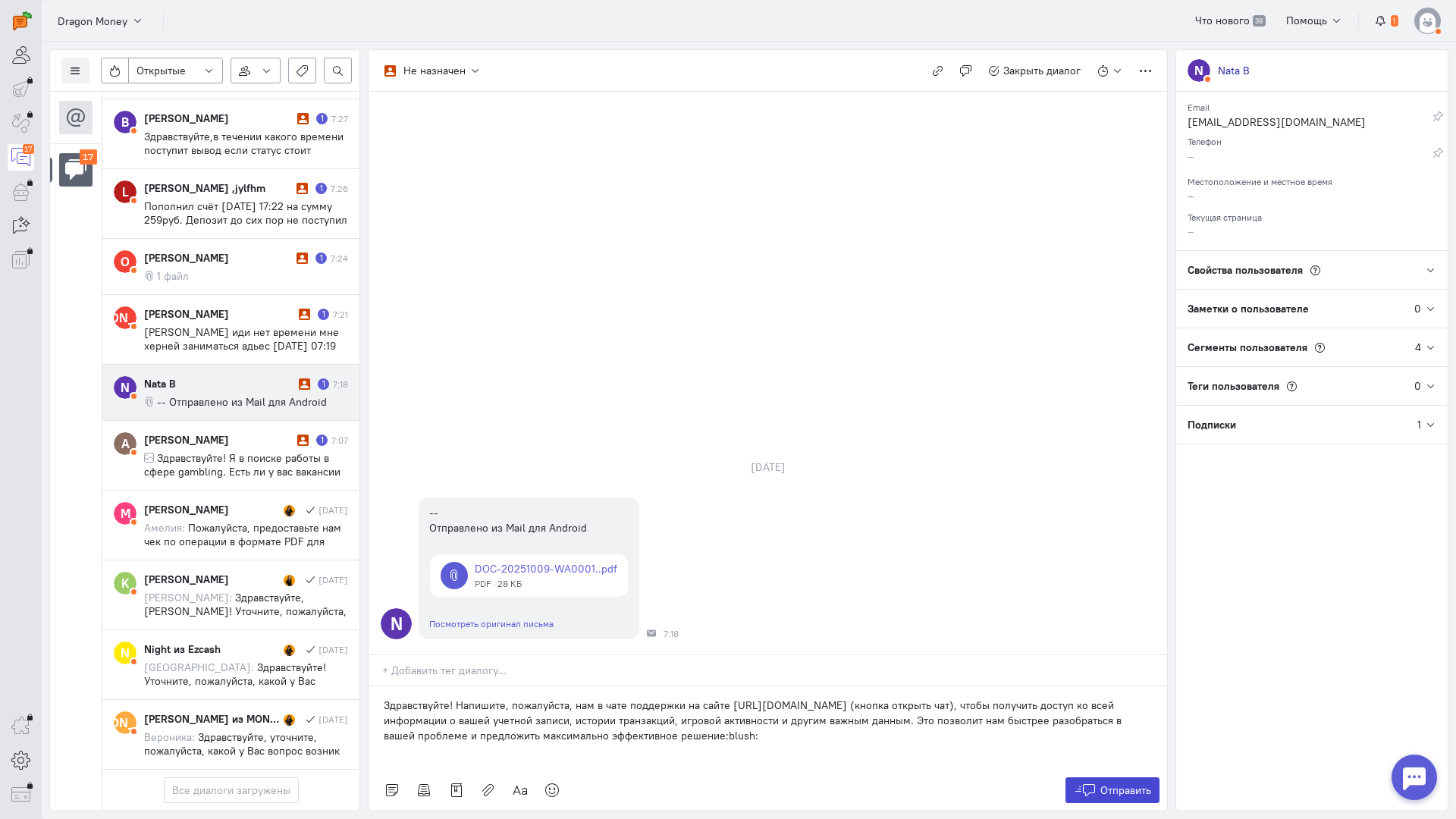
click at [1082, 777] on button "Отправить" at bounding box center [1113, 790] width 95 height 26
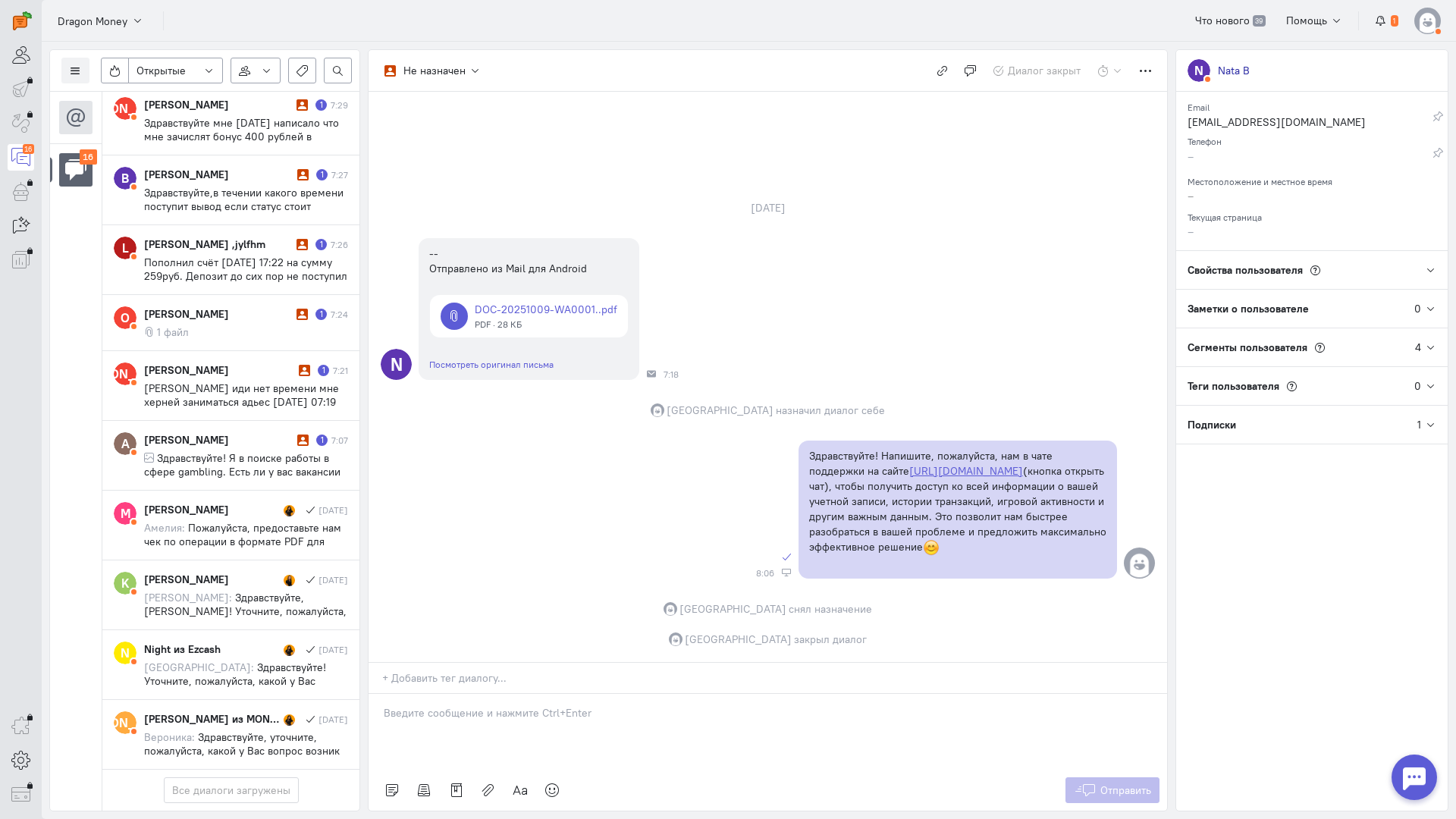
scroll to position [784, 0]
click at [162, 381] on span "[PERSON_NAME] иди нет времени мне херней заниматься адьес [DATE] 07:19 [PERSON_…" at bounding box center [241, 415] width 195 height 68
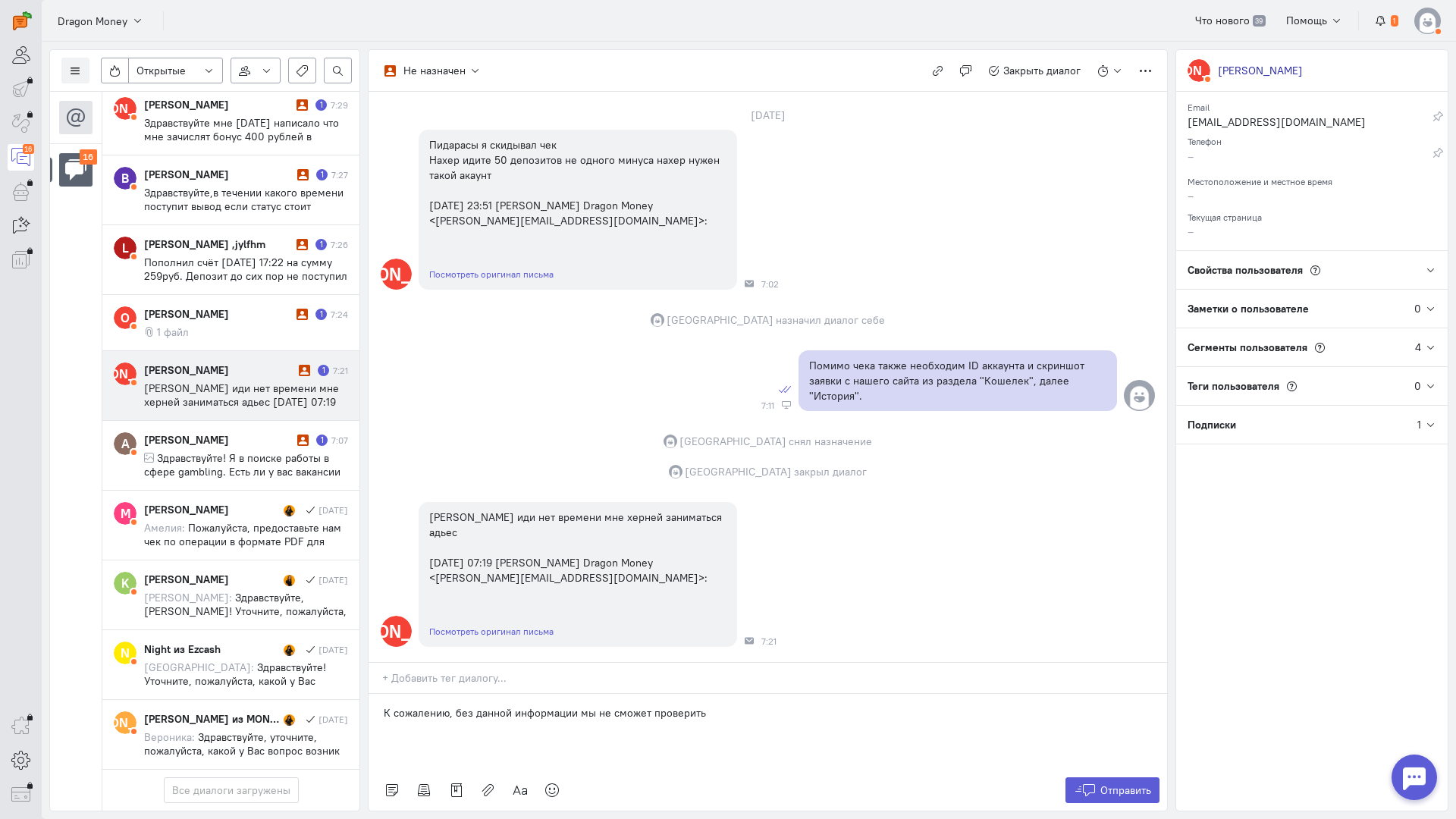
scroll to position [852, 0]
click at [1112, 784] on span "Отправить" at bounding box center [1126, 790] width 51 height 14
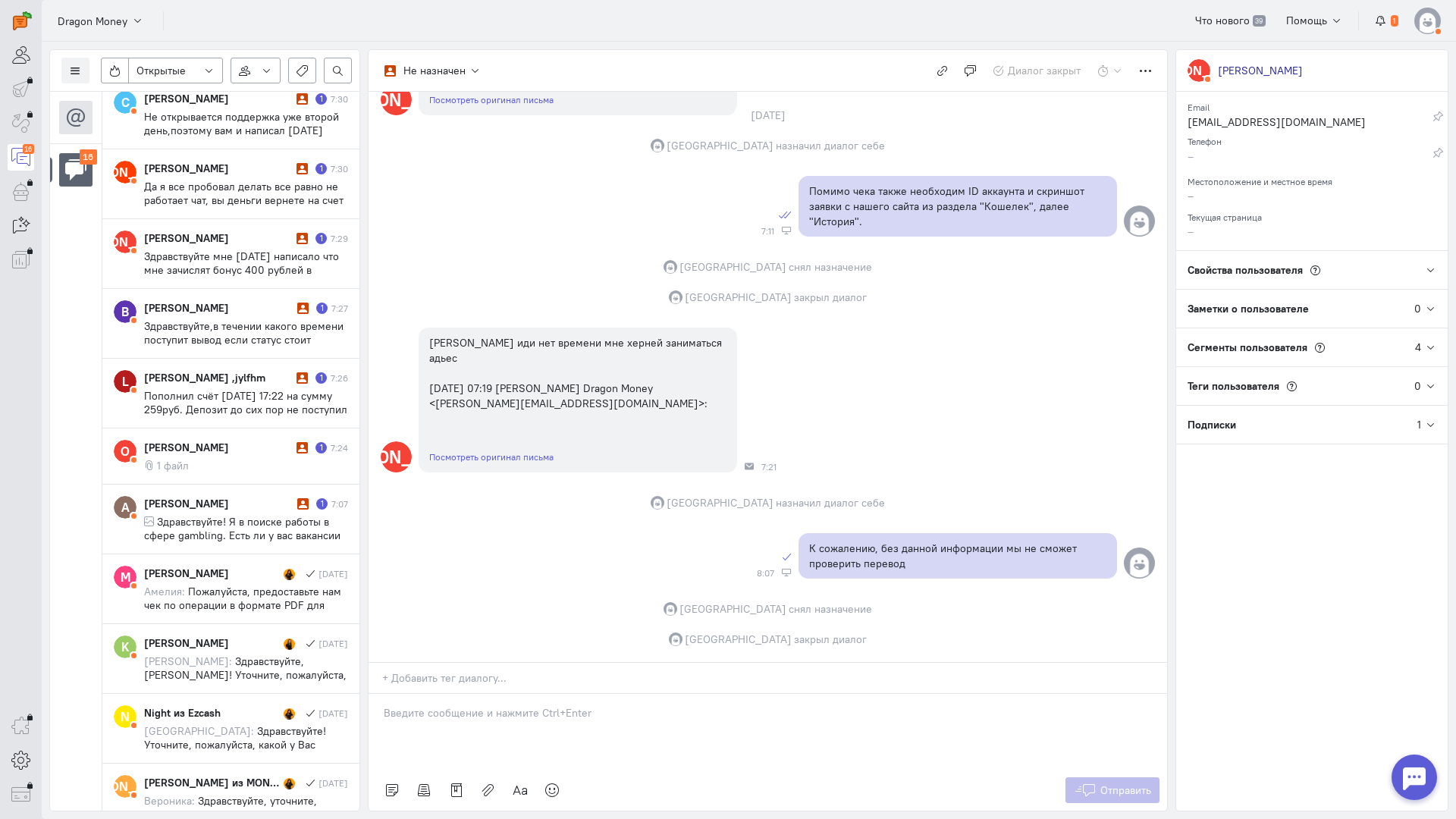
scroll to position [784, 0]
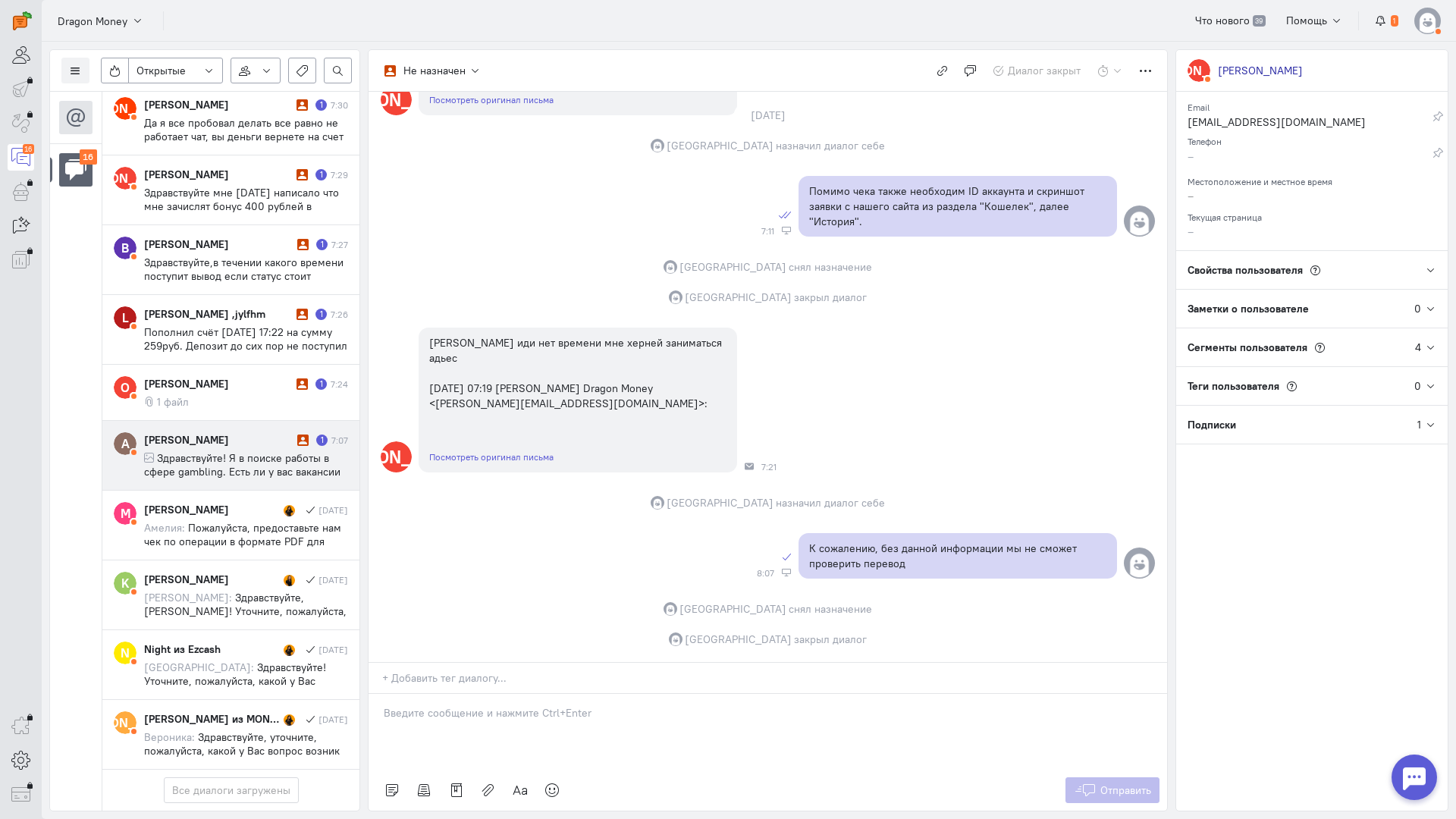
click at [245, 432] on div "[PERSON_NAME] 1 7:07 Здравствуйте! Я в поиске работы в сфере gambling. Есть ли …" at bounding box center [245, 455] width 204 height 46
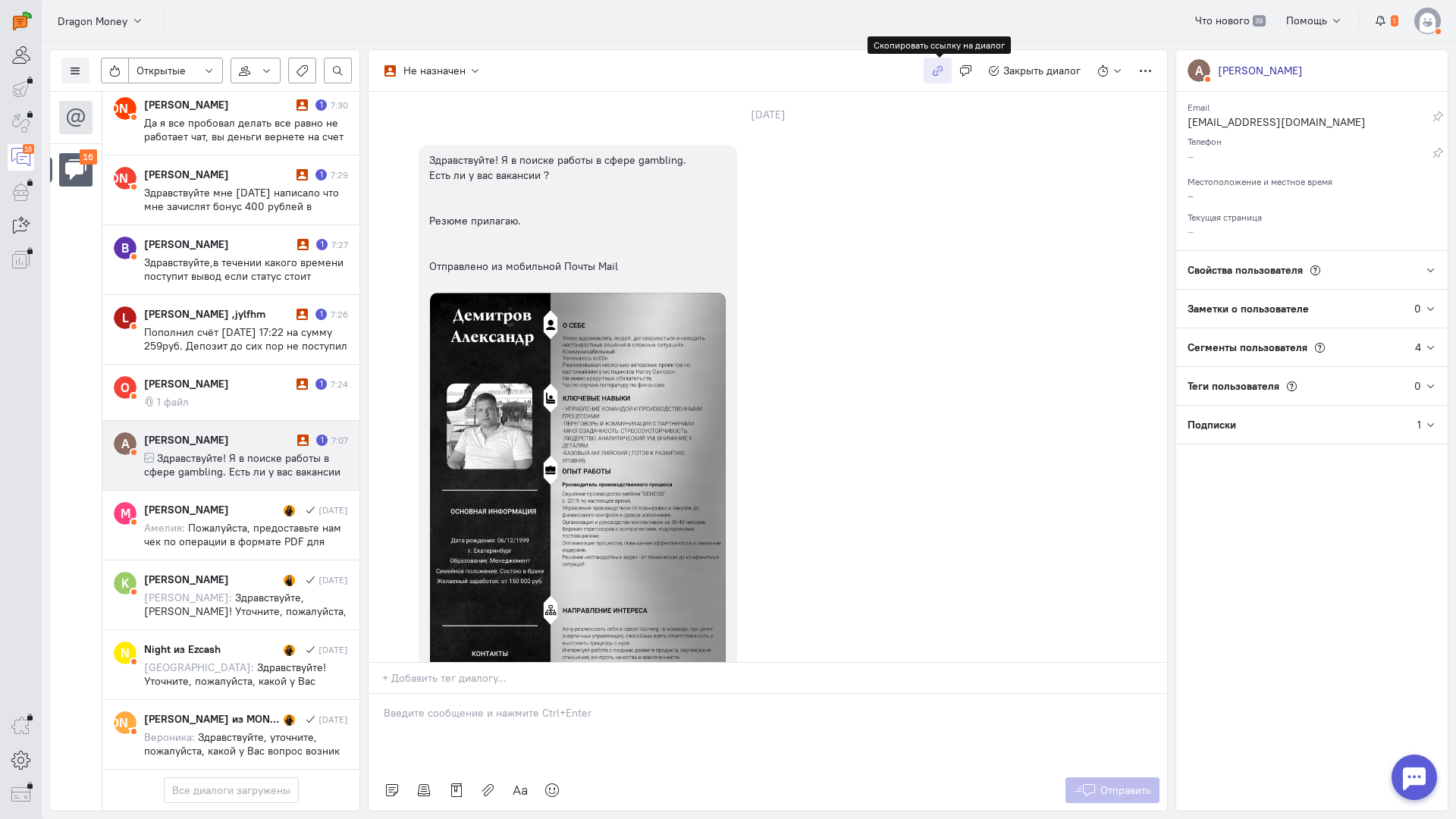
click at [940, 67] on icon "button" at bounding box center [938, 71] width 11 height 11
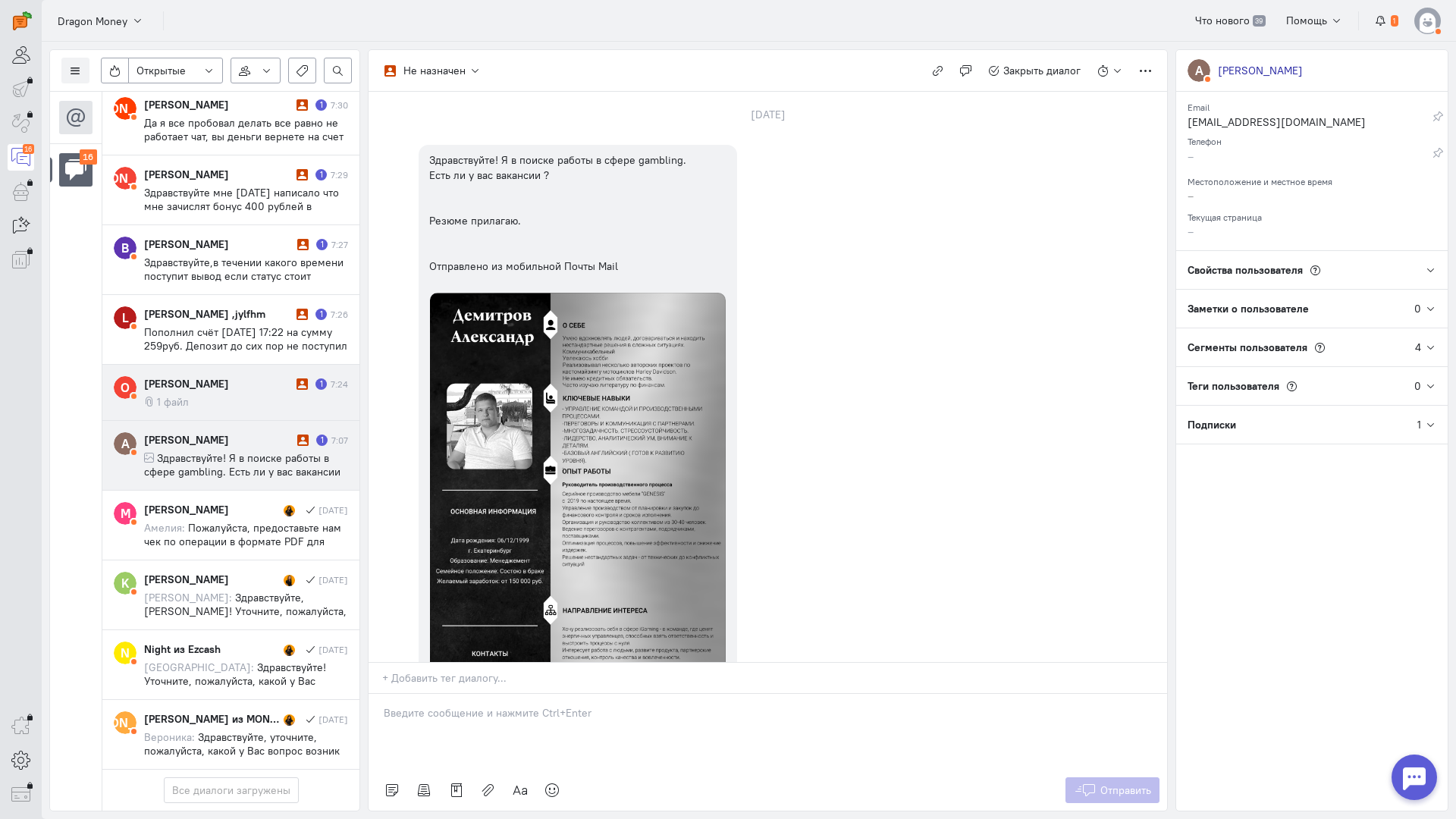
click at [232, 376] on div "[PERSON_NAME]" at bounding box center [218, 384] width 149 height 15
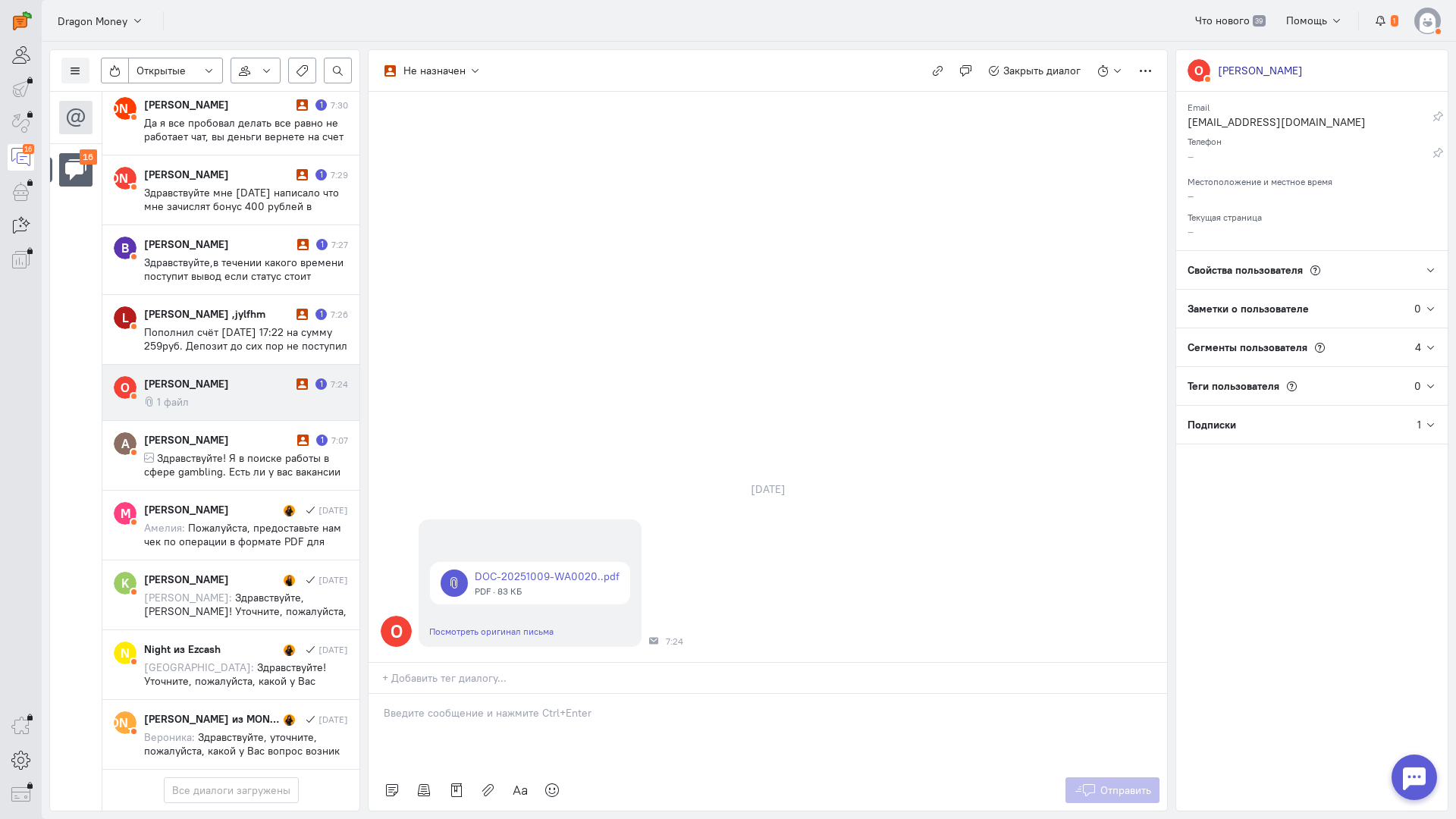
click at [478, 694] on div at bounding box center [767, 732] width 798 height 76
click at [378, 694] on div "Здравствуйте! Благодарим Вас за обращение и предоставленную информацию:blush:" at bounding box center [767, 732] width 798 height 76
click at [1081, 783] on icon at bounding box center [1085, 790] width 22 height 15
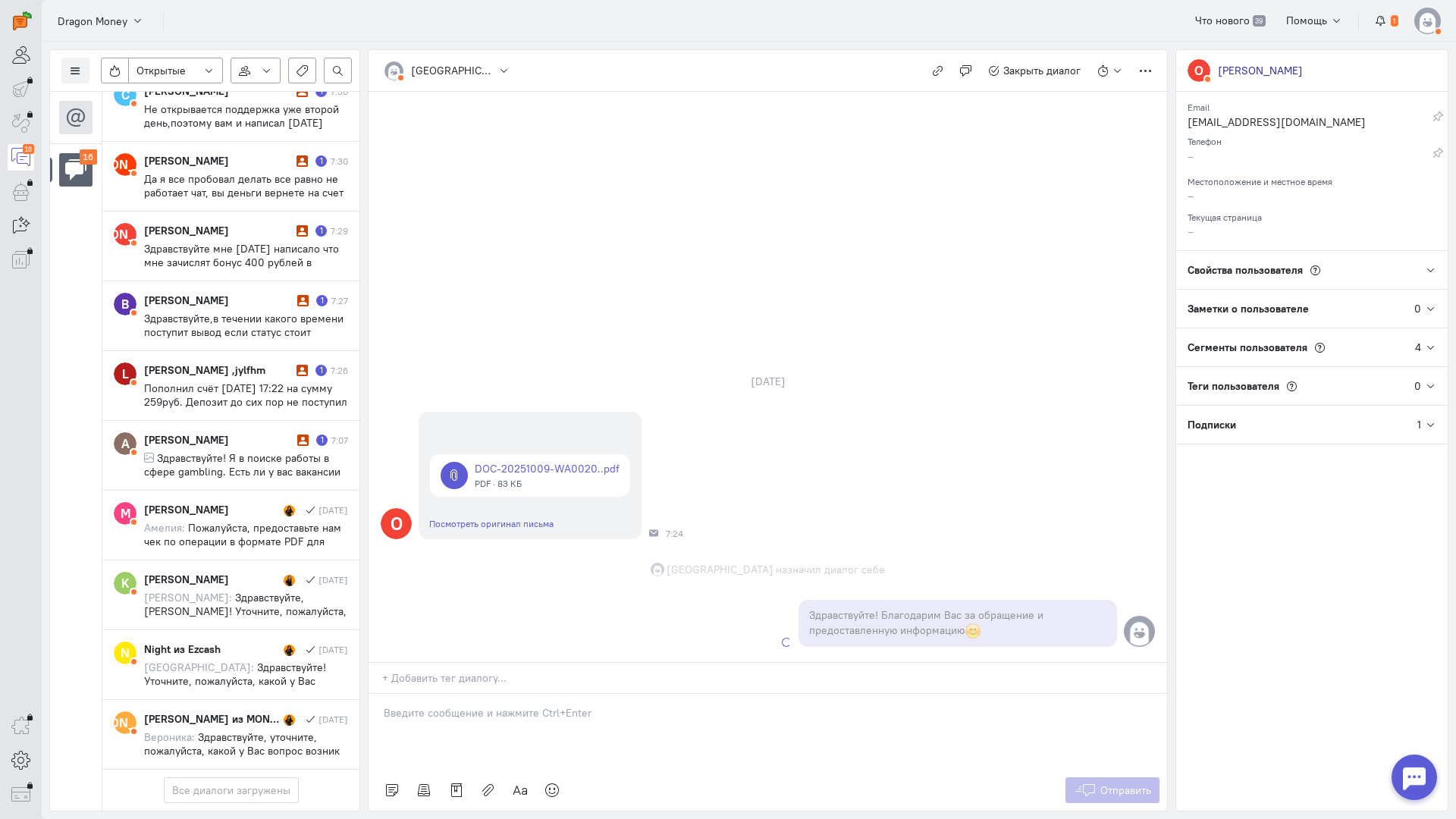
scroll to position [797, 0]
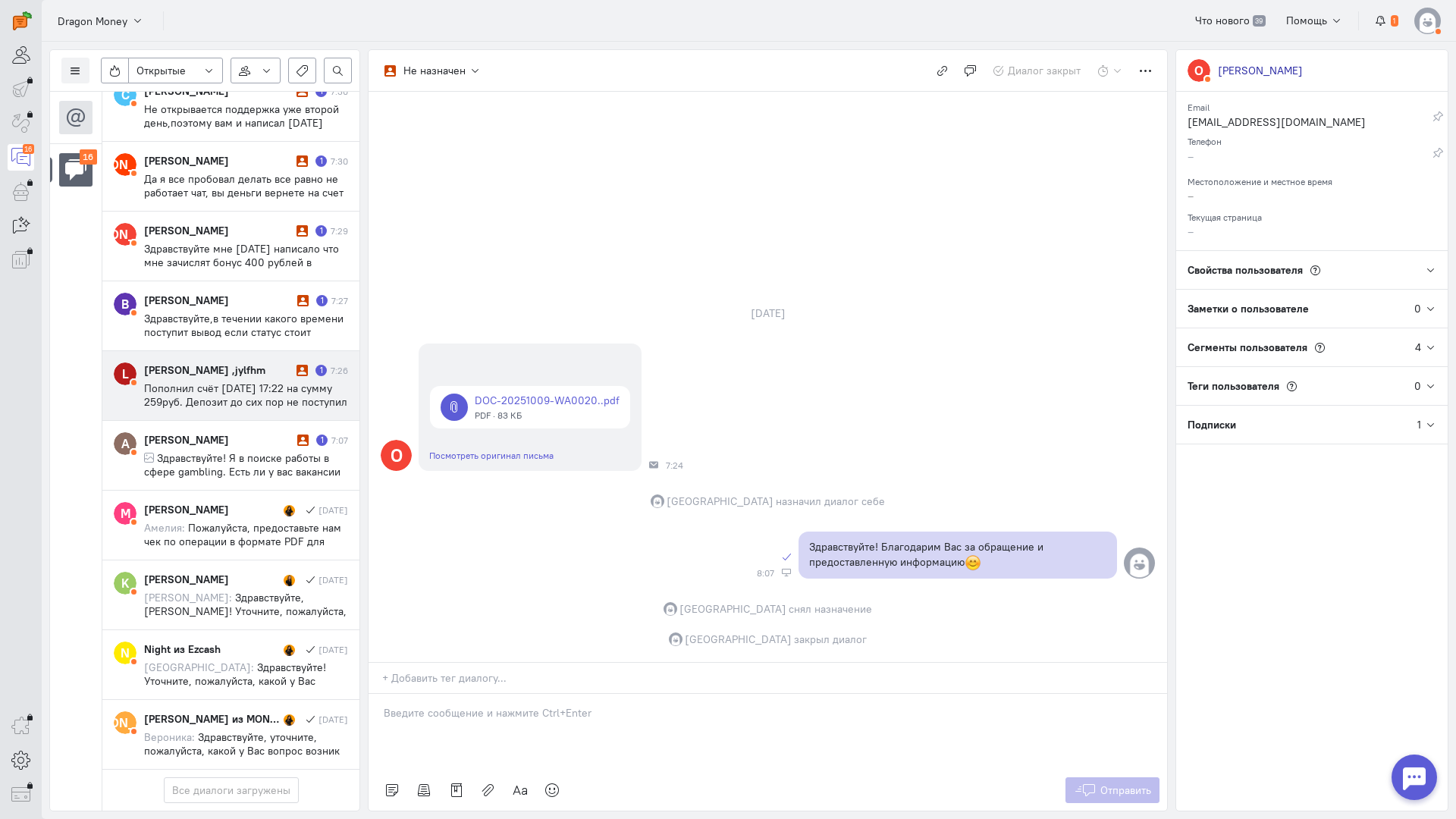
click at [238, 381] on span "Пополнил счёт [DATE] 17:22 на сумму 259руб. Депозит до сих пор не поступил -- О…" at bounding box center [245, 401] width 203 height 41
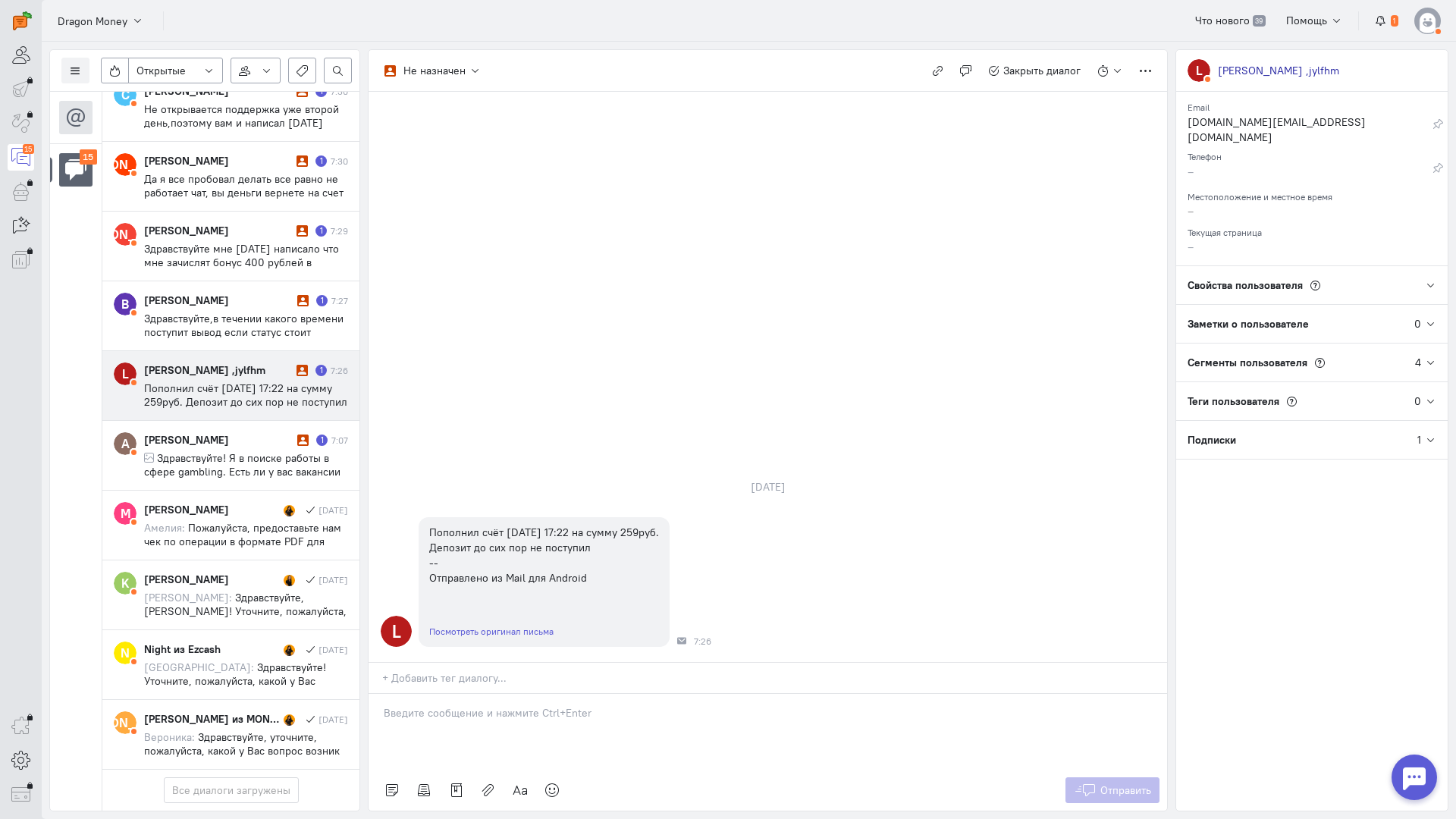
drag, startPoint x: 545, startPoint y: 642, endPoint x: 483, endPoint y: 631, distance: 63.0
click at [532, 694] on div at bounding box center [767, 732] width 798 height 76
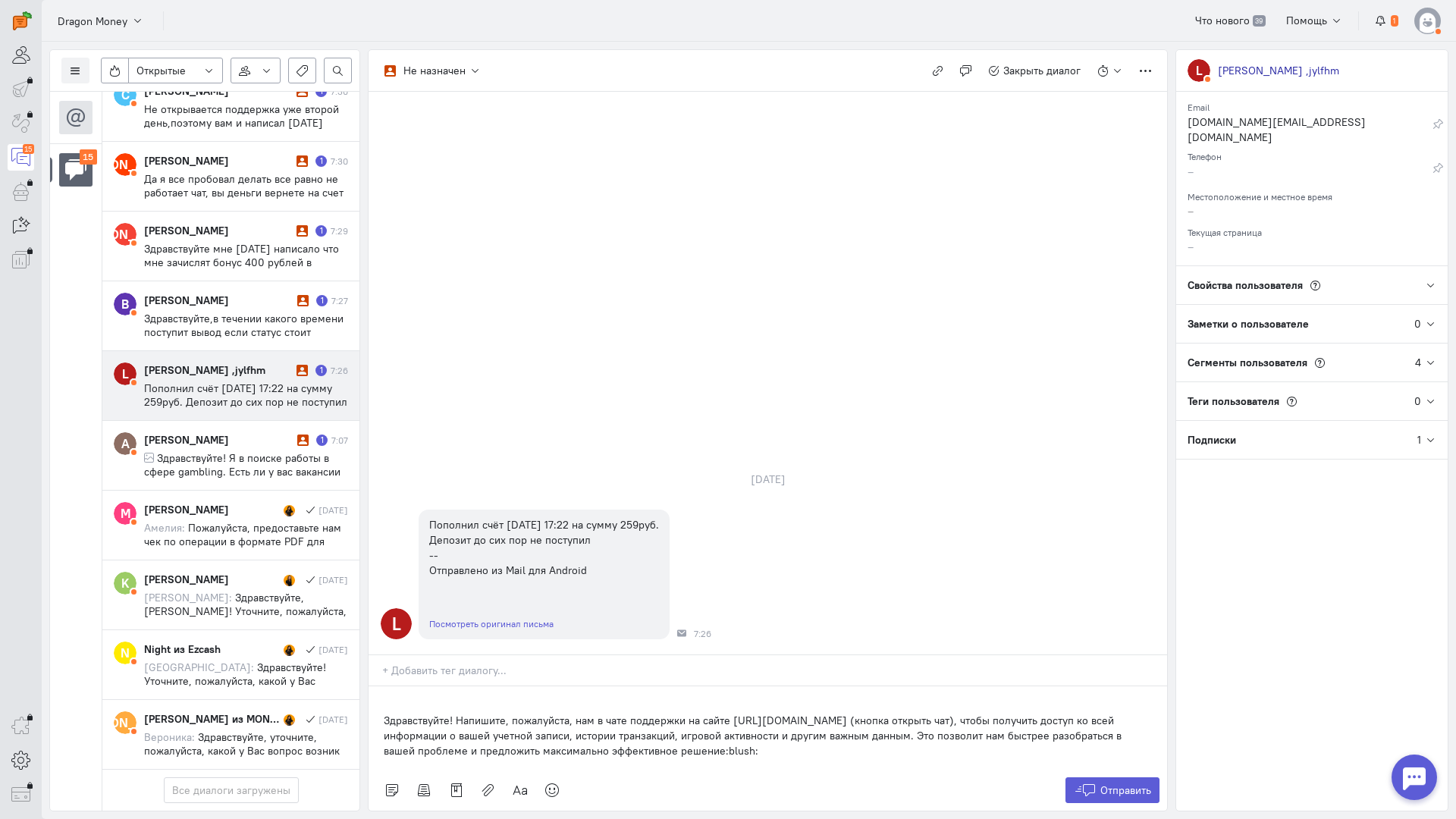
click at [384, 713] on p "Здравствуйте! Напишите, пожалуйста, нам в чате поддержки на сайте [URL][DOMAIN_…" at bounding box center [768, 735] width 769 height 46
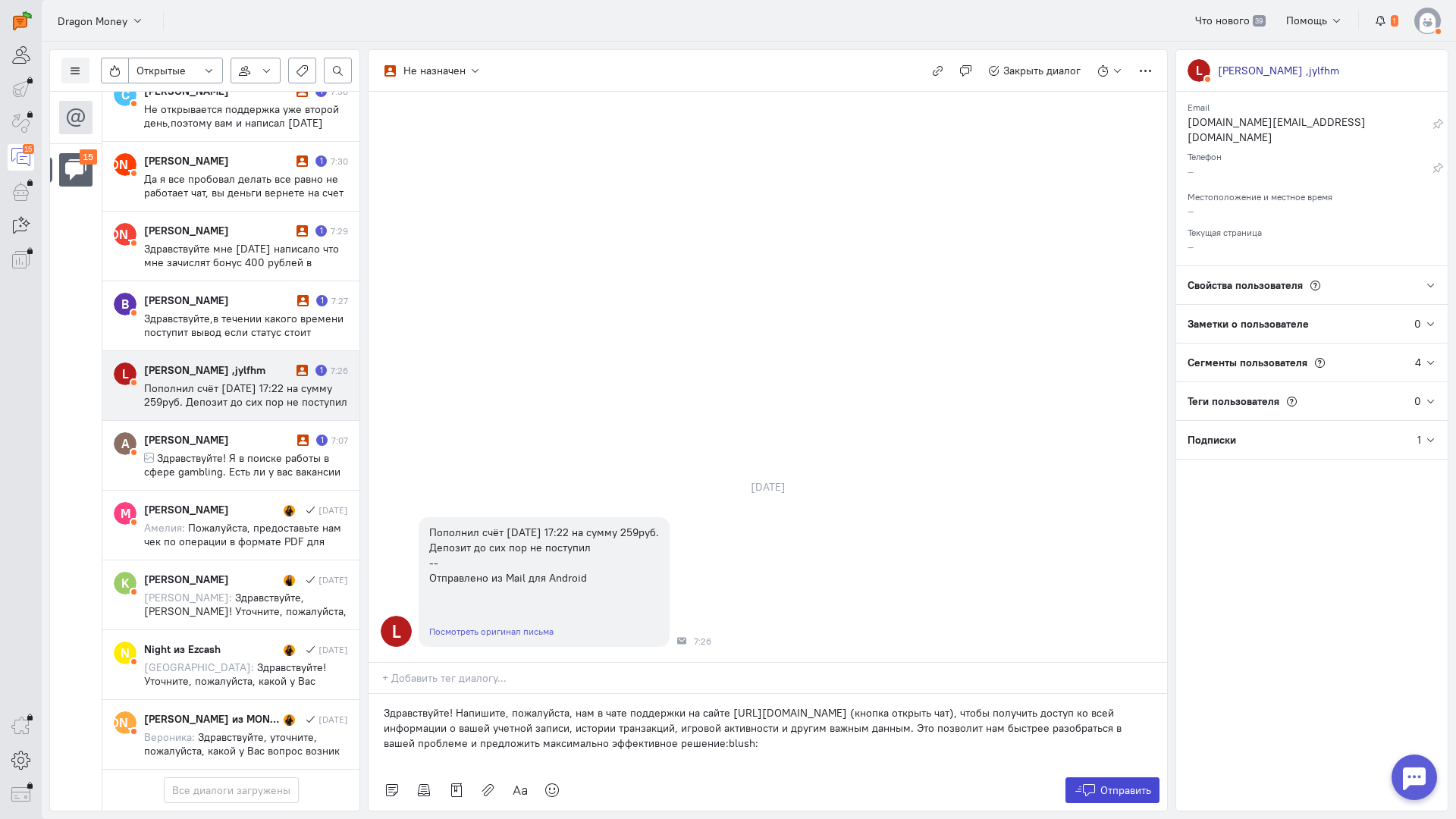
click at [1116, 784] on span "Отправить" at bounding box center [1126, 790] width 51 height 14
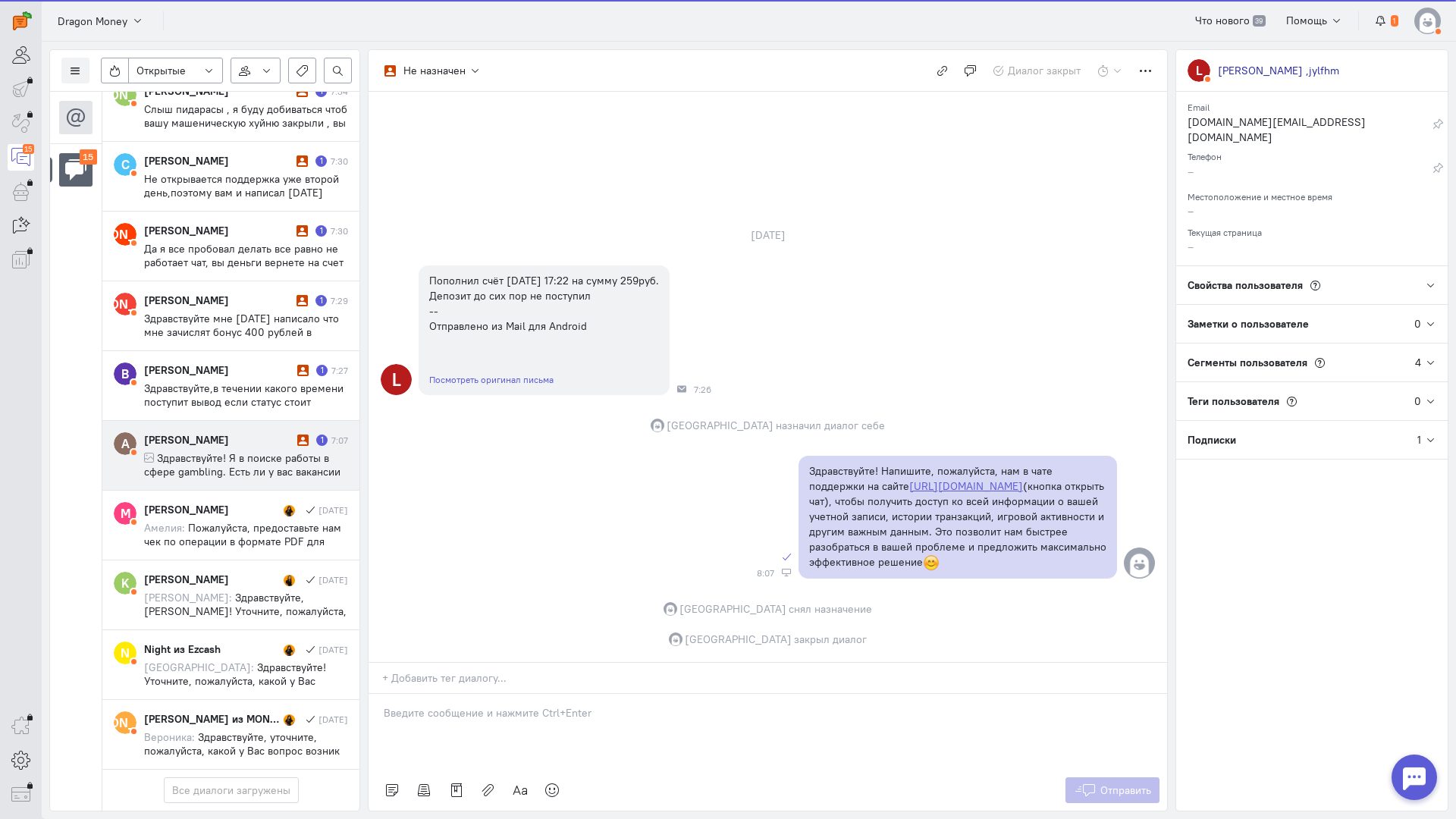
scroll to position [647, 0]
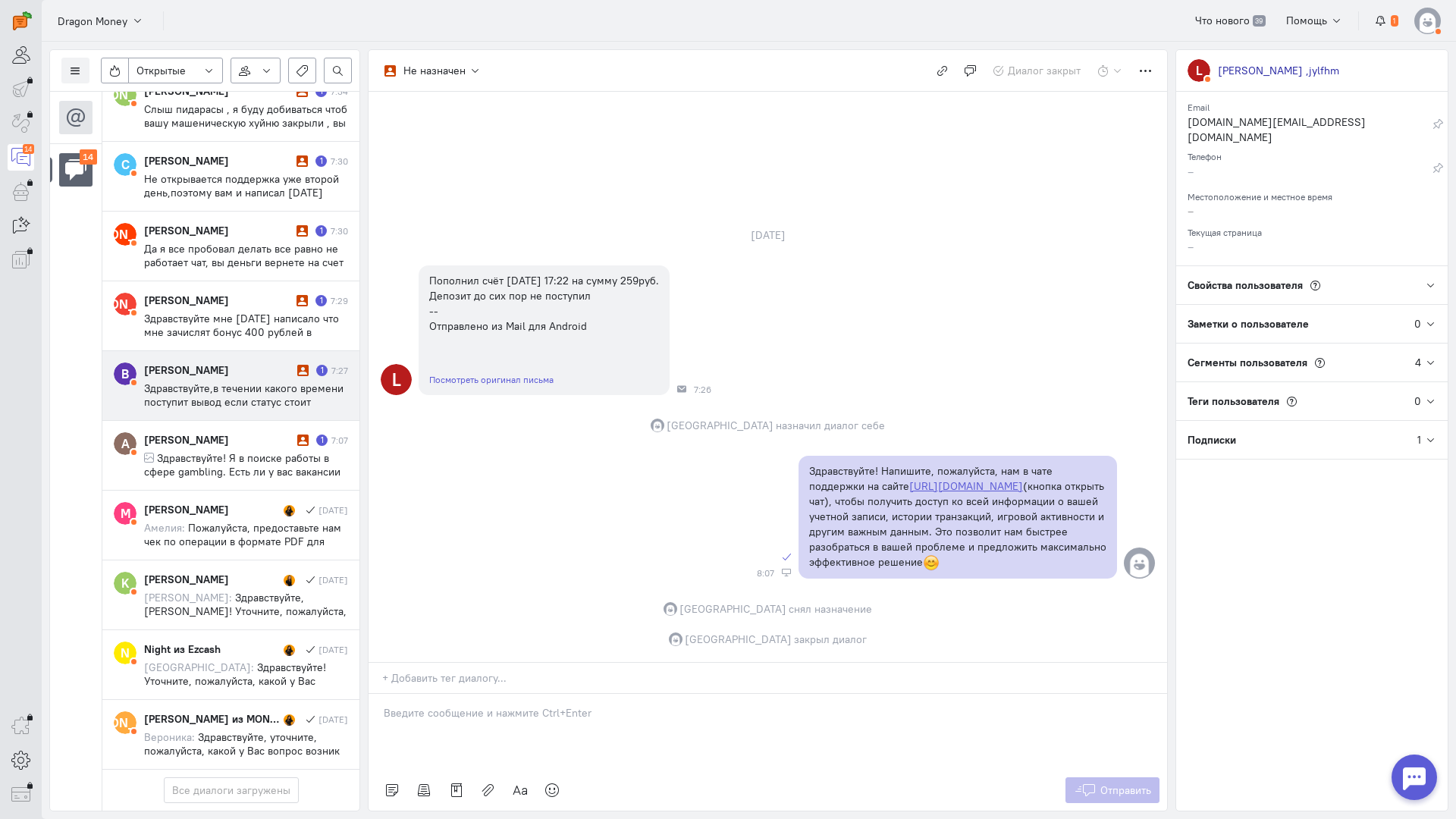
click at [245, 381] on span "Здравствуйте,в течении какого времени поступит вывод если статус стоит выполняе…" at bounding box center [244, 422] width 200 height 82
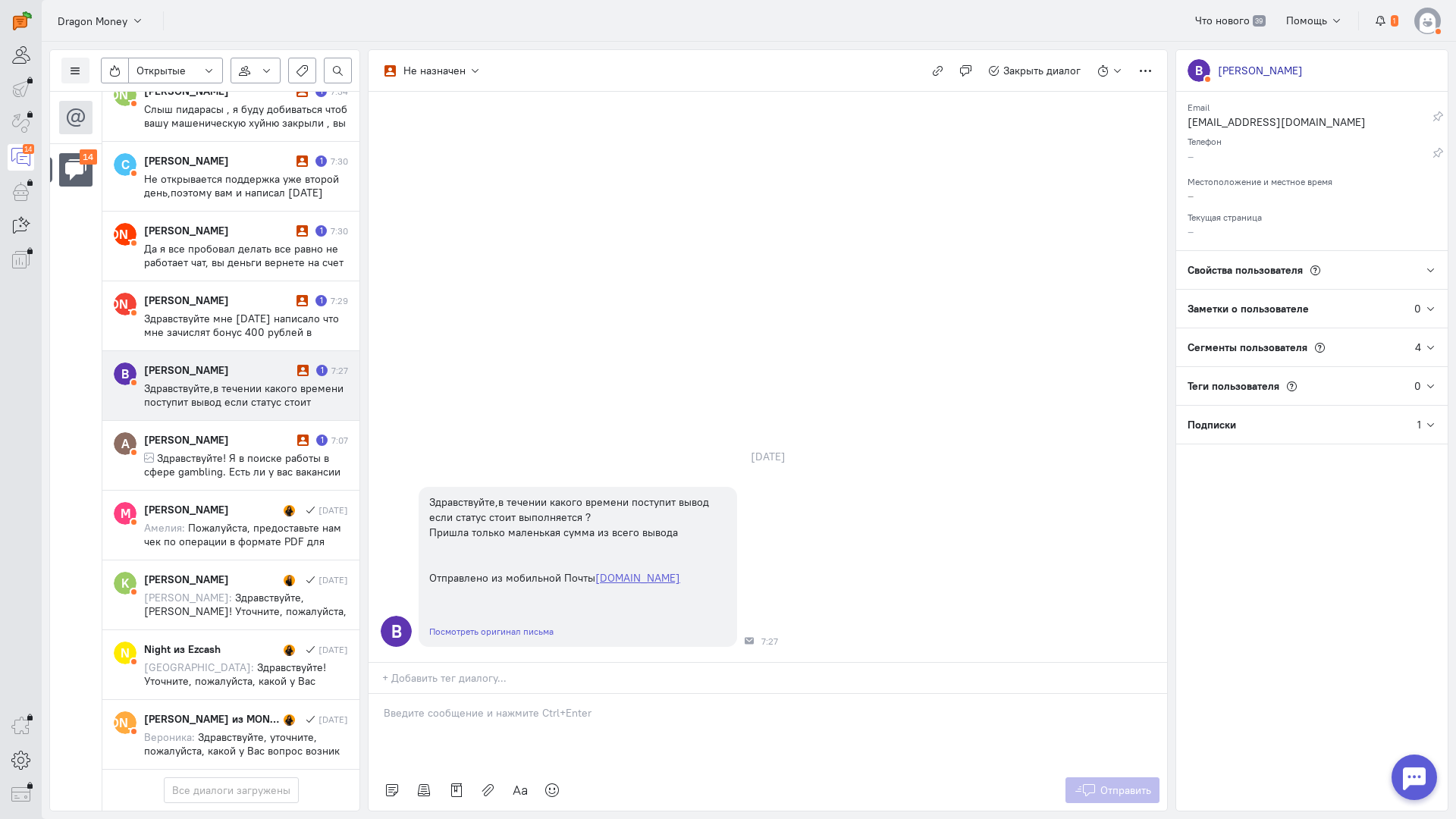
click at [440, 694] on div at bounding box center [767, 732] width 798 height 76
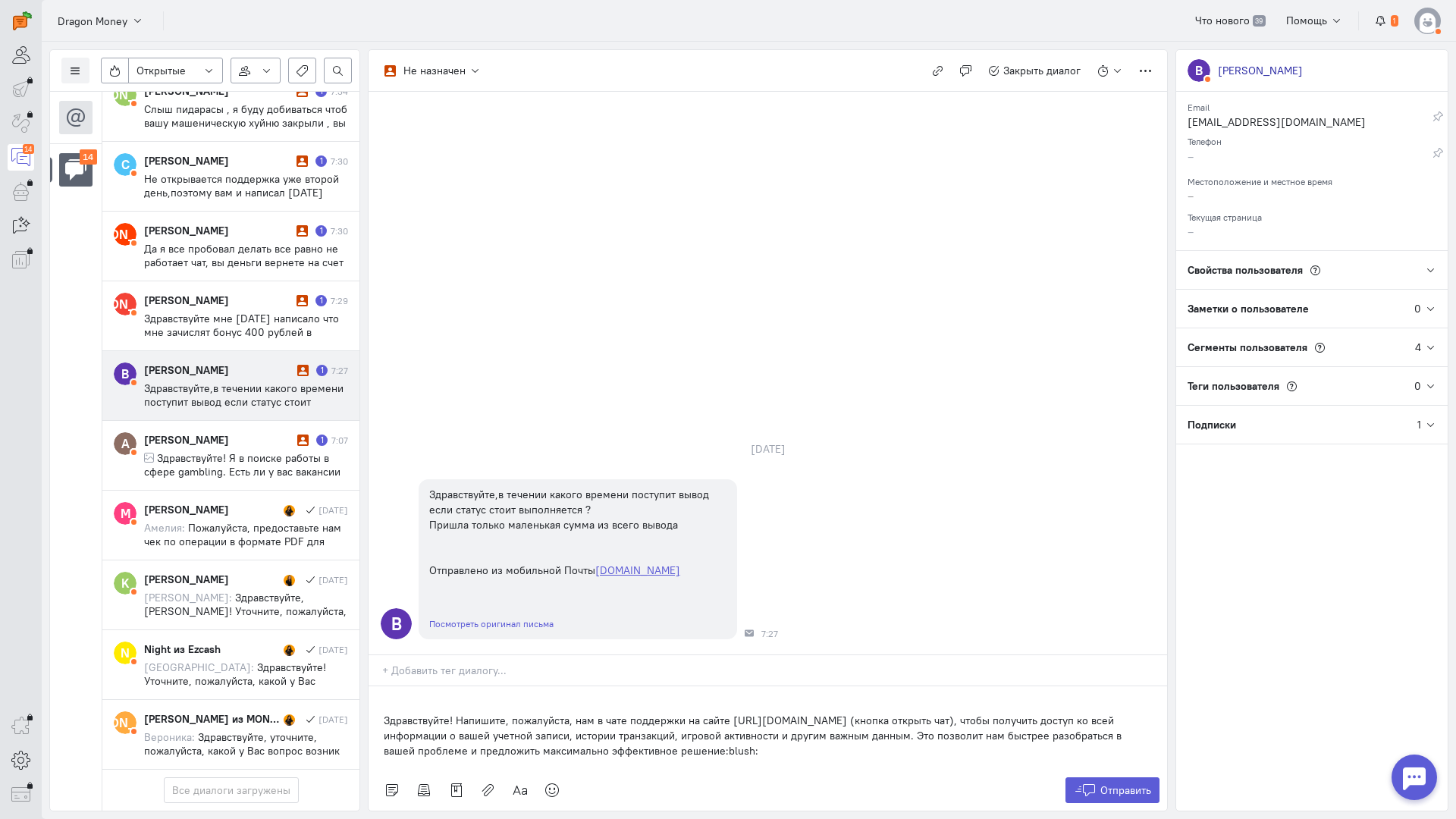
click at [384, 713] on p "Здравствуйте! Напишите, пожалуйста, нам в чате поддержки на сайте [URL][DOMAIN_…" at bounding box center [768, 735] width 769 height 46
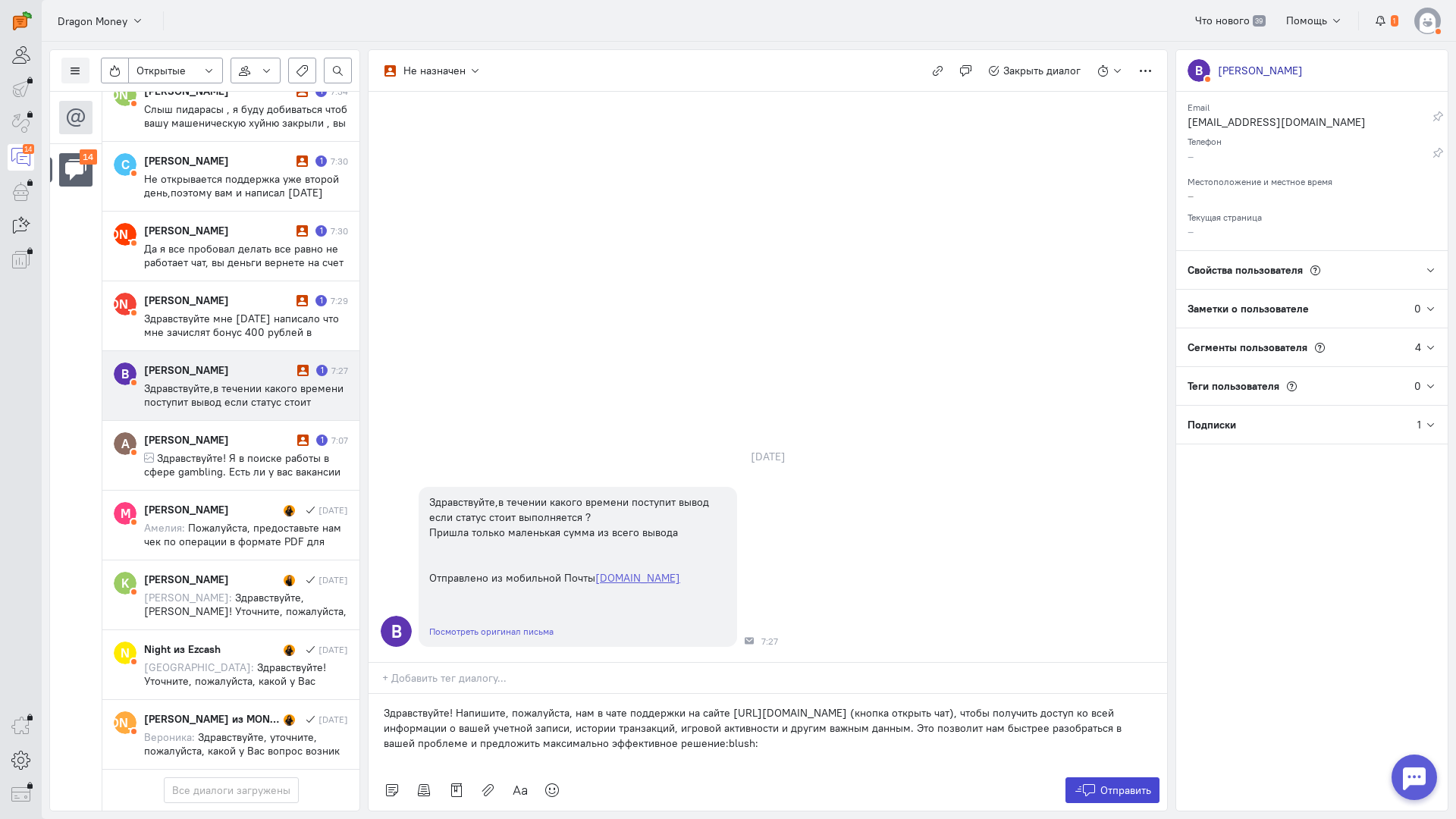
click at [1102, 784] on span "Отправить" at bounding box center [1126, 790] width 51 height 14
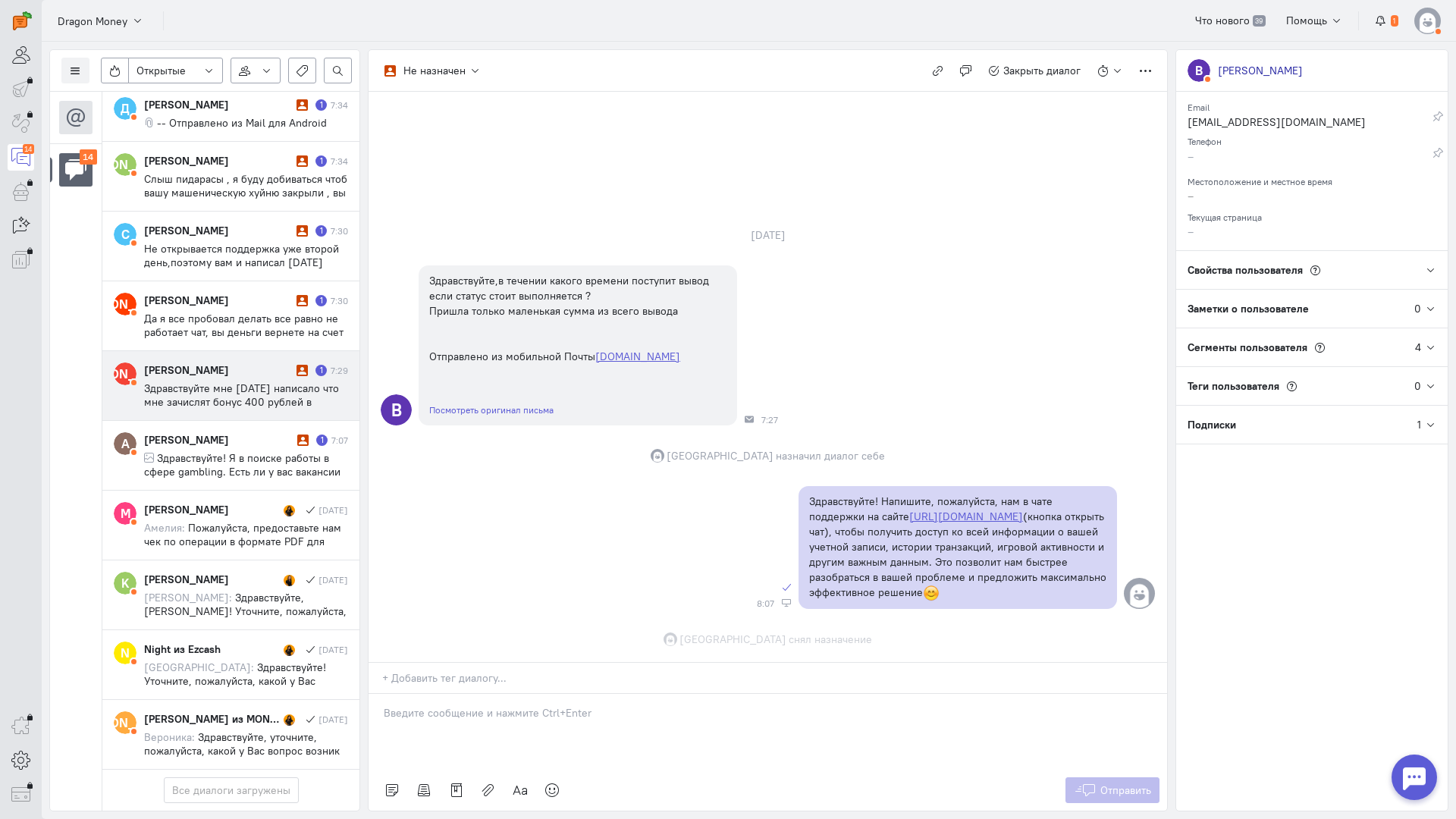
scroll to position [4, 0]
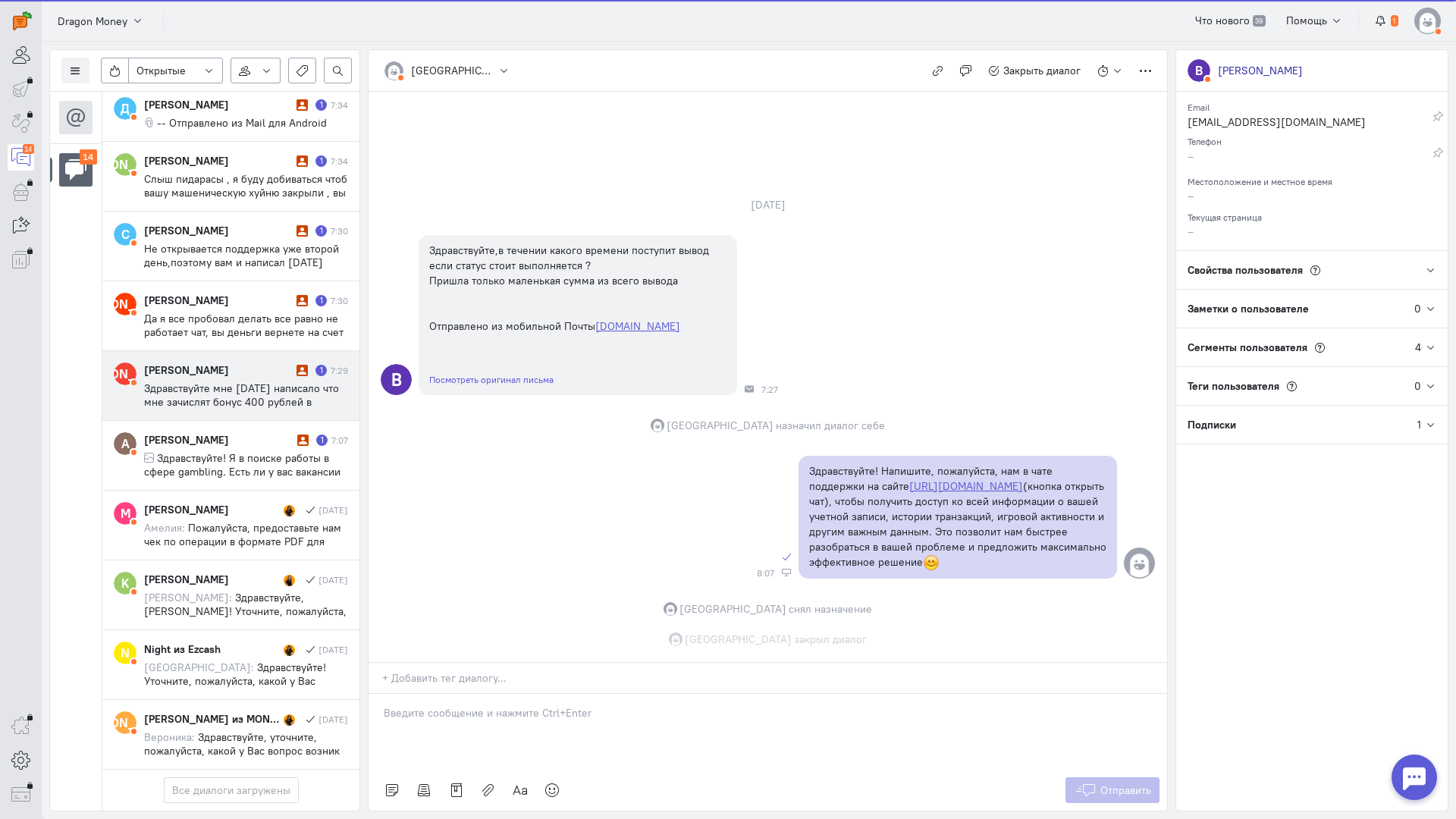
click at [236, 363] on div "[PERSON_NAME]" at bounding box center [218, 370] width 149 height 15
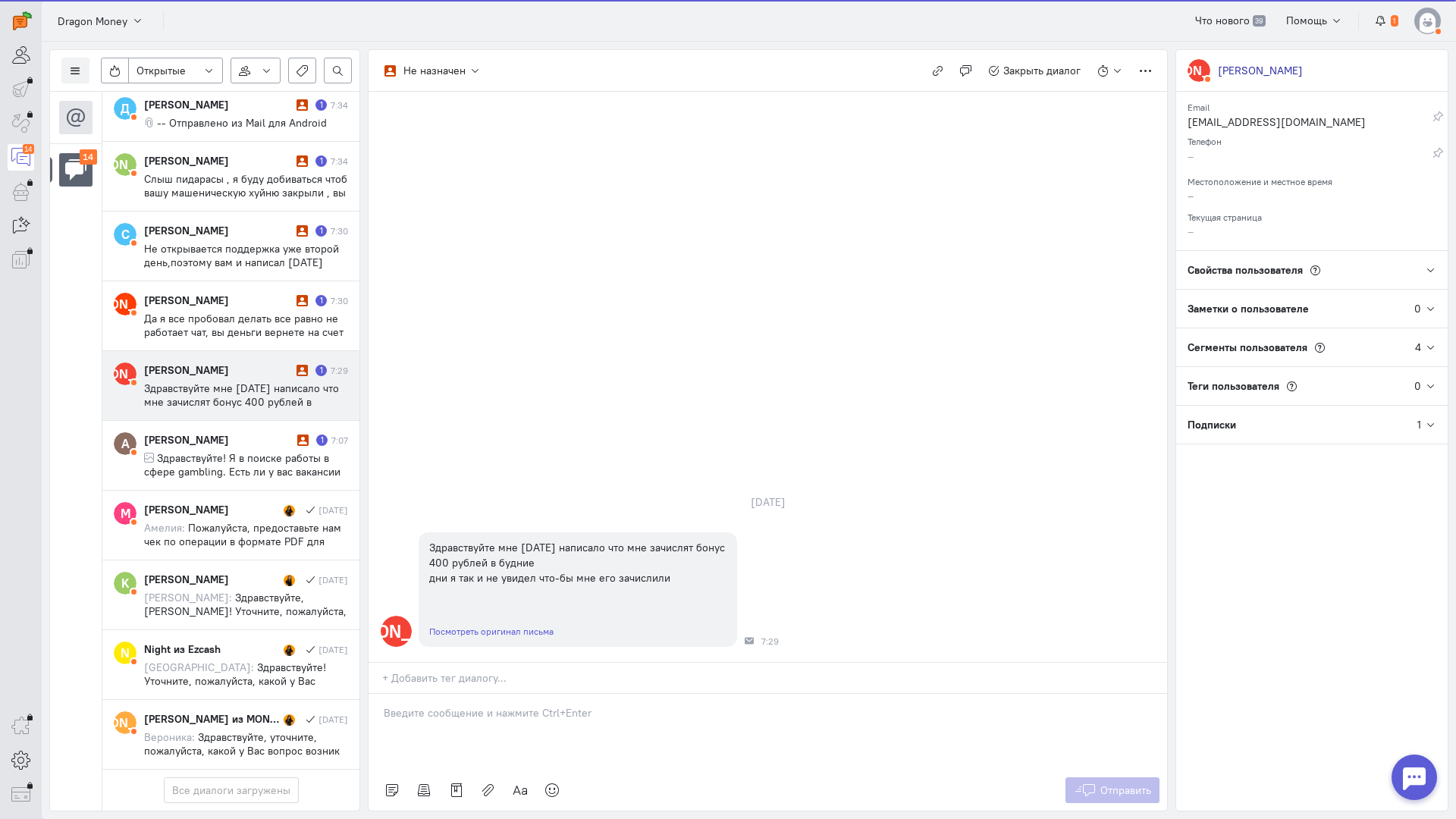
scroll to position [578, 0]
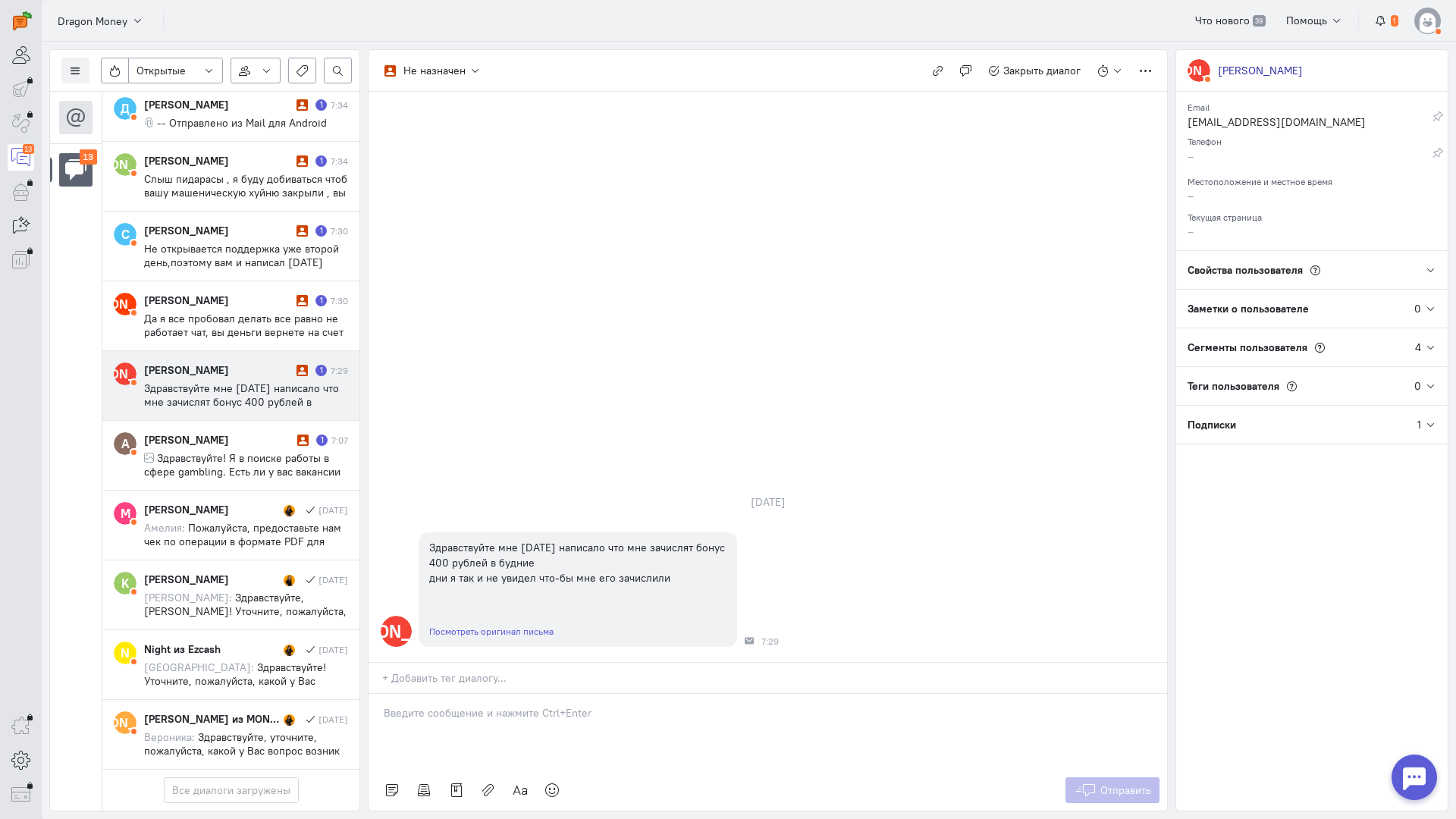
click at [455, 706] on p at bounding box center [768, 713] width 769 height 15
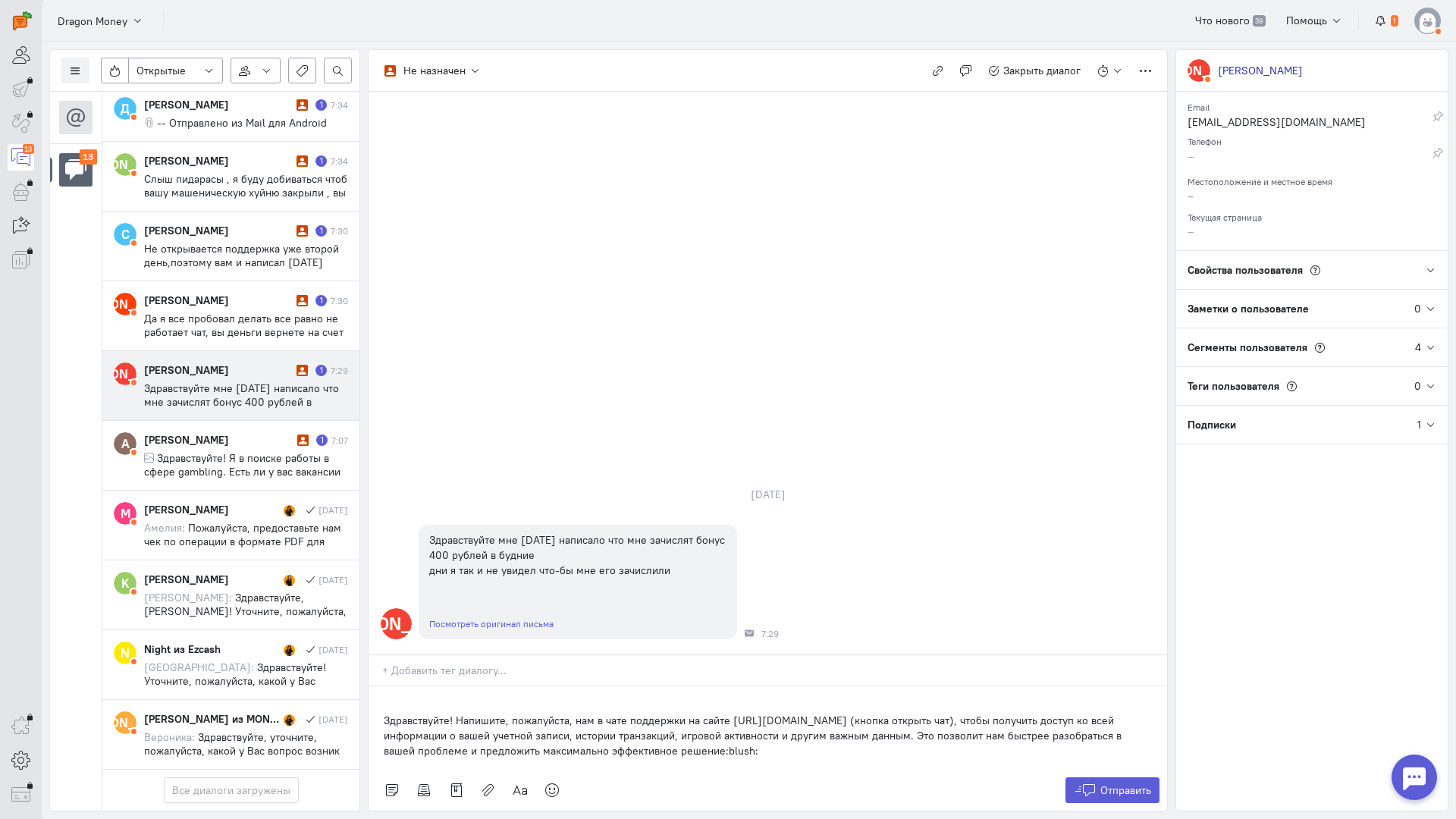
click at [383, 686] on div "Здравствуйте! Напишите, пожалуйста, нам в чате поддержки на сайте [URL][DOMAIN_…" at bounding box center [767, 728] width 798 height 83
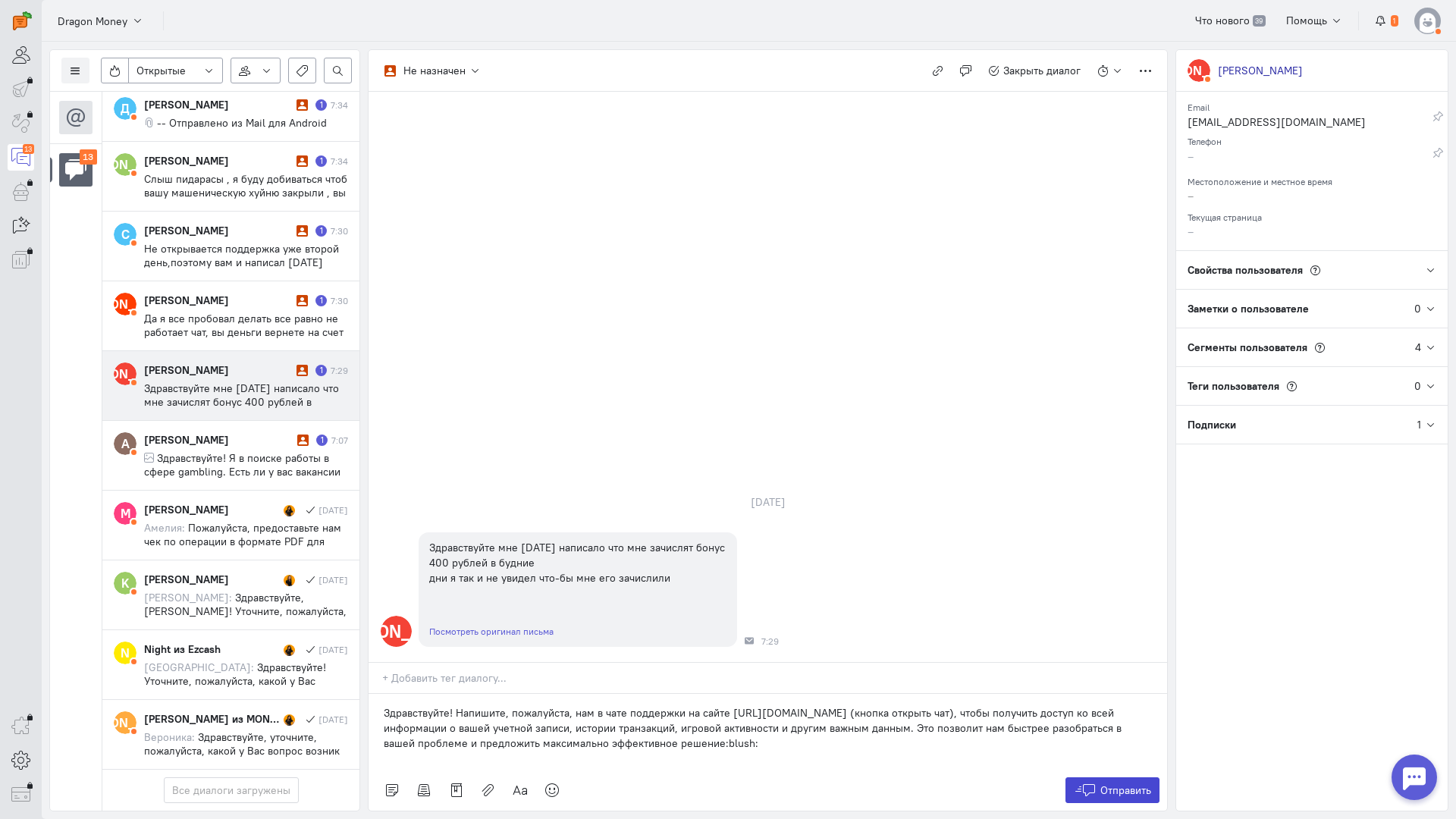
click at [1090, 783] on icon at bounding box center [1085, 790] width 22 height 15
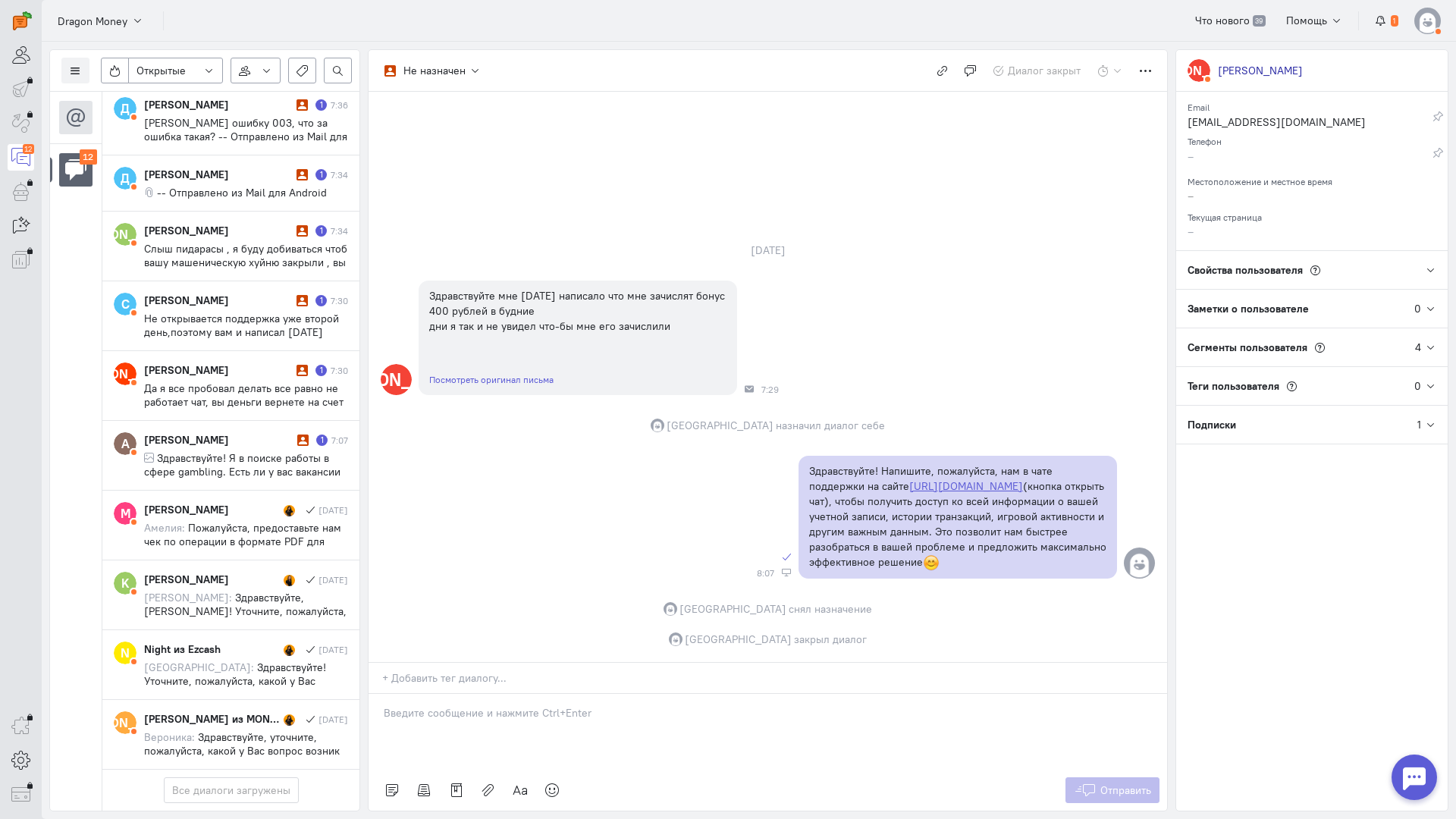
scroll to position [511, 0]
click at [225, 381] on span "Да я все пробовал делать все равно не работает чат, вы деньги вернете на счет и…" at bounding box center [244, 435] width 200 height 109
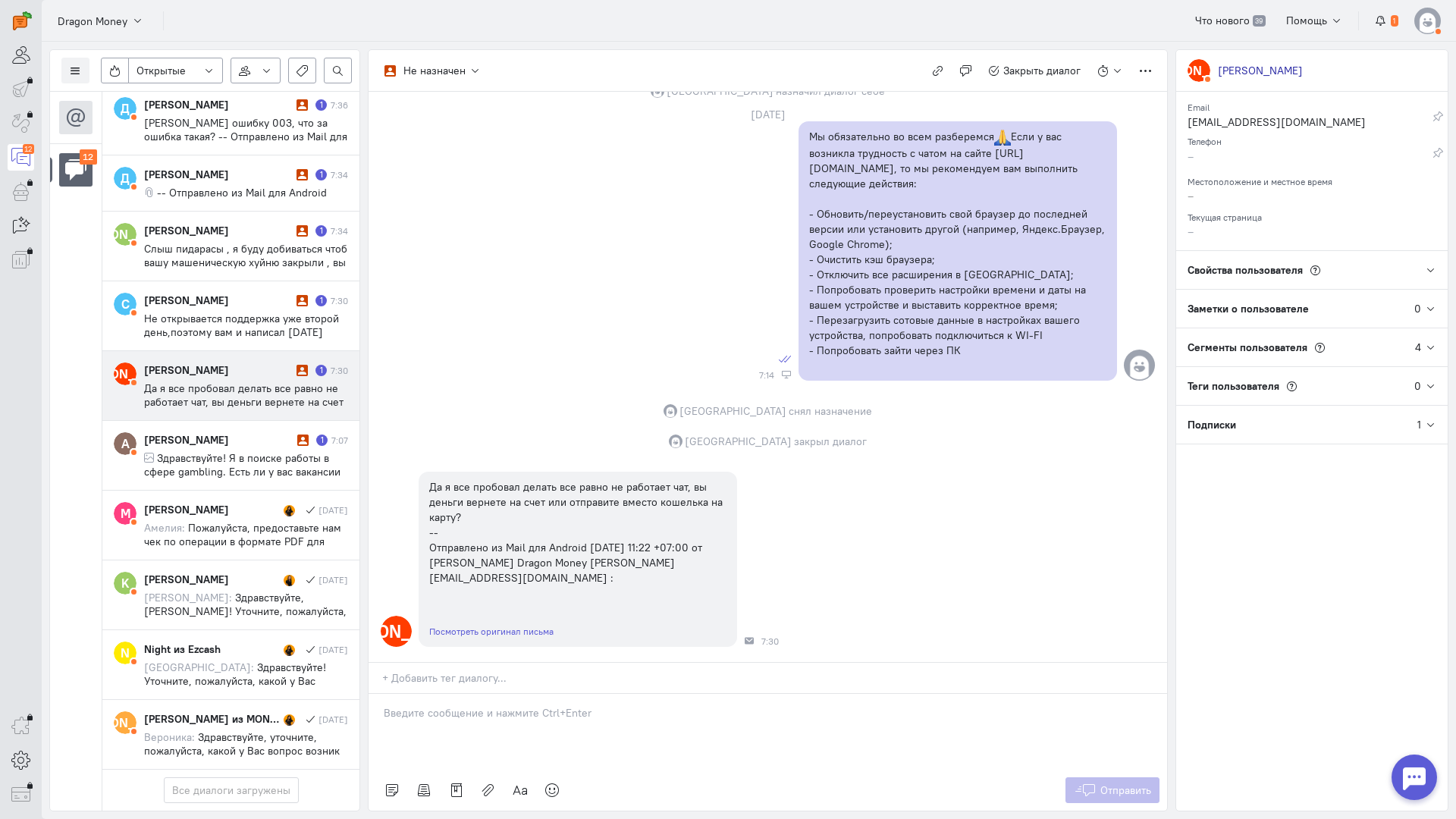
scroll to position [742, 0]
click at [261, 381] on span "Да я все пробовал делать все равно не работает чат, вы деньги вернете на счет и…" at bounding box center [244, 435] width 200 height 109
click at [205, 432] on div "[PERSON_NAME]" at bounding box center [218, 439] width 149 height 15
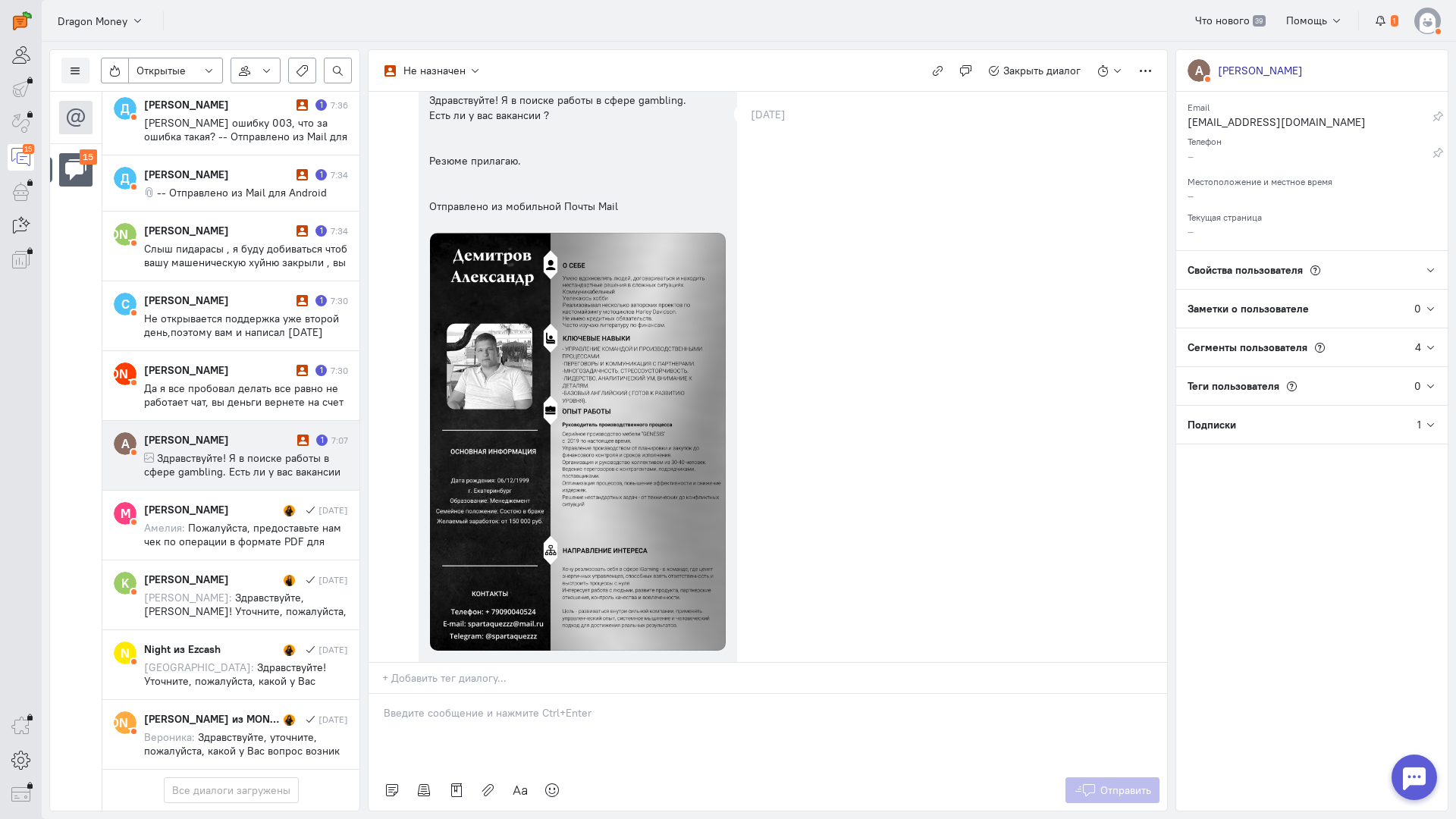
scroll to position [200, 0]
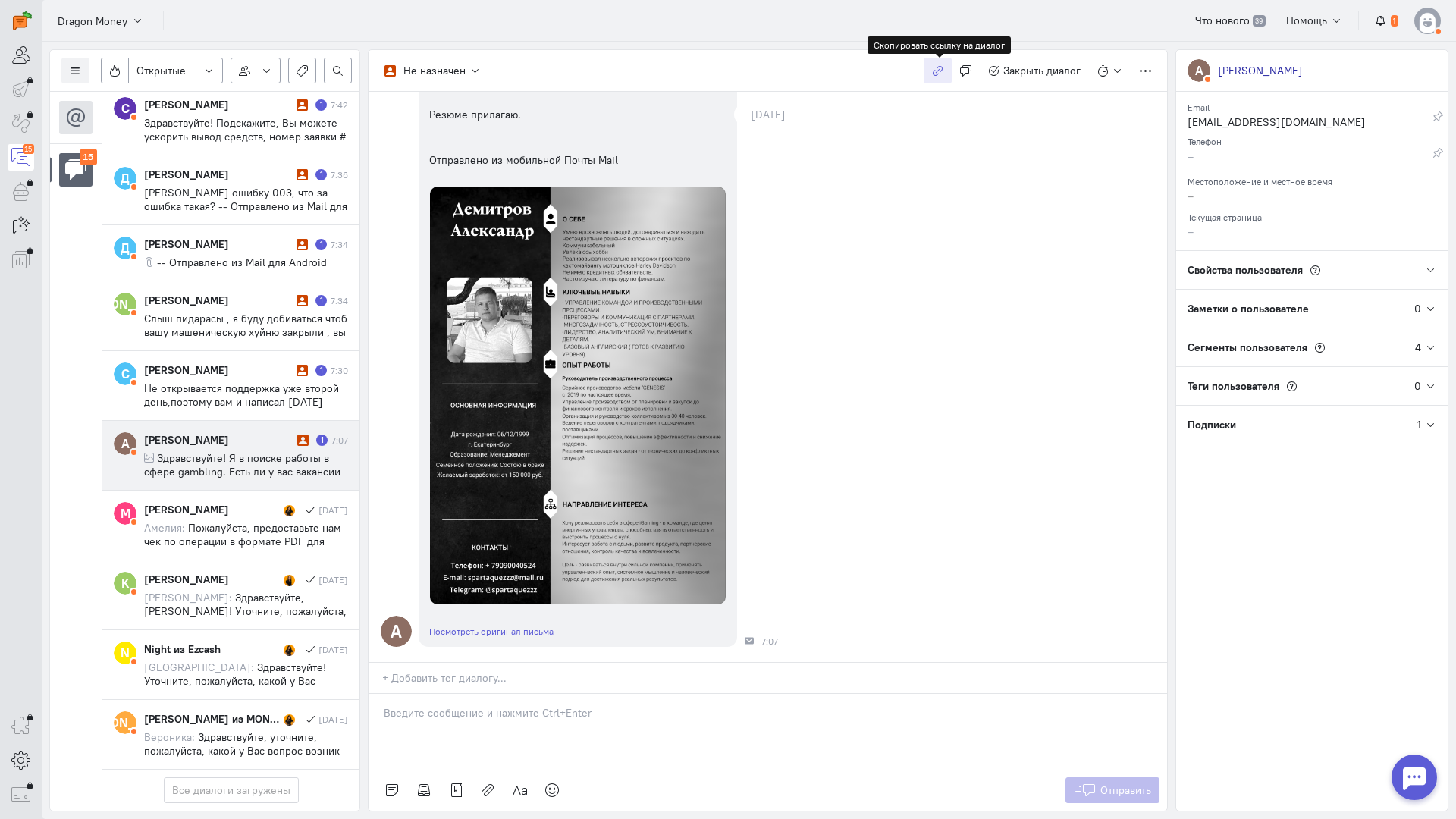
click at [933, 71] on icon "button" at bounding box center [938, 71] width 11 height 11
click at [503, 694] on div at bounding box center [767, 732] width 798 height 76
drag, startPoint x: 452, startPoint y: 626, endPoint x: 438, endPoint y: 629, distance: 14.3
click at [450, 706] on p at bounding box center [768, 713] width 769 height 15
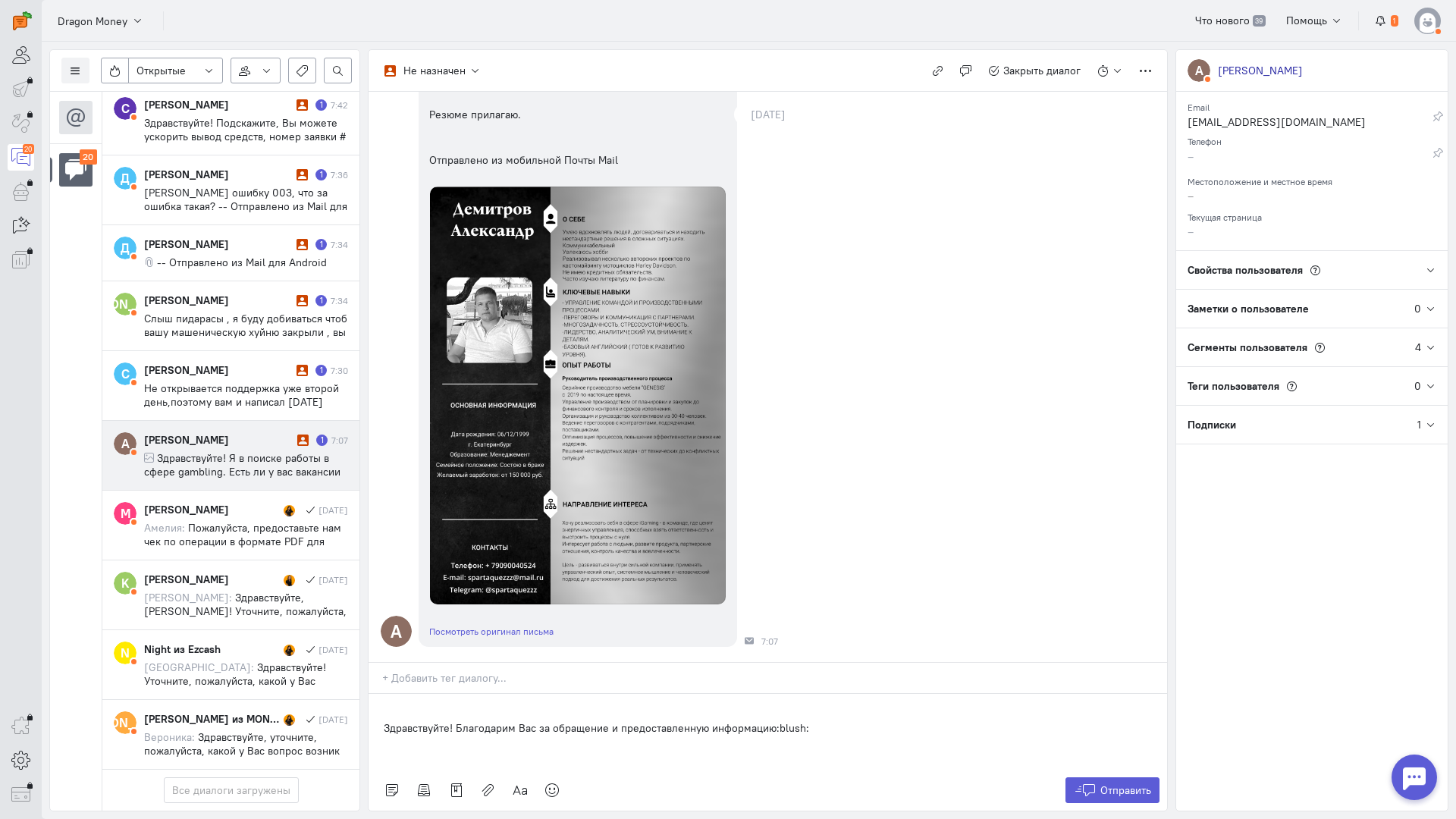
drag, startPoint x: 380, startPoint y: 640, endPoint x: 372, endPoint y: 683, distance: 43.7
click at [381, 694] on div "Здравствуйте! Благодарим Вас за обращение и предоставленную информацию:blush:" at bounding box center [767, 732] width 798 height 76
click at [810, 706] on p "Здравствуйте! Благодарим Вас за обращение и предоставленную информацию:blush:" at bounding box center [768, 713] width 769 height 15
click at [553, 783] on icon at bounding box center [552, 790] width 15 height 15
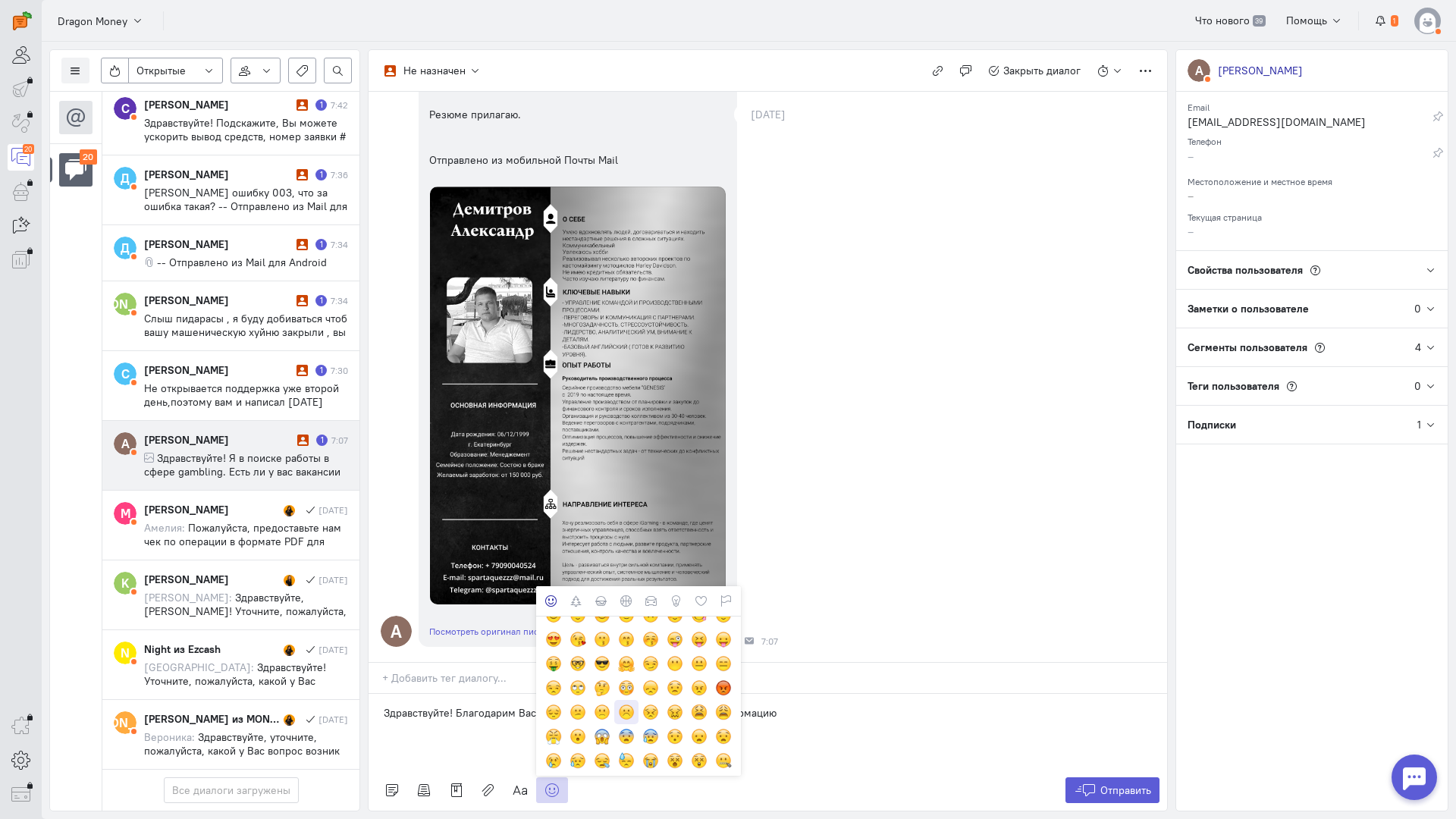
scroll to position [76, 0]
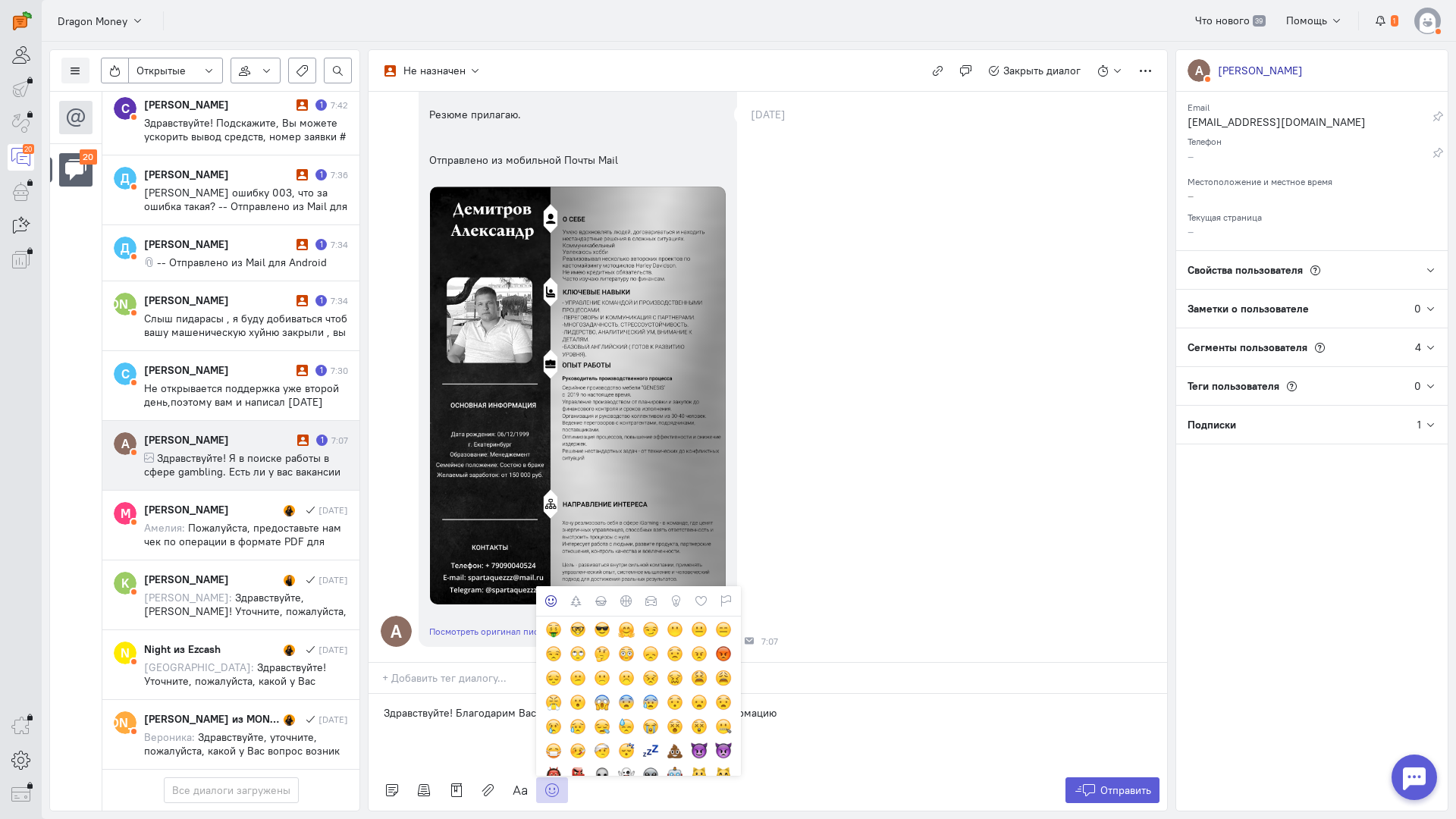
click at [814, 721] on p at bounding box center [768, 728] width 769 height 15
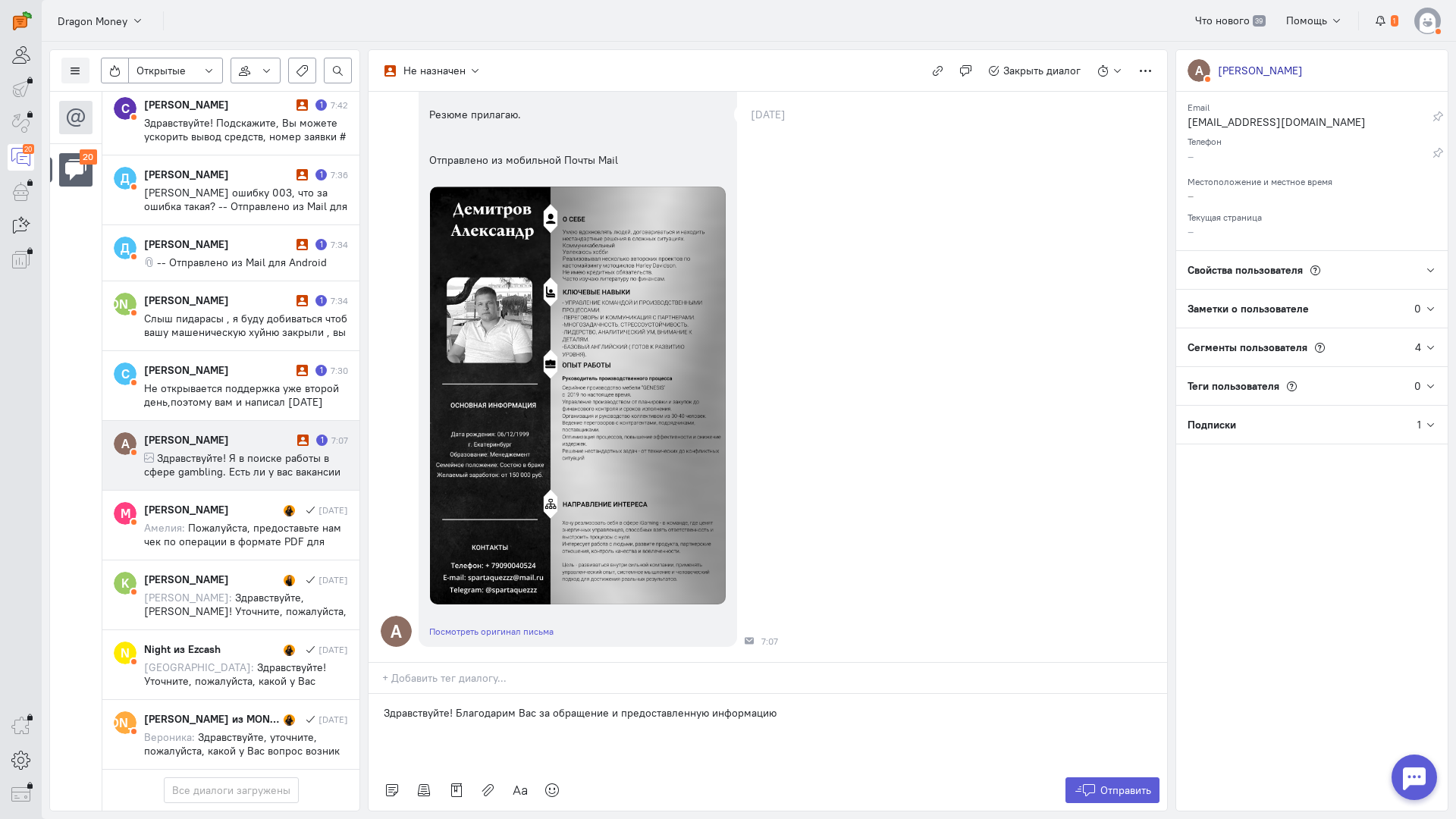
click at [773, 721] on p at bounding box center [768, 728] width 769 height 15
click at [787, 706] on p "Здравствуйте! Благодарим Вас за обращение и предоставленную информацию" at bounding box center [768, 713] width 769 height 15
click at [549, 783] on icon at bounding box center [552, 790] width 15 height 15
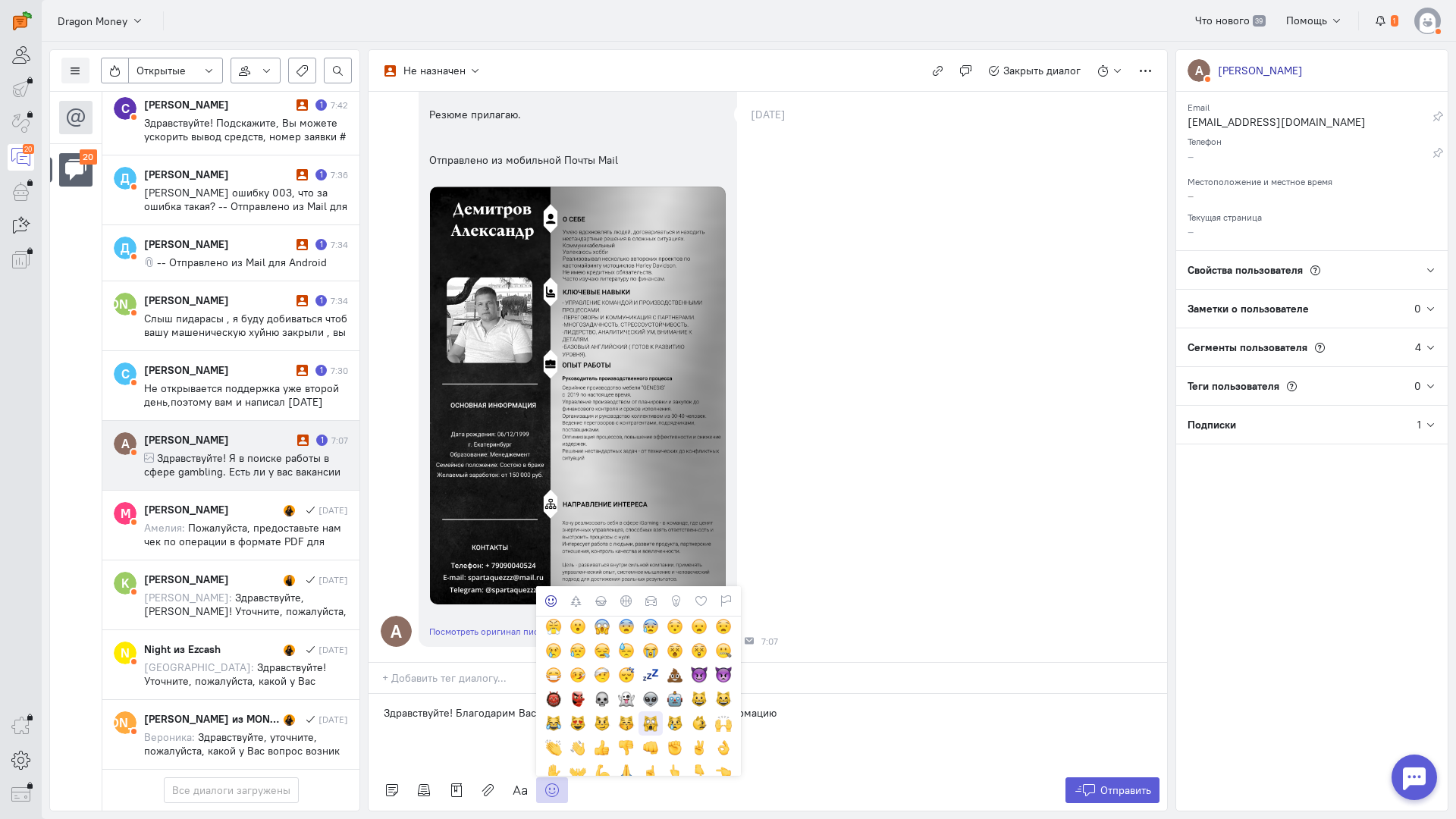
scroll to position [228, 0]
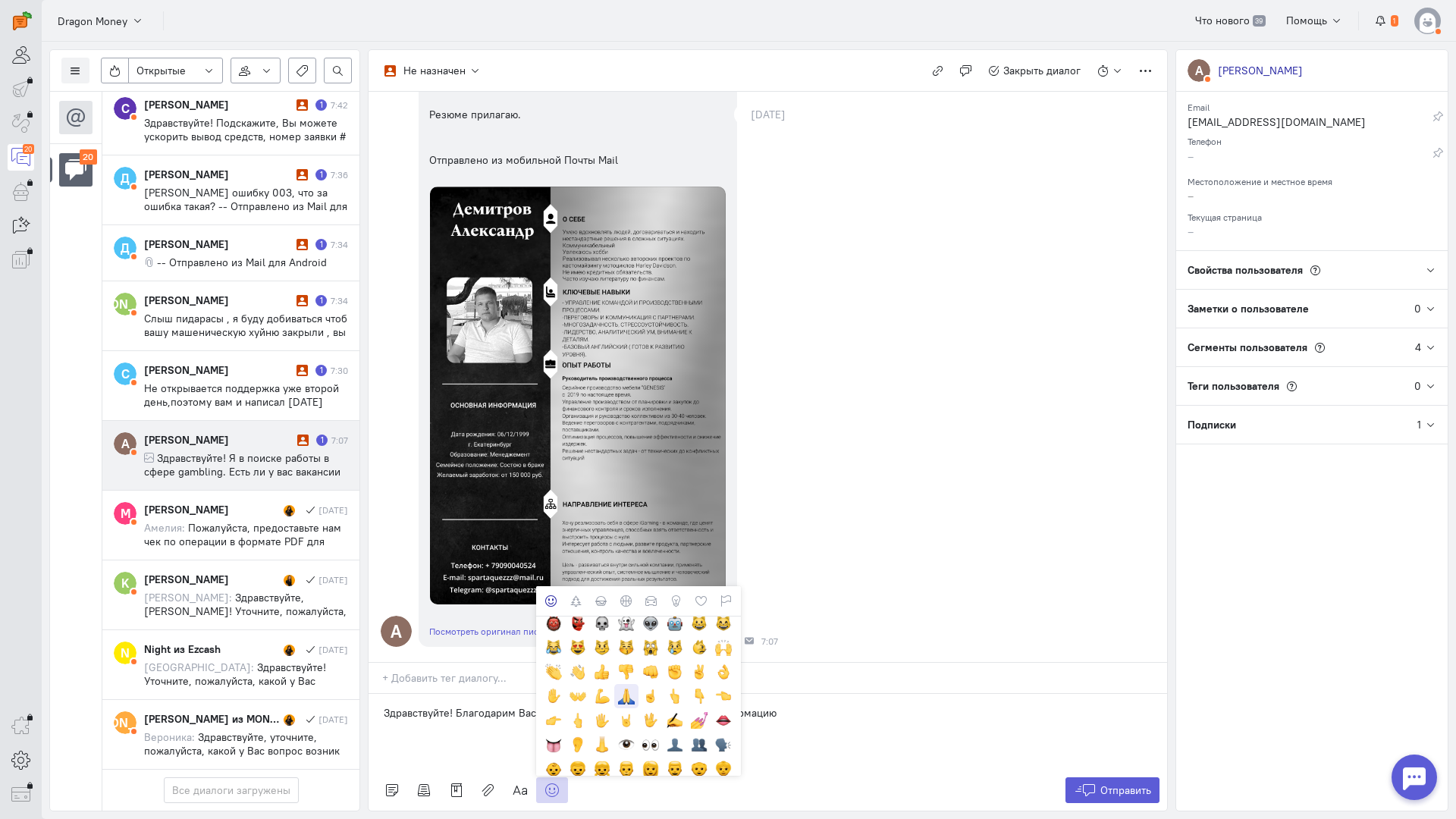
click at [631, 688] on div at bounding box center [627, 696] width 17 height 17
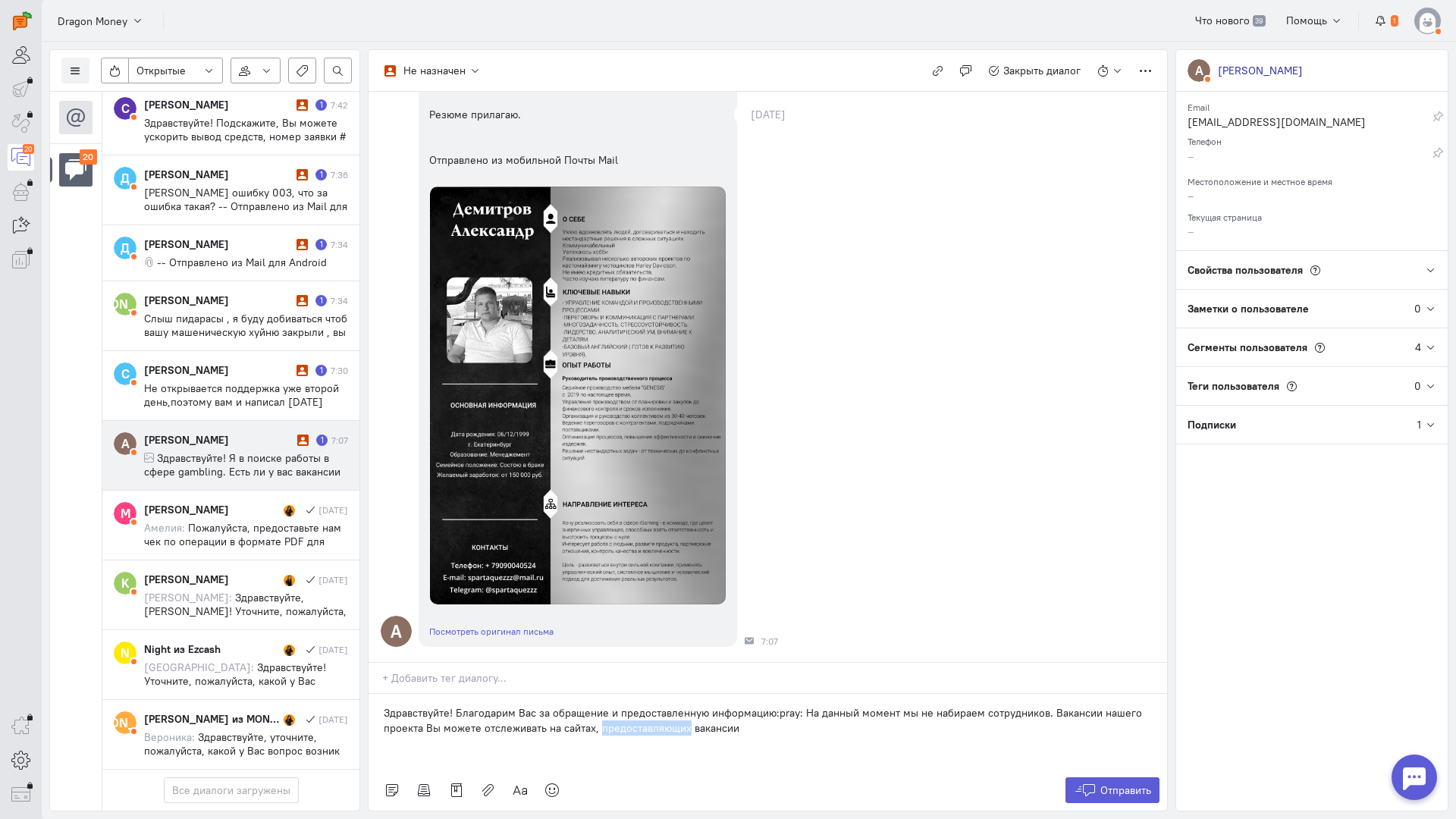
drag, startPoint x: 684, startPoint y: 639, endPoint x: 597, endPoint y: 639, distance: 87.0
click at [597, 706] on p "Здравствуйте! Благодарим Вас за обращение и предоставленную информацию:pray: На…" at bounding box center [768, 721] width 769 height 30
click at [750, 706] on p "Здравствуйте! Благодарим Вас за обращение и предоставленную информацию:pray: На…" at bounding box center [768, 721] width 769 height 30
click at [1112, 777] on button "Отправить" at bounding box center [1113, 790] width 95 height 26
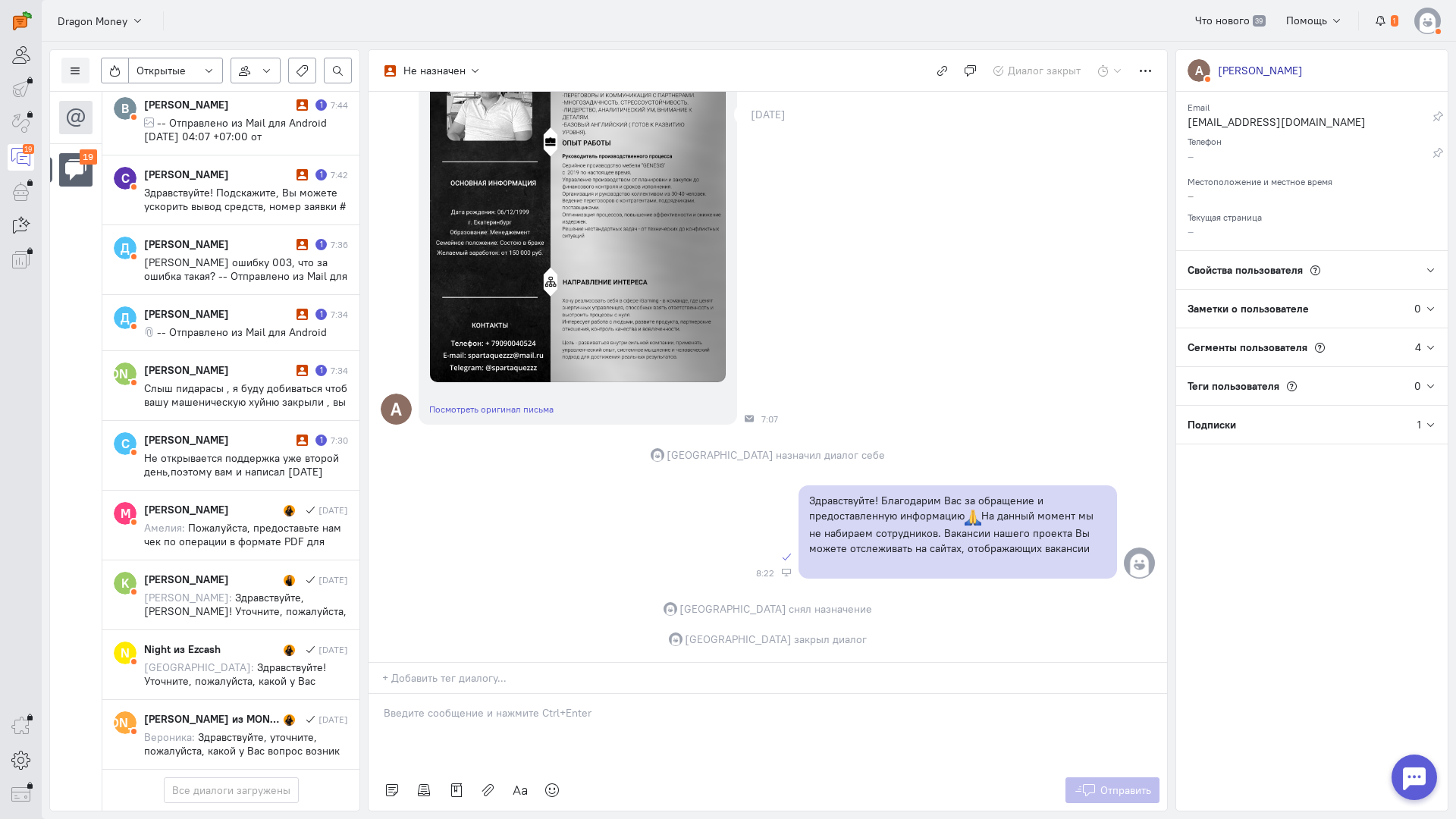
scroll to position [988, 0]
click at [217, 432] on div "[PERSON_NAME]" at bounding box center [218, 439] width 149 height 15
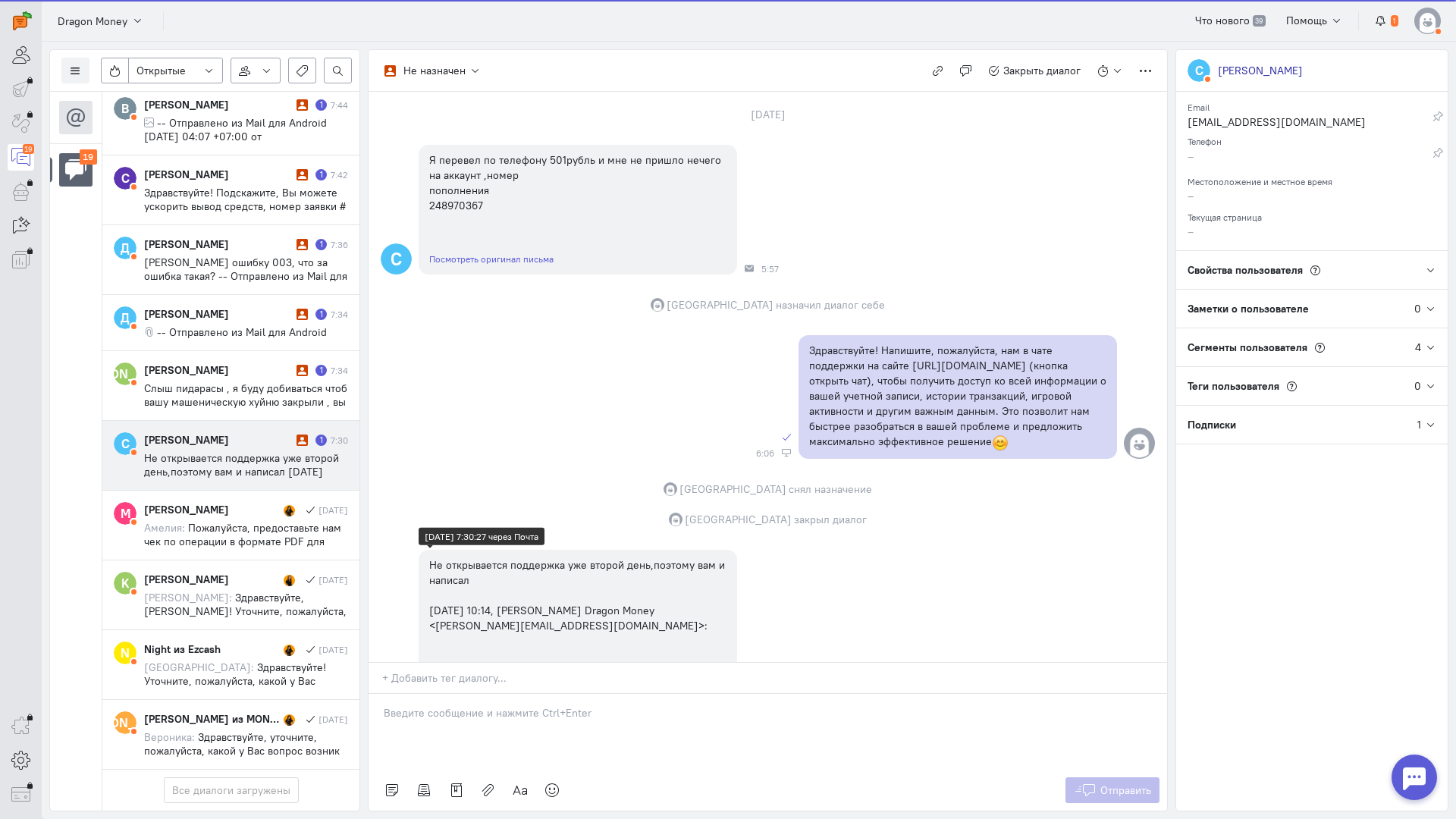
scroll to position [141, 0]
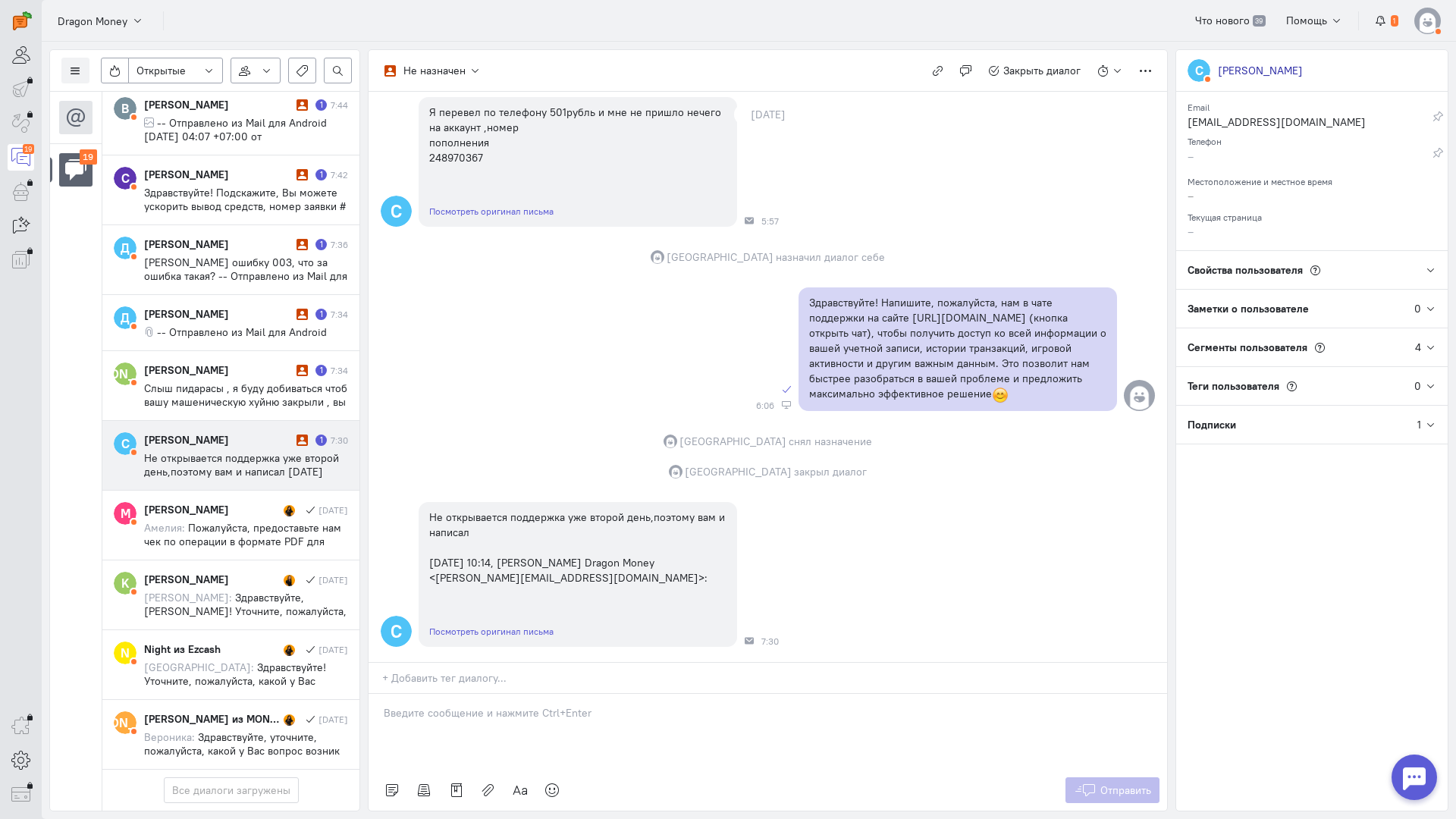
drag, startPoint x: 543, startPoint y: 627, endPoint x: 543, endPoint y: 658, distance: 31.0
click at [543, 694] on div at bounding box center [767, 732] width 798 height 76
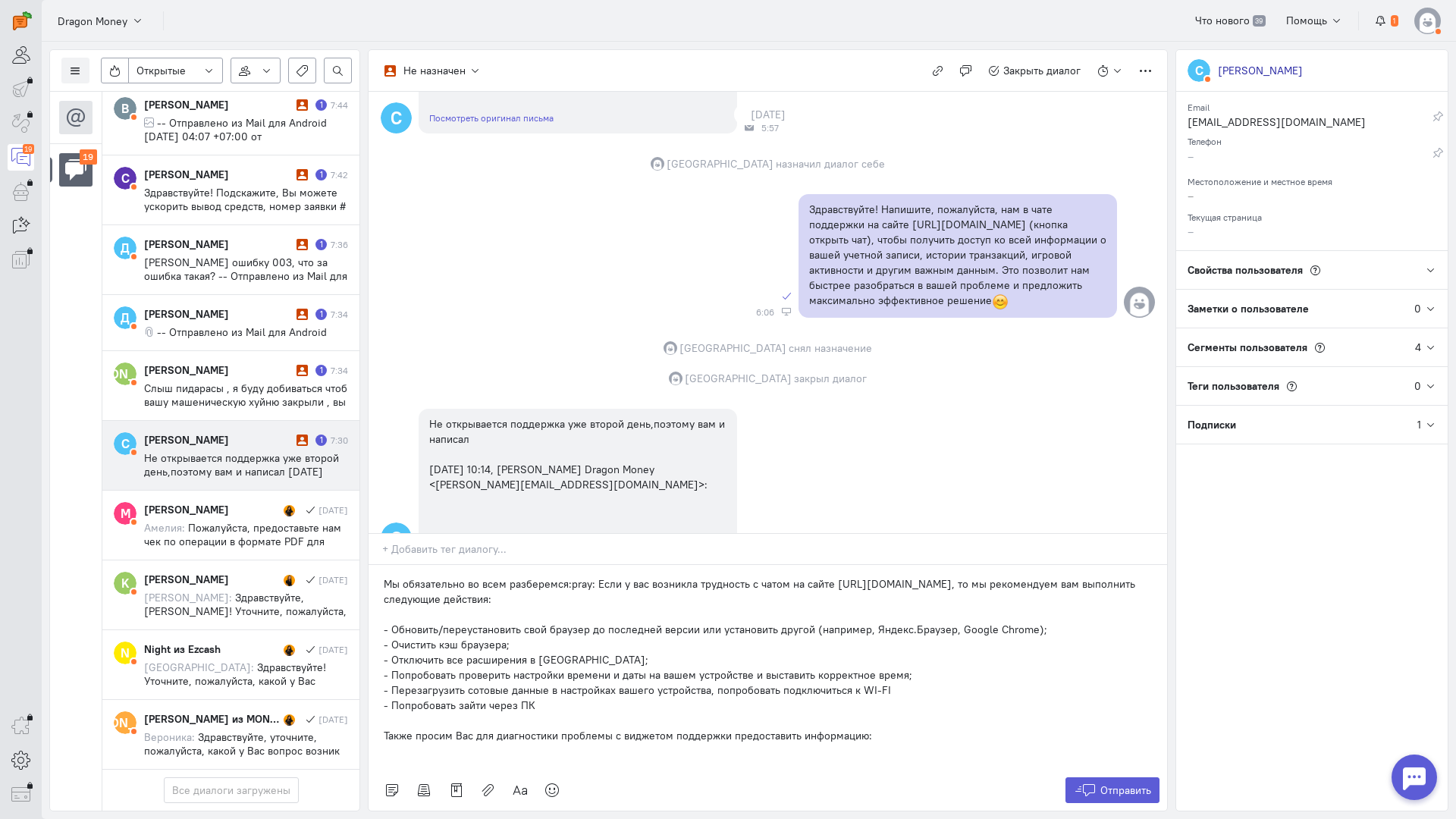
click at [375, 565] on div "Мы обязательно во всем разберемся:pray: Если у вас возникла трудность с чатом н…" at bounding box center [767, 667] width 798 height 205
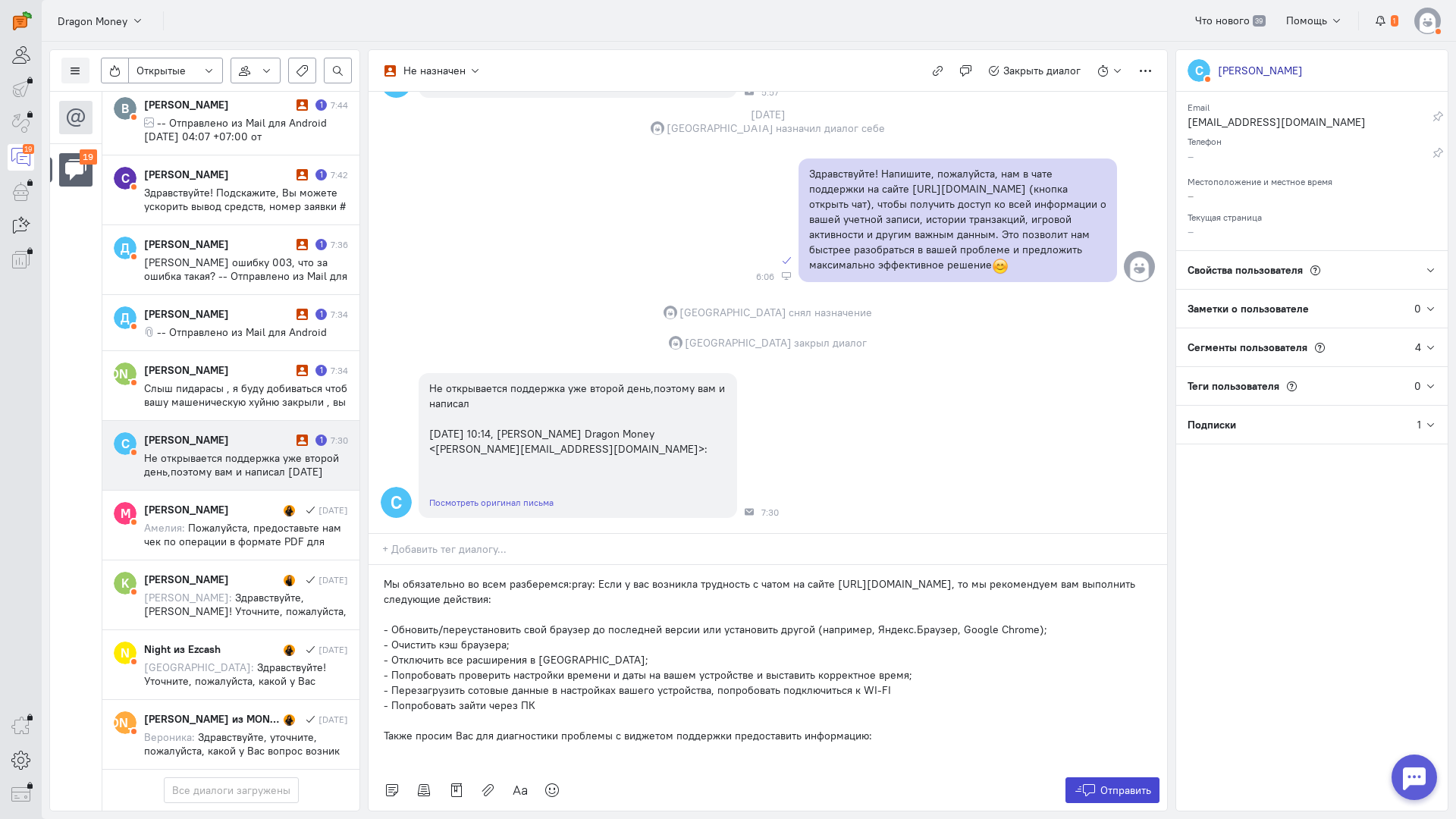
click at [1112, 784] on span "Отправить" at bounding box center [1126, 790] width 51 height 14
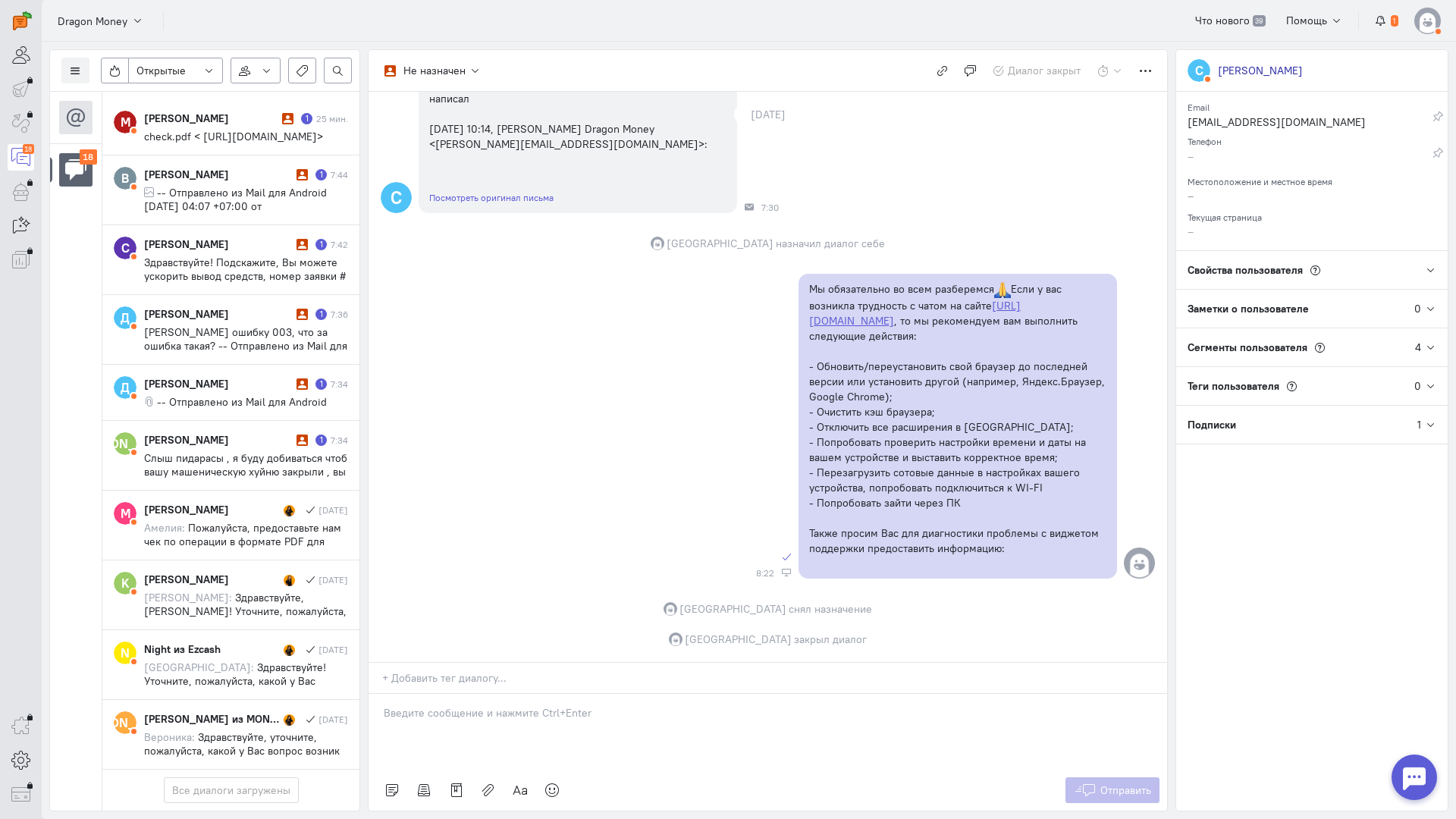
scroll to position [920, 0]
click at [244, 451] on span "Слыш пидарасы , я буду добиваться чтоб вашу машеническую хуйню закрыли , вы пид…" at bounding box center [245, 485] width 203 height 68
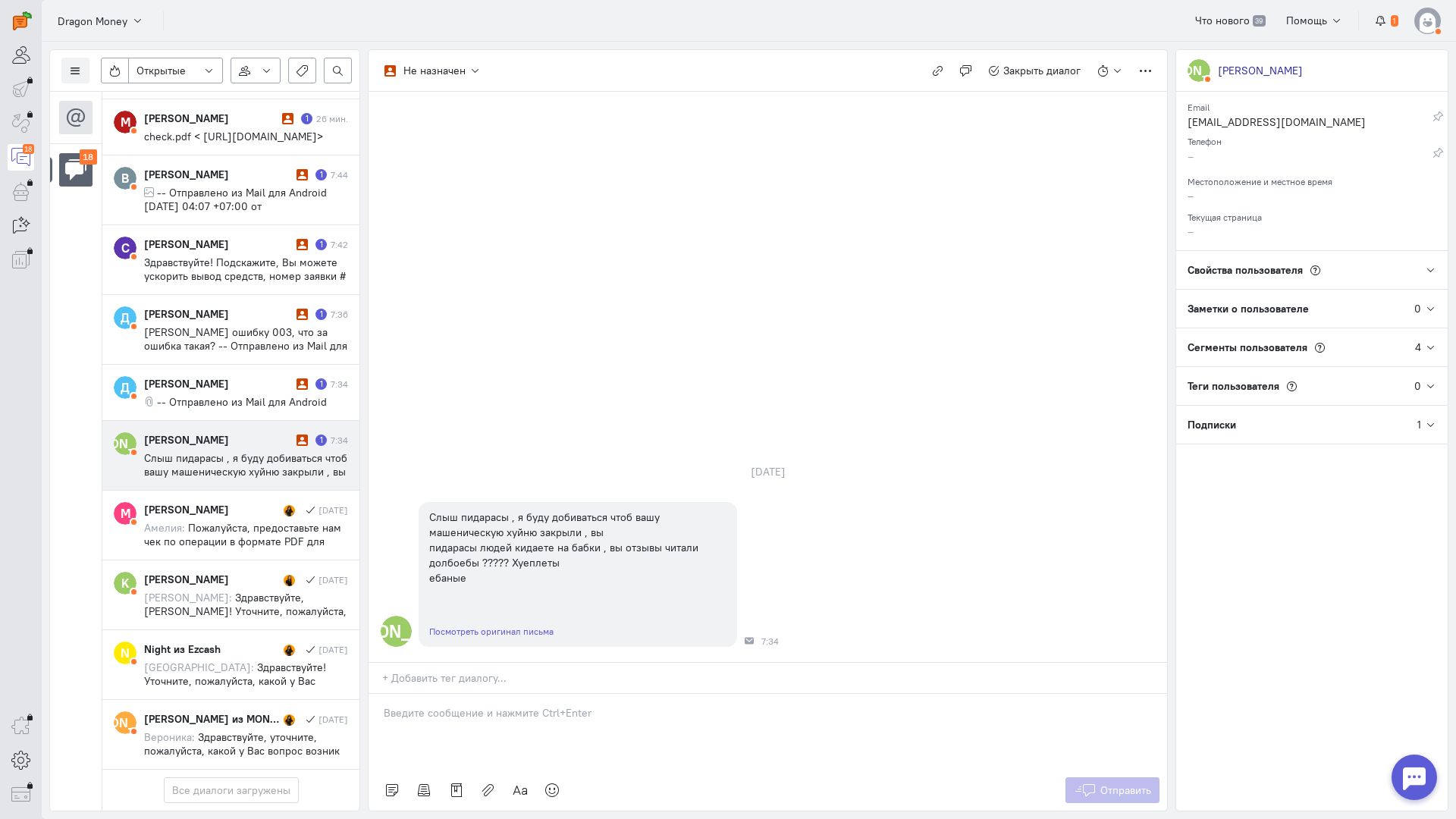
drag, startPoint x: 457, startPoint y: 615, endPoint x: 426, endPoint y: 619, distance: 31.3
click at [455, 706] on p at bounding box center [768, 713] width 769 height 15
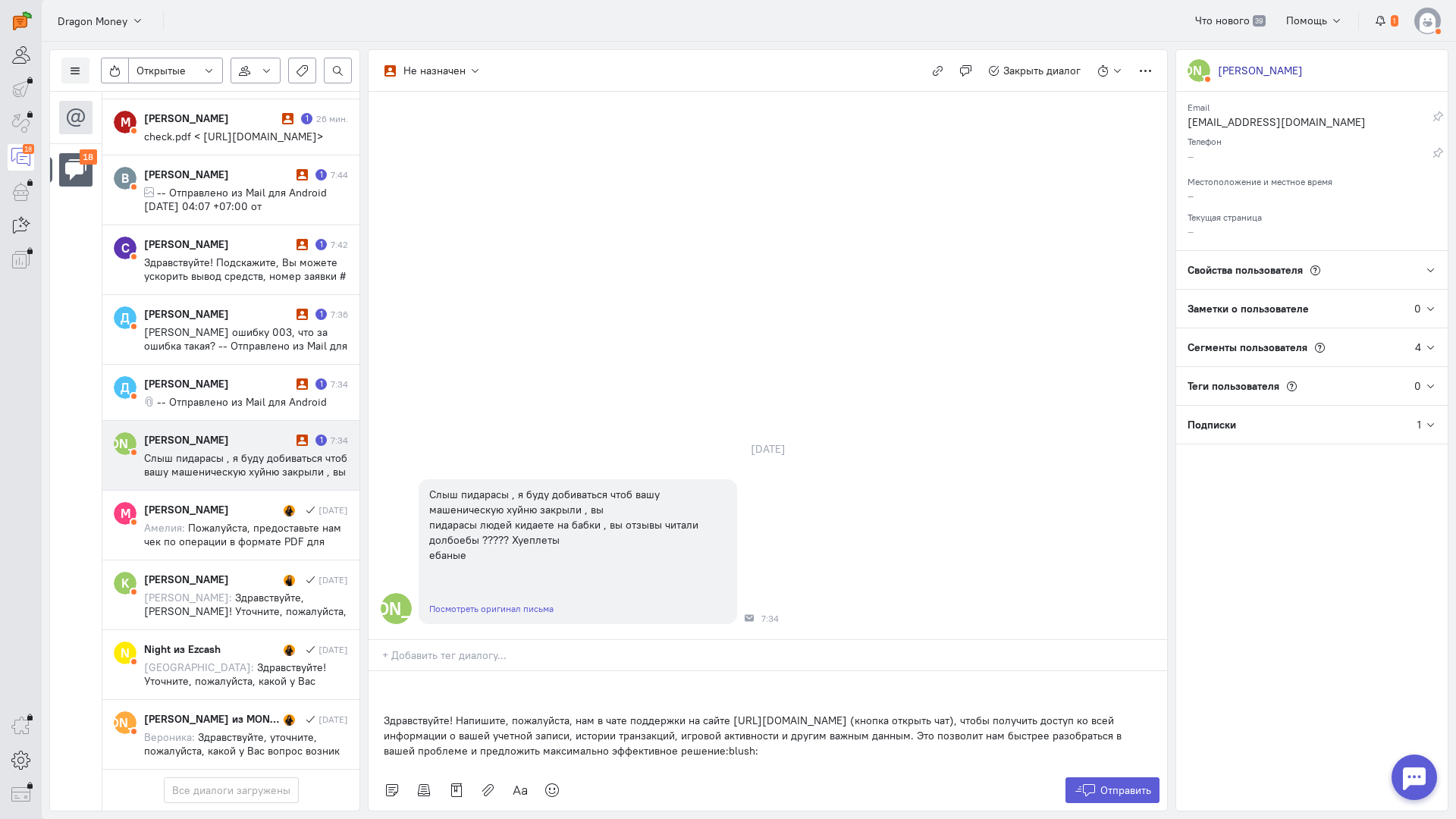
click at [385, 713] on p "Здравствуйте! Напишите, пожалуйста, нам в чате поддержки на сайте [URL][DOMAIN_…" at bounding box center [768, 735] width 769 height 46
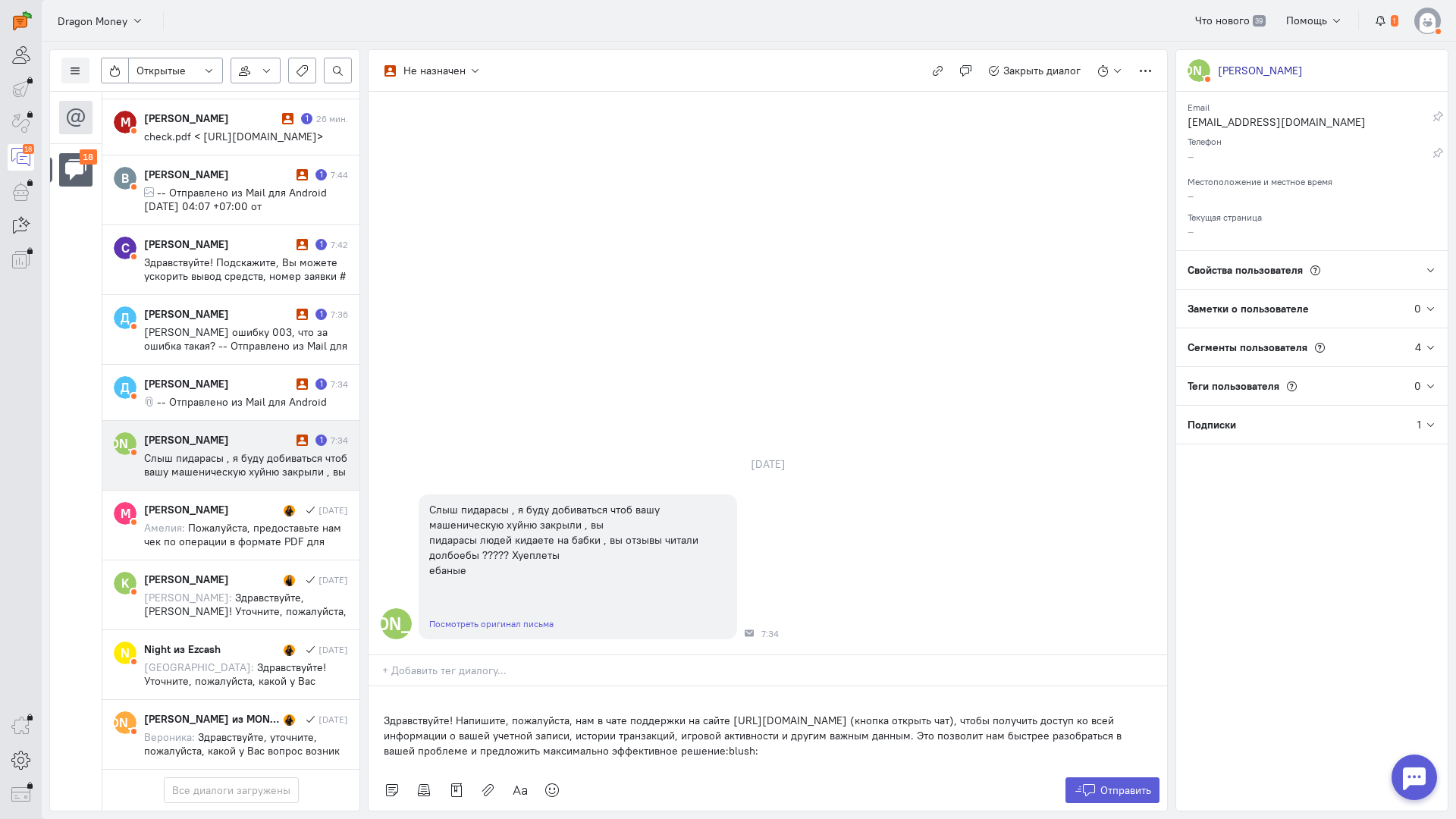
drag, startPoint x: 701, startPoint y: 658, endPoint x: 685, endPoint y: 659, distance: 16.0
click at [685, 713] on p "Здравствуйте! Напишите, пожалуйста, нам в чате поддержки на сайте [URL][DOMAIN_…" at bounding box center [768, 735] width 769 height 46
click at [1103, 784] on span "Отправить" at bounding box center [1126, 790] width 51 height 14
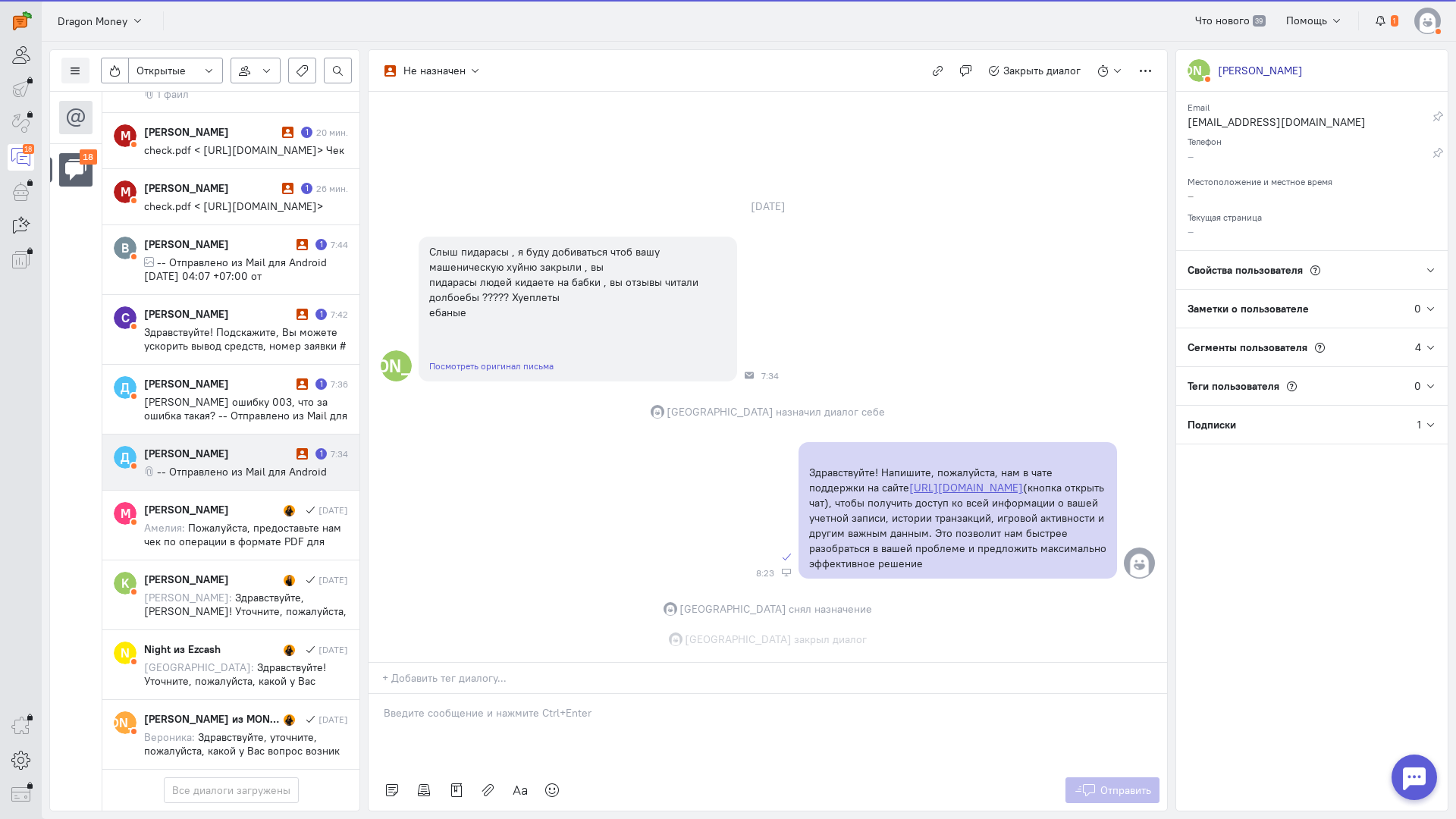
scroll to position [2, 0]
click at [251, 465] on span "-- Отправлено из Mail для Android" at bounding box center [241, 471] width 170 height 14
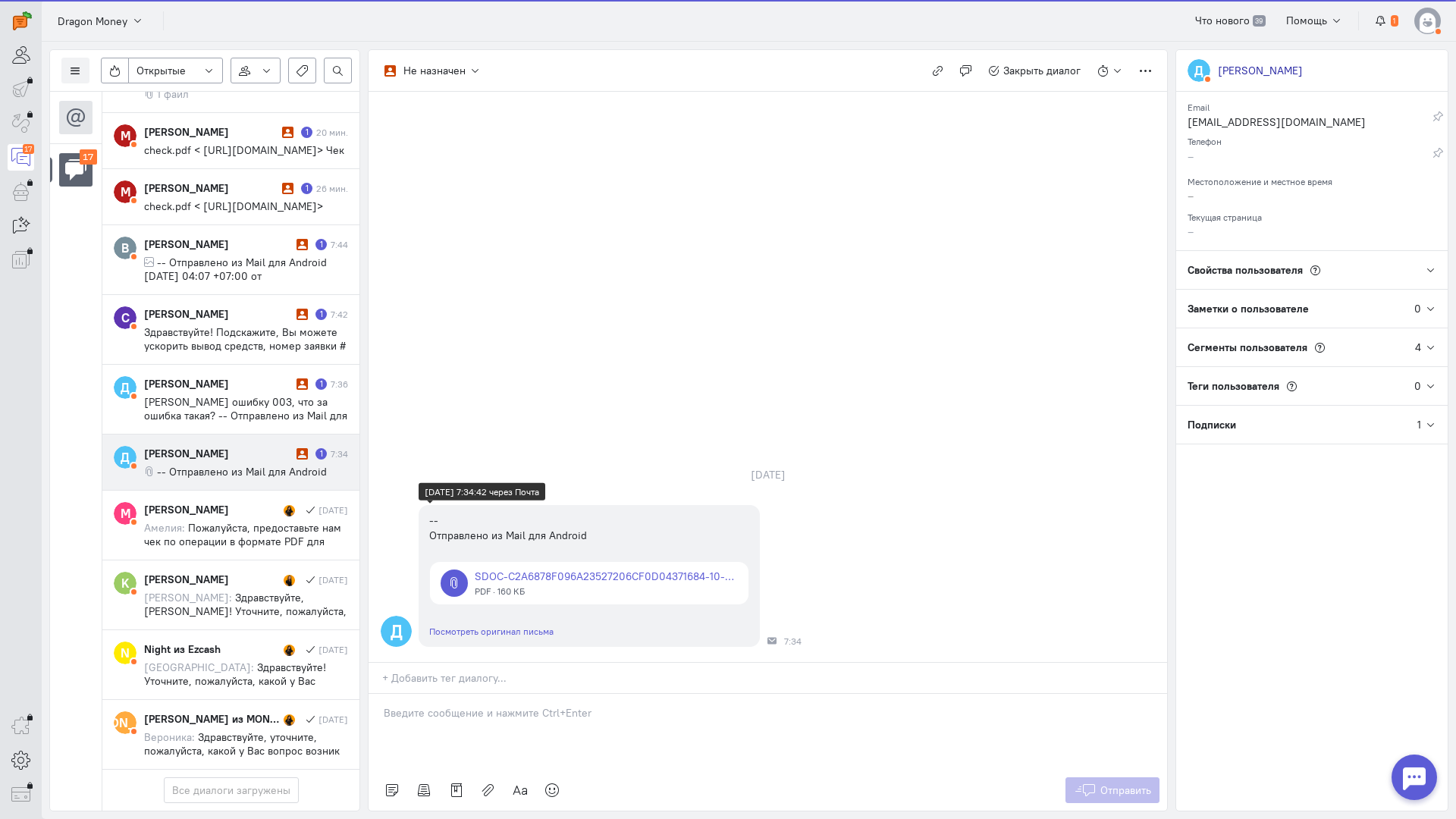
scroll to position [838, 0]
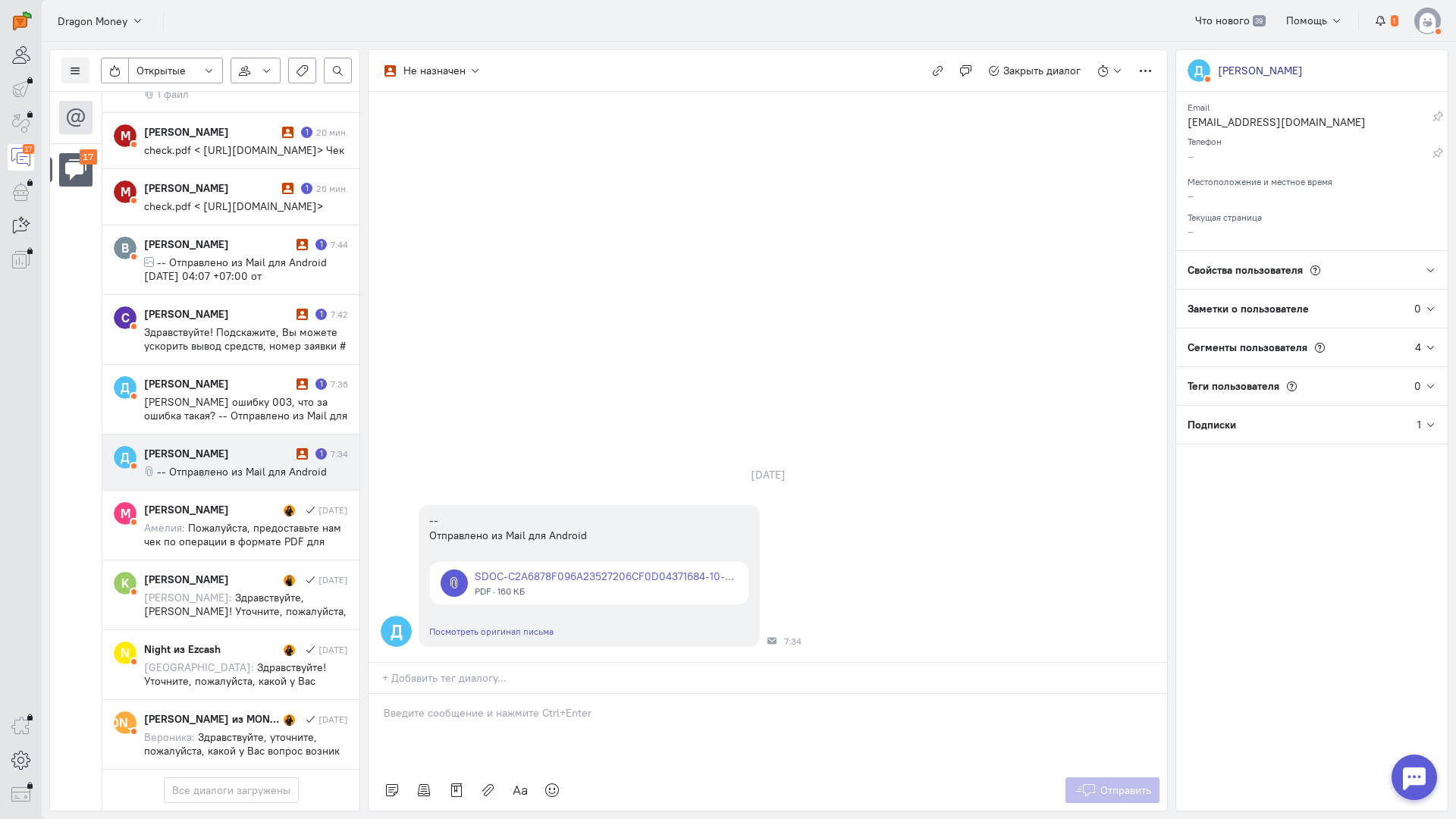
click at [465, 694] on div at bounding box center [767, 732] width 798 height 76
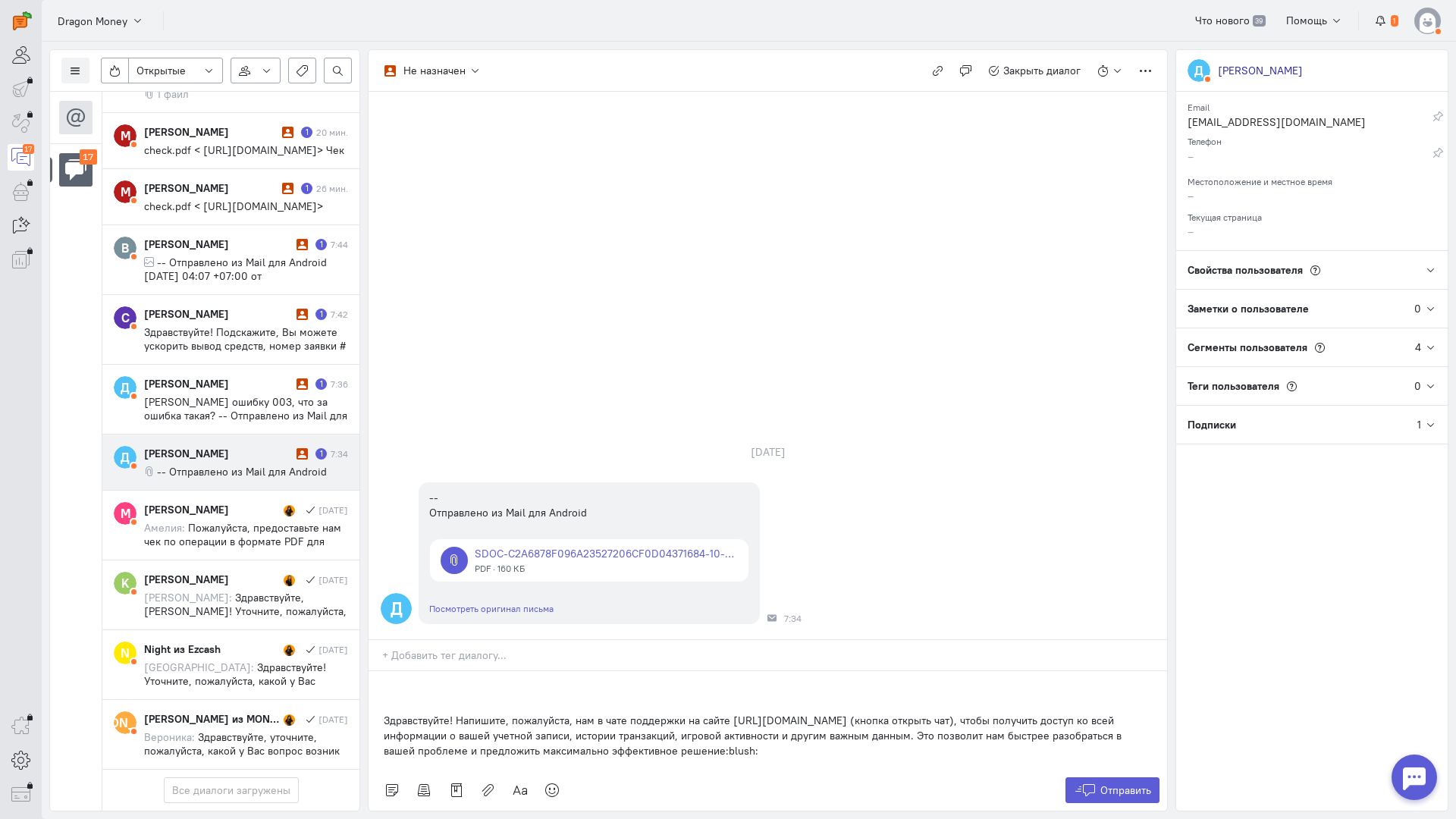
click at [380, 671] on div "Здравствуйте! Напишите, пожалуйста, нам в чате поддержки на сайте [URL][DOMAIN_…" at bounding box center [767, 720] width 798 height 98
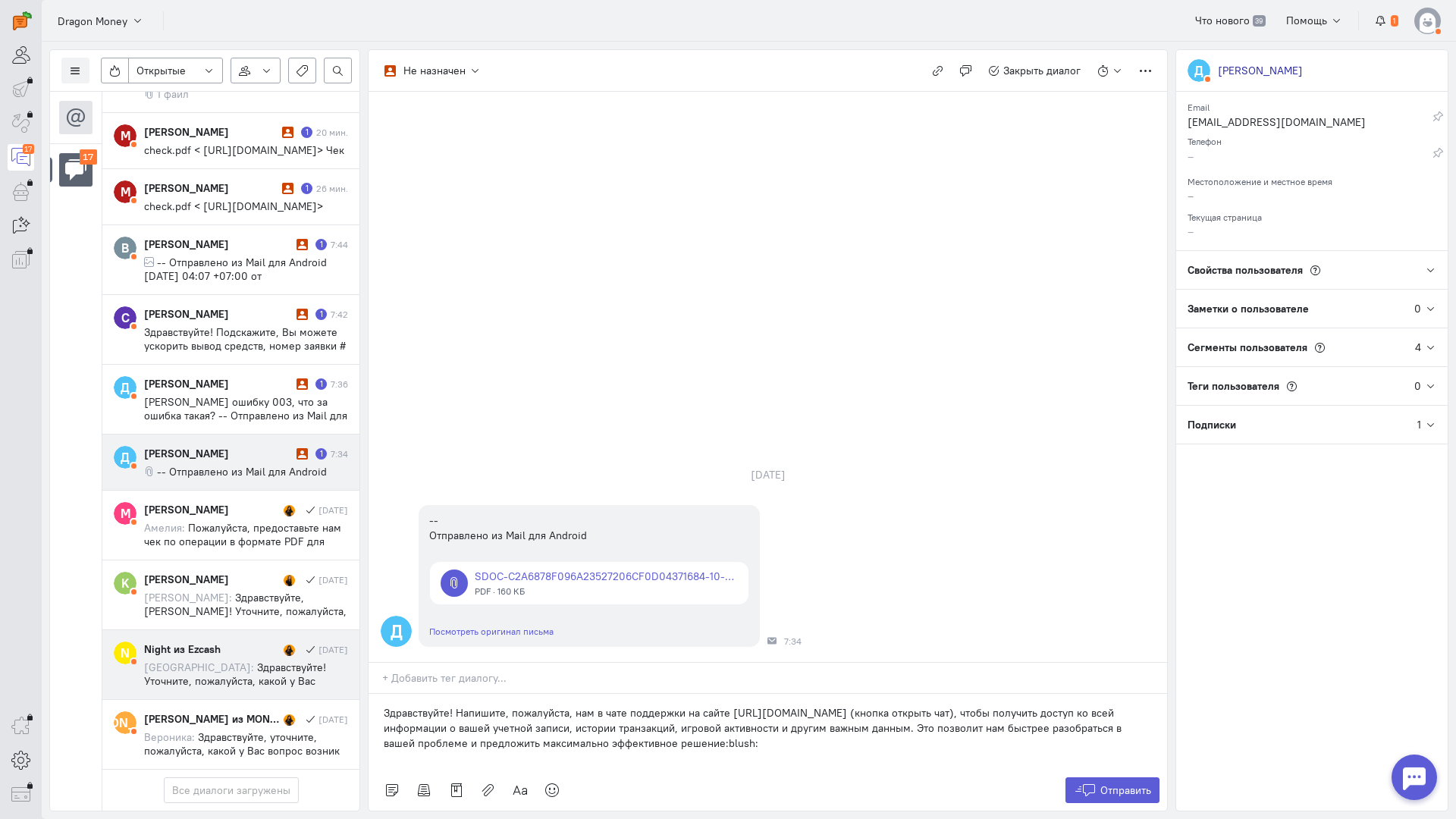
drag, startPoint x: 741, startPoint y: 658, endPoint x: 265, endPoint y: 585, distance: 481.6
click at [249, 584] on div "Список пользователей Включить темную тему Открытые Открытые диалоги Отложенные …" at bounding box center [749, 430] width 1414 height 777
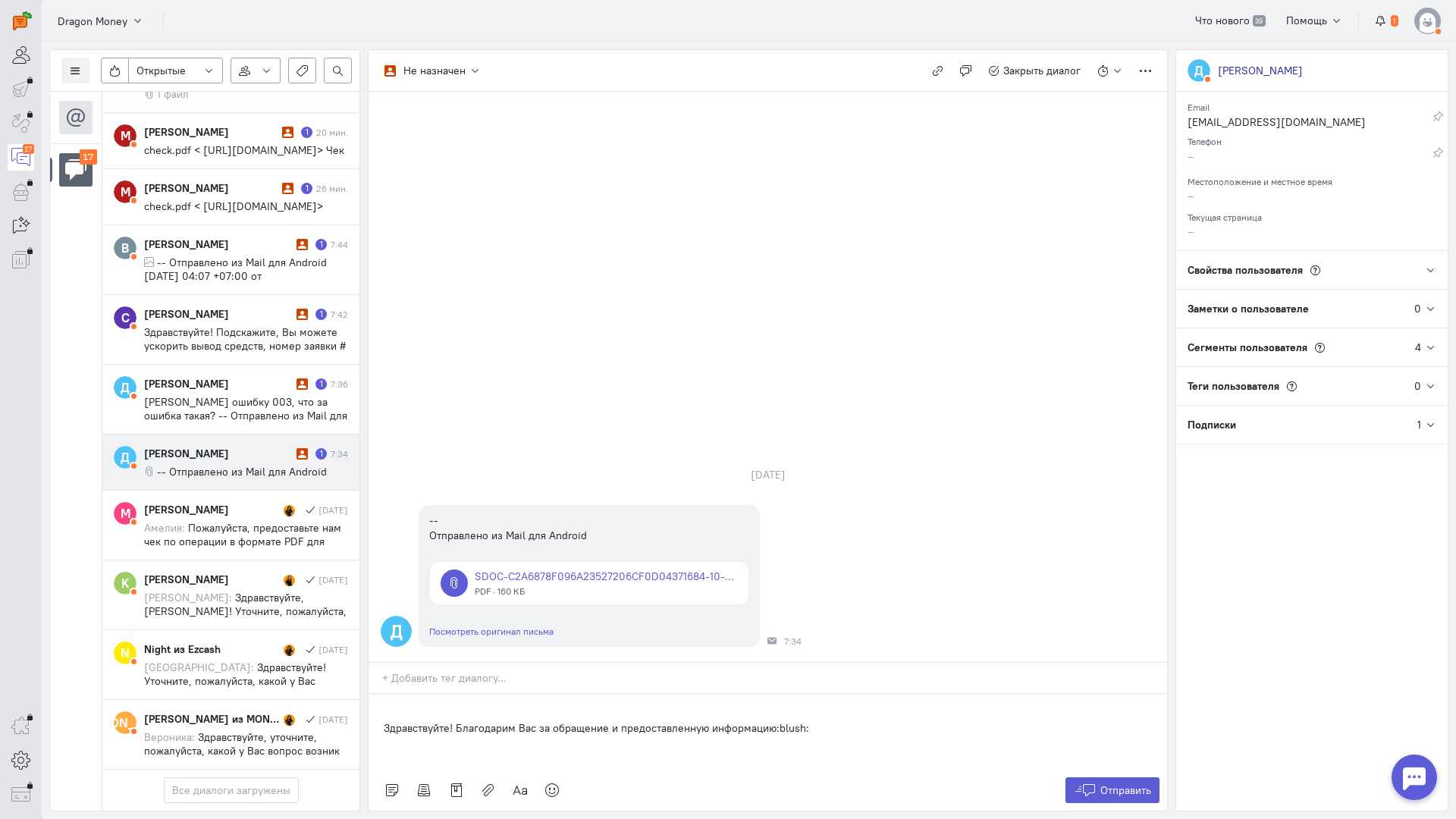
click at [375, 694] on div "Здравствуйте! Благодарим Вас за обращение и предоставленную информацию:blush:" at bounding box center [767, 732] width 798 height 76
click at [1072, 777] on button "Отправить" at bounding box center [1113, 790] width 95 height 26
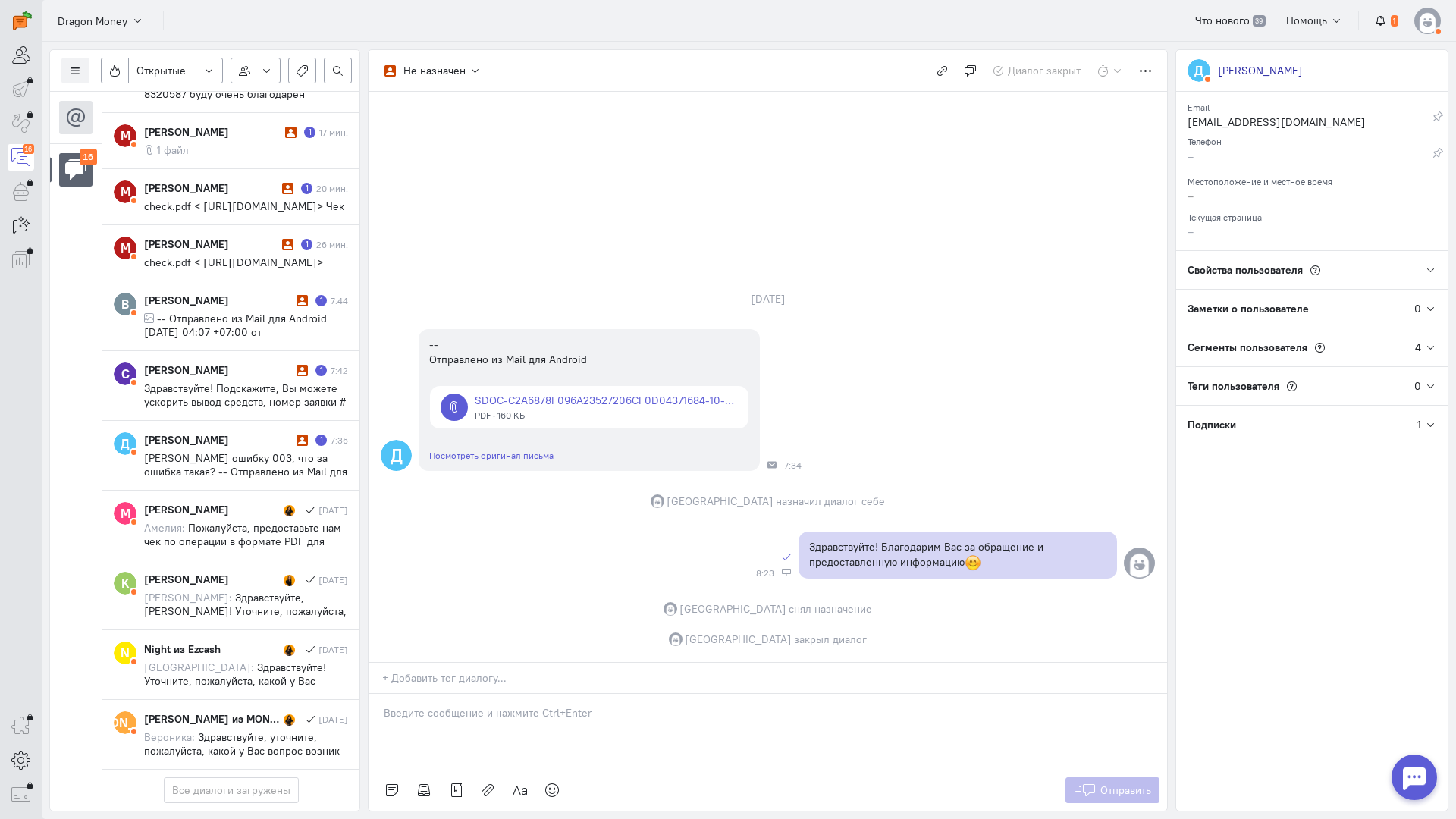
scroll to position [784, 0]
click at [225, 451] on span "[PERSON_NAME] ошибку 003, что за ошибка такая? -- Отправлено из Mail для Androi…" at bounding box center [245, 485] width 203 height 68
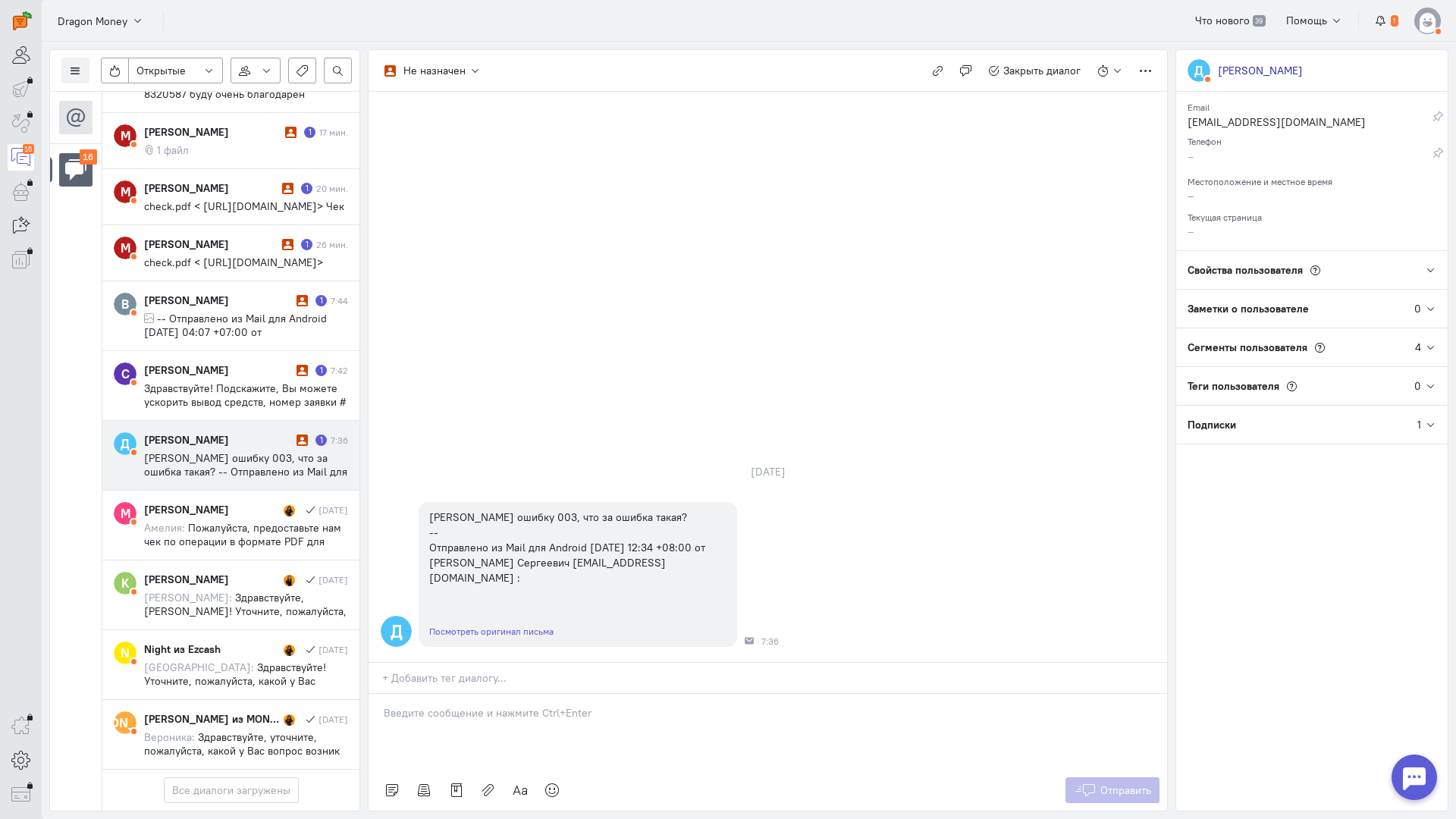
drag, startPoint x: 403, startPoint y: 652, endPoint x: 392, endPoint y: 647, distance: 12.1
click at [400, 694] on div at bounding box center [767, 732] width 798 height 76
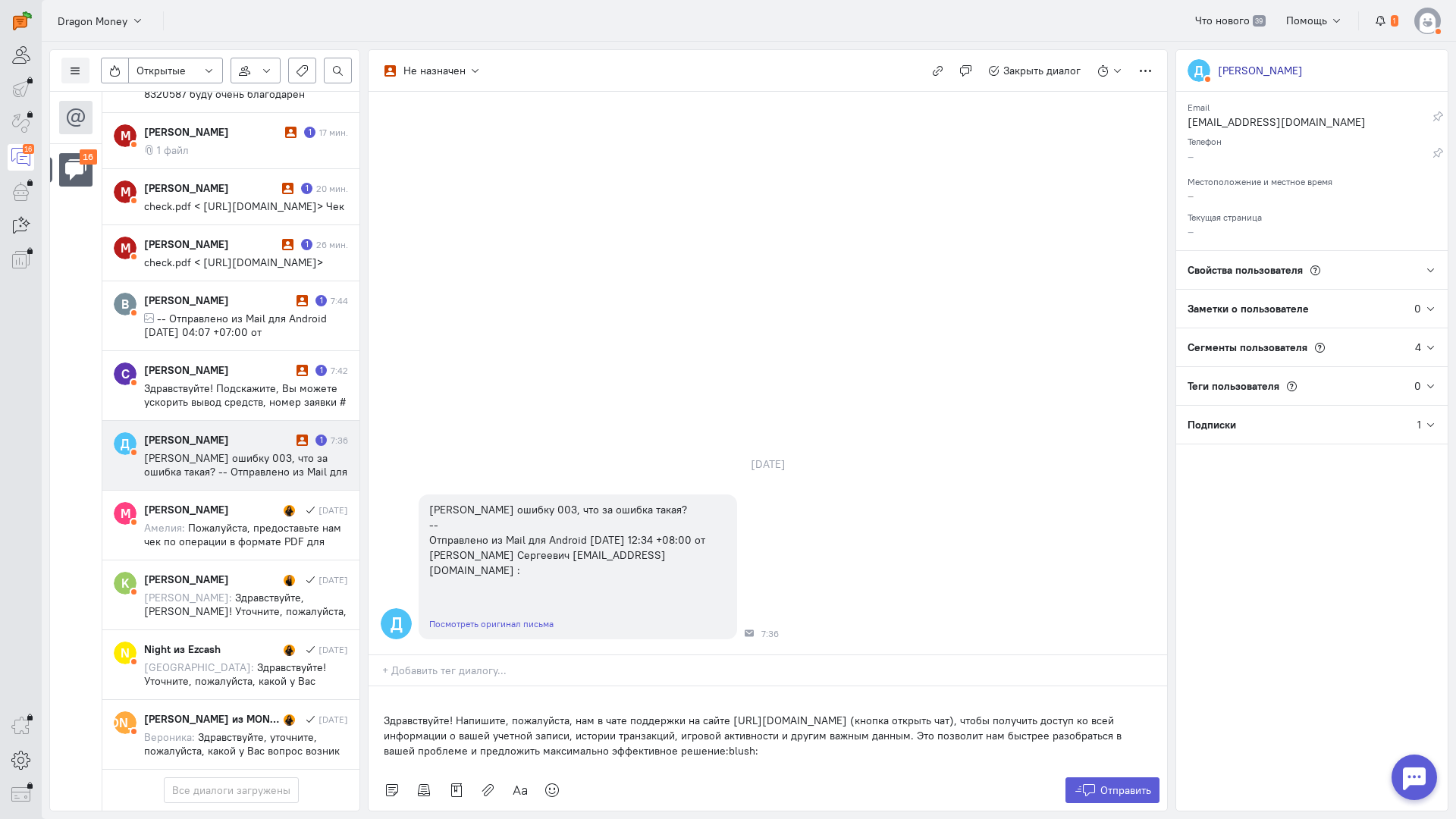
click at [375, 686] on div "Здравствуйте! Напишите, пожалуйста, нам в чате поддержки на сайте [URL][DOMAIN_…" at bounding box center [767, 728] width 798 height 83
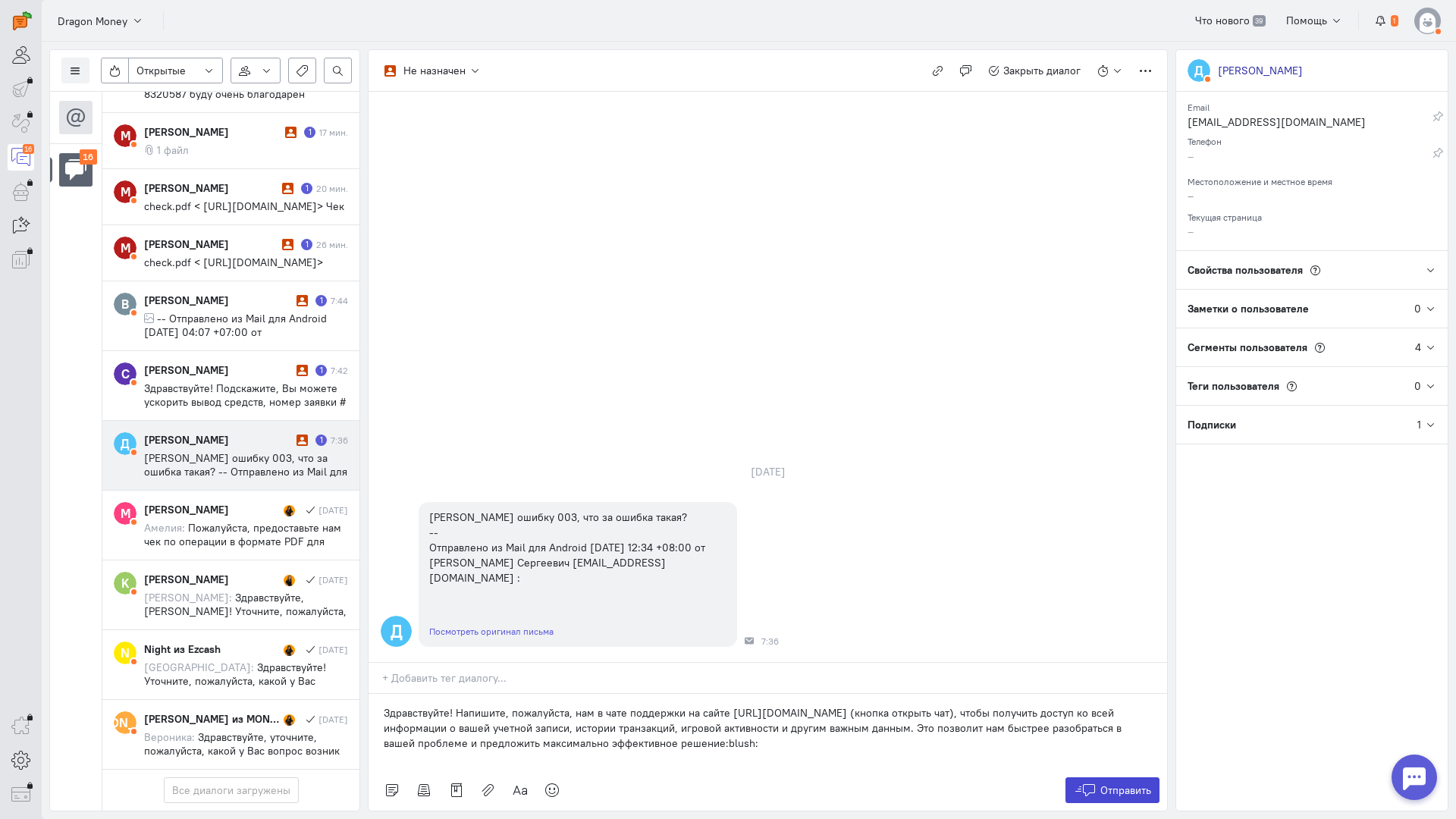
click at [1116, 777] on button "Отправить" at bounding box center [1113, 790] width 95 height 26
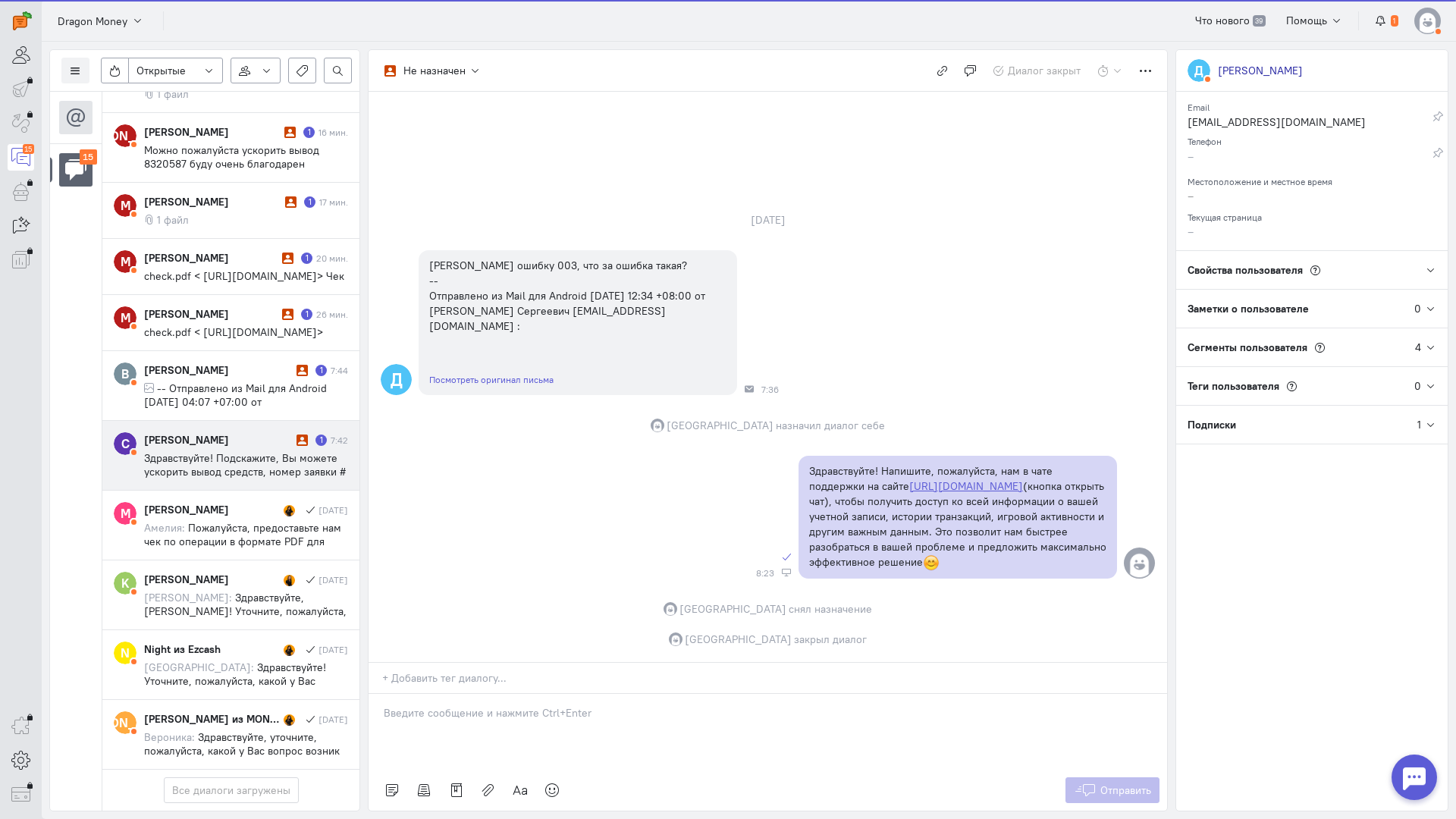
scroll to position [702, 0]
click at [231, 451] on span "Здравствуйте! Подскажите, Вы можете ускорить вывод средств, номер заявки # 2490…" at bounding box center [245, 479] width 201 height 54
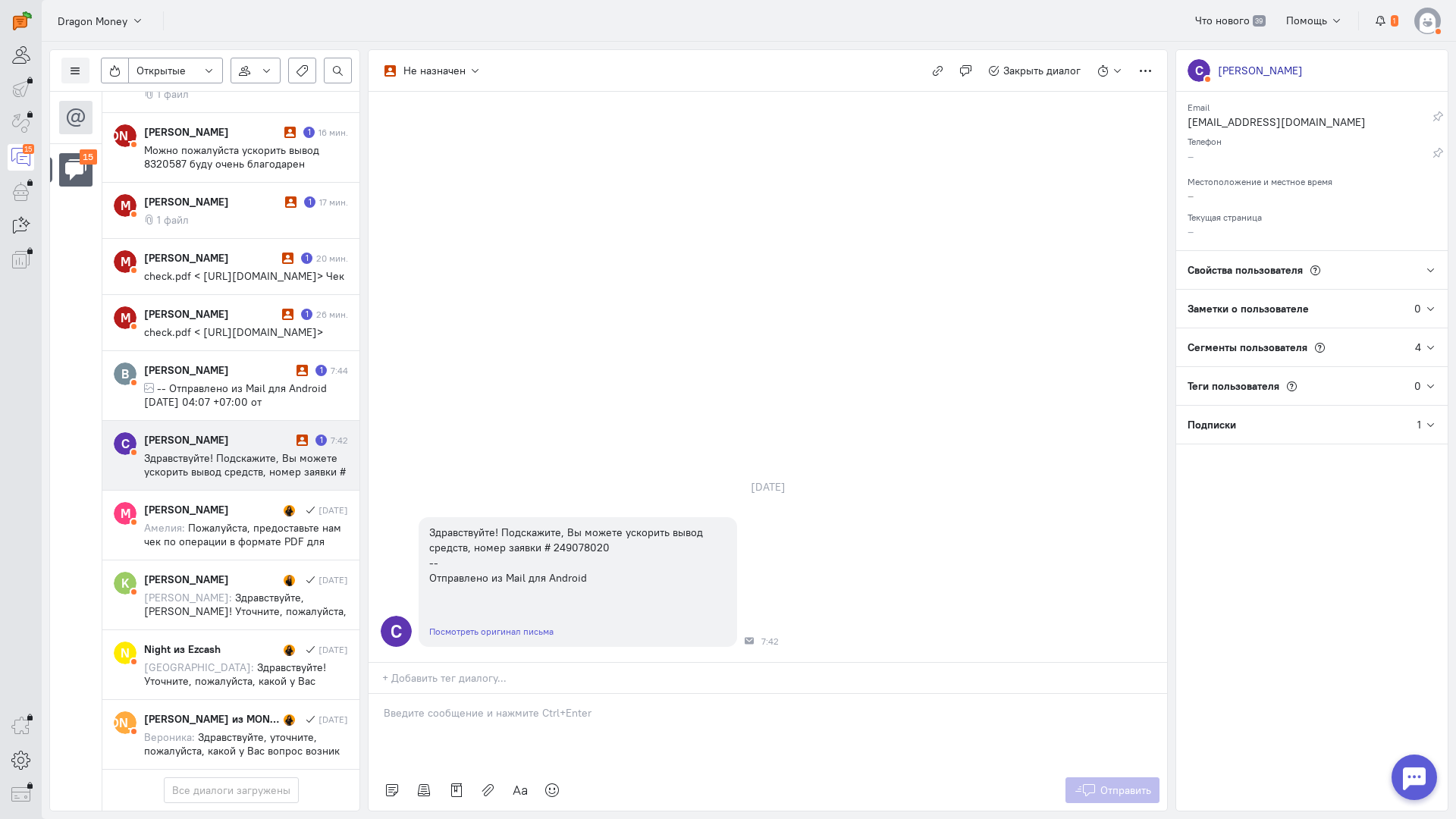
click at [425, 694] on div at bounding box center [767, 732] width 798 height 76
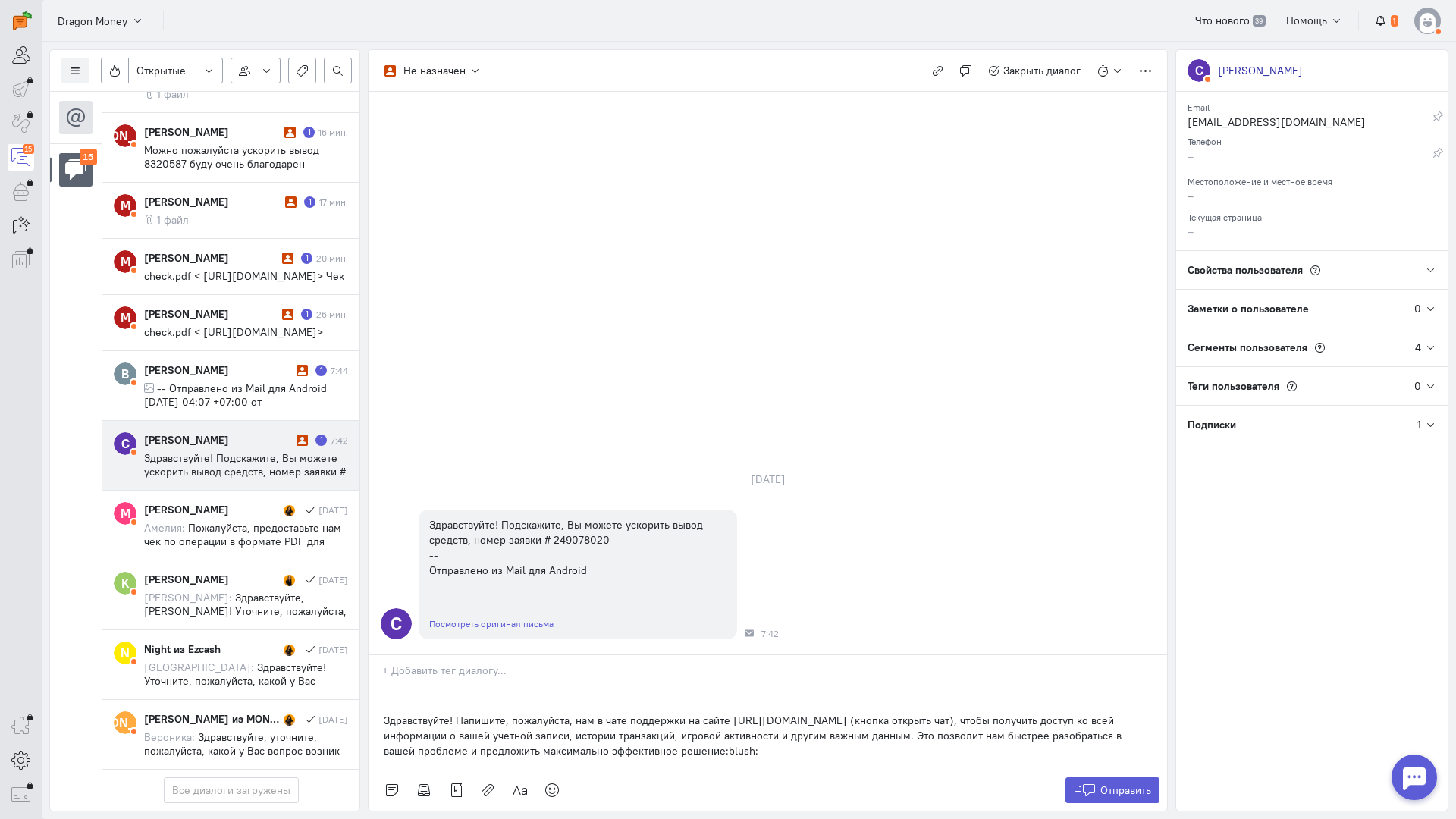
click at [372, 686] on div "Здравствуйте! Напишите, пожалуйста, нам в чате поддержки на сайте [URL][DOMAIN_…" at bounding box center [767, 728] width 798 height 83
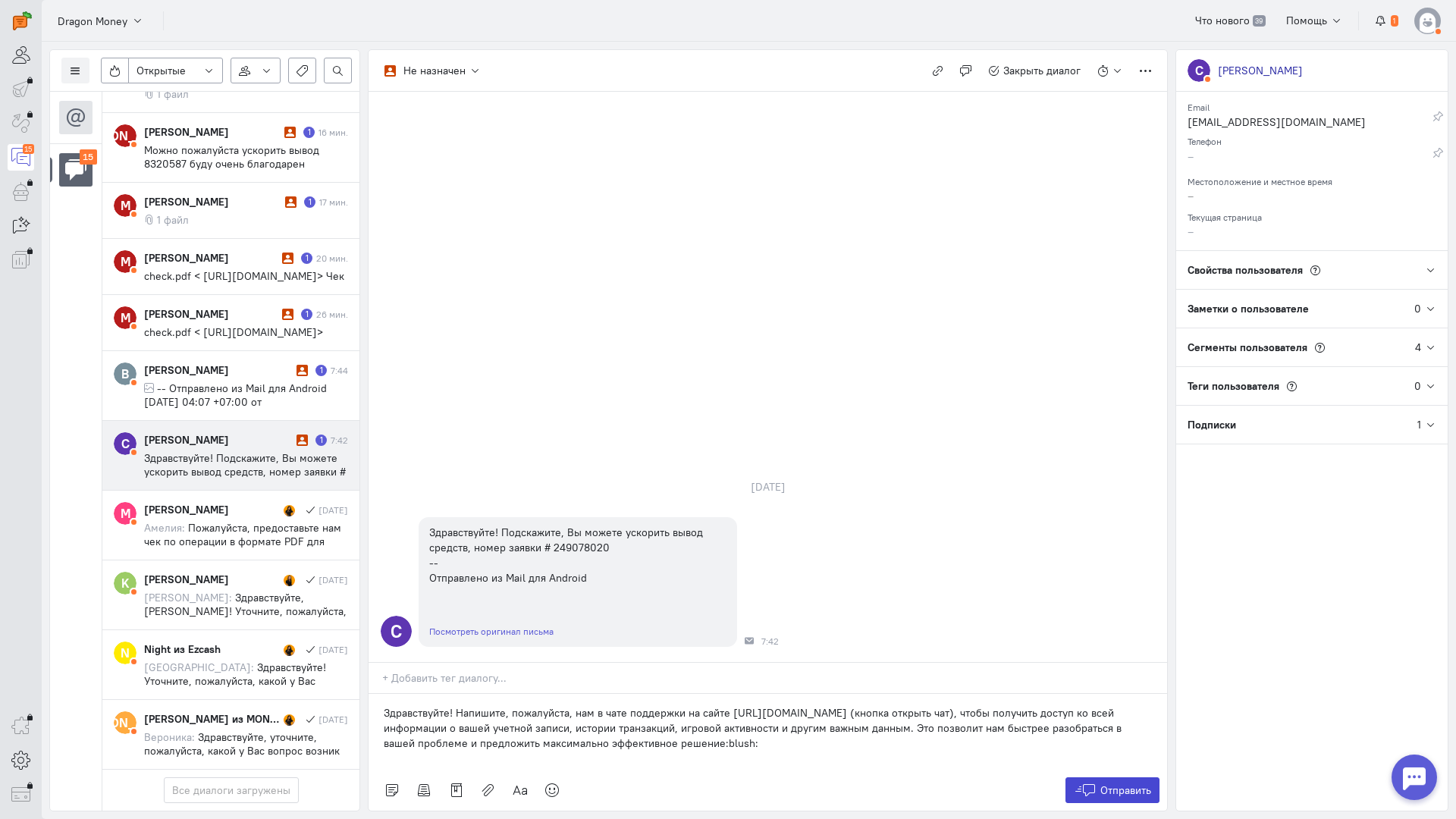
click at [1112, 784] on span "Отправить" at bounding box center [1126, 790] width 51 height 14
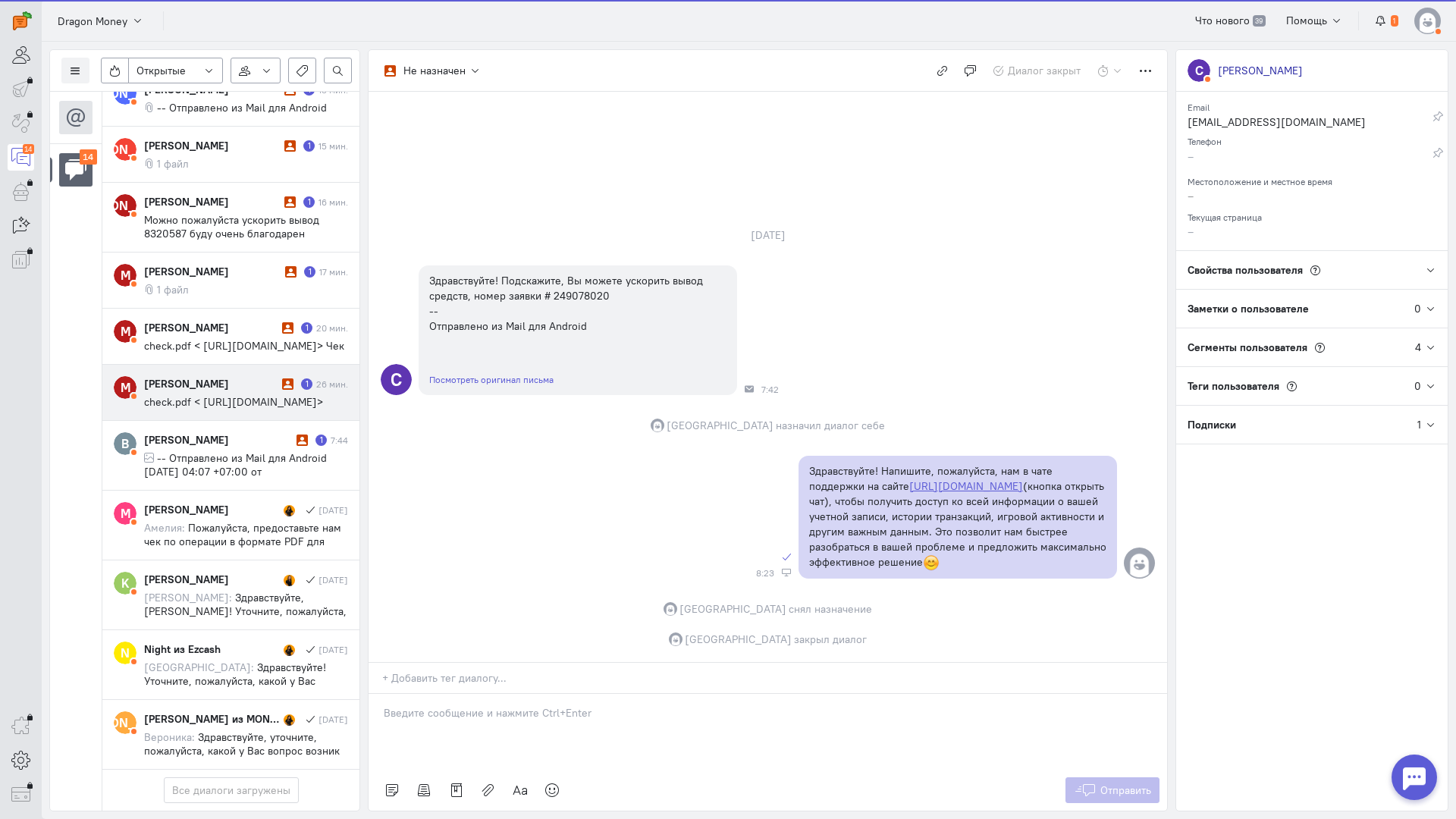
scroll to position [621, 0]
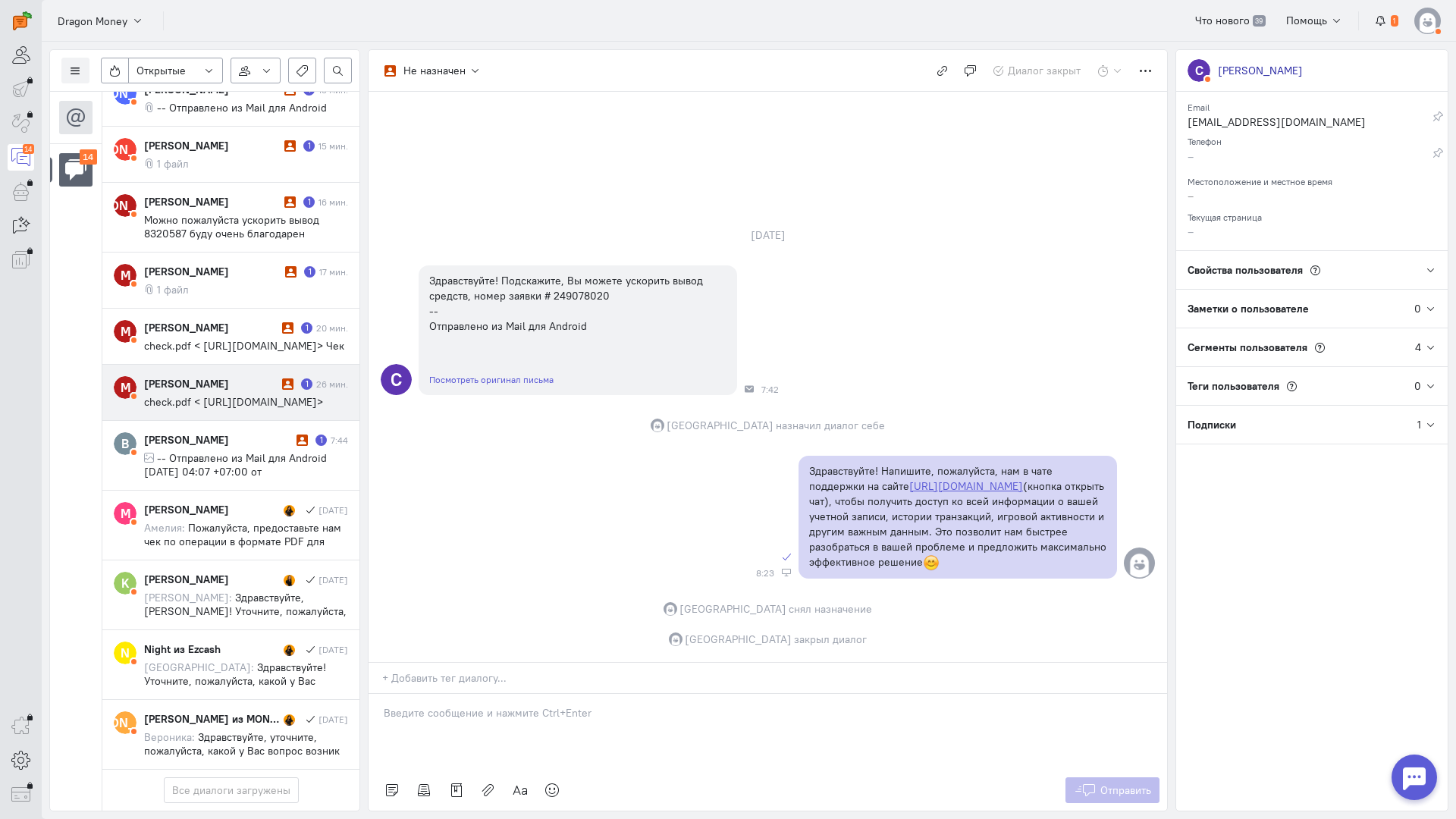
click at [205, 396] on cq-message "check.pdf < [URL][DOMAIN_NAME]>" at bounding box center [245, 402] width 204 height 14
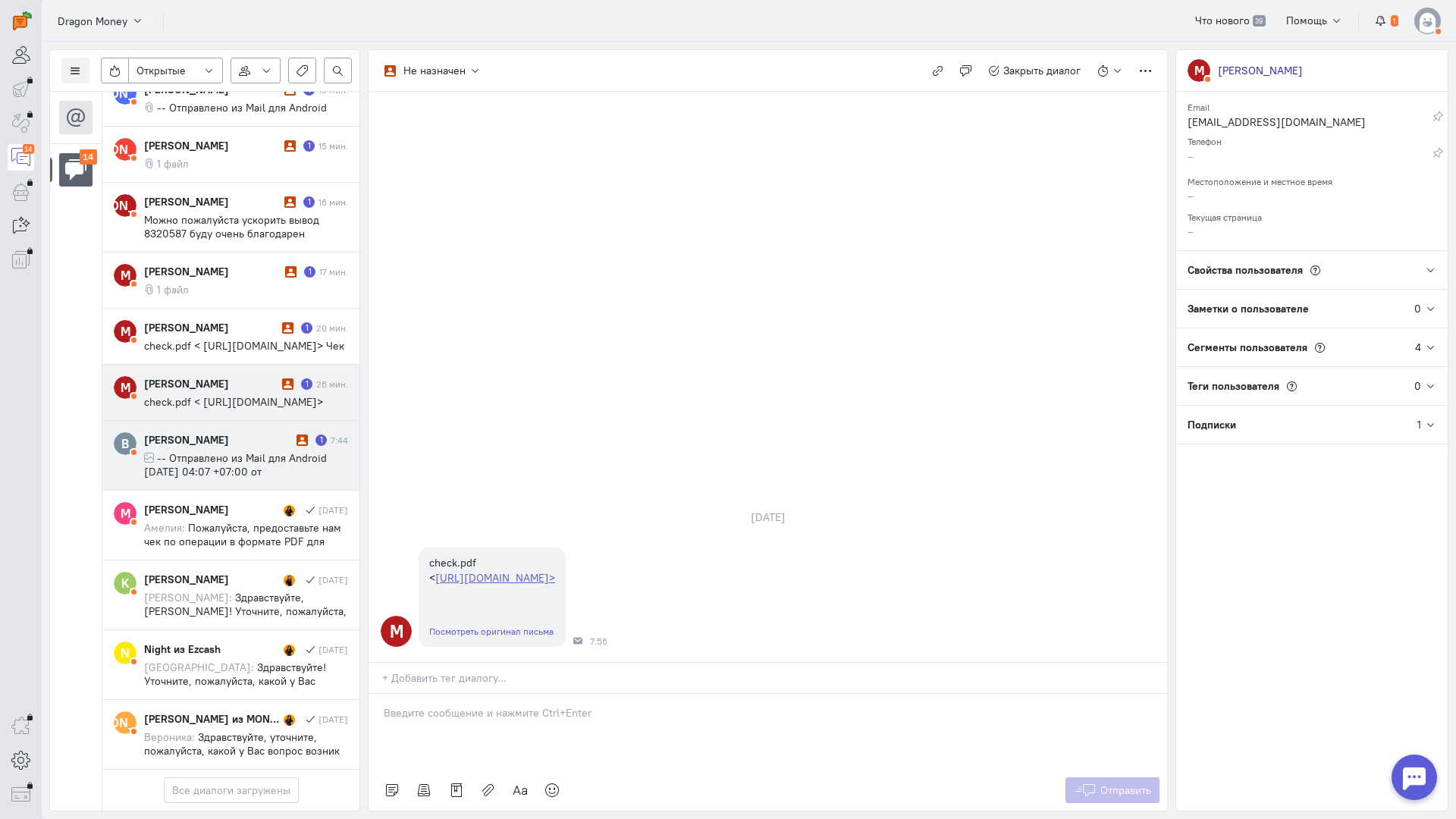
click at [287, 432] on div "[PERSON_NAME] 1 7:44" at bounding box center [245, 439] width 204 height 15
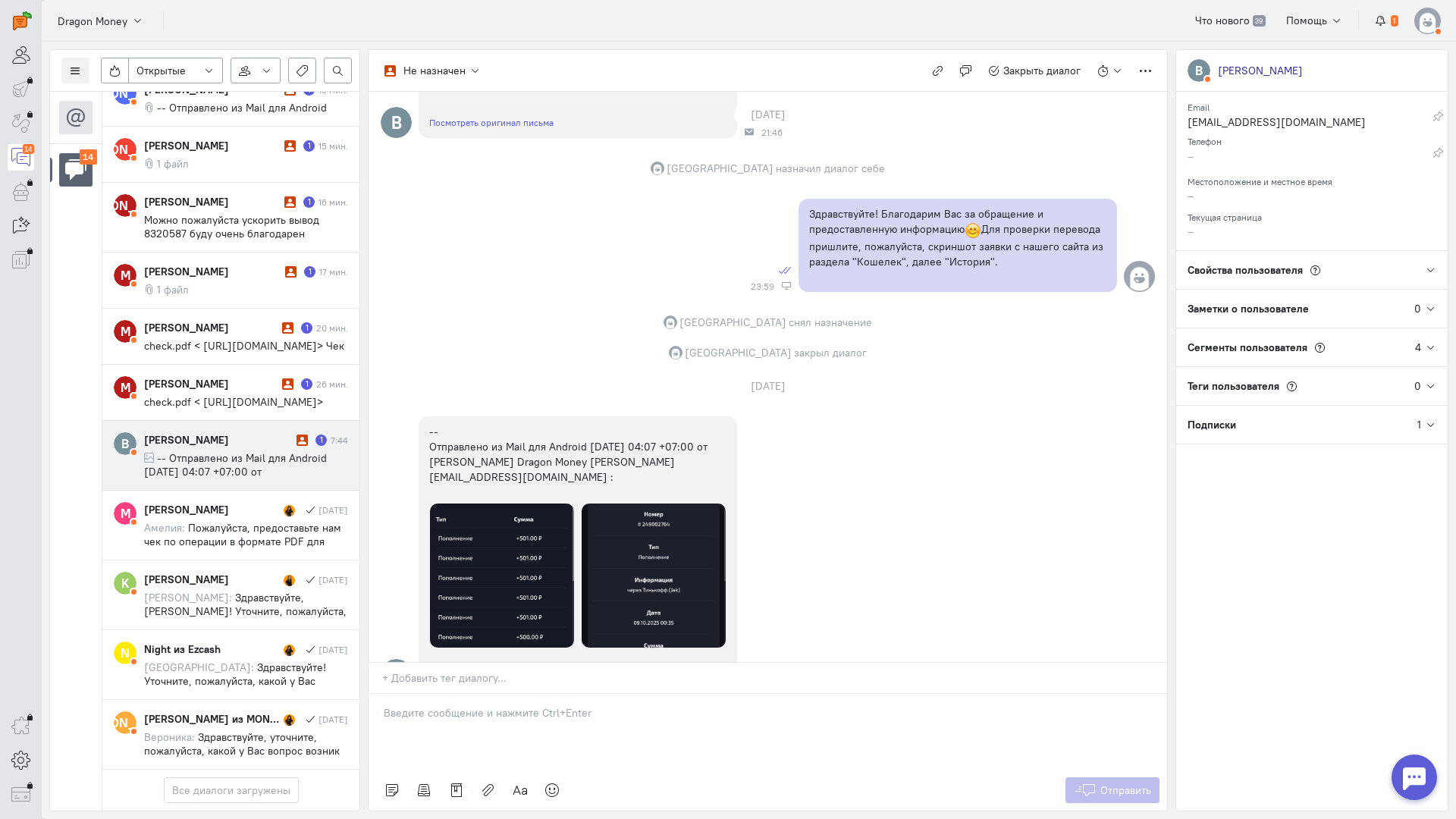
scroll to position [1820, 0]
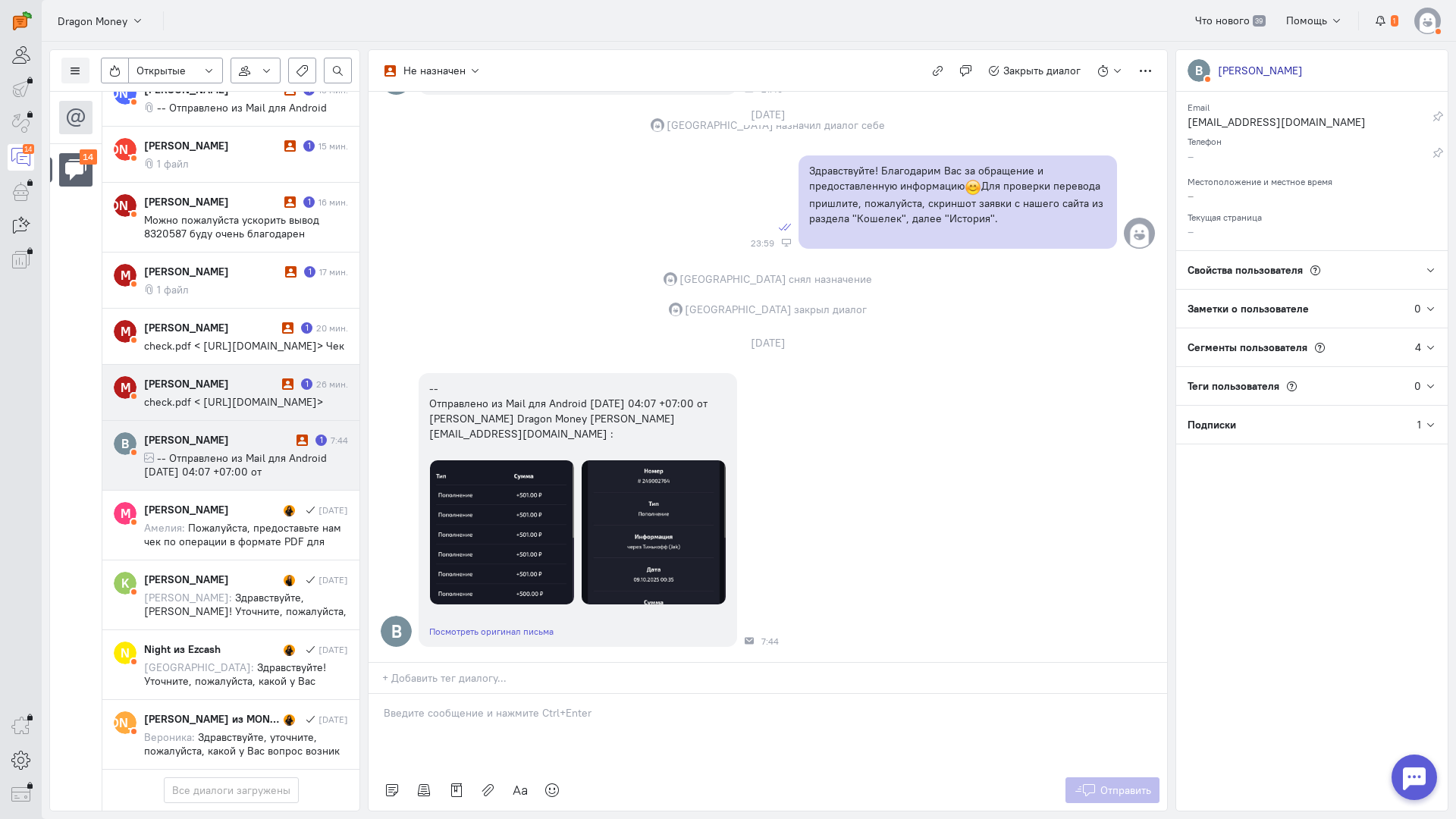
click at [158, 396] on span "check.pdf < [URL][DOMAIN_NAME]>" at bounding box center [233, 402] width 179 height 14
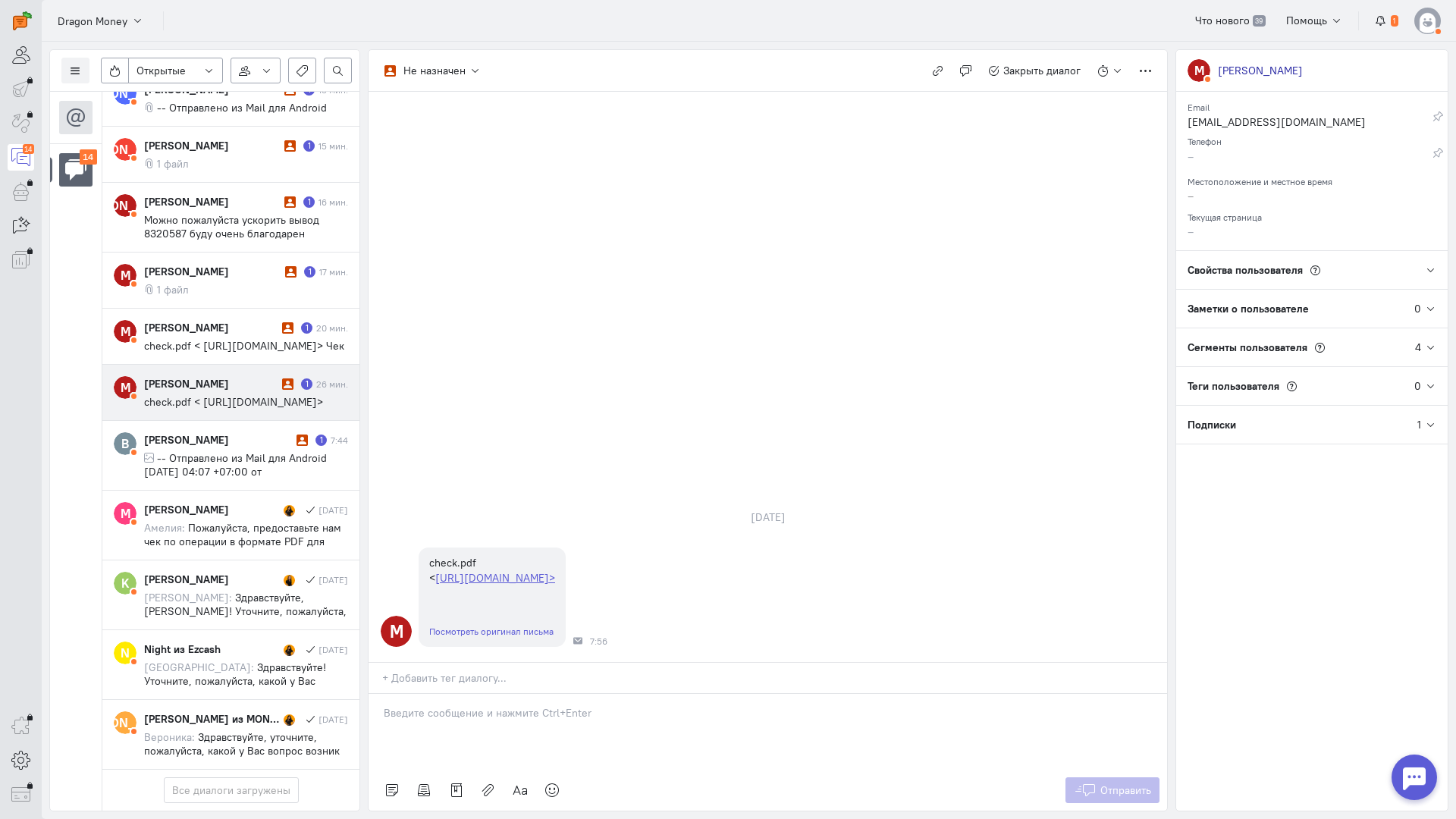
click at [499, 694] on div at bounding box center [767, 732] width 798 height 76
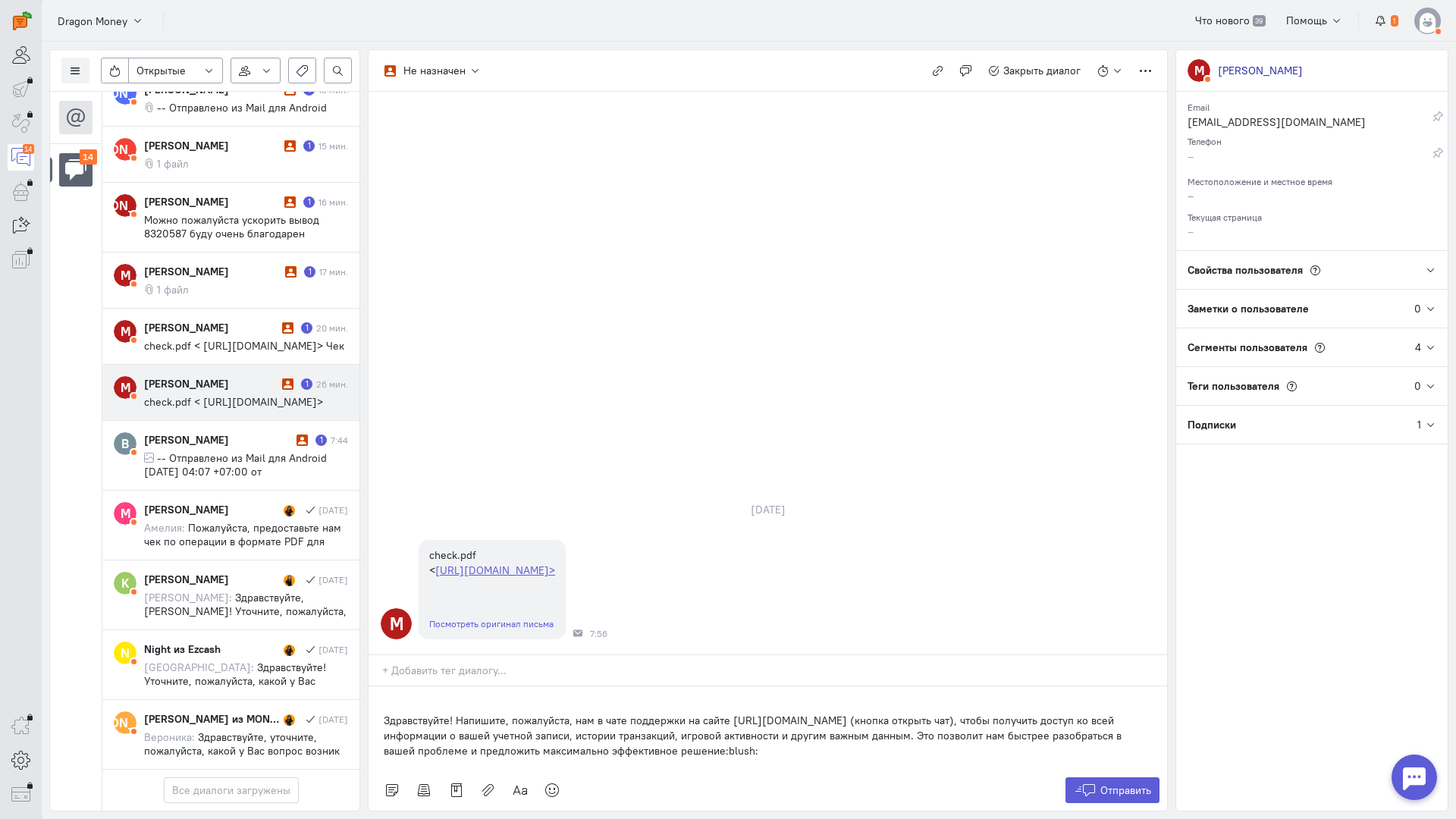
click at [374, 686] on div "Здравствуйте! Напишите, пожалуйста, нам в чате поддержки на сайте [URL][DOMAIN_…" at bounding box center [767, 728] width 798 height 83
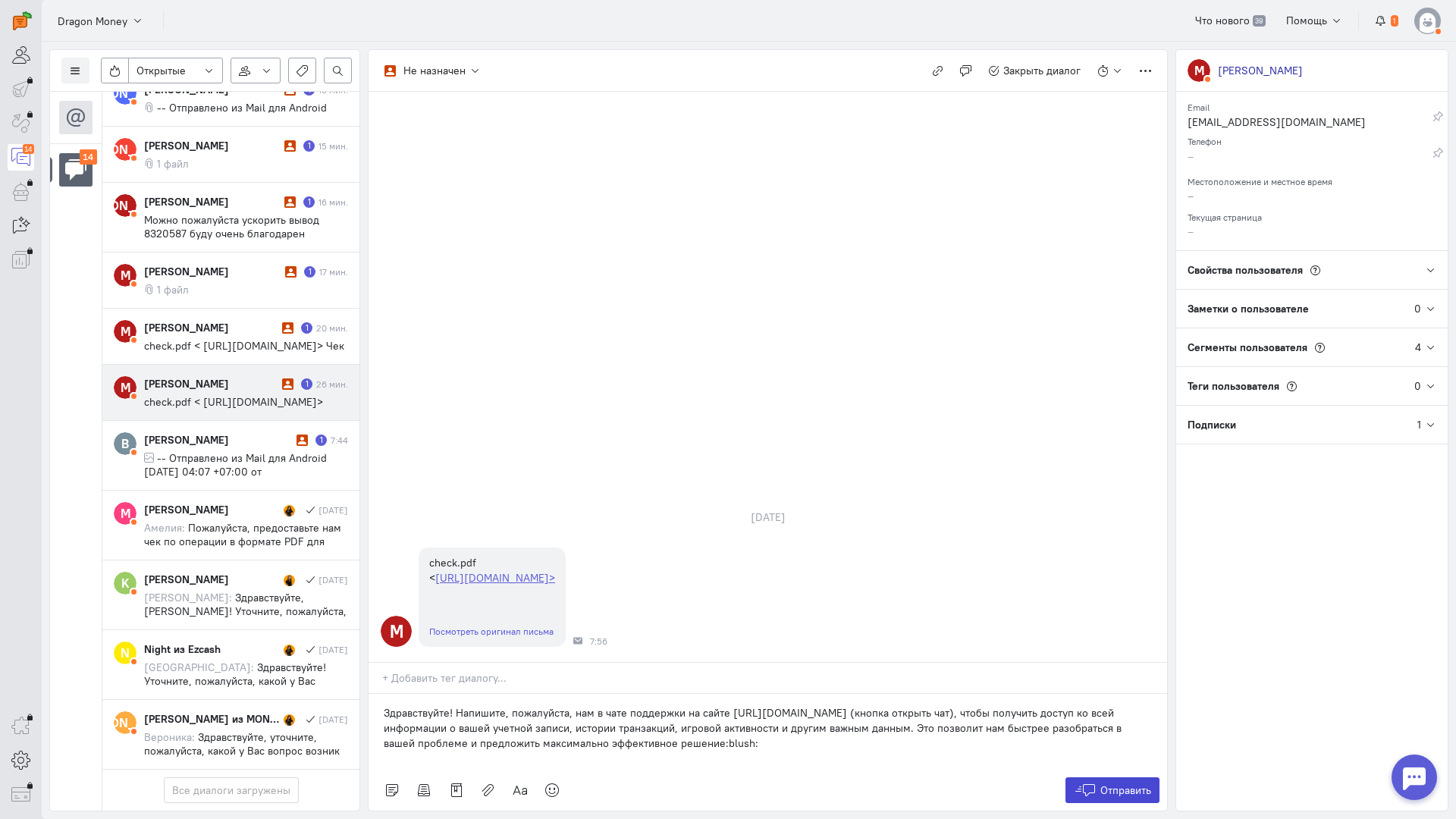
drag, startPoint x: 1163, startPoint y: 699, endPoint x: 1128, endPoint y: 693, distance: 35.5
click at [1160, 769] on div "Отправить" at bounding box center [767, 789] width 798 height 41
click at [1128, 784] on span "Отправить" at bounding box center [1126, 790] width 51 height 14
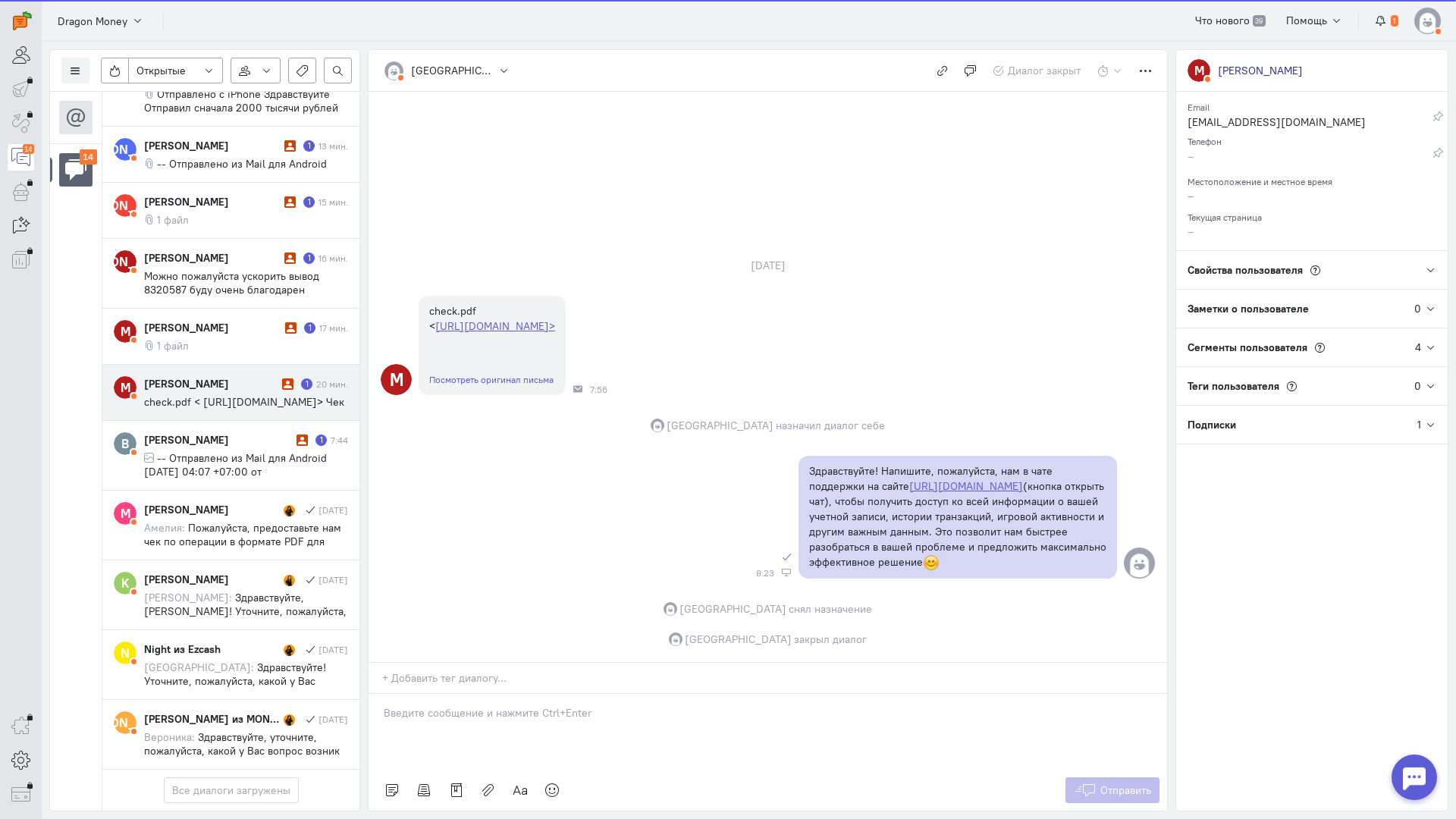
click at [261, 396] on cq-message "check.pdf < [URL][DOMAIN_NAME]> Чек" at bounding box center [245, 402] width 204 height 14
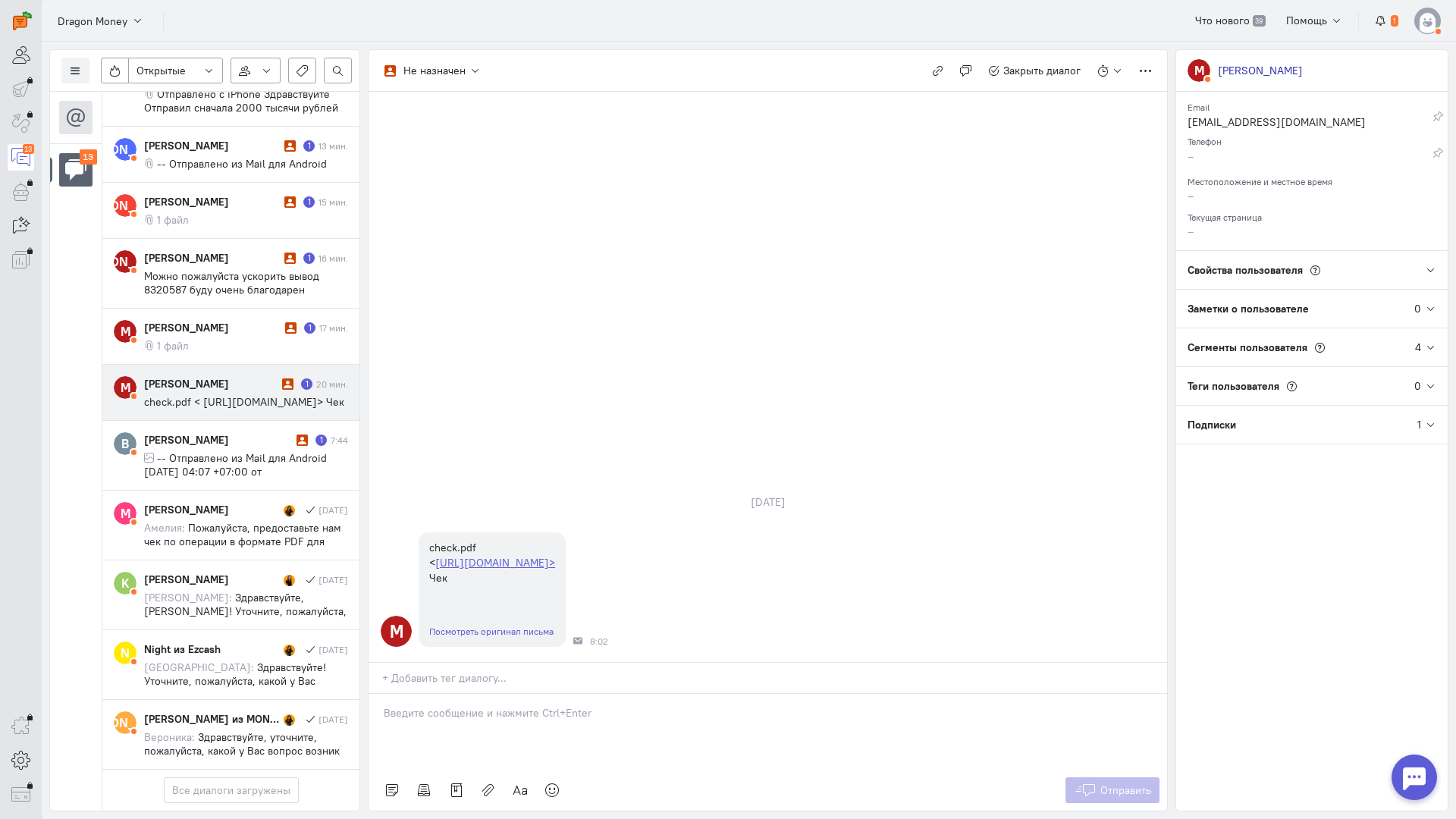
scroll to position [553, 0]
drag, startPoint x: 467, startPoint y: 629, endPoint x: 416, endPoint y: 631, distance: 51.0
click at [465, 694] on div at bounding box center [767, 732] width 798 height 76
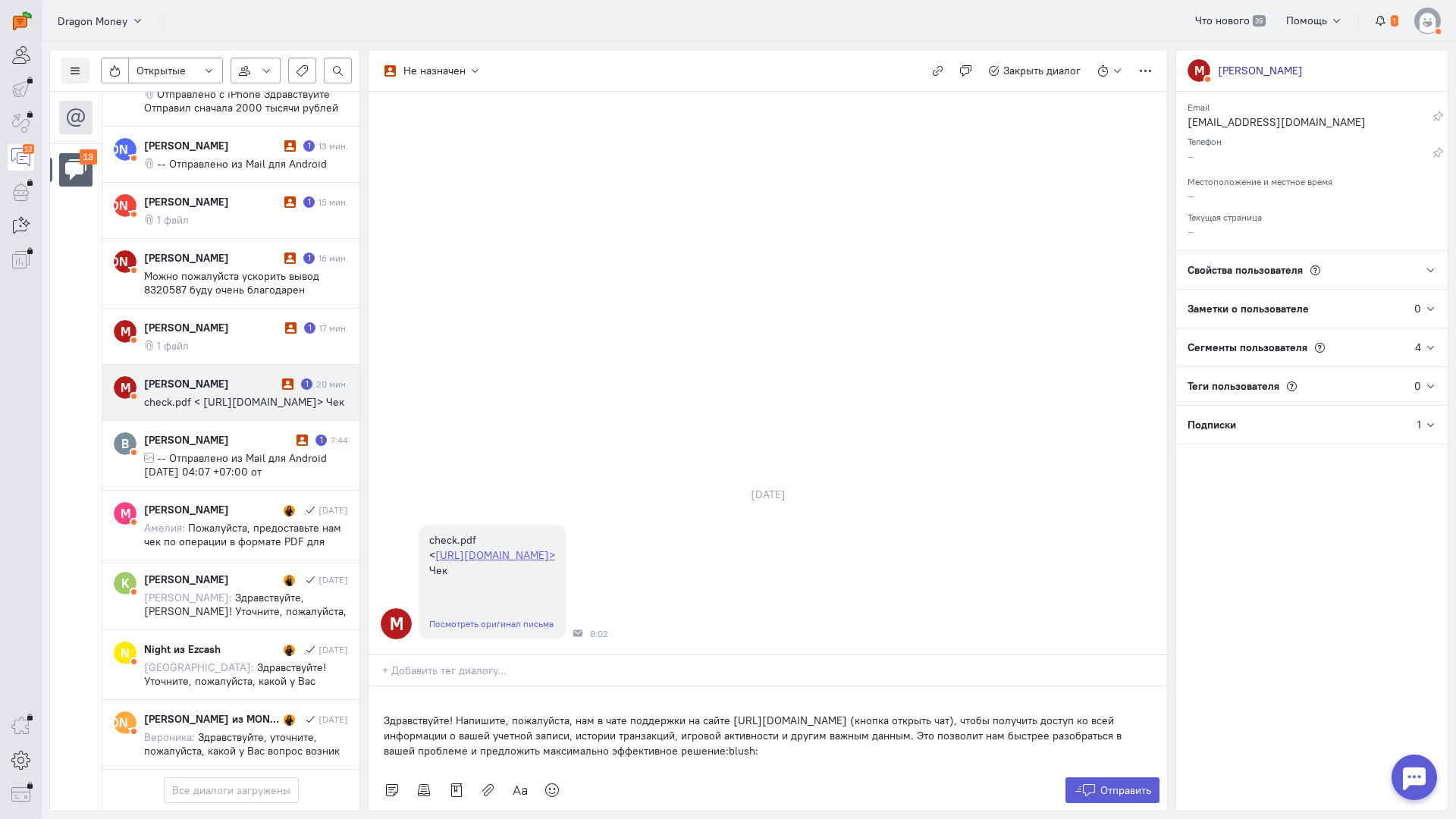
click at [379, 686] on div "Здравствуйте! Напишите, пожалуйста, нам в чате поддержки на сайте [URL][DOMAIN_…" at bounding box center [767, 728] width 798 height 83
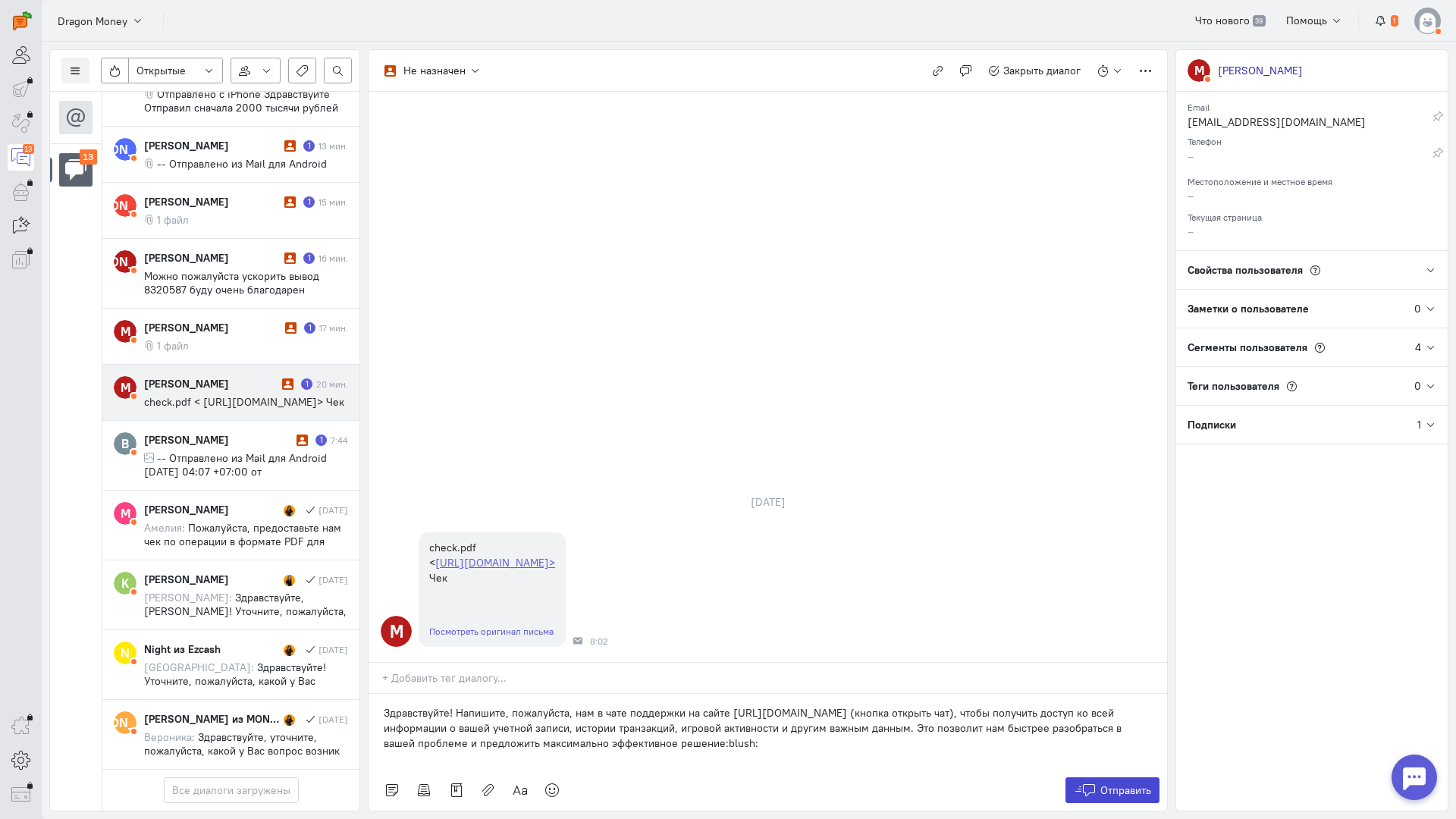
click at [1099, 777] on button "Отправить" at bounding box center [1113, 790] width 95 height 26
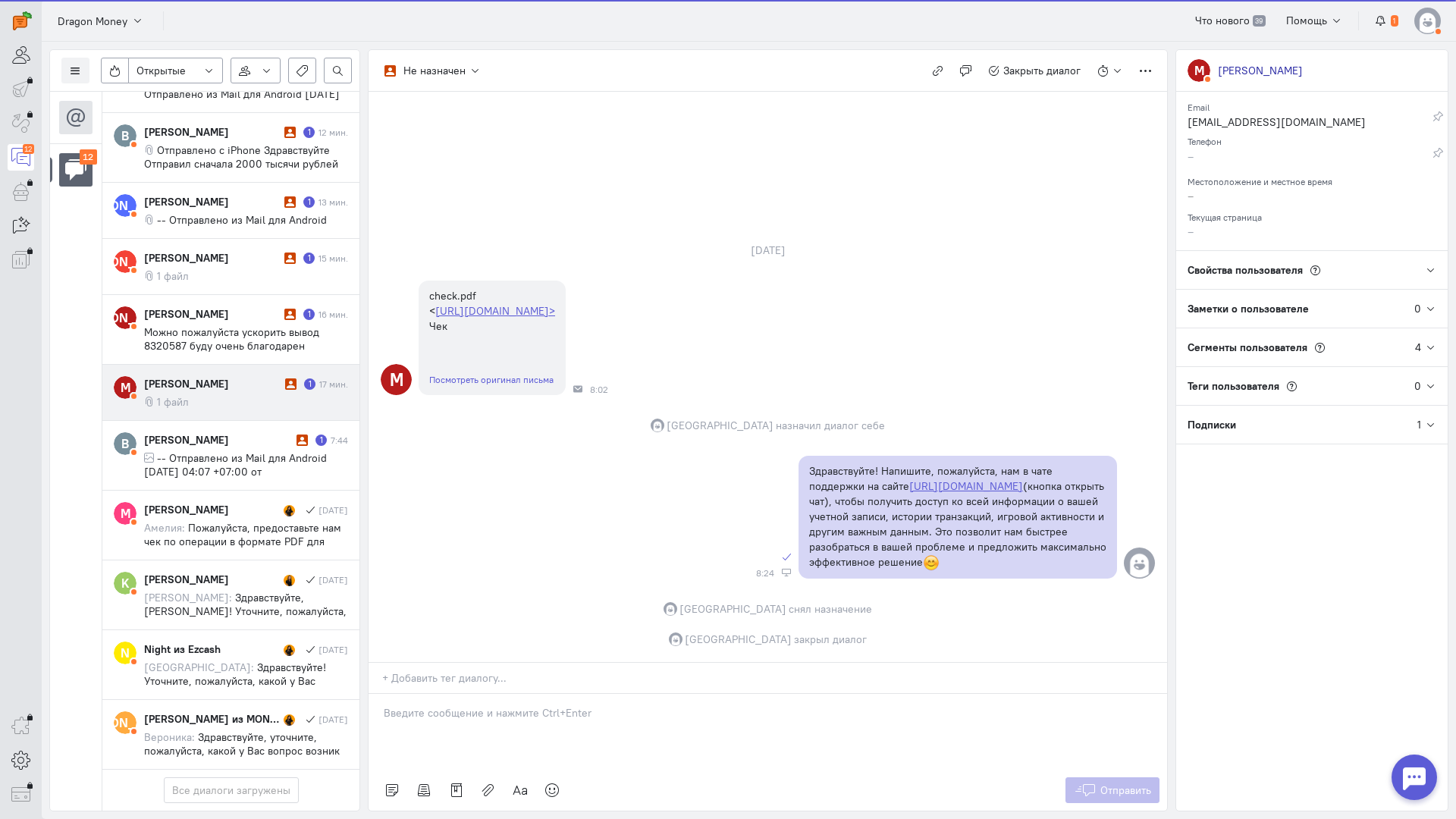
click at [207, 376] on div "[PERSON_NAME]" at bounding box center [213, 384] width 137 height 15
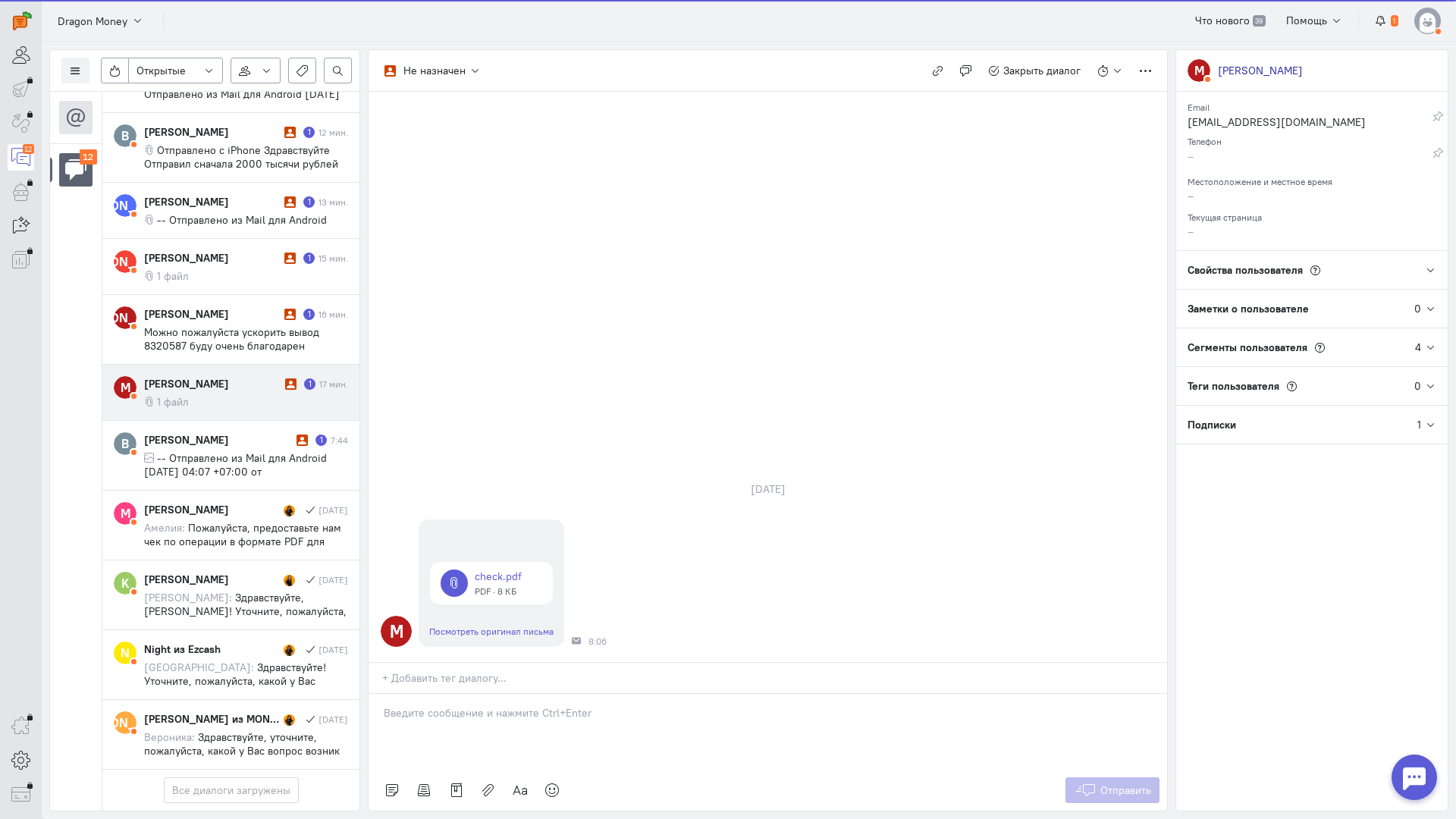
scroll to position [485, 0]
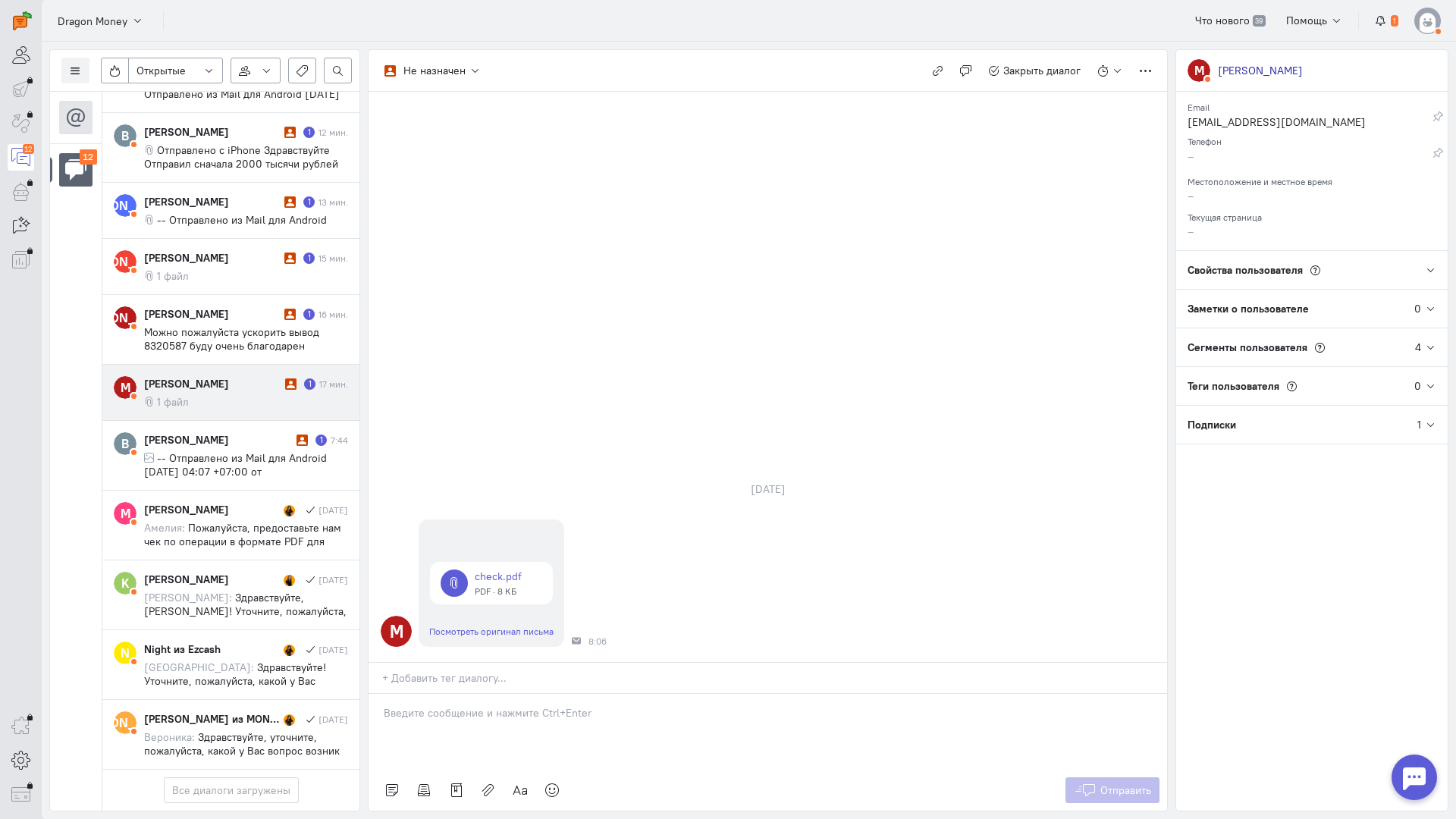
click at [440, 694] on div at bounding box center [767, 732] width 798 height 76
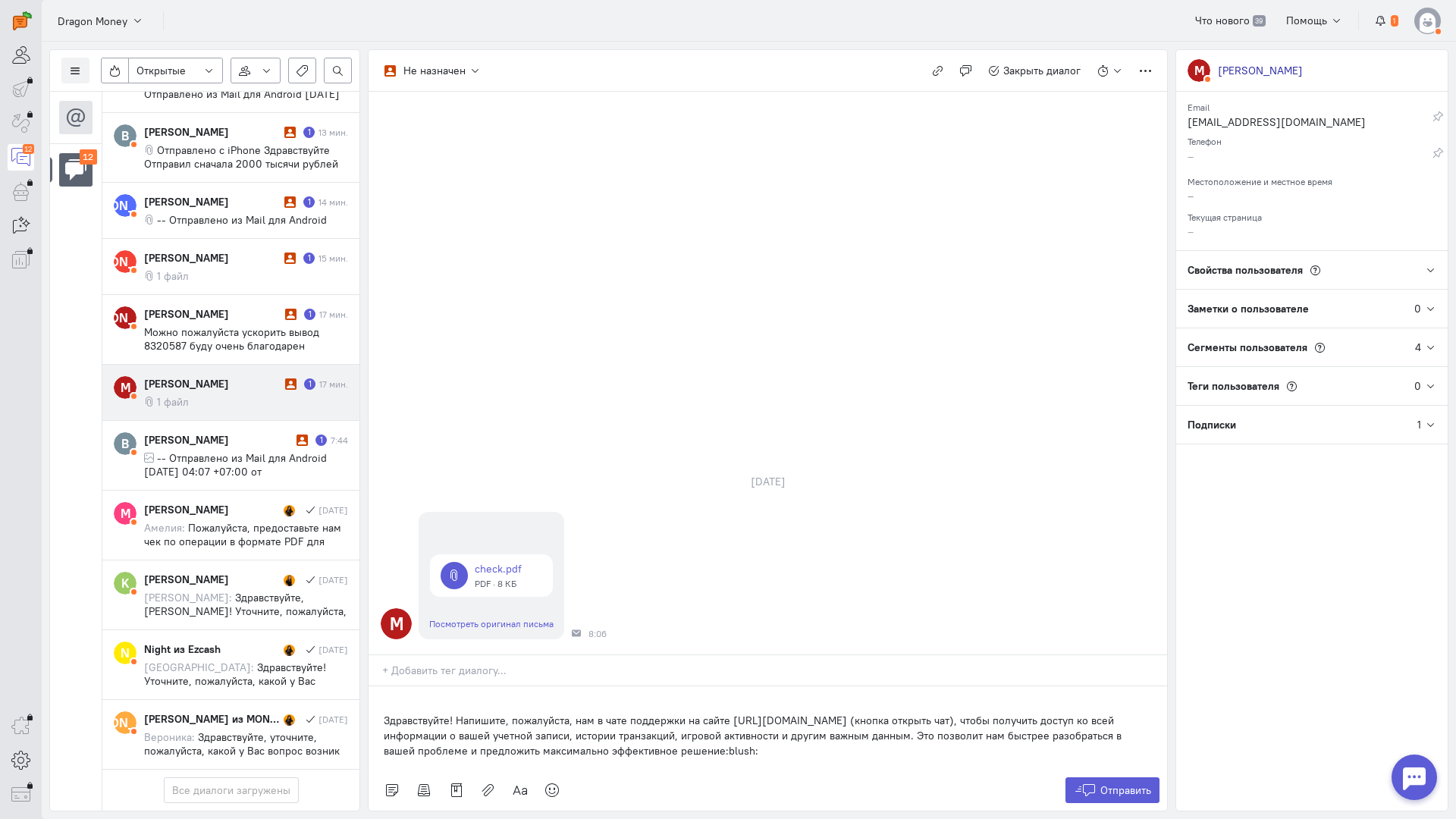
drag, startPoint x: 384, startPoint y: 626, endPoint x: 396, endPoint y: 627, distance: 12.0
click at [384, 713] on p "Здравствуйте! Напишите, пожалуйста, нам в чате поддержки на сайте [URL][DOMAIN_…" at bounding box center [768, 735] width 769 height 46
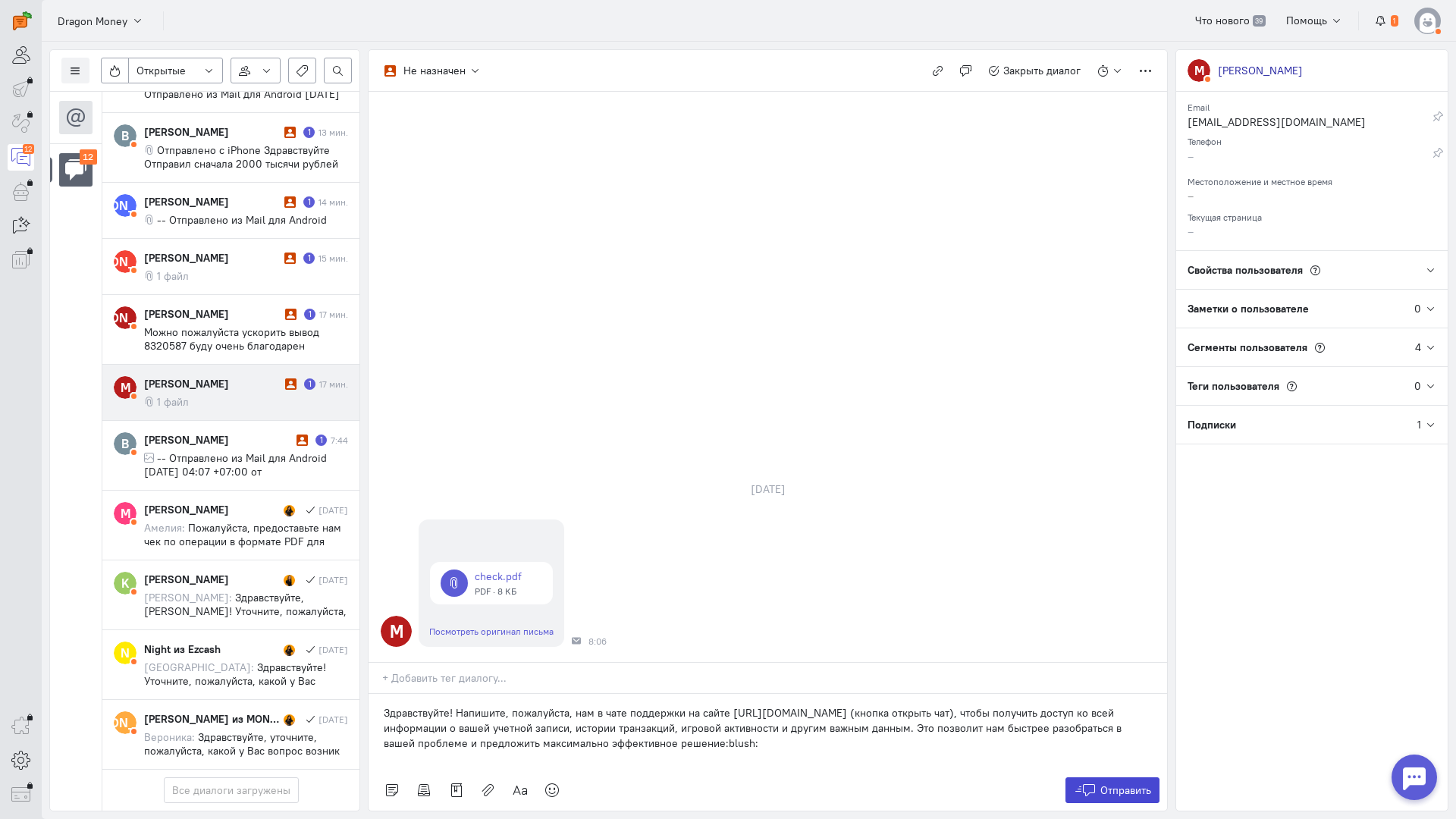
click at [1112, 784] on span "Отправить" at bounding box center [1126, 790] width 51 height 14
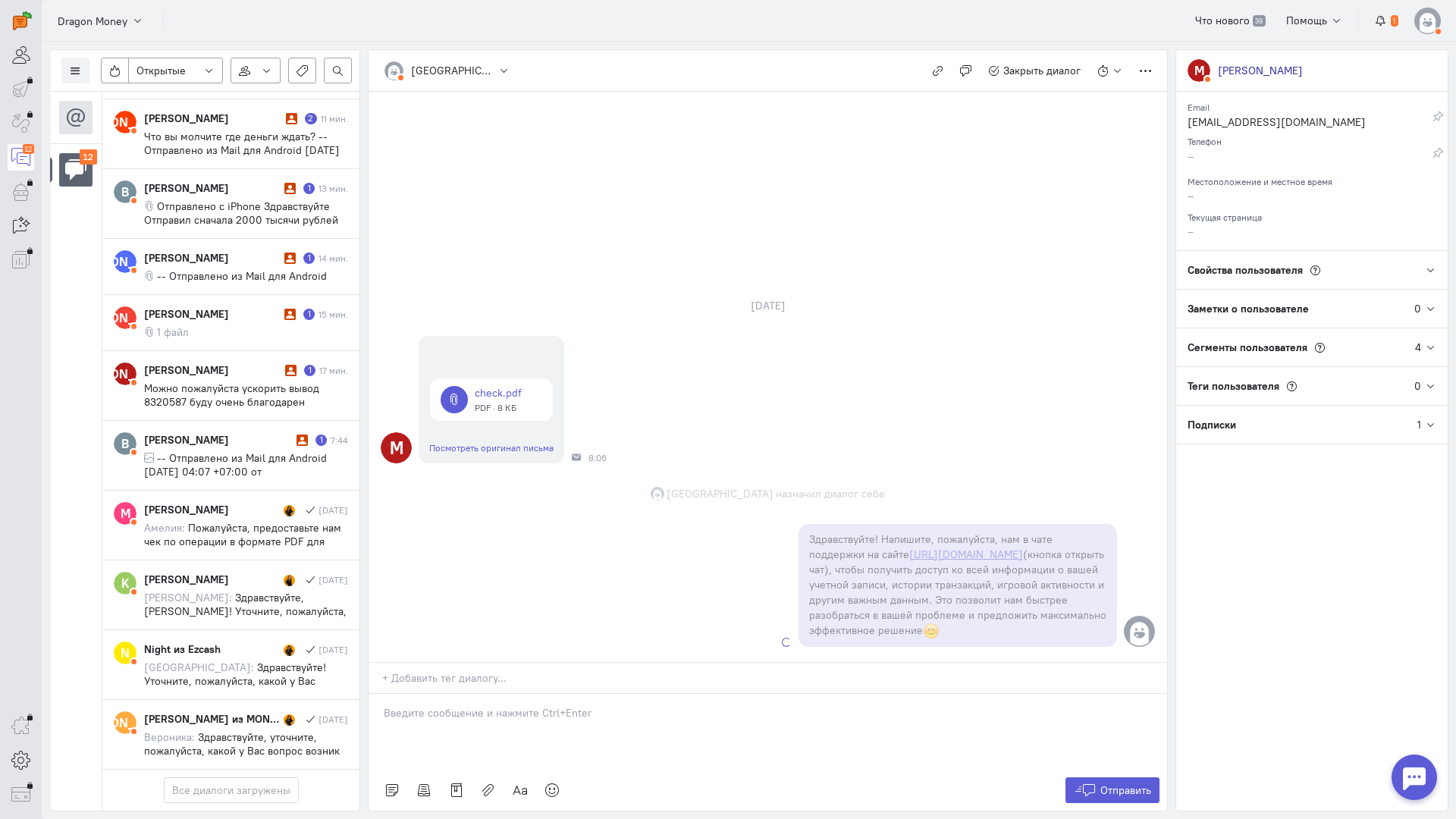
scroll to position [497, 0]
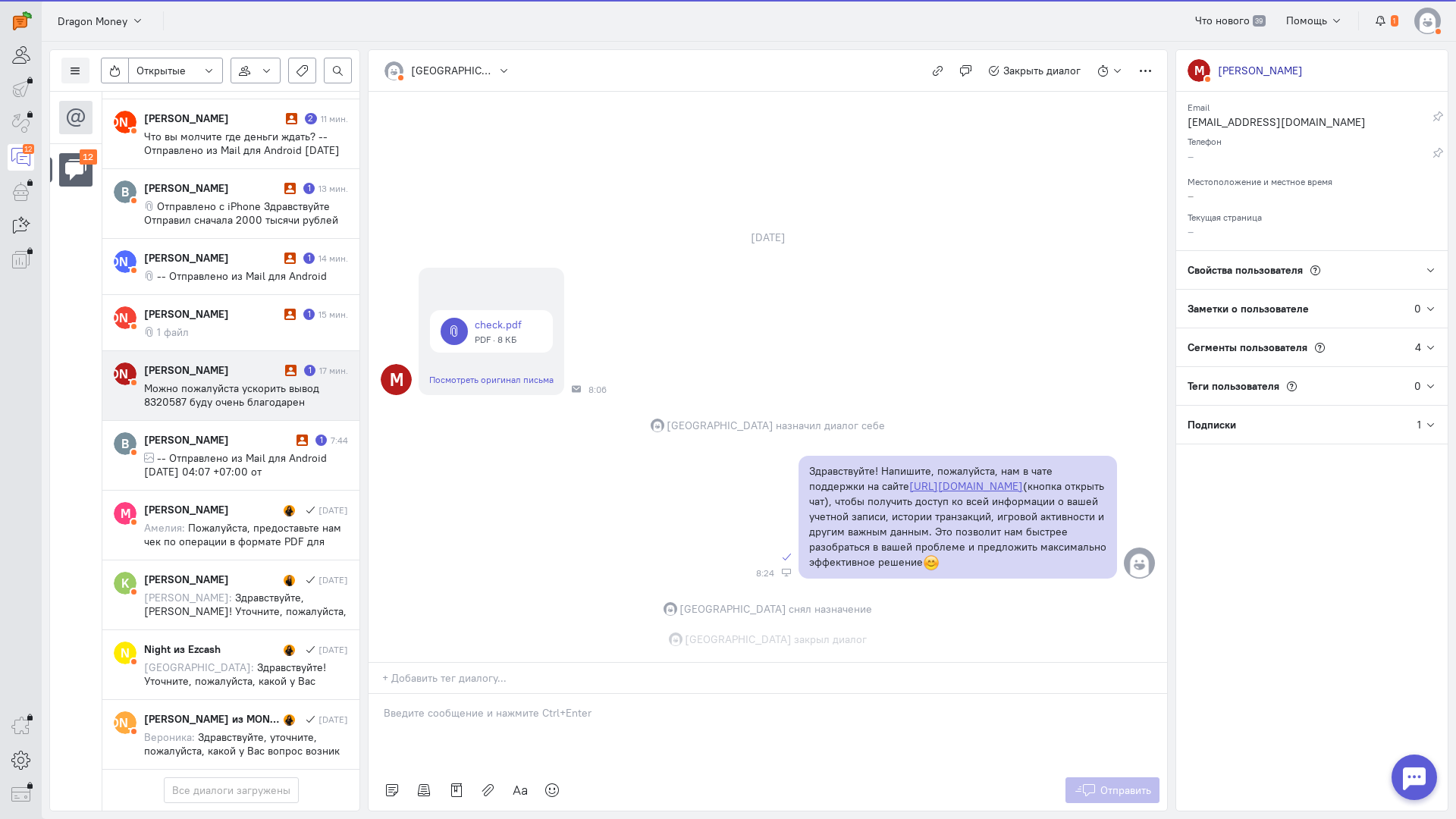
click at [258, 381] on span "Можно пожалуйста ускорить вывод 8320587 буду очень благодарен" at bounding box center [231, 395] width 175 height 27
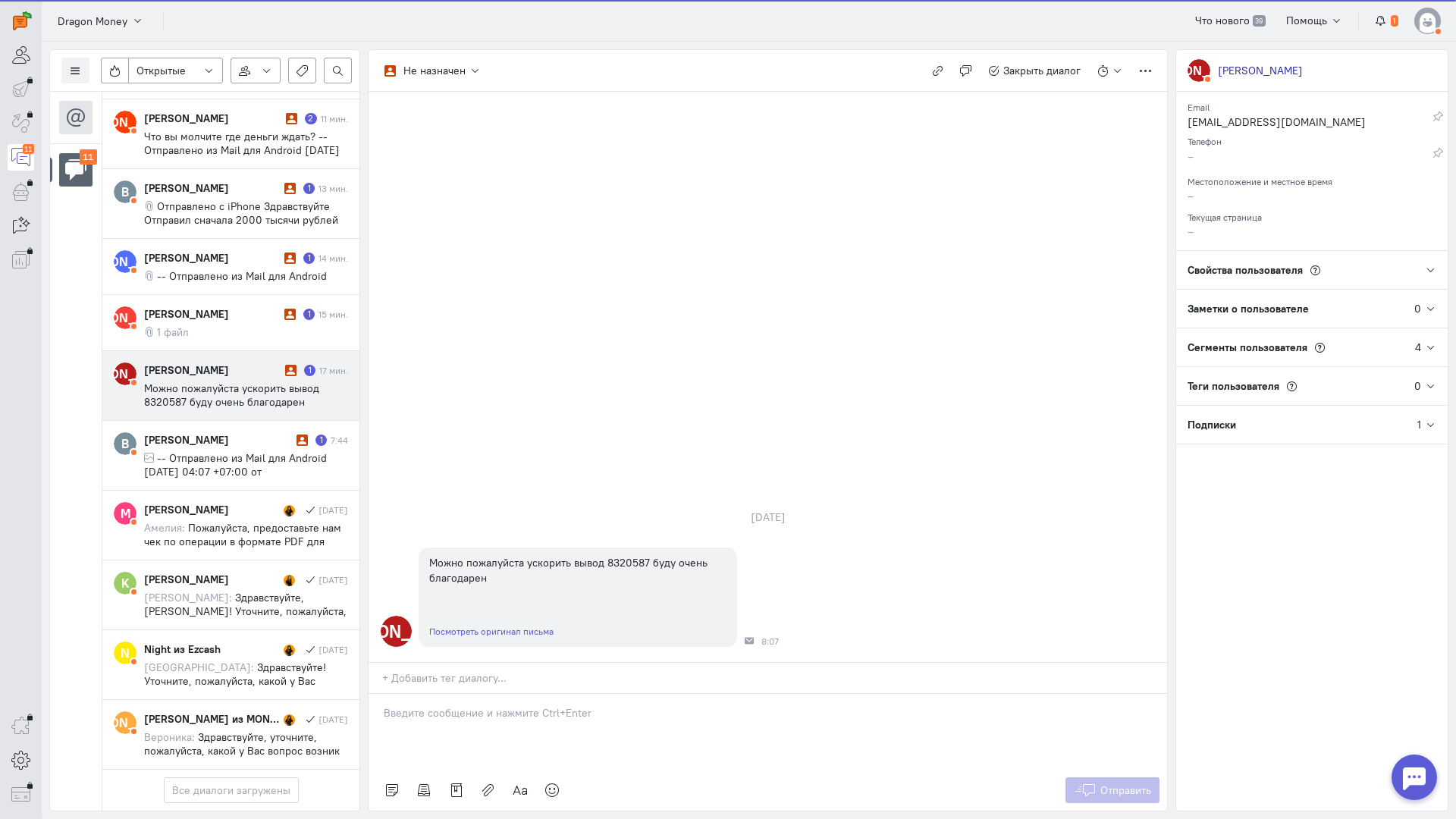
scroll to position [428, 0]
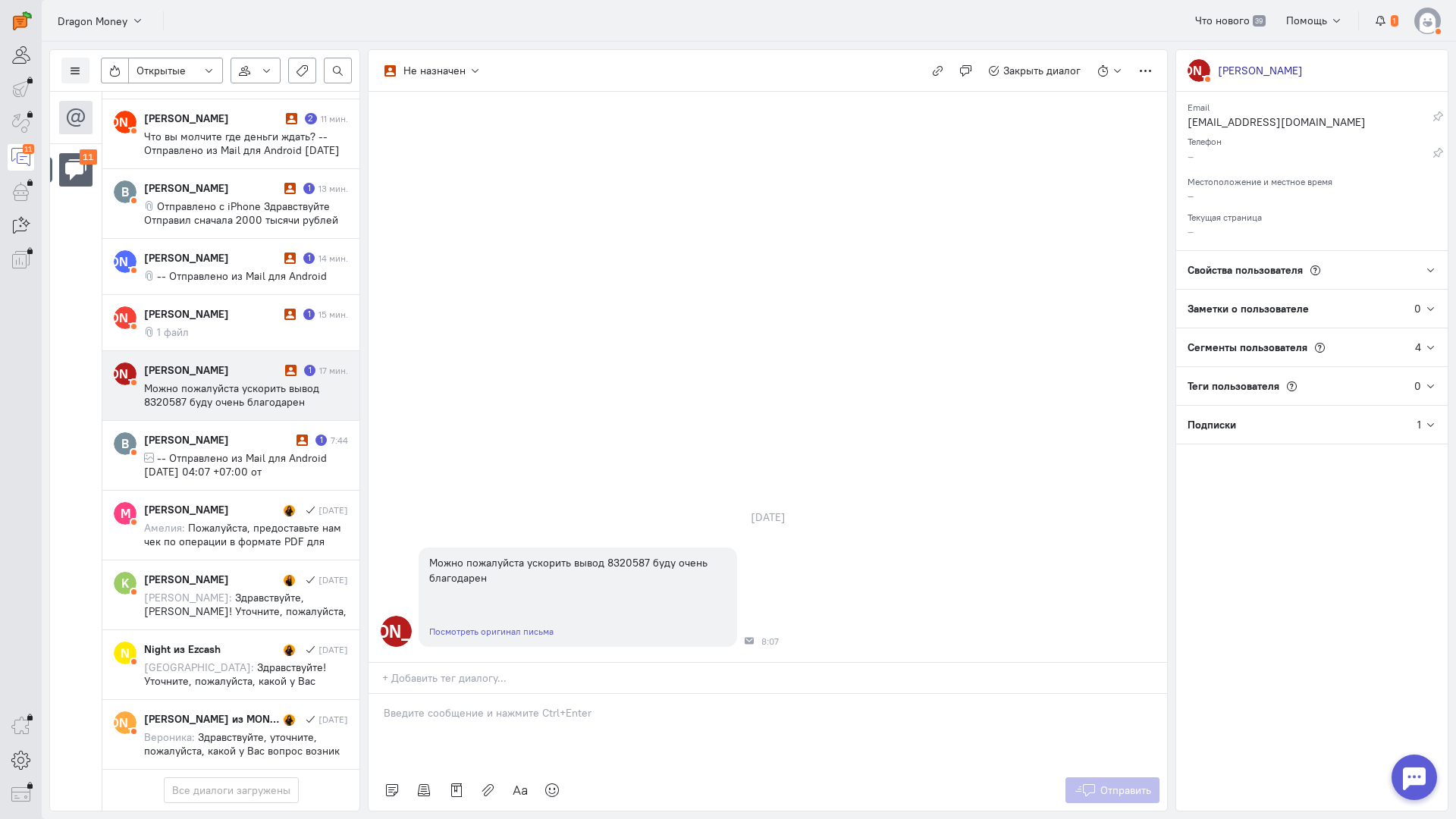
drag, startPoint x: 432, startPoint y: 640, endPoint x: 388, endPoint y: 632, distance: 44.7
click at [425, 694] on div at bounding box center [767, 732] width 798 height 76
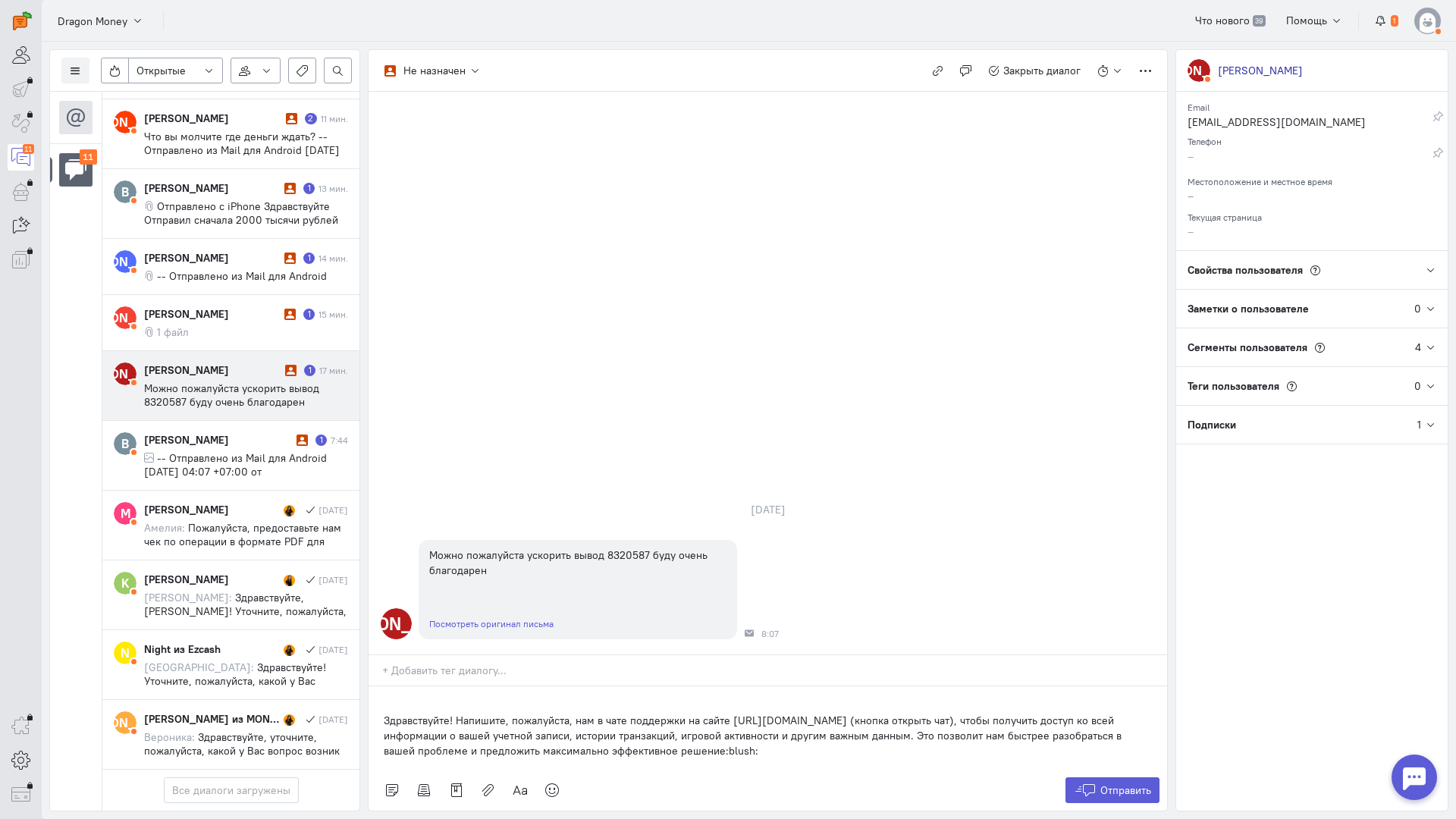
click at [381, 686] on div "Здравствуйте! Напишите, пожалуйста, нам в чате поддержки на сайте [URL][DOMAIN_…" at bounding box center [767, 728] width 798 height 83
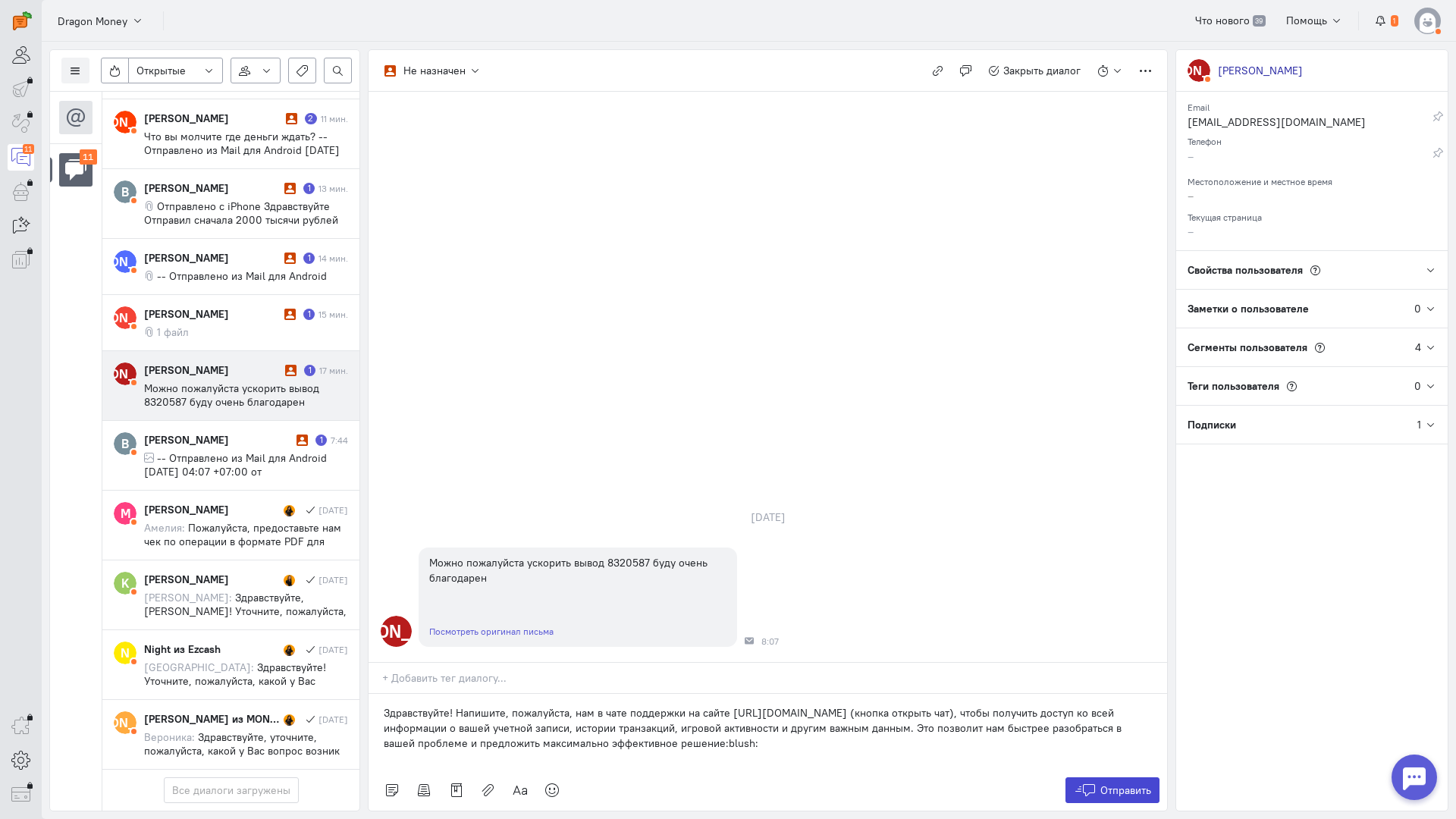
click at [1134, 784] on span "Отправить" at bounding box center [1126, 790] width 51 height 14
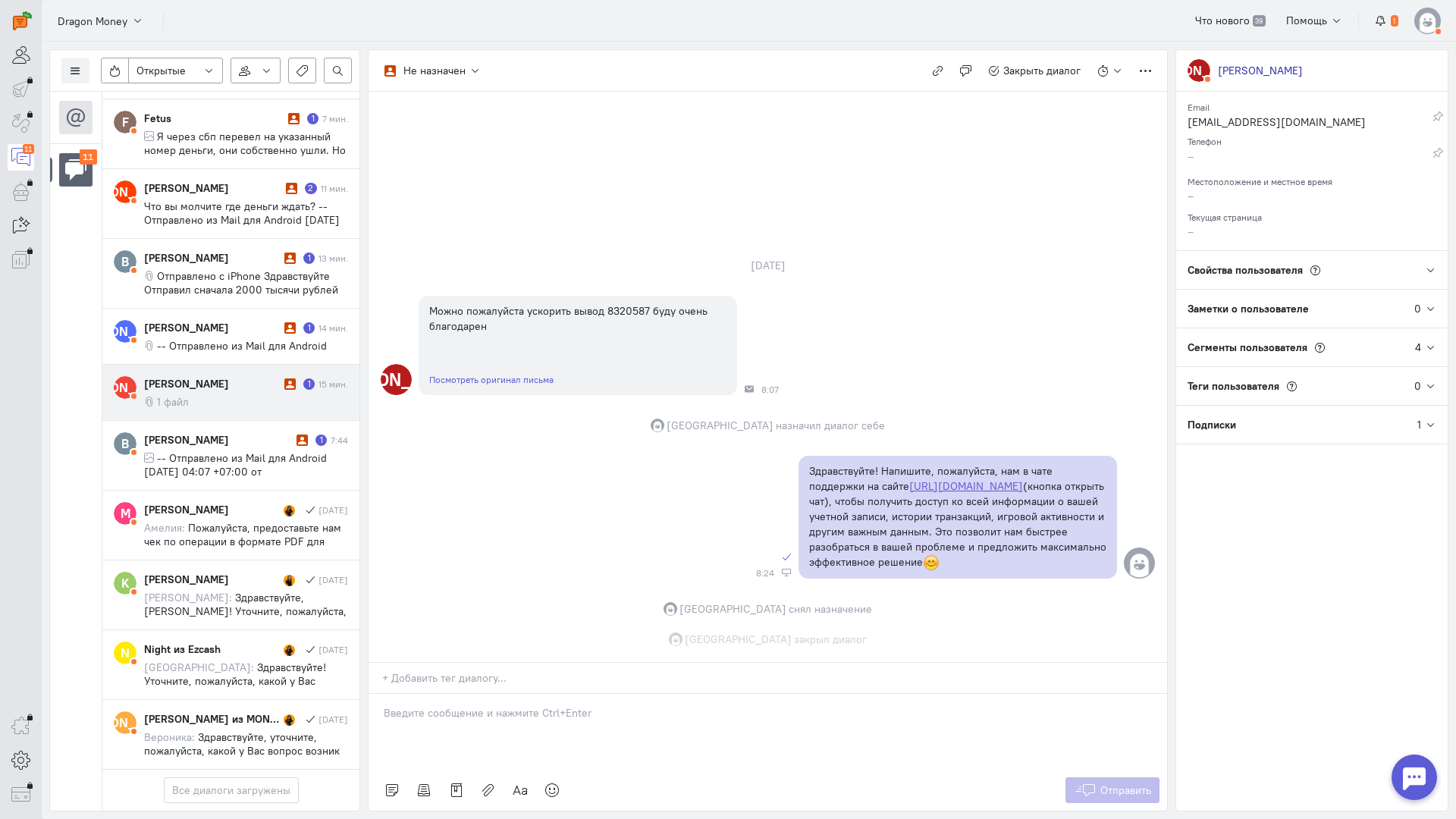
click at [224, 376] on div "[PERSON_NAME]" at bounding box center [212, 384] width 137 height 15
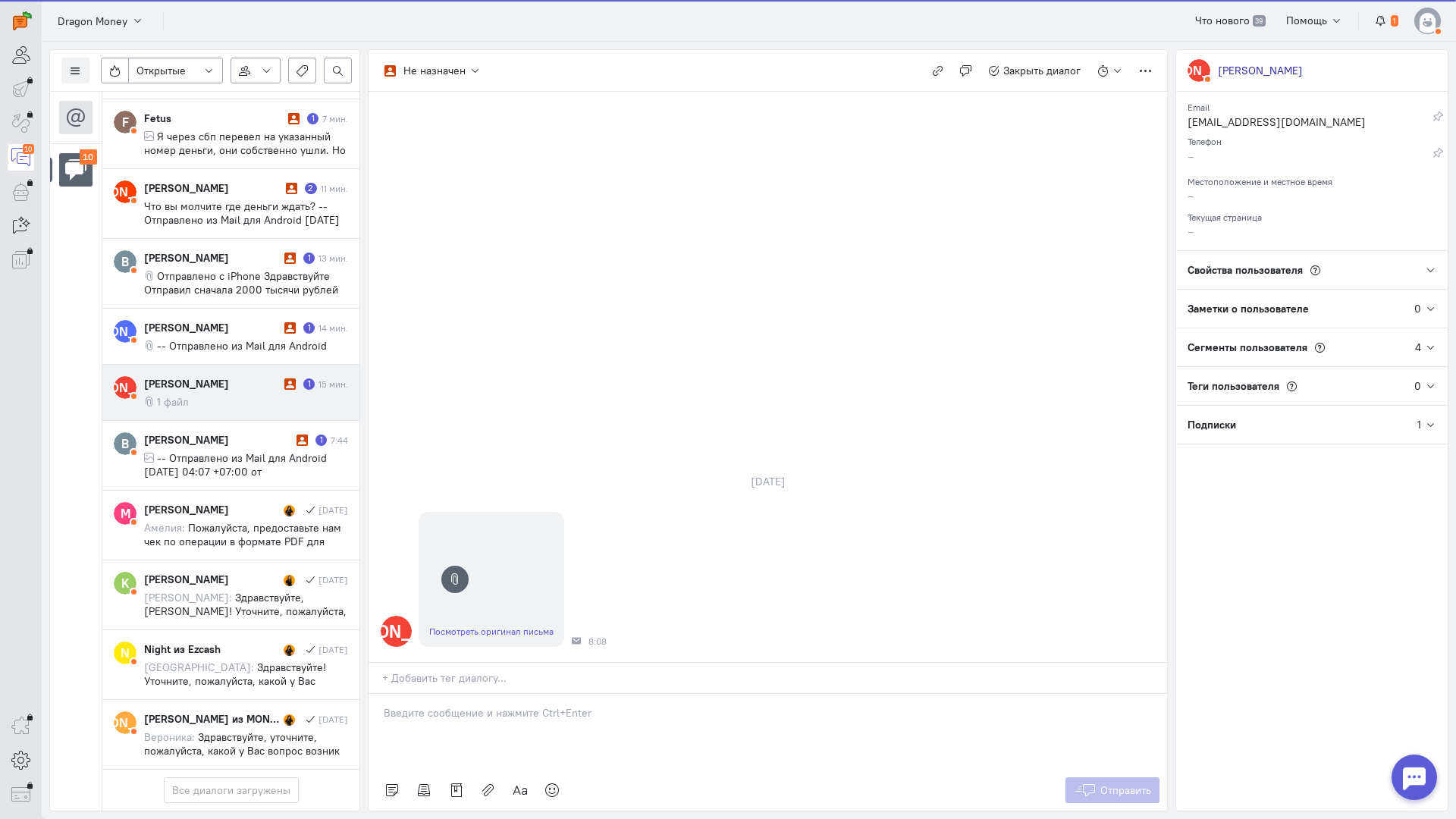
scroll to position [360, 0]
drag, startPoint x: 479, startPoint y: 630, endPoint x: 468, endPoint y: 628, distance: 11.2
click at [475, 694] on div at bounding box center [767, 732] width 798 height 76
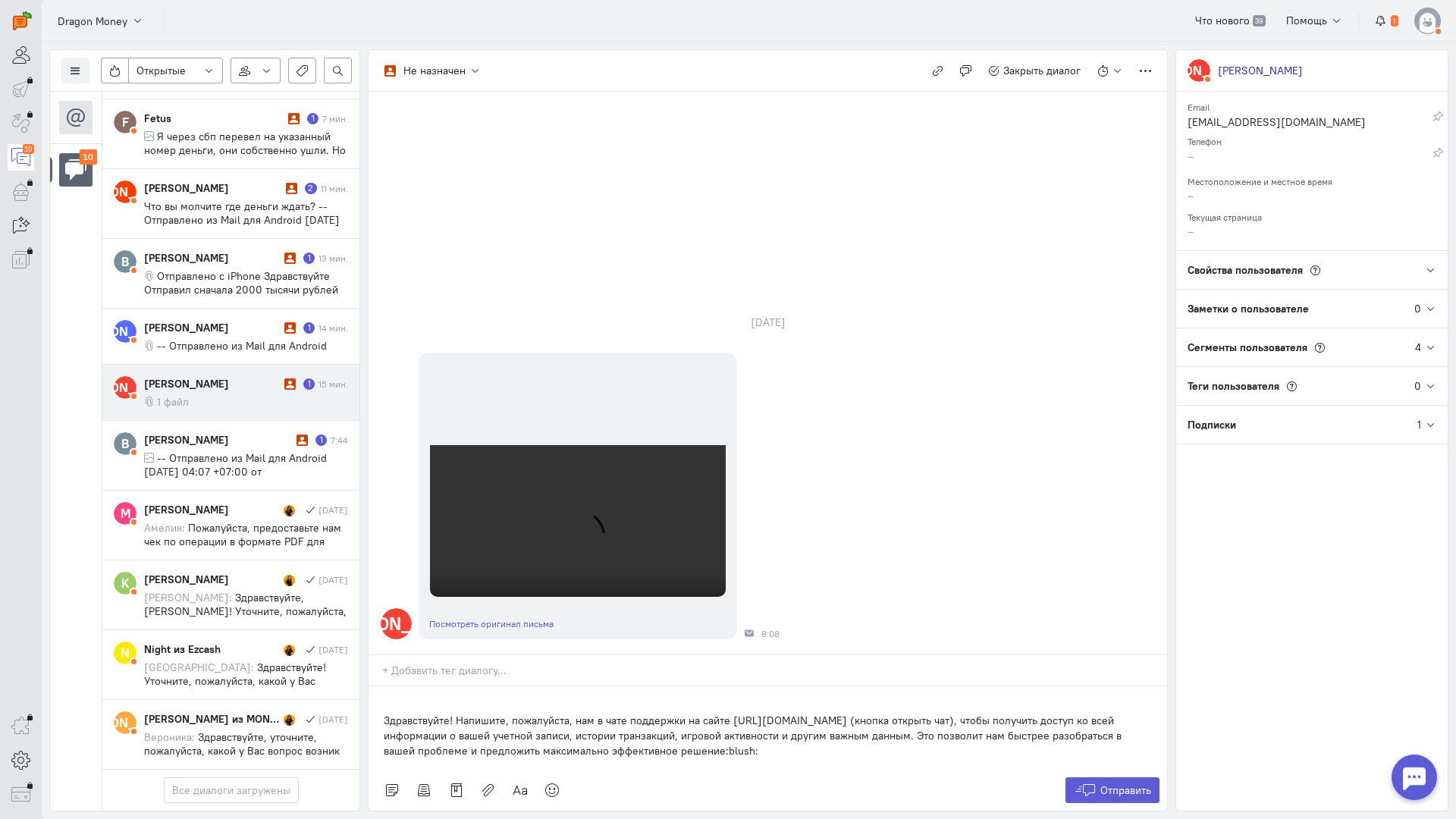
click at [380, 686] on div "Здравствуйте! Напишите, пожалуйста, нам в чате поддержки на сайте [URL][DOMAIN_…" at bounding box center [767, 728] width 798 height 83
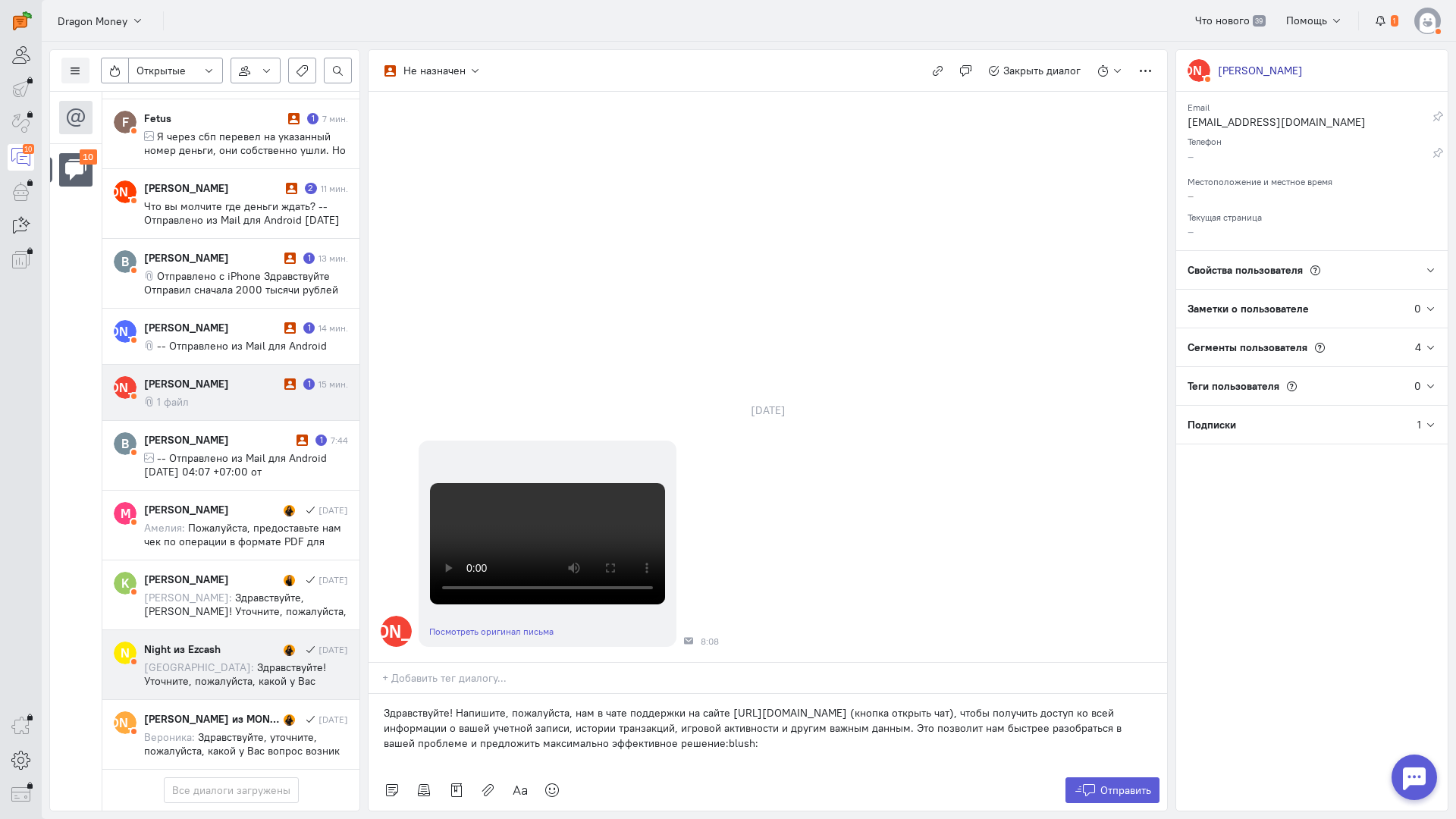
drag, startPoint x: 734, startPoint y: 655, endPoint x: 319, endPoint y: 602, distance: 418.4
click at [253, 582] on div "Список пользователей Включить темную тему Открытые Открытые диалоги Отложенные …" at bounding box center [749, 430] width 1414 height 777
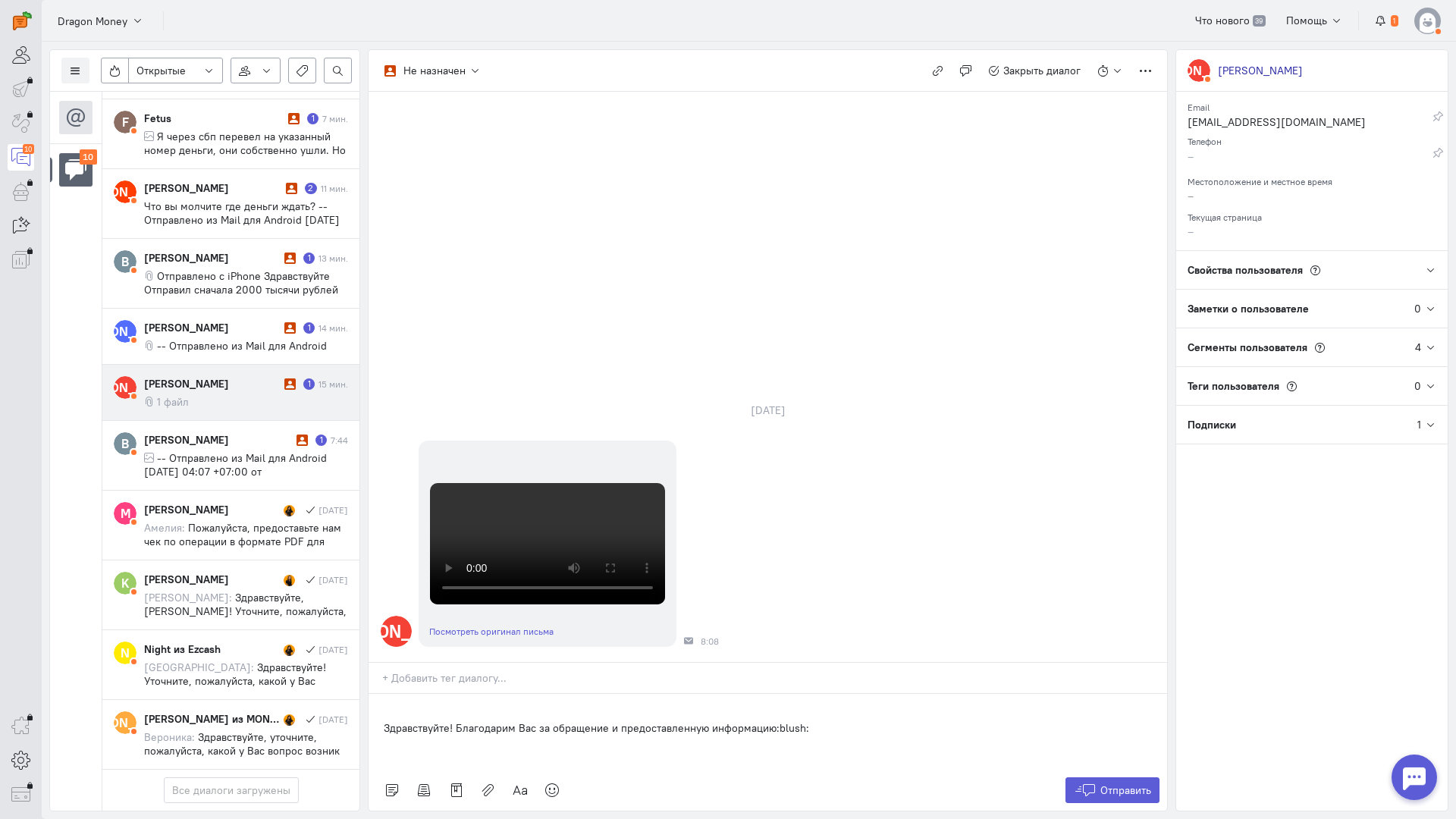
click at [380, 694] on div "Здравствуйте! Благодарим Вас за обращение и предоставленную информацию:blush:" at bounding box center [767, 732] width 798 height 76
click at [1094, 783] on icon at bounding box center [1085, 790] width 22 height 15
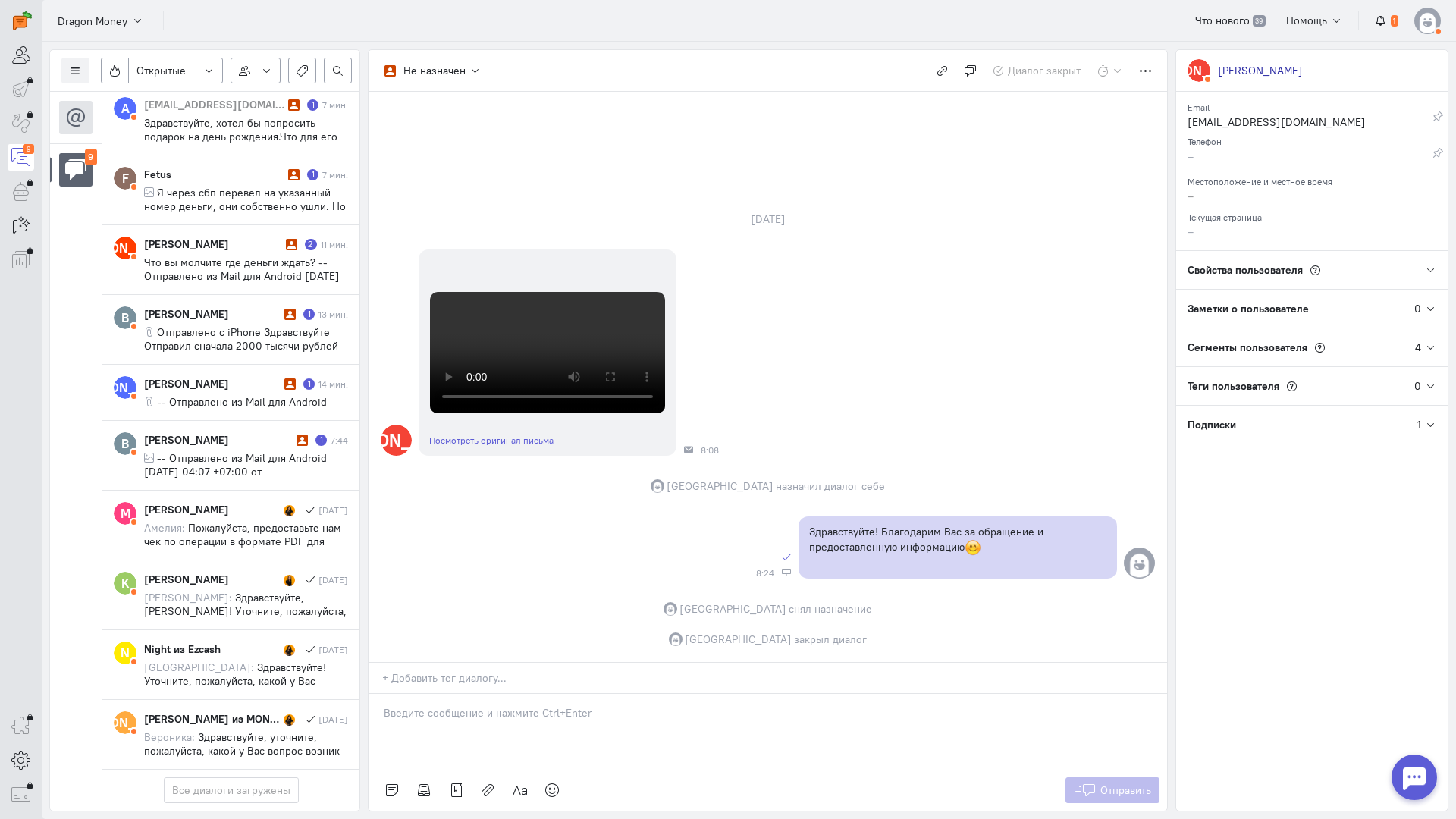
scroll to position [306, 0]
click at [241, 376] on div "[PERSON_NAME]" at bounding box center [212, 384] width 137 height 15
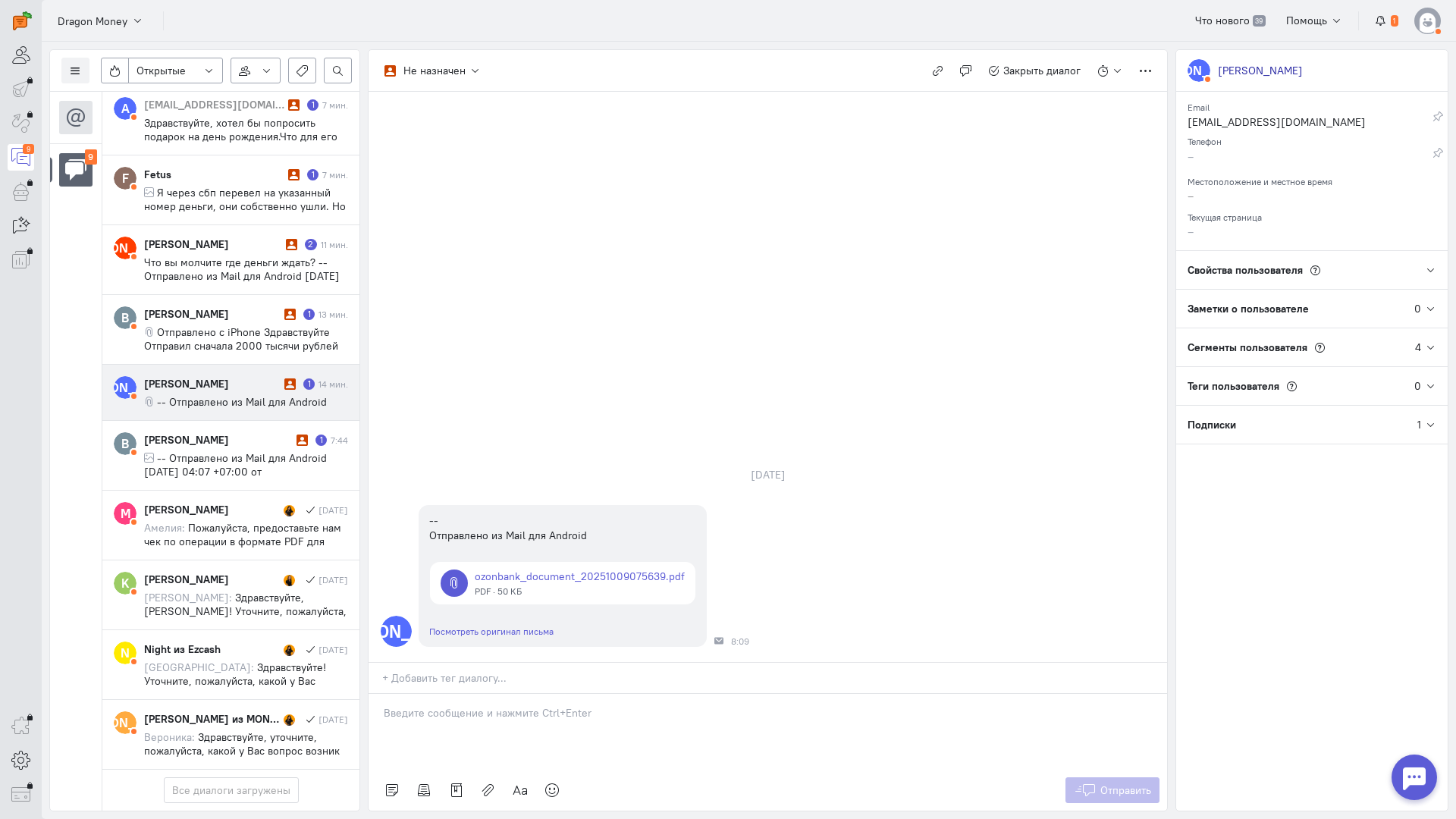
click at [265, 376] on div "[PERSON_NAME]" at bounding box center [212, 384] width 137 height 15
click at [452, 706] on p at bounding box center [768, 713] width 769 height 15
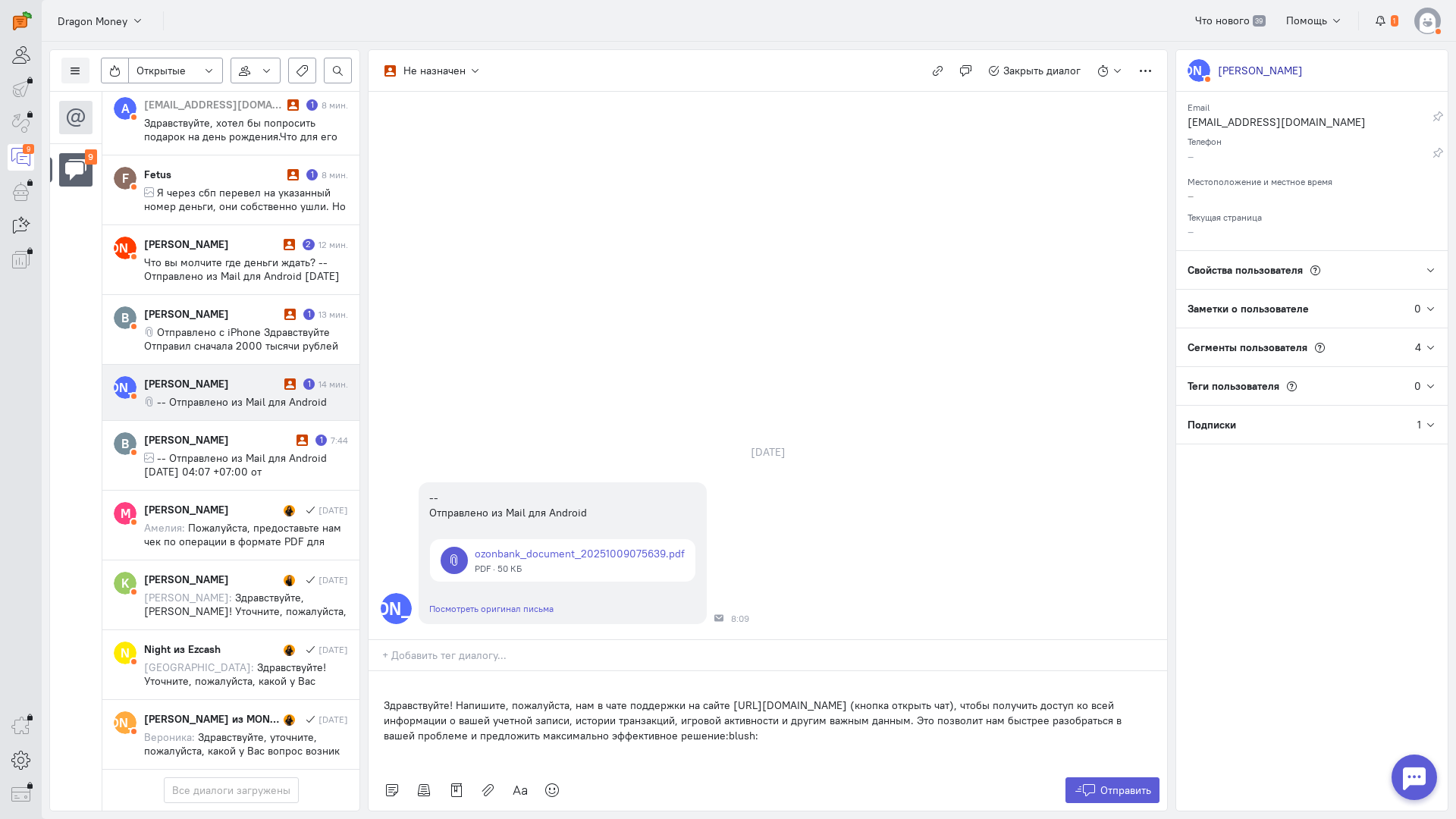
click at [380, 671] on div "Здравствуйте! Напишите, пожалуйста, нам в чате поддержки на сайте [URL][DOMAIN_…" at bounding box center [767, 720] width 798 height 98
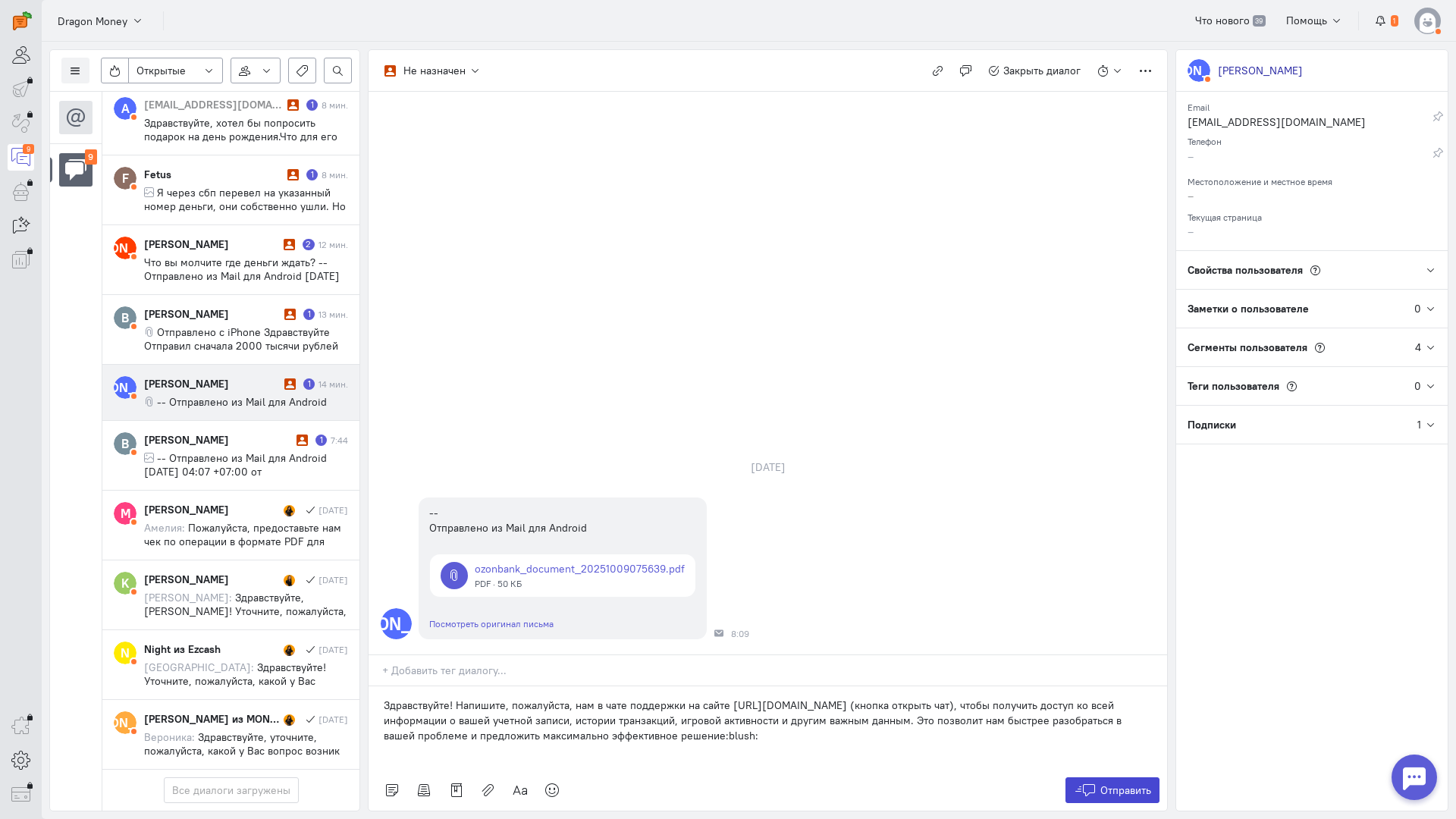
click at [1116, 784] on span "Отправить" at bounding box center [1126, 790] width 51 height 14
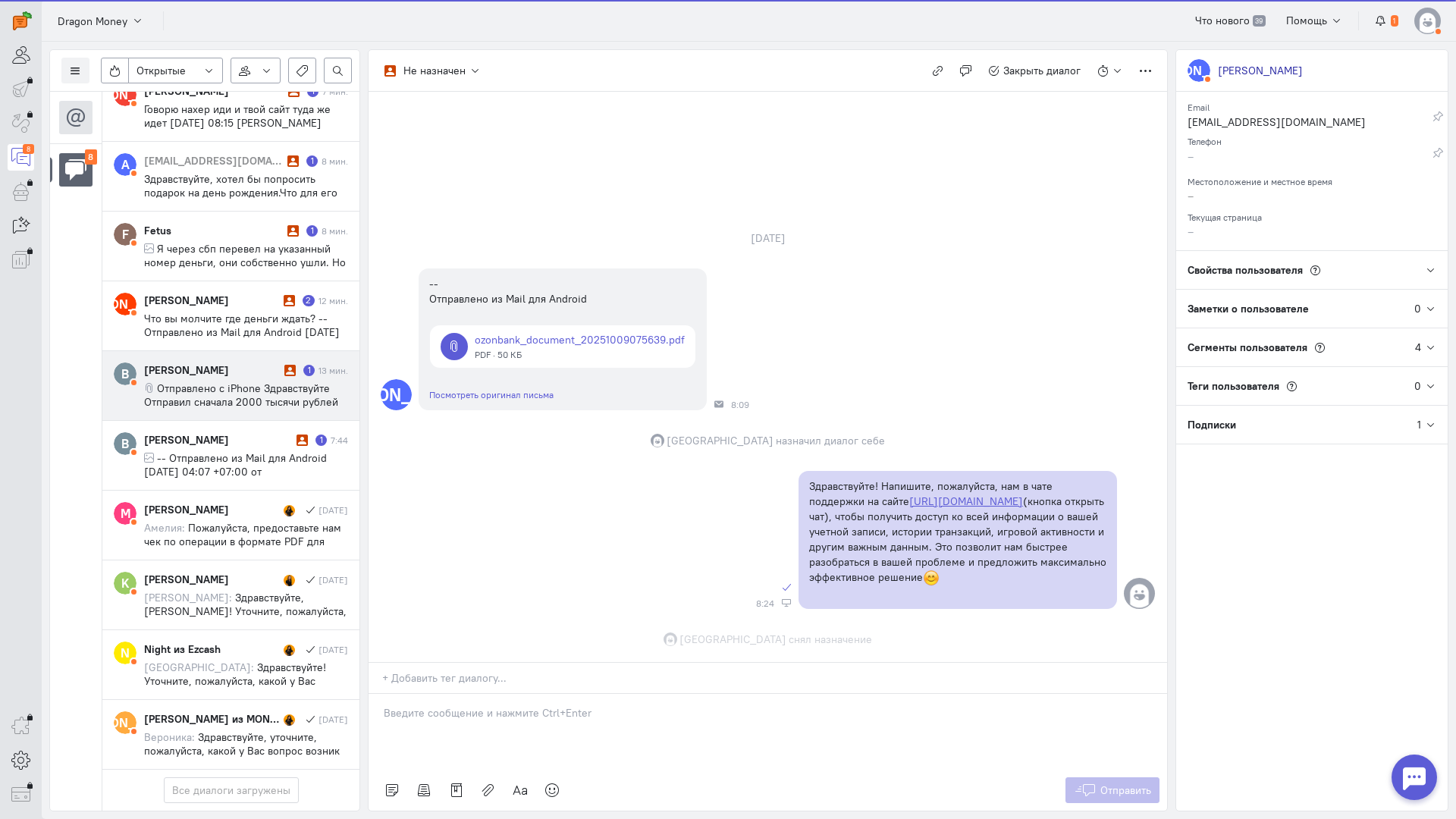
scroll to position [1, 0]
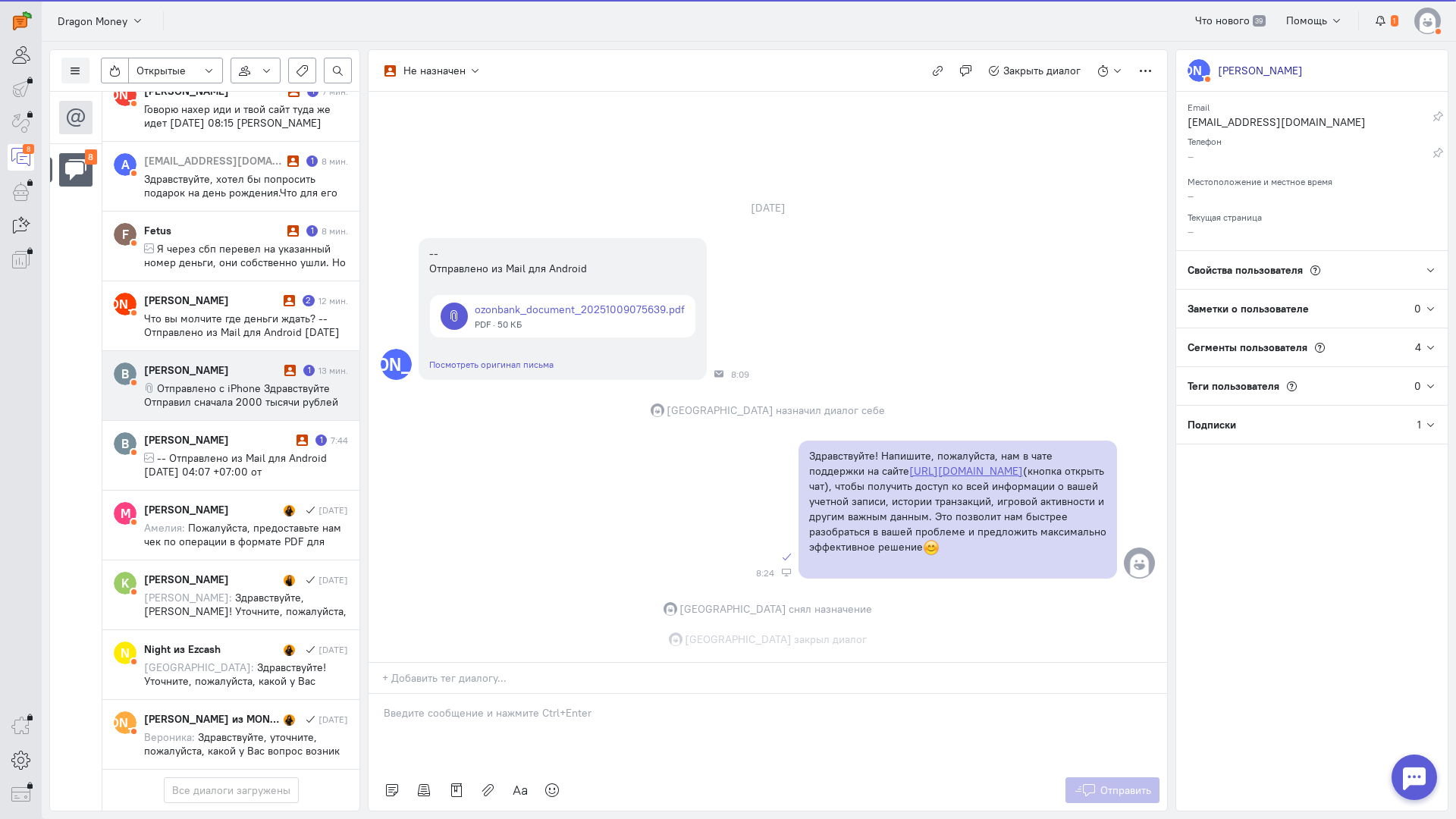
click at [243, 363] on div "[PERSON_NAME]" at bounding box center [212, 370] width 137 height 15
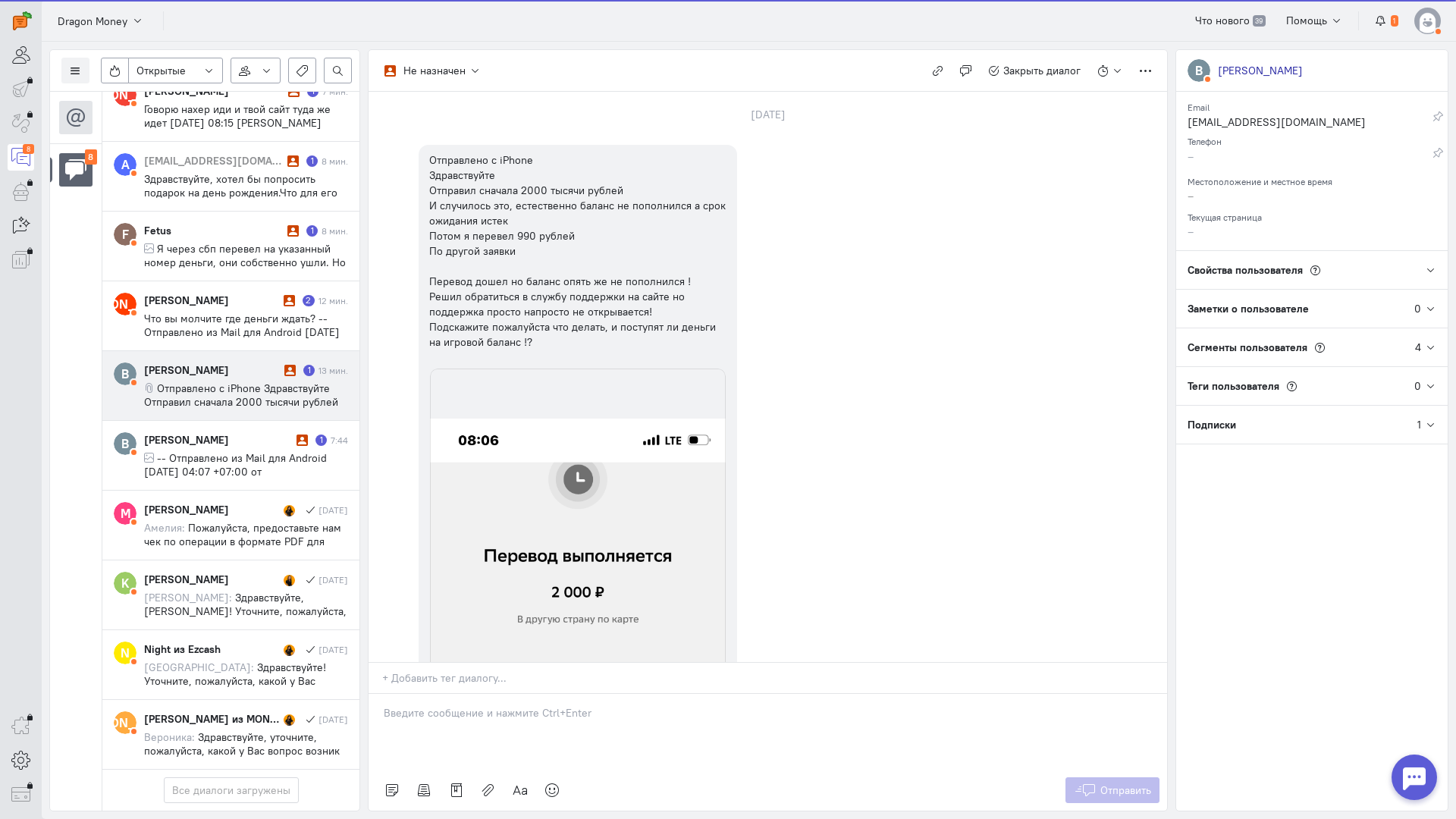
scroll to position [251, 0]
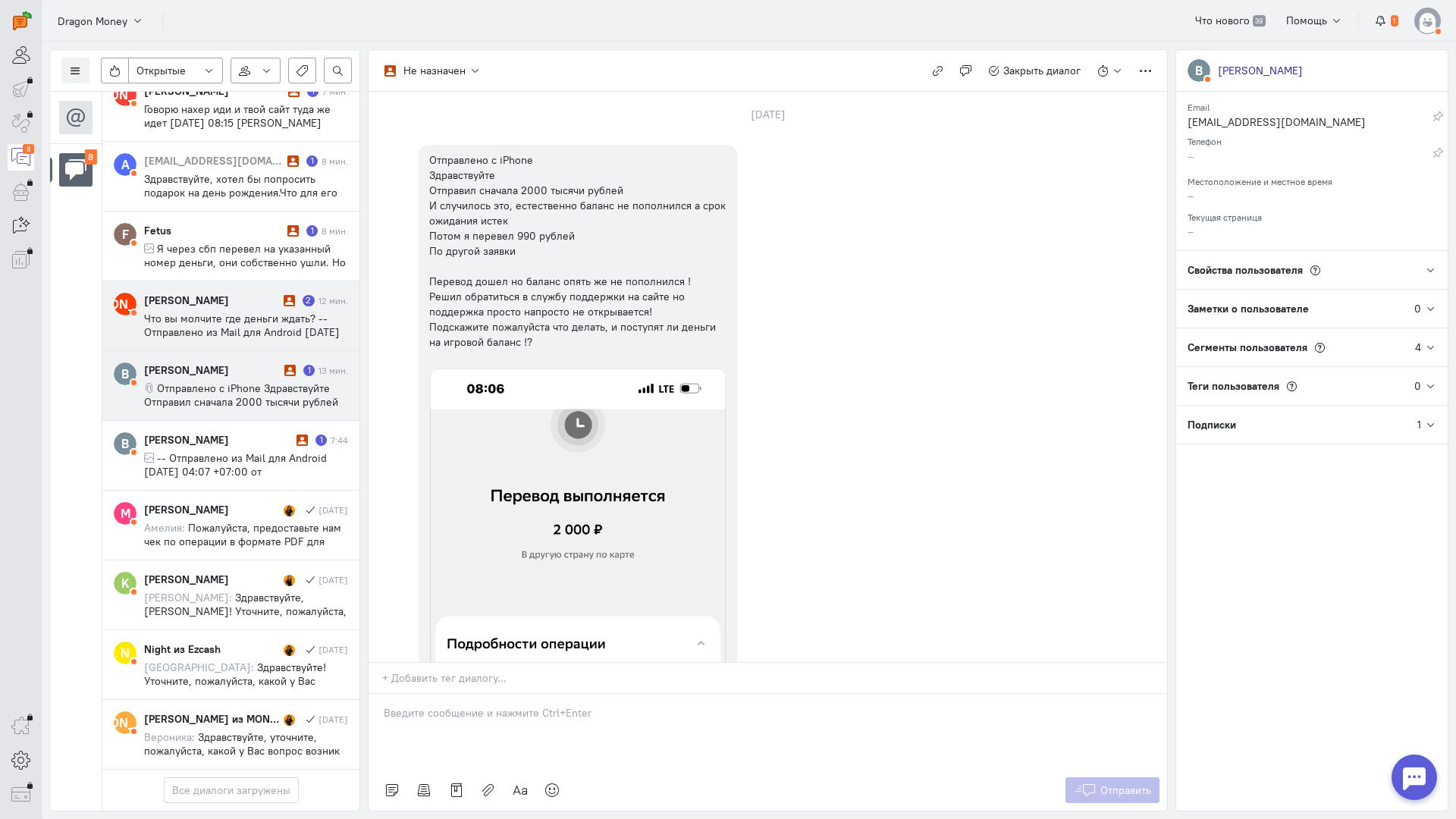
click at [265, 312] on span "Что вы молчите где деньги ждать? -- Отправлено из Mail для Android [DATE] 11:22…" at bounding box center [244, 345] width 201 height 68
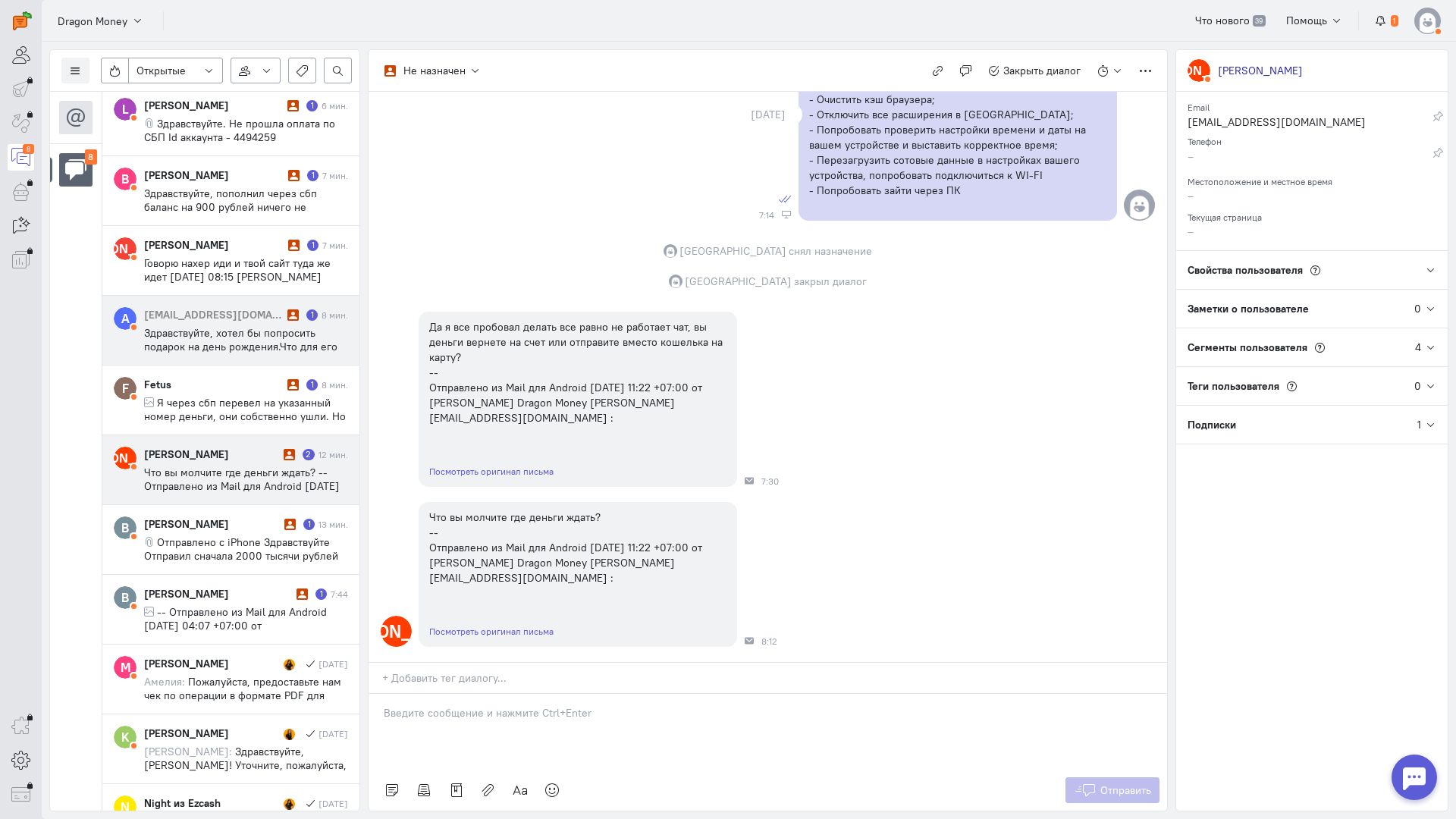
scroll to position [0, 0]
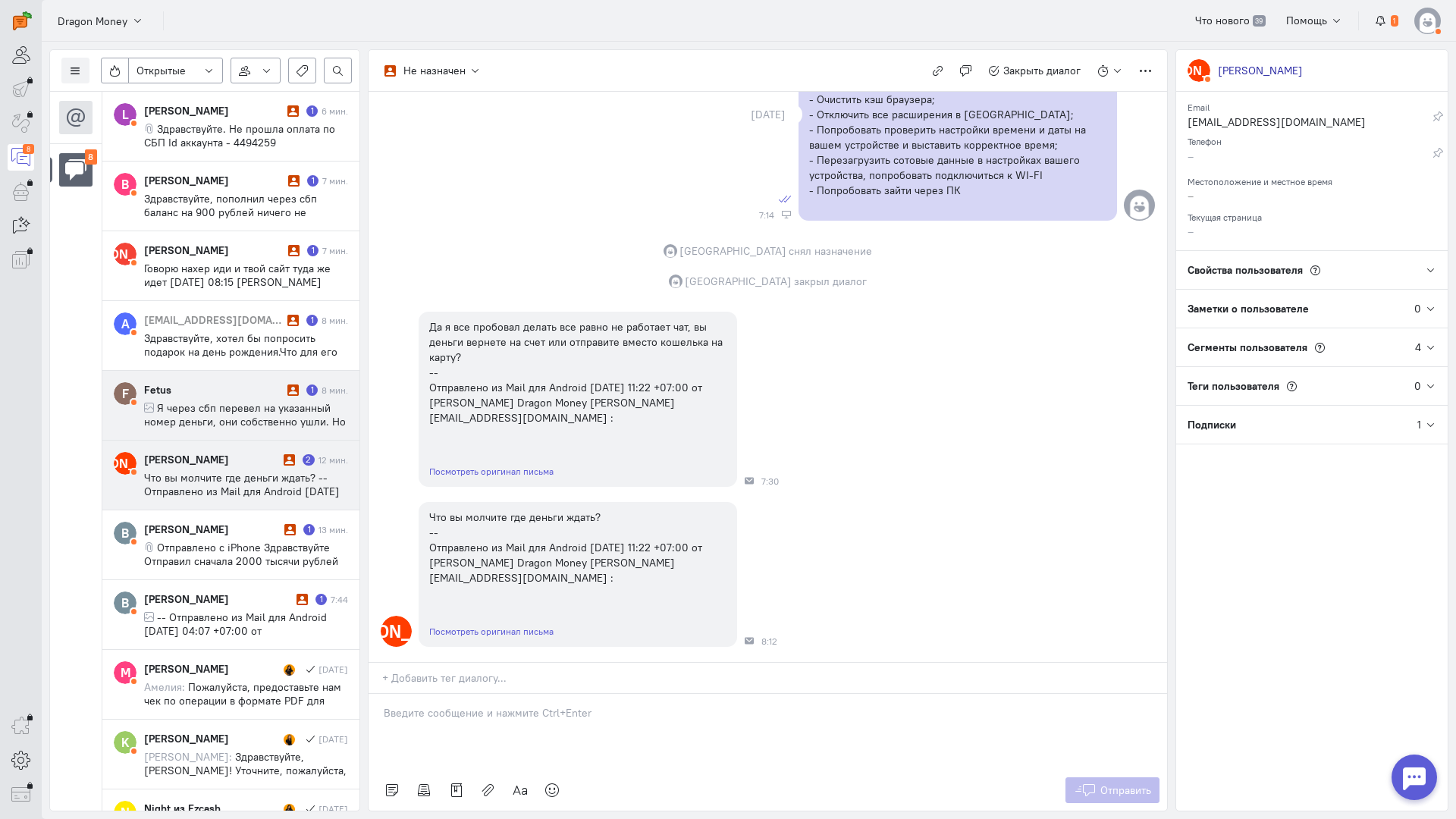
click at [276, 388] on div "Fetus" at bounding box center [213, 389] width 140 height 15
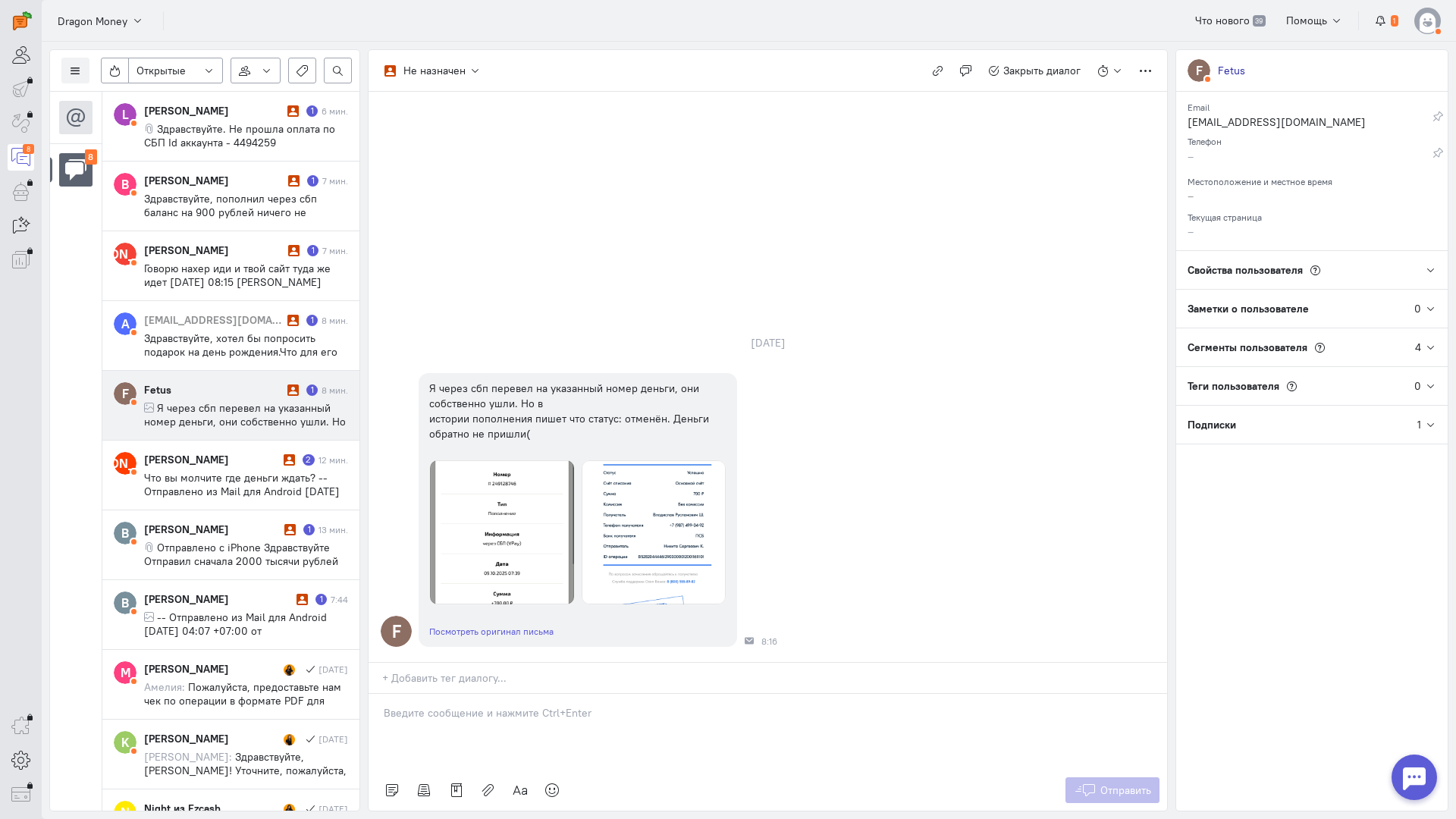
click at [410, 706] on p at bounding box center [768, 713] width 769 height 15
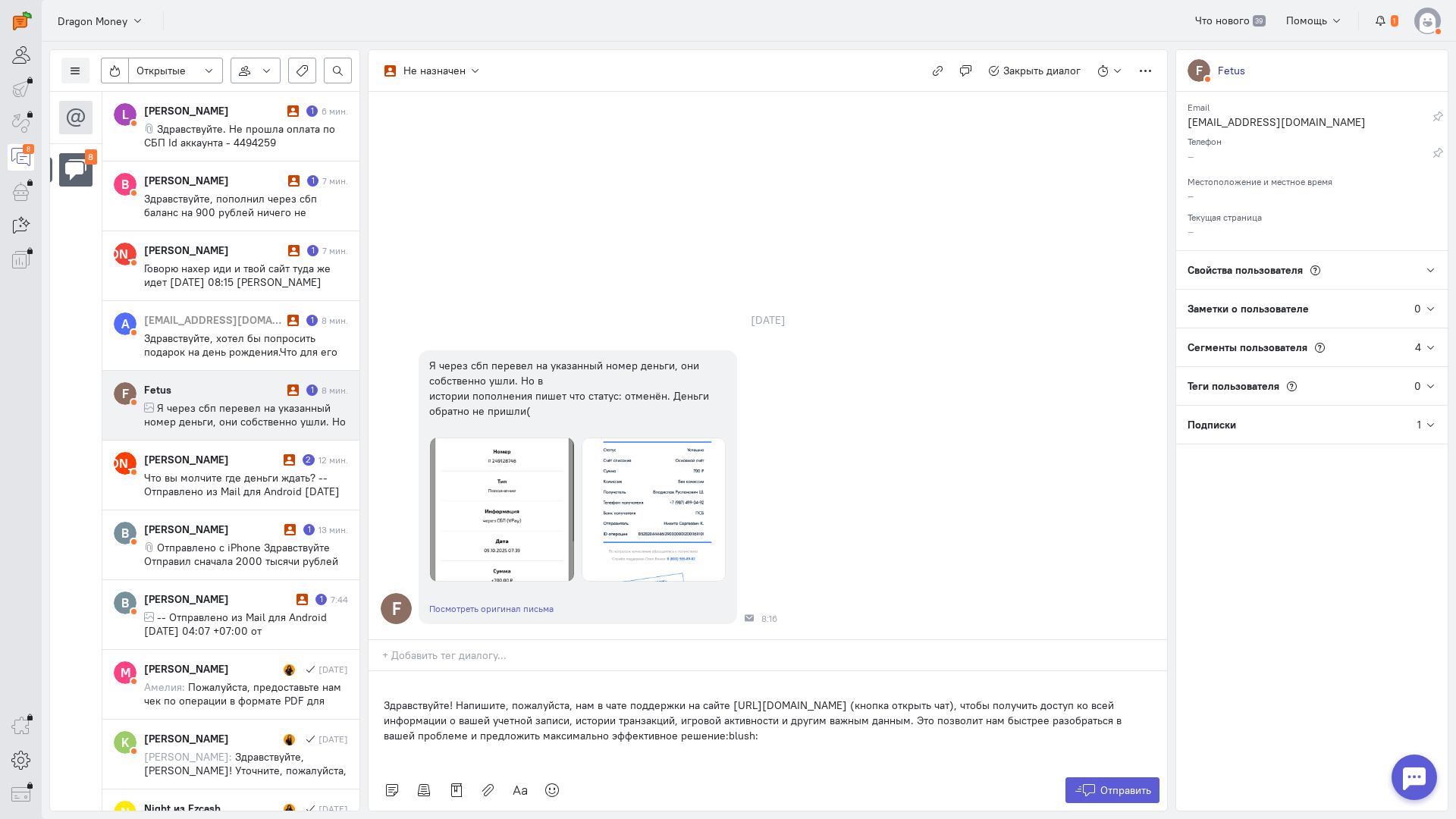
click at [380, 671] on div "Здравствуйте! Напишите, пожалуйста, нам в чате поддержки на сайте [URL][DOMAIN_…" at bounding box center [767, 720] width 798 height 98
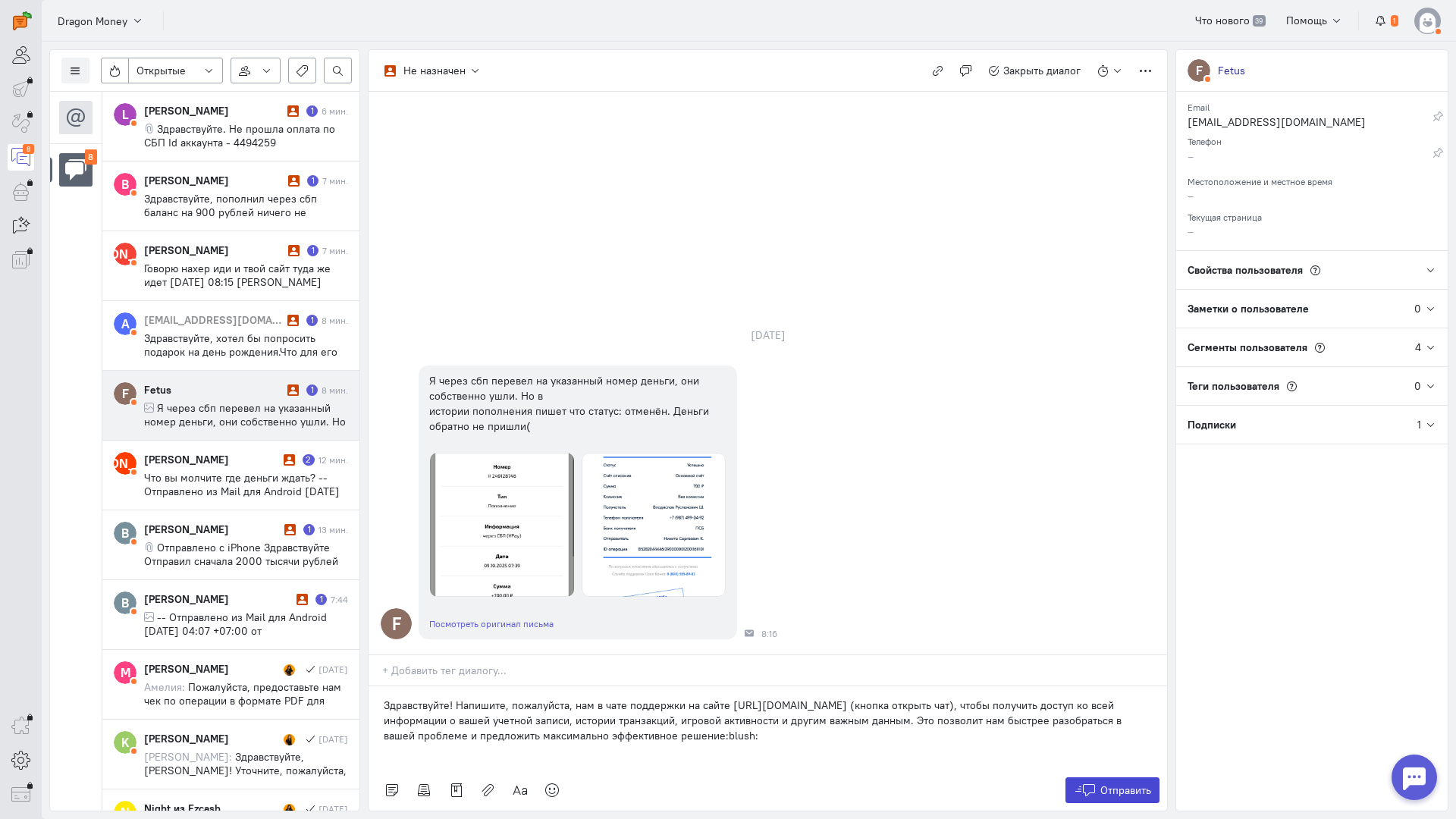
click at [1103, 784] on span "Отправить" at bounding box center [1126, 790] width 51 height 14
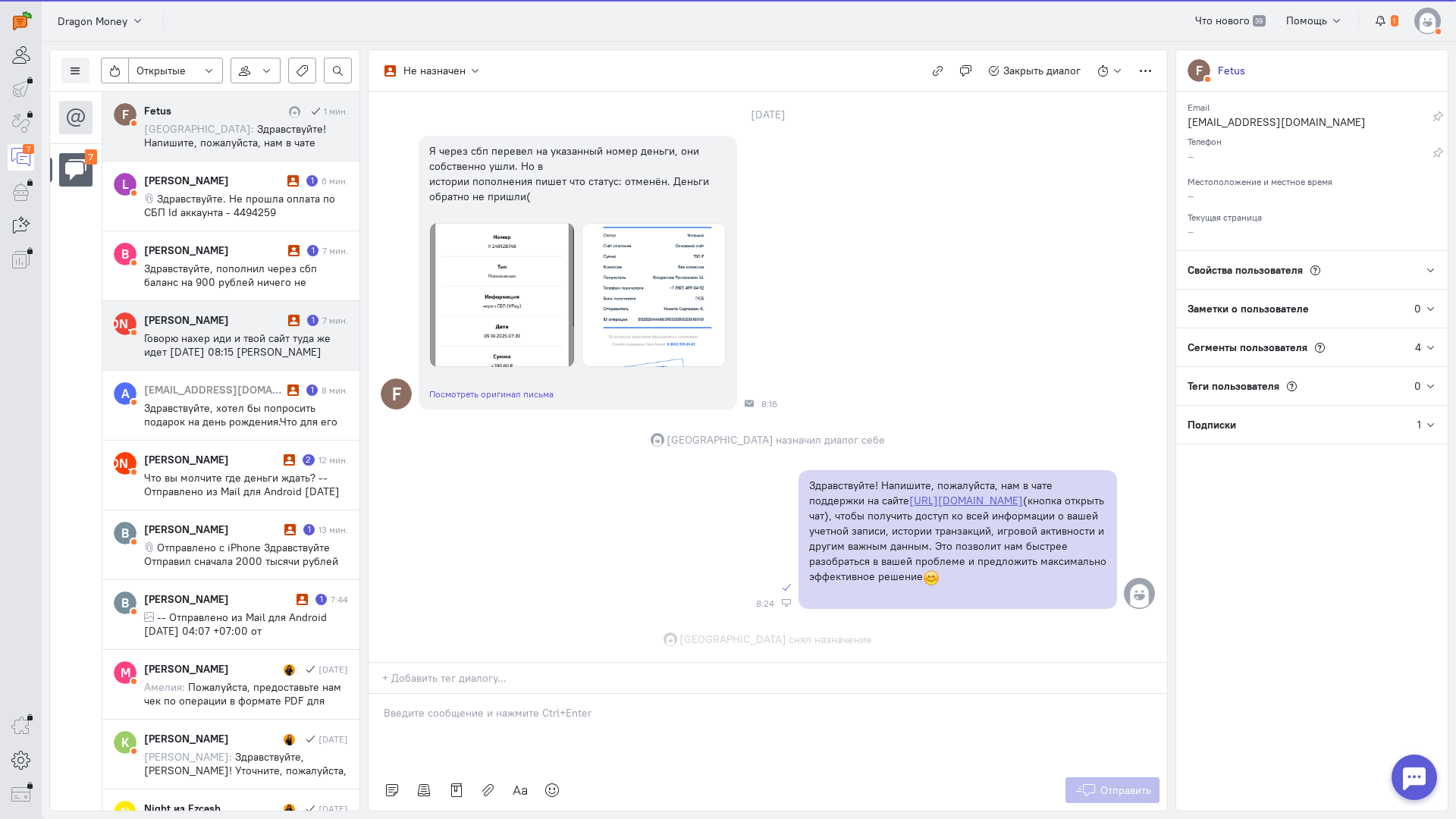
scroll to position [133, 0]
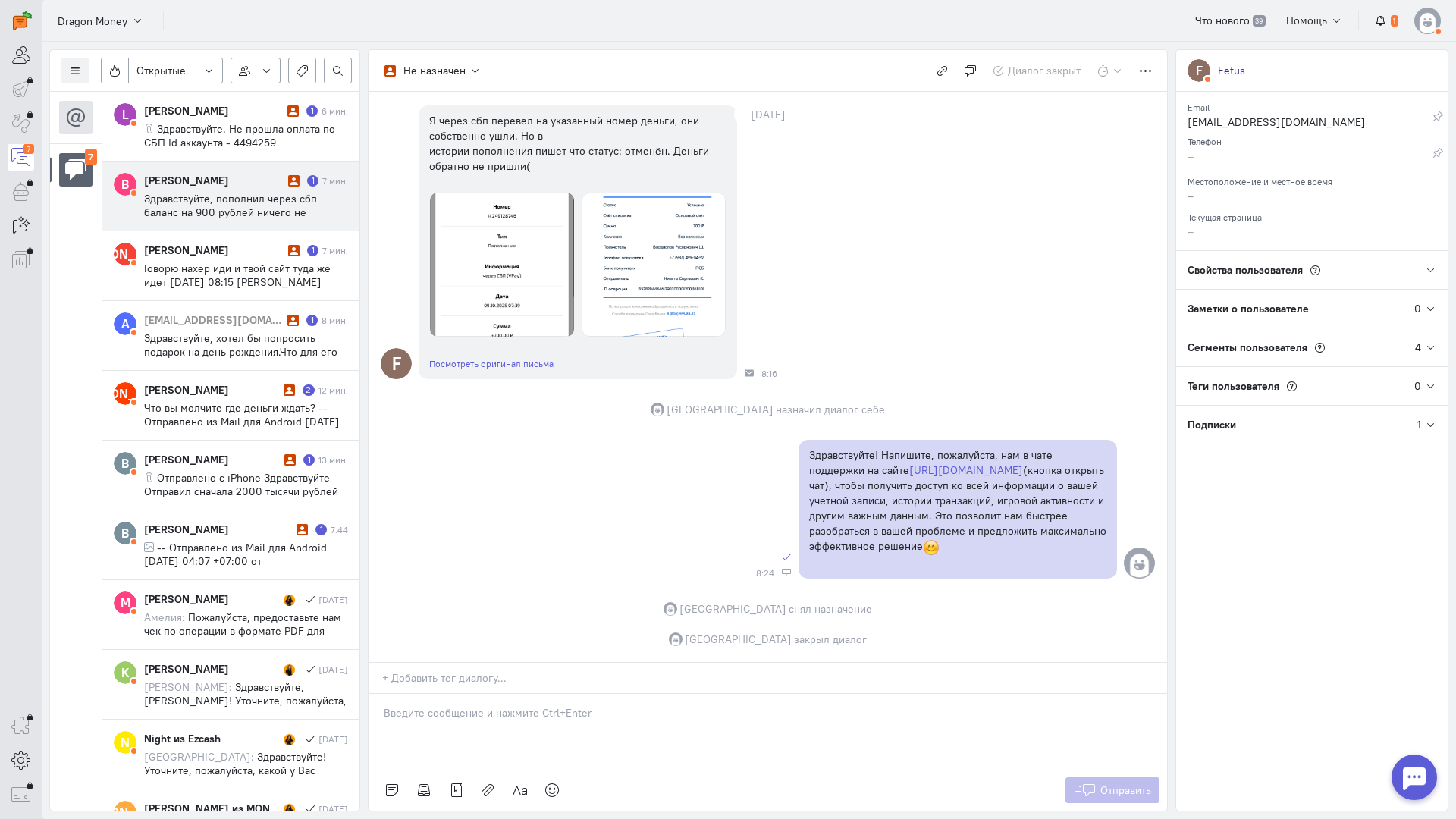
click at [202, 211] on span "Здравствуйте, пополнил через сбп баланс на 900 рублей ничего не пришло, уже отп…" at bounding box center [240, 225] width 193 height 68
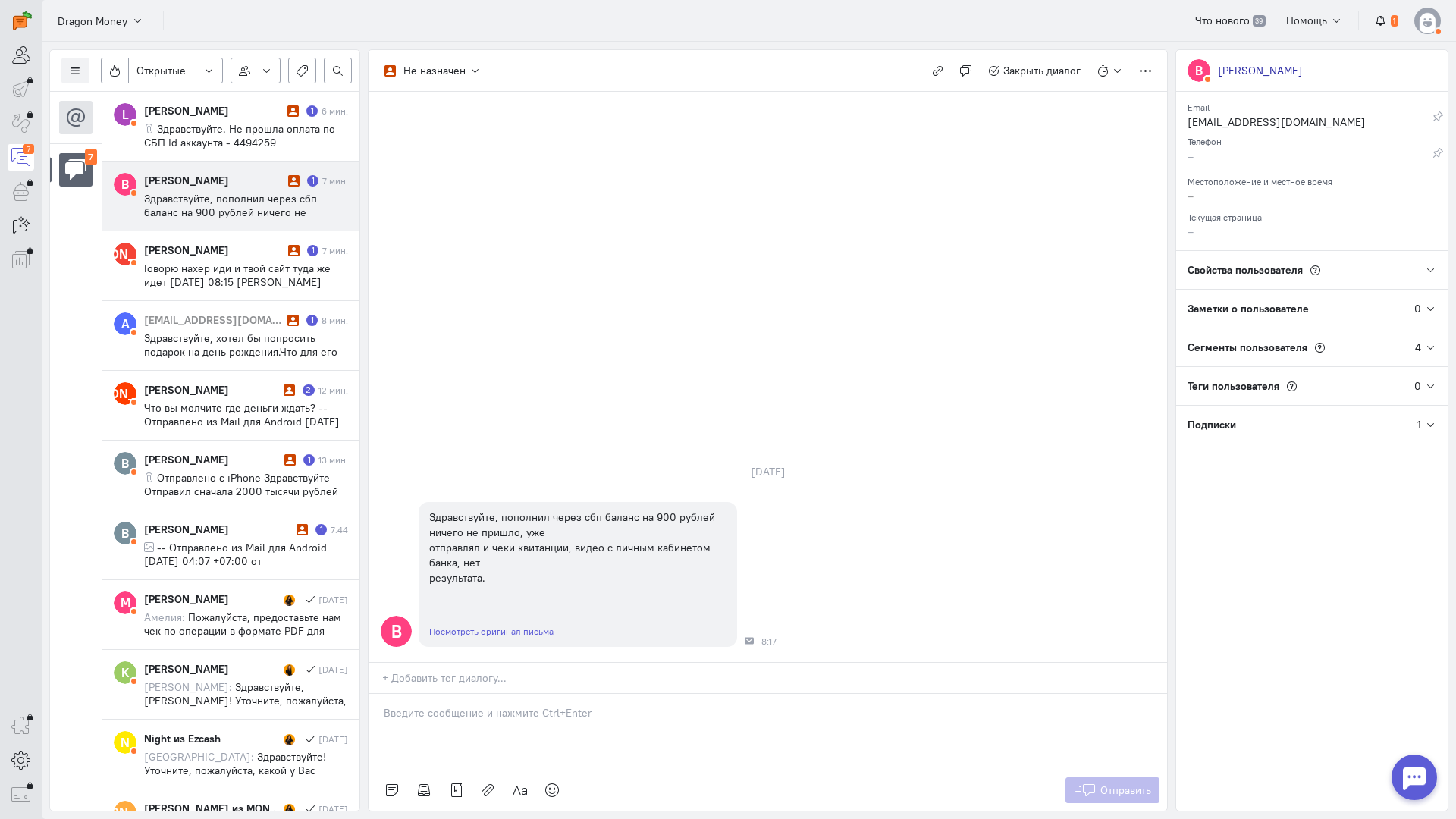
click at [495, 694] on div at bounding box center [767, 732] width 798 height 76
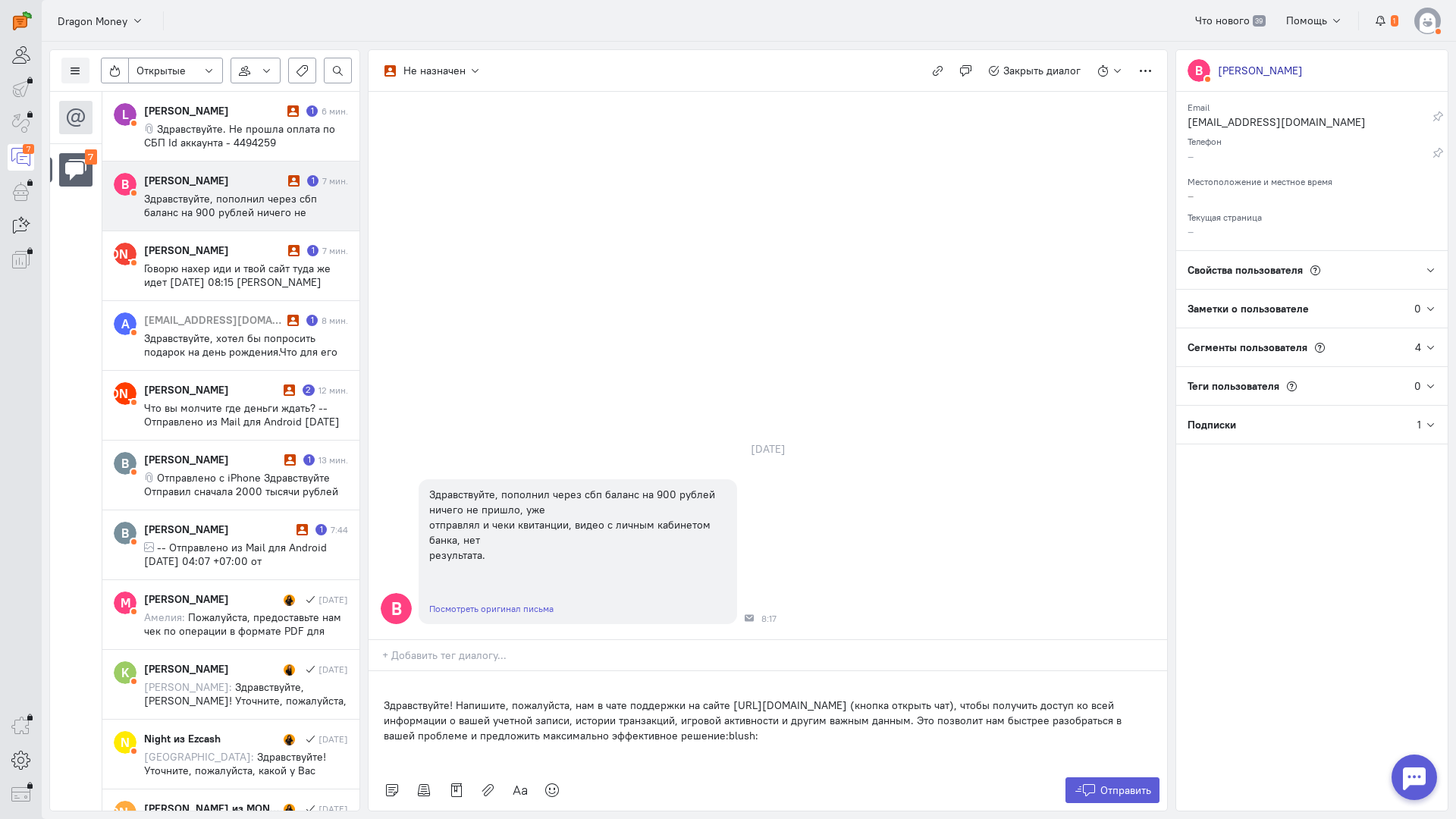
click at [380, 671] on div "Здравствуйте! Напишите, пожалуйста, нам в чате поддержки на сайте [URL][DOMAIN_…" at bounding box center [767, 720] width 798 height 98
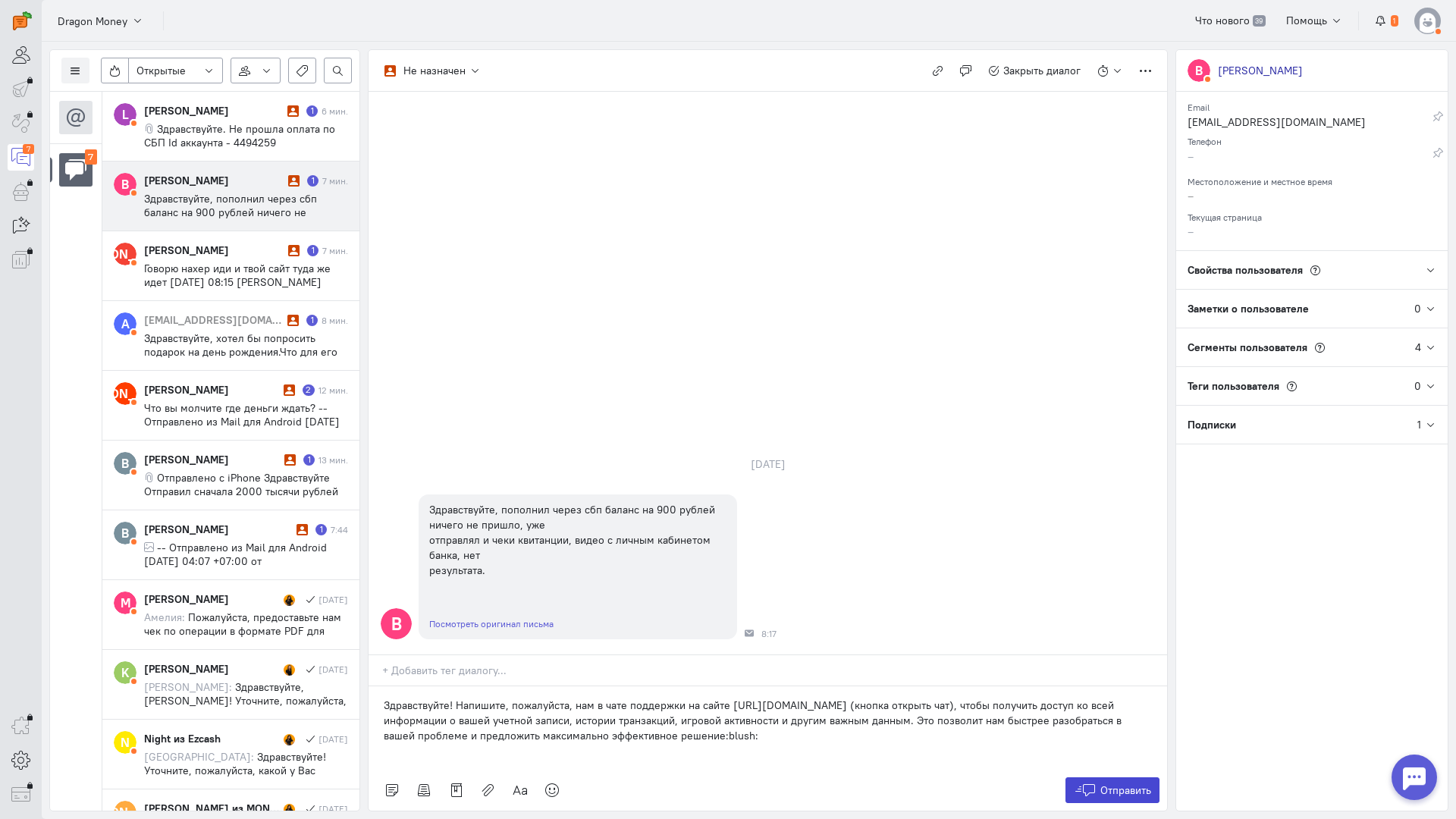
click at [1120, 784] on span "Отправить" at bounding box center [1126, 790] width 51 height 14
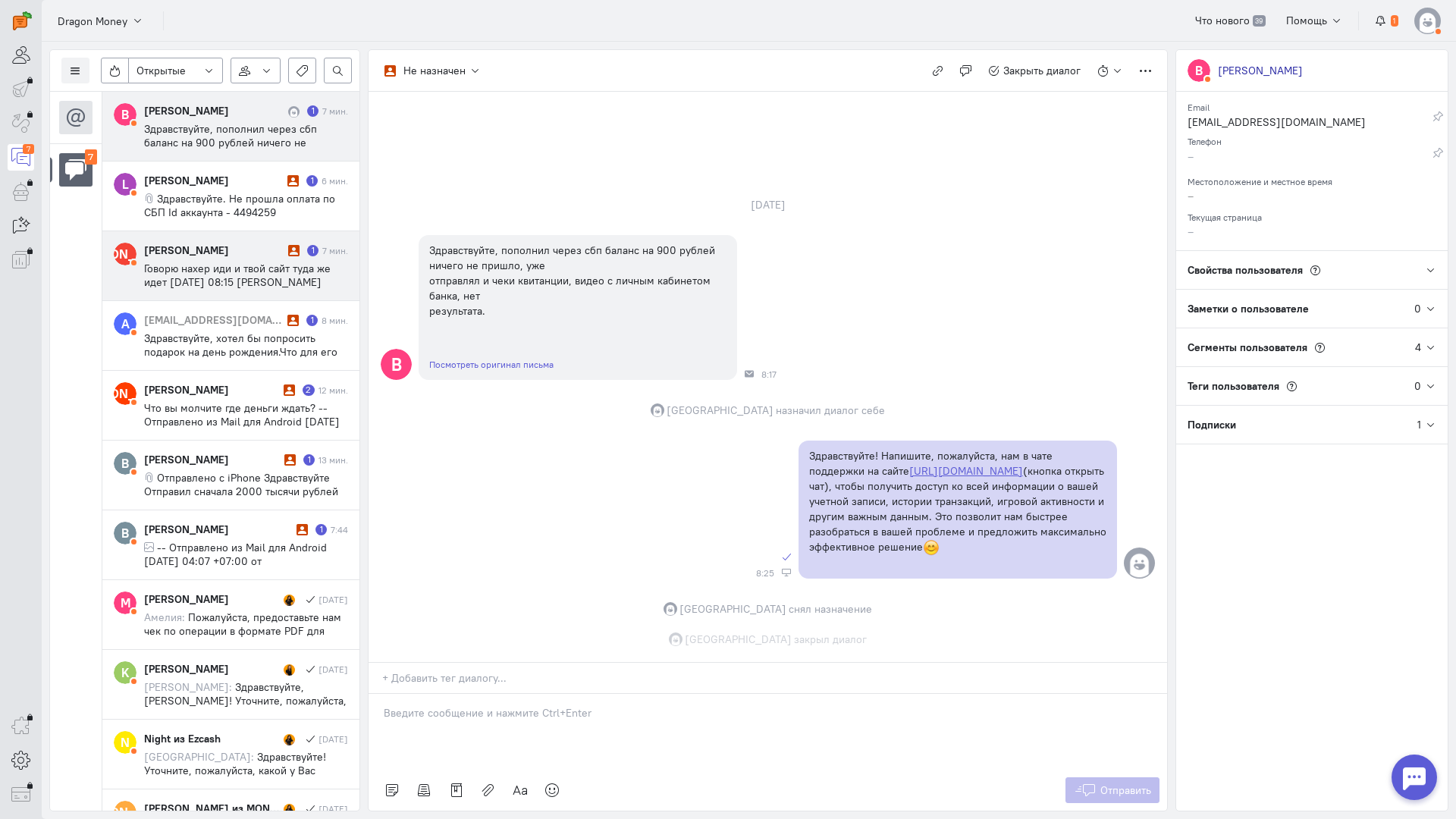
scroll to position [4, 0]
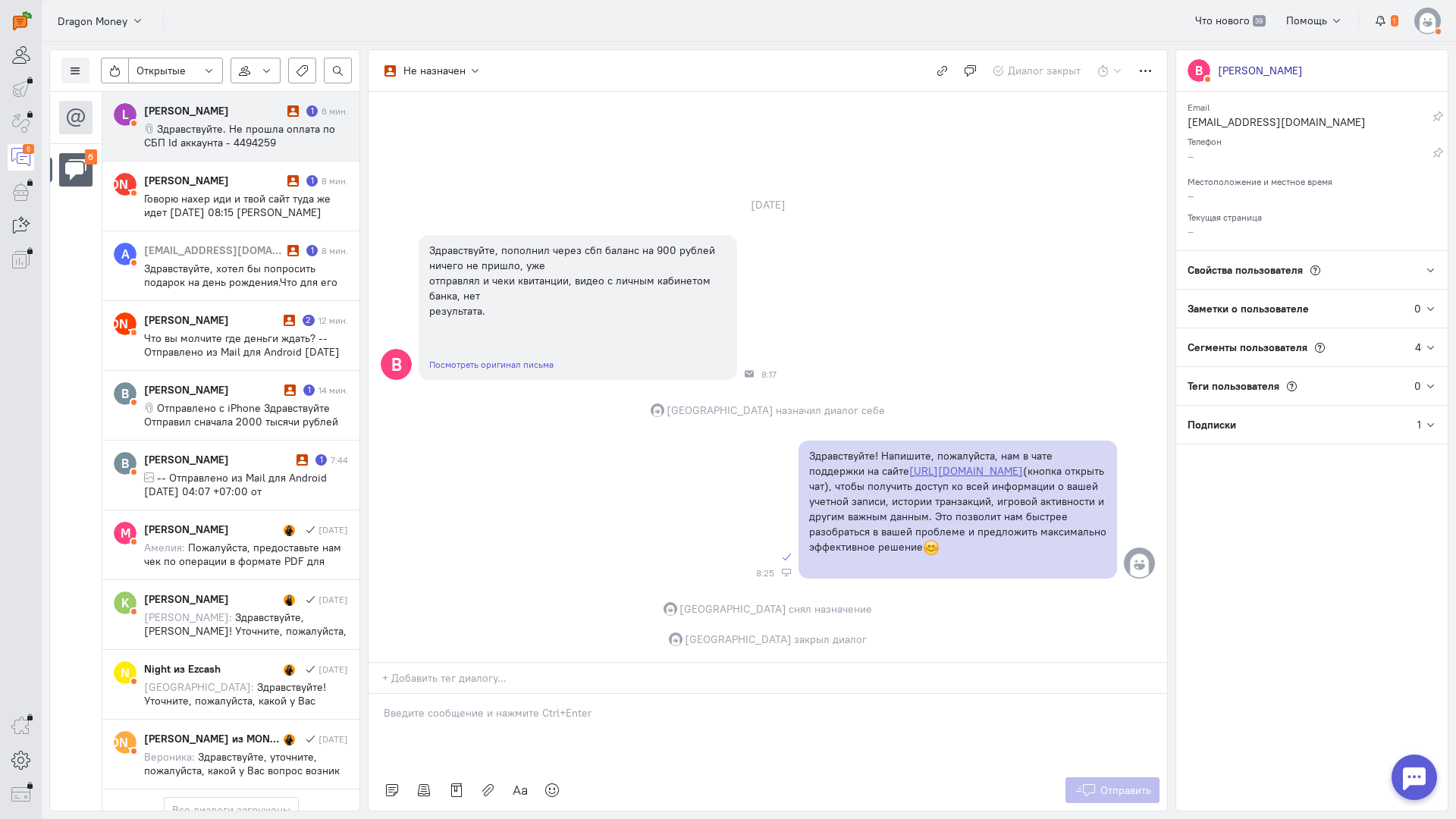
click at [233, 136] on span "Здравствуйте. Не прошла оплата по СБП Id аккаунта - 4494259 [PERSON_NAME] и чек…" at bounding box center [239, 142] width 191 height 41
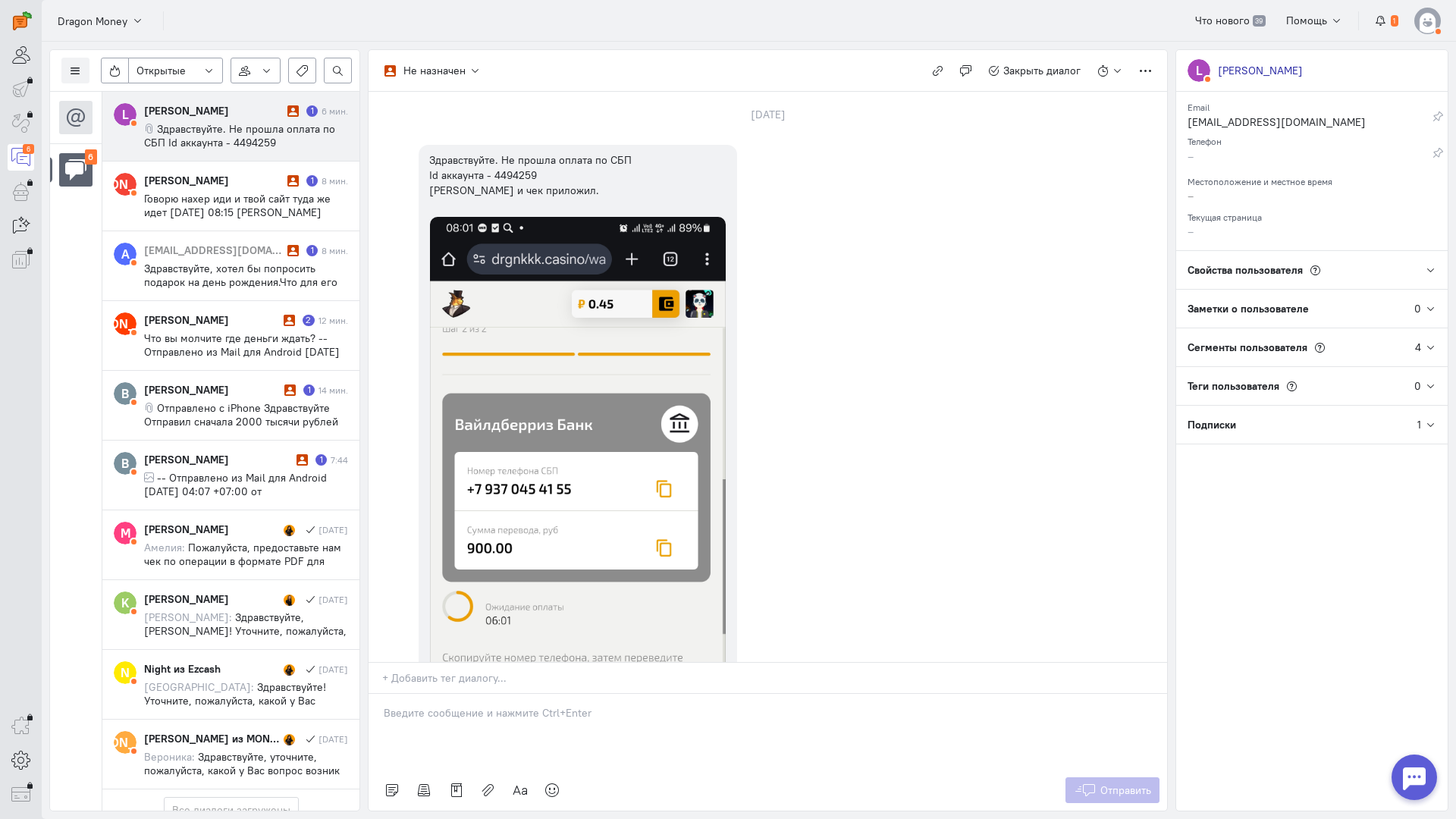
click at [441, 706] on p at bounding box center [768, 713] width 769 height 15
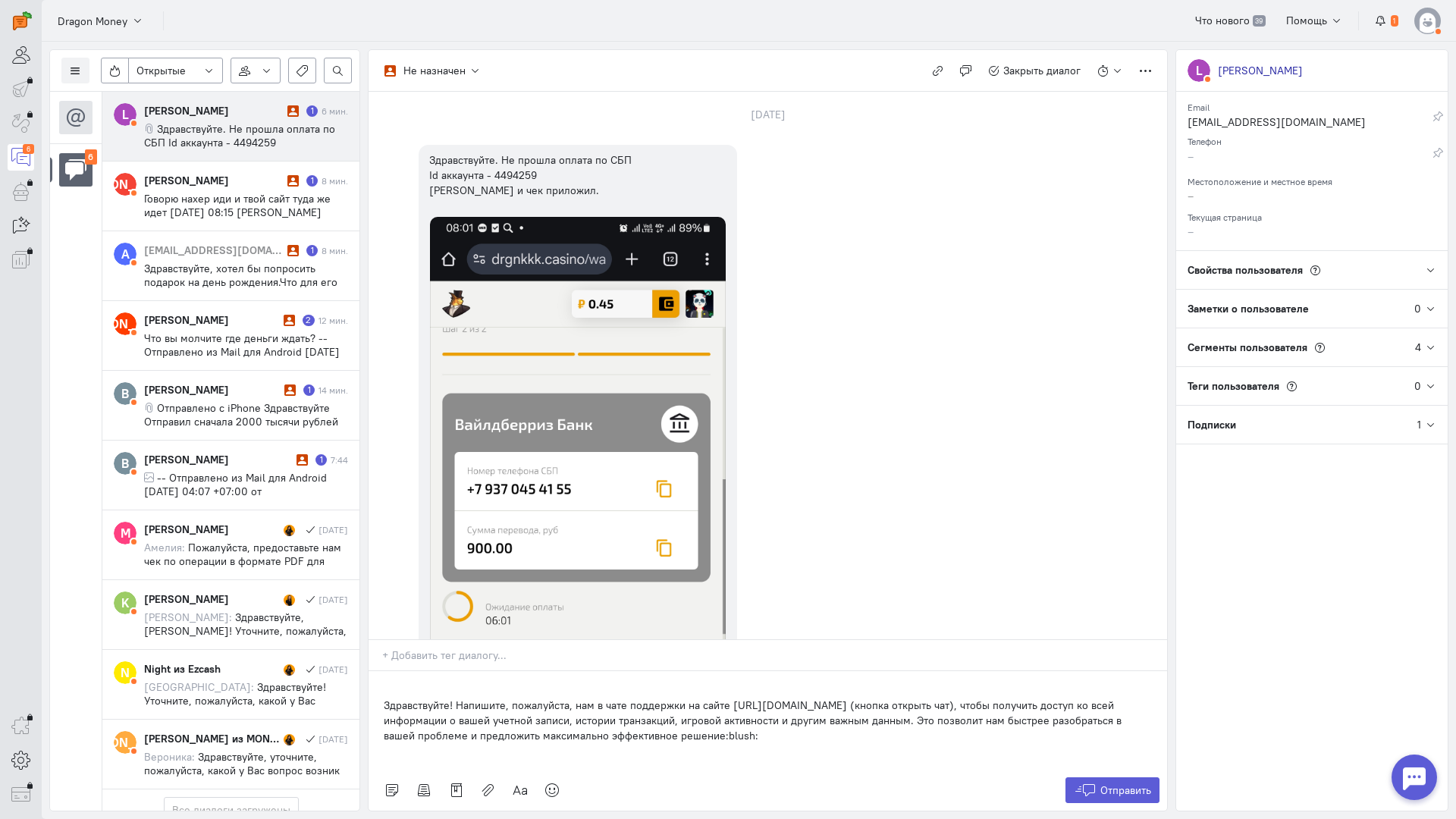
click at [376, 671] on div "Здравствуйте! Напишите, пожалуйста, нам в чате поддержки на сайте [URL][DOMAIN_…" at bounding box center [767, 720] width 798 height 98
click at [1147, 784] on span "Отправить" at bounding box center [1126, 790] width 51 height 14
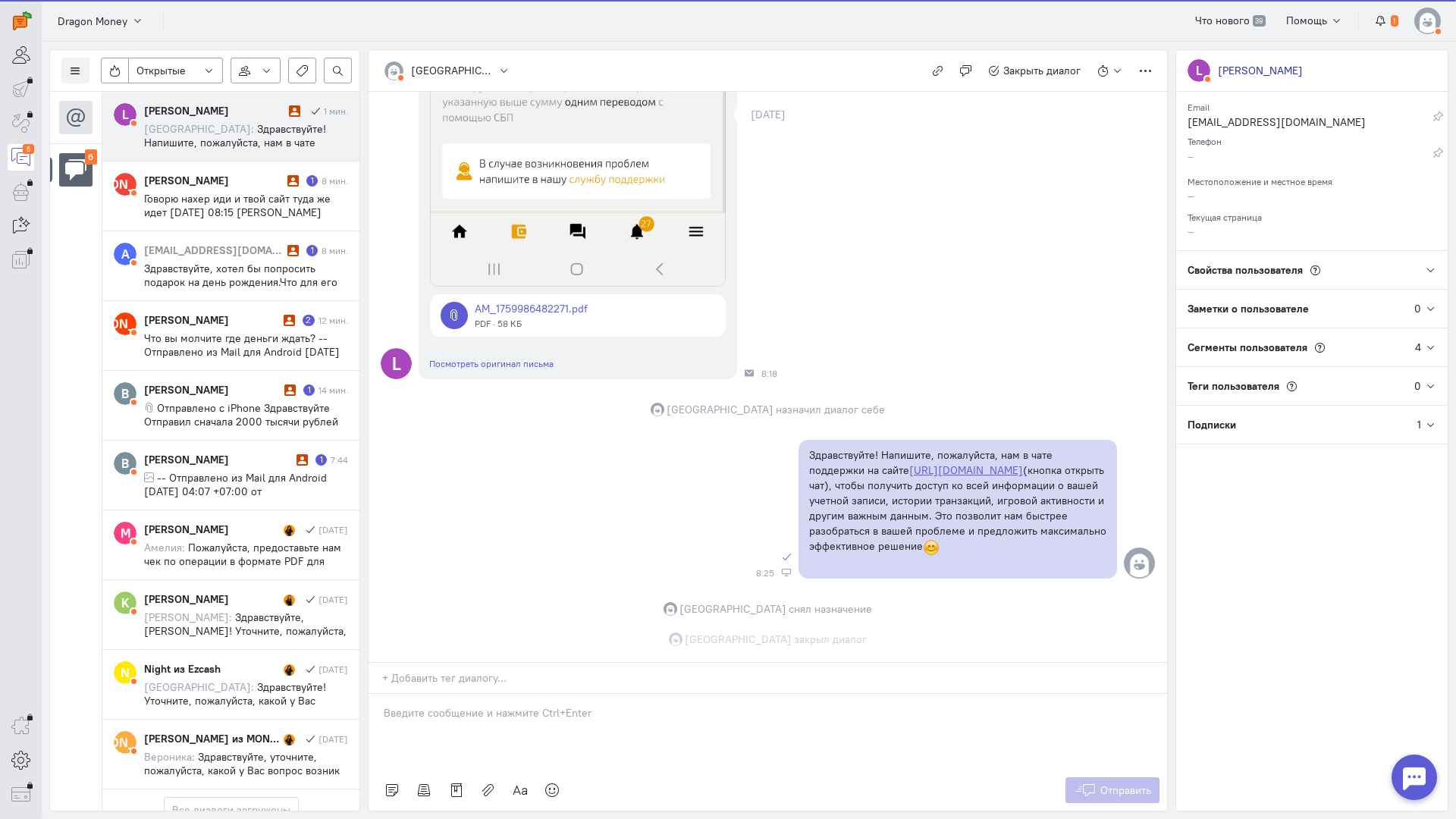
scroll to position [664, 0]
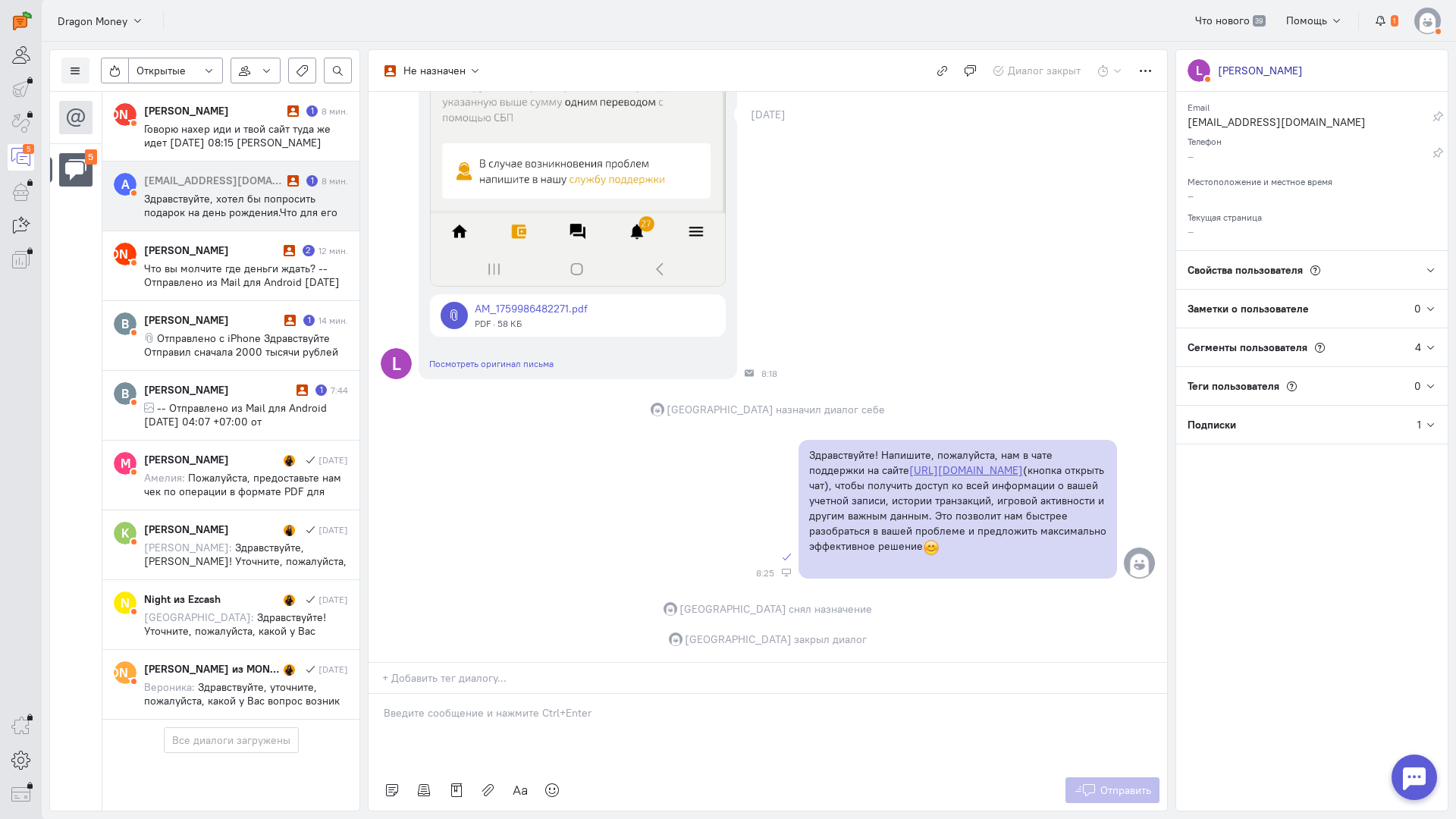
click at [223, 207] on span "Здравствуйте, хотел бы попросить подарок на день рождения.Что для его получения…" at bounding box center [241, 219] width 193 height 54
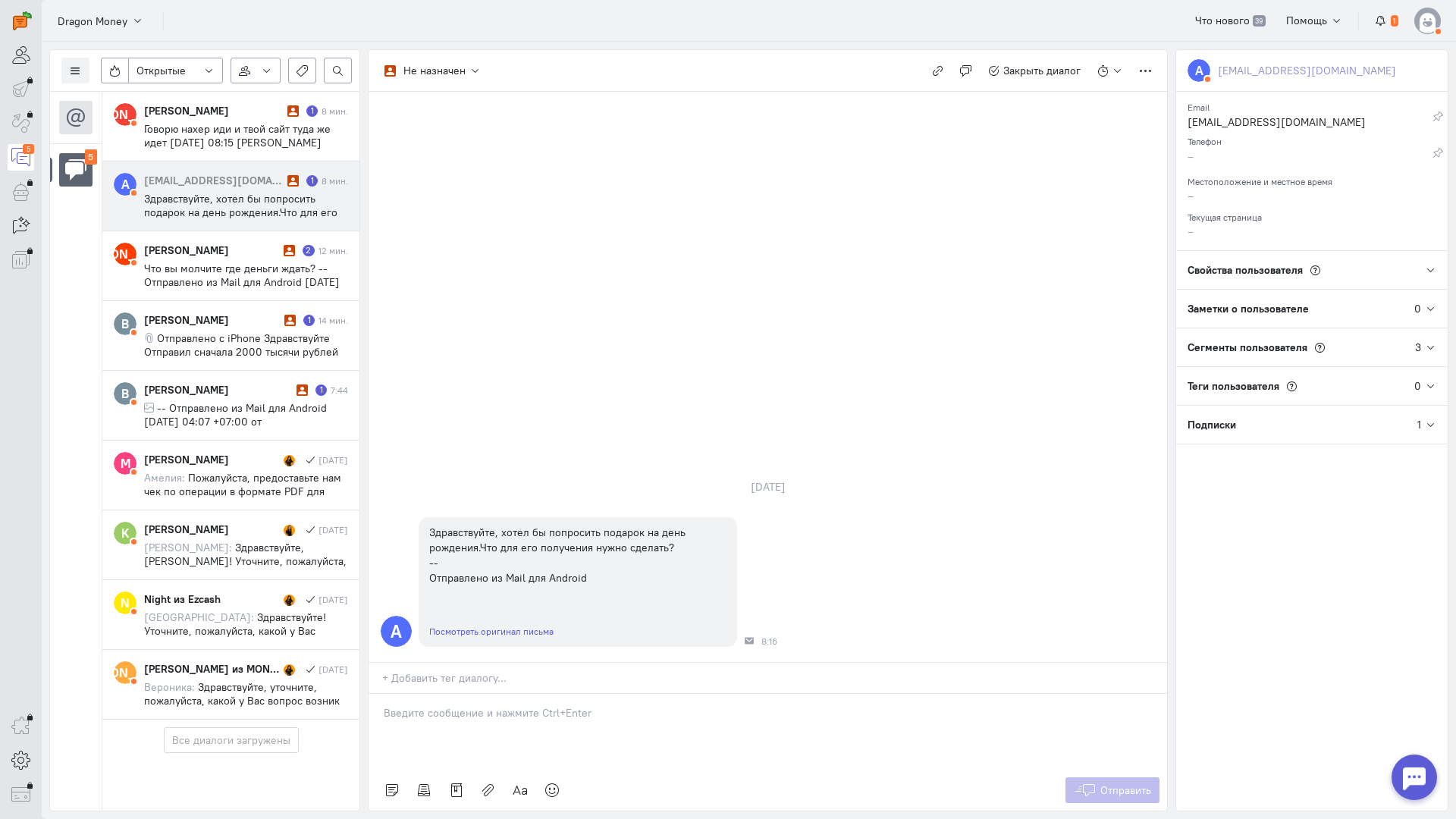
drag, startPoint x: 466, startPoint y: 634, endPoint x: 400, endPoint y: 626, distance: 66.5
click at [463, 694] on div at bounding box center [767, 732] width 798 height 76
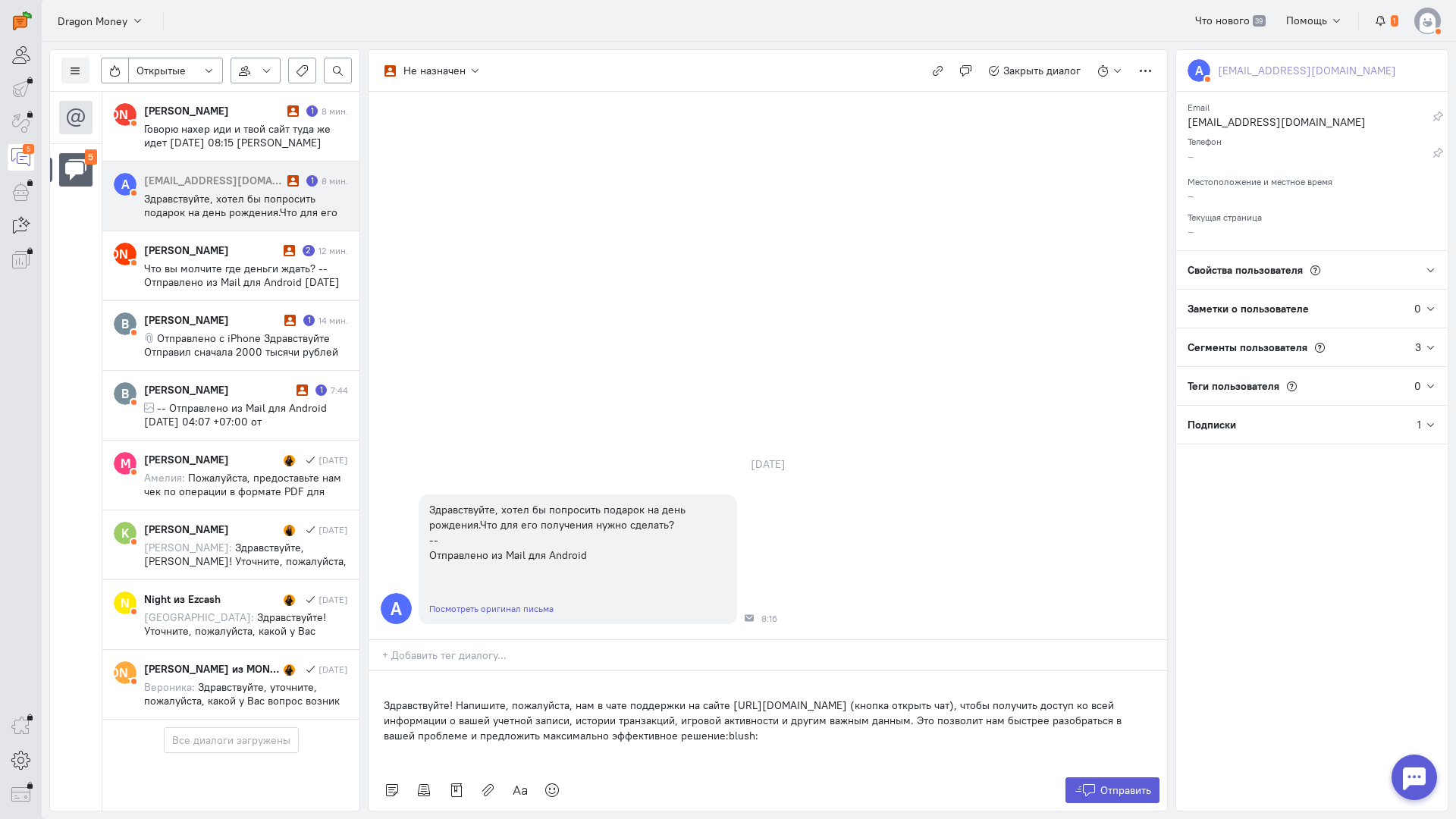
click at [373, 671] on div "Здравствуйте! Напишите, пожалуйста, нам в чате поддержки на сайте [URL][DOMAIN_…" at bounding box center [767, 720] width 798 height 98
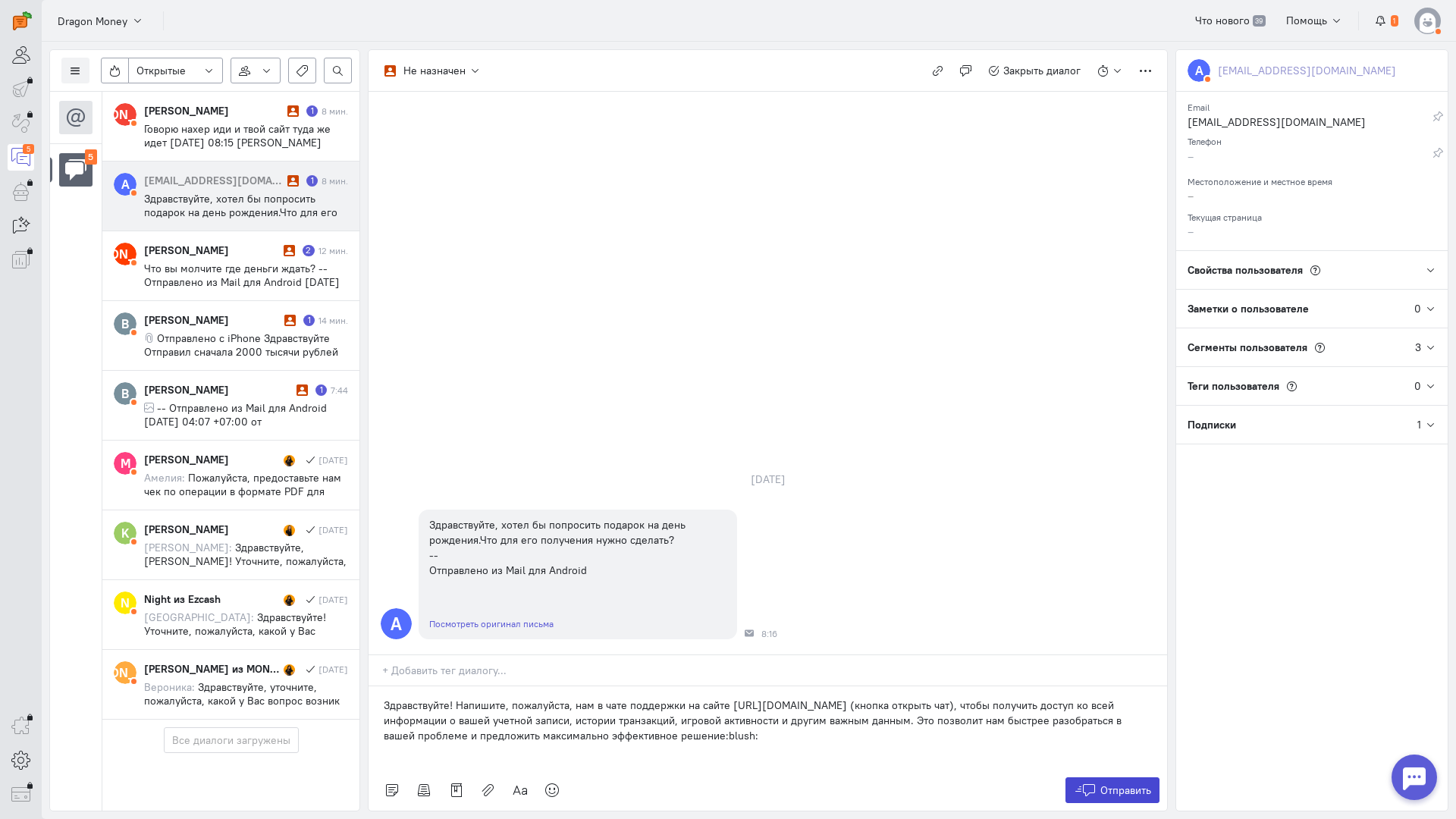
click at [1111, 777] on button "Отправить" at bounding box center [1113, 790] width 95 height 26
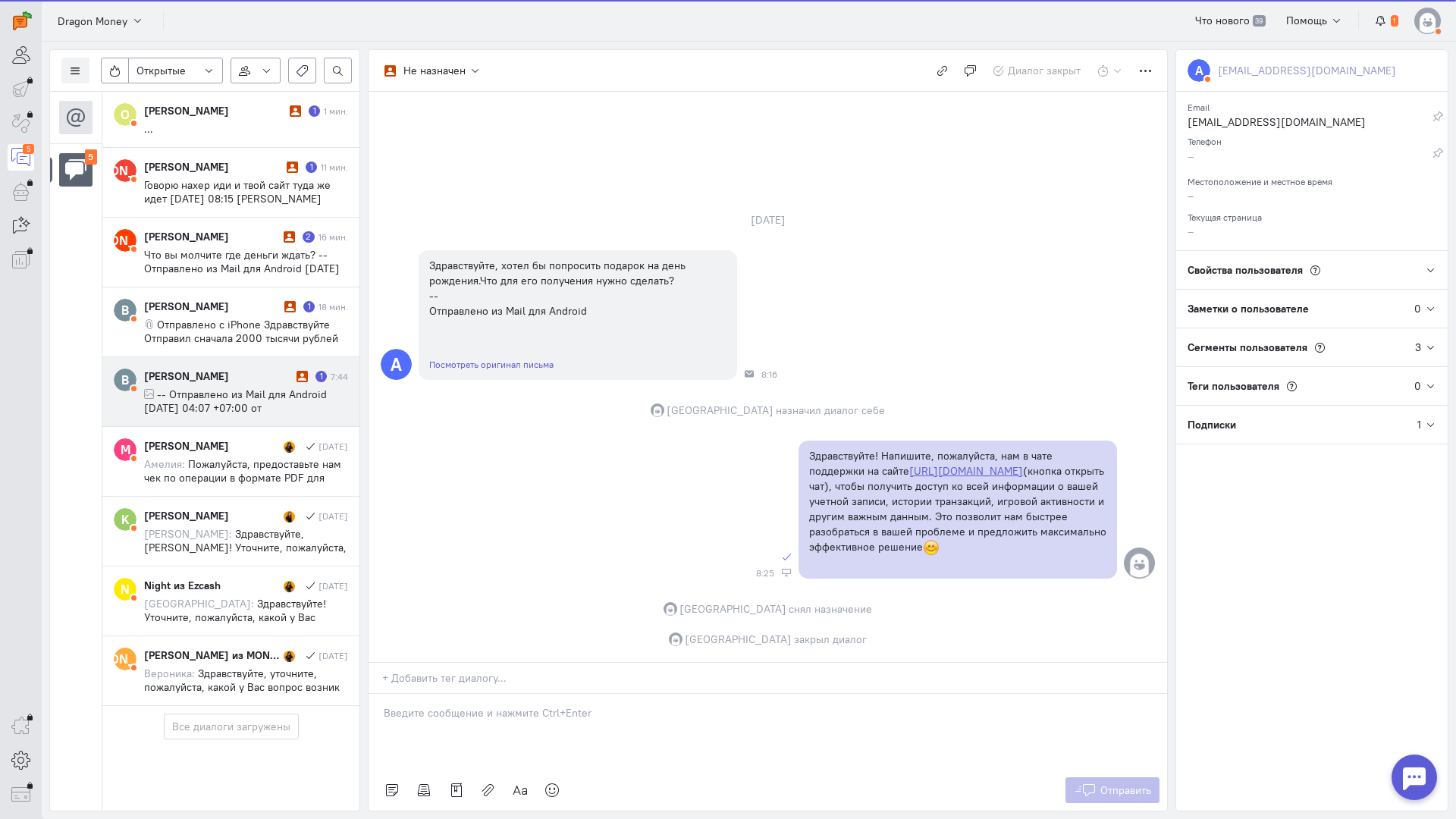
scroll to position [30, 0]
click at [220, 388] on span "-- Отправлено из Mail для Android [DATE] 04:07 +07:00 от [PERSON_NAME] Dragon M…" at bounding box center [235, 421] width 183 height 68
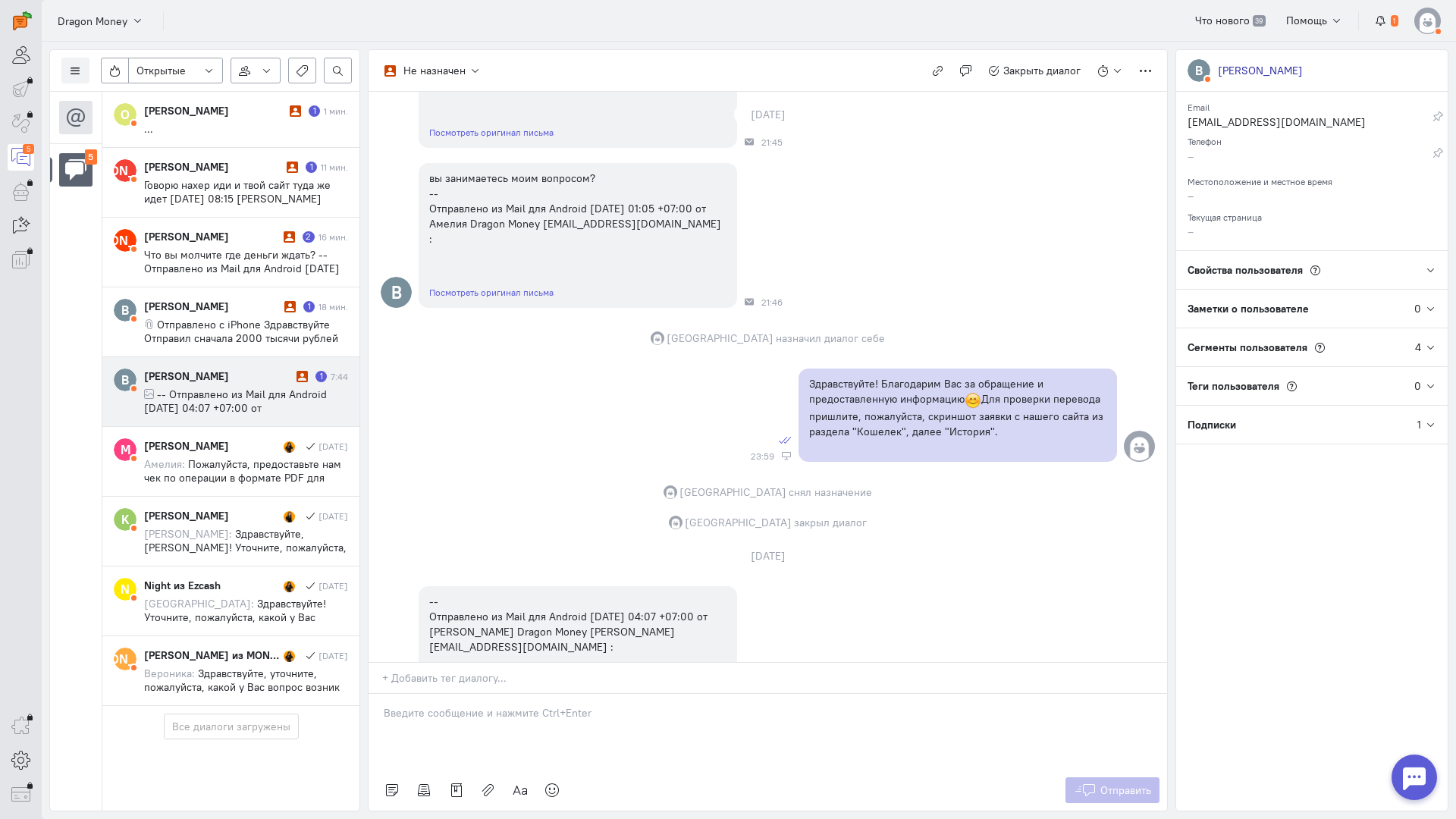
scroll to position [1271, 0]
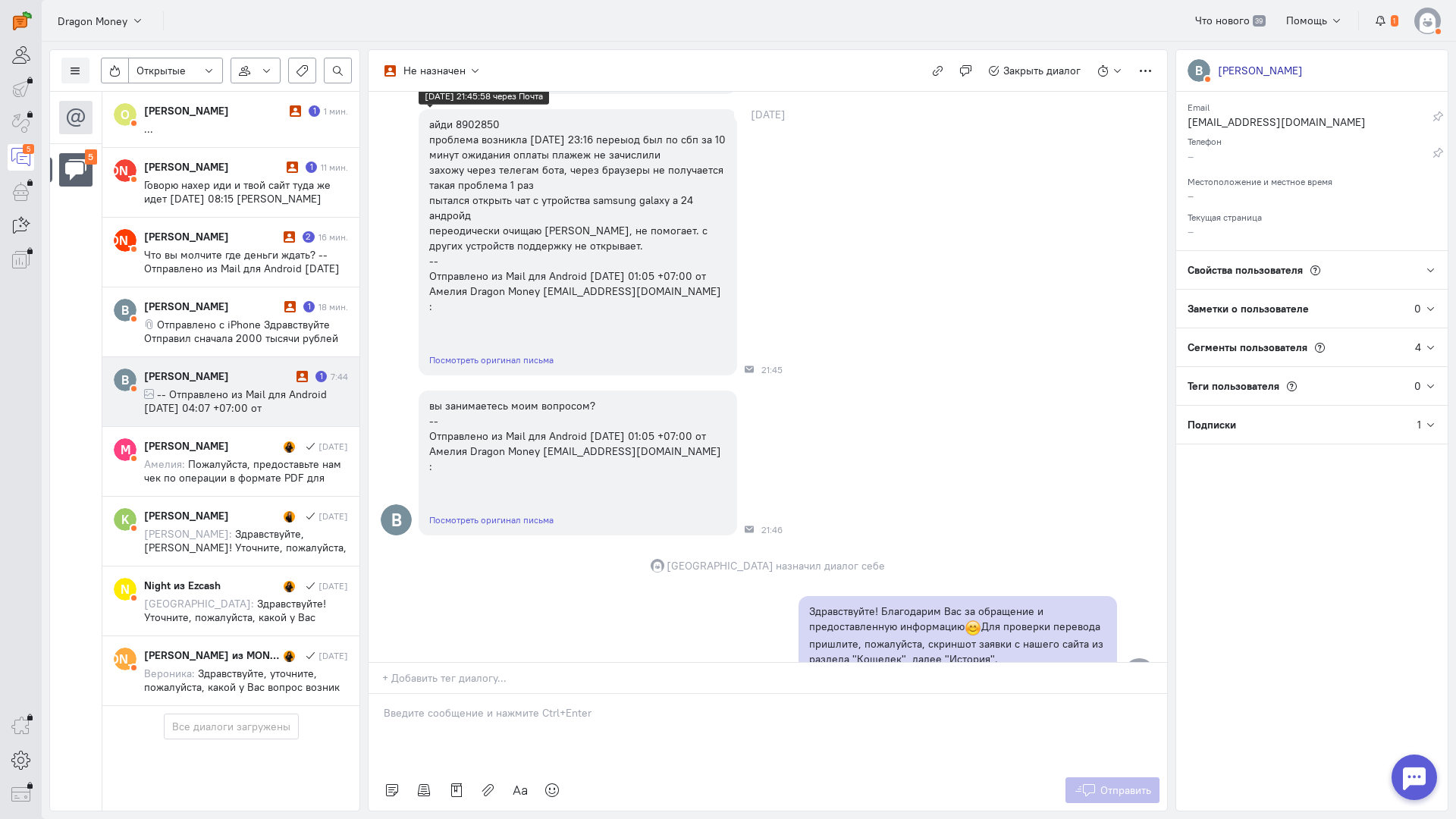
click at [479, 132] on div "айди 8902850 проблема возникла [DATE] 23:16 переыод был по сбп за 10 минут ожид…" at bounding box center [578, 215] width 297 height 197
copy div "8902850"
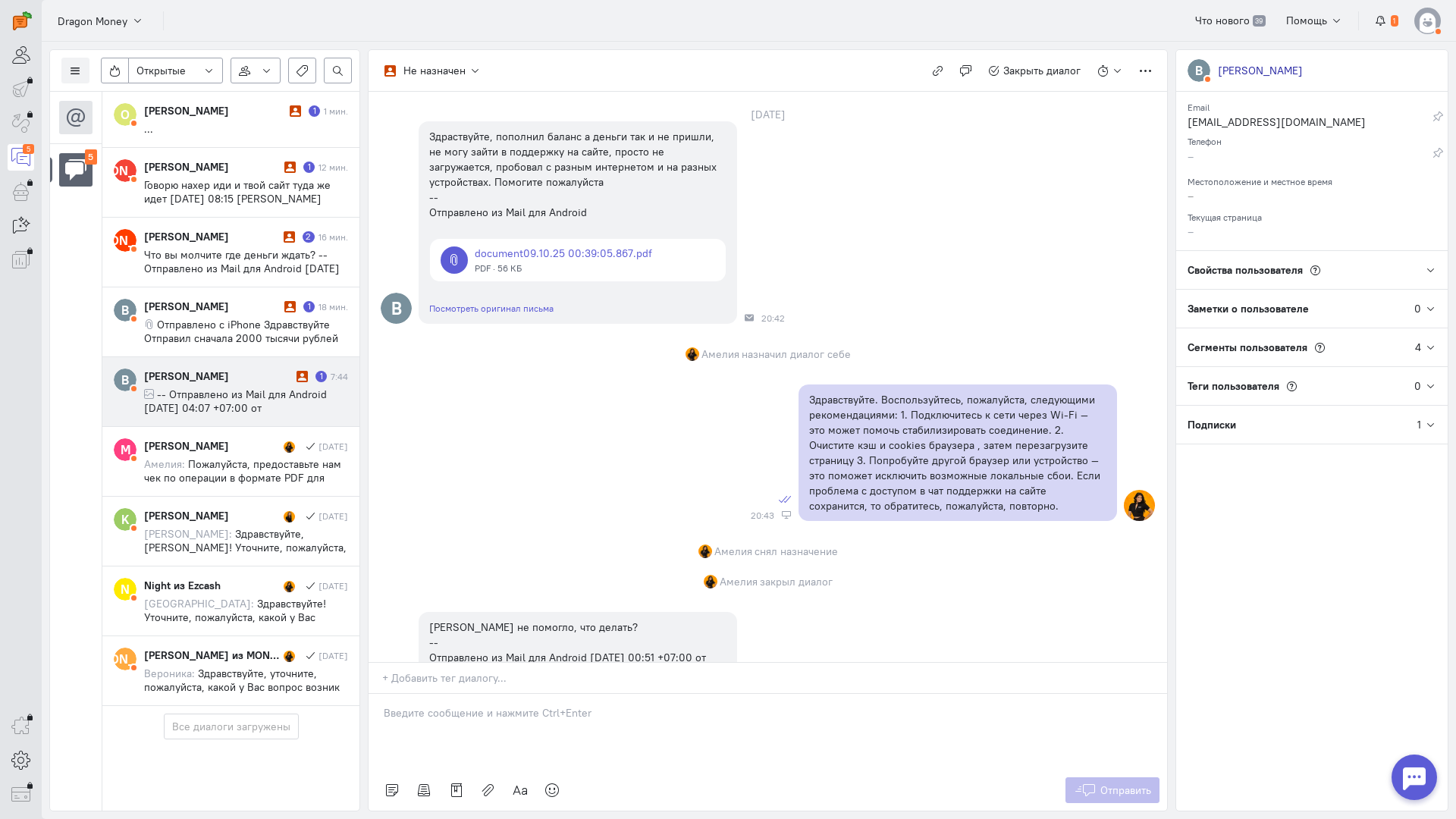
scroll to position [0, 0]
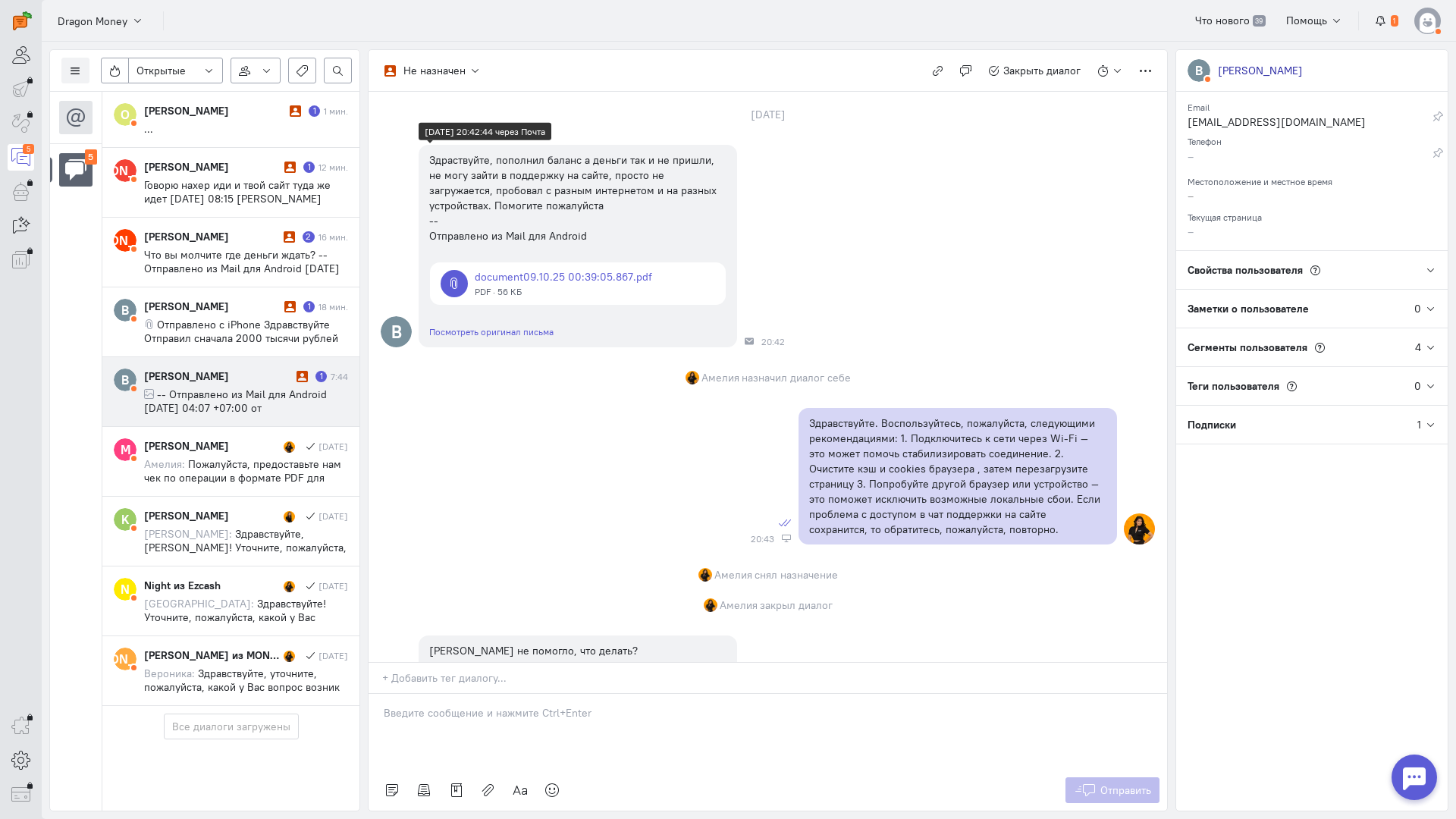
click at [567, 276] on link at bounding box center [578, 283] width 296 height 42
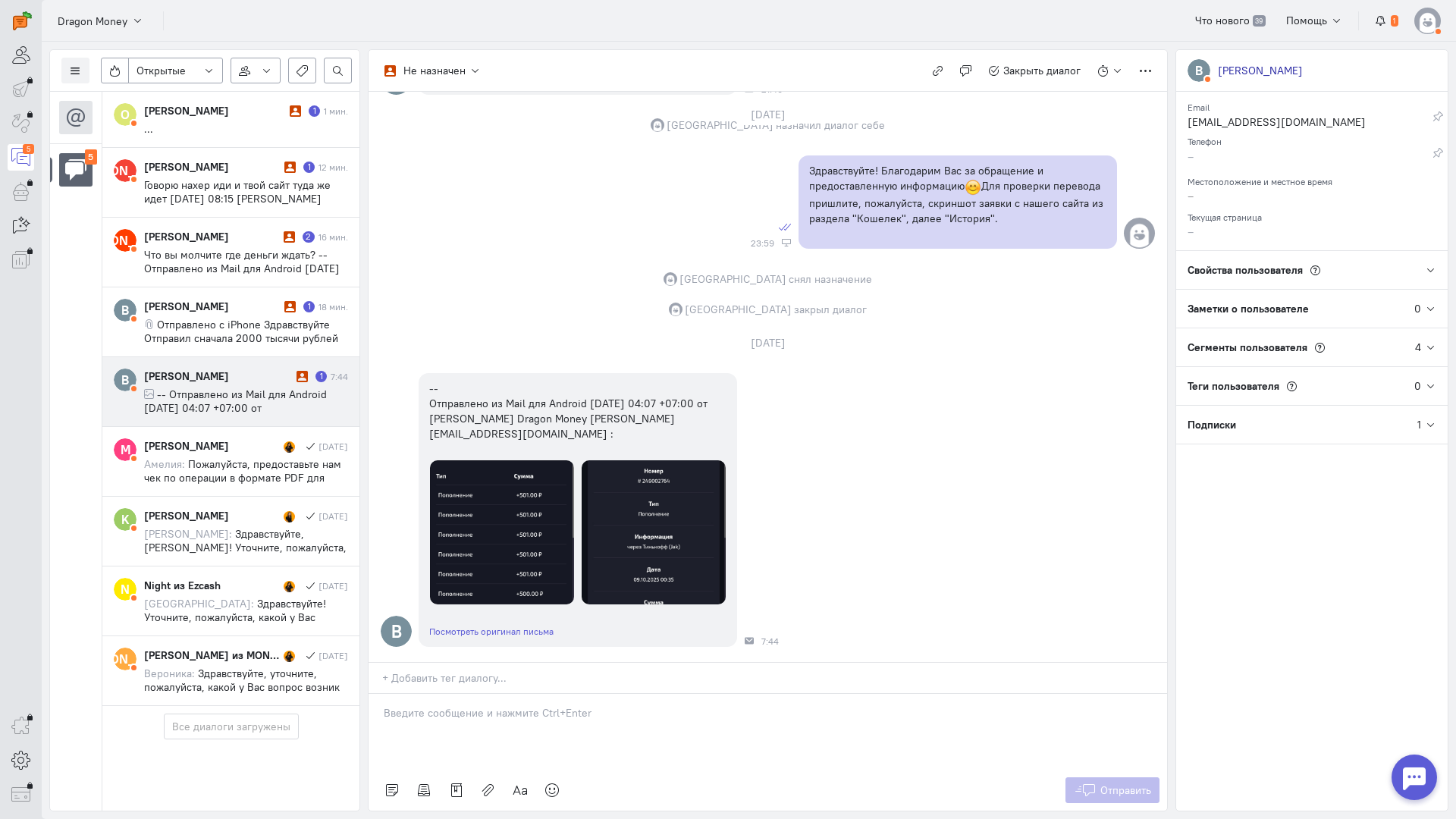
scroll to position [1820, 0]
click at [646, 460] on img at bounding box center [654, 532] width 144 height 144
click at [515, 694] on div at bounding box center [767, 732] width 798 height 76
drag, startPoint x: 286, startPoint y: 625, endPoint x: 411, endPoint y: 630, distance: 125.1
click at [285, 624] on div "Список пользователей Включить темную тему Открытые Открытые диалоги Отложенные …" at bounding box center [749, 430] width 1414 height 777
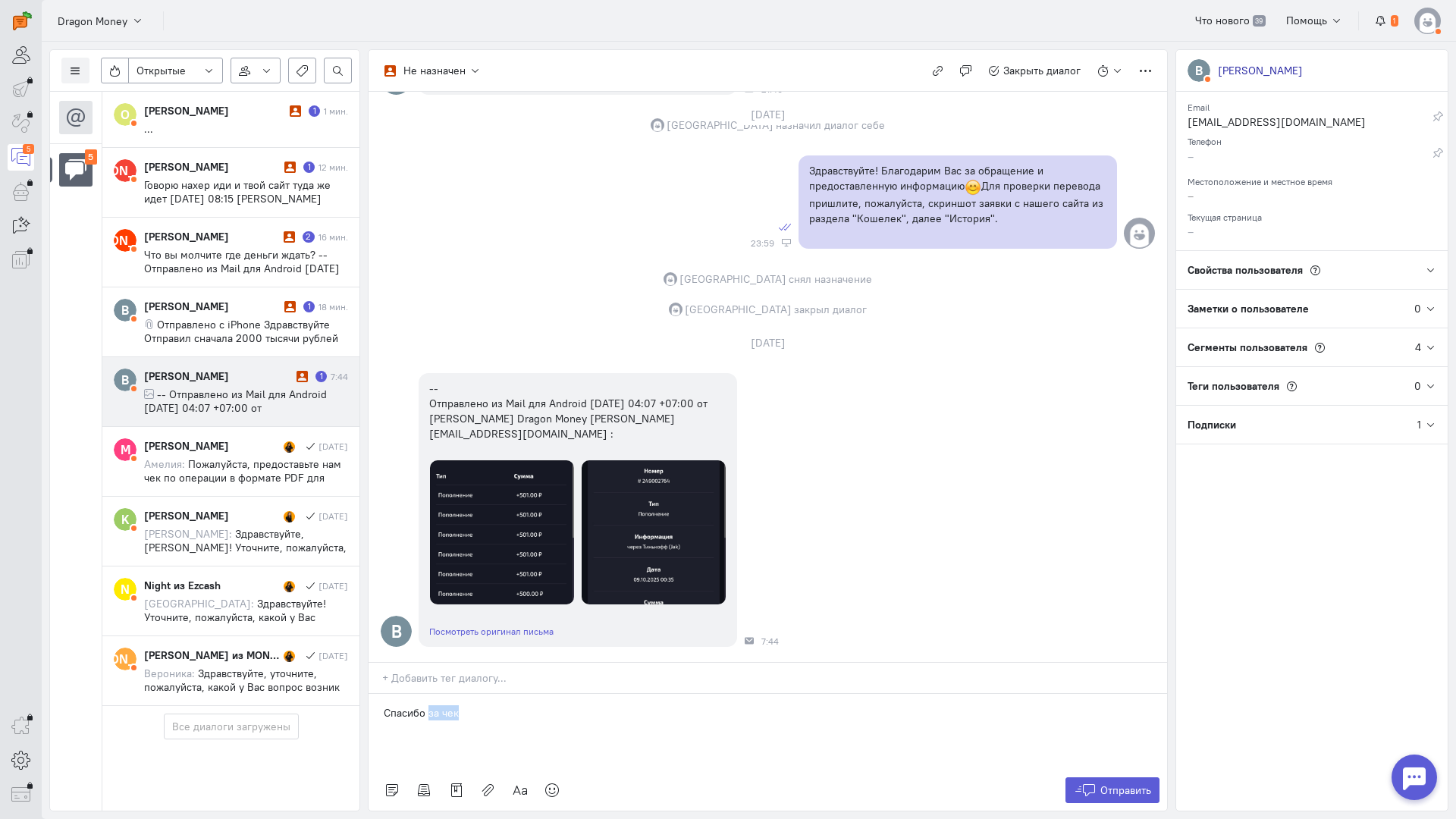
drag, startPoint x: 476, startPoint y: 624, endPoint x: 429, endPoint y: 624, distance: 47.0
click at [428, 706] on p "Спасибо за чек" at bounding box center [768, 713] width 769 height 15
click at [551, 777] on link at bounding box center [552, 790] width 32 height 26
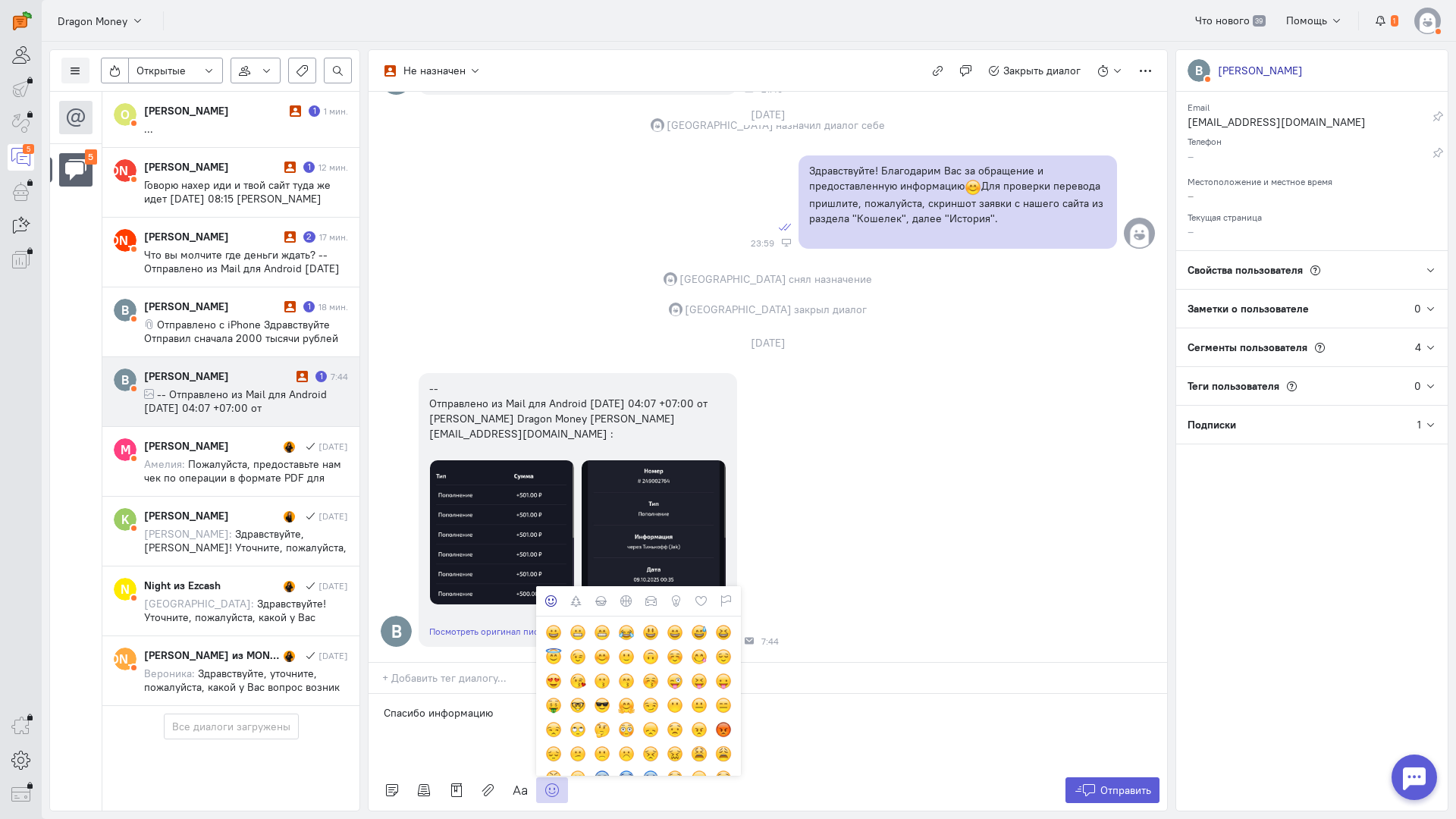
click at [507, 706] on p "Спасибо информацию" at bounding box center [768, 713] width 769 height 15
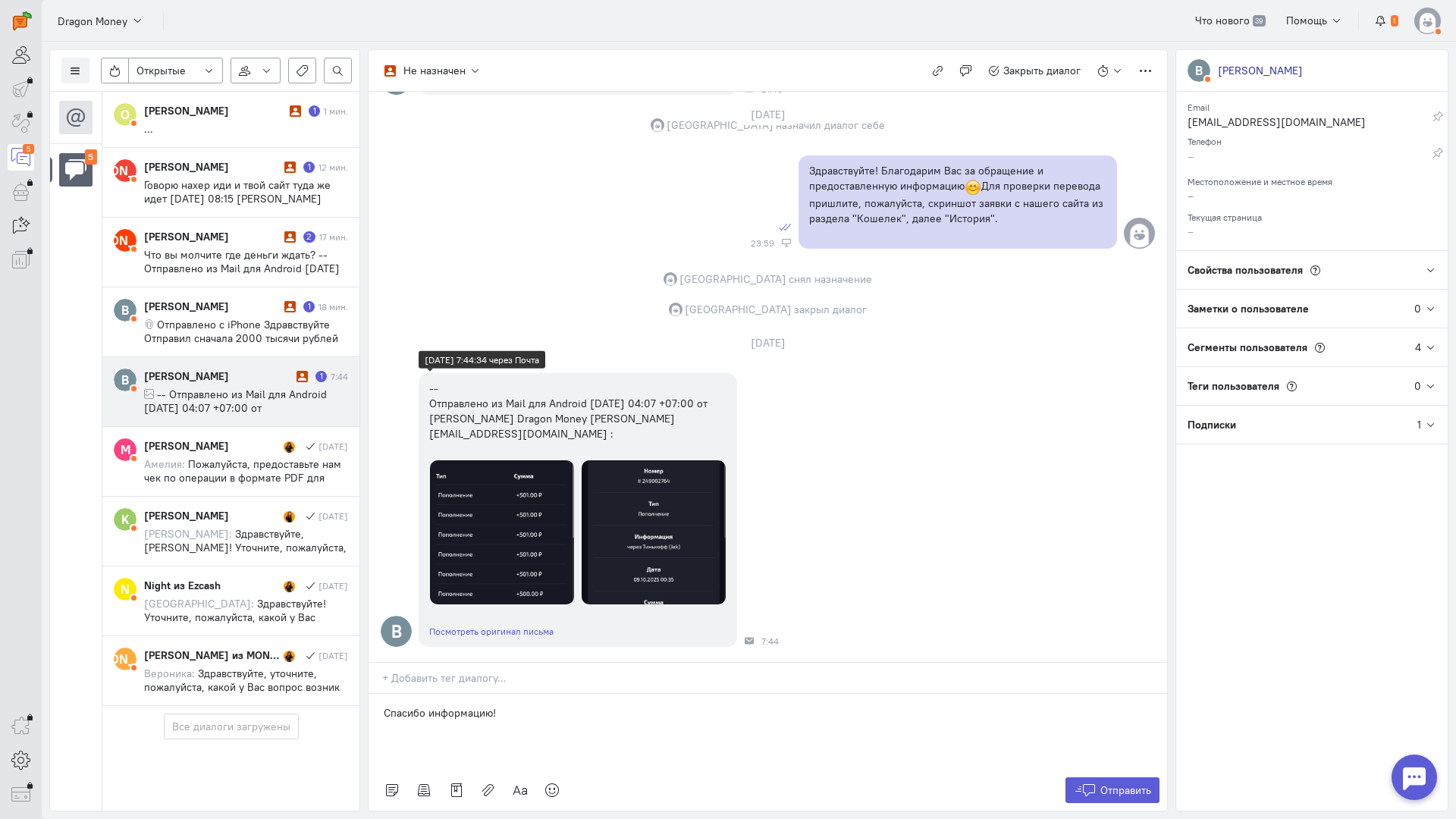
click at [670, 460] on img at bounding box center [654, 532] width 144 height 144
click at [635, 460] on img at bounding box center [654, 532] width 144 height 144
click at [485, 706] on p "Спасибо информацию!" at bounding box center [768, 713] width 769 height 15
click at [514, 706] on p "Спасибо информацию!" at bounding box center [768, 713] width 769 height 15
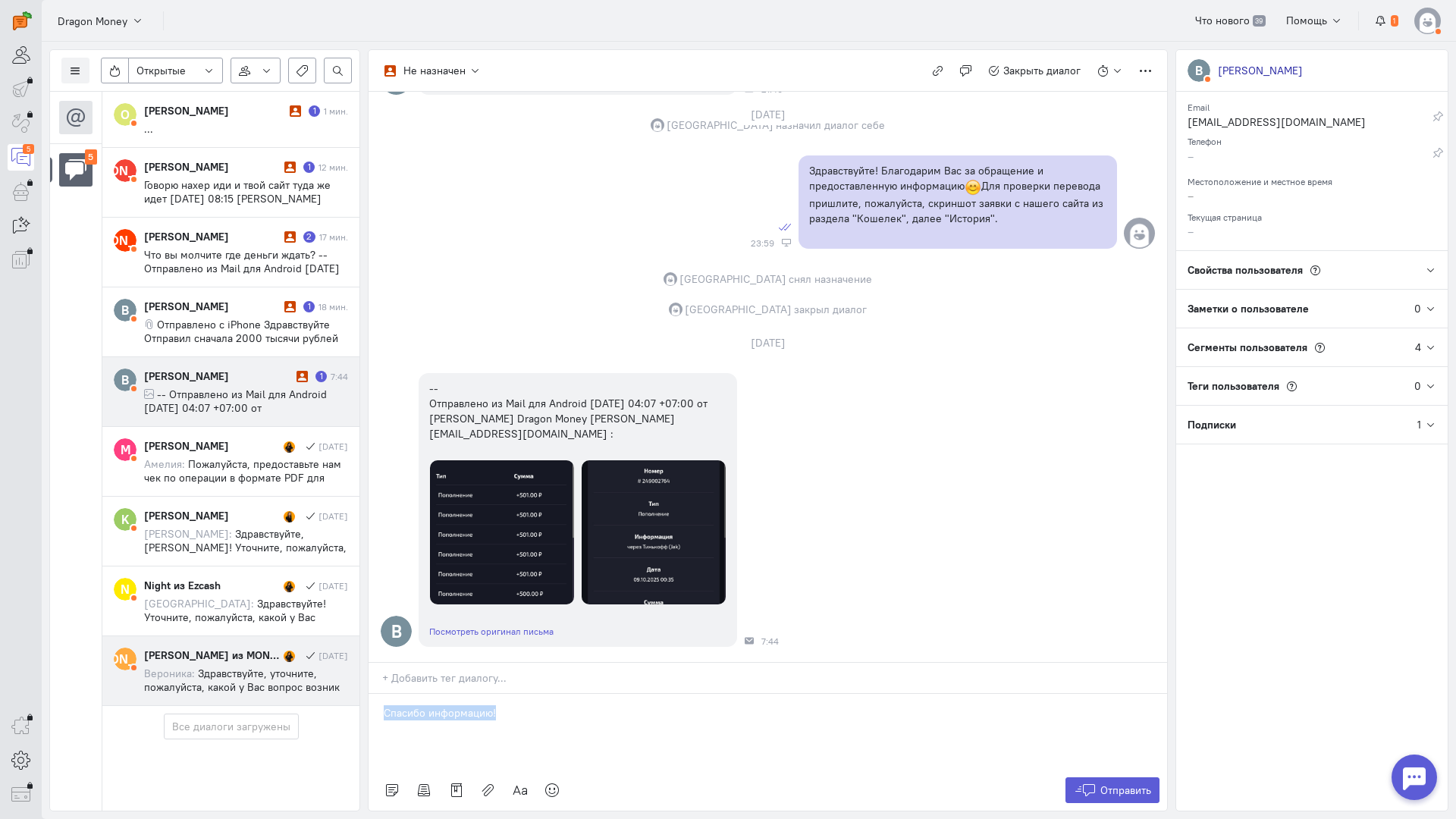
drag, startPoint x: 483, startPoint y: 621, endPoint x: 274, endPoint y: 622, distance: 209.0
click at [273, 623] on div "Список пользователей Включить темную тему Открытые Открытые диалоги Отложенные …" at bounding box center [749, 430] width 1414 height 777
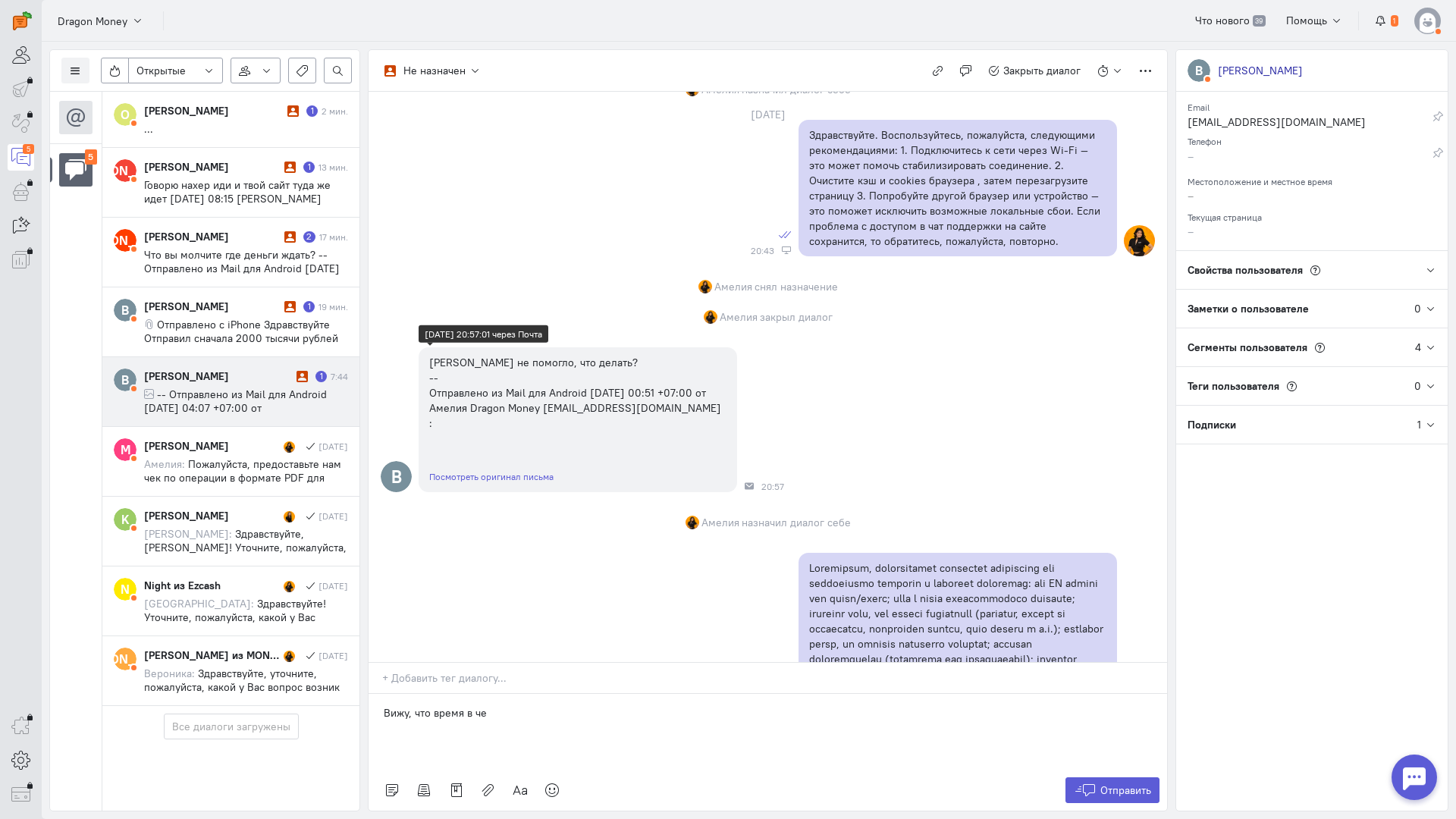
scroll to position [76, 0]
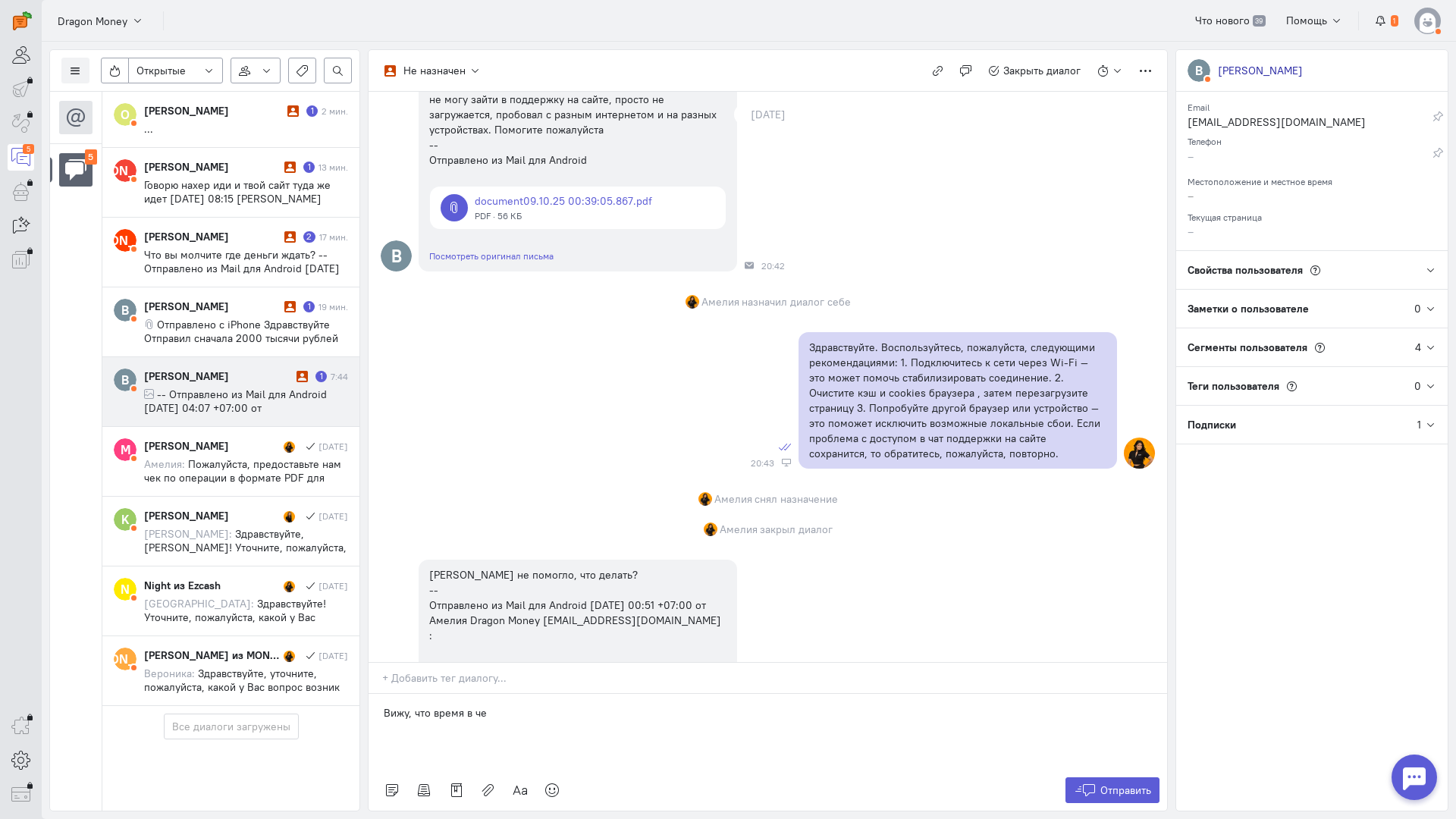
click at [539, 210] on link at bounding box center [578, 208] width 296 height 42
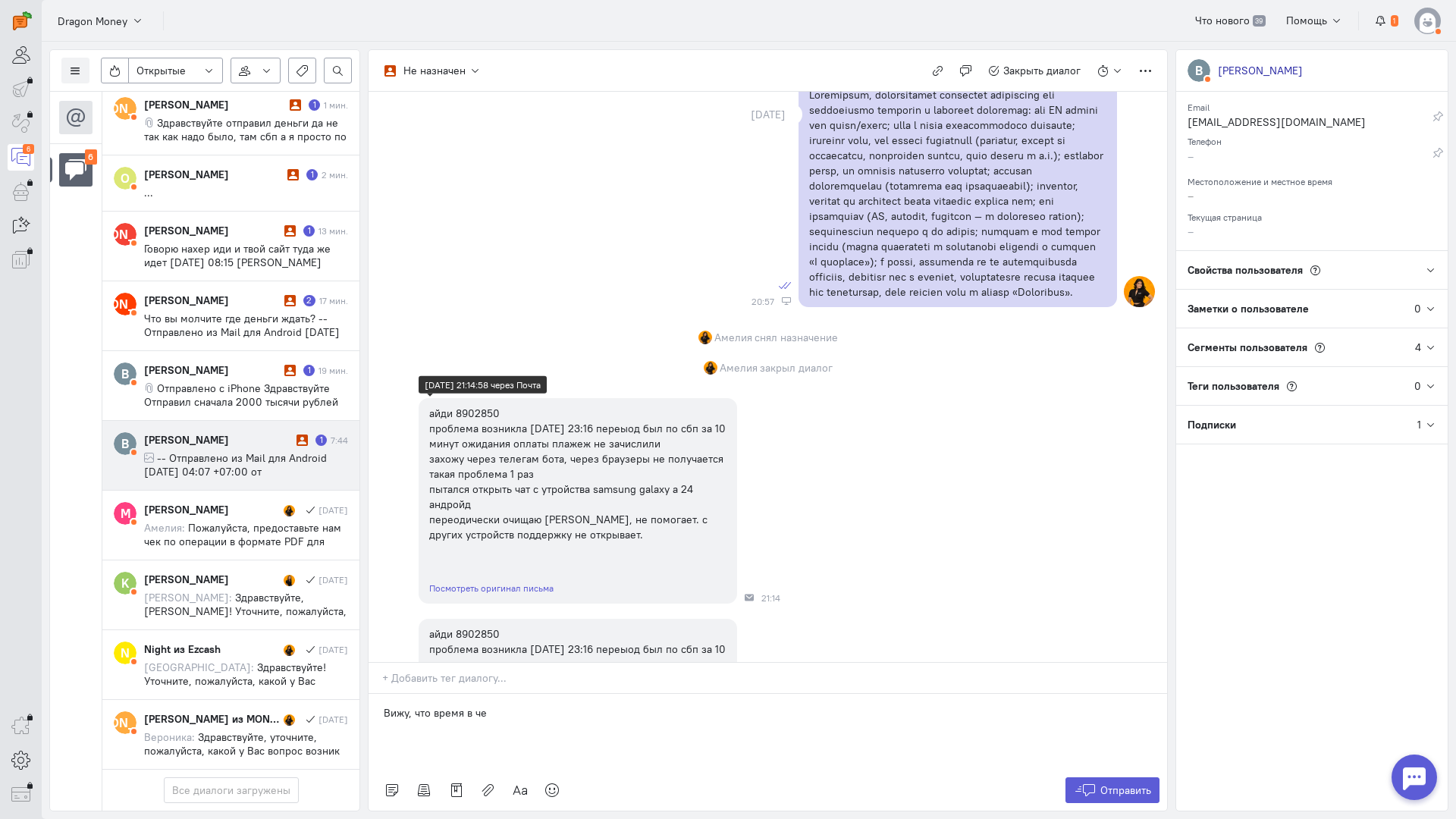
scroll to position [1290, 0]
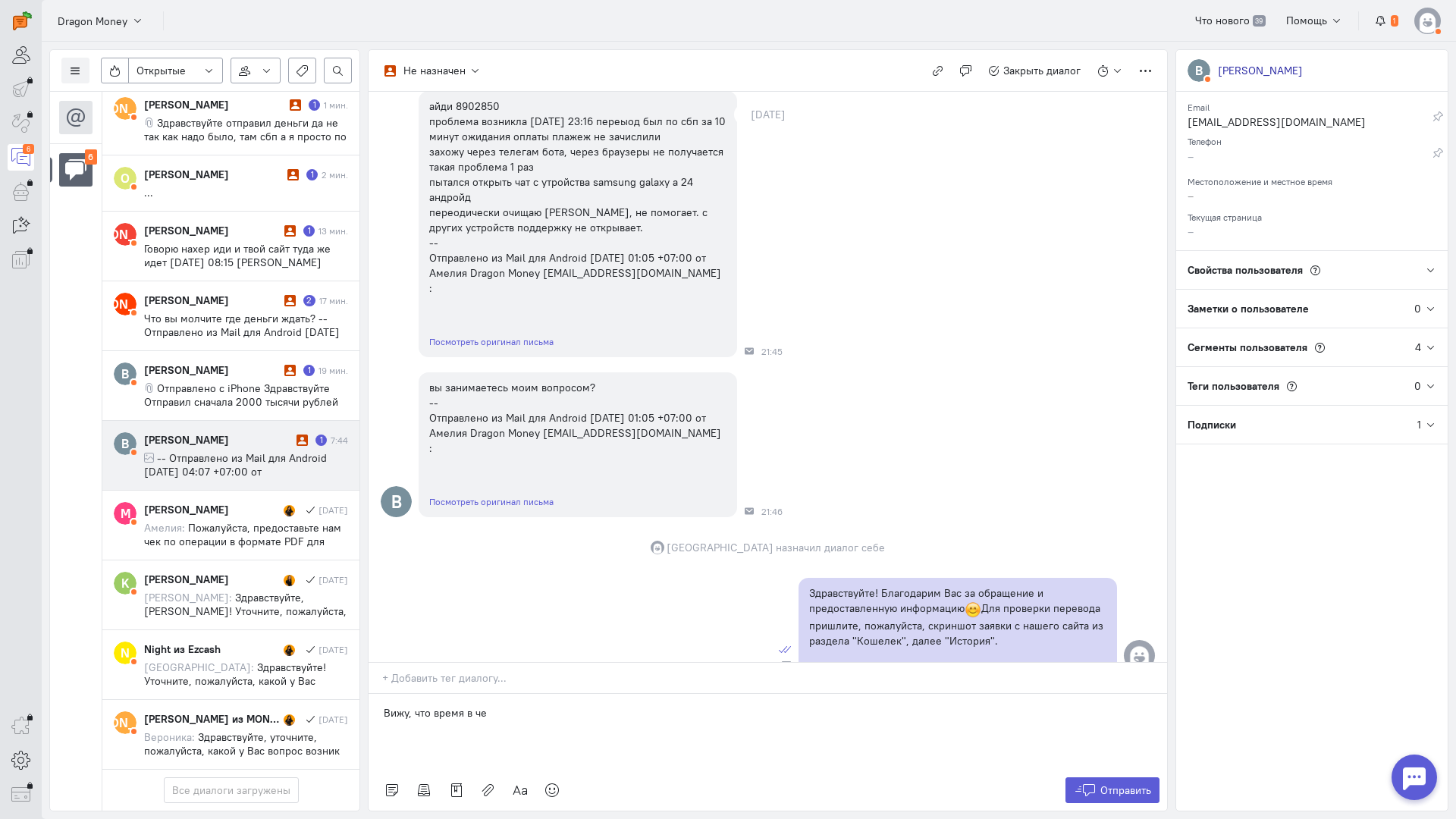
click at [510, 706] on p "Вижу, что время в че" at bounding box center [768, 713] width 769 height 15
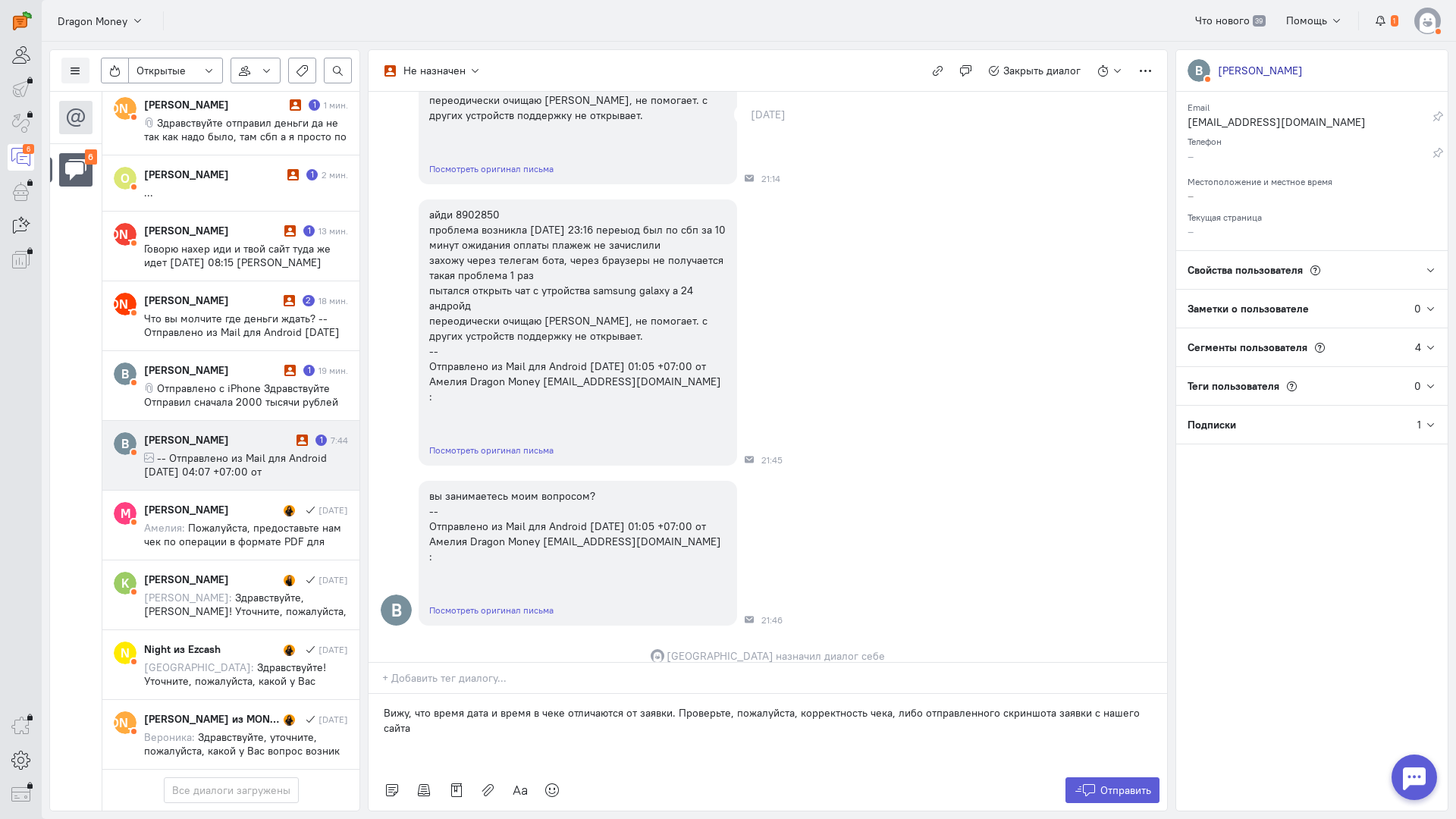
scroll to position [1214, 0]
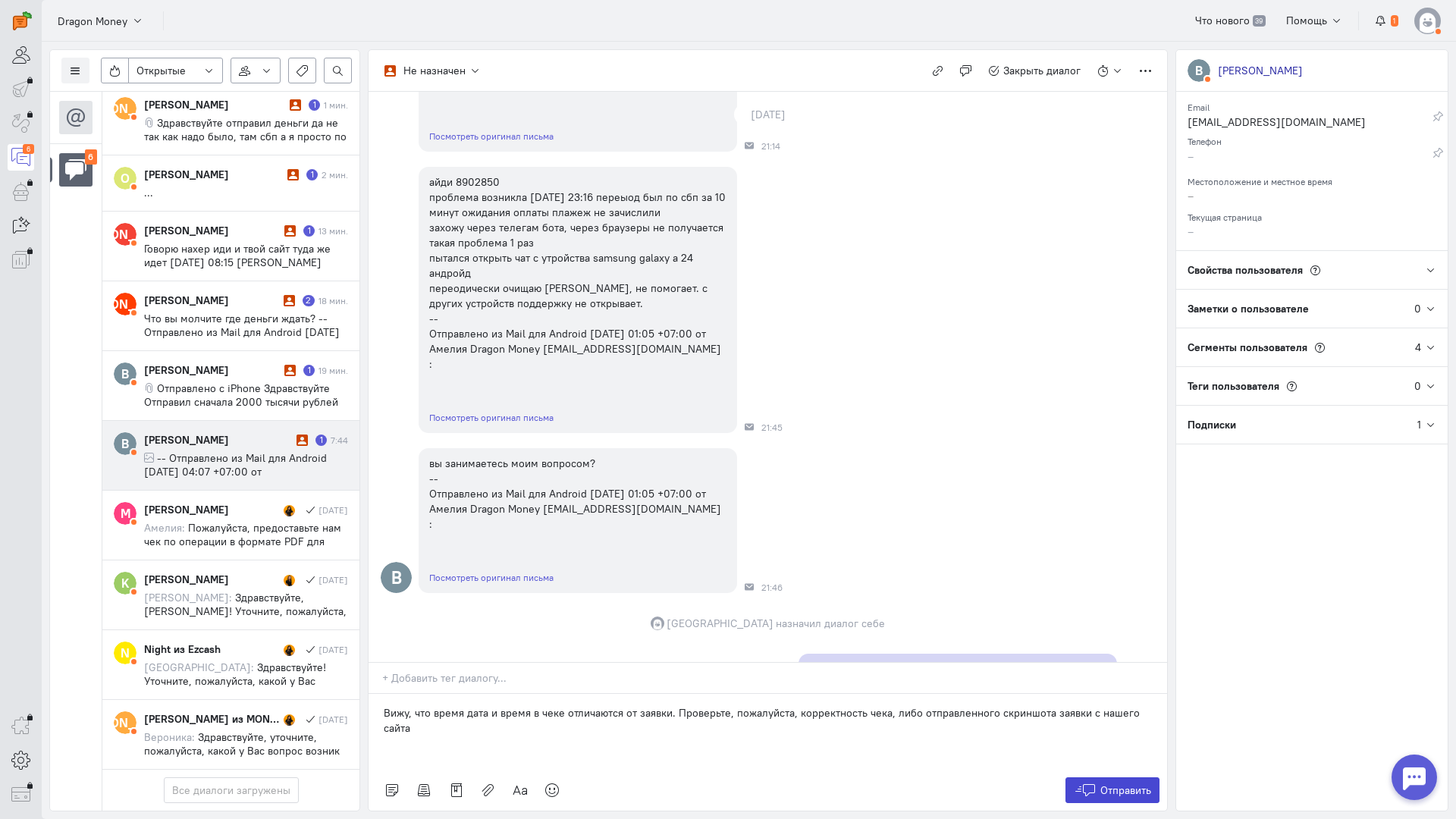
click at [1114, 784] on span "Отправить" at bounding box center [1126, 790] width 51 height 14
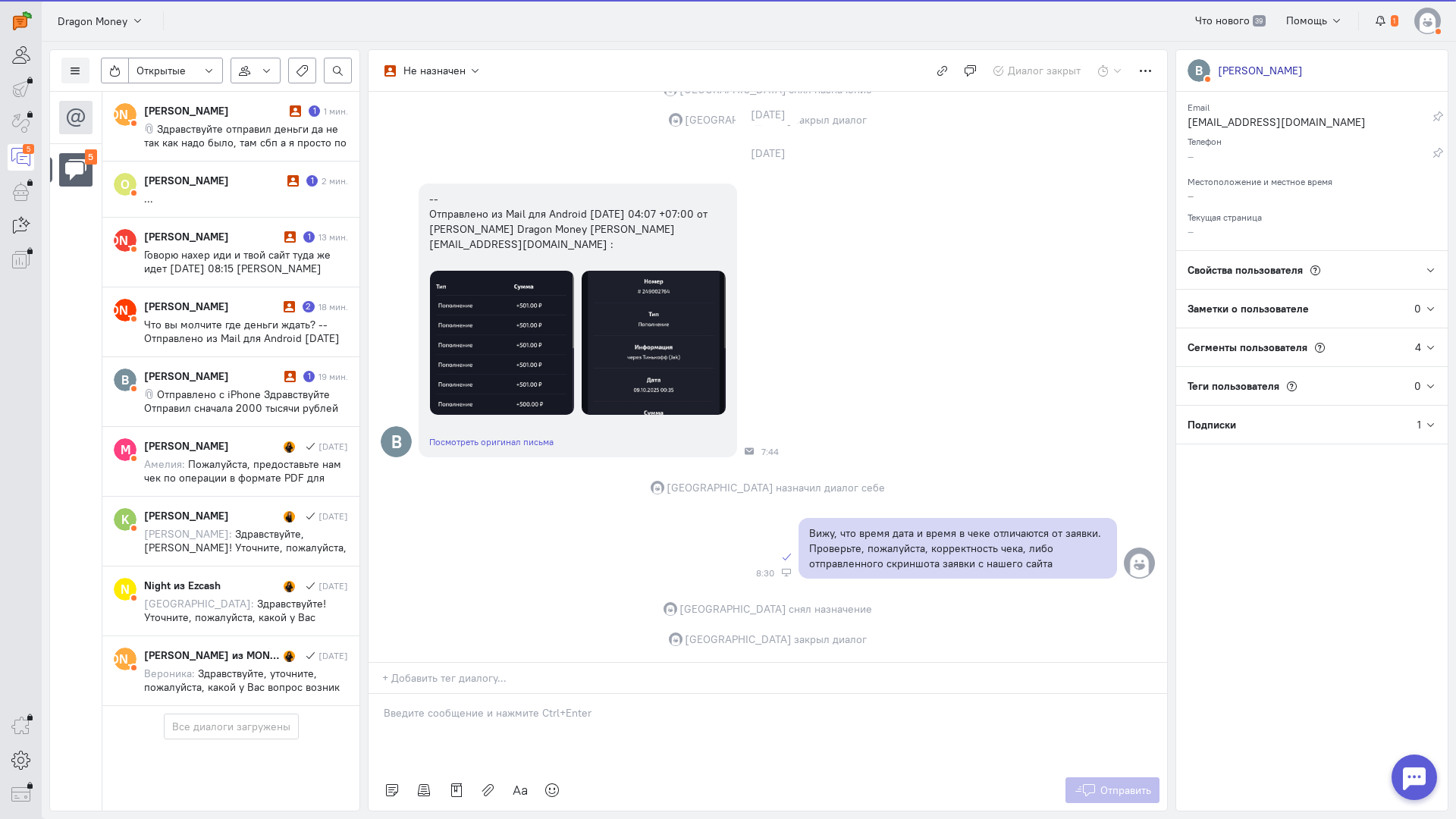
scroll to position [30, 0]
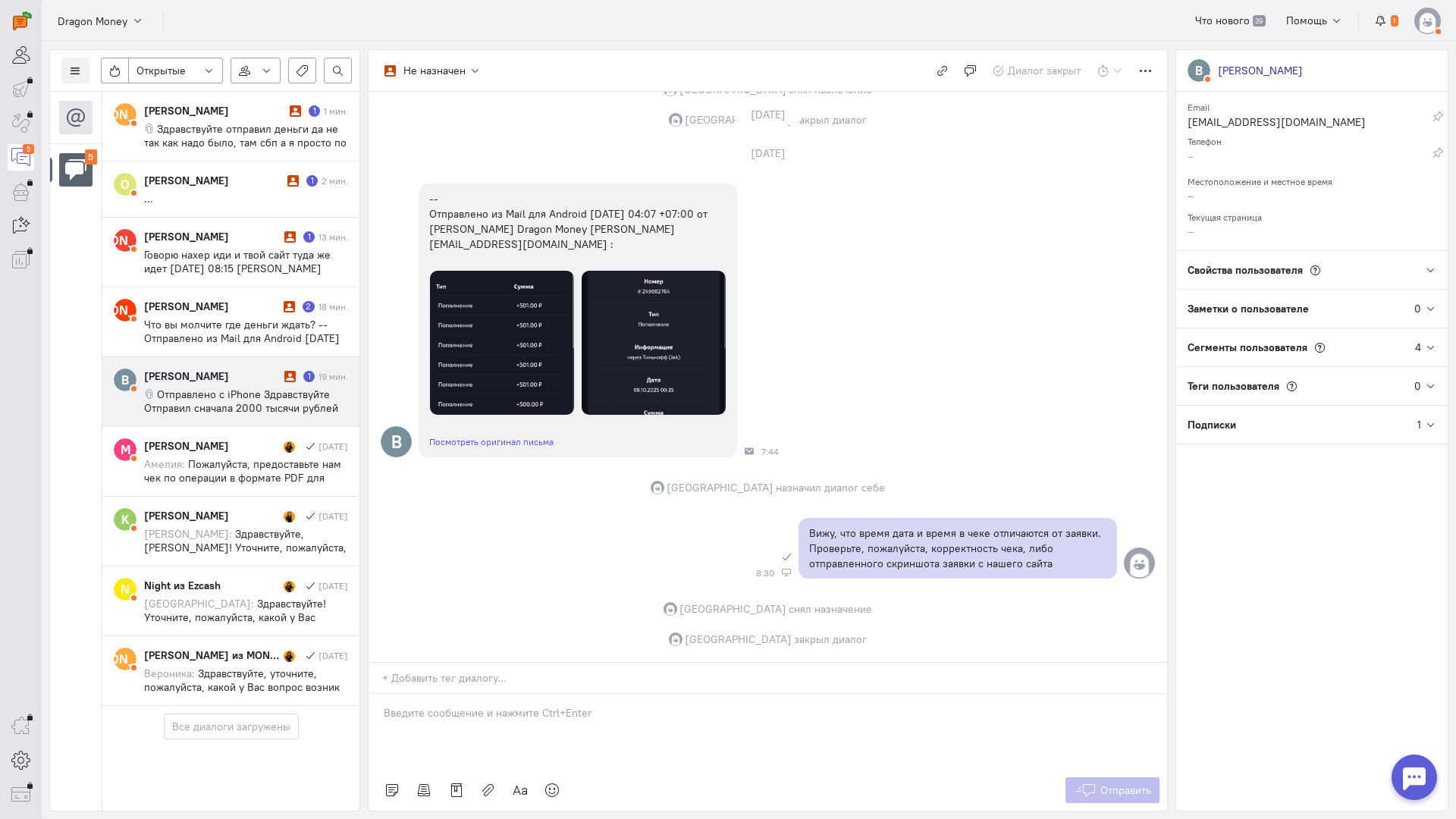
click at [245, 388] on span "Отправлено с iPhone Здравствуйте Отправил сначала 2000 тысячи рублей И случилос…" at bounding box center [244, 469] width 201 height 164
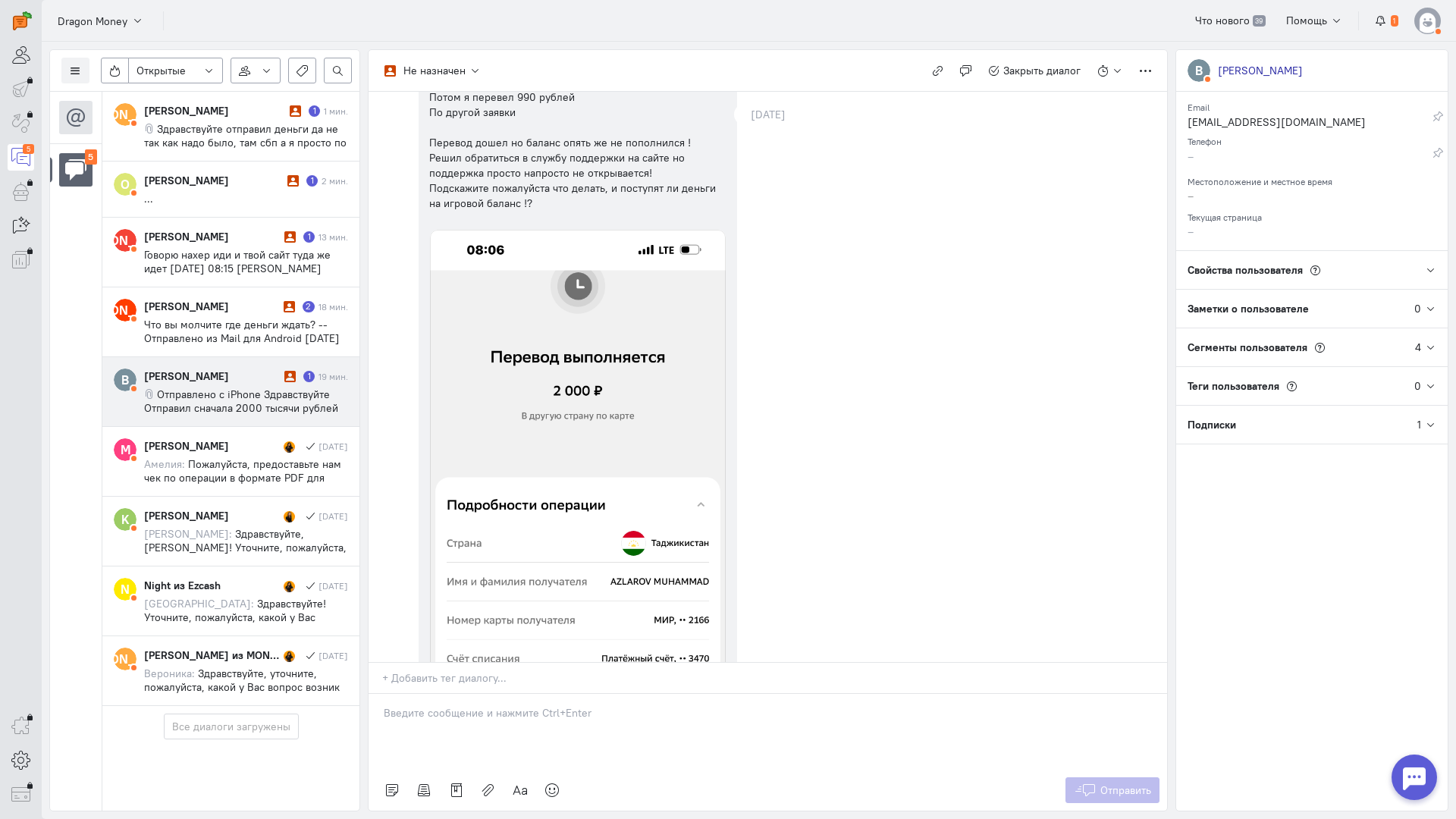
scroll to position [0, 0]
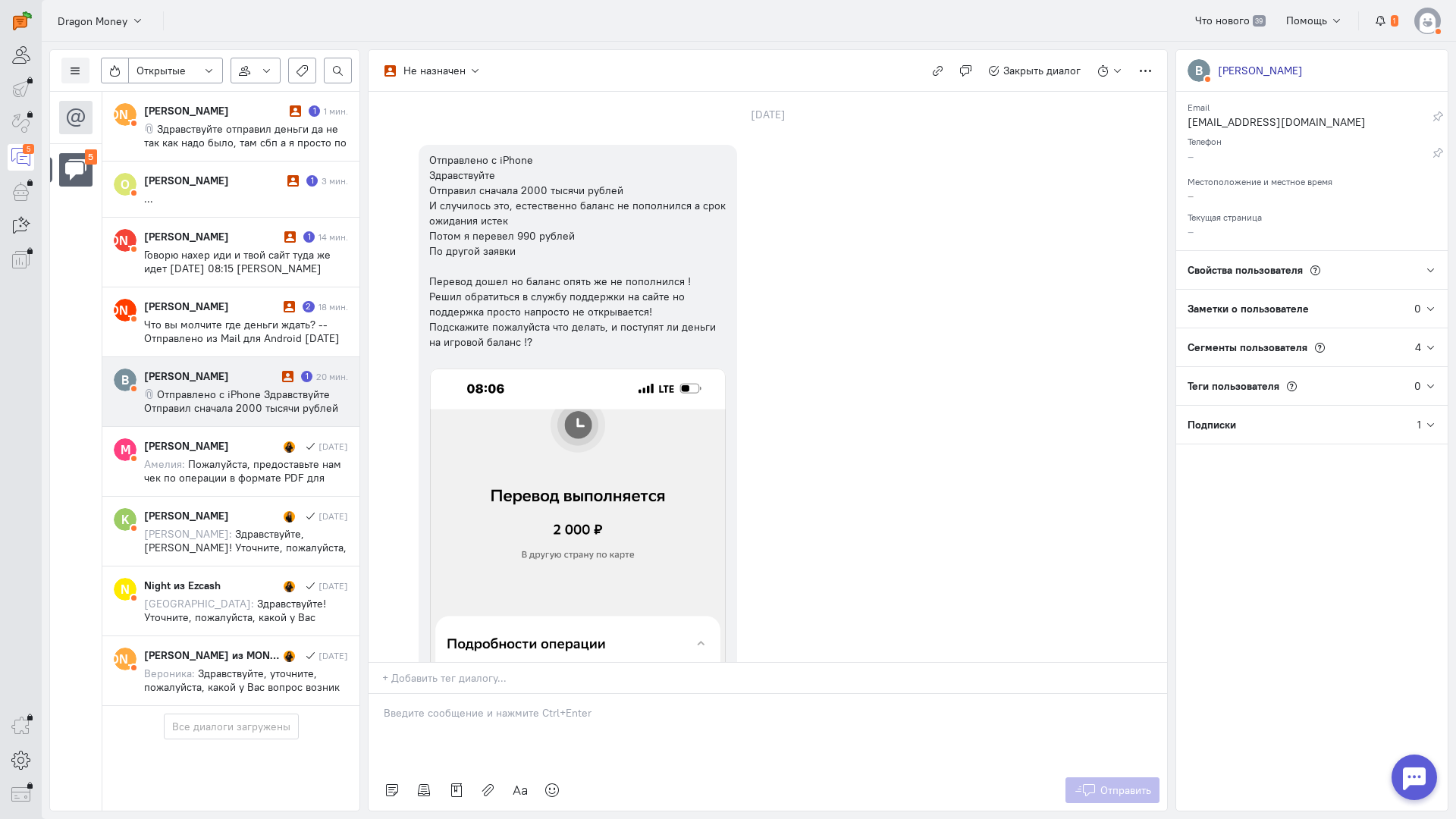
click at [483, 694] on div at bounding box center [767, 732] width 798 height 76
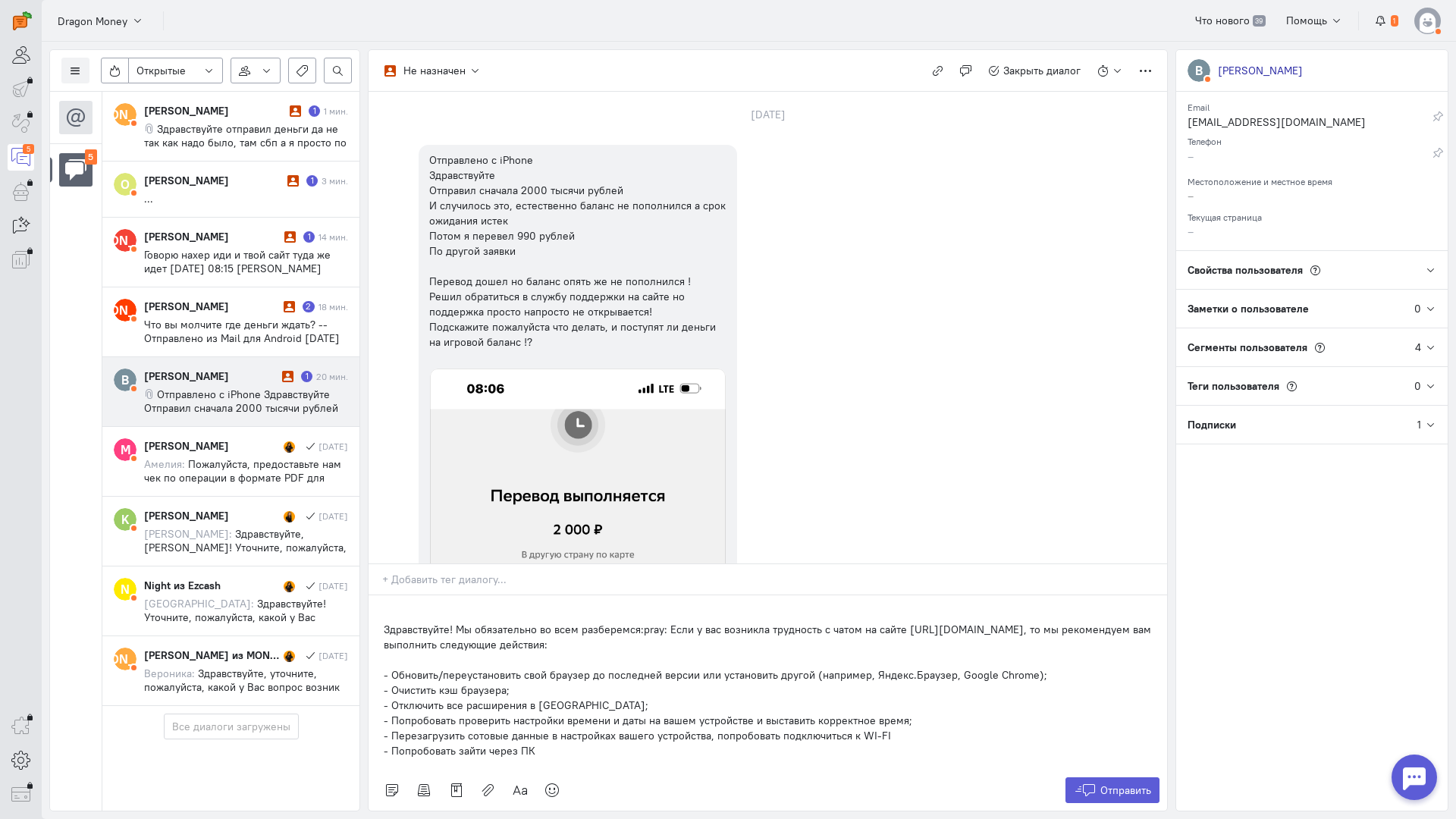
click at [374, 595] on div "Здравствуйте! Мы обязательно во всем разберемся:pray: Если у вас возникла трудн…" at bounding box center [767, 682] width 798 height 174
click at [1113, 784] on span "Отправить" at bounding box center [1126, 790] width 51 height 14
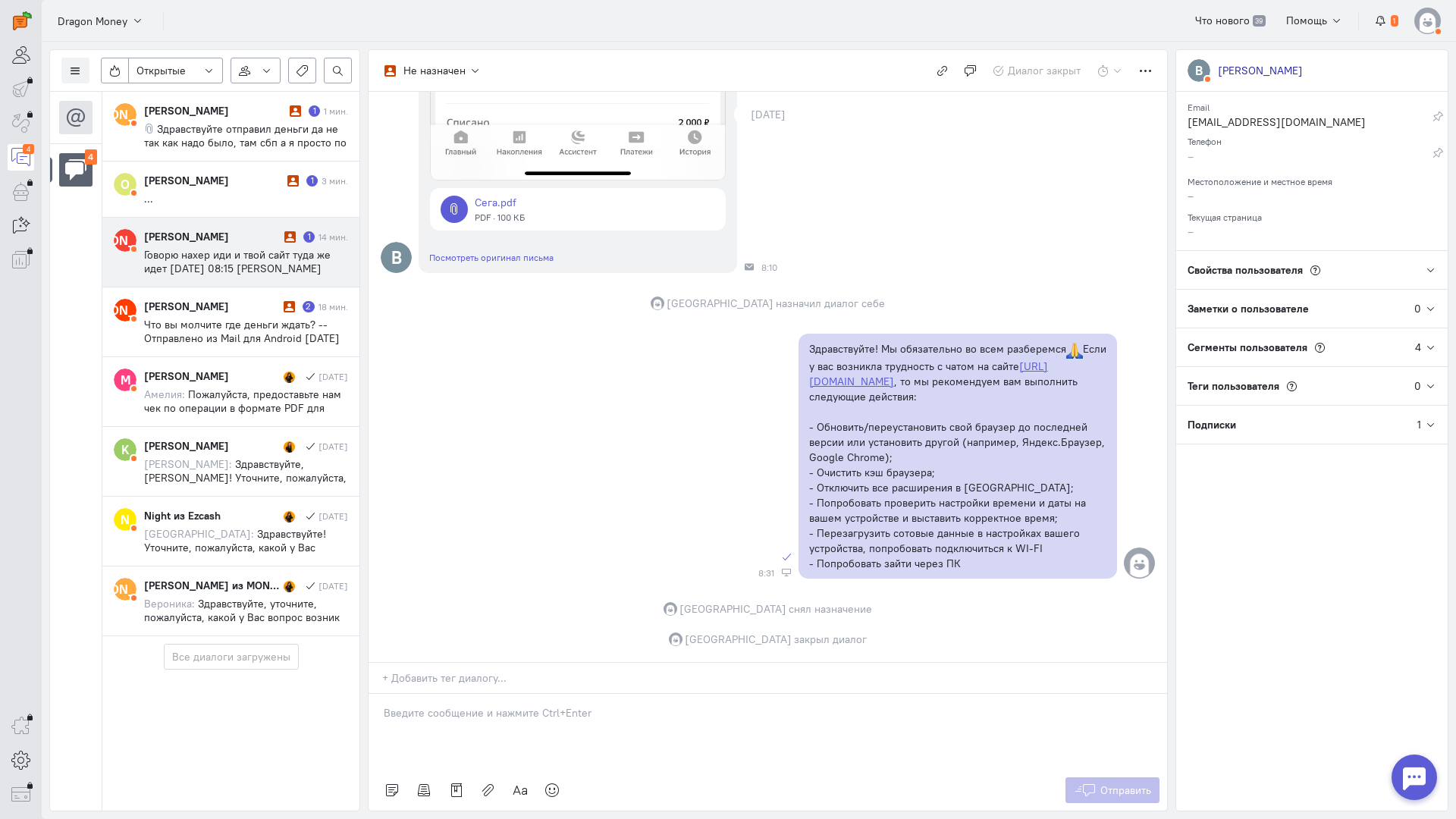
click at [236, 274] on span "Говорю нахер иди и твой сайт туда же идет [DATE] 08:15 [PERSON_NAME] Dragon Mon…" at bounding box center [237, 275] width 187 height 54
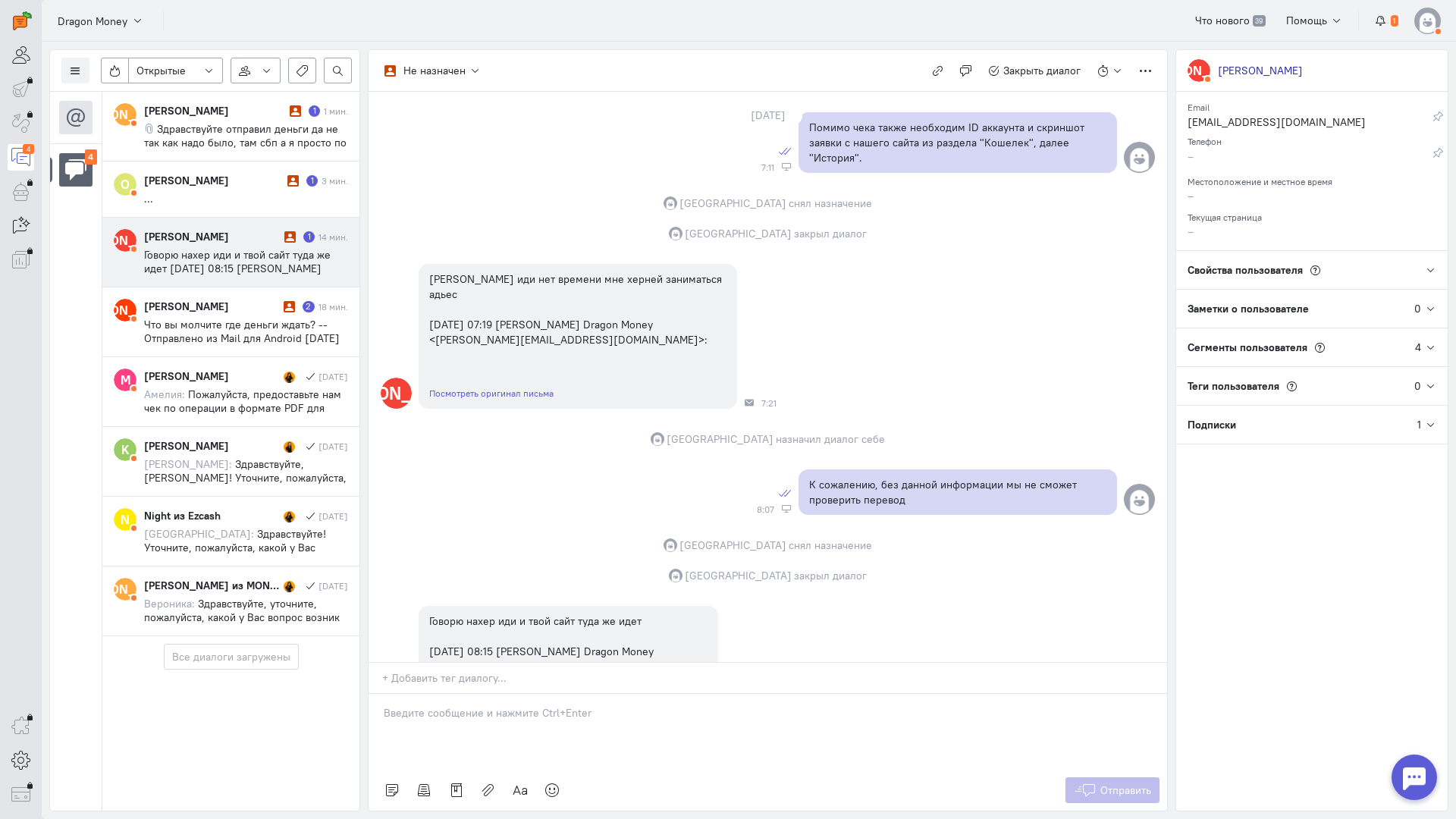
scroll to position [1423, 0]
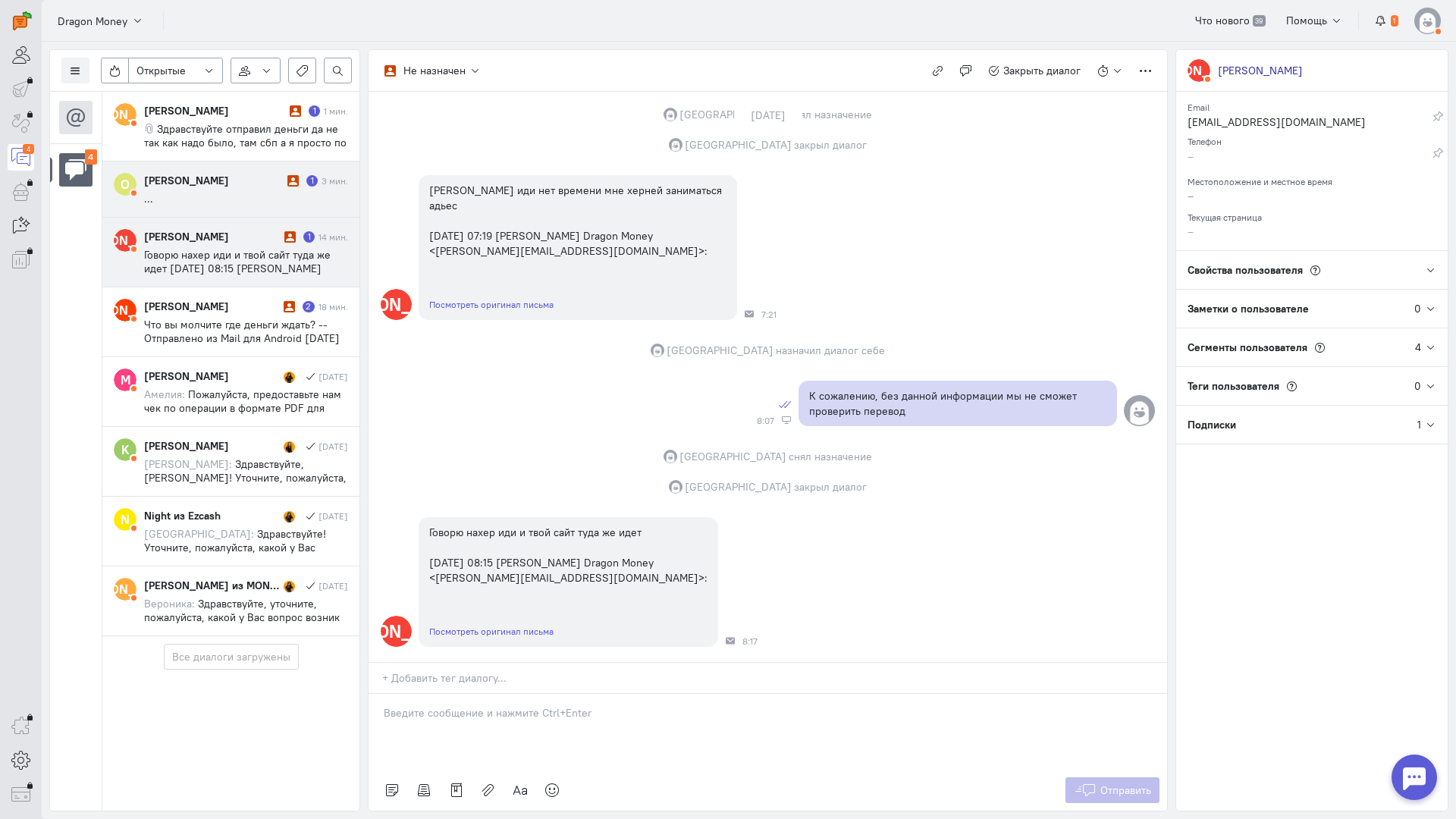
click at [235, 205] on cq-message "..." at bounding box center [245, 198] width 204 height 14
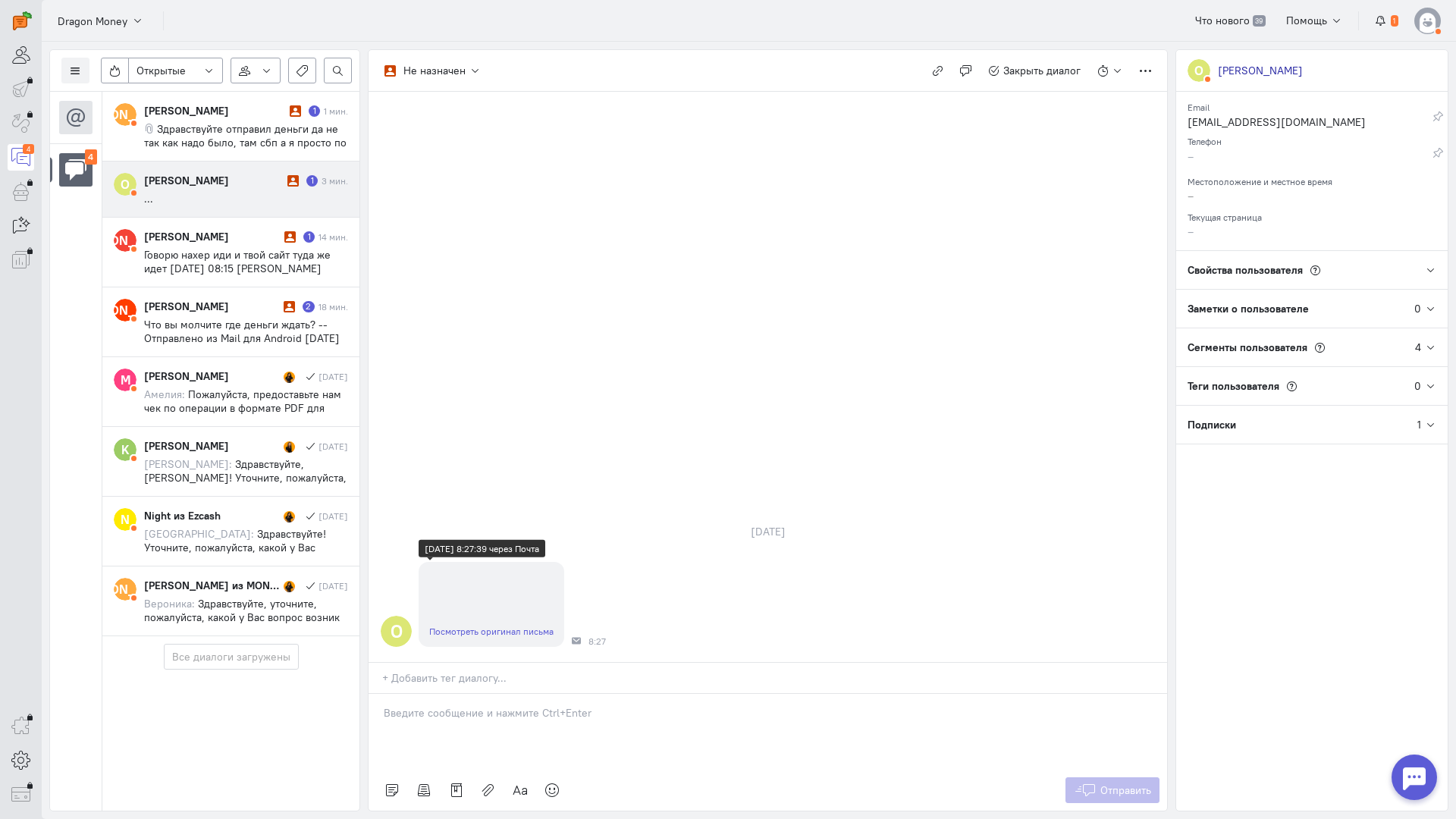
click at [475, 626] on link "Посмотреть оригинал письма" at bounding box center [491, 631] width 125 height 11
drag, startPoint x: 401, startPoint y: 654, endPoint x: 401, endPoint y: 645, distance: 9.0
click at [401, 694] on div at bounding box center [767, 732] width 798 height 76
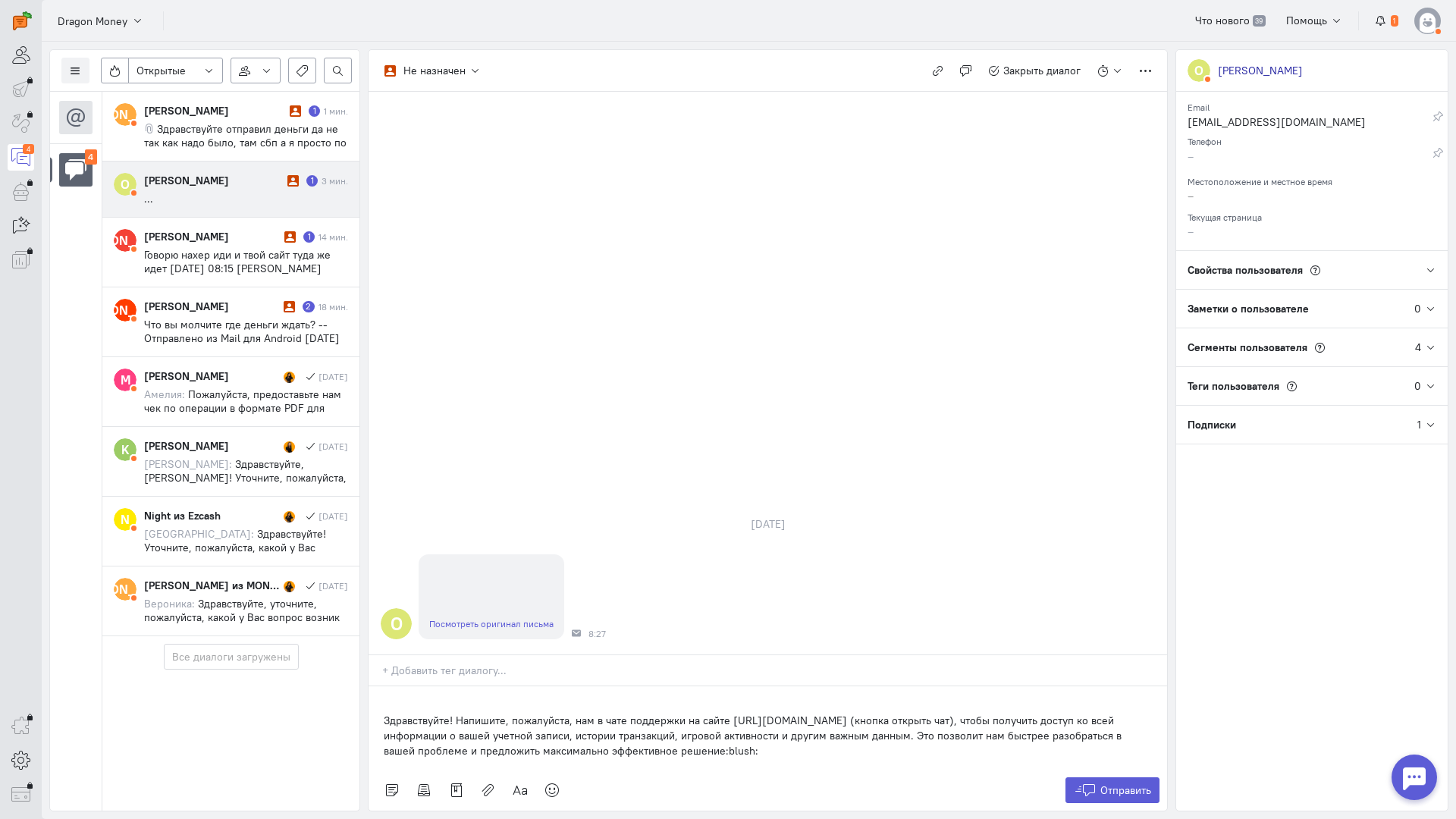
click at [380, 686] on div "Здравствуйте! Напишите, пожалуйста, нам в чате поддержки на сайте [URL][DOMAIN_…" at bounding box center [767, 728] width 798 height 83
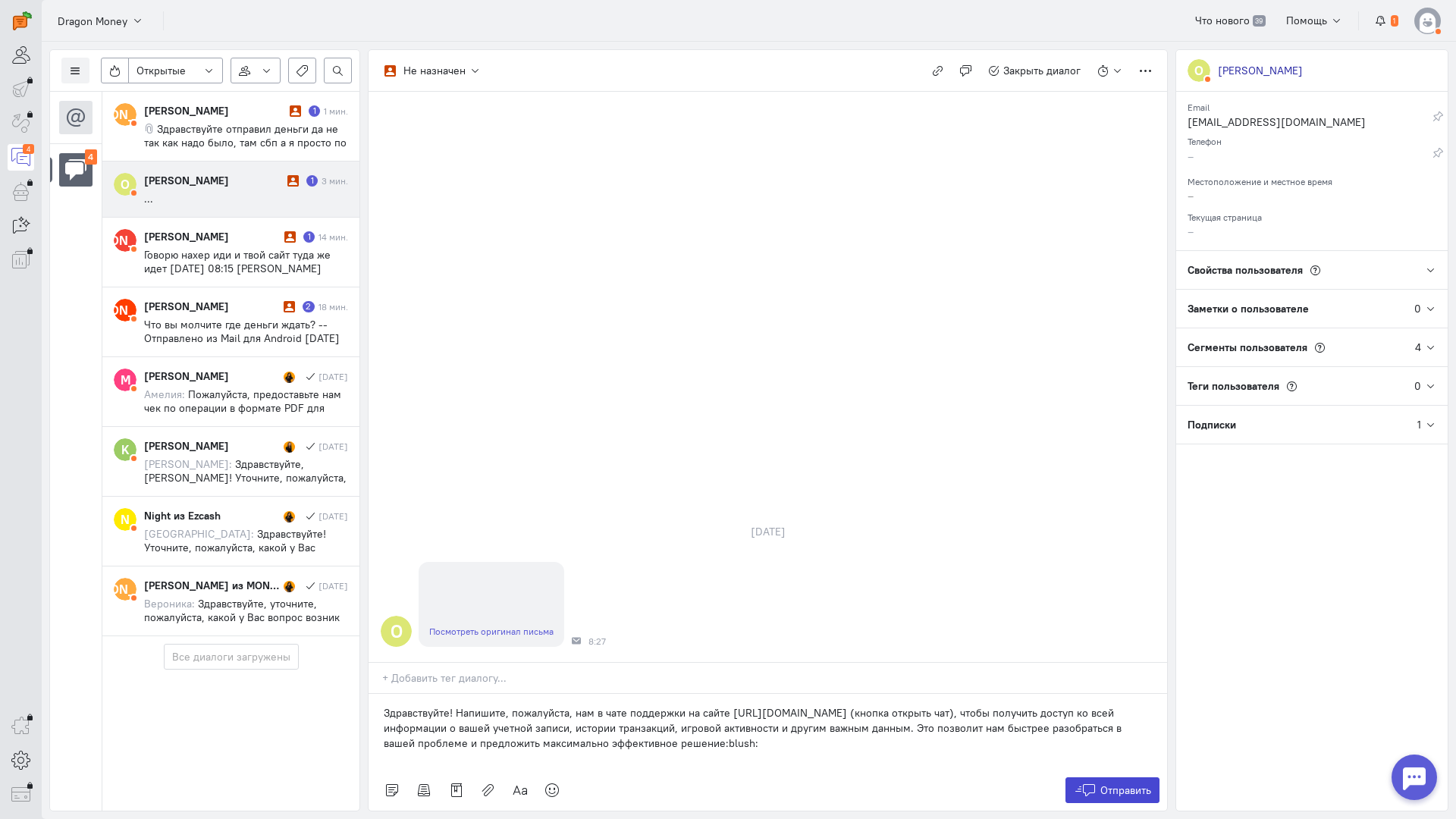
click at [1104, 784] on span "Отправить" at bounding box center [1126, 790] width 51 height 14
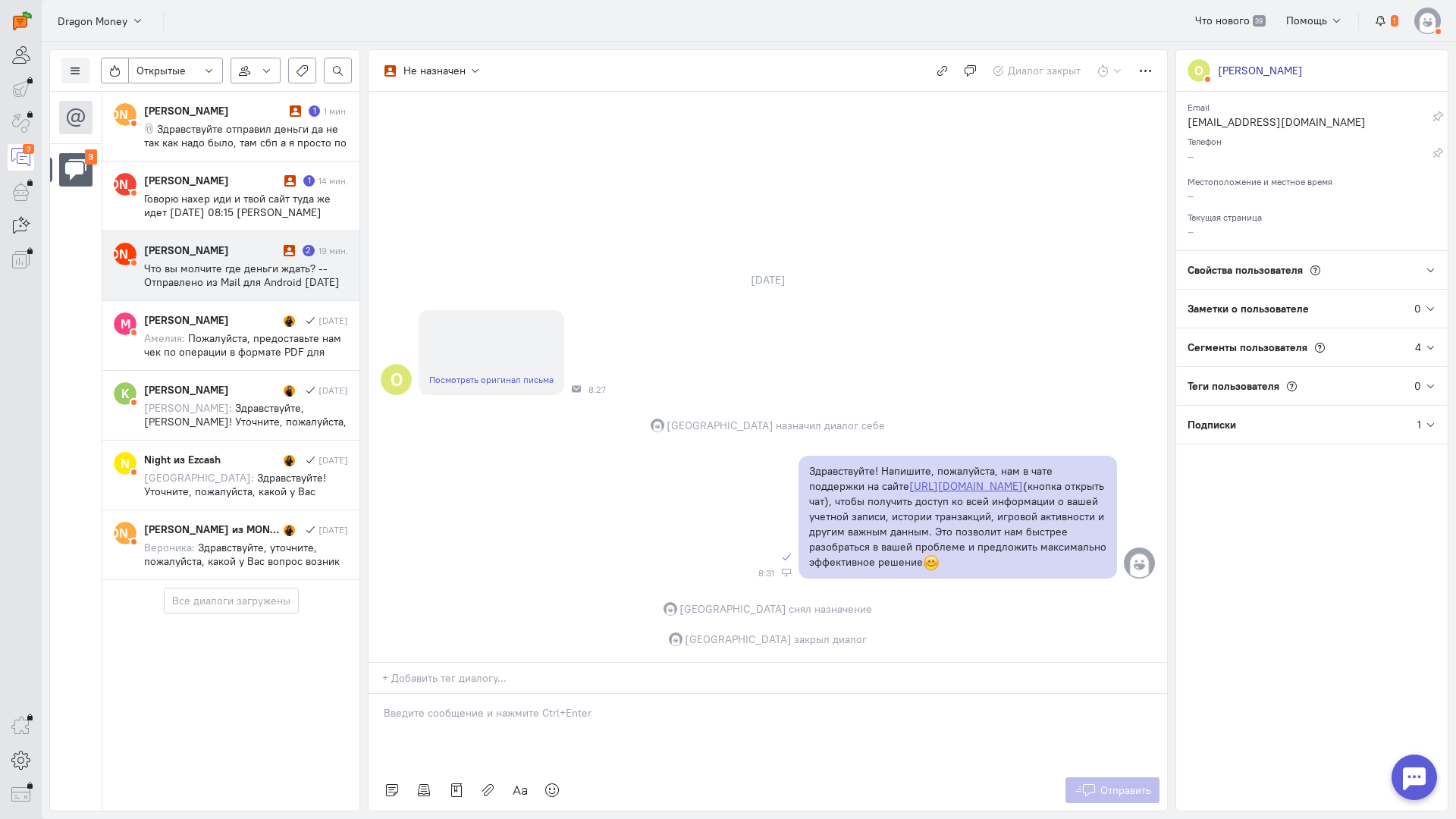
click at [276, 282] on span "Что вы молчите где деньги ждать? -- Отправлено из Mail для Android [DATE] 11:22…" at bounding box center [244, 295] width 201 height 68
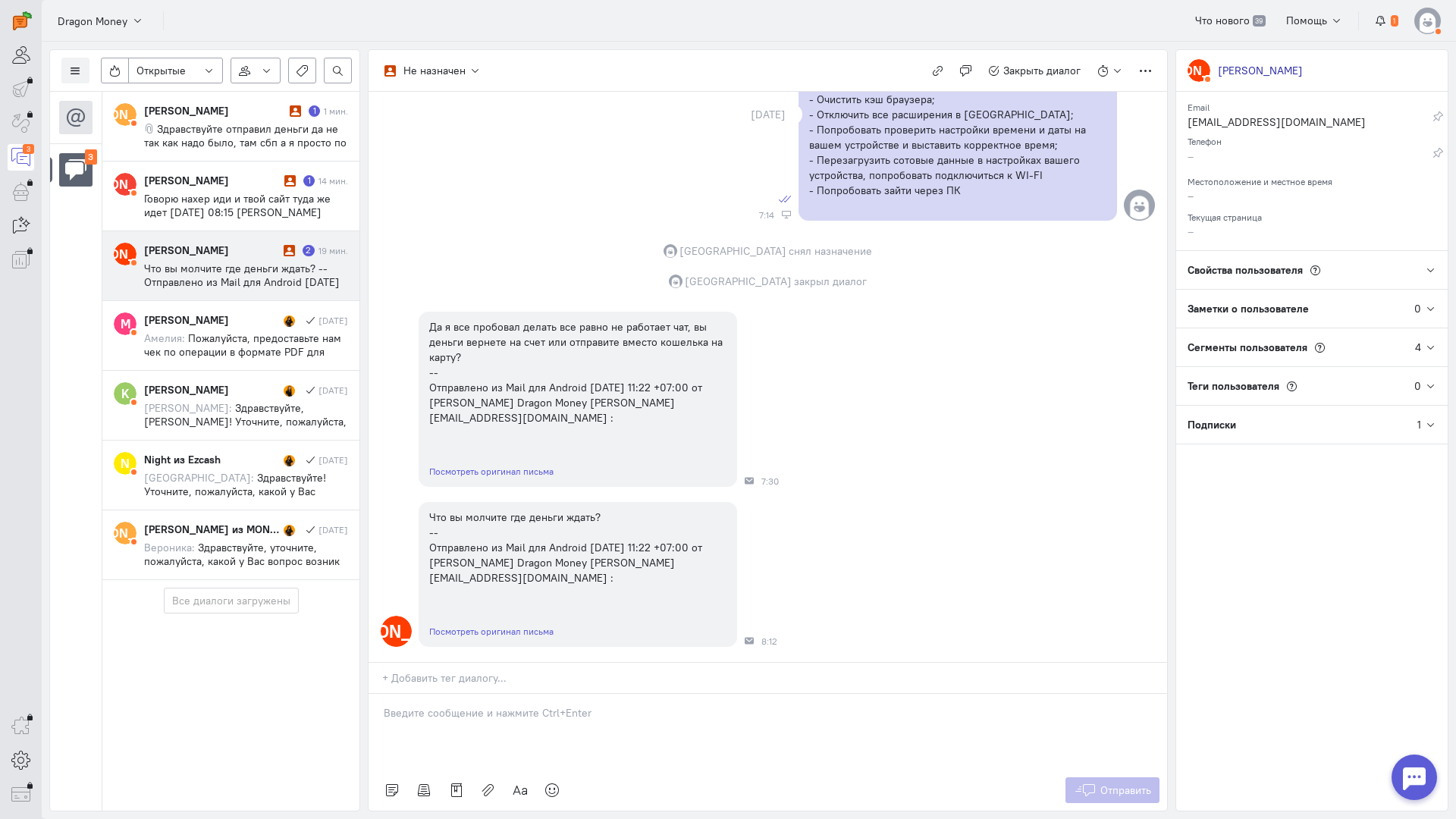
scroll to position [903, 0]
click at [457, 706] on p at bounding box center [768, 713] width 769 height 15
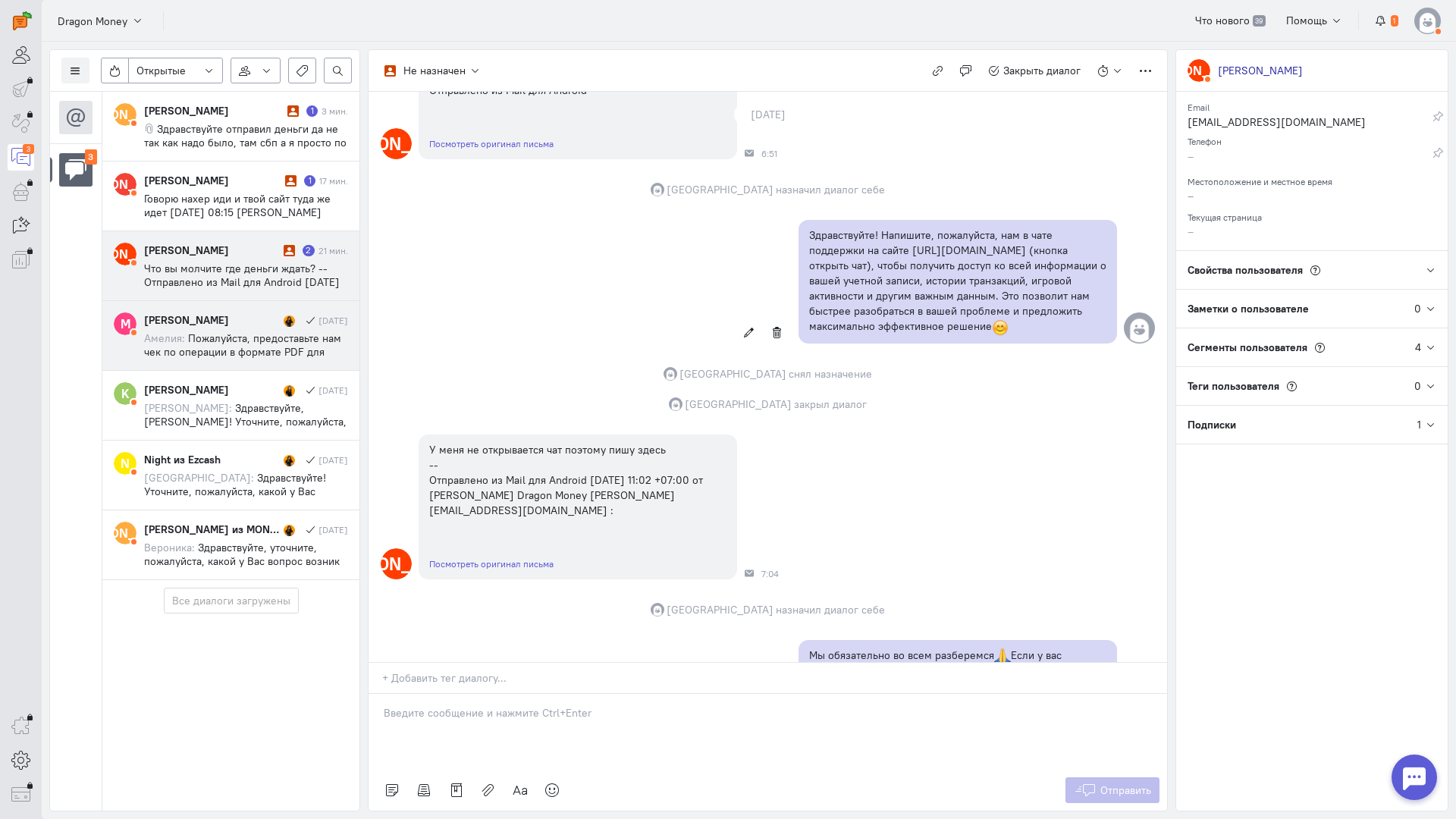
scroll to position [304, 0]
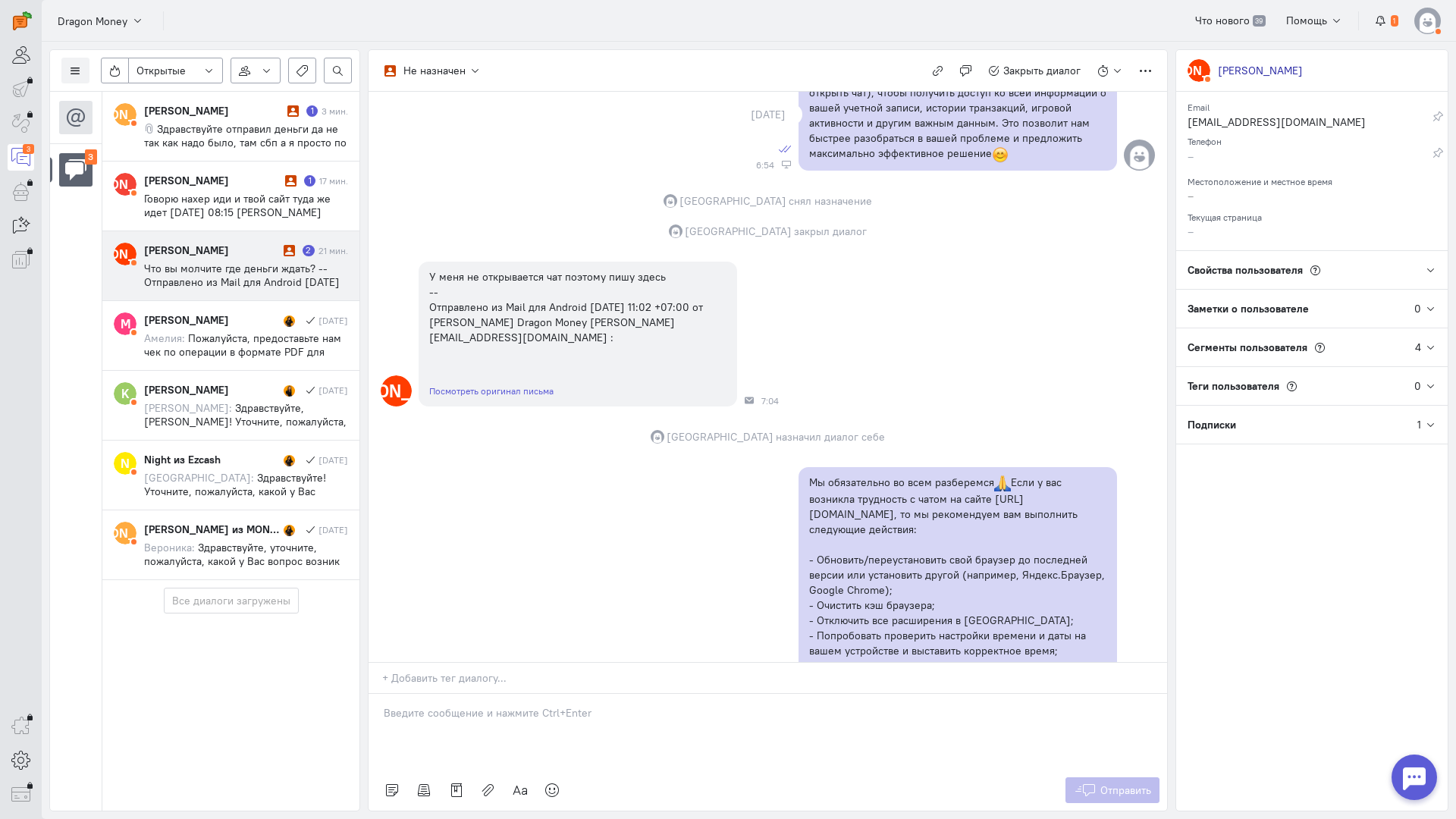
click at [255, 240] on cq-conversation-card "[PERSON_NAME] [PERSON_NAME] 2 21 мин. Что вы молчите где деньги ждать? -- Отпра…" at bounding box center [231, 266] width 257 height 70
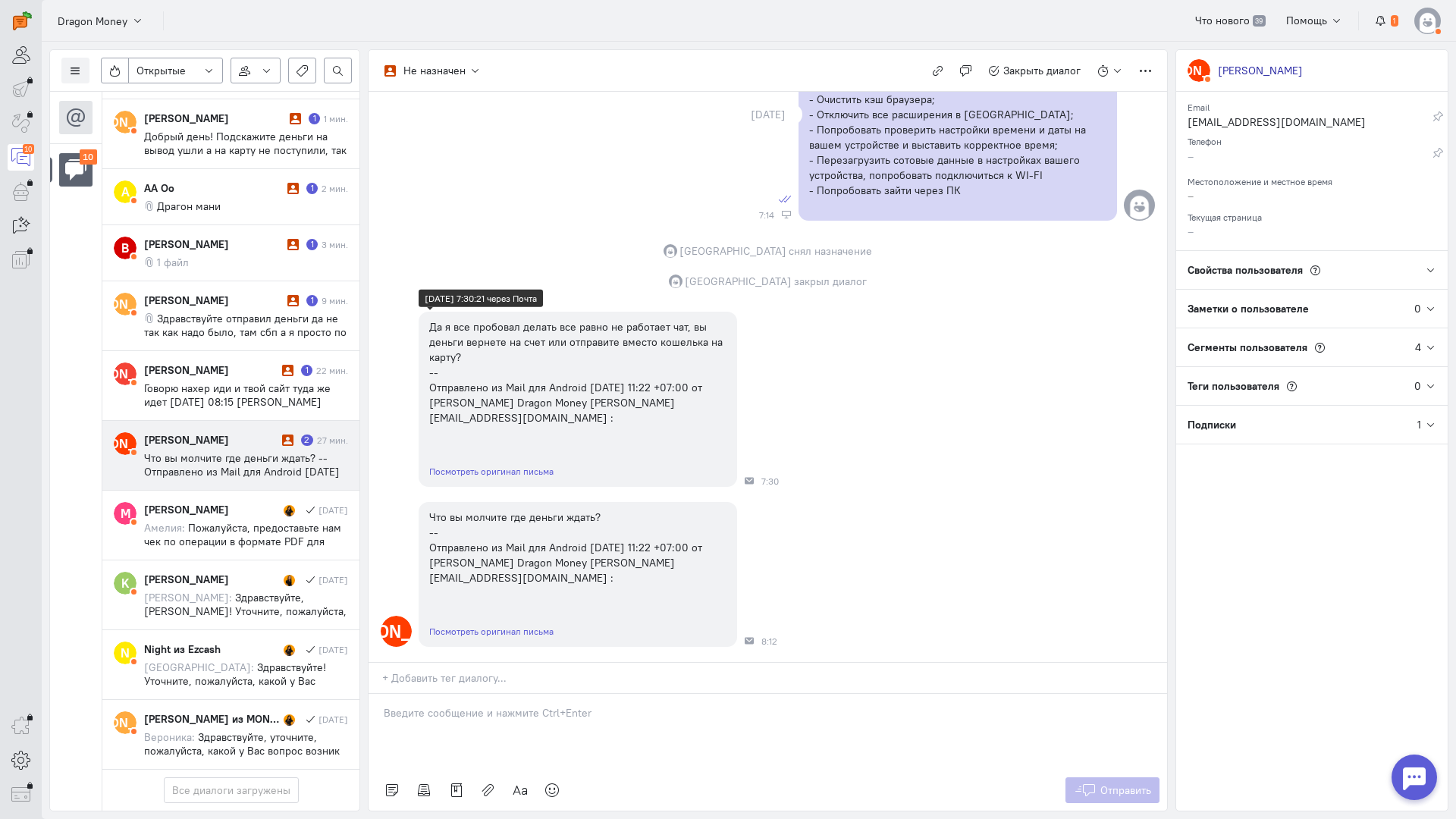
scroll to position [903, 0]
click at [574, 706] on p at bounding box center [768, 713] width 769 height 15
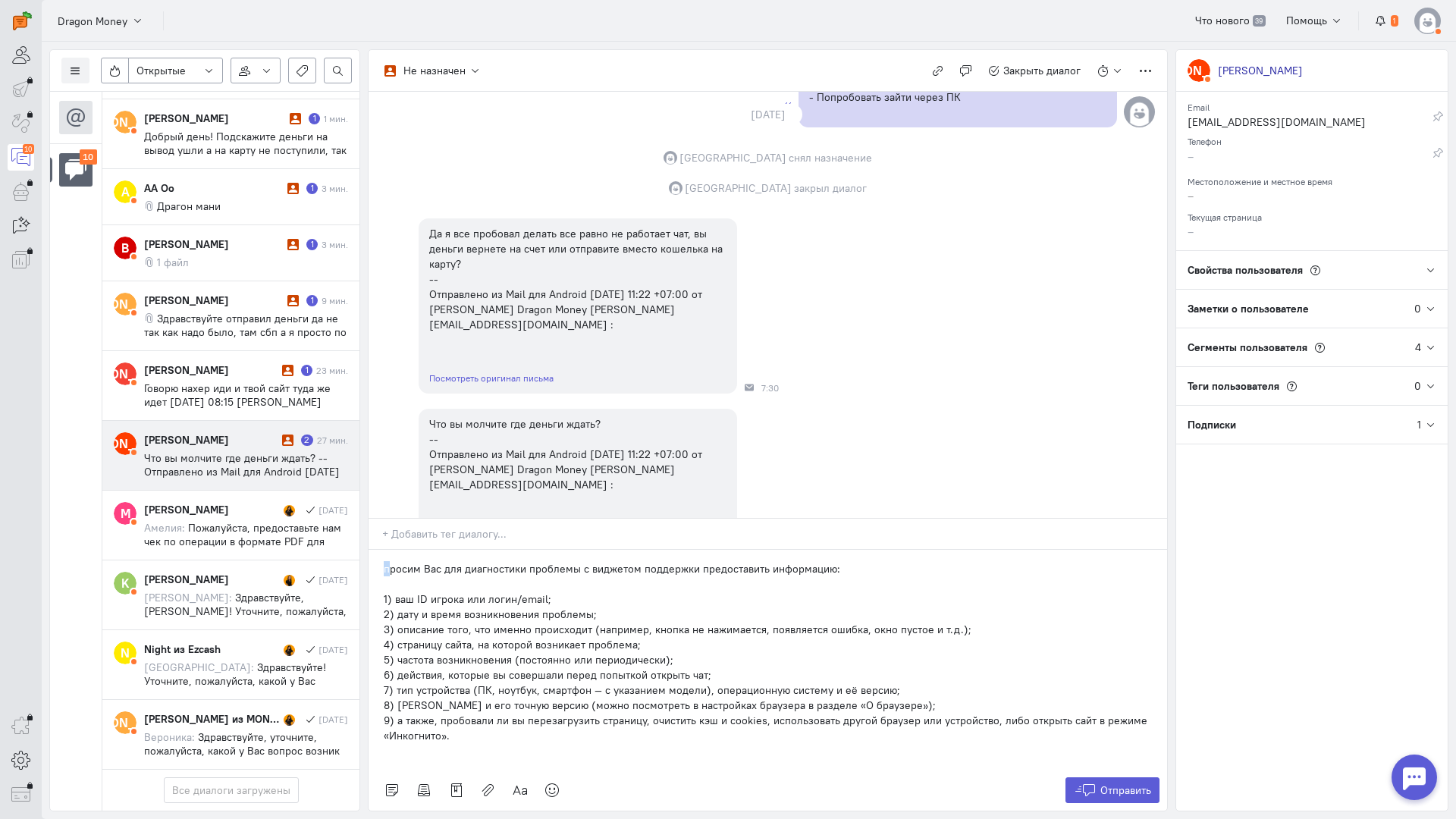
drag, startPoint x: 390, startPoint y: 476, endPoint x: 380, endPoint y: 476, distance: 10.0
click at [380, 550] on div "просим Вас для диагностики проблемы с виджетом поддержки предоставить информаци…" at bounding box center [767, 659] width 798 height 220
click at [379, 550] on div "Просим Вас для диагностики проблемы с виджетом поддержки предоставить информаци…" at bounding box center [767, 659] width 798 height 220
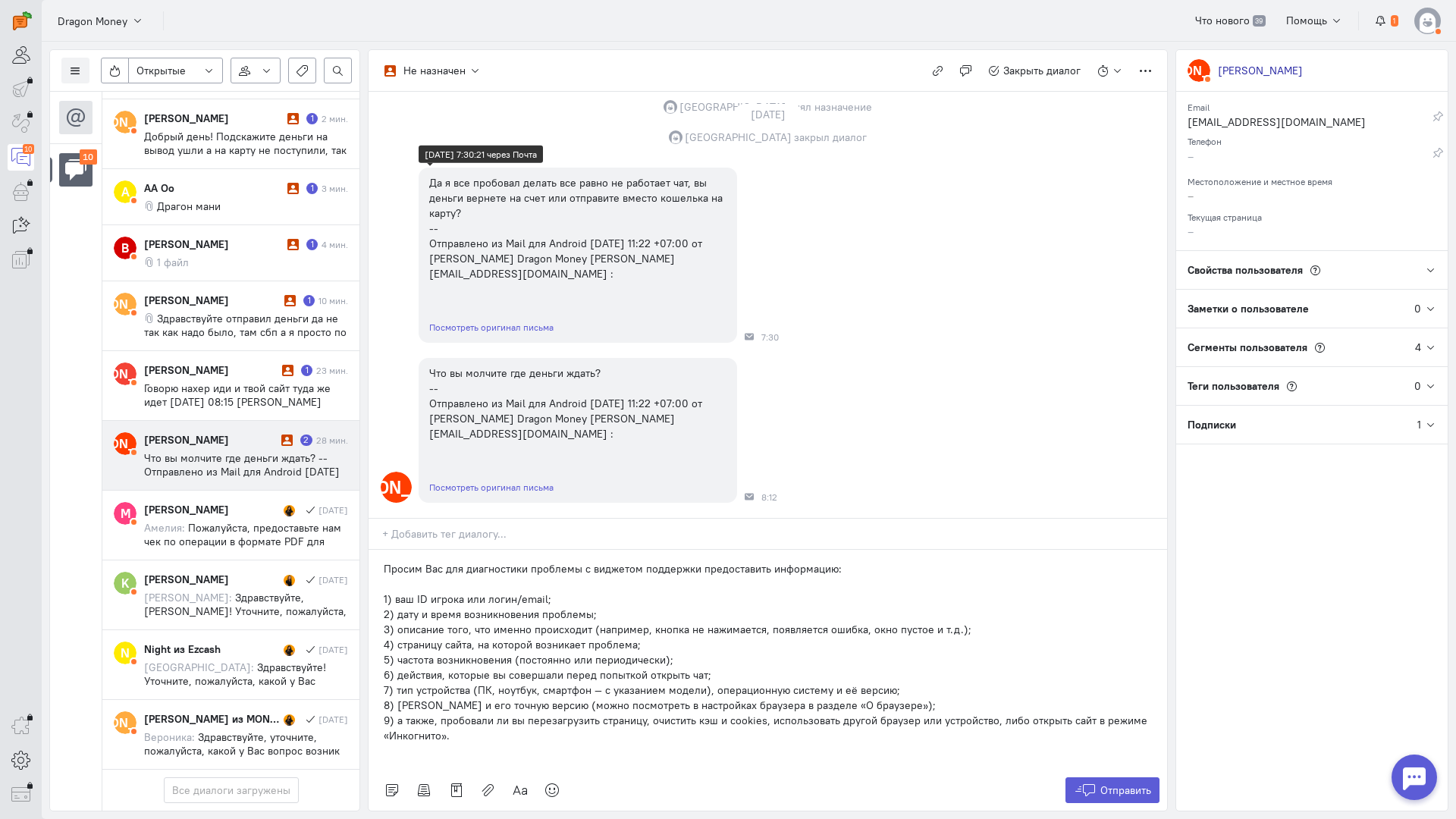
scroll to position [1047, 0]
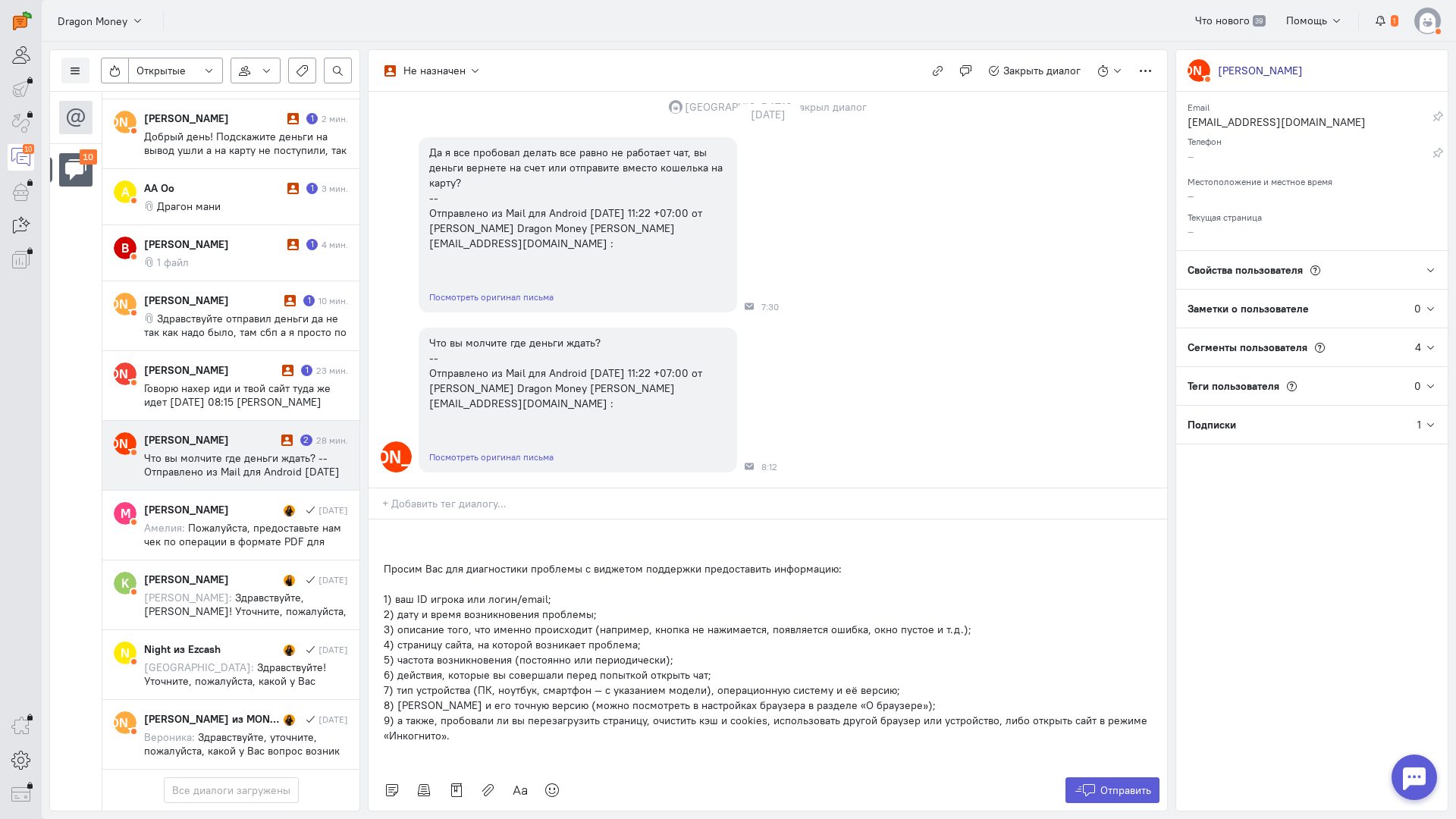
click at [408, 531] on p at bounding box center [768, 538] width 769 height 15
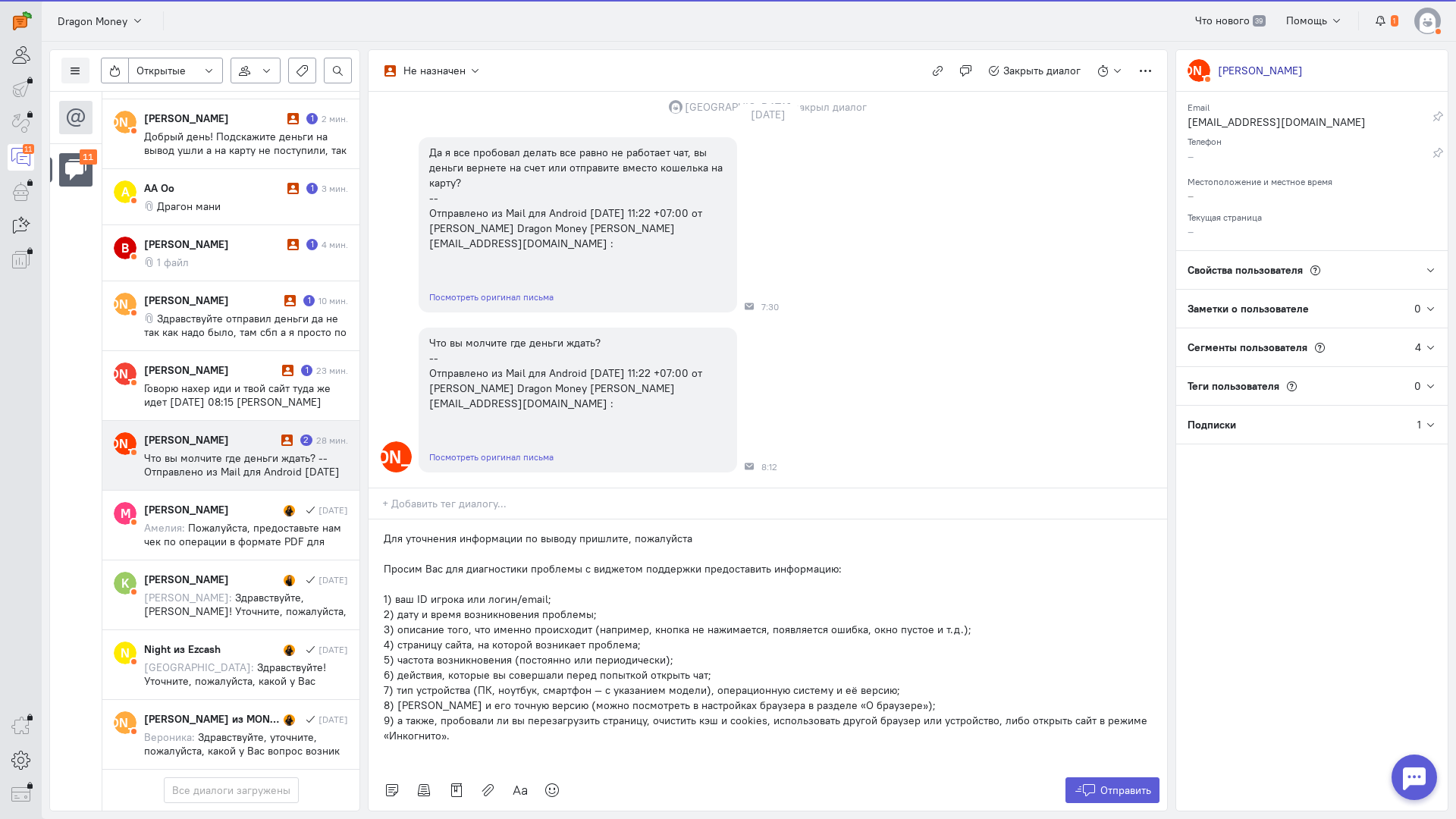
scroll to position [416, 0]
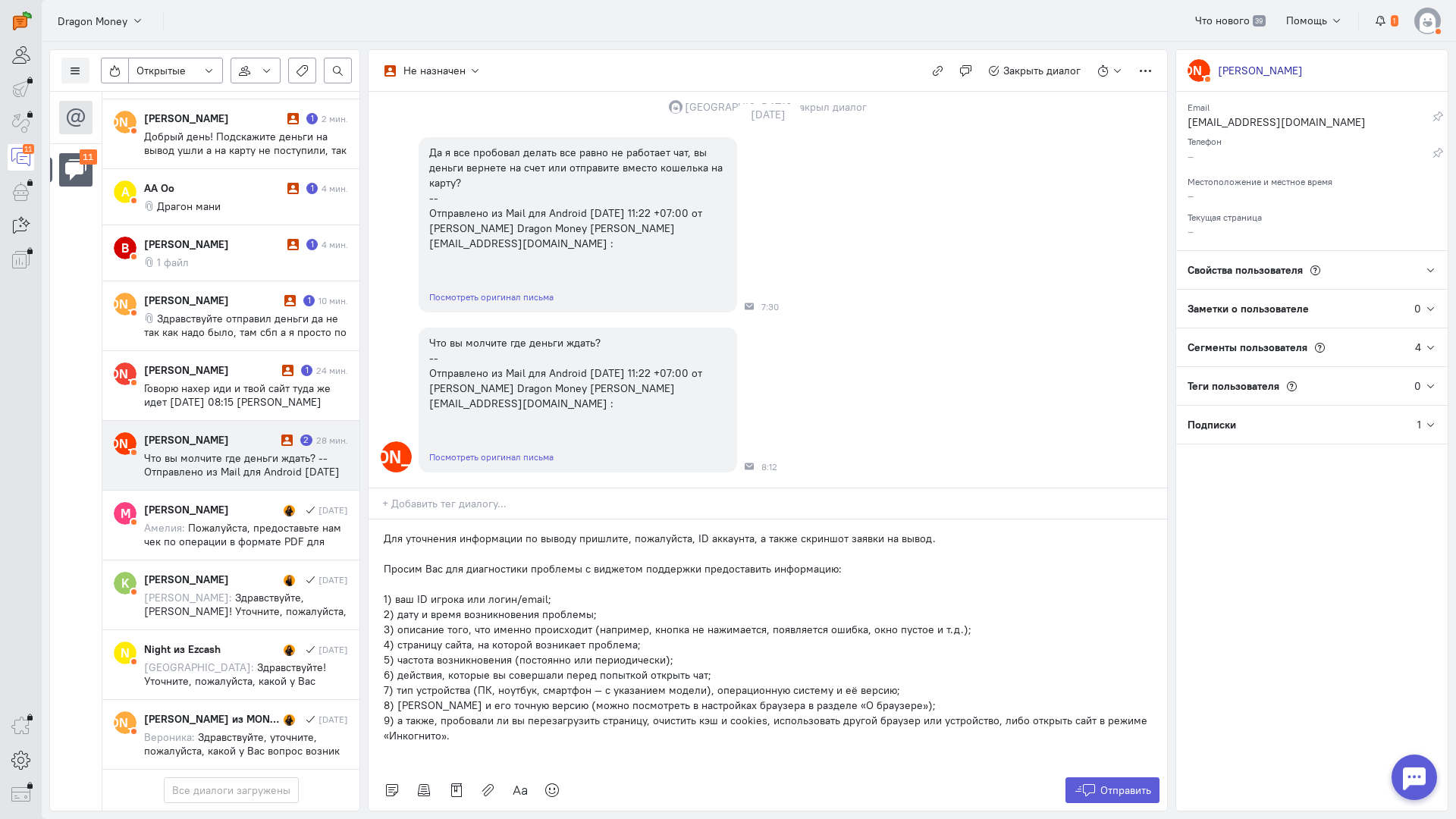
click at [764, 561] on p "Просим Вас для диагностики проблемы с виджетом поддержки предоставить информаци…" at bounding box center [768, 568] width 769 height 15
click at [1103, 784] on span "Отправить" at bounding box center [1126, 790] width 51 height 14
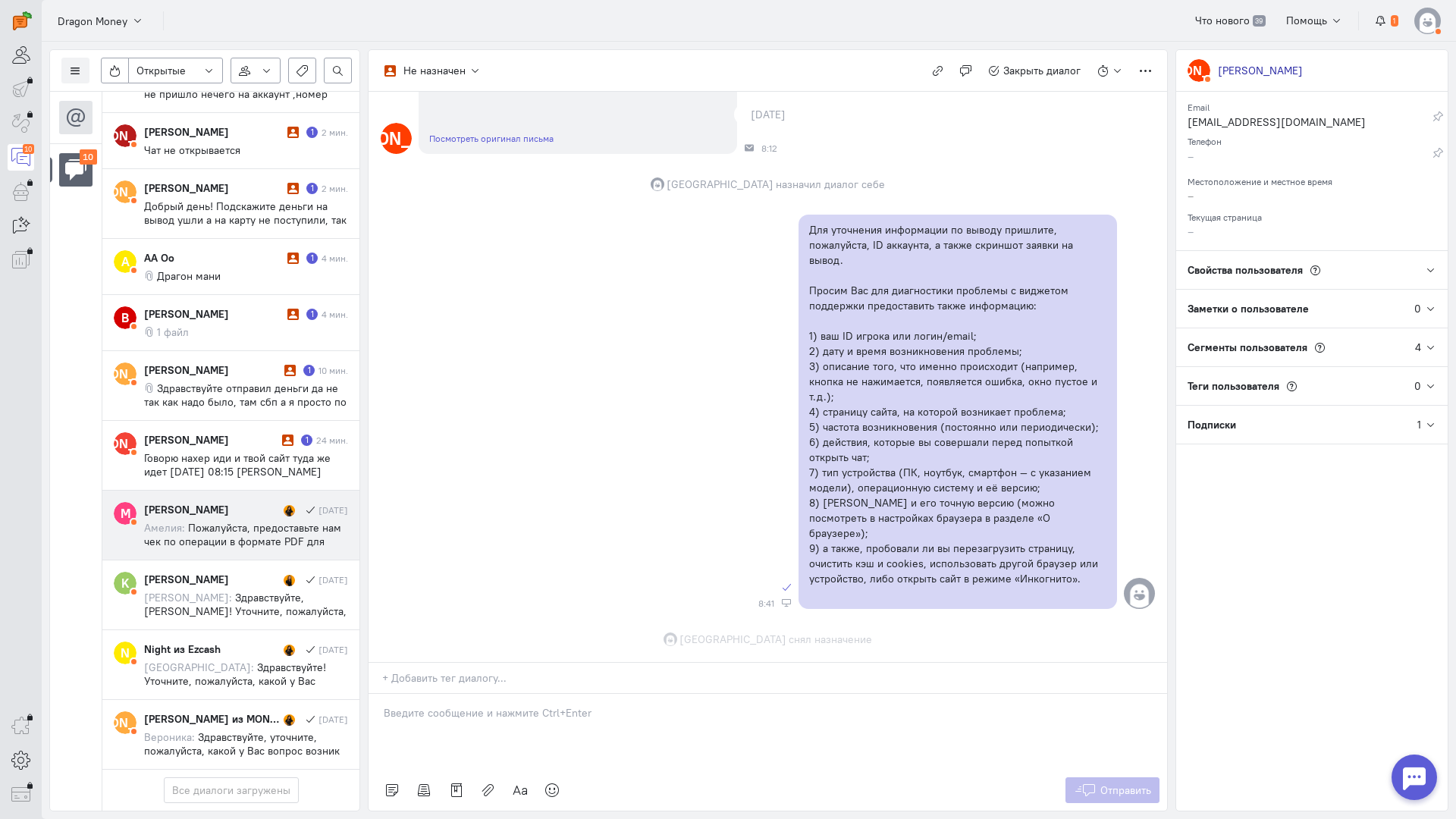
scroll to position [1410, 0]
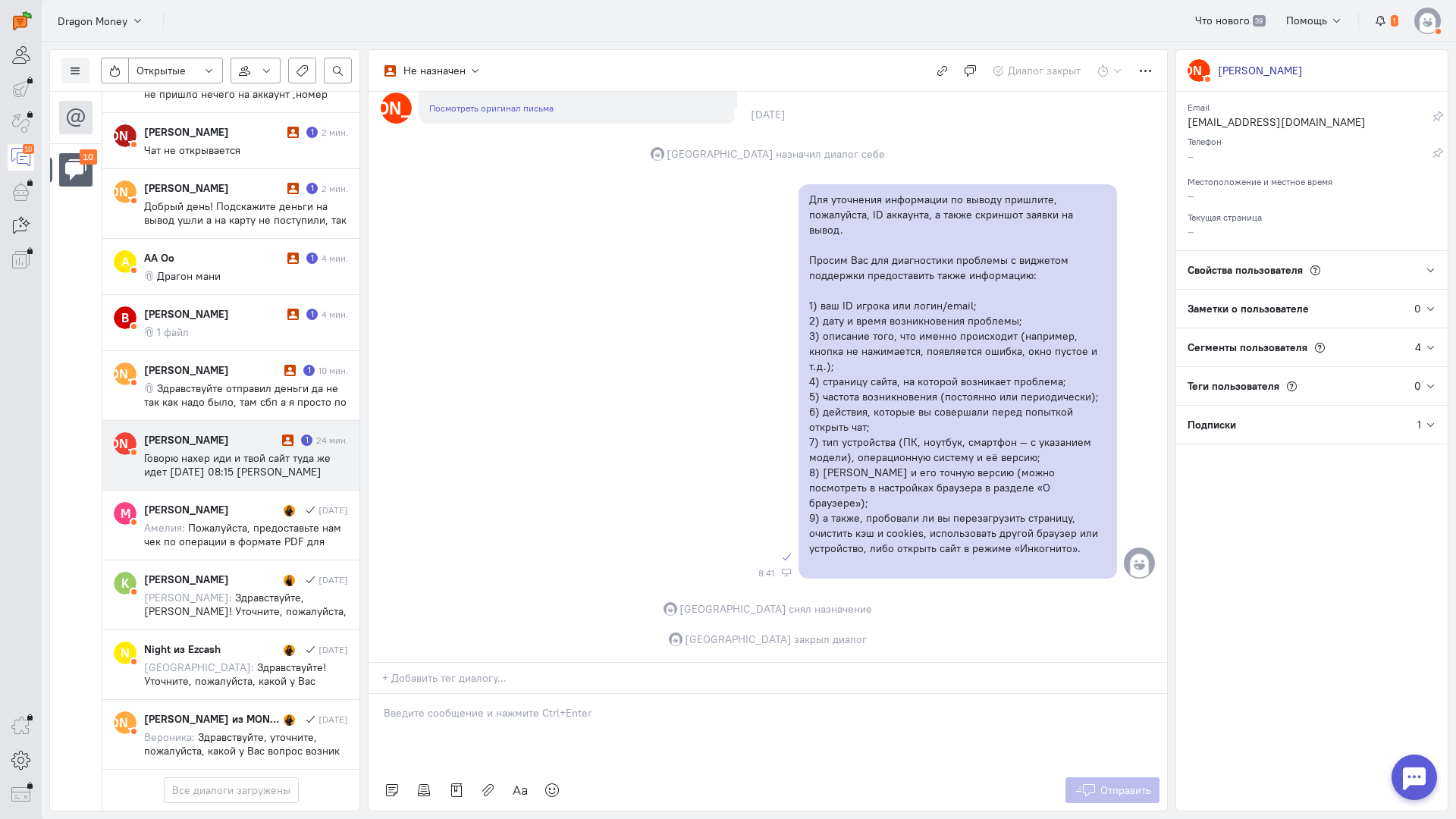
click at [231, 451] on span "Говорю нахер иди и твой сайт туда же идет [DATE] 08:15 [PERSON_NAME] Dragon Mon…" at bounding box center [237, 479] width 187 height 54
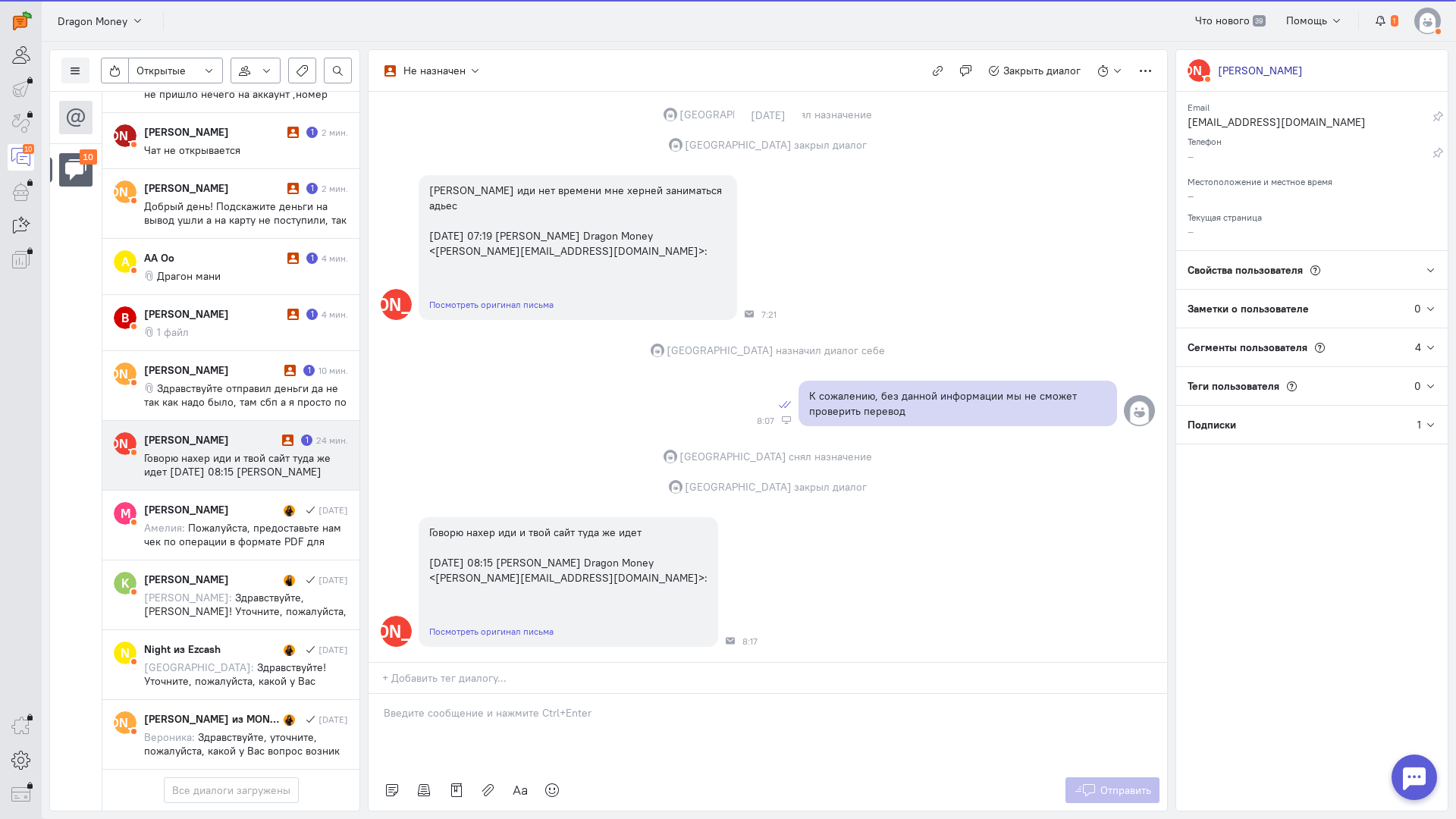
scroll to position [348, 0]
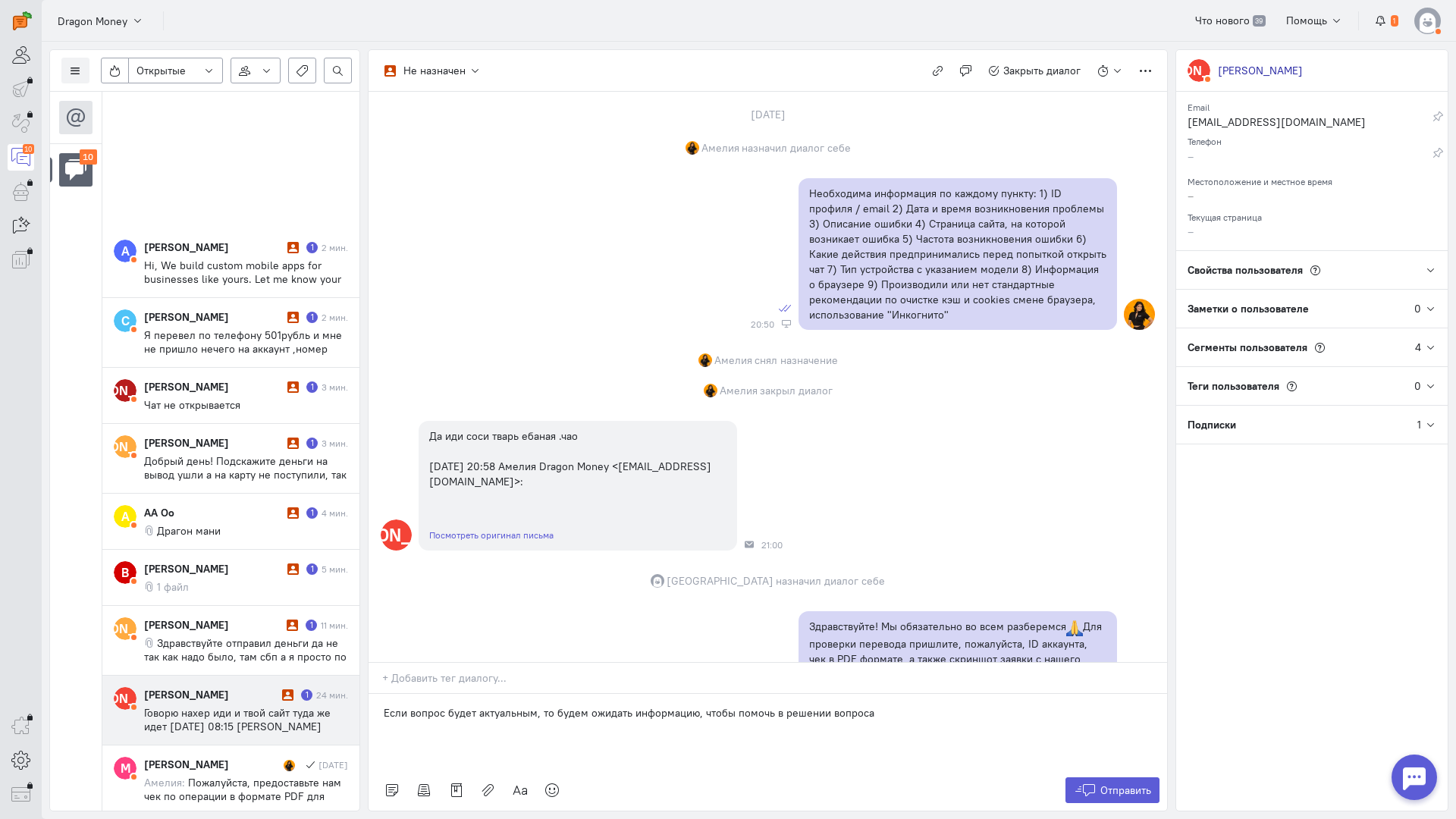
scroll to position [1423, 0]
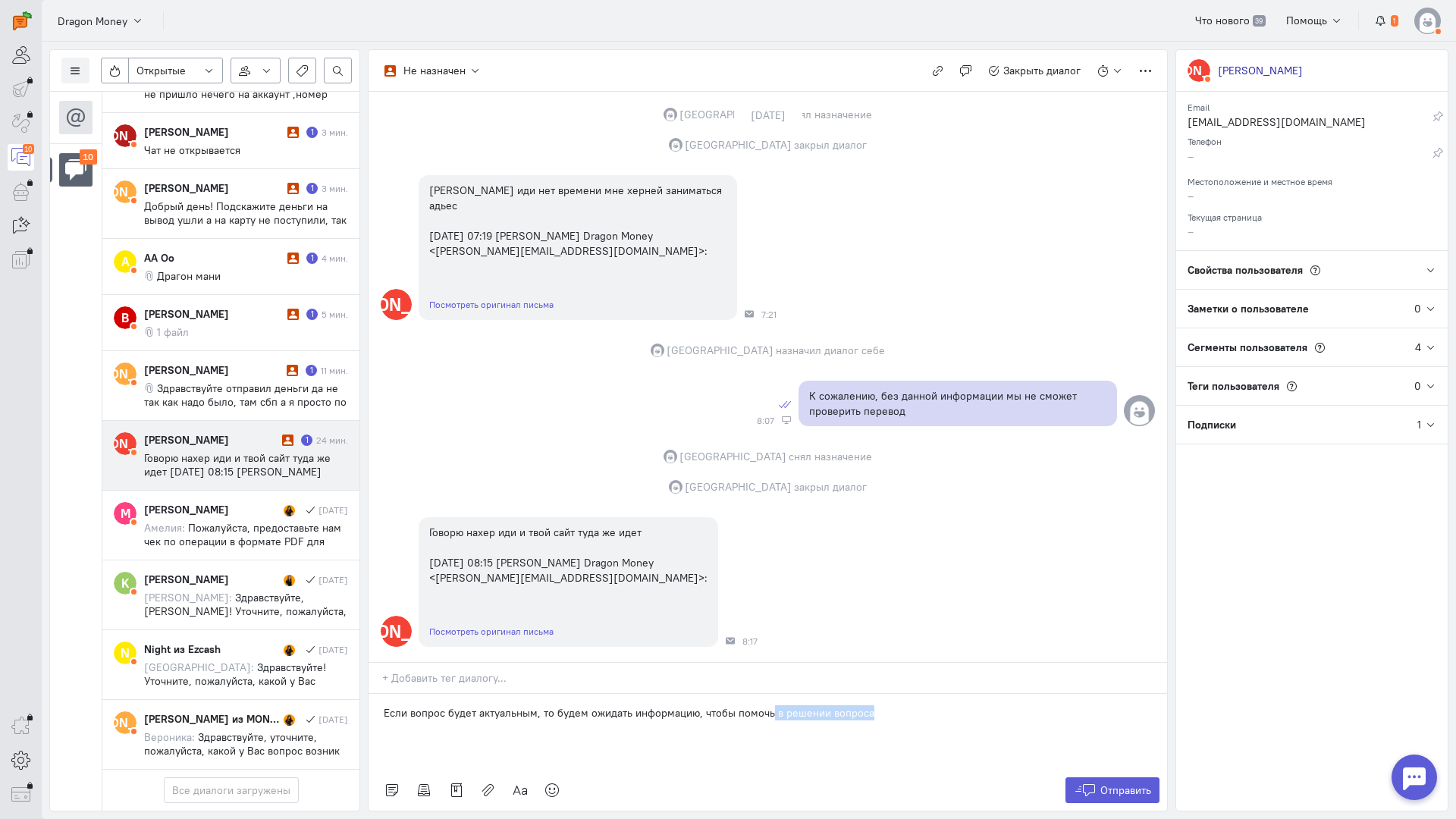
drag, startPoint x: 892, startPoint y: 622, endPoint x: 766, endPoint y: 630, distance: 126.3
click at [766, 694] on div "Если вопрос будет актуальным, то будем ожидать информацию, чтобы помочь в решен…" at bounding box center [767, 732] width 798 height 76
click at [1082, 783] on icon at bounding box center [1085, 790] width 22 height 15
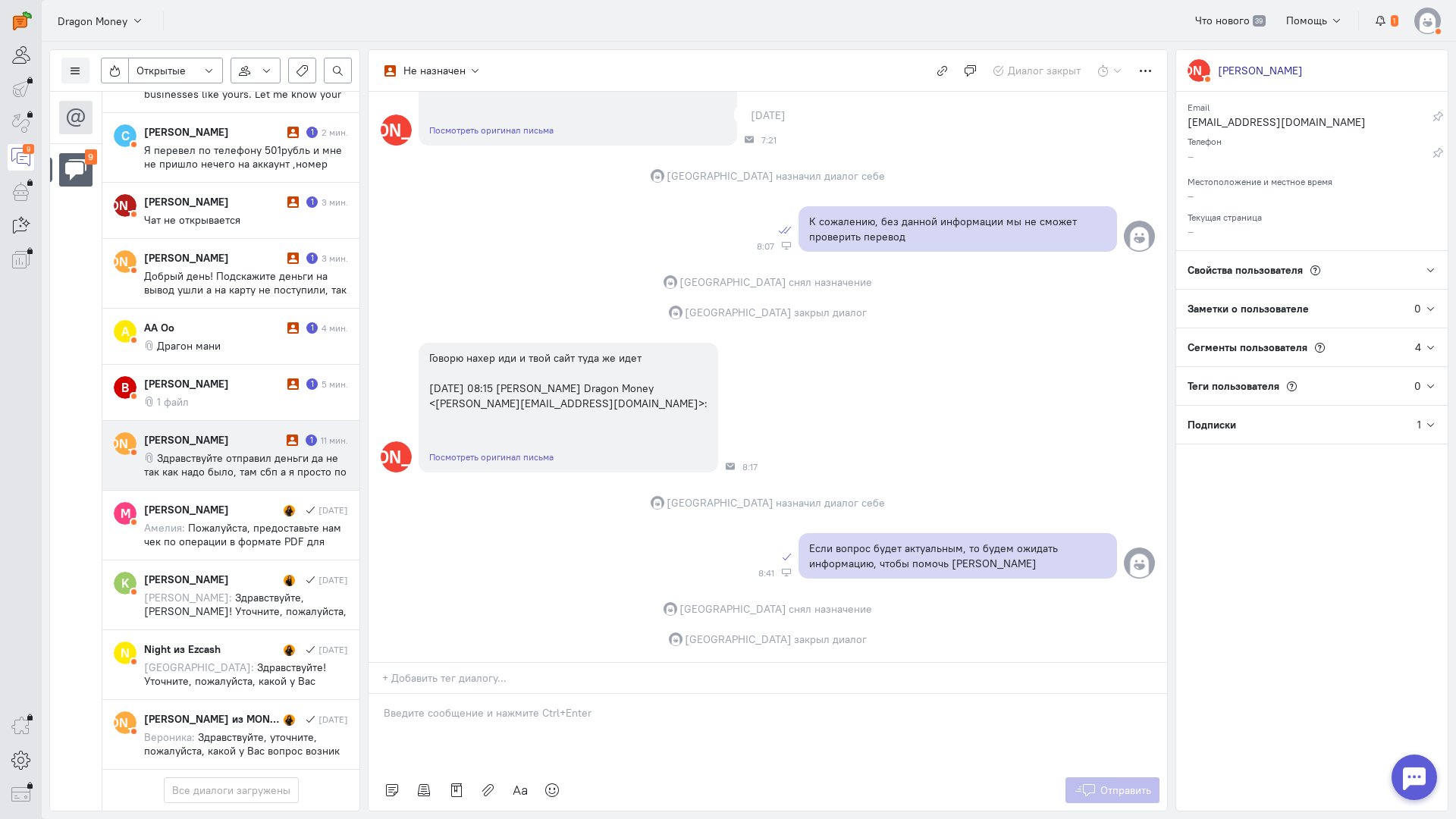
scroll to position [280, 0]
click at [224, 451] on span "Здравствуйте отправил деньги да не так как надо было, там сбп а я просто по ном…" at bounding box center [245, 471] width 202 height 41
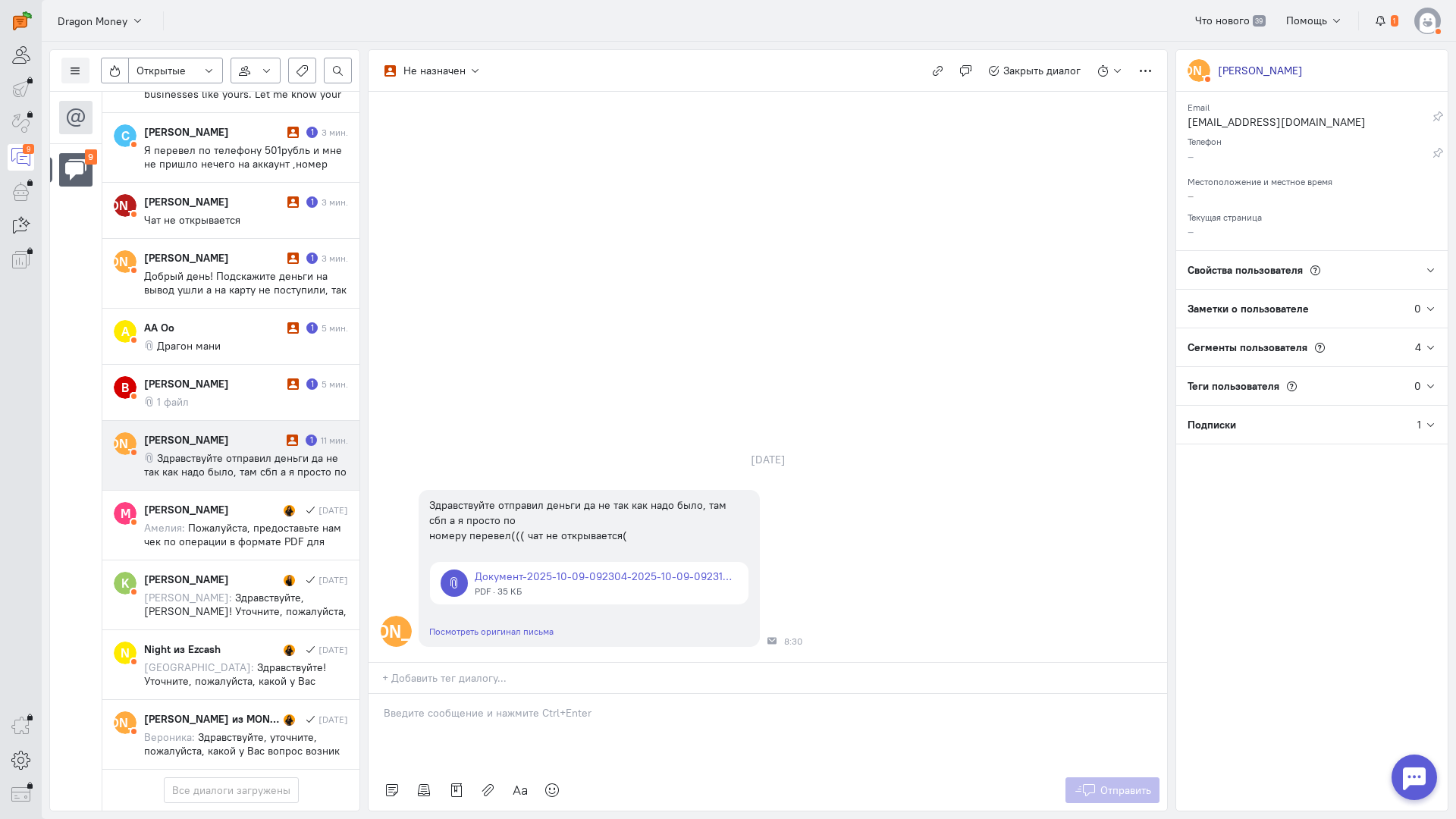
click at [460, 694] on div at bounding box center [767, 732] width 798 height 76
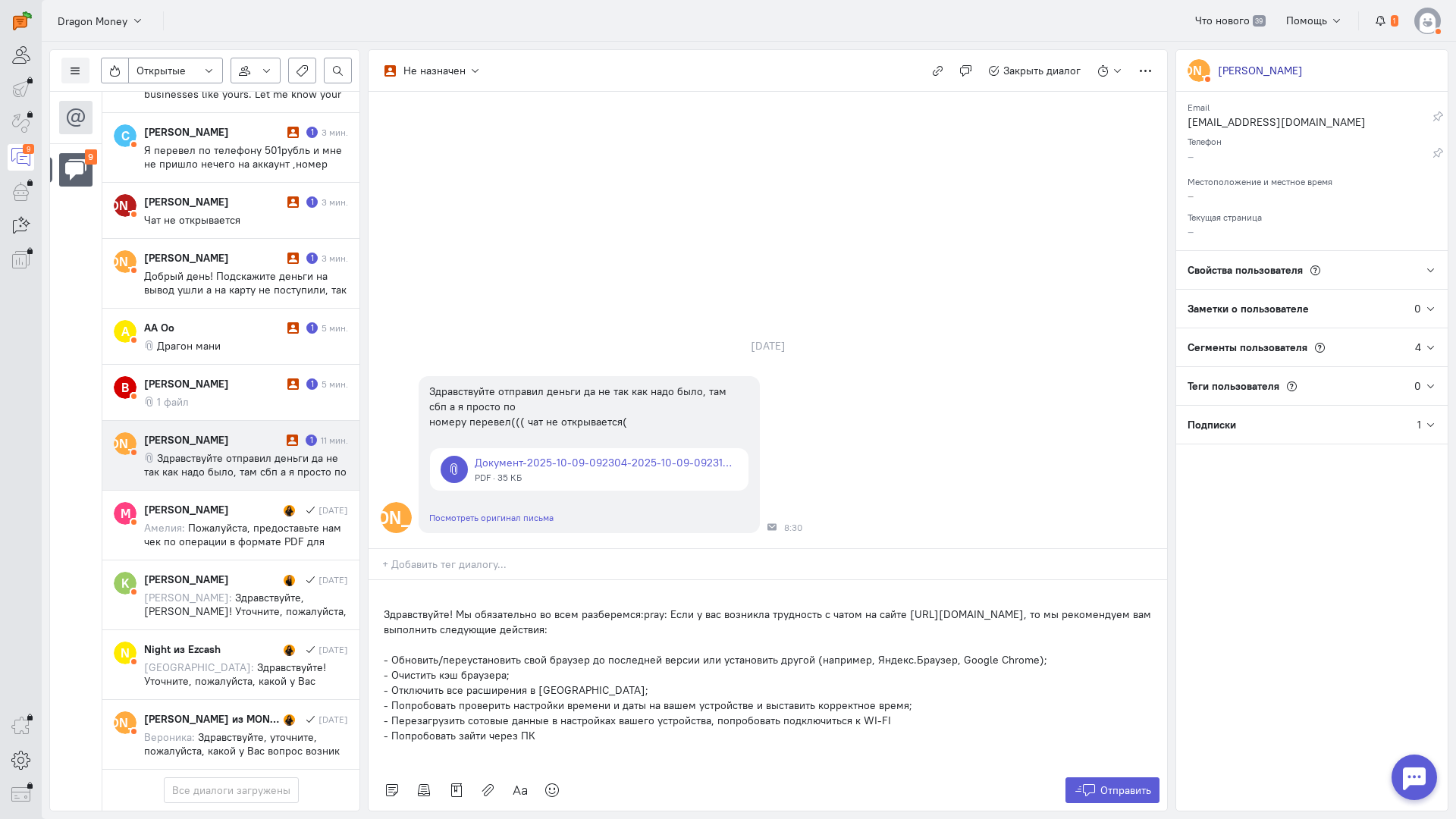
click at [376, 580] on div "Здравствуйте! Мы обязательно во всем разберемся:pray: Если у вас возникла трудн…" at bounding box center [767, 674] width 798 height 189
click at [380, 580] on div "Здравствуйте! Мы обязательно во всем разберемся:pray: Если у вас возникла трудн…" at bounding box center [767, 674] width 798 height 189
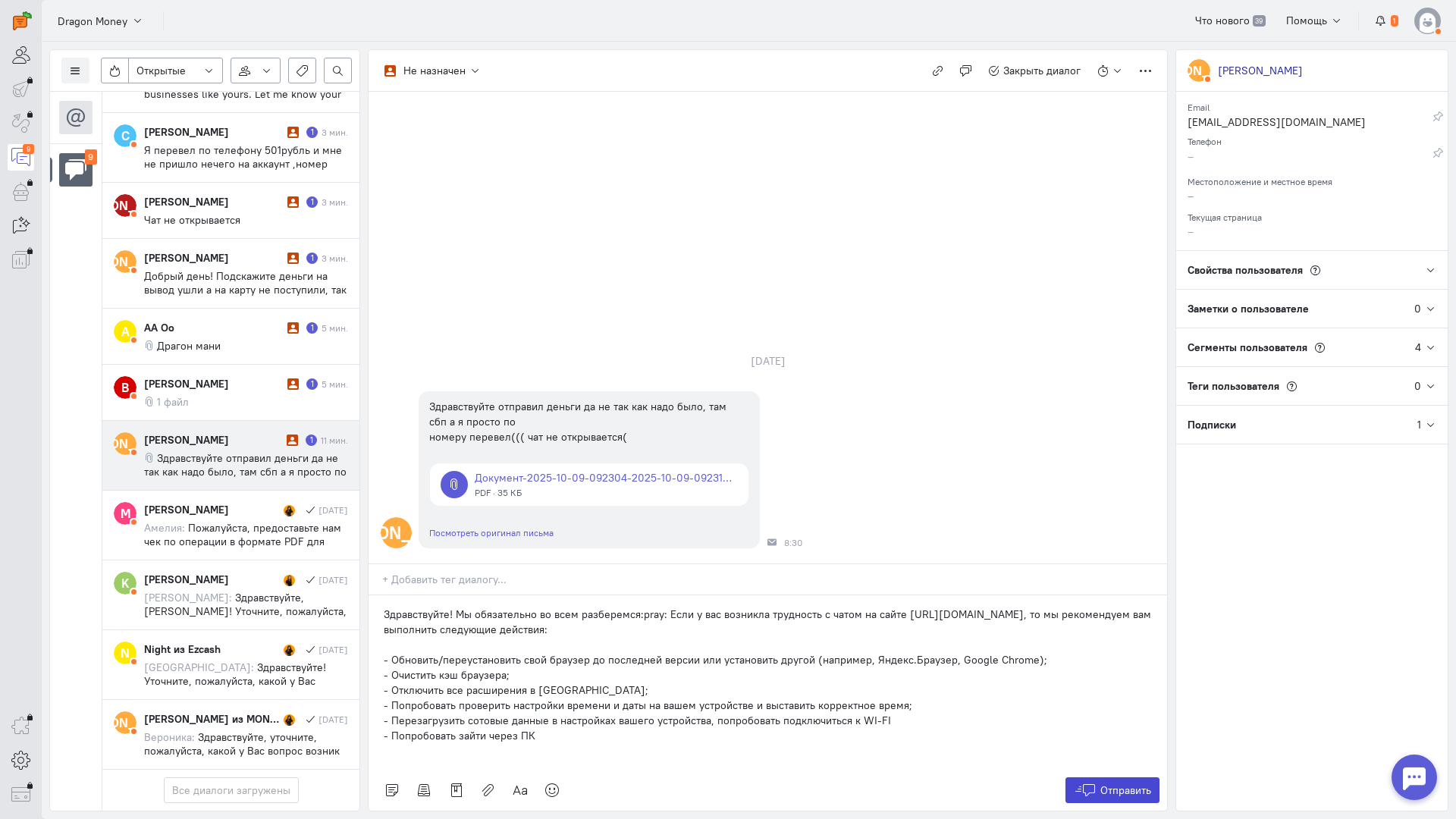
click at [1089, 783] on icon at bounding box center [1085, 790] width 22 height 15
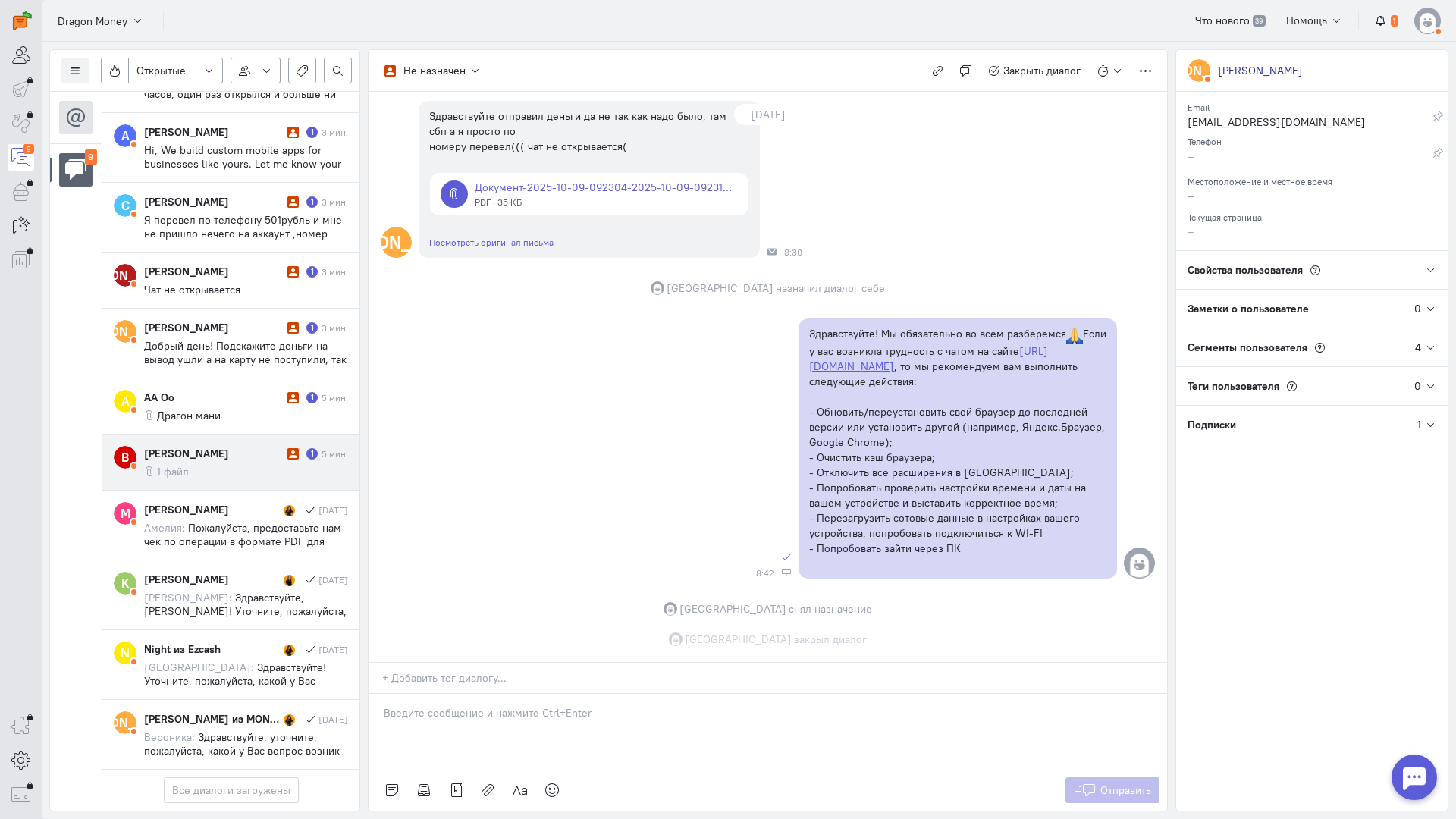
scroll to position [137, 0]
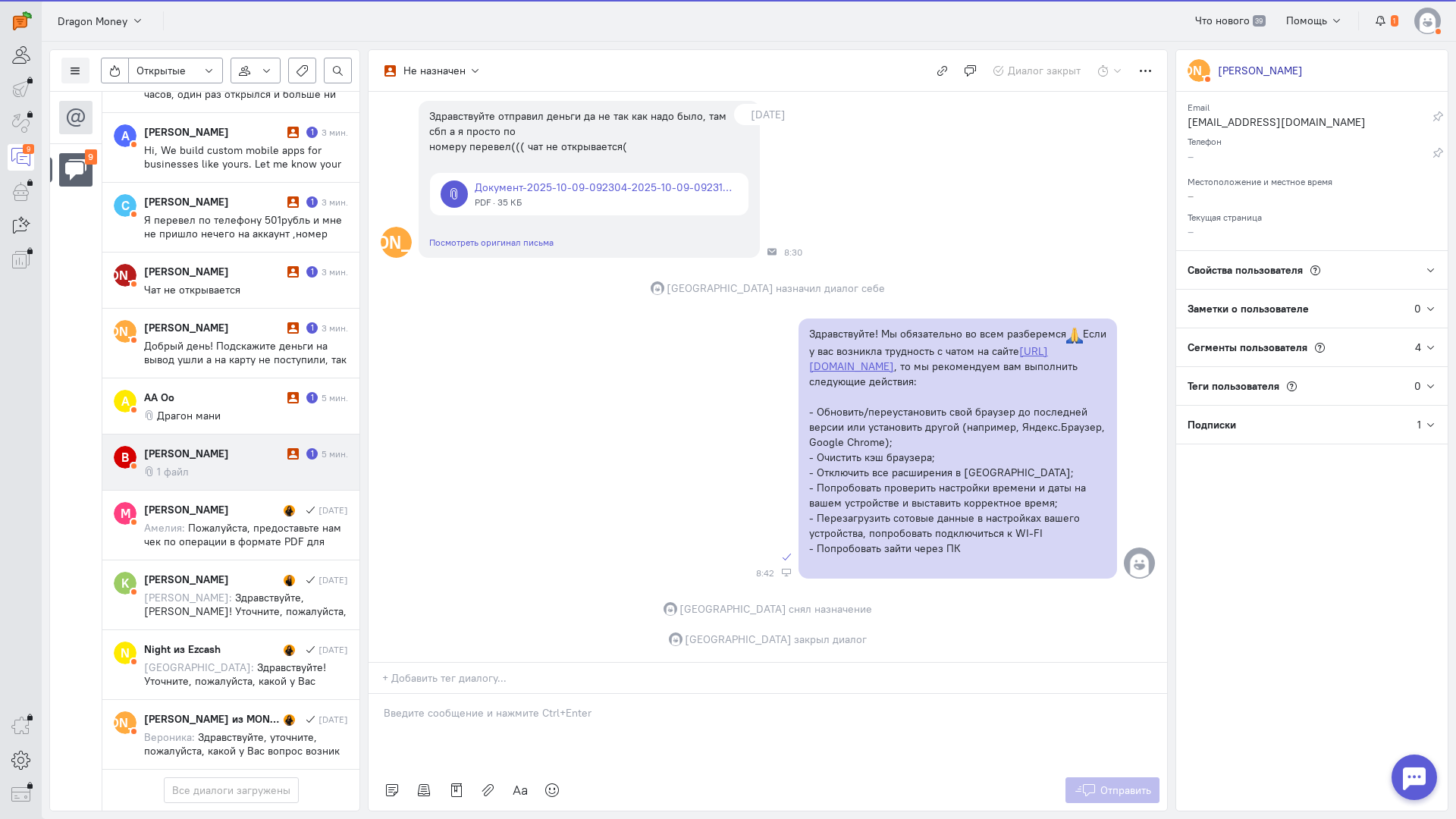
click at [241, 446] on div "Вадим Кузнец 1 5 мин. 1 файл" at bounding box center [245, 462] width 204 height 33
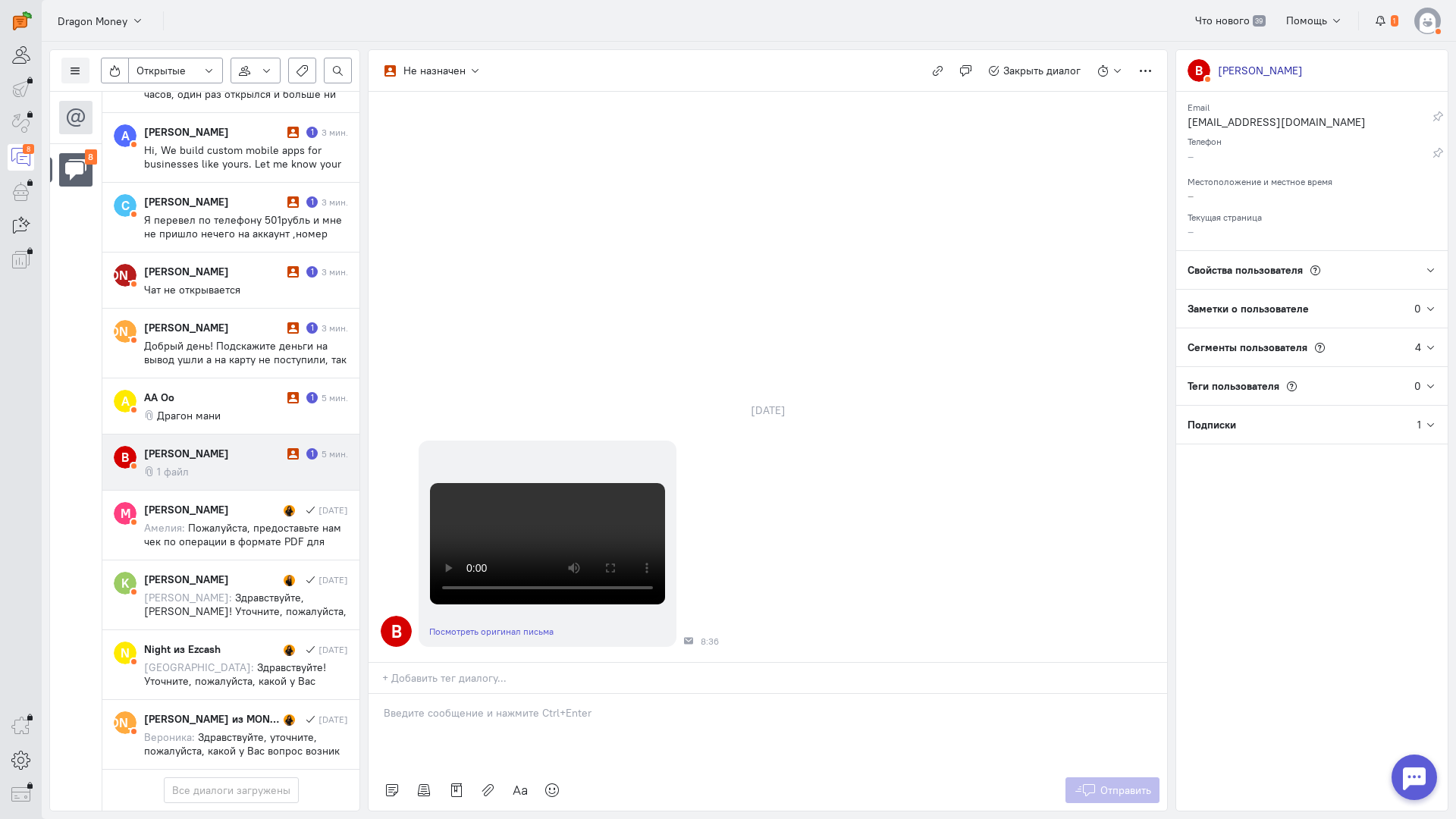
click at [446, 694] on div at bounding box center [767, 732] width 798 height 76
click at [378, 694] on div "Здравствуйте! Благодарим Вас за обращение и предоставленную информацию:blush:" at bounding box center [767, 732] width 798 height 76
click at [1108, 784] on span "Отправить" at bounding box center [1126, 790] width 51 height 14
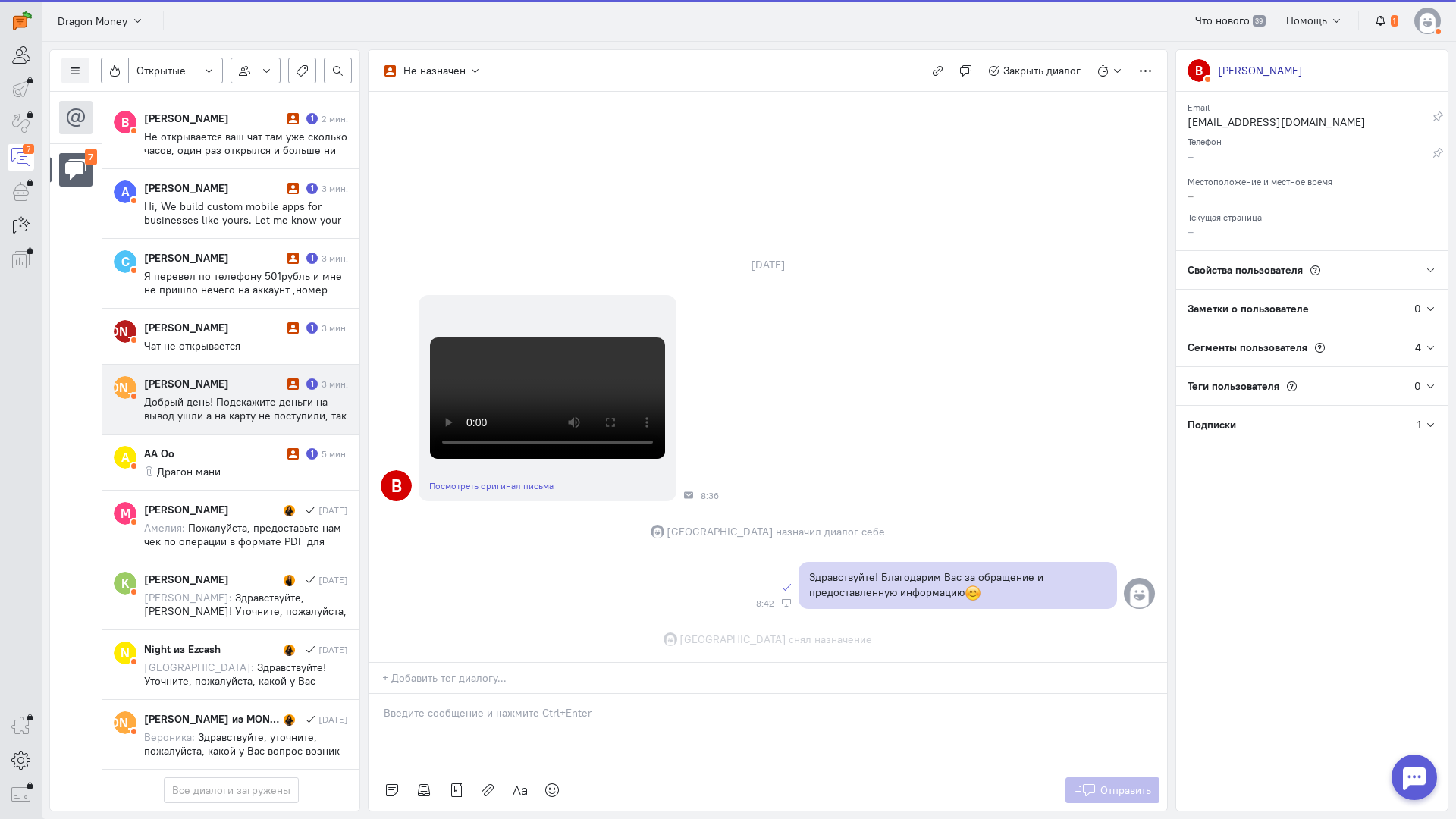
scroll to position [382, 0]
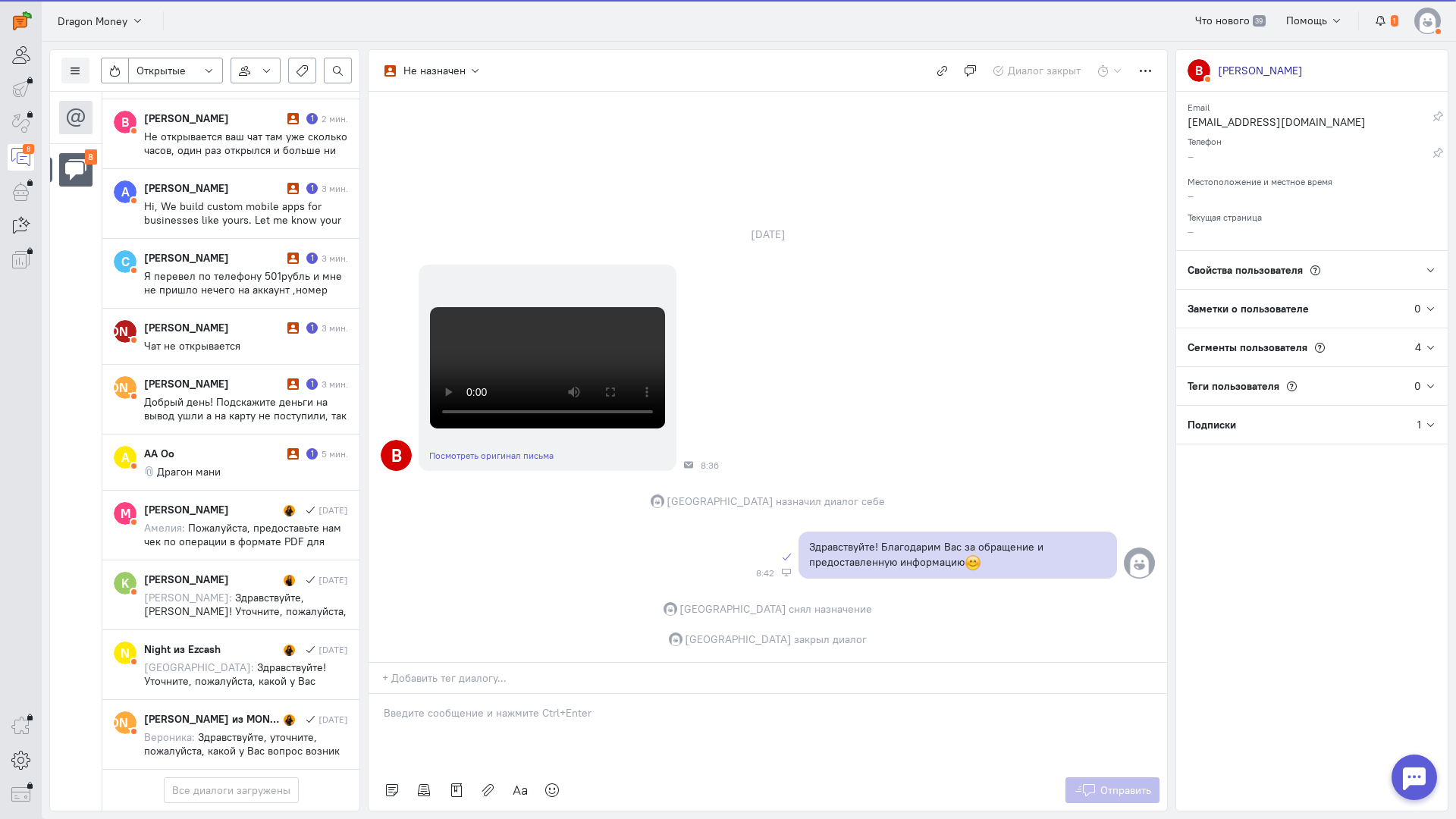
drag, startPoint x: 246, startPoint y: 364, endPoint x: 358, endPoint y: 406, distance: 119.6
click at [245, 446] on div "AA Oo" at bounding box center [213, 453] width 140 height 15
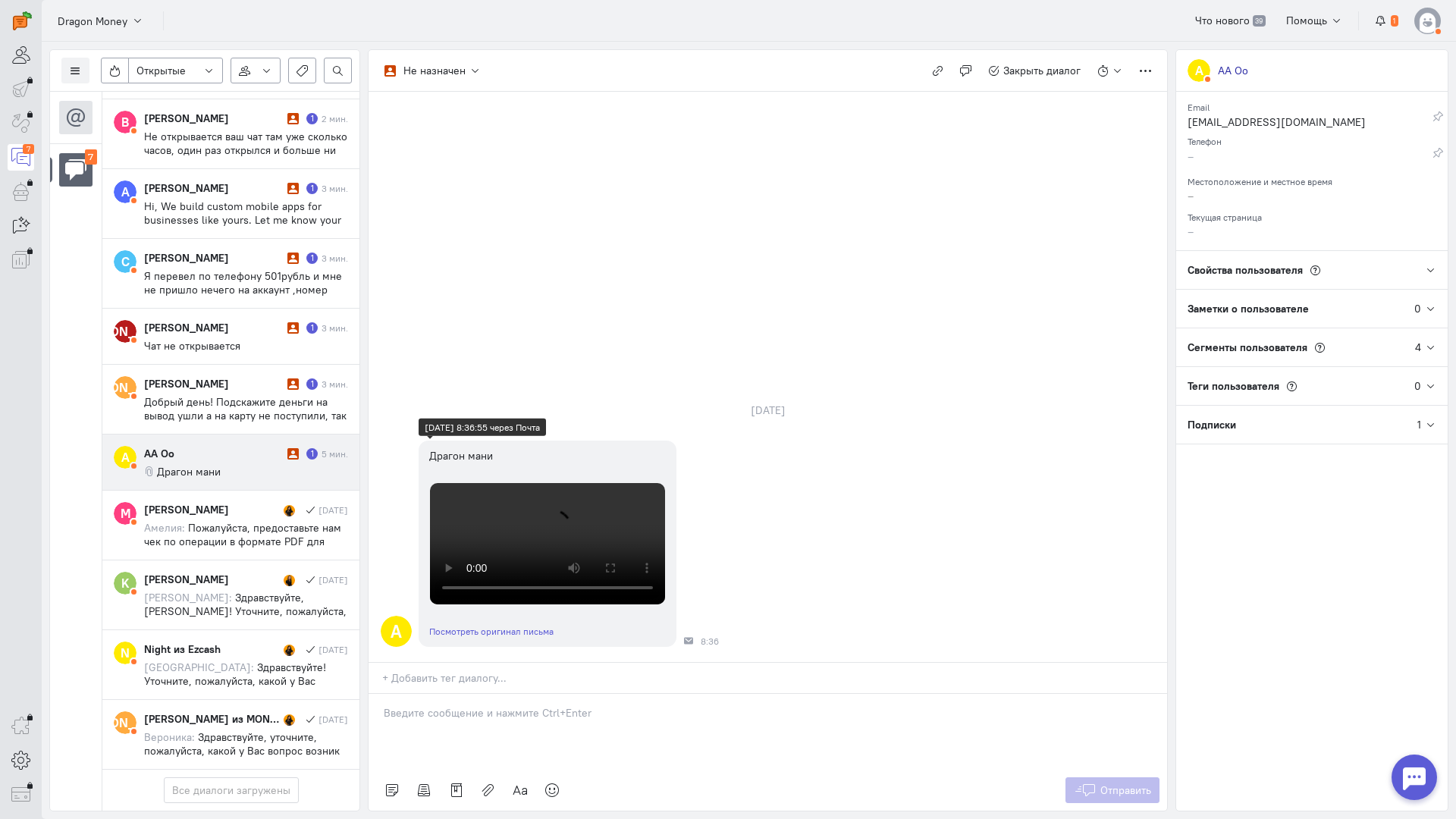
scroll to position [320, 0]
click at [422, 694] on div at bounding box center [767, 732] width 798 height 76
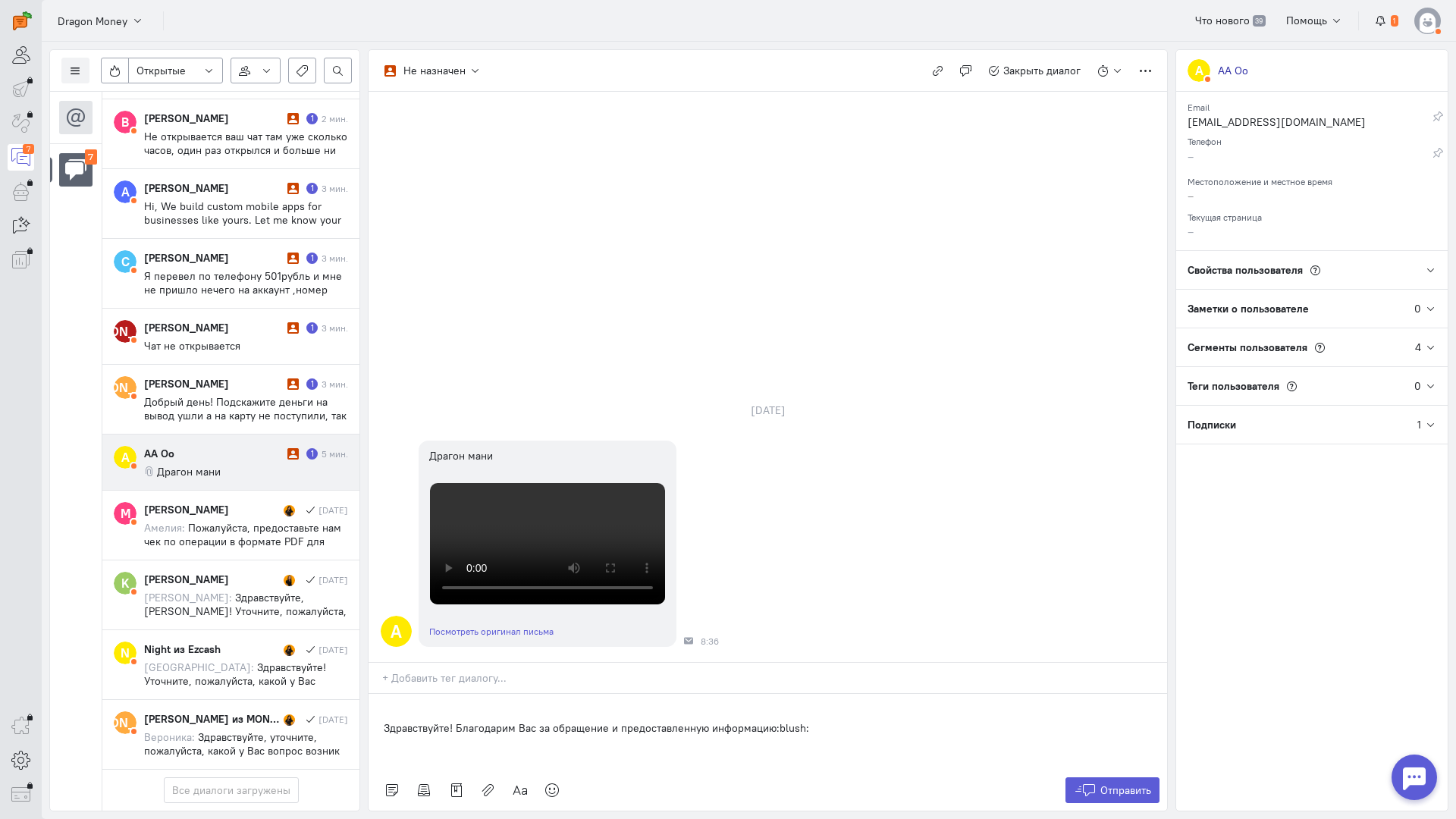
click at [384, 721] on p "Здравствуйте! Благодарим Вас за обращение и предоставленную информацию:blush:" at bounding box center [768, 728] width 769 height 15
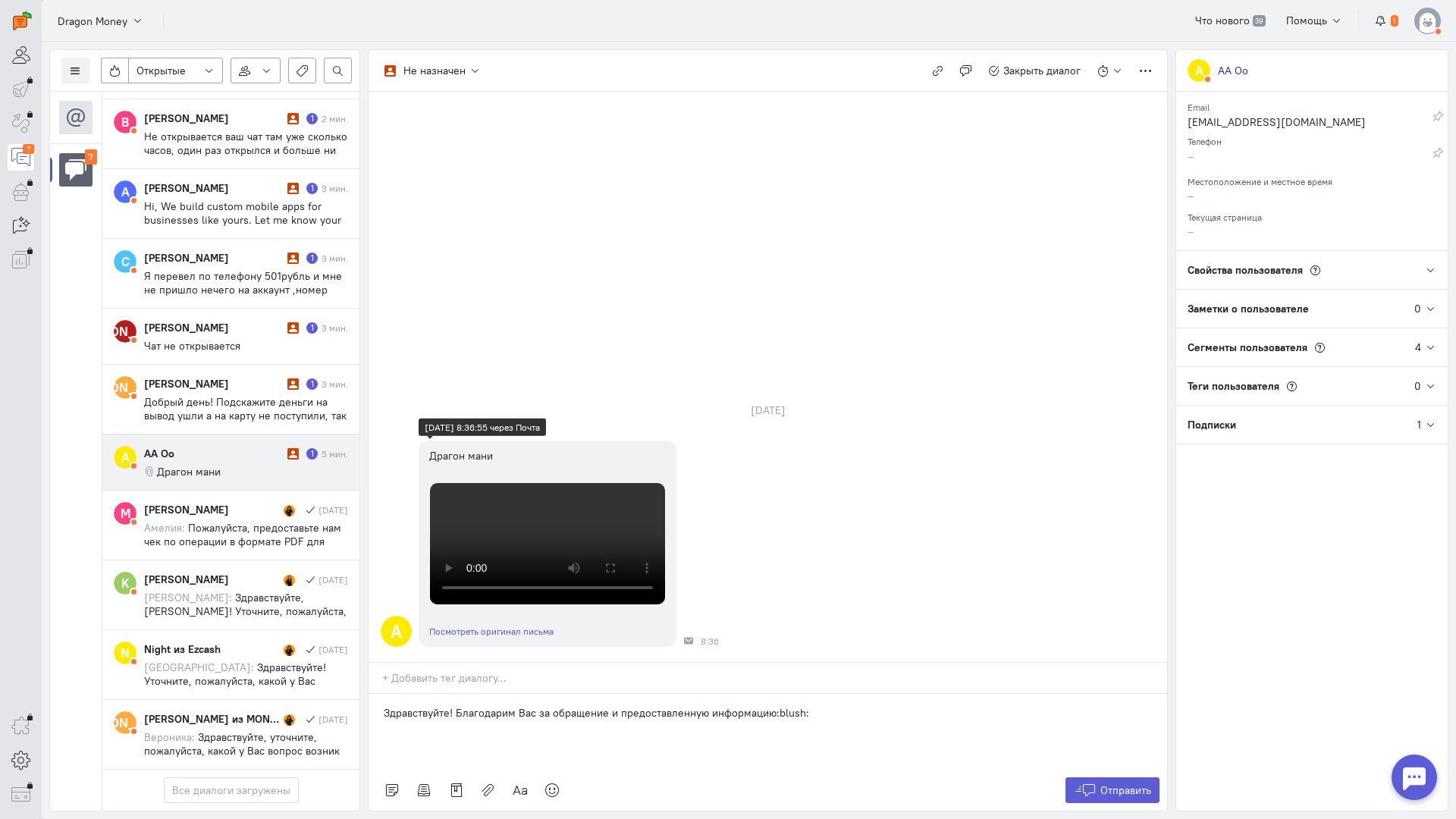
scroll to position [16, 0]
click at [1100, 784] on span "Отправить" at bounding box center [1126, 790] width 51 height 14
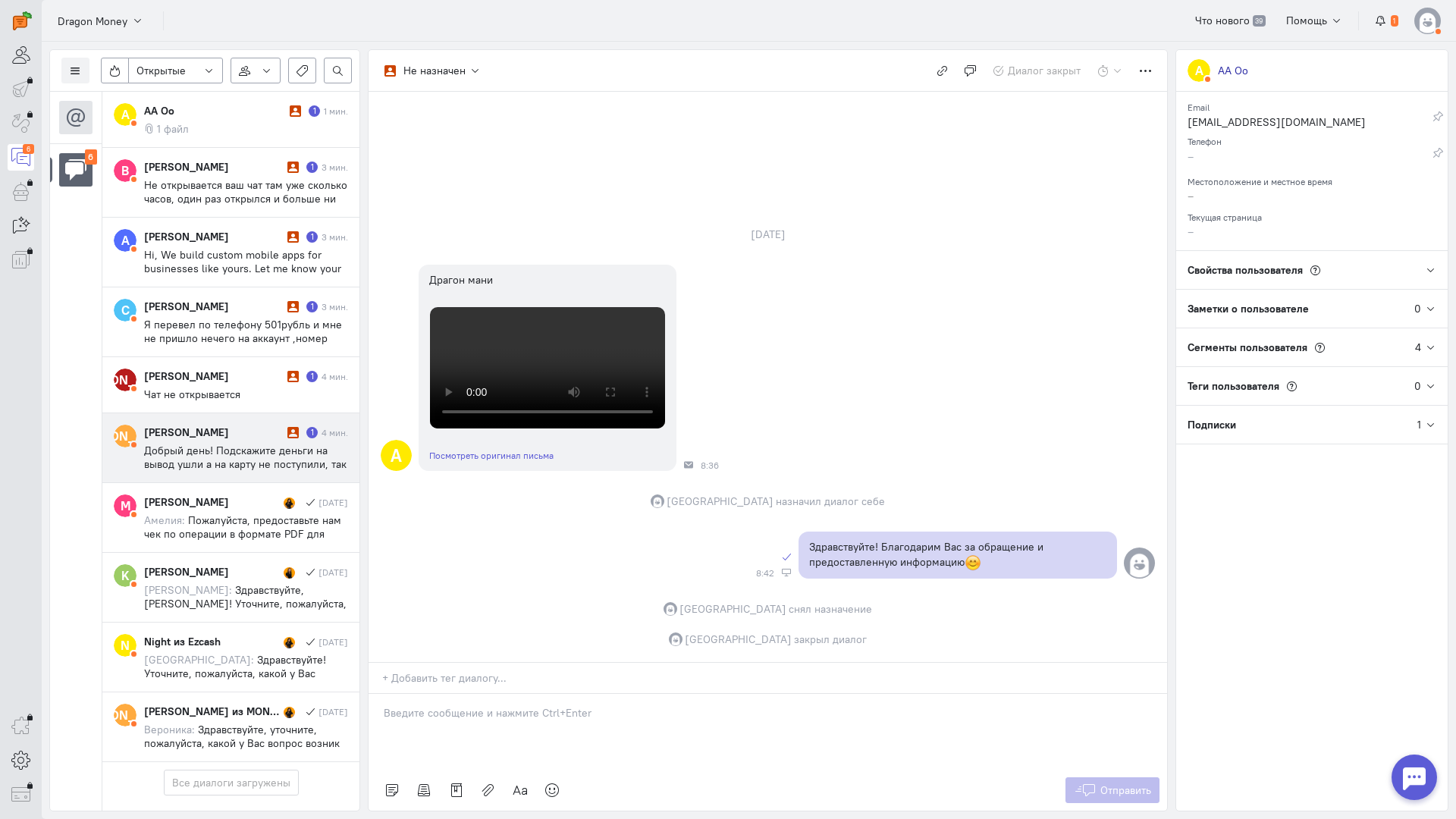
scroll to position [85, 0]
click at [288, 443] on span "Добрый день! Подскажите деньги на вывод ушли а на карту не поступили, так должн…" at bounding box center [245, 463] width 202 height 41
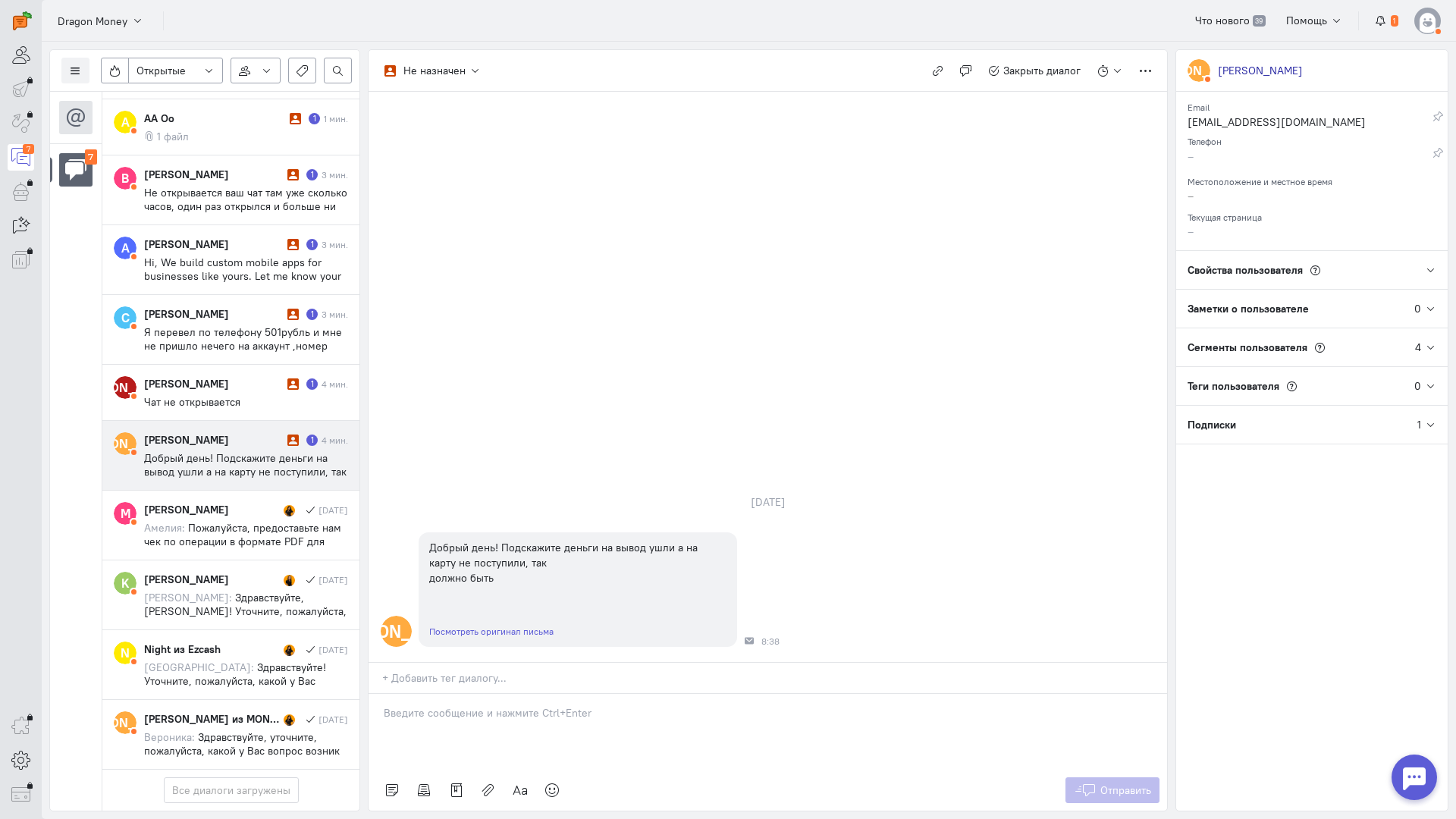
scroll to position [156, 0]
click at [452, 694] on div at bounding box center [767, 732] width 798 height 76
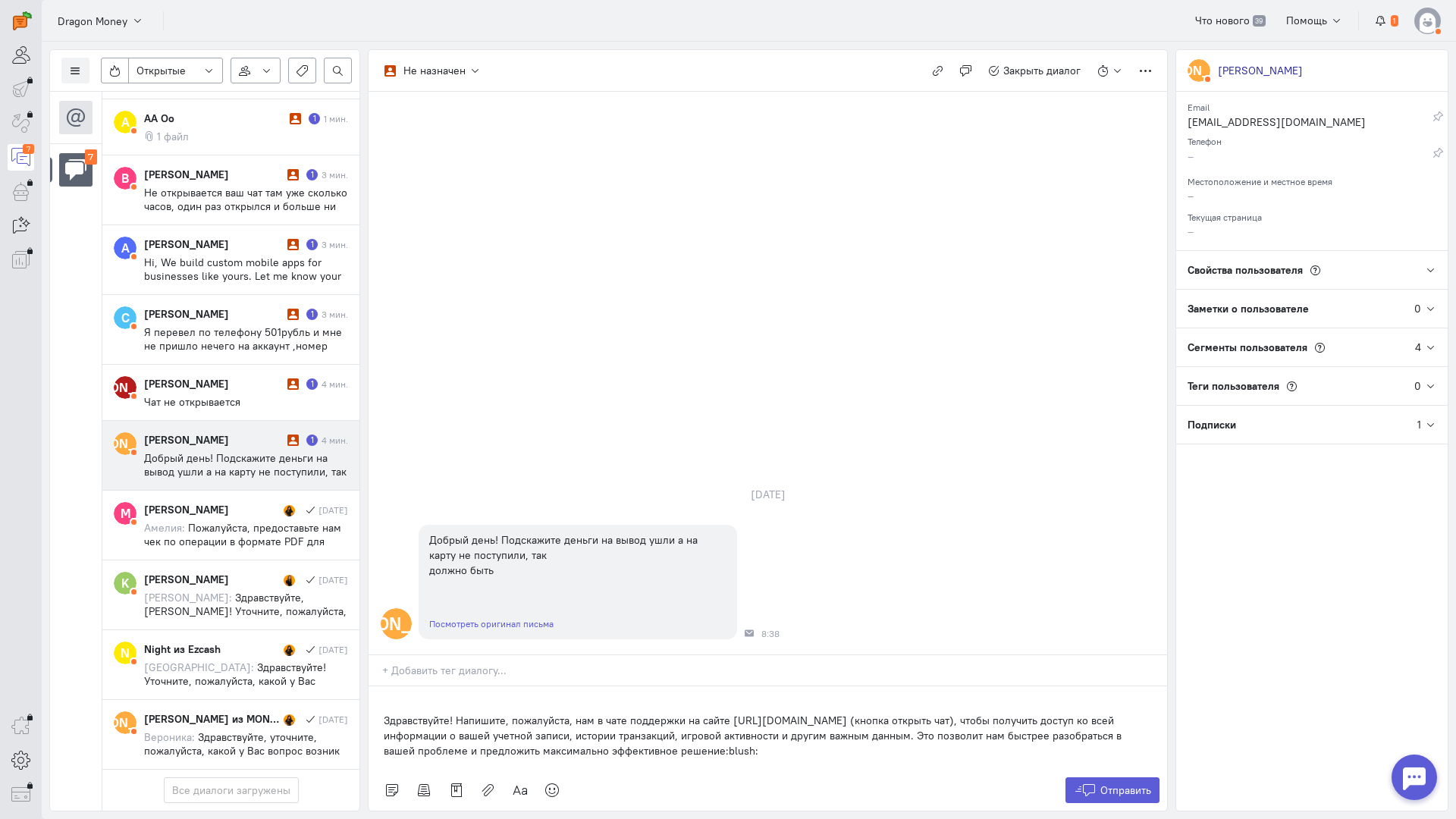
click at [380, 686] on div "Здравствуйте! Напишите, пожалуйста, нам в чате поддержки на сайте [URL][DOMAIN_…" at bounding box center [767, 728] width 798 height 83
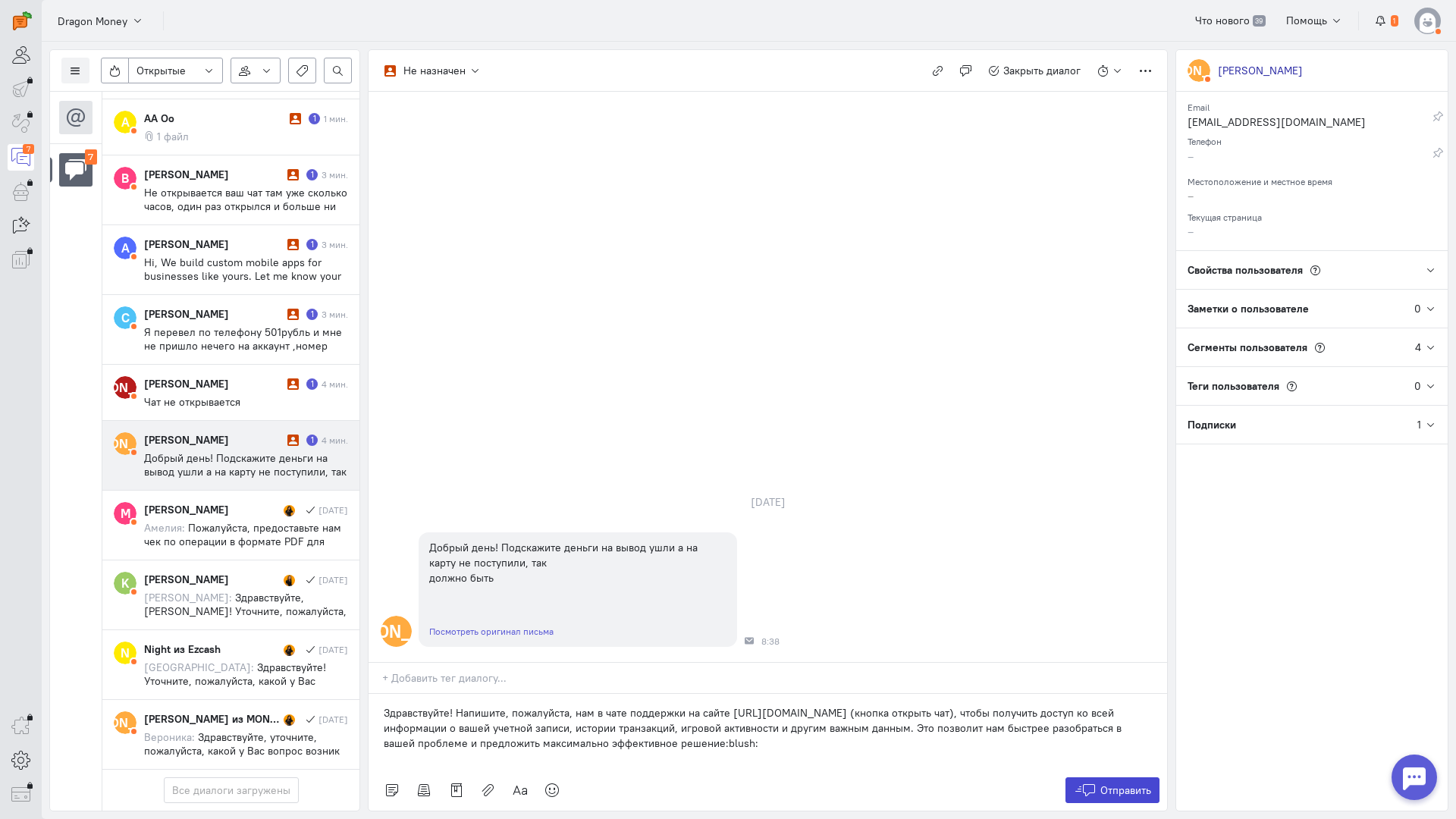
click at [1143, 777] on button "Отправить" at bounding box center [1113, 790] width 95 height 26
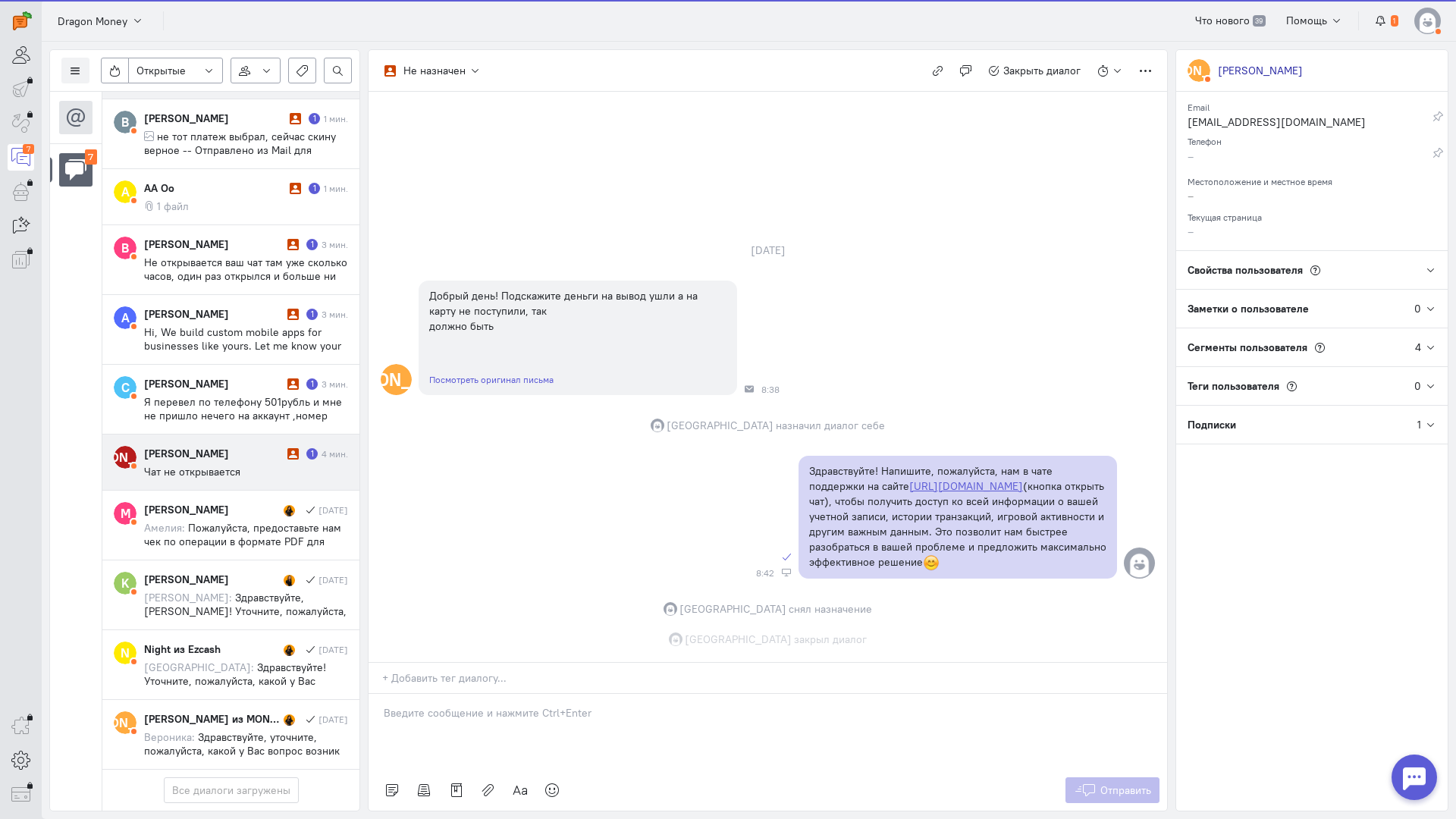
click at [231, 446] on div "[PERSON_NAME]" at bounding box center [213, 453] width 140 height 15
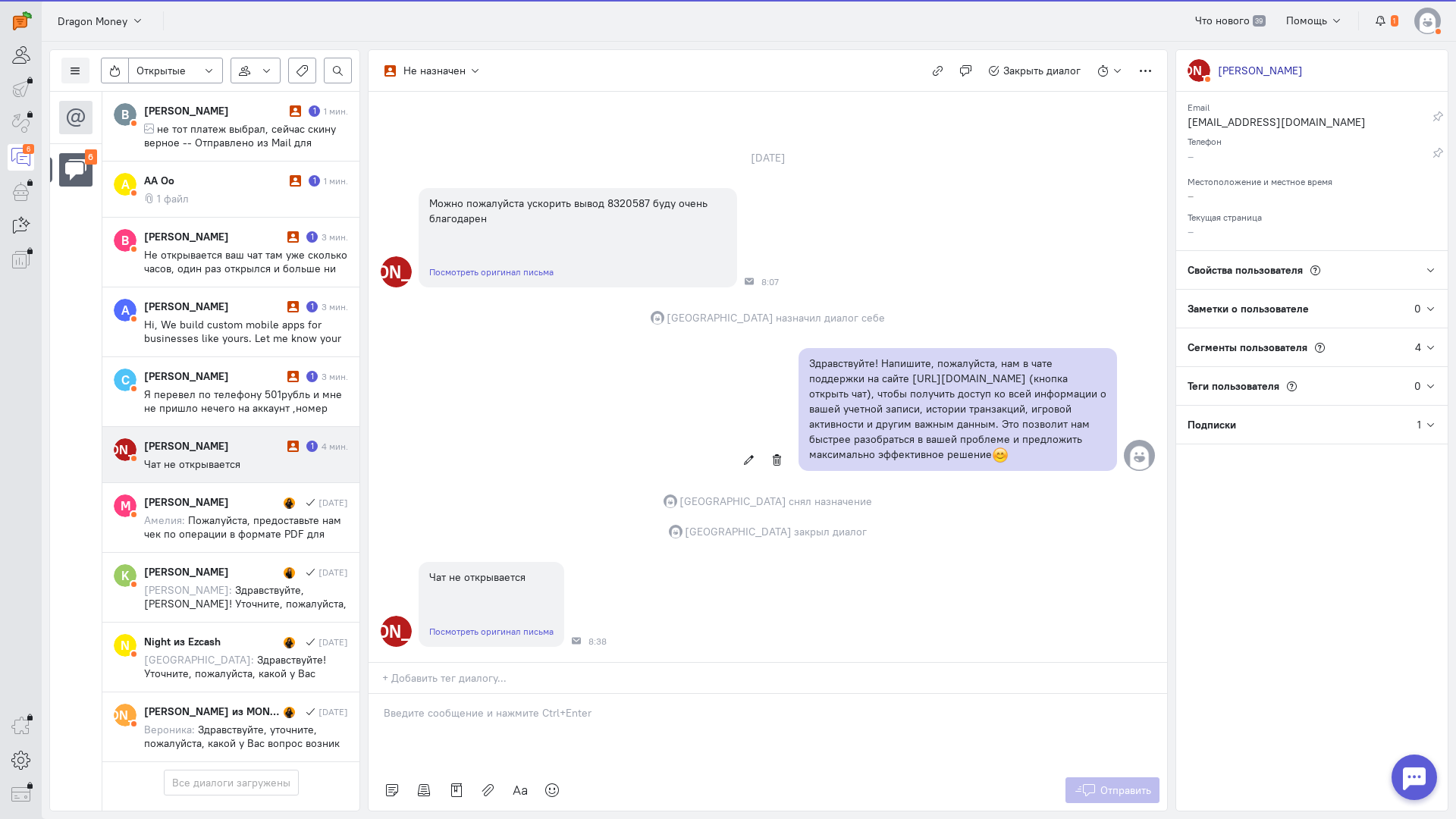
scroll to position [0, 0]
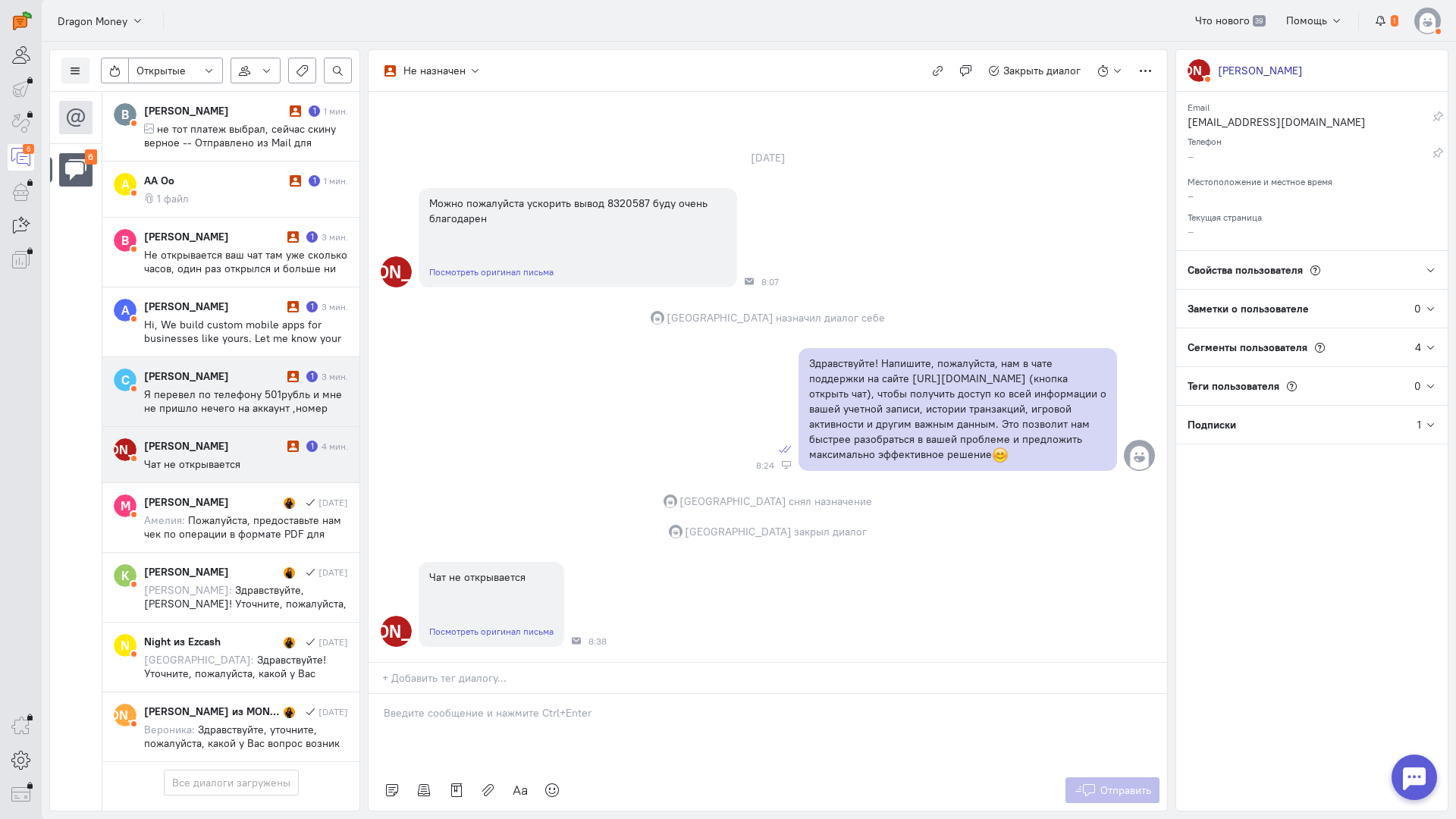
click at [198, 388] on span "Я перевел по телефону 501рубль и мне не пришло нечего на аккаунт ,номер пополне…" at bounding box center [243, 428] width 199 height 82
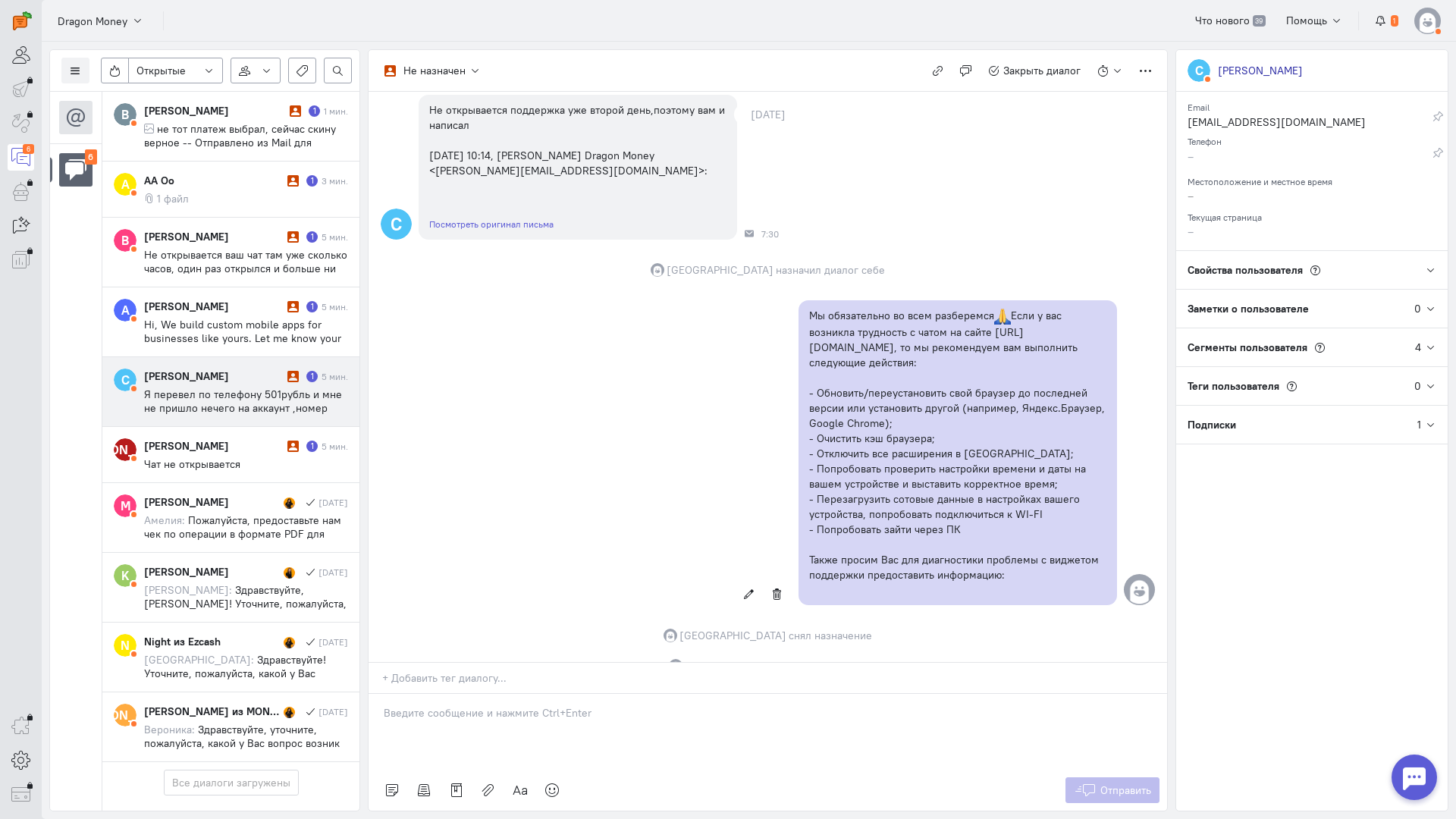
scroll to position [803, 0]
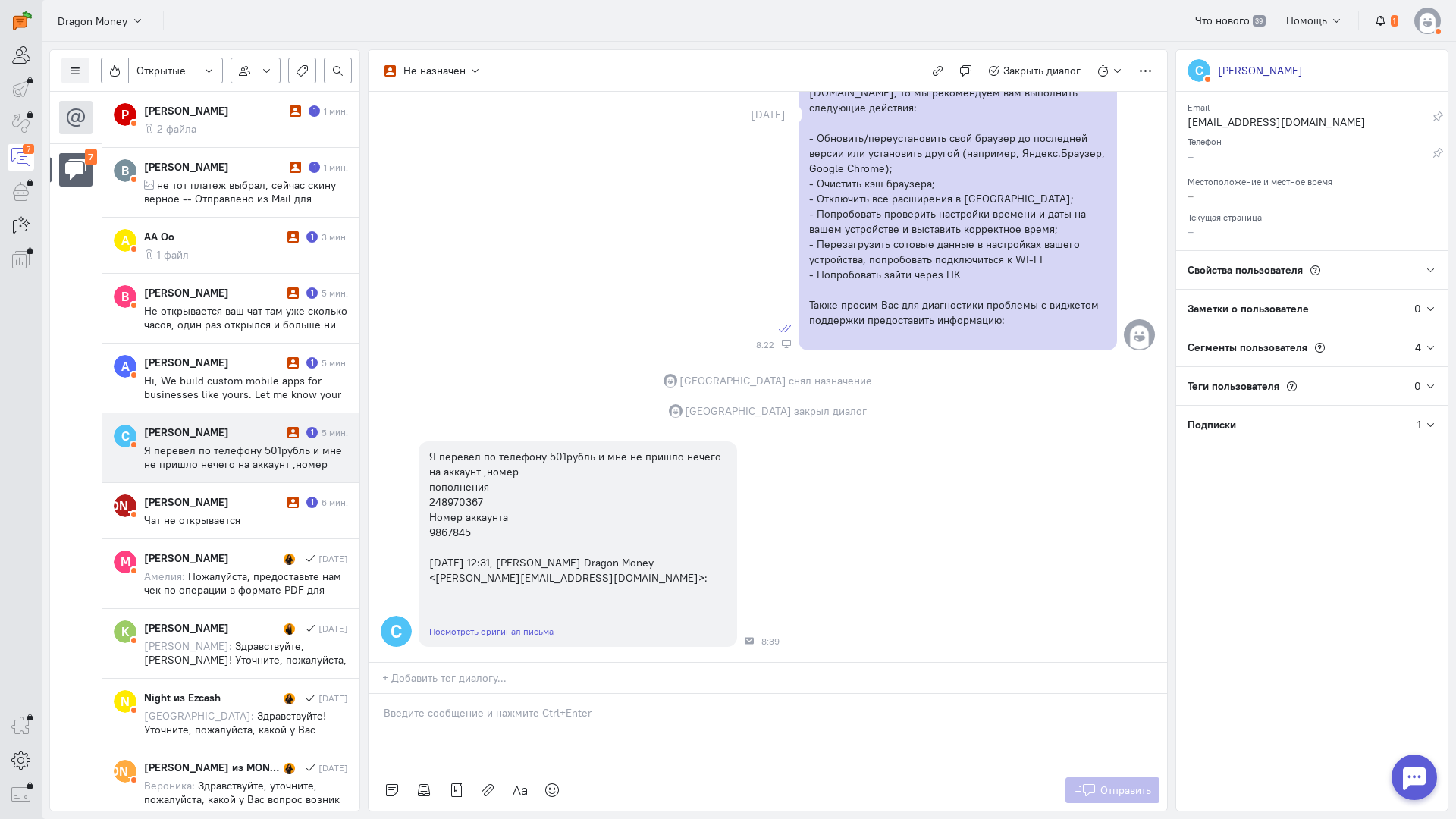
click at [1423, 13] on img at bounding box center [1427, 20] width 26 height 26
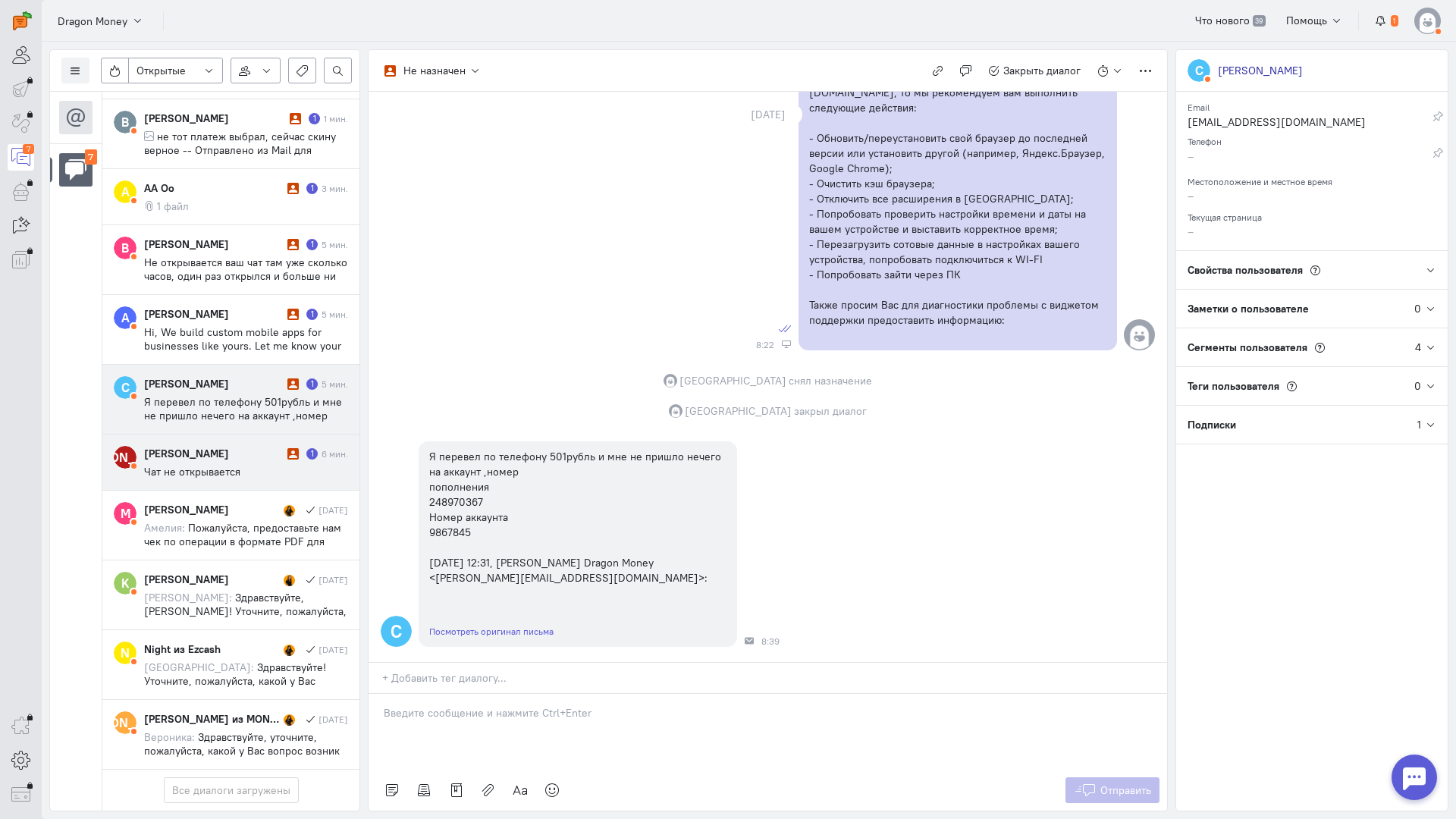
scroll to position [141, 0]
click at [236, 465] on span "Чат не открывается" at bounding box center [192, 471] width 97 height 14
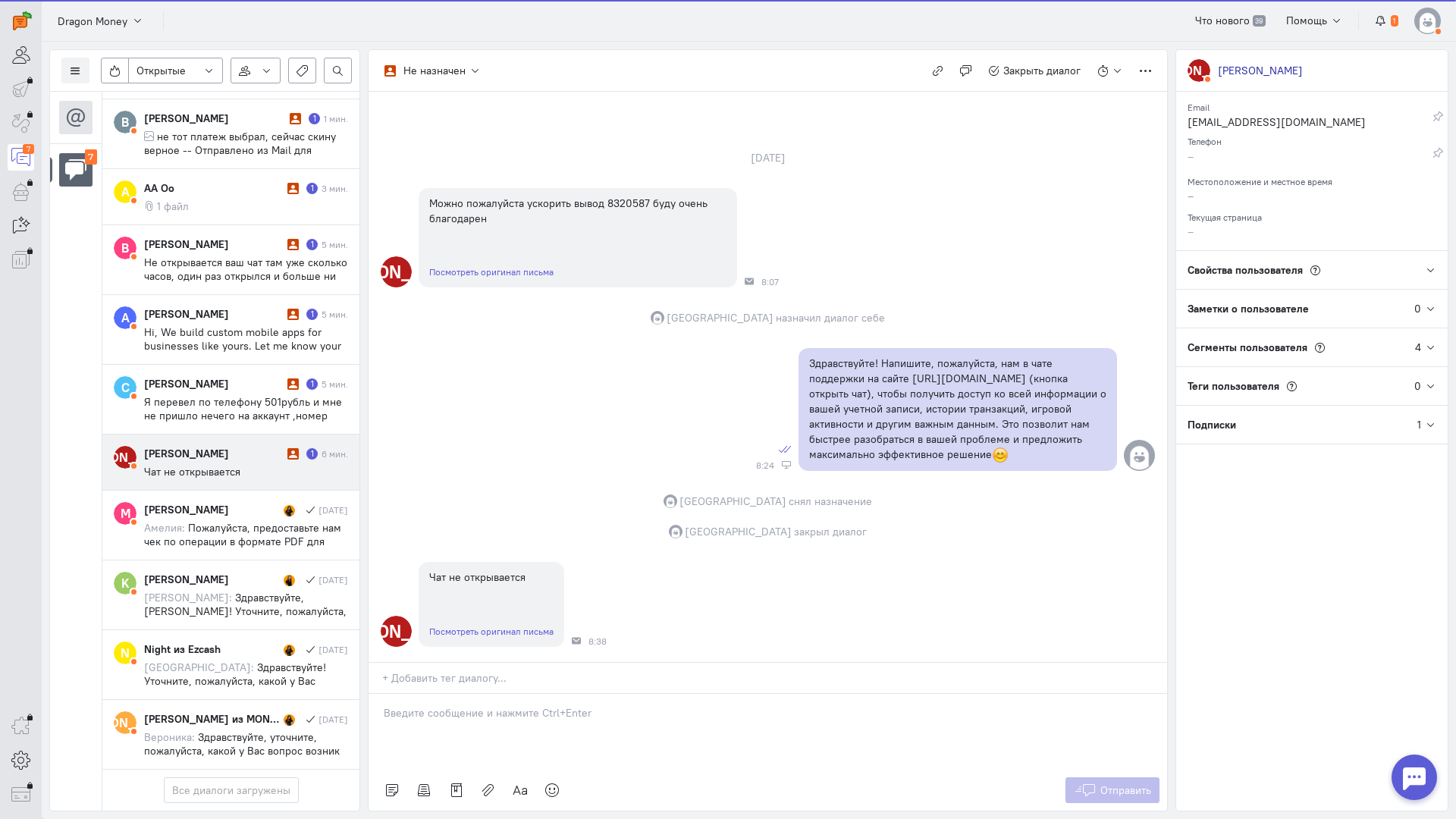
scroll to position [0, 0]
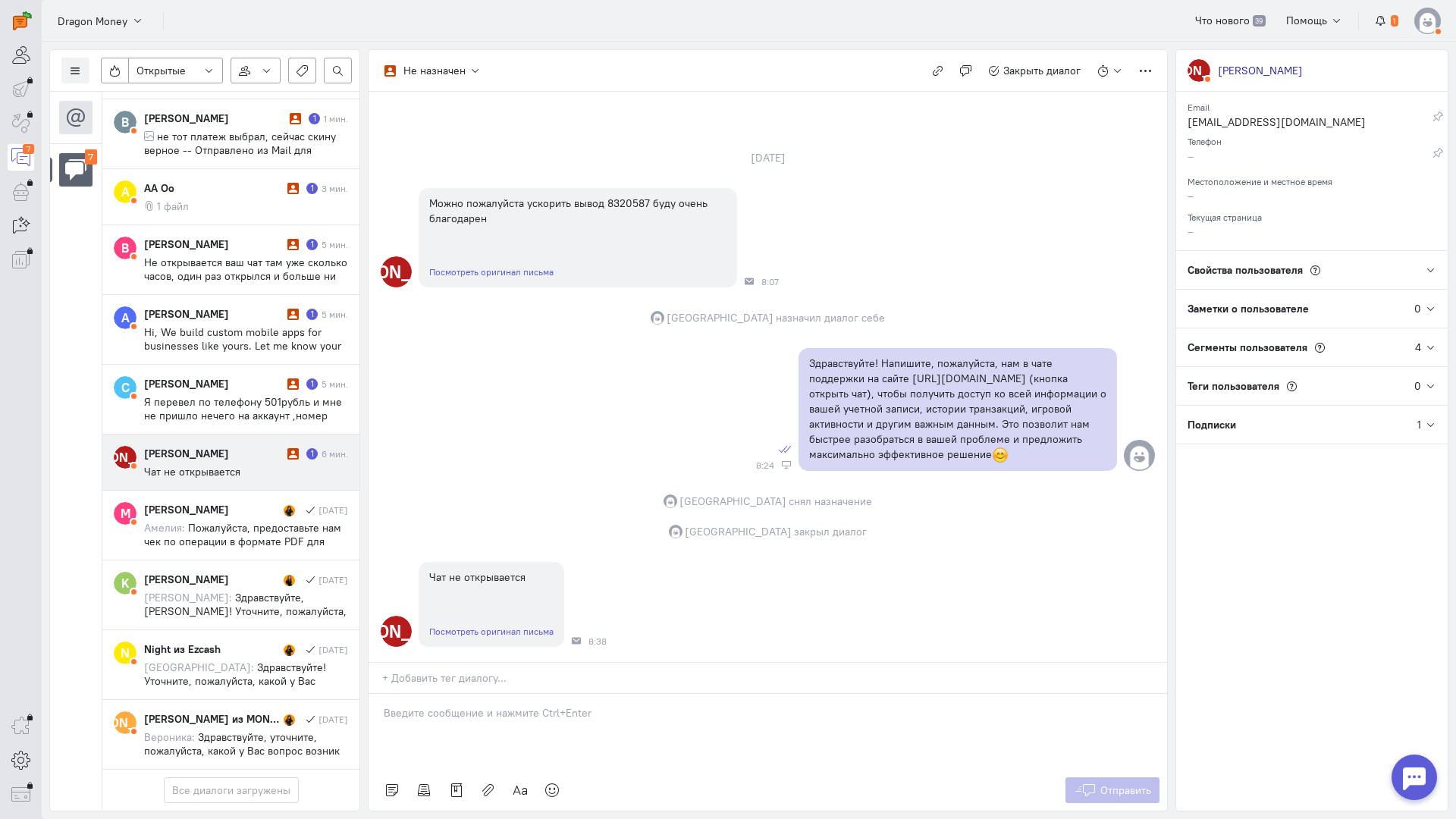
click at [432, 694] on div at bounding box center [767, 732] width 798 height 76
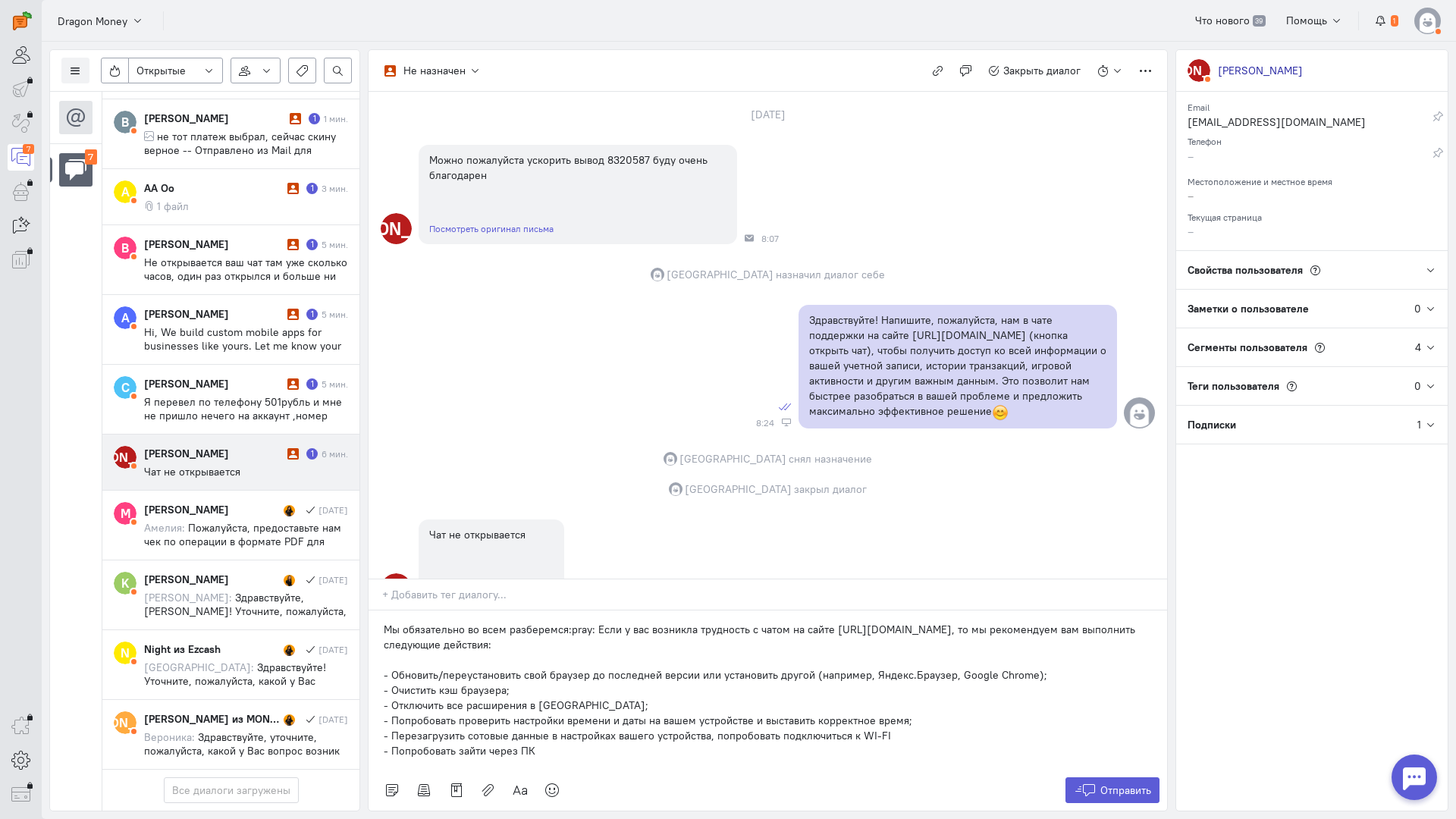
click at [381, 610] on div "Мы обязательно во всем разберемся:pray: Если у вас возникла трудность с чатом н…" at bounding box center [767, 690] width 798 height 159
click at [1100, 784] on span "Отправить" at bounding box center [1126, 790] width 51 height 14
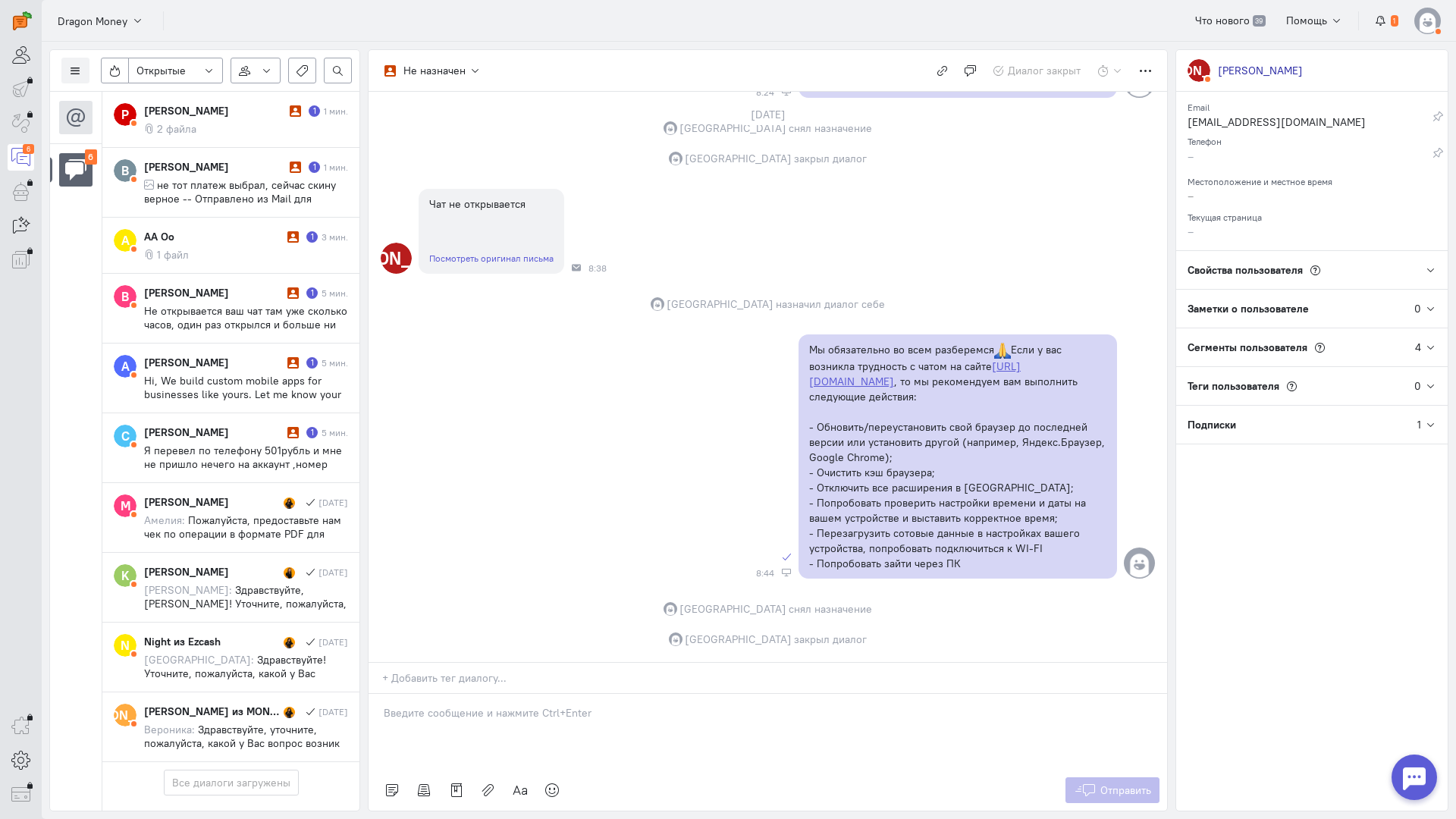
scroll to position [85, 0]
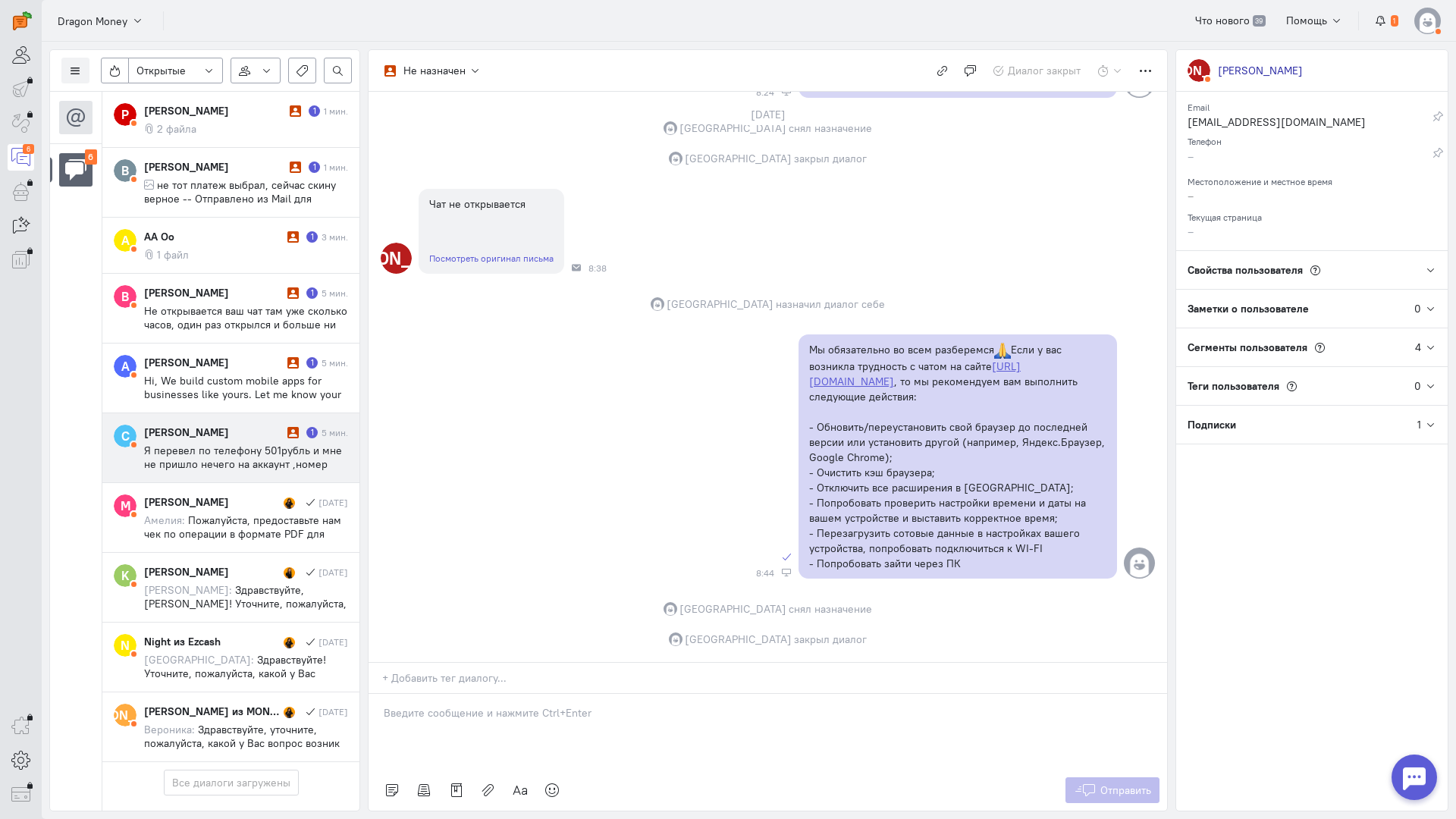
click at [240, 425] on div "[PERSON_NAME]" at bounding box center [213, 432] width 140 height 15
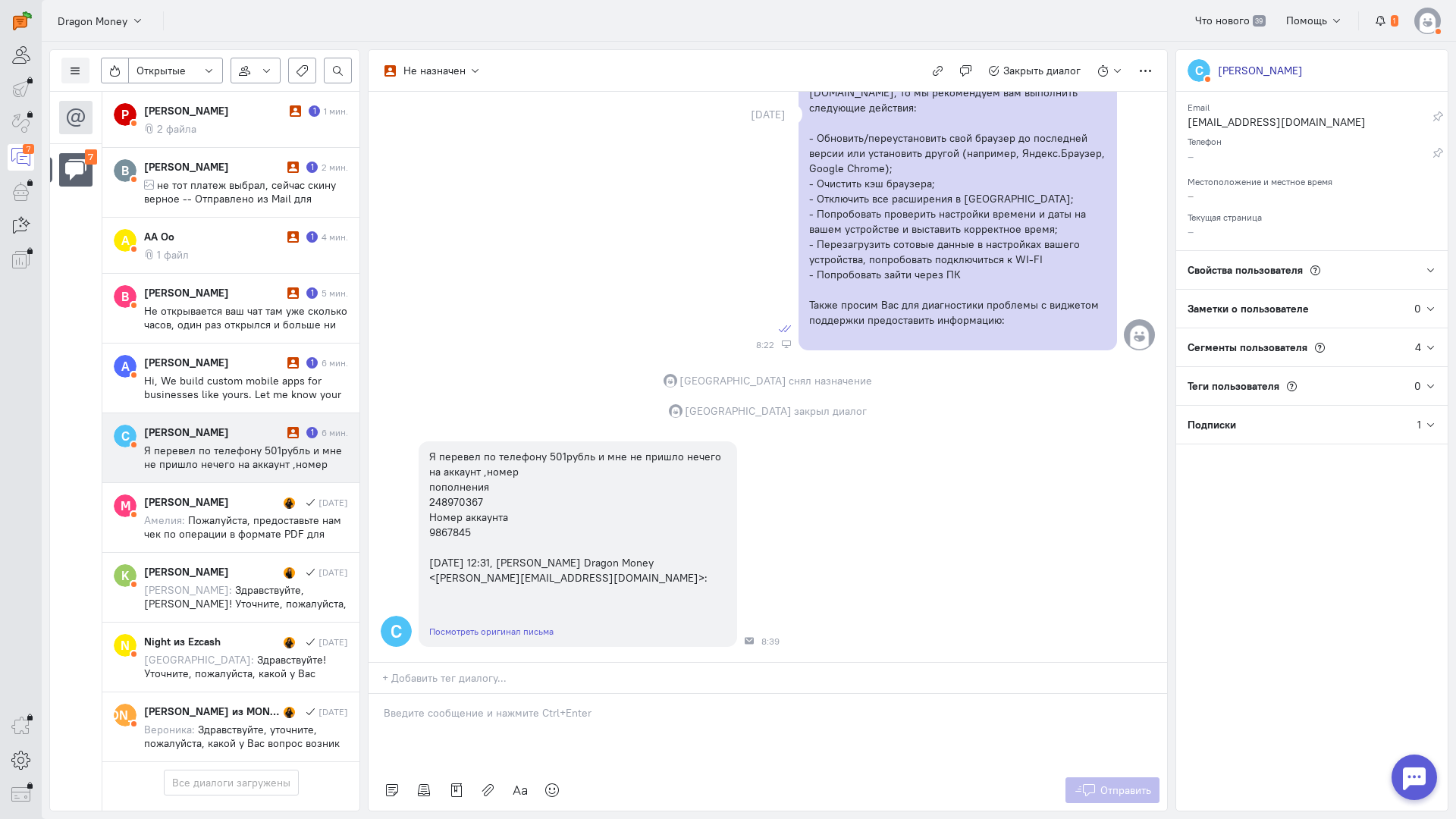
scroll to position [141, 0]
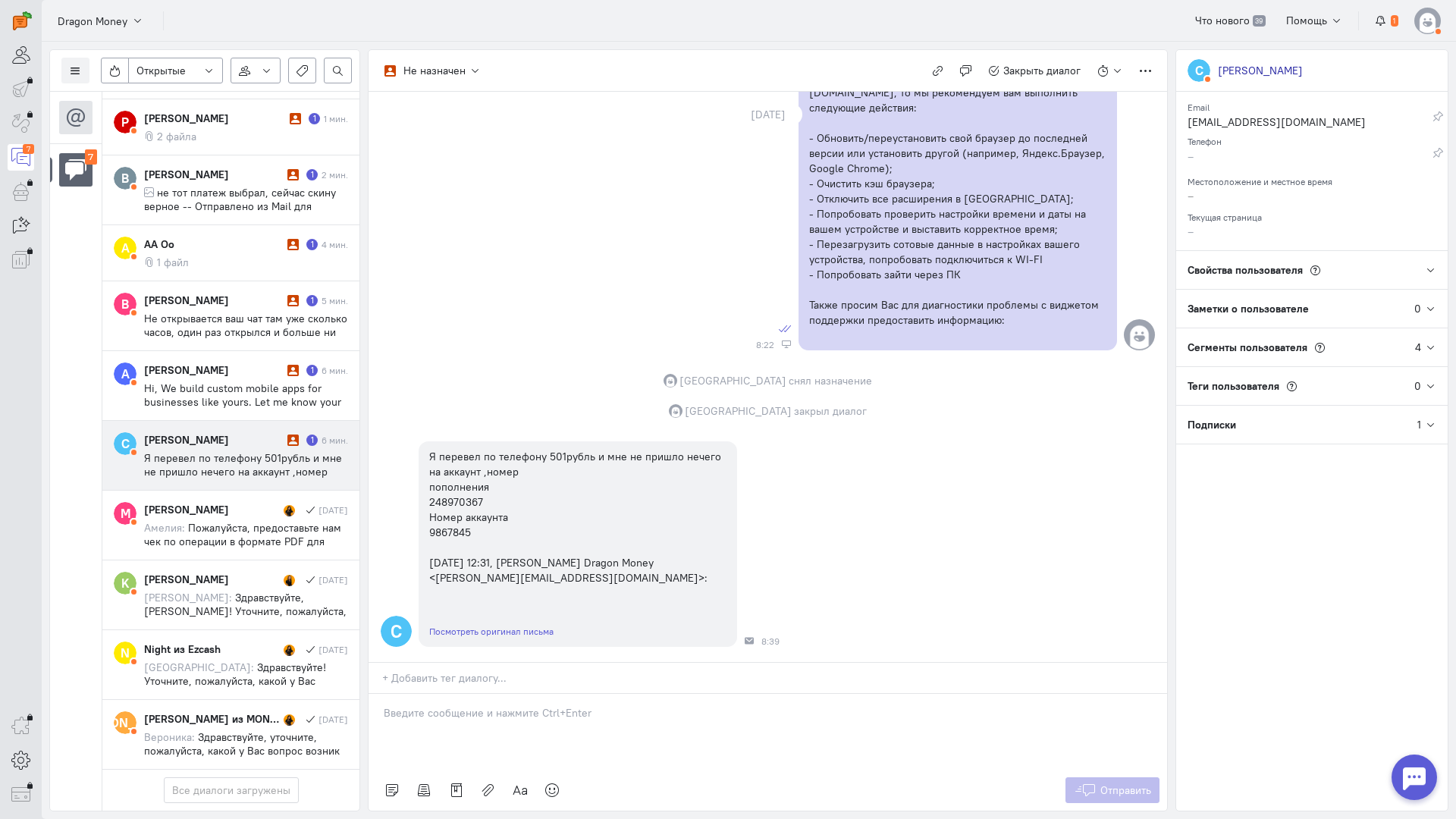
click at [479, 694] on div at bounding box center [767, 732] width 798 height 76
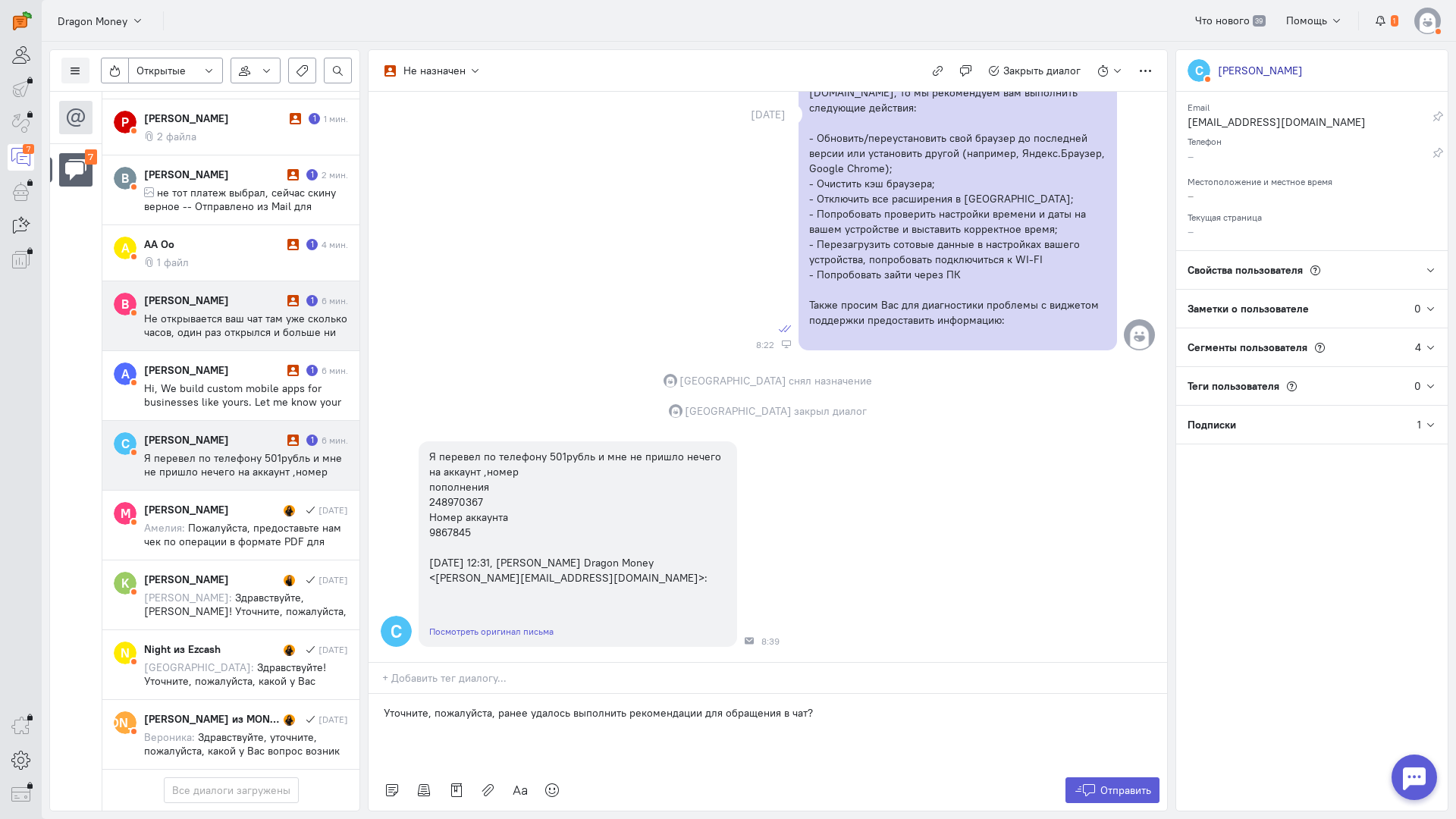
scroll to position [0, 0]
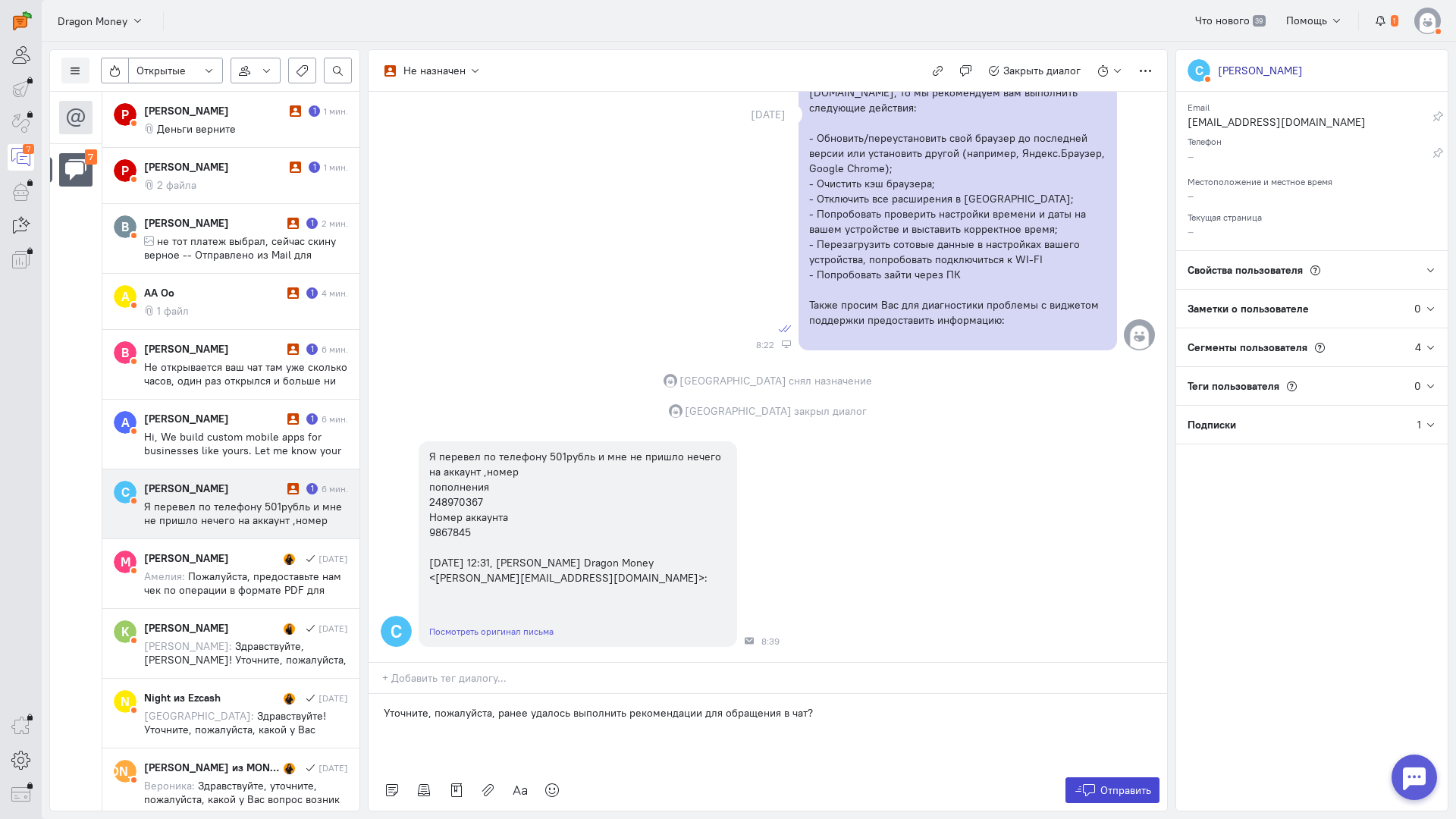
click at [1091, 783] on icon at bounding box center [1085, 790] width 22 height 15
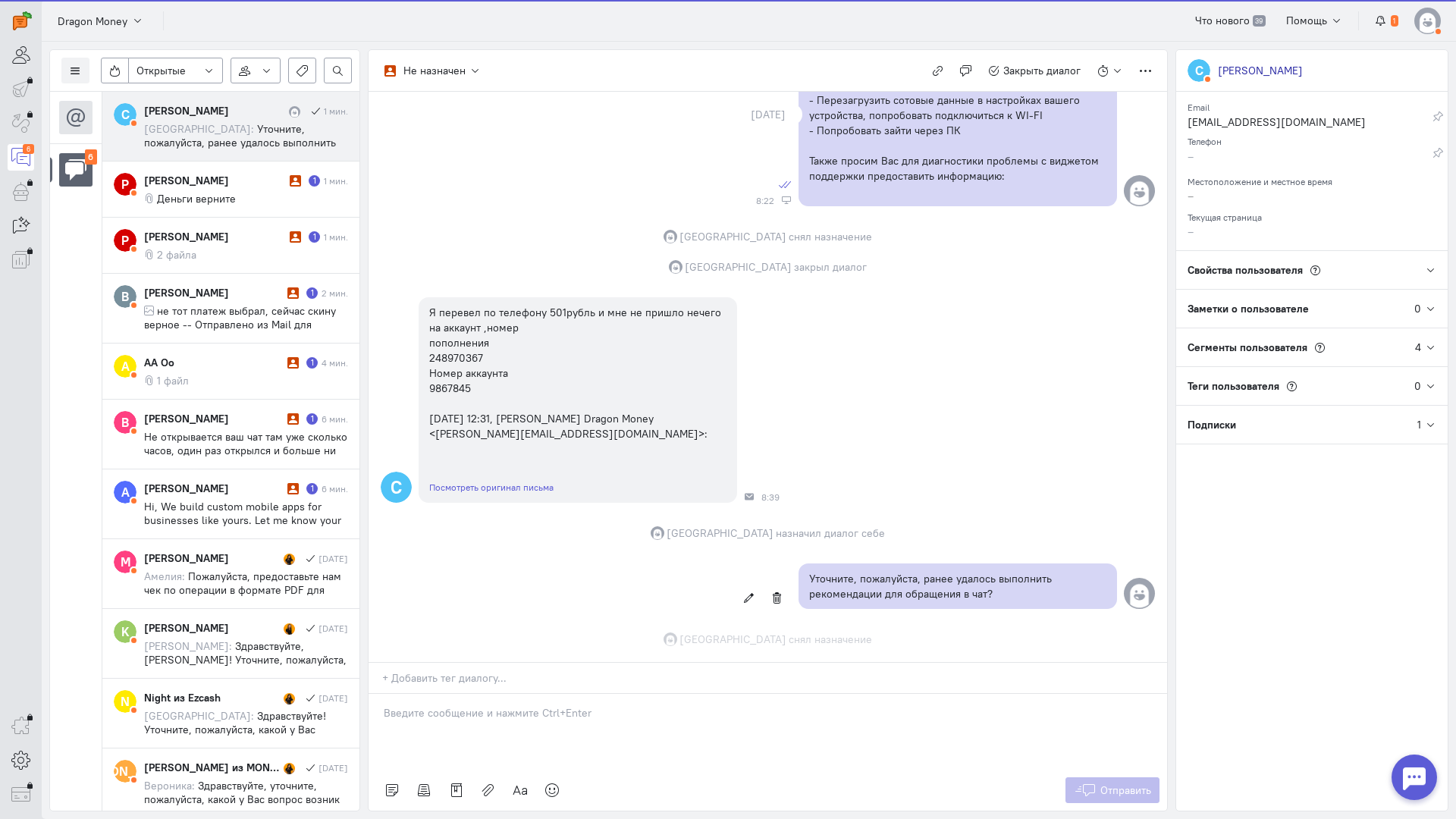
scroll to position [978, 0]
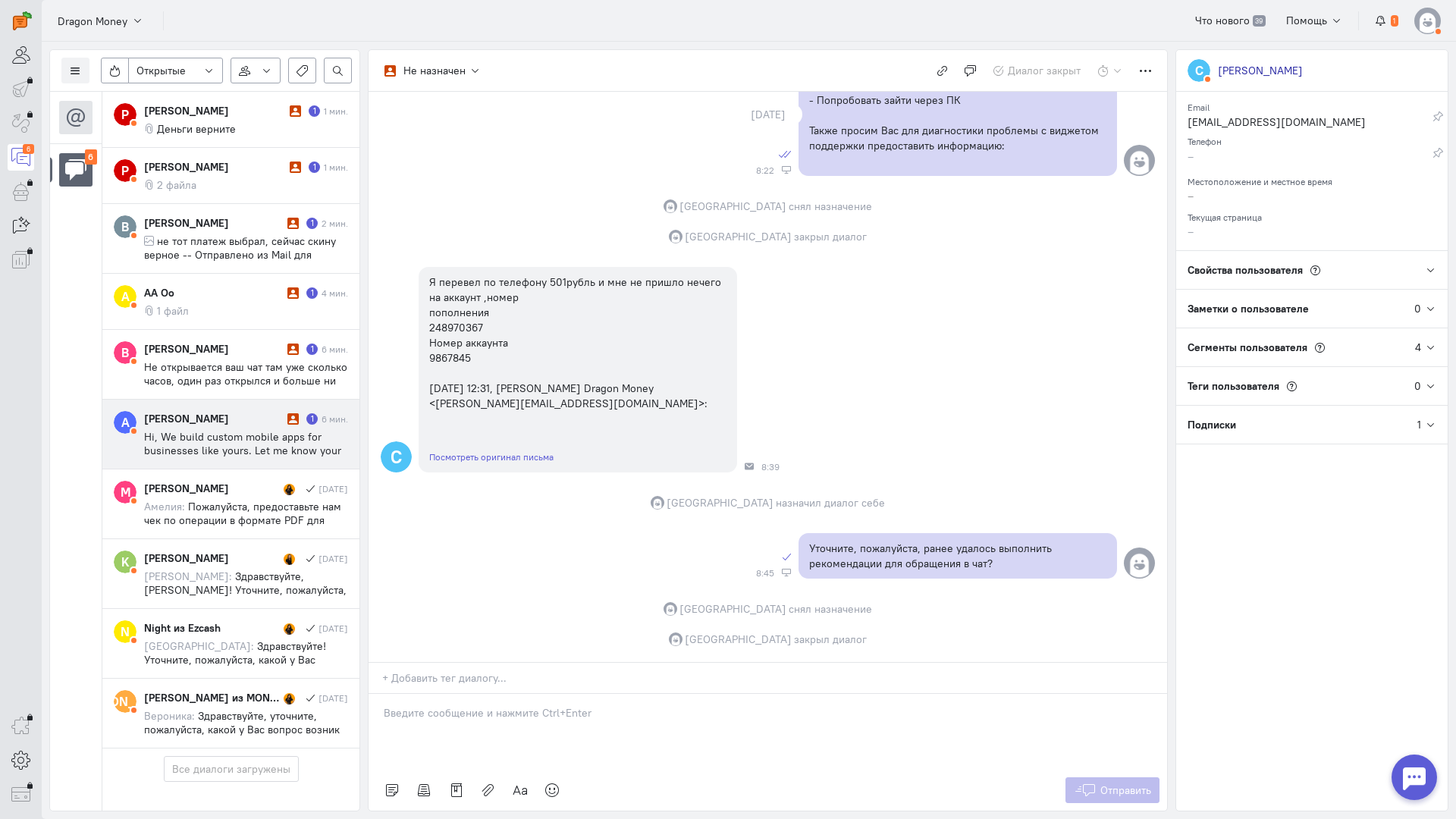
click at [249, 439] on span "Hi, We build custom mobile apps for businesses like yours. Let me know your nee…" at bounding box center [244, 463] width 201 height 68
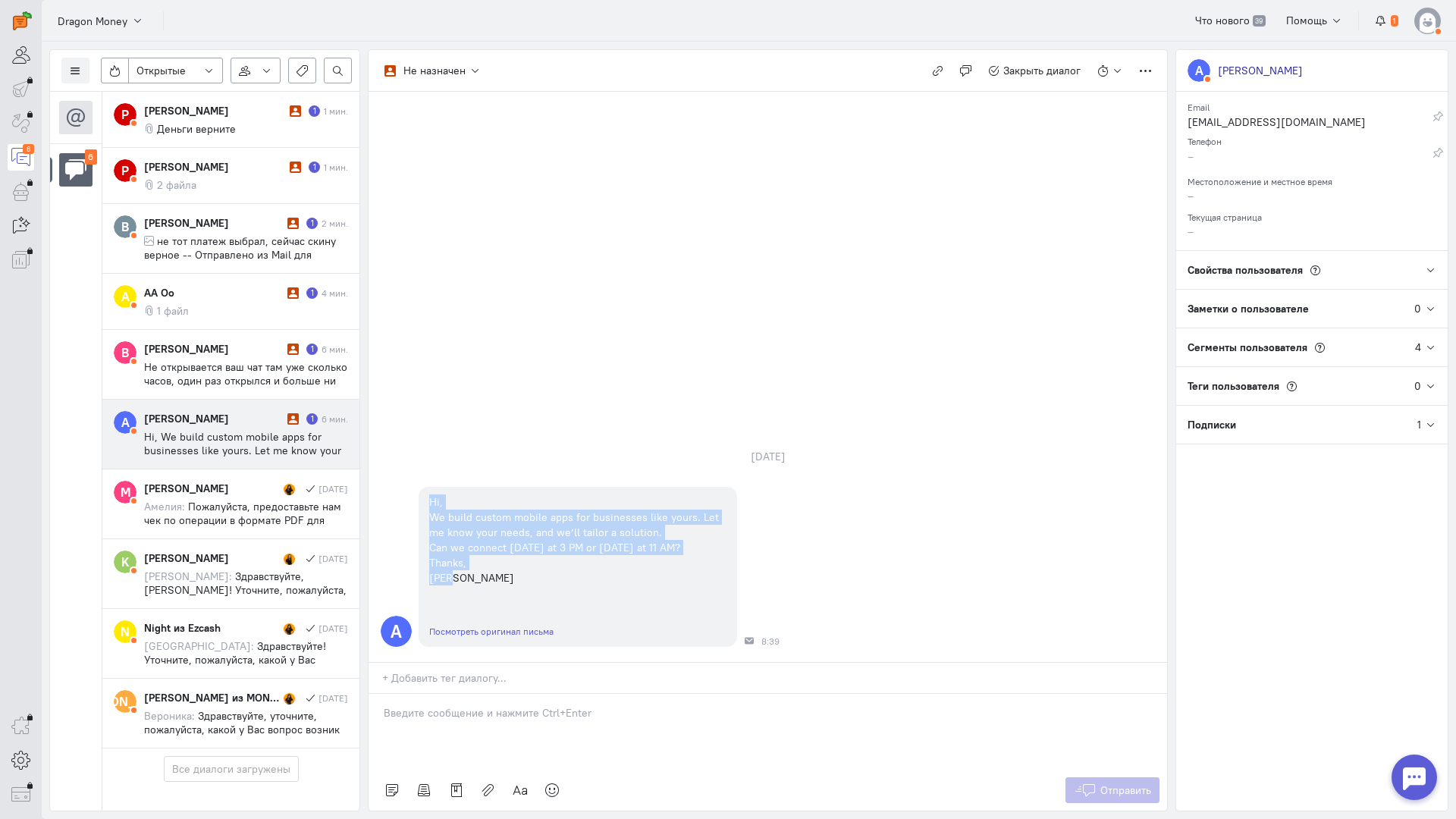
copy div "Hi, We build custom mobile apps for businesses like yours. Let me know your nee…"
drag, startPoint x: 464, startPoint y: 484, endPoint x: 401, endPoint y: 399, distance: 105.8
click at [401, 479] on div "A Hi, We build custom mobile apps for businesses like yours. Let me know your n…" at bounding box center [767, 567] width 798 height 175
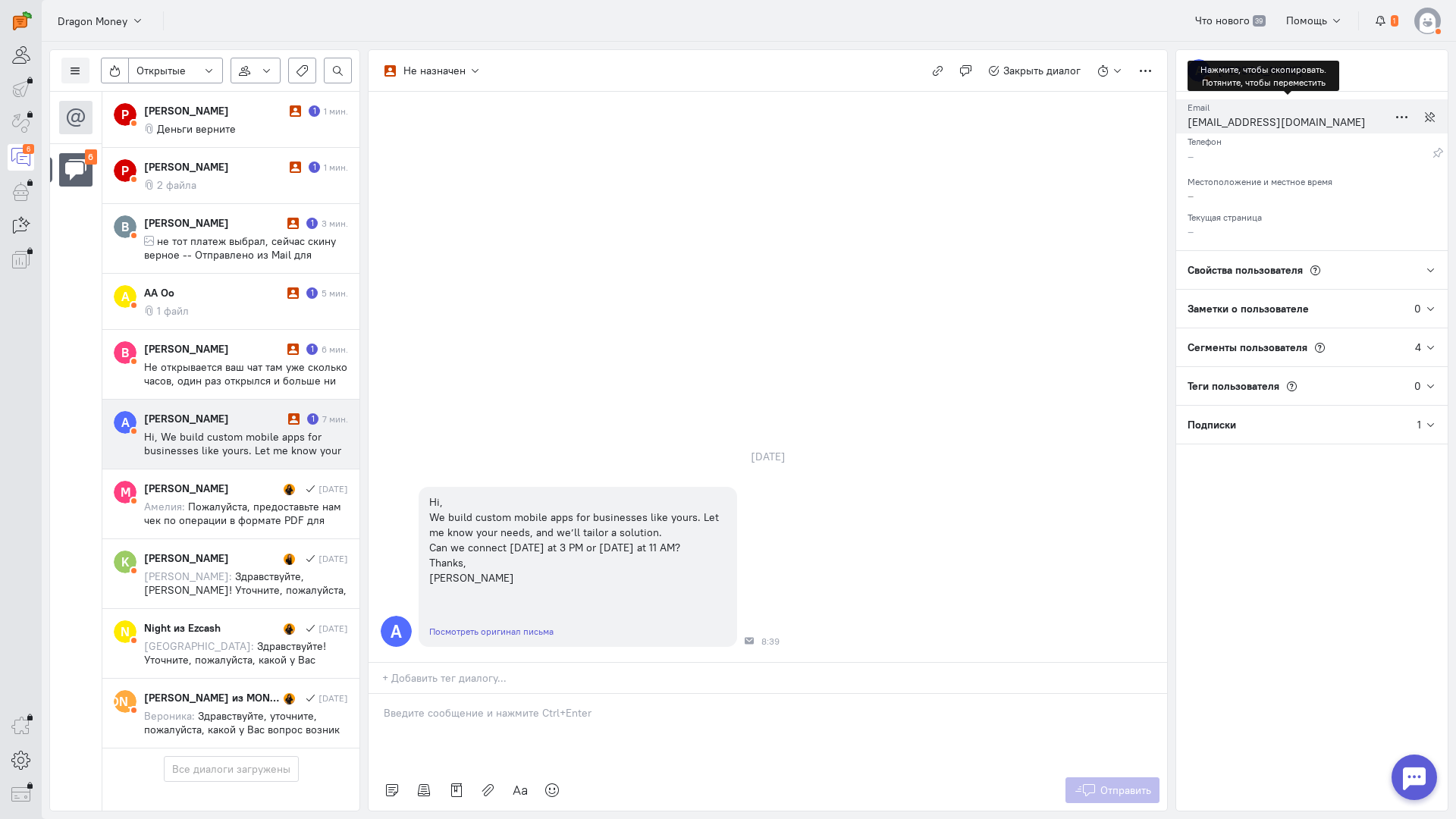
click at [1230, 121] on div "alan151089walker@outlook.com" at bounding box center [1287, 124] width 201 height 19
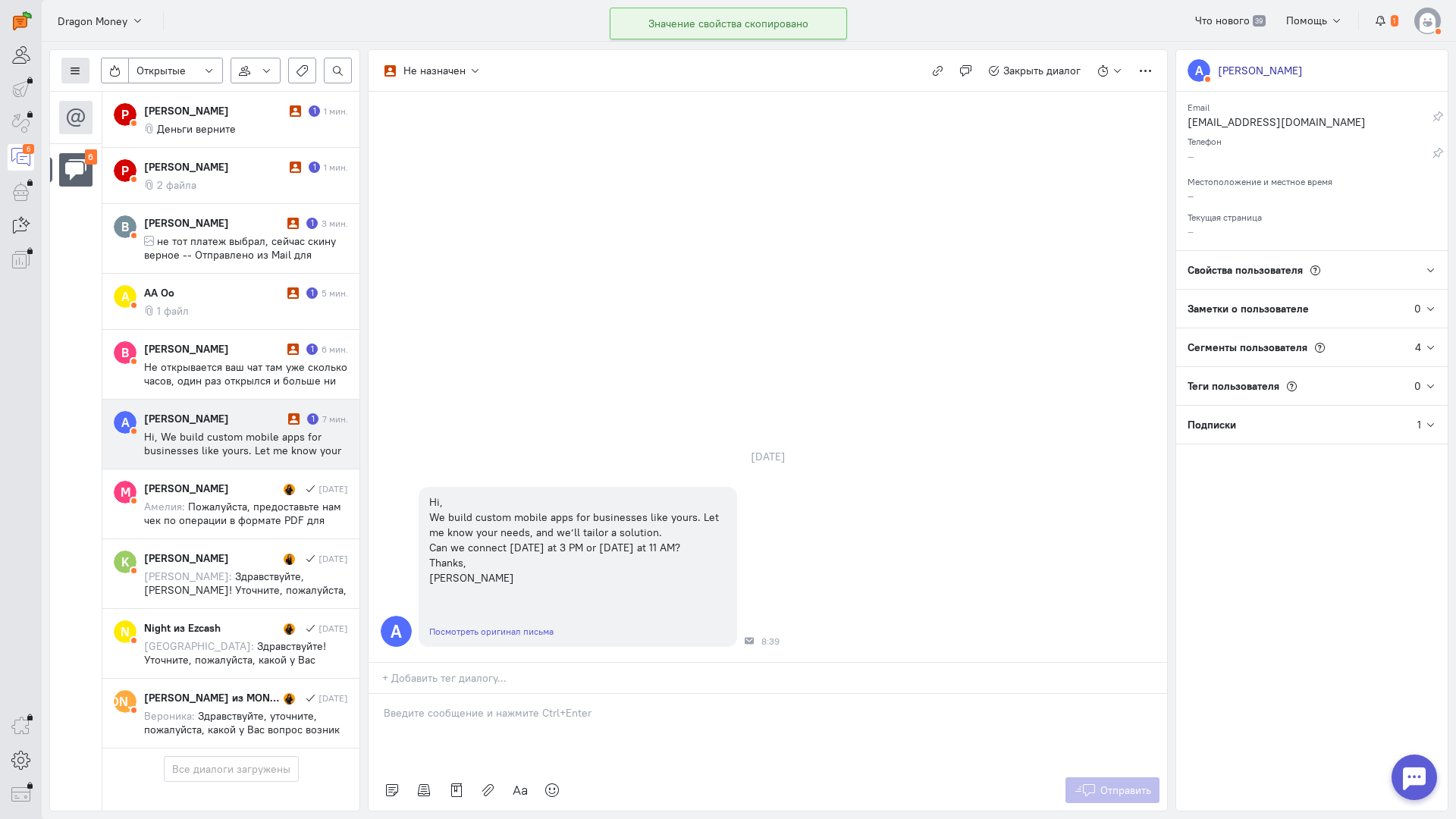
click at [80, 72] on icon at bounding box center [75, 71] width 11 height 11
click at [129, 101] on span "Список пользователей" at bounding box center [147, 101] width 113 height 14
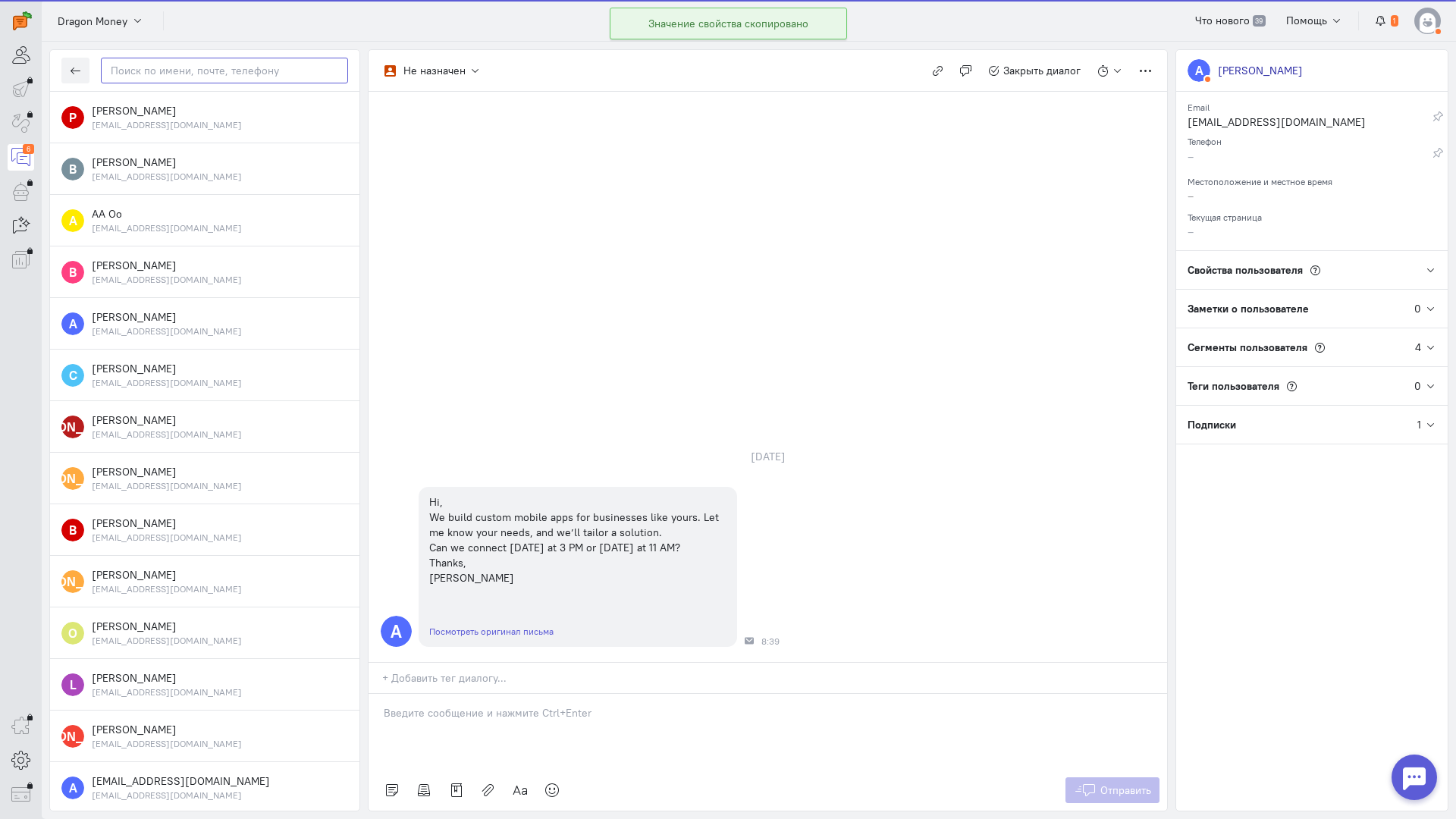
click at [167, 70] on input "text" at bounding box center [224, 70] width 247 height 26
paste input "alan151089walke"
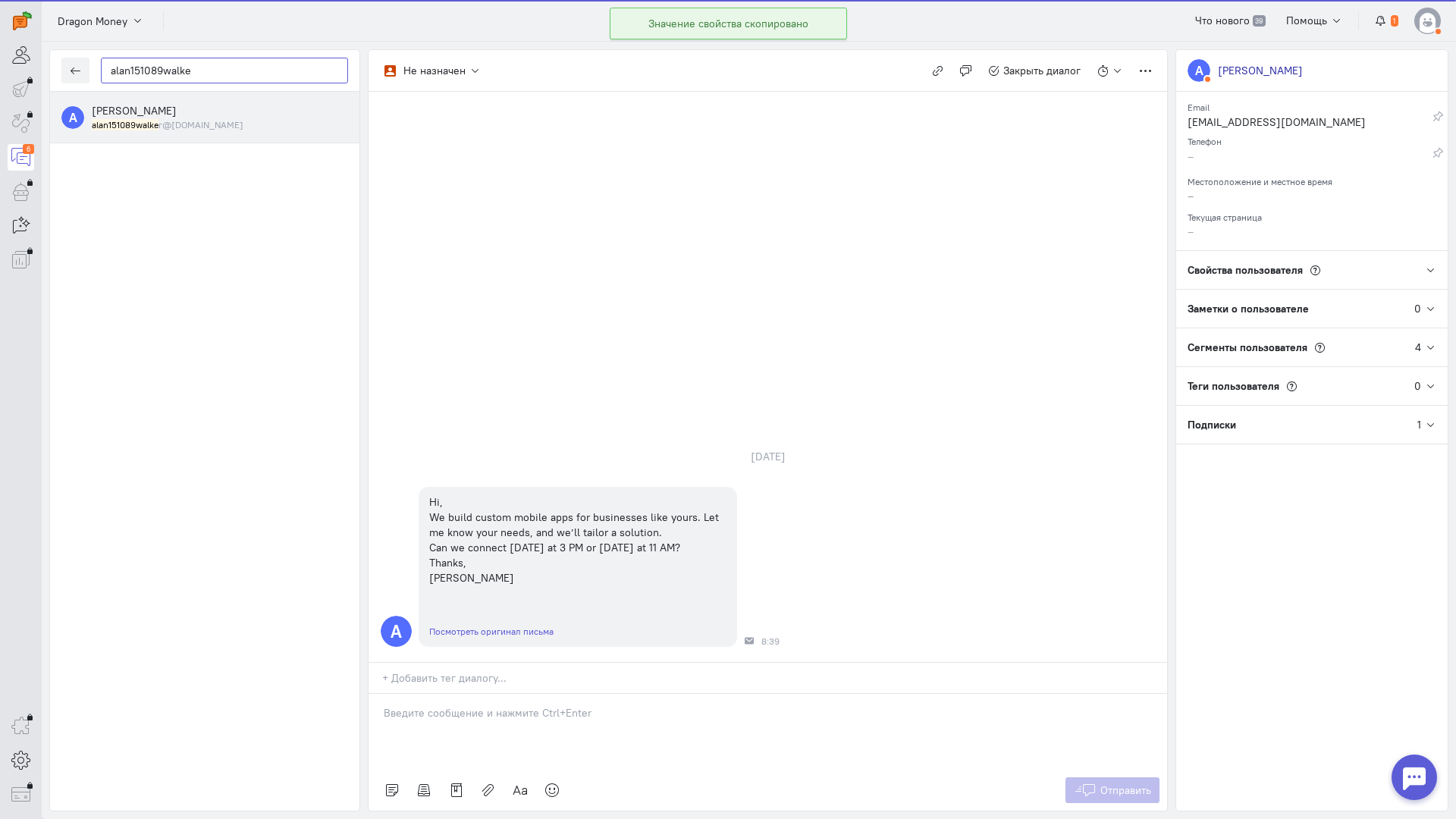
type input "alan151089walke"
click at [157, 131] on div "A alan walker alan151089walke r@outlook.com" at bounding box center [205, 117] width 309 height 52
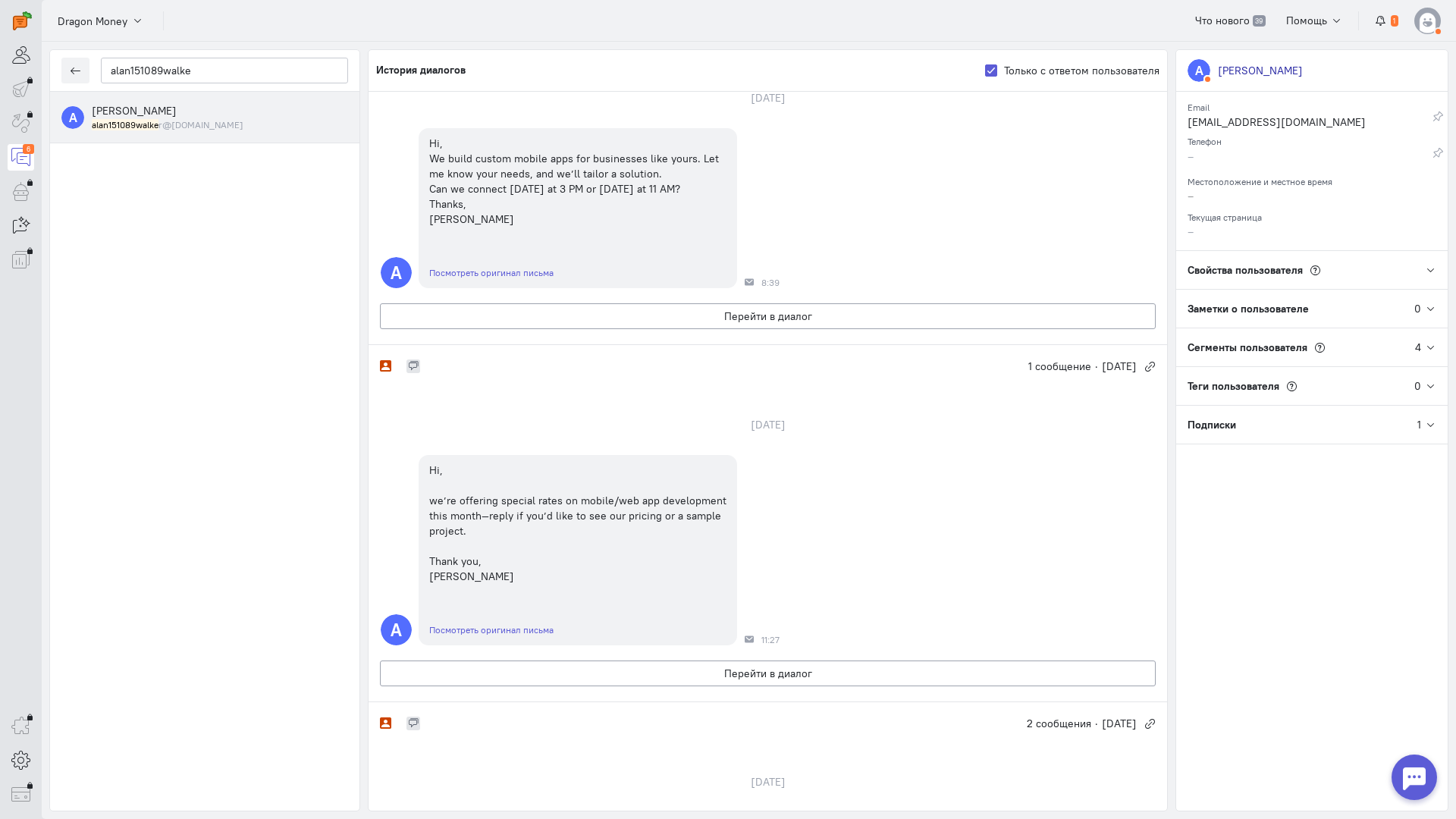
scroll to position [0, 0]
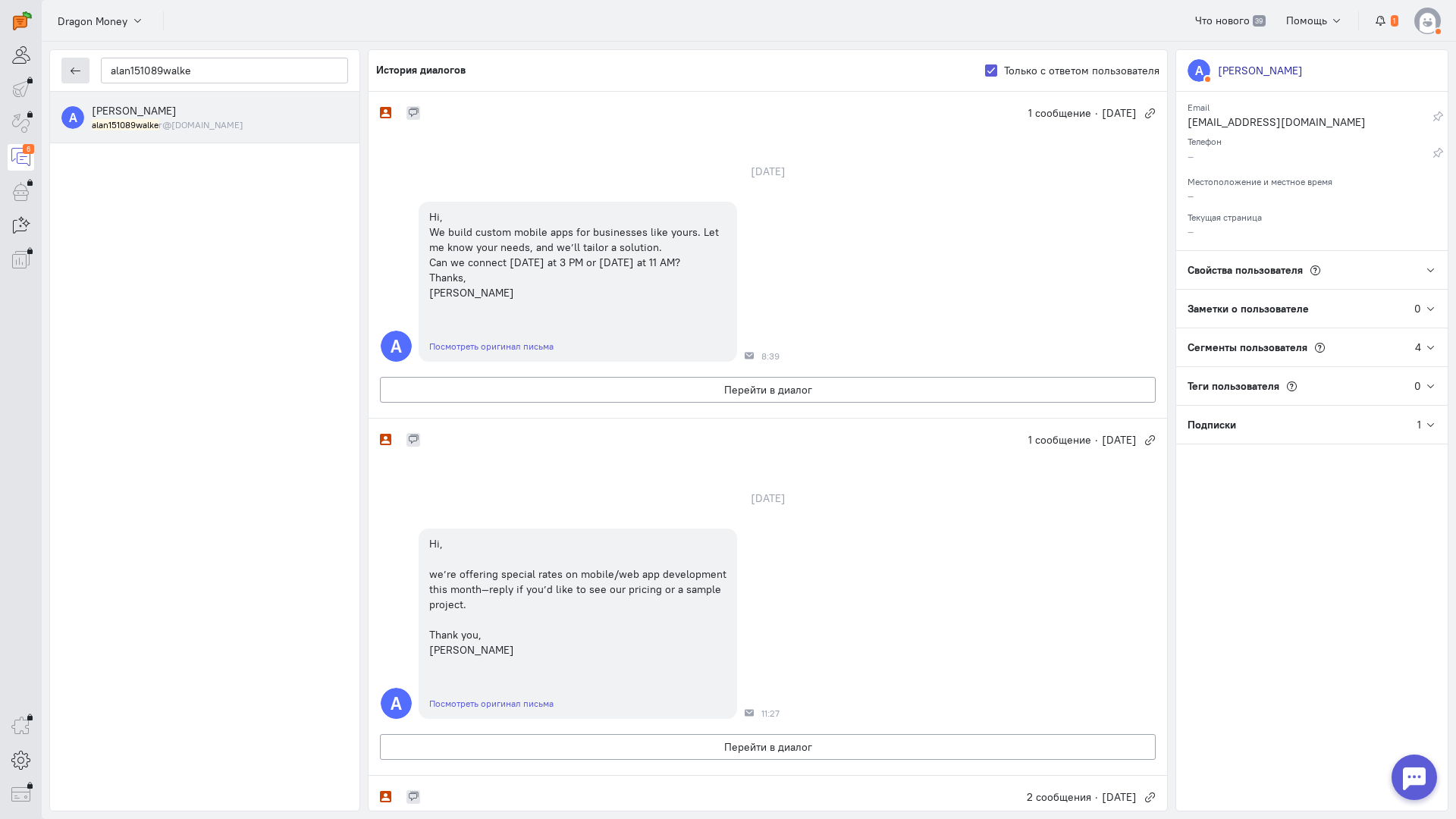
click at [81, 79] on button "button" at bounding box center [75, 70] width 28 height 26
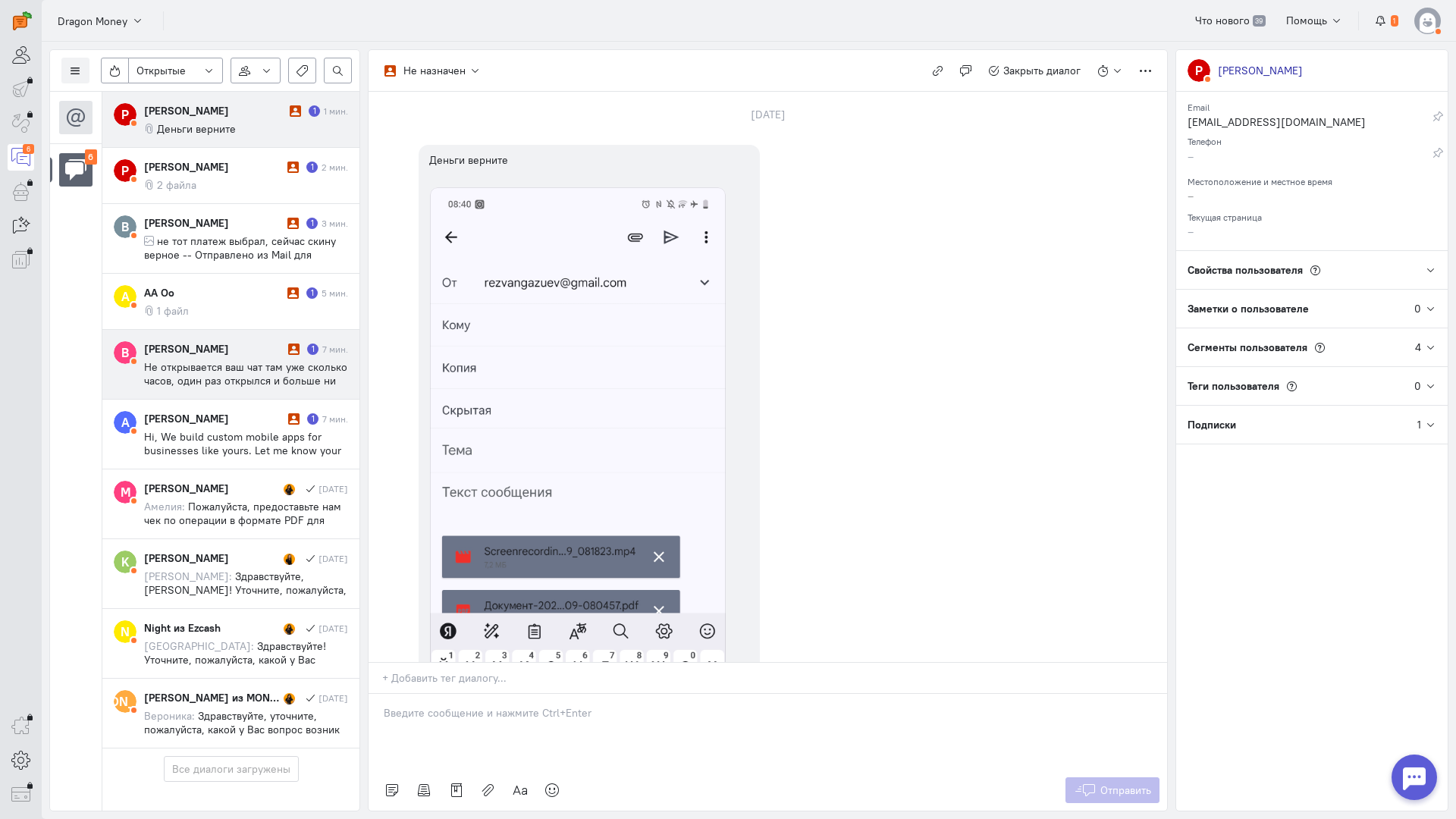
scroll to position [72, 0]
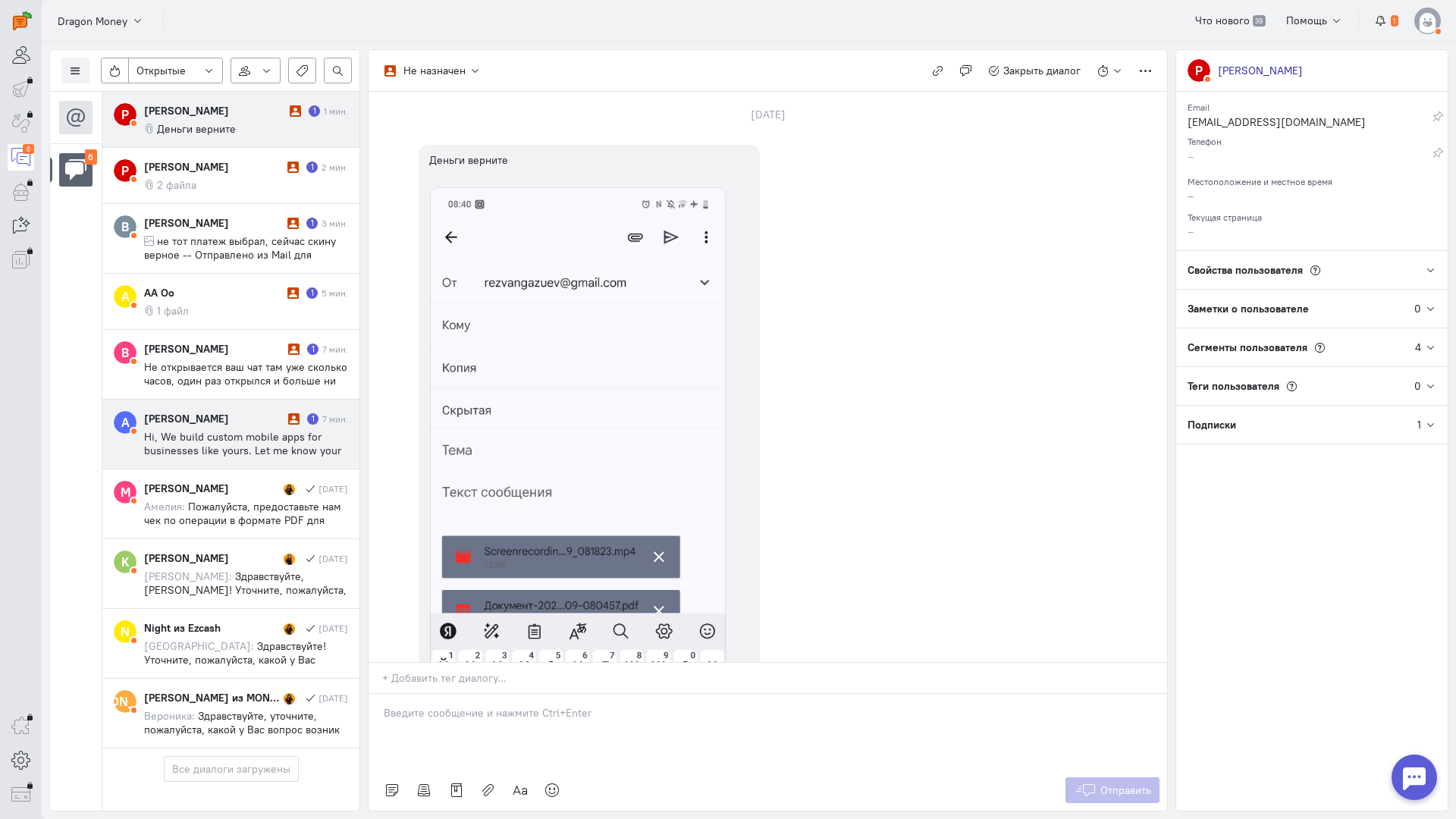
click at [265, 411] on div "[PERSON_NAME]" at bounding box center [214, 418] width 141 height 15
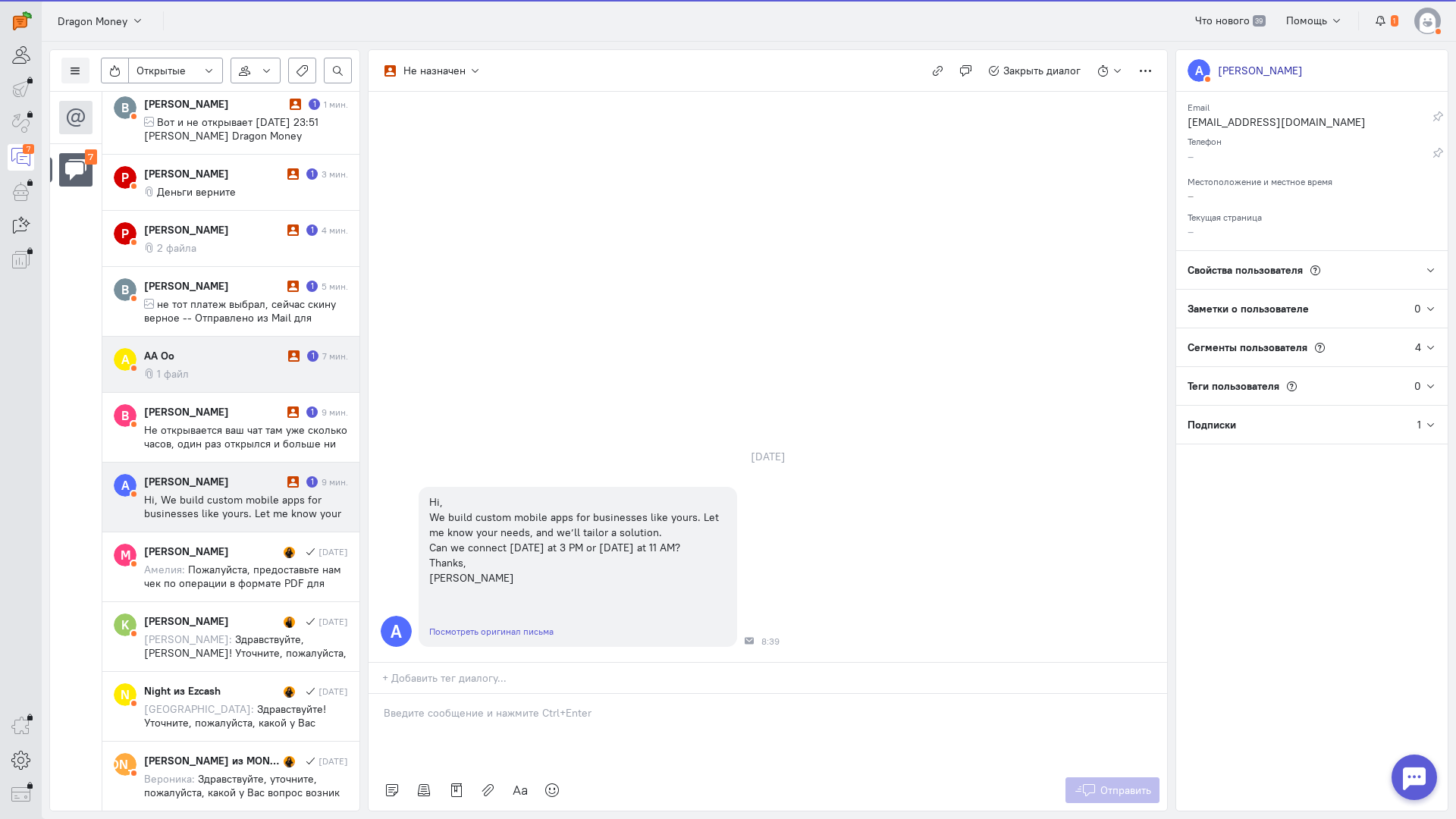
scroll to position [0, 0]
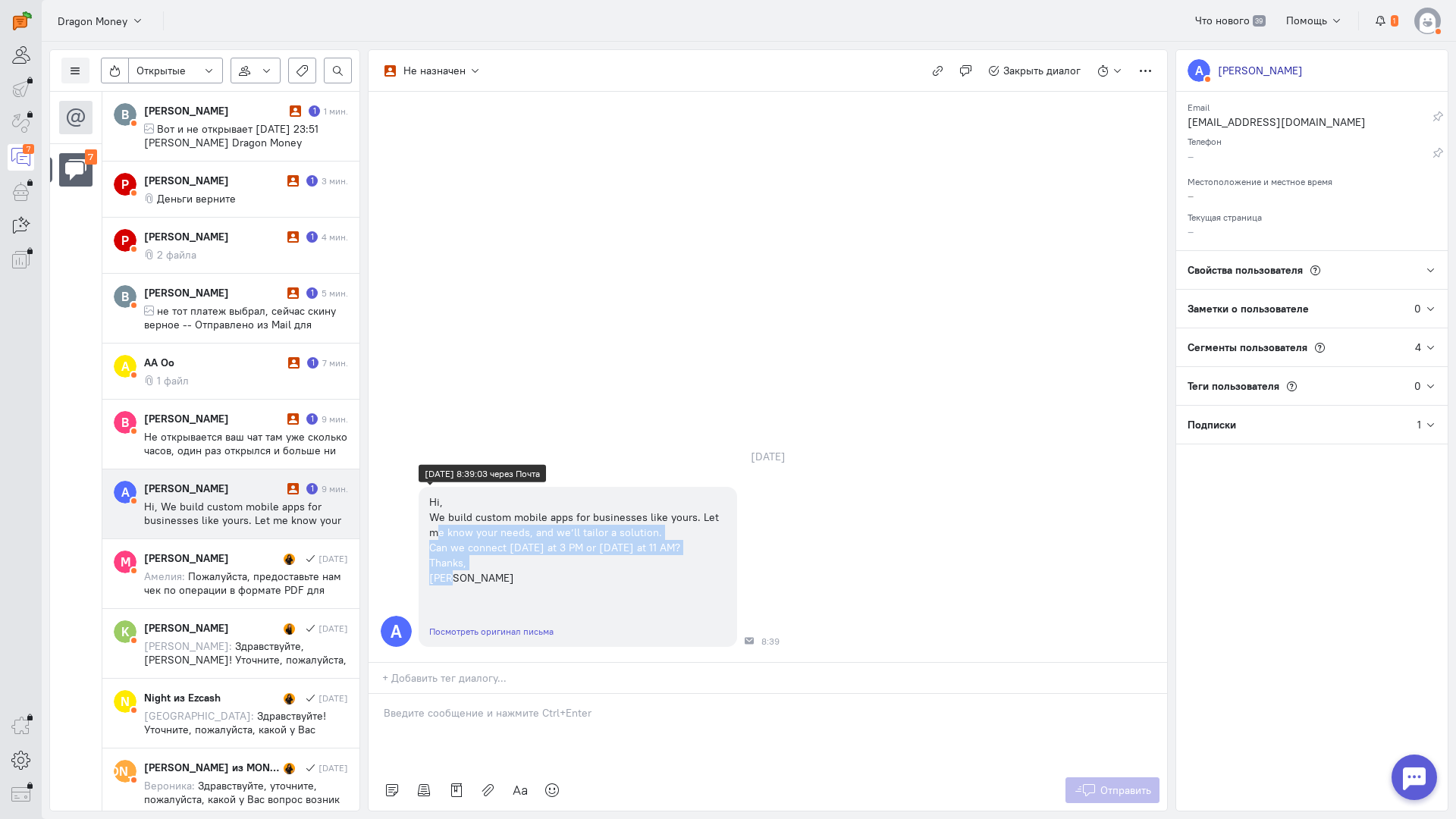
drag, startPoint x: 504, startPoint y: 481, endPoint x: 605, endPoint y: 241, distance: 260.4
click at [439, 495] on div "Hi, We build custom mobile apps for businesses like yours. Let me know your nee…" at bounding box center [578, 540] width 297 height 91
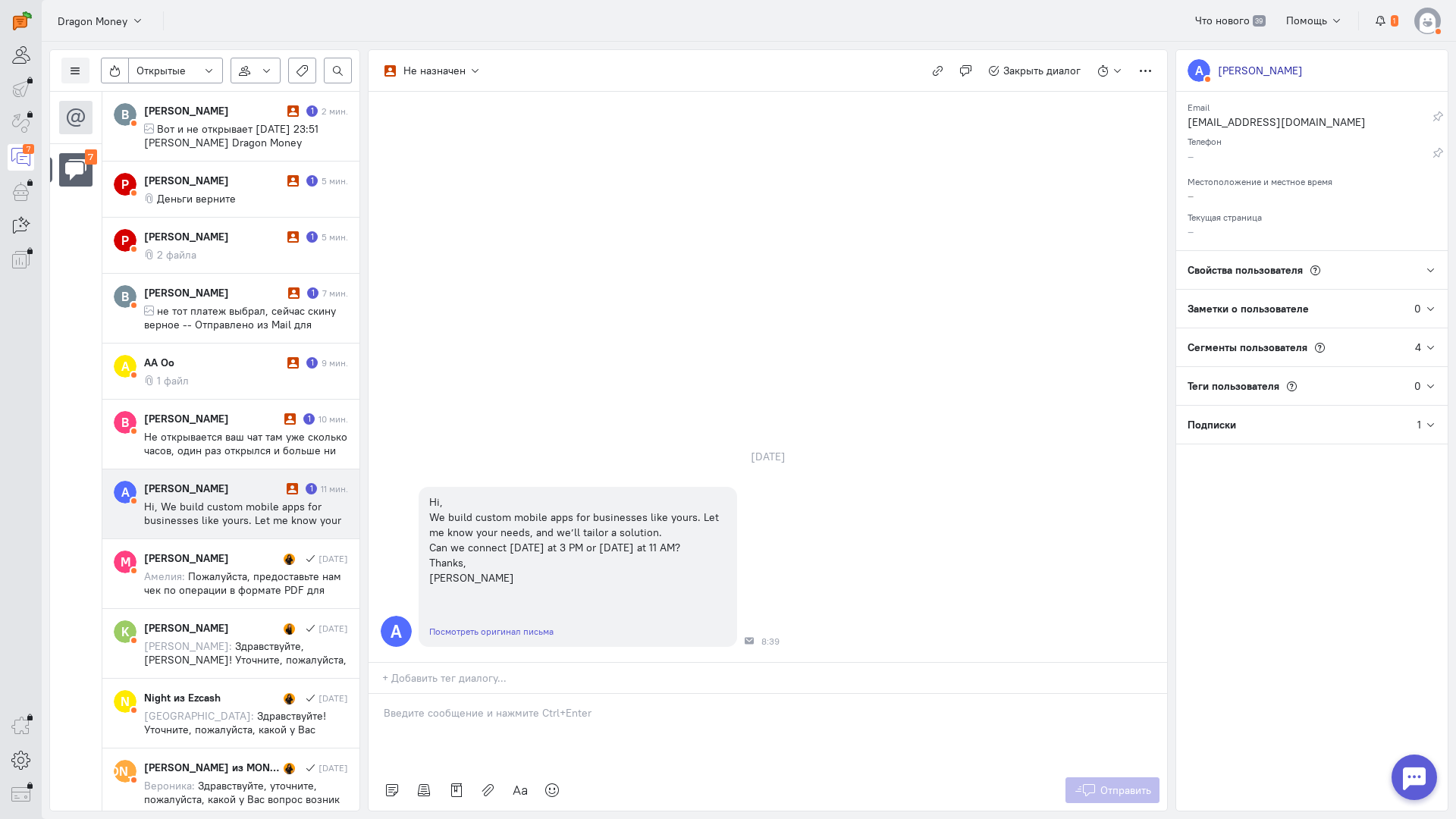
click at [480, 694] on div at bounding box center [767, 732] width 798 height 76
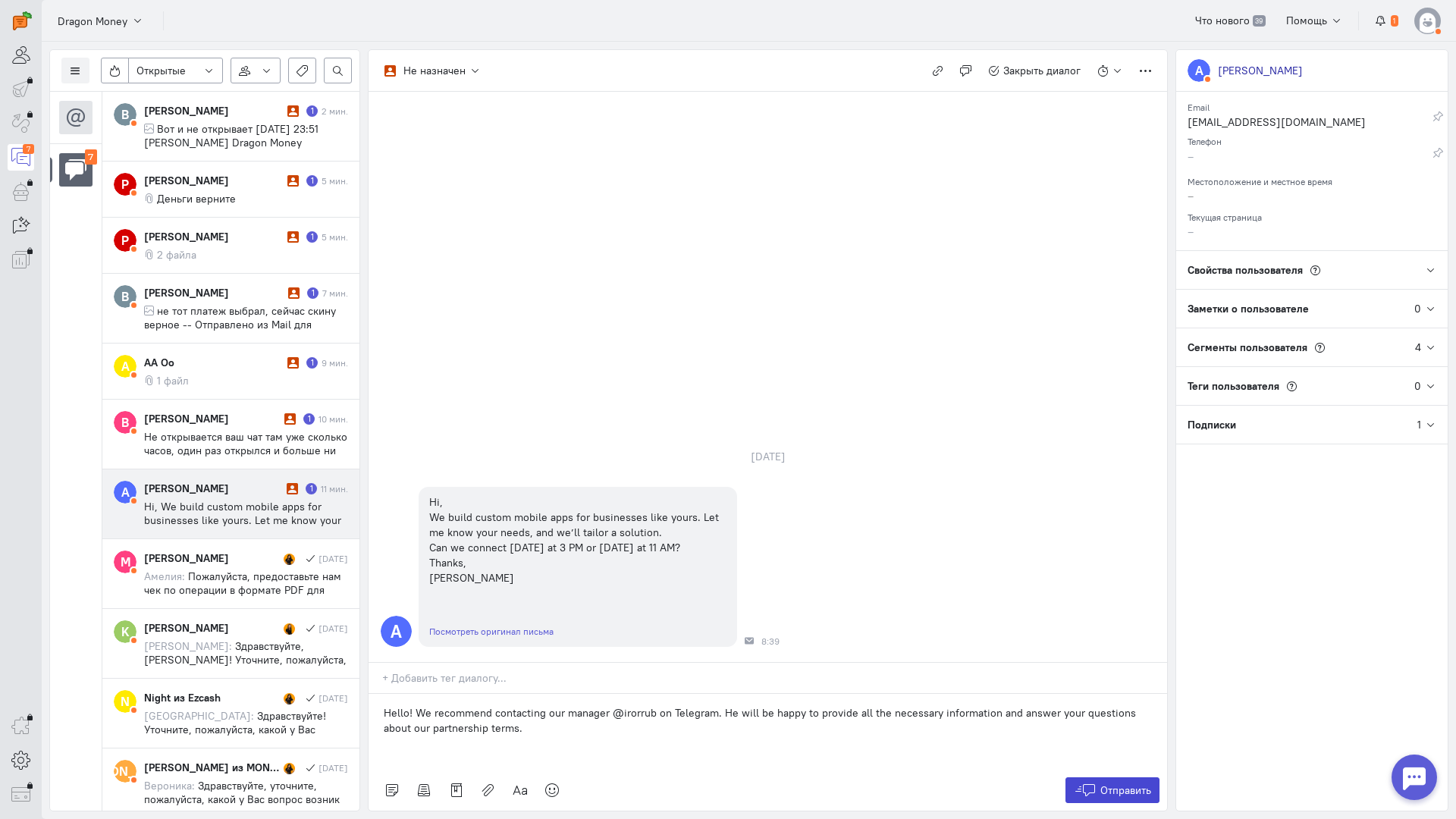
click at [1108, 784] on span "Отправить" at bounding box center [1126, 790] width 51 height 14
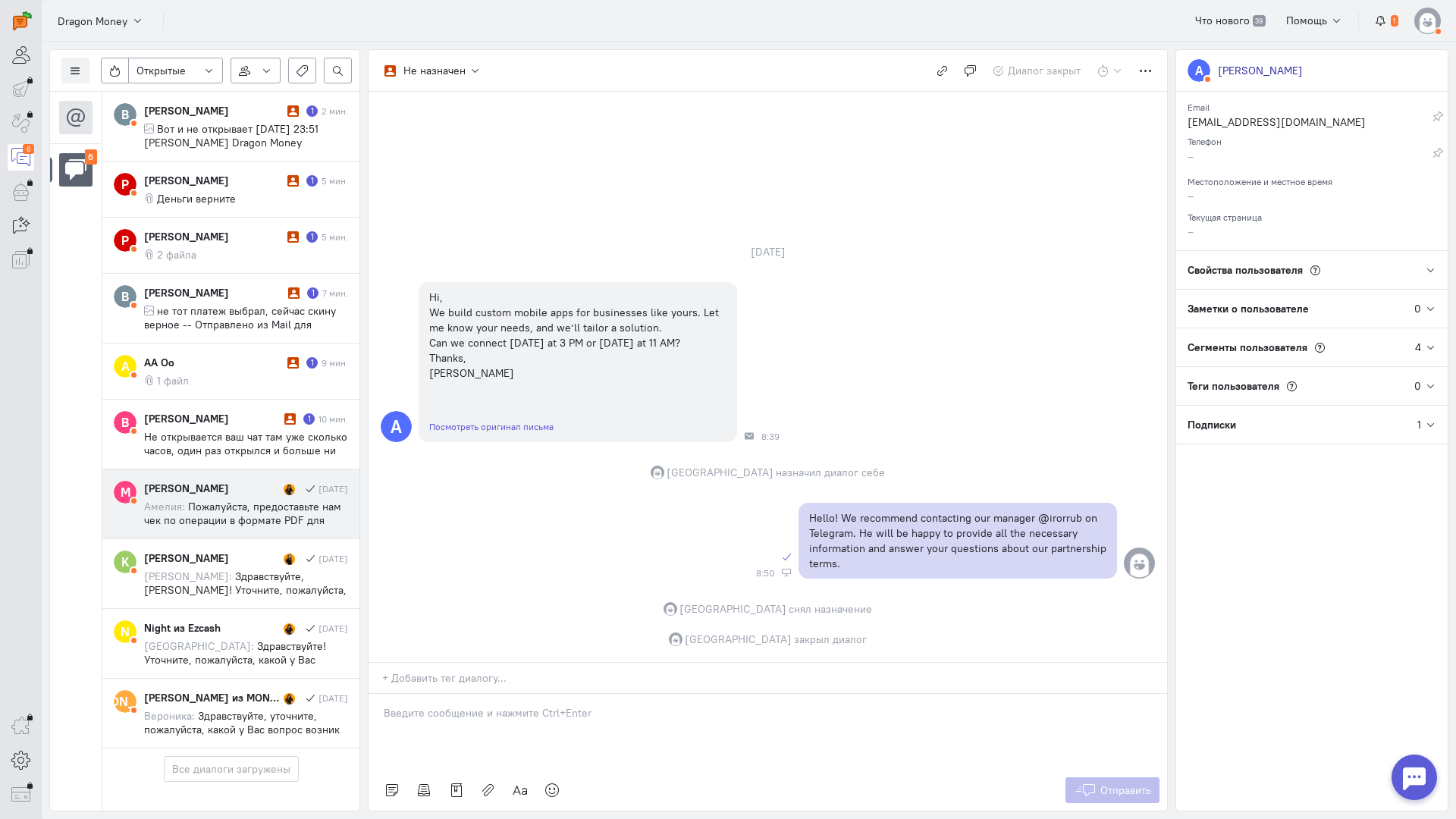
scroll to position [72, 0]
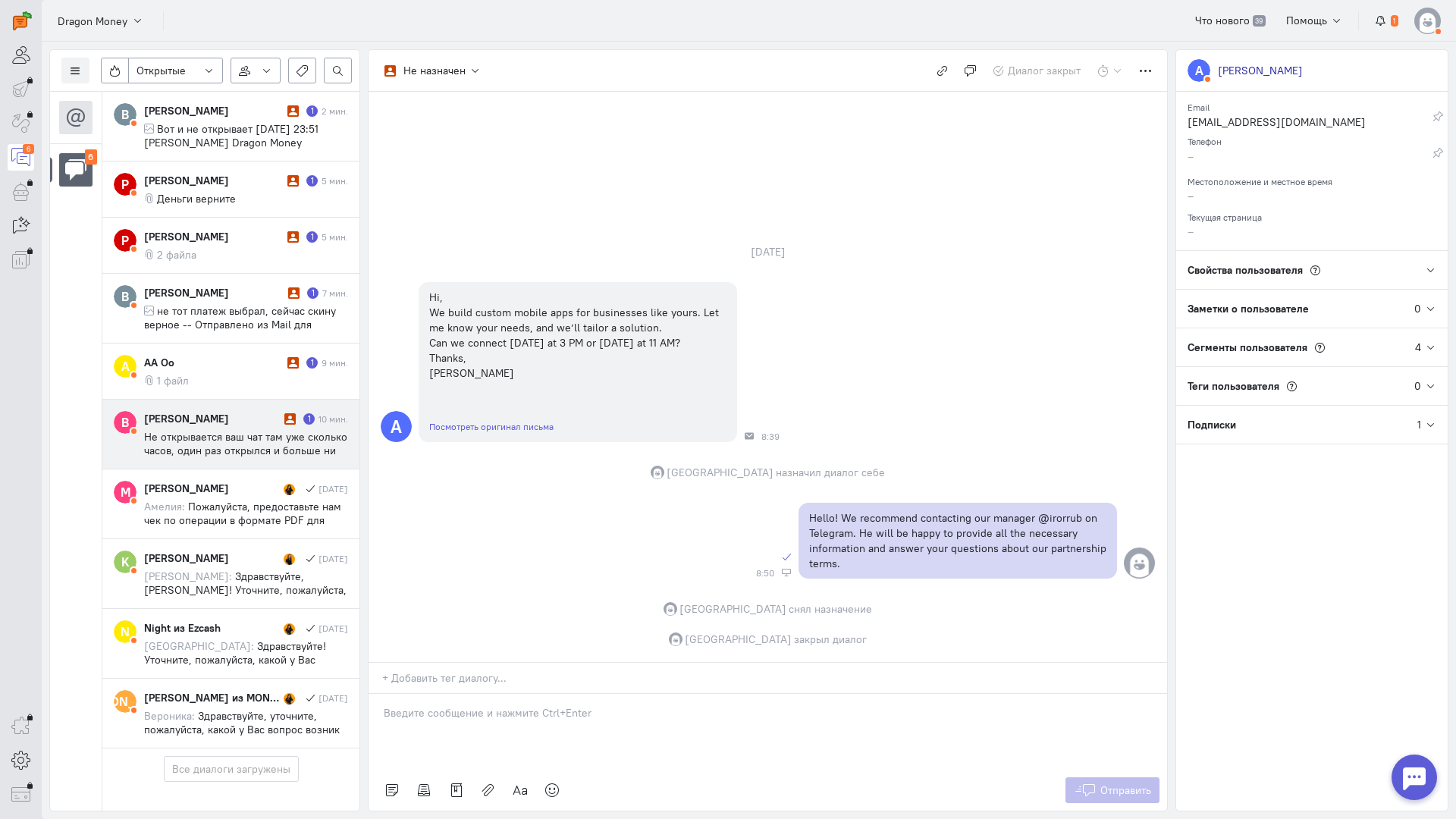
click at [249, 430] on span "Не открывается ваш чат там уже сколько часов, один раз открылся и больше ни как…" at bounding box center [245, 471] width 203 height 82
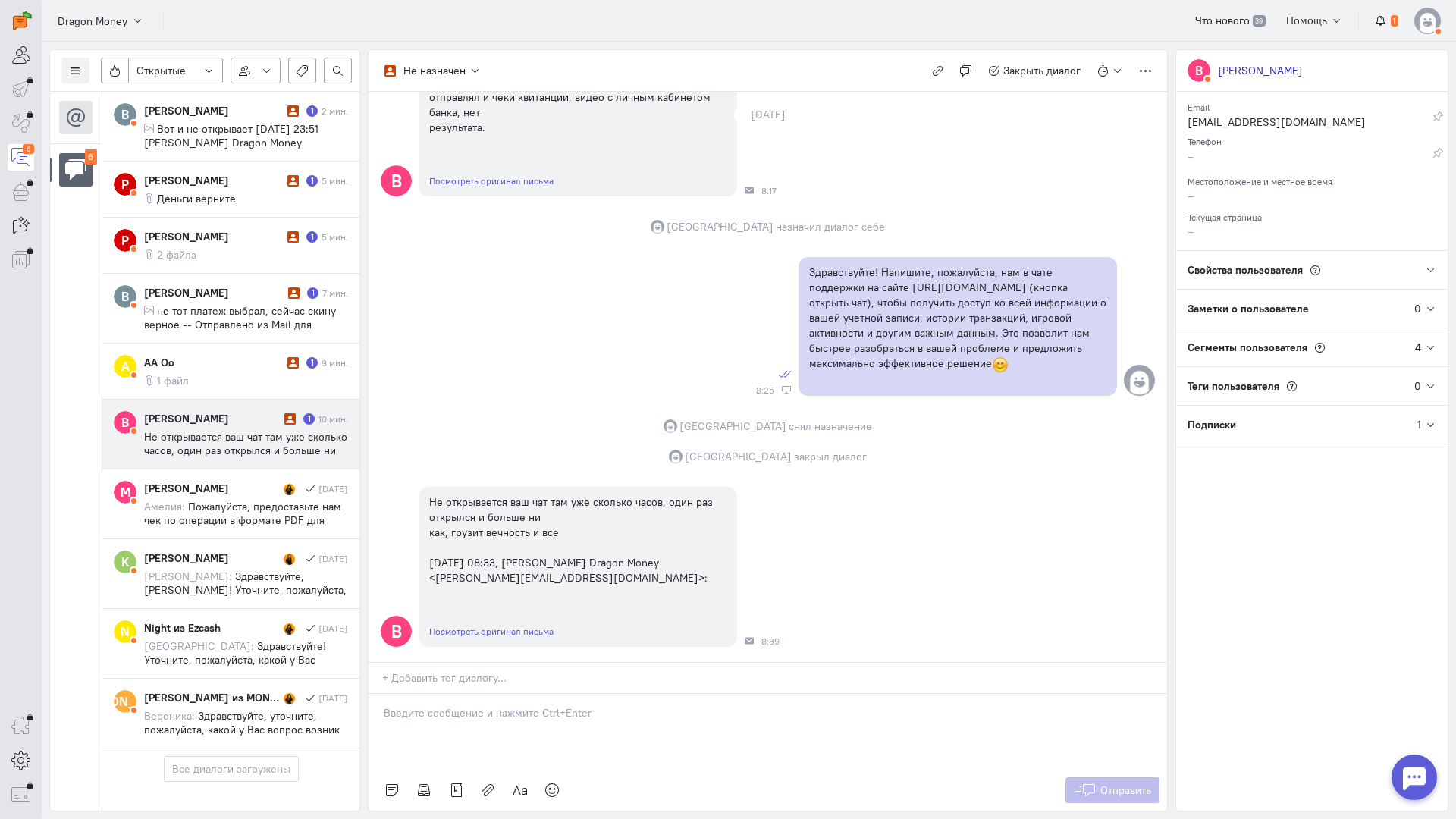
scroll to position [187, 0]
click at [478, 706] on p at bounding box center [768, 713] width 769 height 15
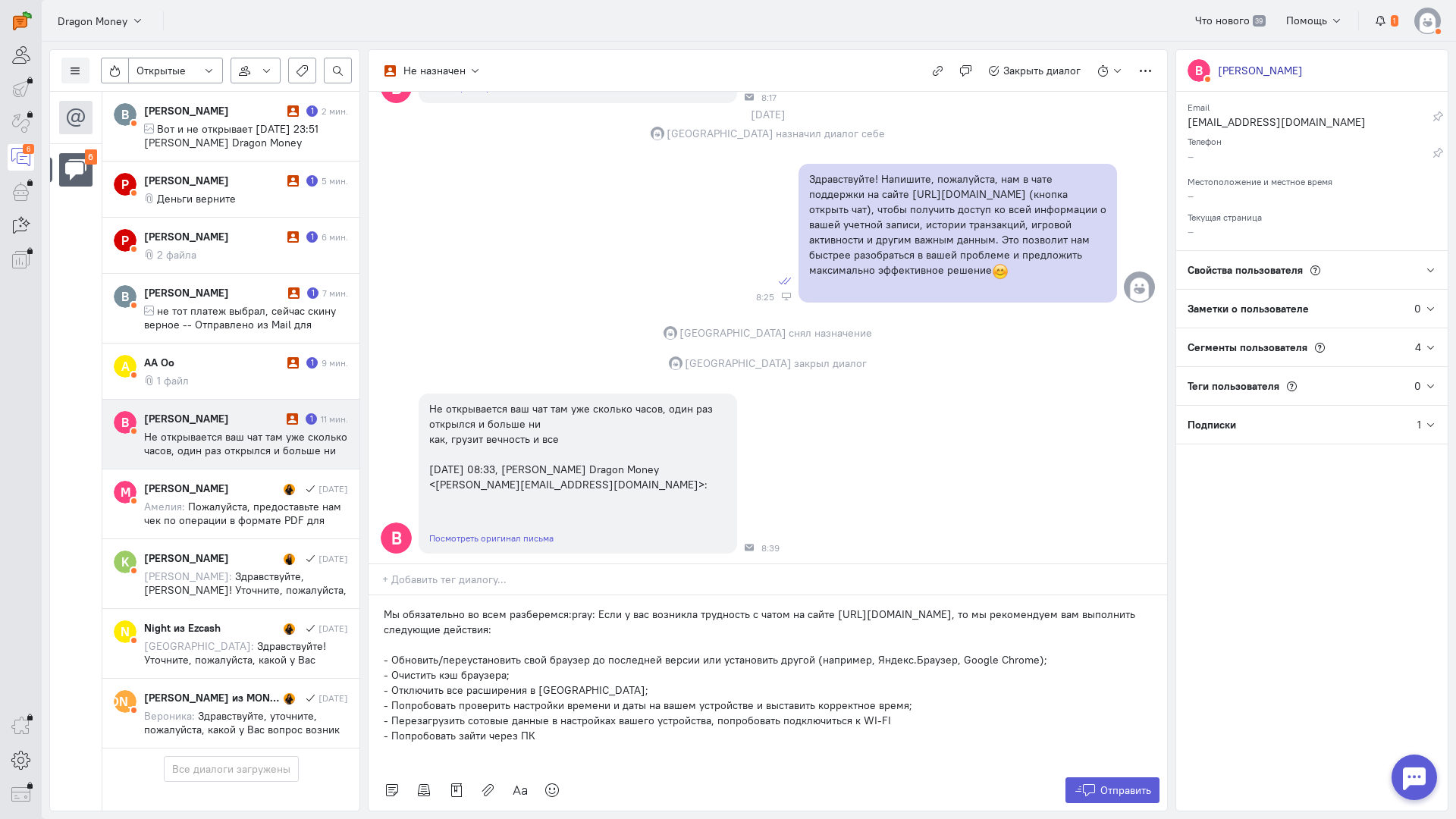
click at [382, 595] on div "Мы обязательно во всем разберемся:pray: Если у вас возникла трудность с чатом н…" at bounding box center [767, 682] width 798 height 174
click at [219, 374] on cq-message "1 файл" at bounding box center [245, 380] width 204 height 14
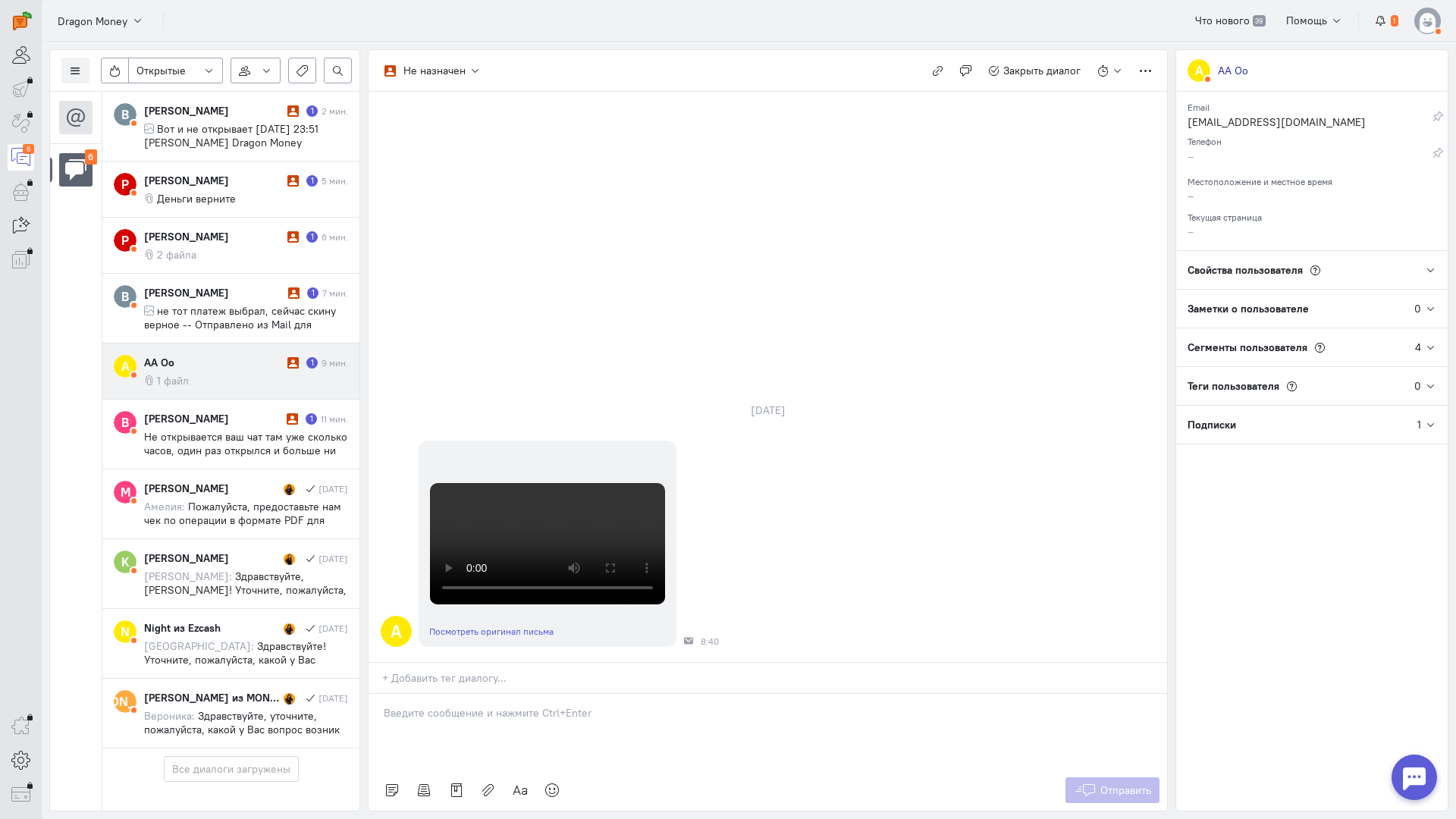
click at [443, 694] on div at bounding box center [767, 732] width 798 height 76
click at [378, 694] on div "Здравствуйте! Благодарим Вас за обращение и предоставленную информацию:blush:" at bounding box center [767, 732] width 798 height 76
click at [1096, 783] on icon at bounding box center [1085, 790] width 22 height 15
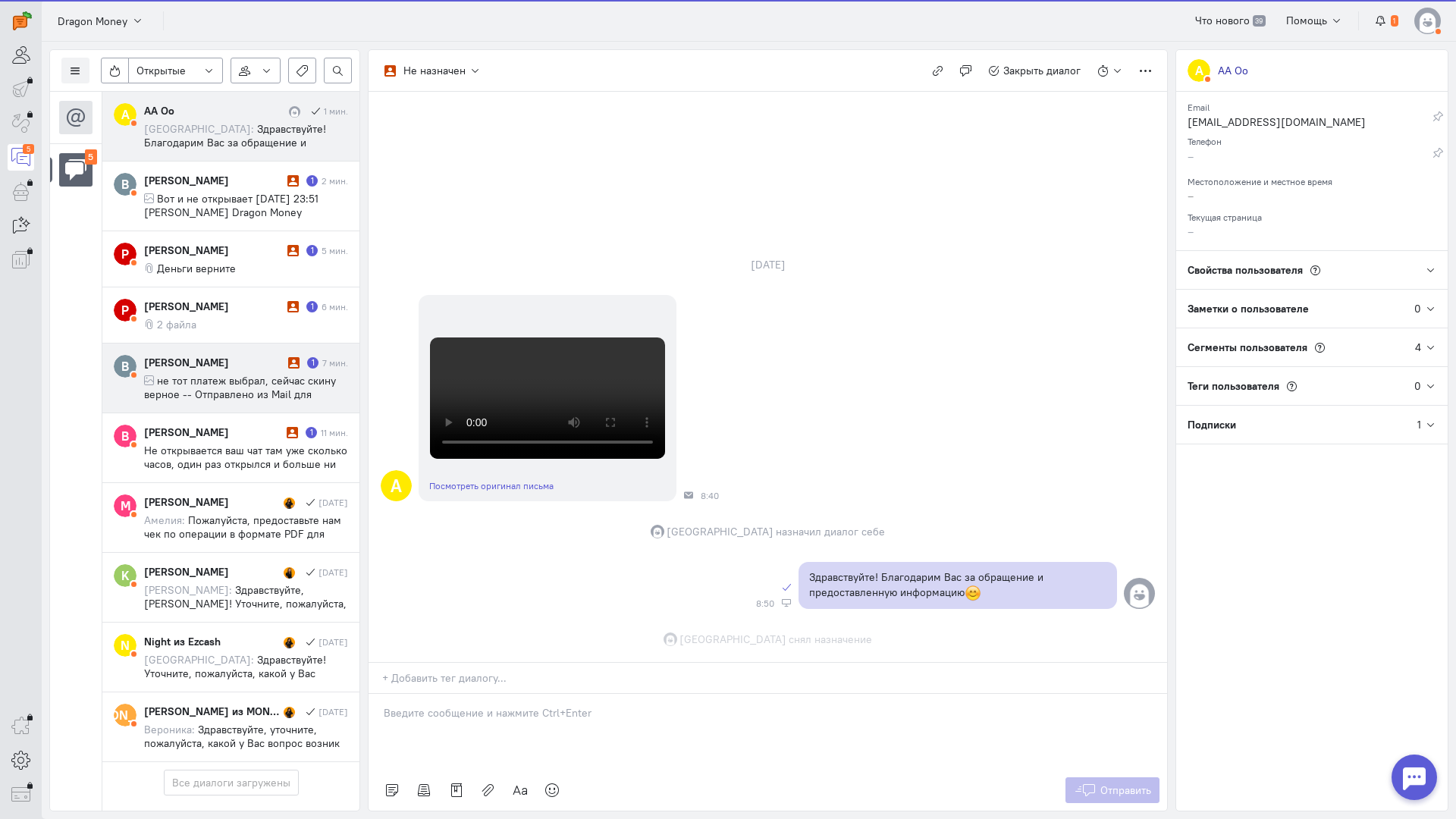
scroll to position [496, 0]
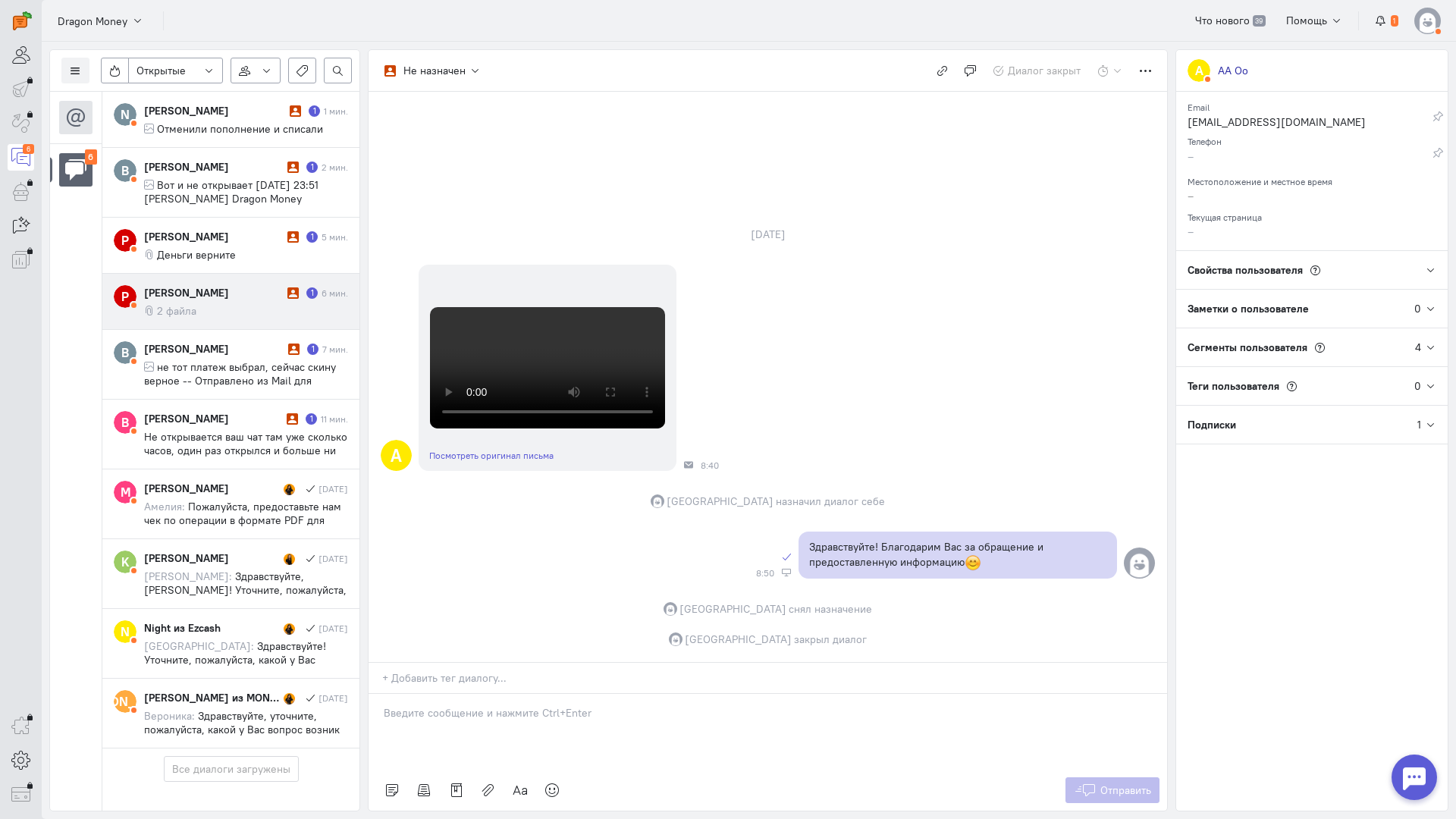
click at [242, 304] on cq-message "2 файла" at bounding box center [245, 311] width 204 height 14
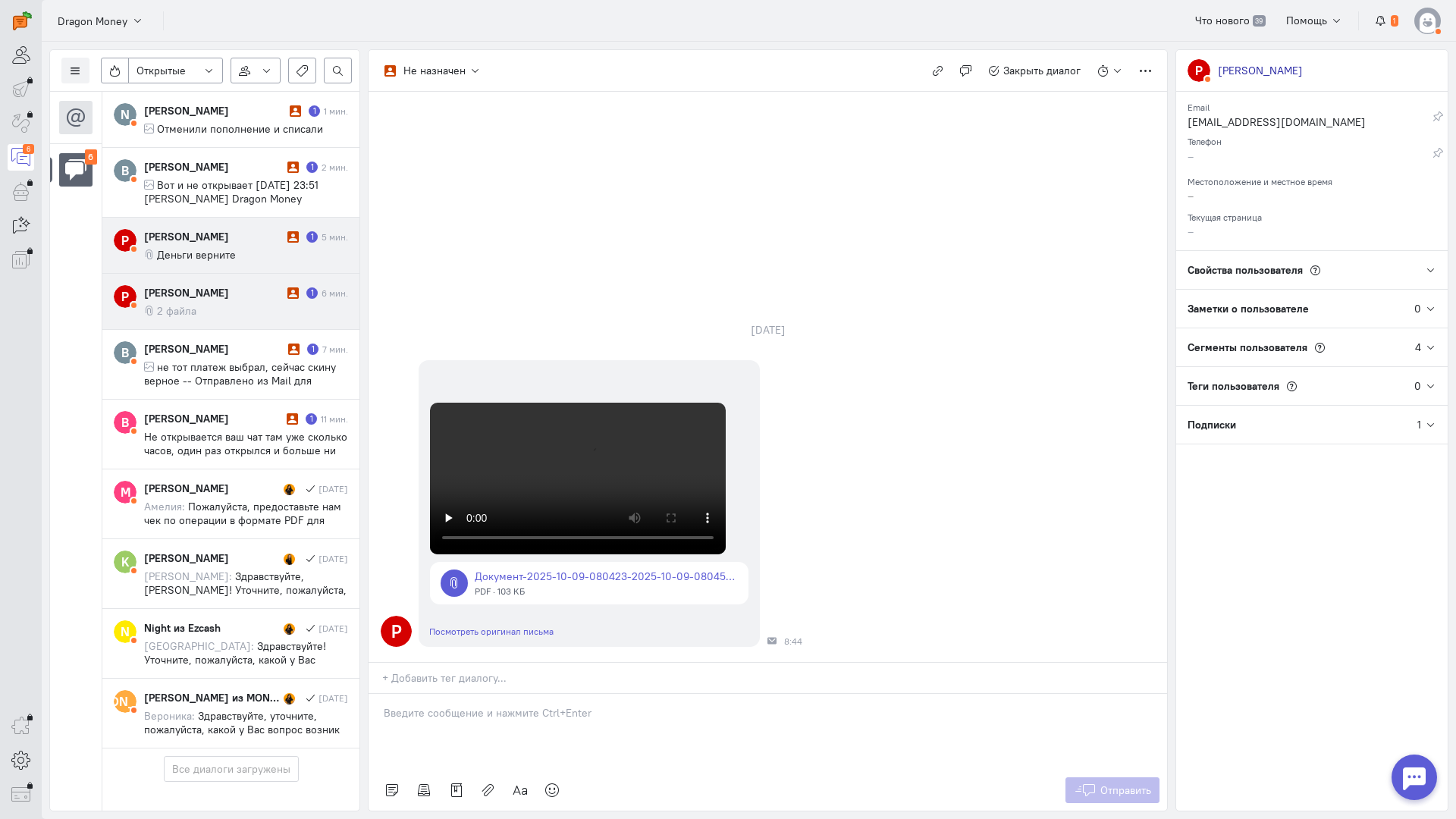
scroll to position [0, 0]
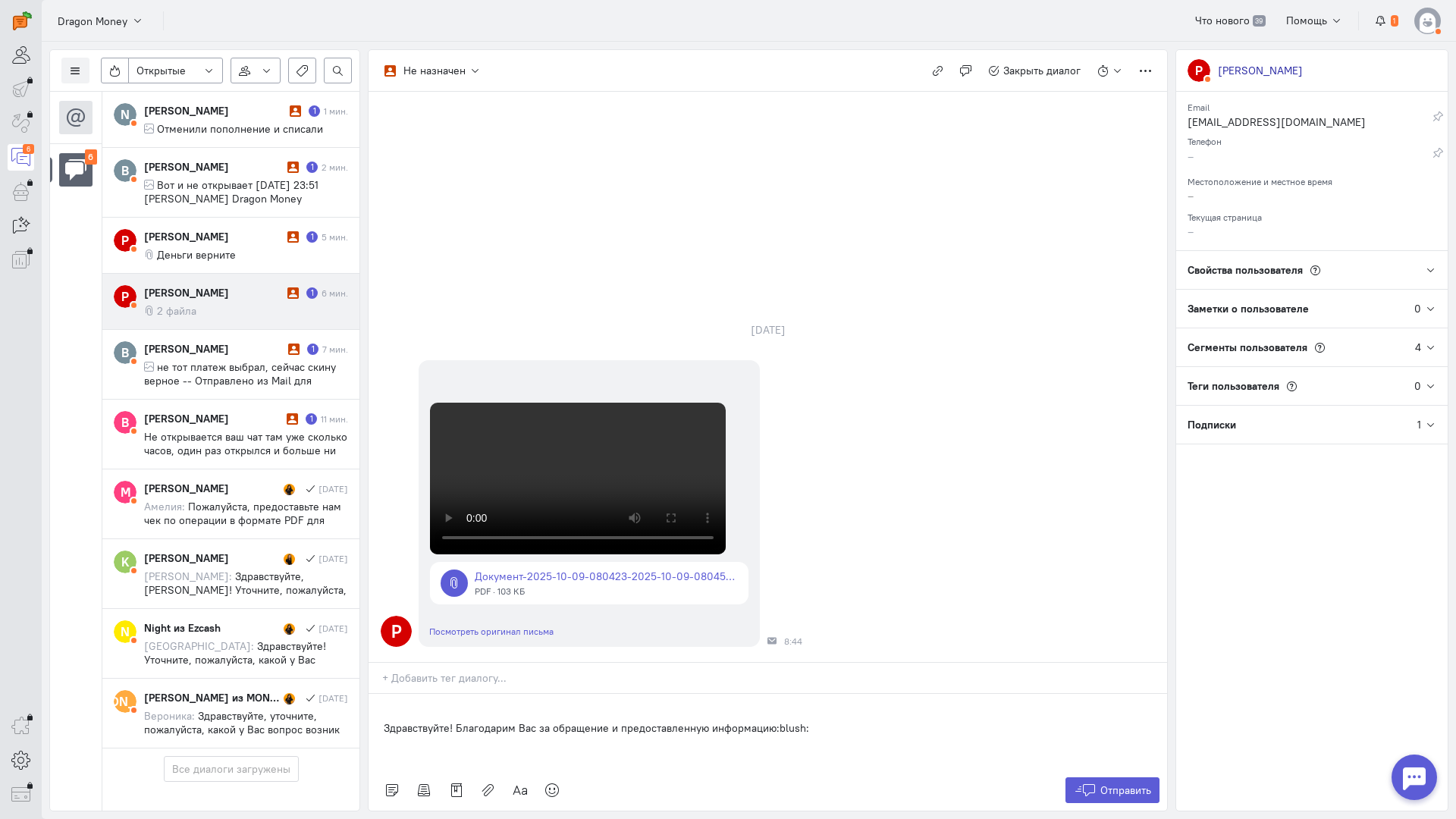
click at [380, 694] on div "Здравствуйте! Благодарим Вас за обращение и предоставленную информацию:blush:" at bounding box center [767, 732] width 798 height 76
click at [1105, 777] on button "Отправить" at bounding box center [1113, 790] width 95 height 26
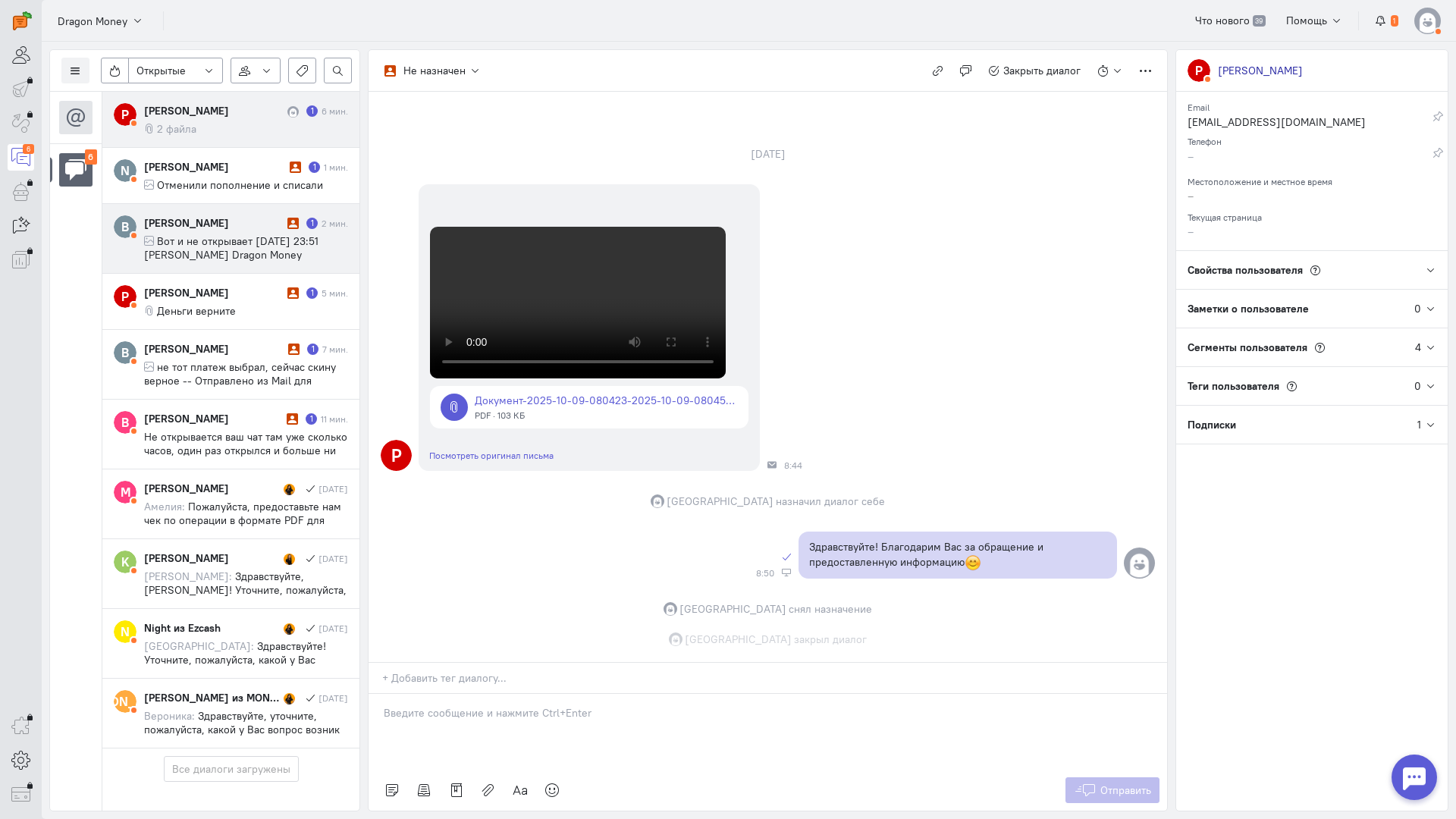
scroll to position [563, 0]
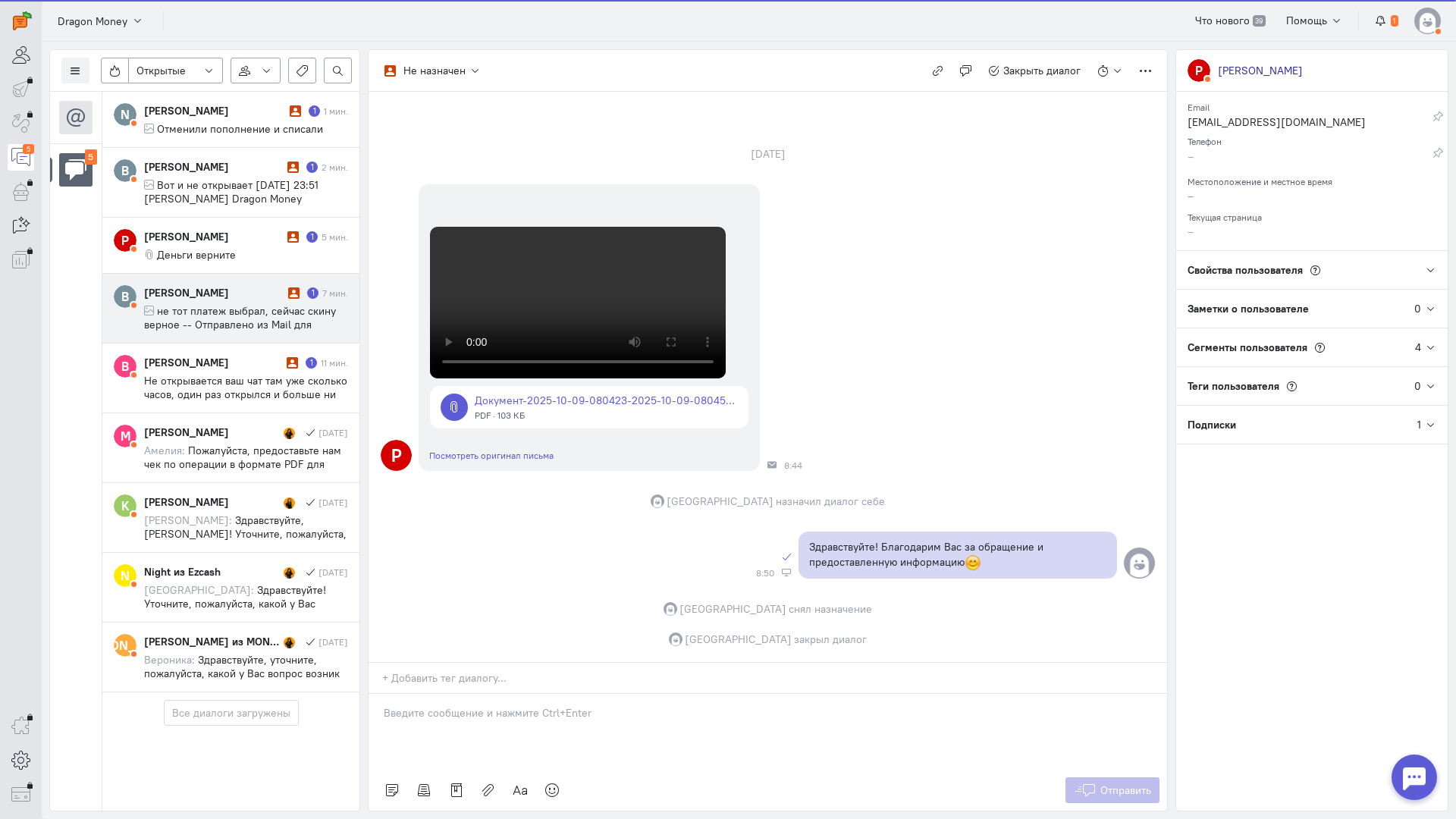
drag, startPoint x: 251, startPoint y: 276, endPoint x: 349, endPoint y: 327, distance: 110.5
click at [251, 276] on cq-conversation-card "В вова филимонов 1 7 мин. не тот платеж выбрал, сейчас скину верное -- Отправле…" at bounding box center [231, 308] width 257 height 70
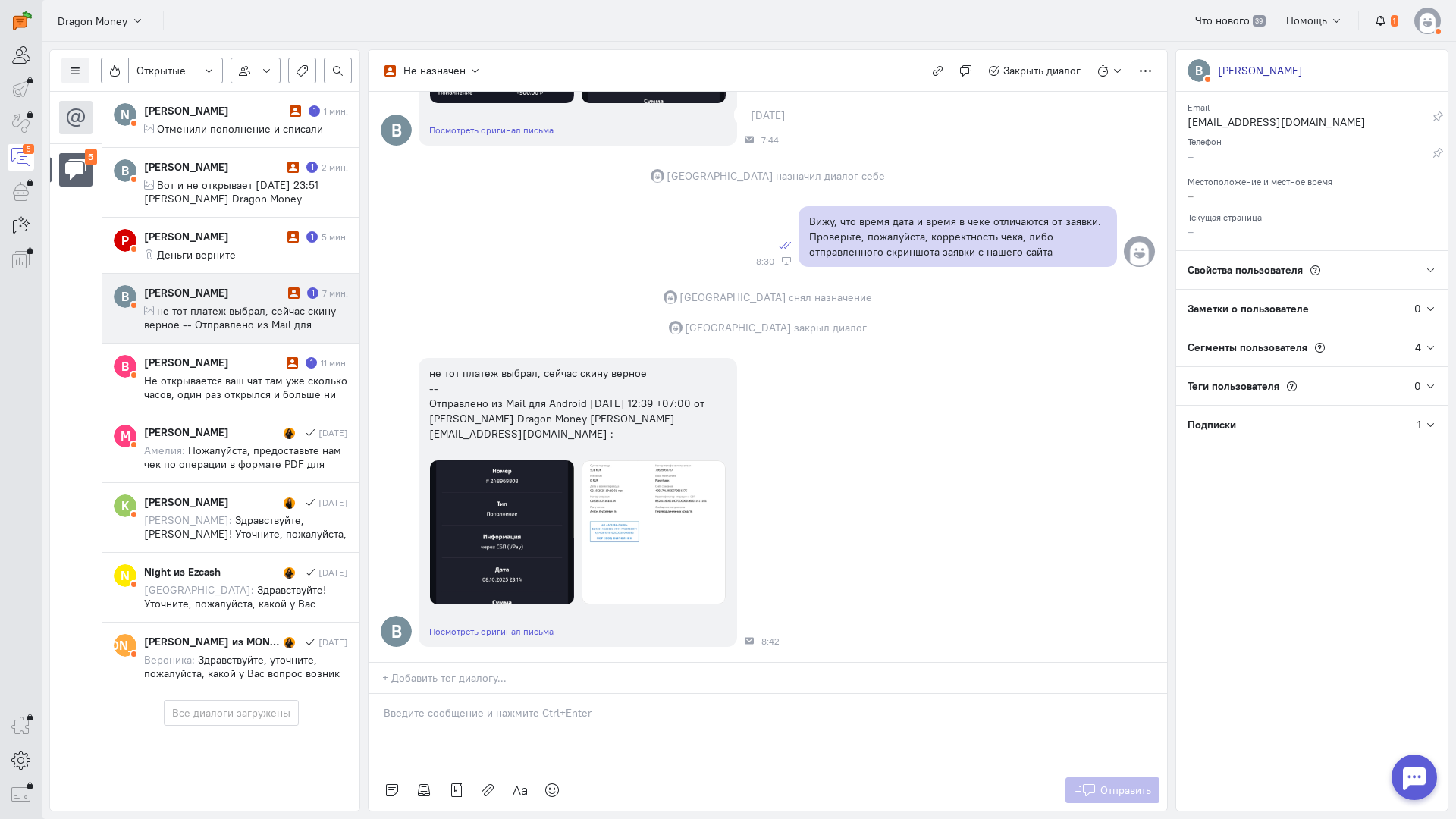
scroll to position [1800, 0]
click at [245, 249] on cq-message "Деньги верните" at bounding box center [245, 254] width 204 height 14
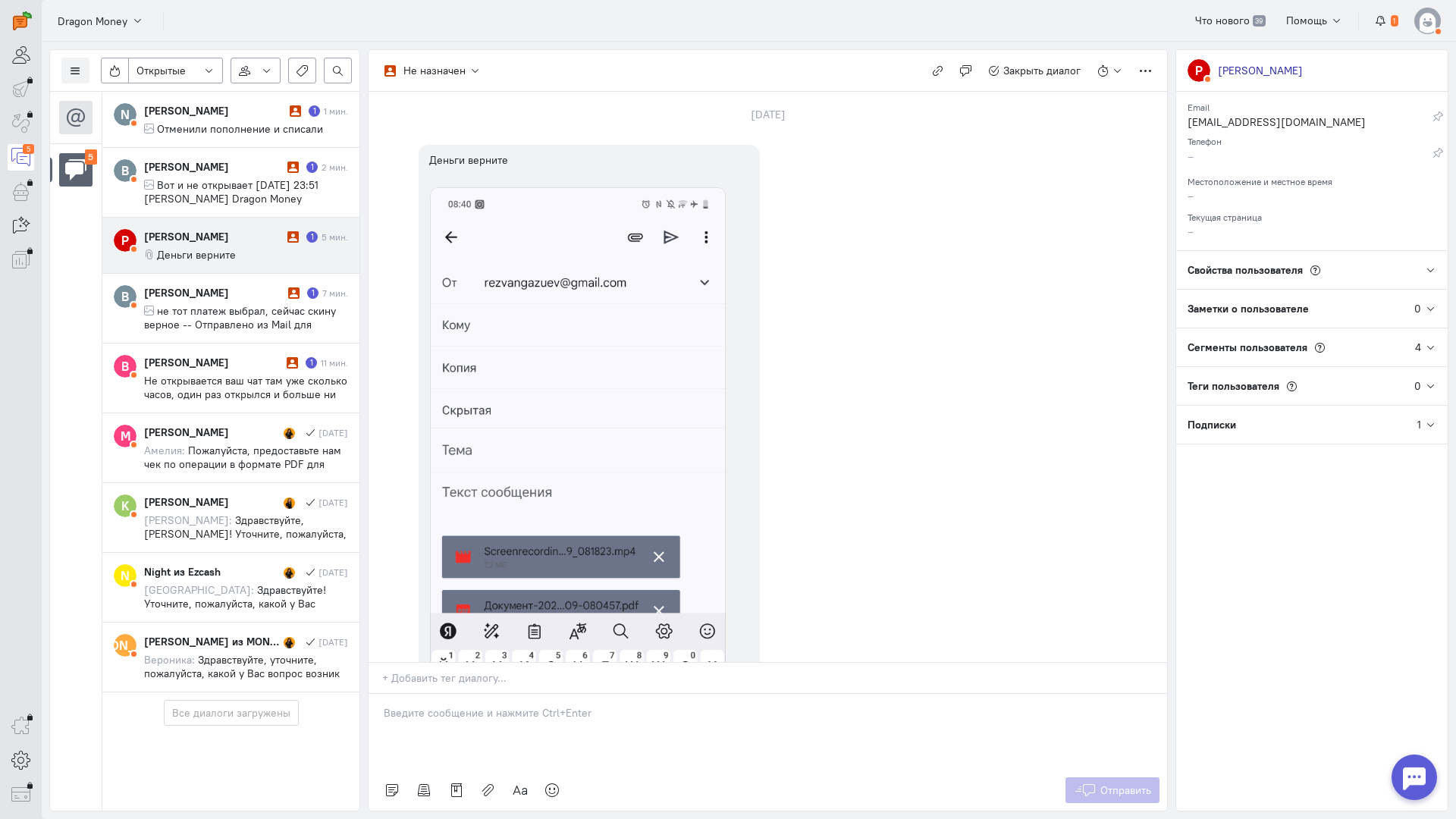
click at [507, 706] on p at bounding box center [768, 713] width 769 height 15
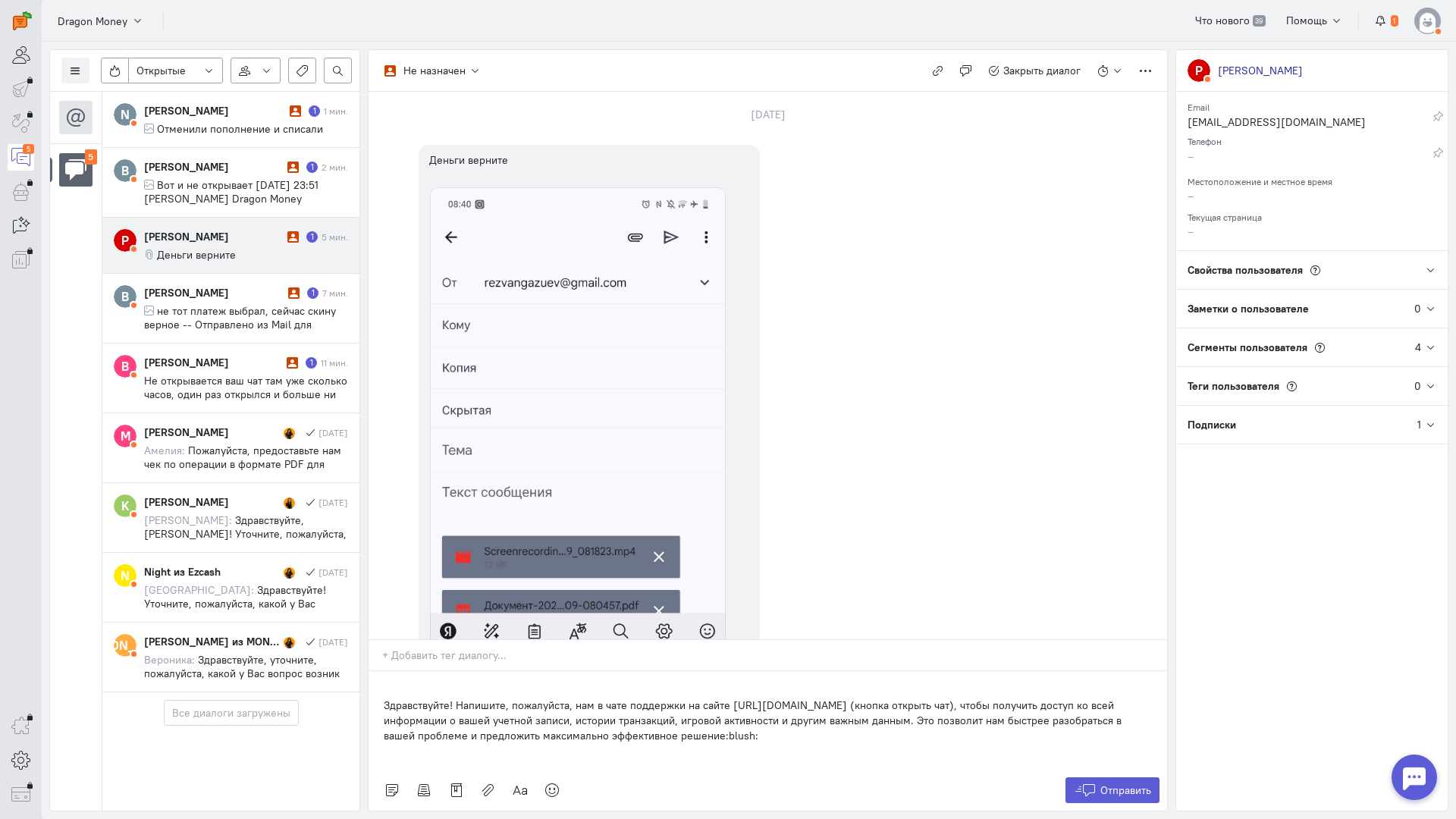
click at [378, 671] on div "Здравствуйте! Напишите, пожалуйста, нам в чате поддержки на сайте [URL][DOMAIN_…" at bounding box center [767, 720] width 798 height 98
click at [1081, 783] on icon at bounding box center [1085, 790] width 22 height 15
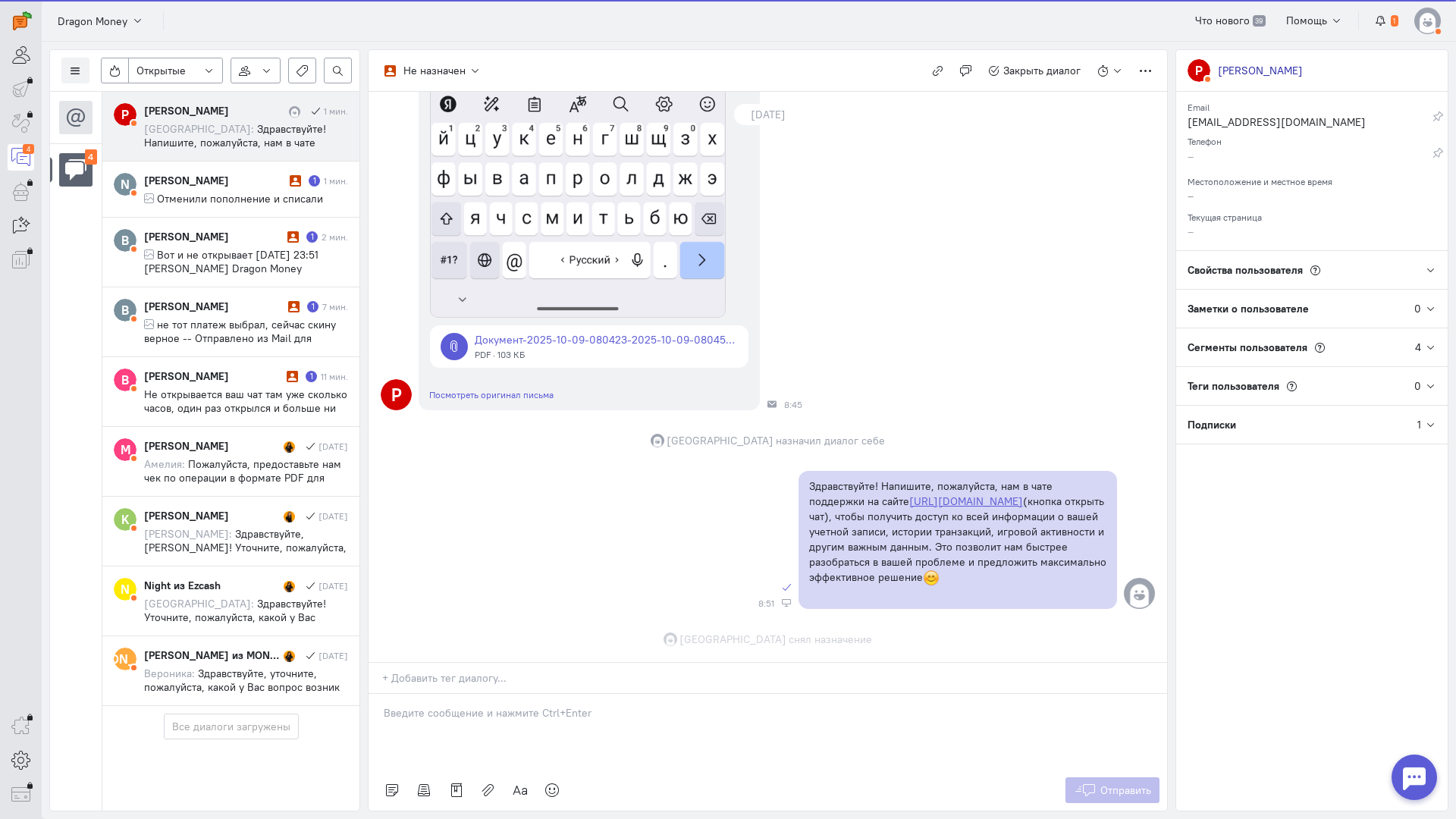
scroll to position [650, 0]
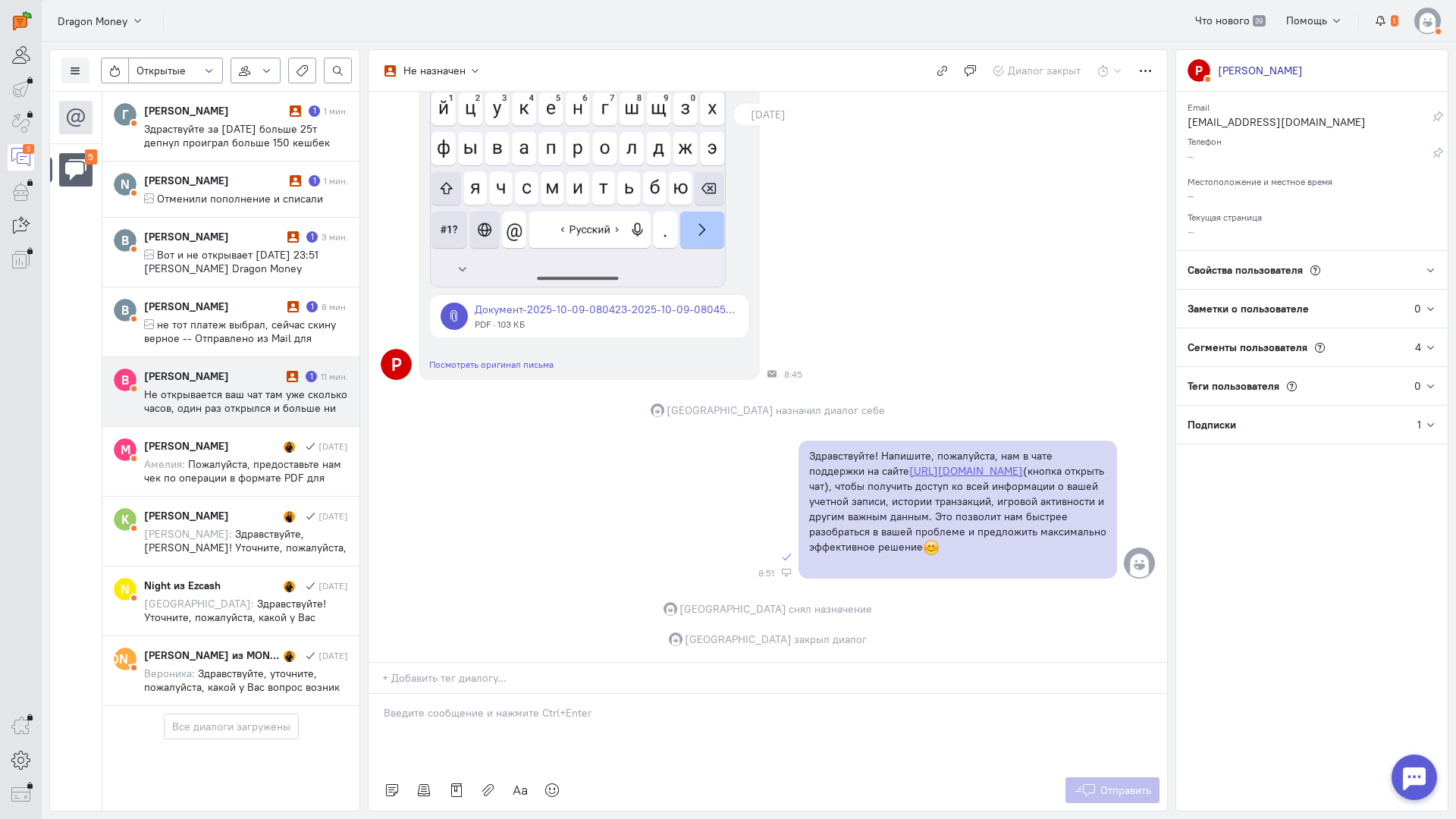
click at [242, 384] on div "Владимир Шилин 1 11 мин. Не открывается ваш чат там уже сколько часов, один раз…" at bounding box center [245, 392] width 204 height 46
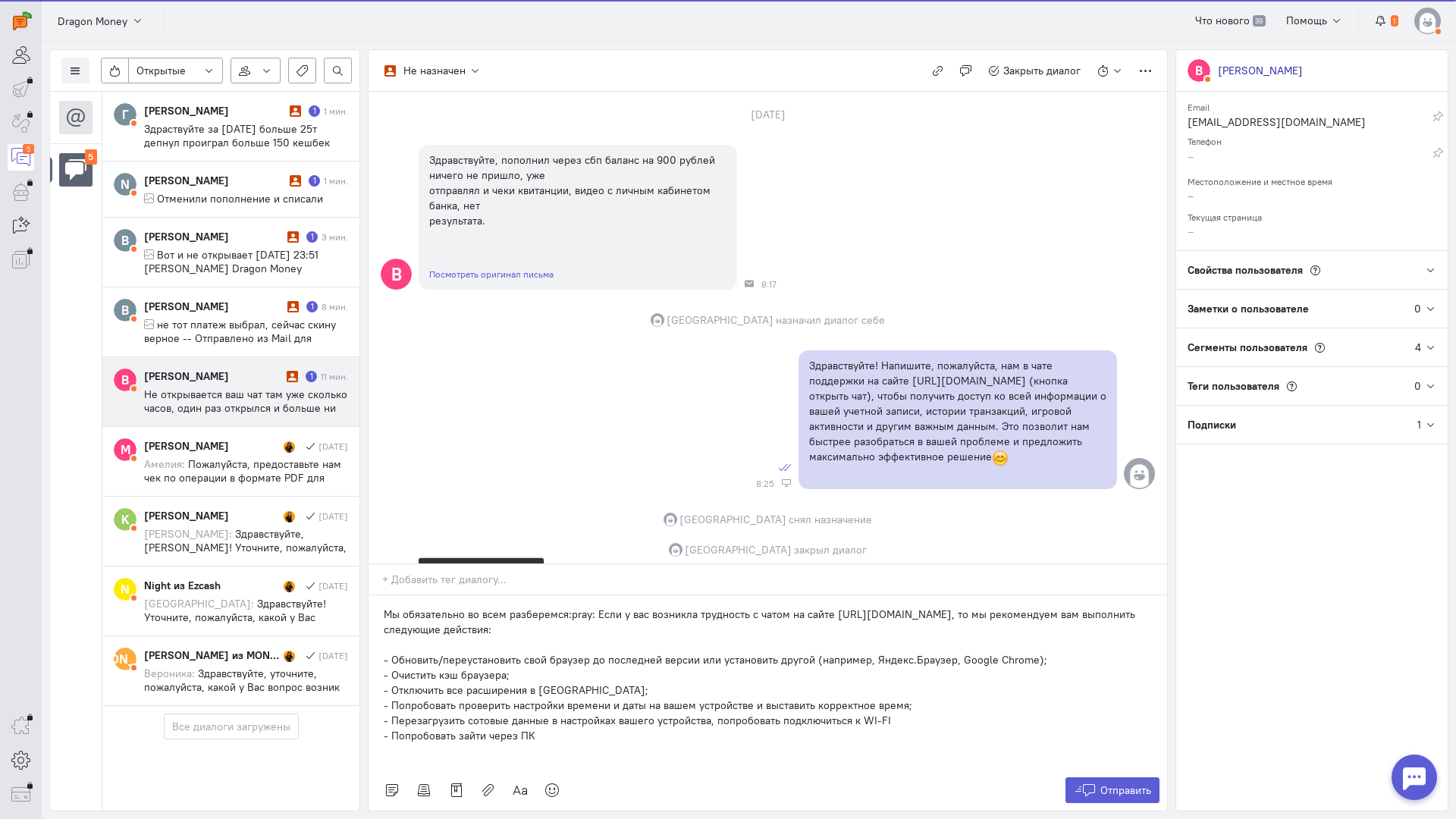
scroll to position [285, 0]
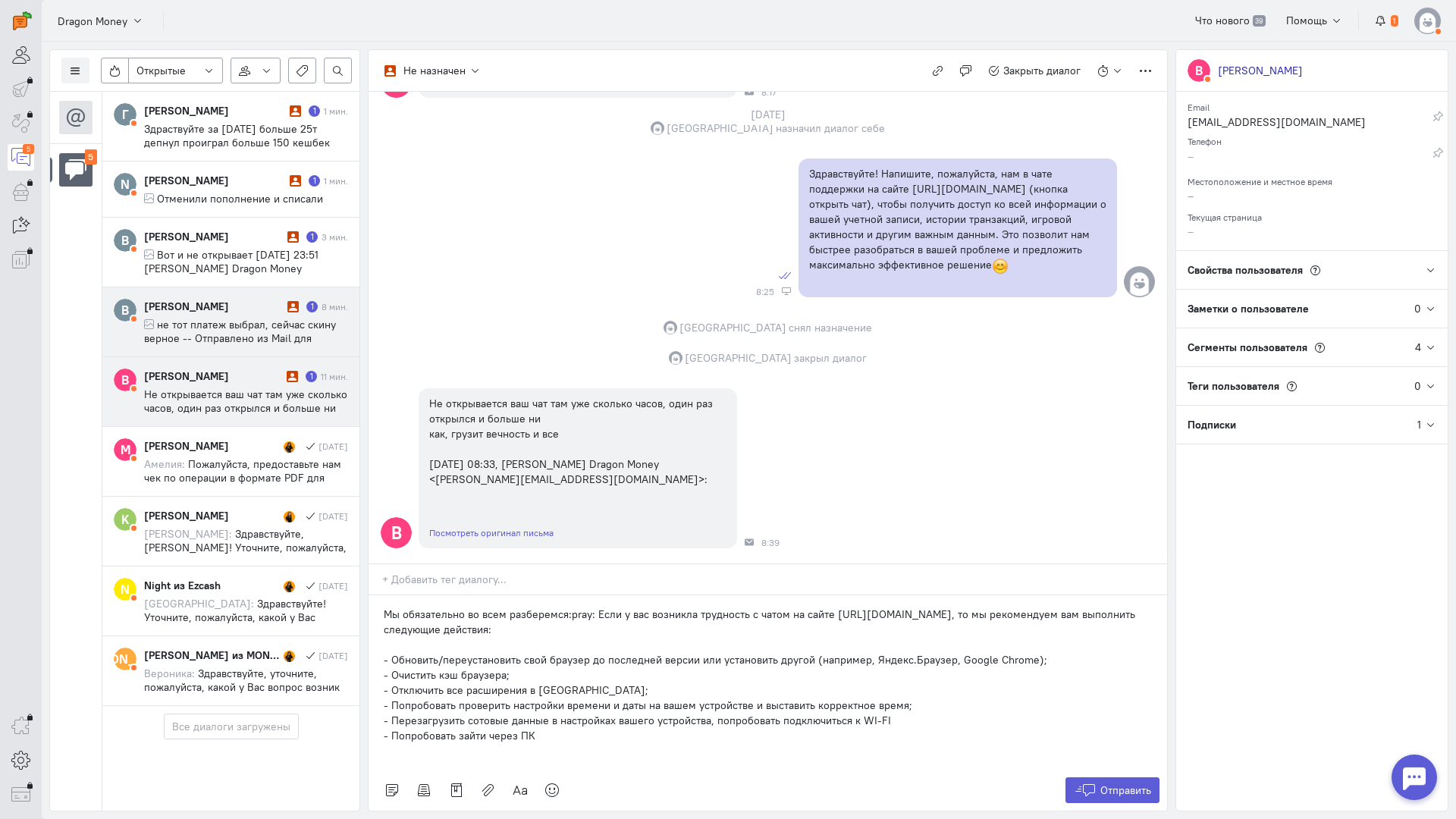
click at [170, 313] on div "[PERSON_NAME]" at bounding box center [213, 306] width 140 height 15
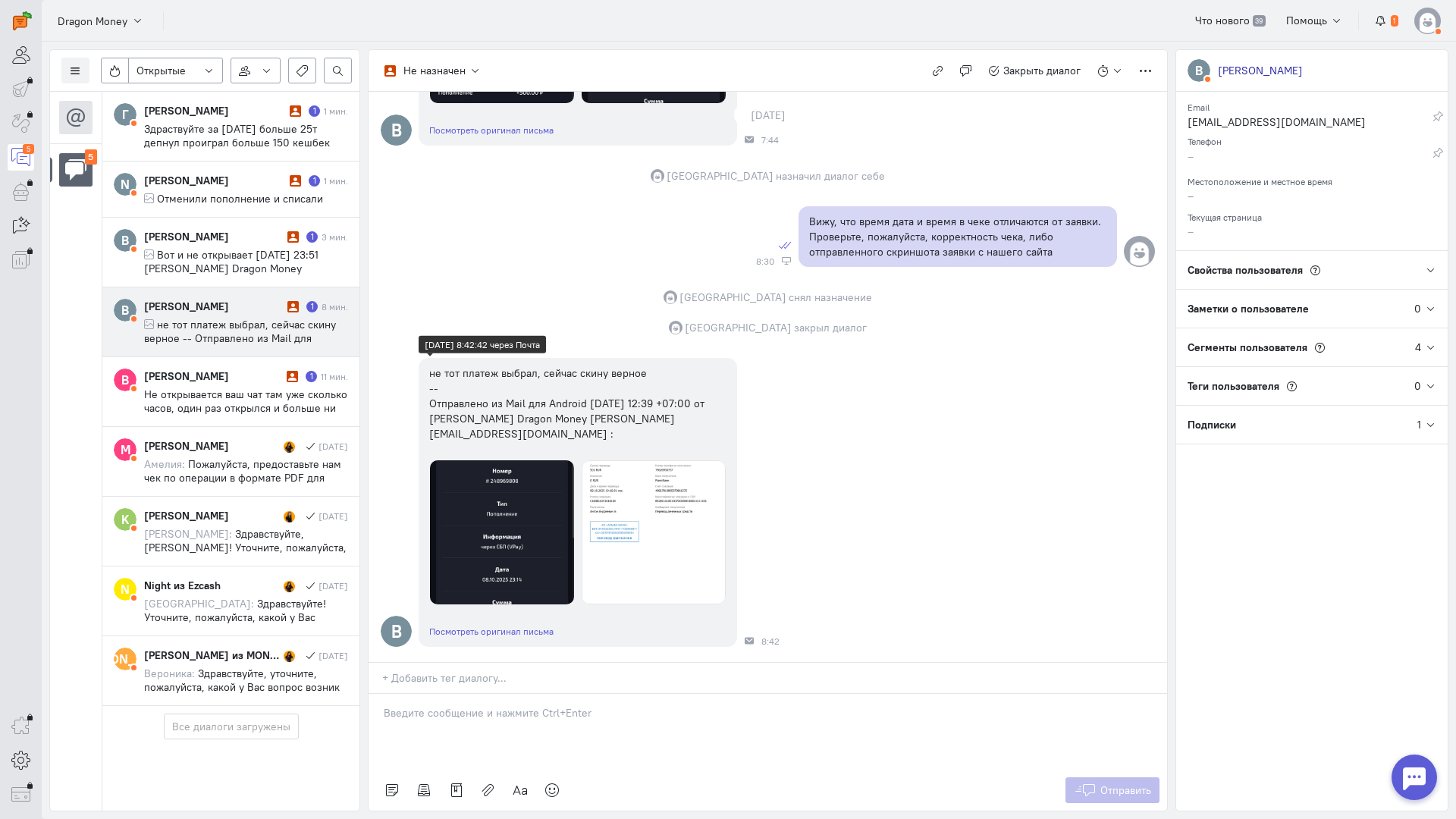
scroll to position [1894, 0]
click at [507, 460] on img at bounding box center [502, 532] width 144 height 144
click at [627, 460] on img at bounding box center [654, 532] width 144 height 144
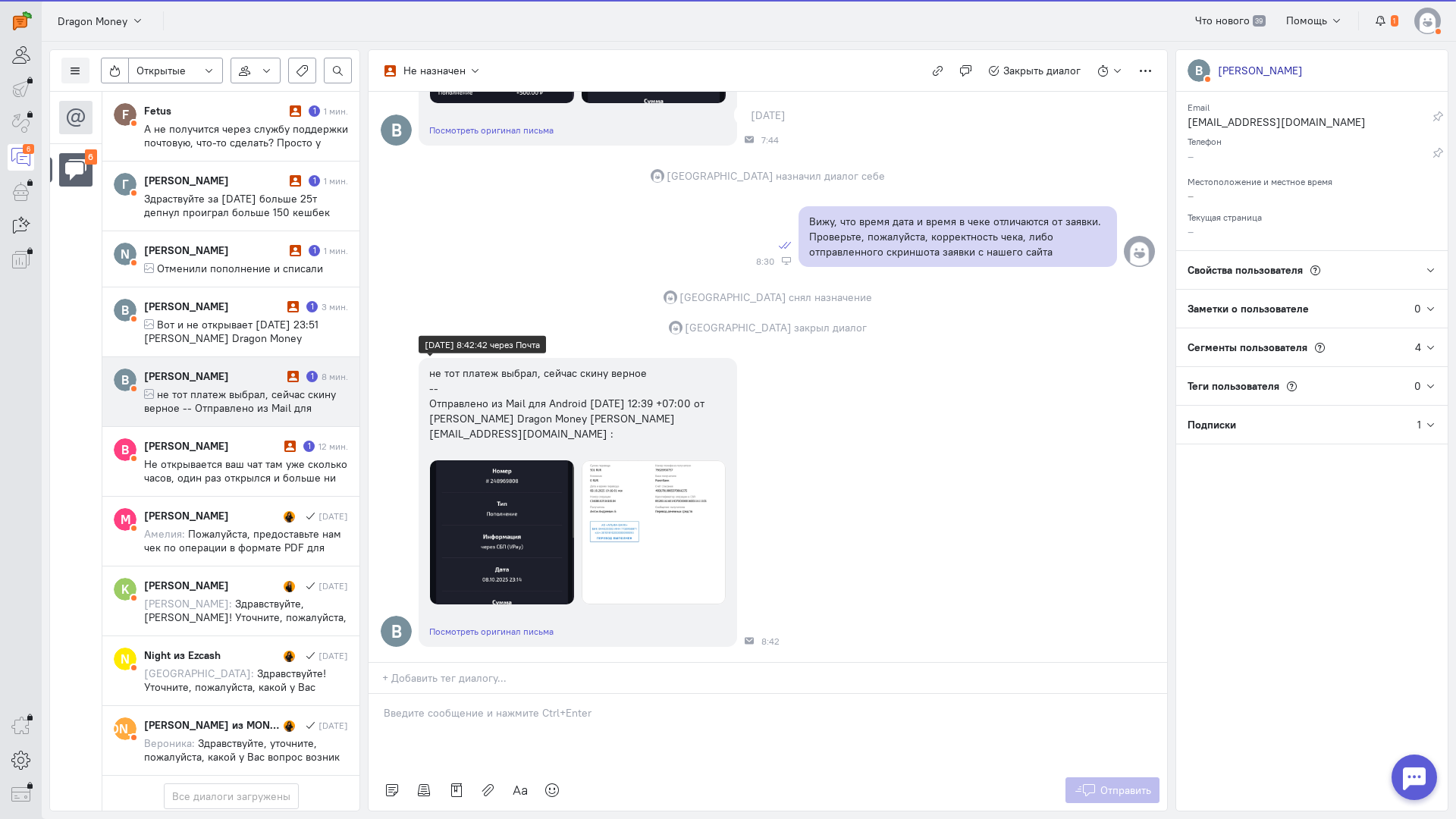
click at [507, 460] on img at bounding box center [502, 532] width 144 height 144
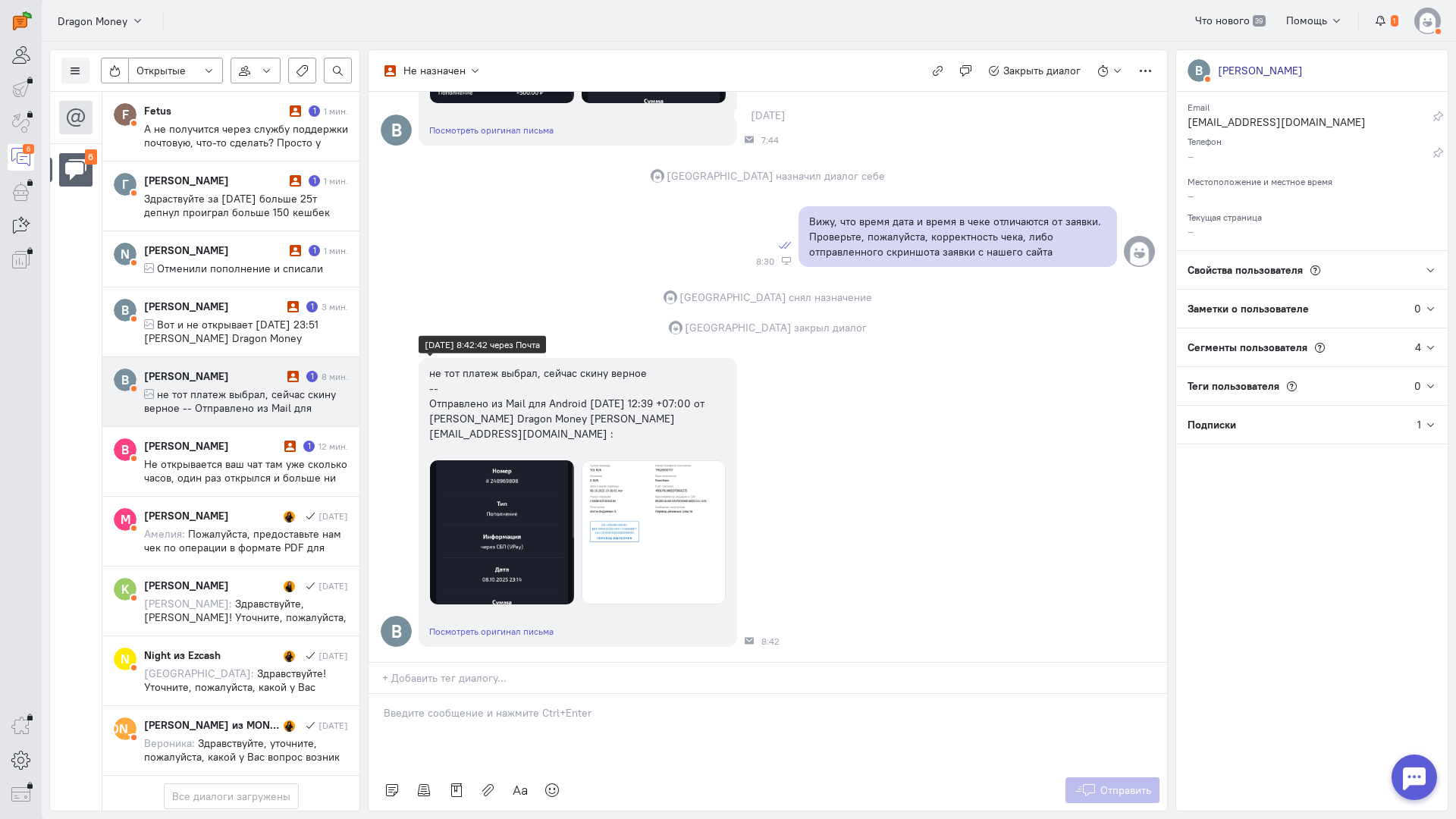
click at [626, 460] on img at bounding box center [654, 532] width 144 height 144
click at [521, 694] on div at bounding box center [767, 732] width 798 height 76
click at [548, 783] on icon at bounding box center [552, 790] width 15 height 15
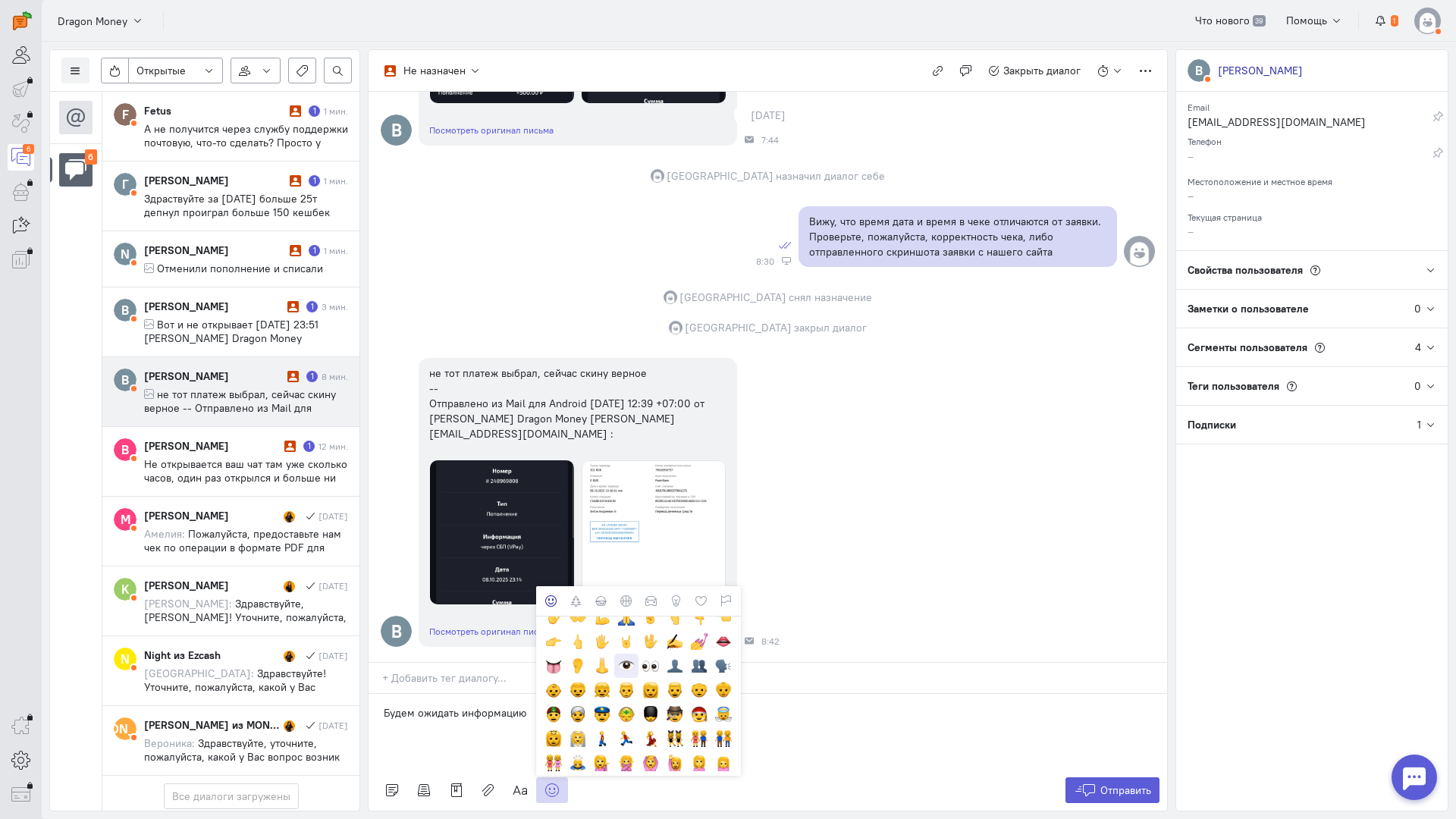
scroll to position [304, 0]
click at [623, 612] on div at bounding box center [627, 620] width 17 height 17
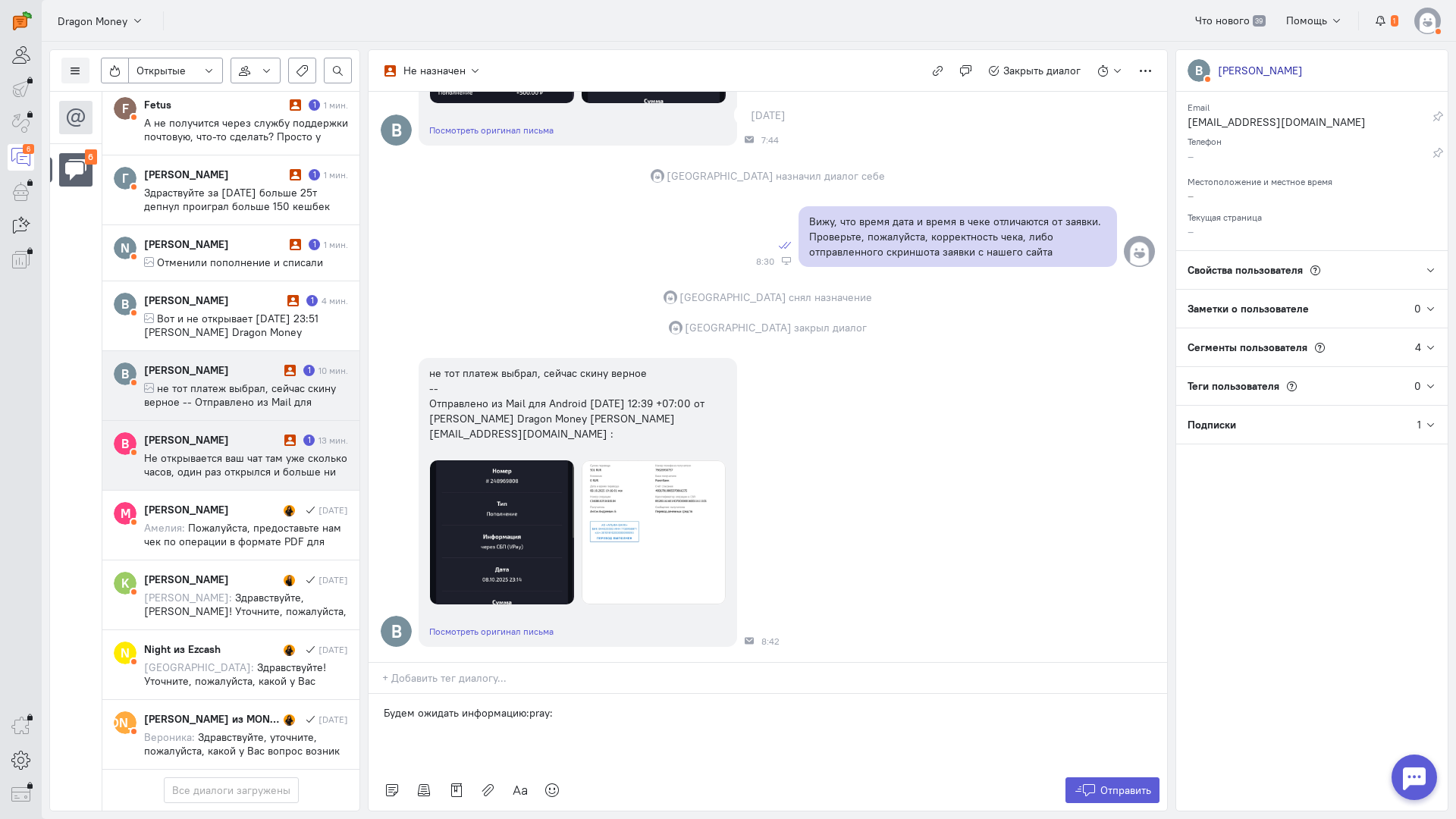
scroll to position [0, 0]
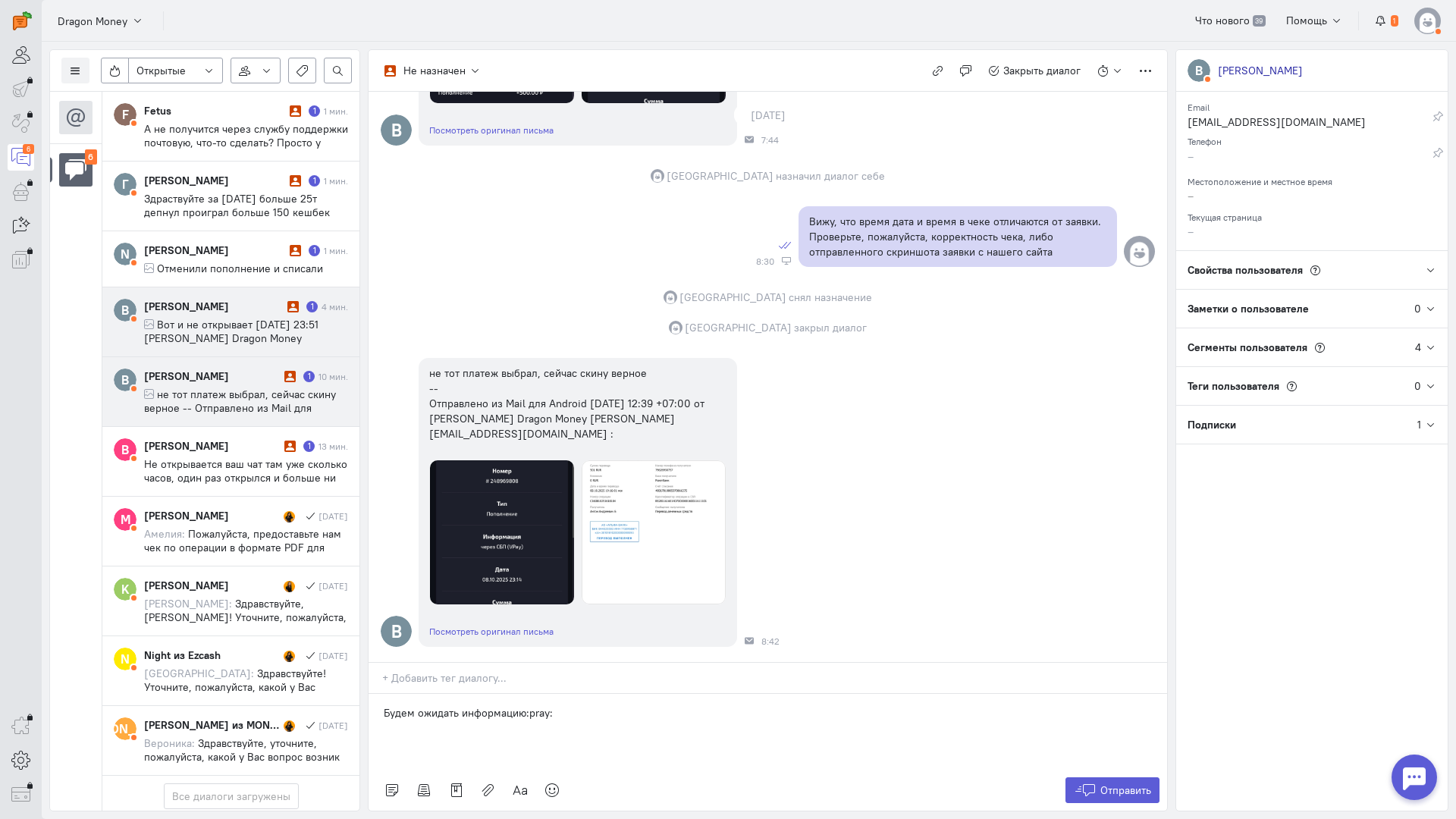
click at [254, 321] on span "Вот и не открывает ср, 8 окт. 2025 г., 23:51 София Dragon Money <artur-v-suppor…" at bounding box center [236, 345] width 185 height 54
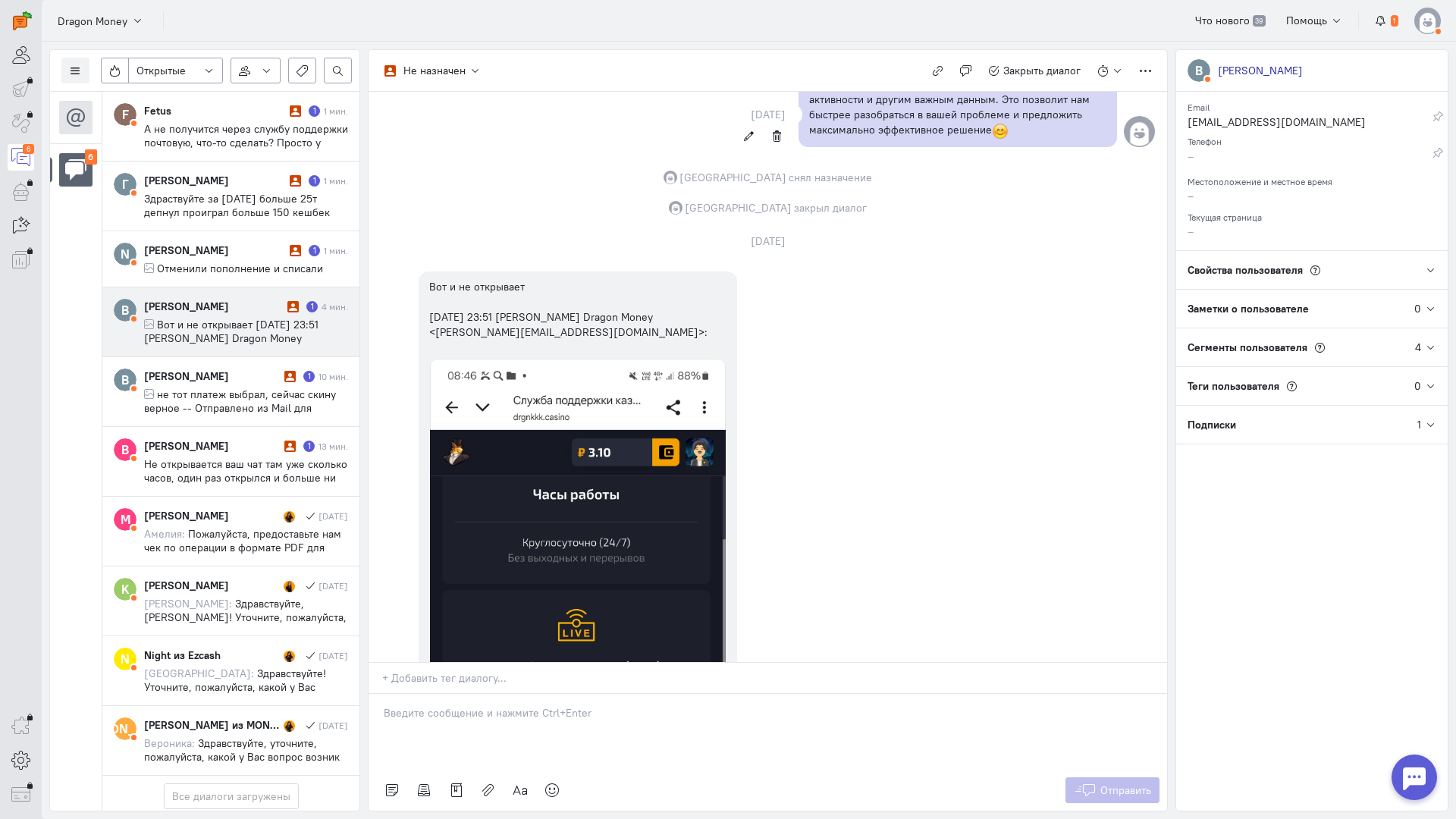
scroll to position [1123, 0]
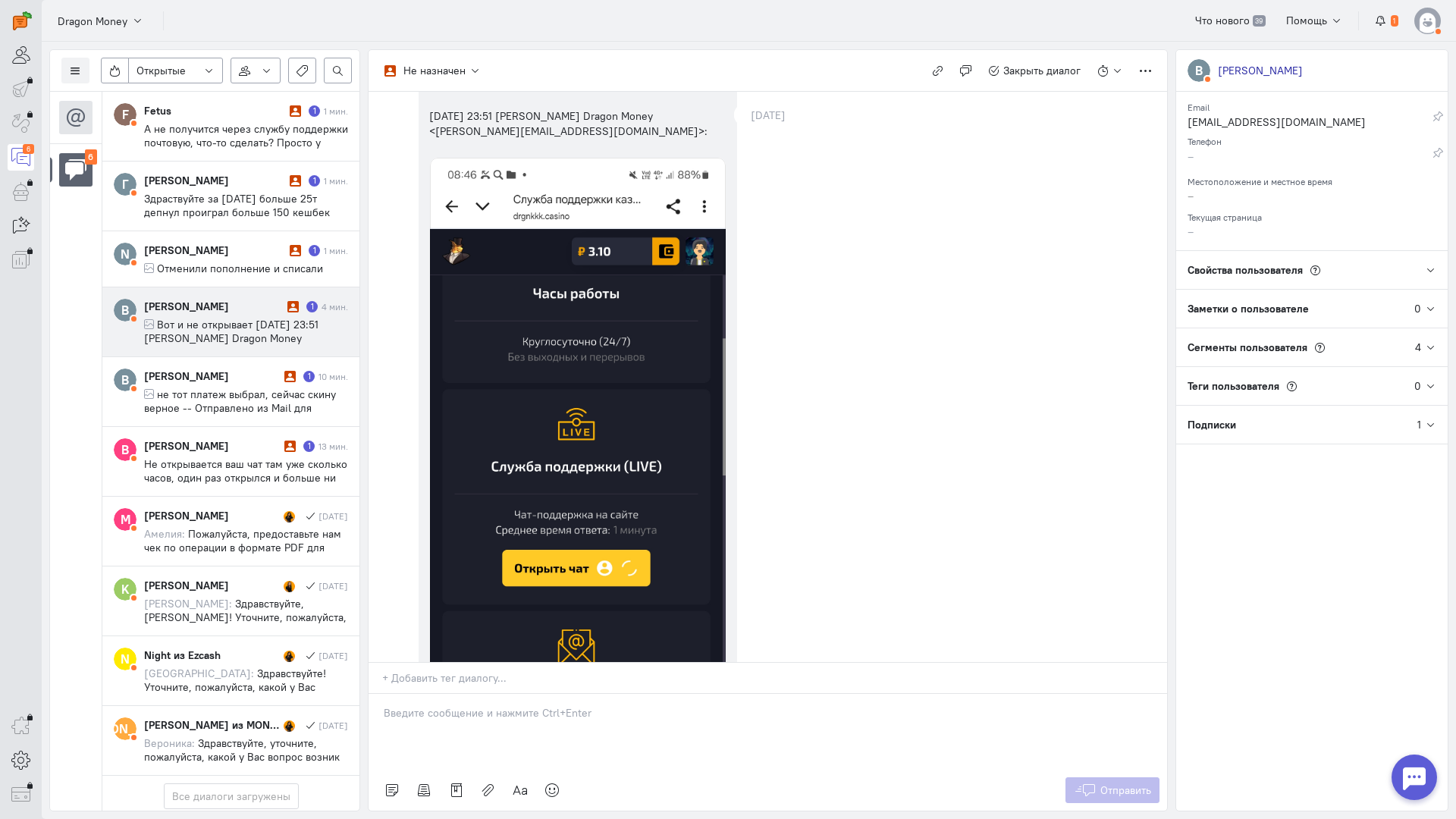
drag, startPoint x: 203, startPoint y: 316, endPoint x: 280, endPoint y: 337, distance: 79.8
click at [209, 316] on div "Влад Рогозин 1 4 мин. Вот и не открывает ср, 8 окт. 2025 г., 23:51 София Dragon…" at bounding box center [245, 322] width 204 height 46
click at [547, 694] on div at bounding box center [767, 732] width 798 height 76
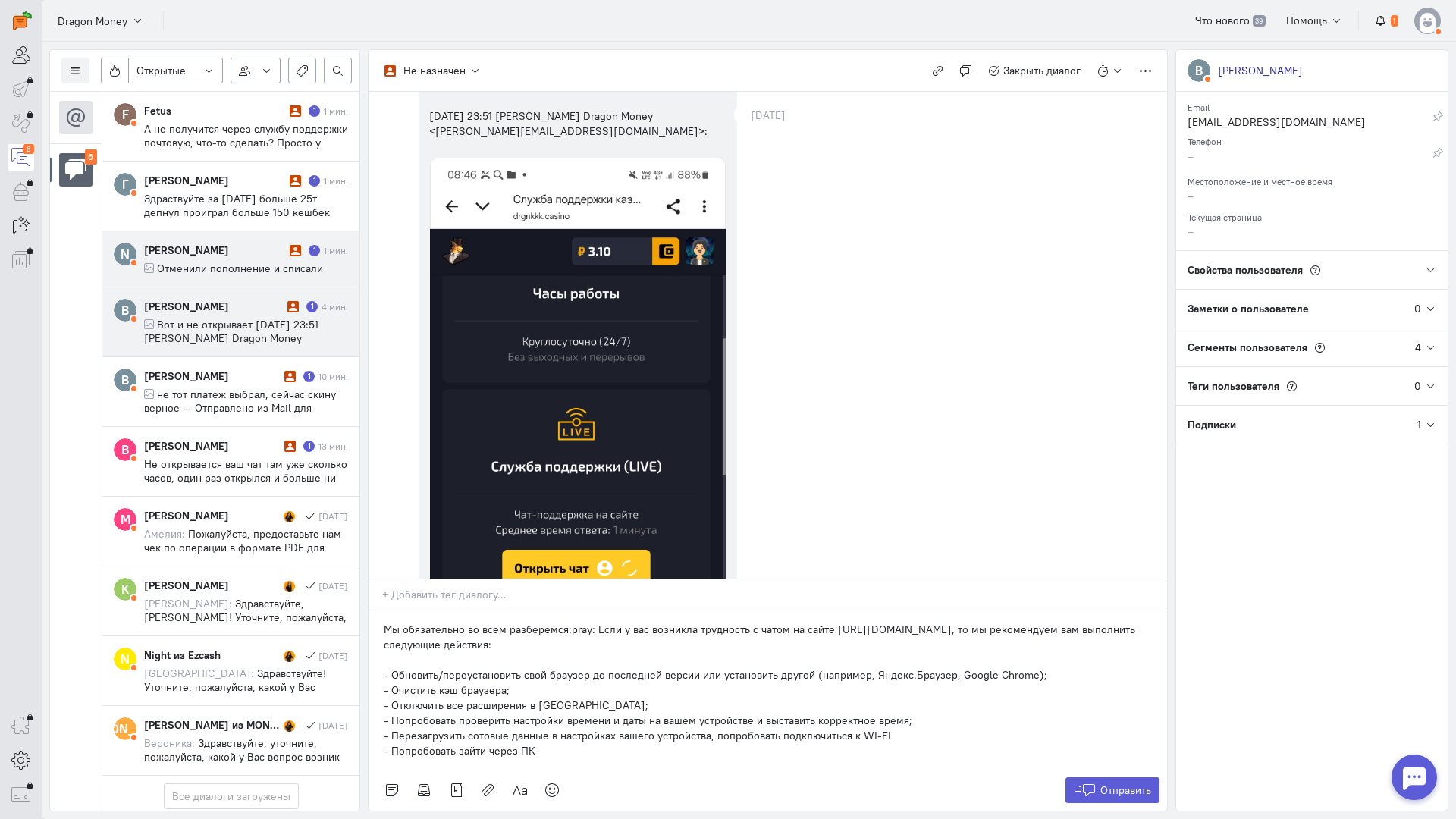
click at [254, 272] on span "Отменили пополнение и списали" at bounding box center [240, 268] width 166 height 14
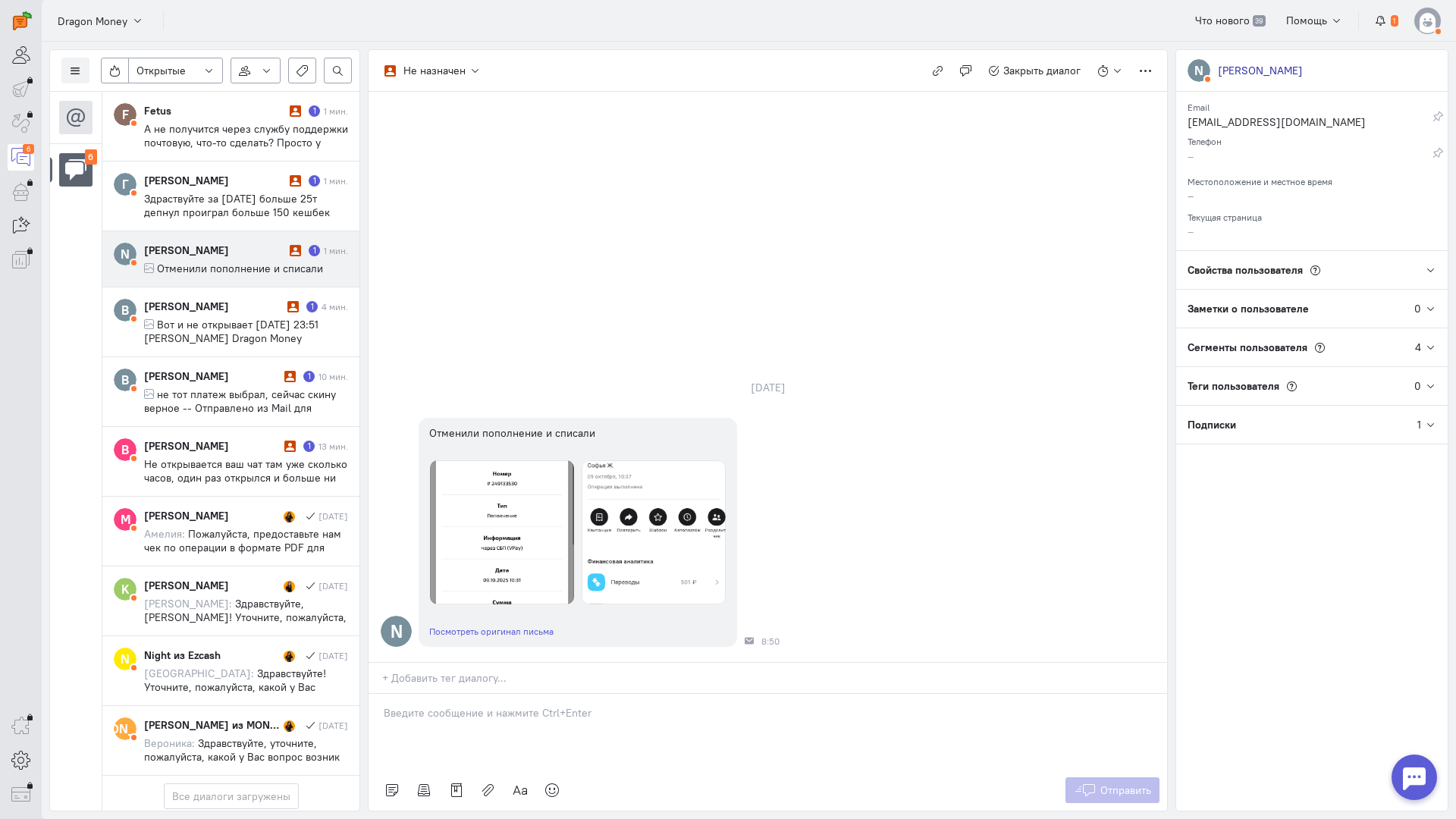
click at [535, 694] on div at bounding box center [767, 732] width 798 height 76
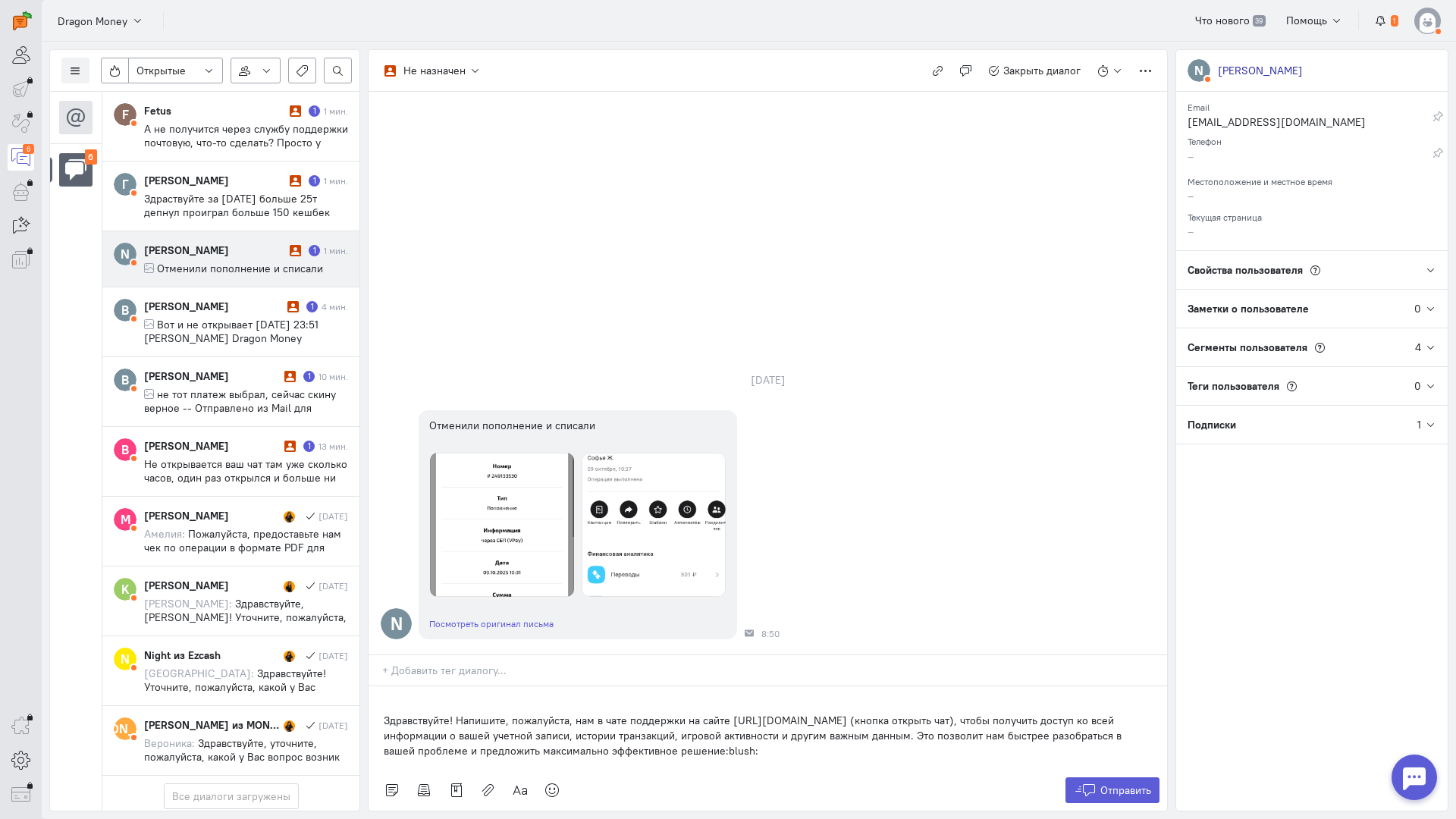
click at [380, 686] on div "Здравствуйте! Напишите, пожалуйста, нам в чате поддержки на сайте [URL][DOMAIN_…" at bounding box center [767, 728] width 798 height 83
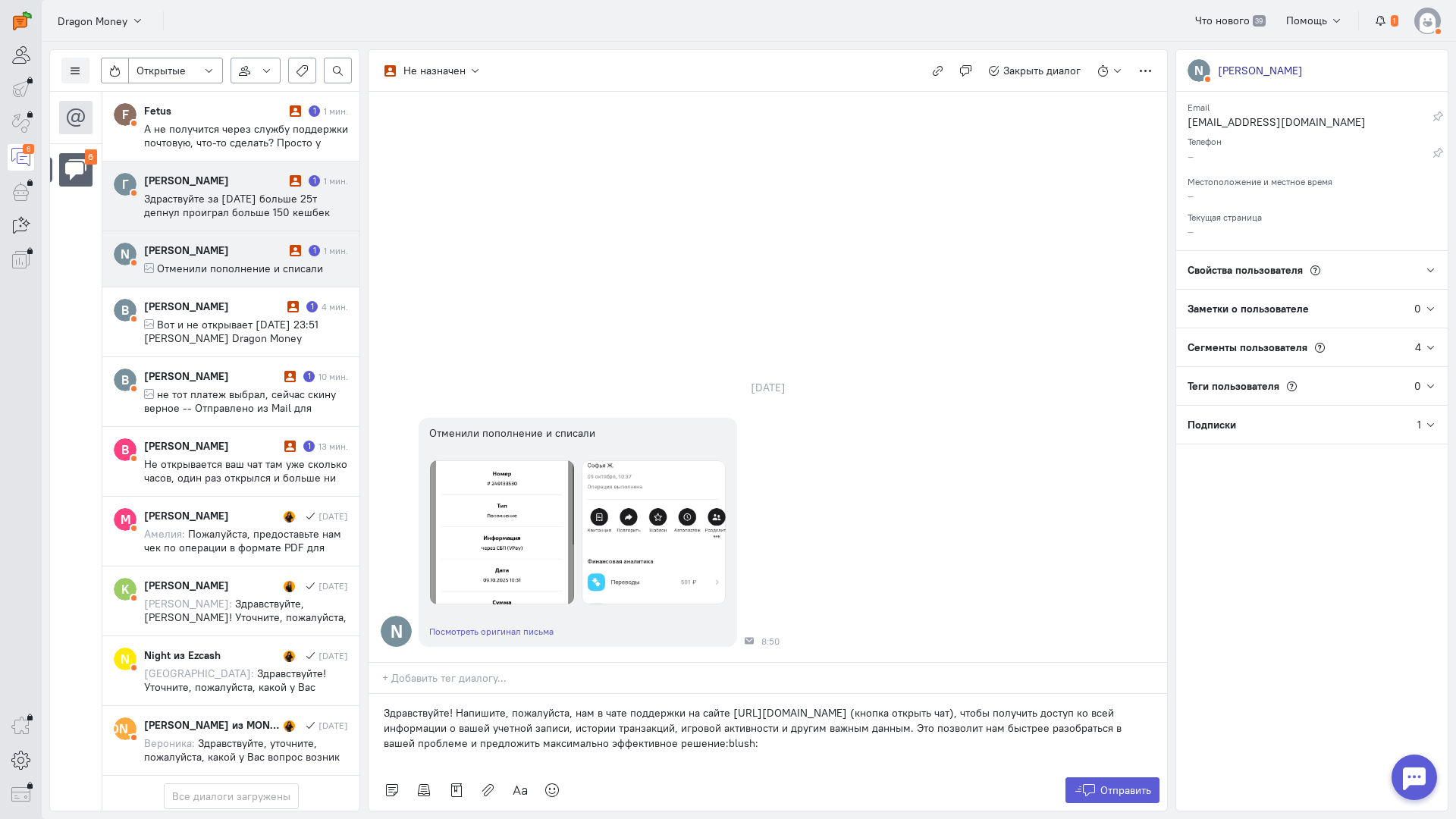
click at [257, 211] on span "Здраствуйте за сегодня больше 25т депнул проиграл больше 150 кешбек или бонус к…" at bounding box center [242, 212] width 197 height 41
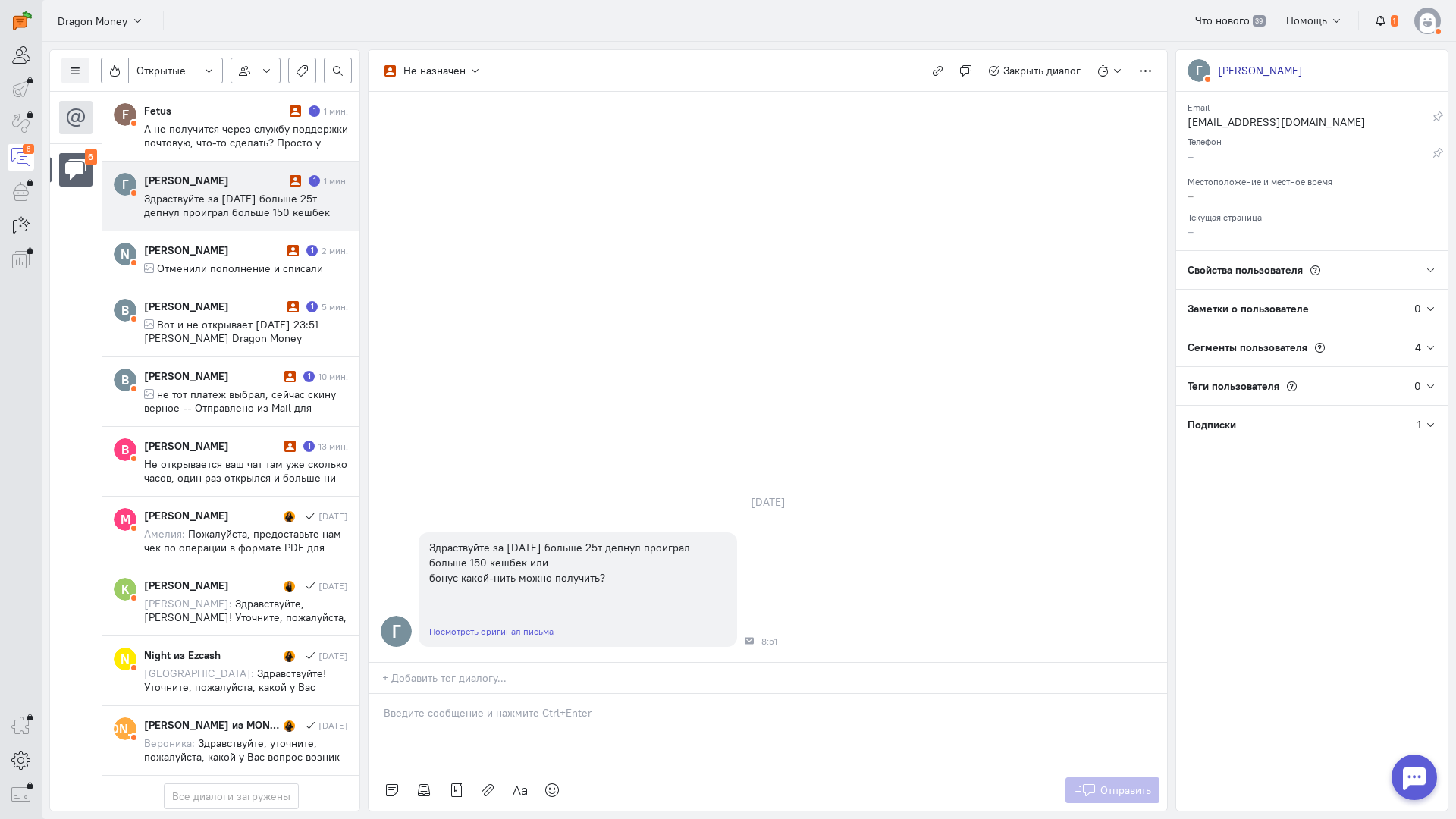
click at [463, 706] on p at bounding box center [768, 713] width 769 height 15
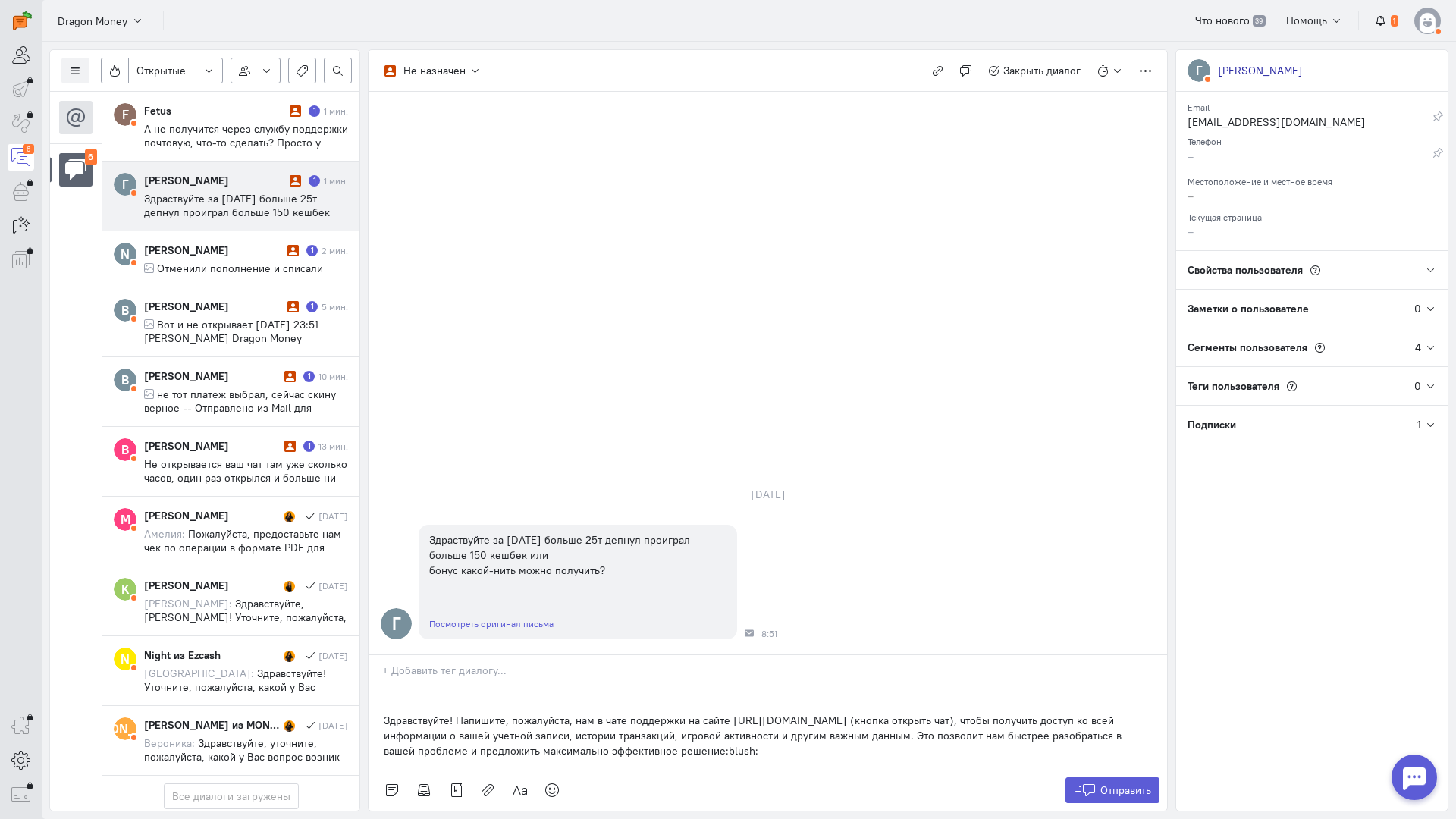
click at [373, 686] on div "Здравствуйте! Напишите, пожалуйста, нам в чате поддержки на сайте [URL][DOMAIN_…" at bounding box center [767, 728] width 798 height 83
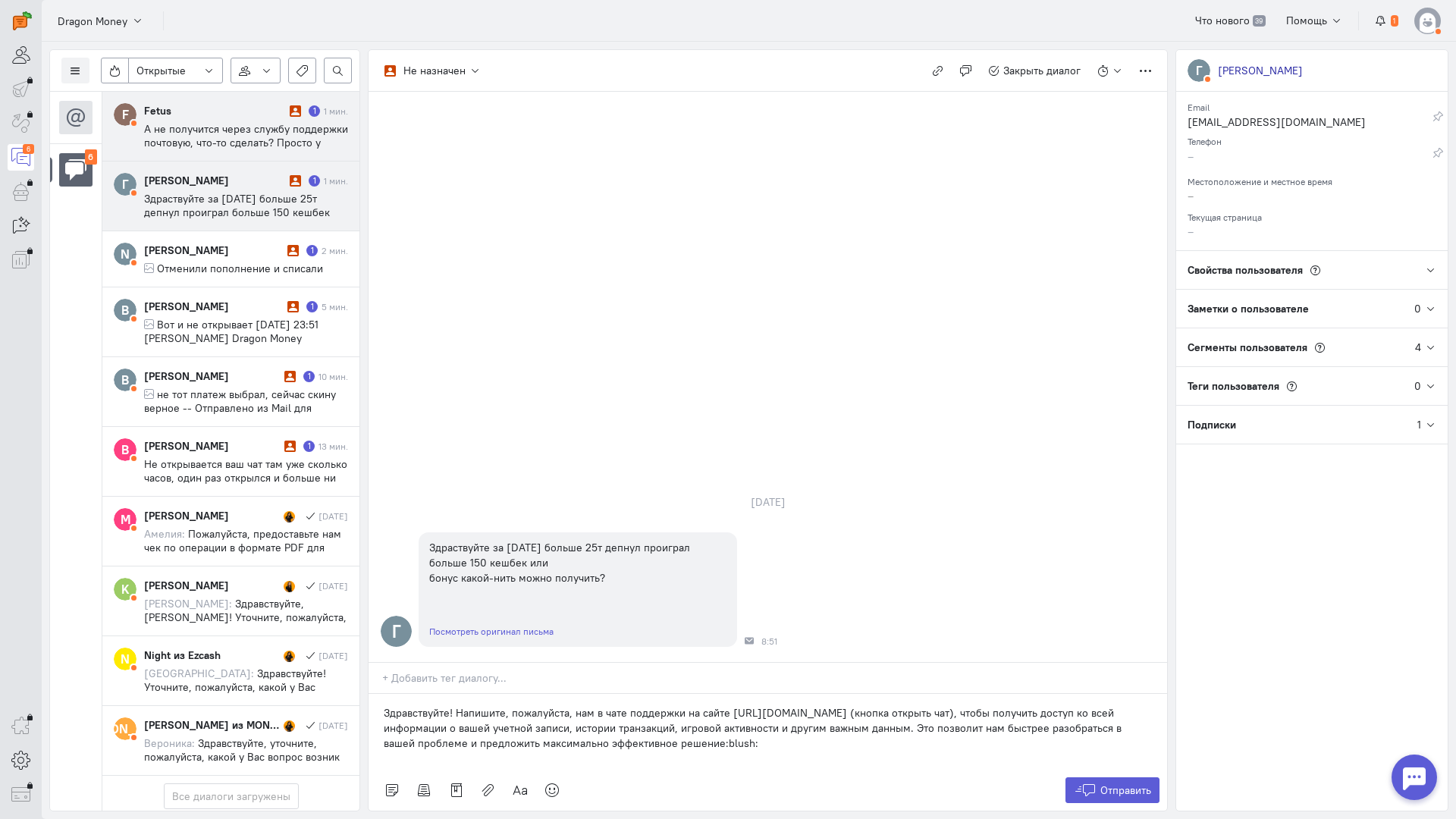
click at [206, 128] on span "А не получится через службу поддержки почтовую, что-то сделать? Просто у меня ч…" at bounding box center [245, 177] width 204 height 109
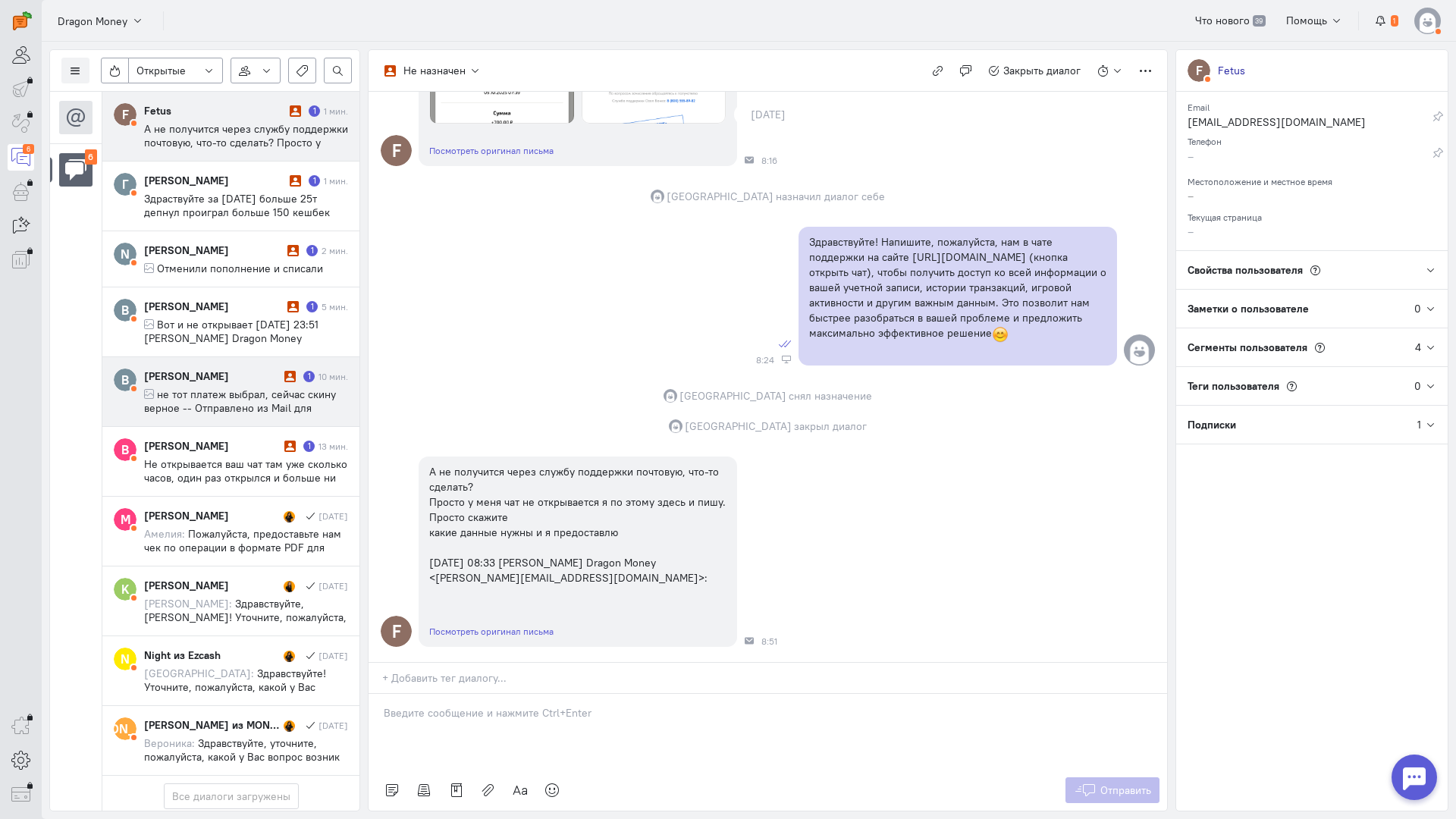
scroll to position [99, 0]
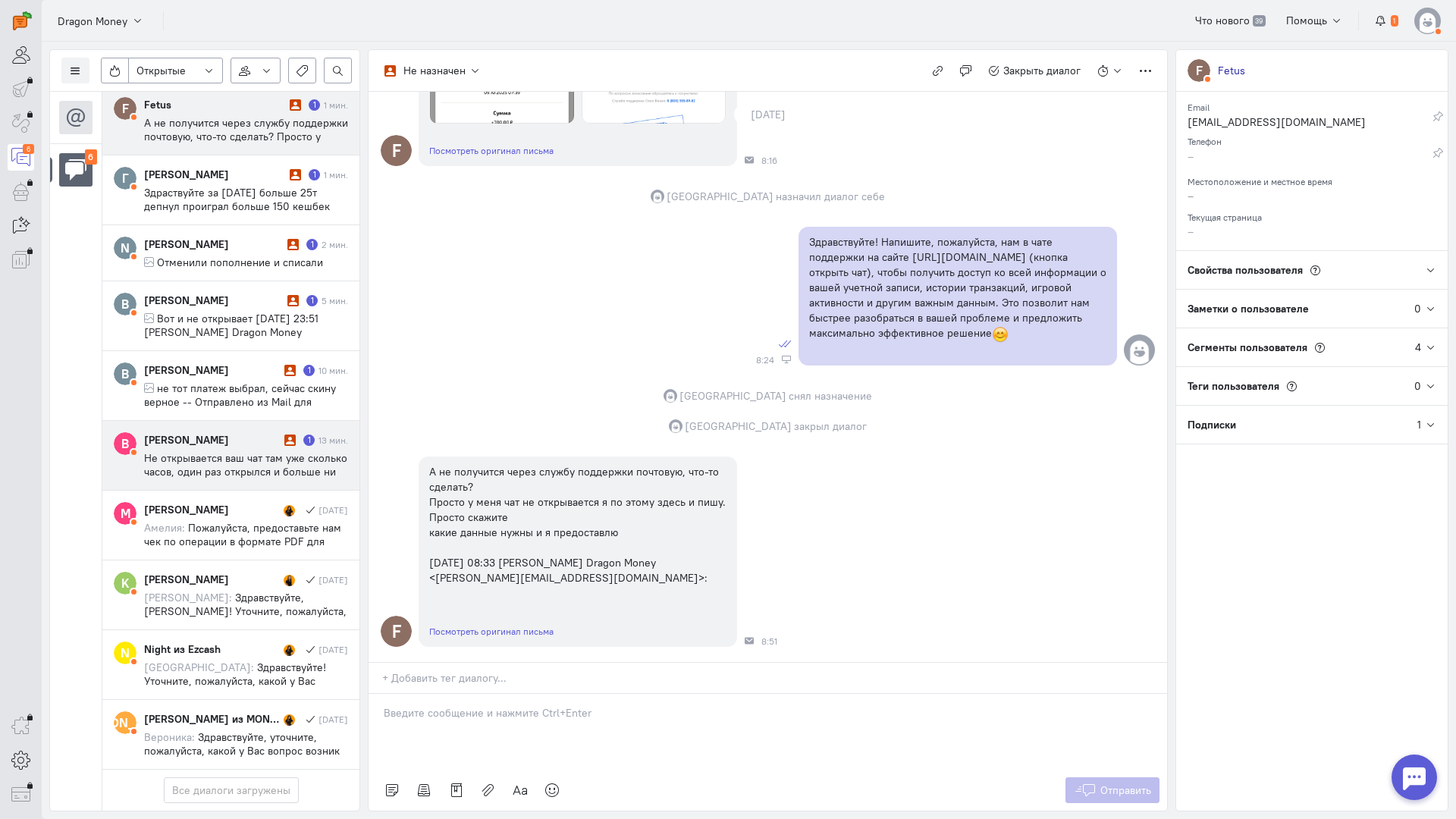
click at [243, 451] on span "Не открывается ваш чат там уже сколько часов, один раз открылся и больше ни как…" at bounding box center [245, 492] width 203 height 82
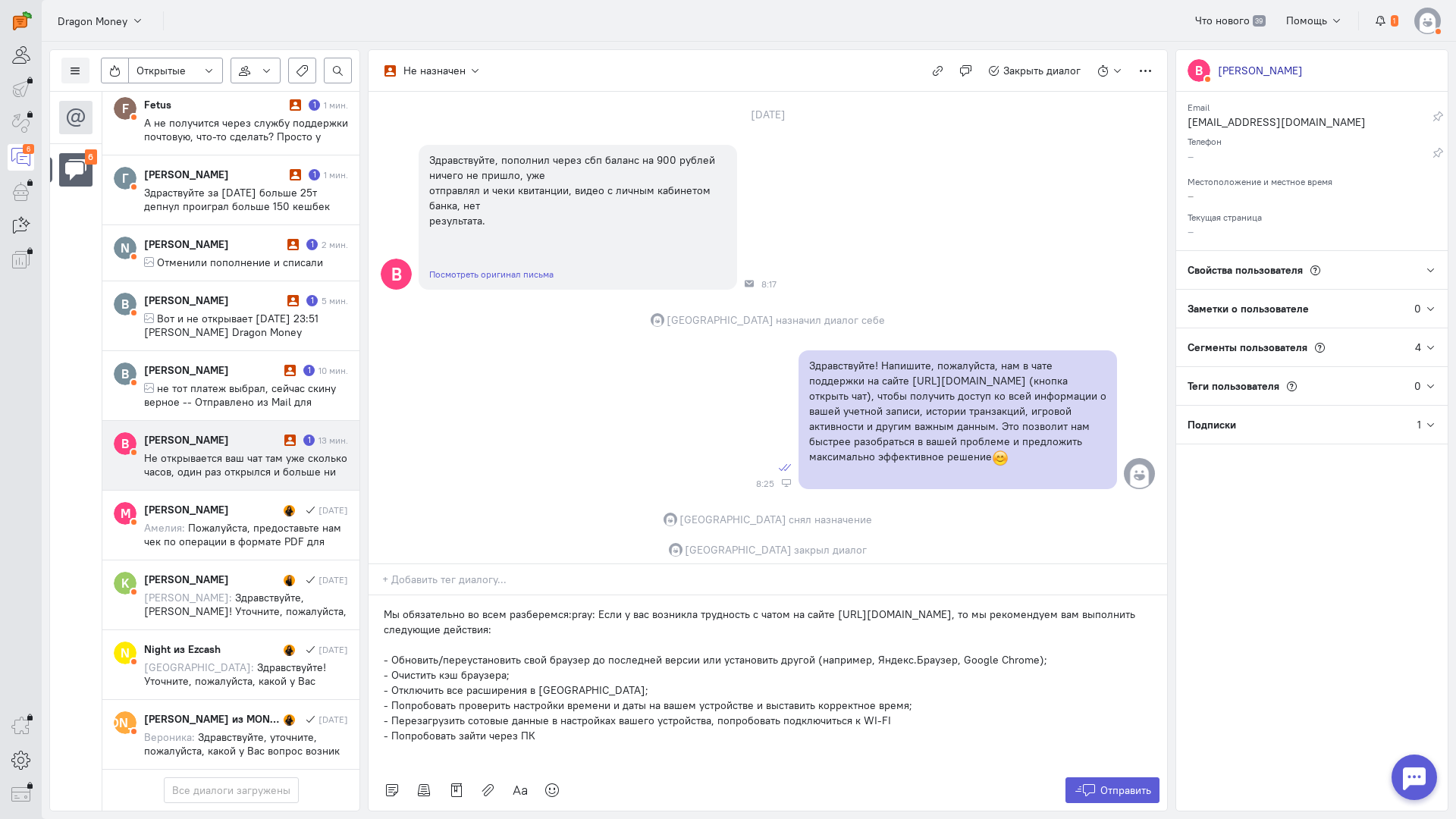
scroll to position [0, 0]
click at [1120, 784] on span "Отправить" at bounding box center [1126, 790] width 51 height 14
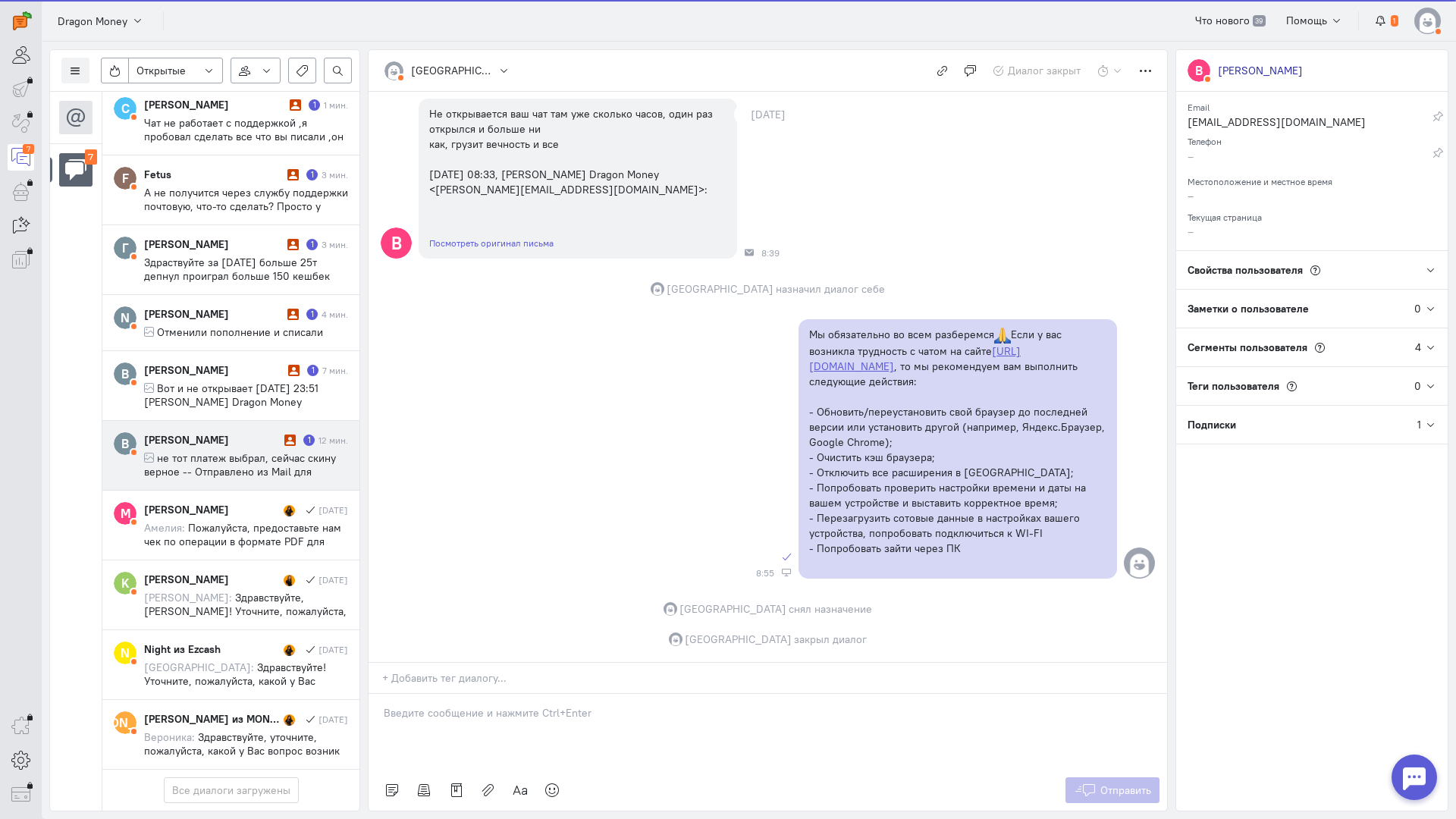
scroll to position [76, 0]
click at [248, 421] on cq-conversation-card "В вова филимонов 1 12 мин. не тот платеж выбрал, сейчас скину верное -- Отправл…" at bounding box center [231, 455] width 257 height 70
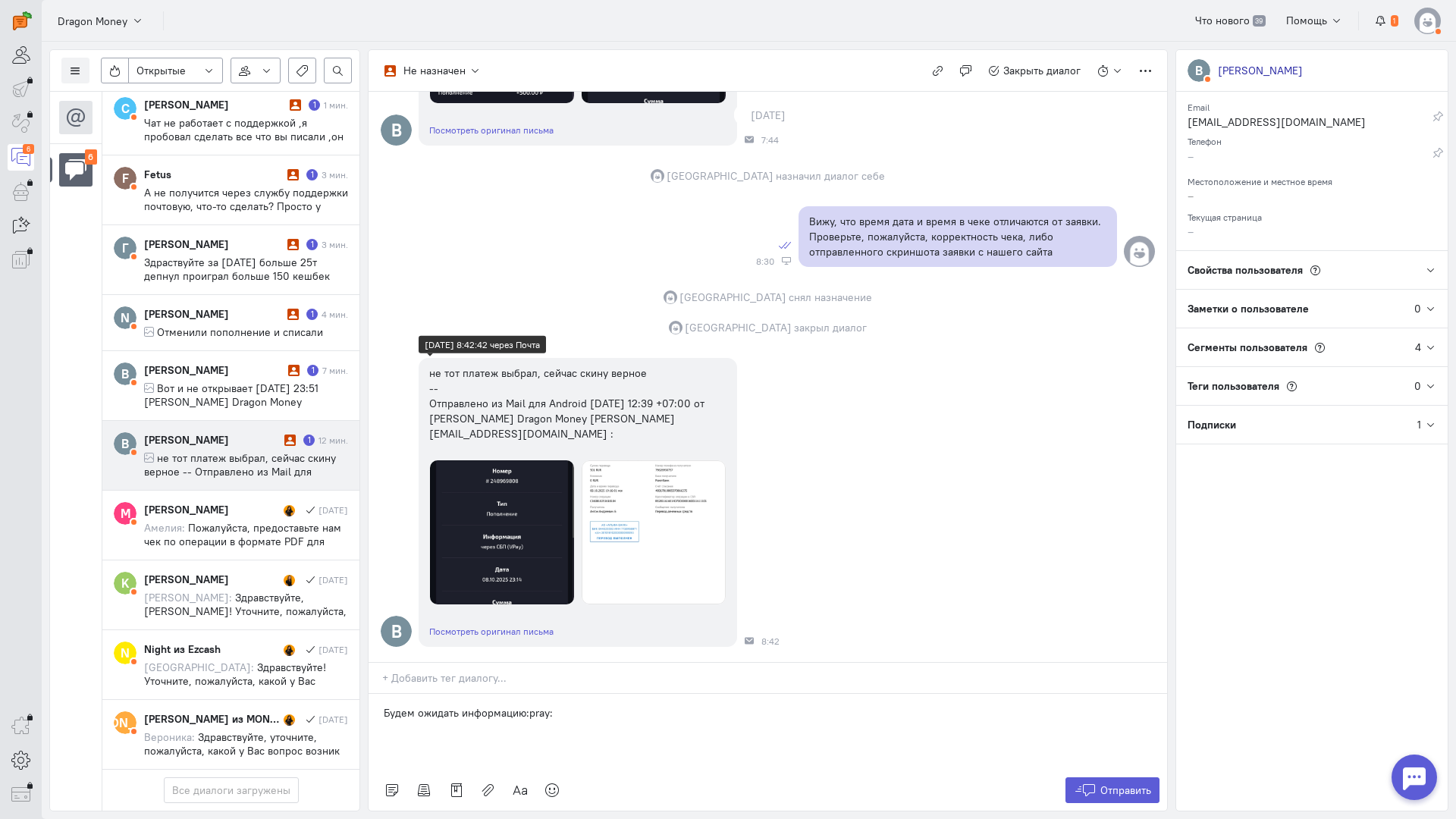
scroll to position [1894, 0]
click at [503, 460] on img at bounding box center [502, 532] width 144 height 144
click at [650, 460] on img at bounding box center [654, 532] width 144 height 144
click at [1116, 784] on span "Отправить" at bounding box center [1126, 790] width 51 height 14
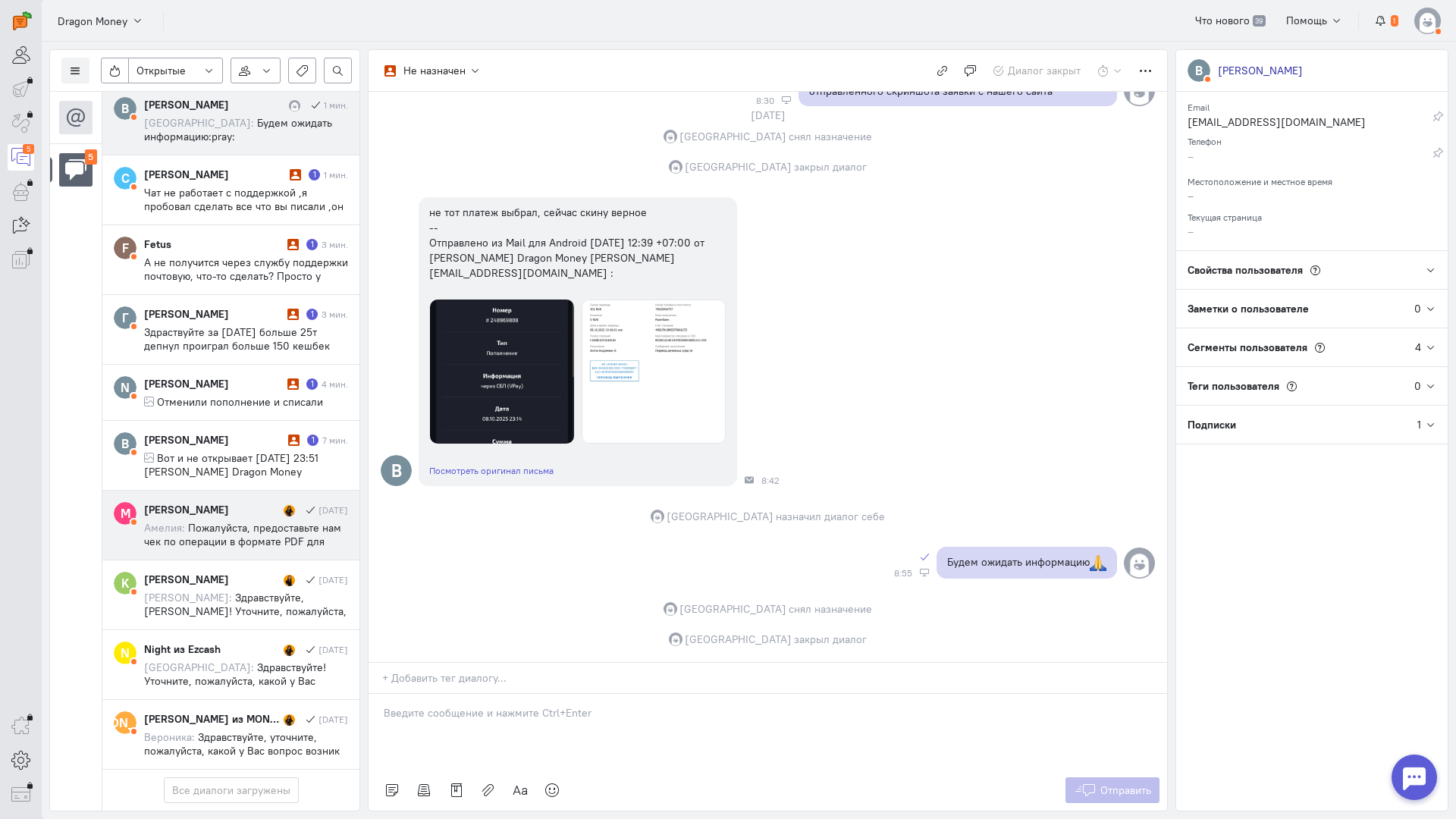
scroll to position [30, 0]
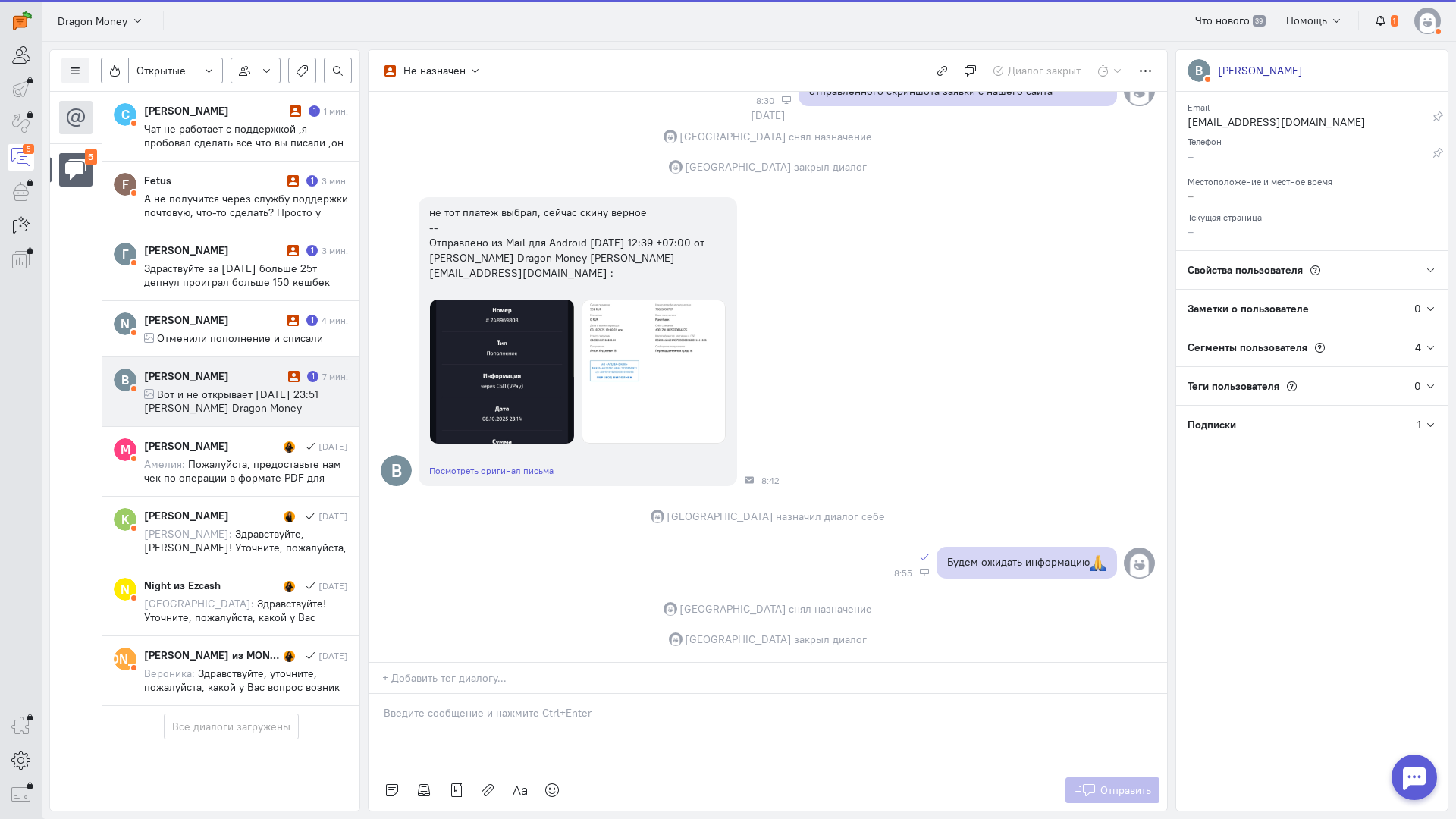
click at [242, 388] on span "Вот и не открывает ср, 8 окт. 2025 г., 23:51 София Dragon Money <artur-v-suppor…" at bounding box center [236, 415] width 185 height 54
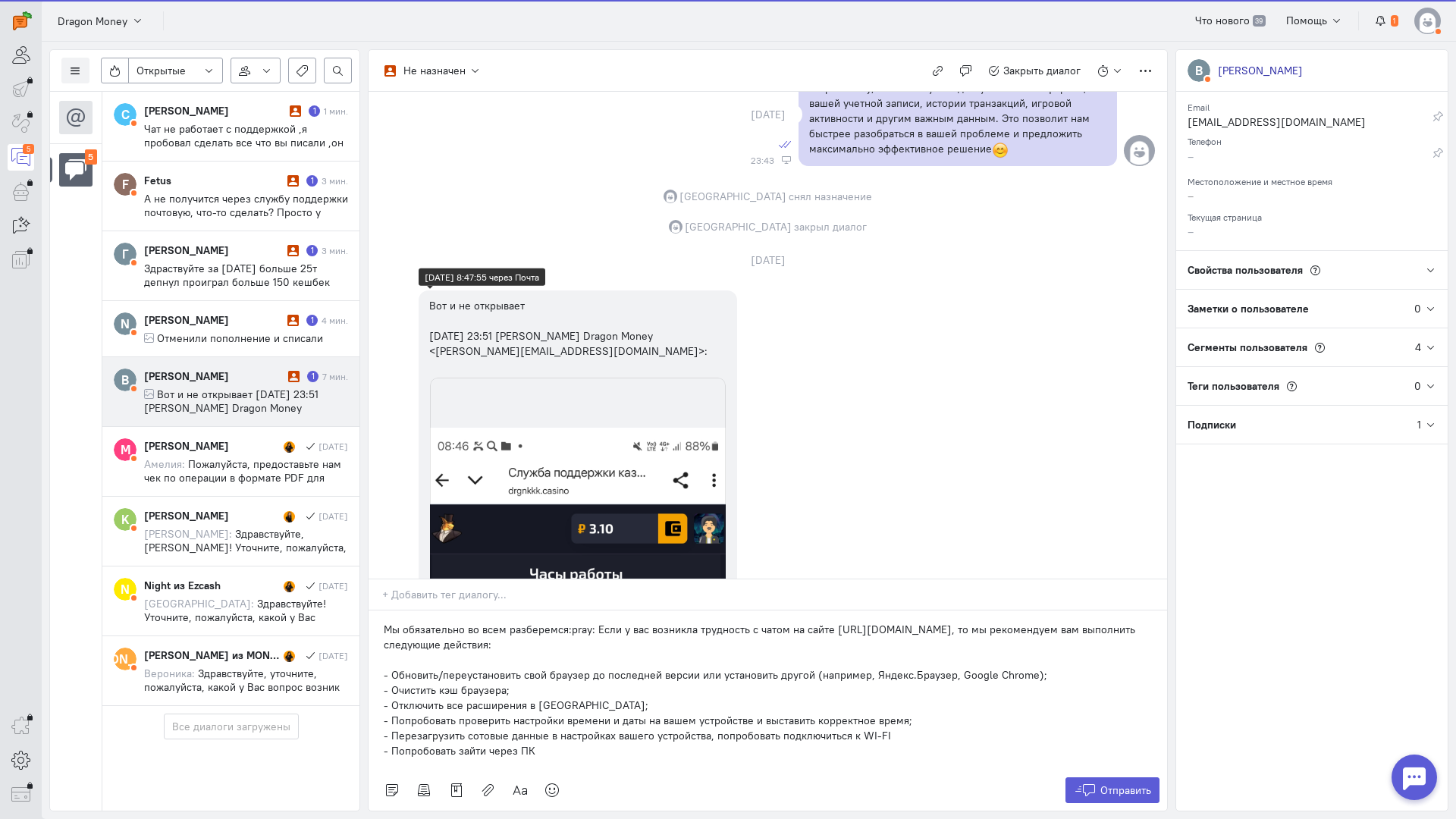
scroll to position [903, 0]
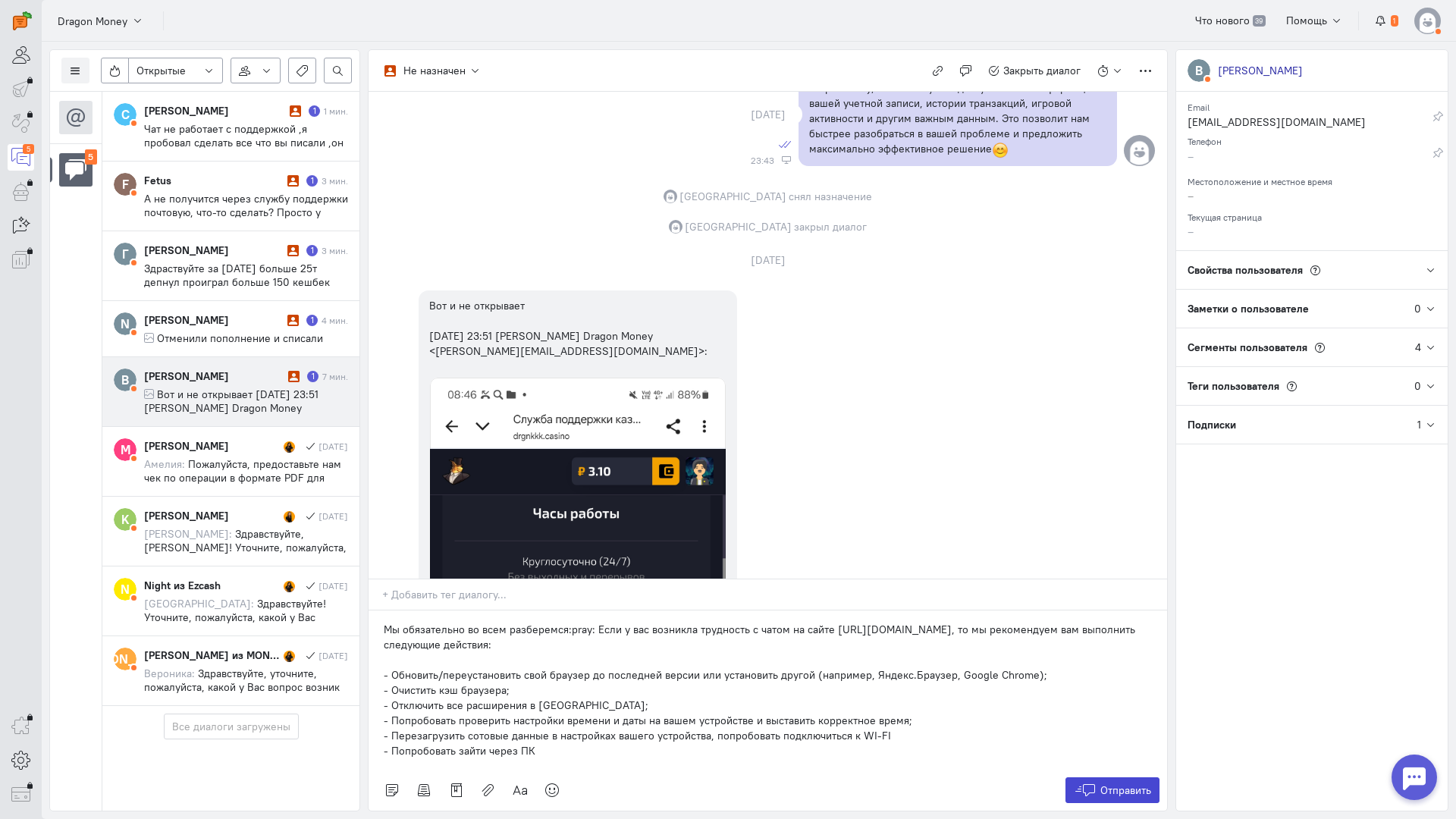
click at [1116, 784] on span "Отправить" at bounding box center [1126, 790] width 51 height 14
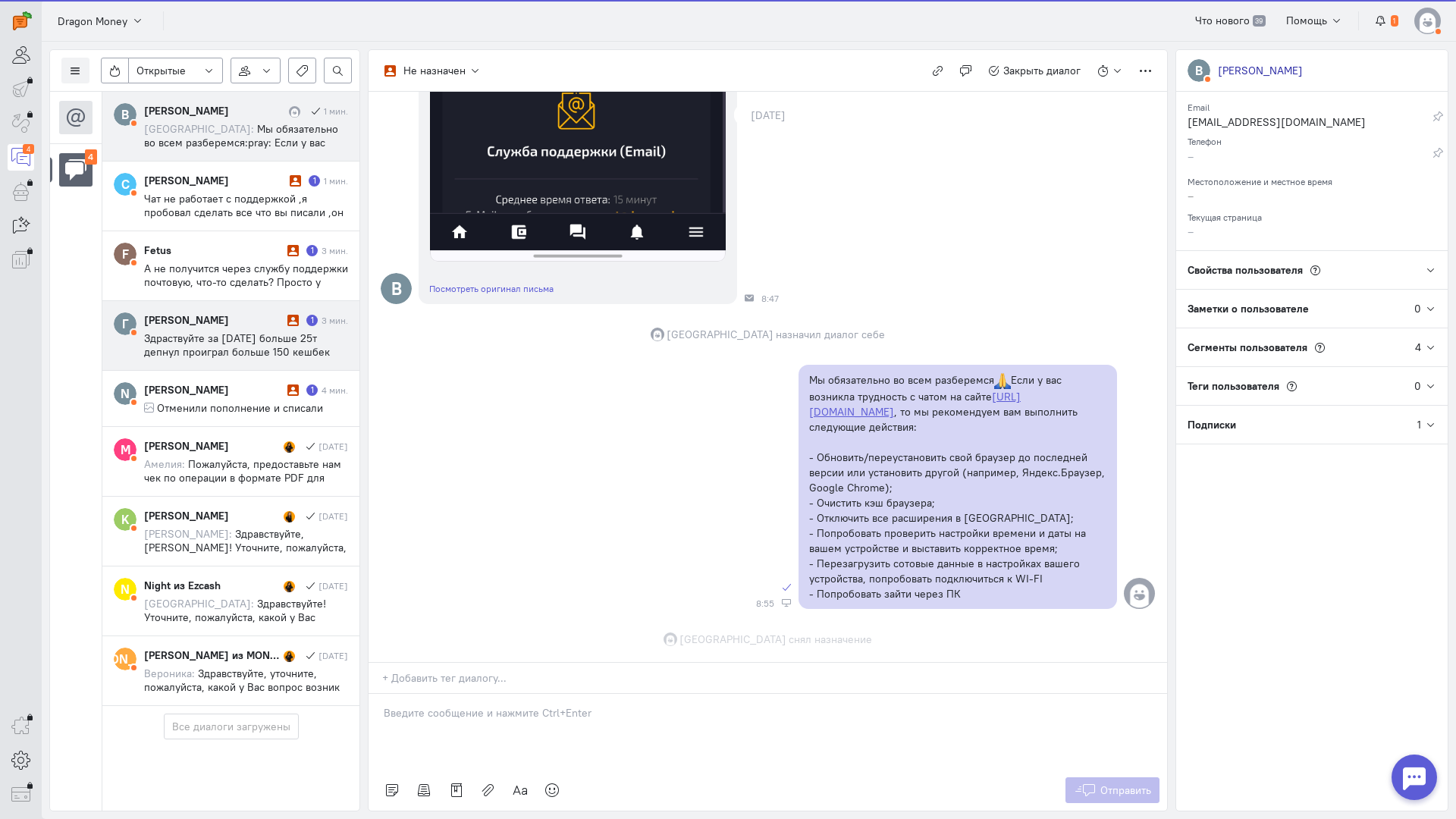
scroll to position [1783, 0]
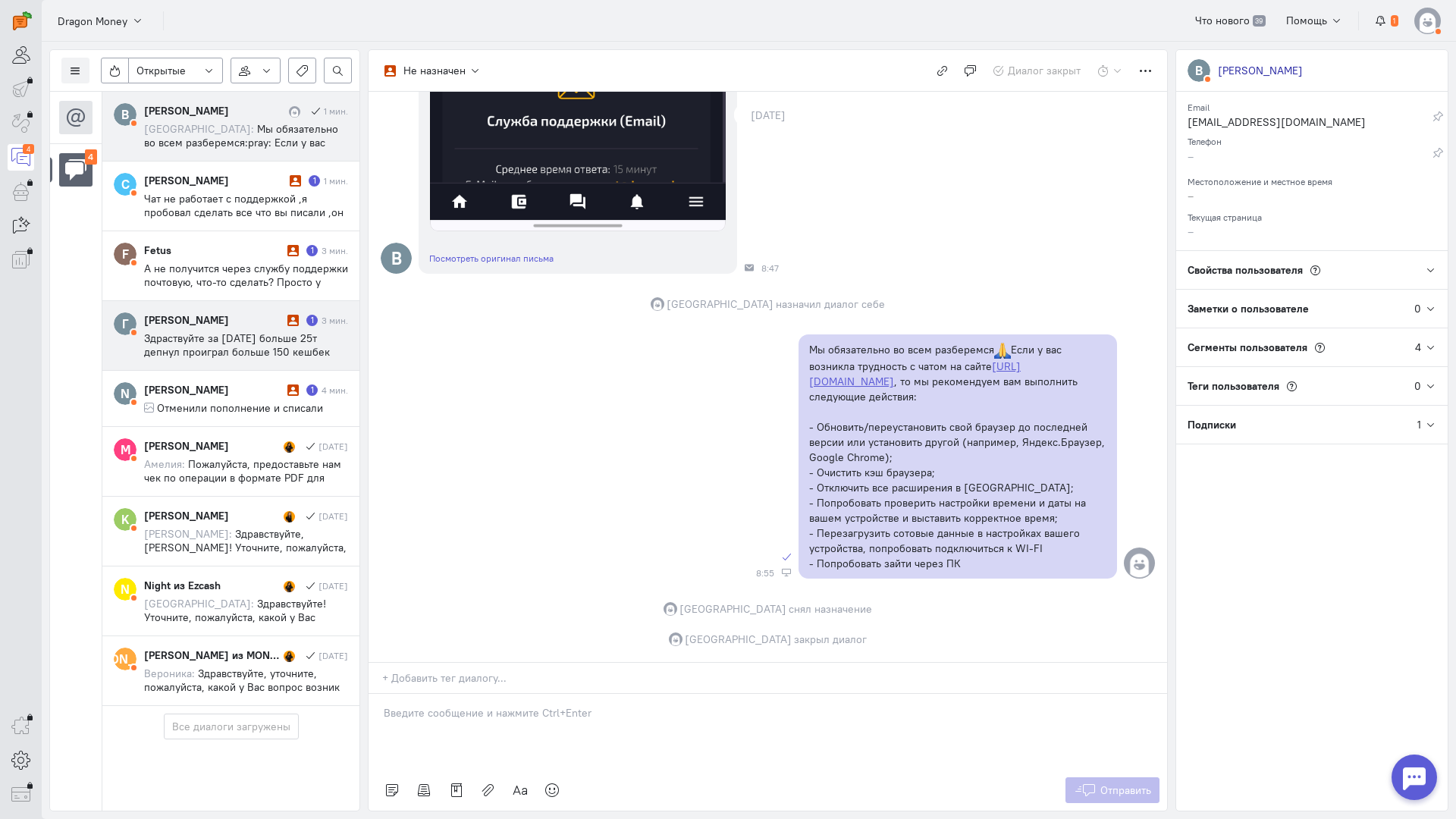
click at [216, 332] on span "Здраствуйте за сегодня больше 25т депнул проиграл больше 150 кешбек или бонус к…" at bounding box center [242, 352] width 197 height 41
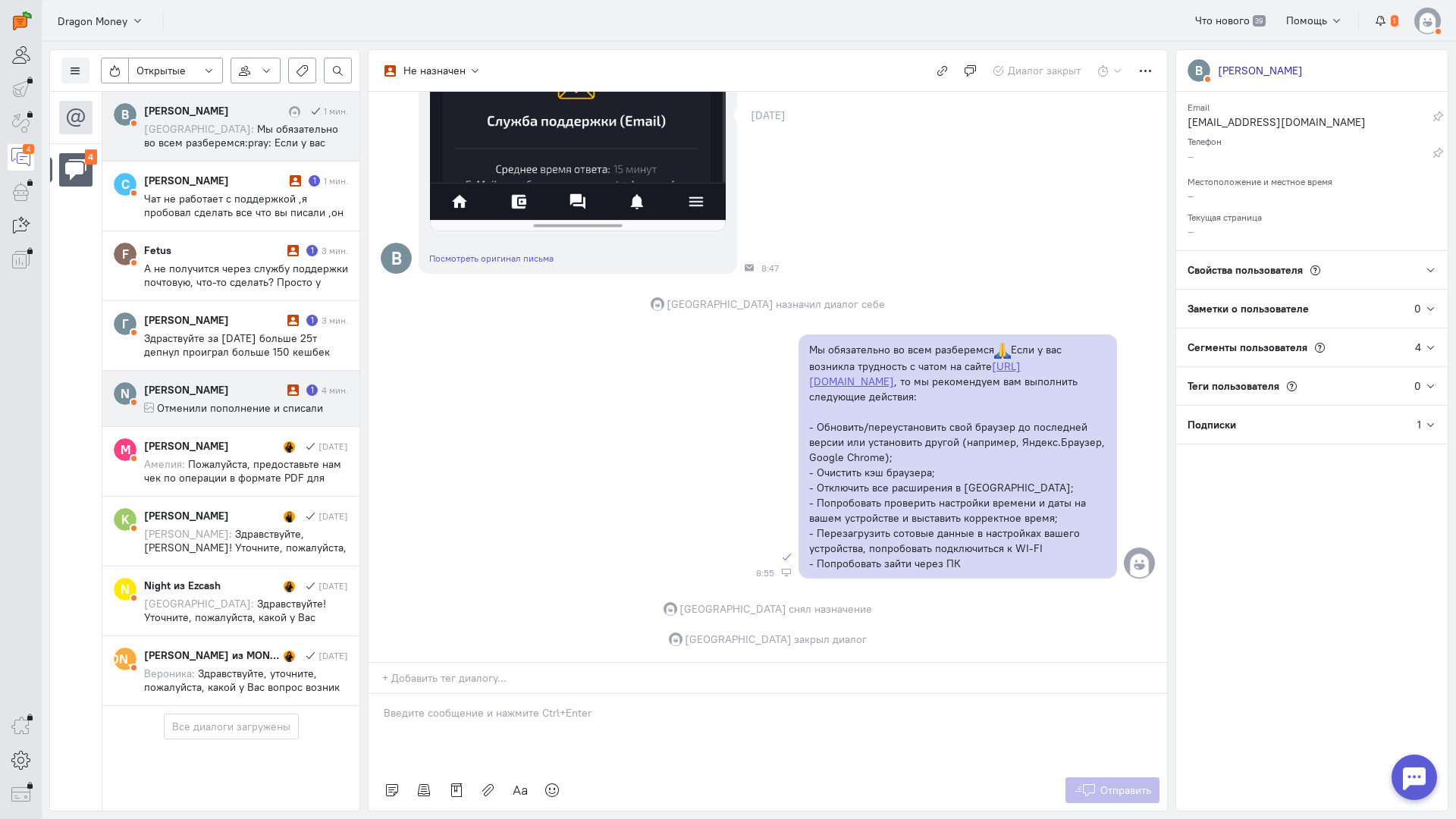
scroll to position [0, 0]
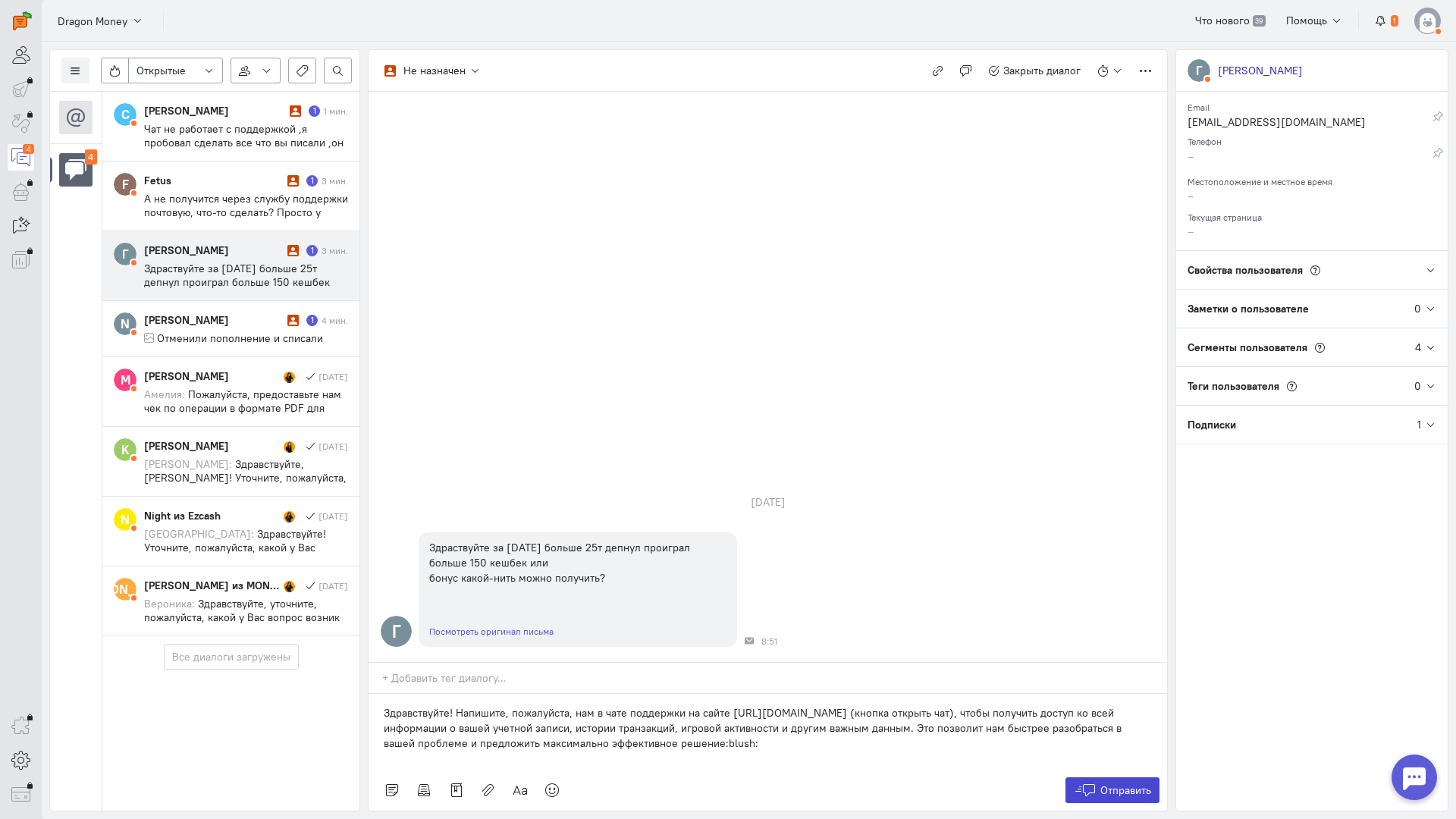
click at [1116, 784] on span "Отправить" at bounding box center [1126, 790] width 51 height 14
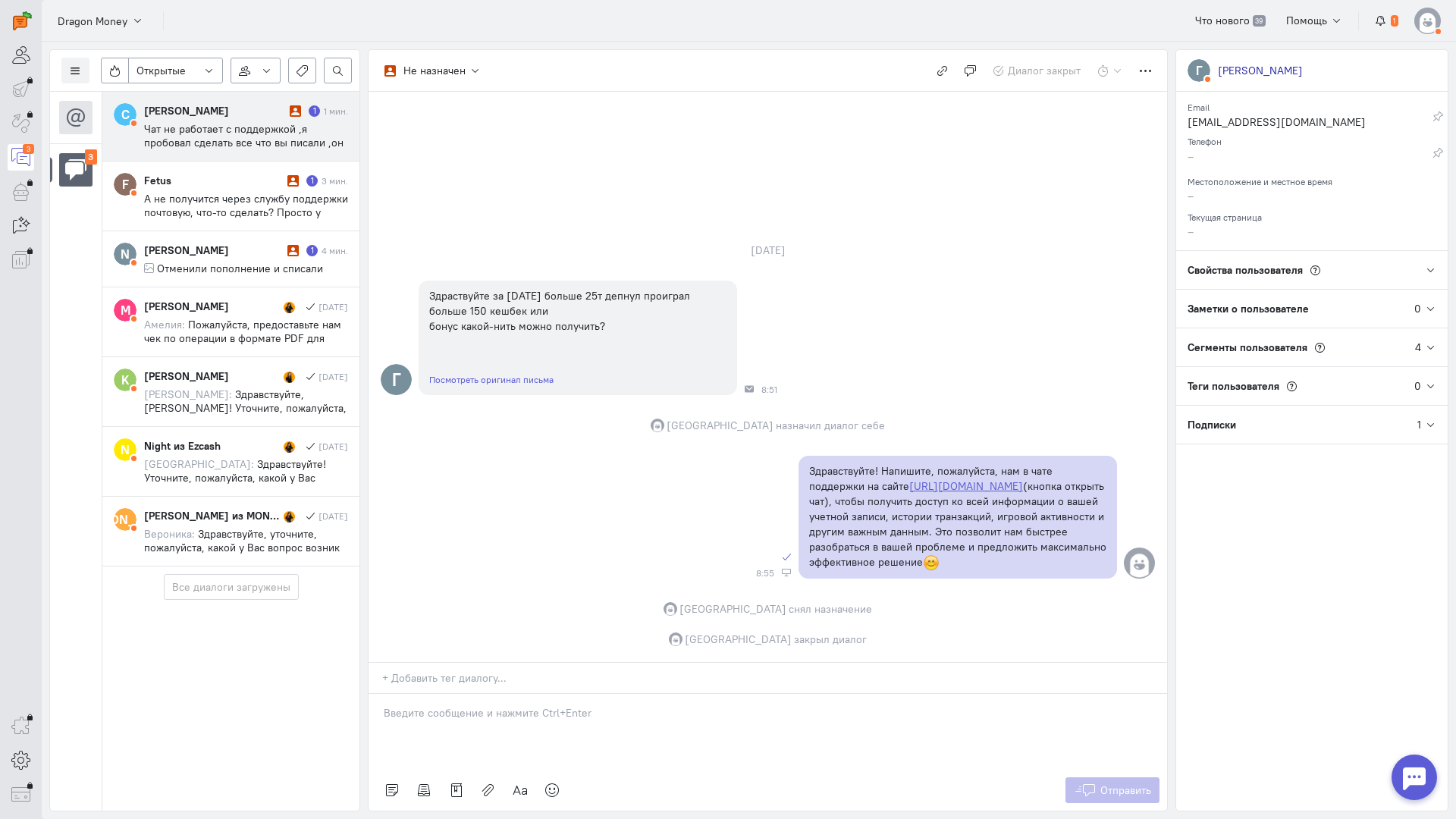
click at [217, 112] on div "[PERSON_NAME]" at bounding box center [214, 110] width 141 height 15
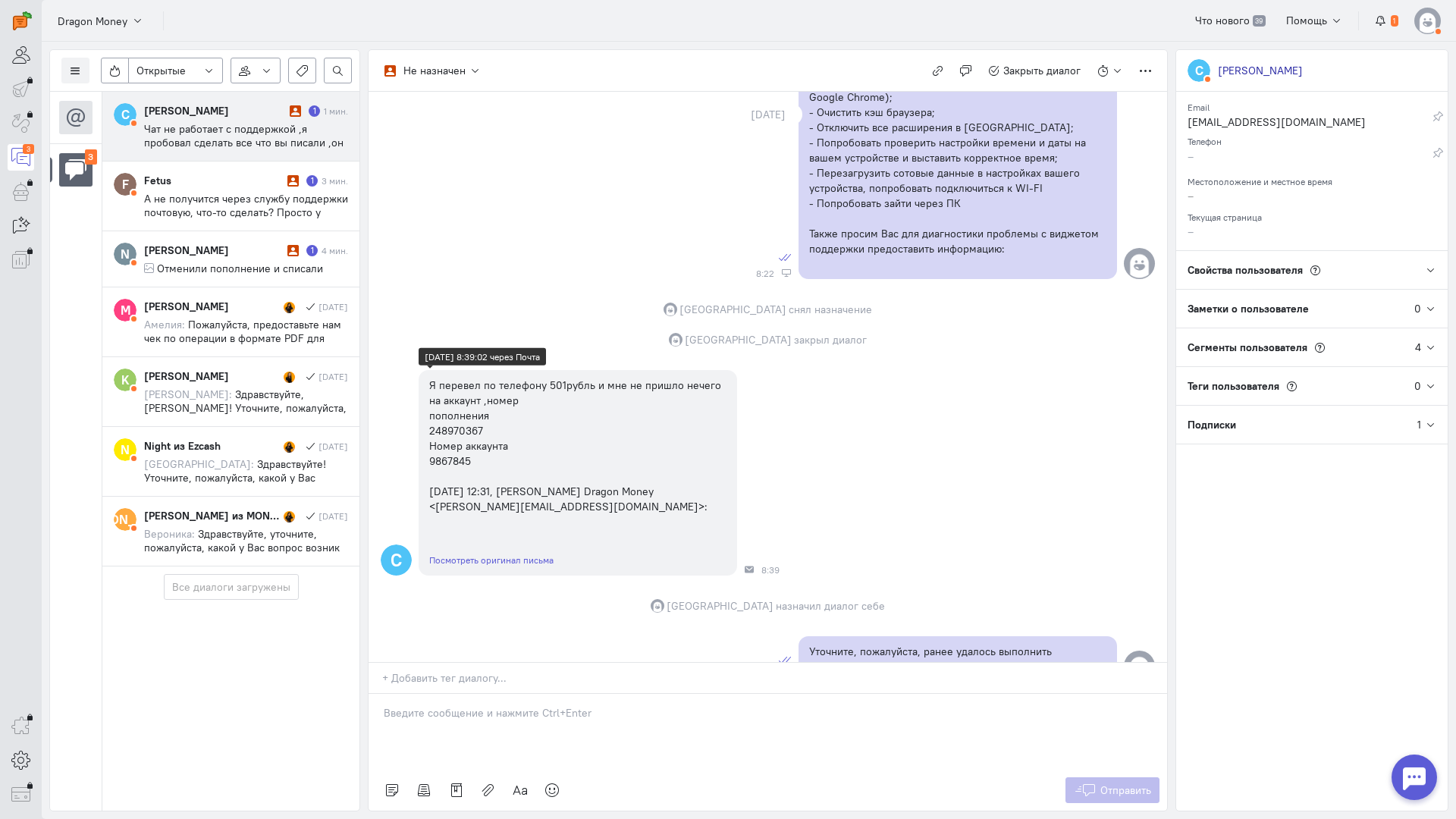
scroll to position [1160, 0]
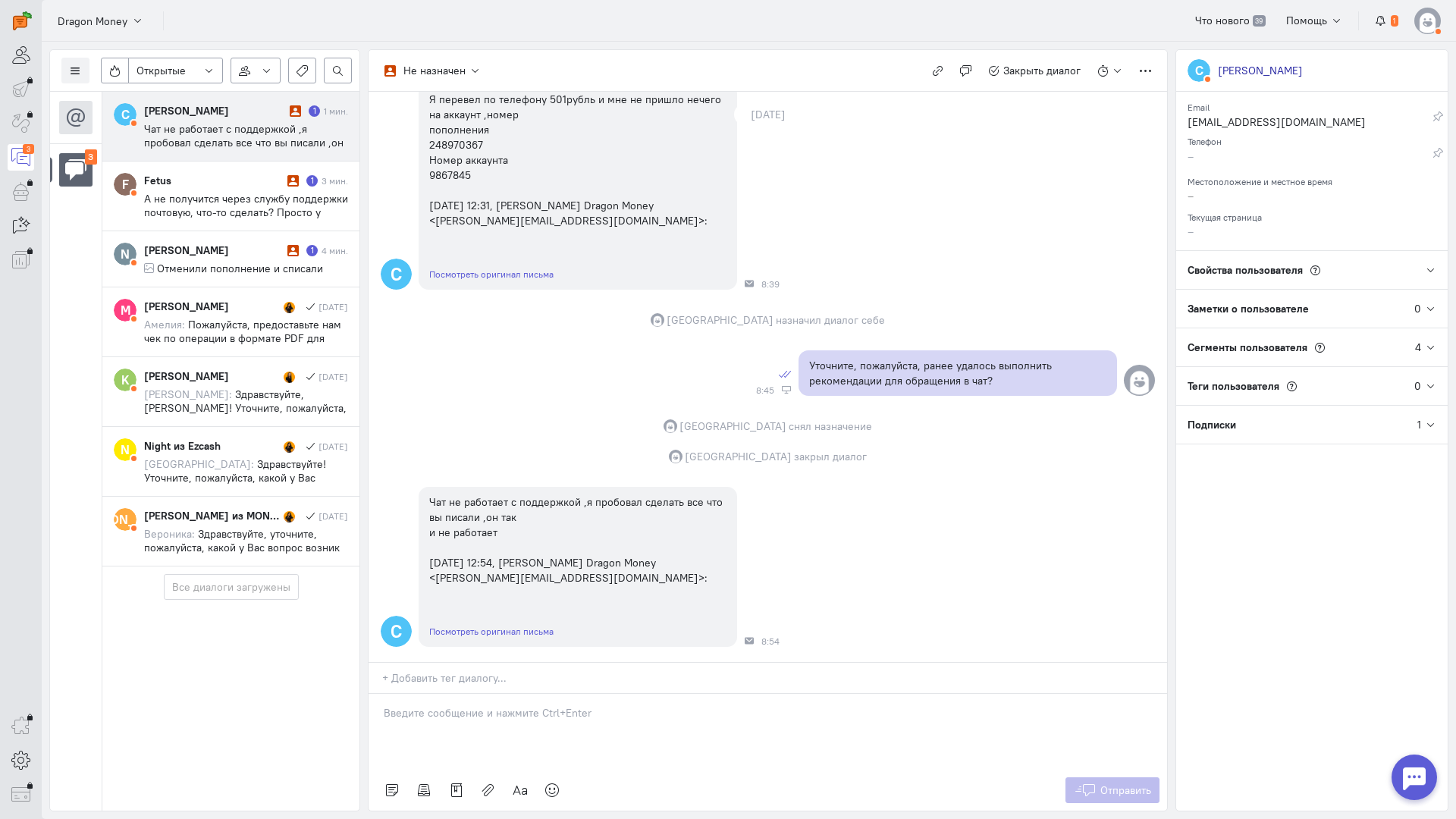
click at [472, 706] on p at bounding box center [768, 713] width 769 height 15
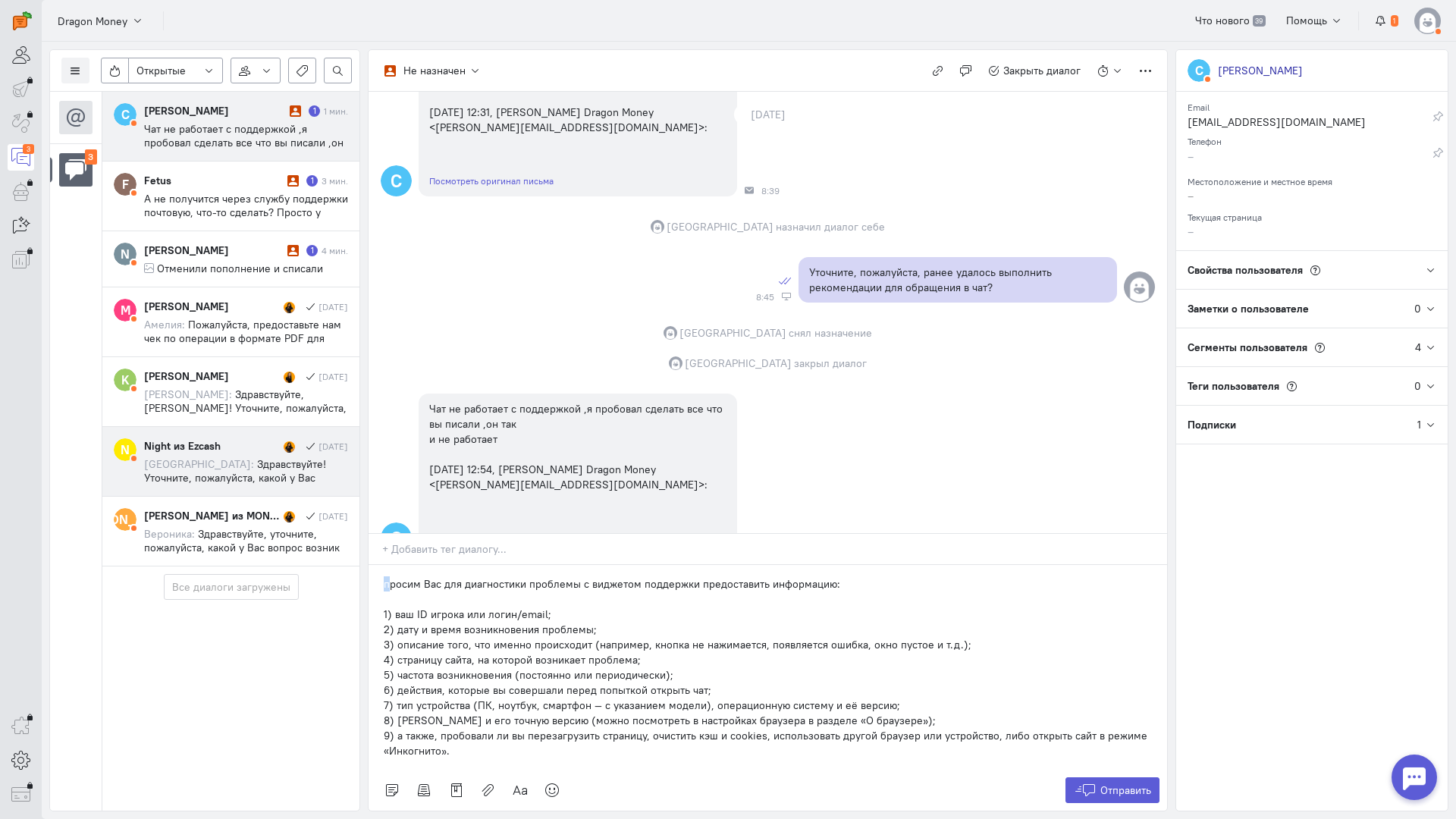
drag, startPoint x: 387, startPoint y: 491, endPoint x: 307, endPoint y: 489, distance: 80.0
click at [303, 491] on div "Список пользователей Включить темную тему Открытые Открытые диалоги Отложенные …" at bounding box center [749, 430] width 1414 height 777
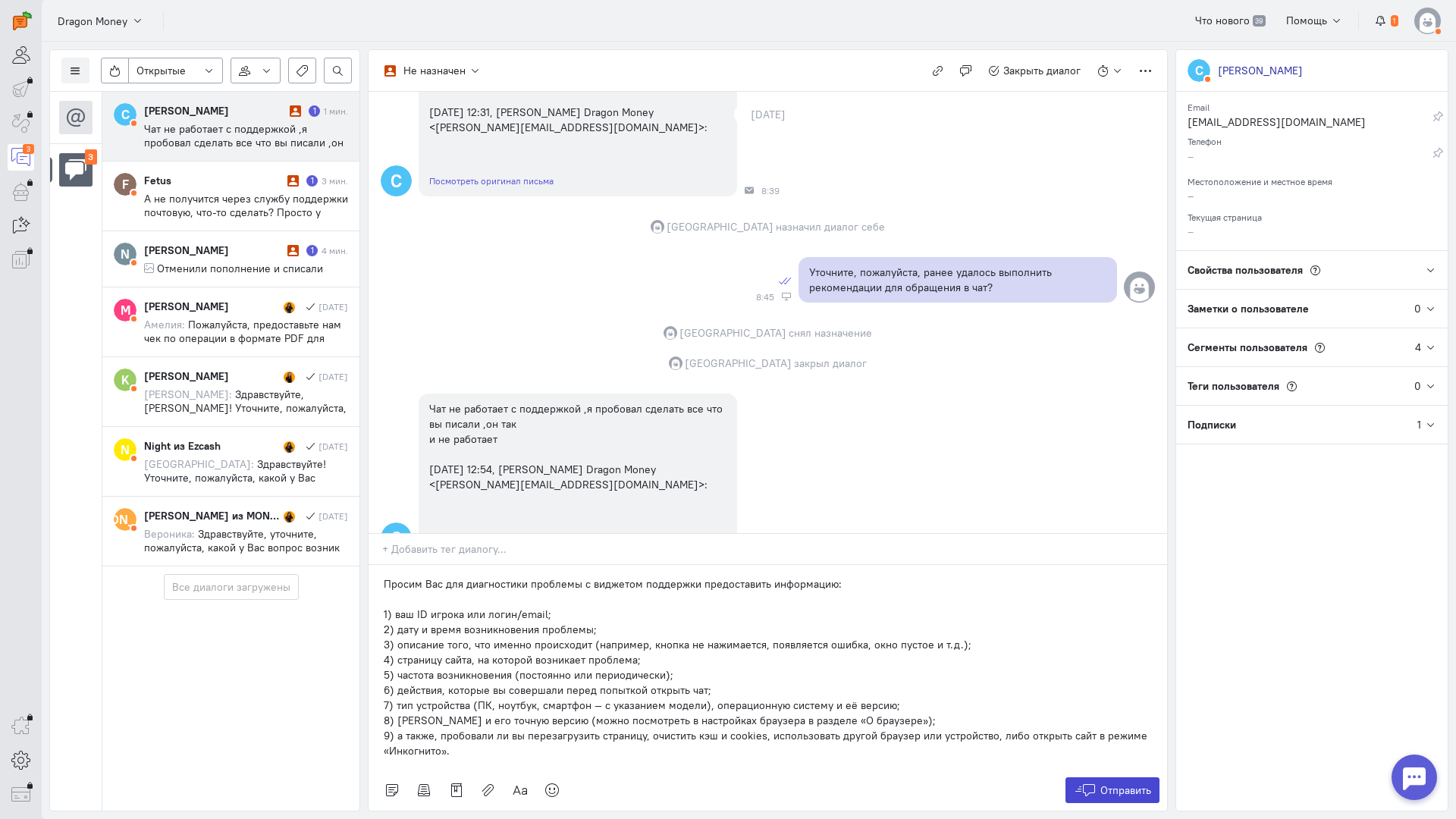
click at [1112, 784] on span "Отправить" at bounding box center [1126, 790] width 51 height 14
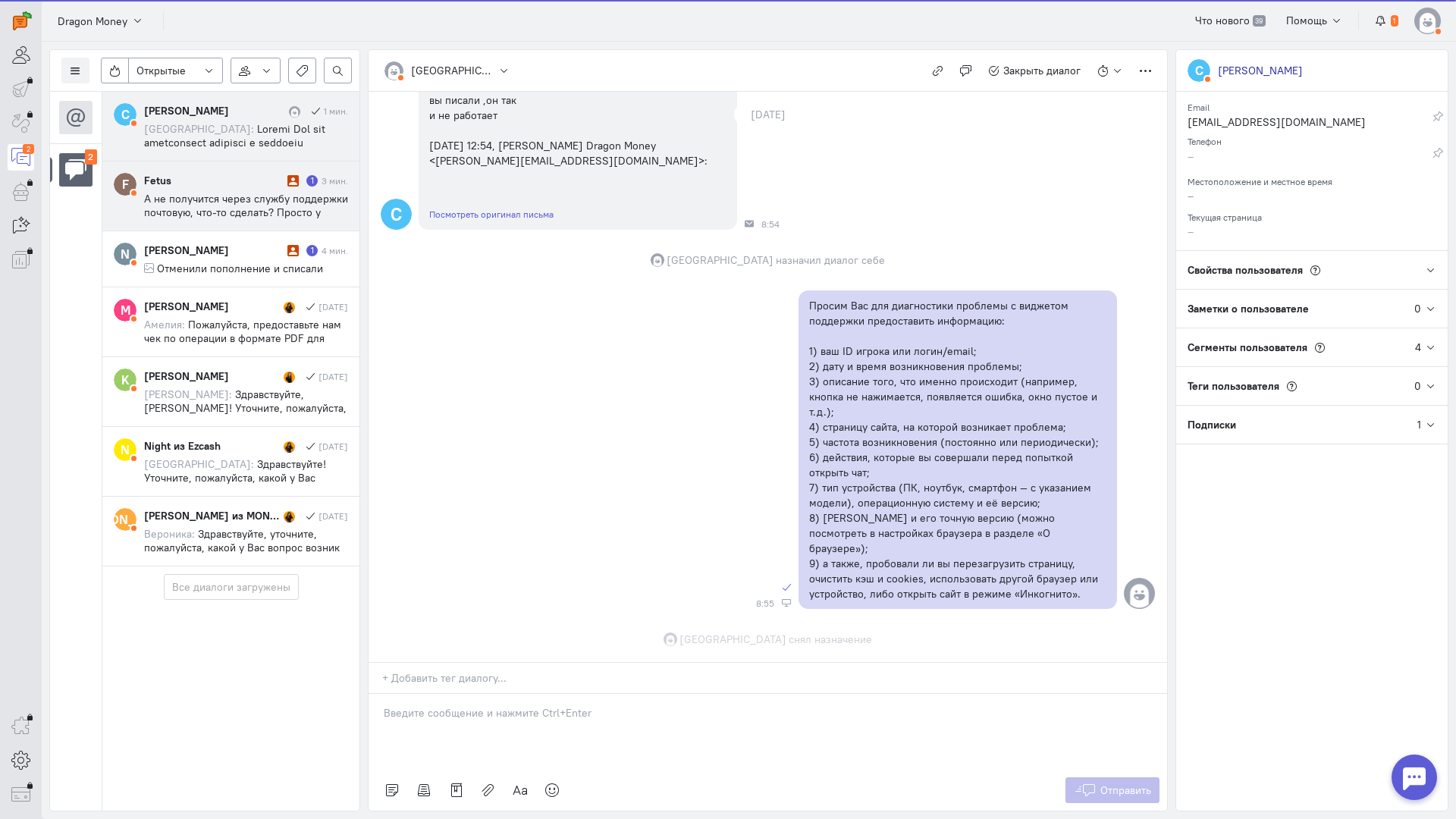
scroll to position [1592, 0]
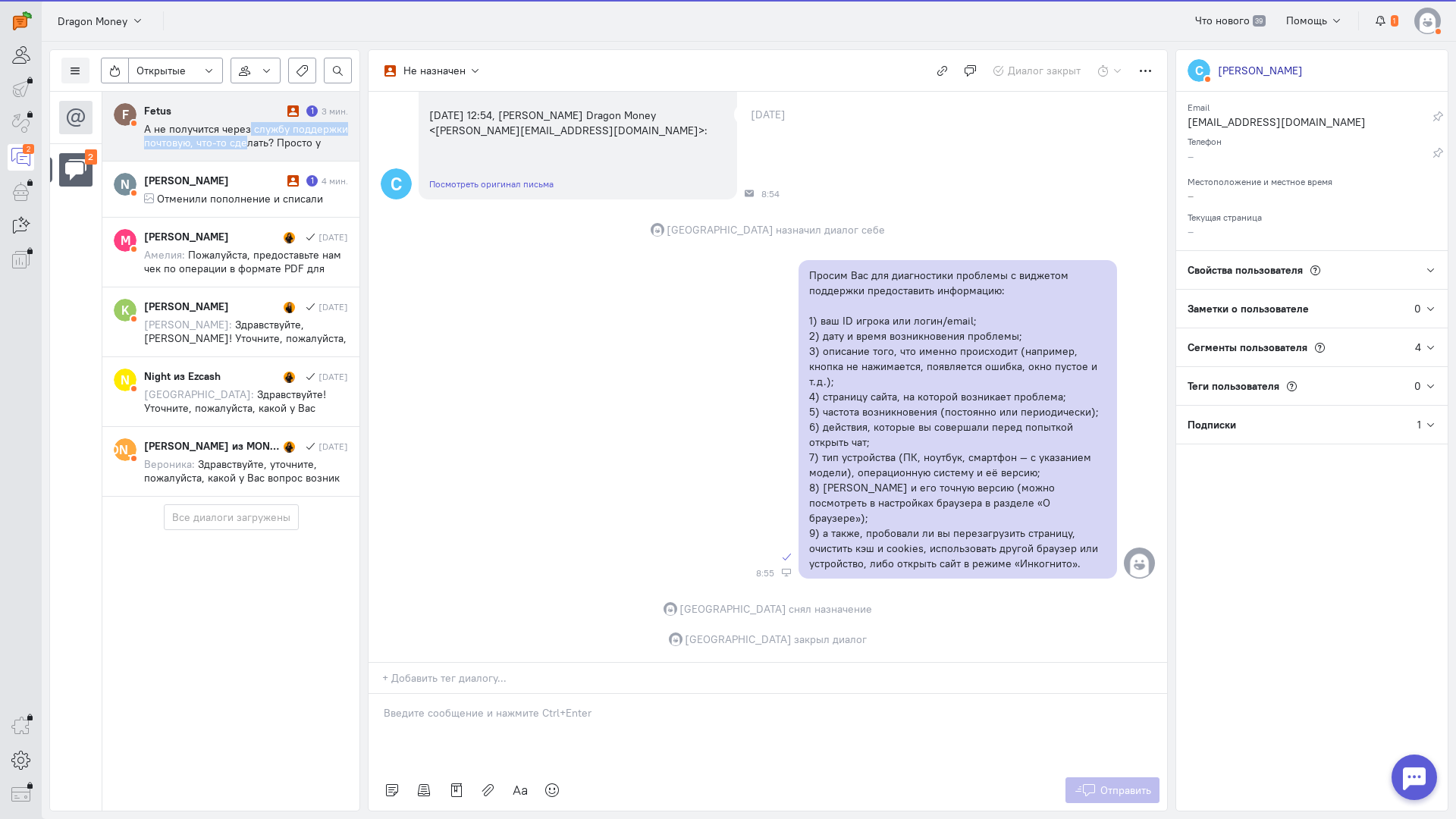
drag, startPoint x: 246, startPoint y: 137, endPoint x: 258, endPoint y: 141, distance: 12.6
click at [246, 135] on span "А не получится через службу поддержки почтовую, что-то сделать? Просто у меня ч…" at bounding box center [245, 177] width 204 height 109
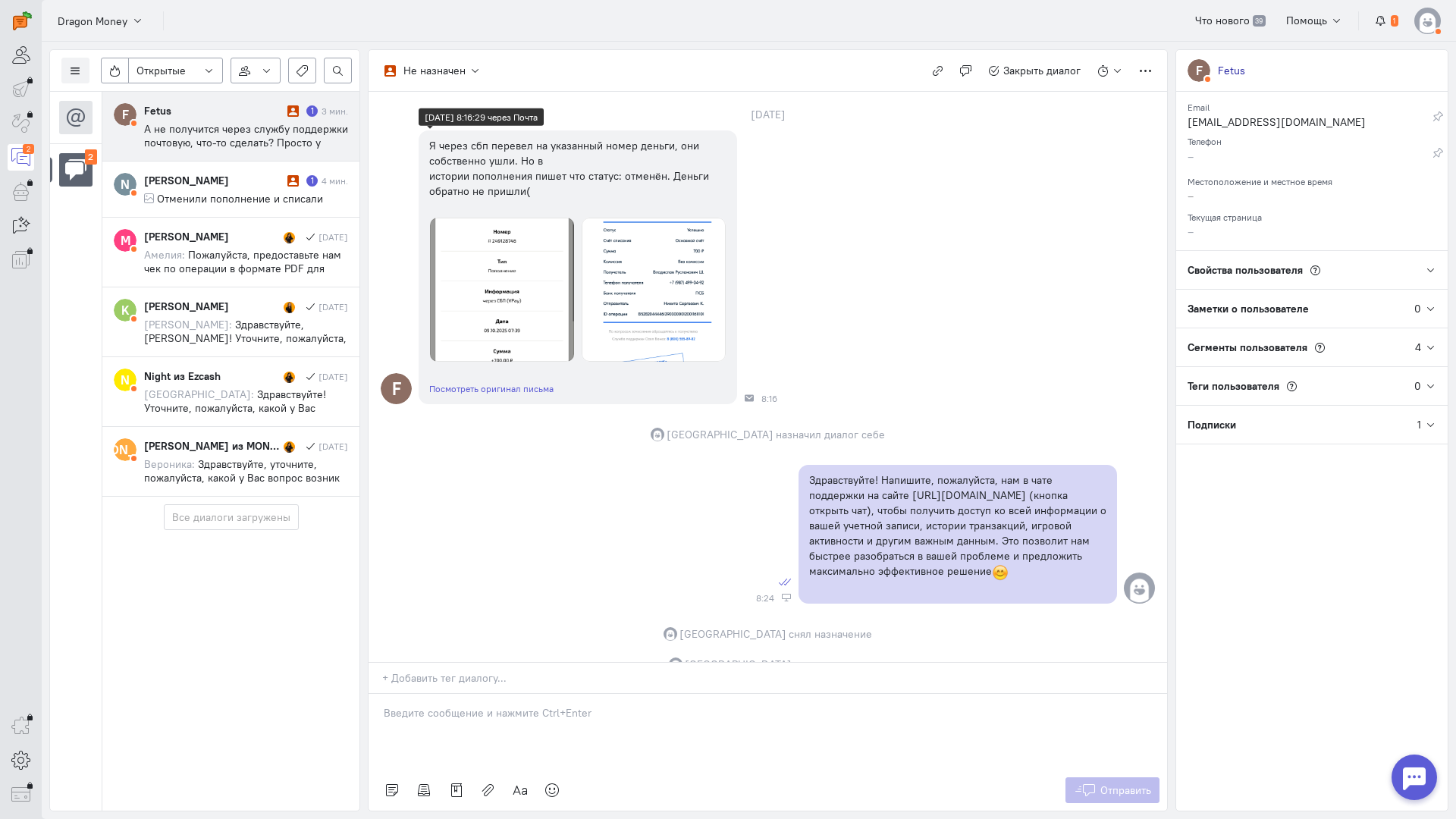
scroll to position [0, 0]
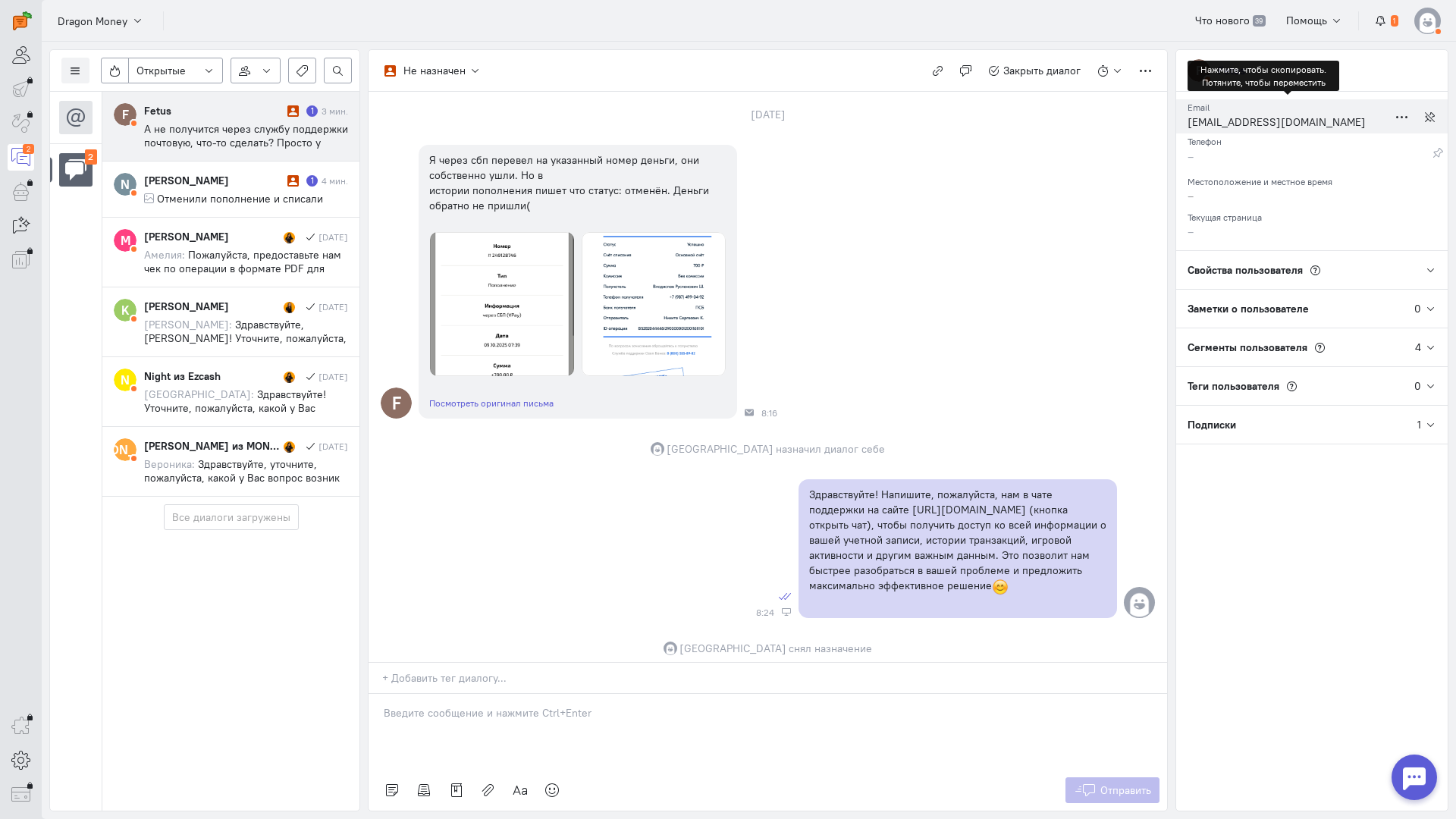
click at [1242, 122] on div "[EMAIL_ADDRESS][DOMAIN_NAME]" at bounding box center [1287, 124] width 201 height 19
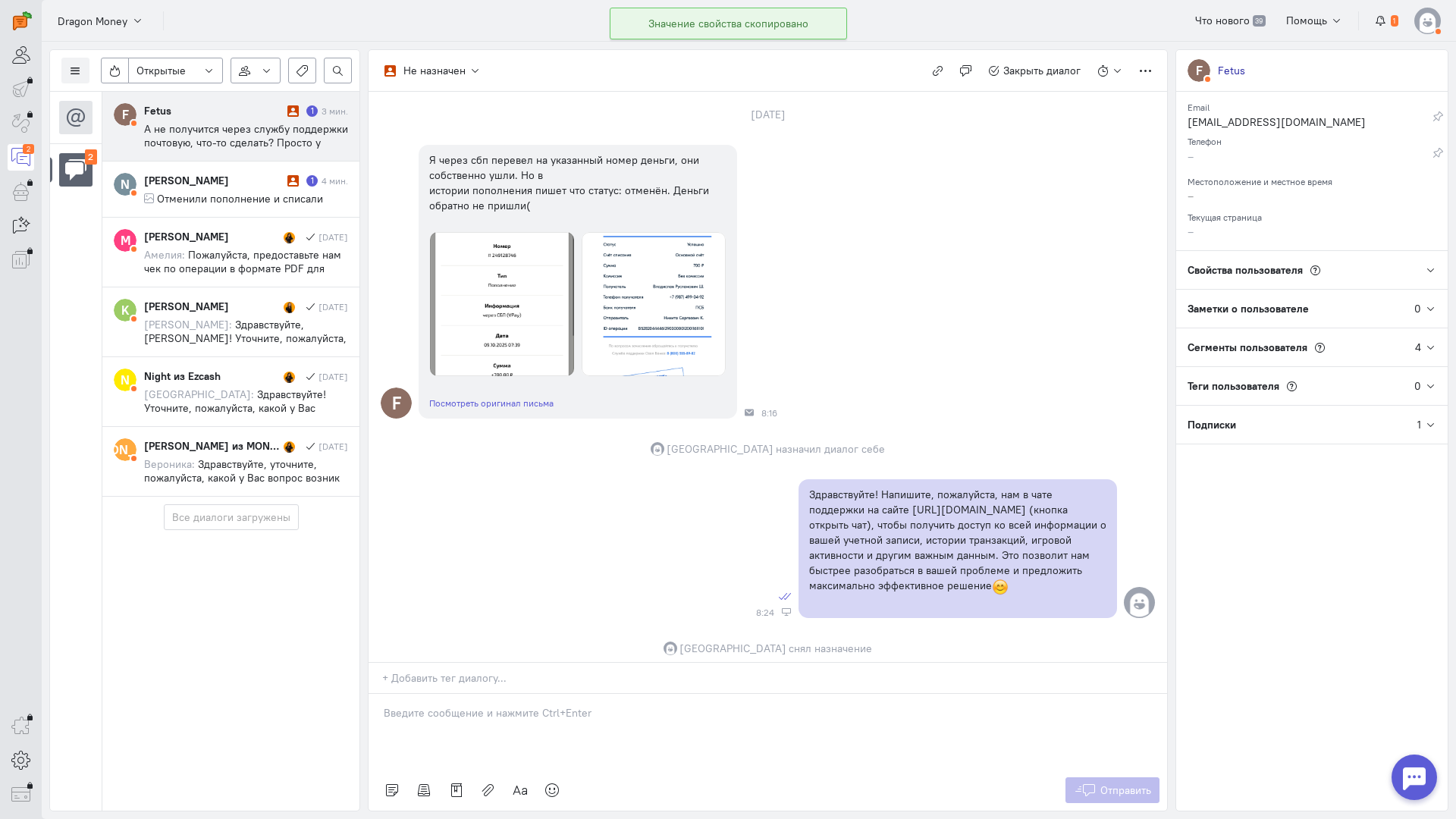
click at [58, 69] on div "Список пользователей Включить темную тему Открытые Открытые диалоги Отложенные …" at bounding box center [205, 71] width 309 height 42
click at [66, 70] on button at bounding box center [75, 70] width 28 height 26
click at [142, 95] on span "Список пользователей" at bounding box center [147, 101] width 113 height 14
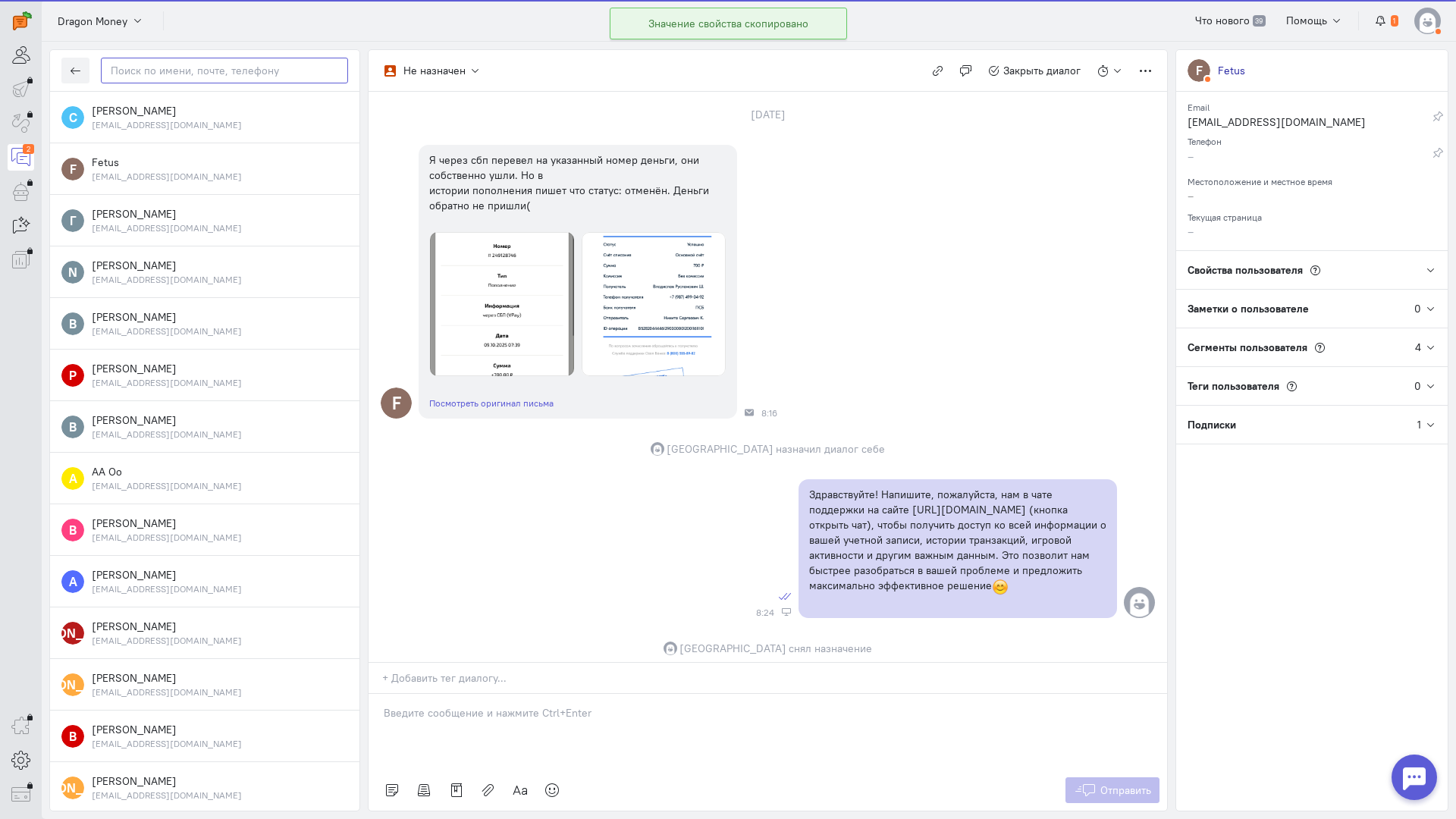
click at [209, 62] on input "text" at bounding box center [224, 70] width 247 height 26
paste input "listv6005@gmail"
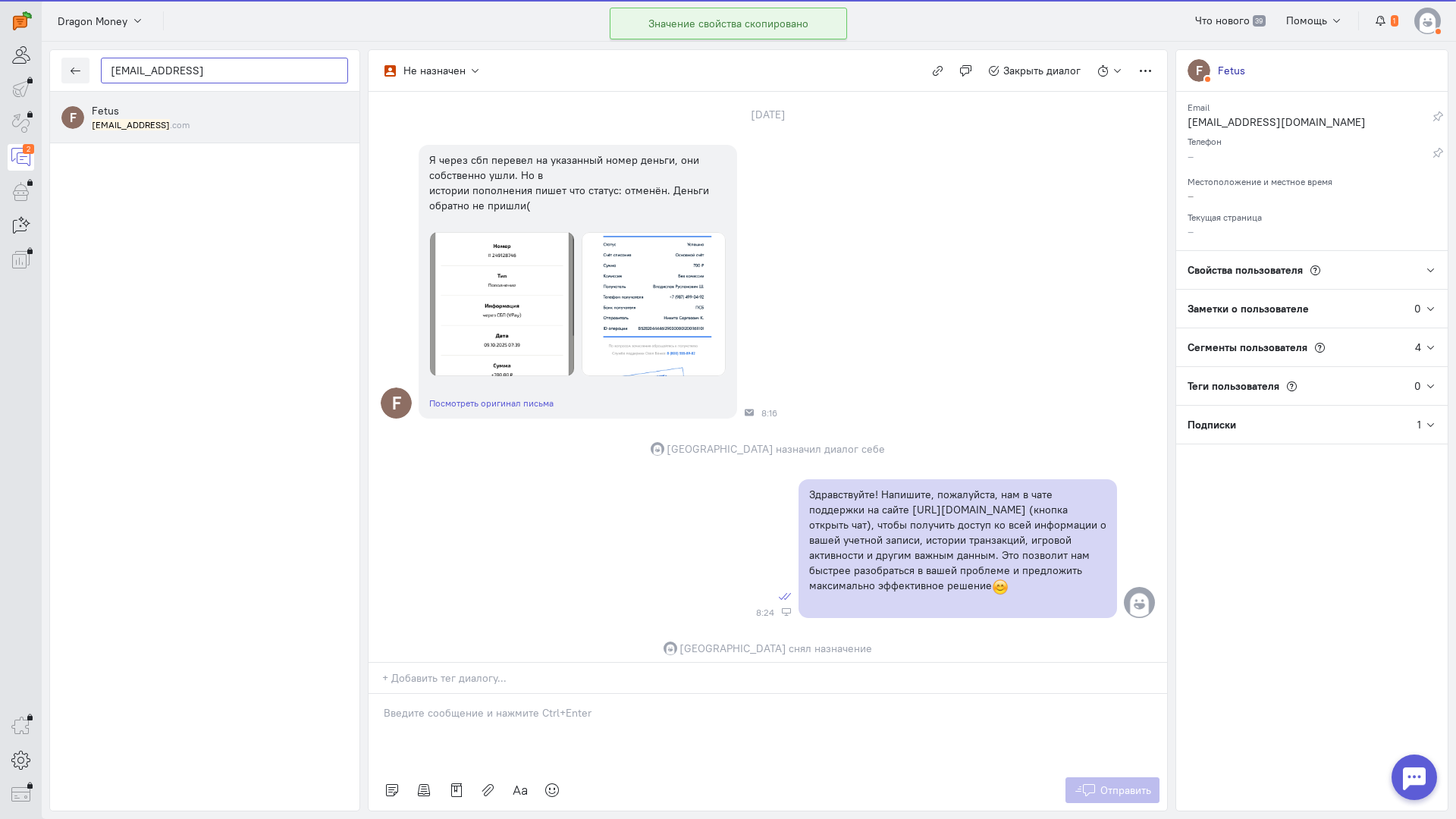
type input "listv6005@gmail"
click at [187, 109] on div "Fetus listv6005@gmail .com" at bounding box center [220, 117] width 257 height 28
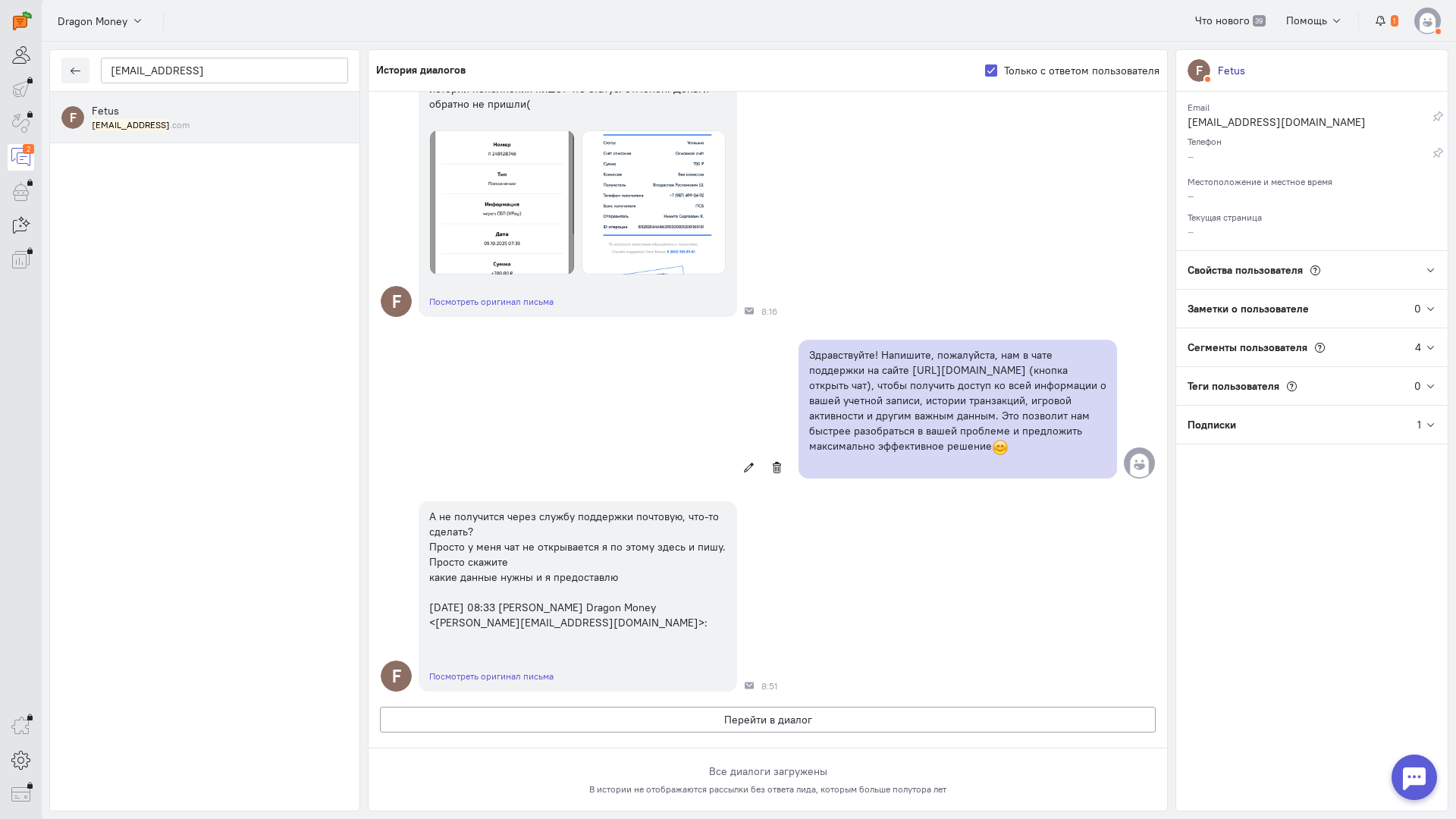
scroll to position [252, 0]
click at [77, 69] on icon "button" at bounding box center [75, 71] width 11 height 11
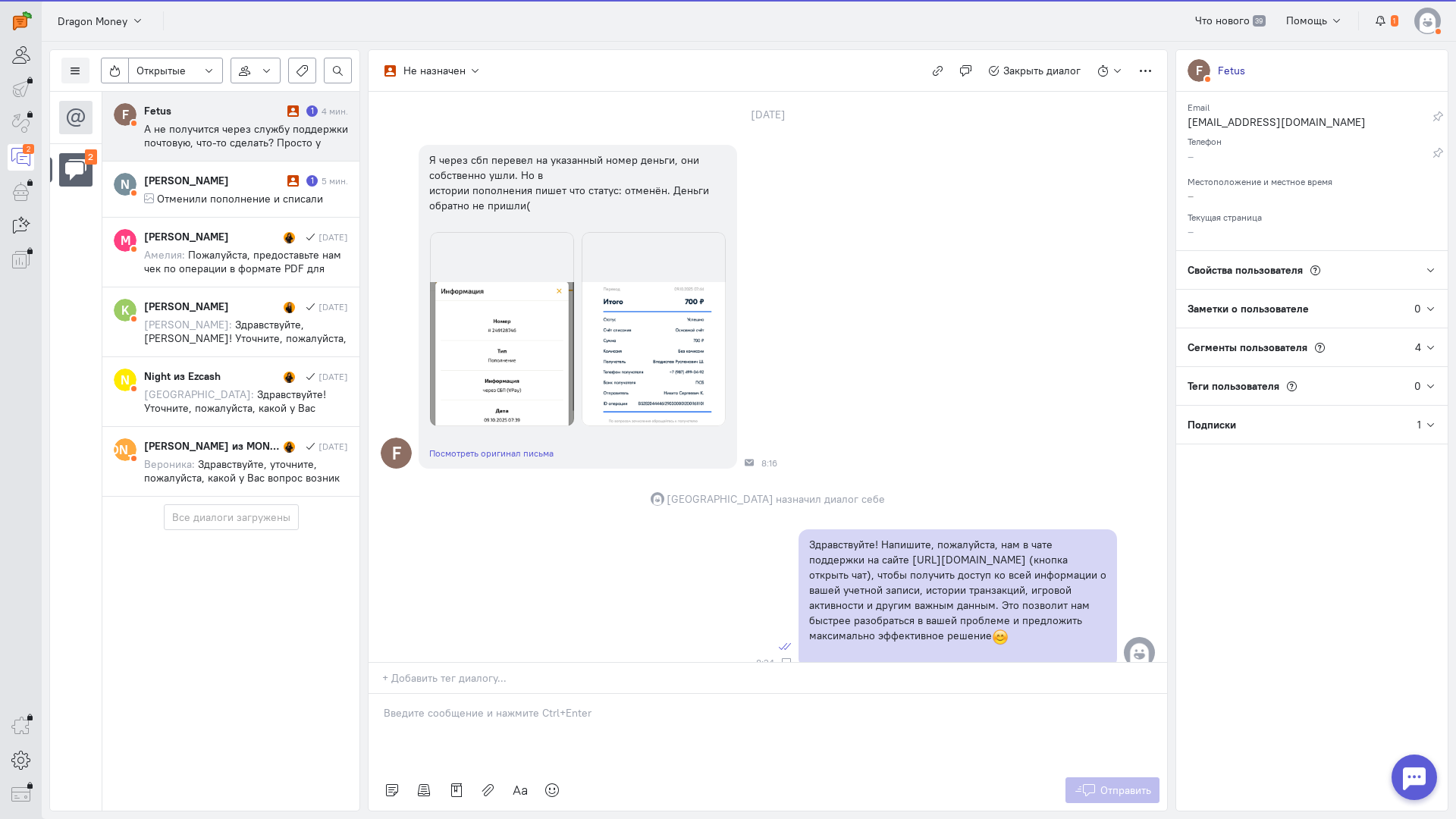
scroll to position [346, 0]
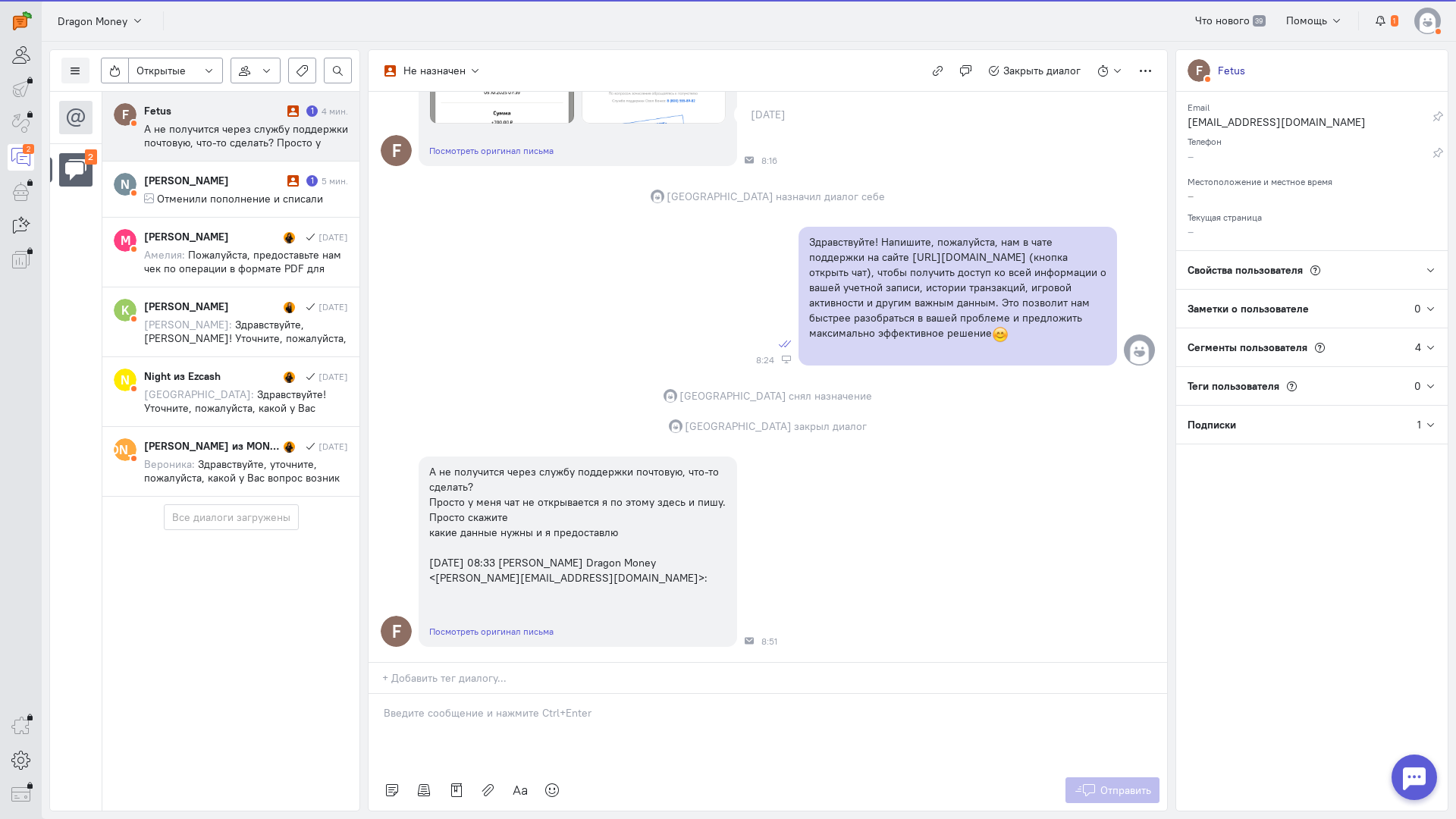
drag, startPoint x: 181, startPoint y: 118, endPoint x: 371, endPoint y: 226, distance: 218.5
click at [181, 118] on div "Fetus 1 4 мин. А не получится через службу поддержки почтовую, что-то сделать? …" at bounding box center [245, 126] width 204 height 46
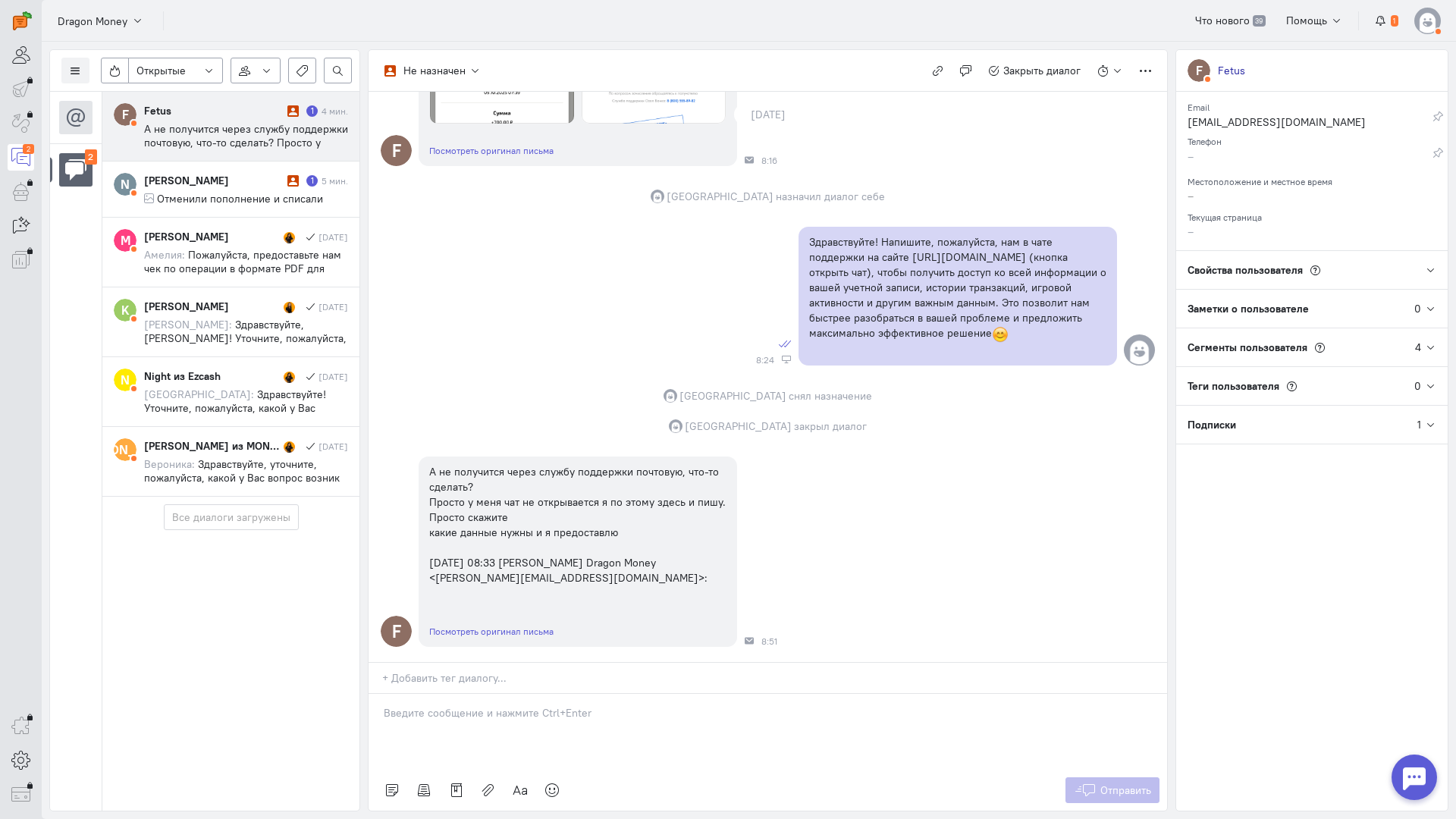
click at [575, 706] on p at bounding box center [768, 713] width 769 height 15
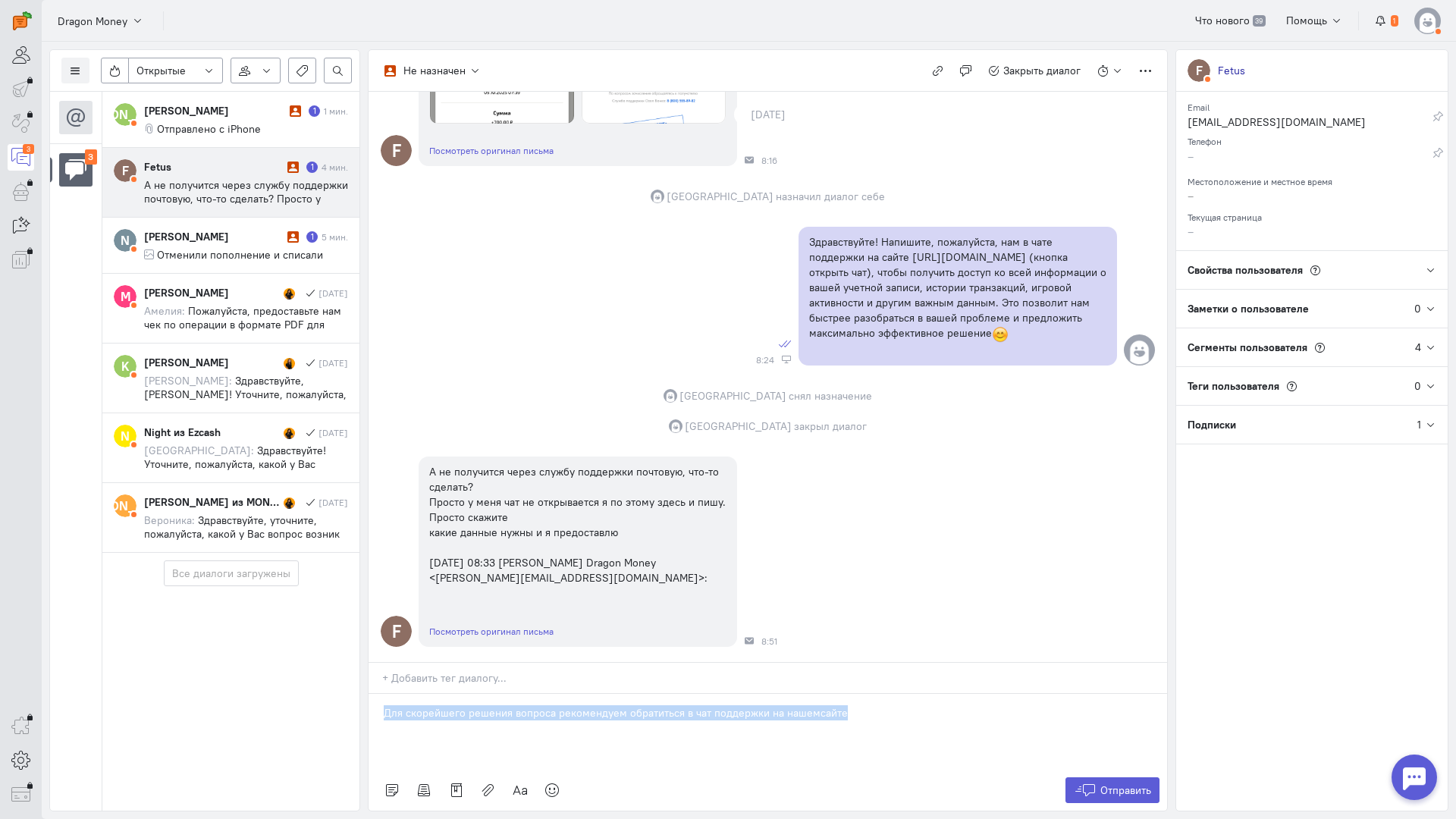
drag, startPoint x: 899, startPoint y: 618, endPoint x: 280, endPoint y: 599, distance: 619.3
click at [280, 599] on div "Список пользователей Включить темную тему Открытые Открытые диалоги Отложенные …" at bounding box center [749, 430] width 1414 height 777
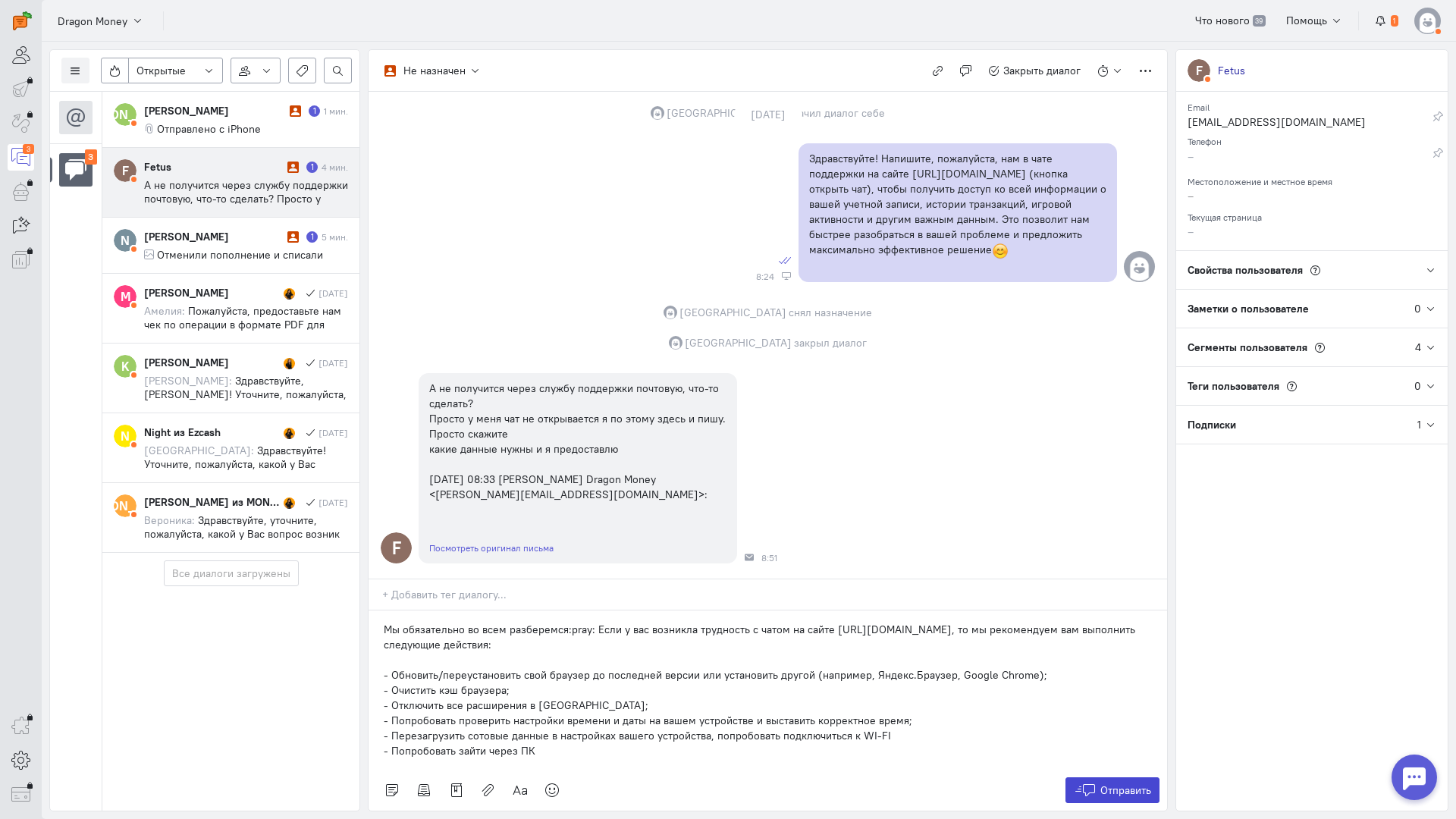
click at [1127, 784] on span "Отправить" at bounding box center [1126, 790] width 51 height 14
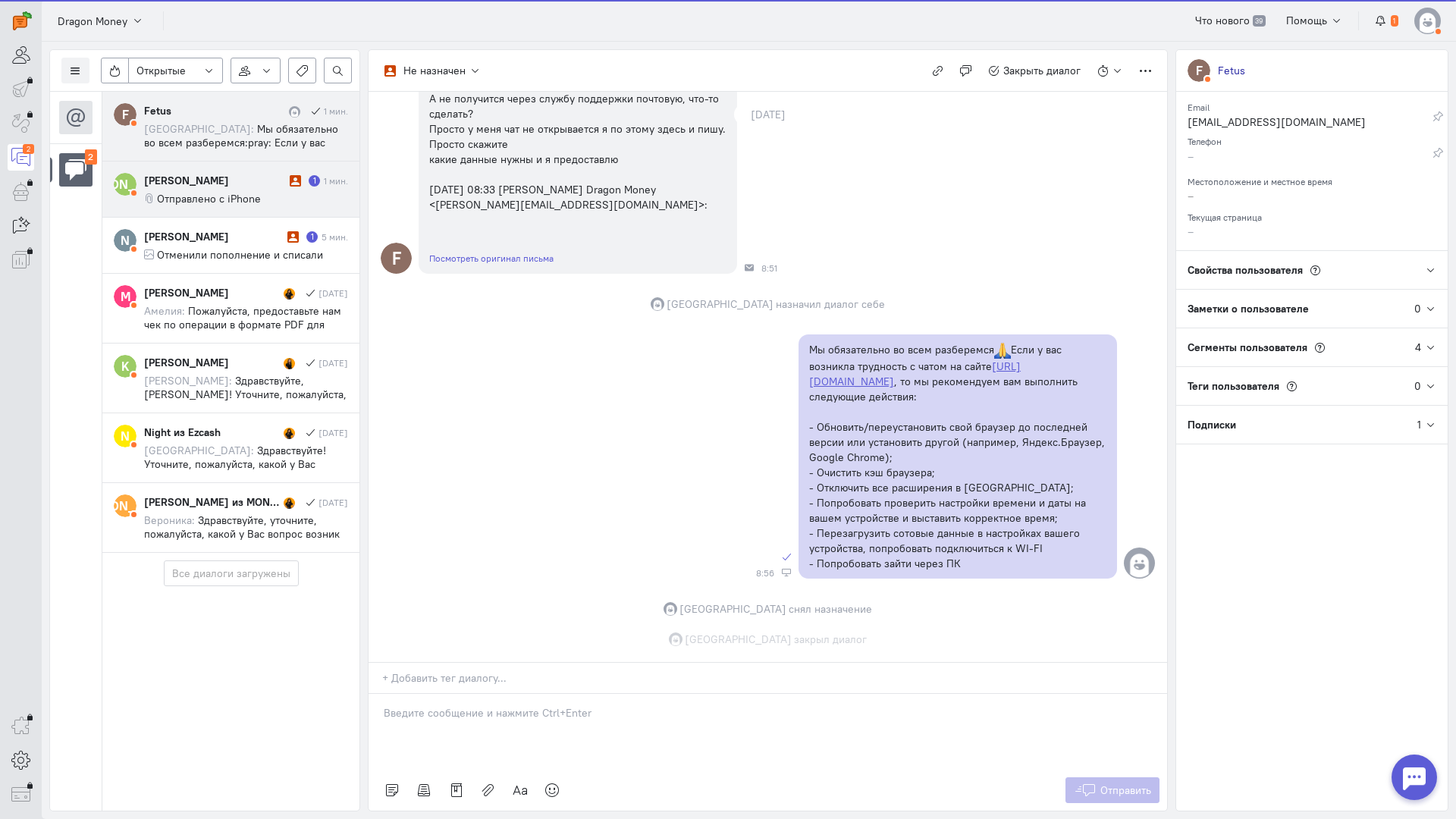
scroll to position [719, 0]
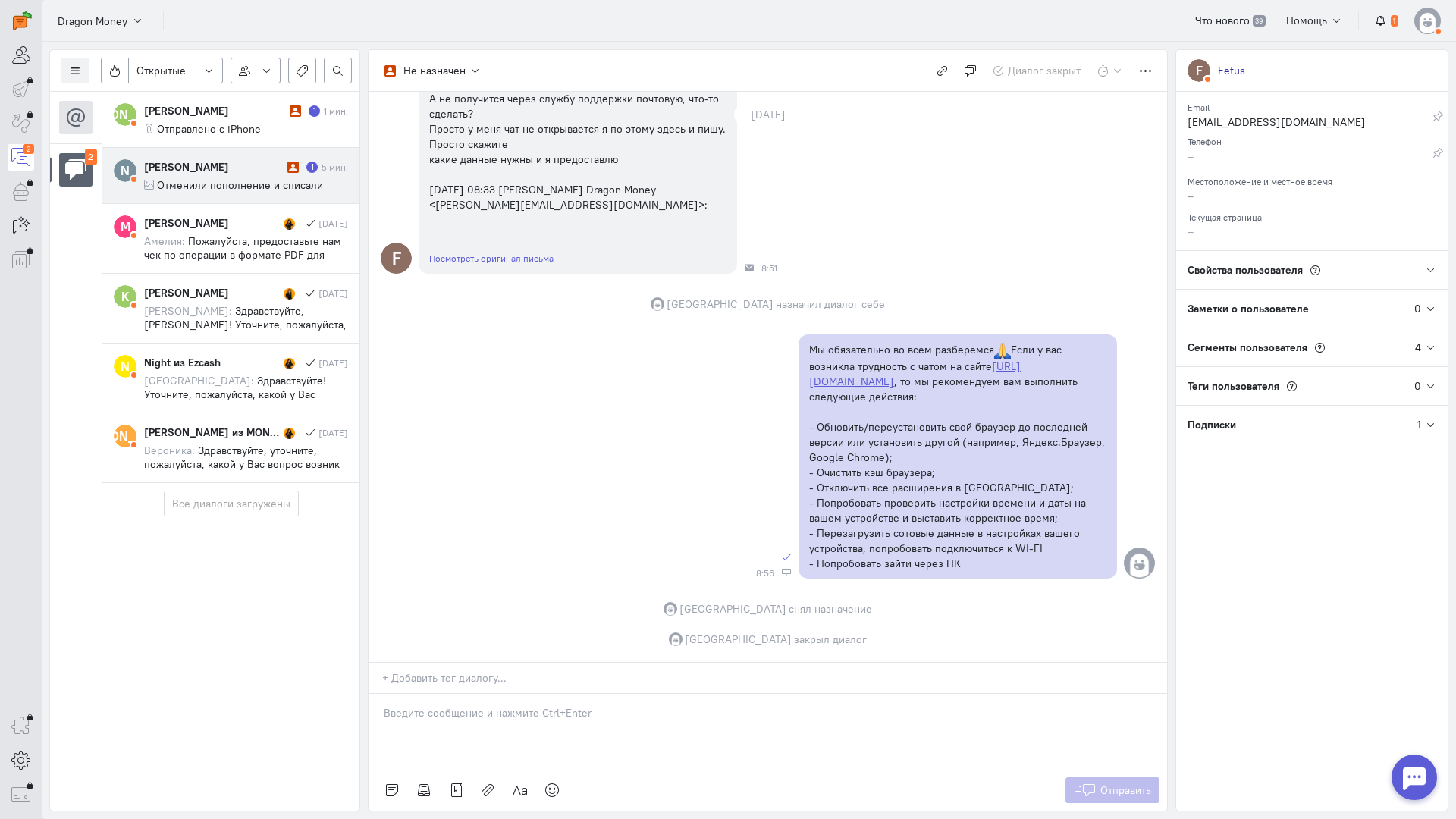
click at [263, 173] on div "Nikolaj Gan" at bounding box center [213, 166] width 140 height 15
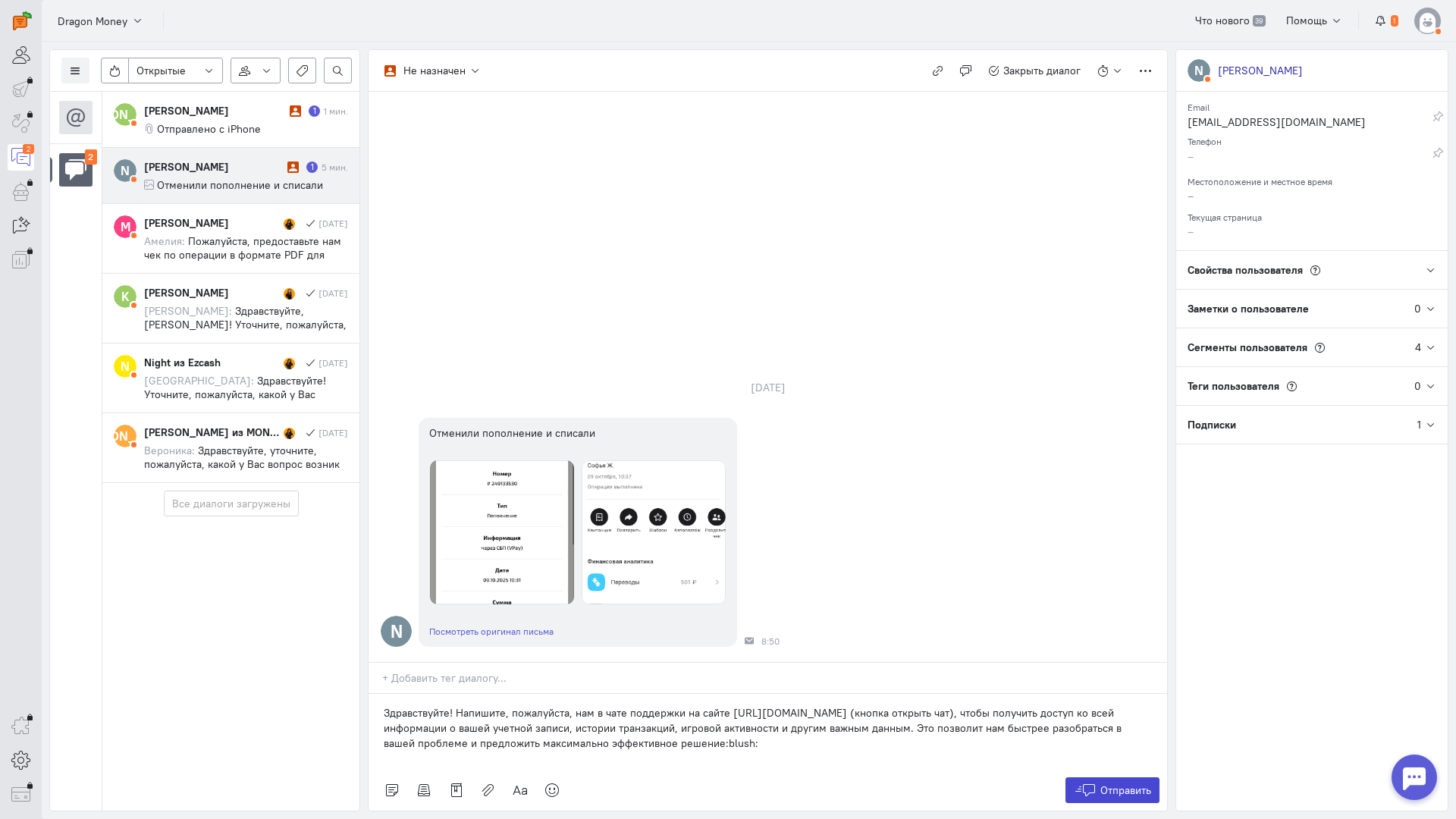
click at [1100, 784] on span "Отправить" at bounding box center [1126, 790] width 51 height 14
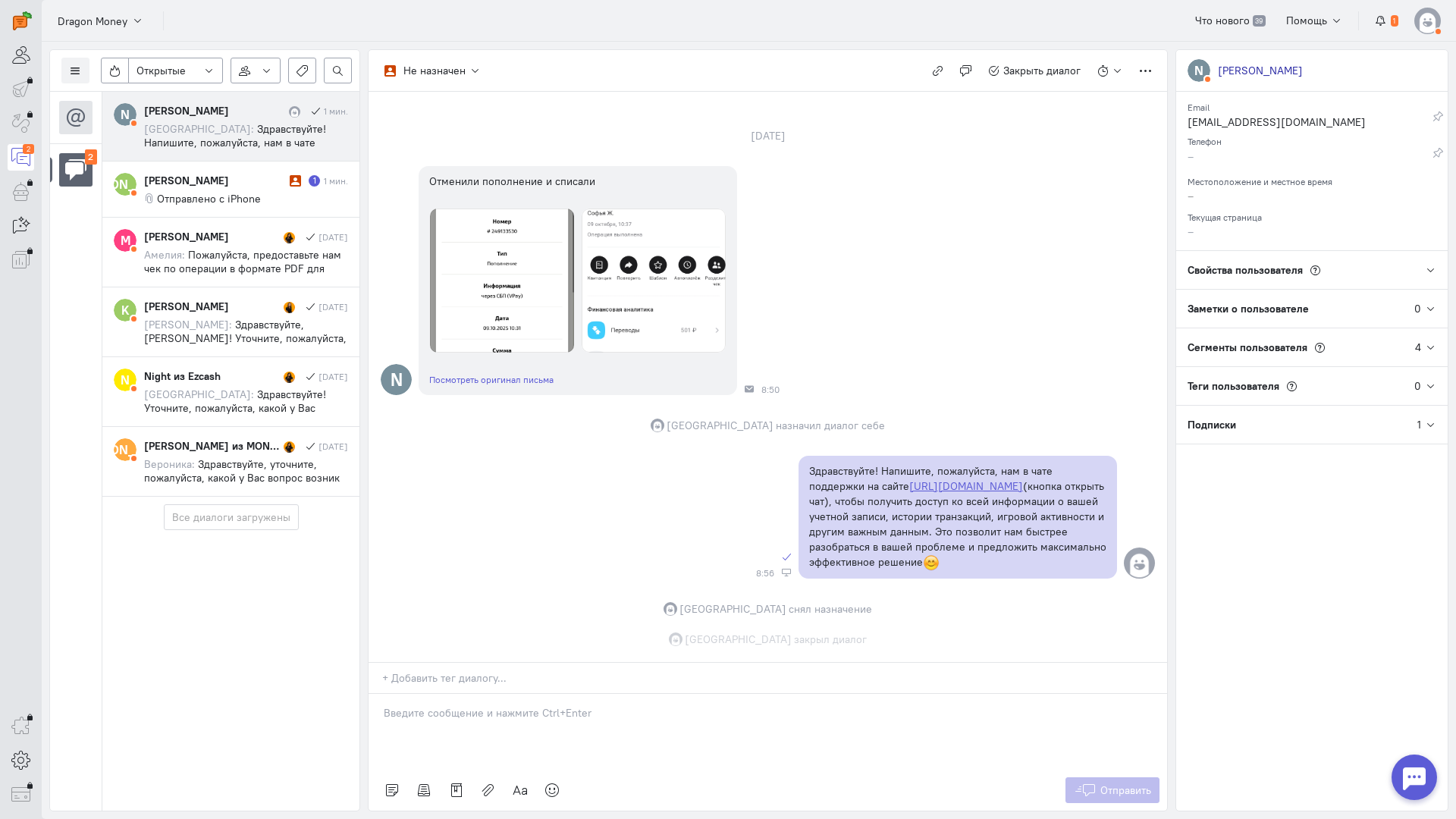
scroll to position [73, 0]
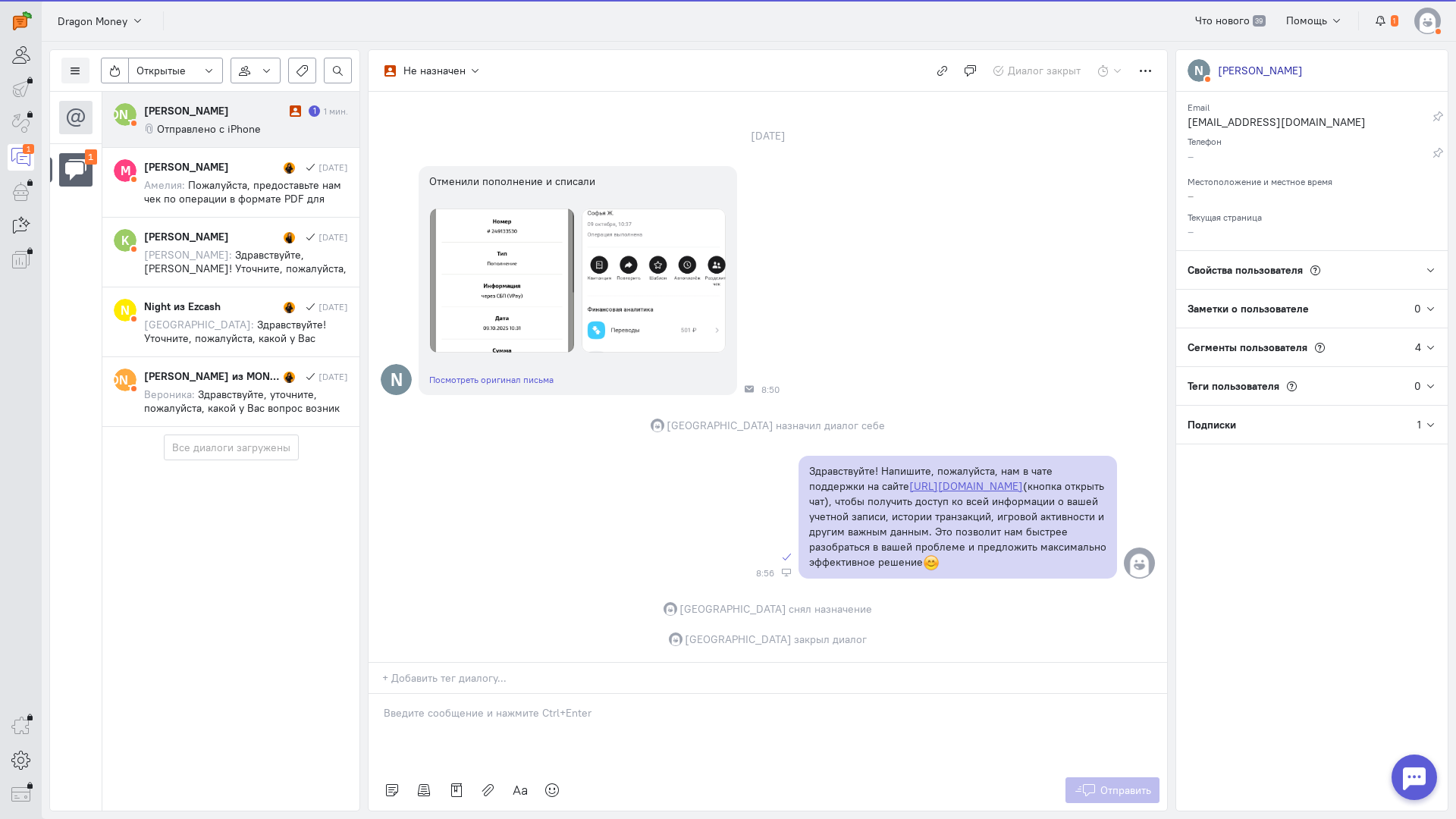
click at [221, 134] on span "Отправлено с iPhone" at bounding box center [209, 129] width 104 height 14
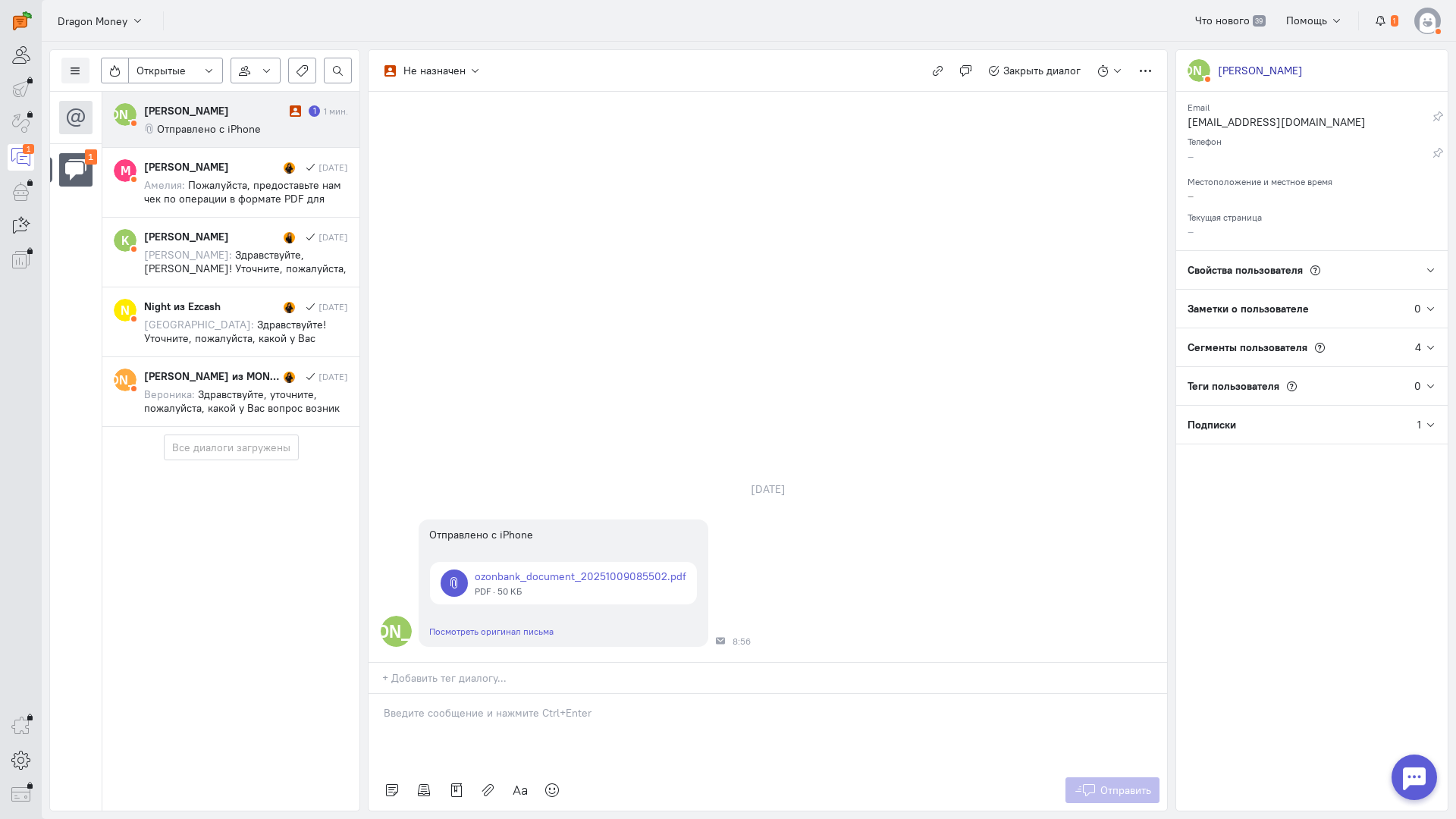
click at [463, 694] on div at bounding box center [767, 732] width 798 height 76
click at [372, 694] on div "Здравствуйте! Благодарим Вас за обращение и предоставленную информацию:blush:" at bounding box center [767, 732] width 798 height 76
click at [1110, 784] on span "Отправить" at bounding box center [1126, 790] width 51 height 14
